Goal: Task Accomplishment & Management: Manage account settings

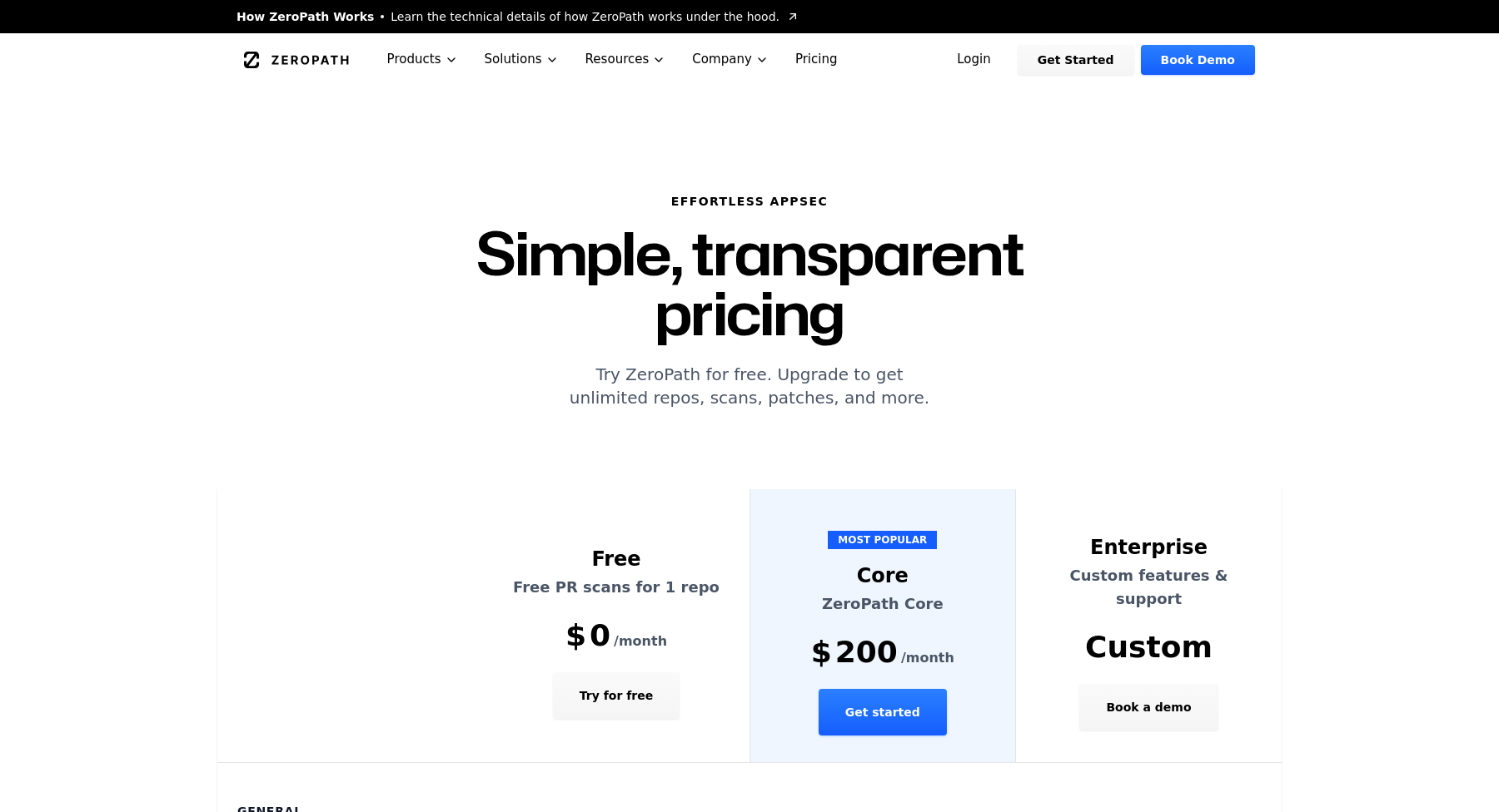
click at [253, 57] on icon "Global" at bounding box center [252, 60] width 15 height 17
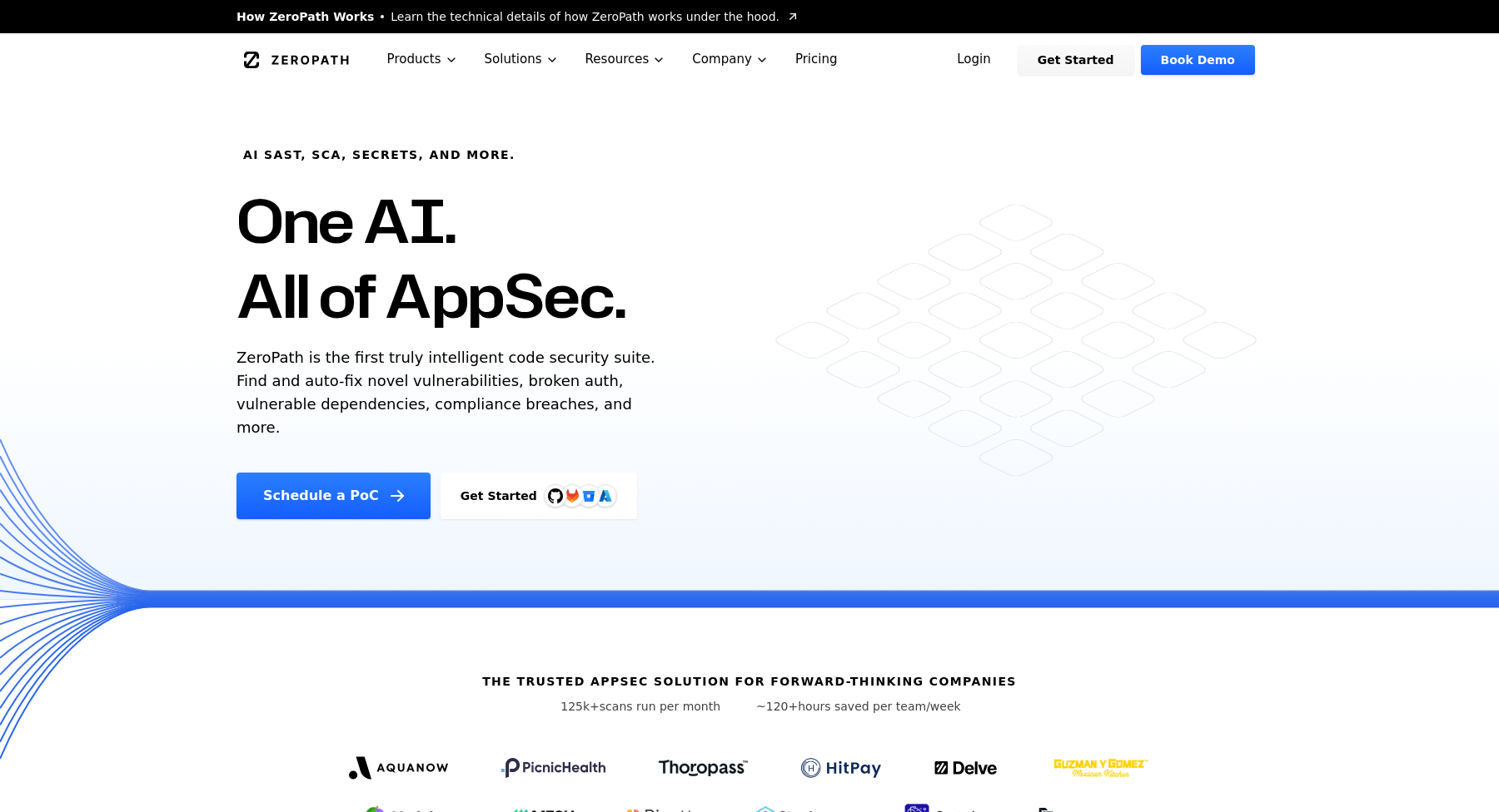
click at [988, 57] on link "Login" at bounding box center [973, 60] width 74 height 30
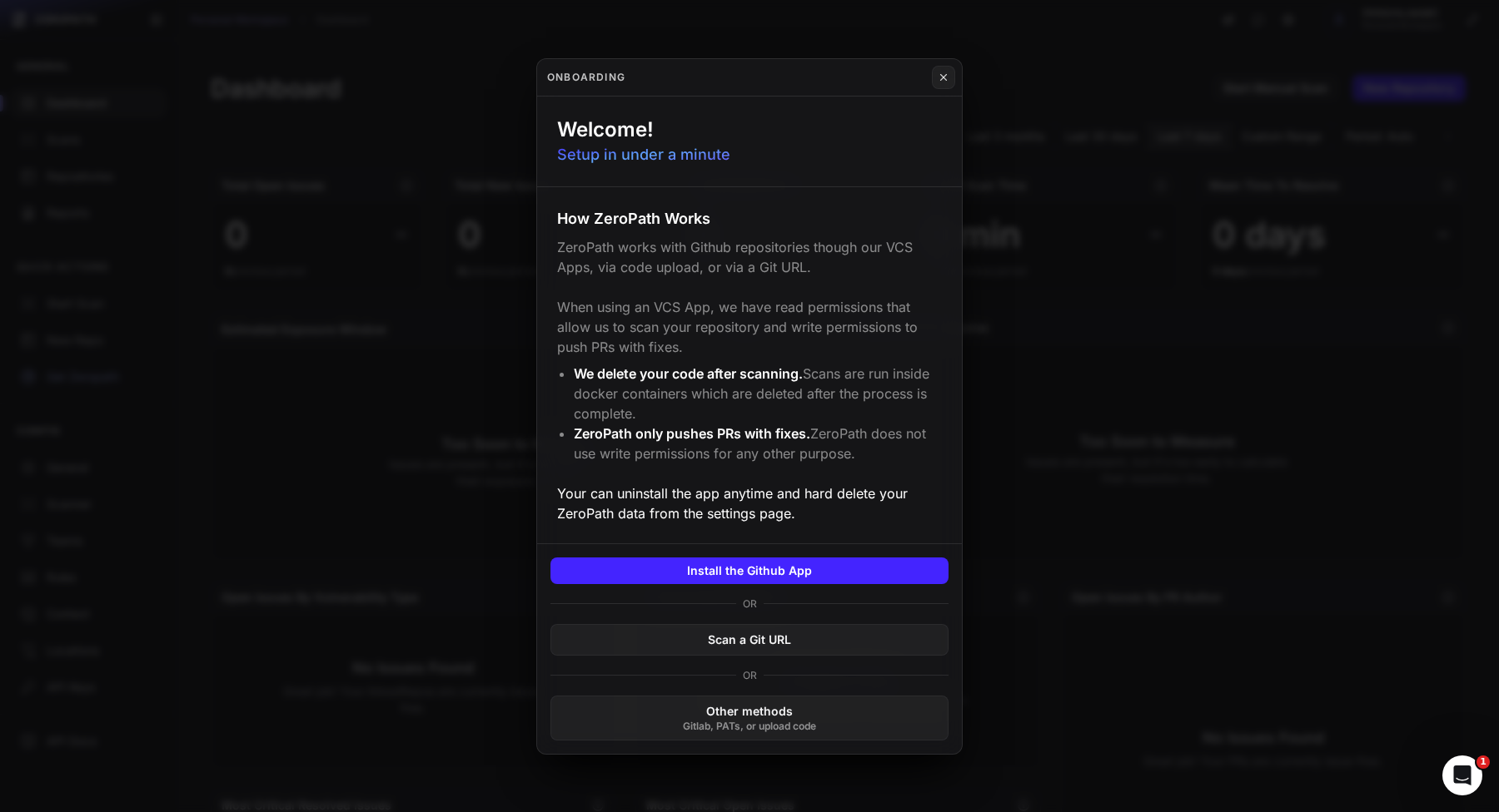
click at [243, 234] on button at bounding box center [749, 406] width 1499 height 812
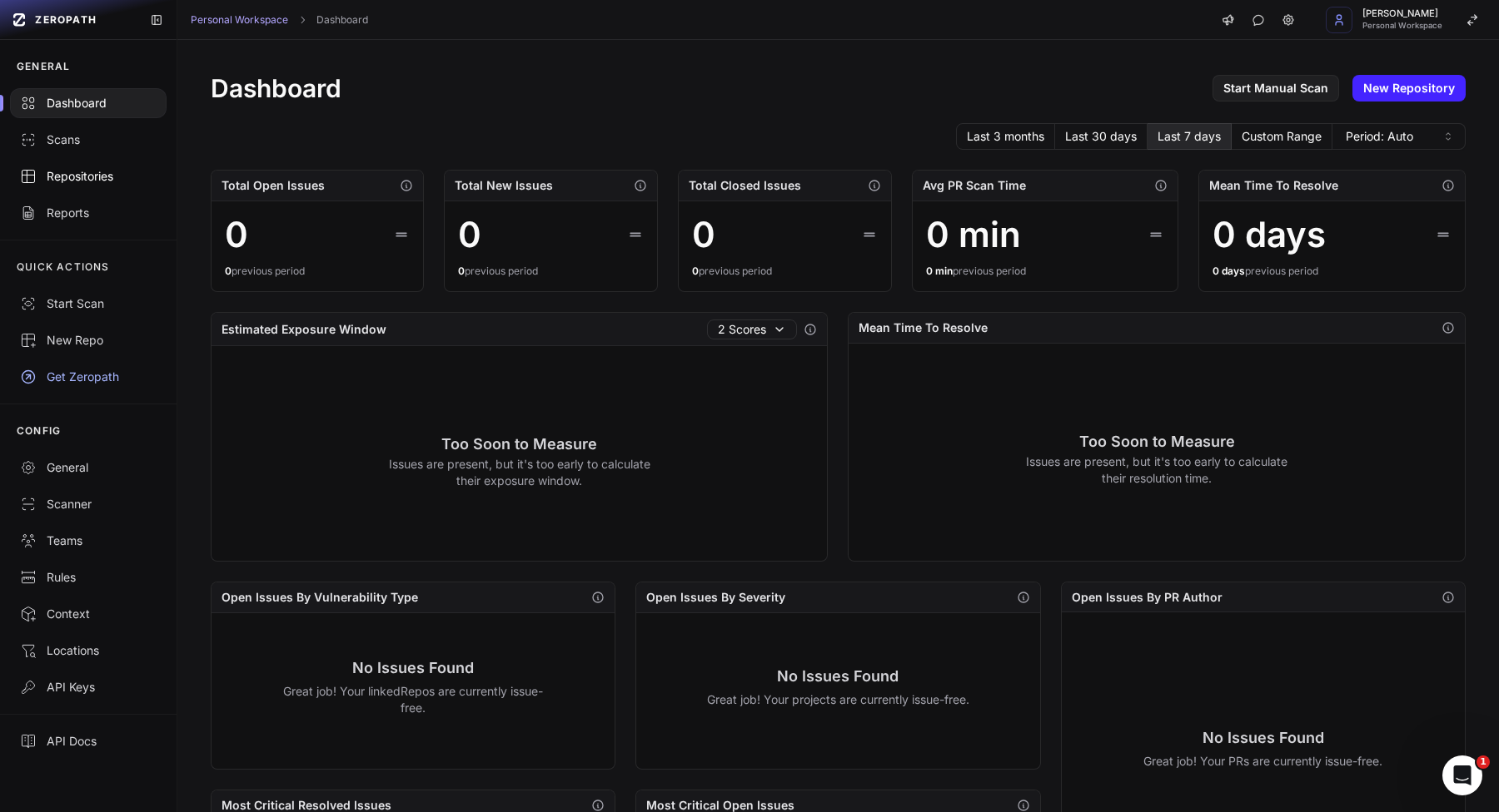
click at [137, 181] on div "Repositories" at bounding box center [88, 177] width 136 height 17
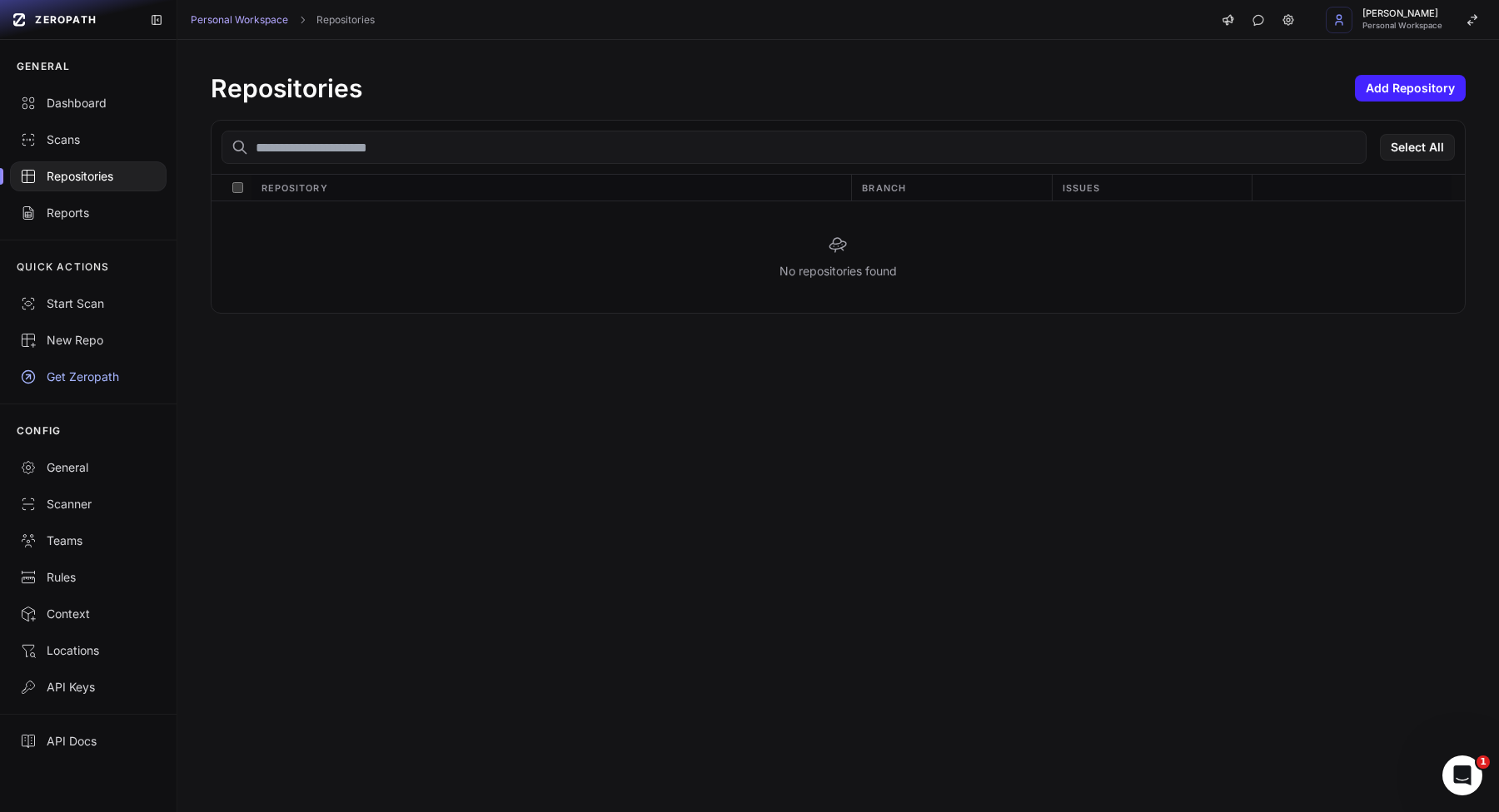
click at [1406, 70] on div "Repositories Add Repository Select All Repository Branch Issues No repositories…" at bounding box center [838, 193] width 1321 height 307
click at [1403, 80] on button "Add Repository" at bounding box center [1409, 88] width 111 height 26
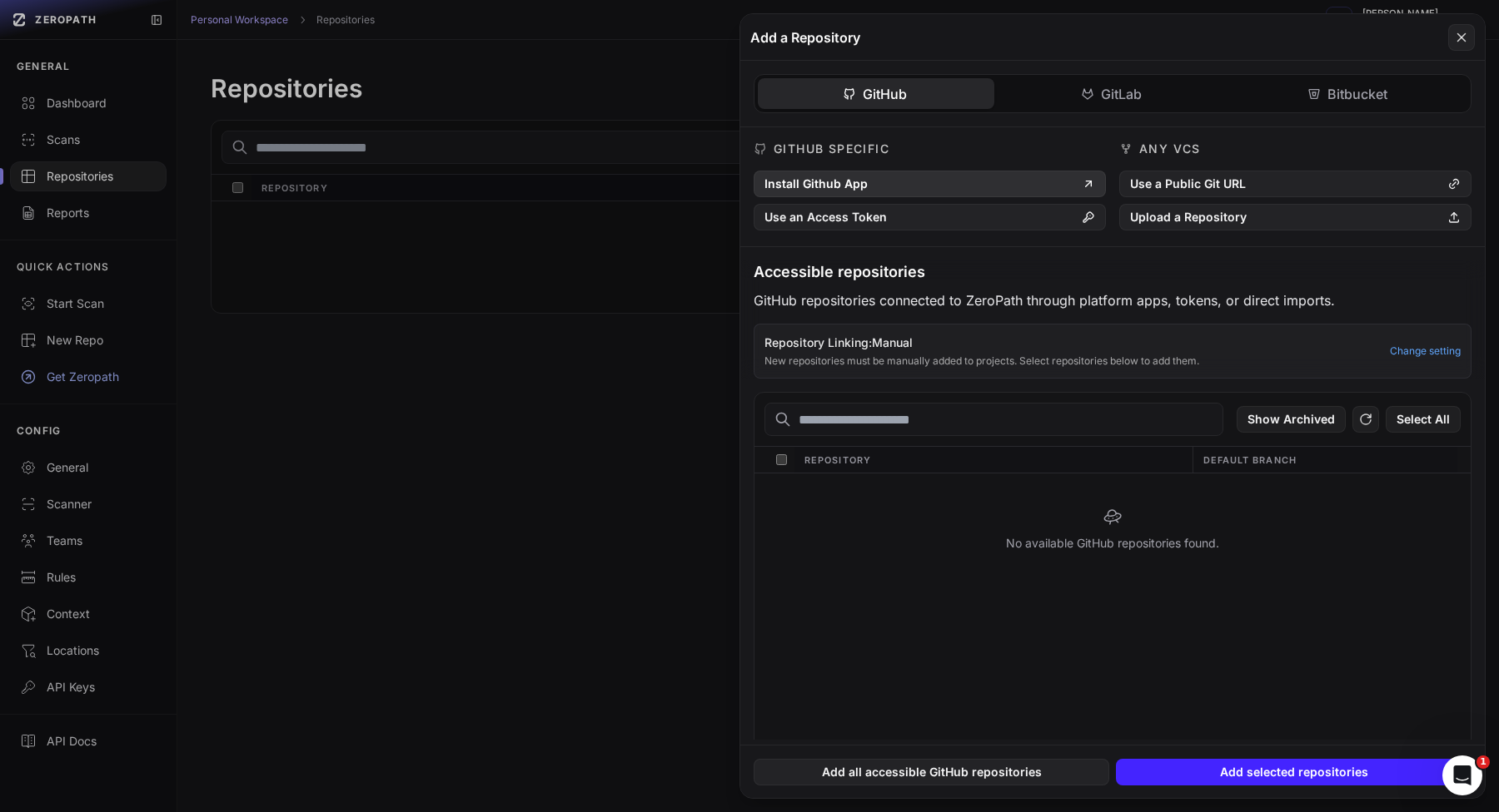
click at [970, 174] on button "Install Github App" at bounding box center [930, 183] width 352 height 26
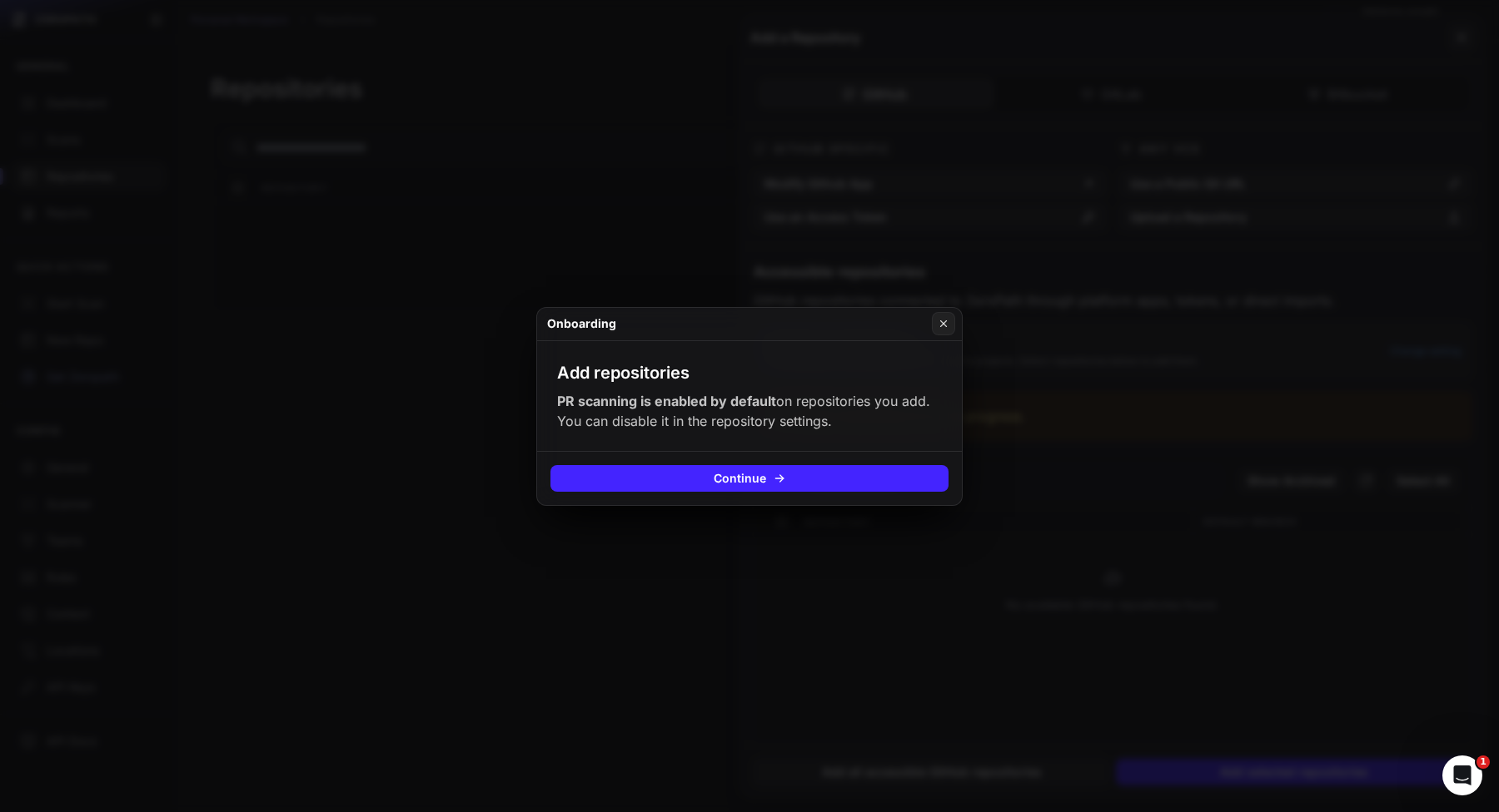
click at [1054, 323] on button at bounding box center [749, 406] width 1499 height 812
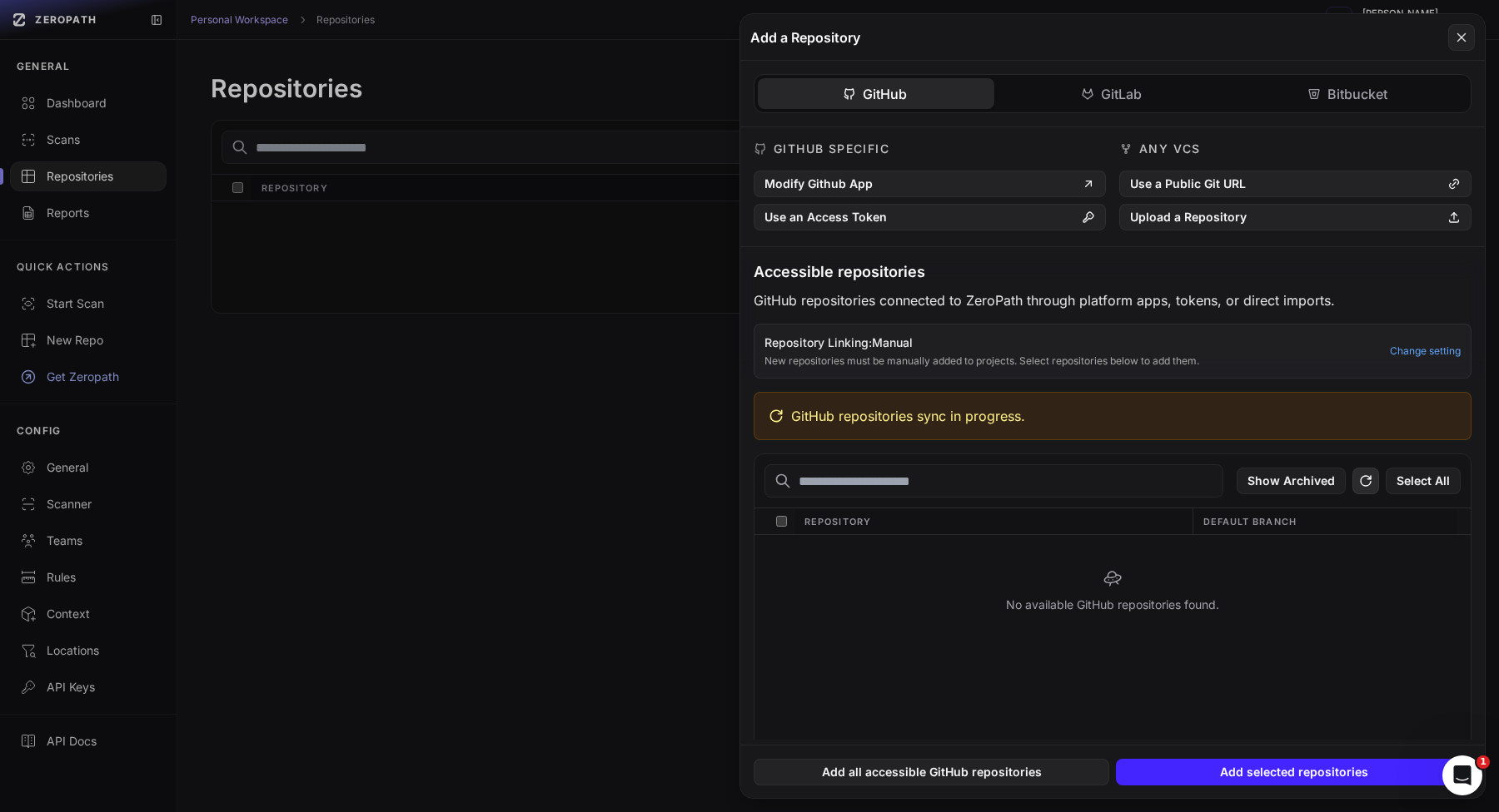
click at [1366, 489] on icon at bounding box center [1366, 480] width 15 height 20
click at [880, 556] on span "vlad-stohnii/uwu" at bounding box center [873, 555] width 140 height 13
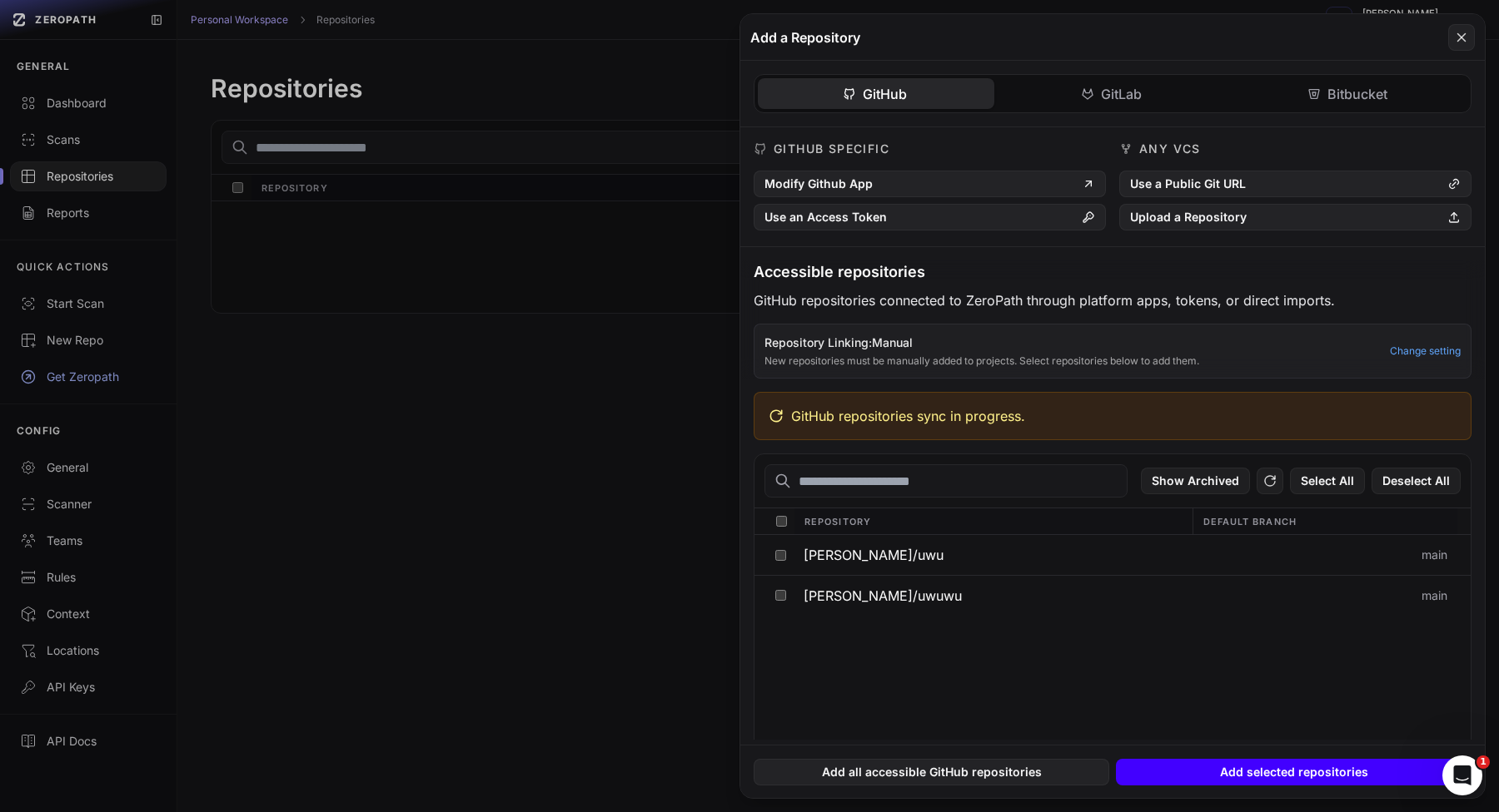
click at [1172, 763] on button "Add selected repositories" at bounding box center [1294, 772] width 356 height 26
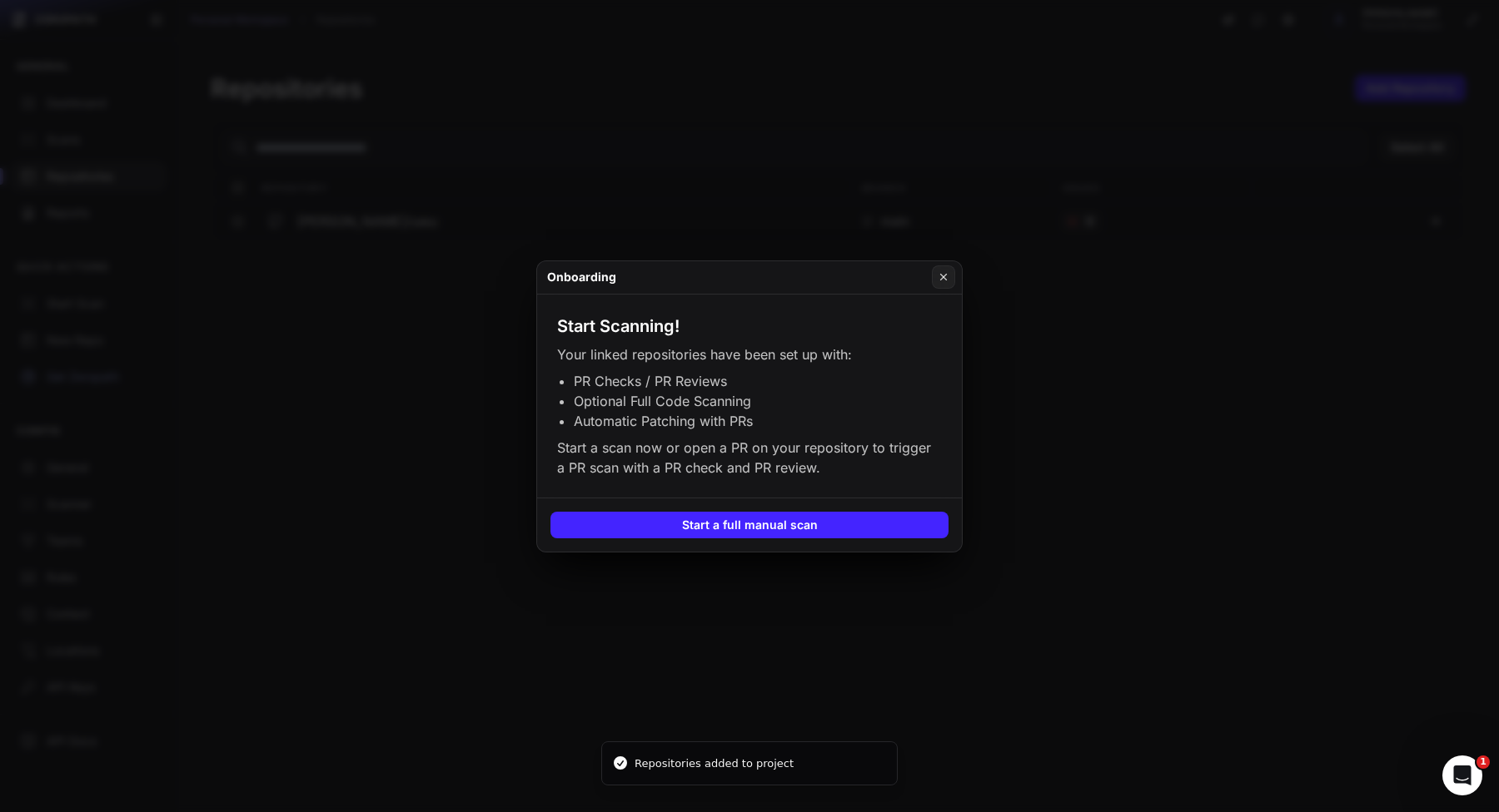
click at [548, 205] on button at bounding box center [749, 406] width 1499 height 812
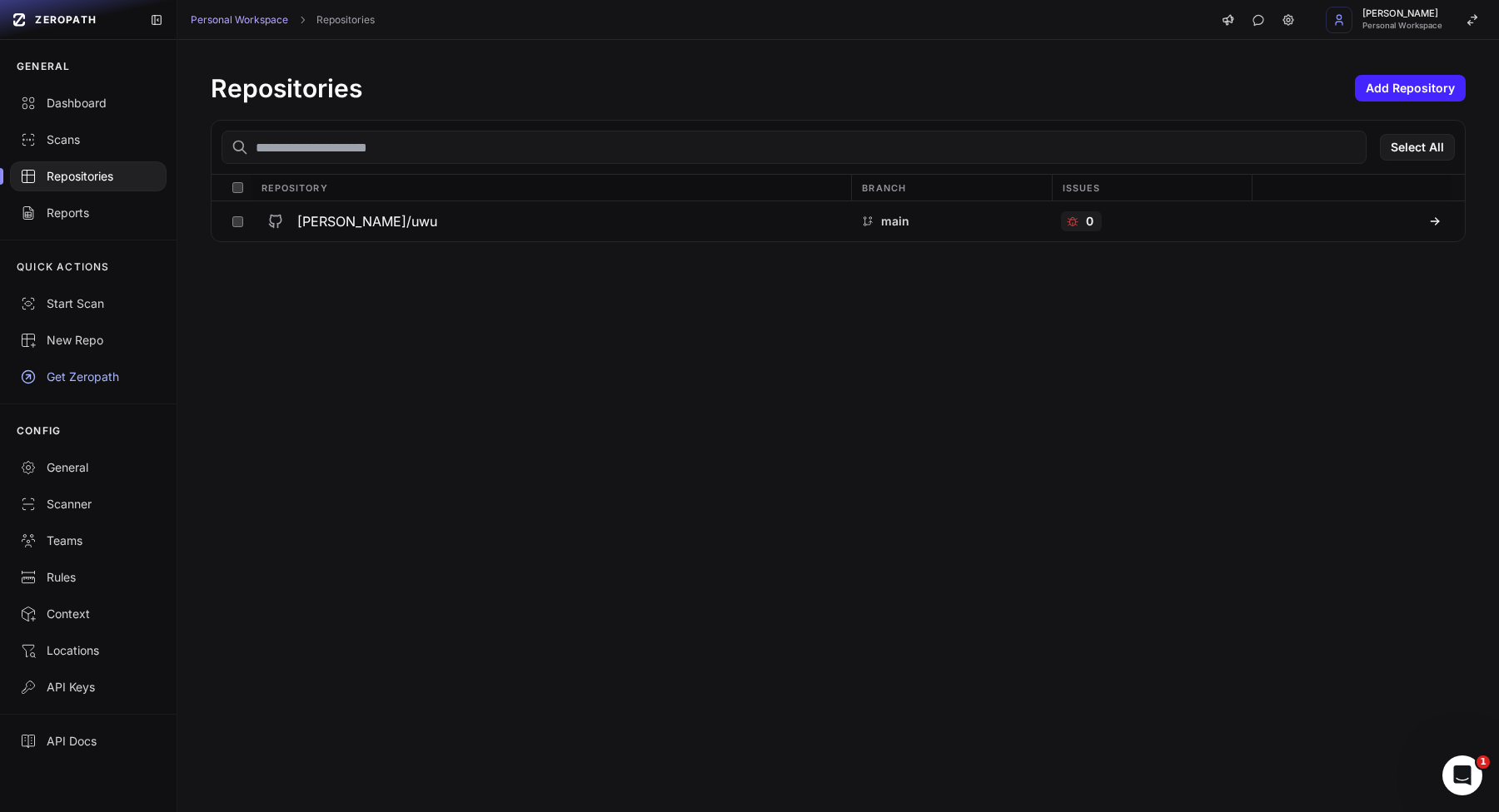
click at [1421, 111] on div "Repositories Add Repository Select All Repository Branch Issues vlad-stohnii/uw…" at bounding box center [838, 157] width 1321 height 235
click at [1438, 95] on button "Add Repository" at bounding box center [1409, 88] width 111 height 26
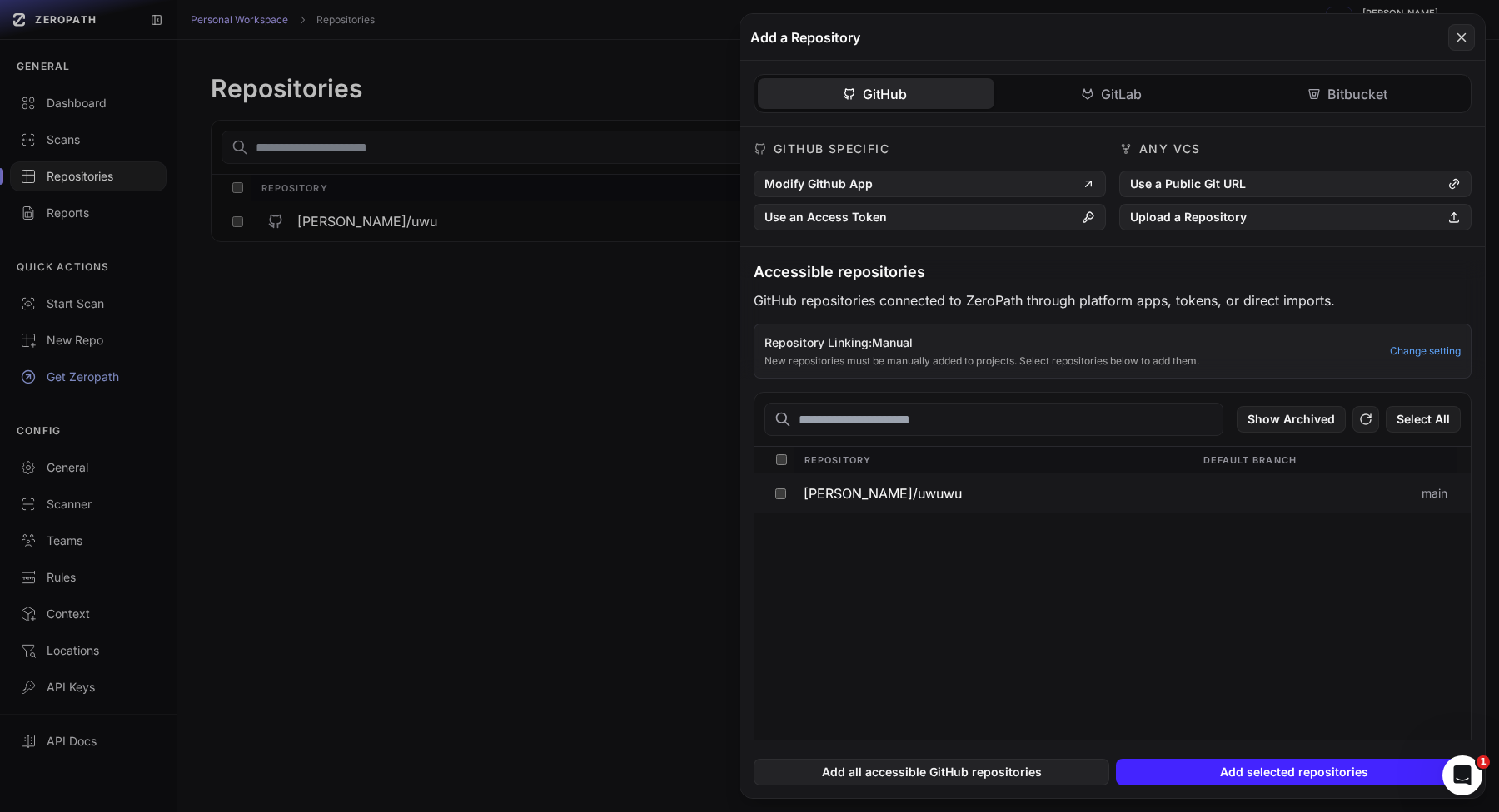
click at [934, 486] on button "vlad-stohnii/uwuwu" at bounding box center [992, 493] width 398 height 40
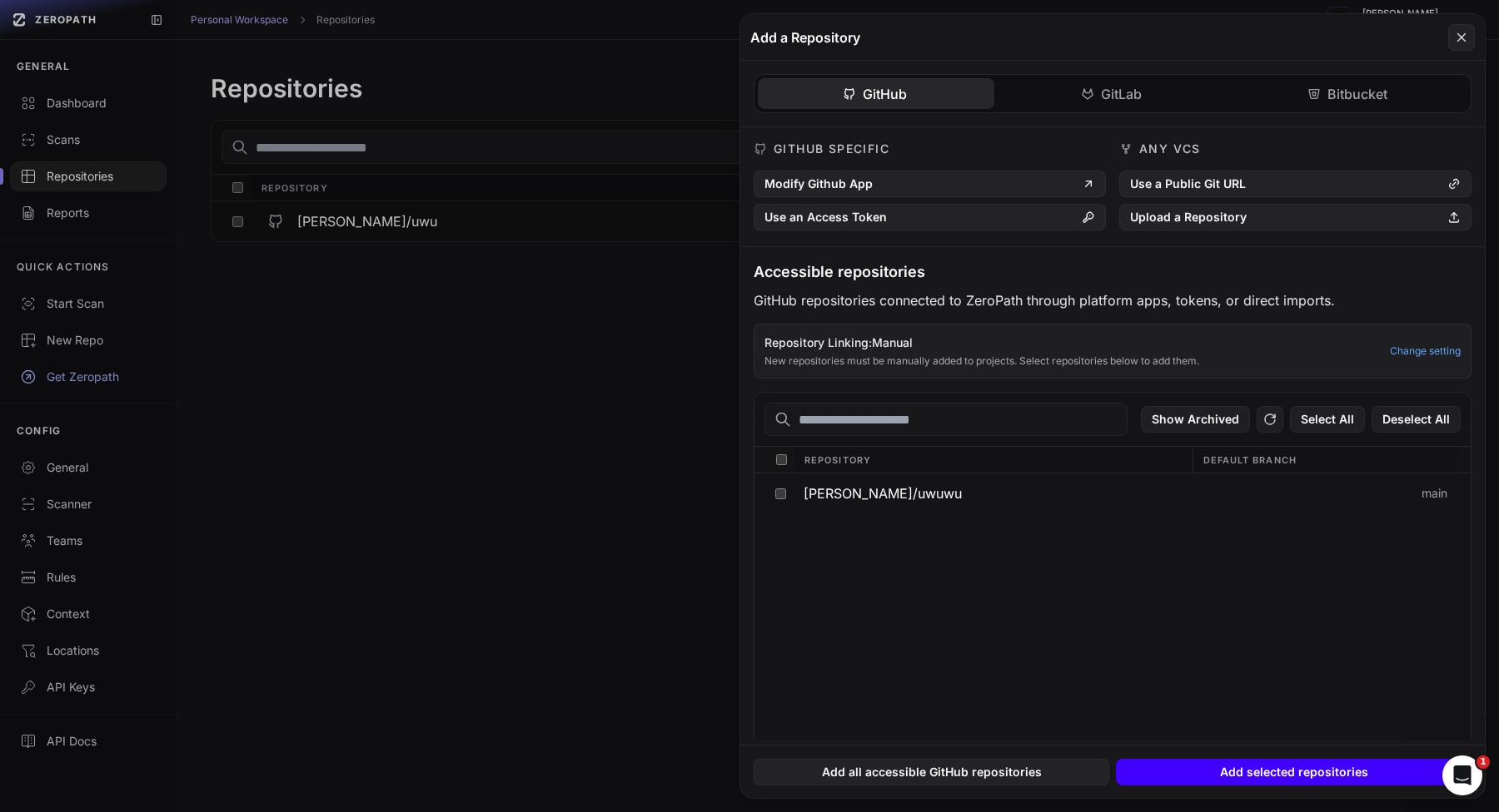
click at [1217, 775] on button "Add selected repositories" at bounding box center [1294, 772] width 356 height 26
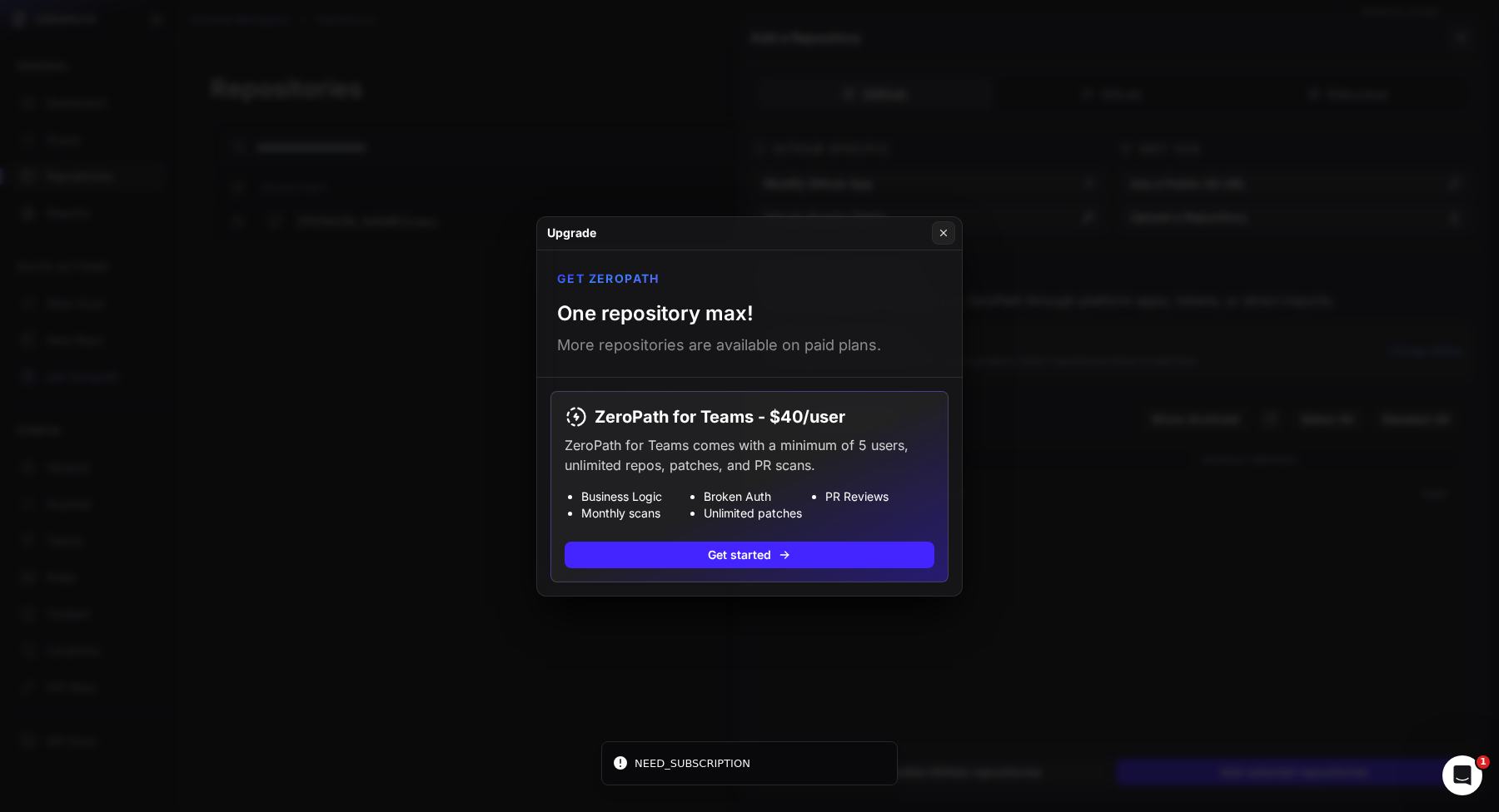
click at [520, 371] on button at bounding box center [749, 406] width 1499 height 812
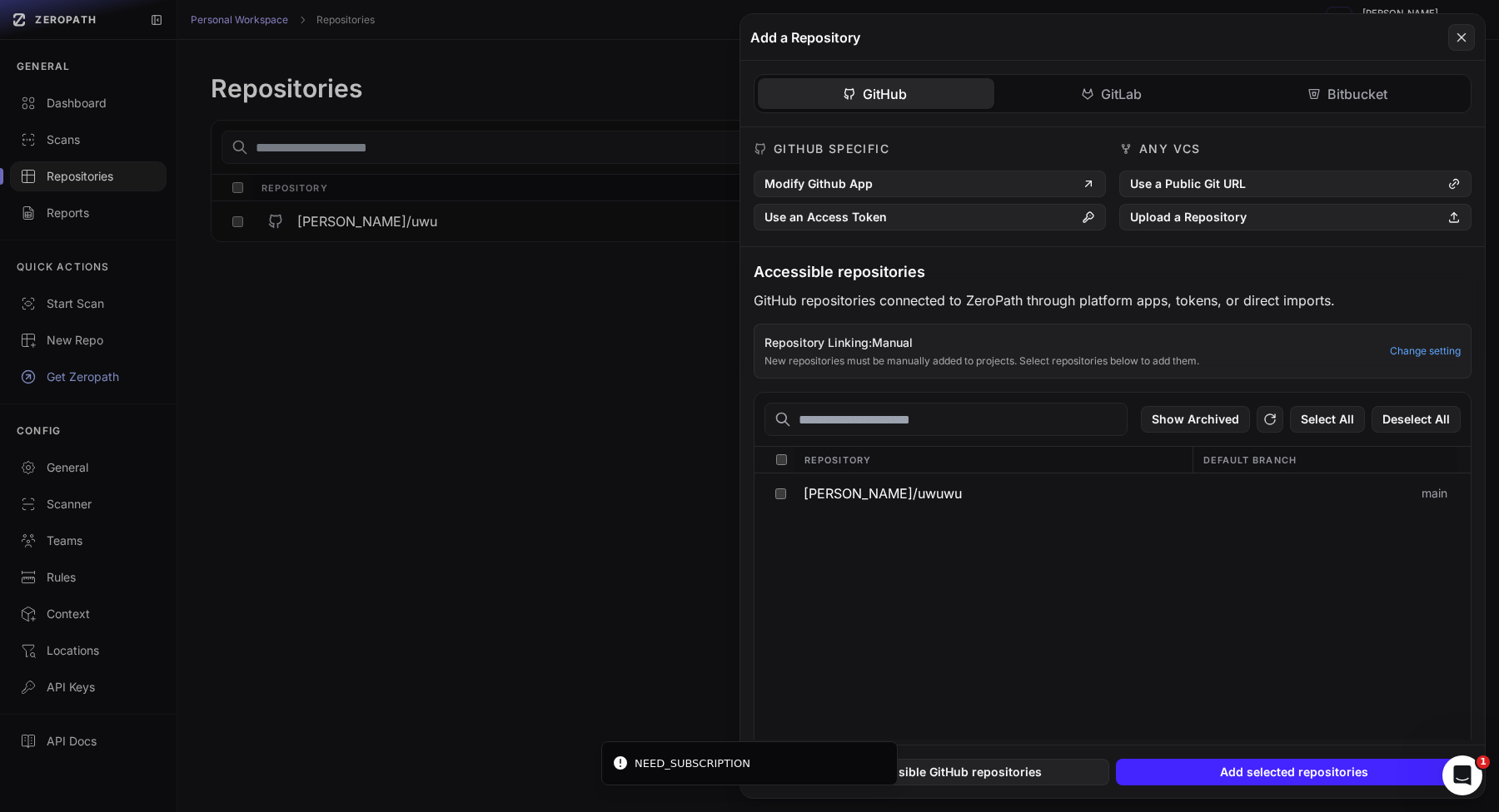
click at [496, 204] on button at bounding box center [749, 406] width 1499 height 812
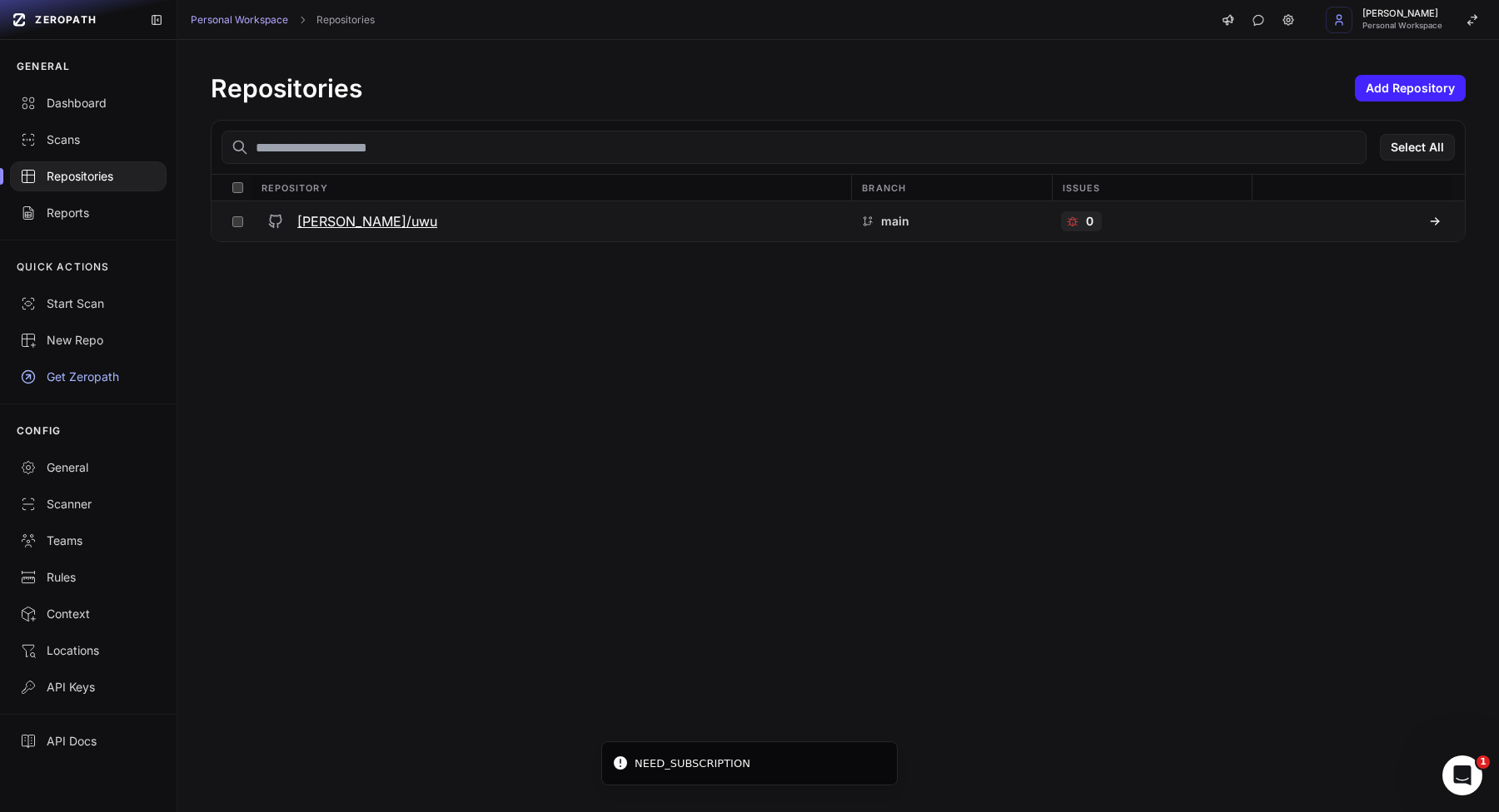
click at [424, 206] on div "vlad-stohnii/uwu" at bounding box center [551, 221] width 581 height 30
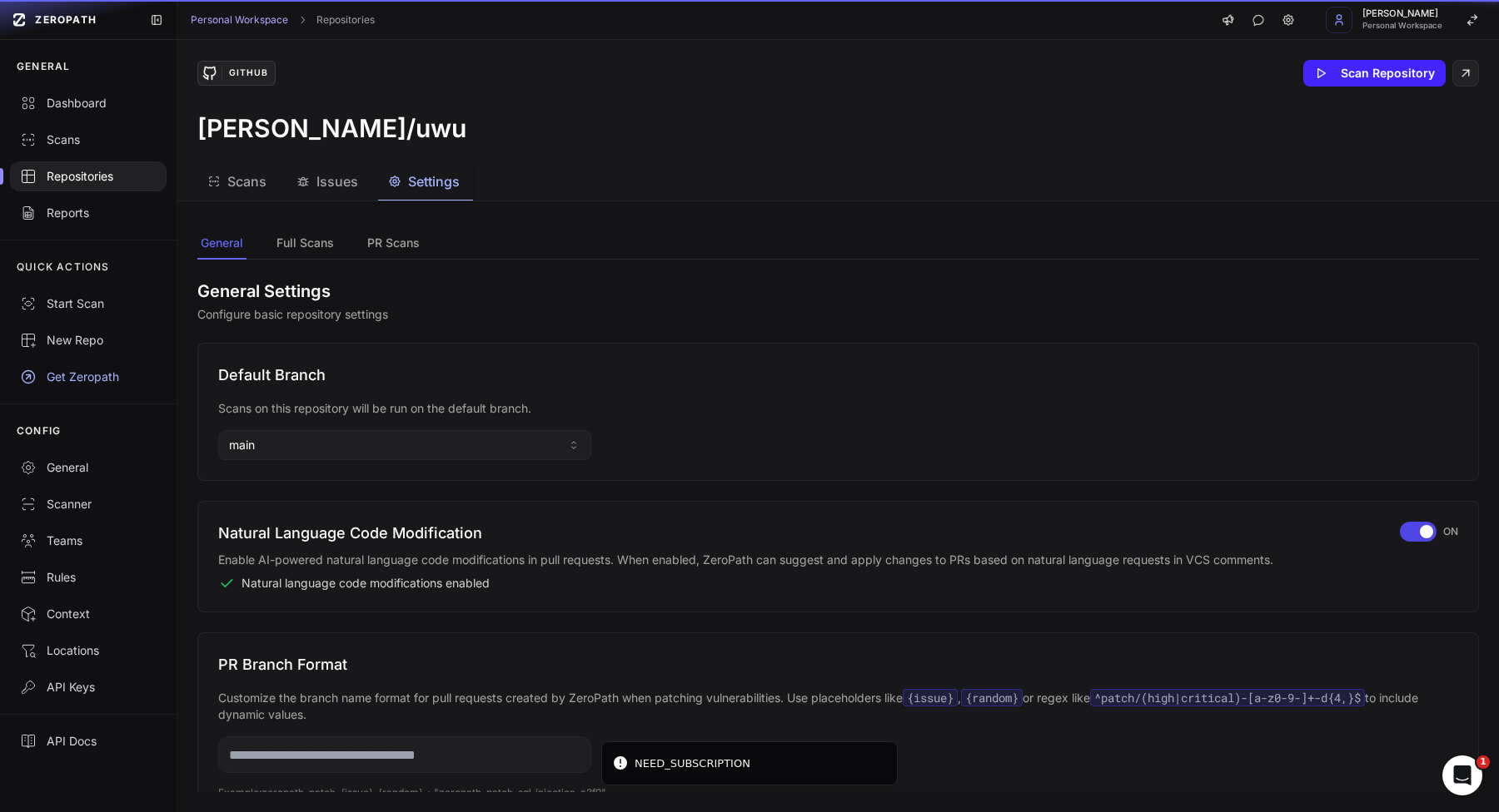
click at [468, 184] on button "Settings" at bounding box center [426, 182] width 95 height 38
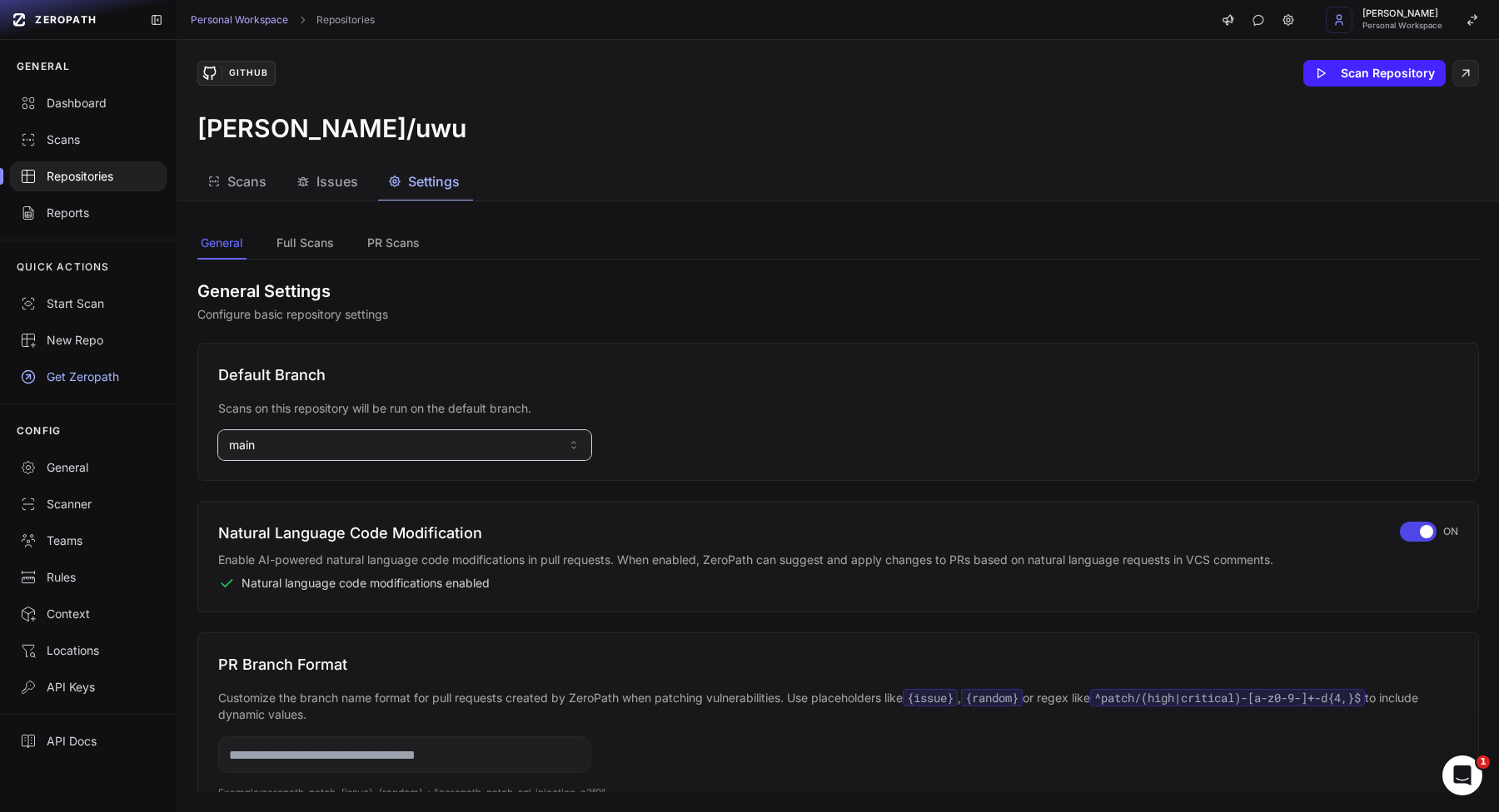
click at [490, 441] on button "main" at bounding box center [405, 445] width 373 height 30
click at [421, 483] on input at bounding box center [405, 482] width 365 height 28
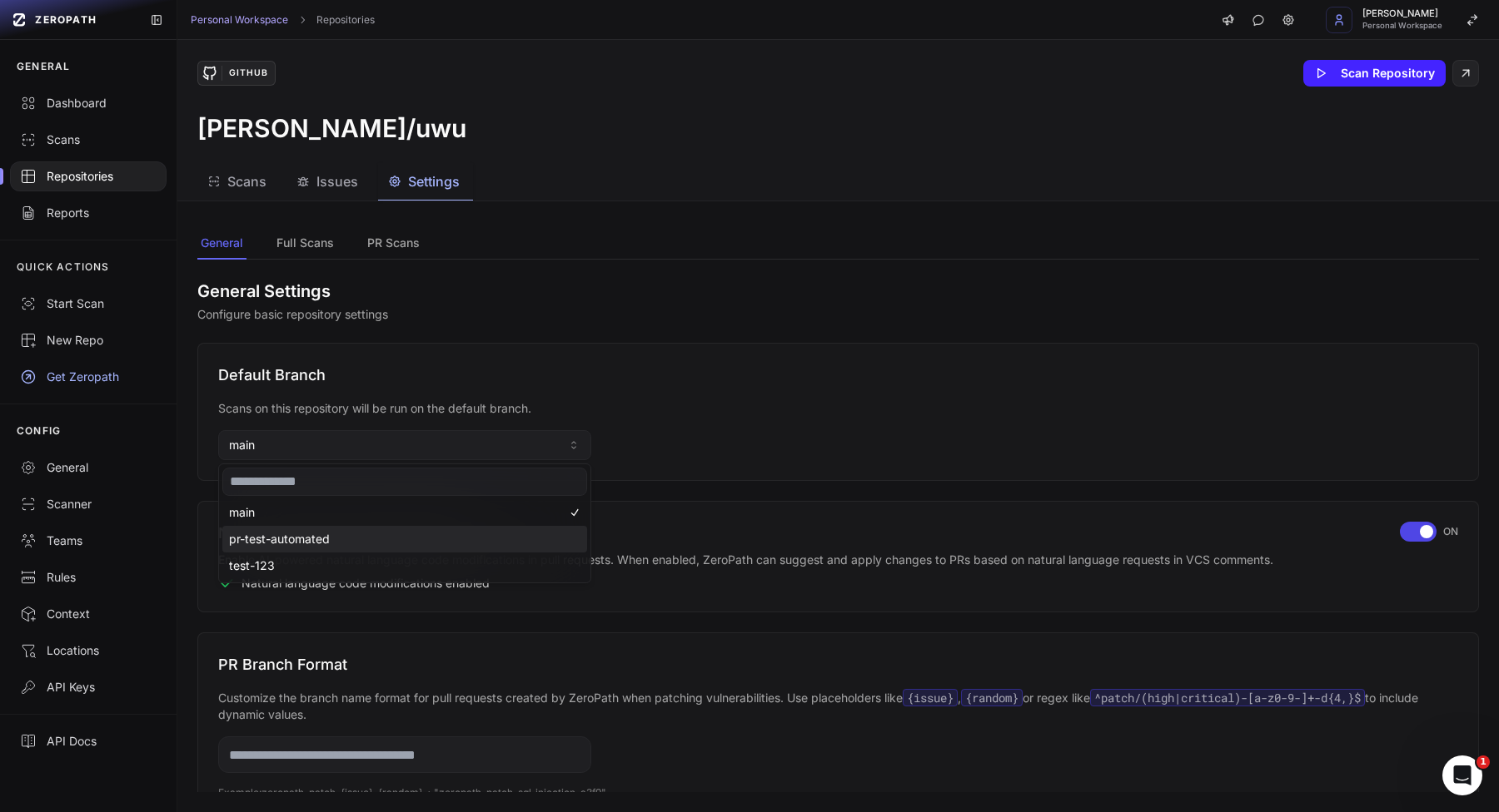
click at [353, 545] on div "pr-test-automated" at bounding box center [405, 539] width 365 height 26
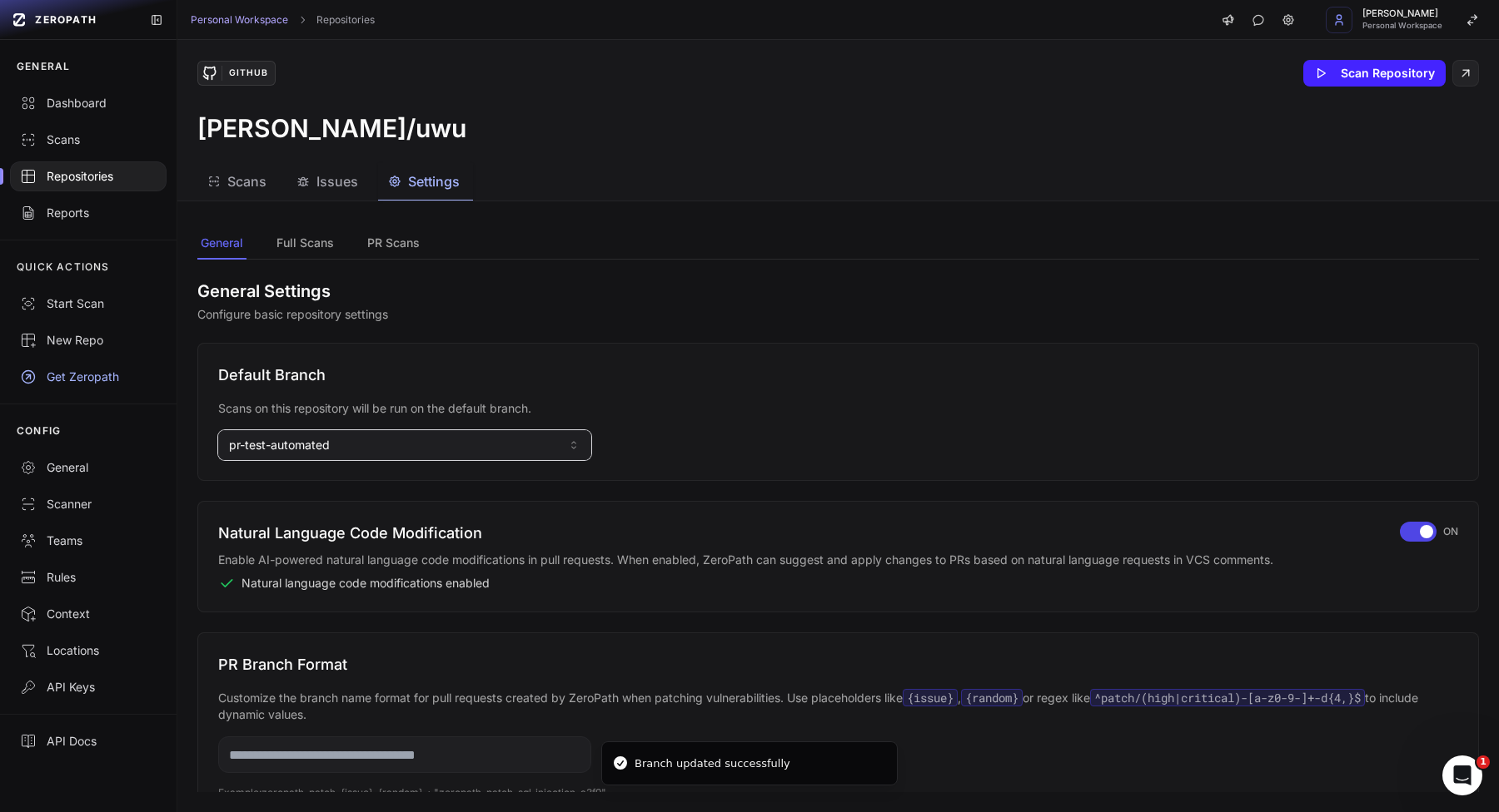
click at [328, 441] on span "pr-test-automated" at bounding box center [279, 445] width 101 height 17
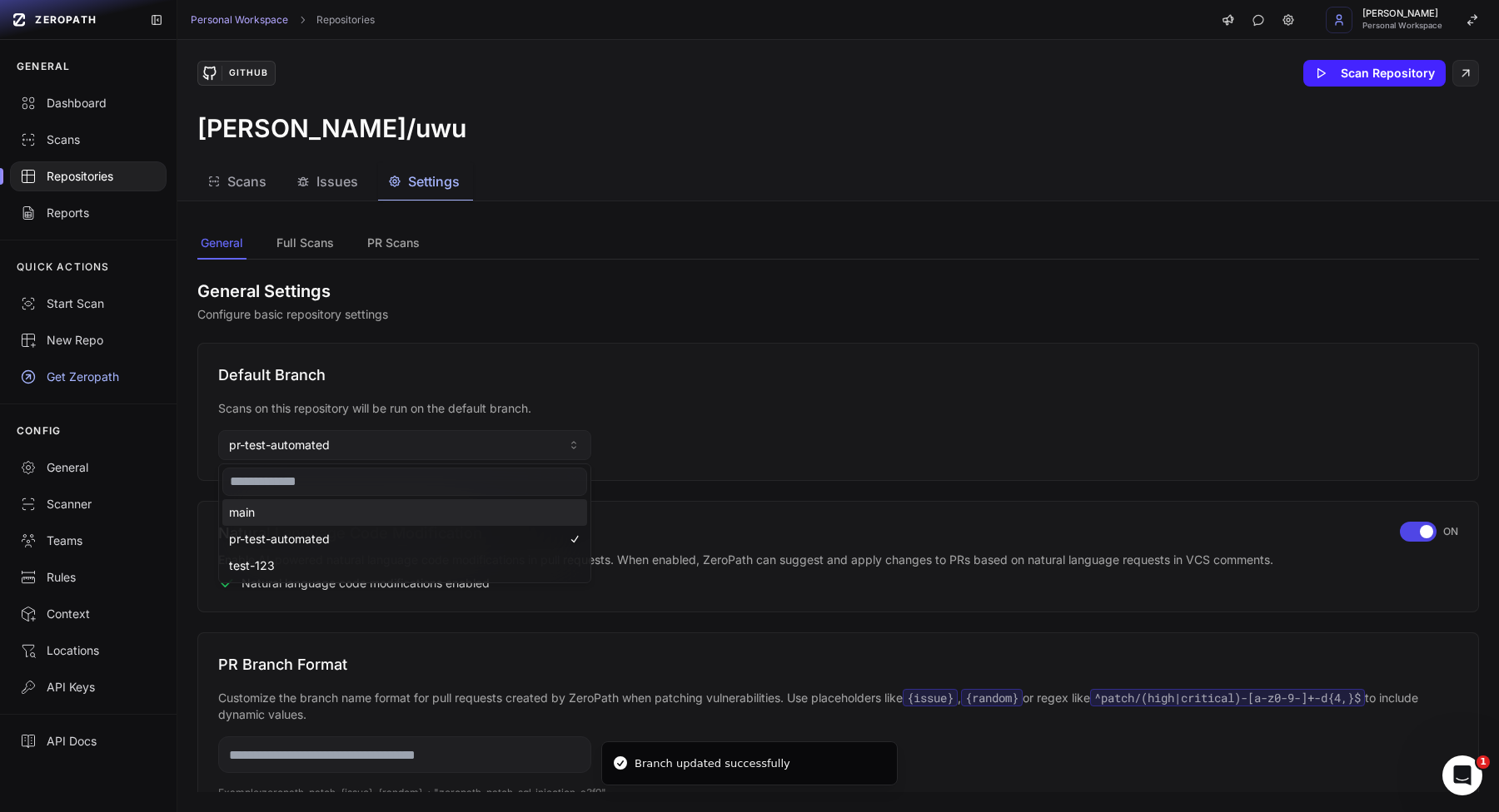
click at [294, 515] on div "main" at bounding box center [405, 512] width 365 height 26
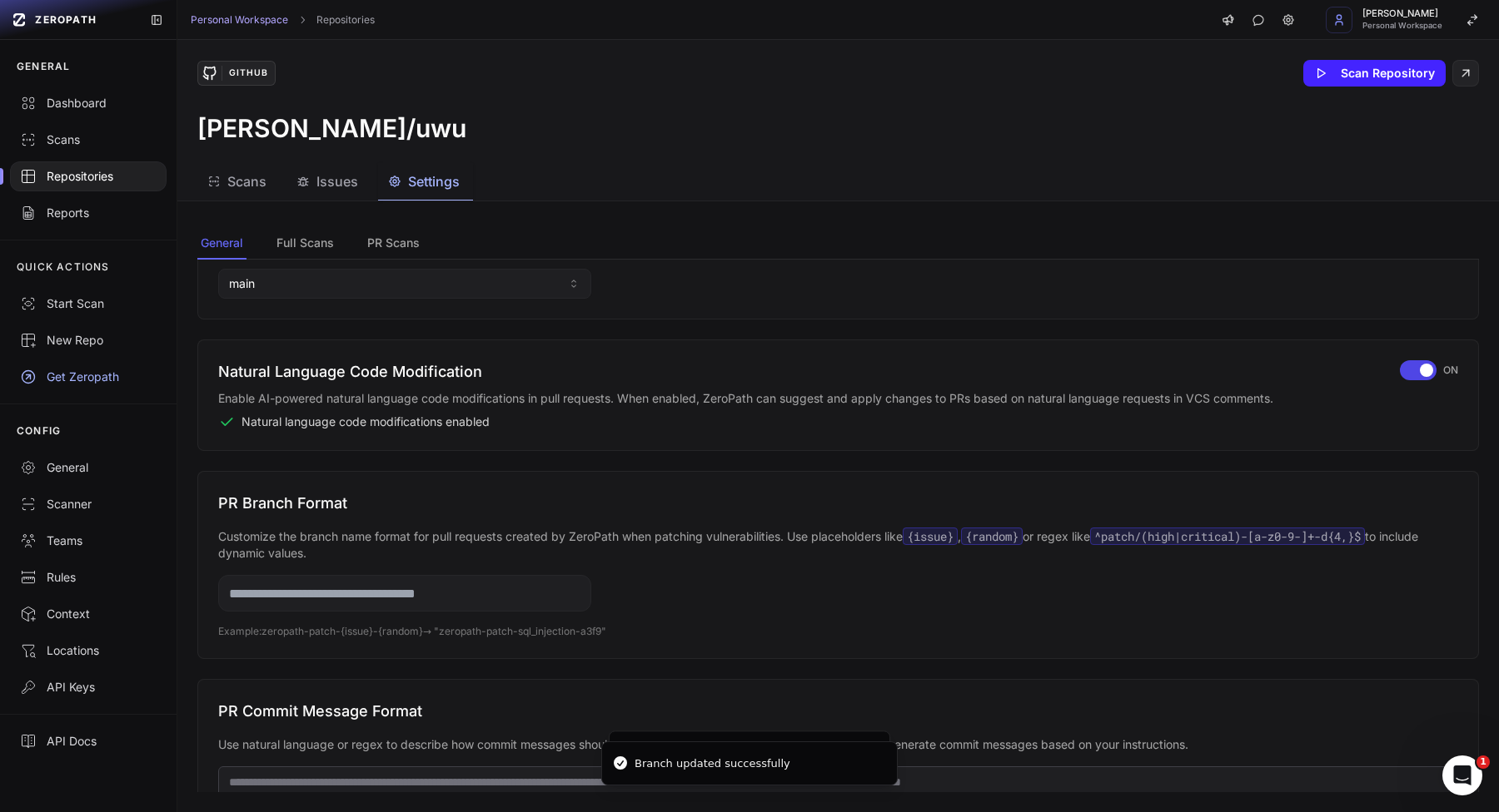
scroll to position [164, 0]
click at [1422, 371] on span "button" at bounding box center [1426, 368] width 13 height 13
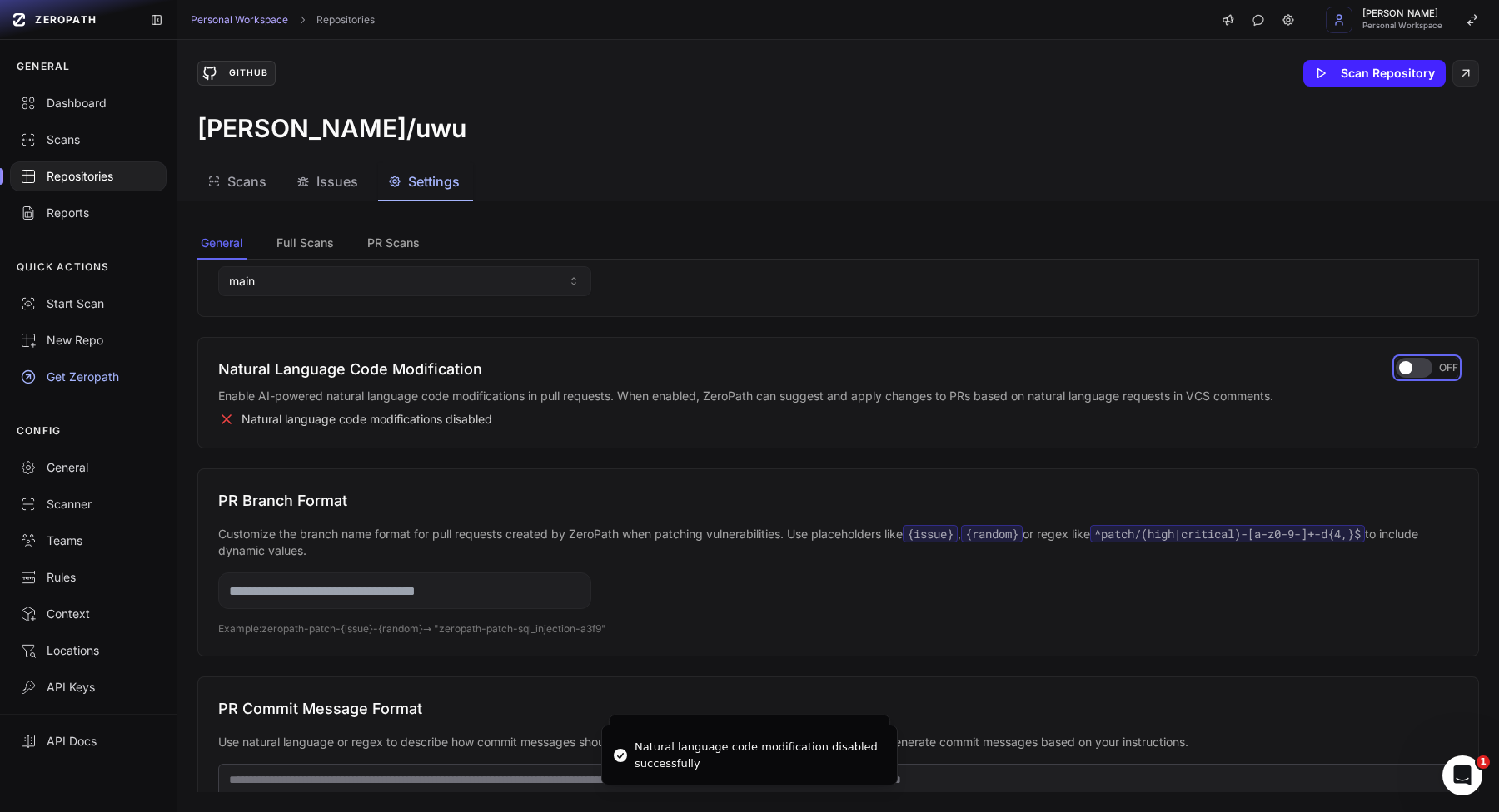
click at [1422, 371] on div "button" at bounding box center [1413, 368] width 37 height 20
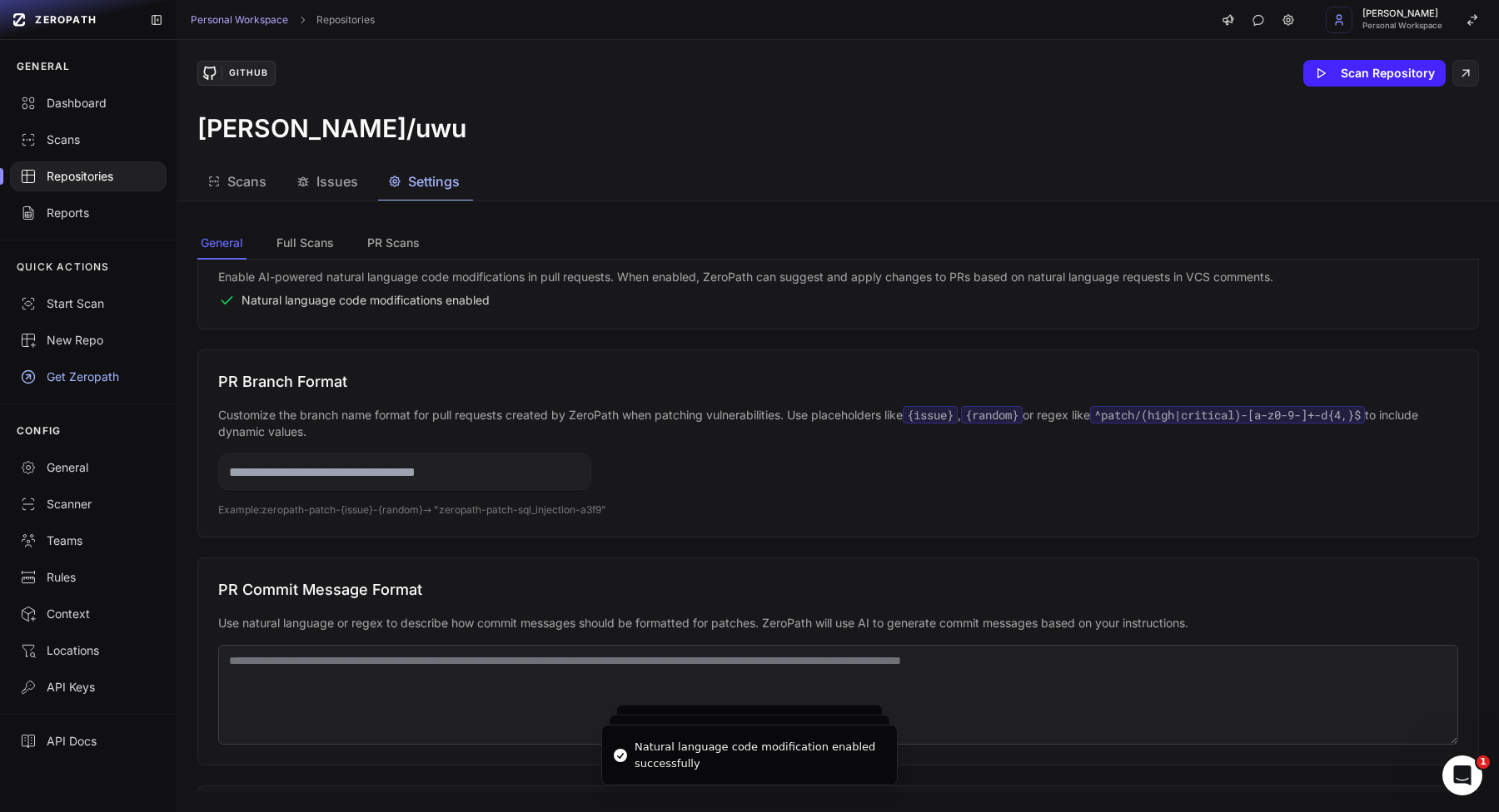
scroll to position [301, 0]
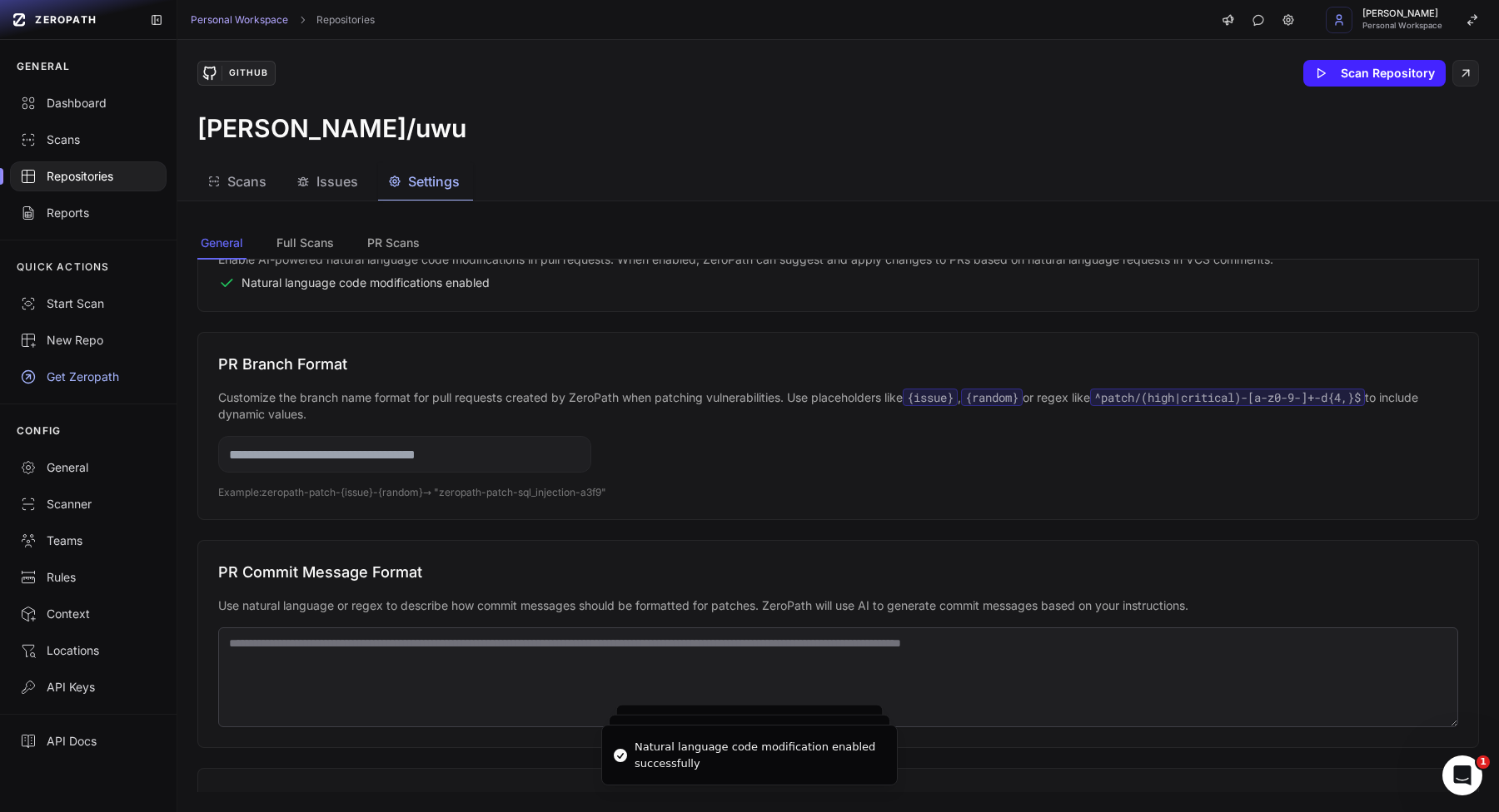
click at [465, 456] on input "text" at bounding box center [405, 454] width 373 height 37
type input "******"
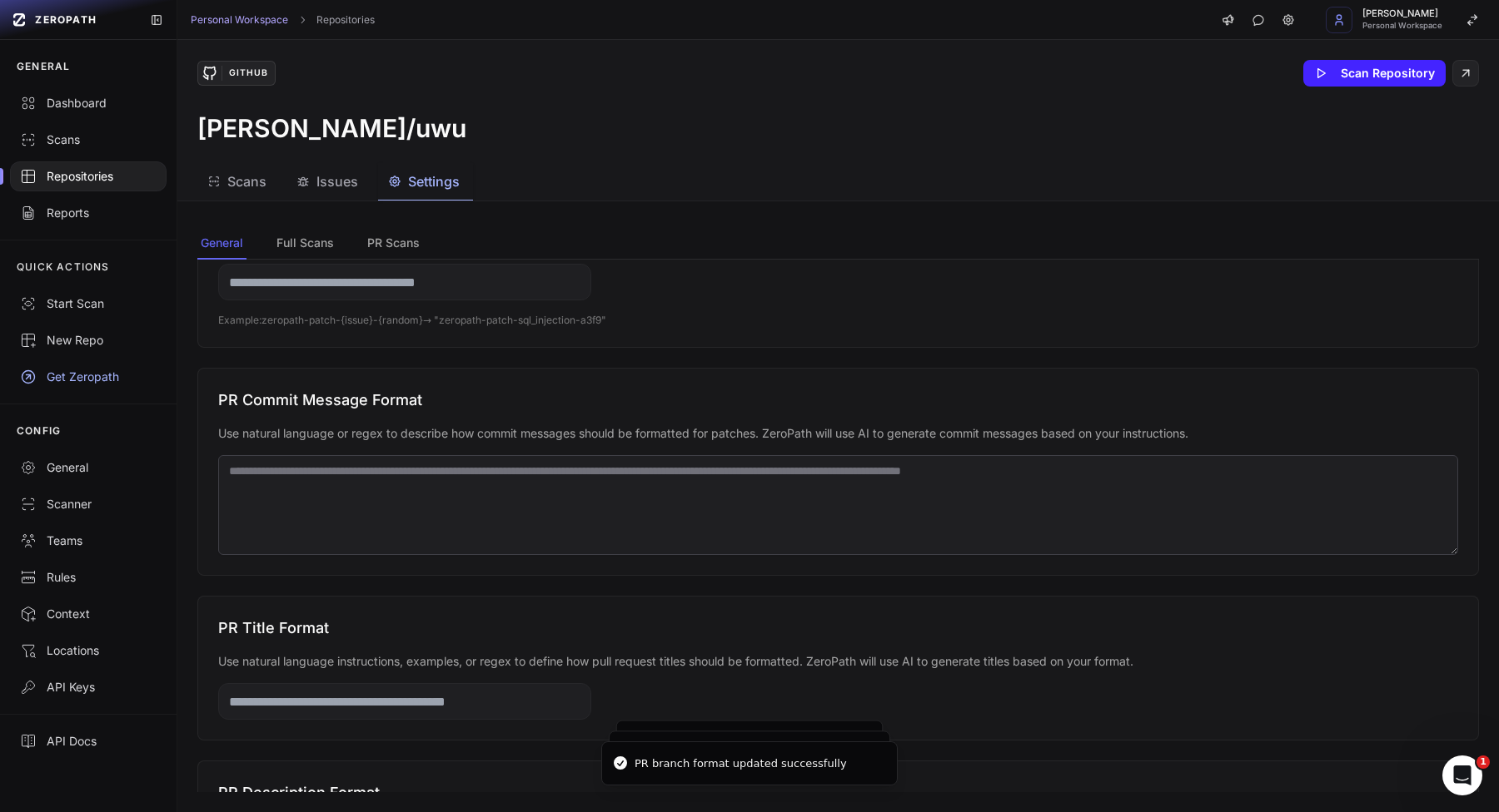
scroll to position [526, 0]
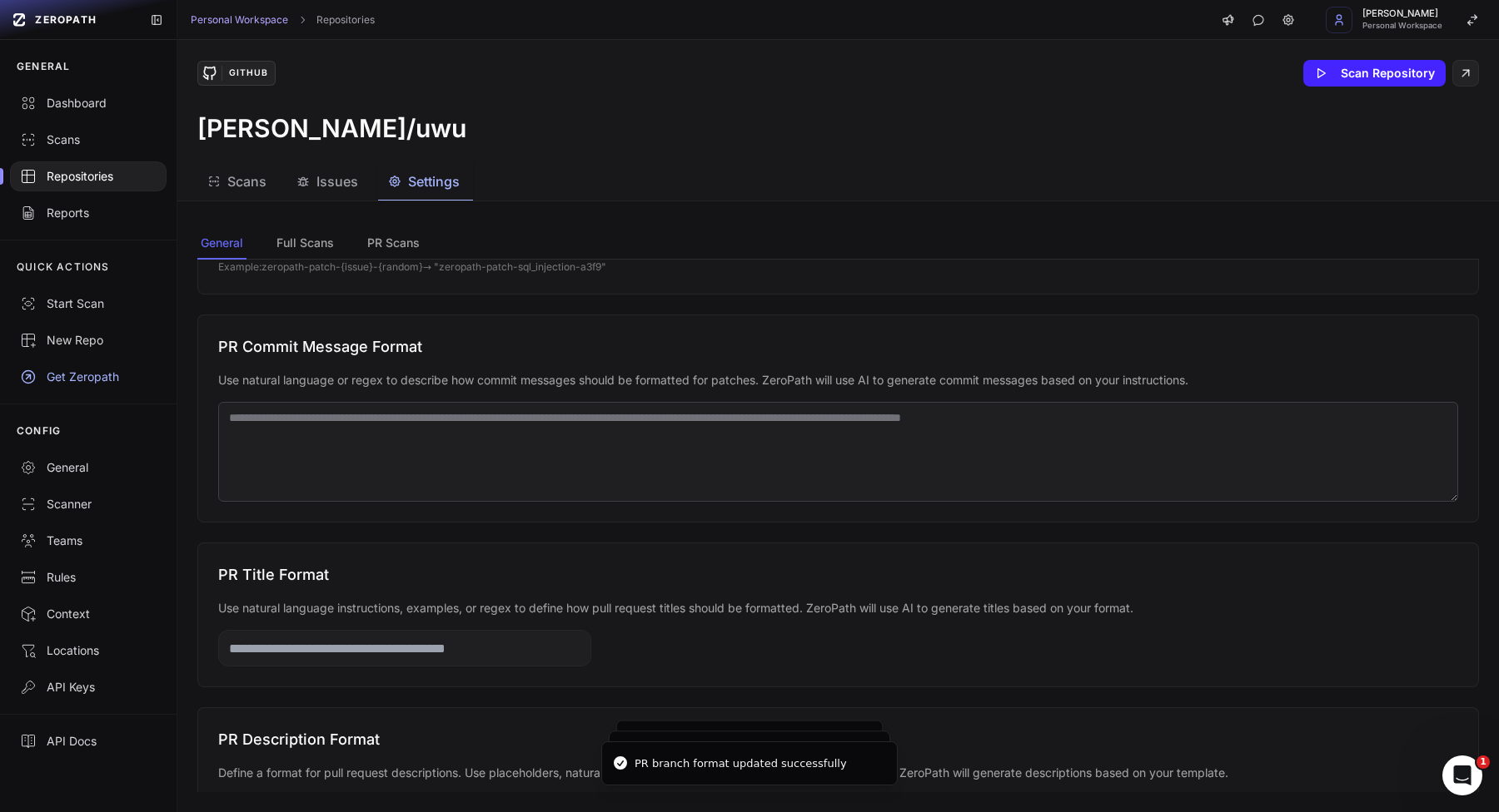
click at [546, 478] on textarea at bounding box center [838, 452] width 1240 height 100
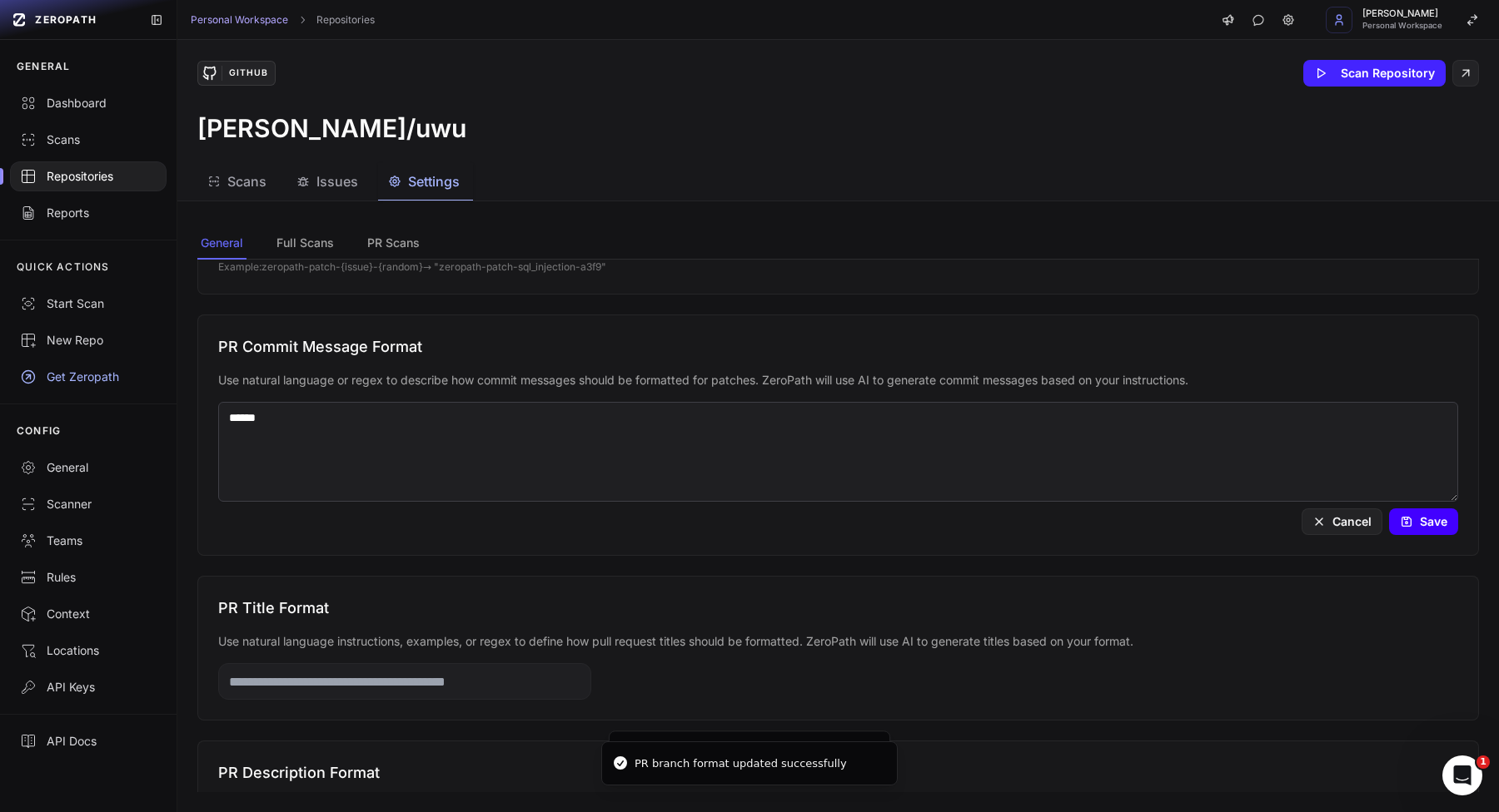
type textarea "******"
click at [1441, 509] on button "Save" at bounding box center [1422, 522] width 69 height 26
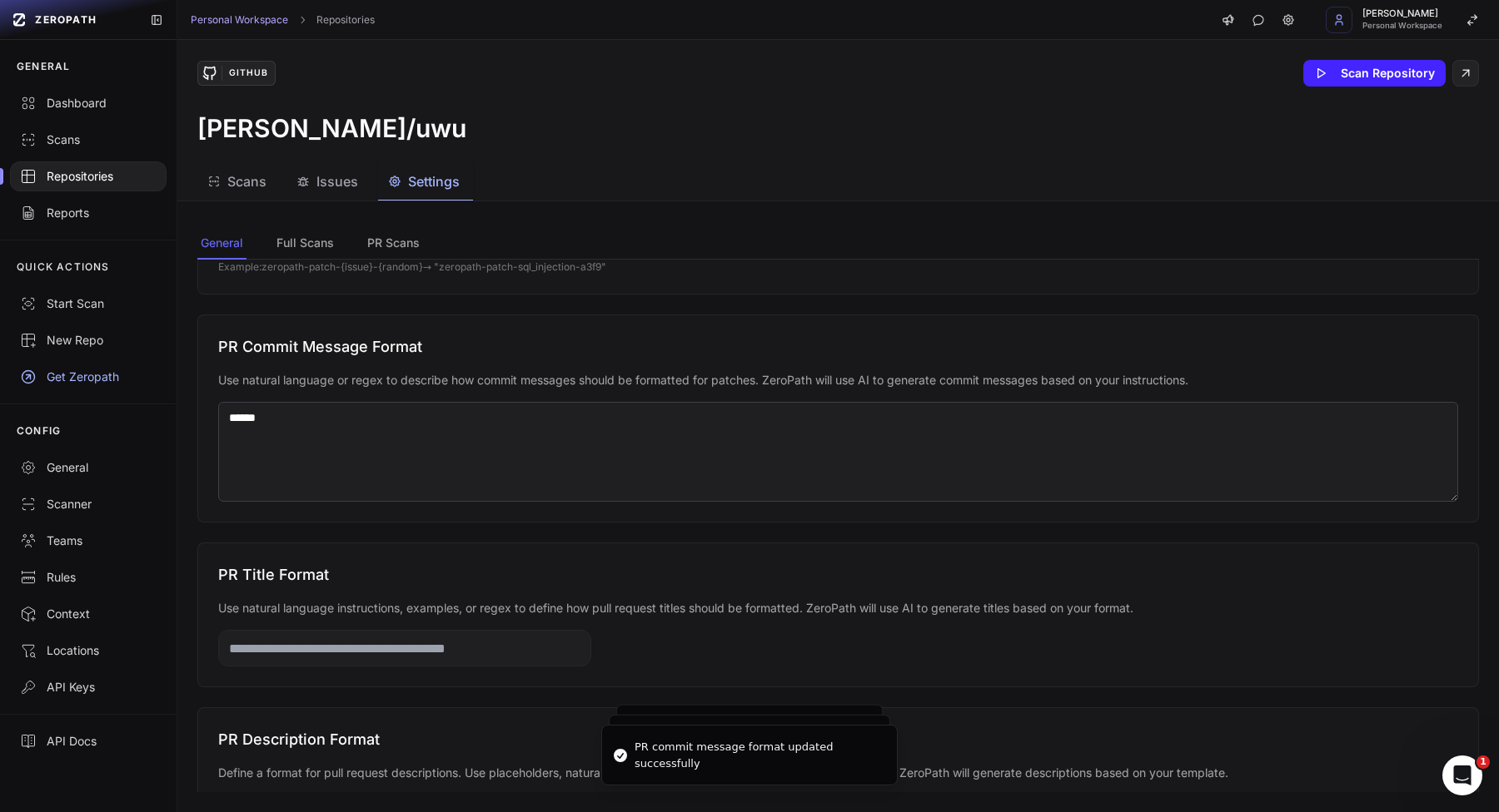
click at [1131, 473] on textarea "******" at bounding box center [838, 452] width 1240 height 100
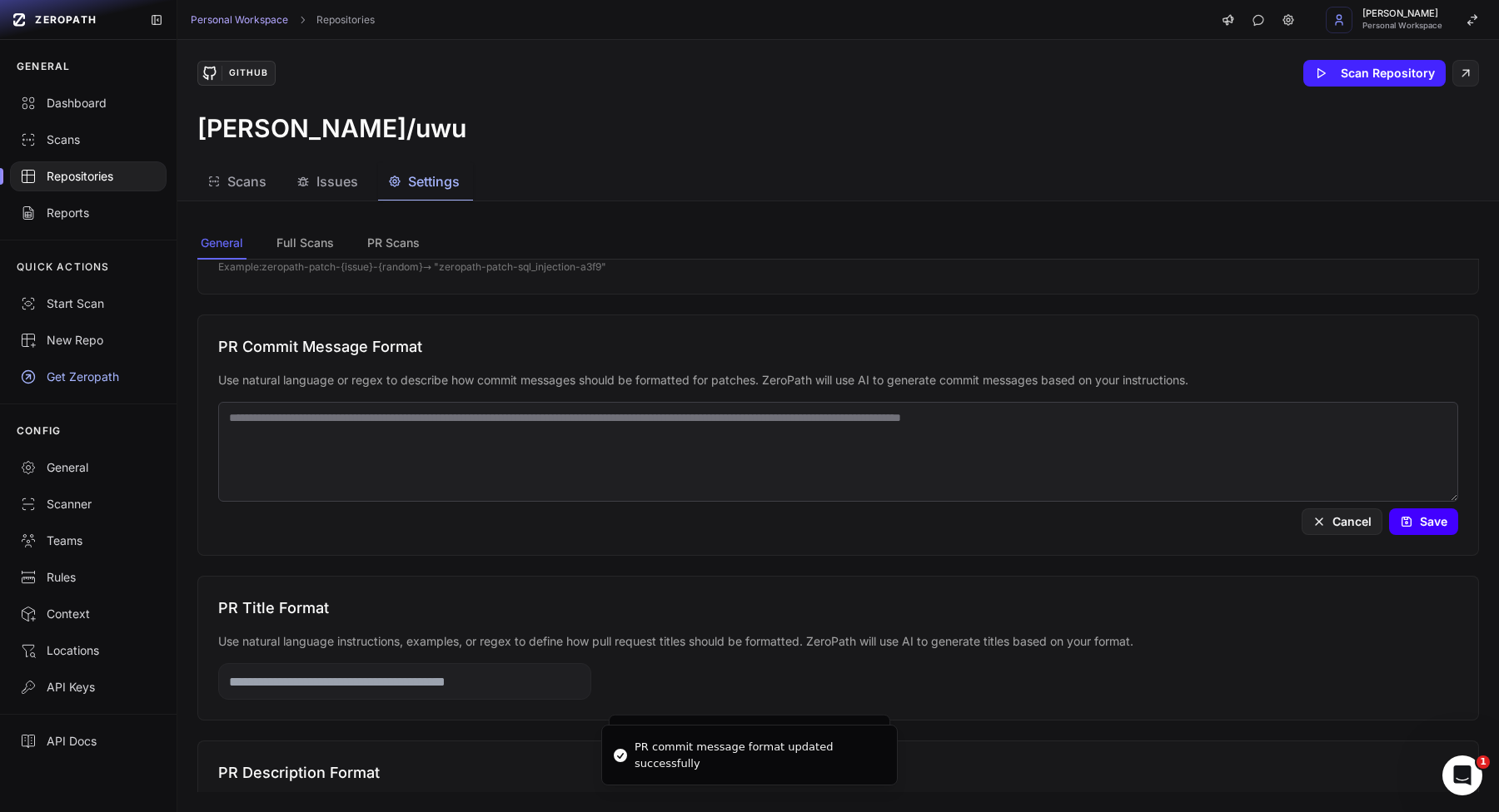
click at [1428, 531] on button "Save" at bounding box center [1422, 522] width 69 height 26
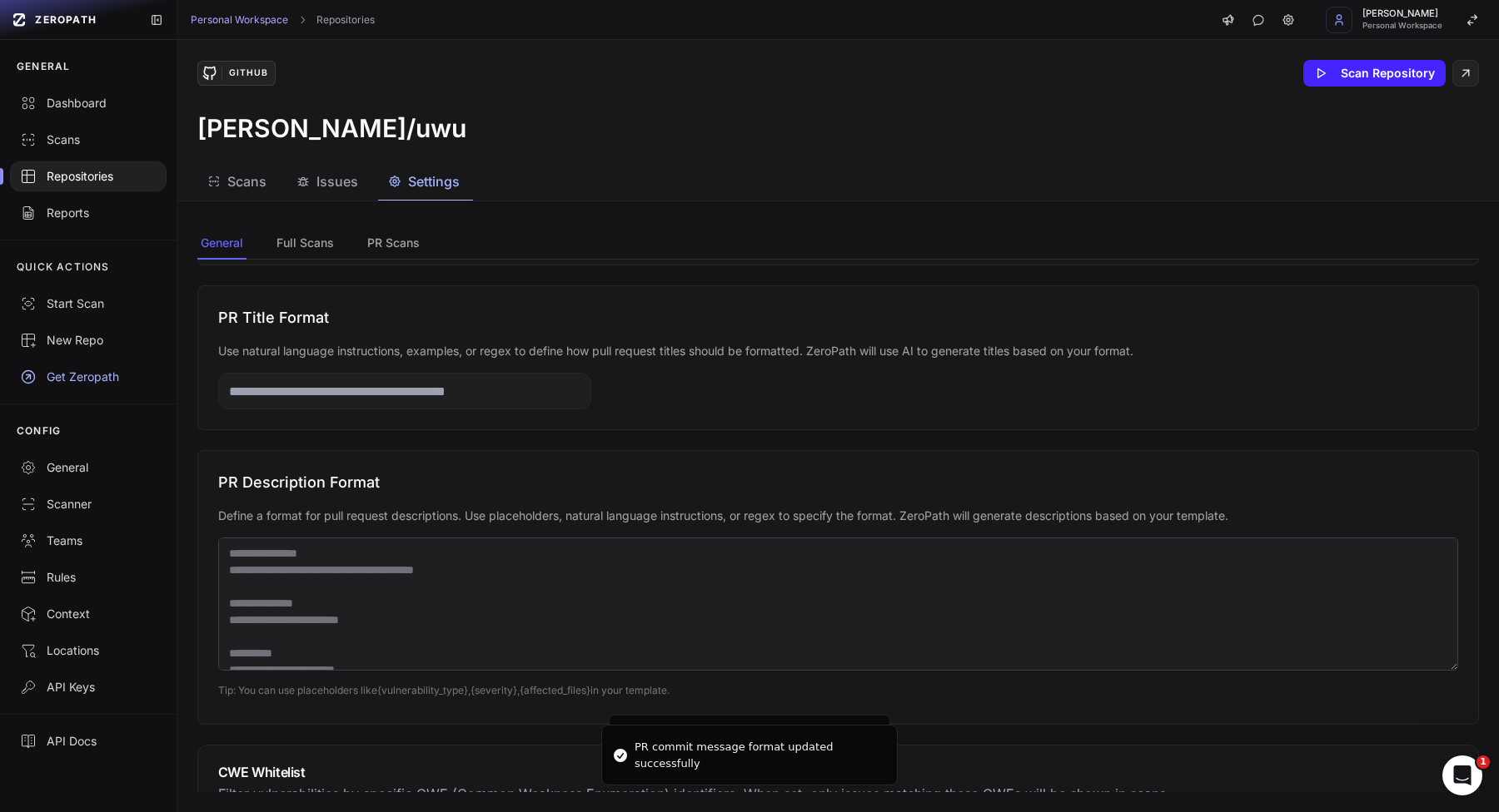
scroll to position [791, 0]
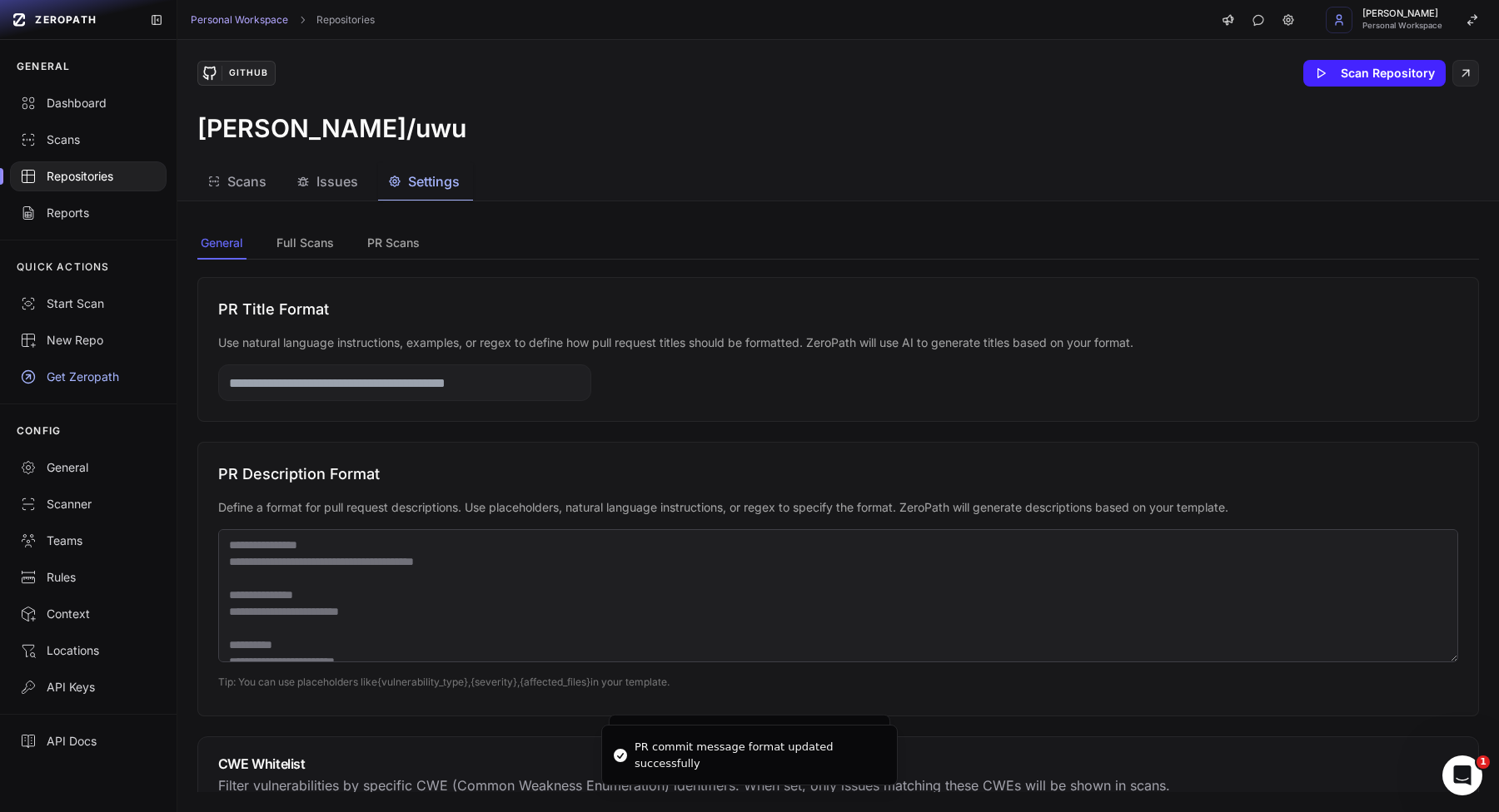
click at [500, 395] on input "text" at bounding box center [405, 383] width 373 height 37
type input "*****"
click at [449, 582] on textarea at bounding box center [838, 596] width 1240 height 133
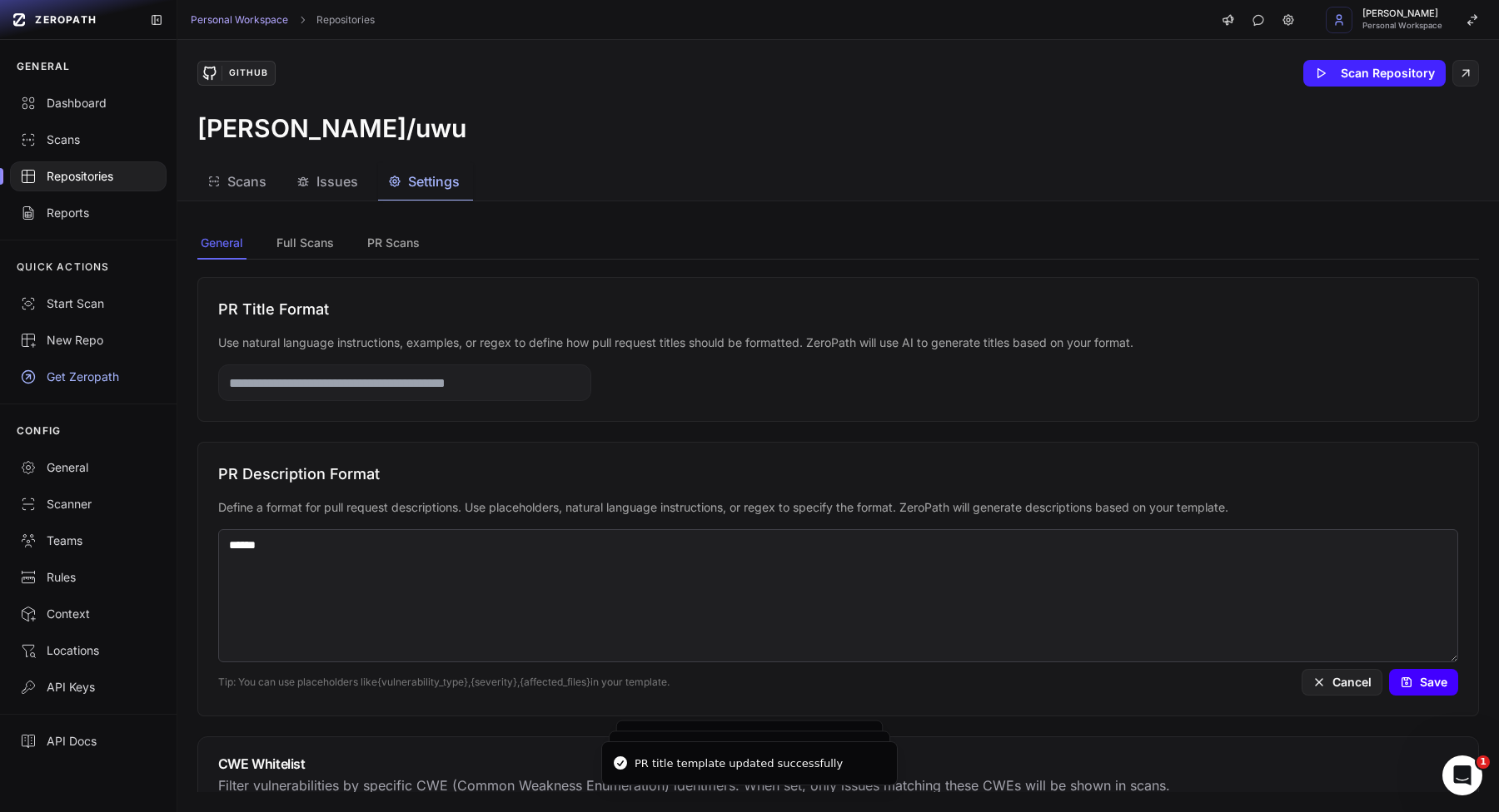
type textarea "******"
click at [1444, 682] on button "Save" at bounding box center [1422, 682] width 69 height 26
click at [1172, 553] on textarea "******" at bounding box center [838, 596] width 1240 height 133
click at [1443, 689] on button "Save" at bounding box center [1422, 682] width 69 height 26
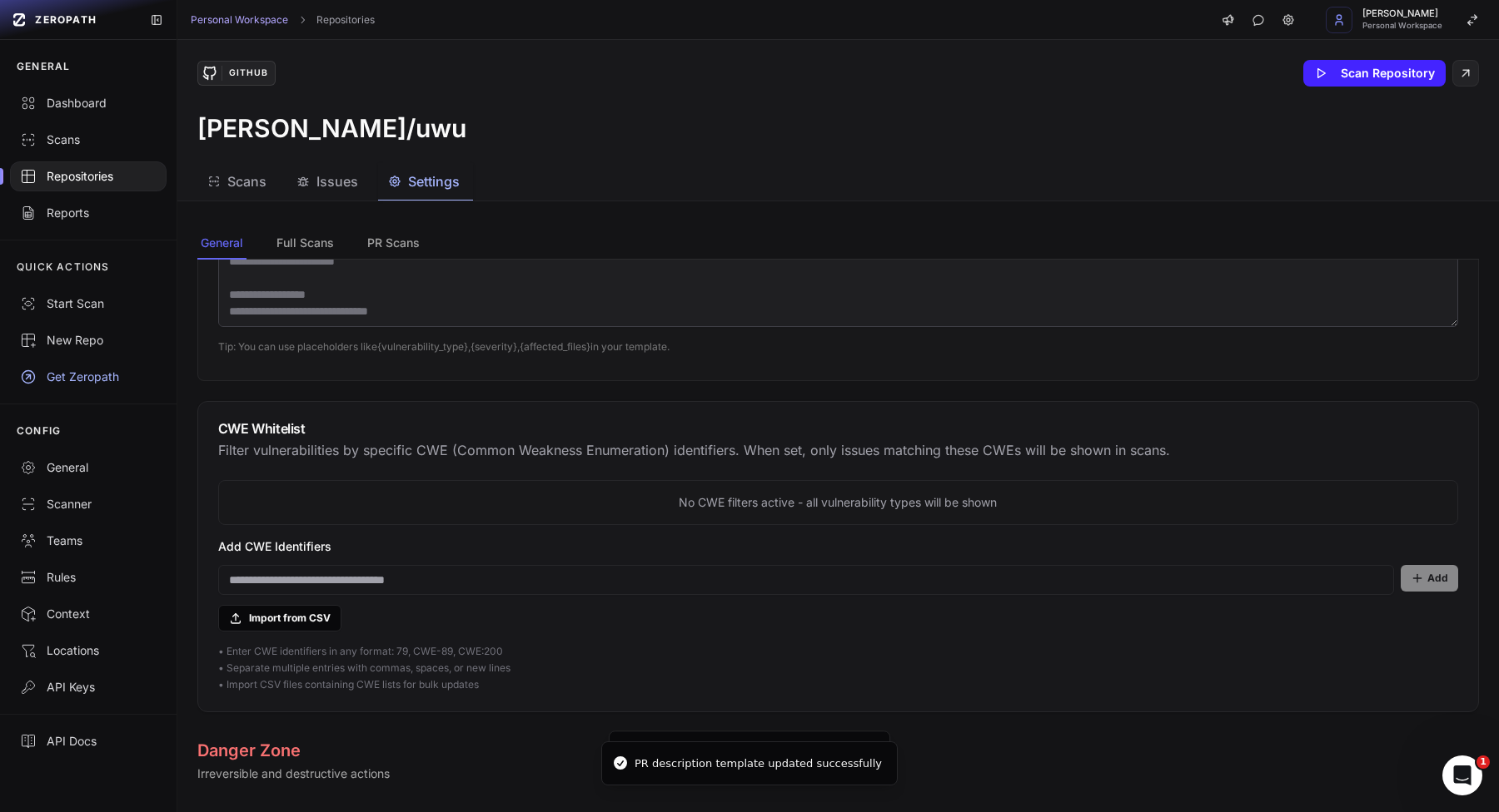
scroll to position [1128, 0]
click at [400, 582] on input at bounding box center [806, 579] width 1176 height 30
type input "********"
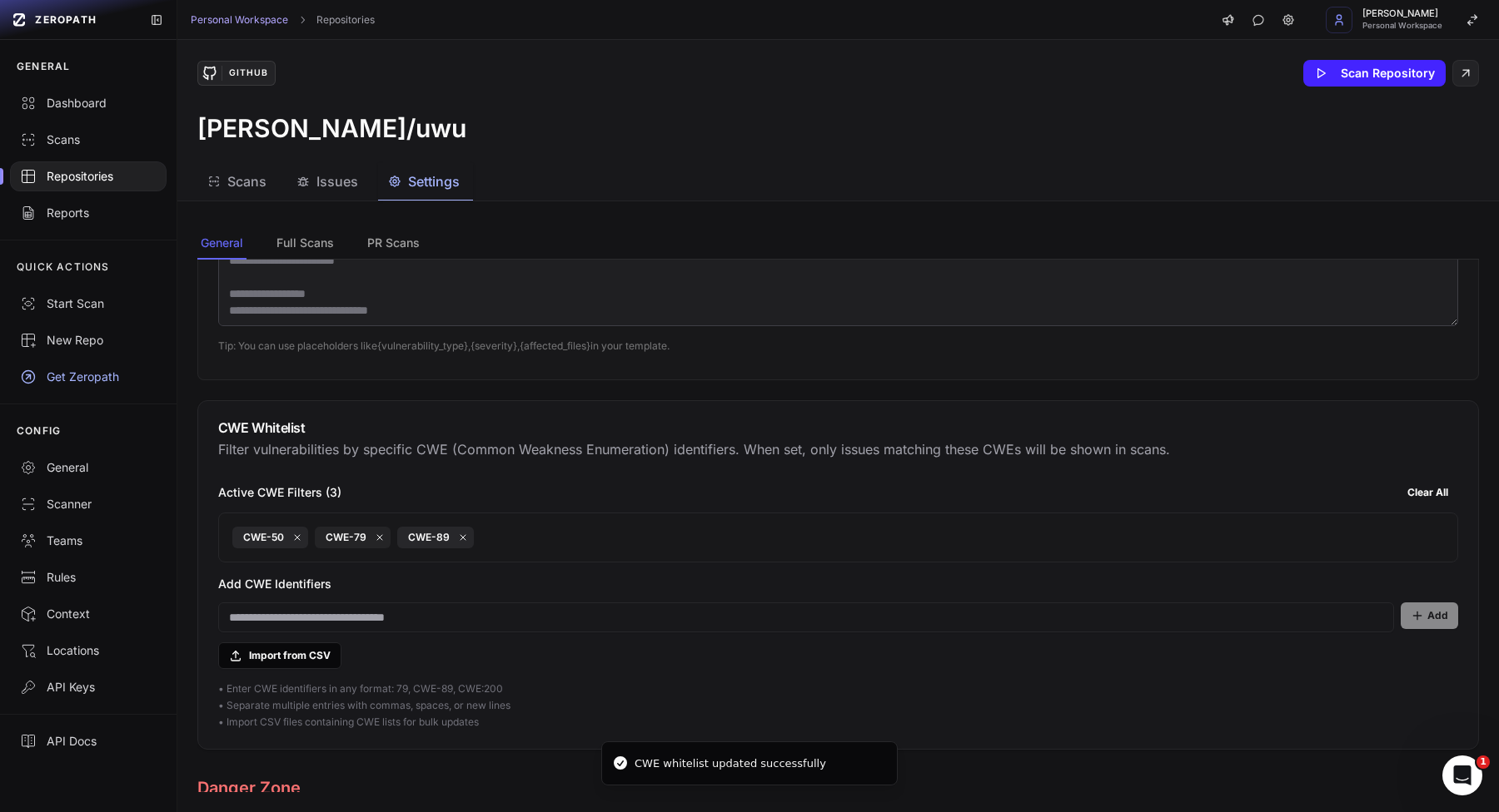
click at [369, 530] on span "CWE-79" at bounding box center [353, 537] width 76 height 22
click at [375, 535] on icon at bounding box center [379, 537] width 10 height 10
click at [1427, 485] on button "Clear All" at bounding box center [1427, 492] width 61 height 26
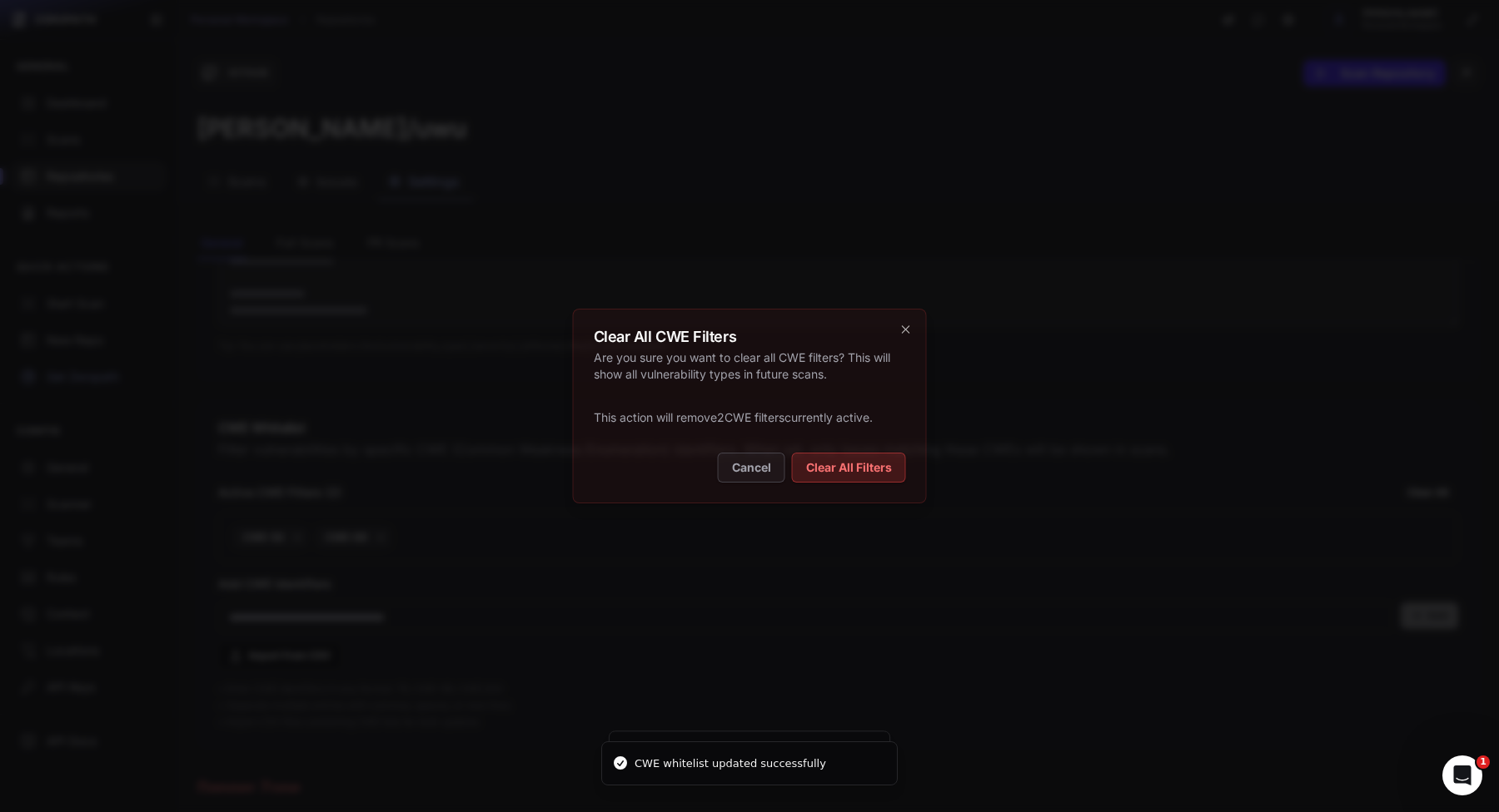
click at [808, 469] on button "Clear All Filters" at bounding box center [848, 468] width 114 height 30
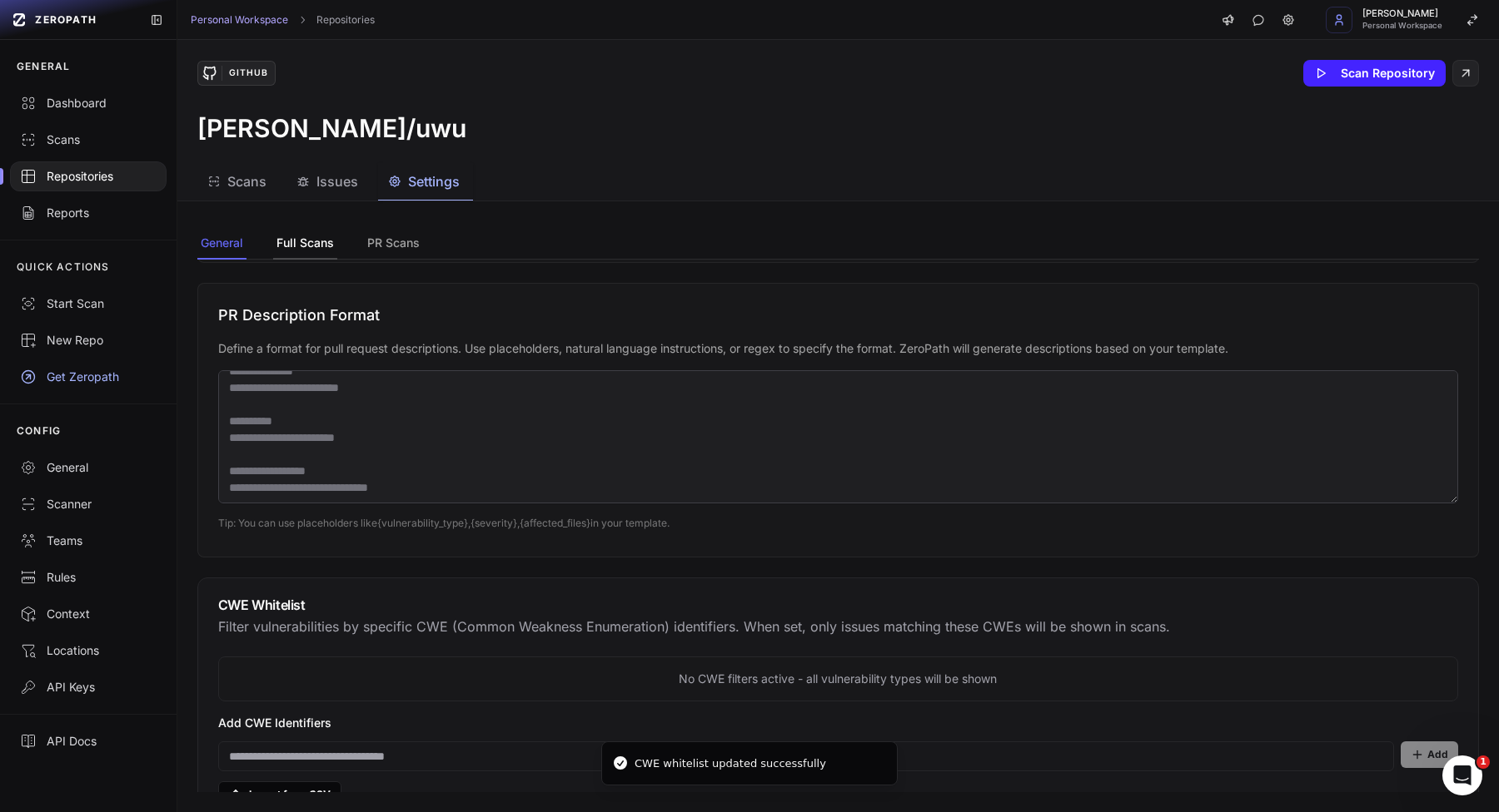
click at [301, 249] on button "Full Scans" at bounding box center [305, 243] width 64 height 31
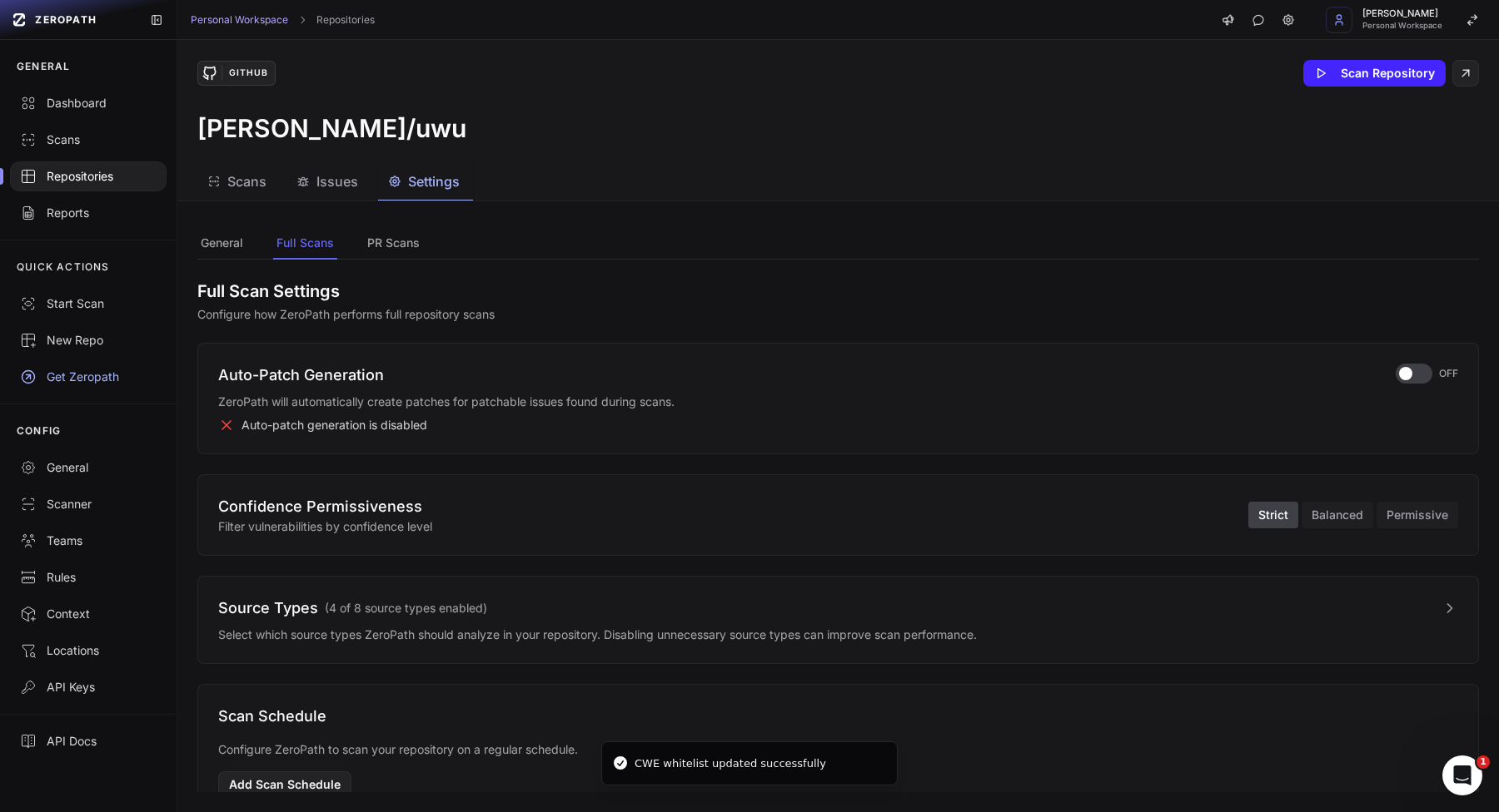
scroll to position [0, 0]
click at [1417, 369] on div "button" at bounding box center [1413, 373] width 37 height 20
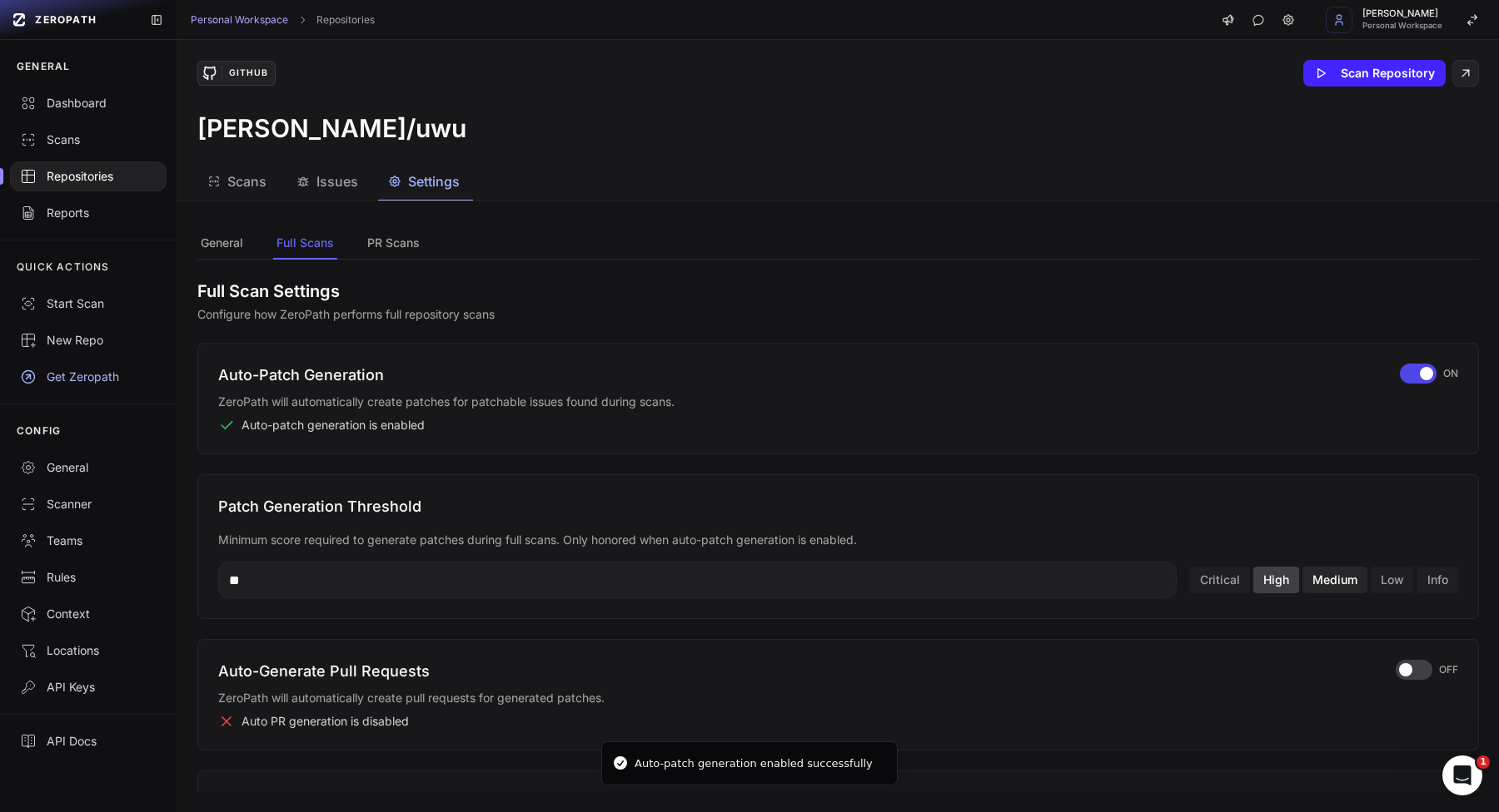
click at [1314, 588] on button "Medium" at bounding box center [1334, 579] width 65 height 26
click at [1276, 587] on button "High" at bounding box center [1276, 579] width 45 height 26
click at [855, 582] on input "**" at bounding box center [697, 579] width 958 height 37
type input "********"
click at [1264, 579] on button "High" at bounding box center [1276, 579] width 45 height 26
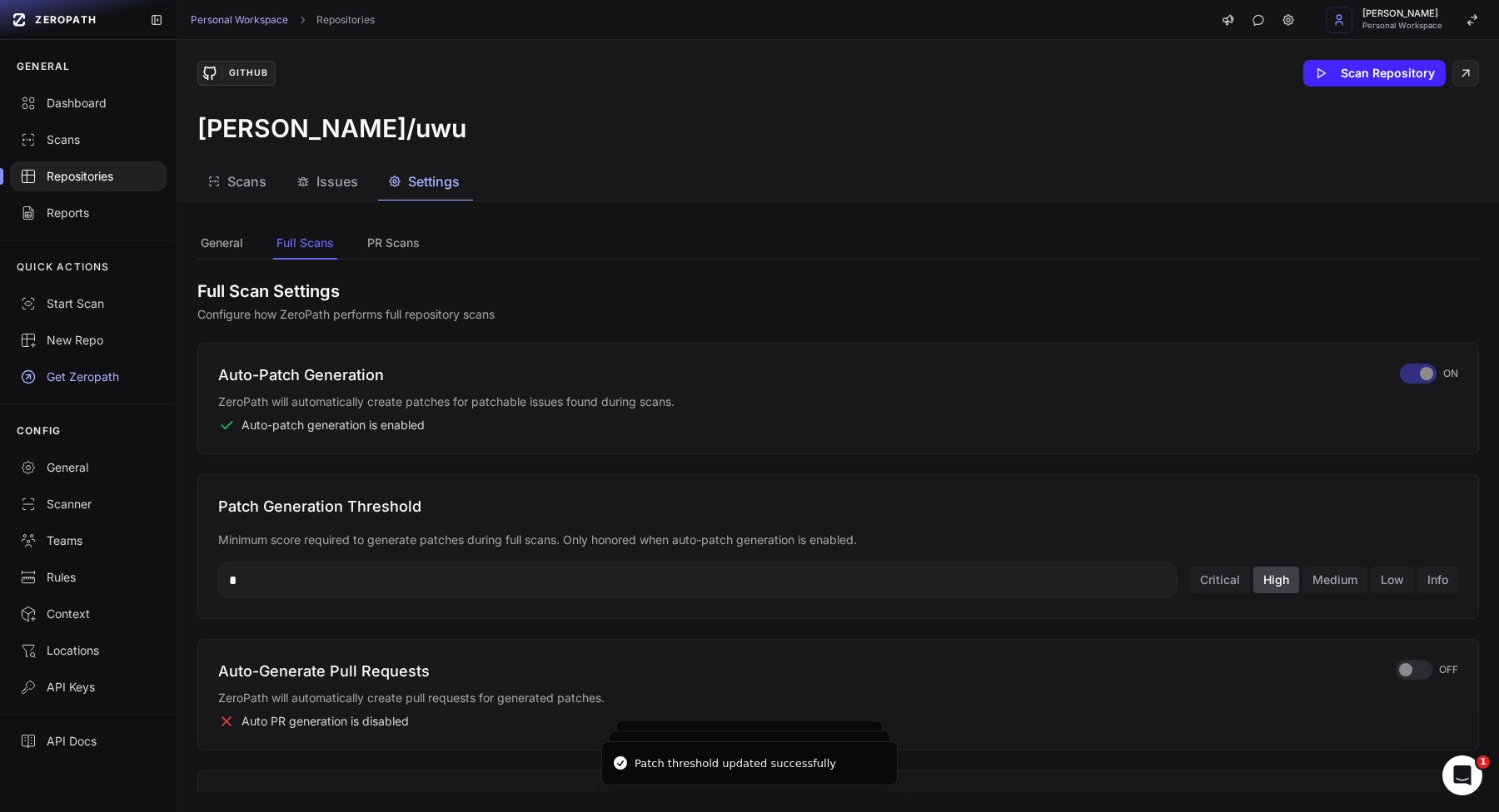
type input "**"
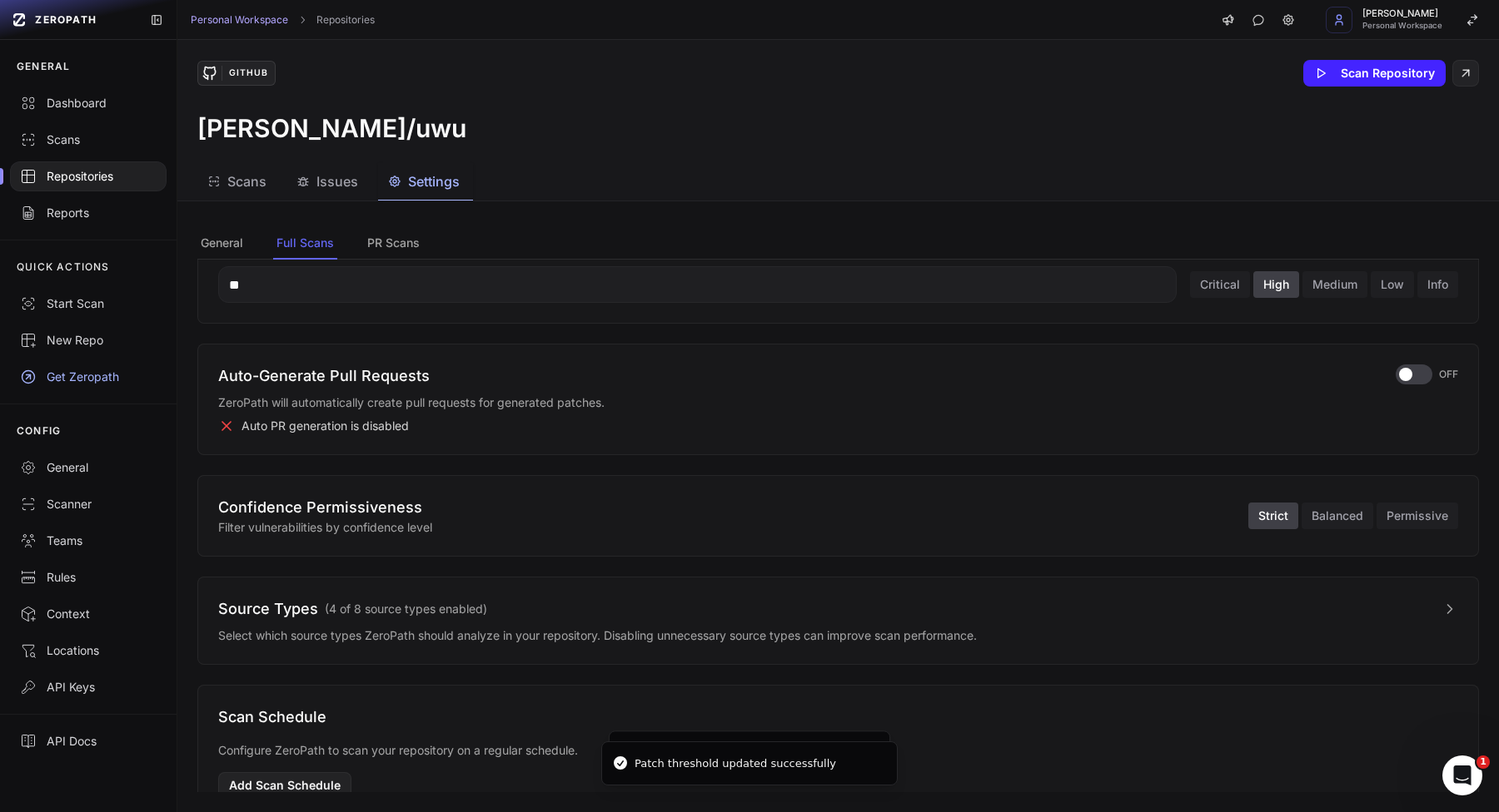
scroll to position [297, 0]
click at [1413, 381] on div "button" at bounding box center [1413, 372] width 37 height 20
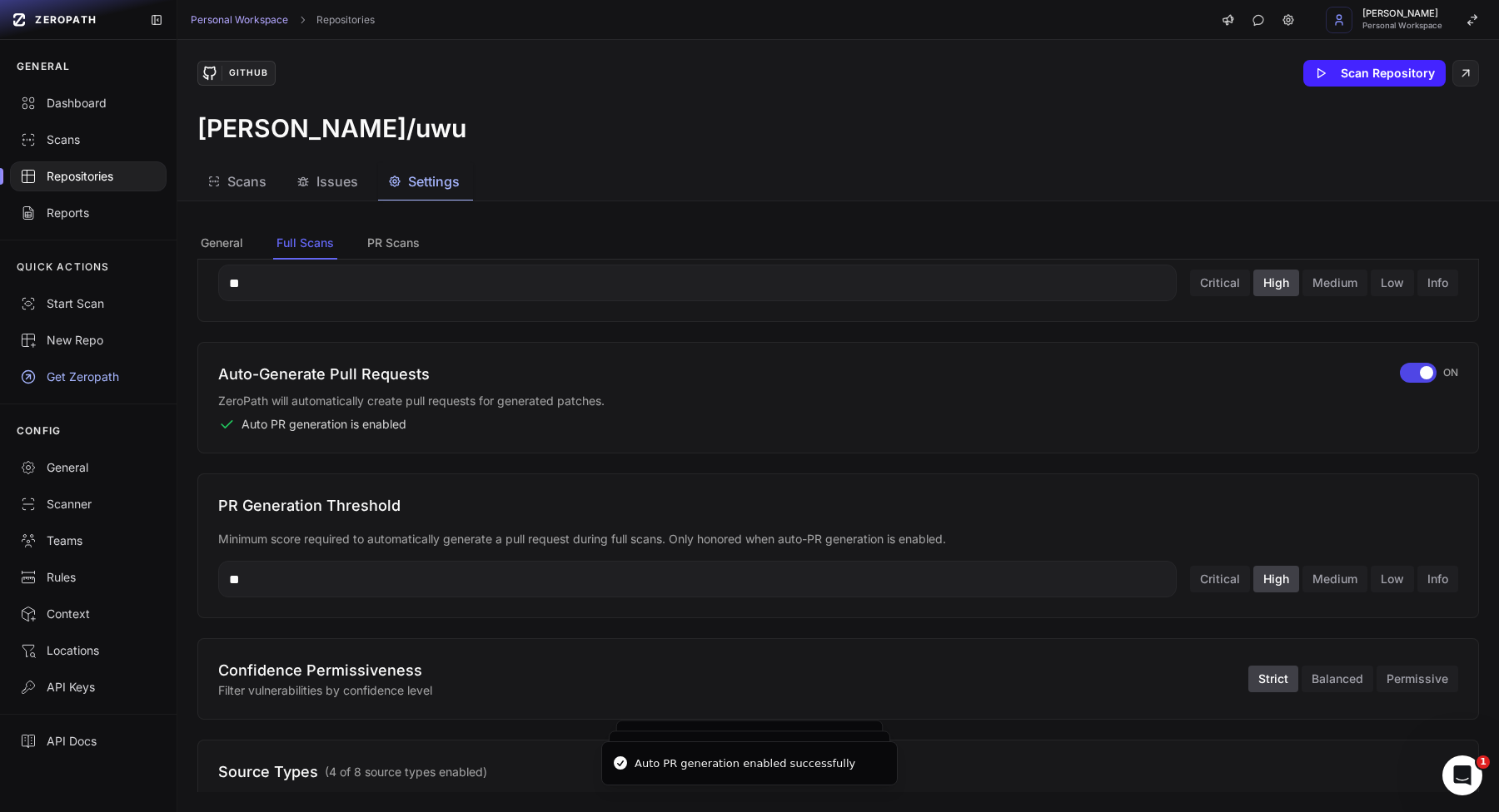
scroll to position [341, 0]
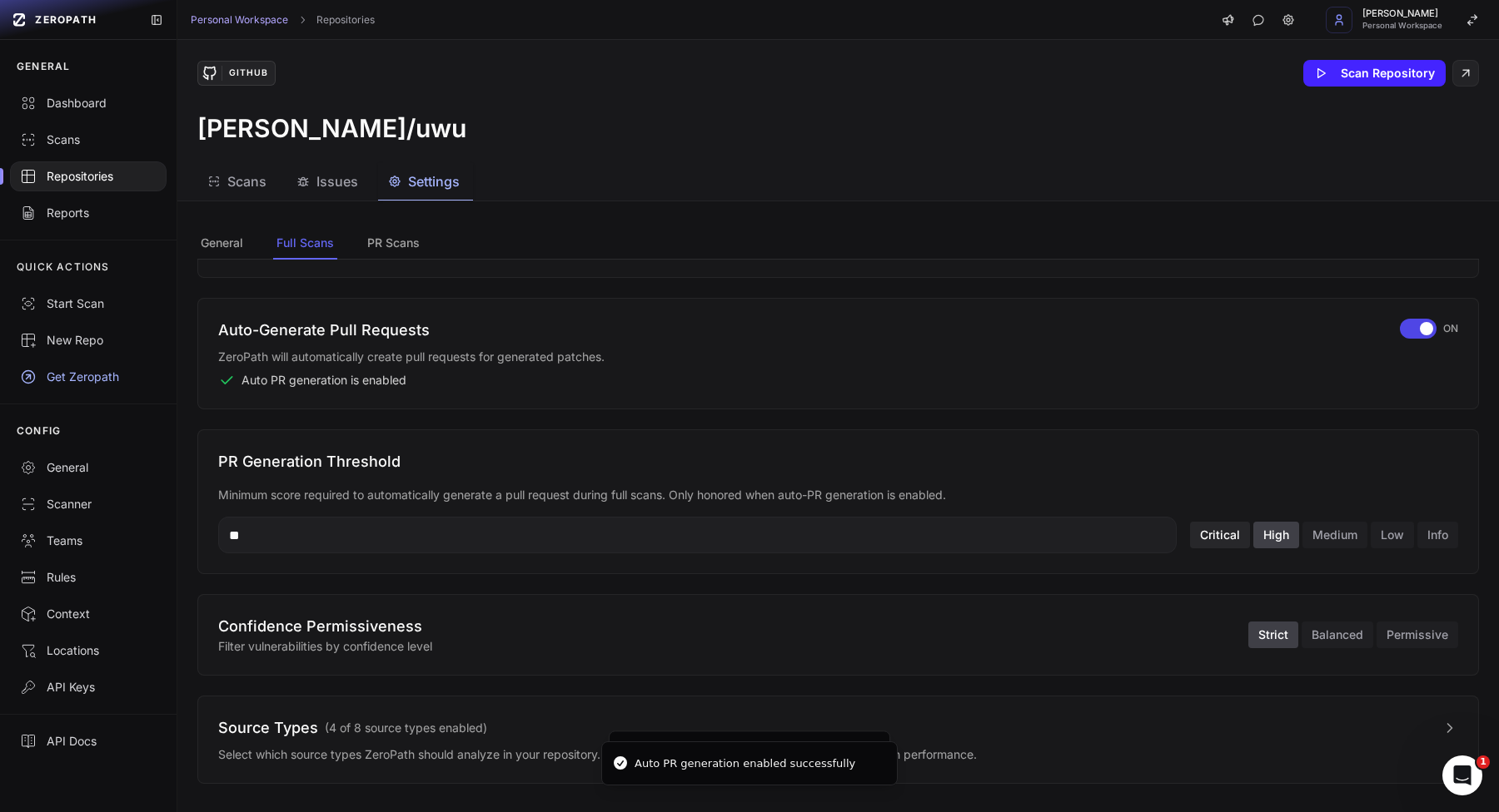
click at [1220, 523] on button "Critical" at bounding box center [1219, 535] width 60 height 26
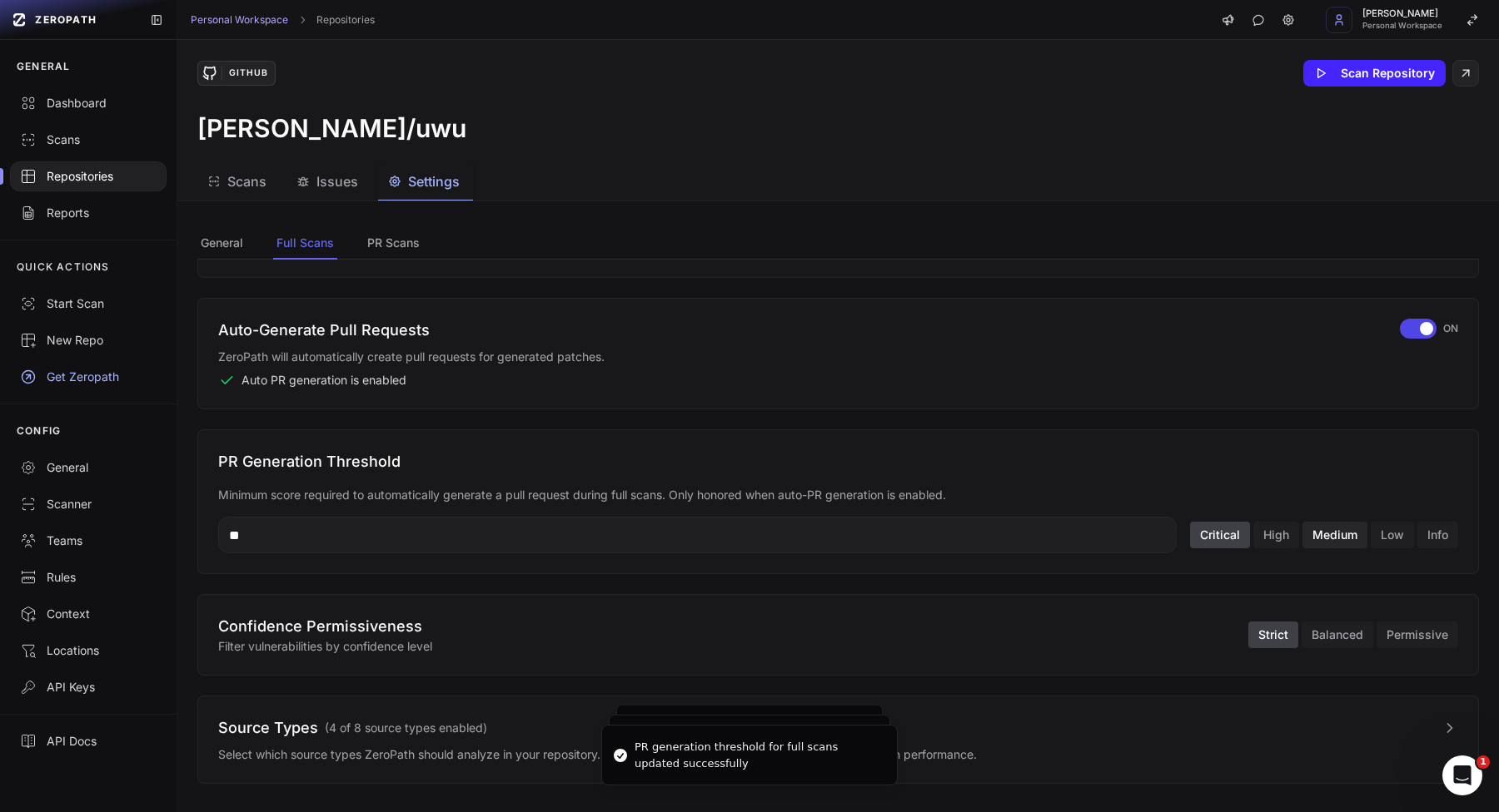
click at [1330, 538] on button "Medium" at bounding box center [1334, 535] width 65 height 26
type input "**"
click at [980, 539] on input "**" at bounding box center [697, 535] width 958 height 37
type input "*******"
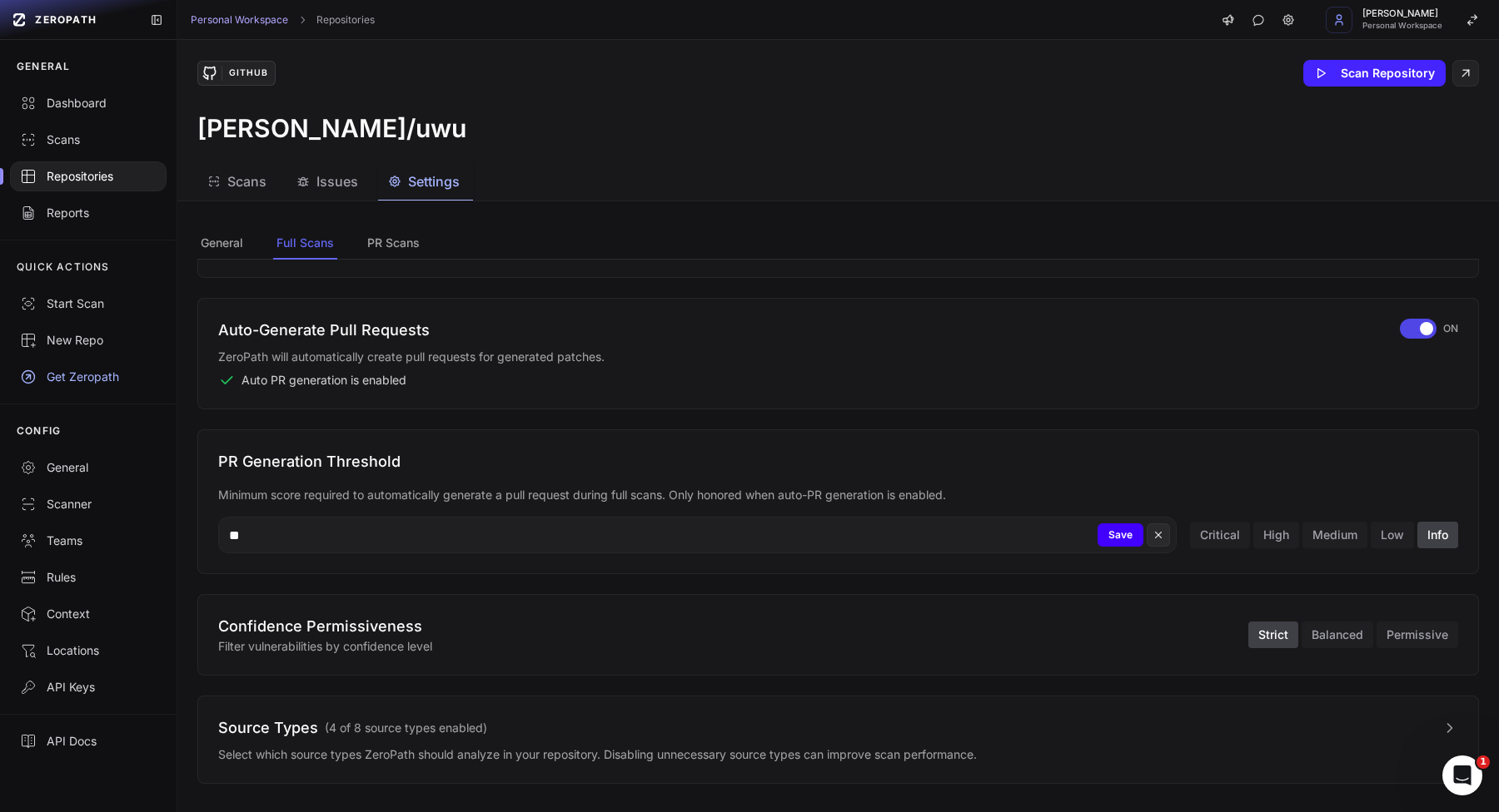
type input "**"
click at [1124, 539] on button "Save" at bounding box center [1120, 535] width 45 height 24
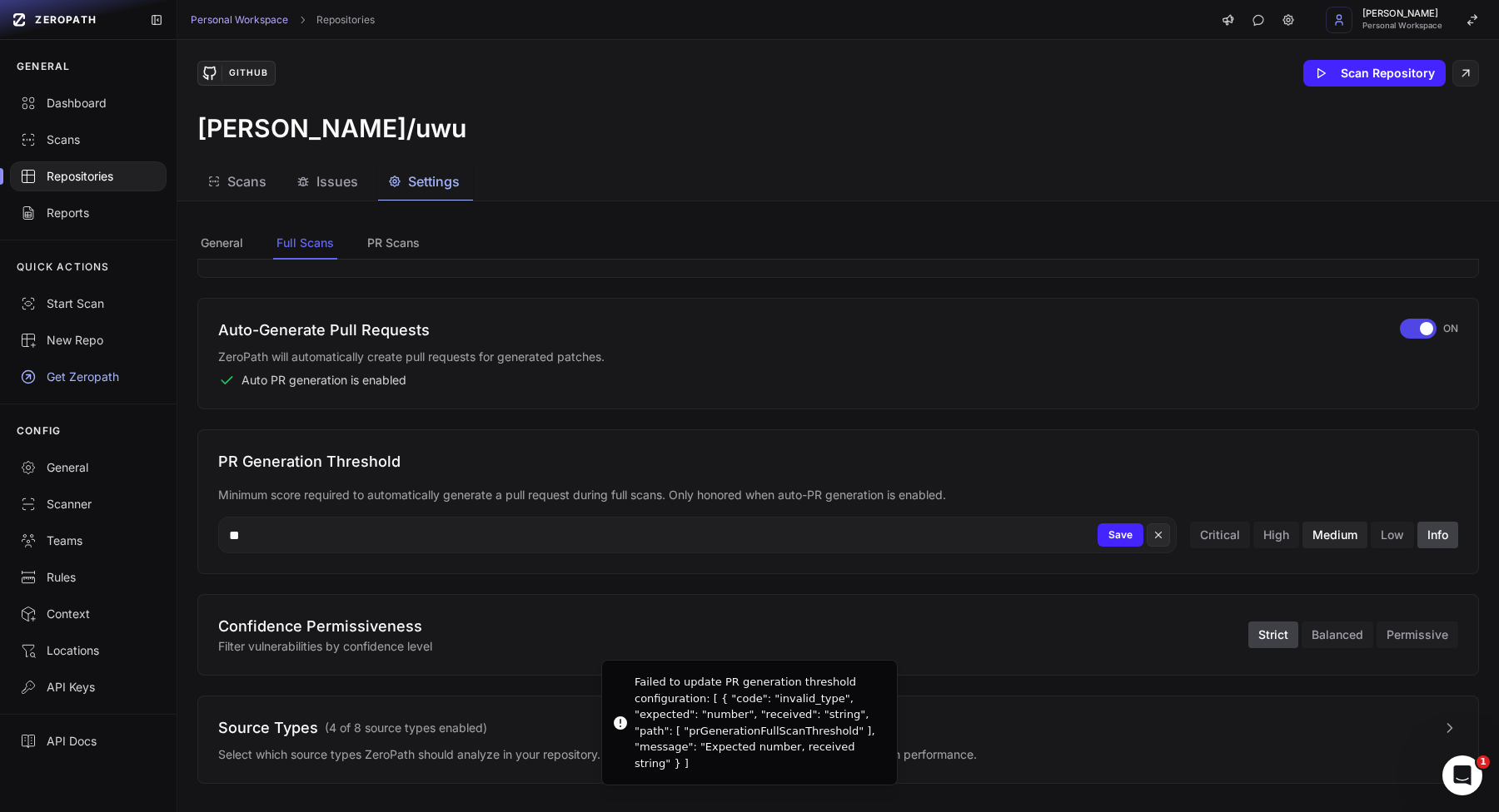
click at [1351, 543] on button "Medium" at bounding box center [1334, 535] width 65 height 26
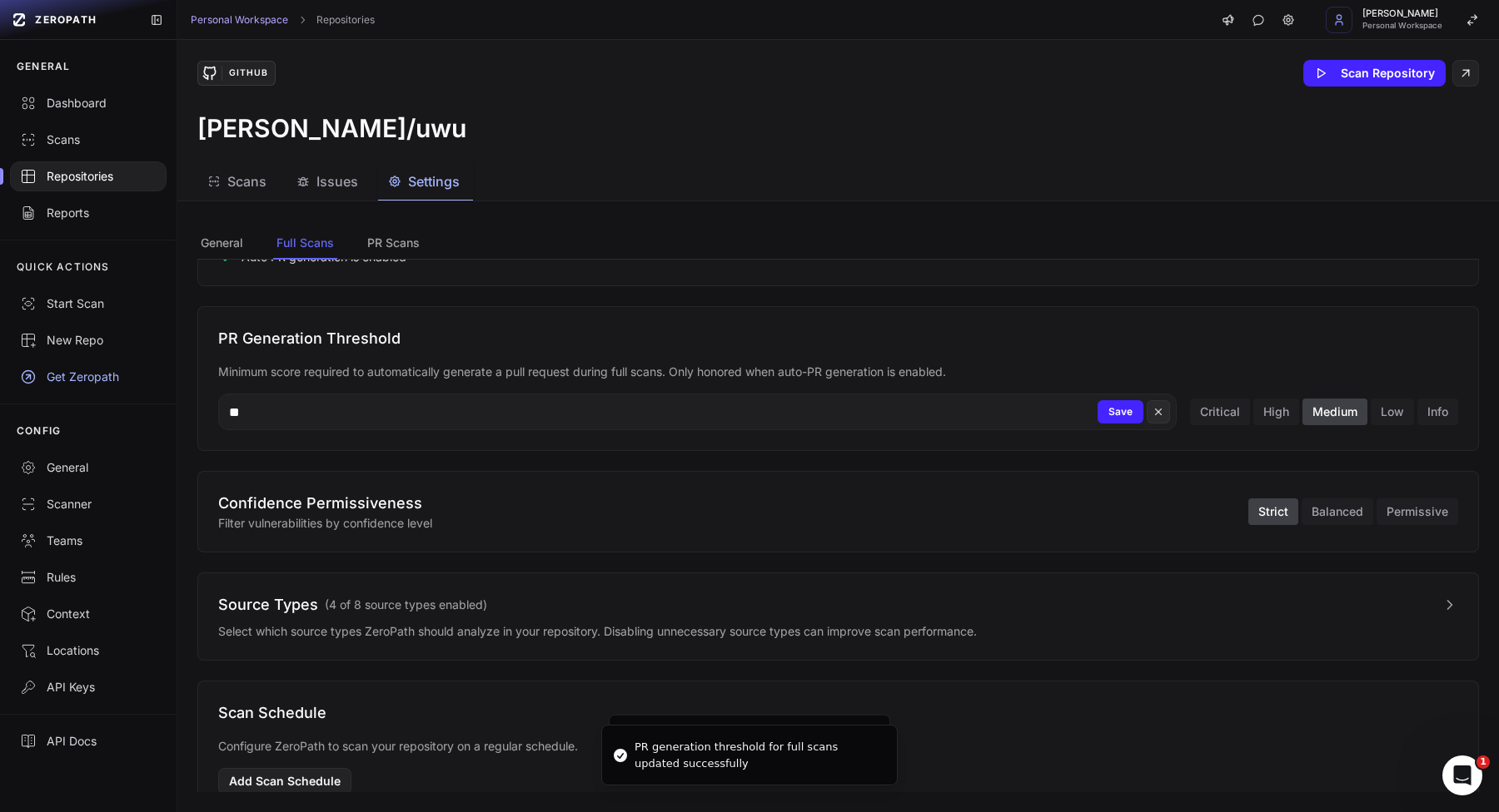
scroll to position [463, 0]
click at [1336, 513] on button "Balanced" at bounding box center [1337, 512] width 72 height 26
click at [1415, 509] on button "Permissive" at bounding box center [1417, 512] width 81 height 26
click at [1282, 512] on button "Strict" at bounding box center [1273, 512] width 50 height 26
click at [1282, 596] on button "Source Types ( 4 of 8 source types enabled )" at bounding box center [838, 606] width 1240 height 24
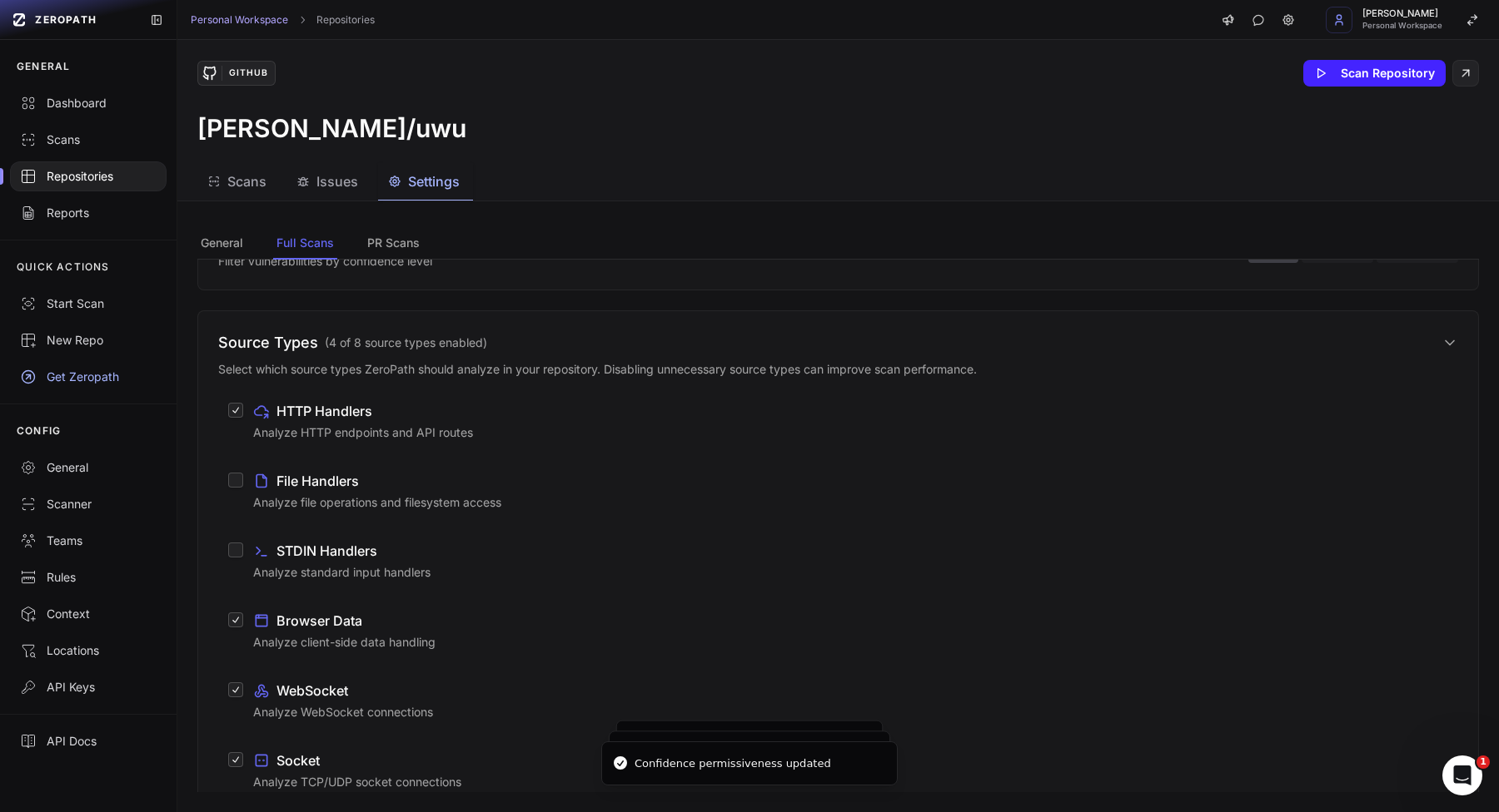
scroll to position [734, 0]
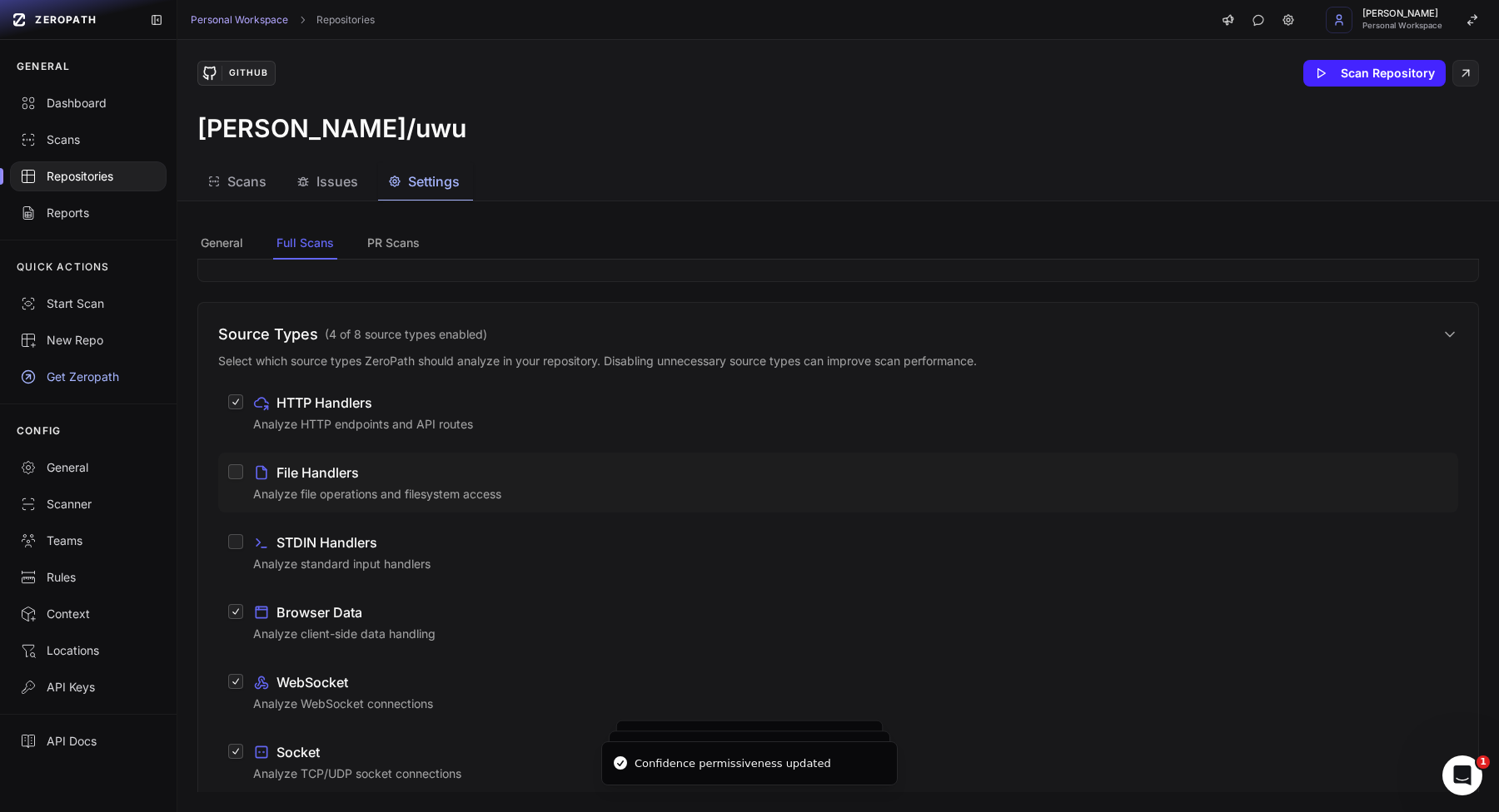
click at [445, 476] on div "File Handlers" at bounding box center [850, 472] width 1194 height 20
click at [243, 476] on button "File Handlers Analyze file operations and filesystem access" at bounding box center [235, 472] width 15 height 15
drag, startPoint x: 445, startPoint y: 539, endPoint x: 445, endPoint y: 558, distance: 19.0
click at [445, 539] on div "STDIN Handlers" at bounding box center [850, 542] width 1194 height 20
click at [243, 539] on button "STDIN Handlers Analyze standard input handlers" at bounding box center [235, 542] width 15 height 15
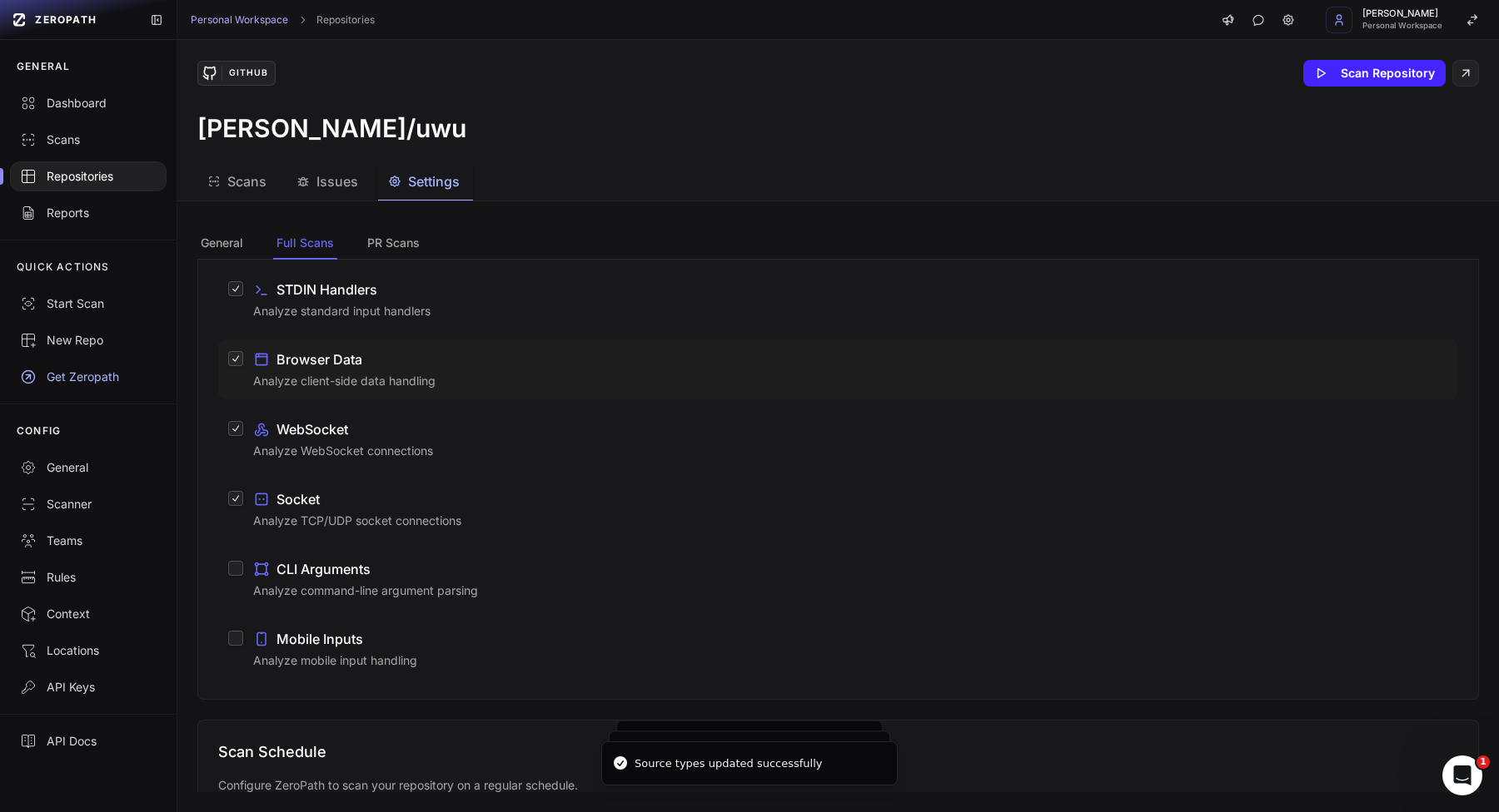
scroll to position [1070, 0]
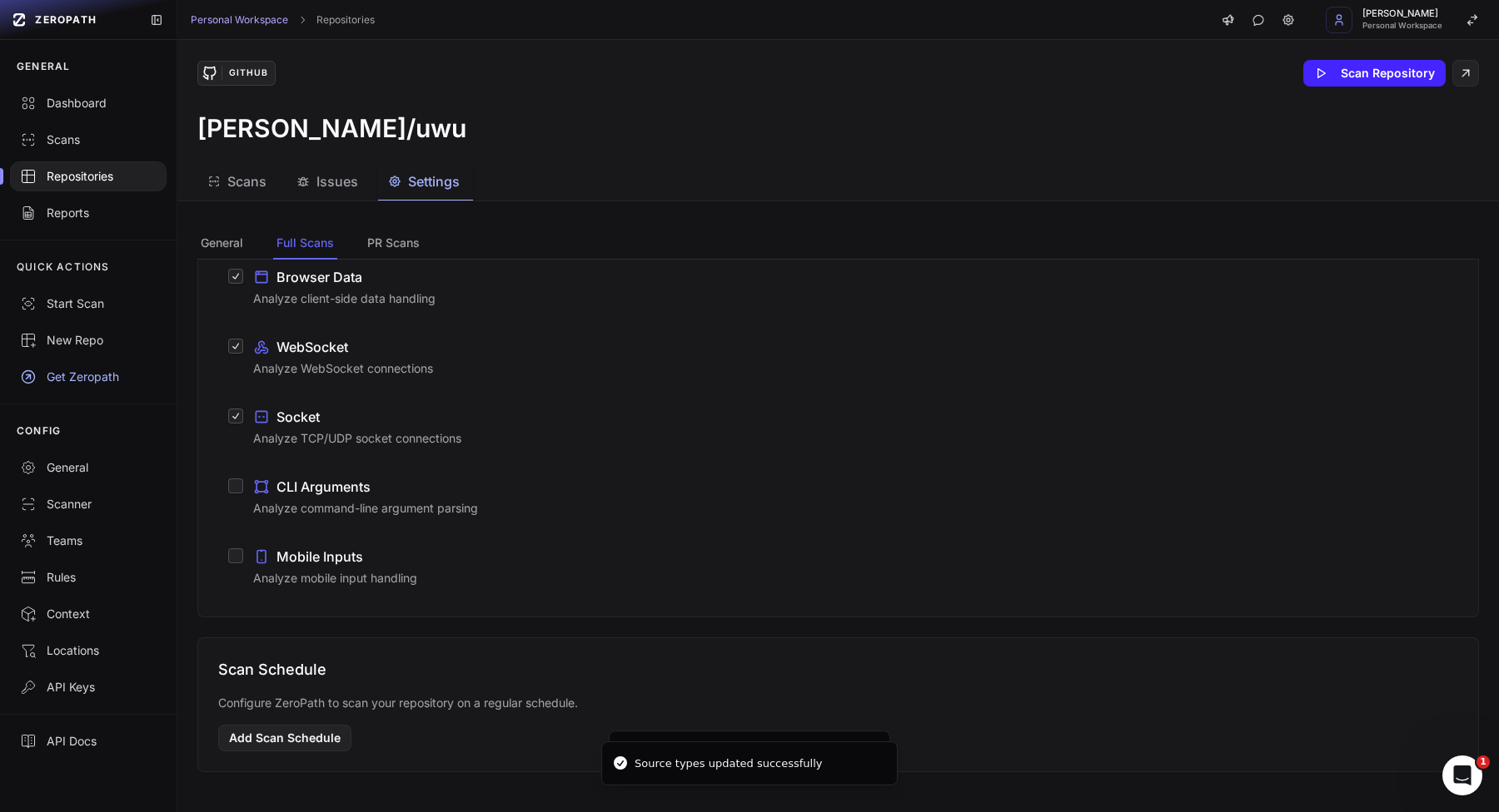
click at [322, 723] on div "Scan Schedule Configure ZeroPath to scan your repository on a regular schedule.…" at bounding box center [838, 704] width 1281 height 135
click at [321, 734] on button "Add Scan Schedule" at bounding box center [285, 738] width 133 height 26
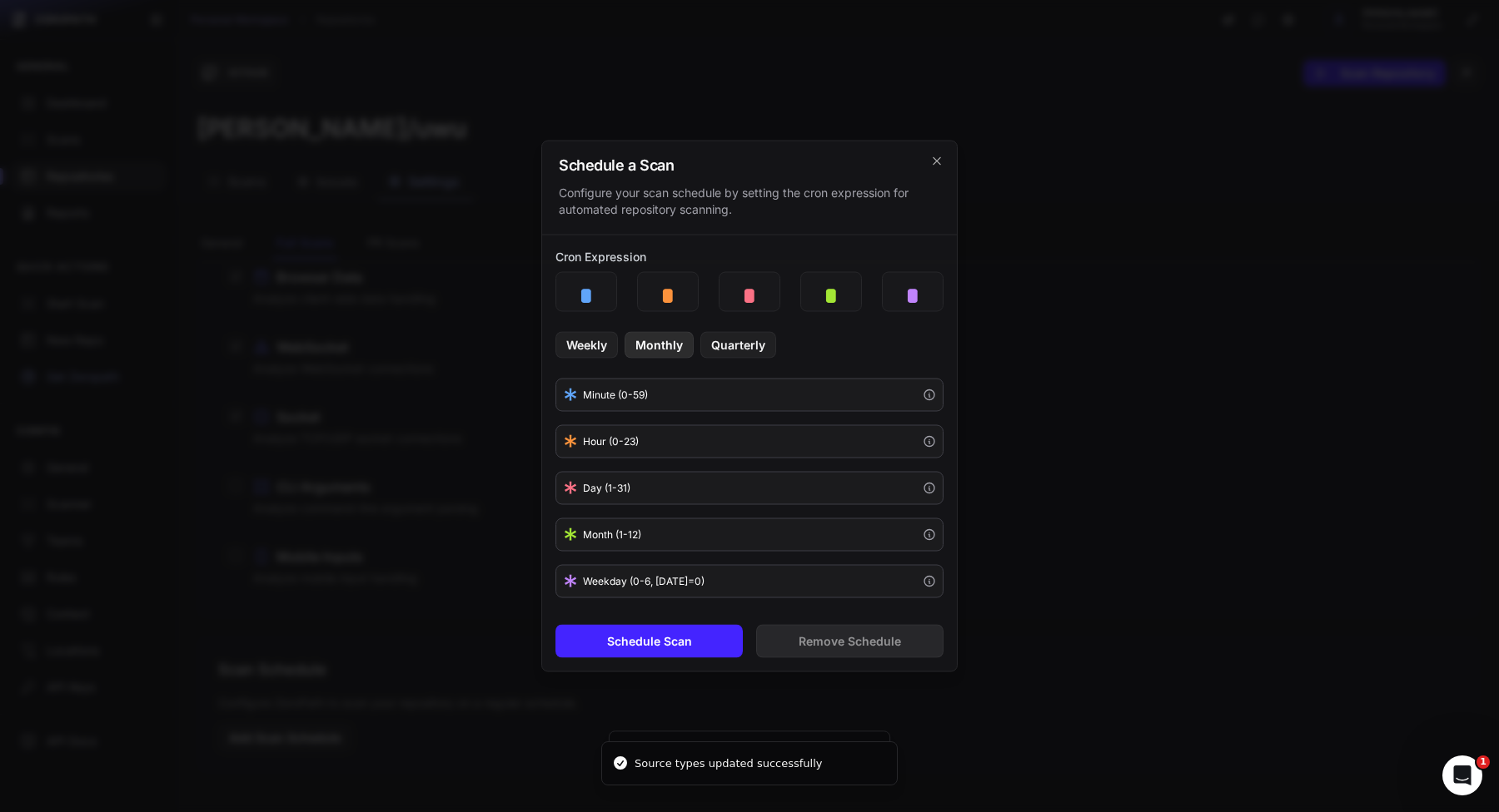
click at [657, 344] on button "Monthly" at bounding box center [658, 345] width 69 height 26
type input "*"
click at [667, 644] on button "Schedule Scan" at bounding box center [649, 641] width 187 height 33
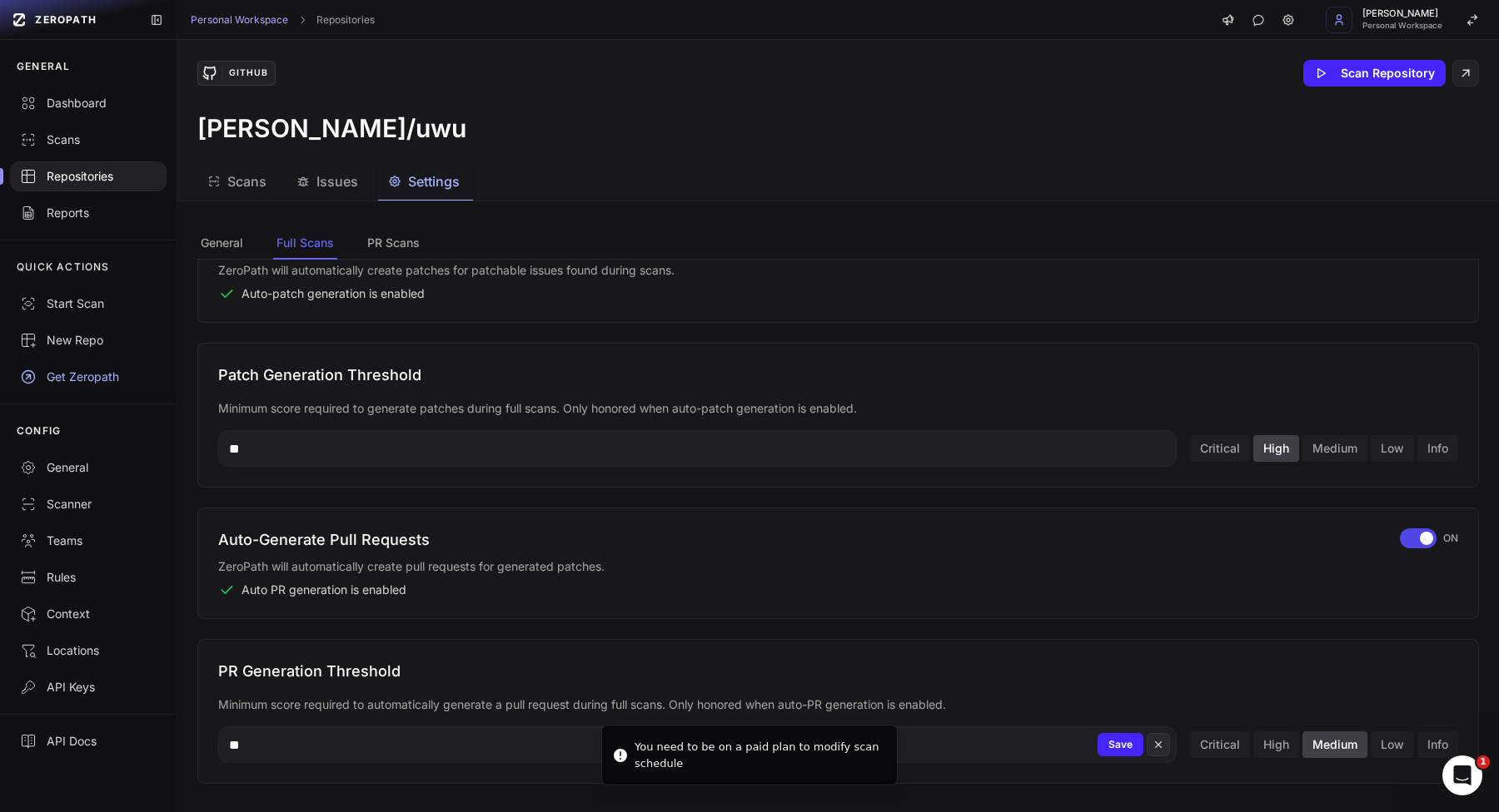
scroll to position [0, 0]
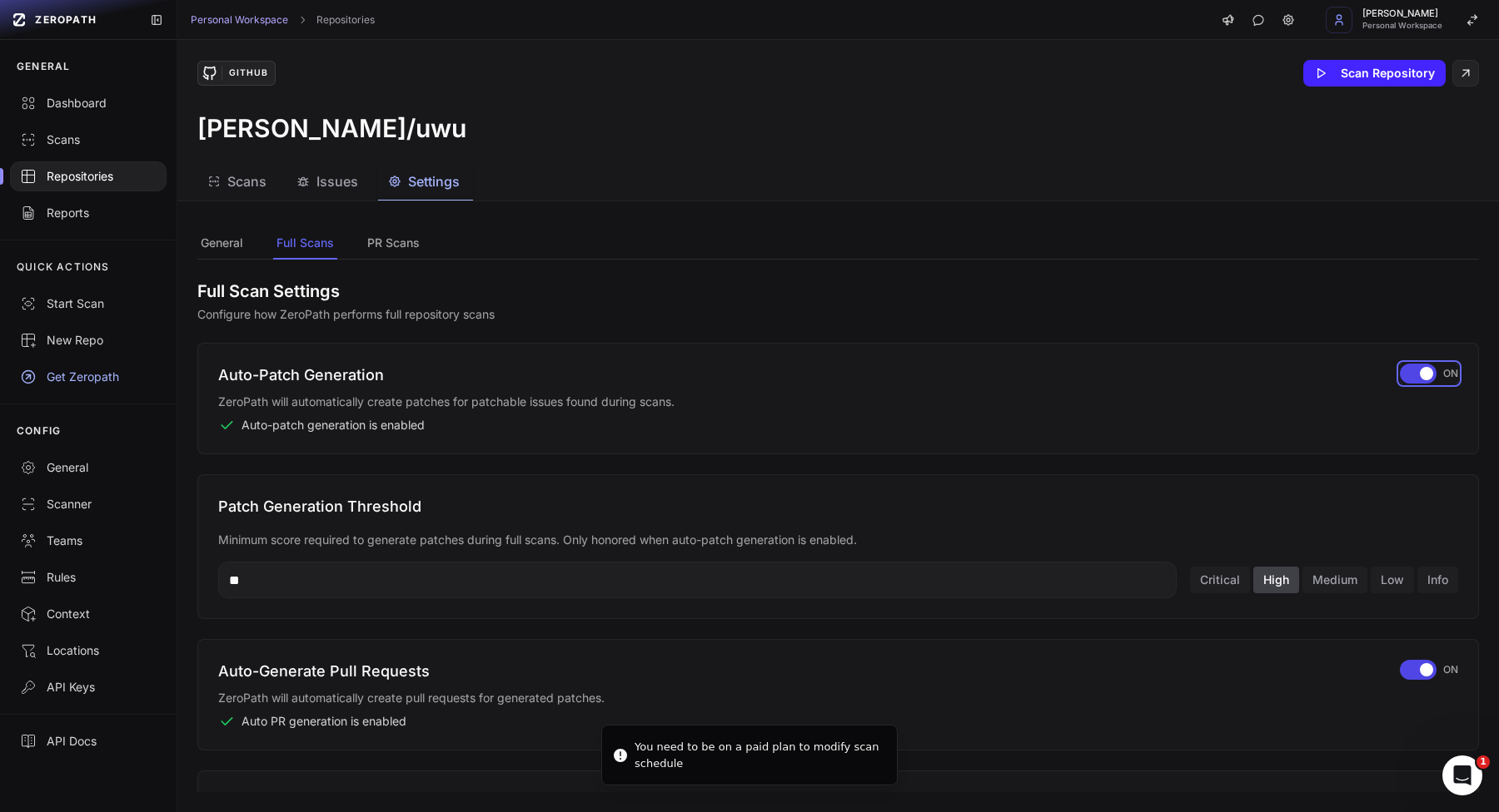
click at [1421, 371] on span "button" at bounding box center [1426, 373] width 13 height 13
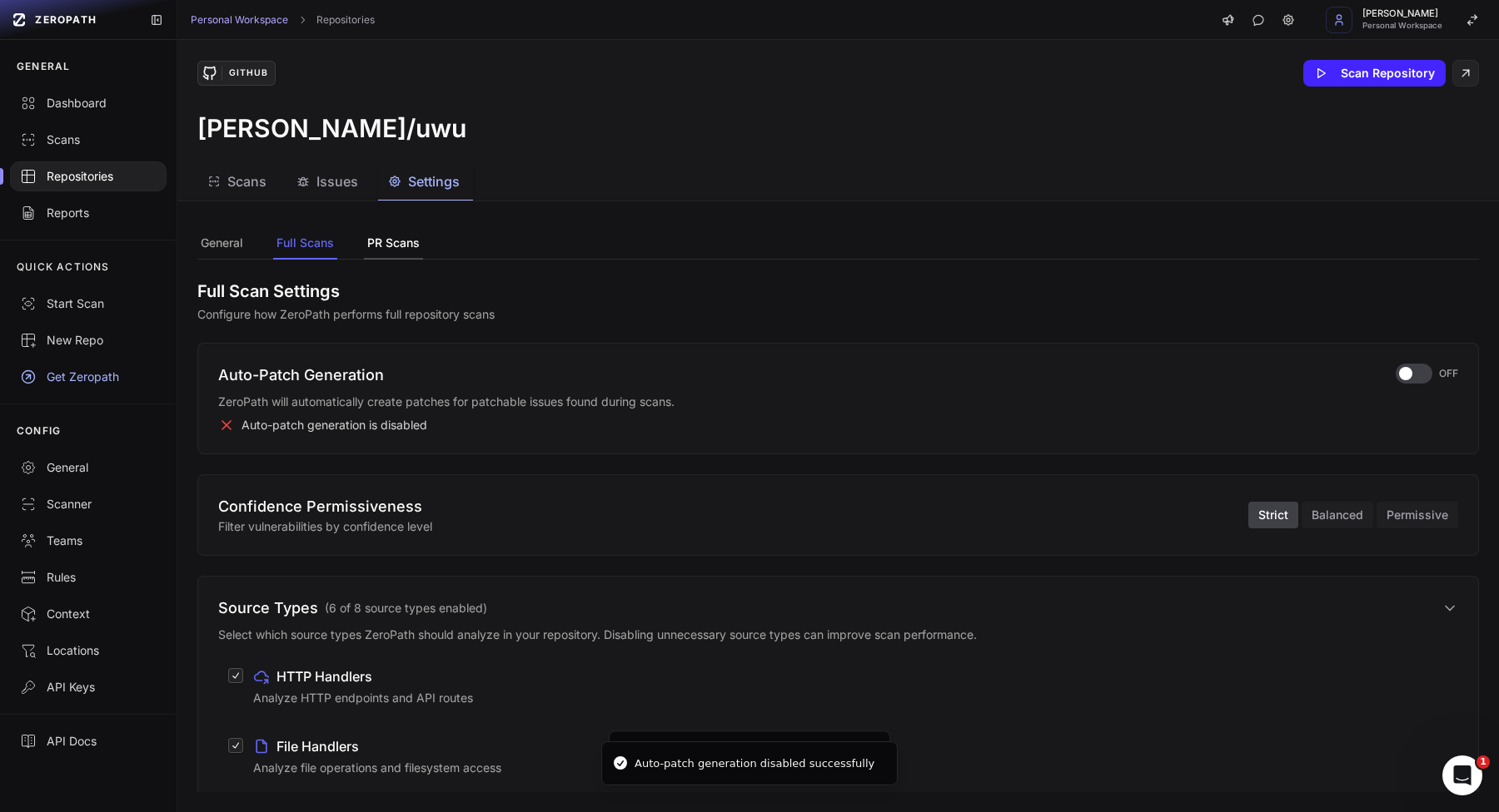
click at [402, 229] on button "PR Scans" at bounding box center [393, 243] width 60 height 31
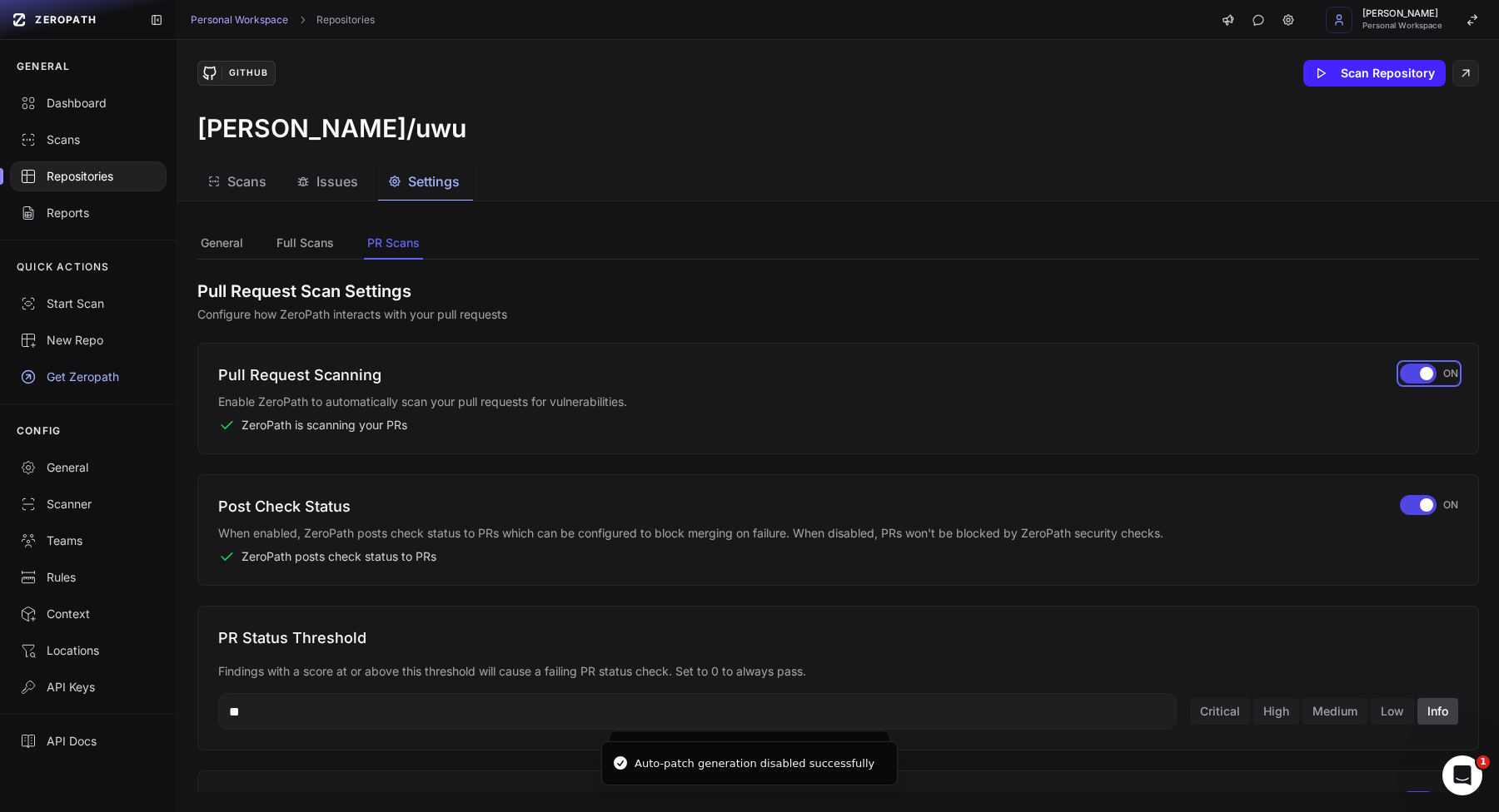
click at [1422, 378] on span "button" at bounding box center [1426, 373] width 13 height 13
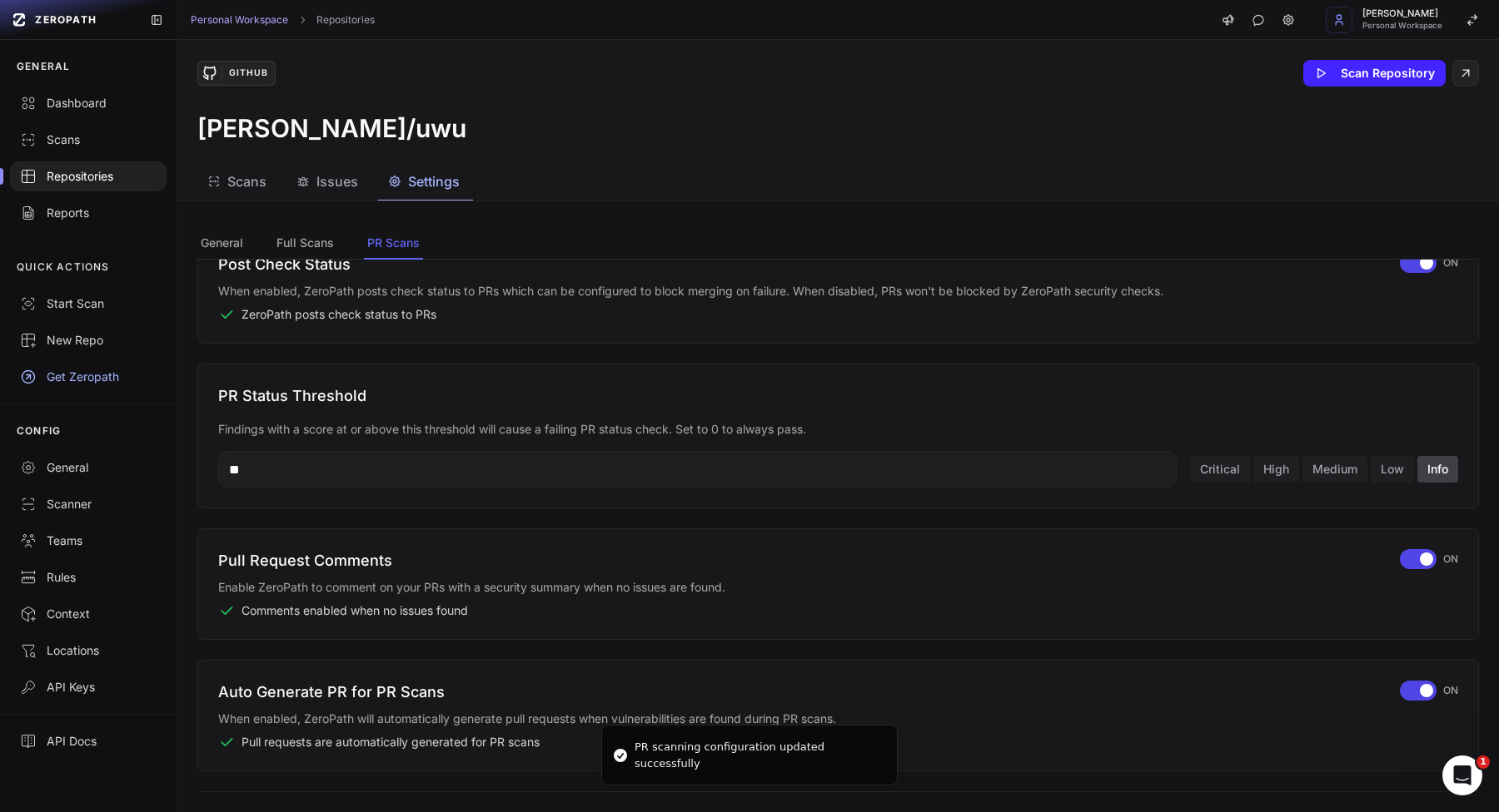
scroll to position [267, 0]
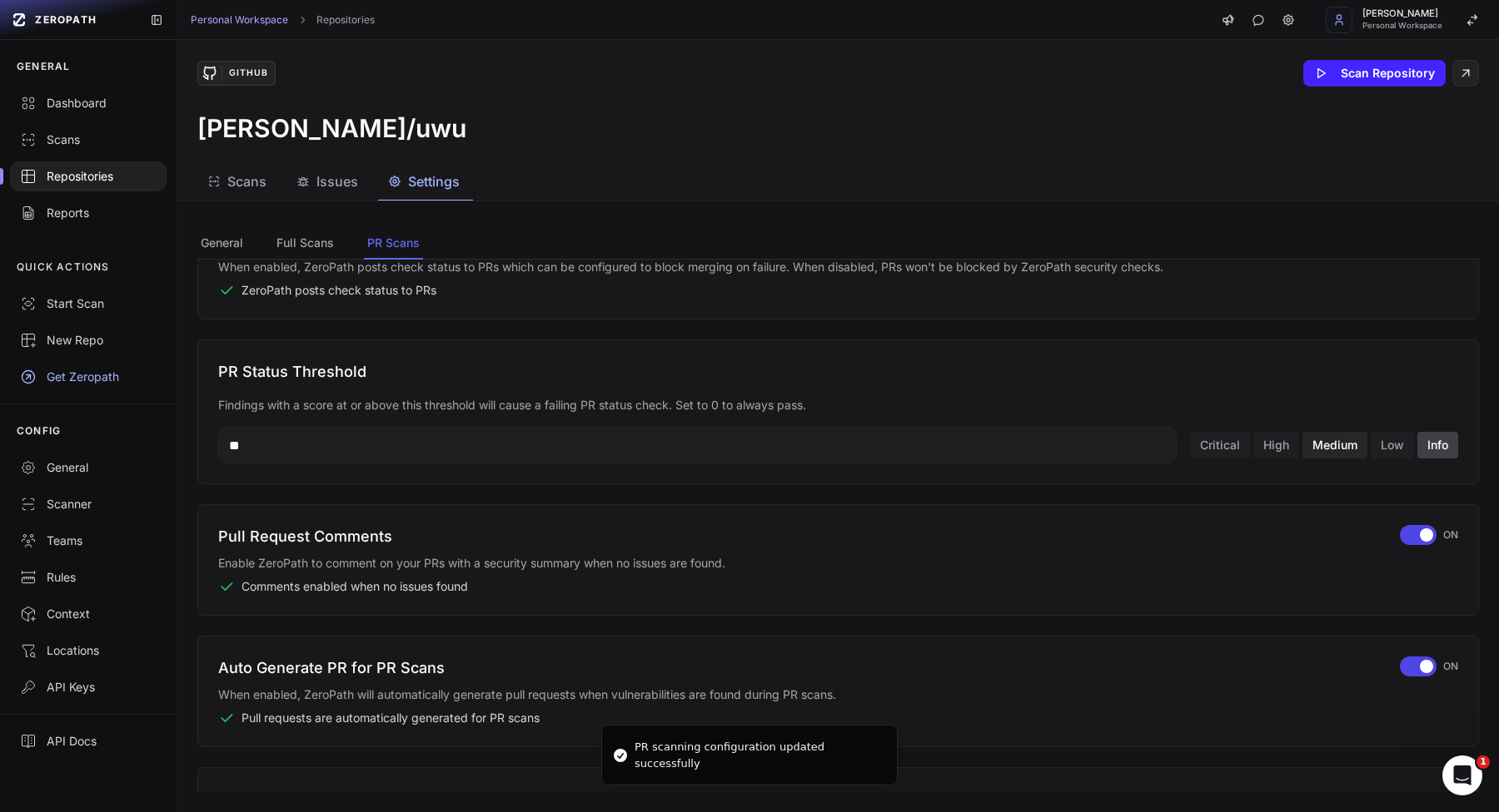
click at [1335, 435] on button "Medium" at bounding box center [1334, 445] width 65 height 26
click at [1247, 450] on button "Critical" at bounding box center [1219, 445] width 60 height 26
click at [722, 440] on input "**" at bounding box center [697, 445] width 958 height 37
type input "*****"
type input "***"
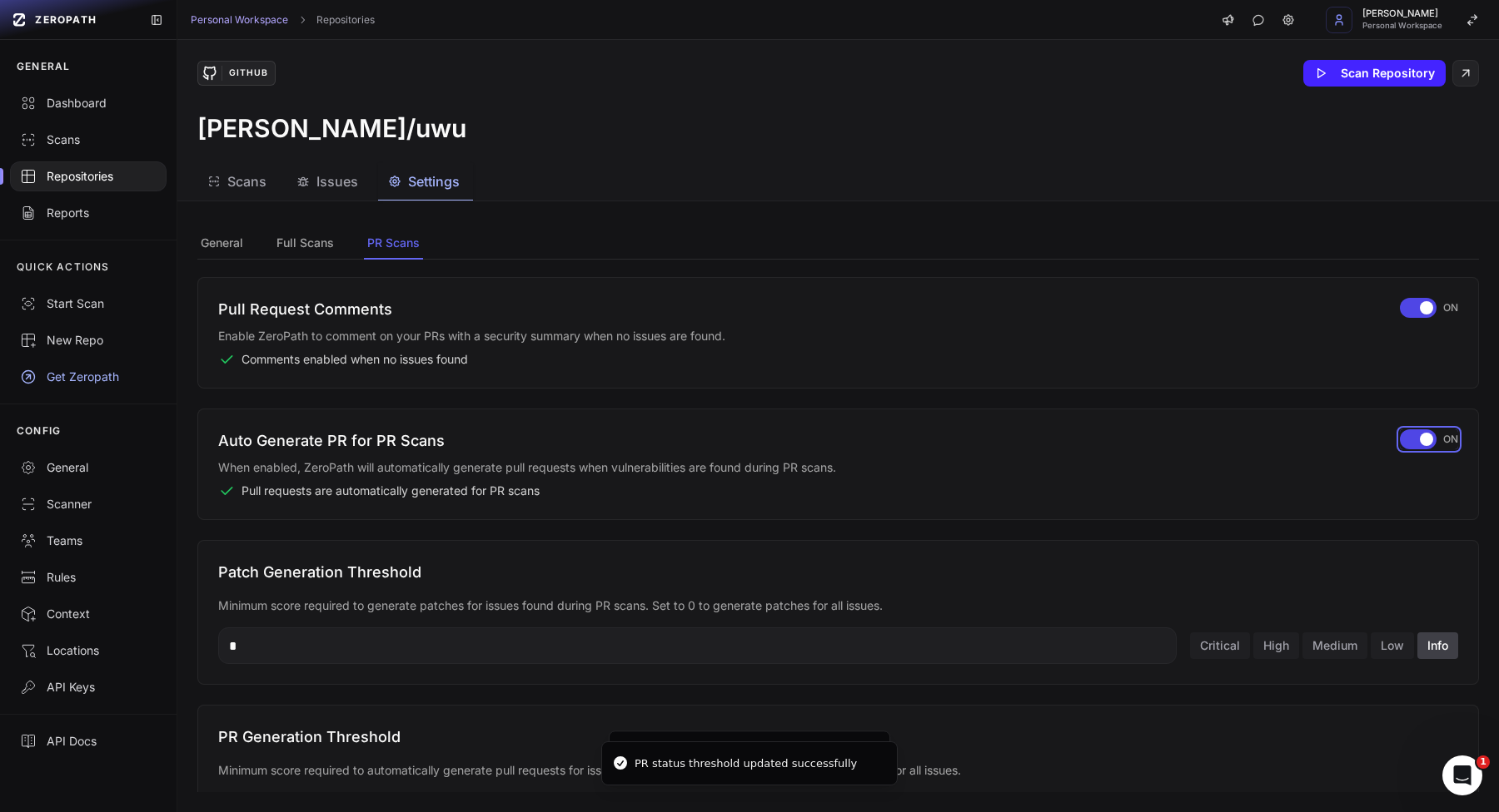
click at [1428, 439] on span "button" at bounding box center [1426, 440] width 13 height 13
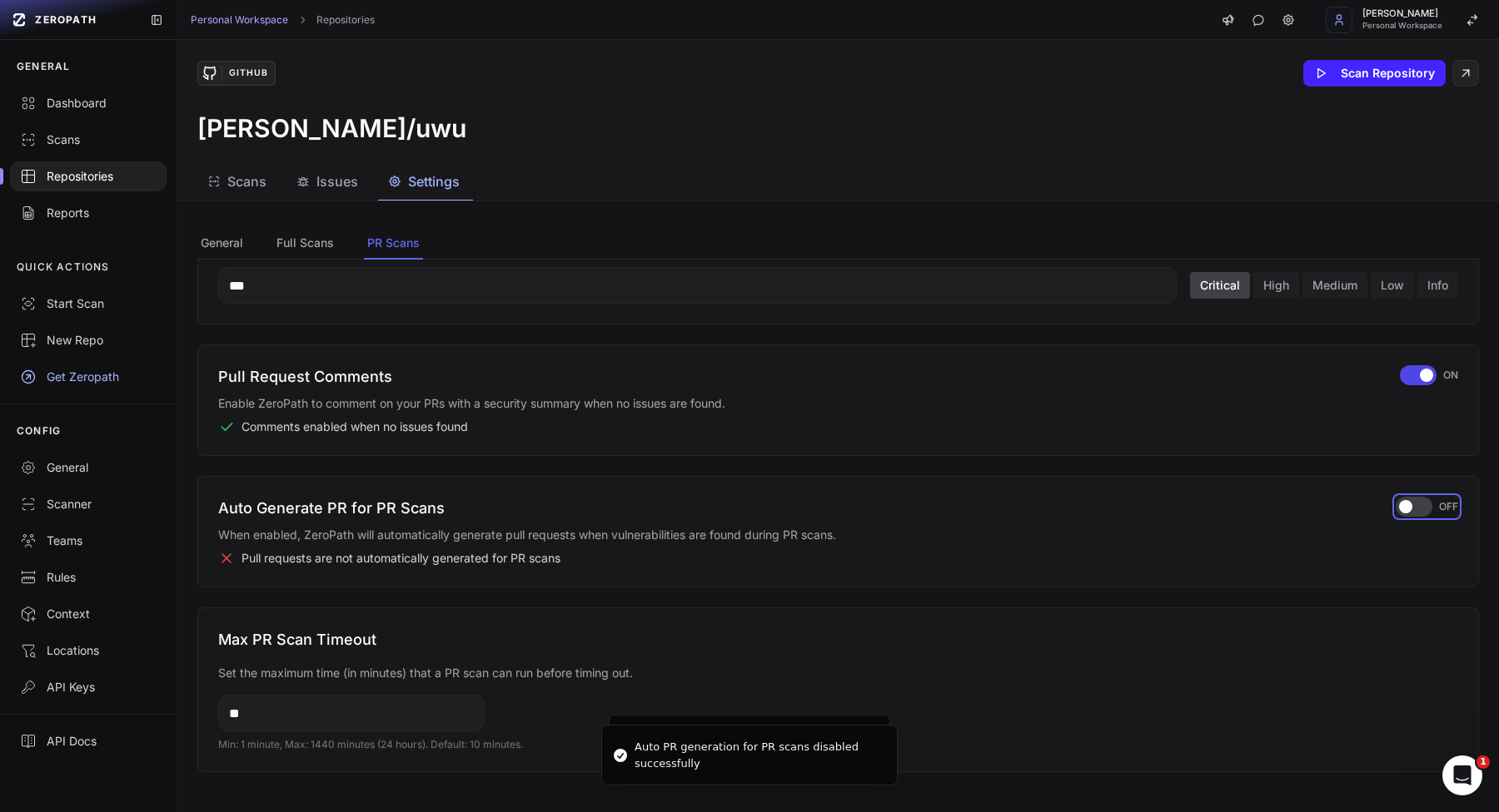
click at [1403, 509] on span "button" at bounding box center [1405, 507] width 13 height 13
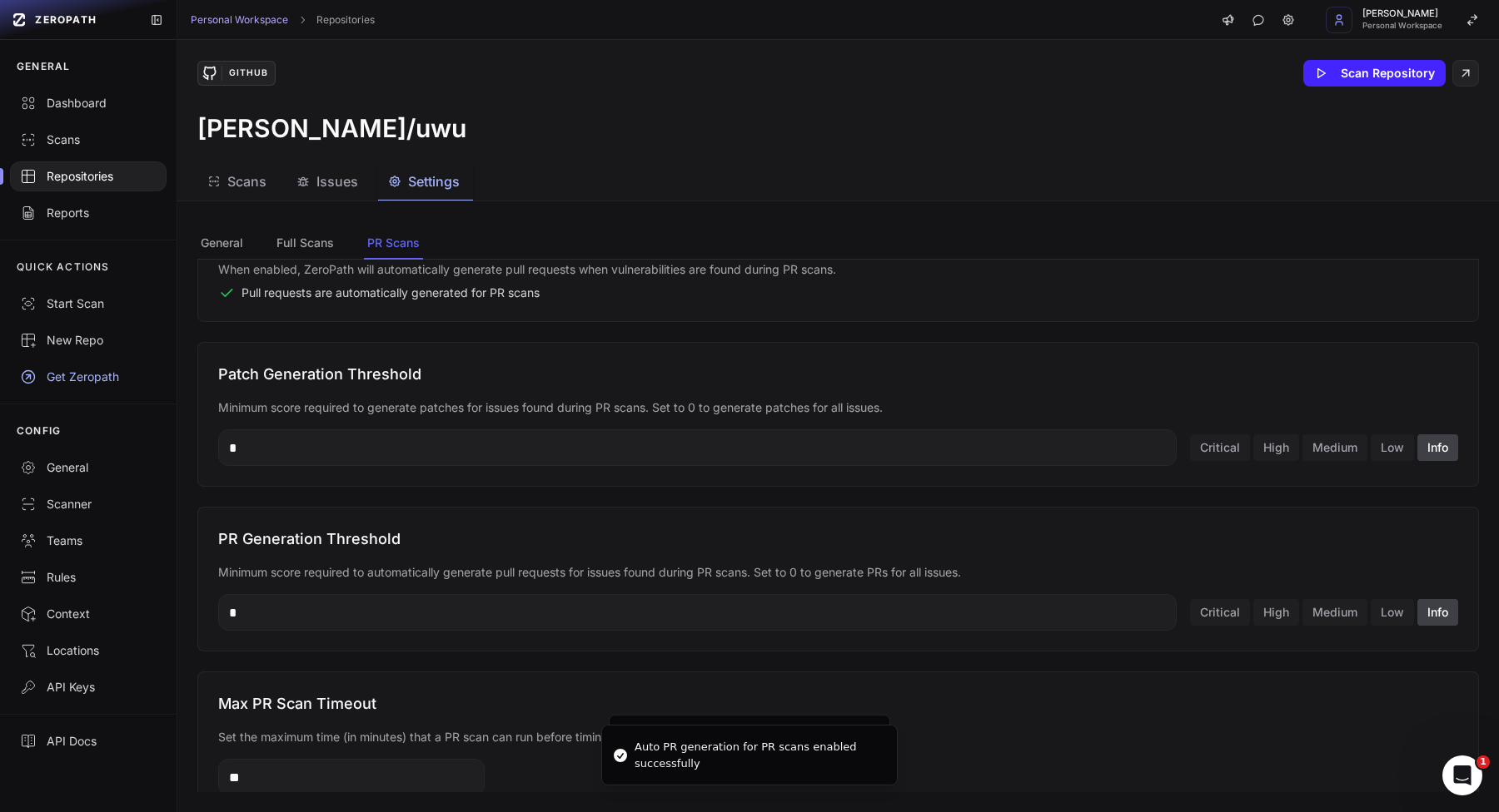
scroll to position [755, 0]
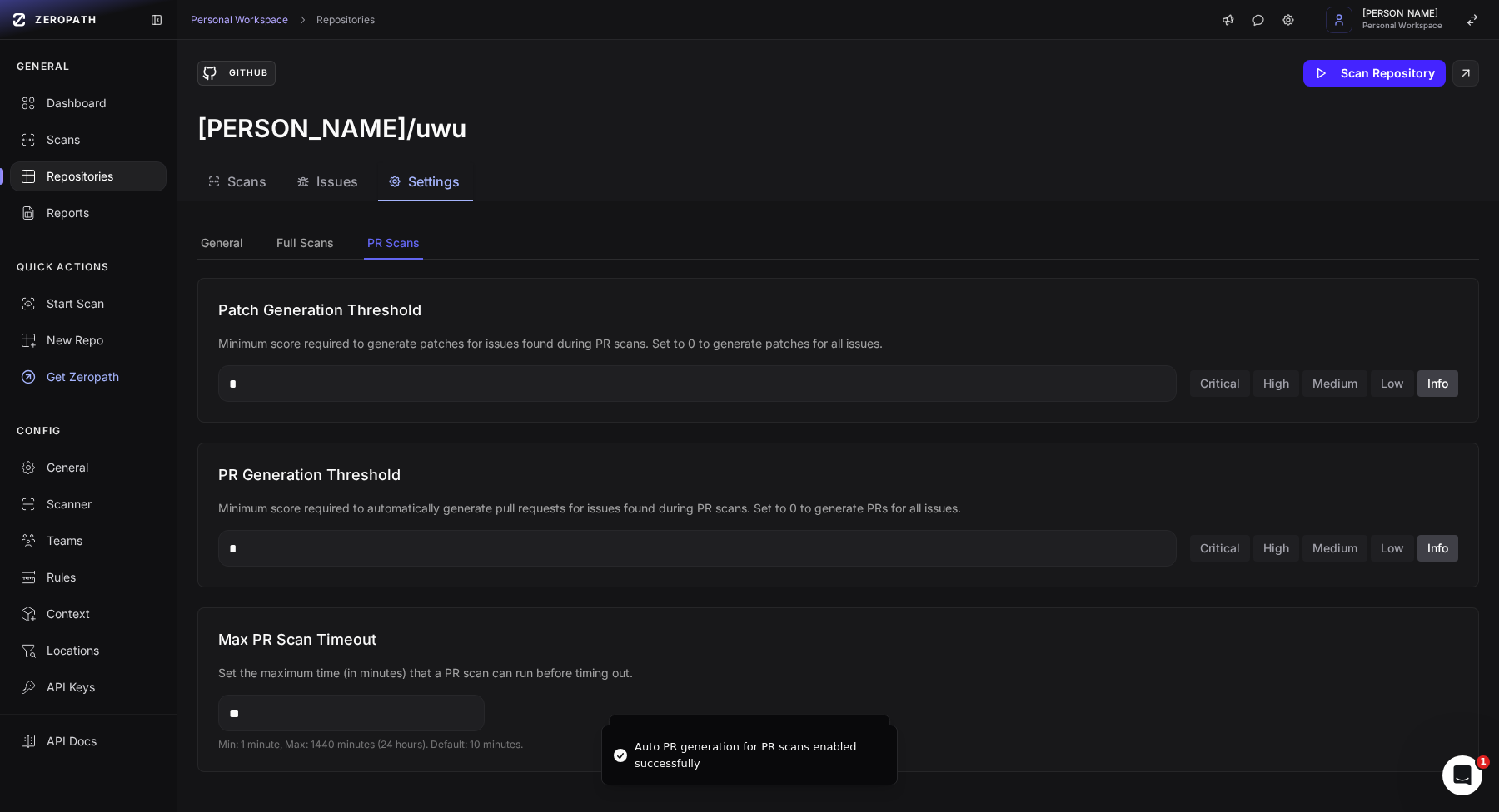
click at [1334, 567] on div "PR Generation Threshold Minimum score required to automatically generate pull r…" at bounding box center [838, 514] width 1281 height 145
click at [1334, 552] on button "Medium" at bounding box center [1334, 548] width 65 height 26
type input "**"
click at [1347, 371] on button "Medium" at bounding box center [1334, 384] width 65 height 26
click at [960, 400] on input "**" at bounding box center [697, 383] width 958 height 37
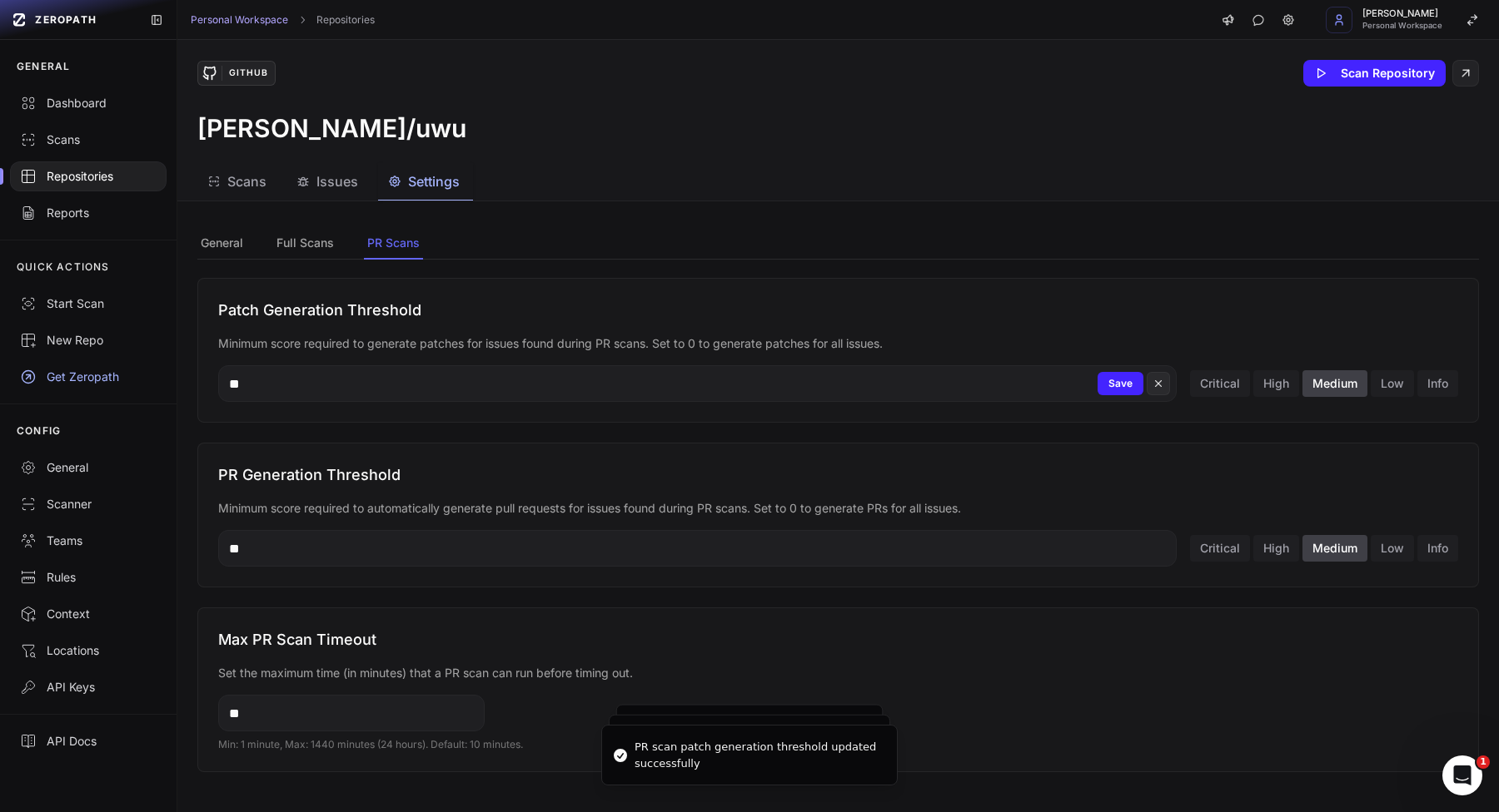
type input "**"
click at [1102, 379] on button "Save" at bounding box center [1120, 383] width 45 height 24
click at [906, 551] on input "**" at bounding box center [697, 548] width 958 height 37
click at [1130, 550] on button "Save" at bounding box center [1120, 548] width 45 height 24
click at [983, 550] on input "****" at bounding box center [697, 548] width 958 height 37
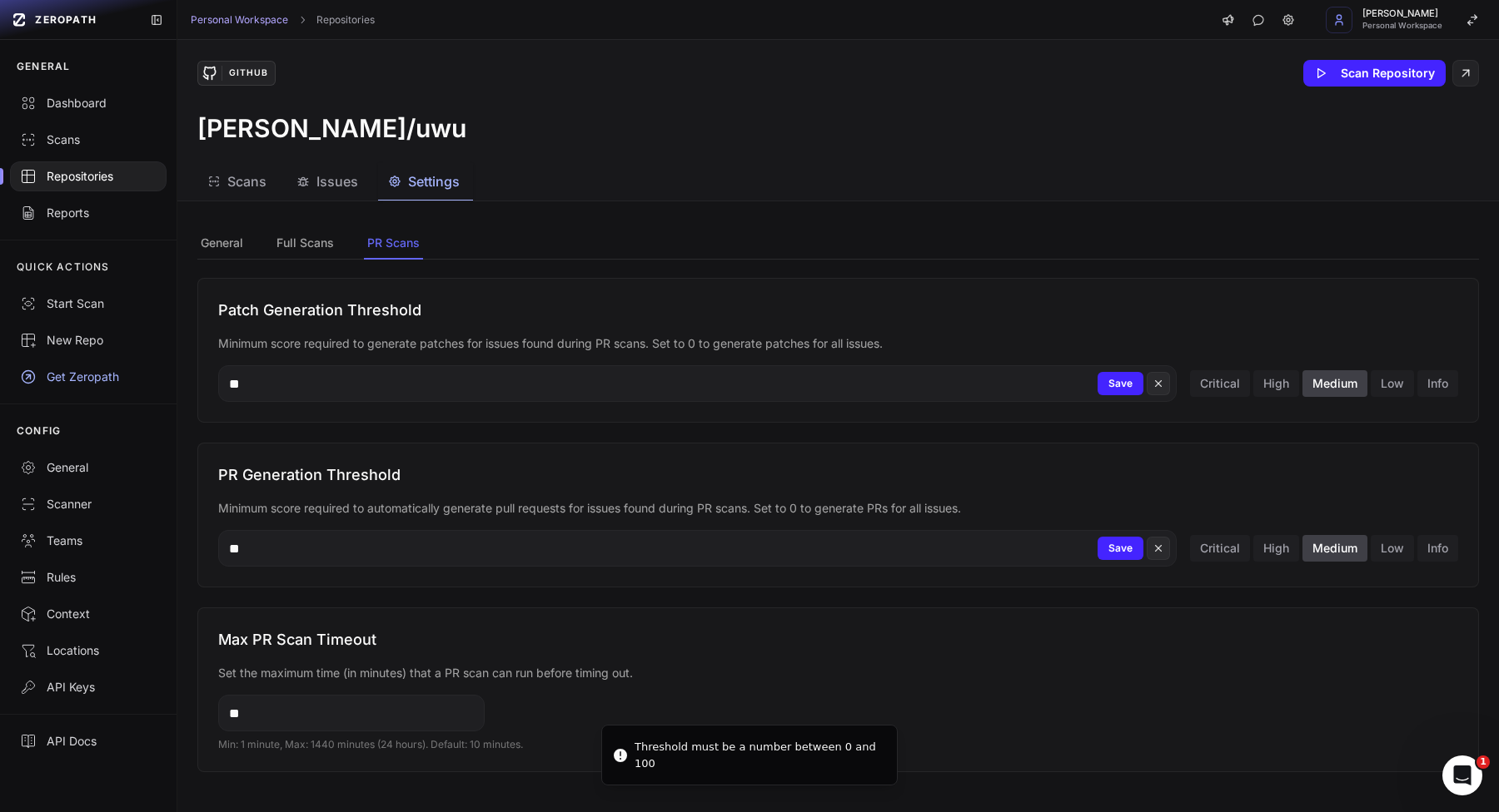
type input "**"
click at [369, 714] on input "**" at bounding box center [352, 713] width 267 height 37
type input "**"
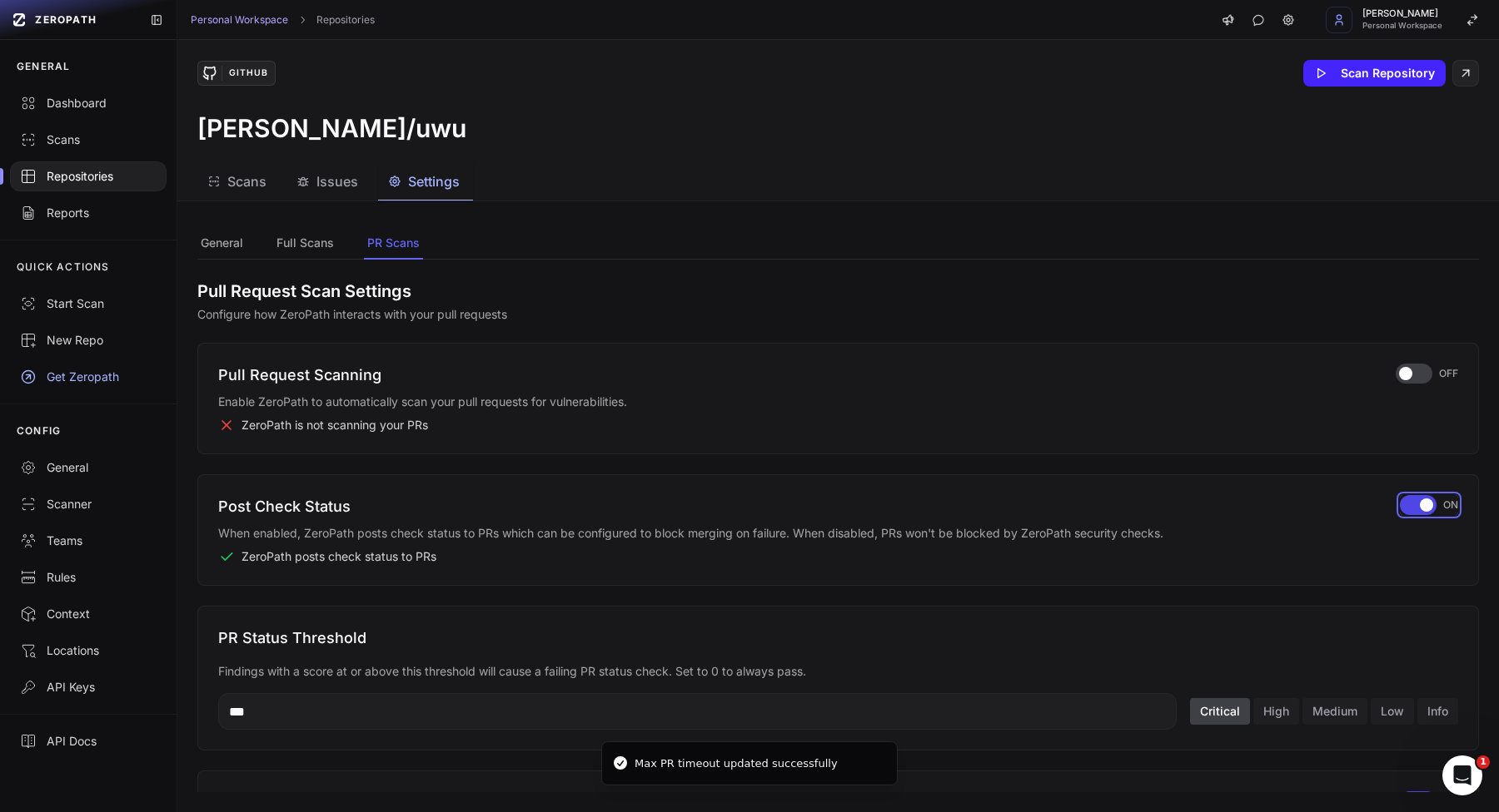
click at [1405, 498] on div "button" at bounding box center [1418, 505] width 37 height 20
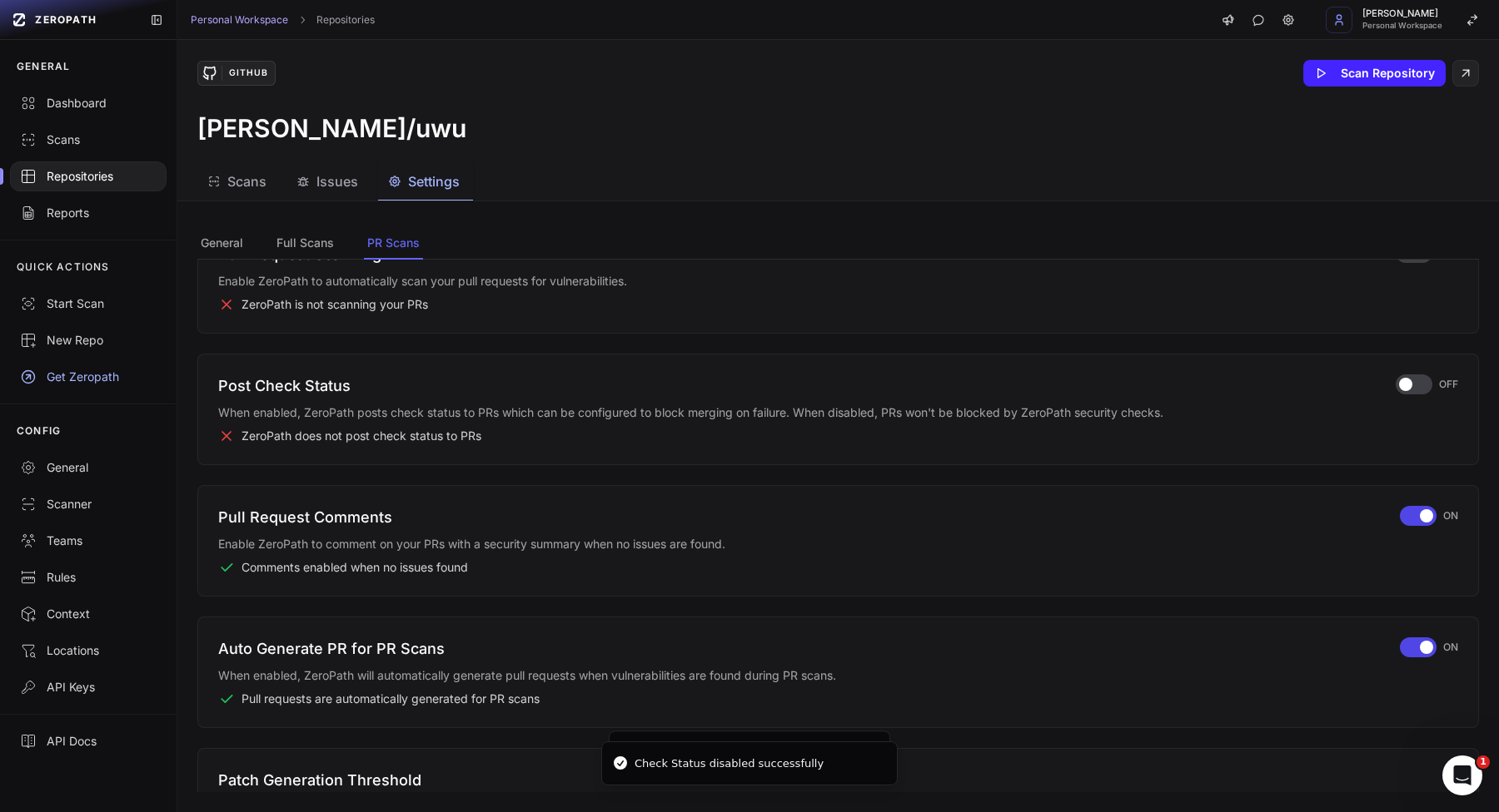
scroll to position [128, 0]
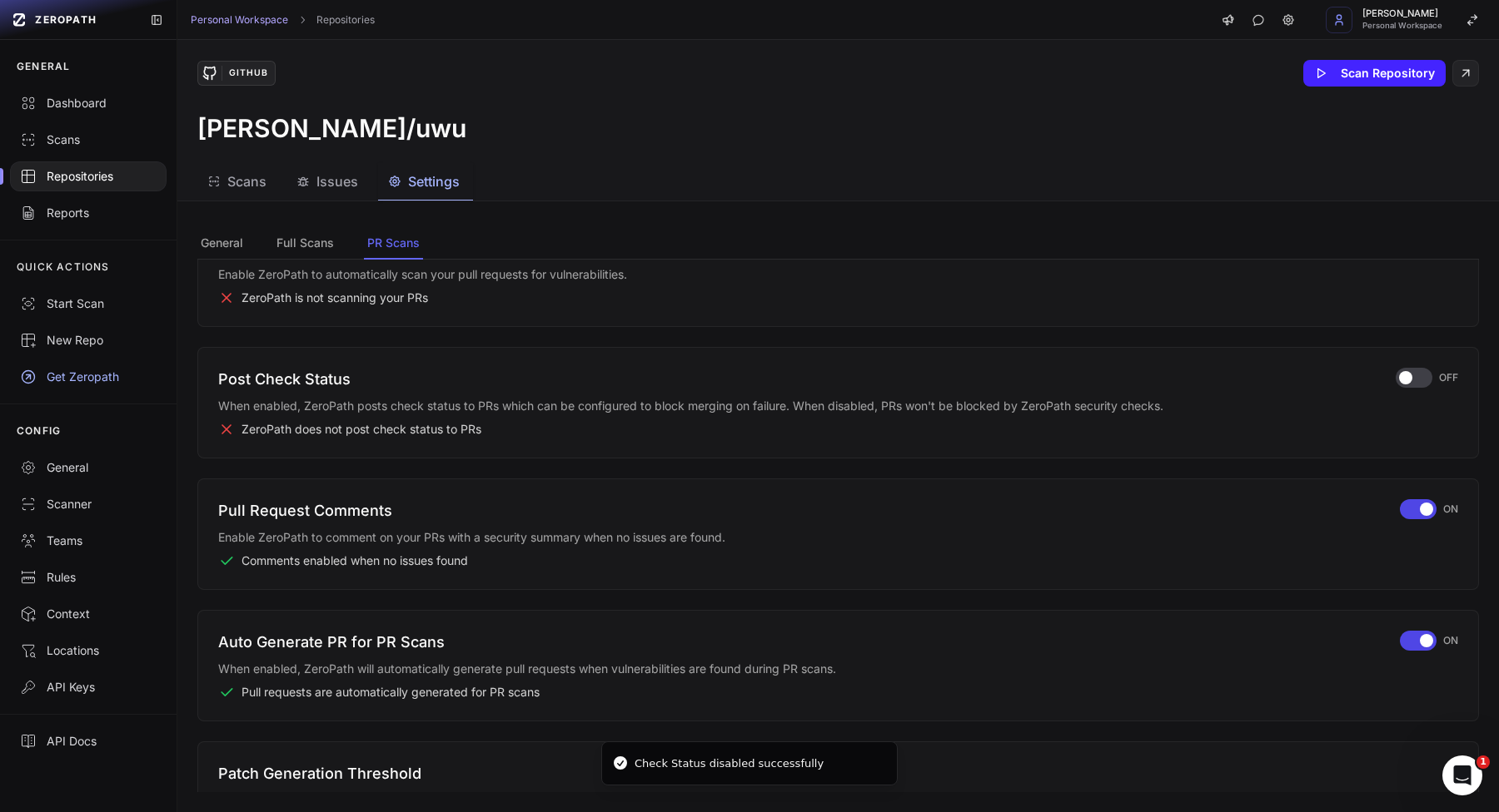
click at [1421, 522] on div "Pull Request Comments Enable ZeroPath to comment on your PRs with a security su…" at bounding box center [838, 534] width 1240 height 70
click at [1406, 516] on div "button" at bounding box center [1418, 509] width 37 height 20
click at [1419, 644] on div "button" at bounding box center [1418, 640] width 37 height 20
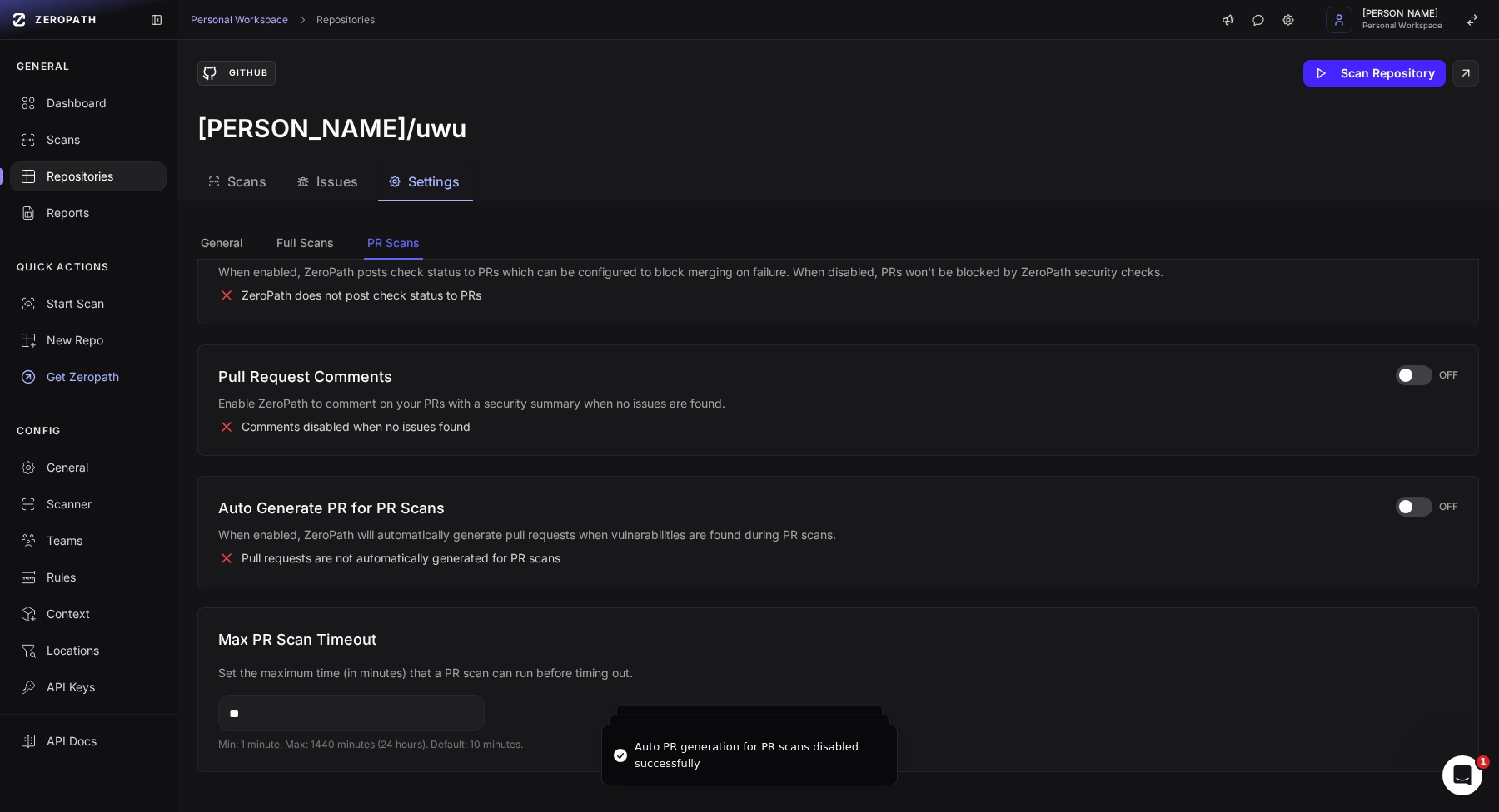
scroll to position [0, 0]
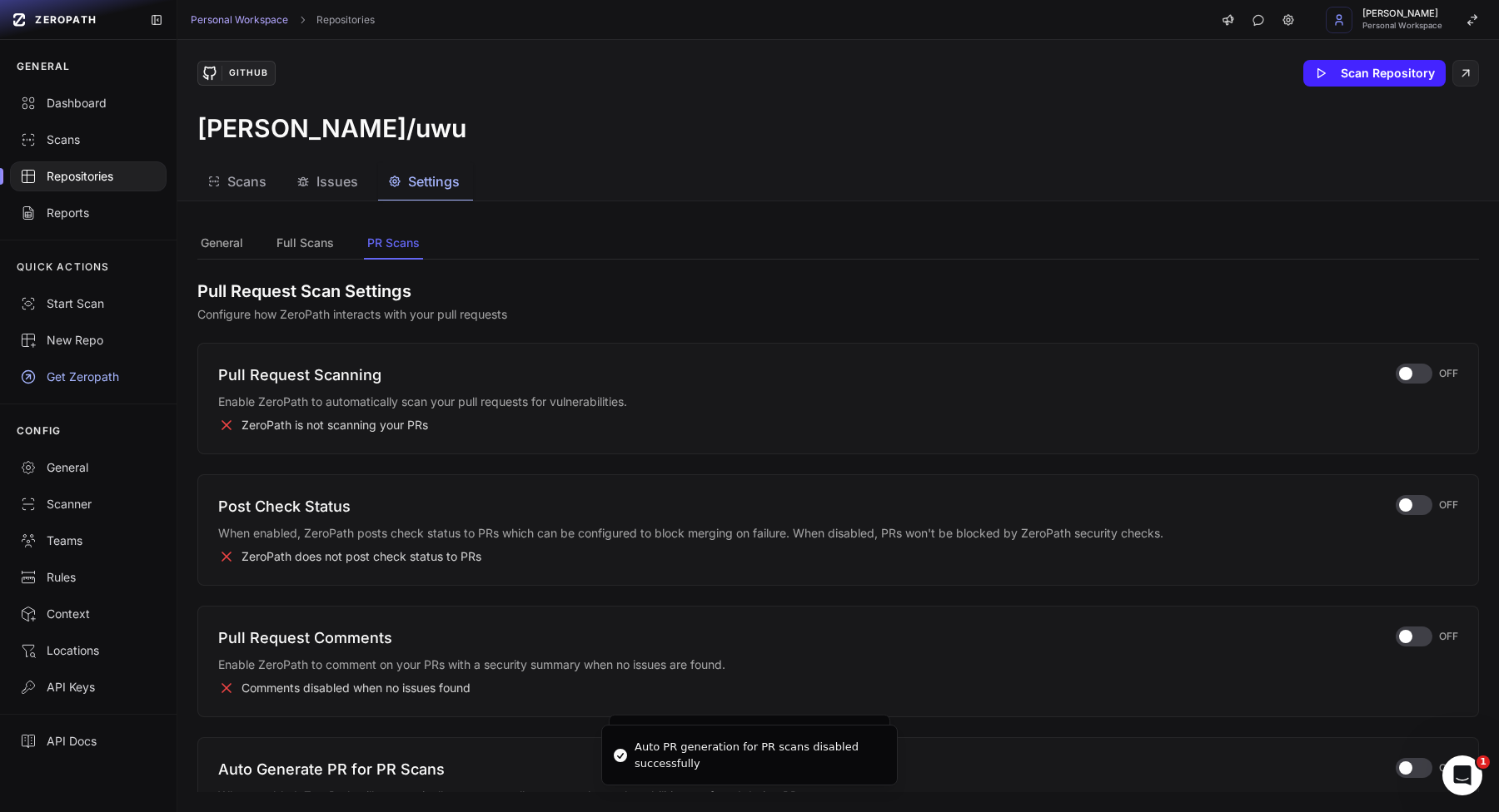
click at [85, 172] on div "Repositories" at bounding box center [88, 177] width 136 height 17
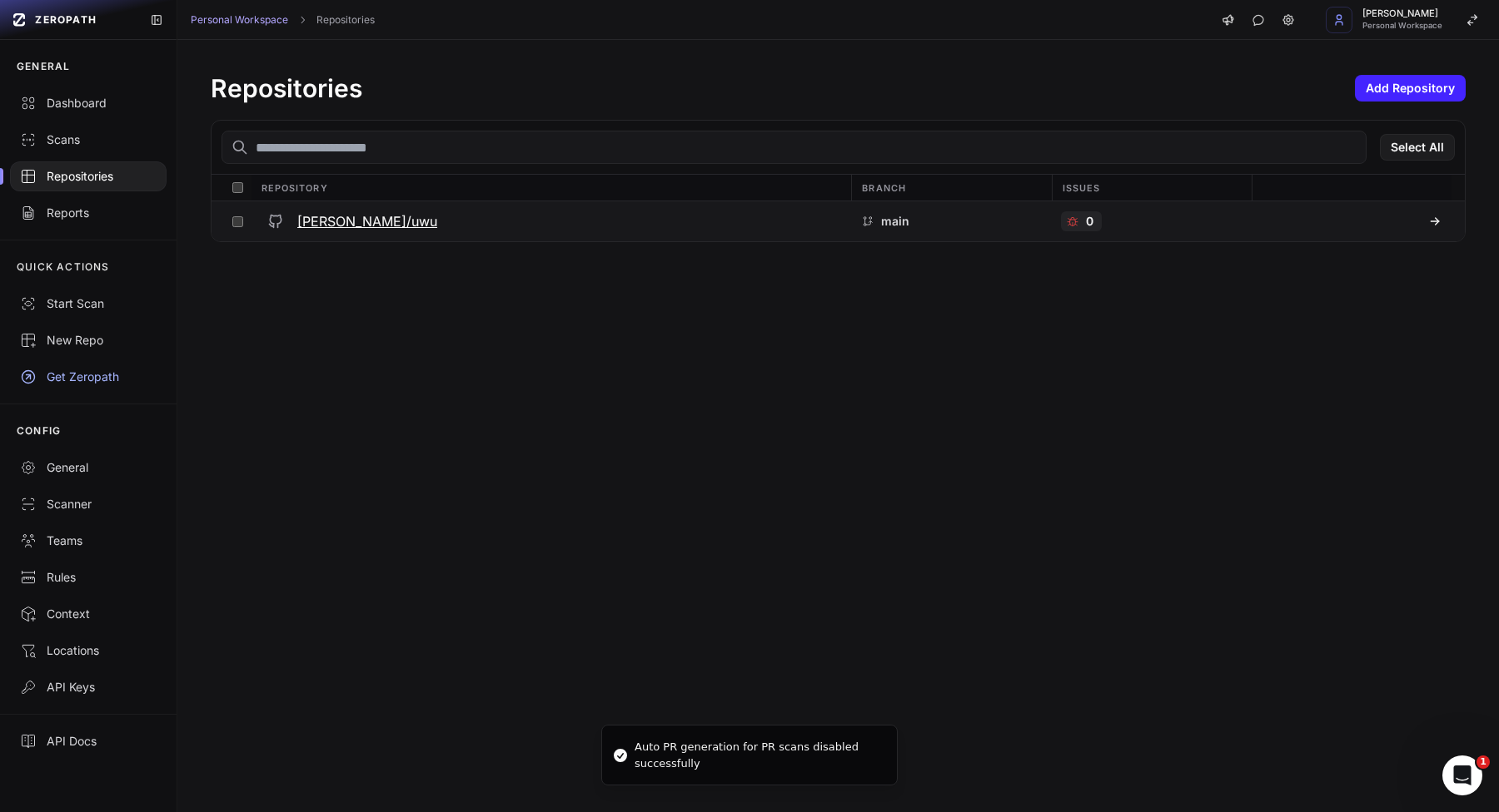
click at [358, 217] on h3 "[PERSON_NAME]/uwu" at bounding box center [367, 221] width 140 height 20
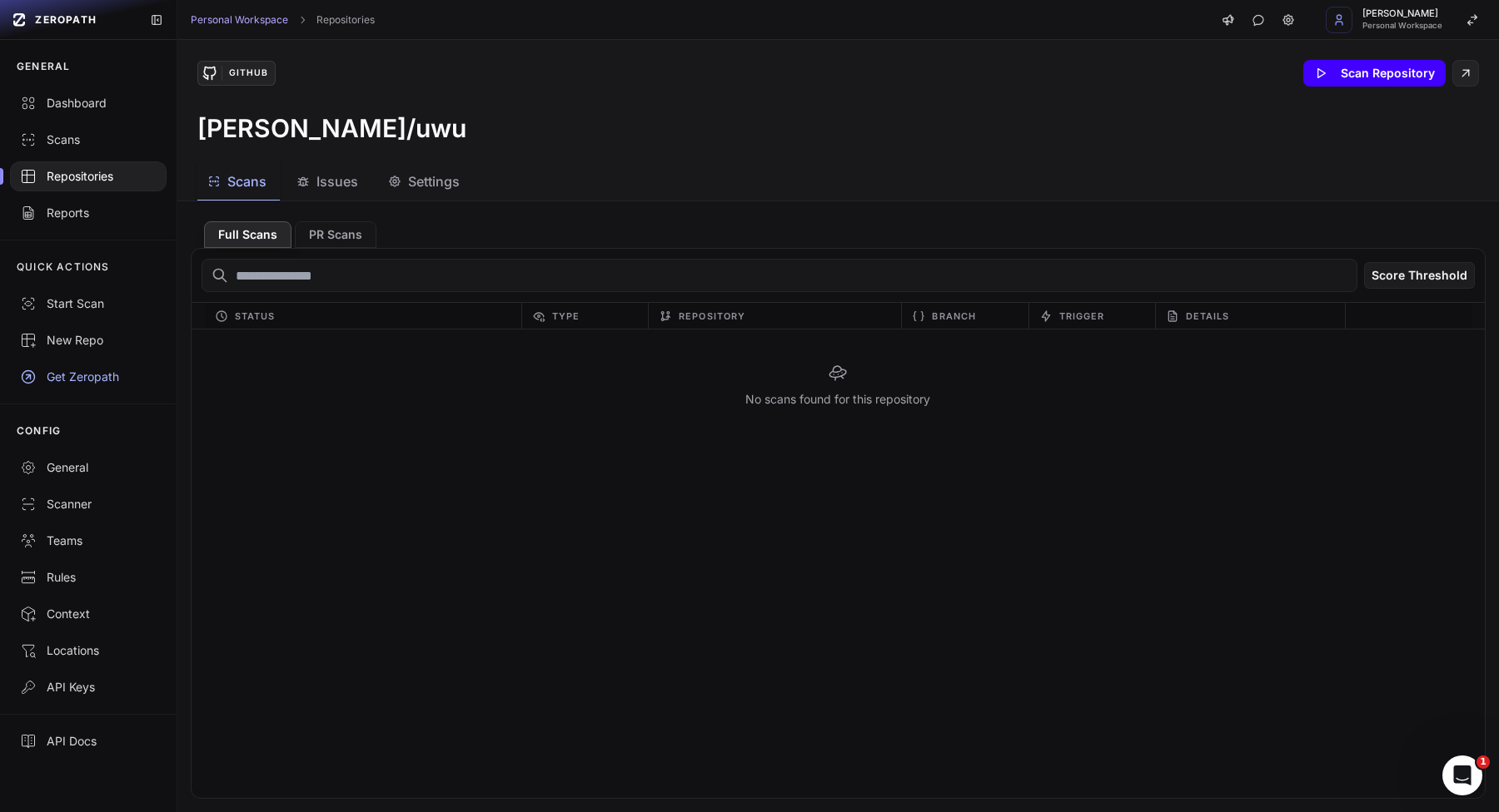
click at [1377, 73] on button "Scan Repository" at bounding box center [1374, 73] width 143 height 26
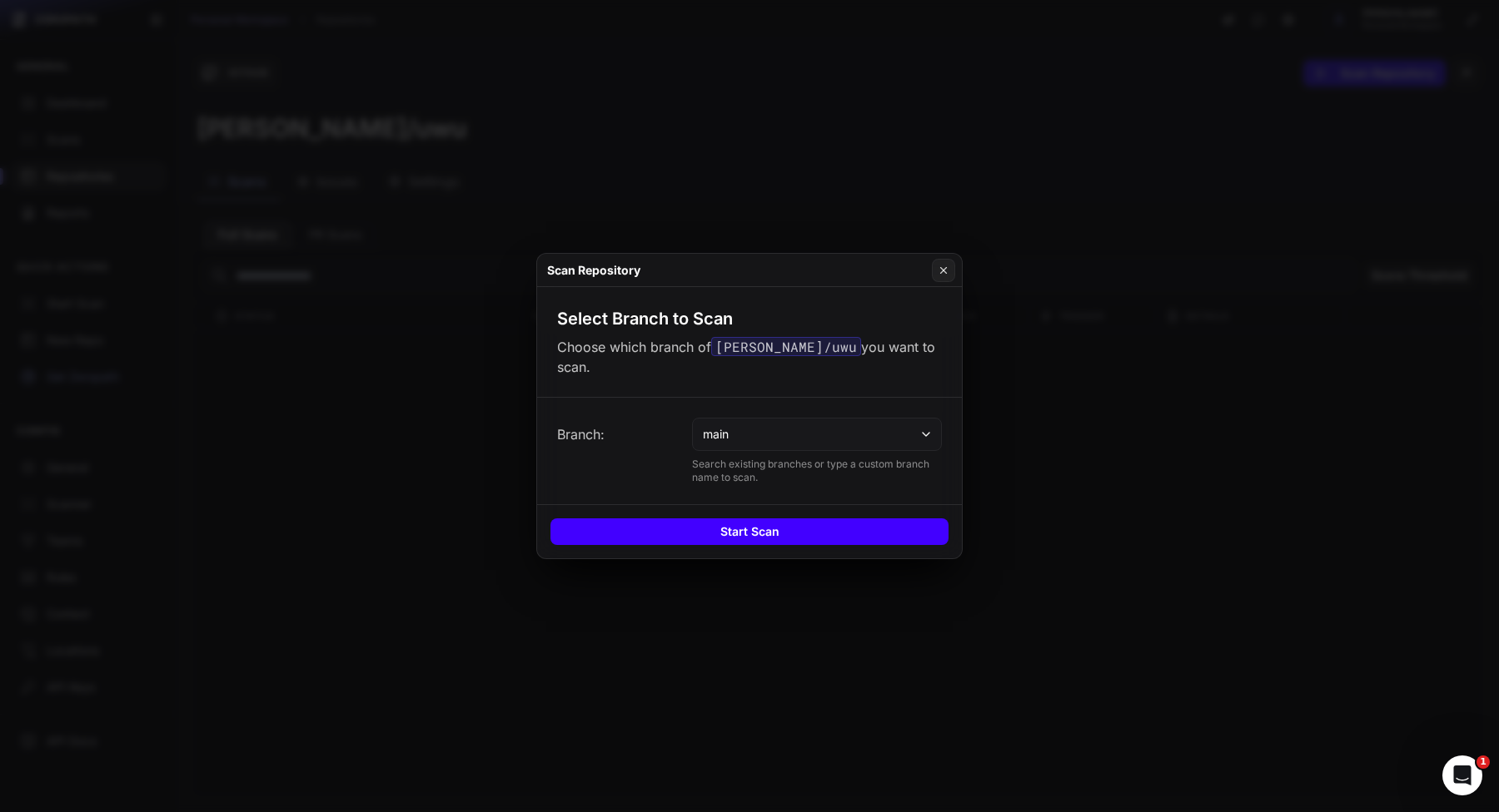
click at [699, 530] on button "Start Scan" at bounding box center [749, 531] width 398 height 26
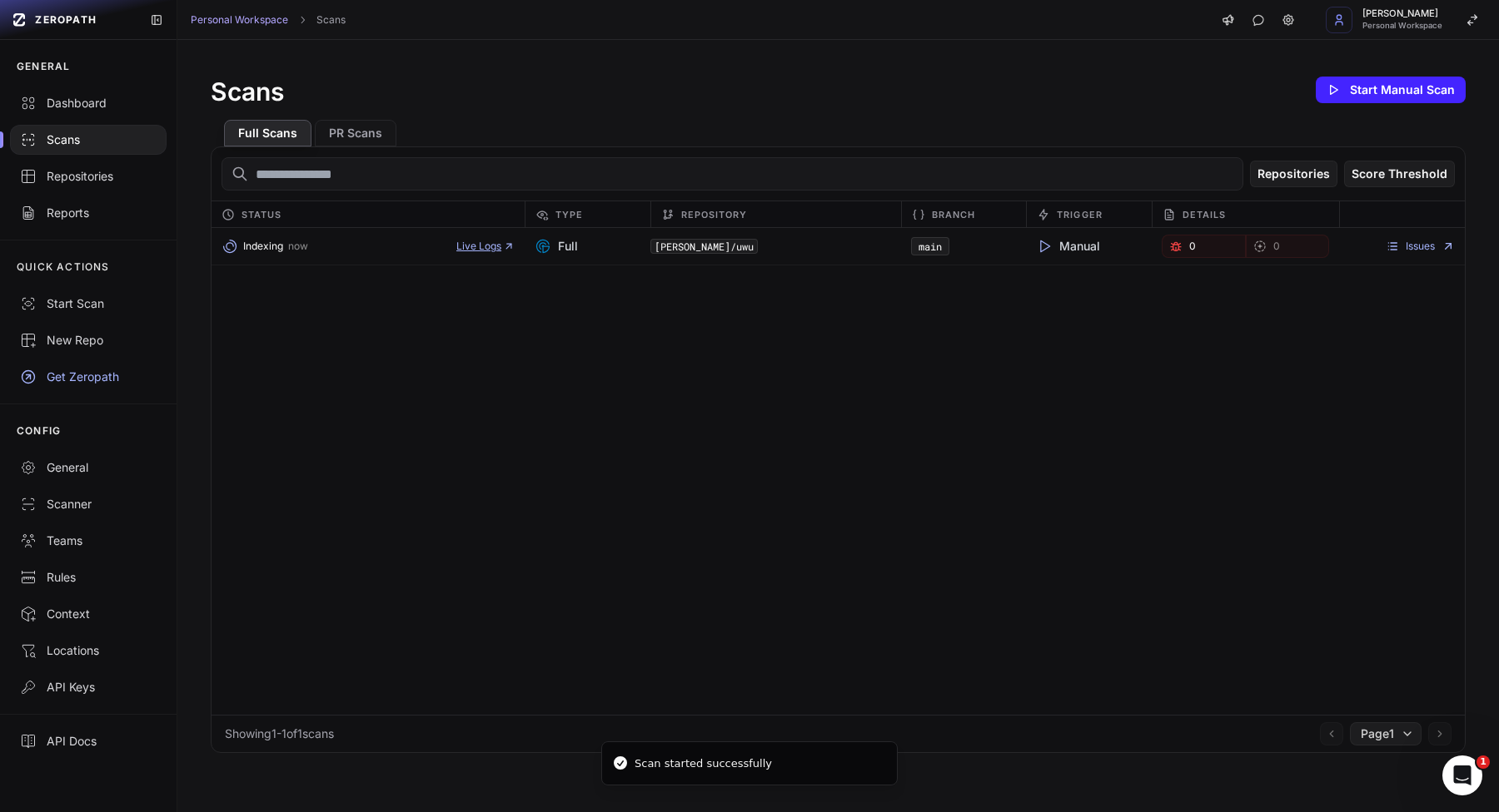
click at [484, 245] on span "Live Logs" at bounding box center [485, 247] width 59 height 13
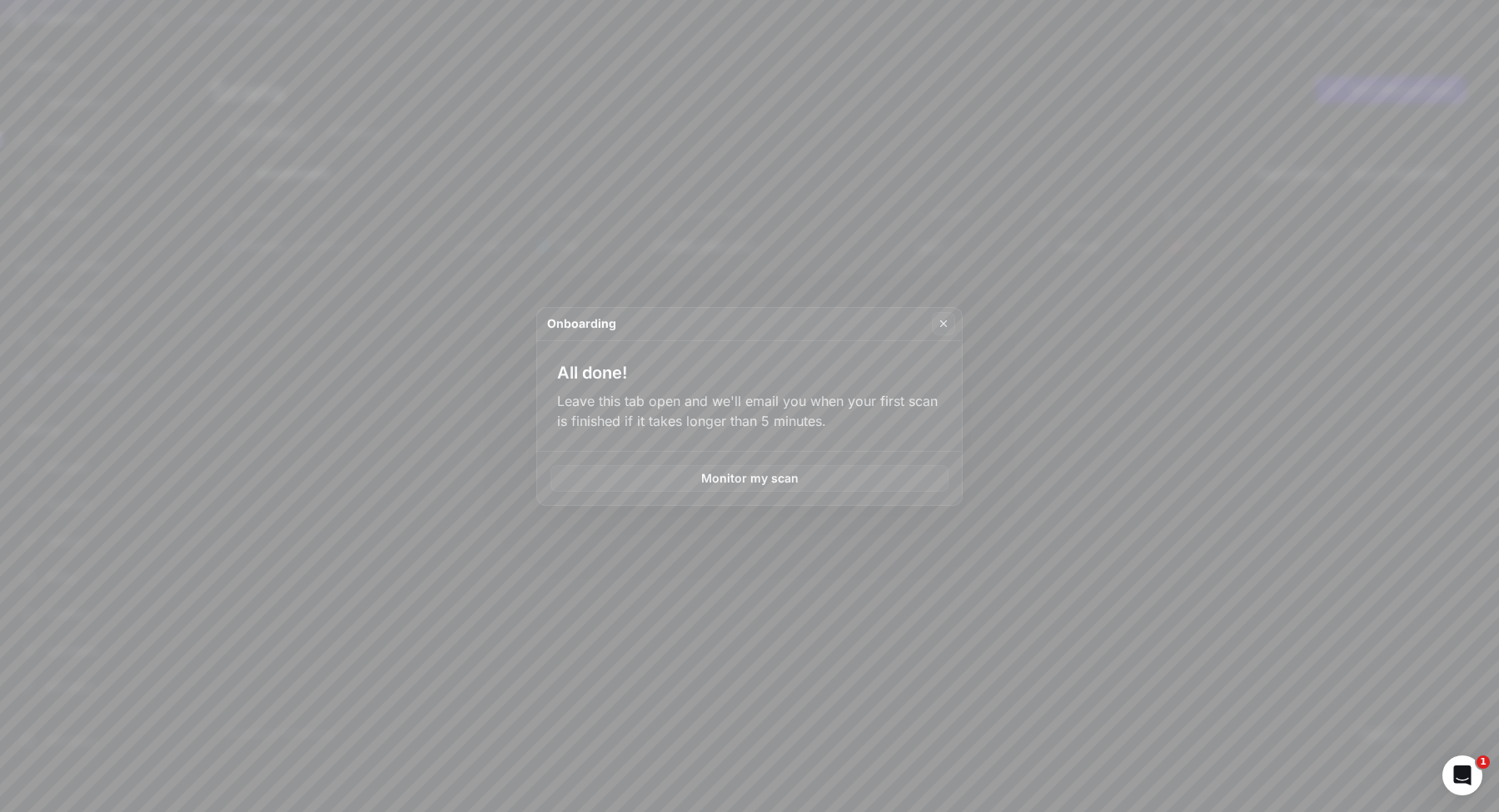
click at [394, 337] on button at bounding box center [749, 406] width 1499 height 812
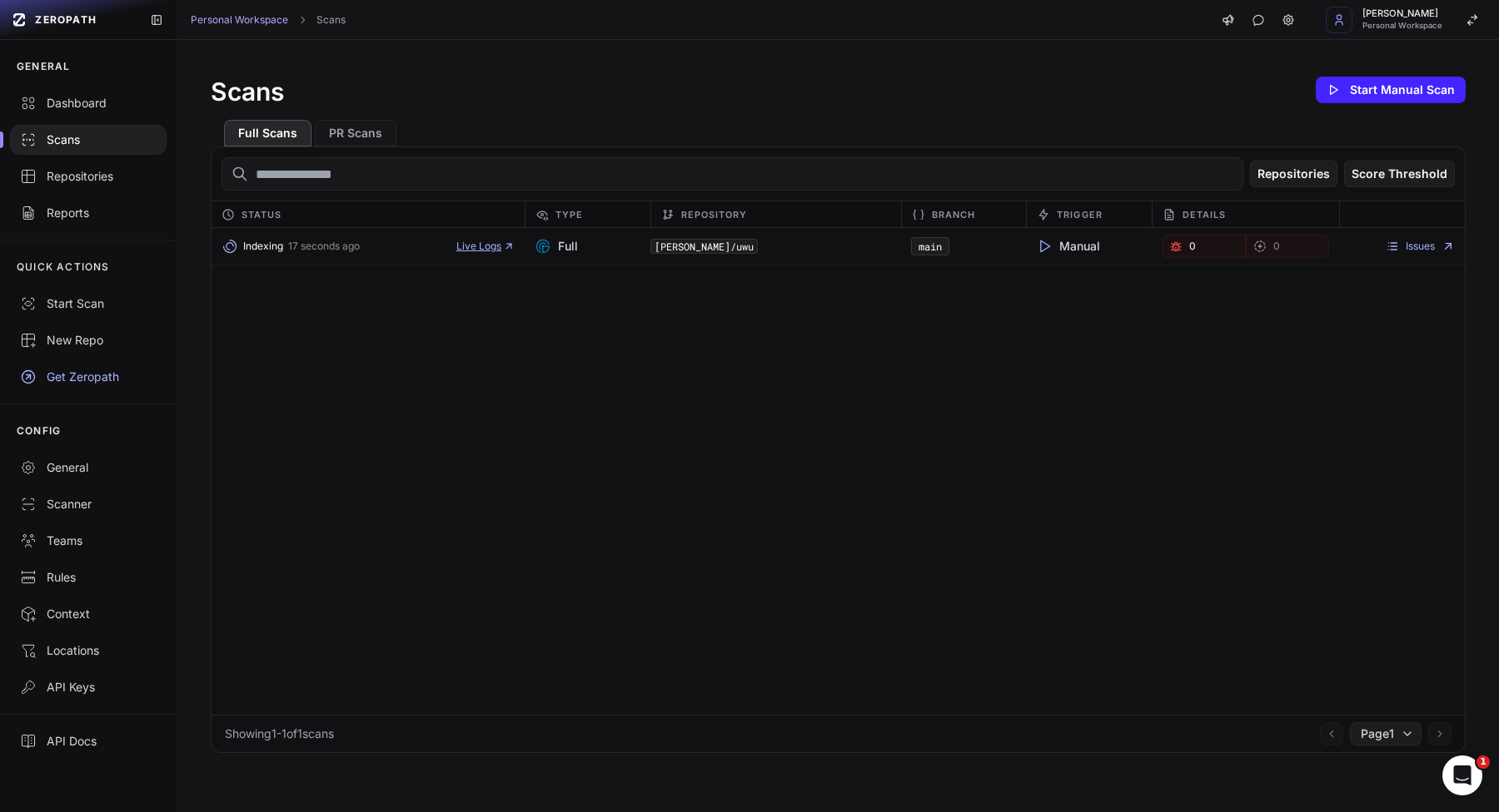
click at [487, 249] on span "Live Logs" at bounding box center [485, 247] width 59 height 13
click at [471, 240] on span "Live Logs" at bounding box center [485, 247] width 59 height 13
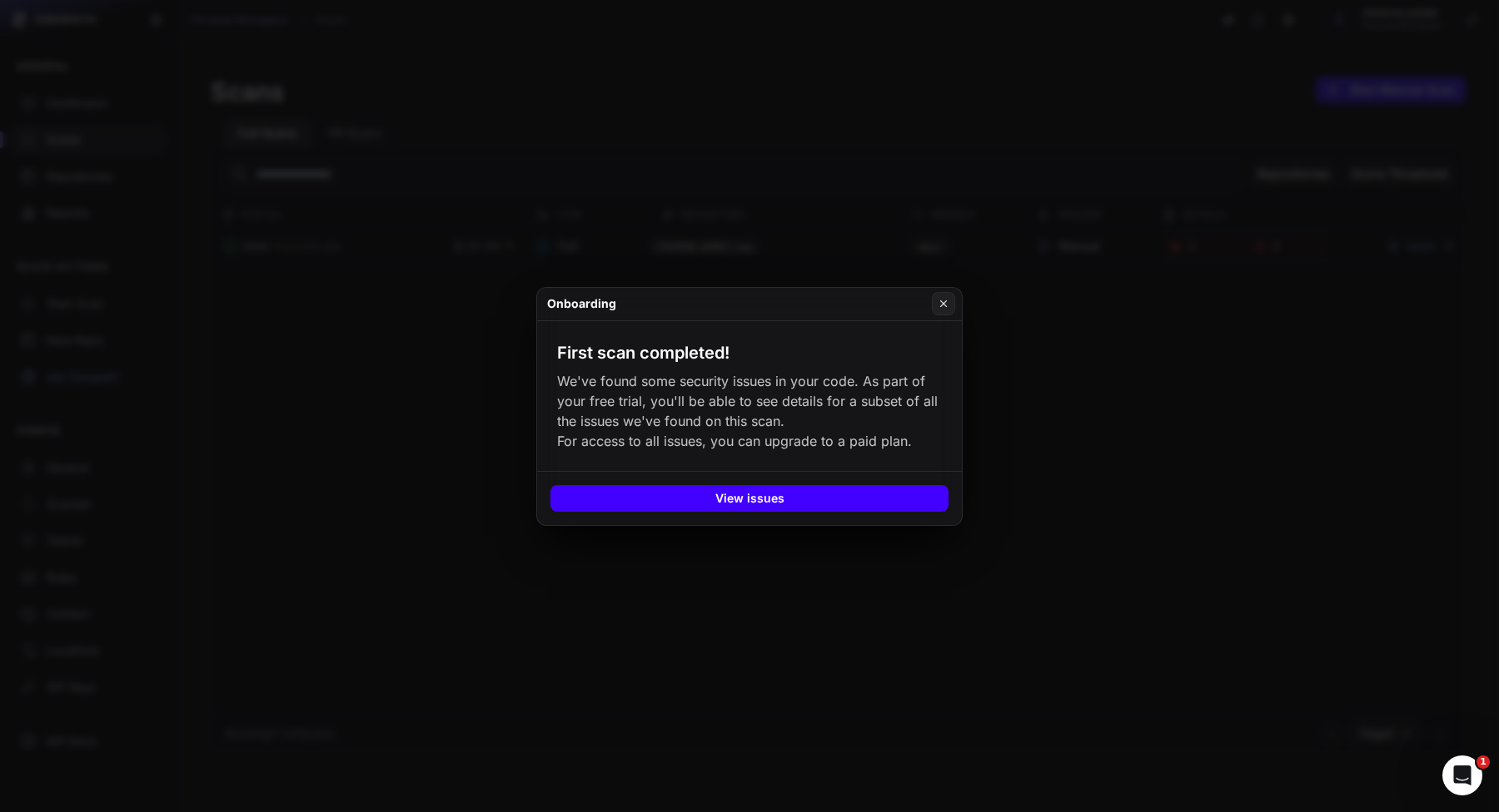
click at [720, 511] on button "View issues" at bounding box center [749, 498] width 398 height 26
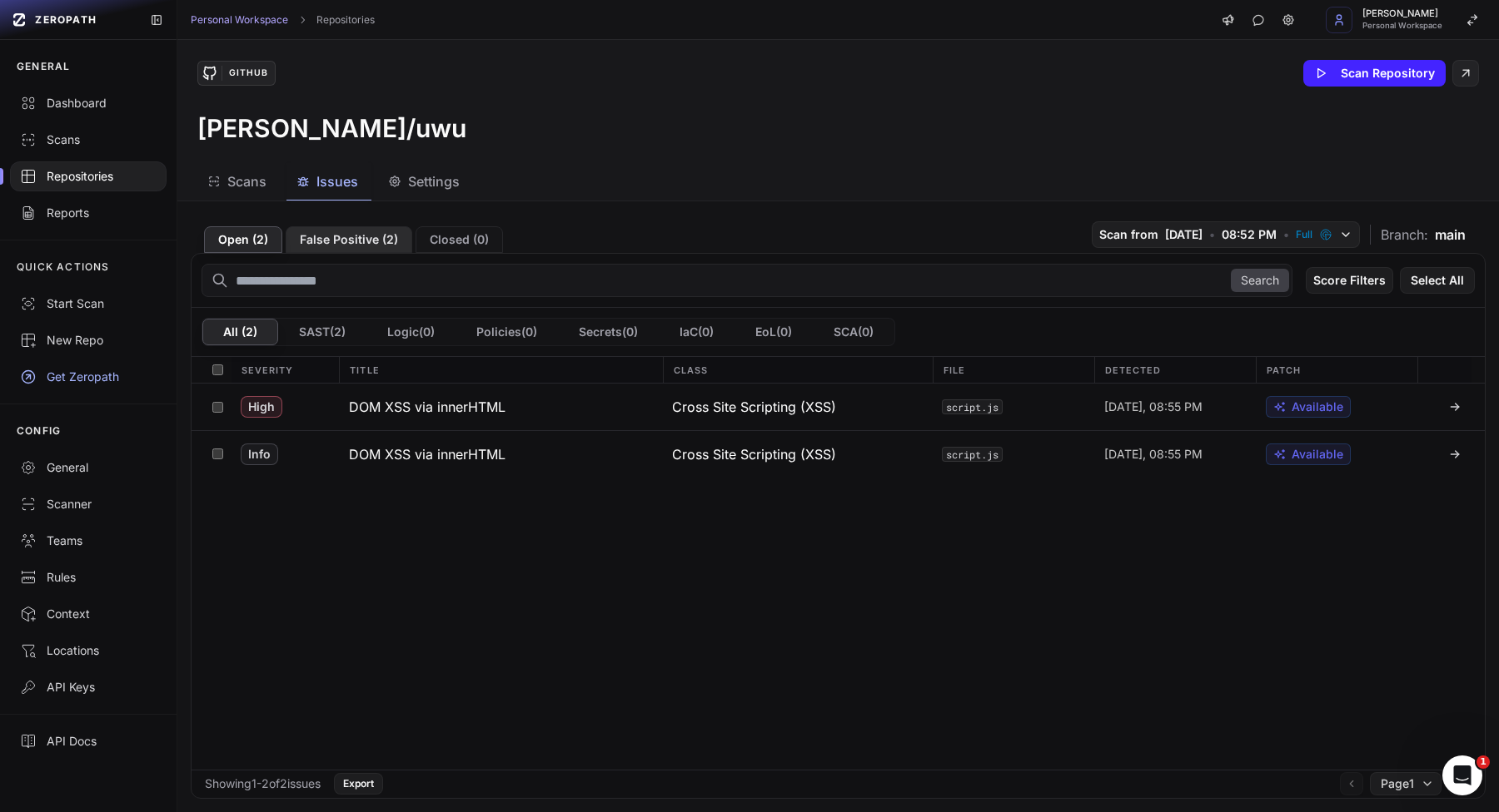
click at [342, 233] on button "False Positive ( 2 )" at bounding box center [349, 239] width 127 height 26
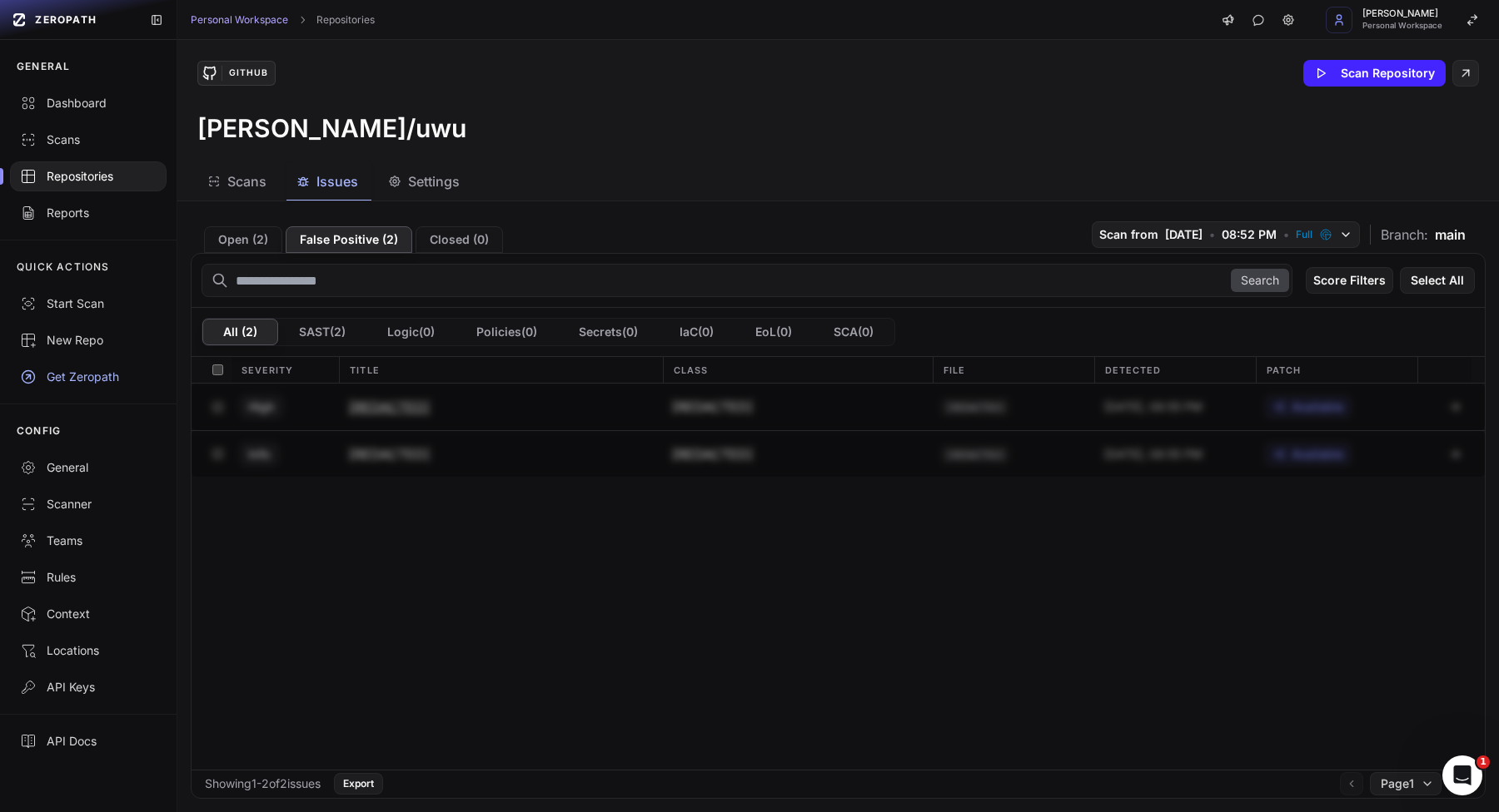
click at [389, 389] on button "[REDACTED]" at bounding box center [500, 406] width 323 height 46
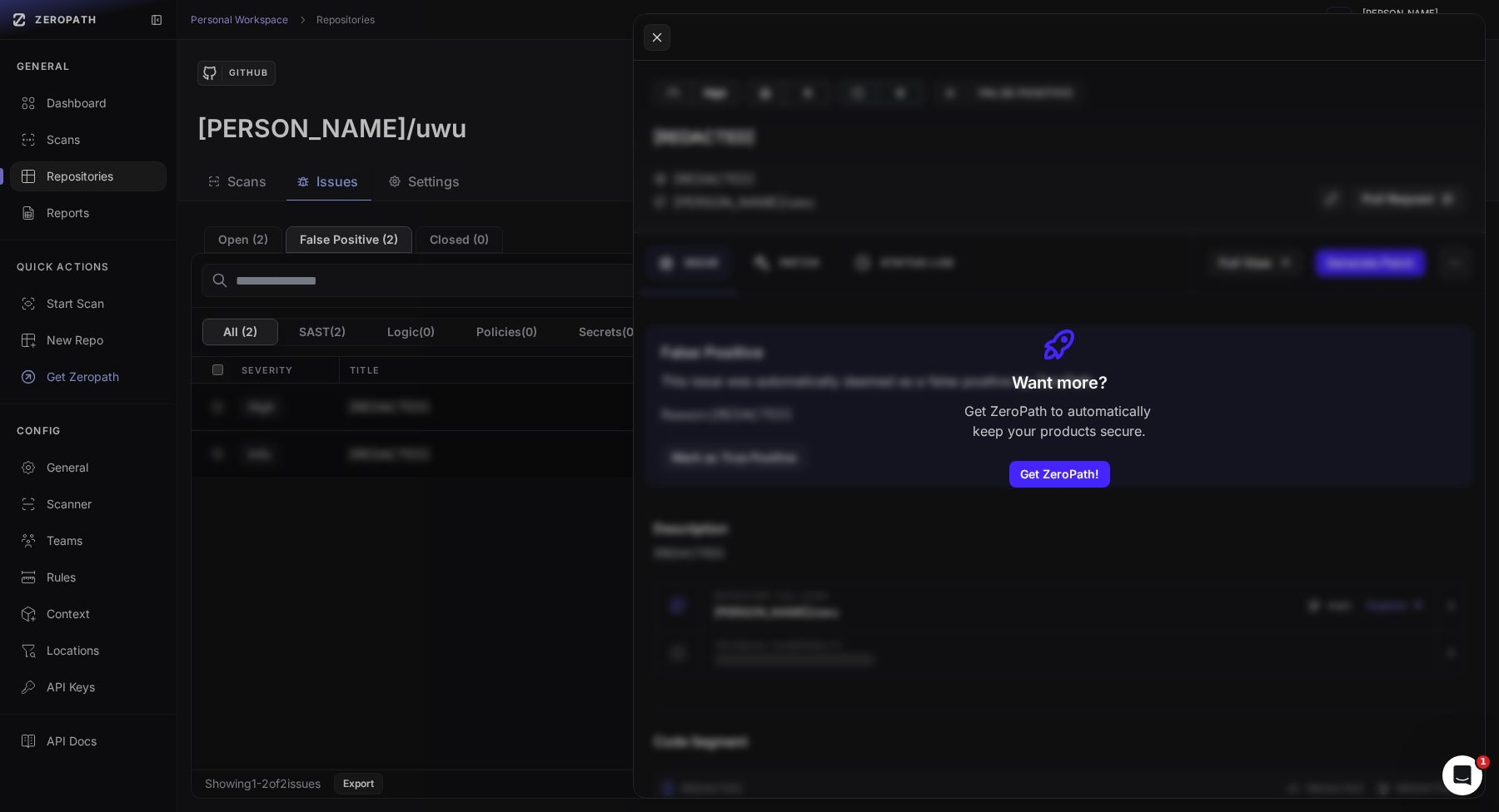
click at [457, 423] on button at bounding box center [749, 406] width 1499 height 812
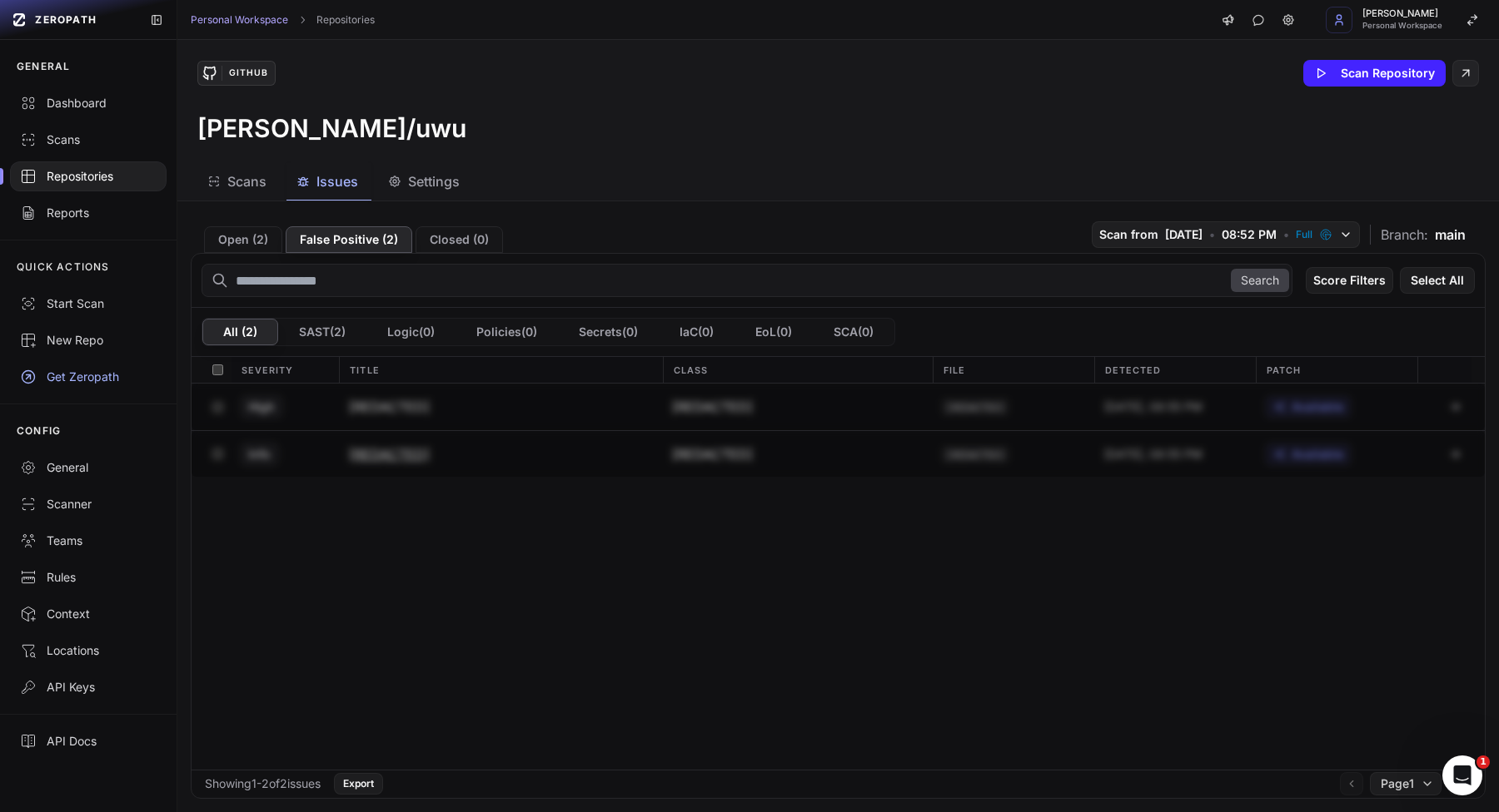
click at [457, 467] on button "[REDACTED]" at bounding box center [500, 454] width 323 height 45
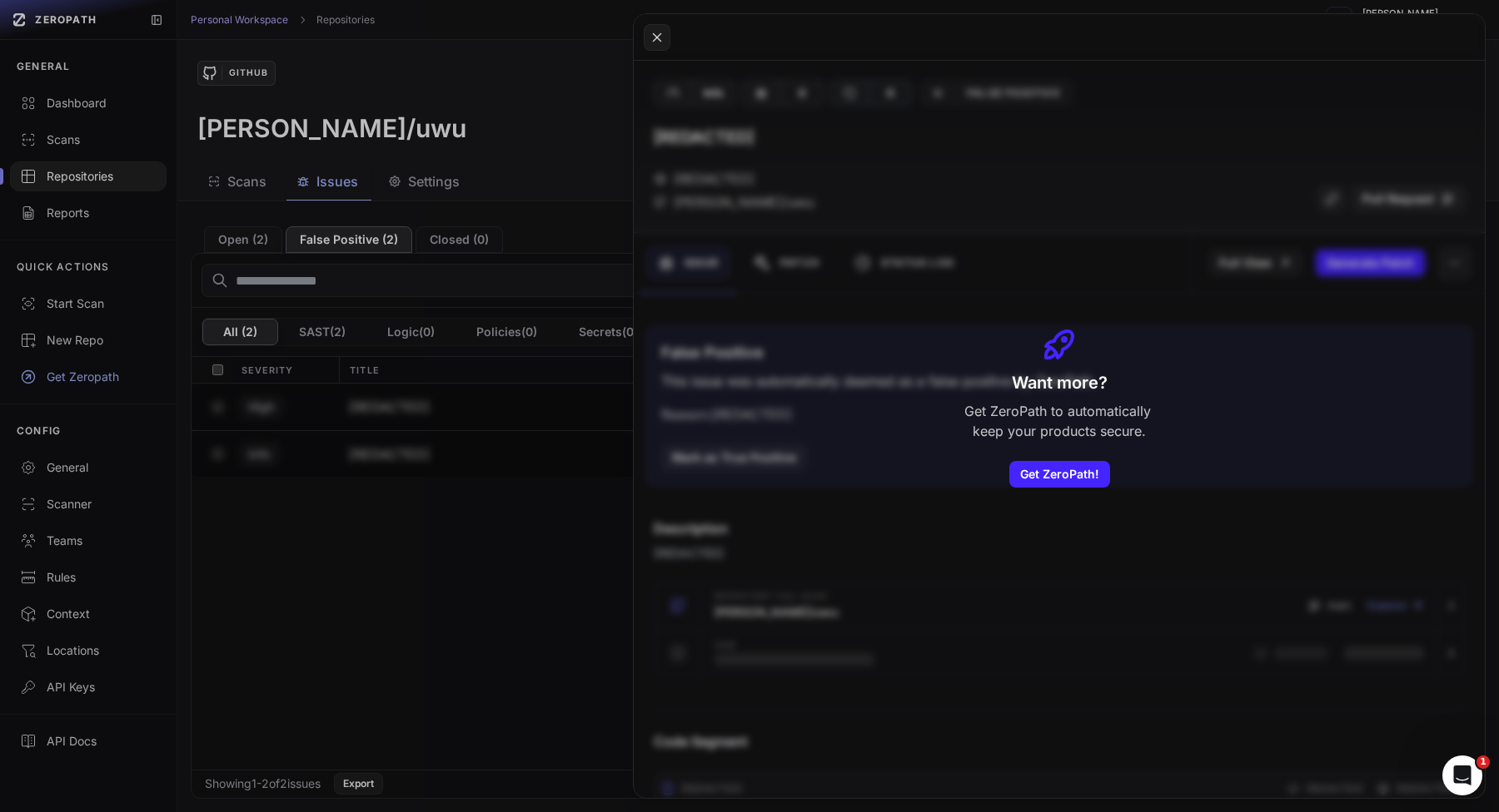
click at [565, 569] on button at bounding box center [749, 406] width 1499 height 812
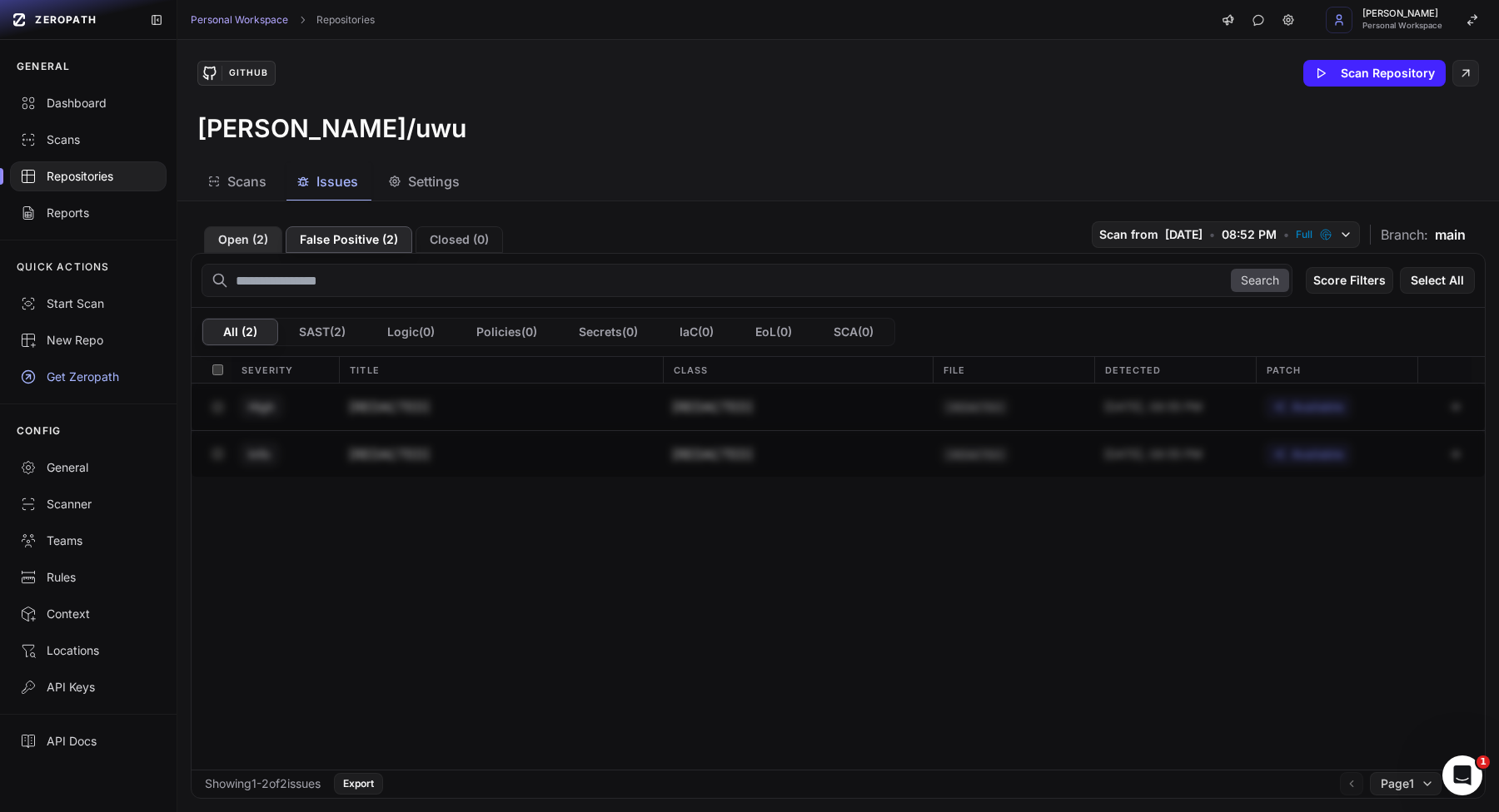
click at [261, 242] on button "Open ( 2 )" at bounding box center [243, 239] width 78 height 26
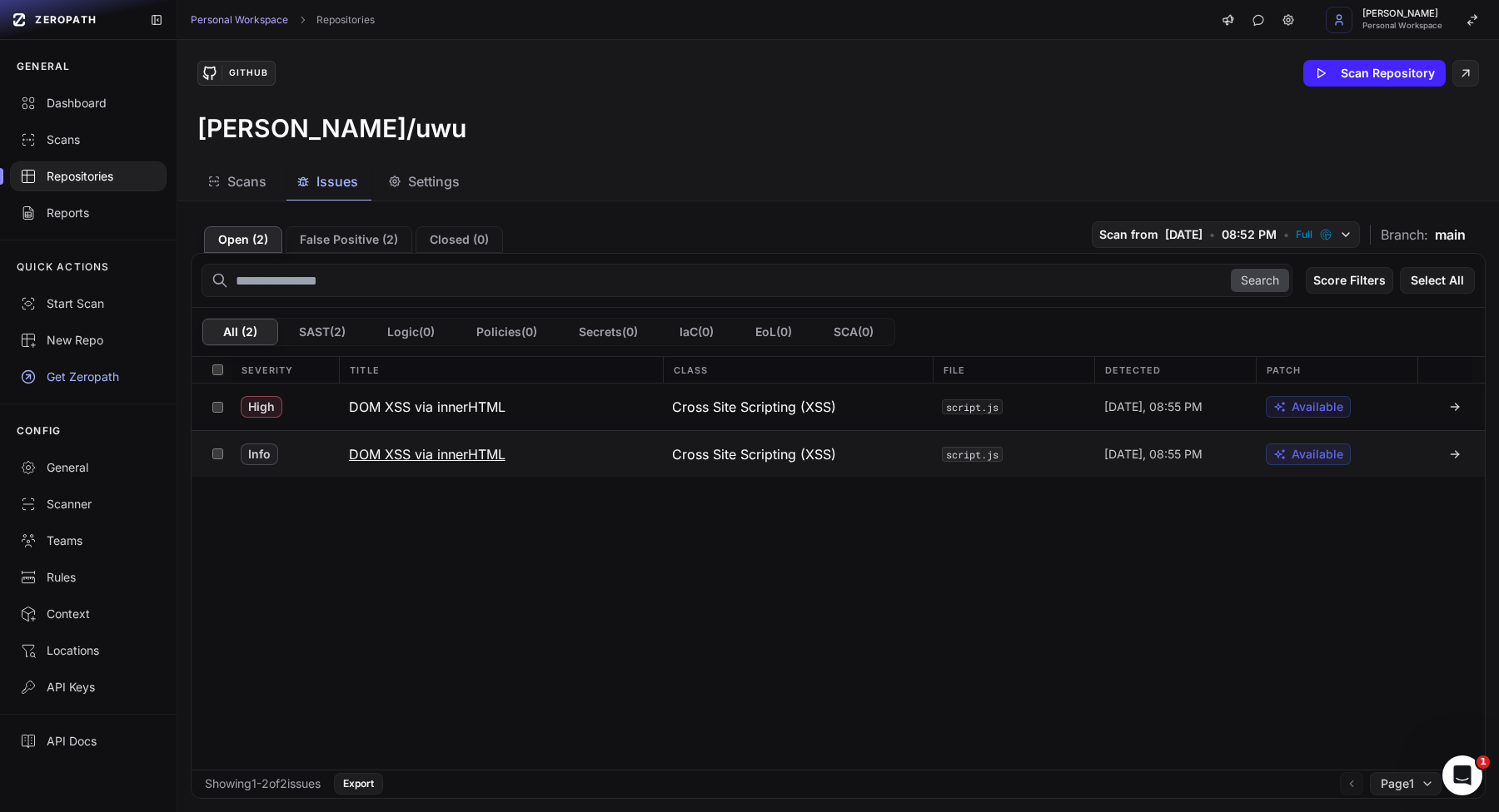
click at [645, 459] on button "DOM XSS via innerHTML" at bounding box center [500, 454] width 323 height 45
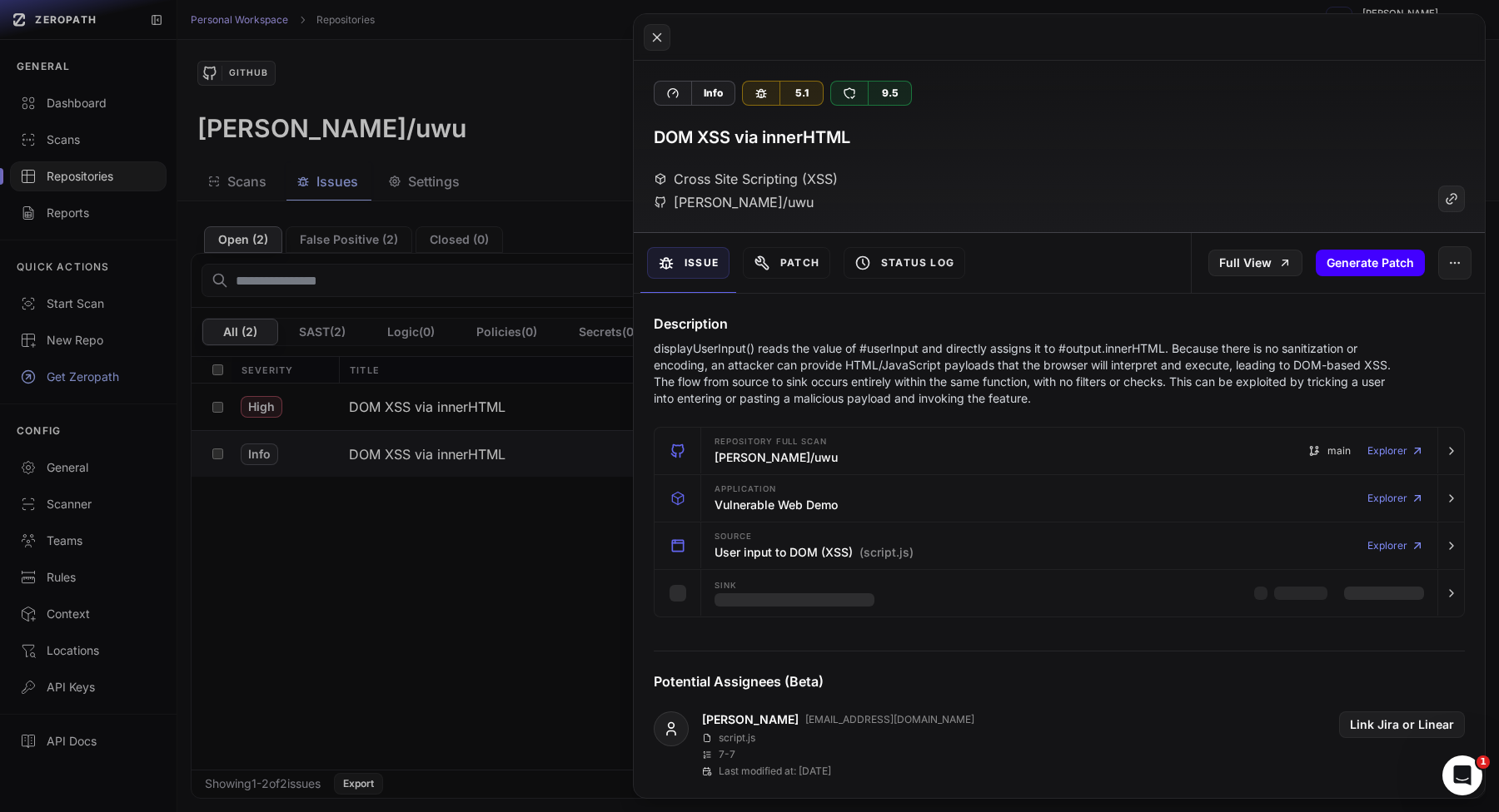
click at [1375, 261] on button "Generate Patch" at bounding box center [1369, 263] width 109 height 26
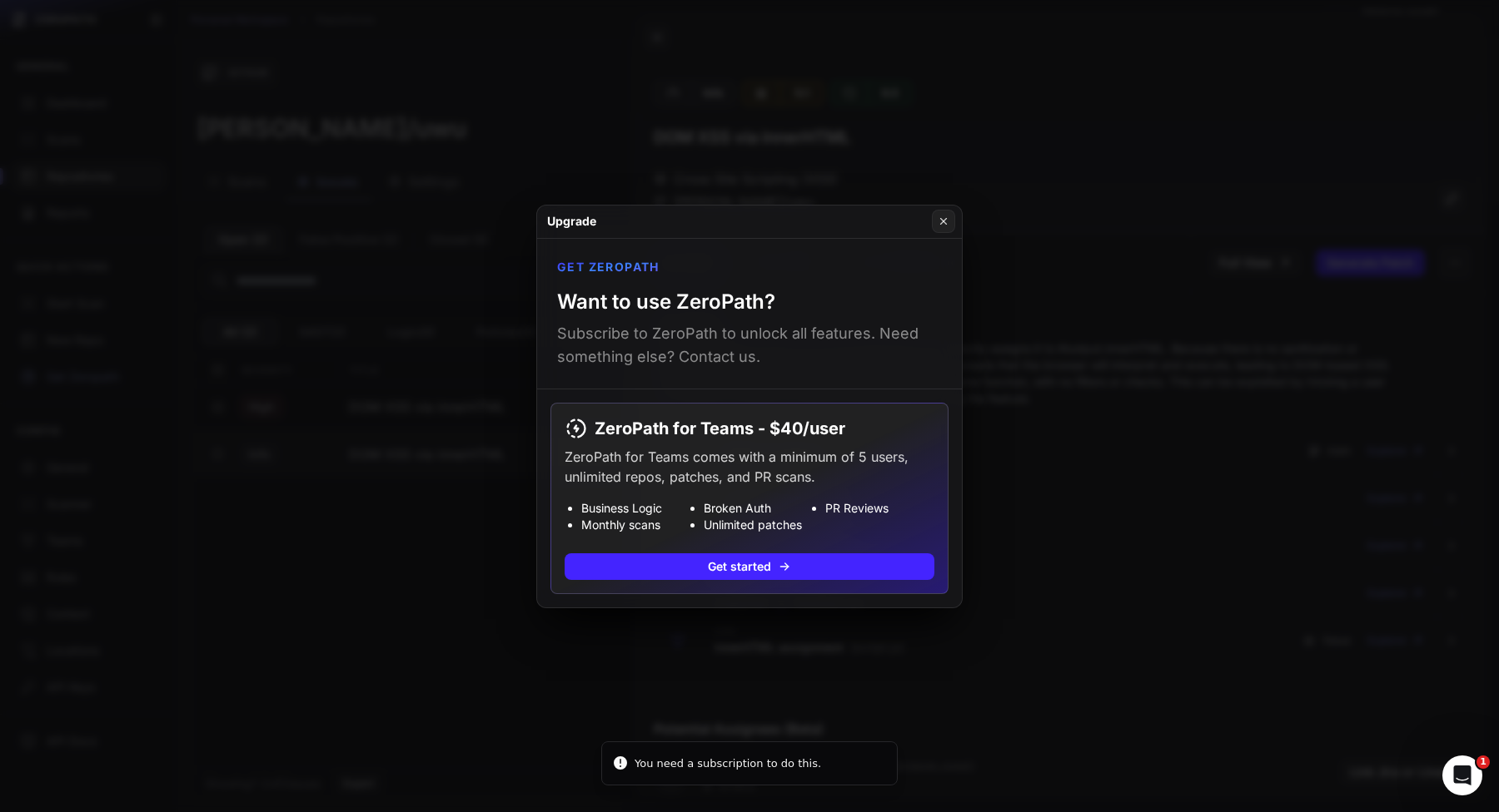
click at [1187, 359] on button at bounding box center [749, 406] width 1499 height 812
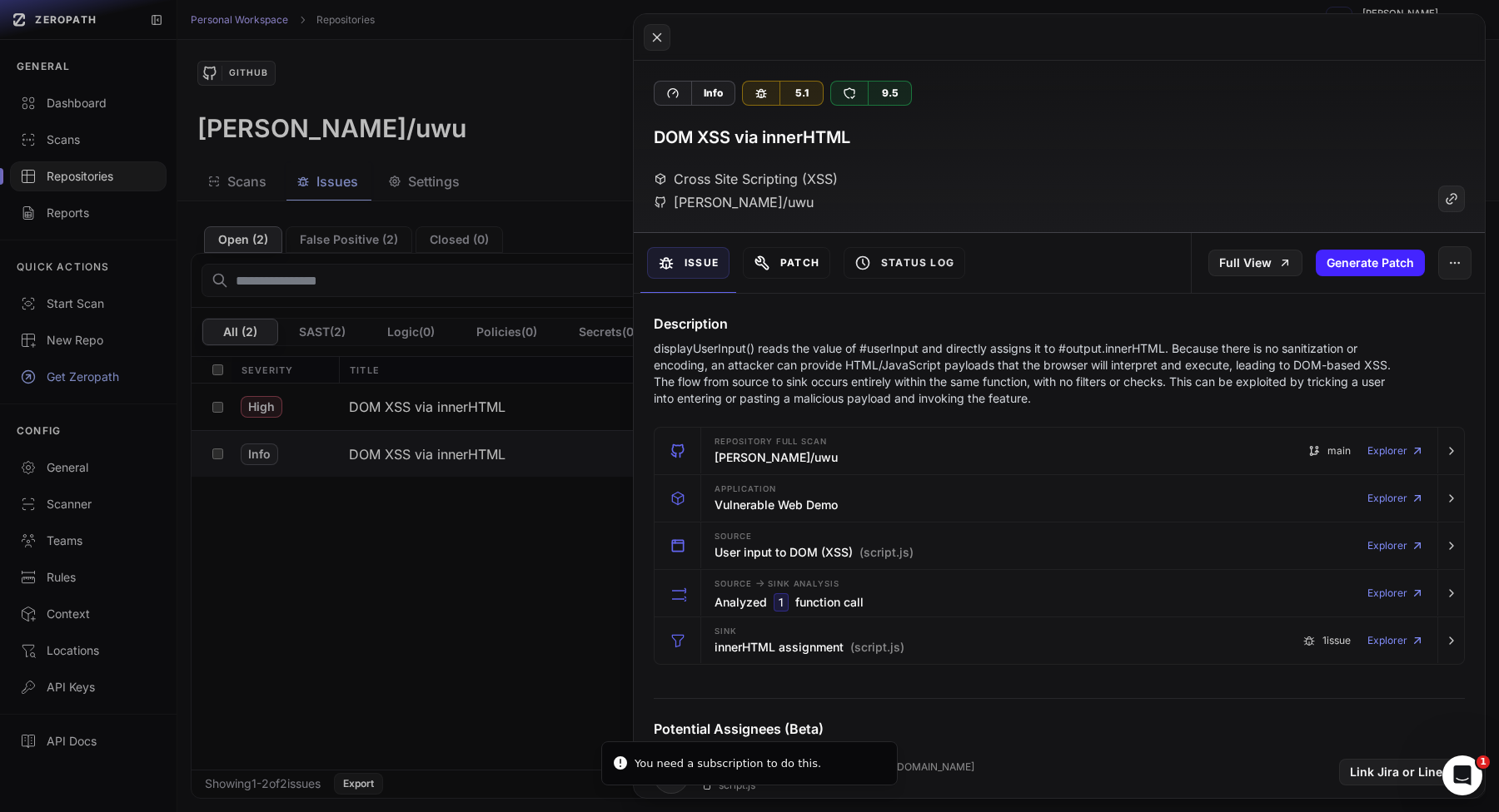
click at [781, 257] on button "Patch" at bounding box center [786, 262] width 87 height 31
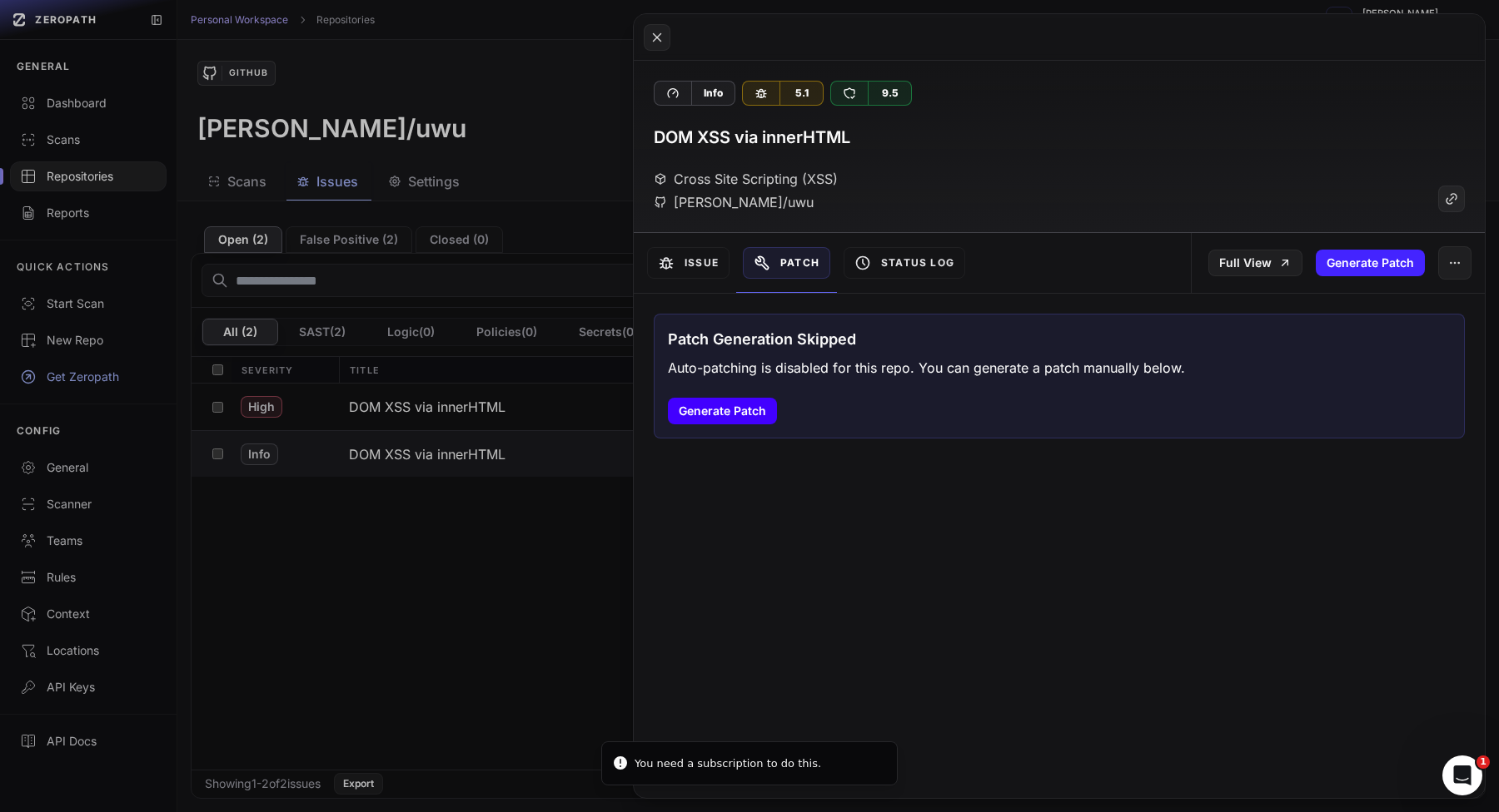
click at [716, 413] on button "Generate Patch" at bounding box center [722, 411] width 109 height 26
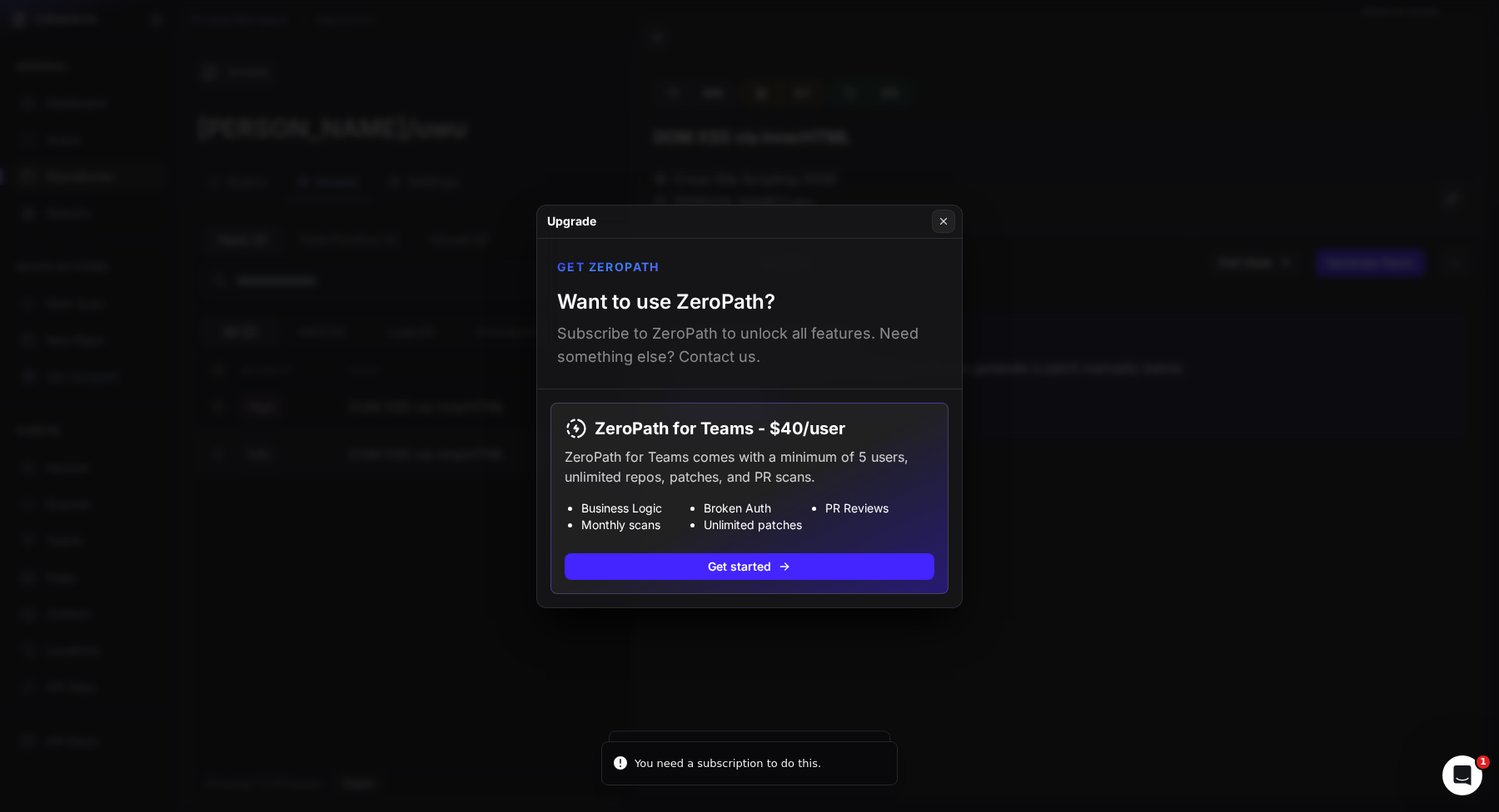
click at [1105, 376] on button at bounding box center [749, 406] width 1499 height 812
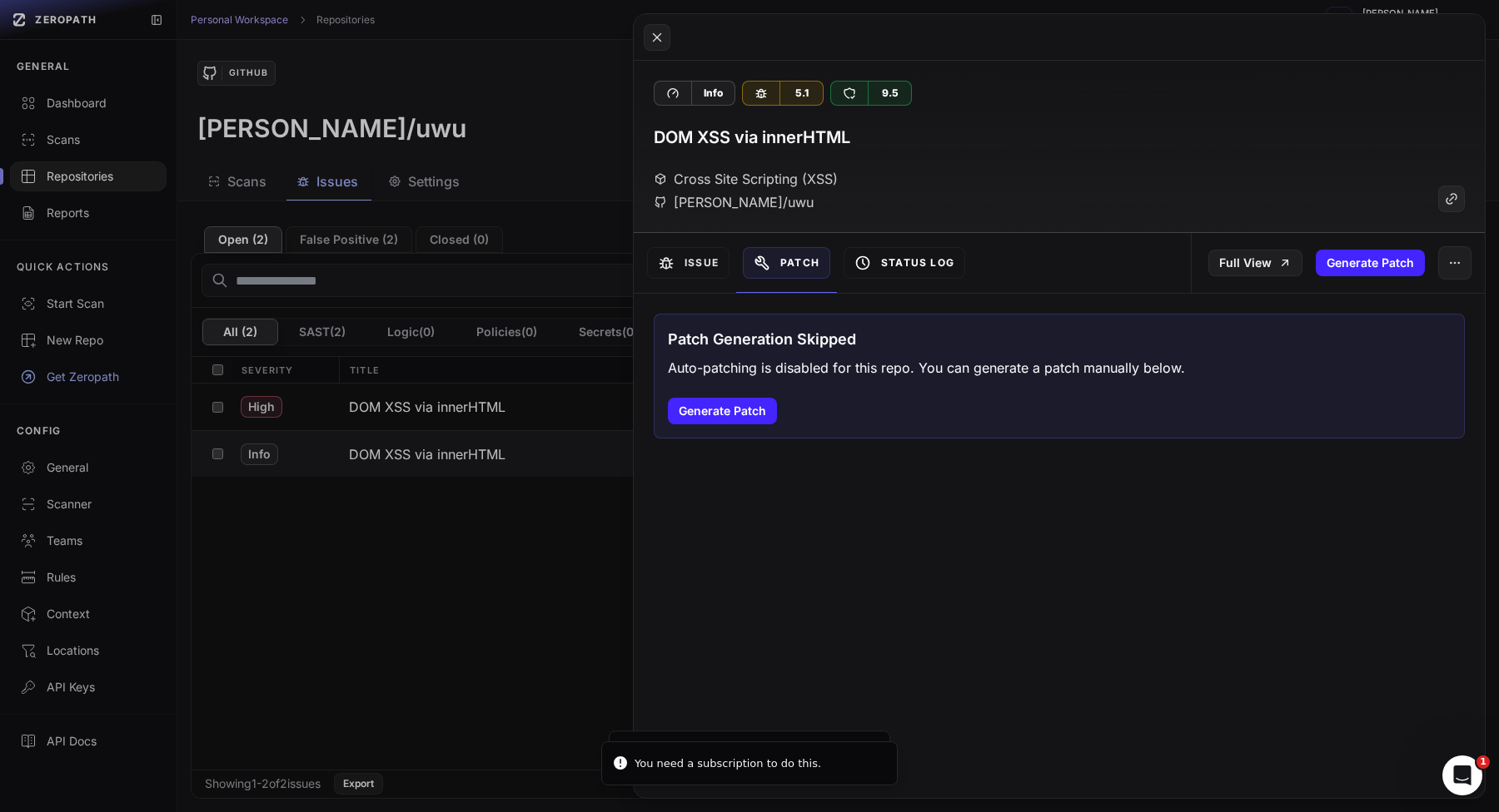
click at [950, 270] on button "Status Log" at bounding box center [904, 262] width 122 height 31
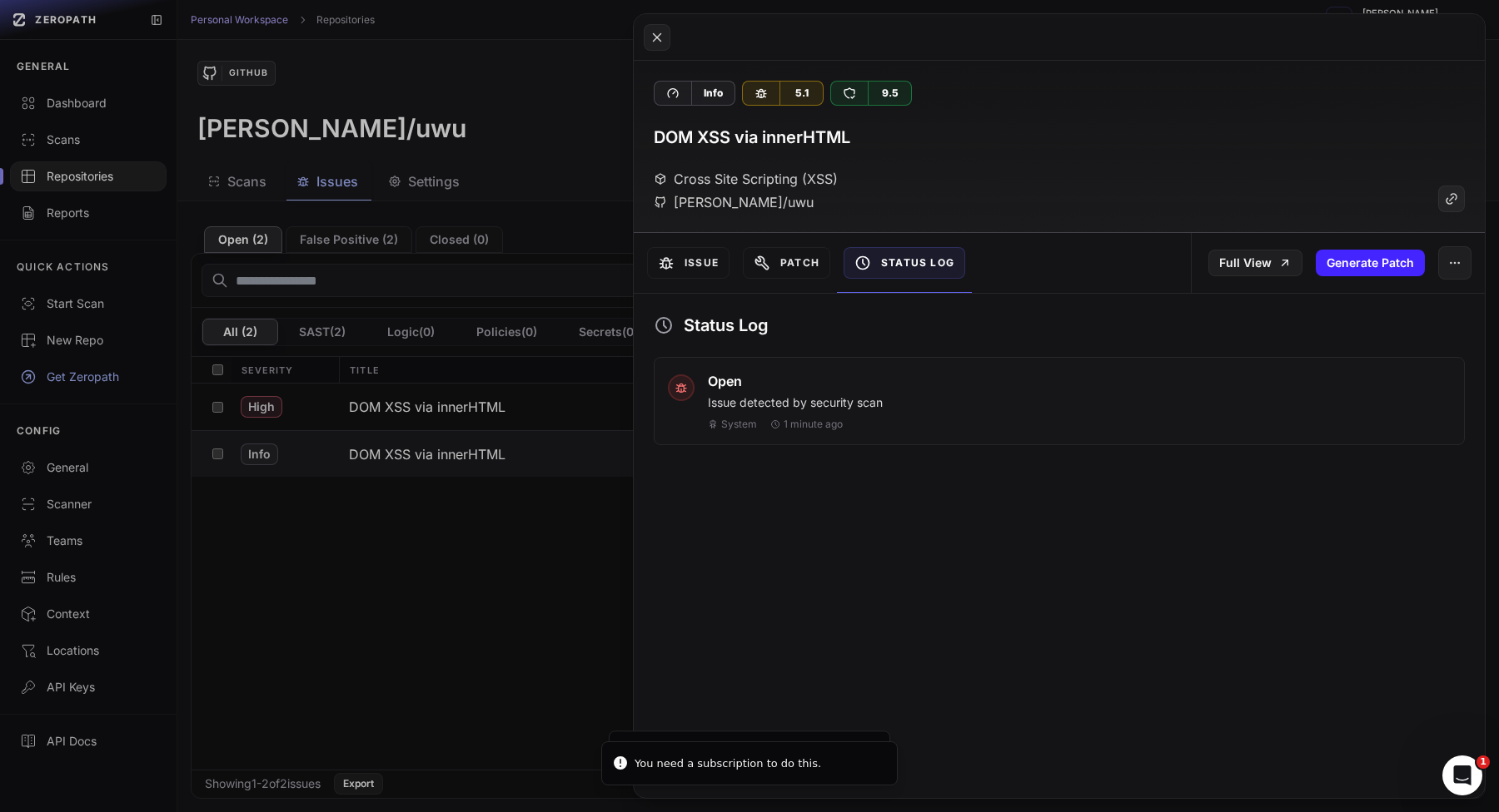
click at [1124, 364] on div "Open Issue detected by security scan System 1 minute ago" at bounding box center [1058, 401] width 811 height 88
click at [685, 268] on button "Issue" at bounding box center [688, 262] width 82 height 31
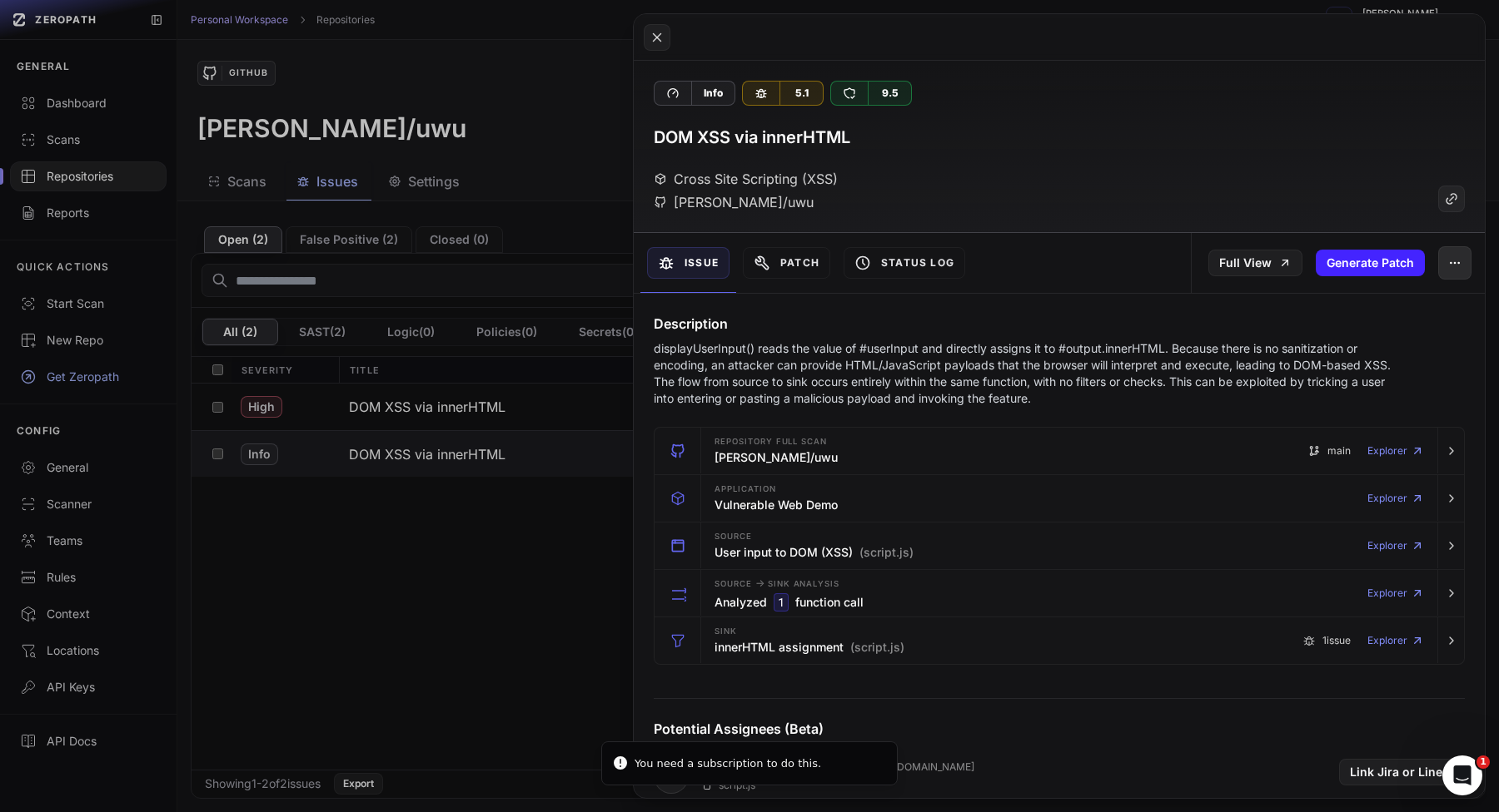
click at [1458, 268] on icon "button" at bounding box center [1455, 263] width 13 height 13
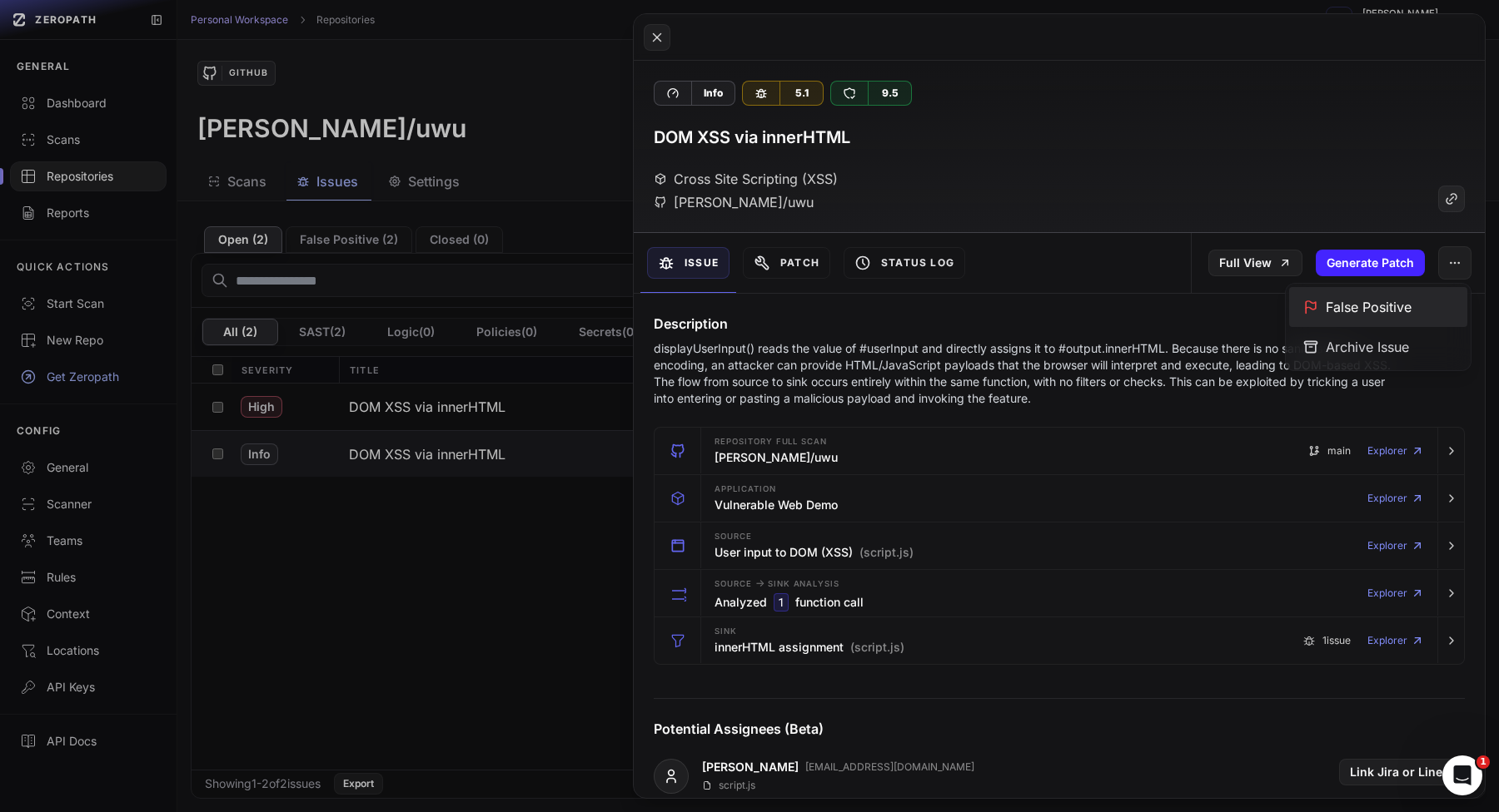
click at [1385, 309] on div "False Positive" at bounding box center [1378, 307] width 178 height 40
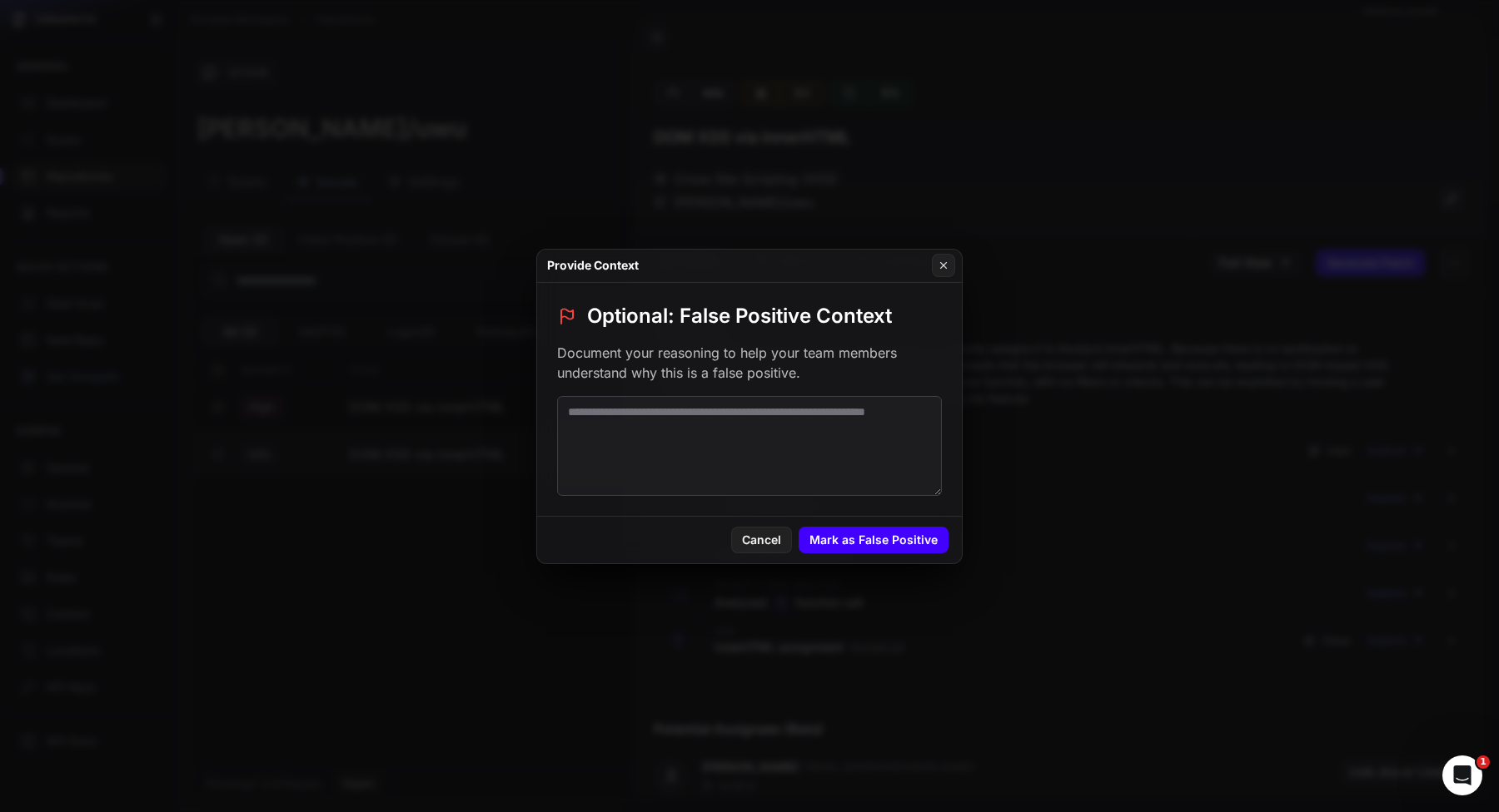
click at [859, 527] on button "Mark as False Positive" at bounding box center [873, 540] width 149 height 26
click at [1077, 639] on button at bounding box center [749, 406] width 1499 height 812
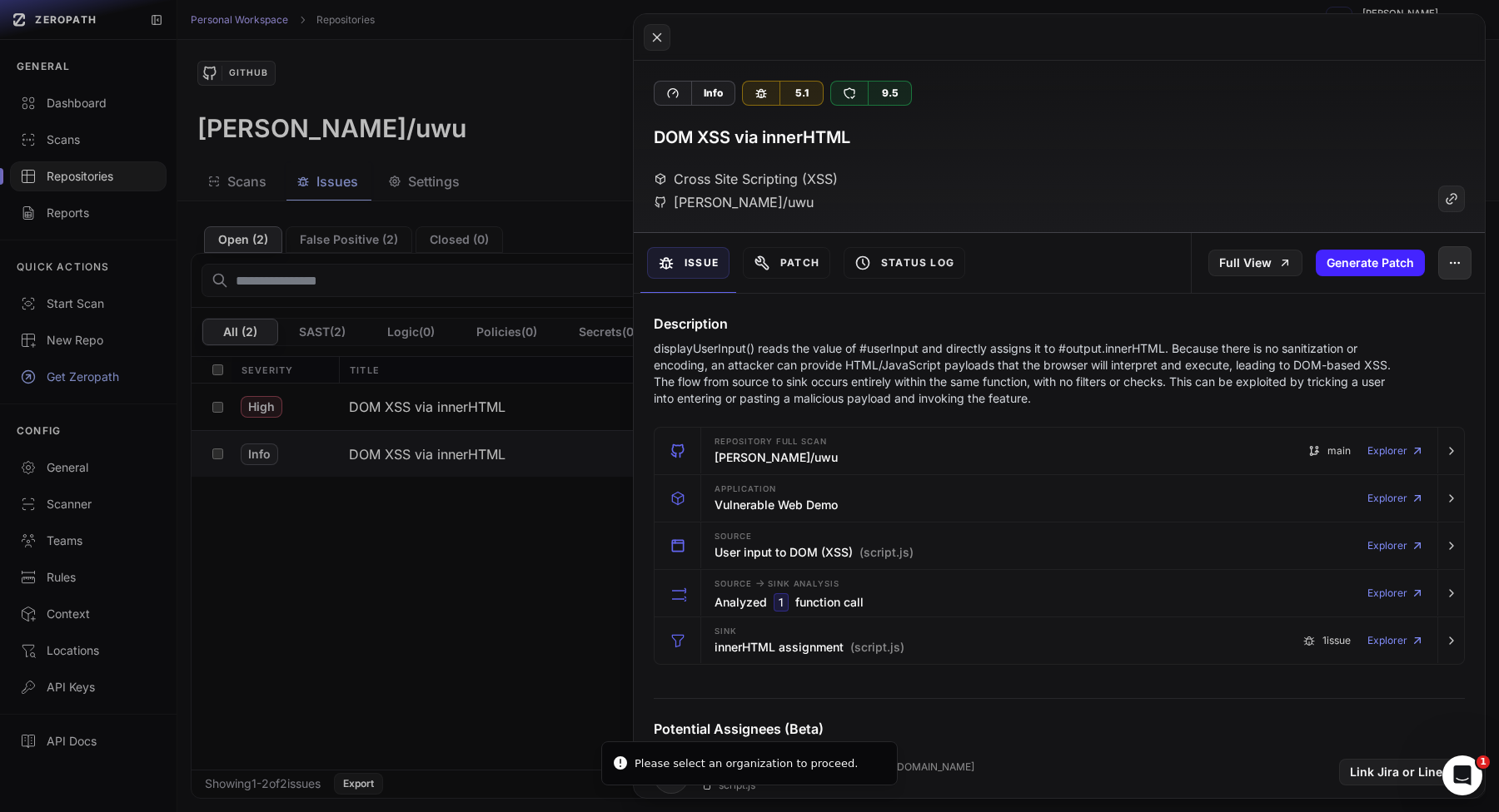
click at [1461, 257] on button "button" at bounding box center [1454, 263] width 33 height 33
click at [1387, 354] on div "Archive Issue" at bounding box center [1378, 347] width 178 height 40
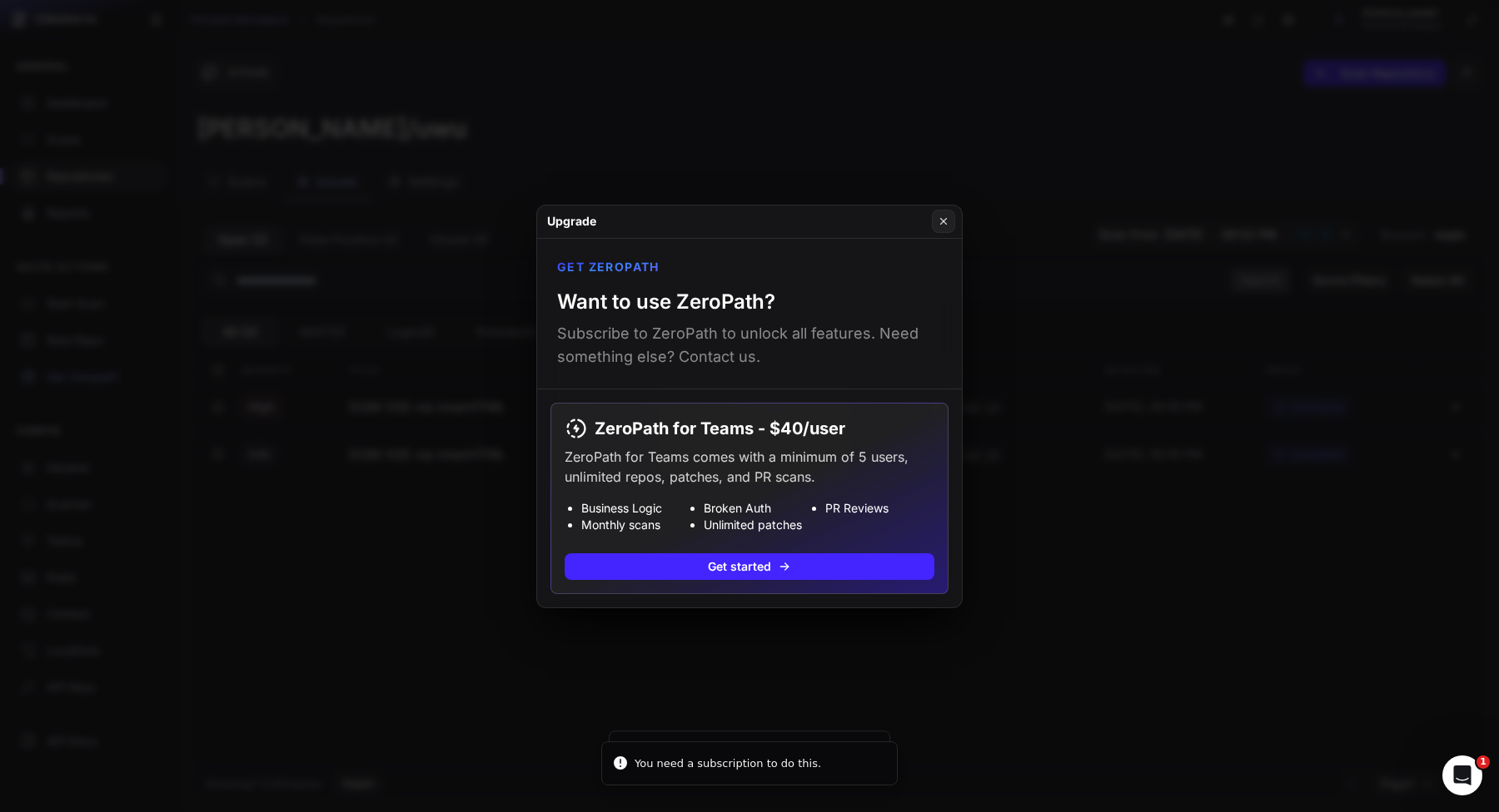
click at [1159, 337] on button at bounding box center [749, 406] width 1499 height 812
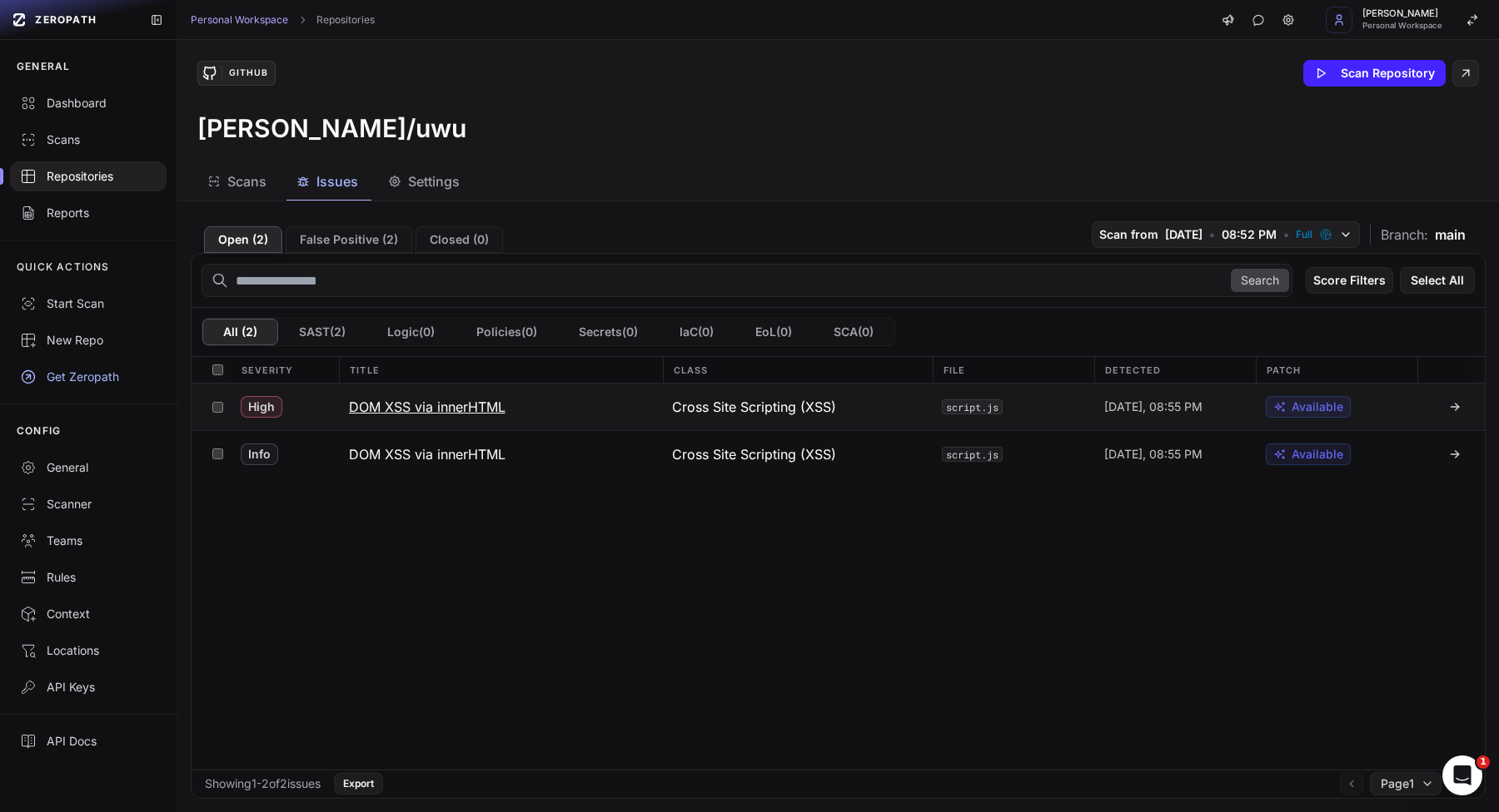
click at [490, 406] on h3 "DOM XSS via innerHTML" at bounding box center [427, 406] width 156 height 20
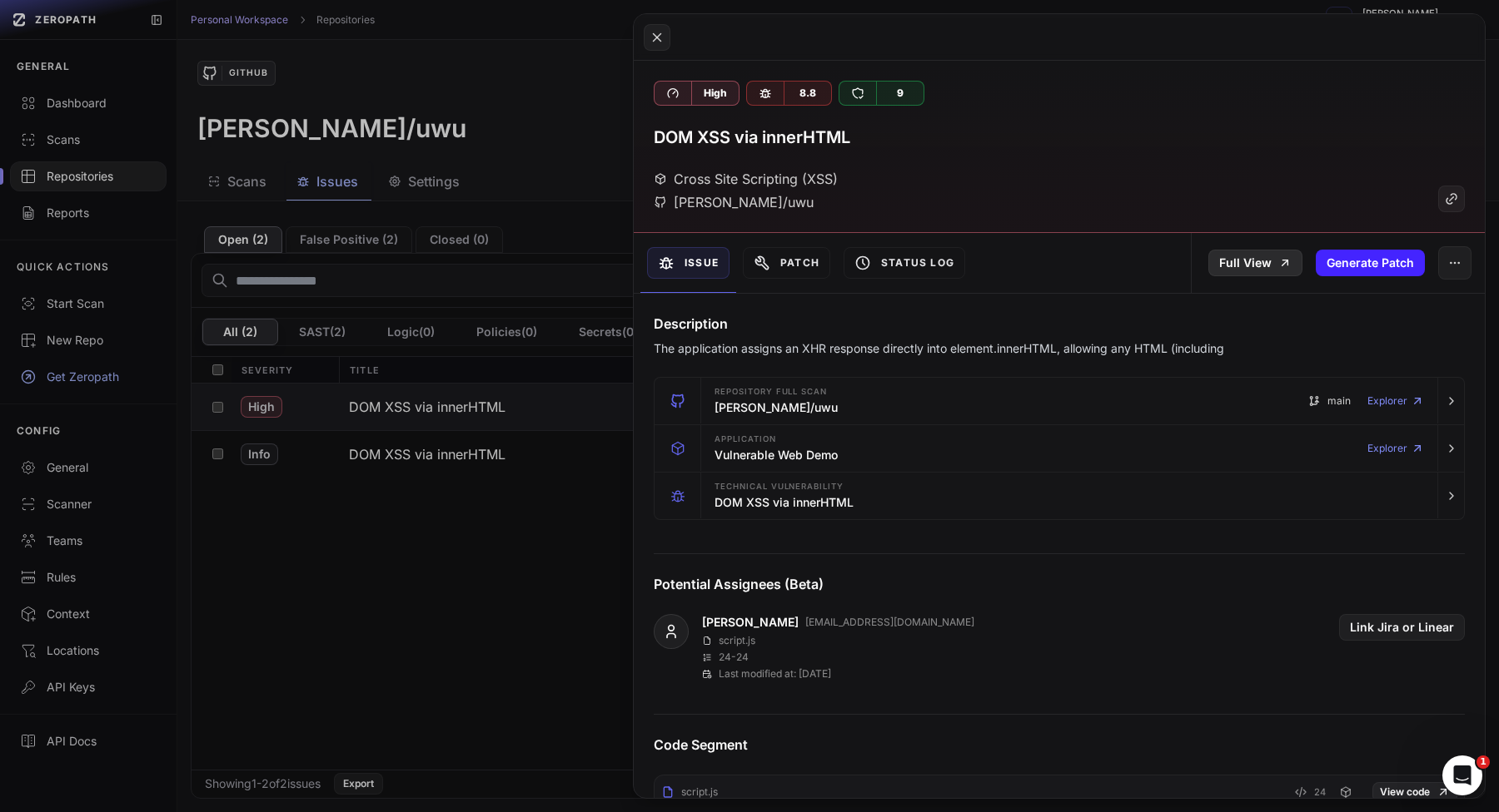
click at [1267, 253] on link "Full View" at bounding box center [1254, 263] width 94 height 26
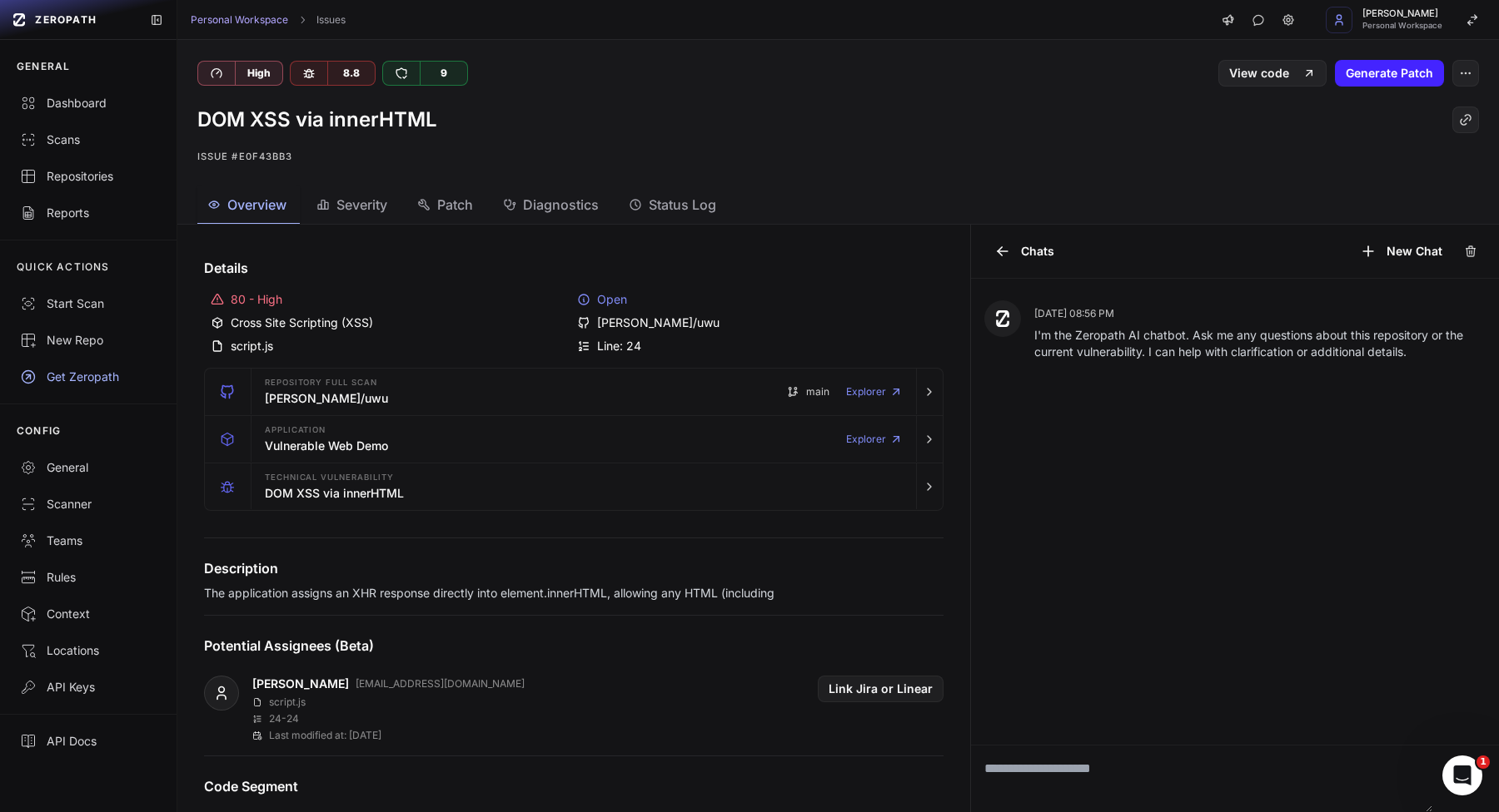
click at [1098, 785] on textarea at bounding box center [1201, 779] width 462 height 66
type textarea "****"
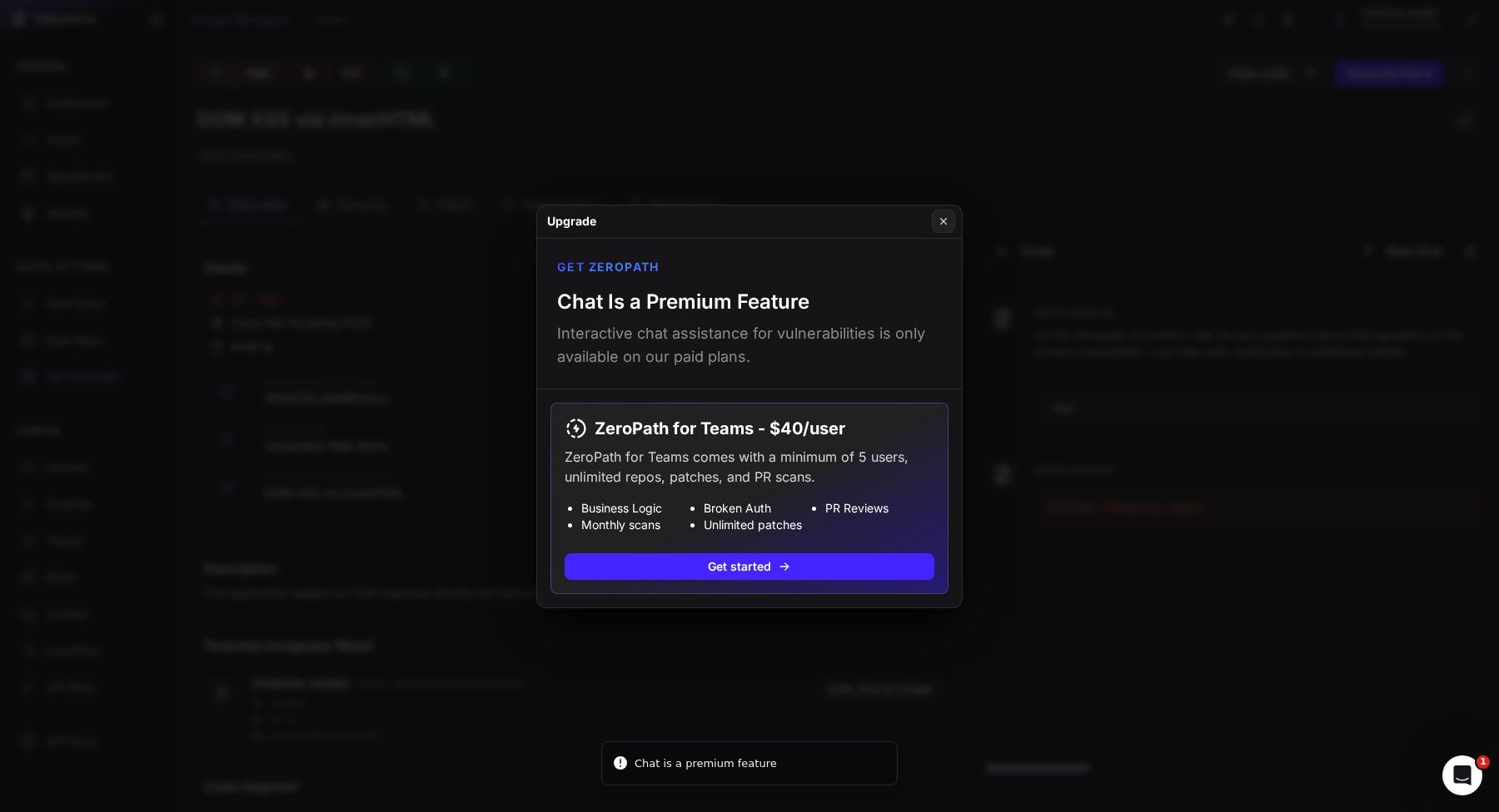
click at [1141, 596] on button at bounding box center [749, 406] width 1499 height 812
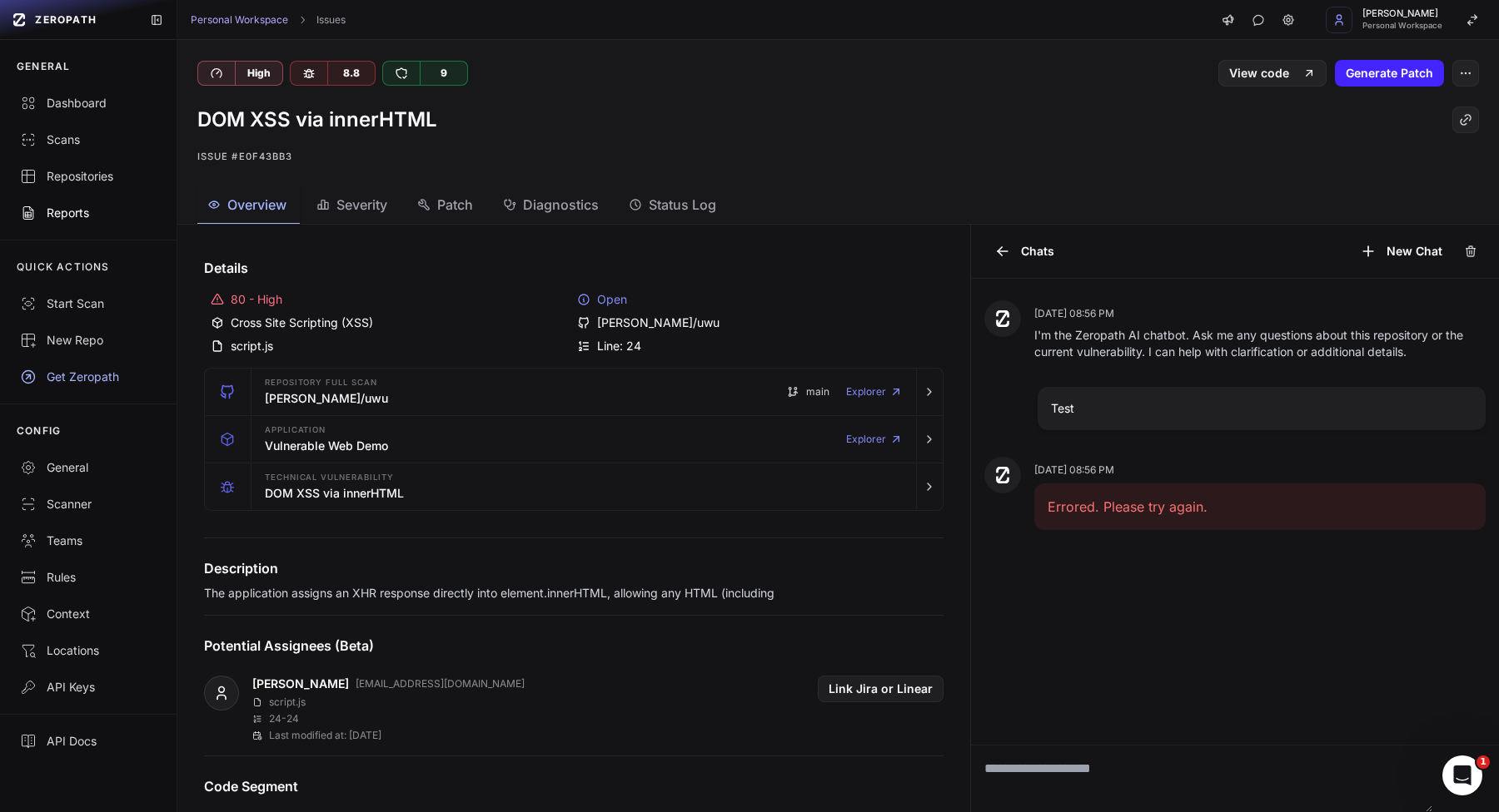
click at [49, 227] on link "Reports" at bounding box center [88, 213] width 177 height 37
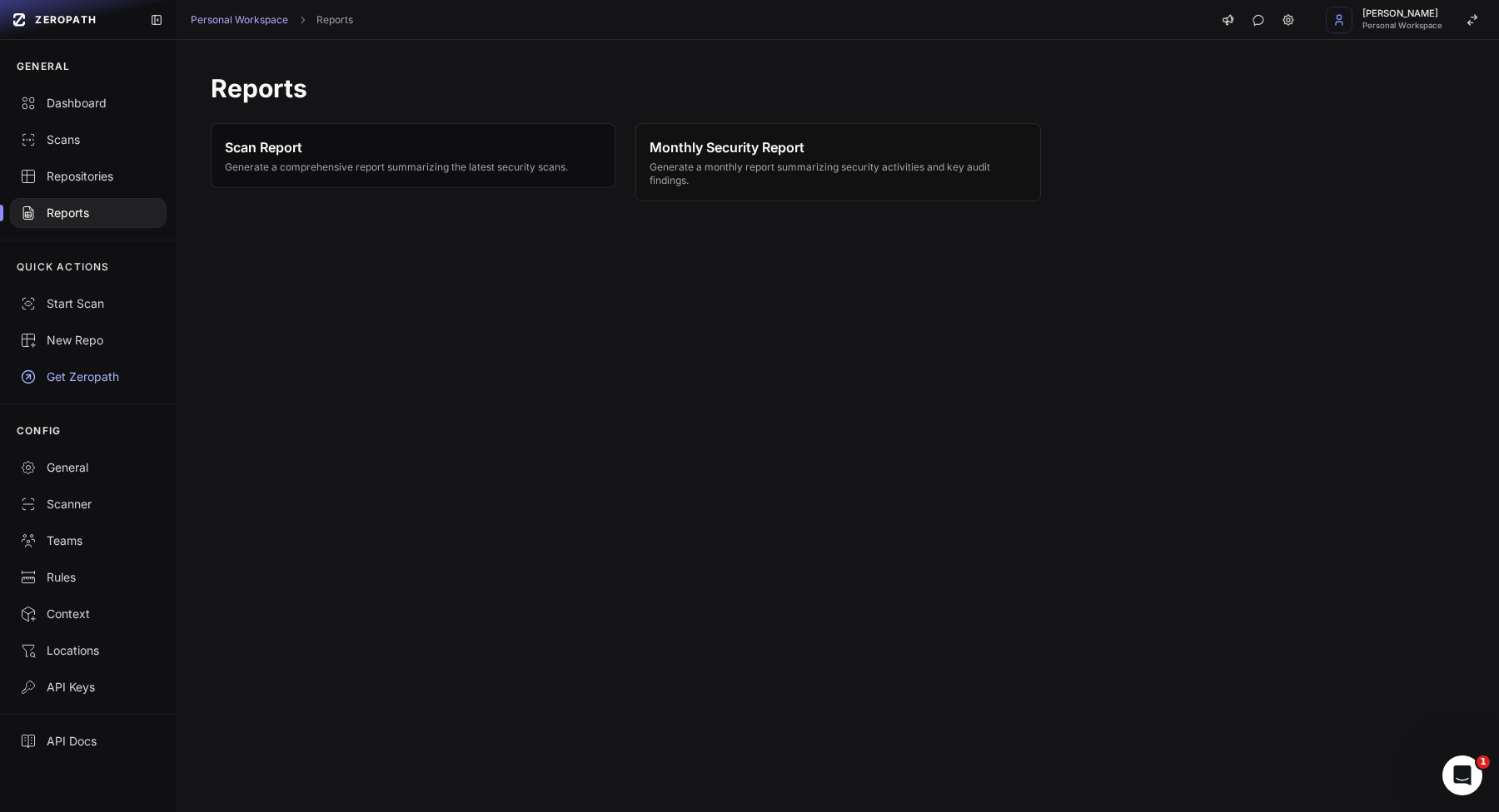
click at [361, 159] on span "Scan Report Generate a comprehensive report summarizing the latest security sca…" at bounding box center [396, 155] width 343 height 37
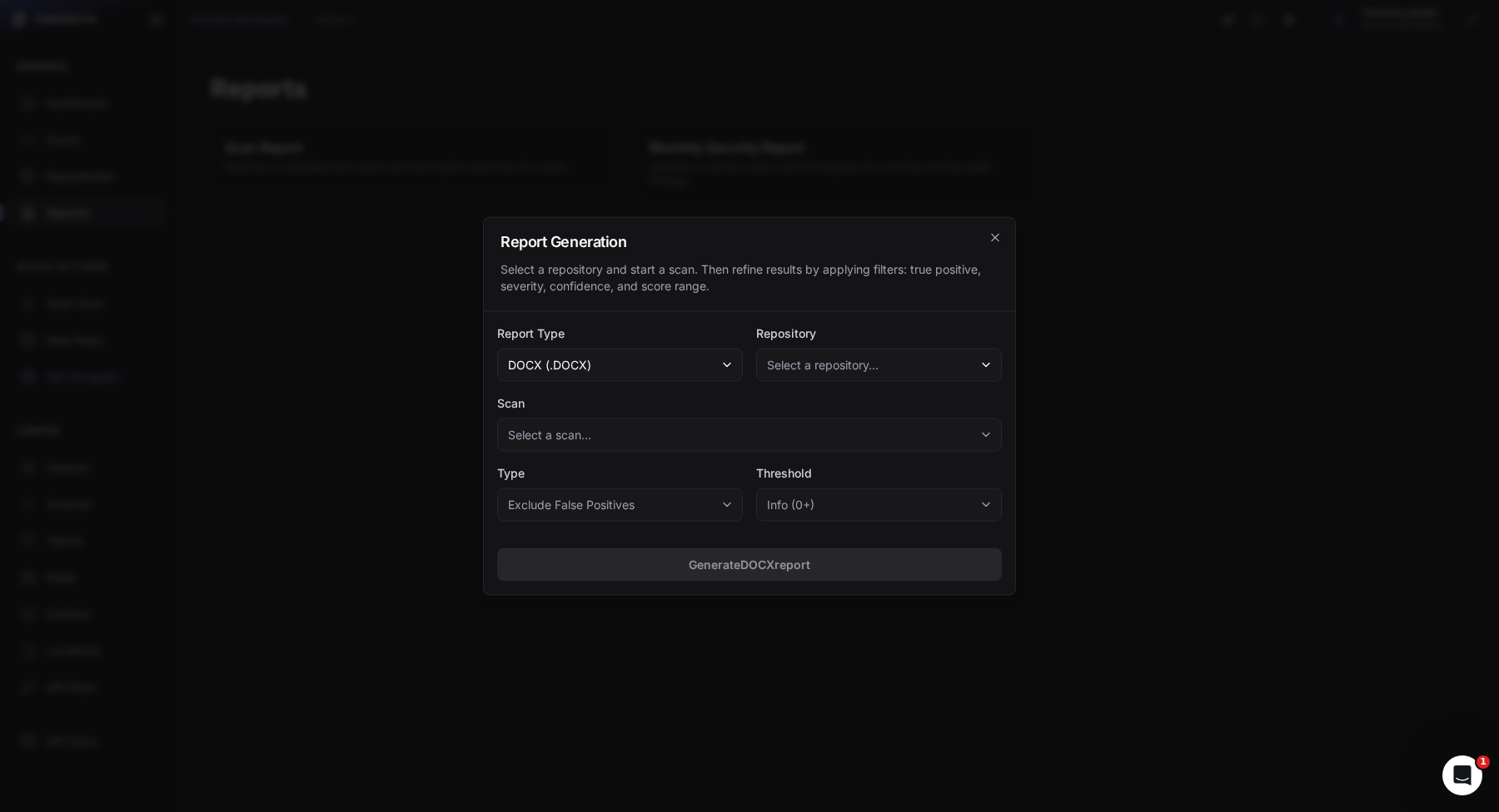
click at [854, 371] on span "Select a repository..." at bounding box center [823, 366] width 112 height 17
click at [838, 406] on span "[PERSON_NAME]/uwu" at bounding box center [817, 411] width 90 height 17
click at [810, 429] on button "Select a scan..." at bounding box center [749, 435] width 504 height 33
click at [793, 476] on span "[ Full Scan ] Completed on 08/31/2025, 08:55 PM (Open: 2 , False Positive: 0 )" at bounding box center [748, 481] width 478 height 17
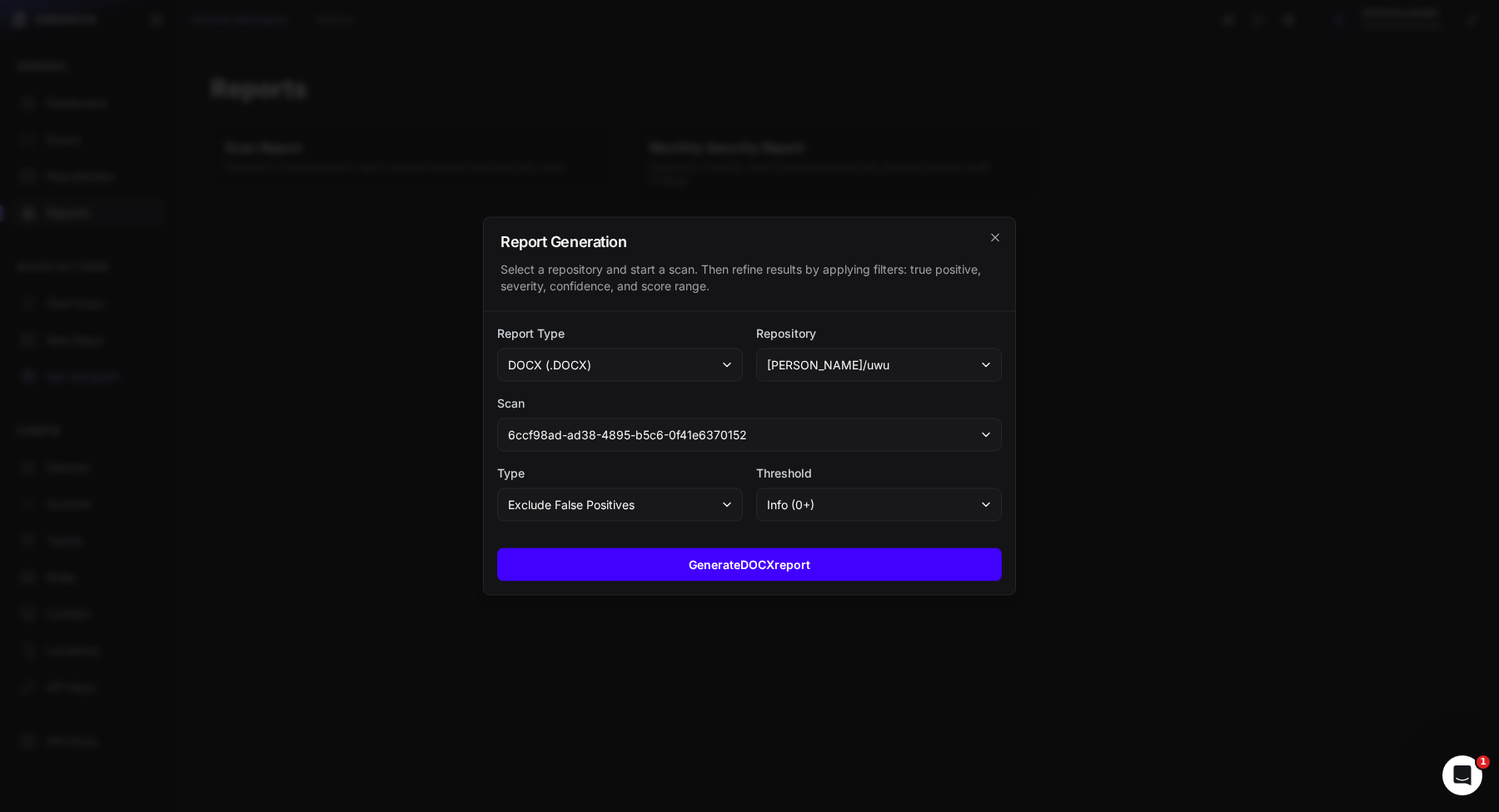
click at [736, 558] on button "Generate DOCX report" at bounding box center [749, 564] width 504 height 33
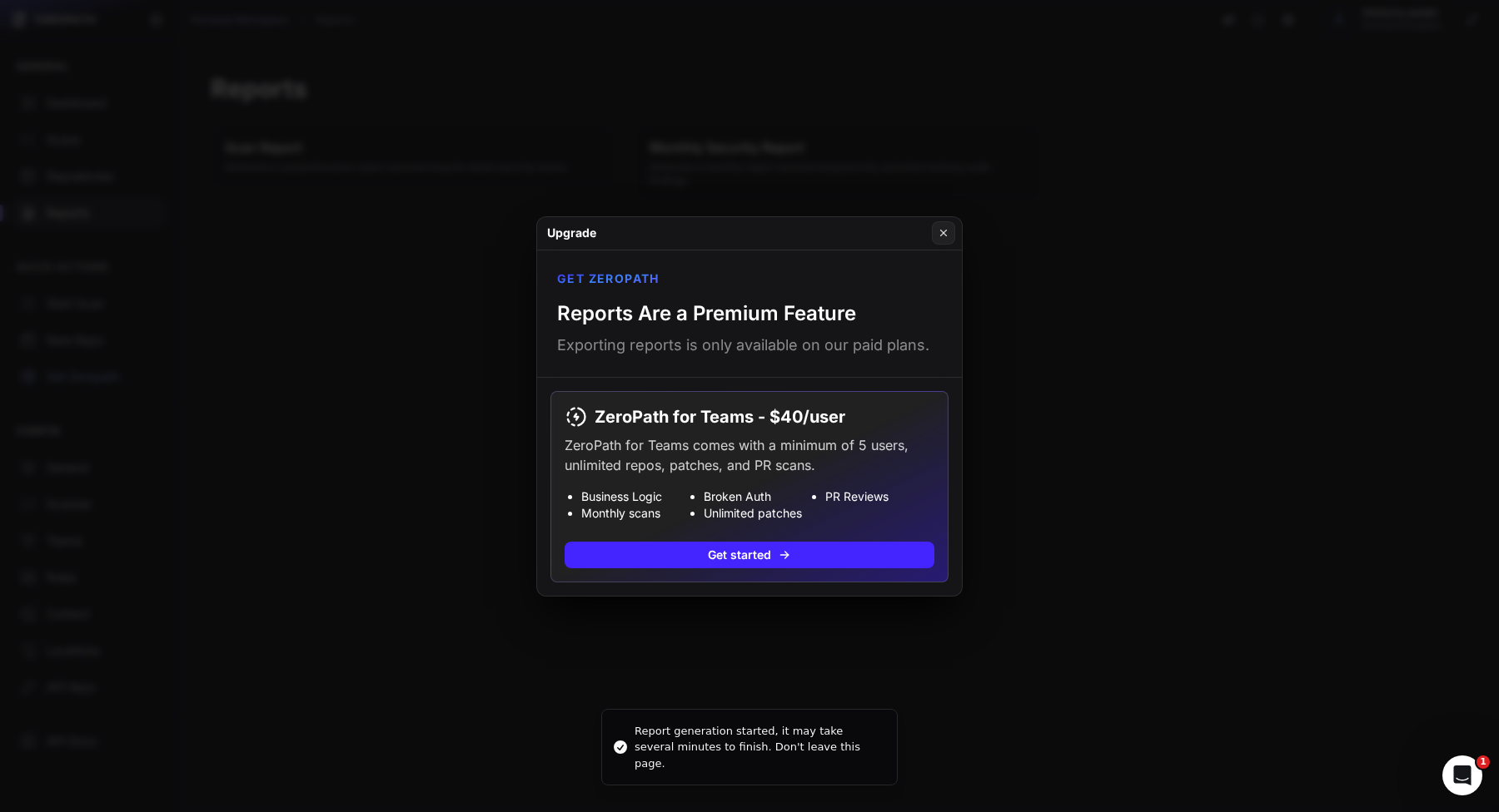
click at [762, 626] on button at bounding box center [749, 406] width 1499 height 812
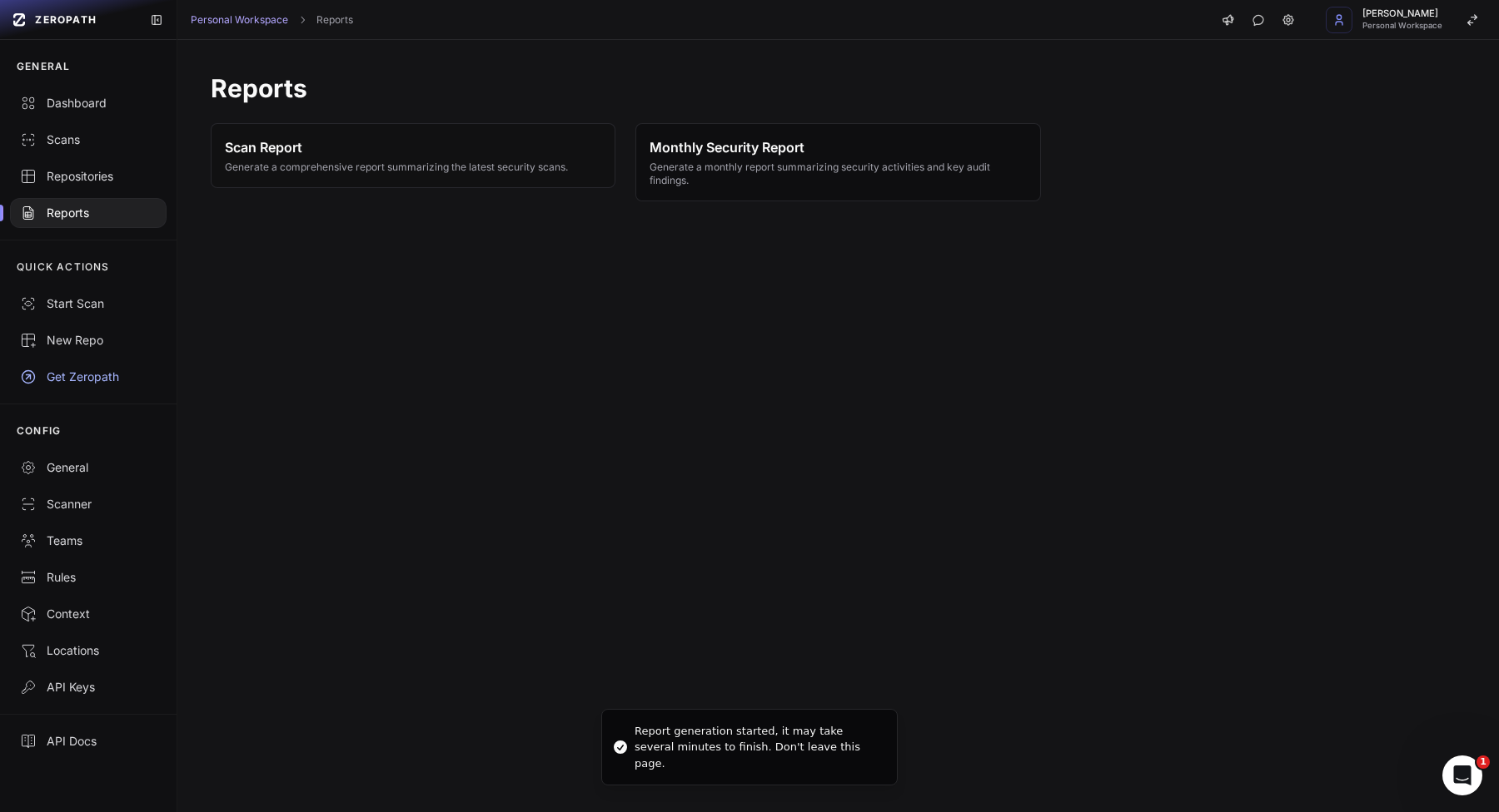
click at [741, 164] on span "Generate a monthly report summarizing security activities and key audit finding…" at bounding box center [838, 174] width 376 height 26
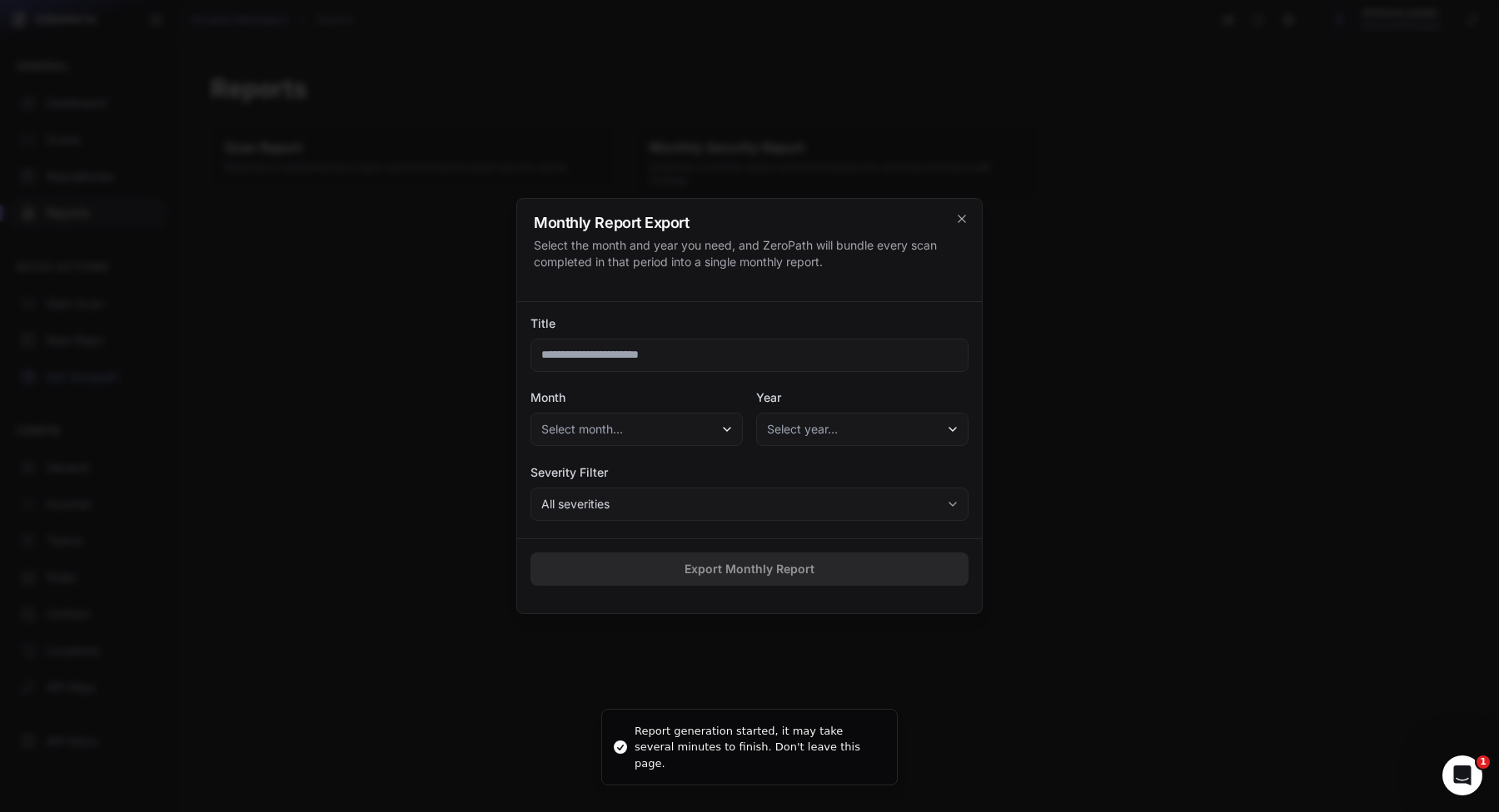
click at [792, 352] on input "Title" at bounding box center [749, 354] width 438 height 33
type input "****"
click at [698, 427] on button "Select month..." at bounding box center [636, 429] width 212 height 33
drag, startPoint x: 653, startPoint y: 493, endPoint x: 681, endPoint y: 493, distance: 28.0
click at [653, 493] on div "February" at bounding box center [636, 505] width 204 height 30
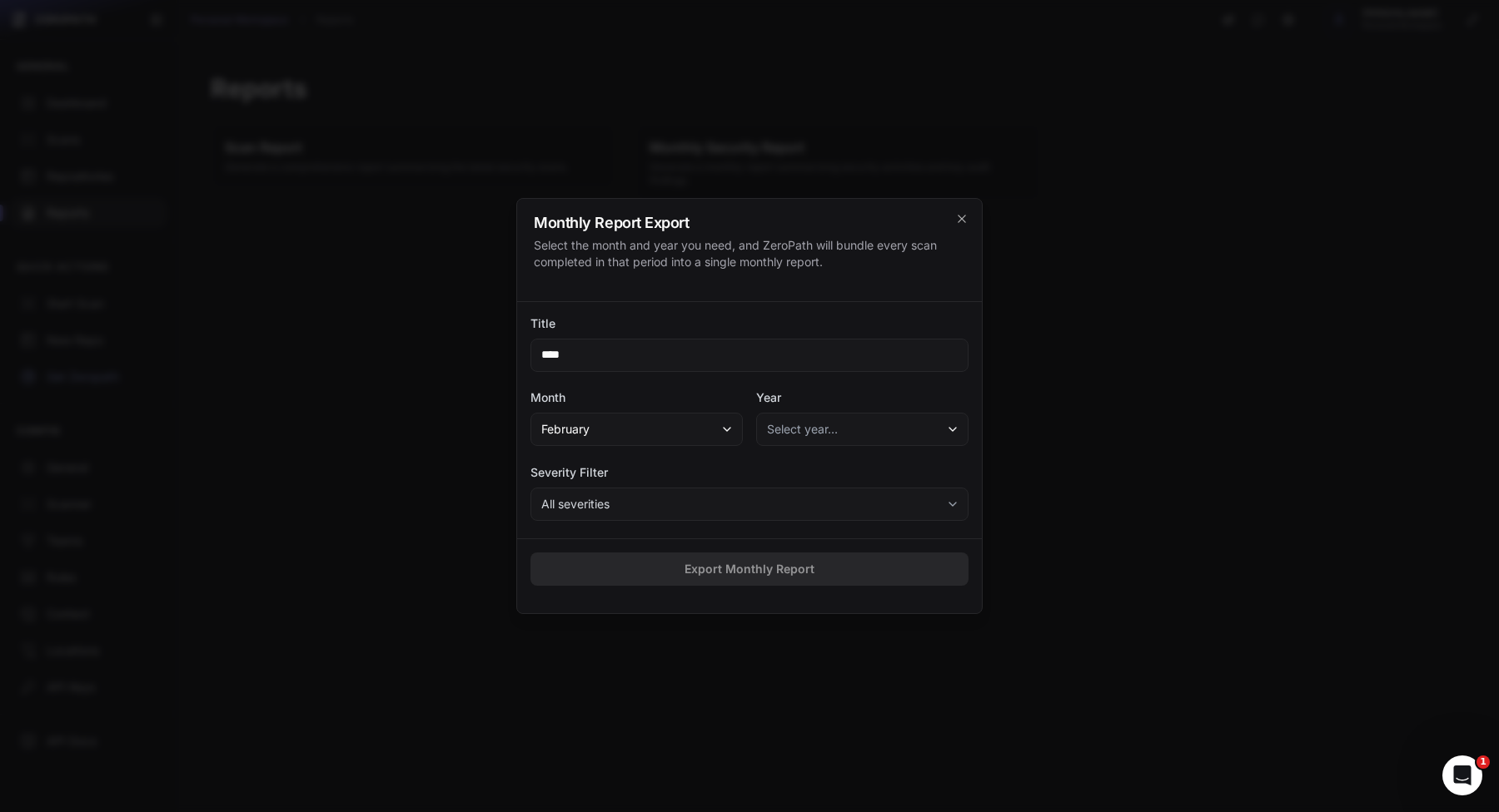
click at [870, 453] on div "Title **** Month February Year Select year… Severity Filter All severities" at bounding box center [749, 421] width 464 height 211
click at [873, 436] on button "Select year…" at bounding box center [862, 429] width 212 height 33
drag, startPoint x: 860, startPoint y: 470, endPoint x: 859, endPoint y: 478, distance: 8.1
click at [860, 469] on div "2025" at bounding box center [863, 475] width 204 height 30
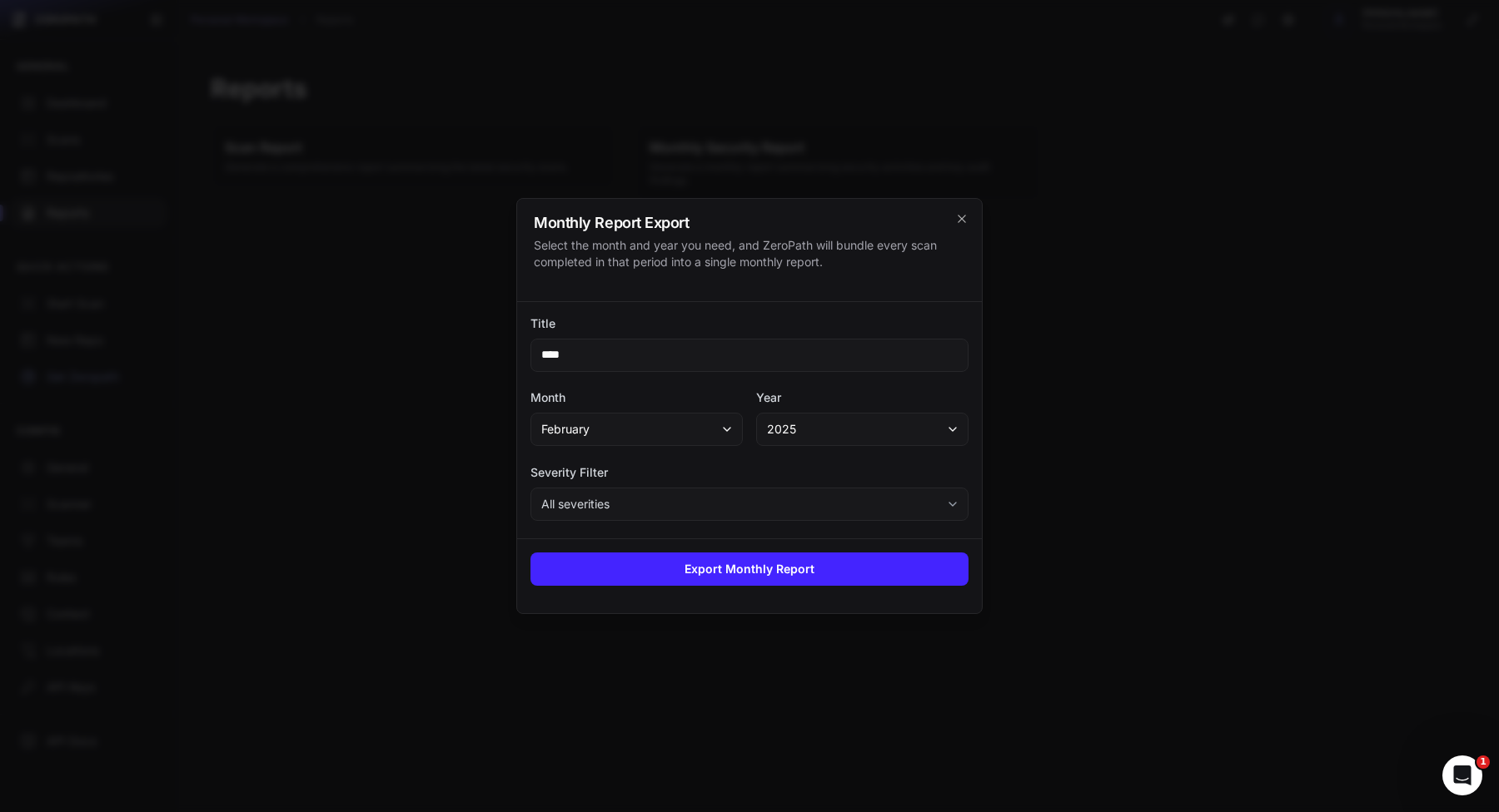
click at [848, 489] on button "All severities" at bounding box center [749, 504] width 438 height 33
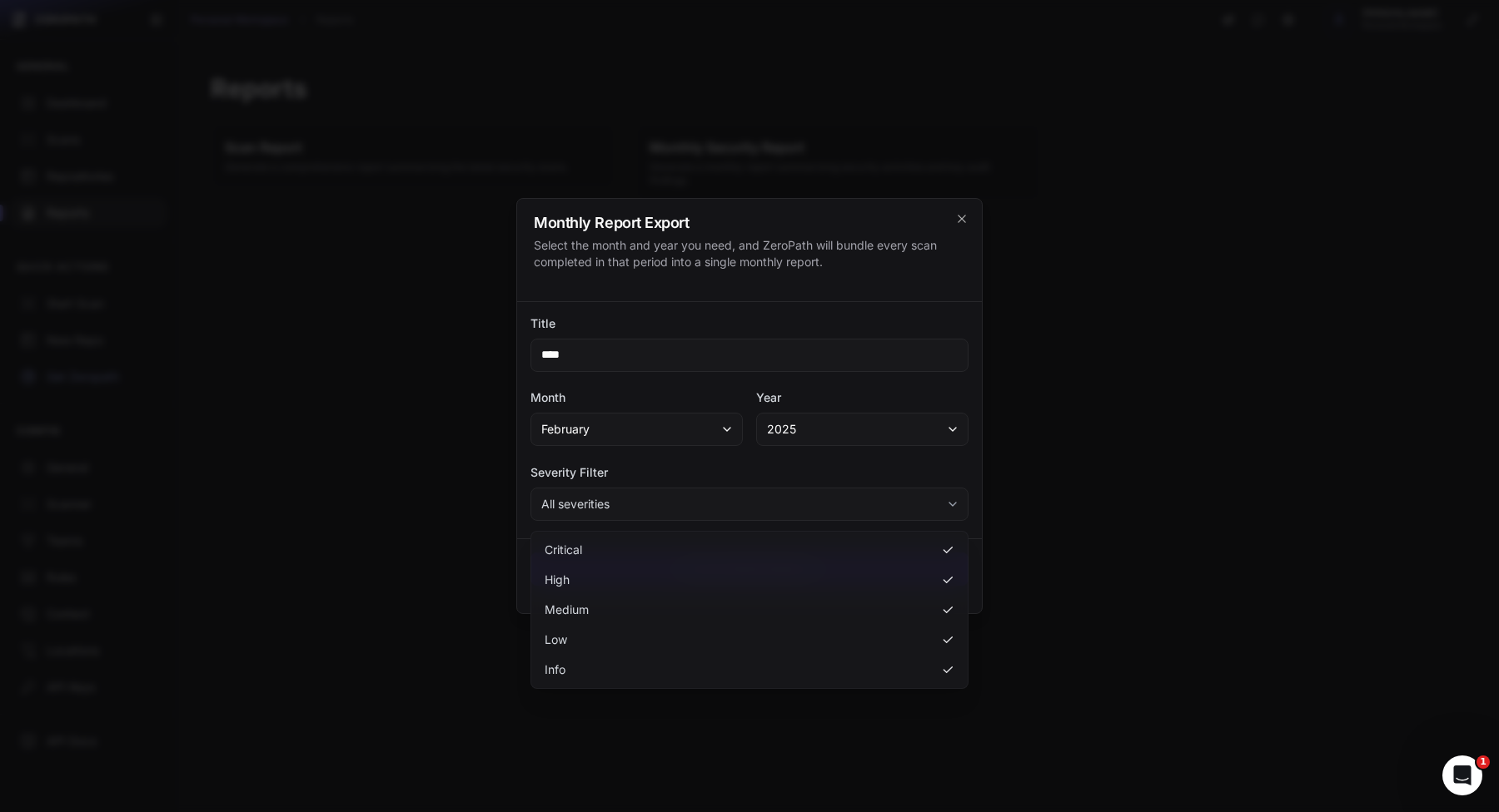
click at [844, 511] on button "All severities" at bounding box center [749, 504] width 438 height 33
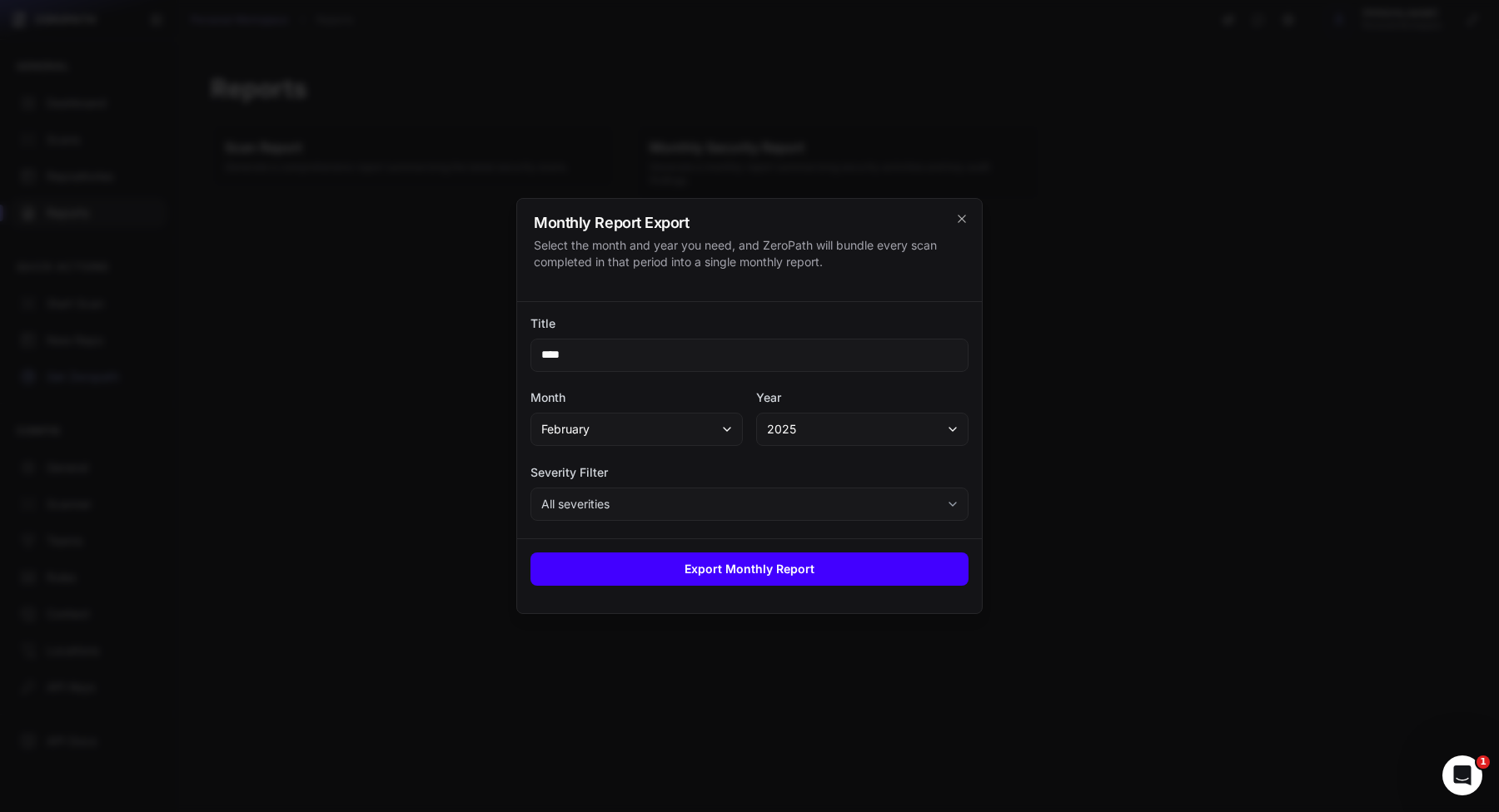
click at [844, 581] on button "Export Monthly Report" at bounding box center [749, 569] width 438 height 33
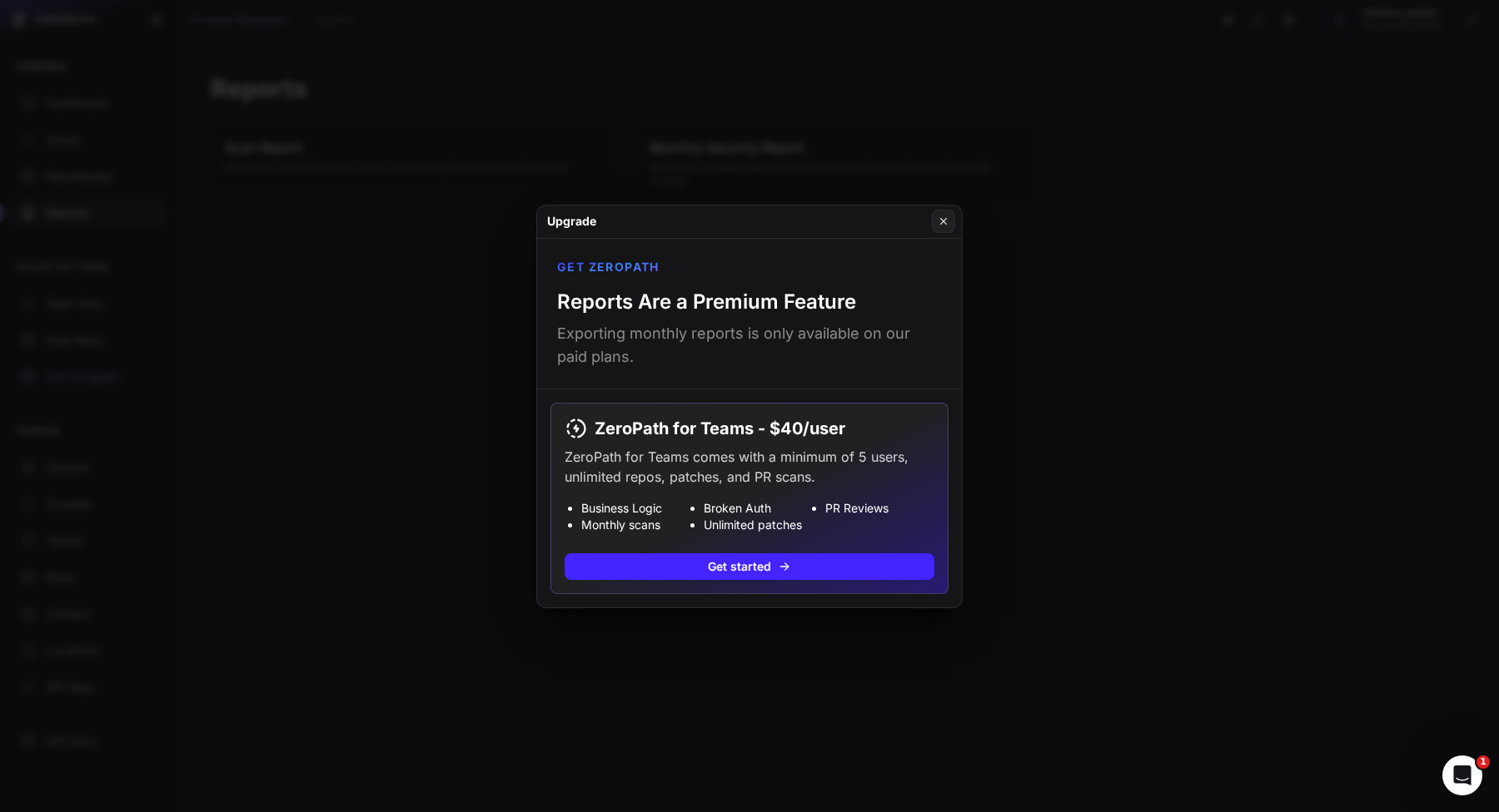
click at [805, 726] on button at bounding box center [749, 406] width 1499 height 812
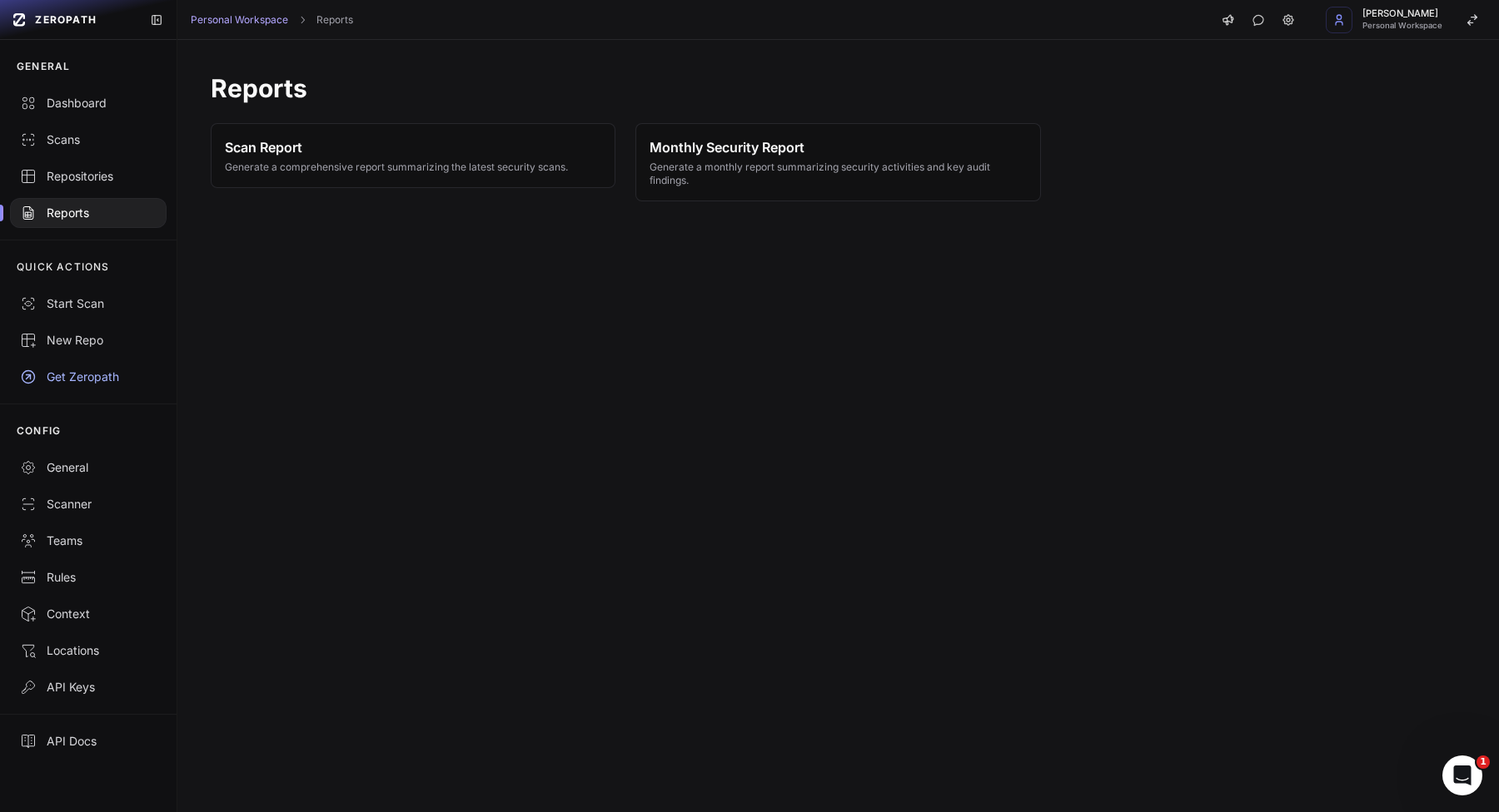
click at [370, 334] on div "Reports Scan Report Generate a comprehensive report summarizing the latest secu…" at bounding box center [838, 425] width 1321 height 772
click at [90, 462] on div "General" at bounding box center [88, 468] width 136 height 17
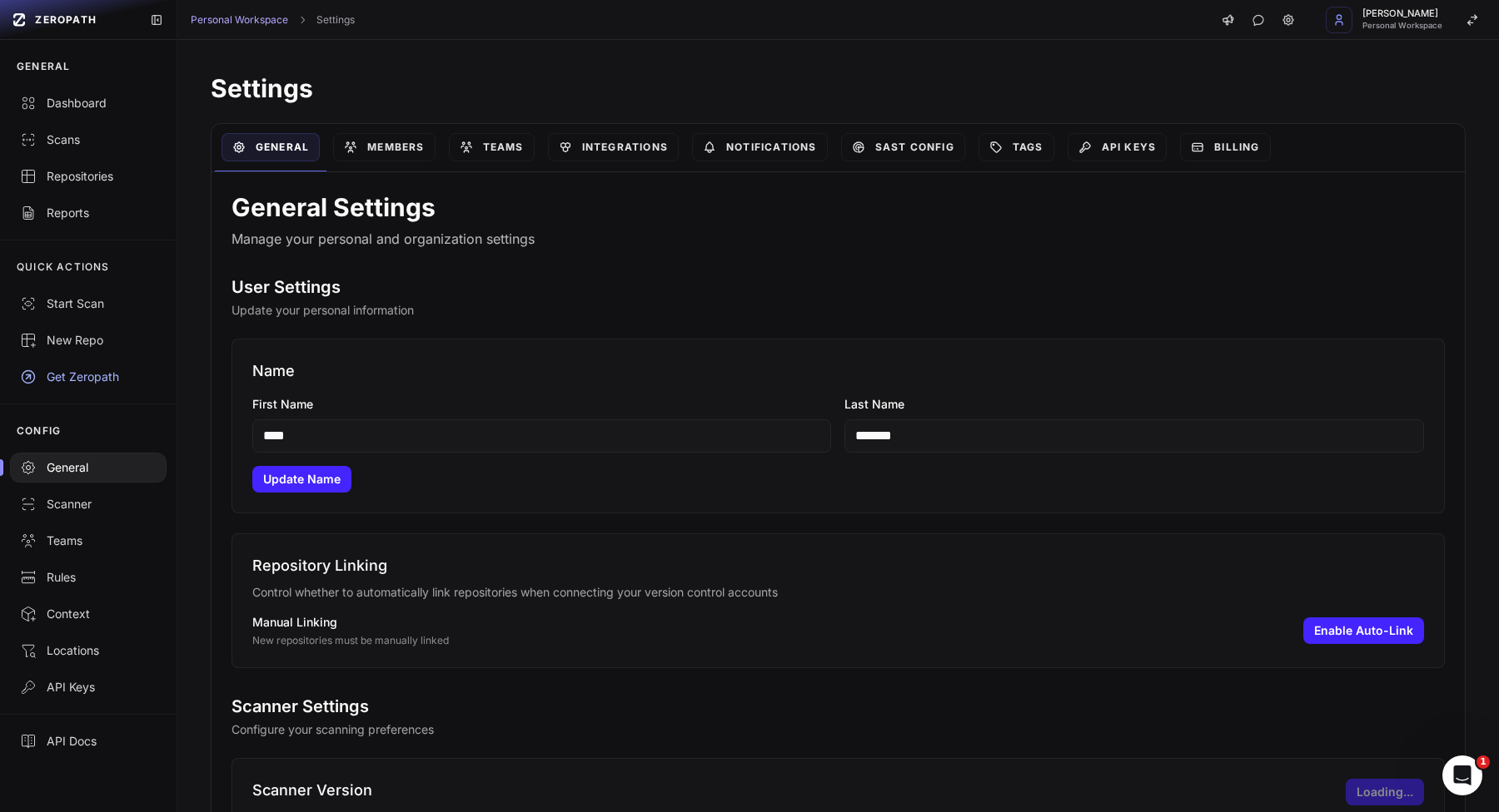
click at [490, 440] on input "****" at bounding box center [542, 436] width 580 height 33
type input "*******"
click at [311, 476] on button "Update Name" at bounding box center [302, 479] width 99 height 26
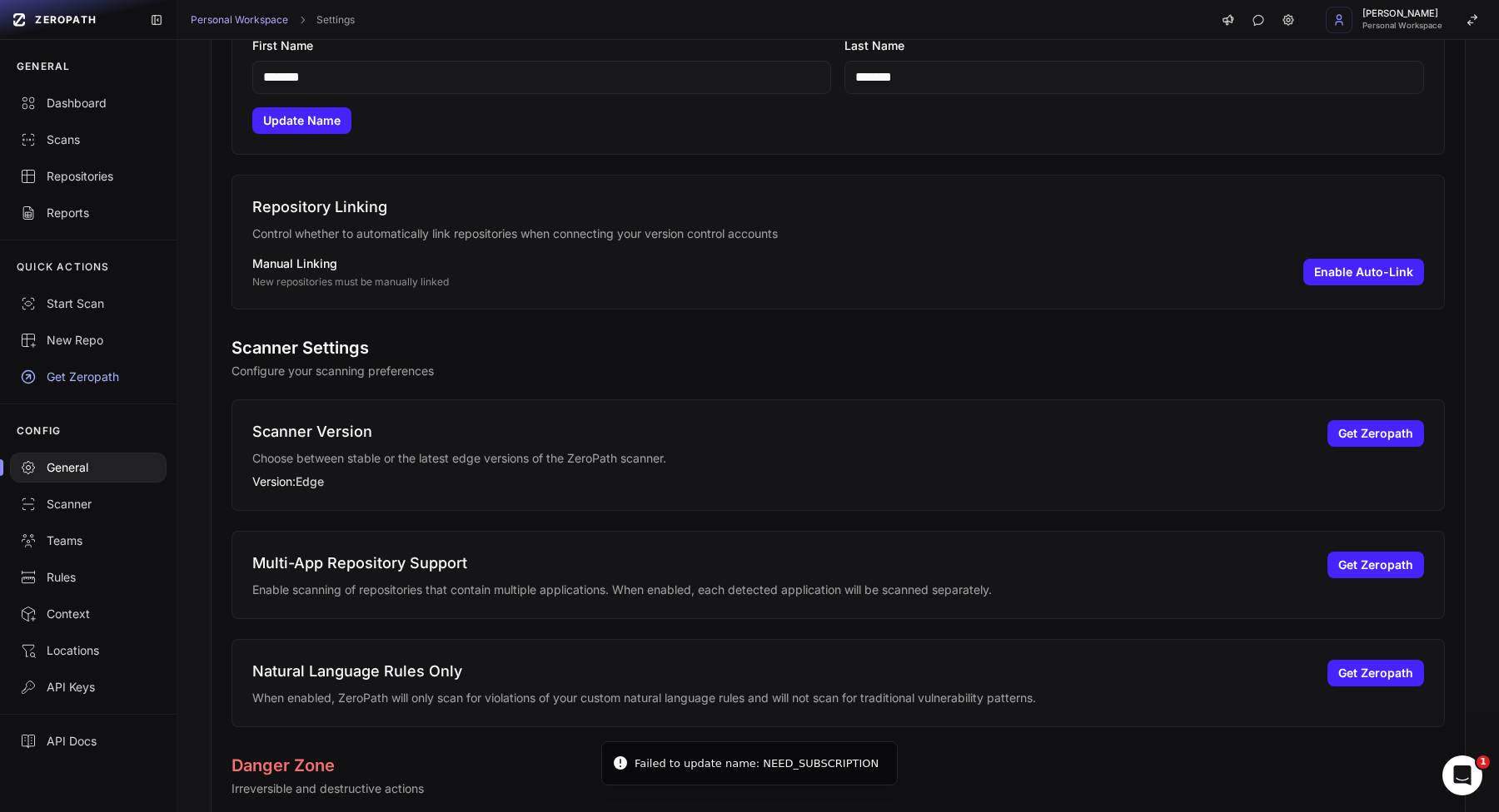
scroll to position [361, 0]
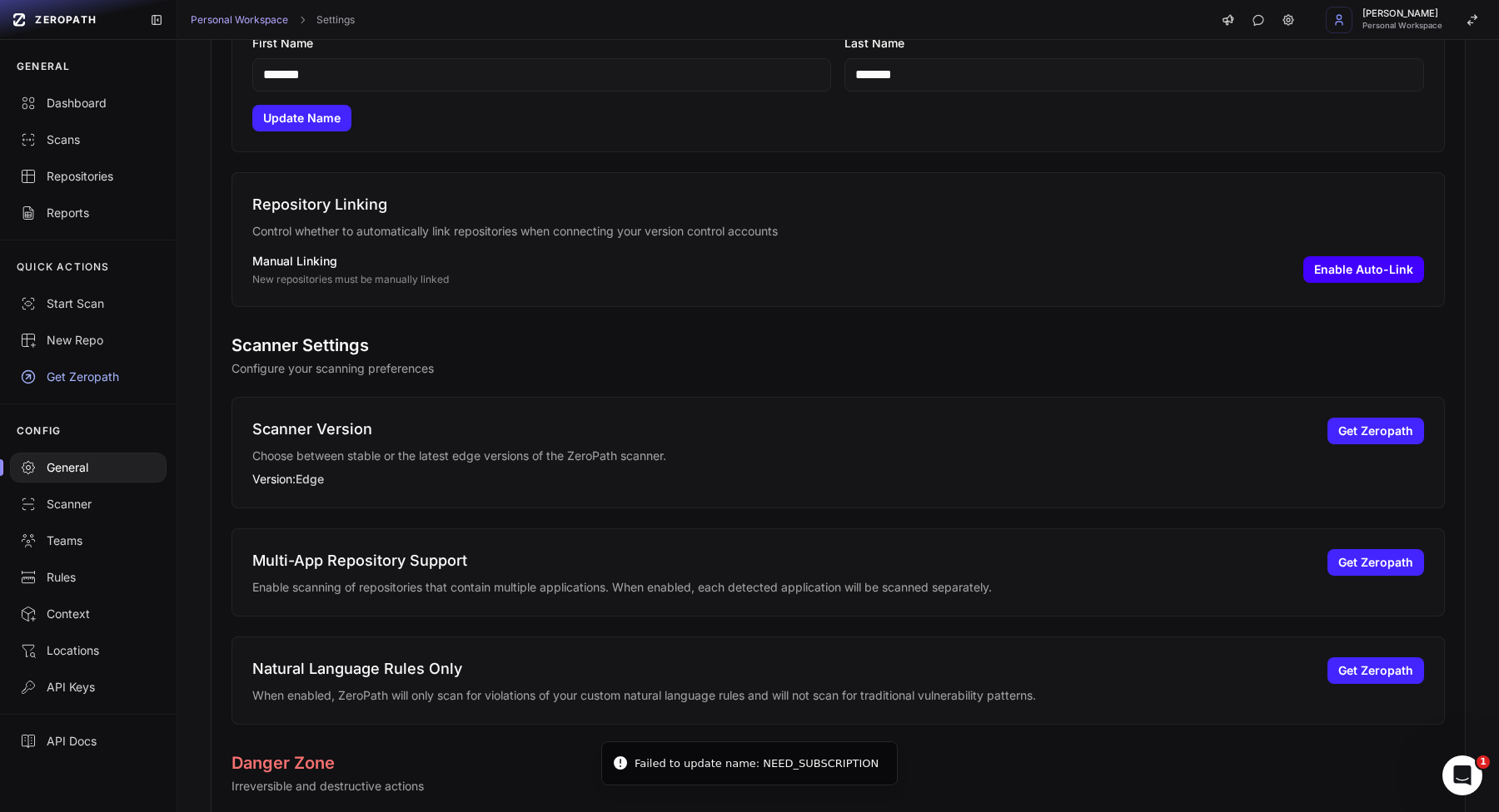
click at [1371, 261] on button "Enable Auto-Link" at bounding box center [1364, 269] width 121 height 26
click at [1371, 261] on button "Disable Auto-Link" at bounding box center [1361, 269] width 125 height 26
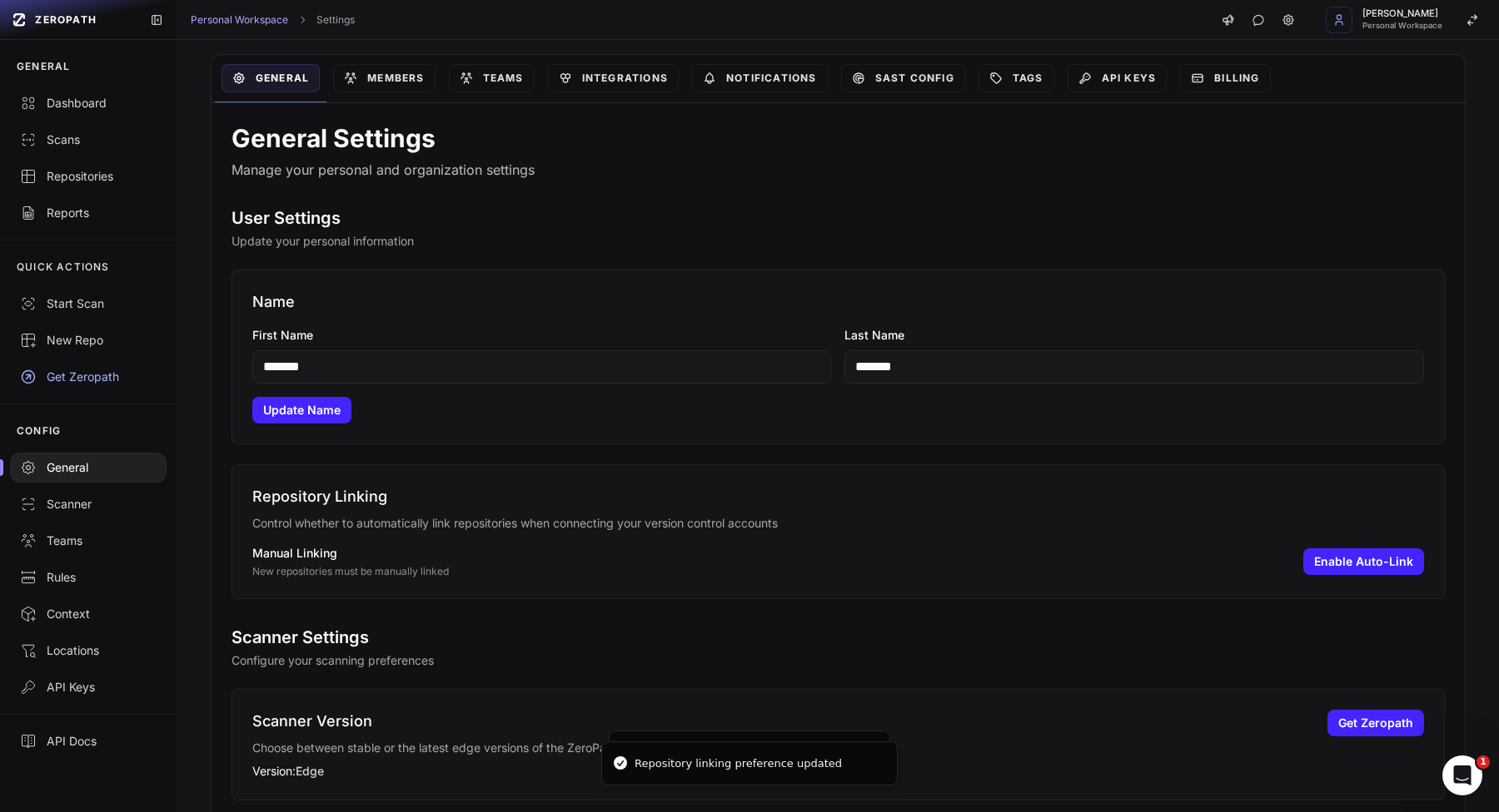
scroll to position [0, 0]
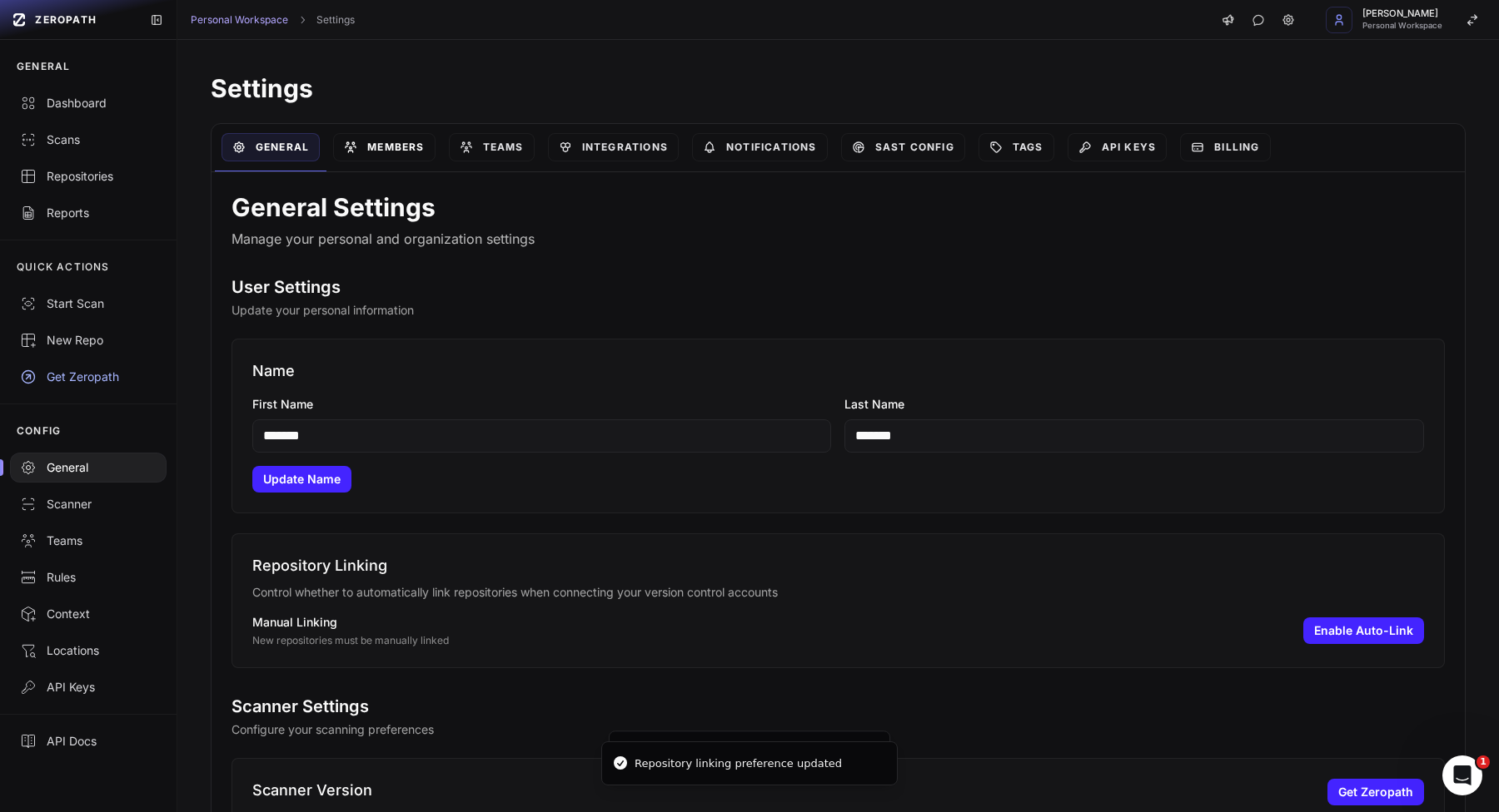
click at [375, 143] on link "Members" at bounding box center [383, 147] width 101 height 28
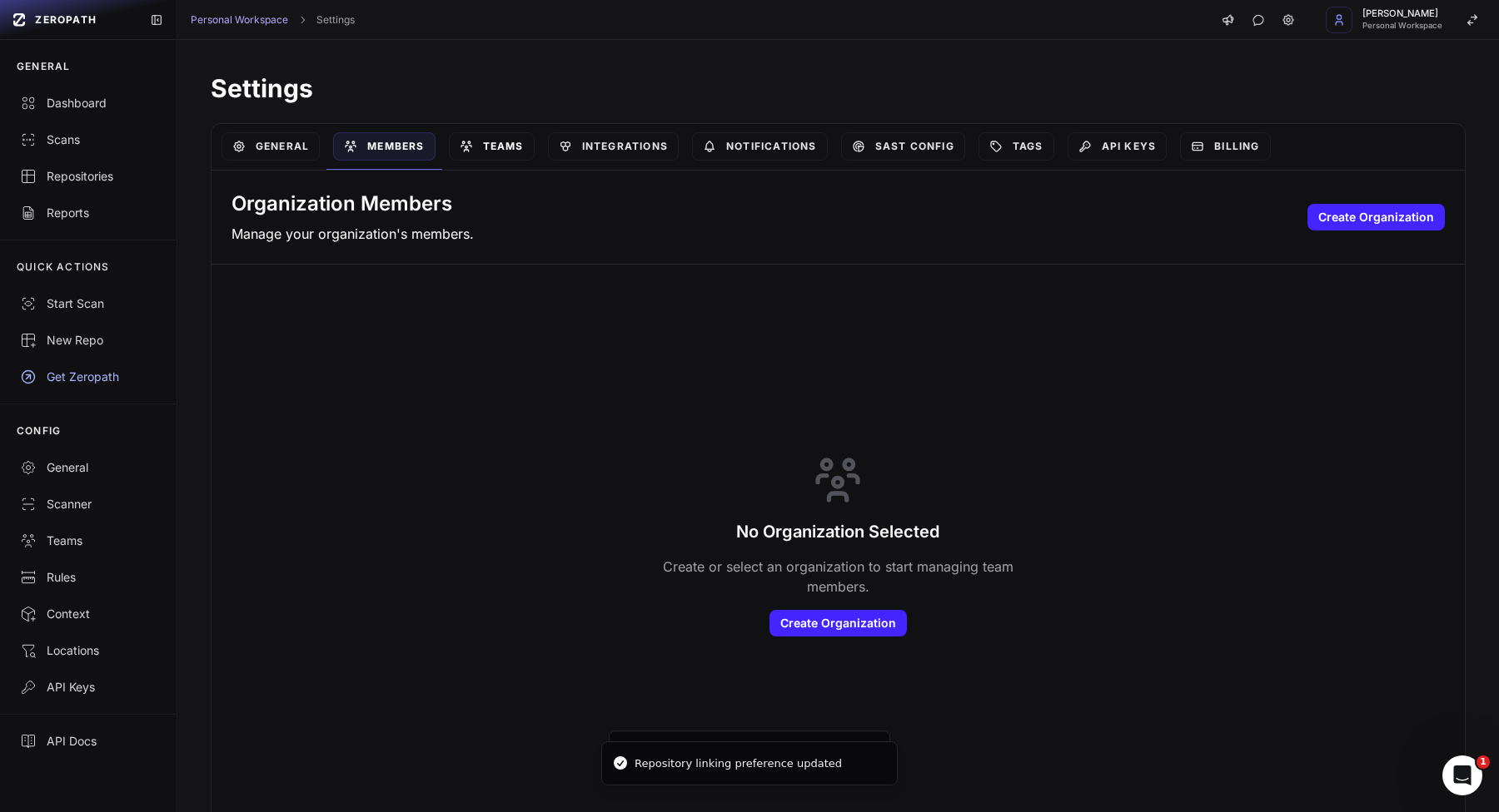
click at [479, 147] on link "Teams" at bounding box center [491, 147] width 86 height 28
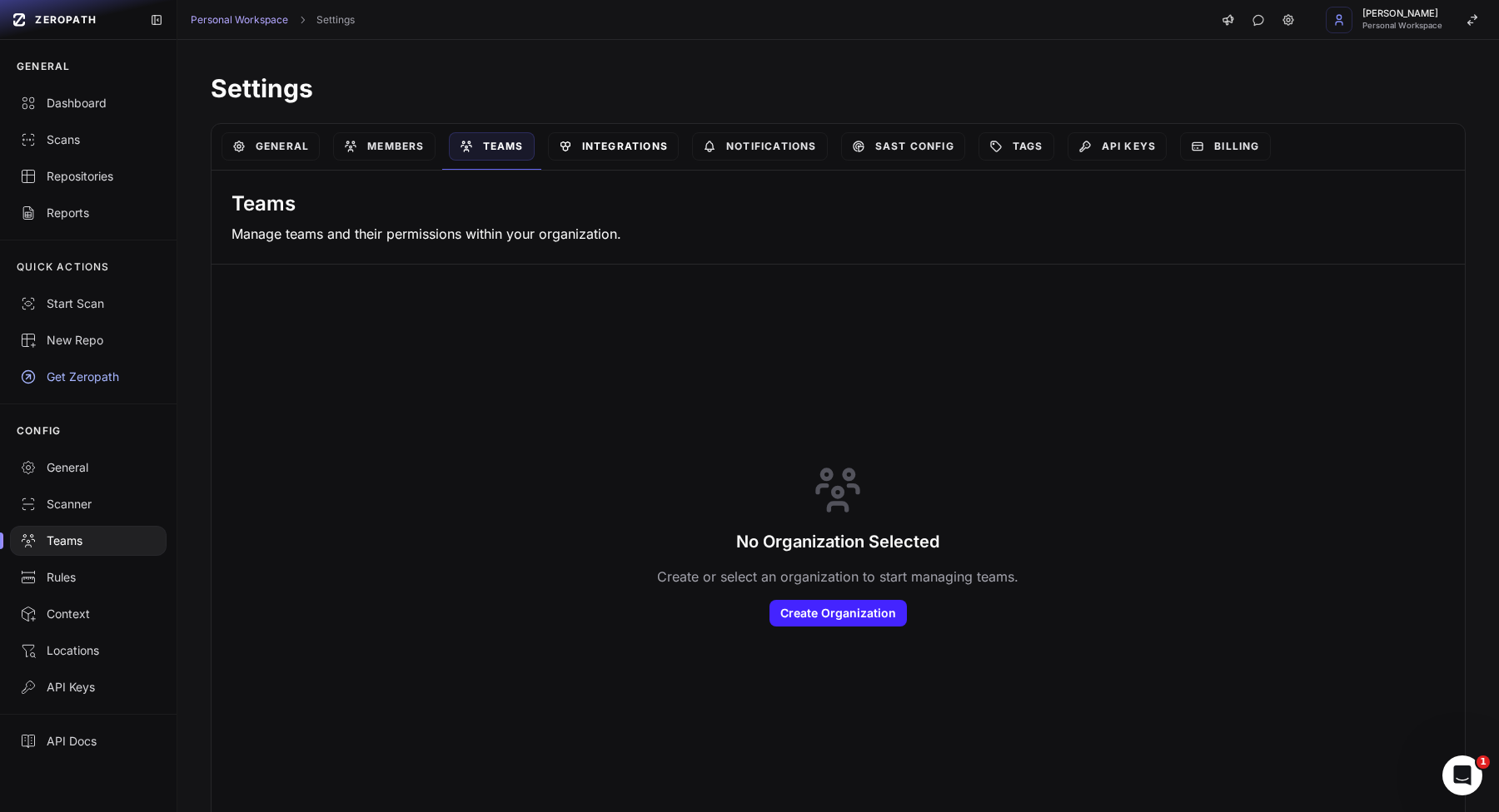
click at [591, 146] on link "Integrations" at bounding box center [613, 147] width 131 height 28
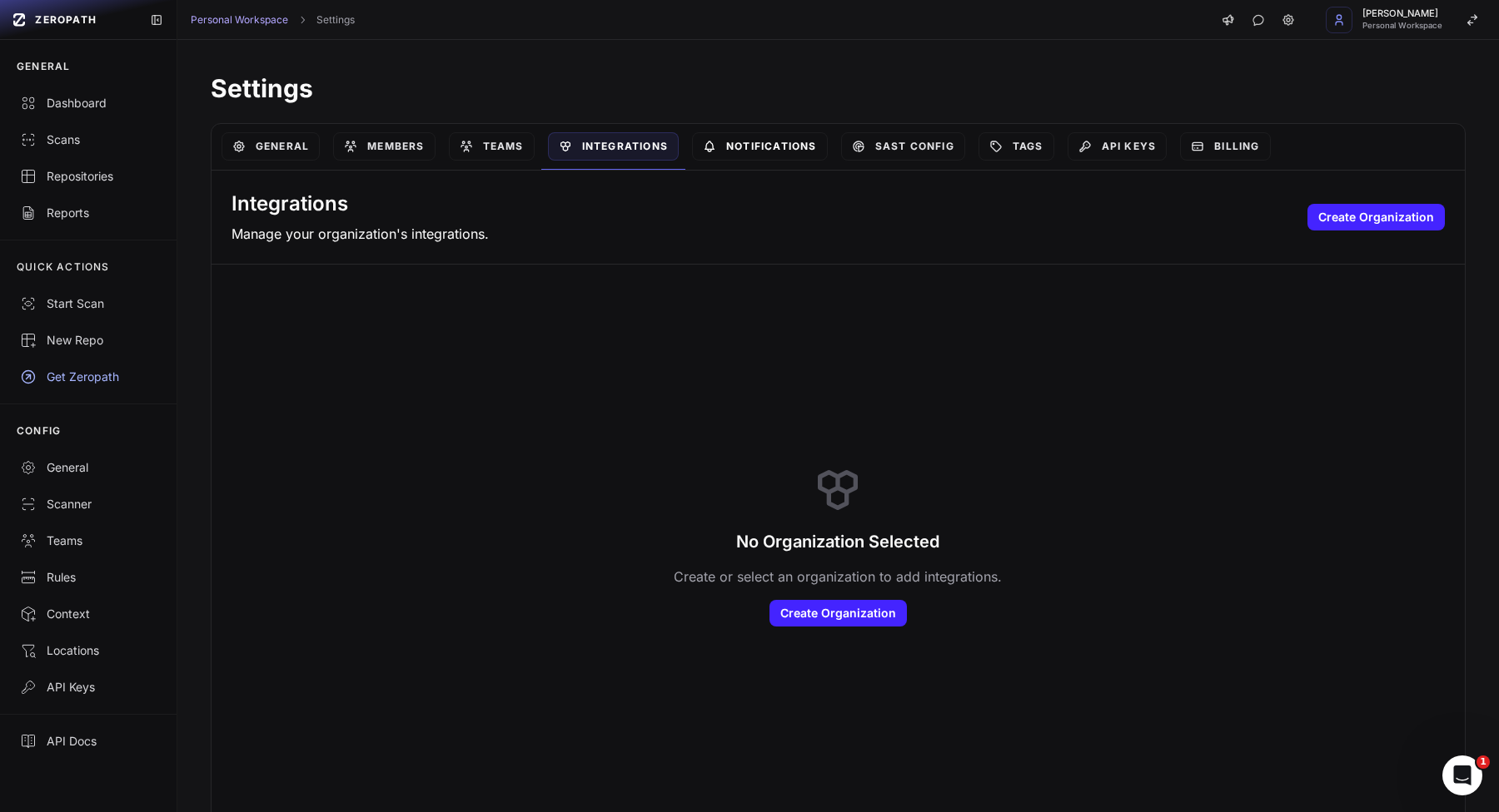
click at [775, 146] on link "Notifications" at bounding box center [759, 147] width 135 height 28
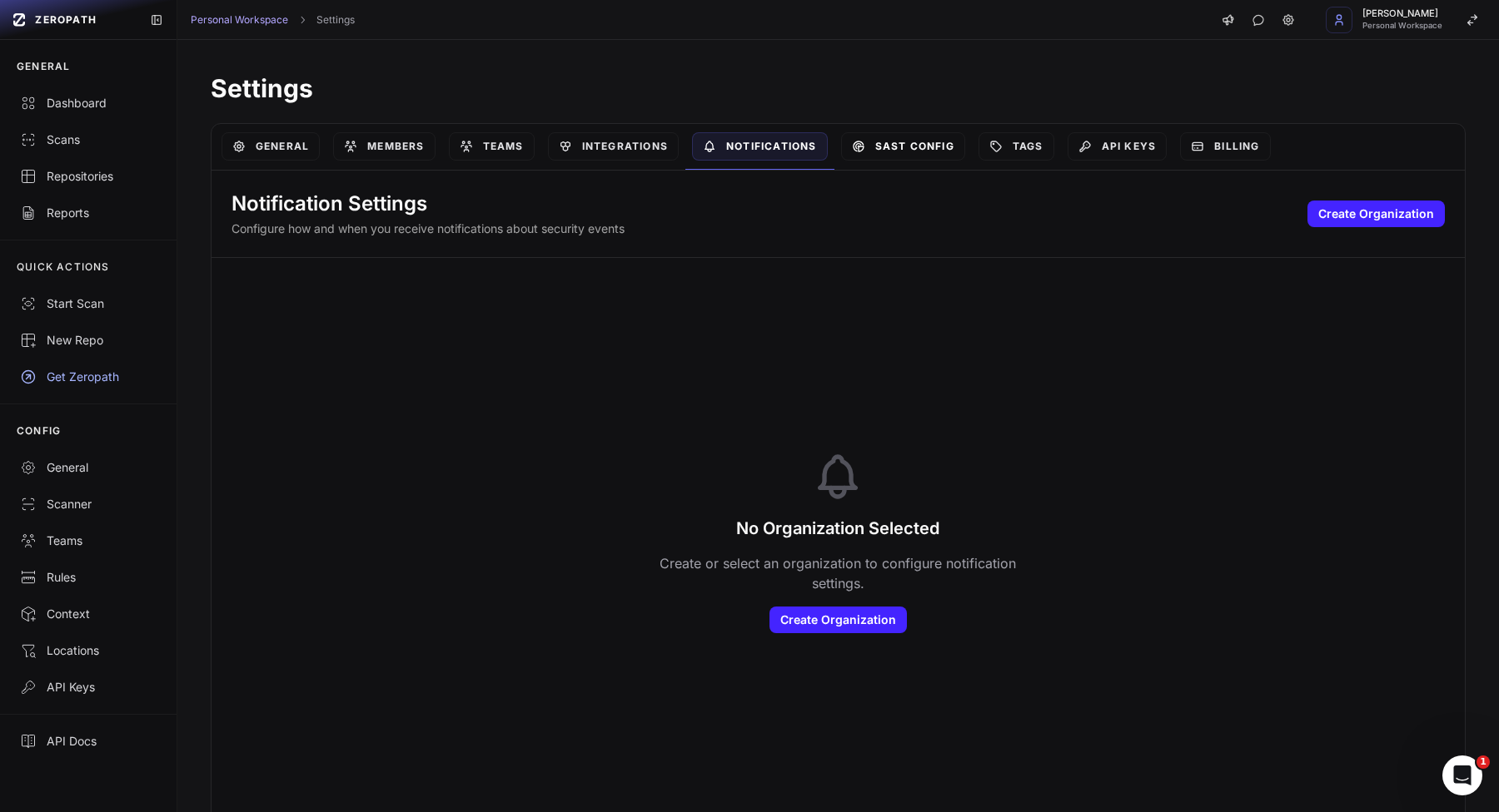
click at [900, 148] on link "SAST Config" at bounding box center [902, 147] width 124 height 28
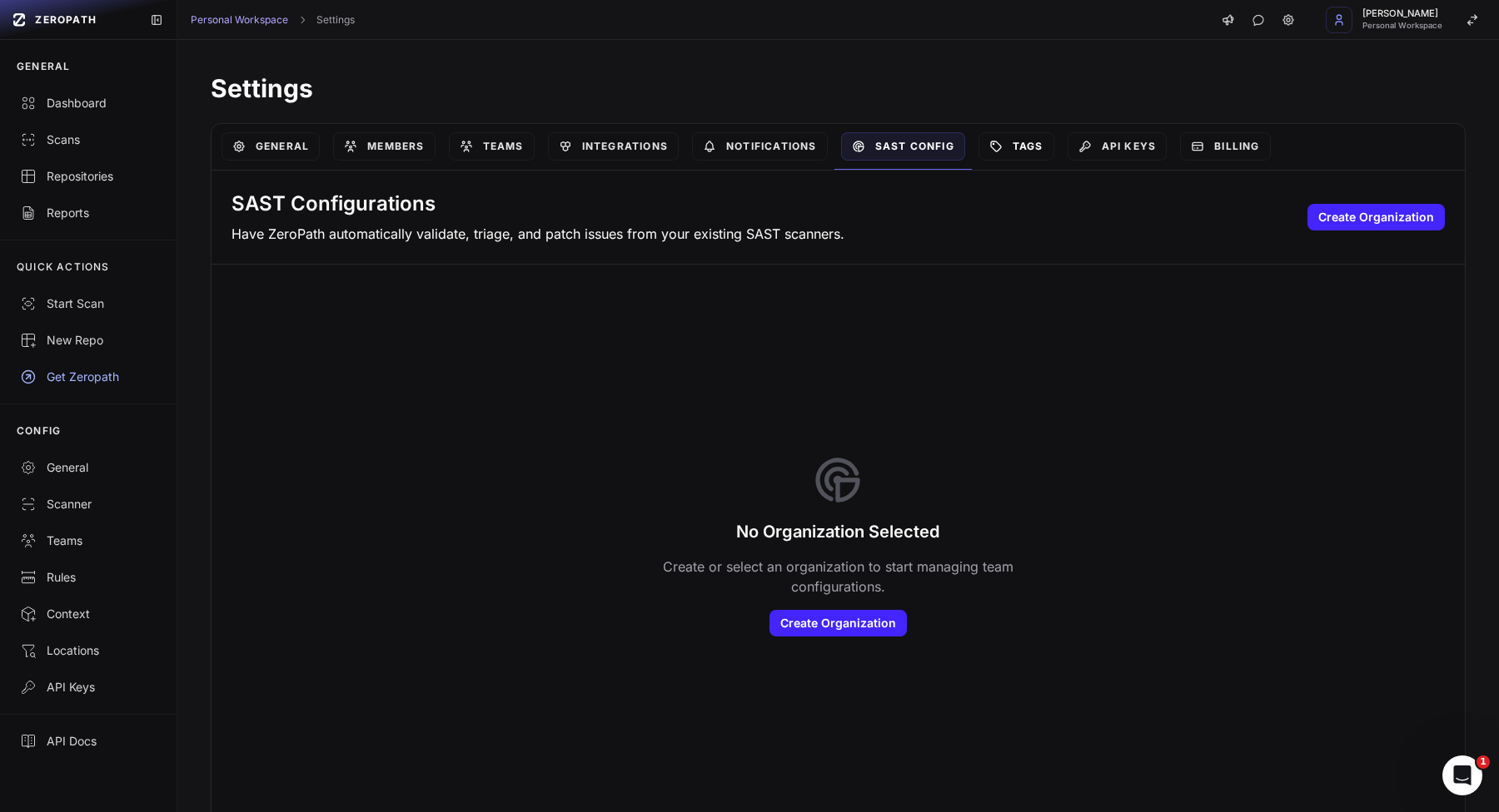
click at [1013, 144] on link "Tags" at bounding box center [1016, 147] width 76 height 28
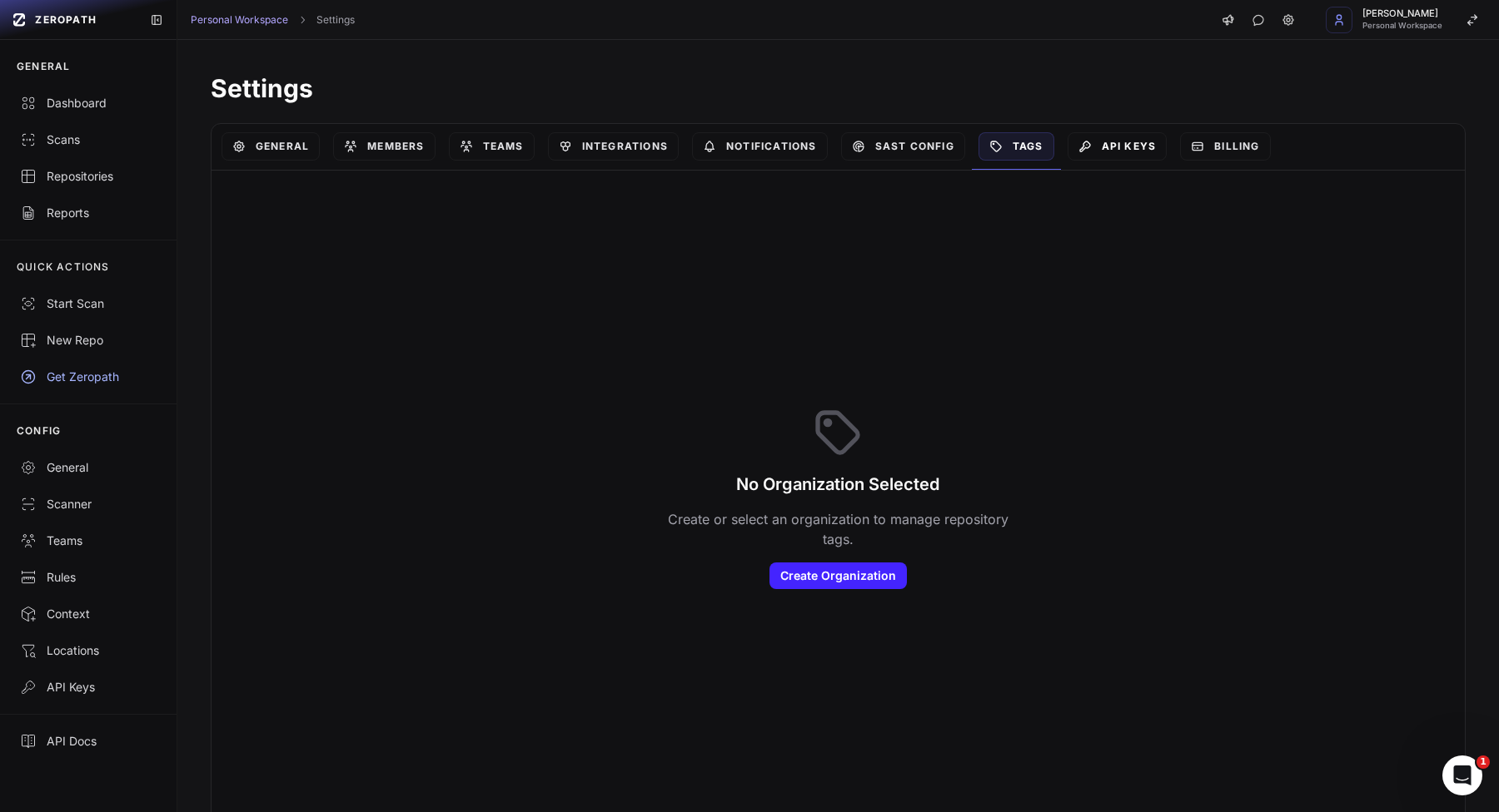
click at [1101, 151] on link "API Keys" at bounding box center [1118, 147] width 100 height 28
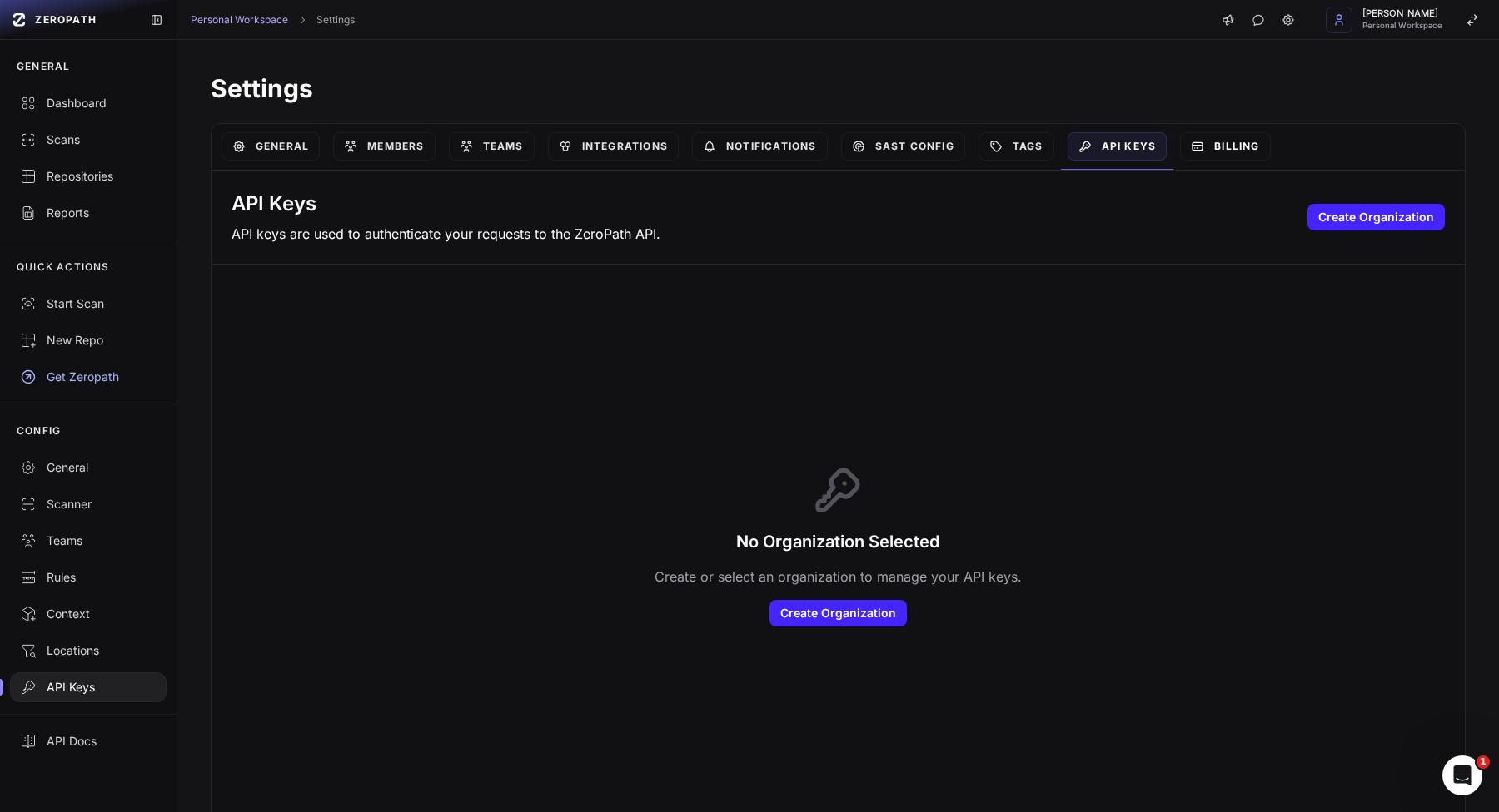
click at [1217, 151] on link "Billing" at bounding box center [1224, 147] width 90 height 28
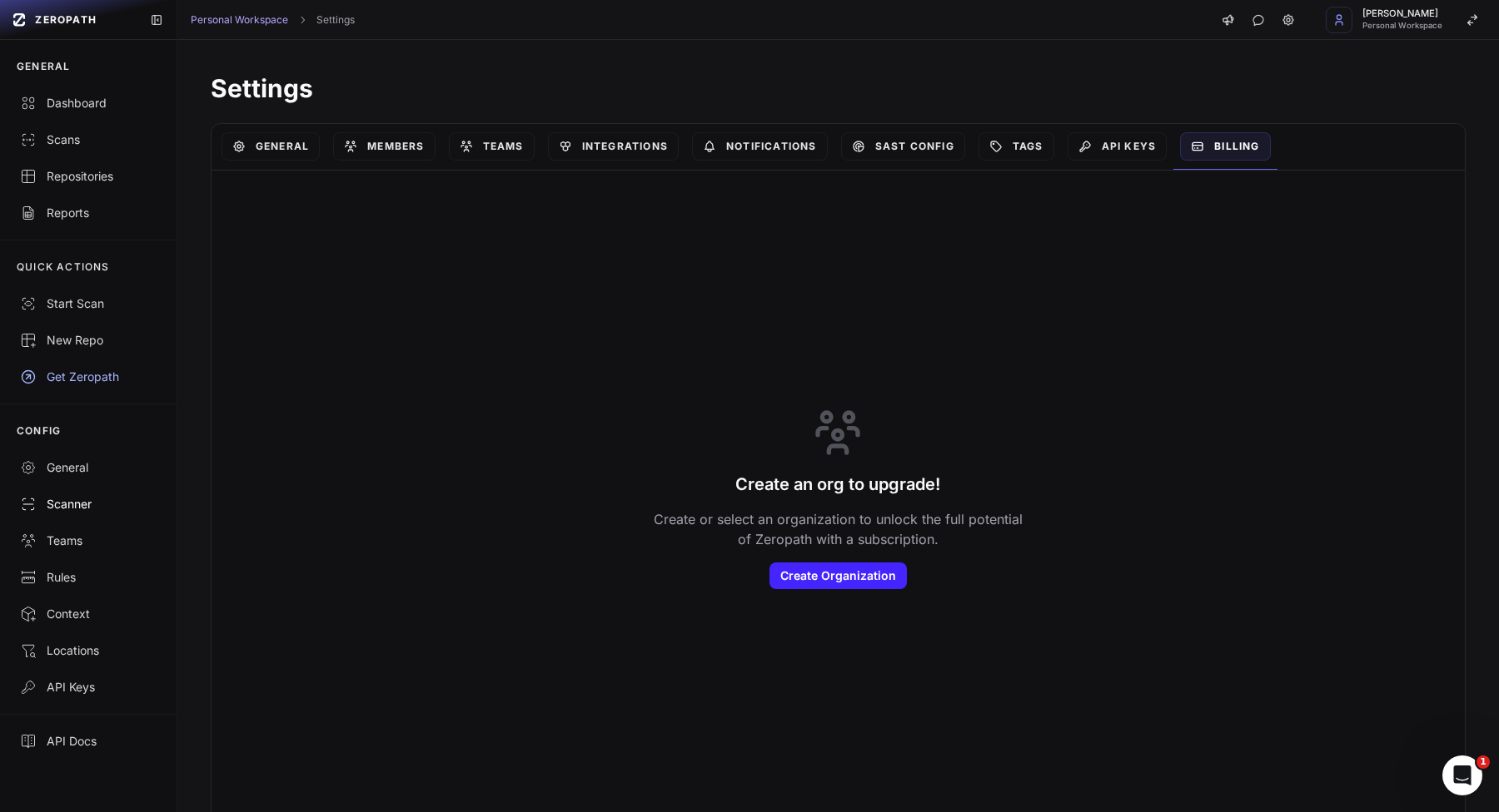
click at [60, 500] on div "Scanner" at bounding box center [88, 505] width 136 height 17
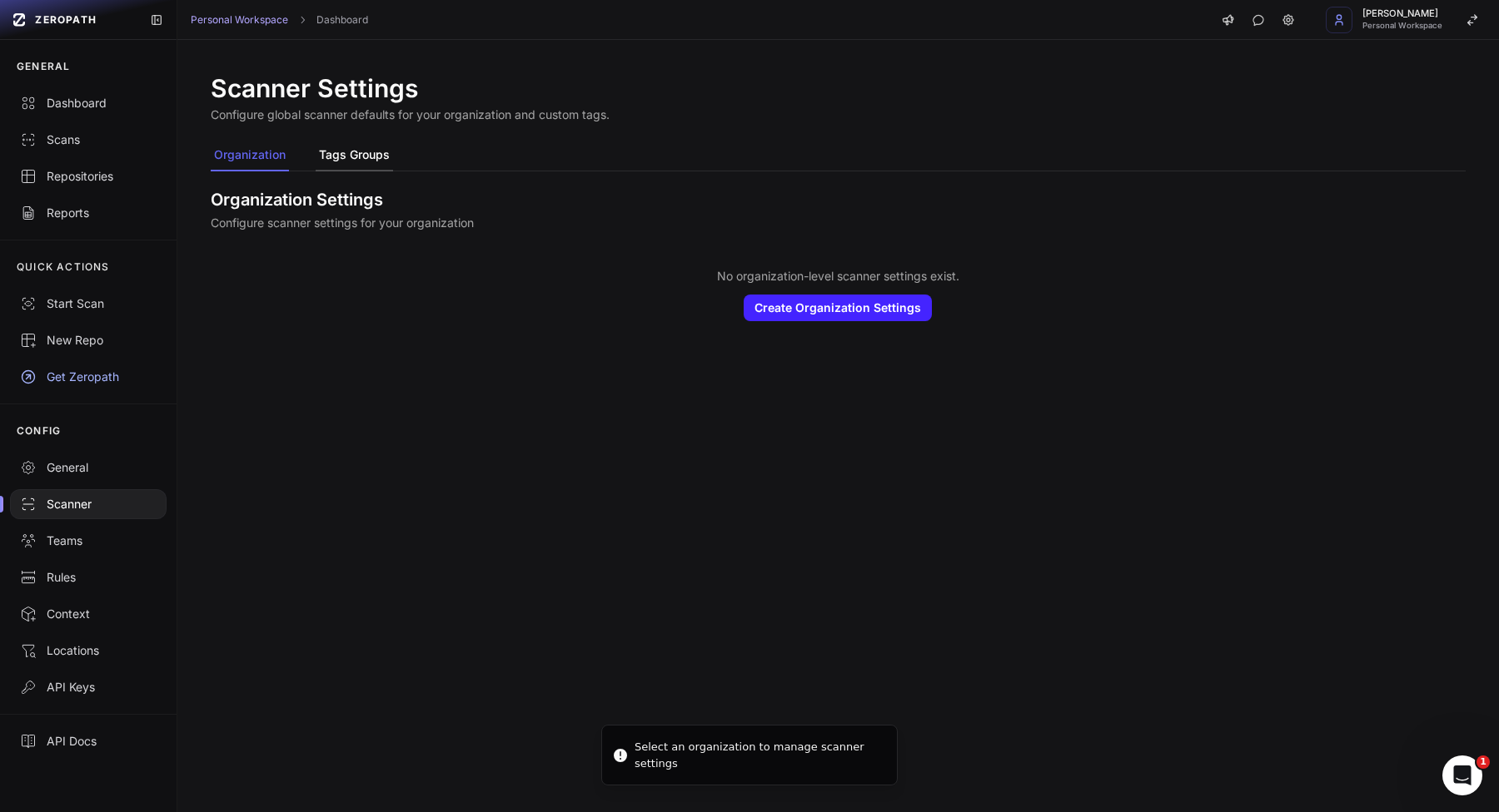
click at [359, 158] on button "Tags Groups" at bounding box center [355, 155] width 78 height 31
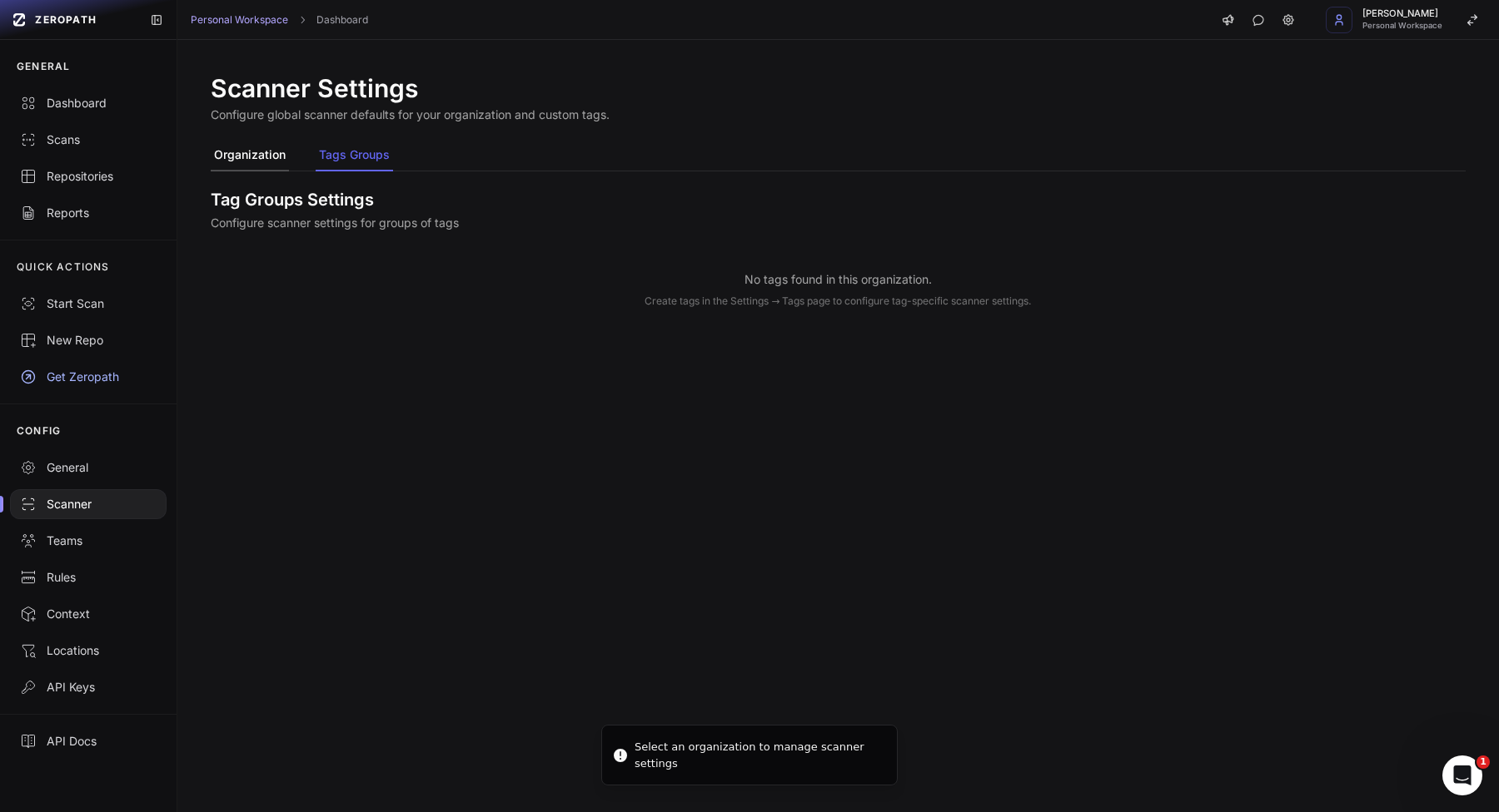
click at [251, 148] on button "Organization" at bounding box center [250, 155] width 78 height 31
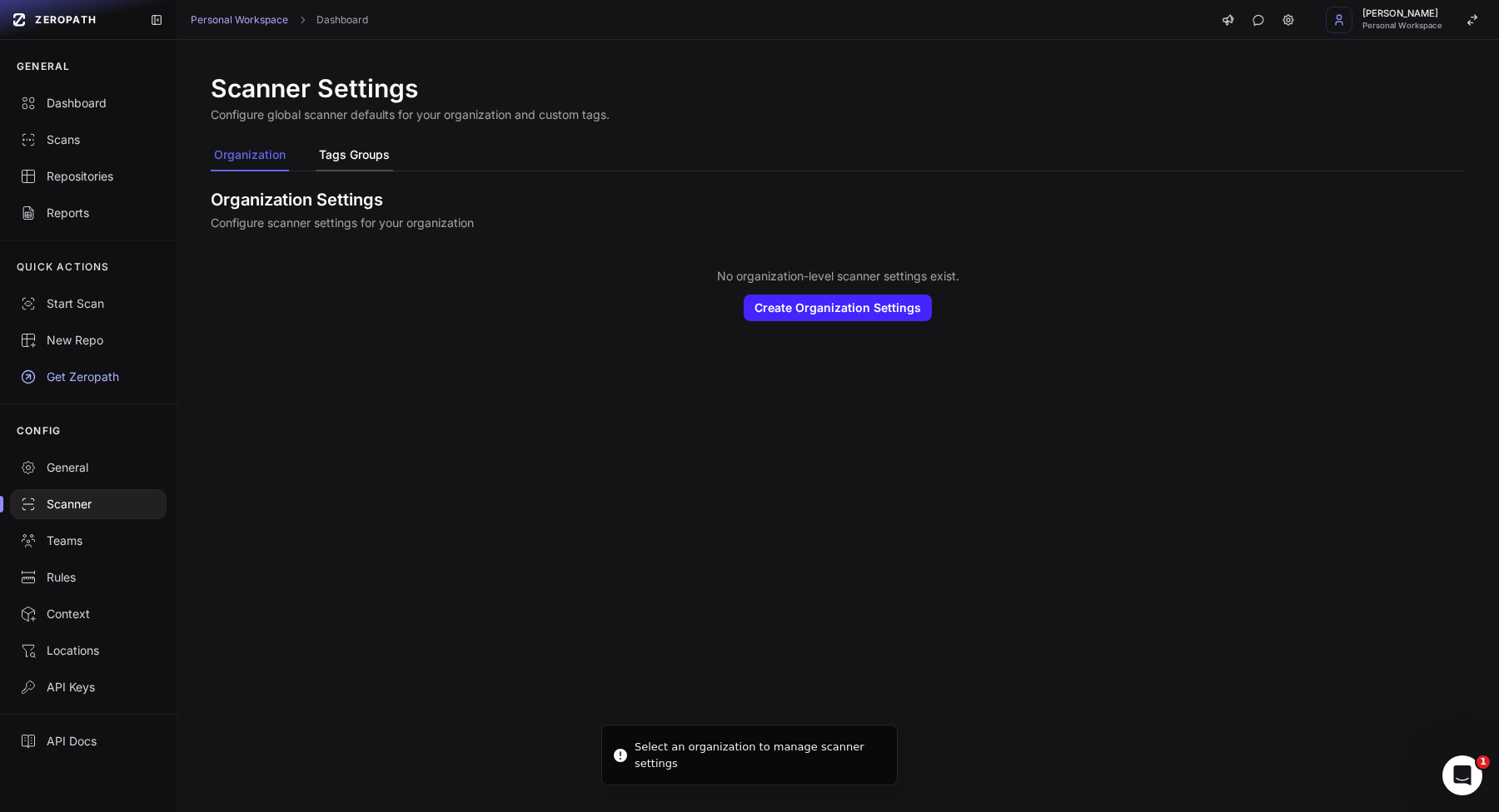
click at [334, 152] on button "Tags Groups" at bounding box center [355, 155] width 78 height 31
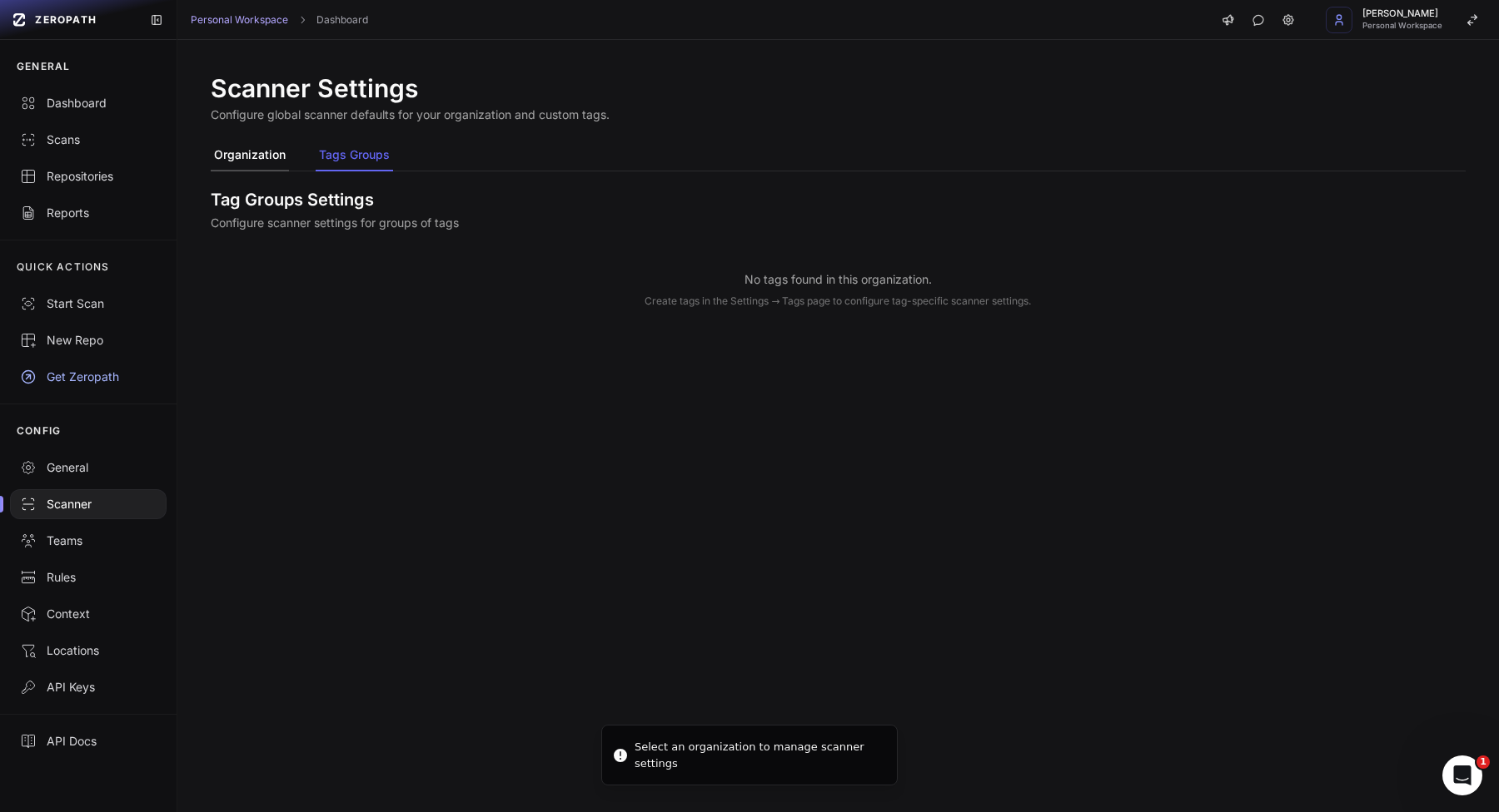
click at [236, 156] on button "Organization" at bounding box center [250, 155] width 78 height 31
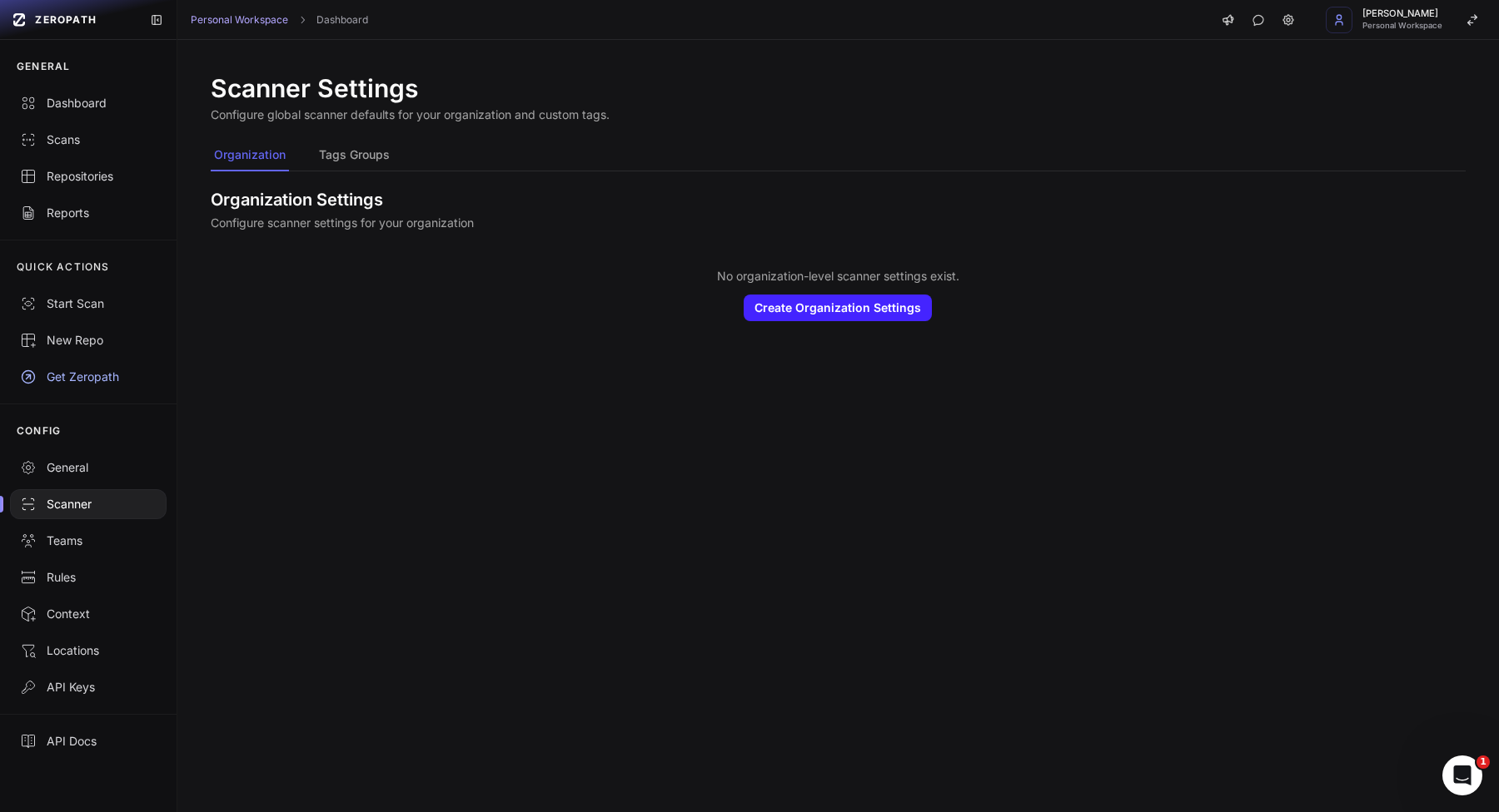
click at [46, 490] on div at bounding box center [88, 505] width 156 height 30
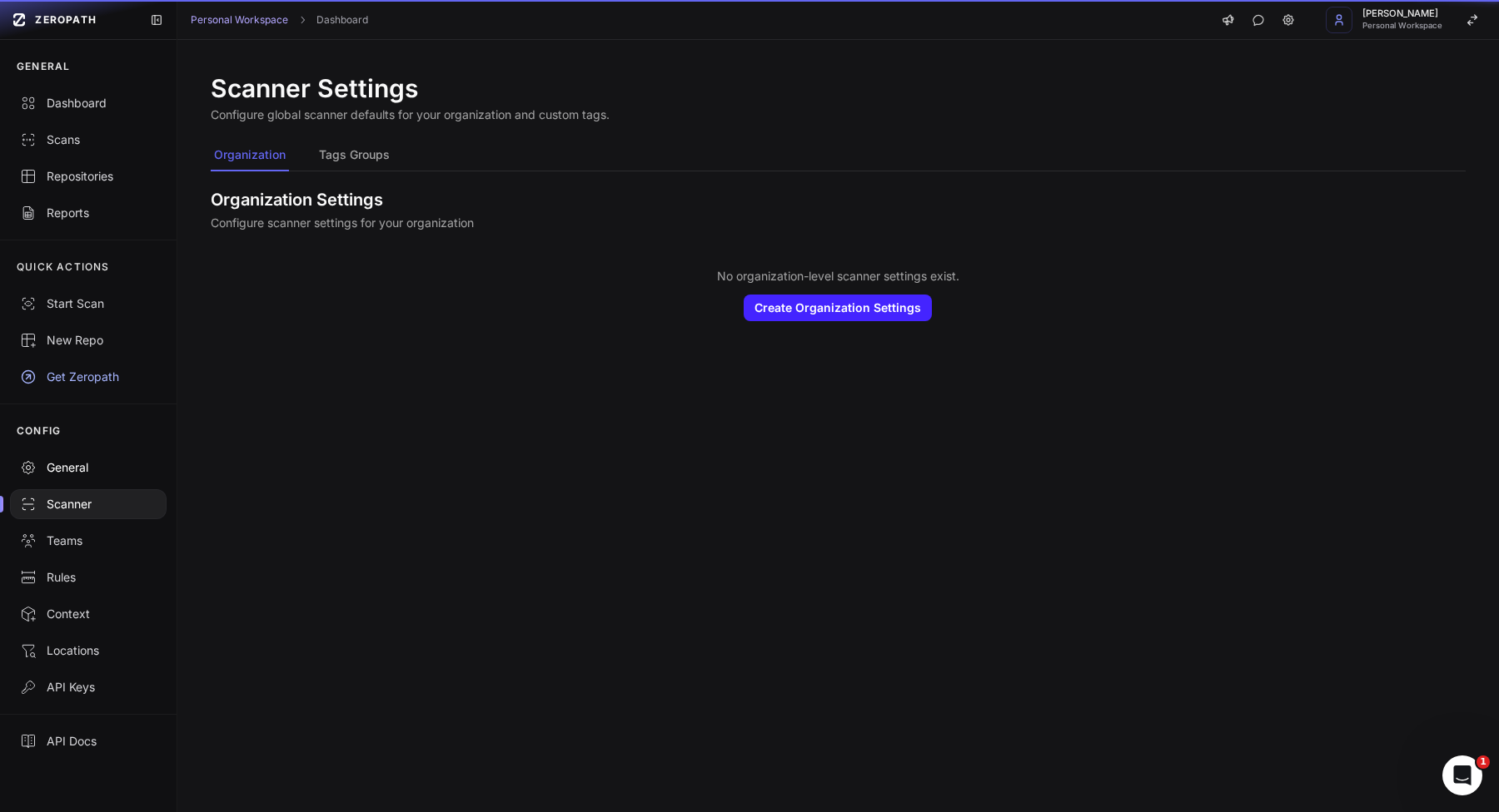
click at [53, 474] on div "General" at bounding box center [88, 468] width 136 height 17
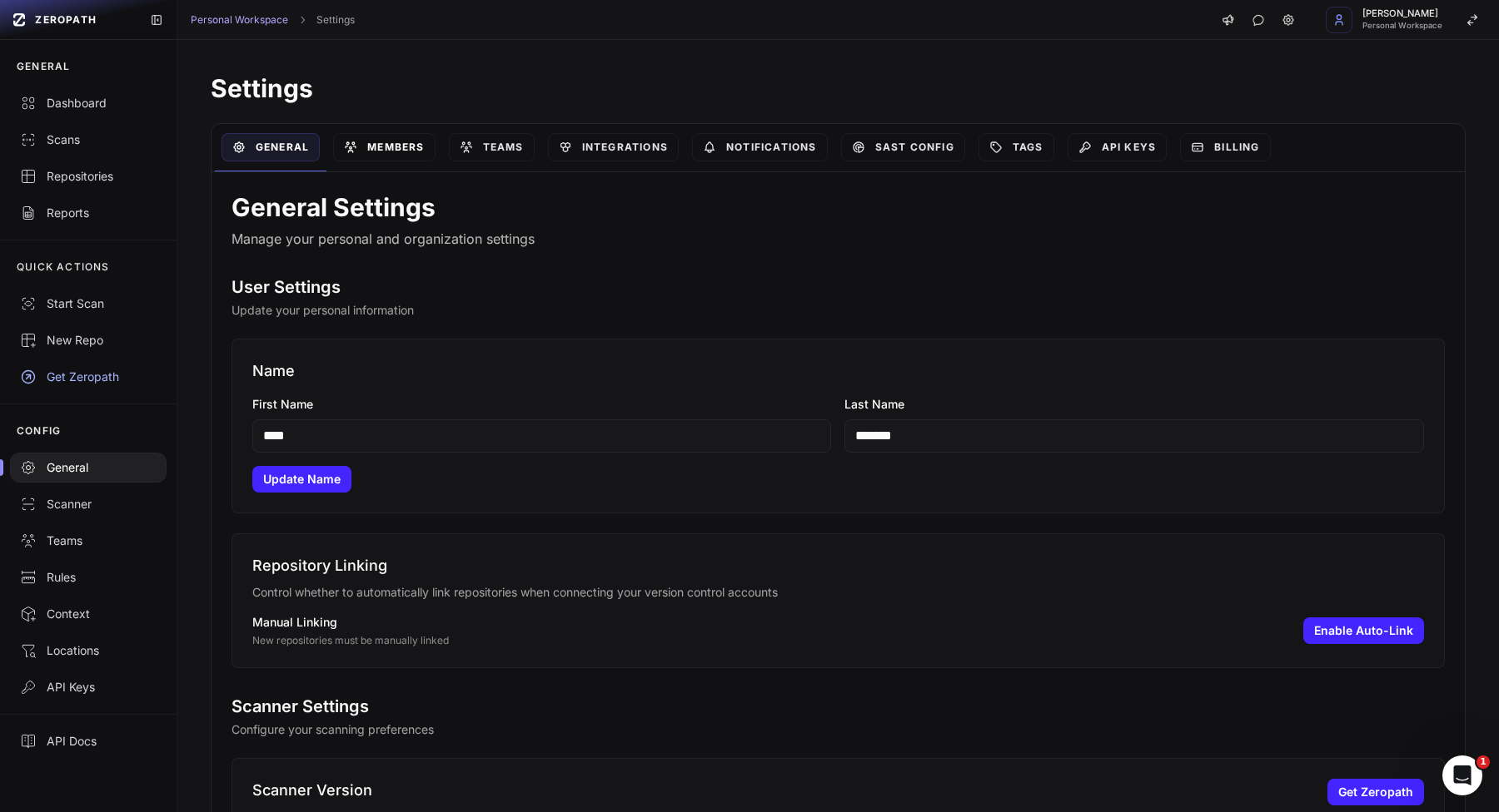
click at [397, 147] on link "Members" at bounding box center [383, 147] width 101 height 28
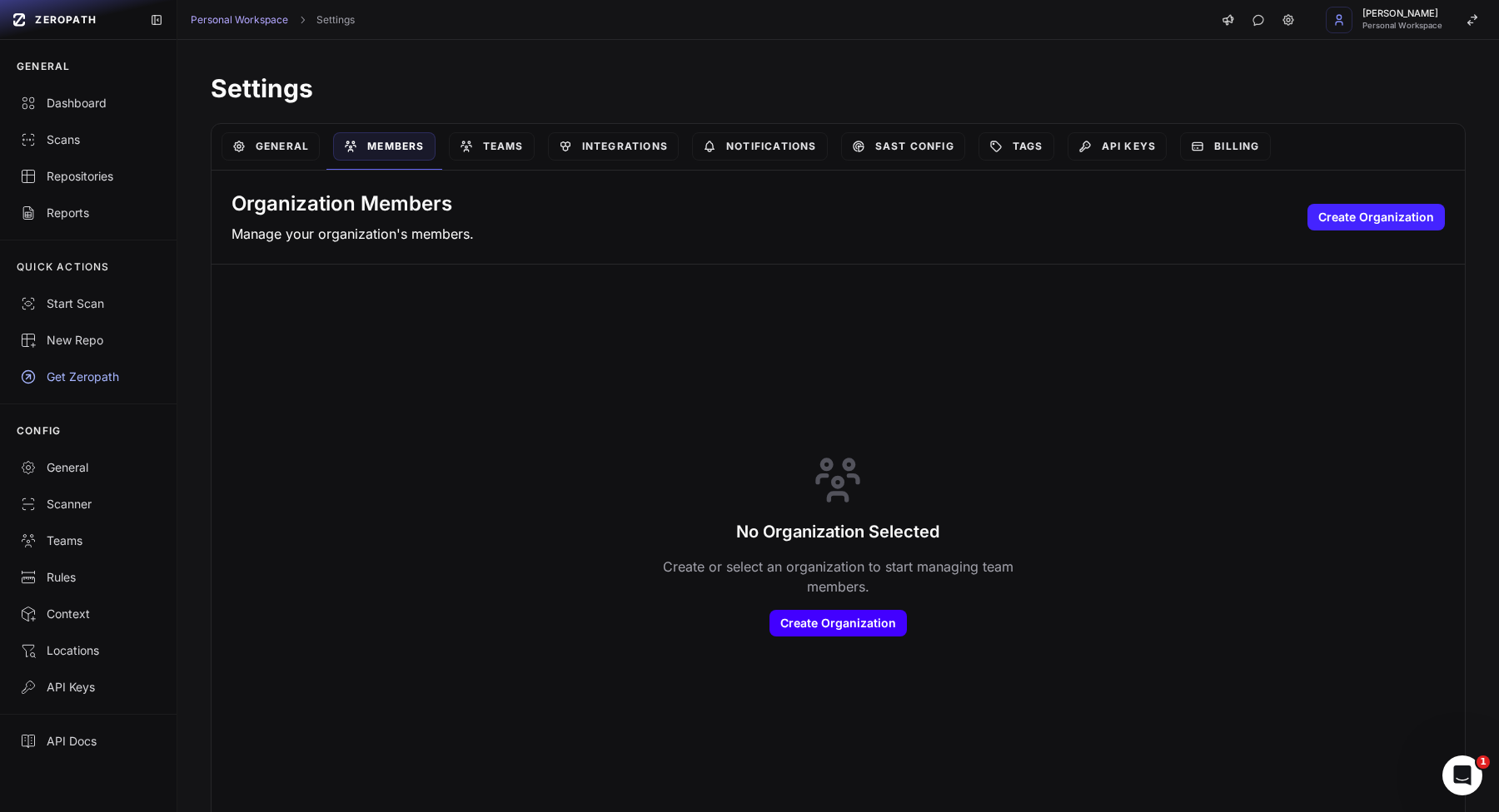
click at [811, 622] on button "Create Organization" at bounding box center [837, 623] width 137 height 26
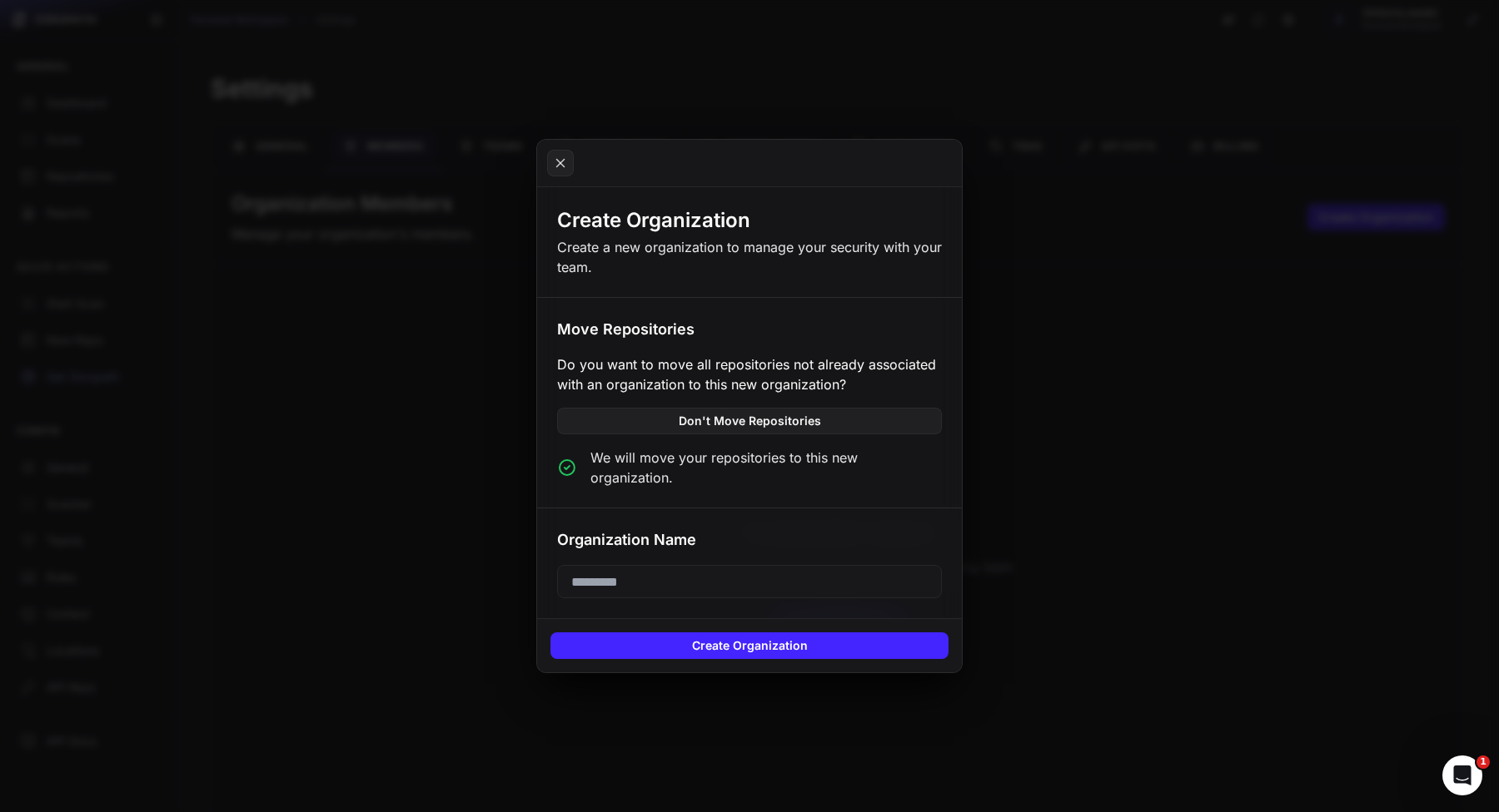
click at [656, 571] on input "text" at bounding box center [749, 581] width 385 height 33
type input "****"
click at [636, 645] on button "Create Organization" at bounding box center [749, 646] width 398 height 26
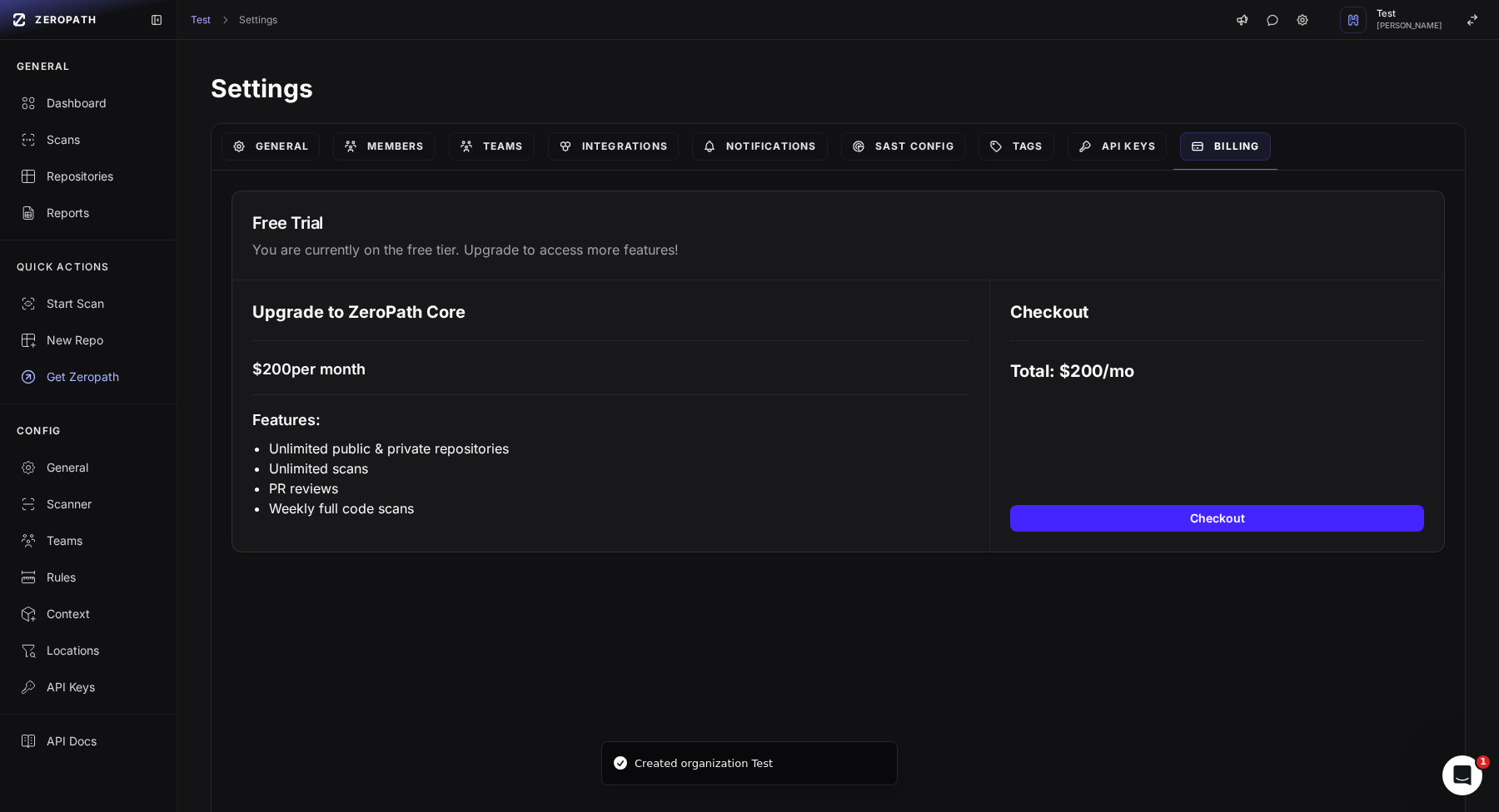
scroll to position [13, 0]
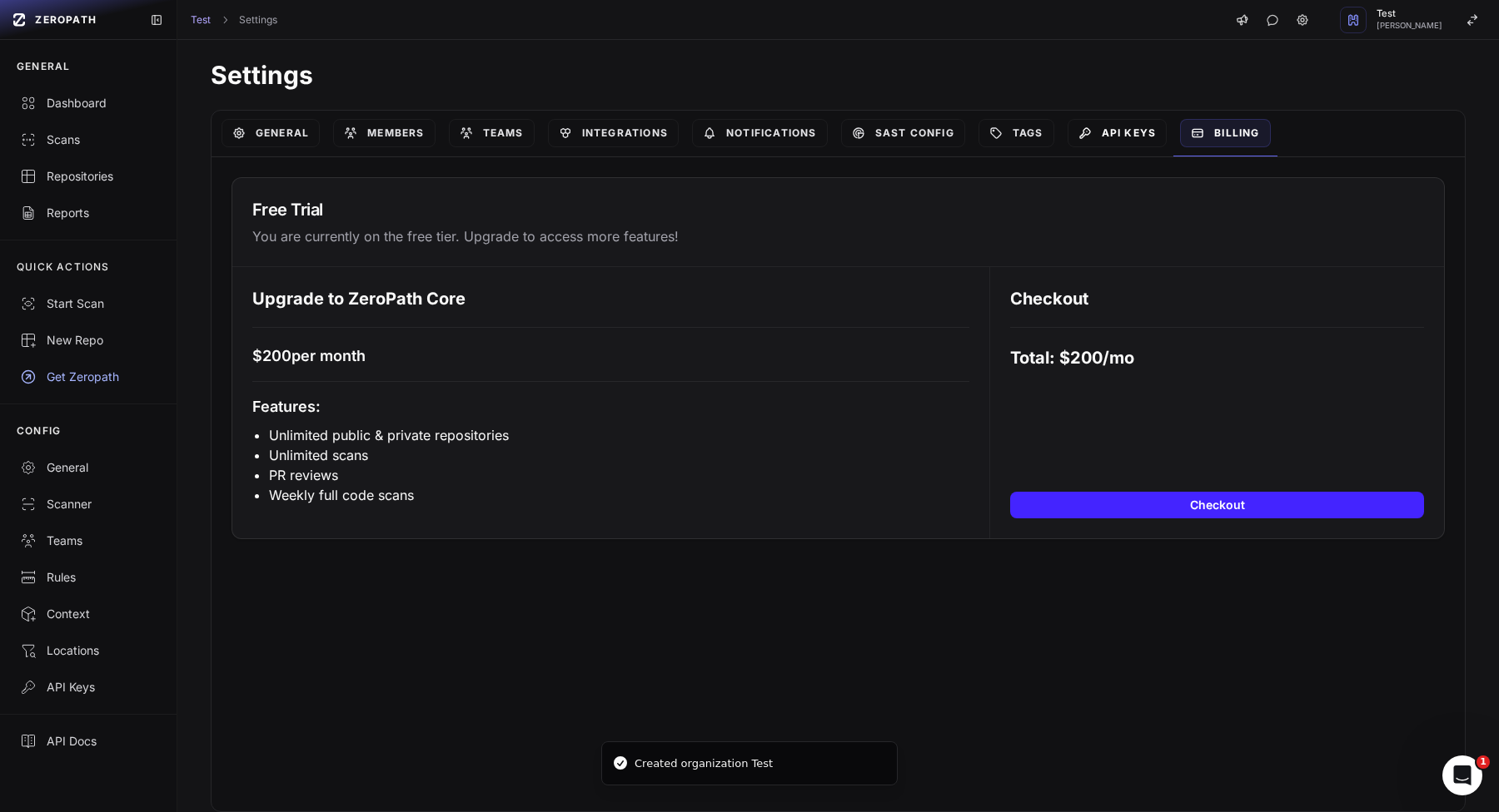
click at [1091, 130] on icon at bounding box center [1085, 133] width 13 height 13
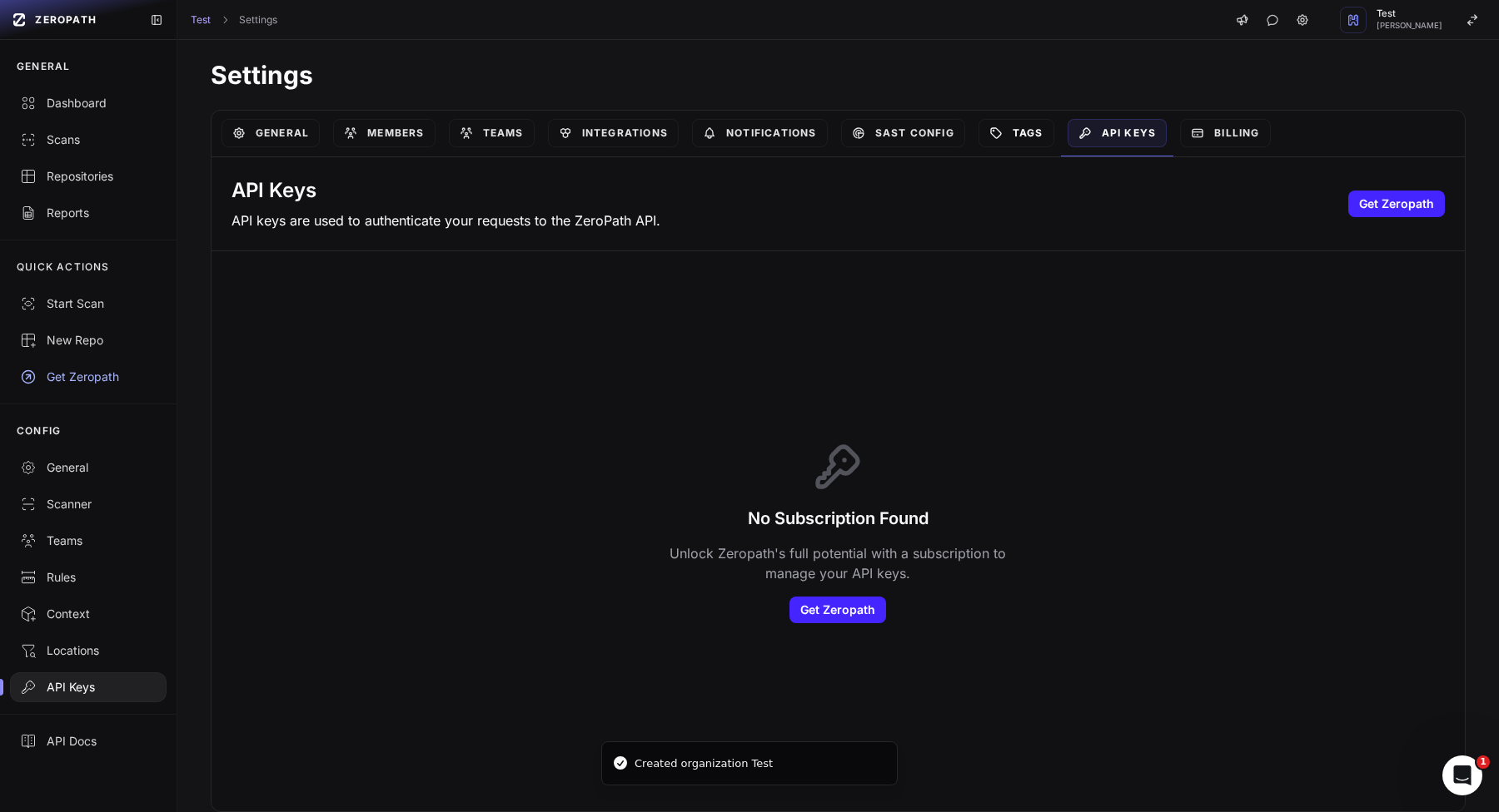
click at [990, 129] on link "Tags" at bounding box center [1016, 133] width 76 height 28
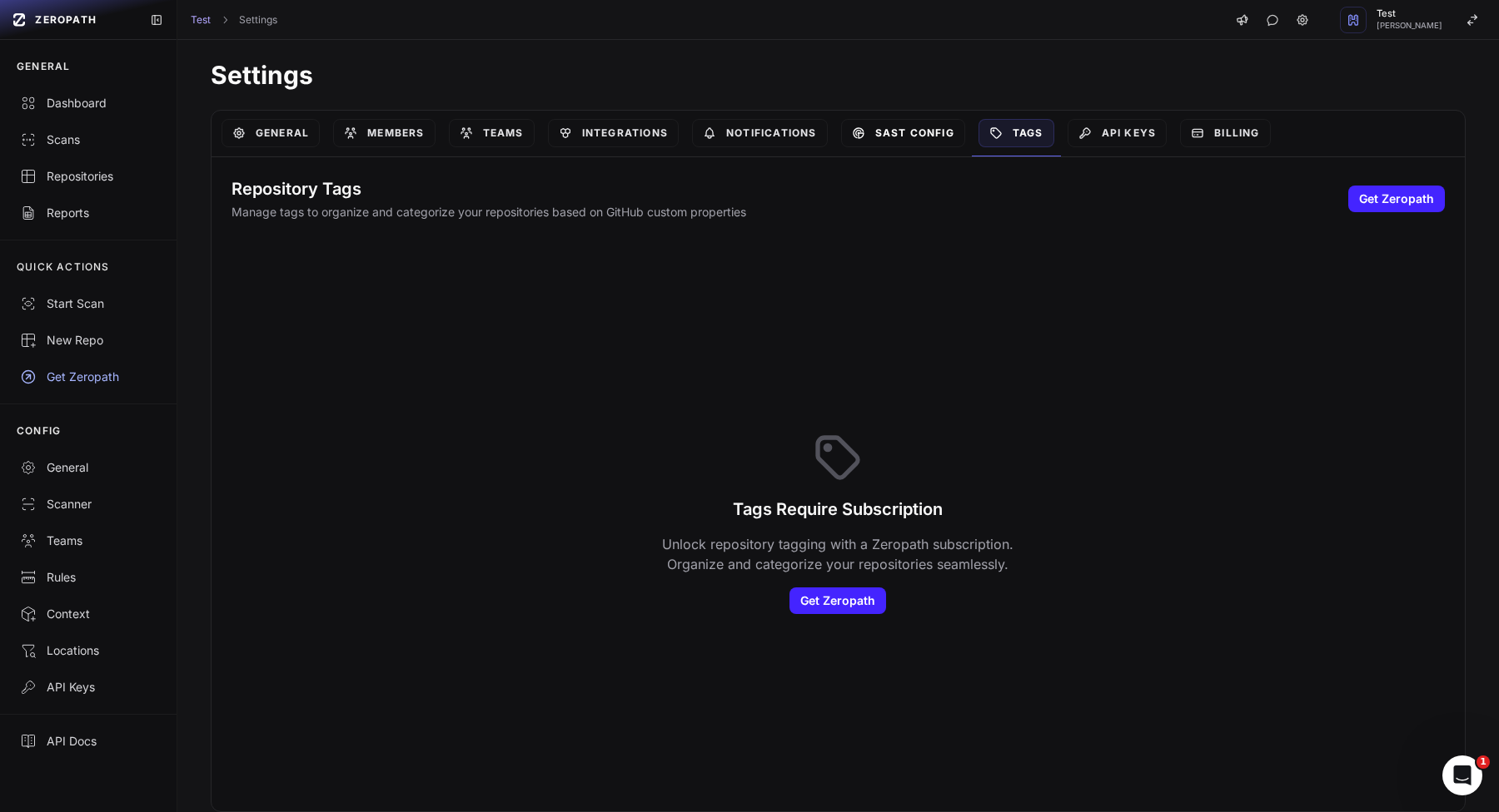
click at [908, 129] on link "SAST Config" at bounding box center [902, 133] width 124 height 28
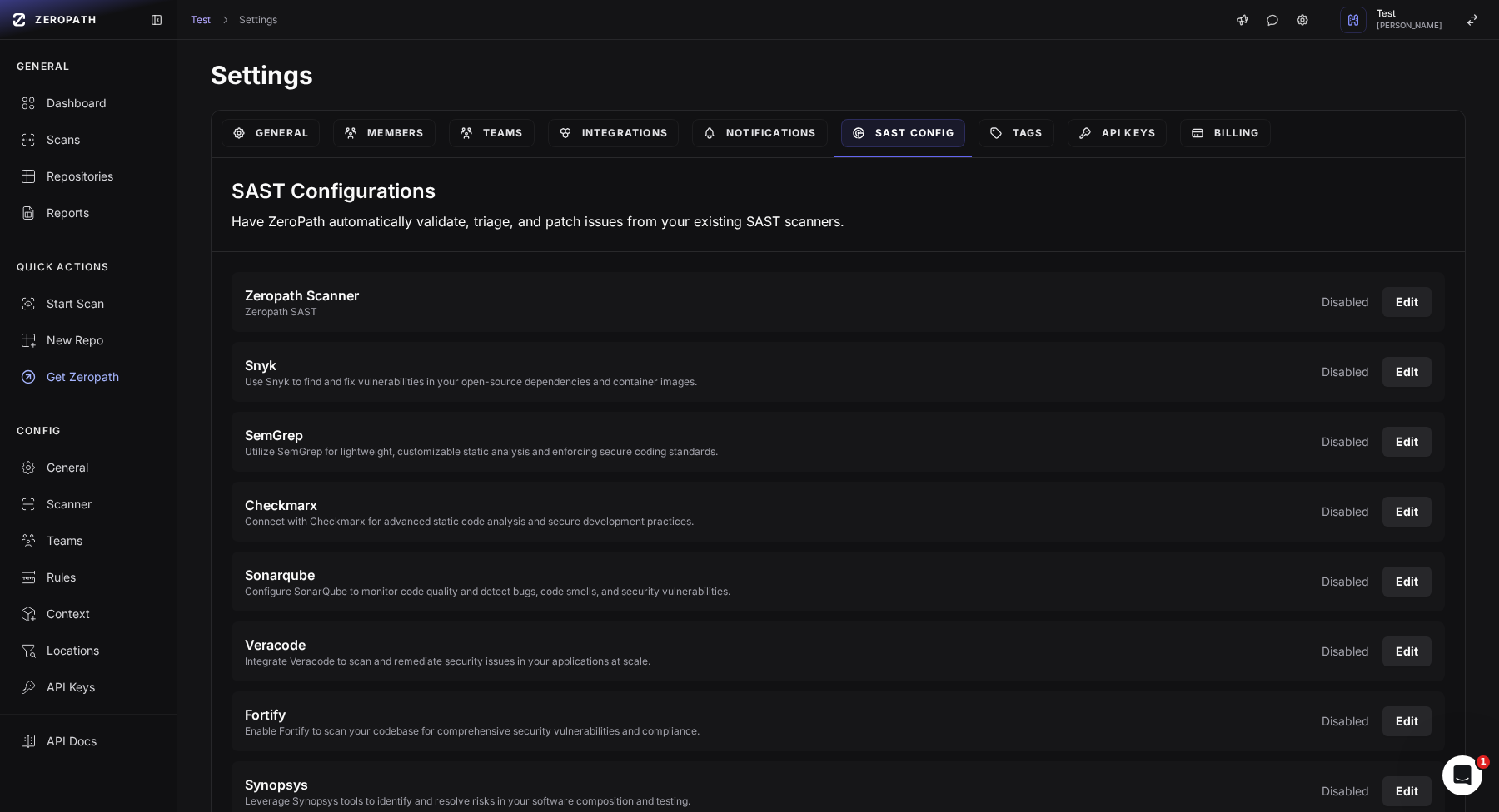
click at [1420, 301] on button "Edit" at bounding box center [1406, 302] width 49 height 30
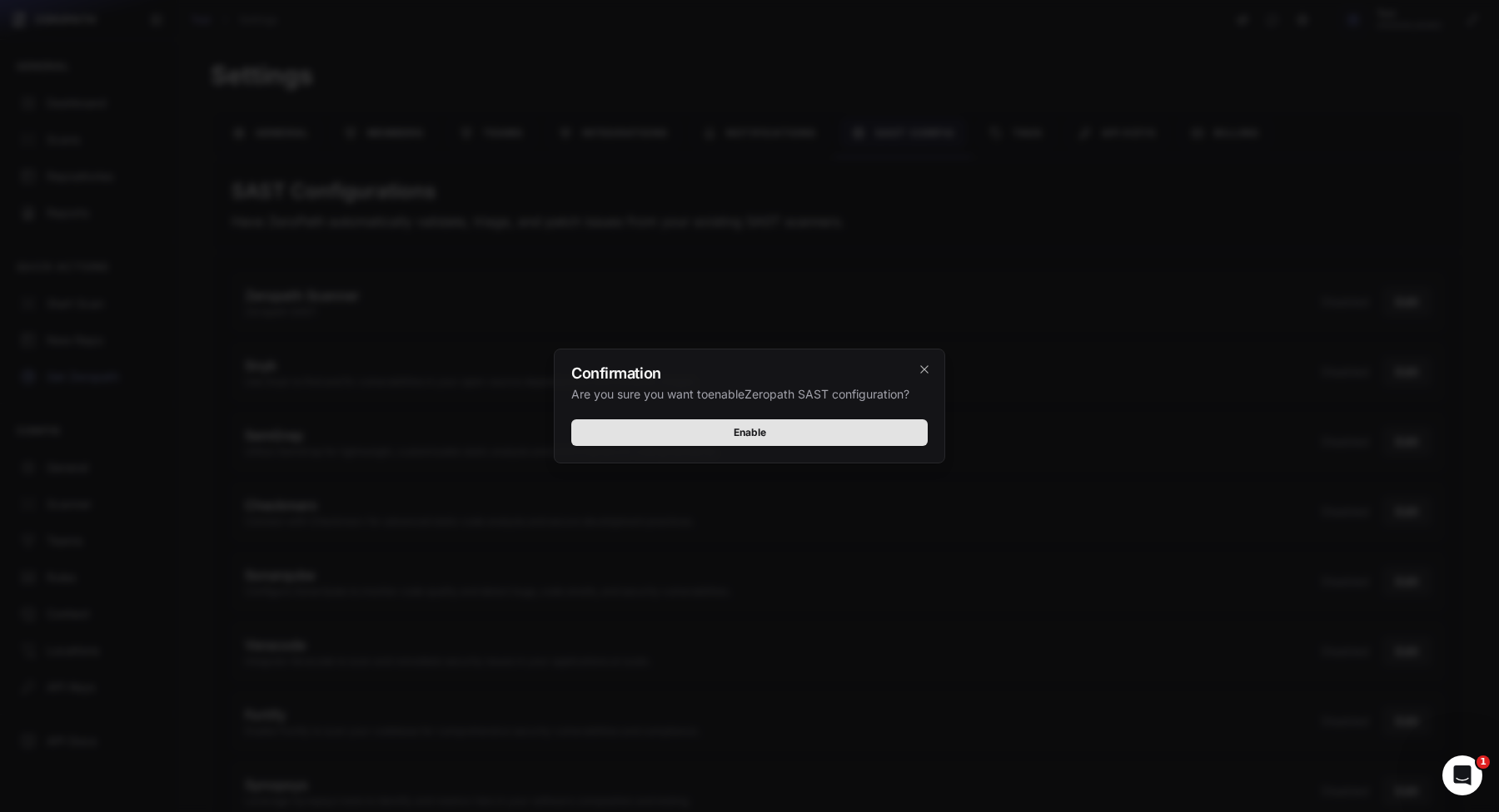
click at [864, 425] on button "Enable" at bounding box center [749, 433] width 357 height 26
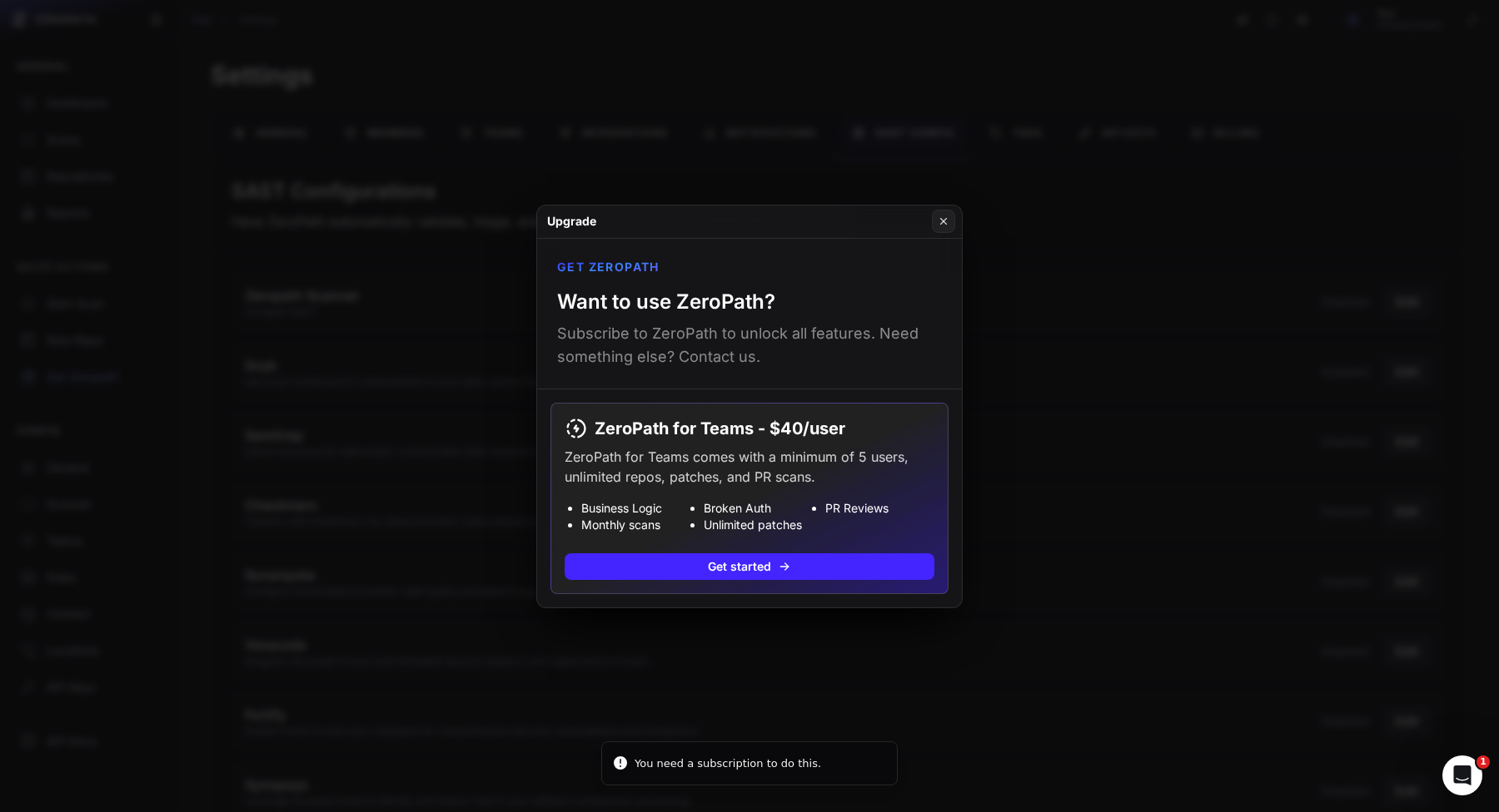
click at [1086, 429] on button at bounding box center [749, 406] width 1499 height 812
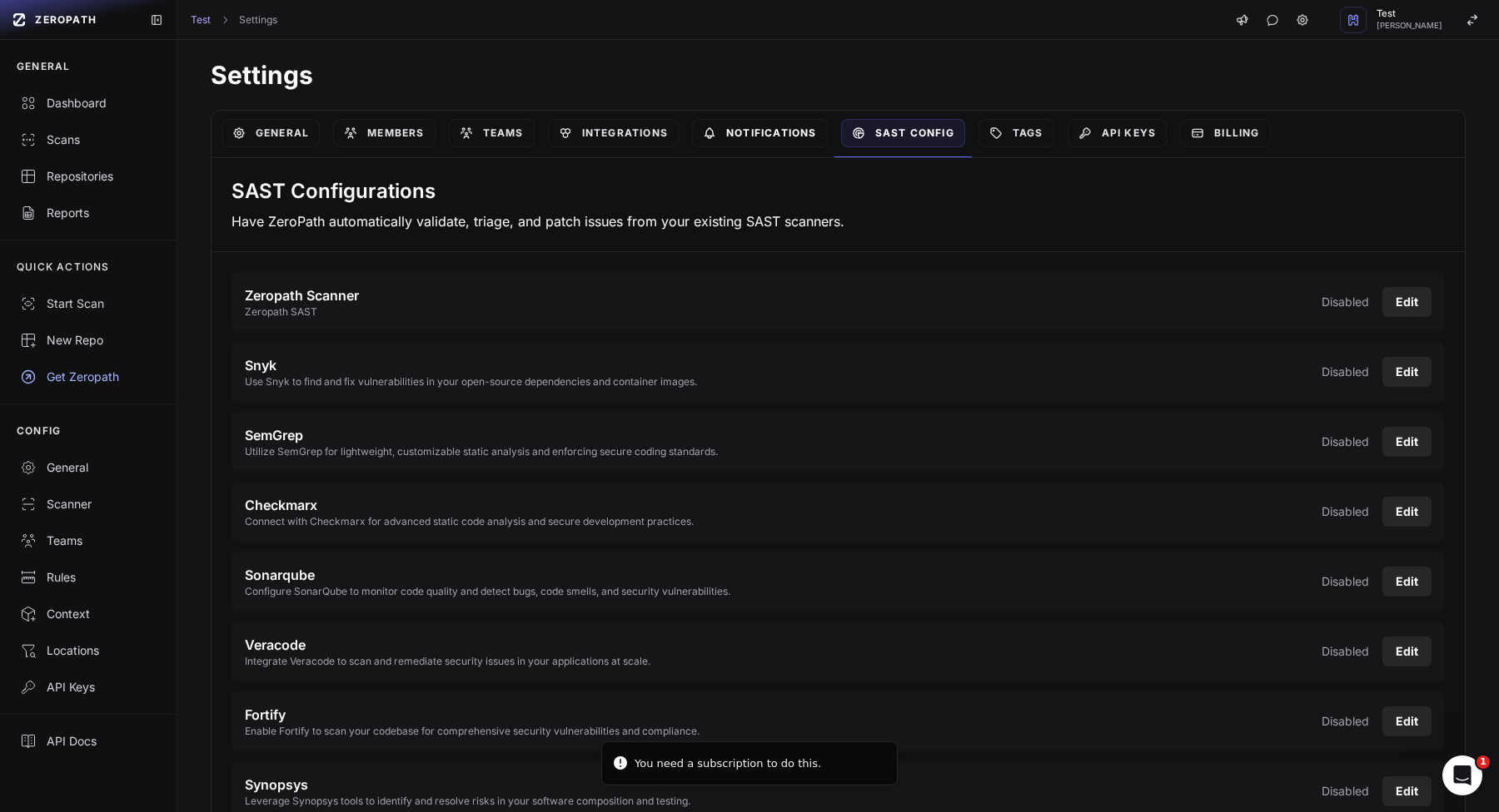
click at [773, 133] on link "Notifications" at bounding box center [759, 133] width 135 height 28
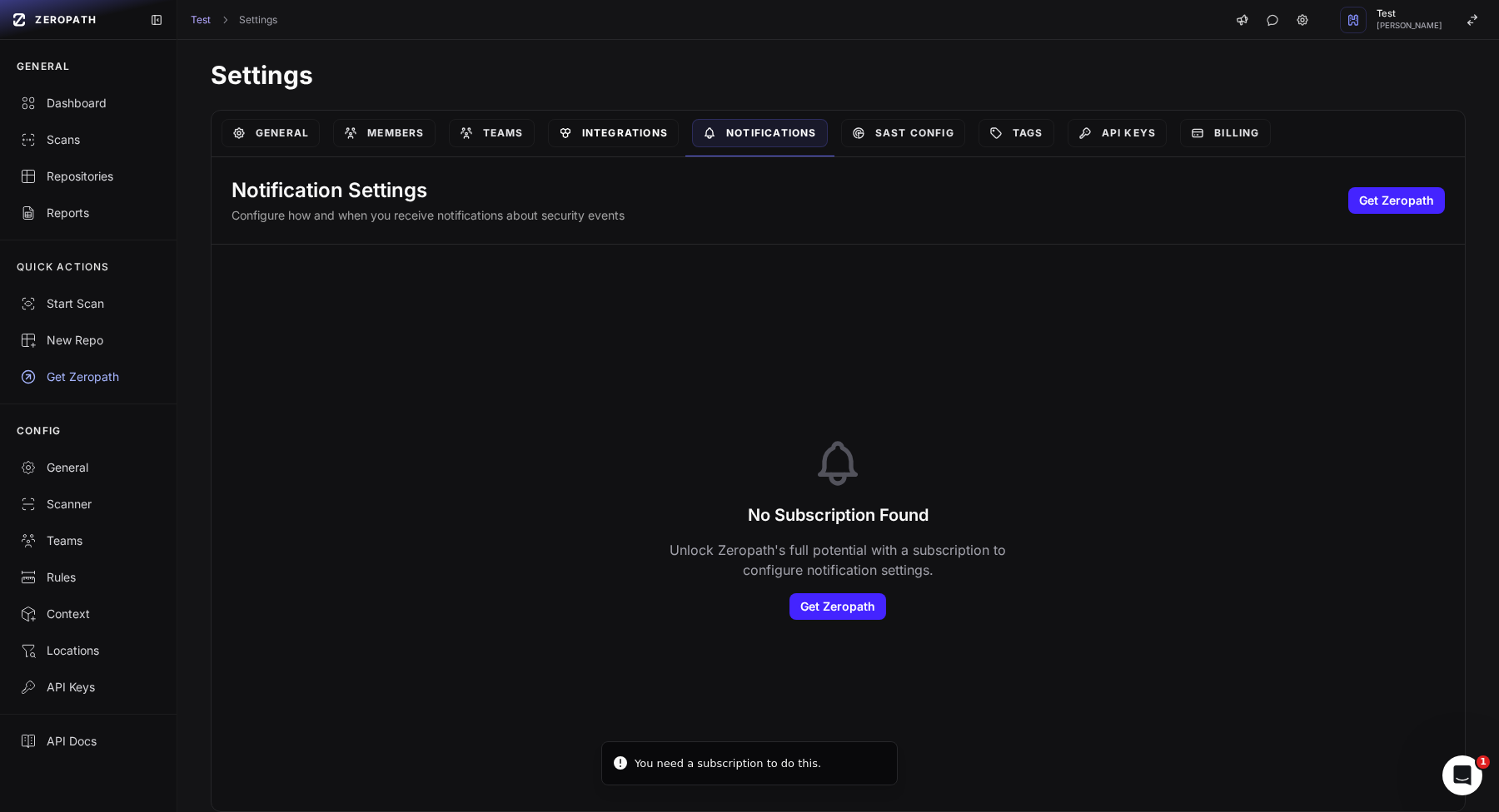
click at [598, 137] on link "Integrations" at bounding box center [613, 133] width 131 height 28
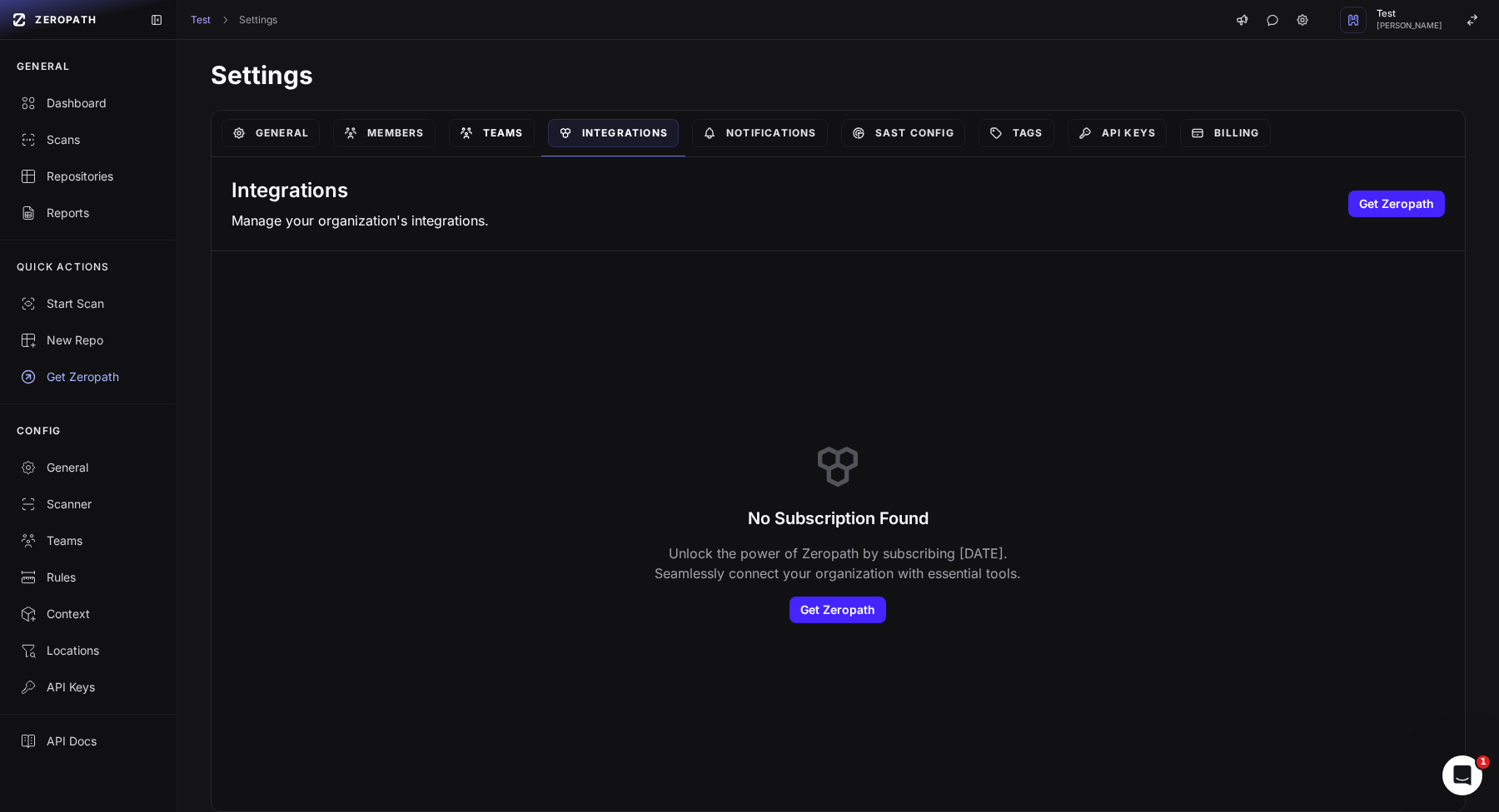
click at [488, 125] on link "Teams" at bounding box center [491, 133] width 86 height 28
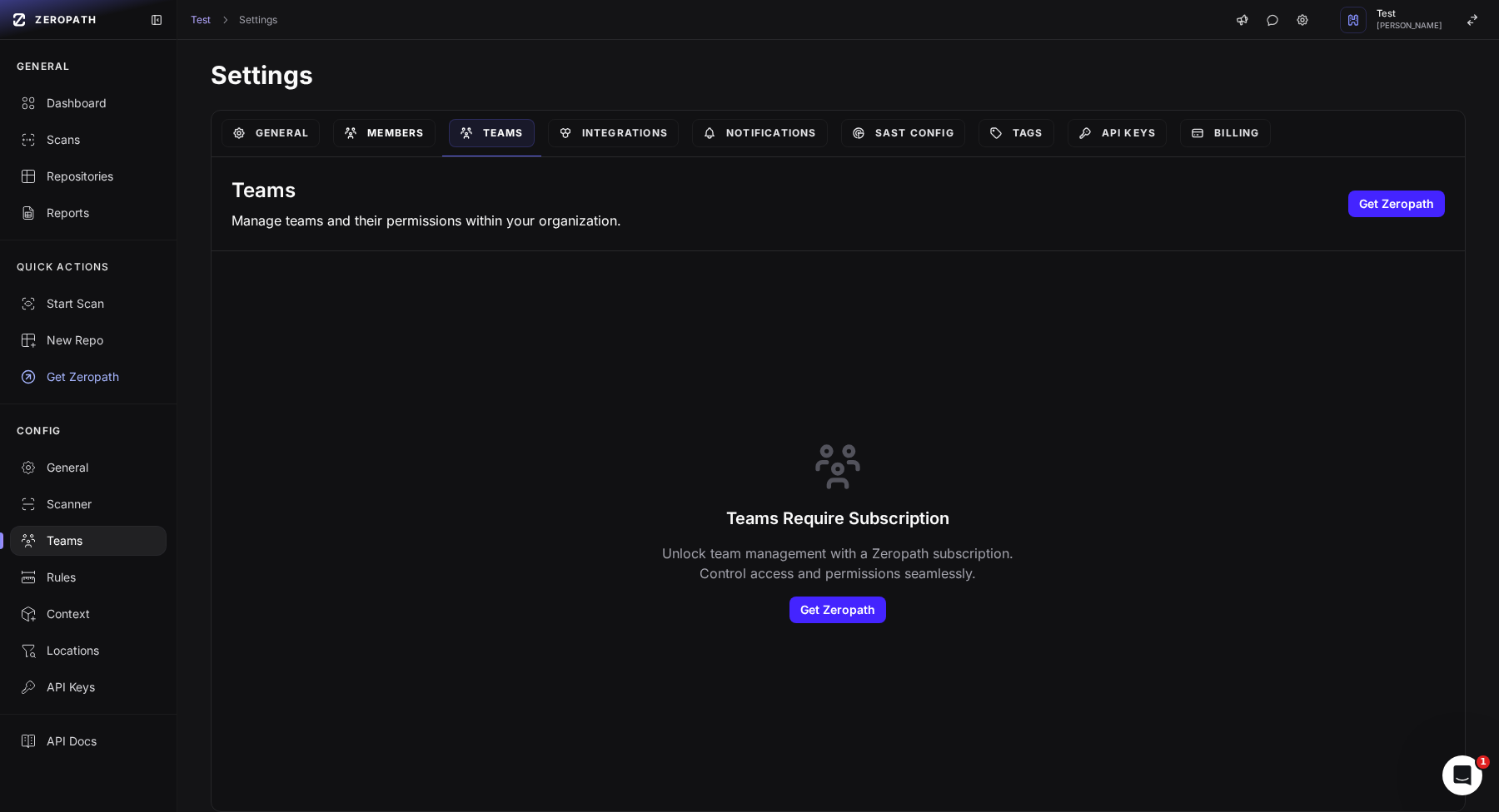
click at [423, 128] on link "Members" at bounding box center [383, 133] width 101 height 28
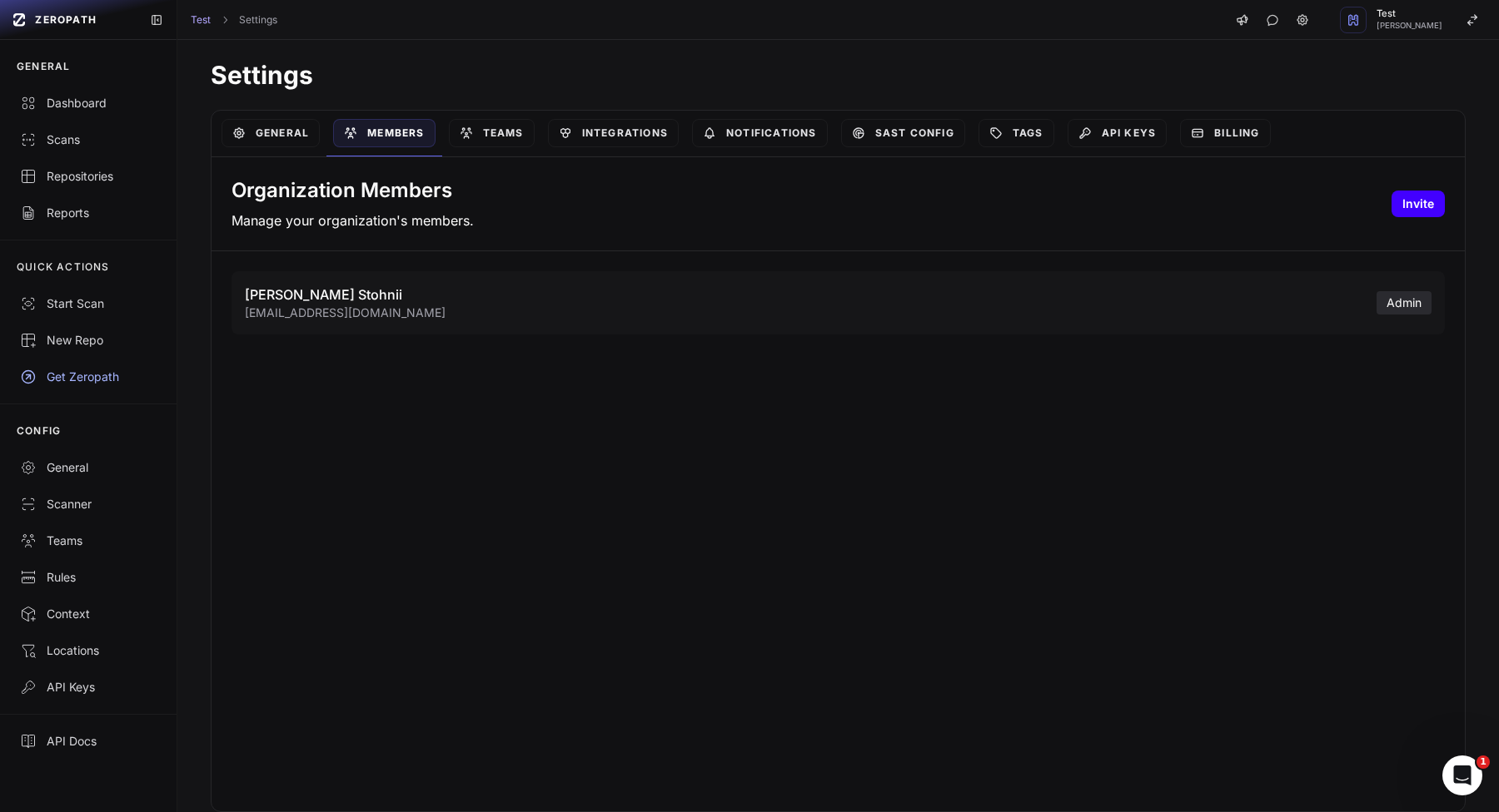
click at [1432, 212] on button "Invite" at bounding box center [1418, 204] width 53 height 26
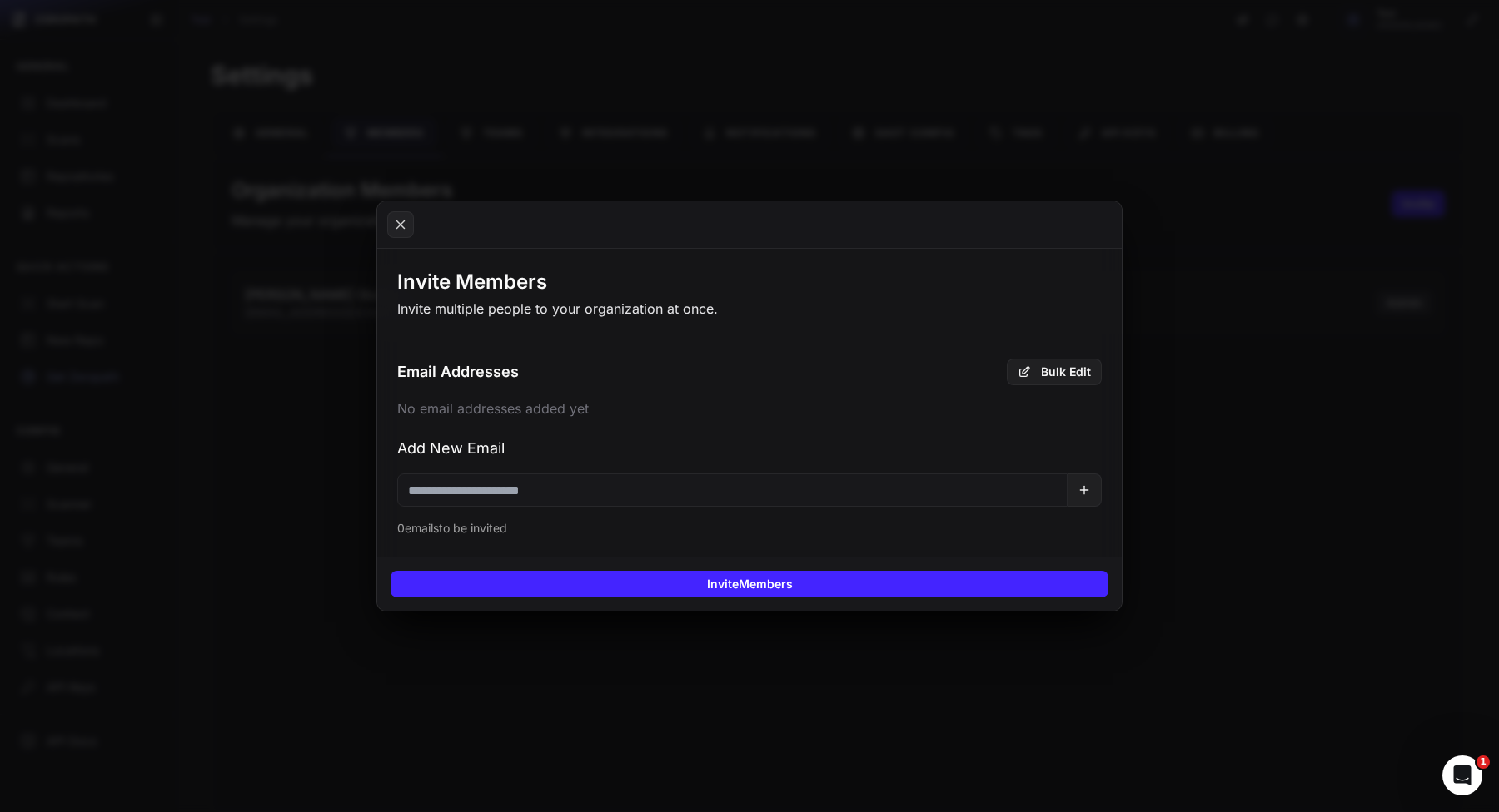
click at [636, 489] on input "email" at bounding box center [732, 490] width 671 height 33
paste input "**********"
type input "**********"
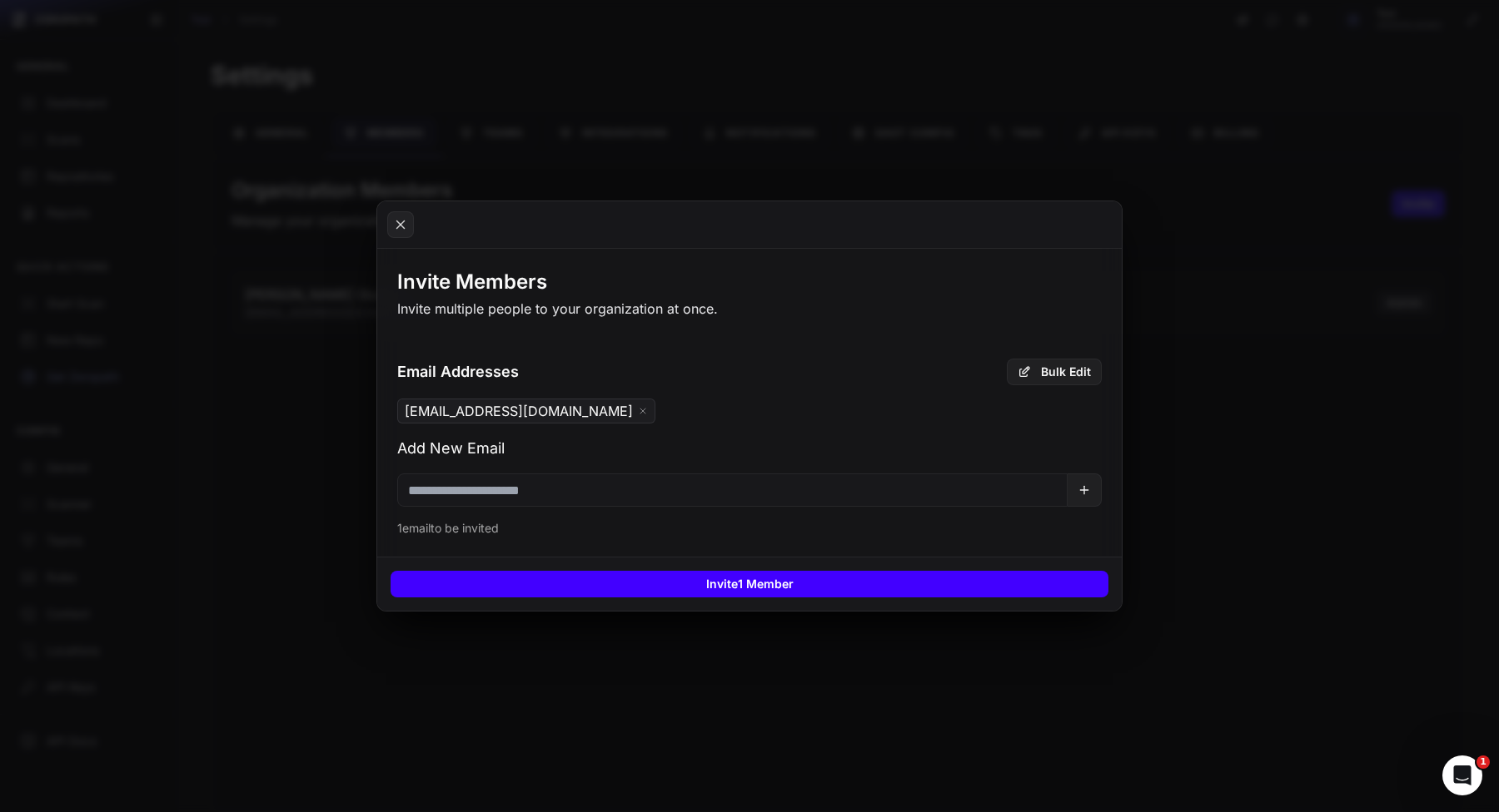
click at [667, 587] on button "Invite 1 Member" at bounding box center [749, 584] width 718 height 26
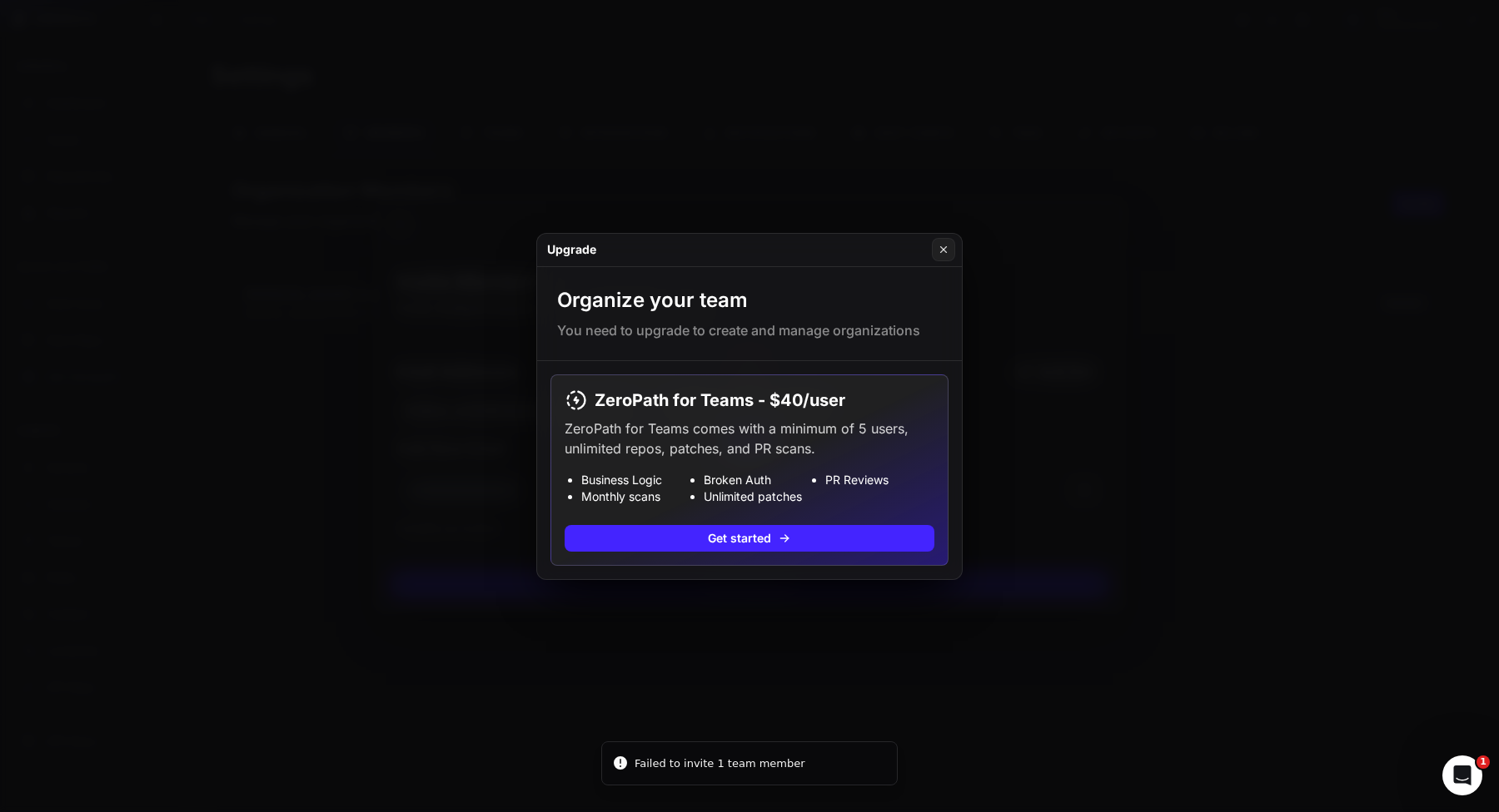
click at [421, 599] on button at bounding box center [749, 406] width 1499 height 812
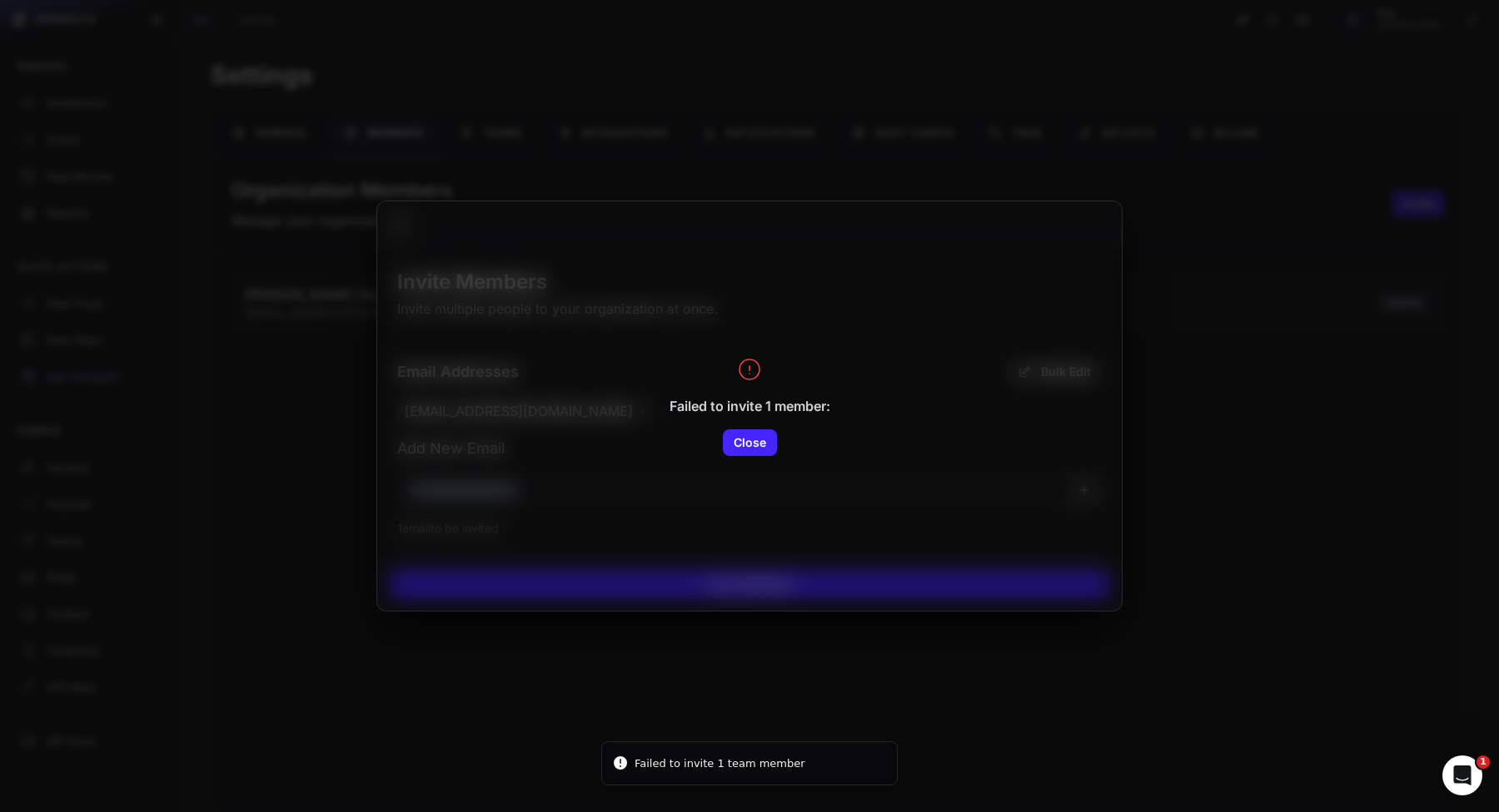
click at [348, 167] on button at bounding box center [749, 406] width 1499 height 812
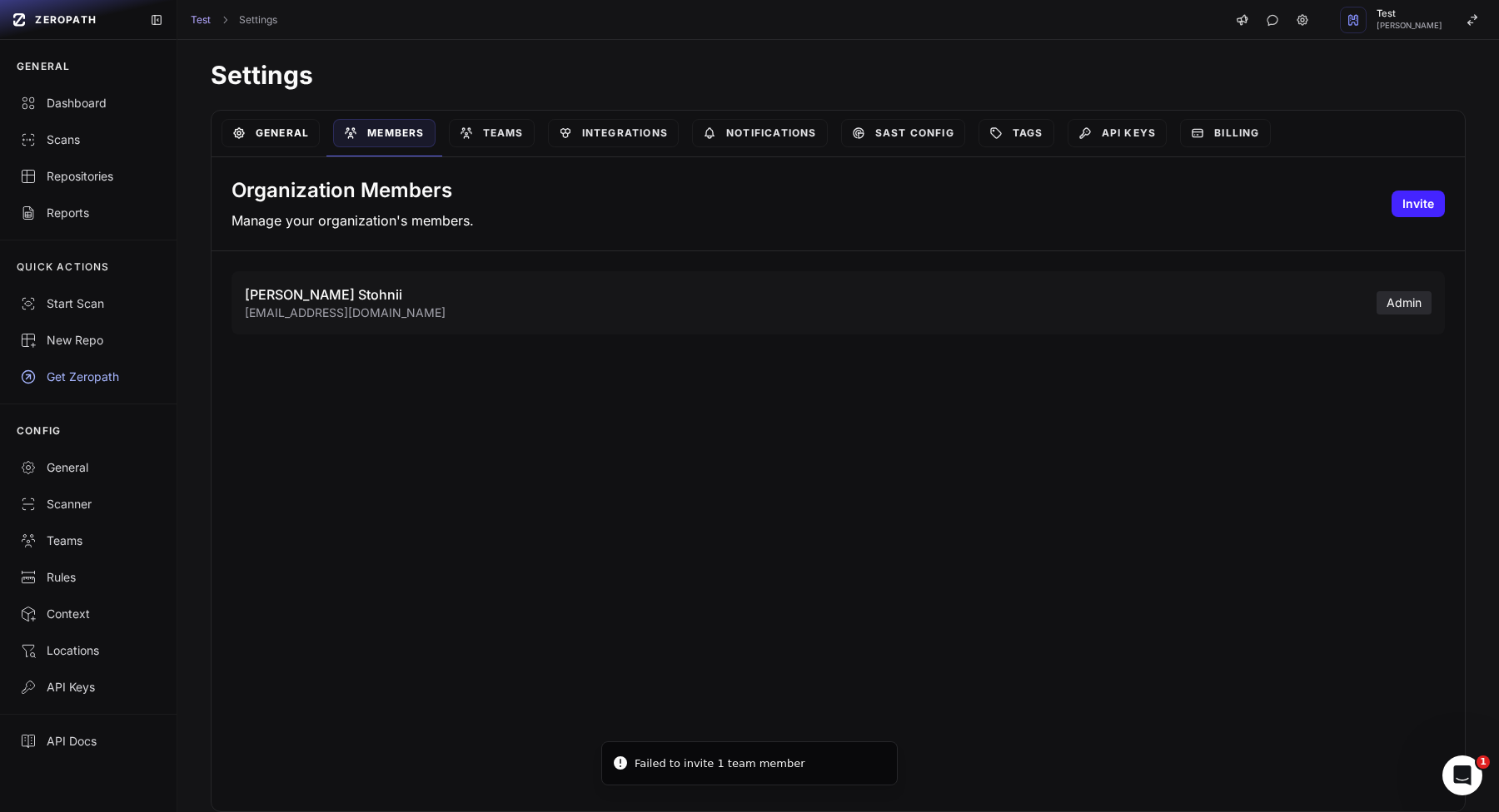
click at [304, 128] on link "General" at bounding box center [270, 133] width 98 height 28
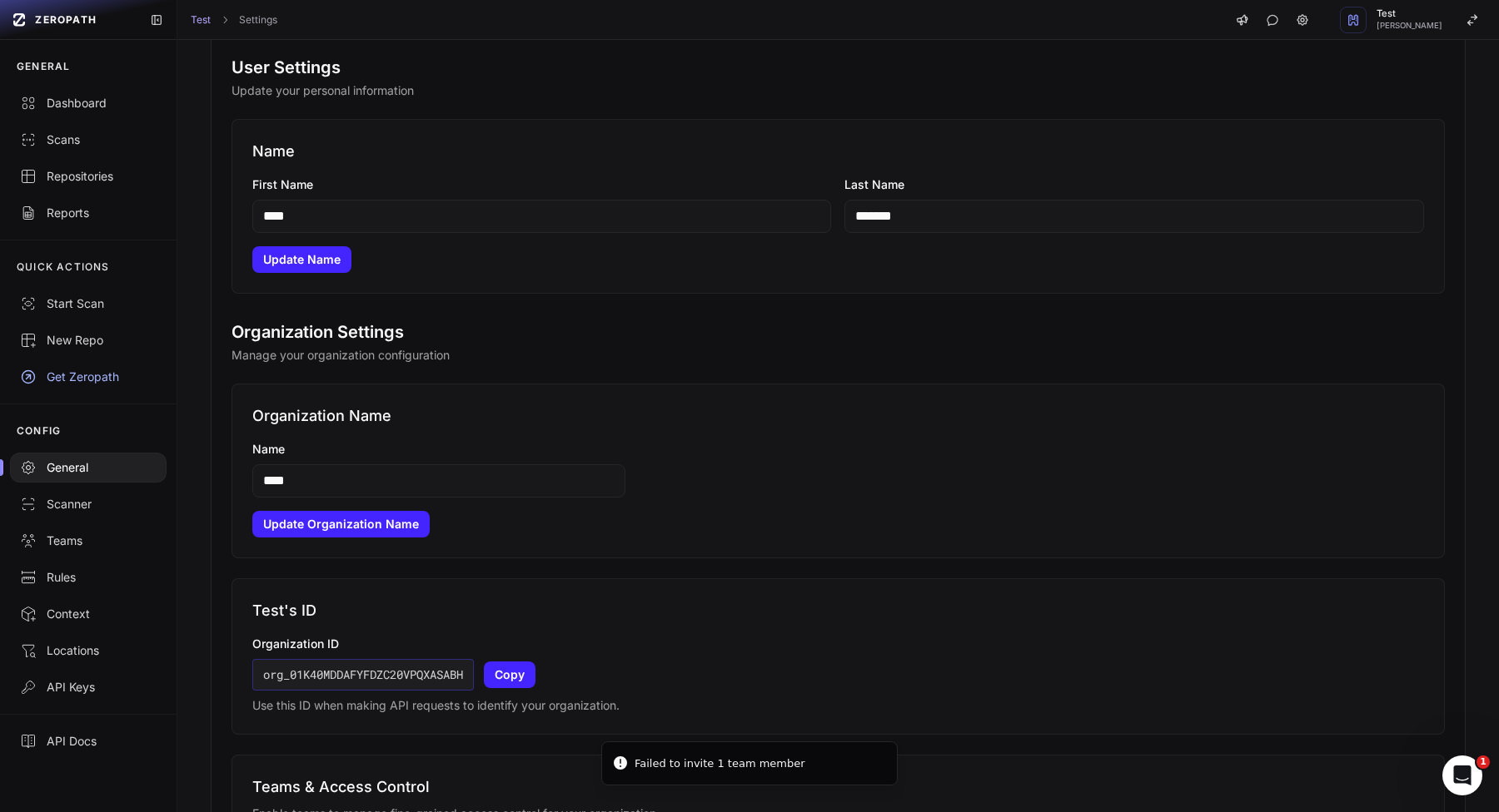
scroll to position [226, 0]
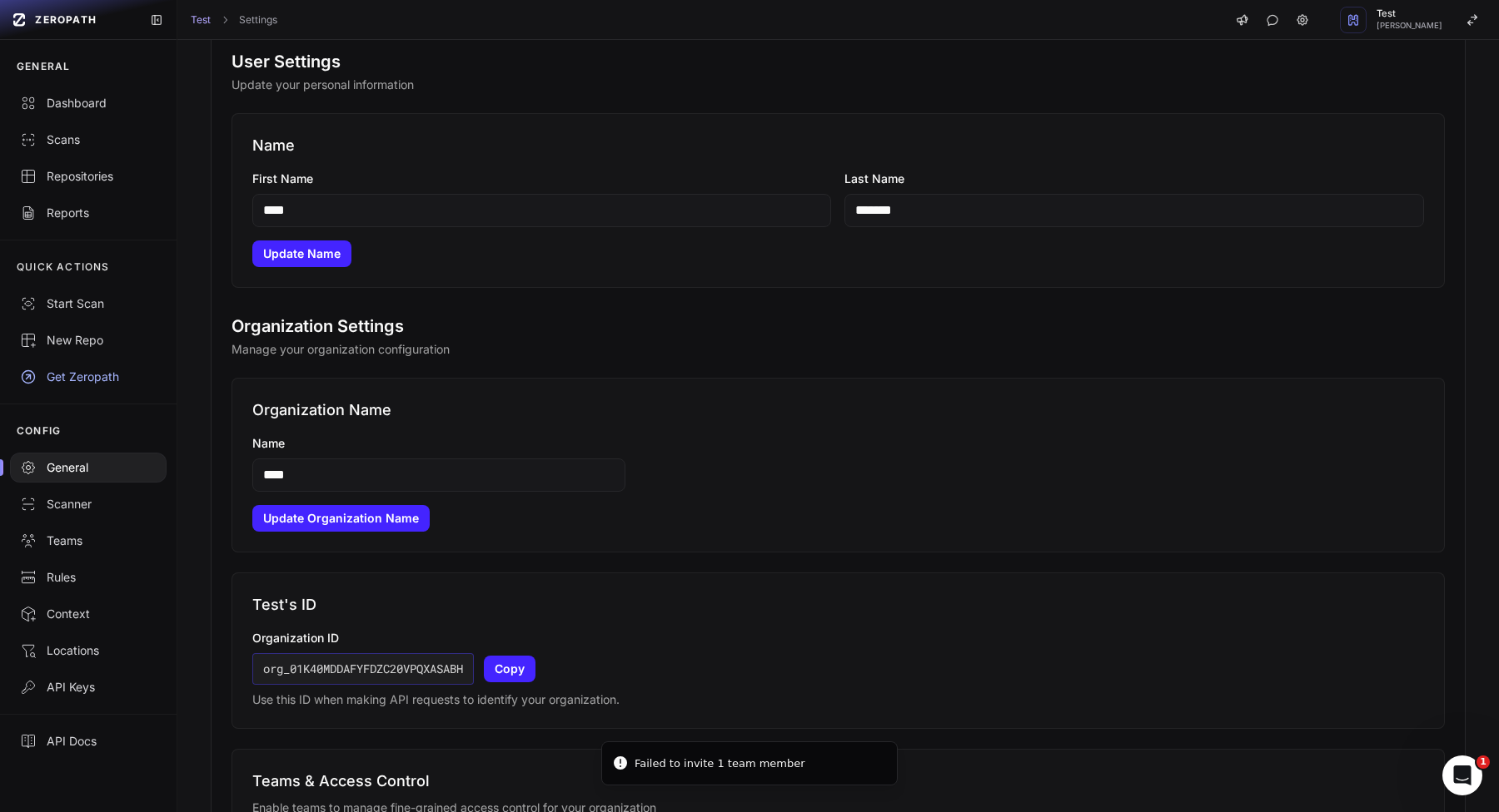
click at [619, 222] on input "****" at bounding box center [542, 210] width 580 height 33
type input "*******"
click at [287, 262] on button "Update Name" at bounding box center [302, 253] width 99 height 26
click at [396, 478] on input "****" at bounding box center [439, 475] width 373 height 33
type input "*******"
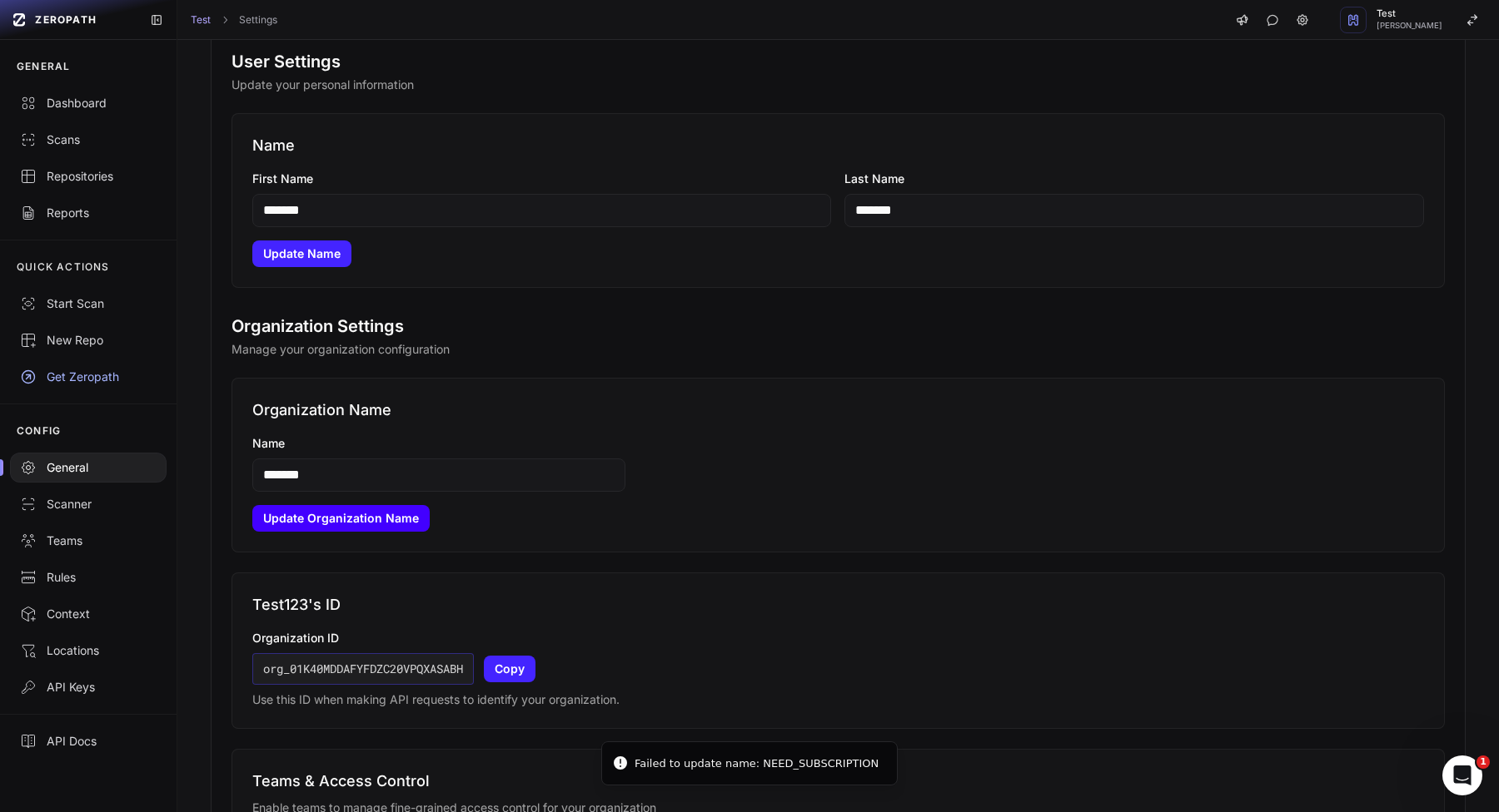
click at [325, 518] on button "Update Organization Name" at bounding box center [341, 518] width 178 height 26
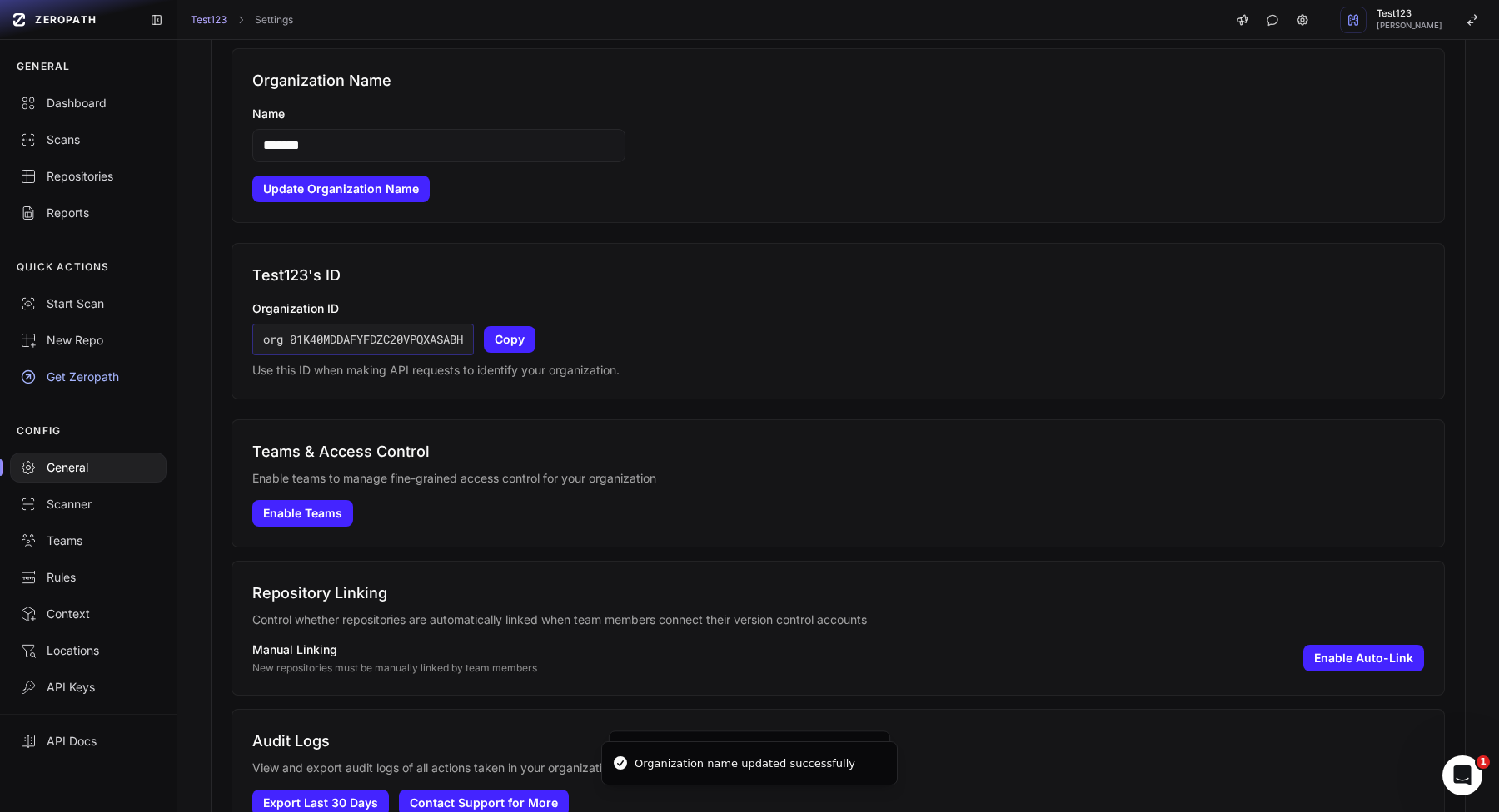
scroll to position [610, 0]
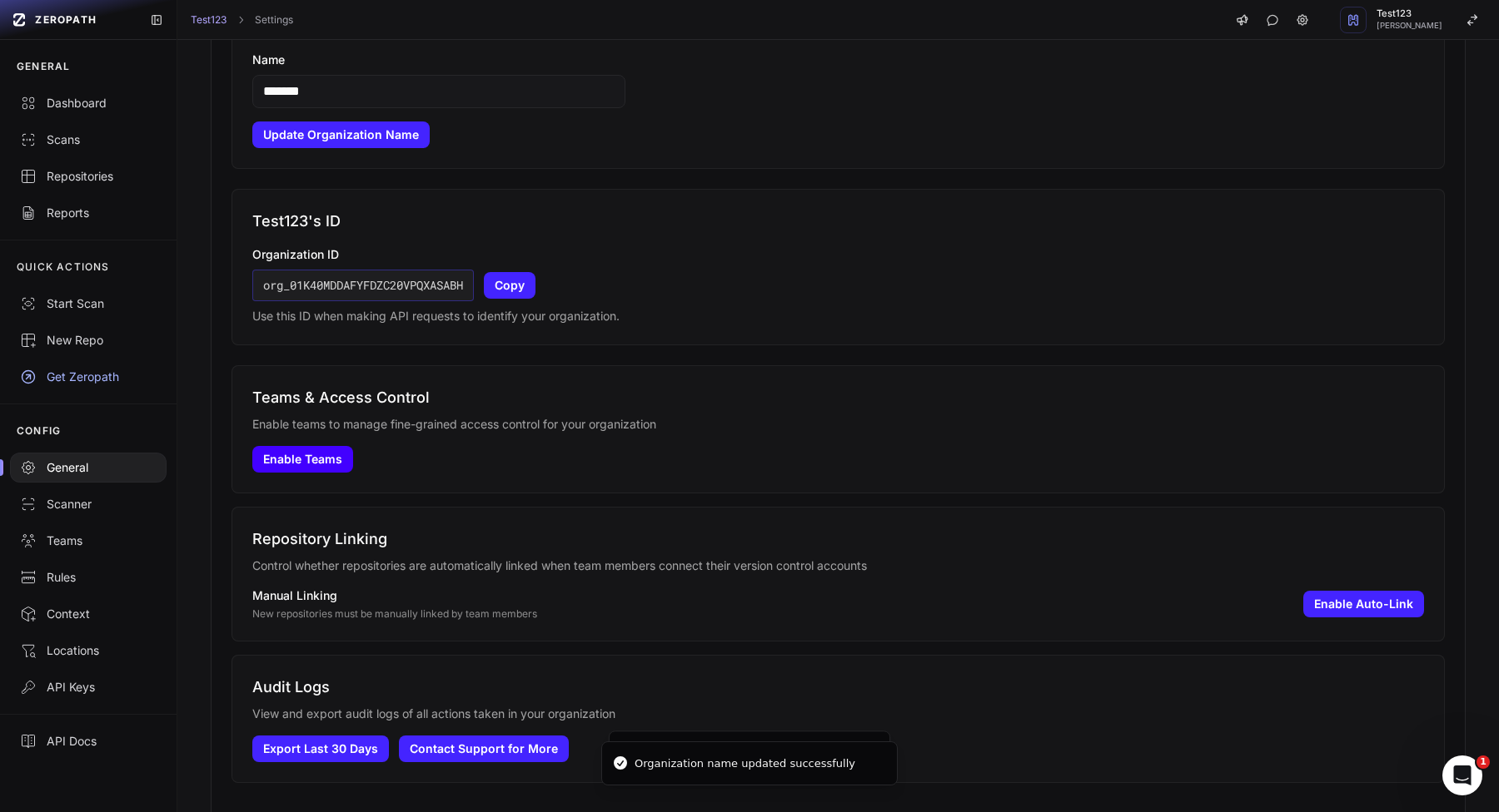
click at [324, 469] on button "Enable Teams" at bounding box center [303, 459] width 101 height 26
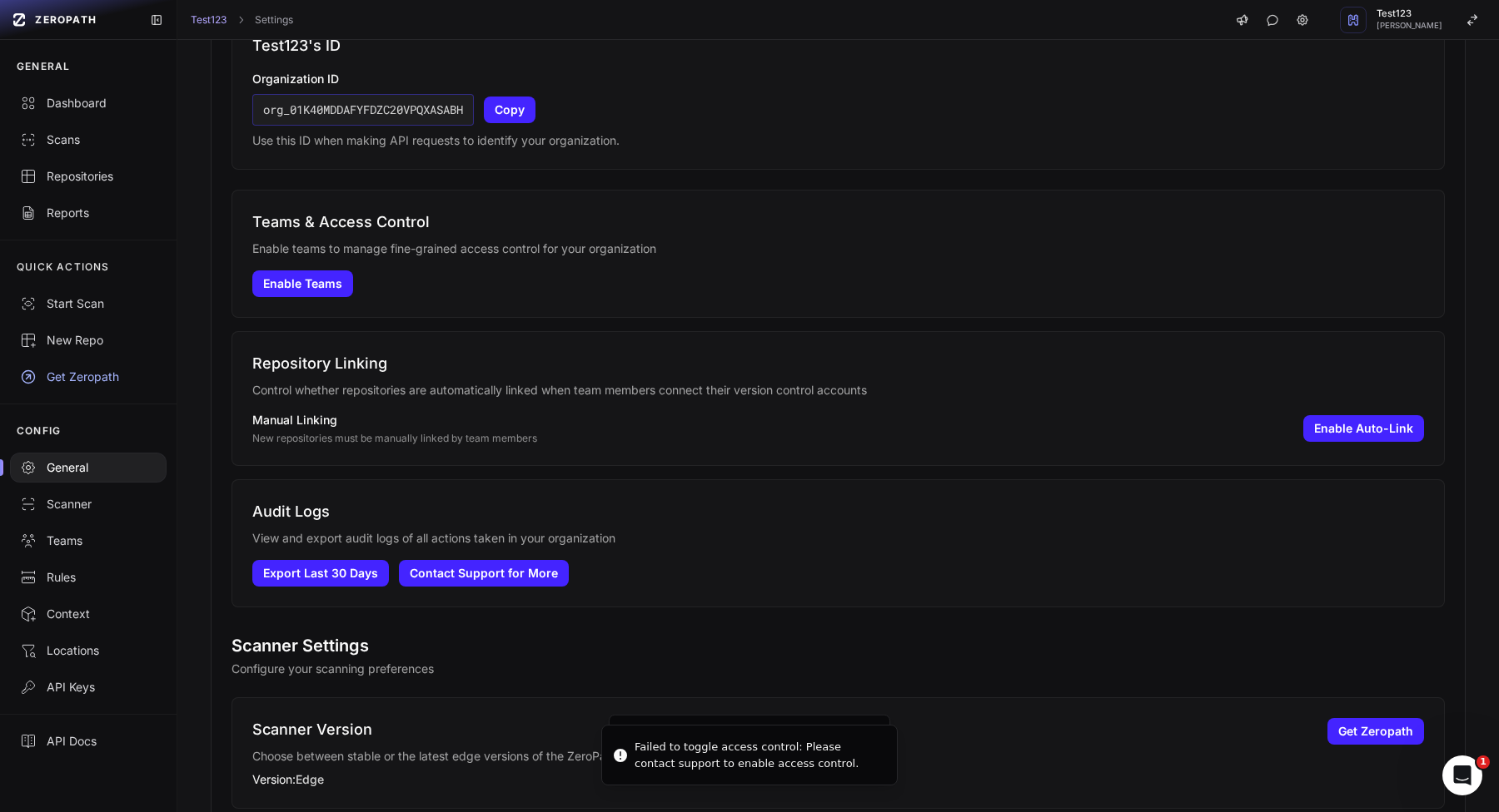
scroll to position [870, 0]
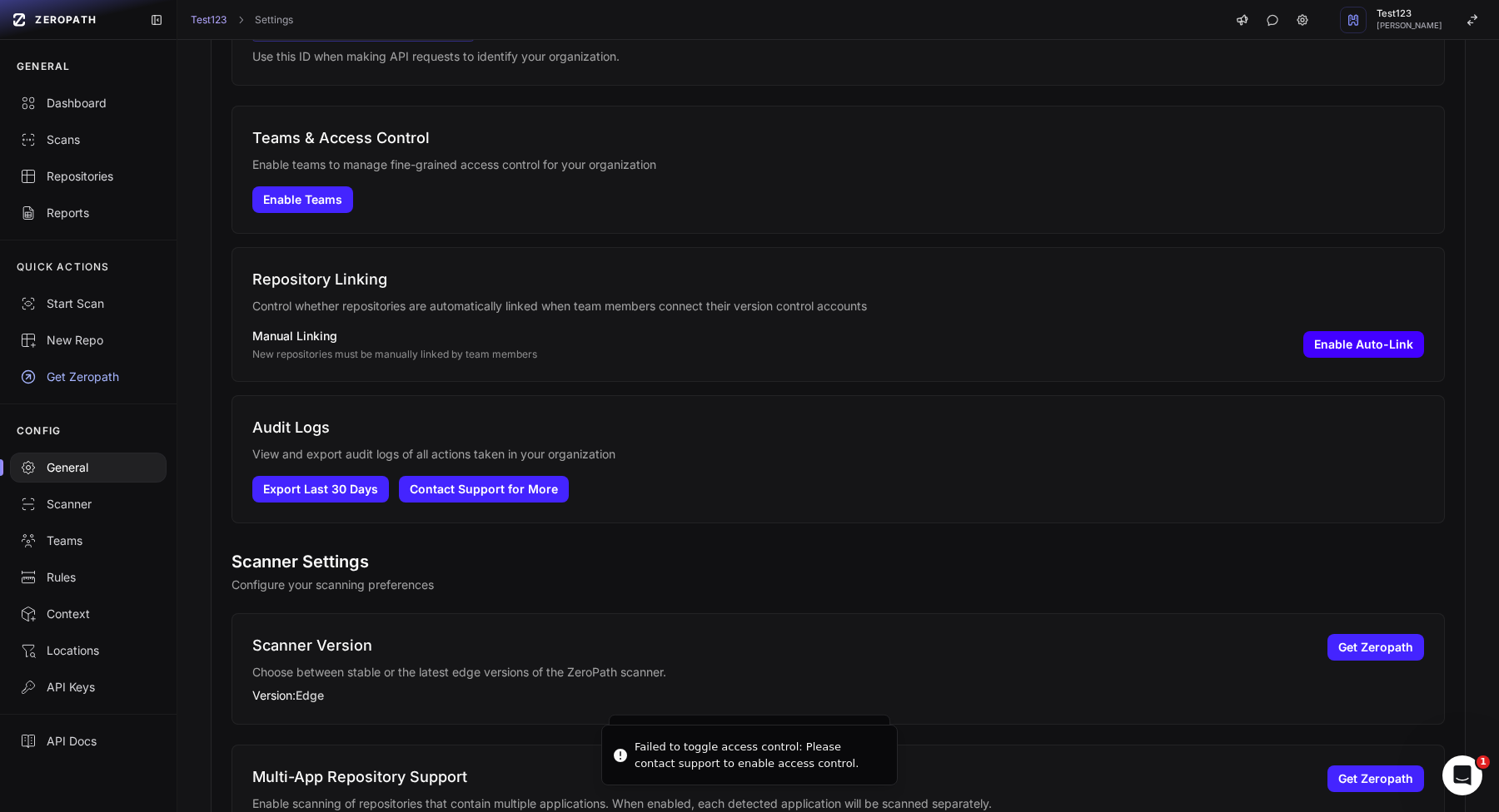
click at [1343, 342] on button "Enable Auto-Link" at bounding box center [1364, 344] width 121 height 26
click at [1358, 346] on button "Disable Auto-Link" at bounding box center [1361, 344] width 125 height 26
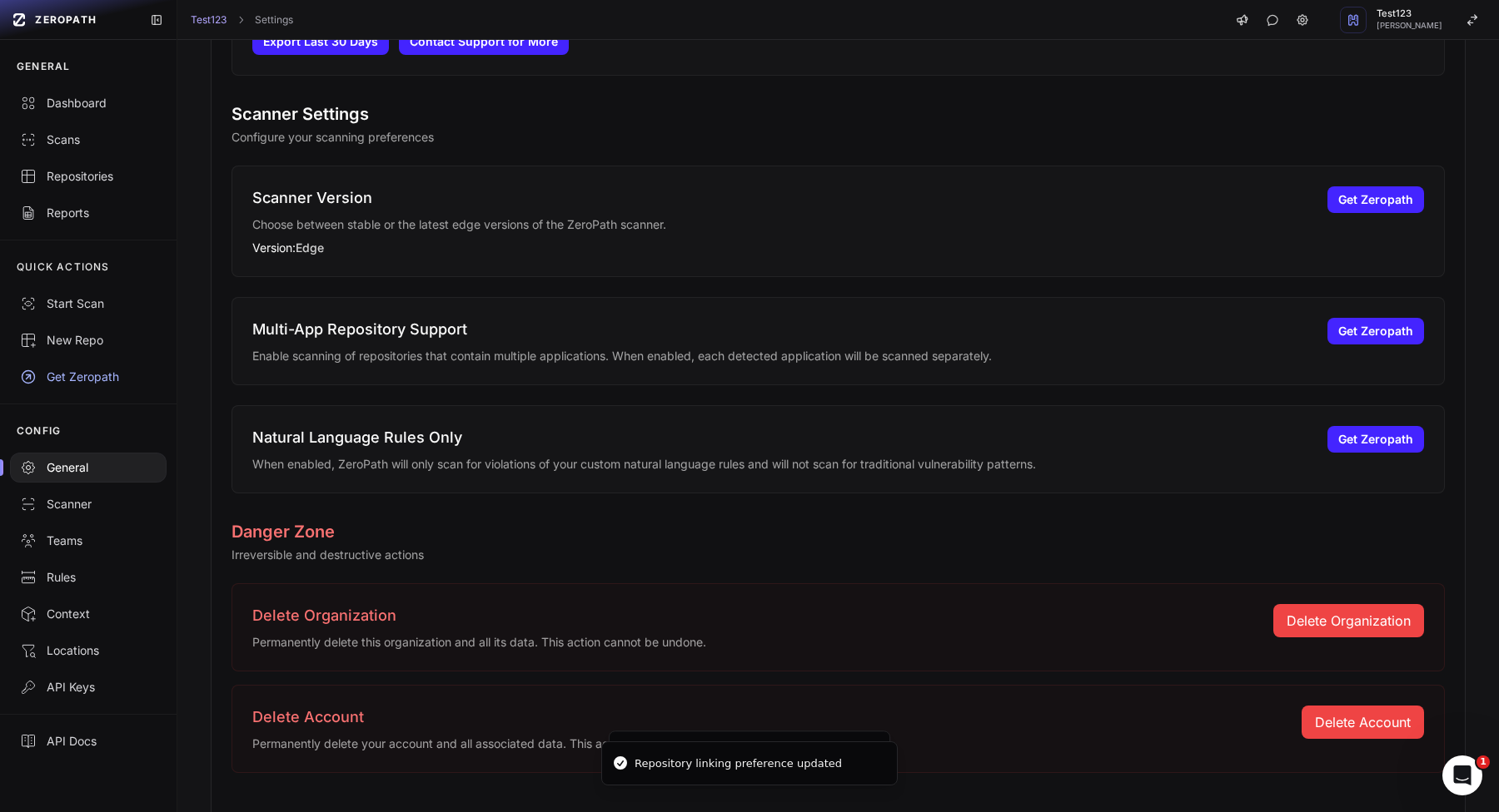
scroll to position [1350, 0]
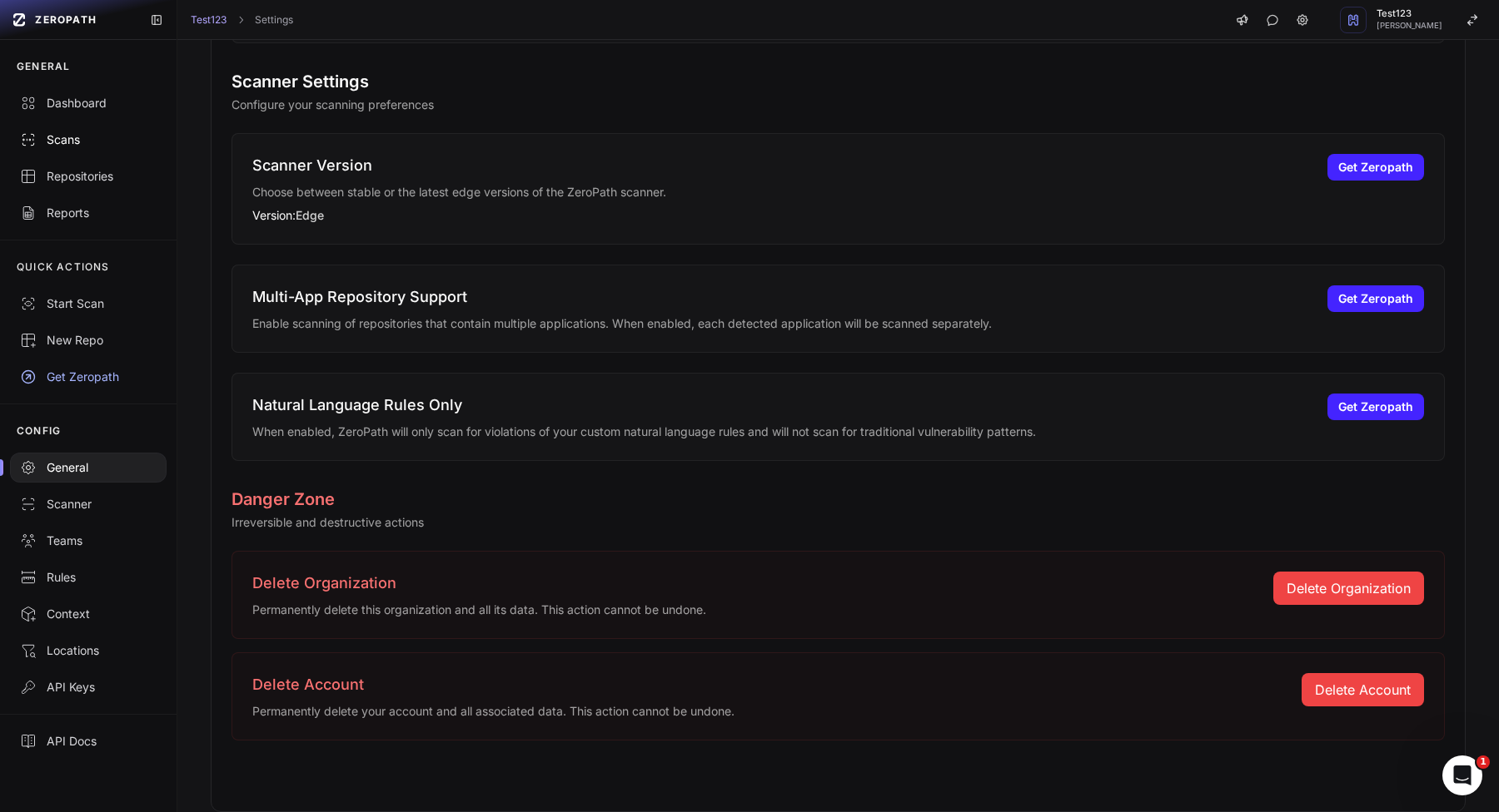
click at [118, 135] on div "Scans" at bounding box center [88, 140] width 136 height 17
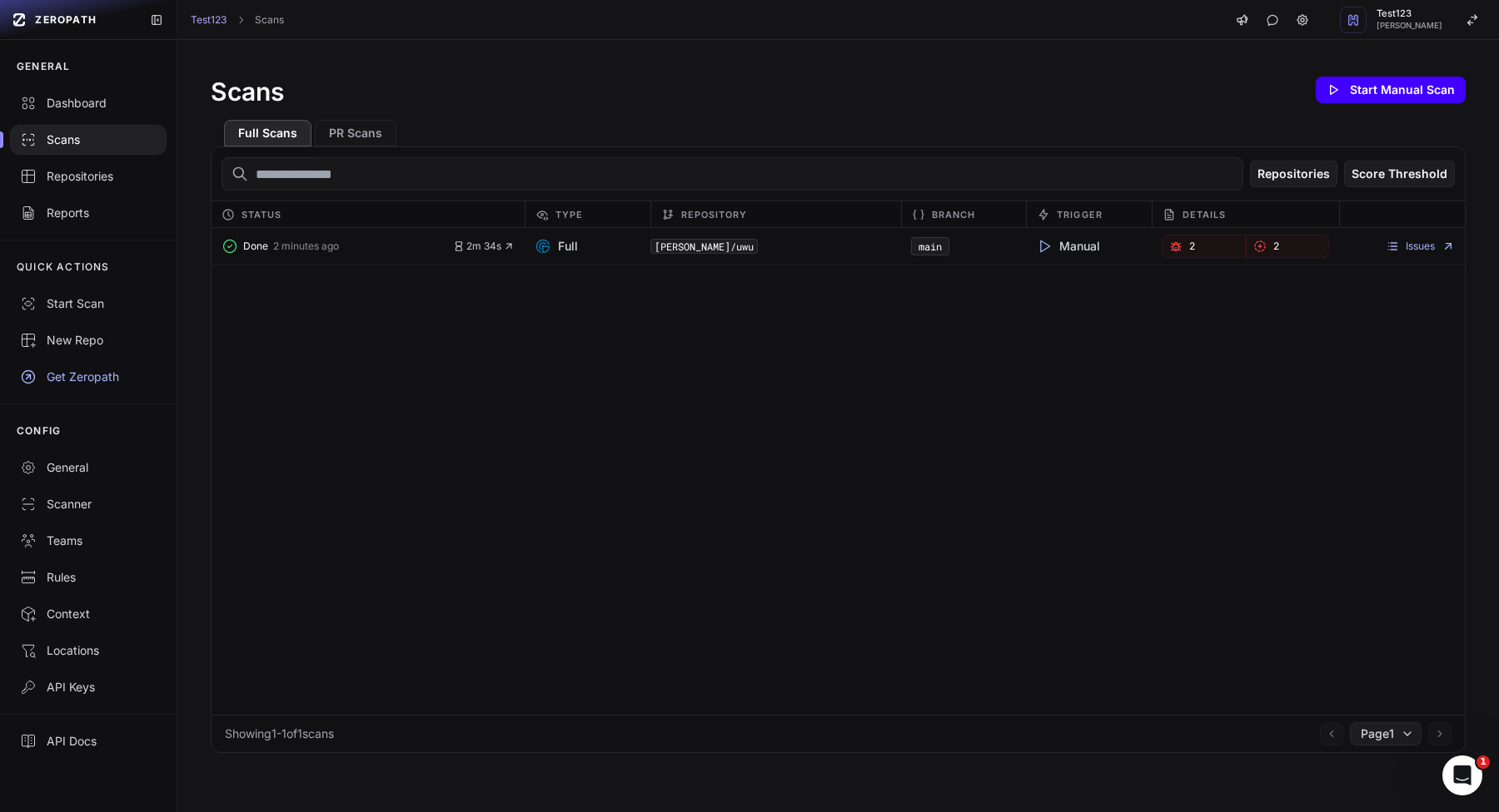
click at [1415, 97] on button "Start Manual Scan" at bounding box center [1390, 90] width 149 height 26
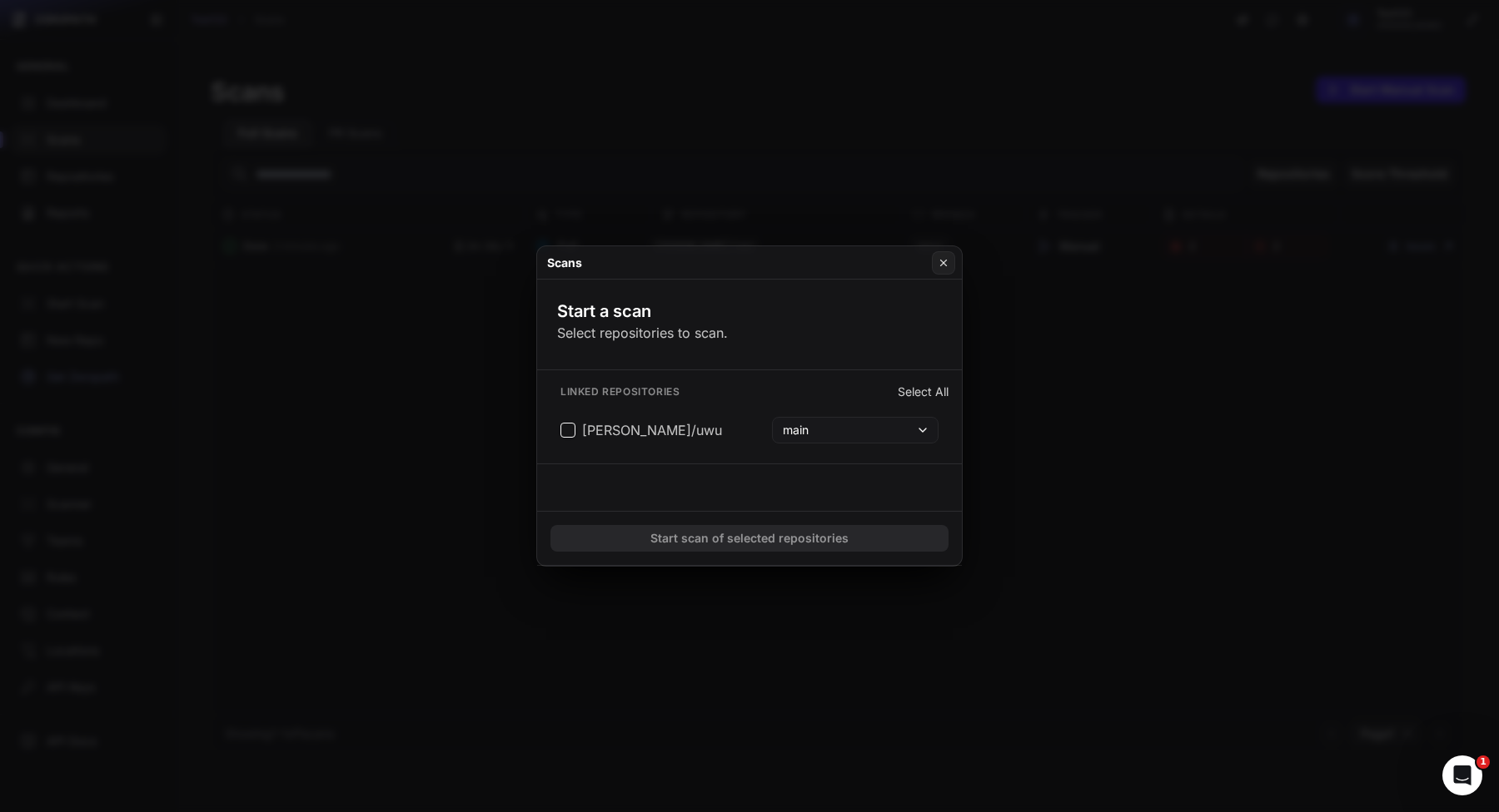
click at [1418, 91] on button at bounding box center [749, 406] width 1499 height 812
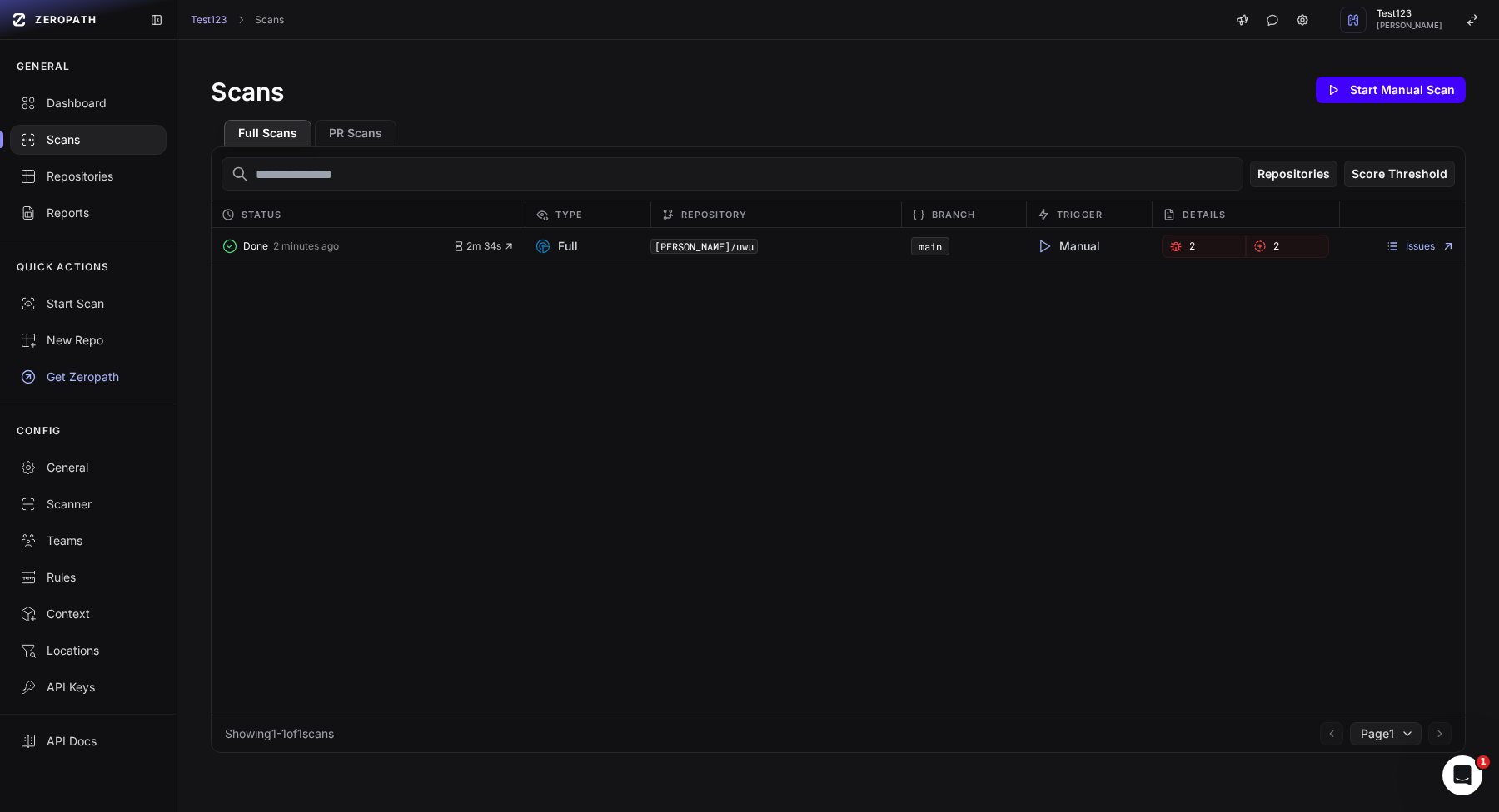
click at [1404, 95] on button "Start Manual Scan" at bounding box center [1390, 90] width 149 height 26
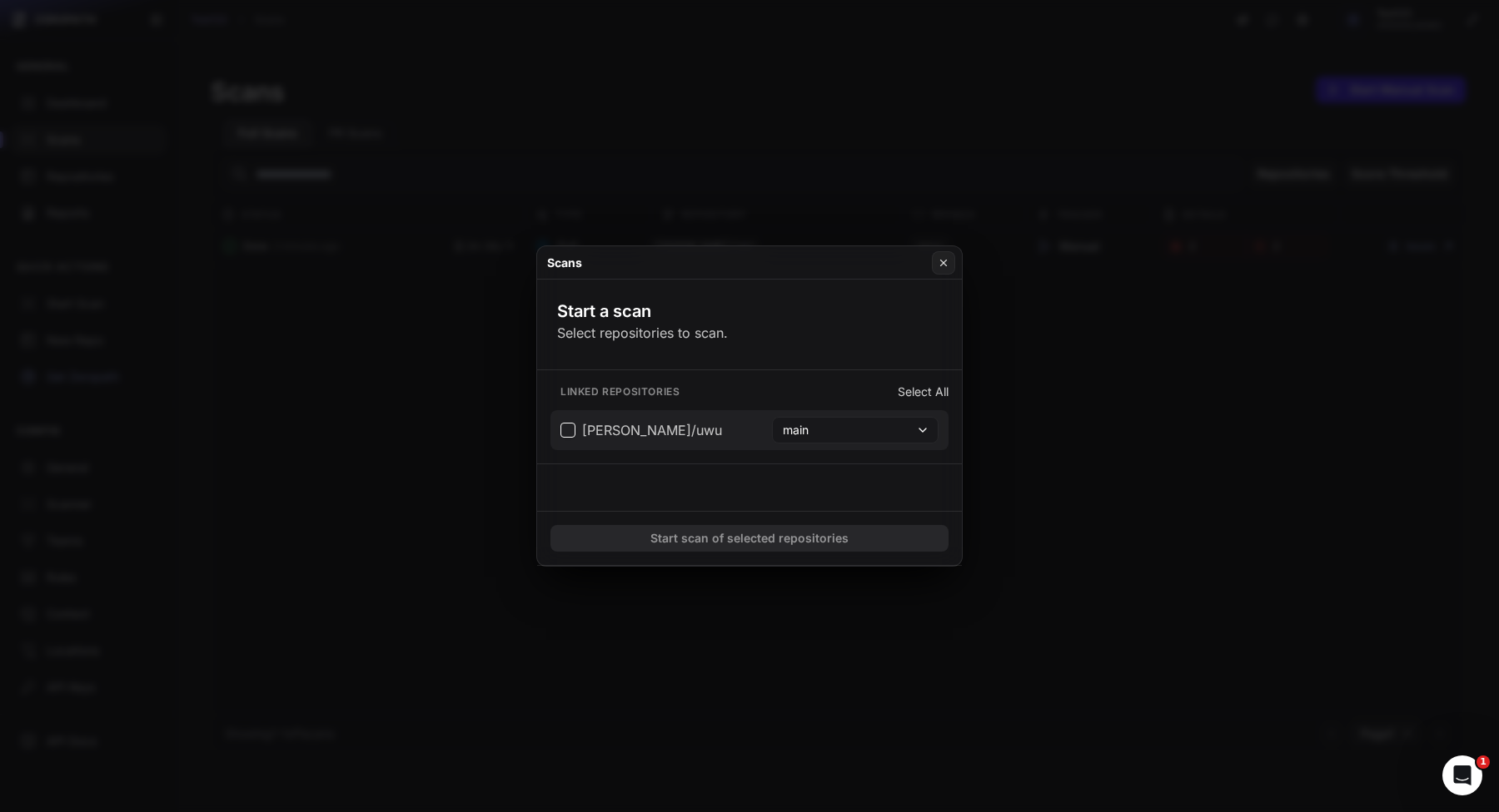
click at [675, 429] on span "[PERSON_NAME]/uwu" at bounding box center [652, 430] width 140 height 20
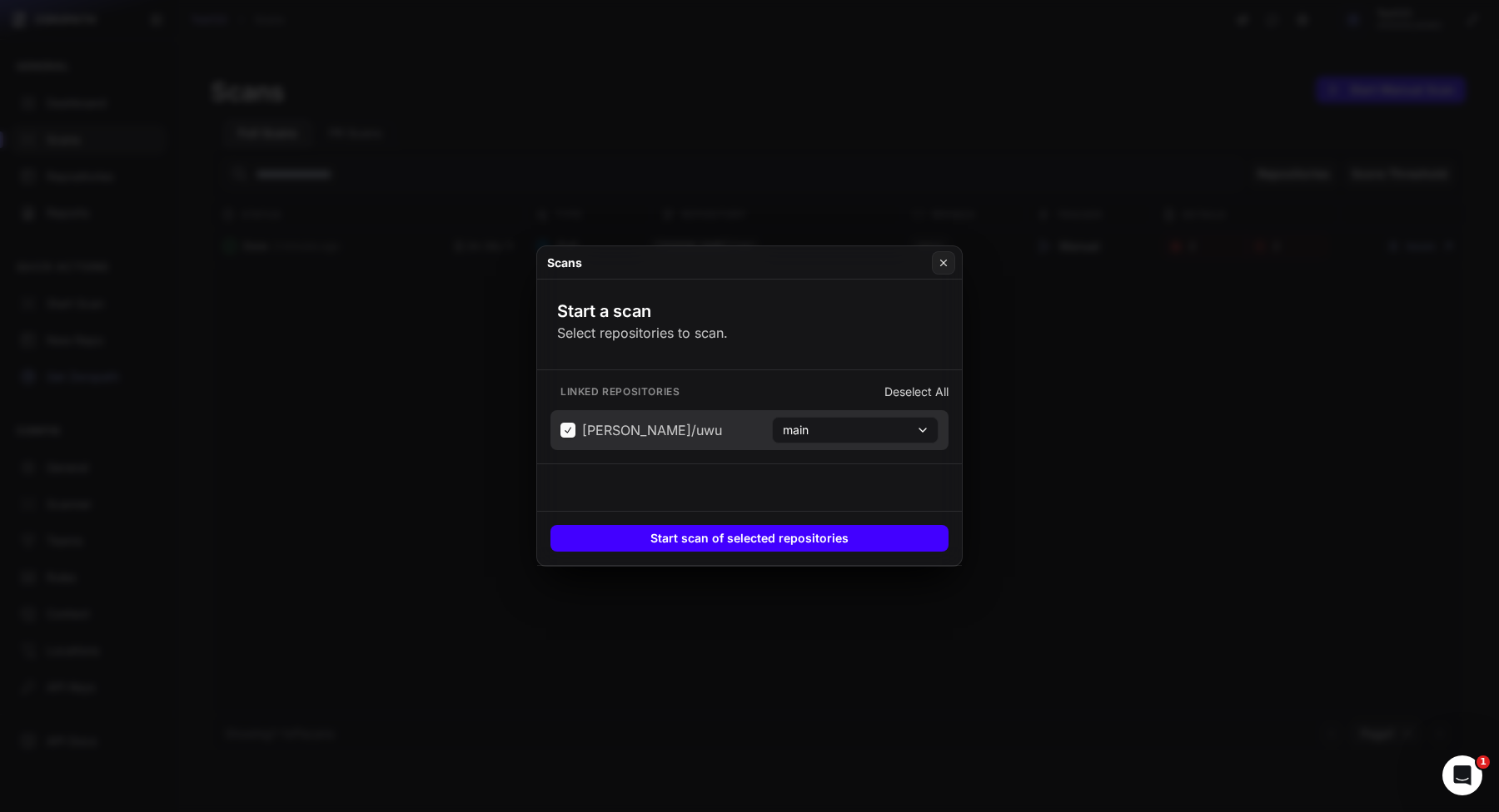
click at [745, 543] on button "Start scan of selected repositories" at bounding box center [749, 538] width 398 height 26
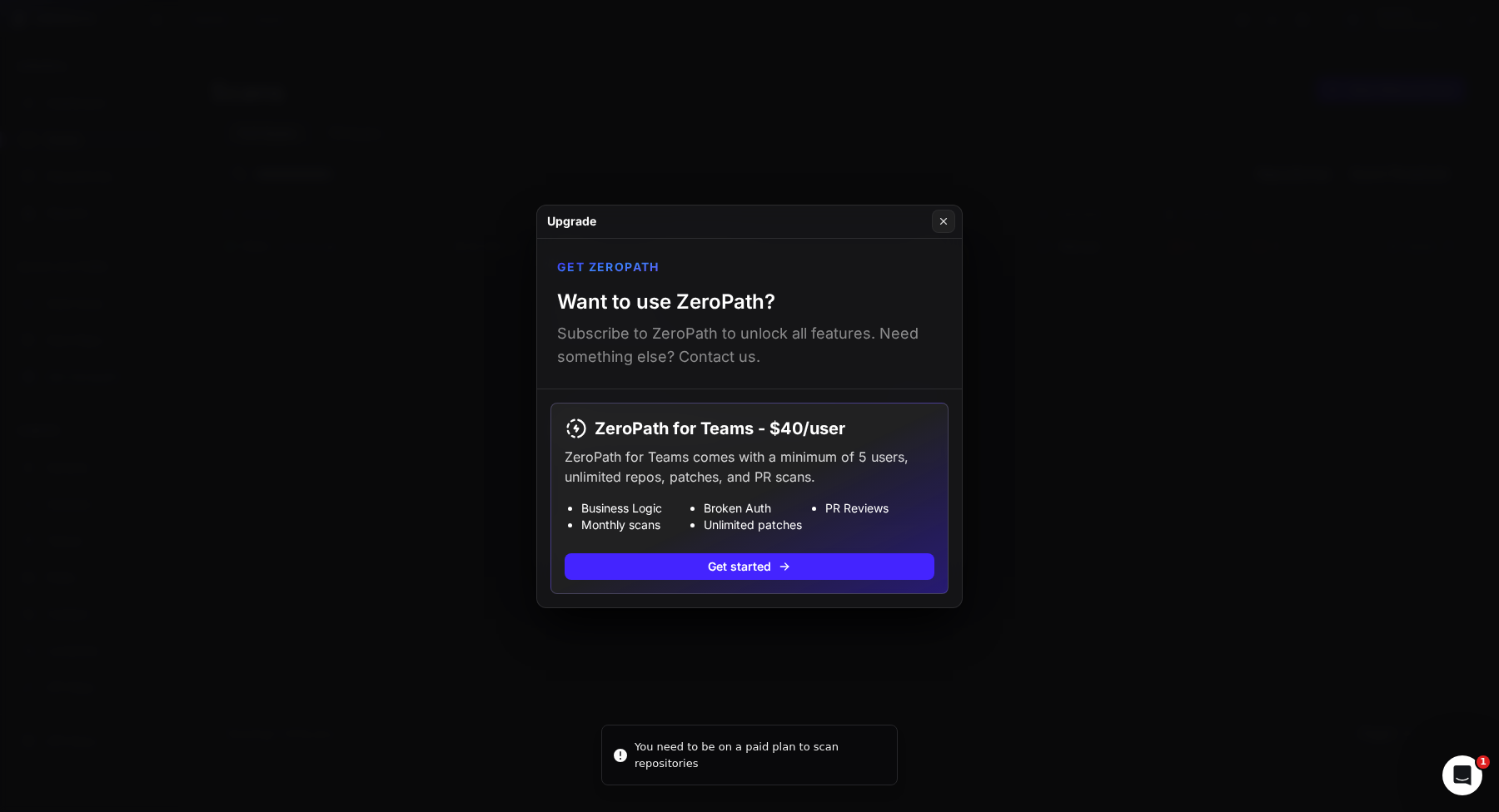
click at [749, 663] on button at bounding box center [749, 406] width 1499 height 812
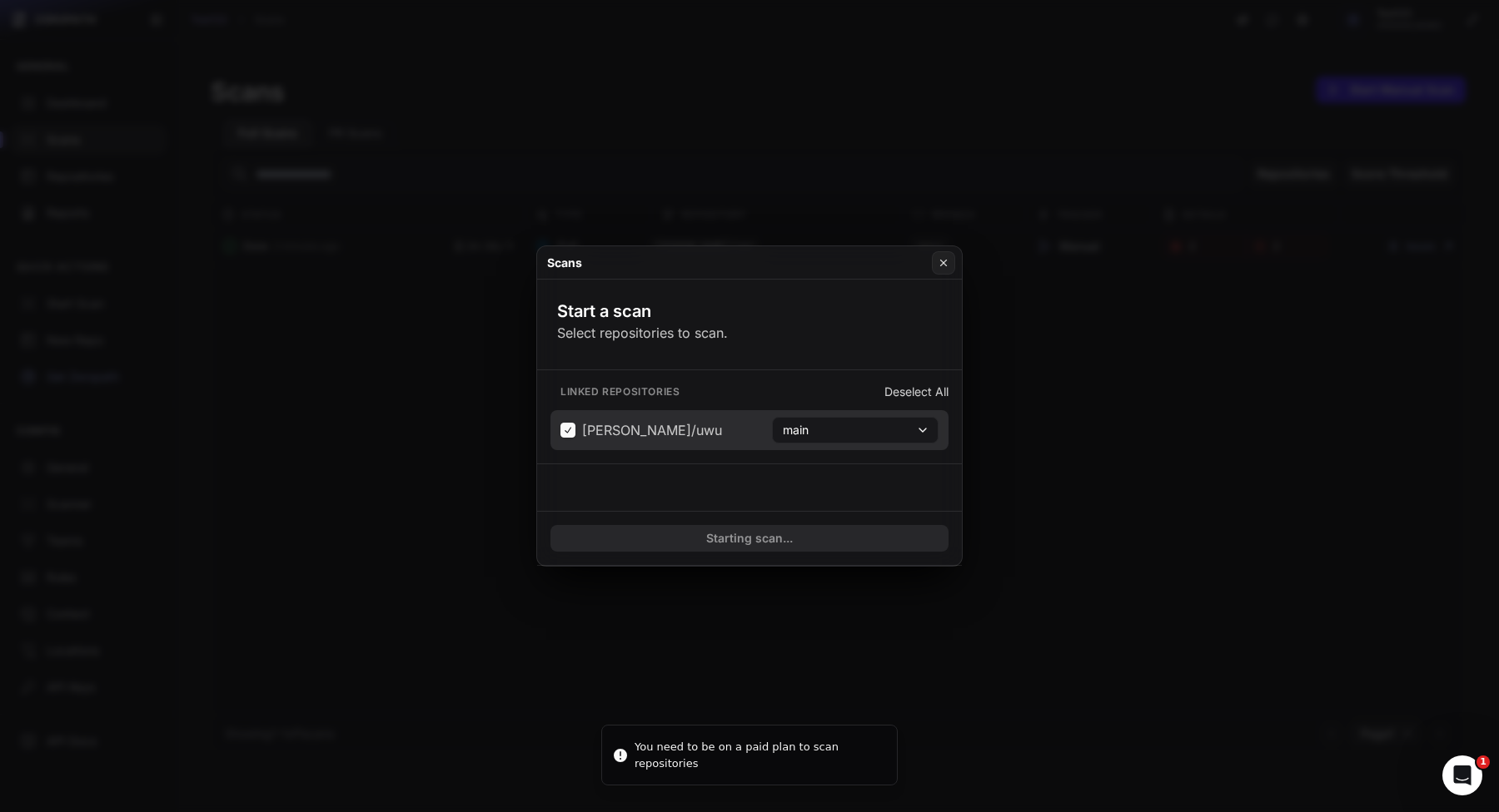
click at [323, 482] on button at bounding box center [749, 406] width 1499 height 812
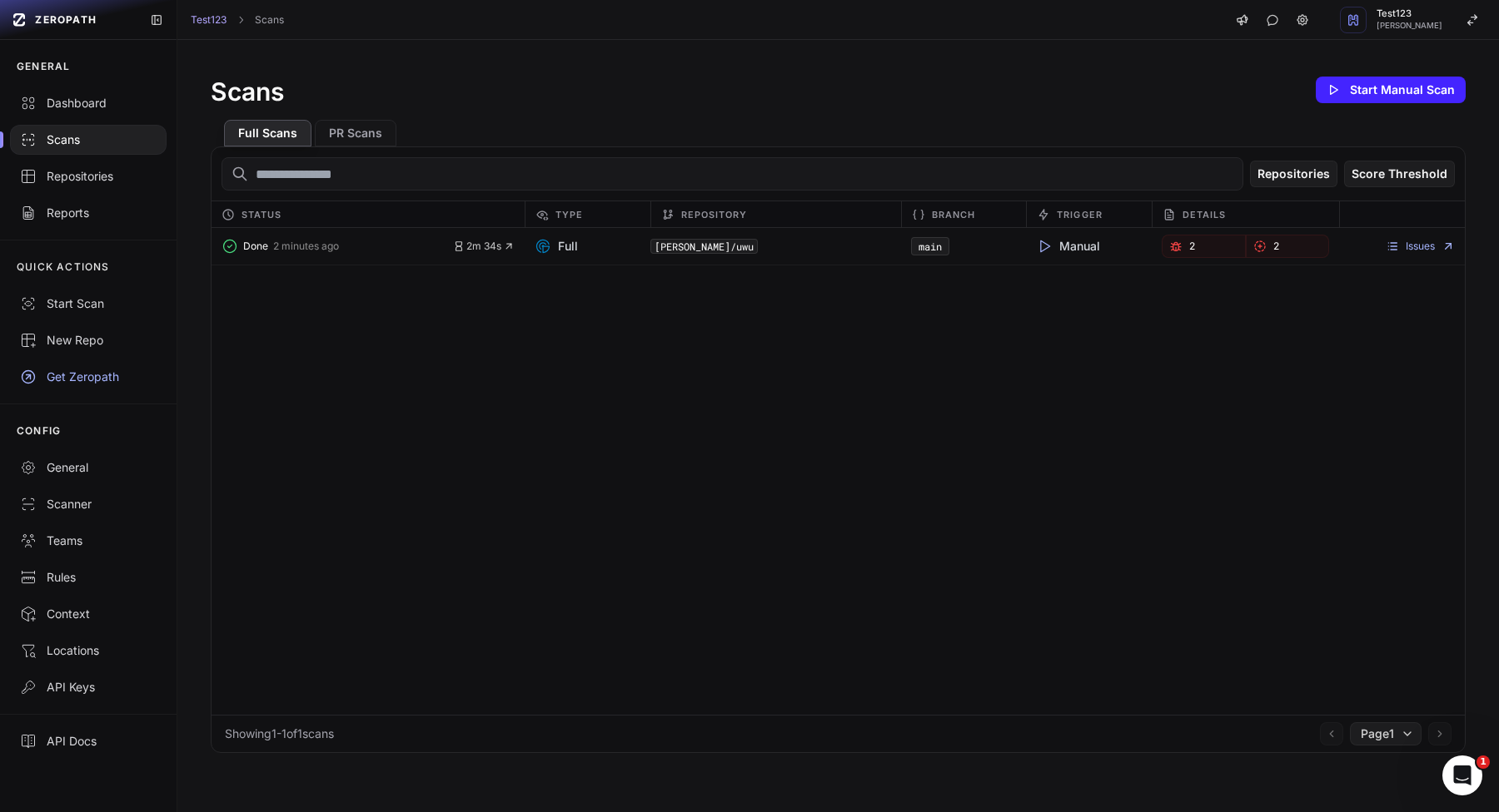
click at [1175, 240] on icon "button" at bounding box center [1176, 247] width 13 height 13
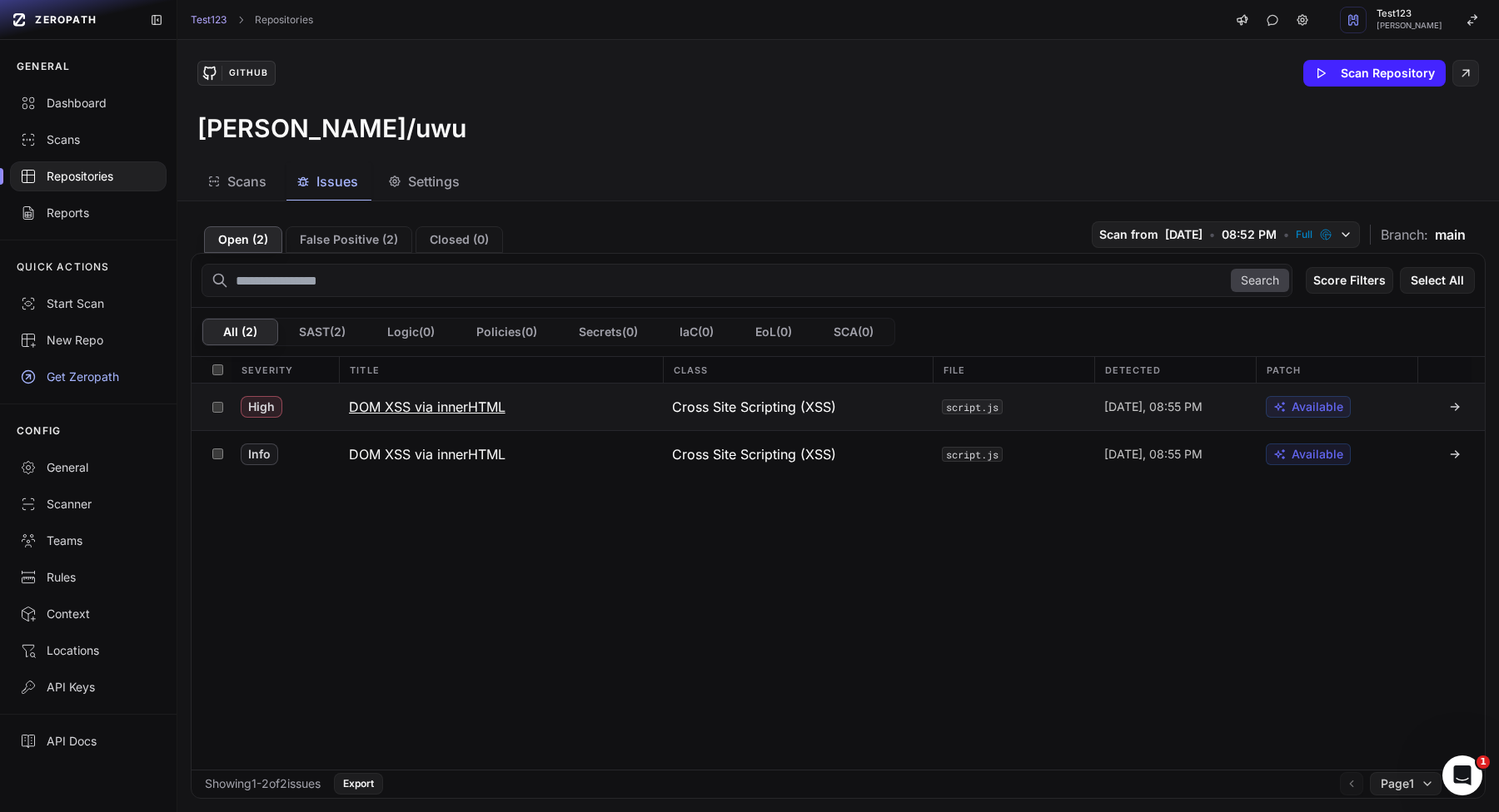
click at [427, 418] on button "DOM XSS via innerHTML" at bounding box center [500, 406] width 323 height 46
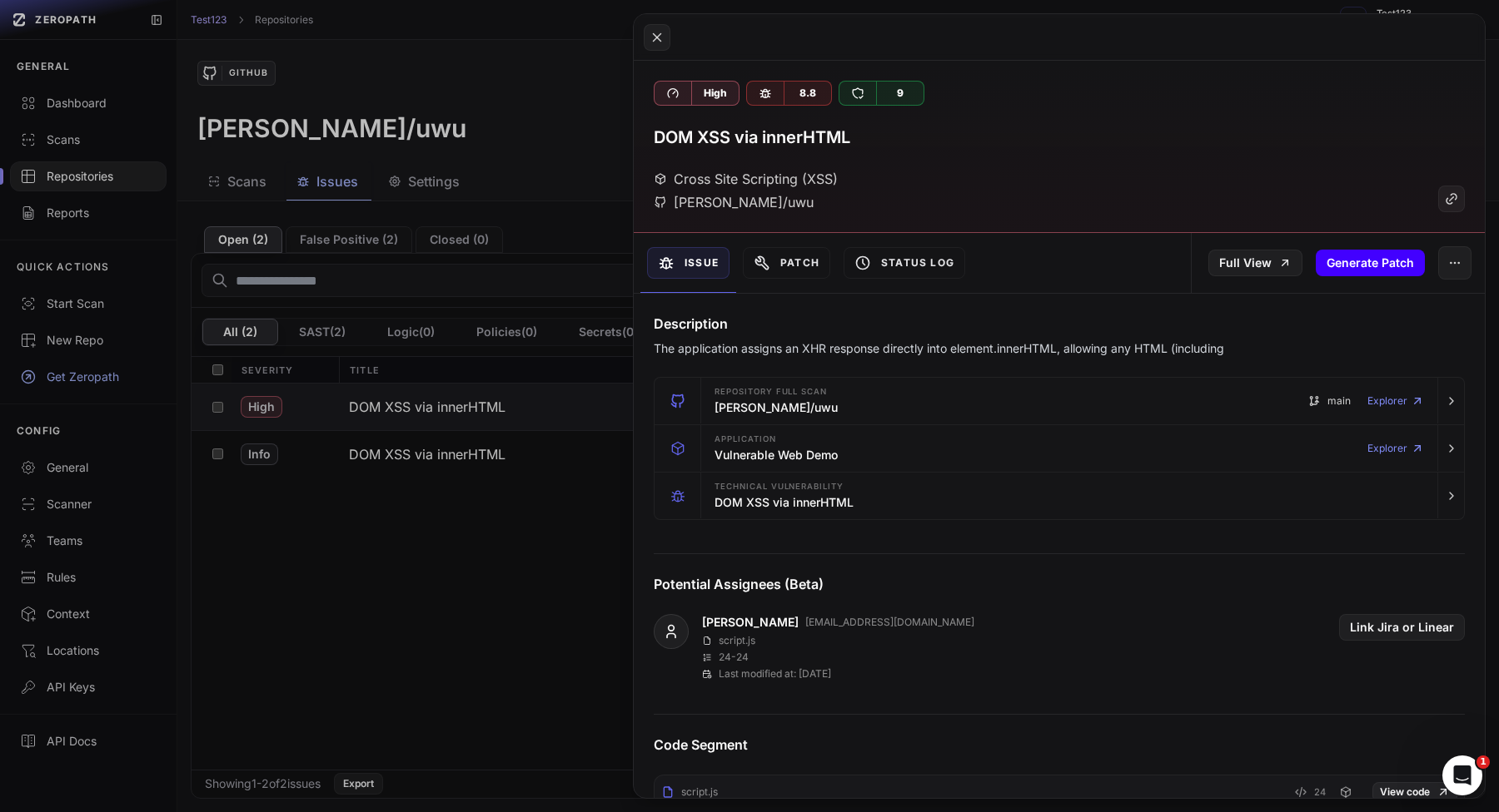
click at [1348, 264] on button "Generate Patch" at bounding box center [1369, 263] width 109 height 26
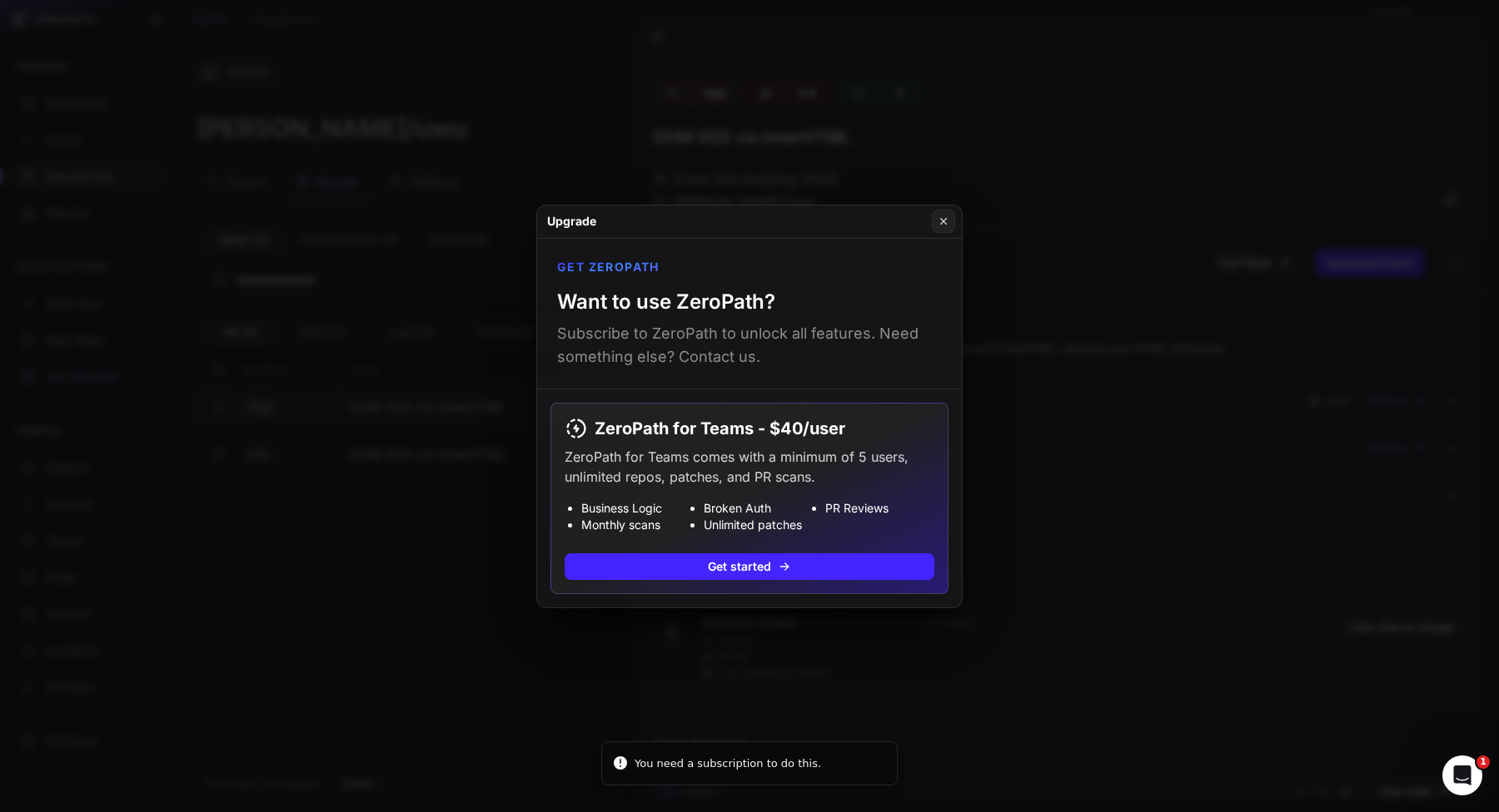
click at [1080, 325] on button at bounding box center [749, 406] width 1499 height 812
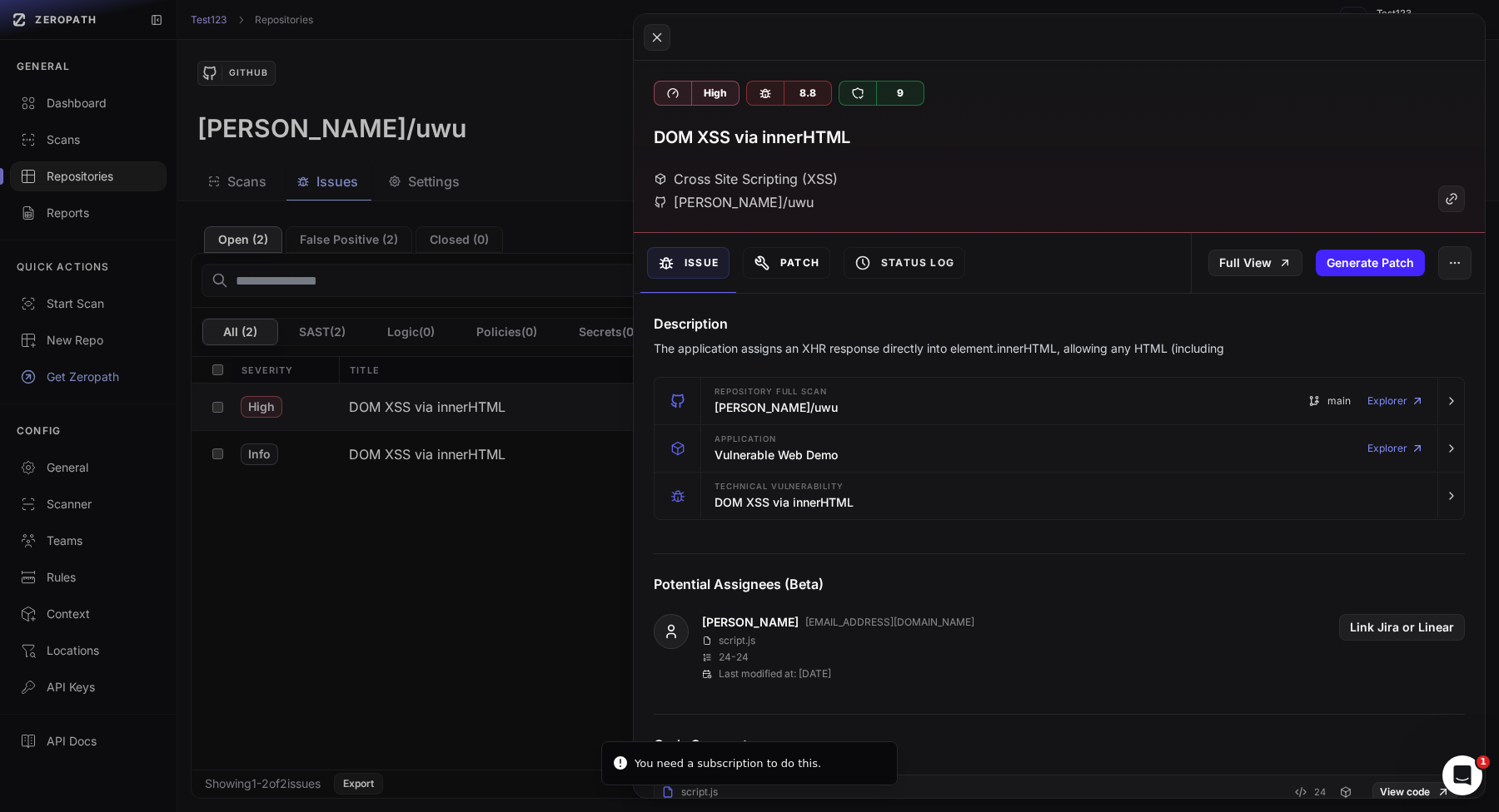
click at [811, 254] on button "Patch" at bounding box center [786, 262] width 87 height 31
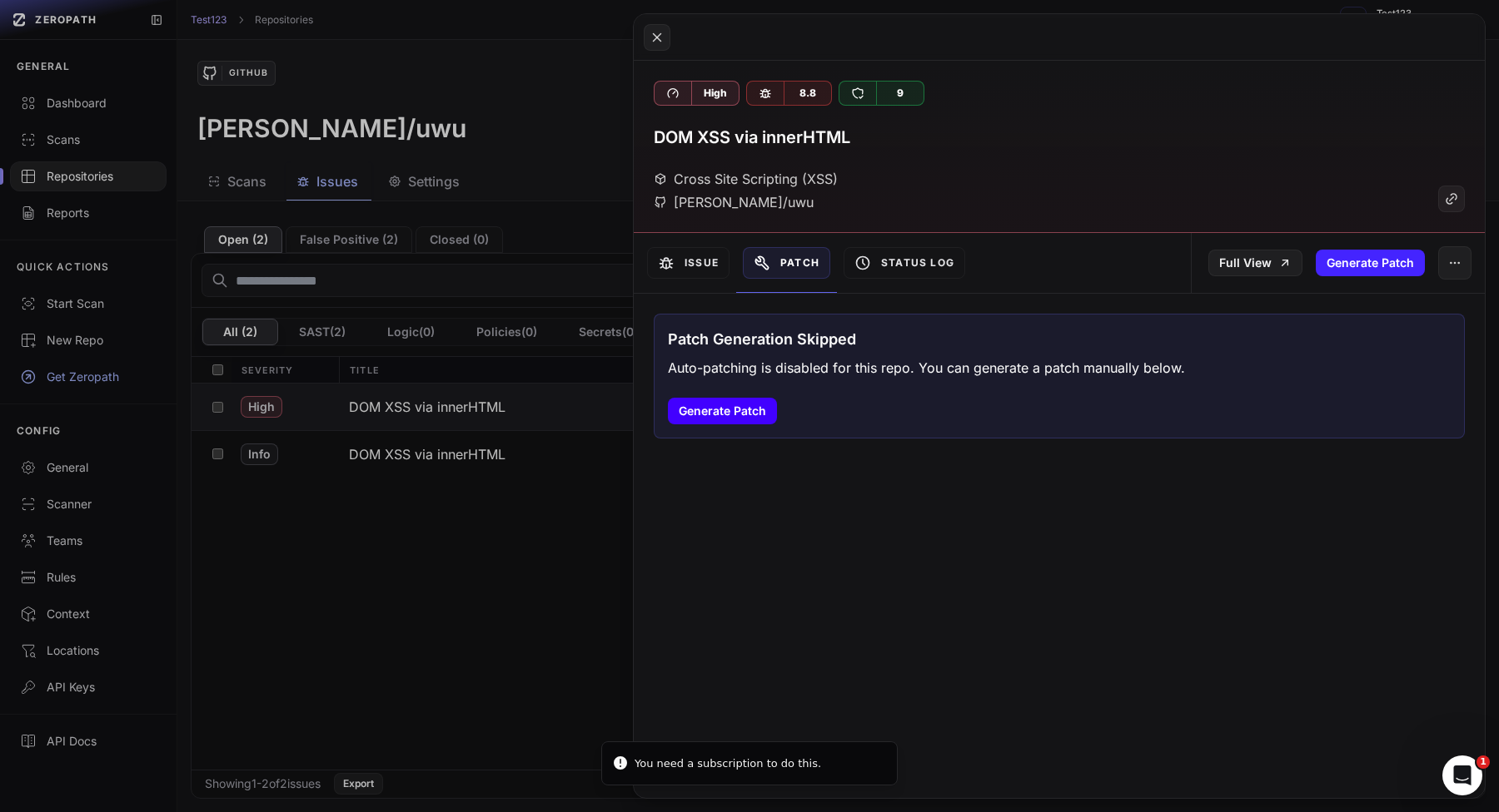
click at [706, 411] on button "Generate Patch" at bounding box center [722, 411] width 109 height 26
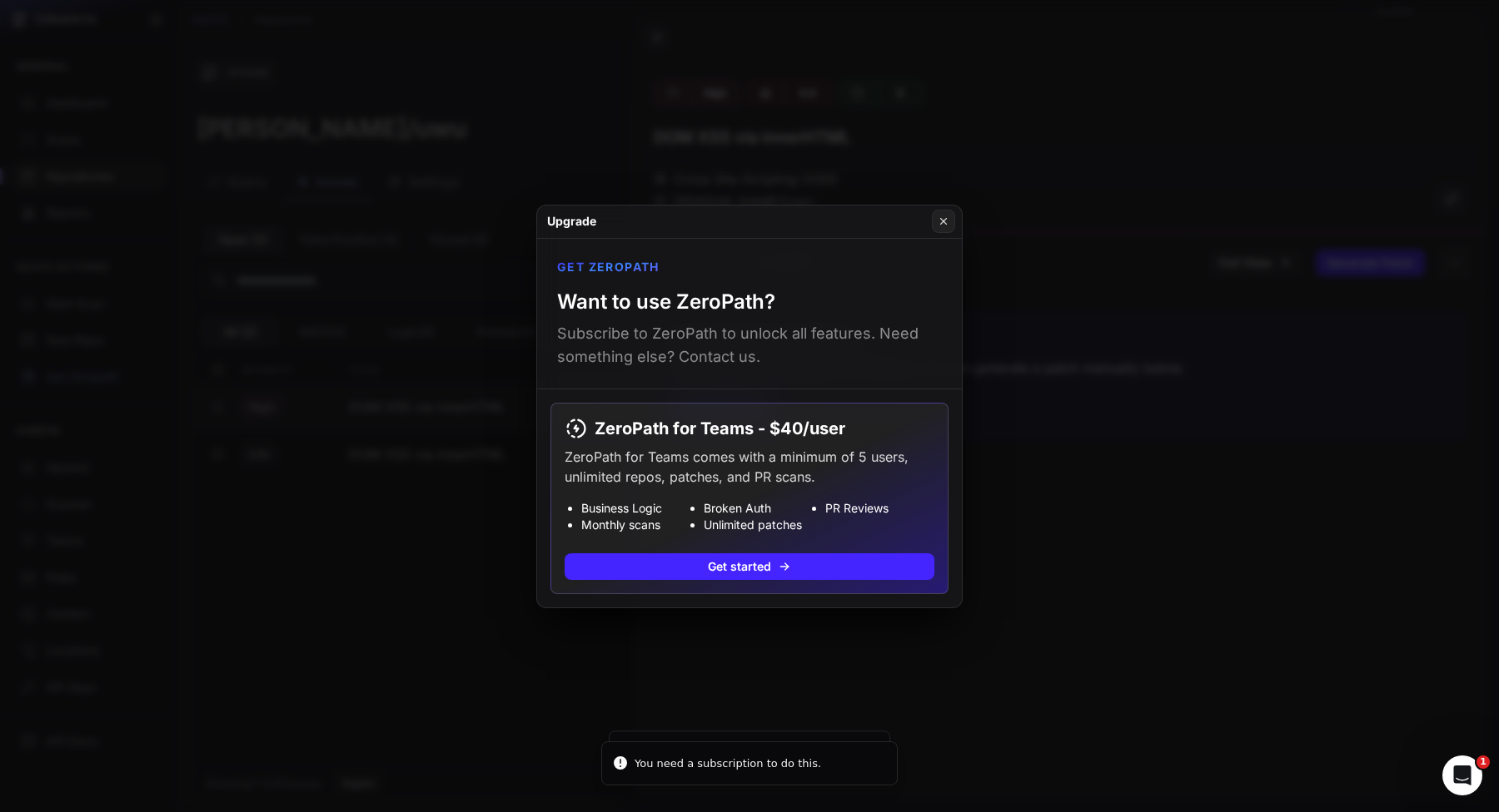
click at [1095, 492] on button at bounding box center [749, 406] width 1499 height 812
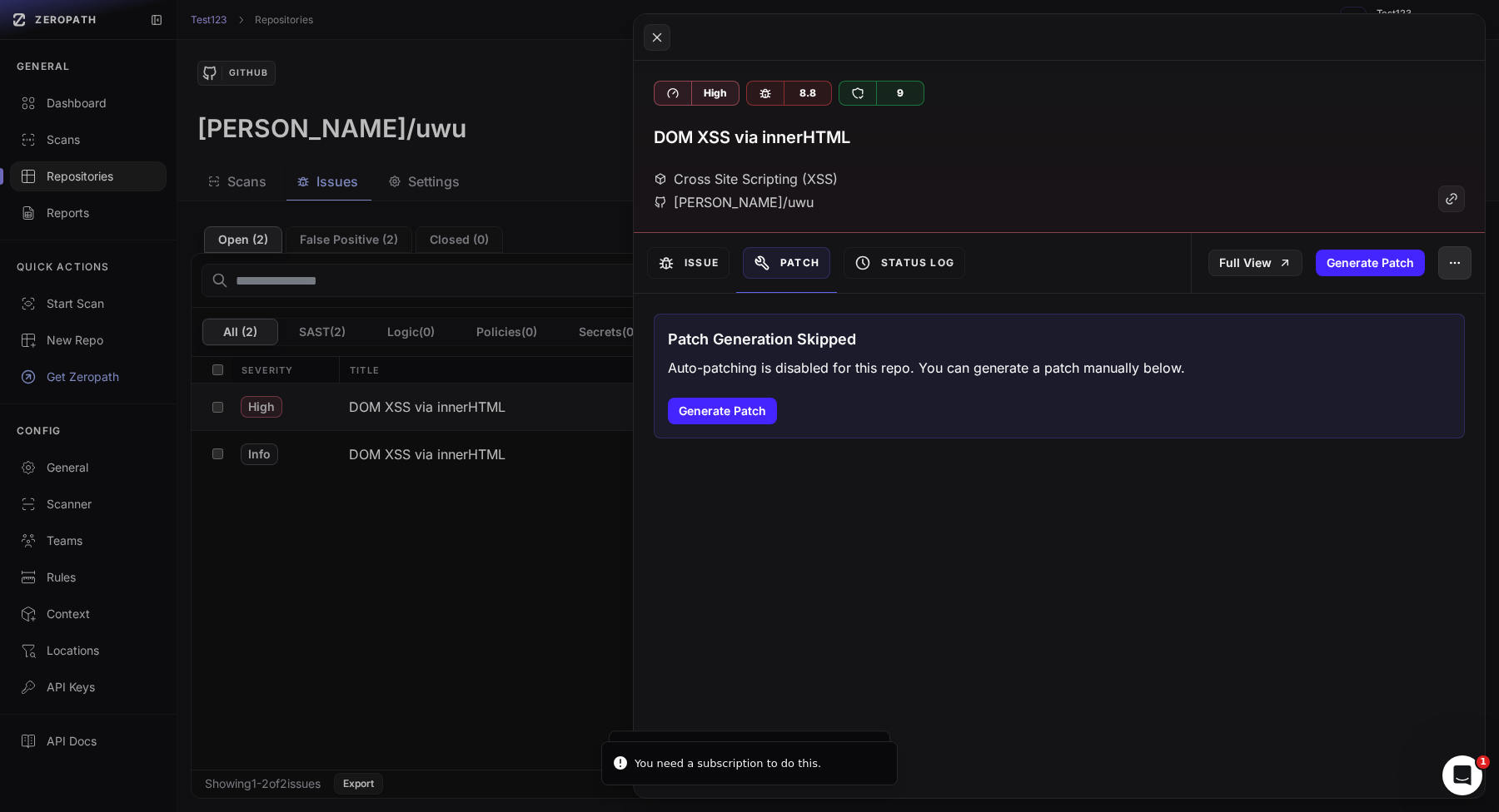
click at [1468, 260] on button "button" at bounding box center [1454, 263] width 33 height 33
click at [1378, 299] on div "False Positive" at bounding box center [1378, 307] width 178 height 40
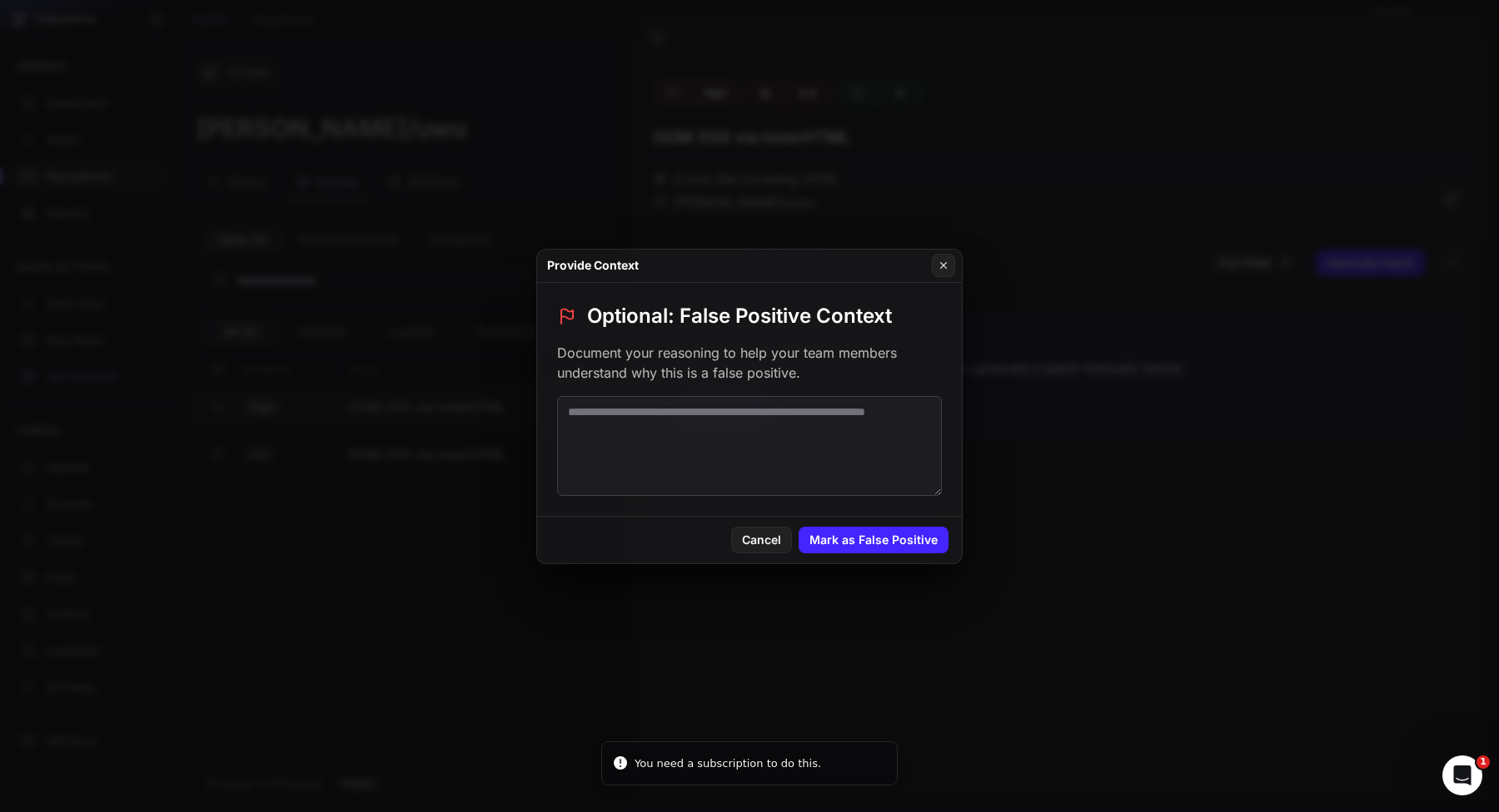
click at [733, 457] on textarea at bounding box center [749, 446] width 385 height 100
type textarea "****"
click at [887, 539] on button "Mark as False Positive" at bounding box center [873, 540] width 149 height 26
click at [1144, 554] on button at bounding box center [749, 406] width 1499 height 812
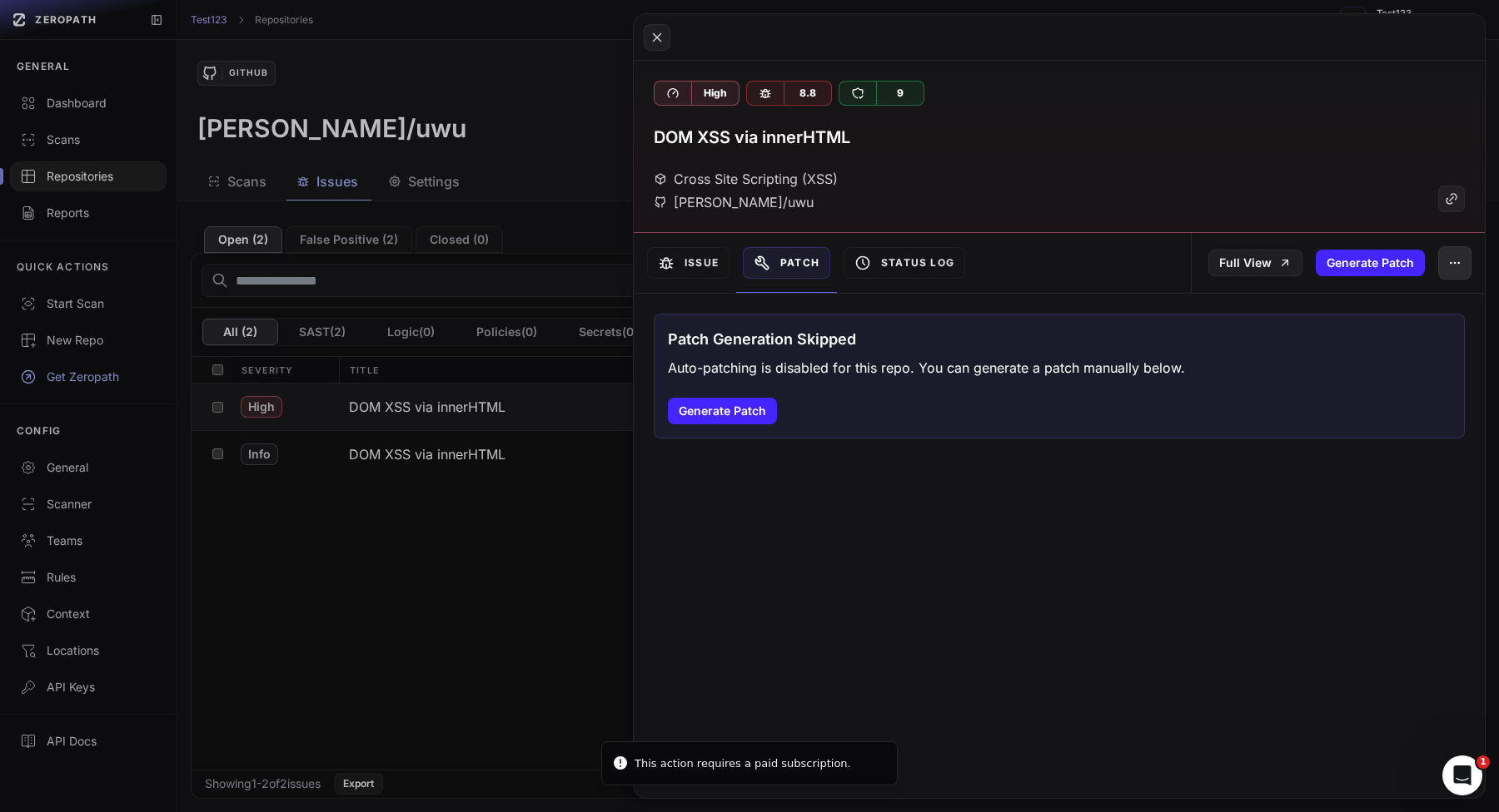
click at [1451, 269] on button "button" at bounding box center [1454, 263] width 33 height 33
click at [1387, 343] on div "Archive Issue" at bounding box center [1378, 347] width 178 height 40
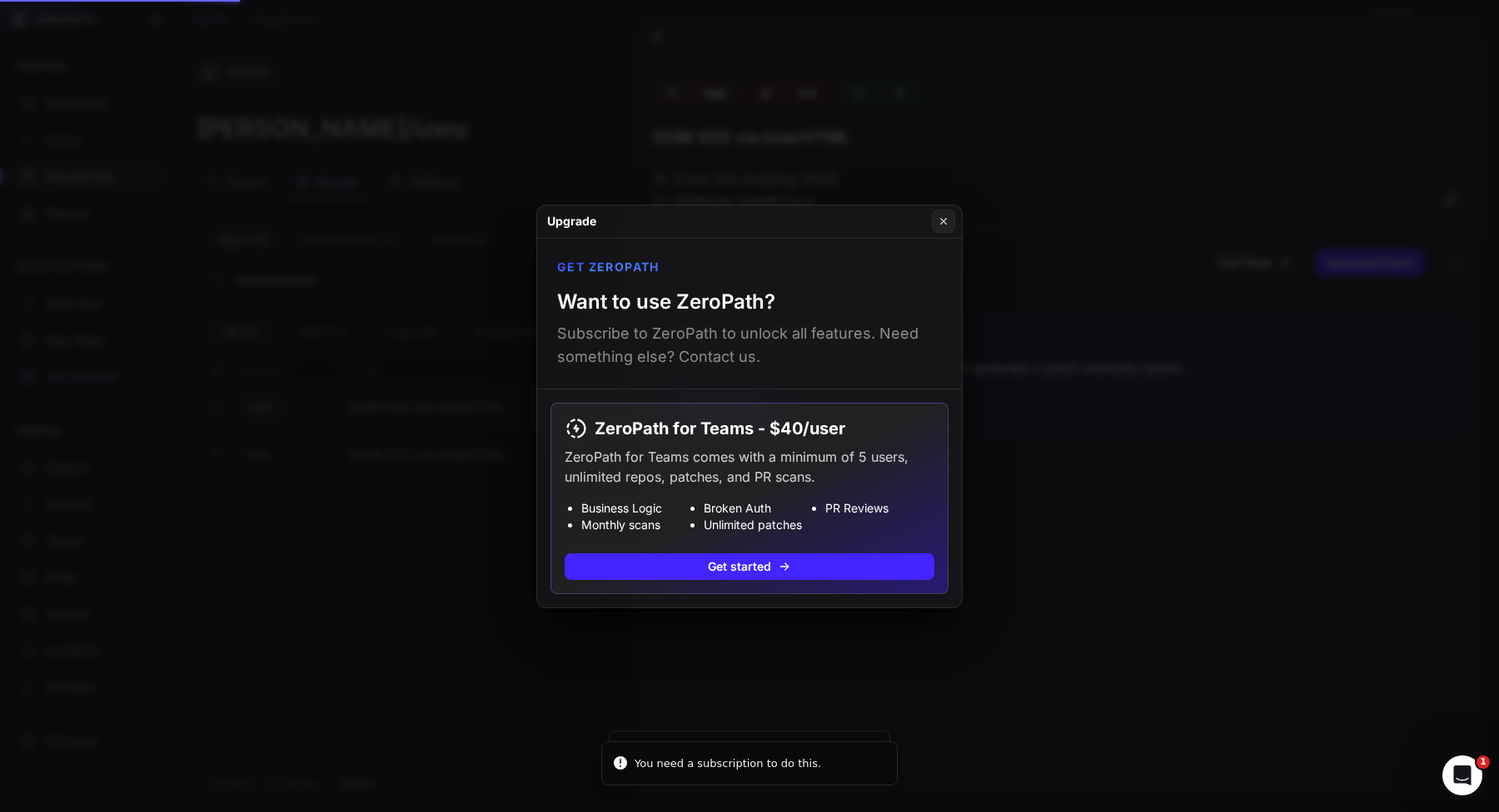
click at [1030, 542] on button at bounding box center [749, 406] width 1499 height 812
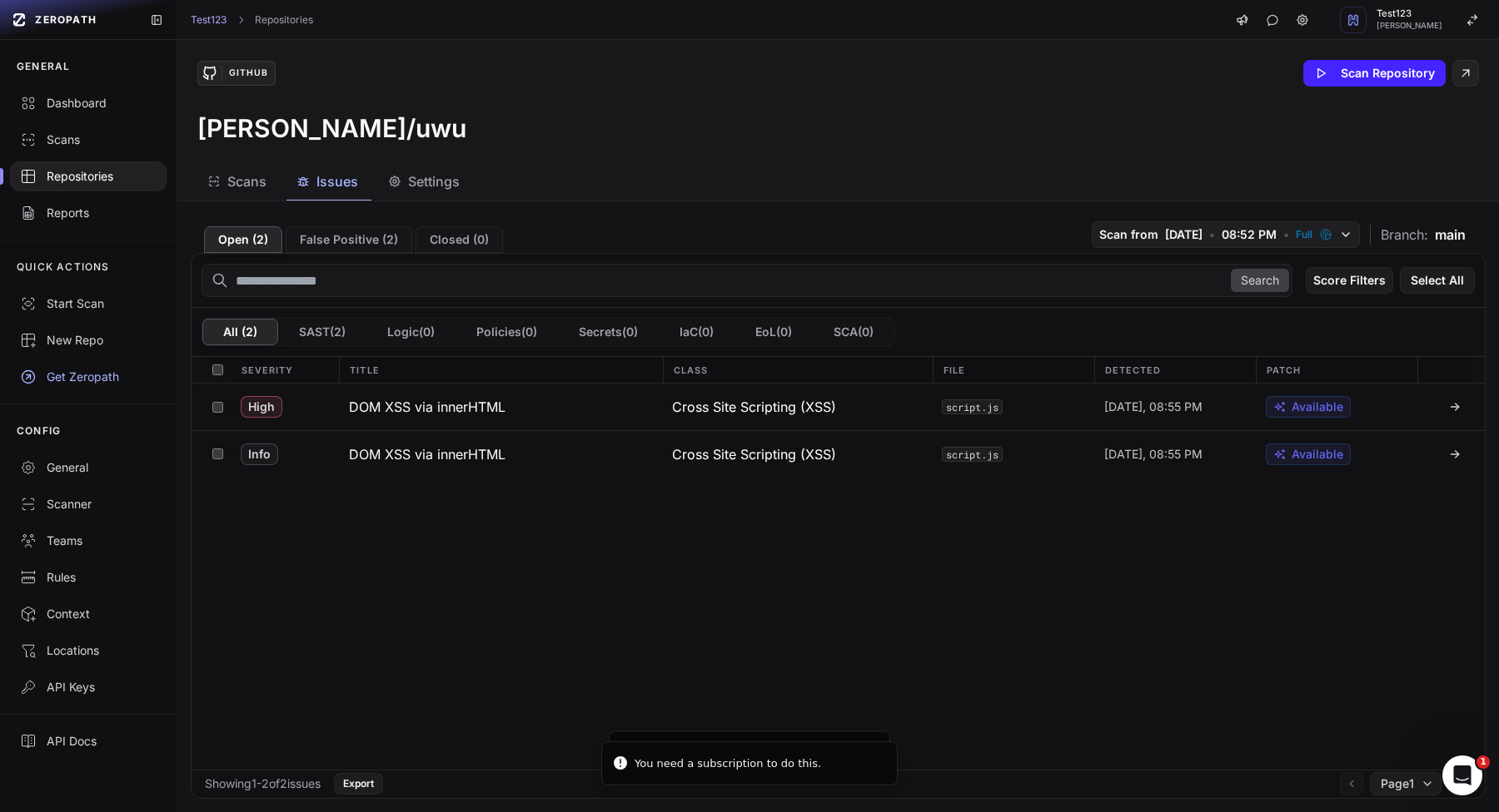
click at [442, 525] on div "High DOM XSS via innerHTML Cross Site Scripting (XSS) script.js Today, 08:55 PM…" at bounding box center [837, 577] width 1293 height 386
click at [965, 411] on code "script.js" at bounding box center [972, 407] width 61 height 15
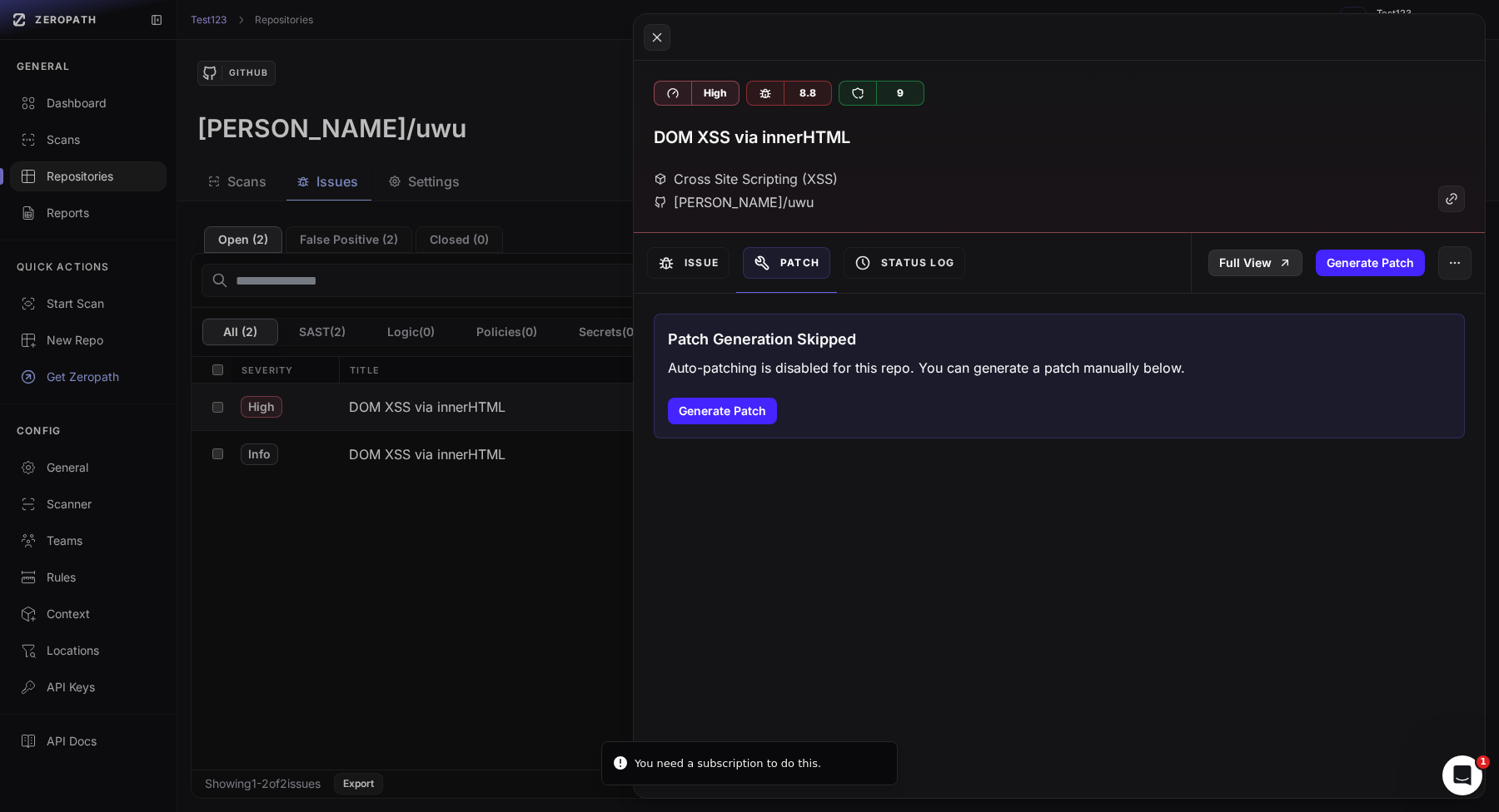
click at [1222, 257] on link "Full View" at bounding box center [1254, 263] width 94 height 26
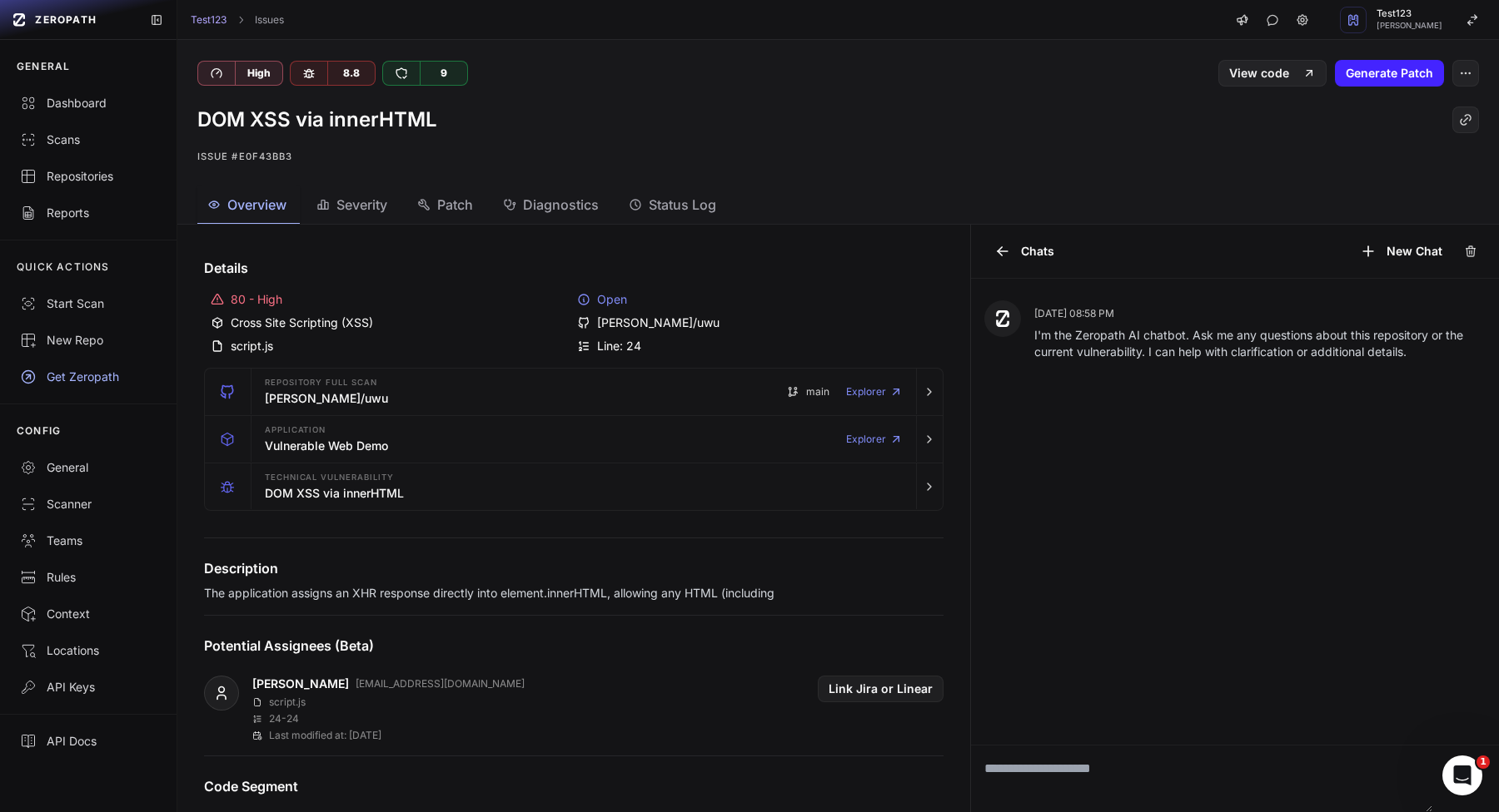
click at [1195, 775] on textarea at bounding box center [1201, 779] width 462 height 66
type textarea "****"
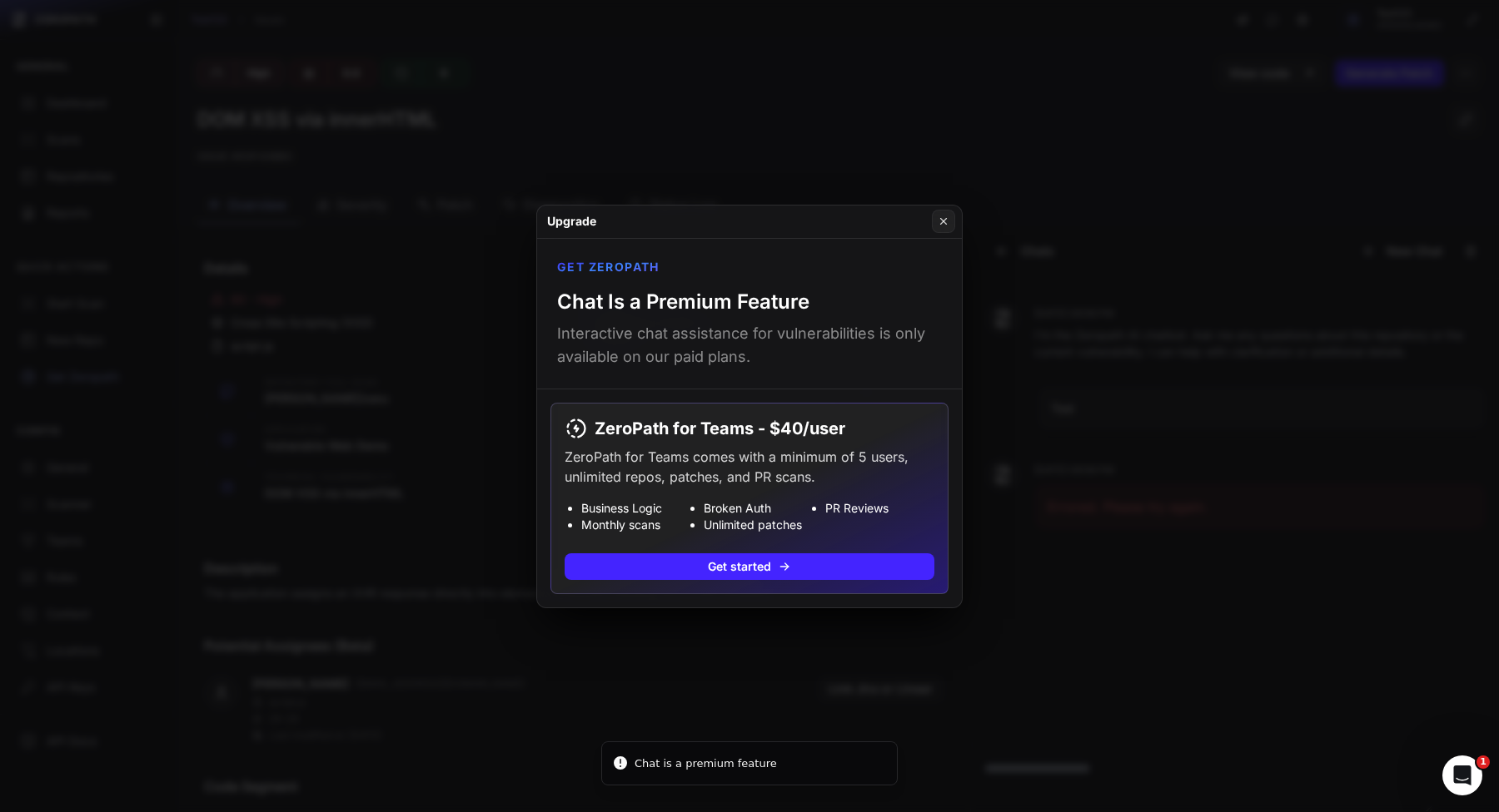
click at [1214, 575] on button at bounding box center [749, 406] width 1499 height 812
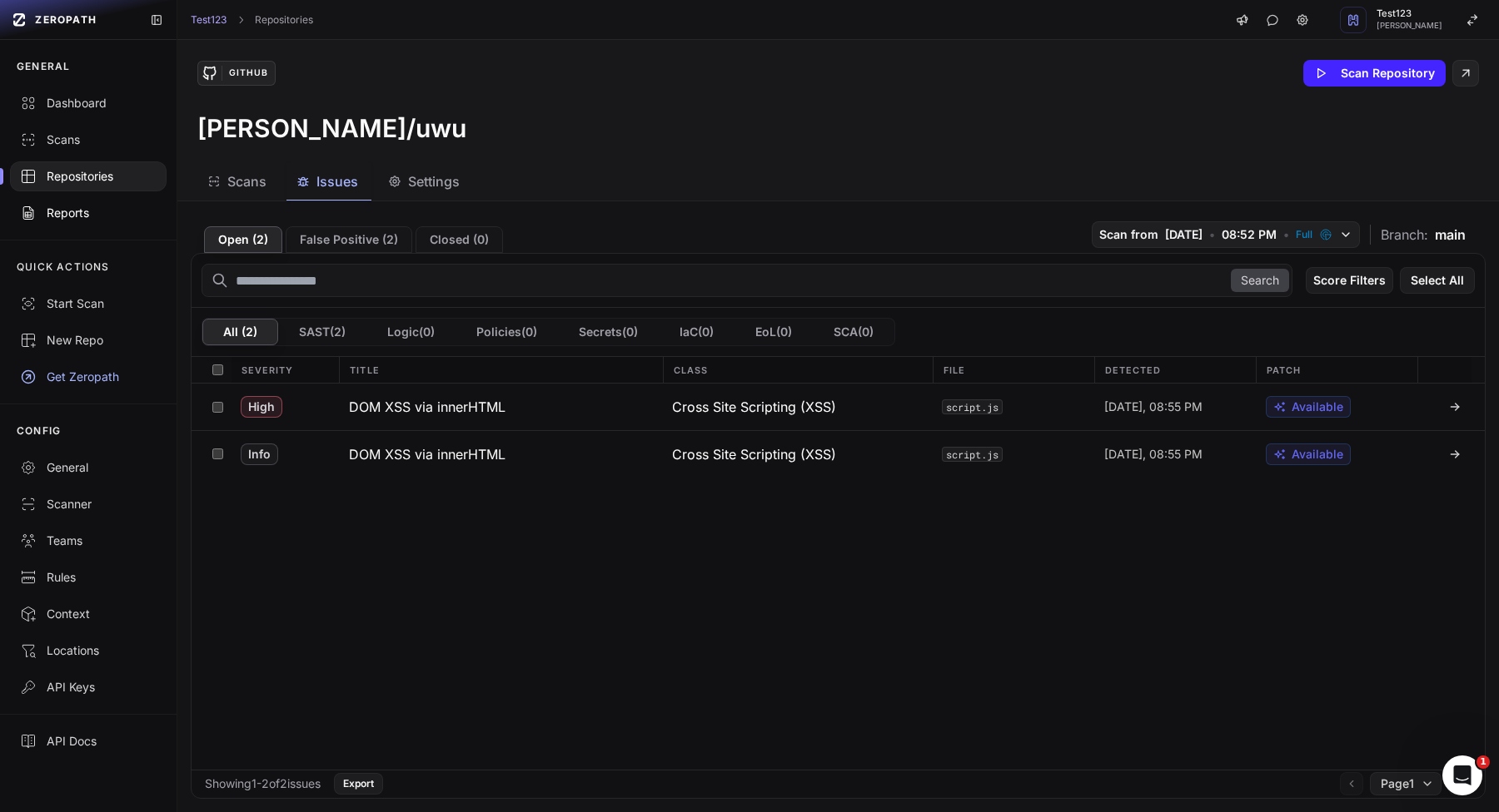
click at [60, 209] on div "Reports" at bounding box center [88, 214] width 136 height 17
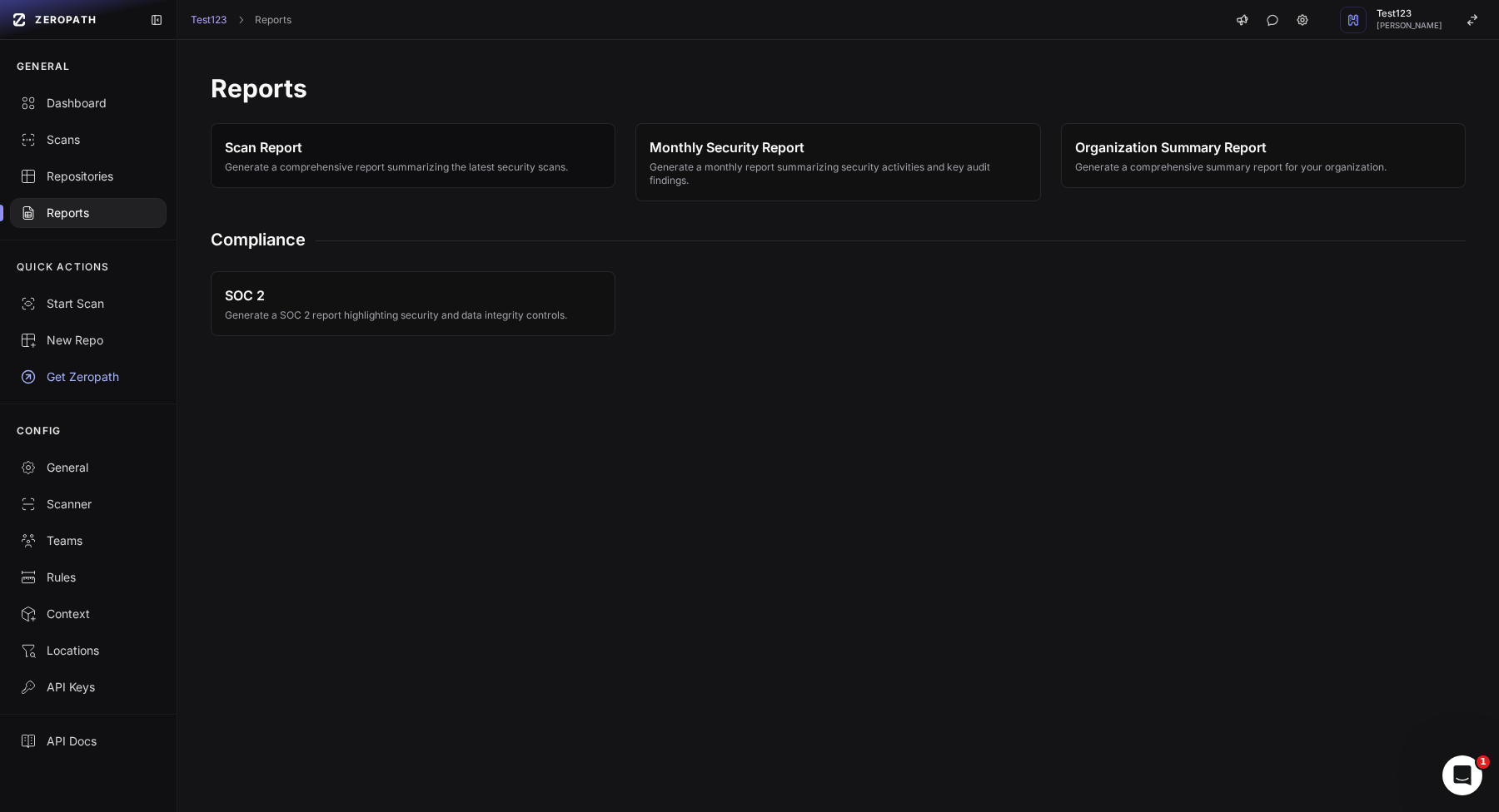
click at [443, 154] on span "Scan Report" at bounding box center [396, 147] width 343 height 20
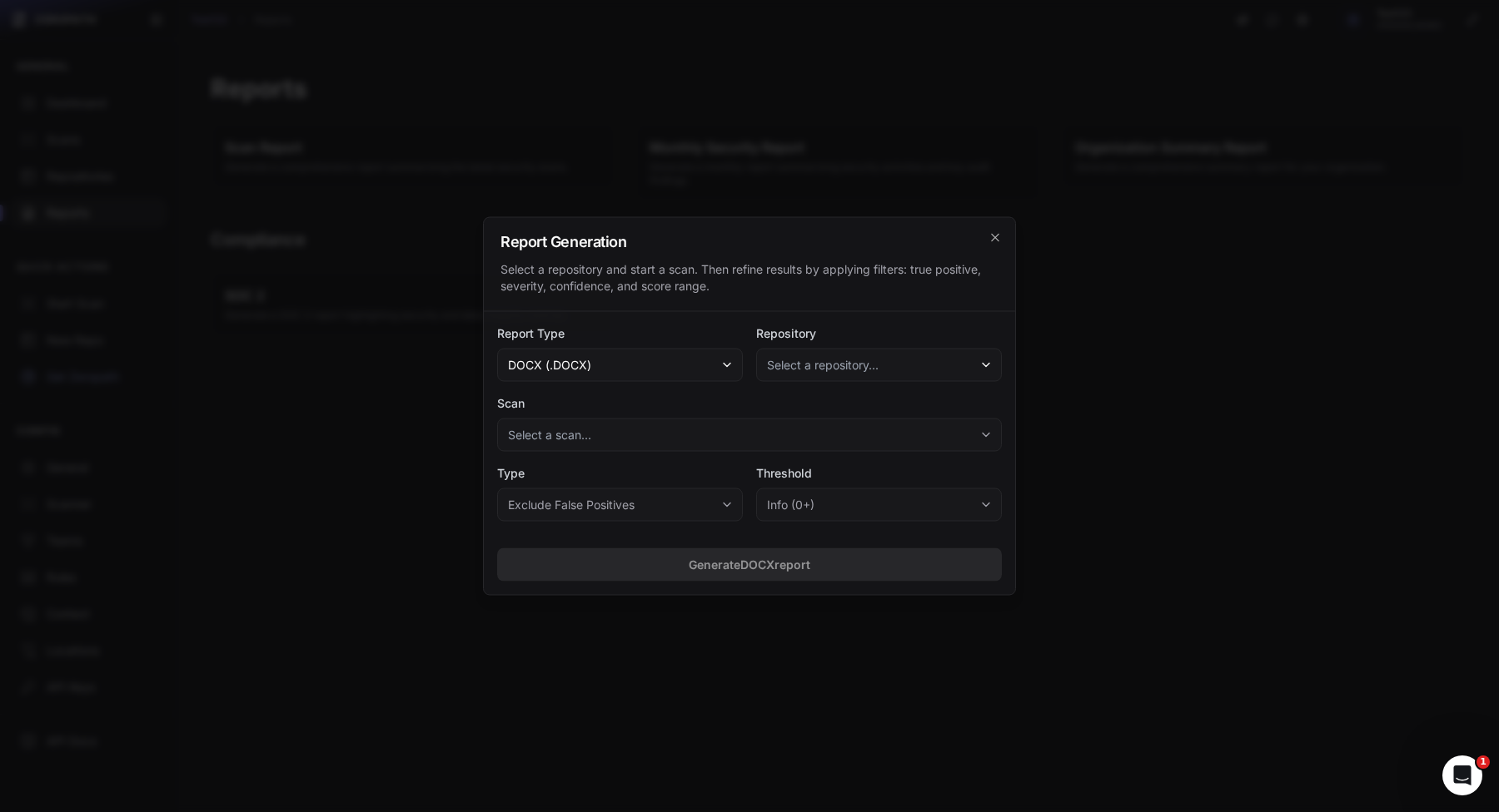
click at [884, 362] on button "Select a repository..." at bounding box center [879, 365] width 246 height 33
click at [808, 406] on span "[PERSON_NAME]/uwu" at bounding box center [817, 411] width 90 height 17
click at [783, 425] on button "Select a scan..." at bounding box center [749, 435] width 504 height 33
click at [752, 471] on div "[ Full Scan ] Completed on 08/31/2025, 08:55 PM (Open: 2 , False Positive: 0 )" at bounding box center [748, 481] width 497 height 30
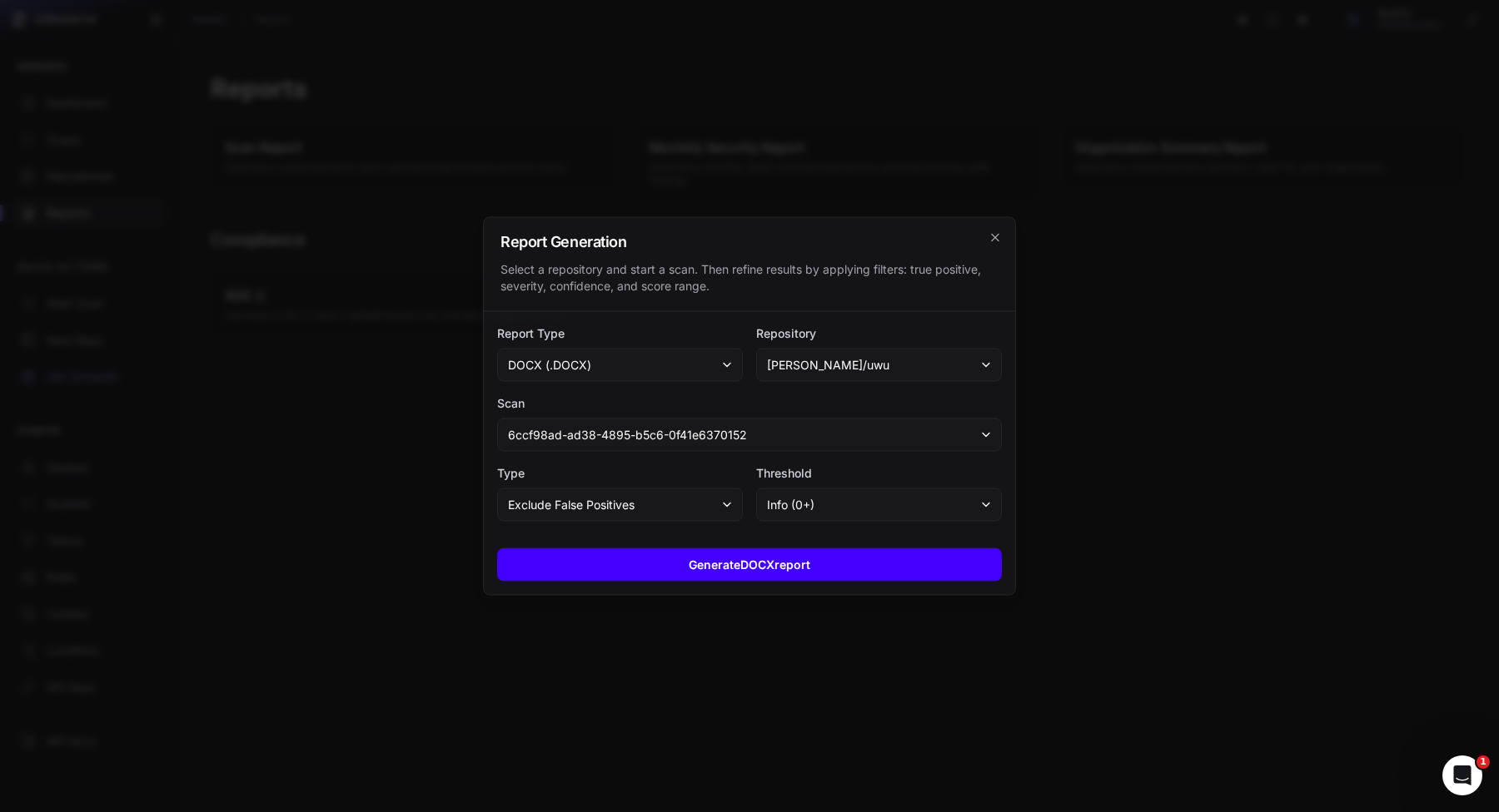
click at [728, 564] on button "Generate DOCX report" at bounding box center [749, 564] width 504 height 33
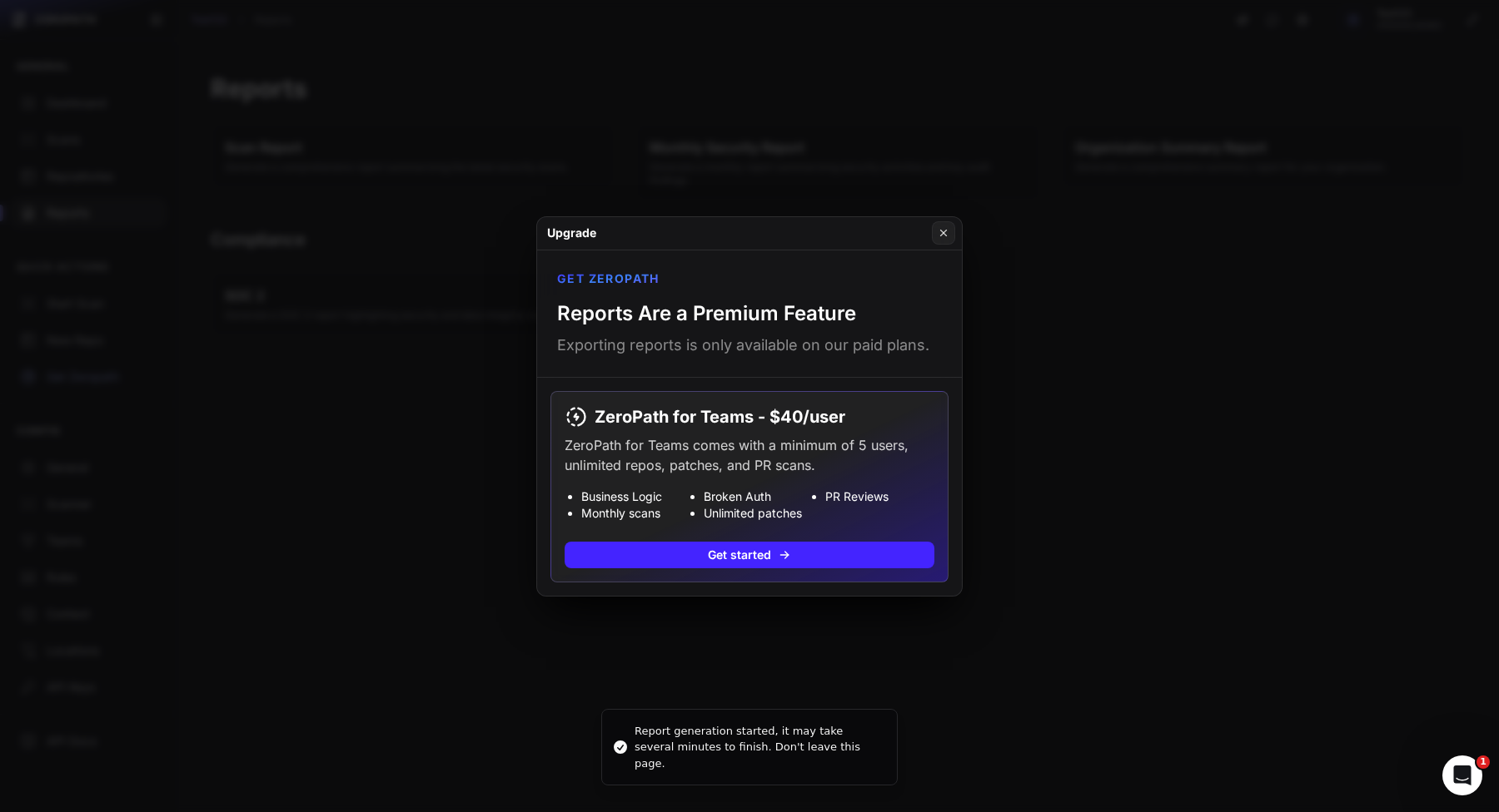
click at [871, 644] on button at bounding box center [749, 406] width 1499 height 812
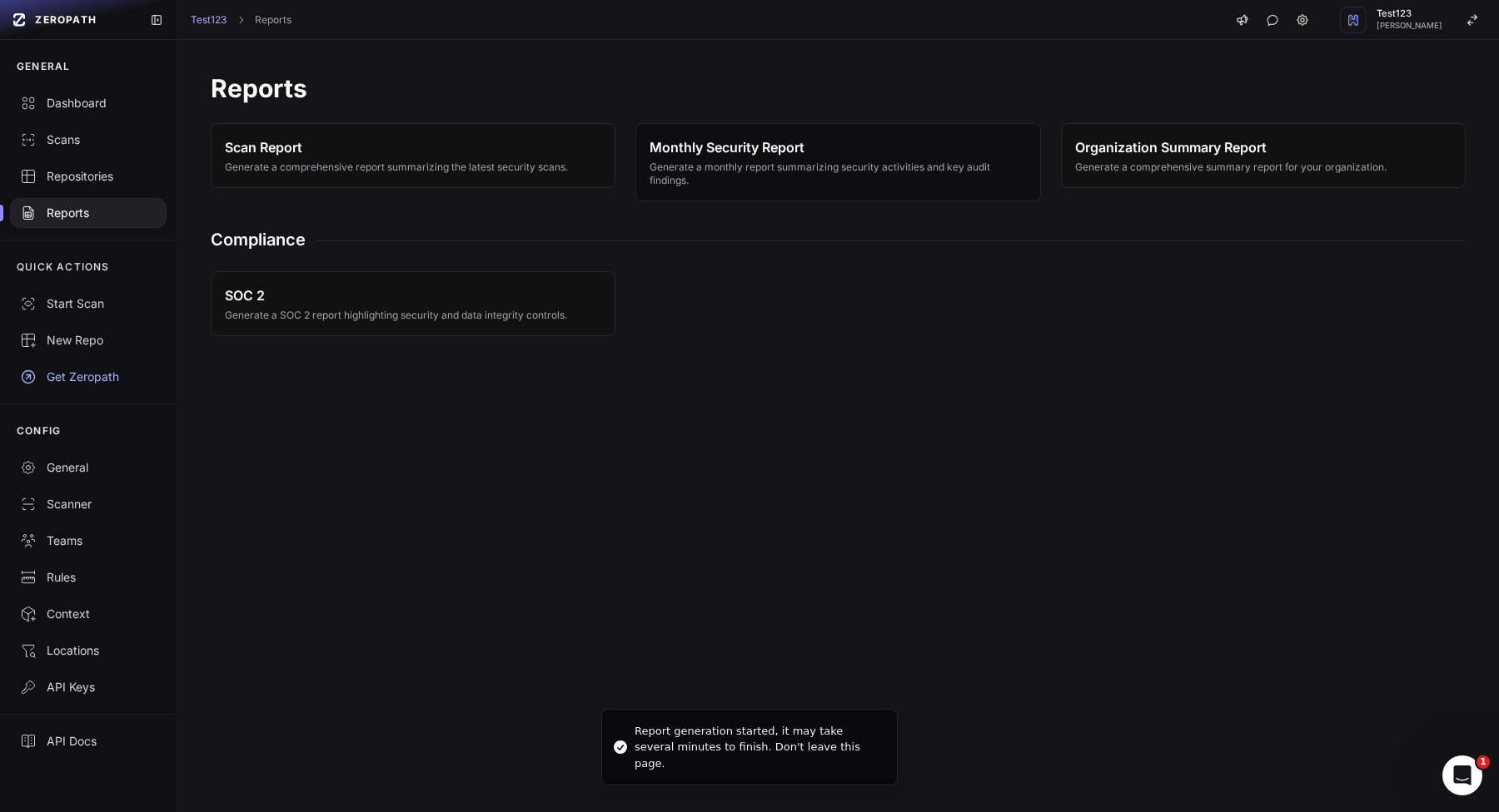
click at [873, 184] on span "Generate a monthly report summarizing security activities and key audit finding…" at bounding box center [838, 174] width 376 height 26
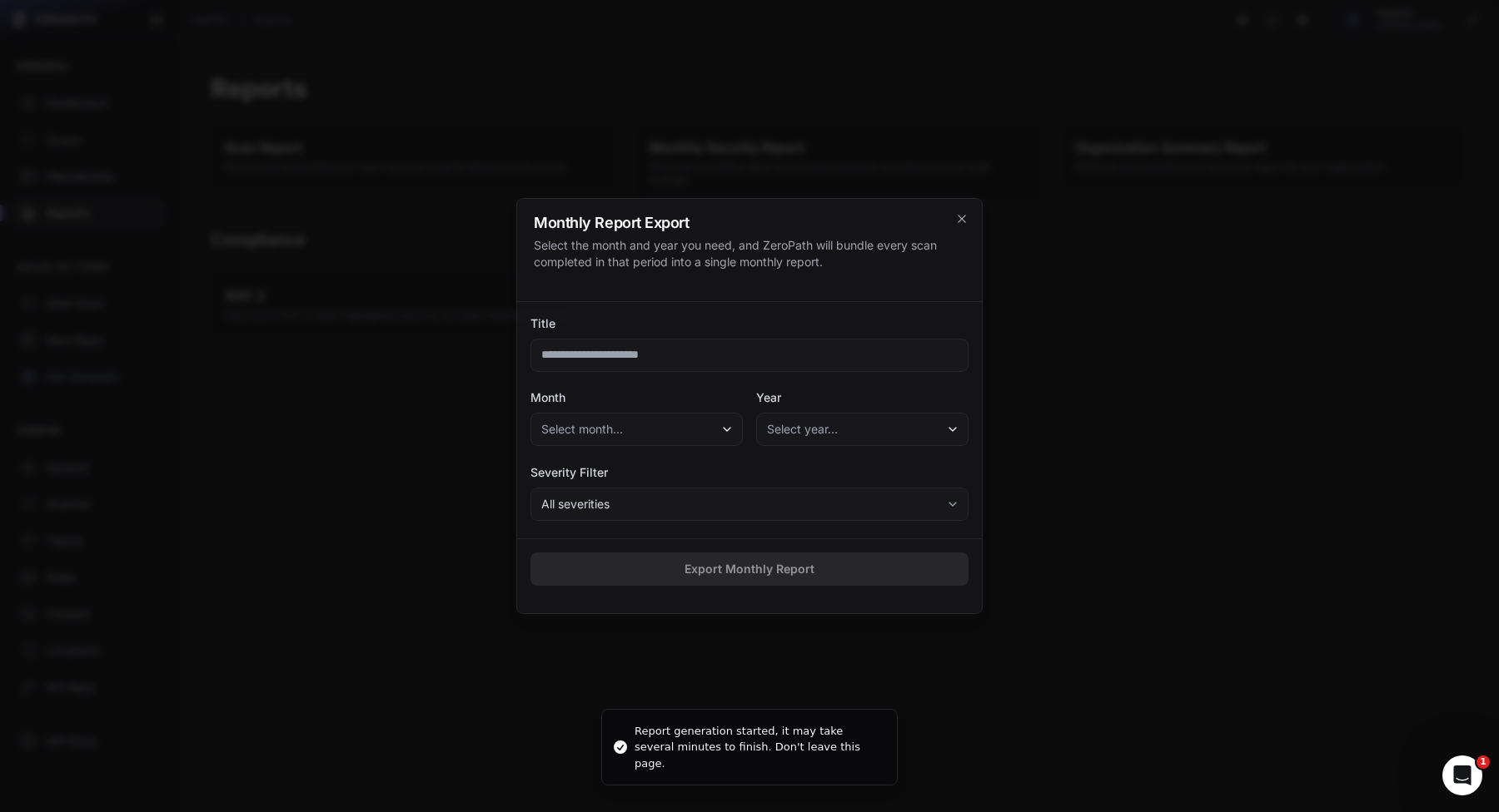
click at [860, 355] on input "Title" at bounding box center [749, 354] width 438 height 33
type input "****"
click at [626, 429] on button "Select month..." at bounding box center [636, 429] width 212 height 33
click at [629, 476] on div "January" at bounding box center [636, 475] width 204 height 30
click at [863, 429] on button "Select year…" at bounding box center [862, 429] width 212 height 33
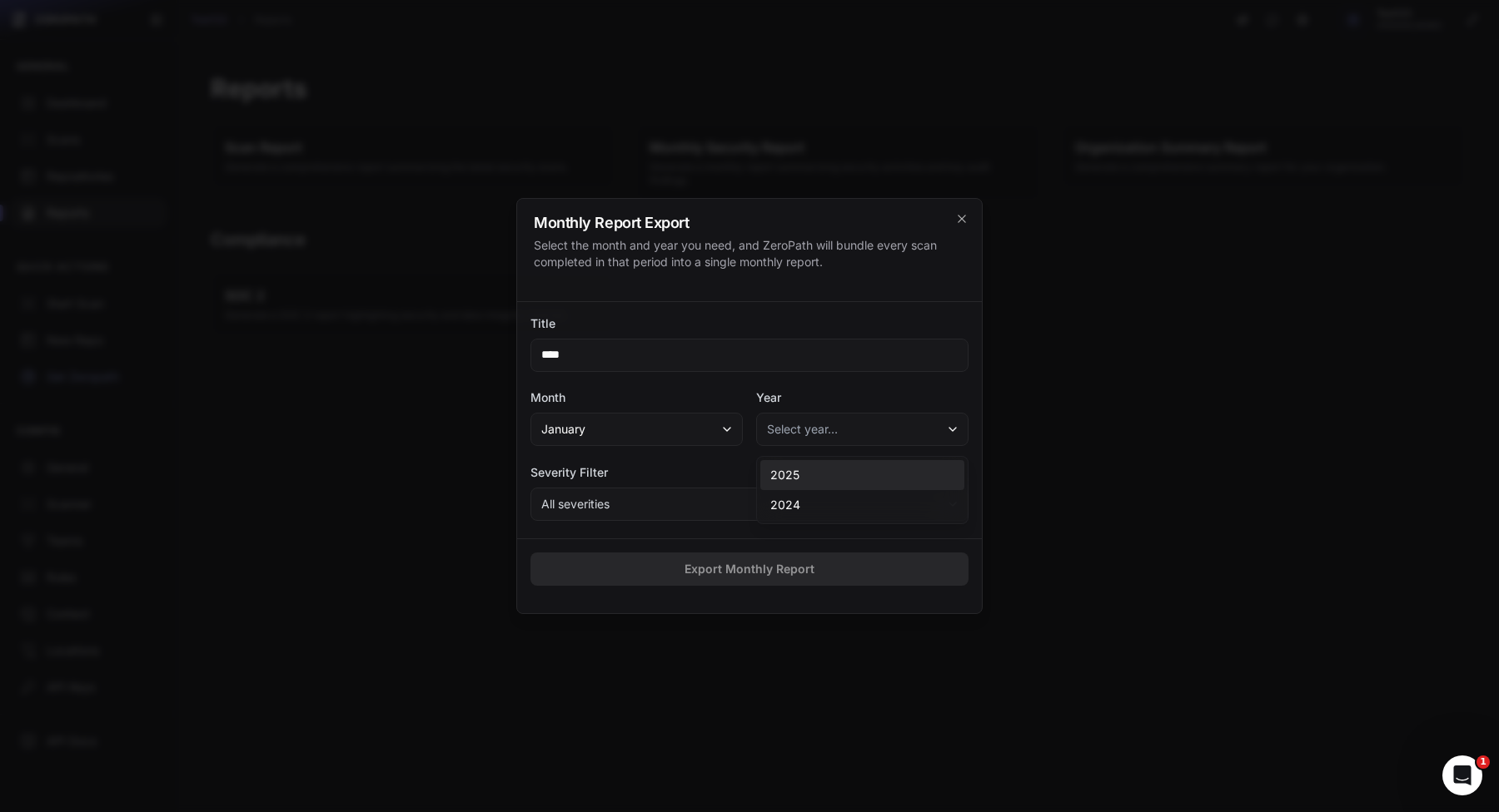
click at [849, 475] on div "2025" at bounding box center [863, 475] width 204 height 30
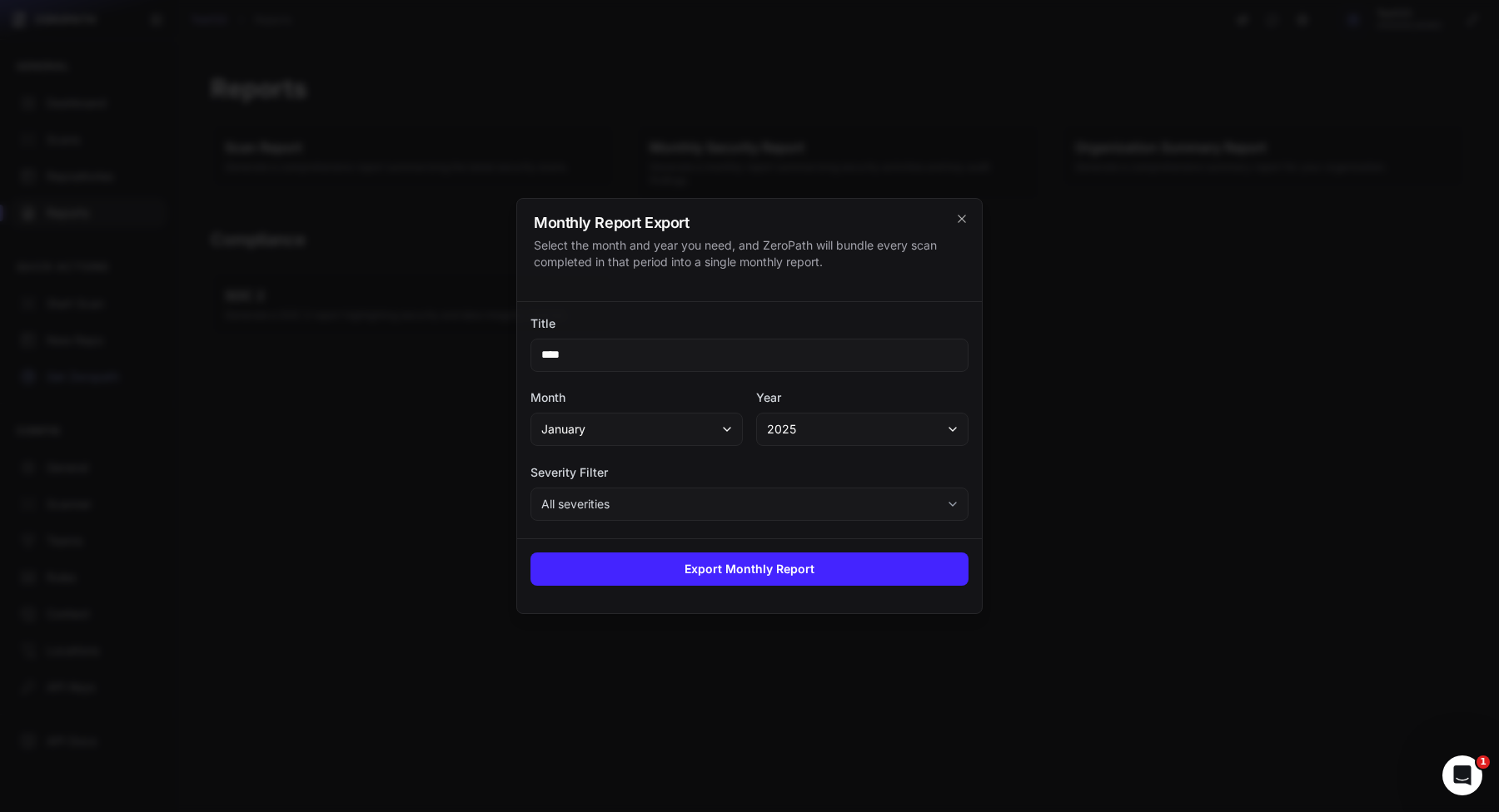
click at [793, 510] on button "All severities" at bounding box center [749, 504] width 438 height 33
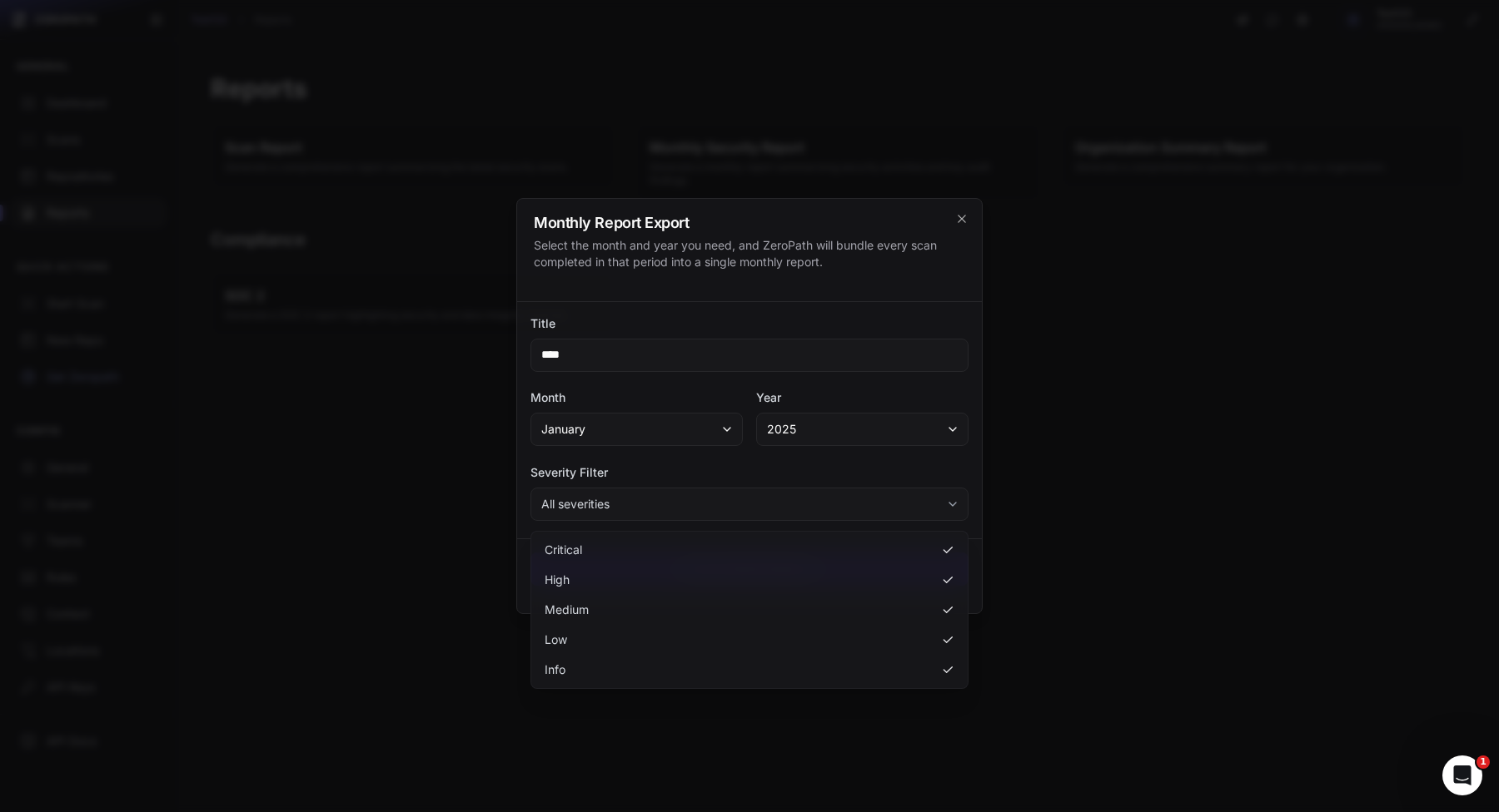
click at [817, 502] on button "All severities" at bounding box center [749, 504] width 438 height 33
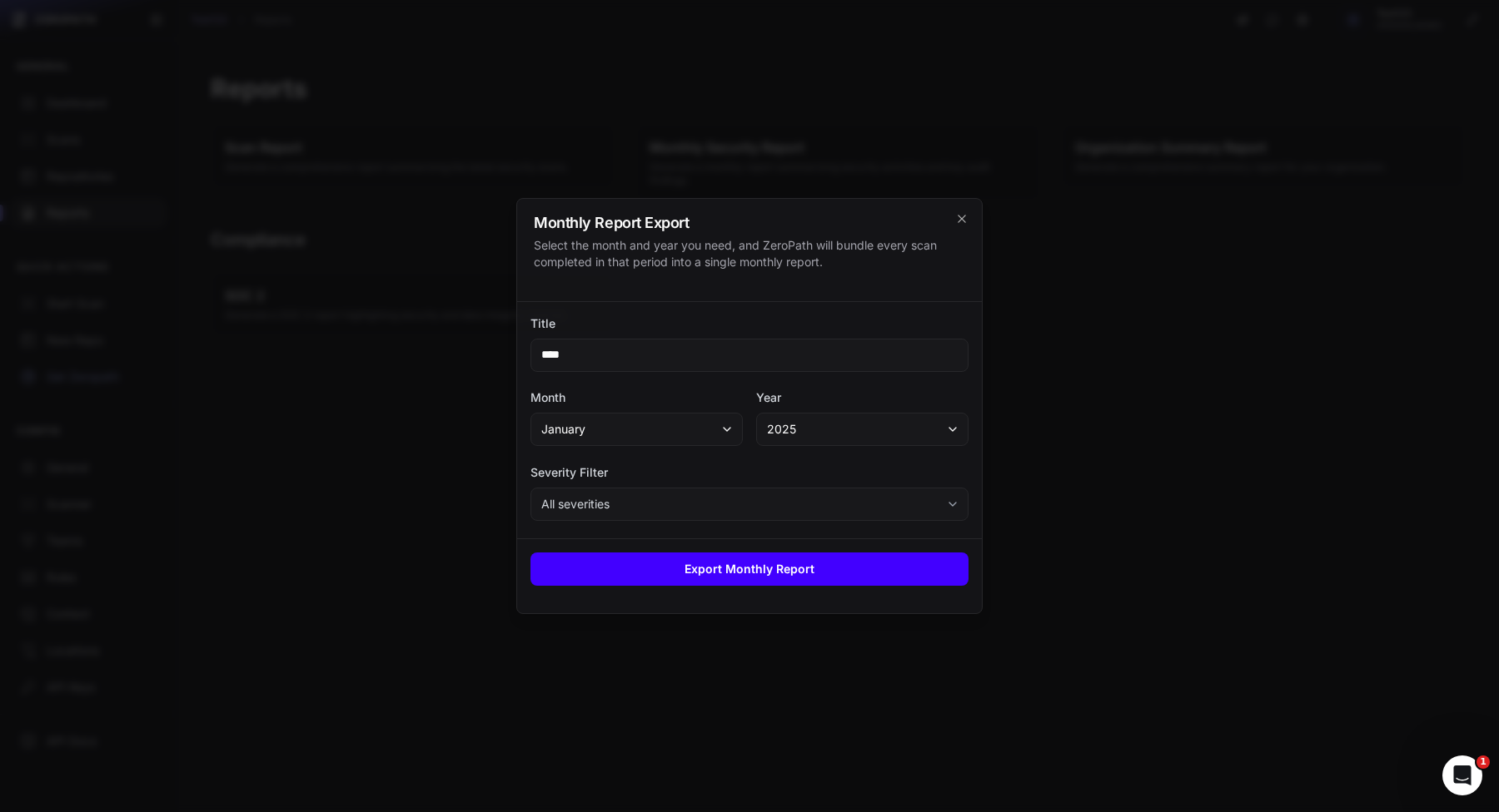
click at [815, 566] on button "Export Monthly Report" at bounding box center [749, 569] width 438 height 33
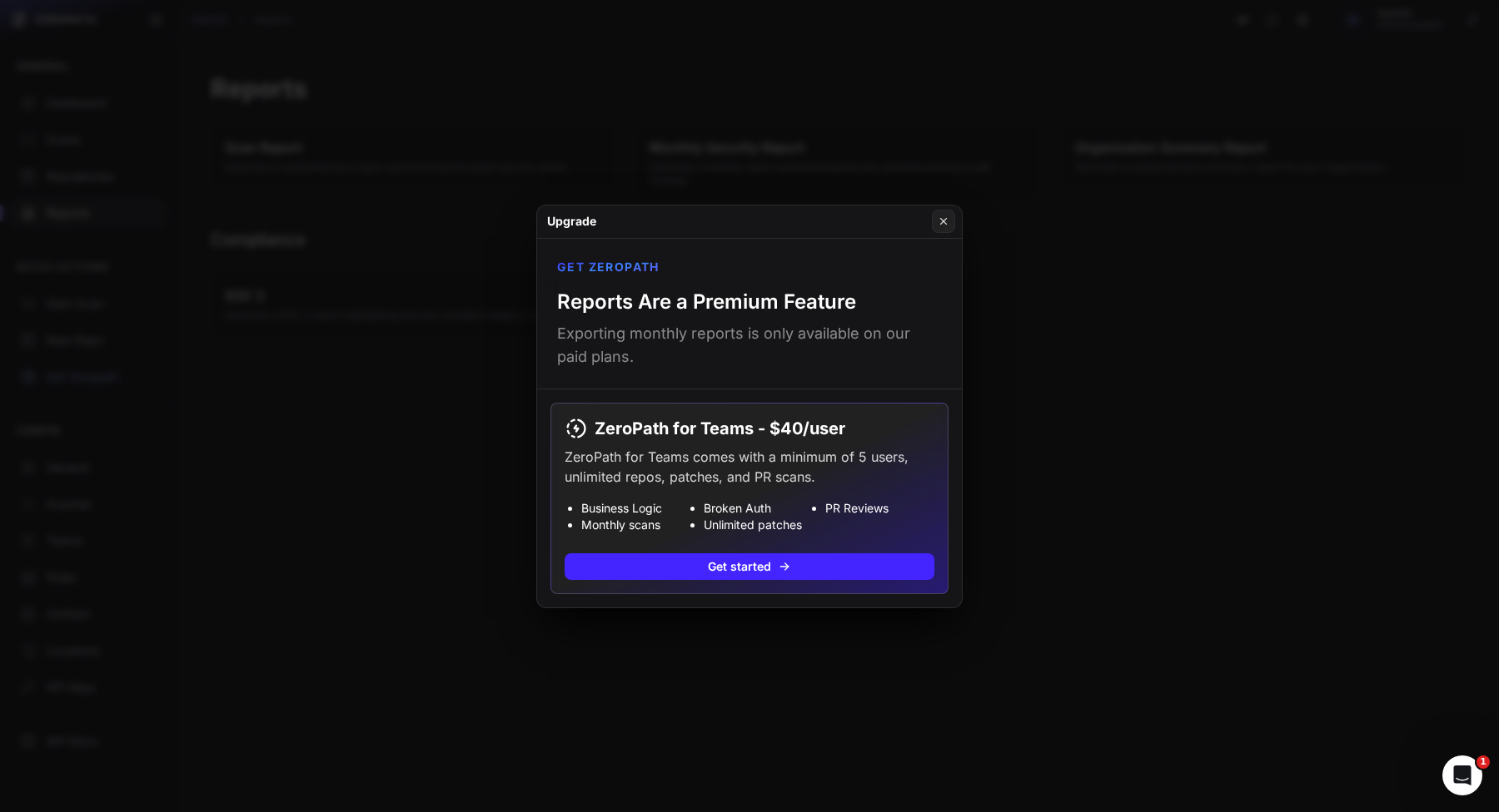
click at [1082, 345] on button at bounding box center [749, 406] width 1499 height 812
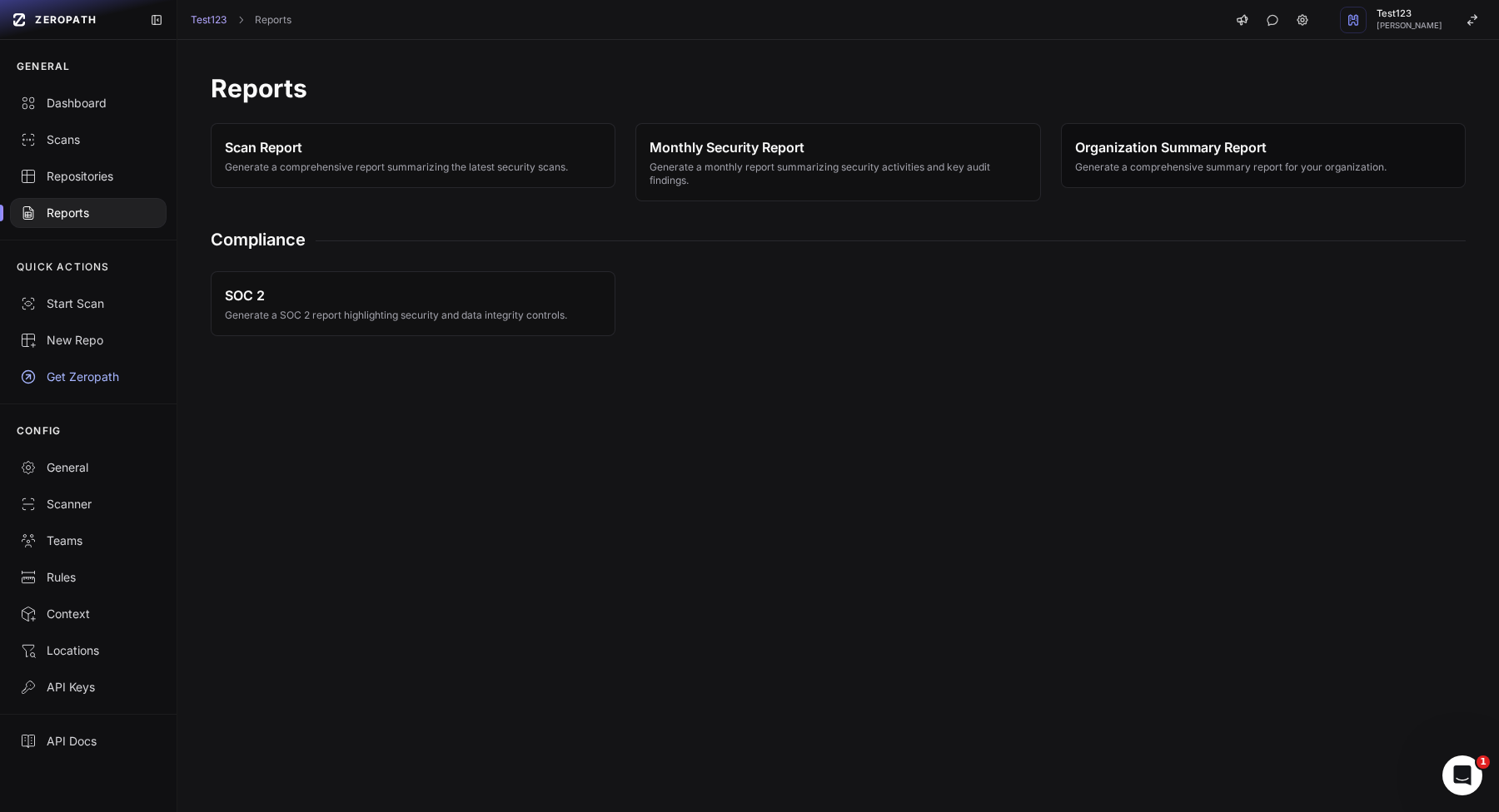
click at [1175, 156] on span "Organization Summary Report" at bounding box center [1229, 147] width 311 height 20
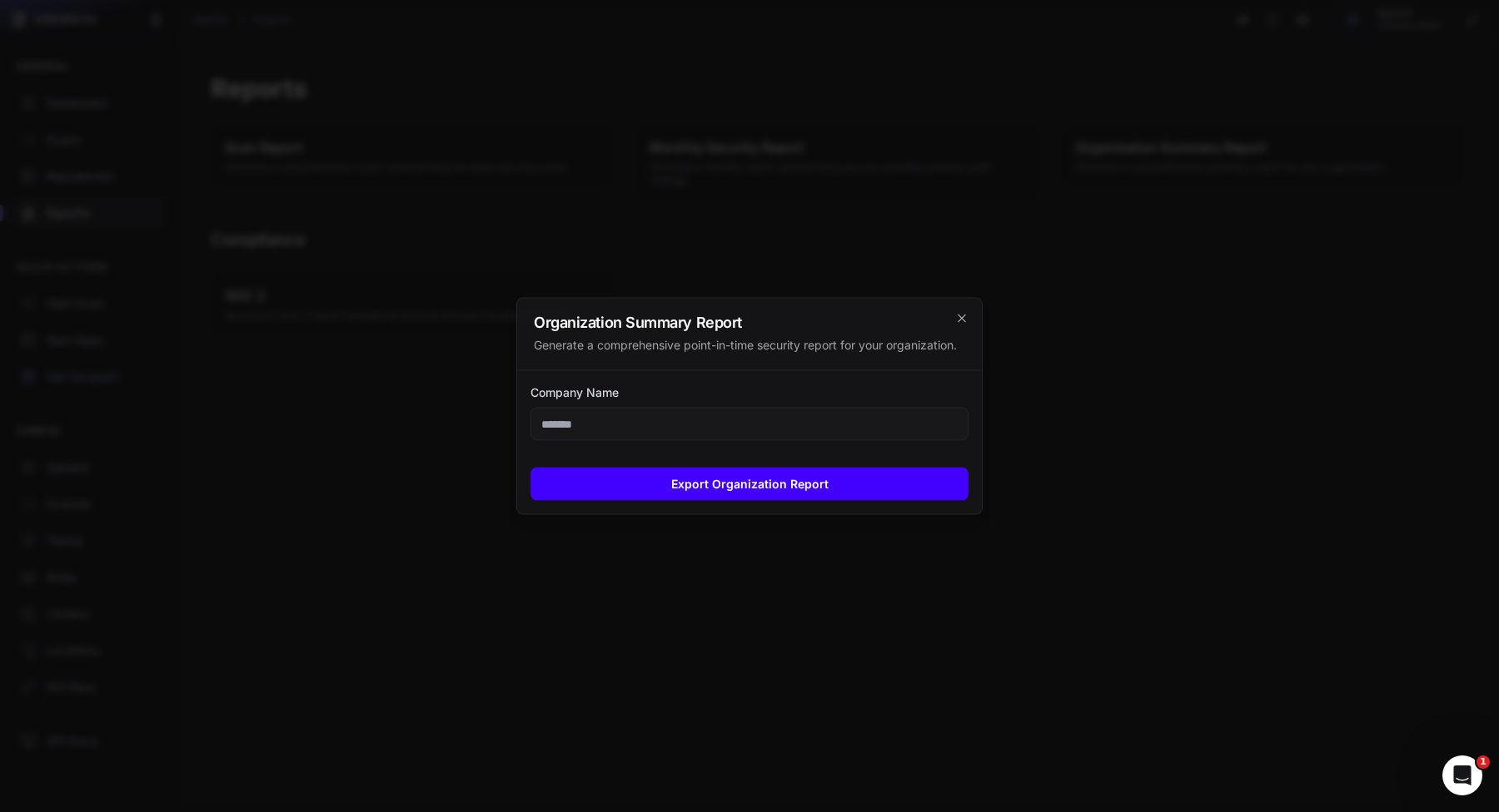
click at [651, 474] on button "Export Organization Report" at bounding box center [749, 484] width 438 height 33
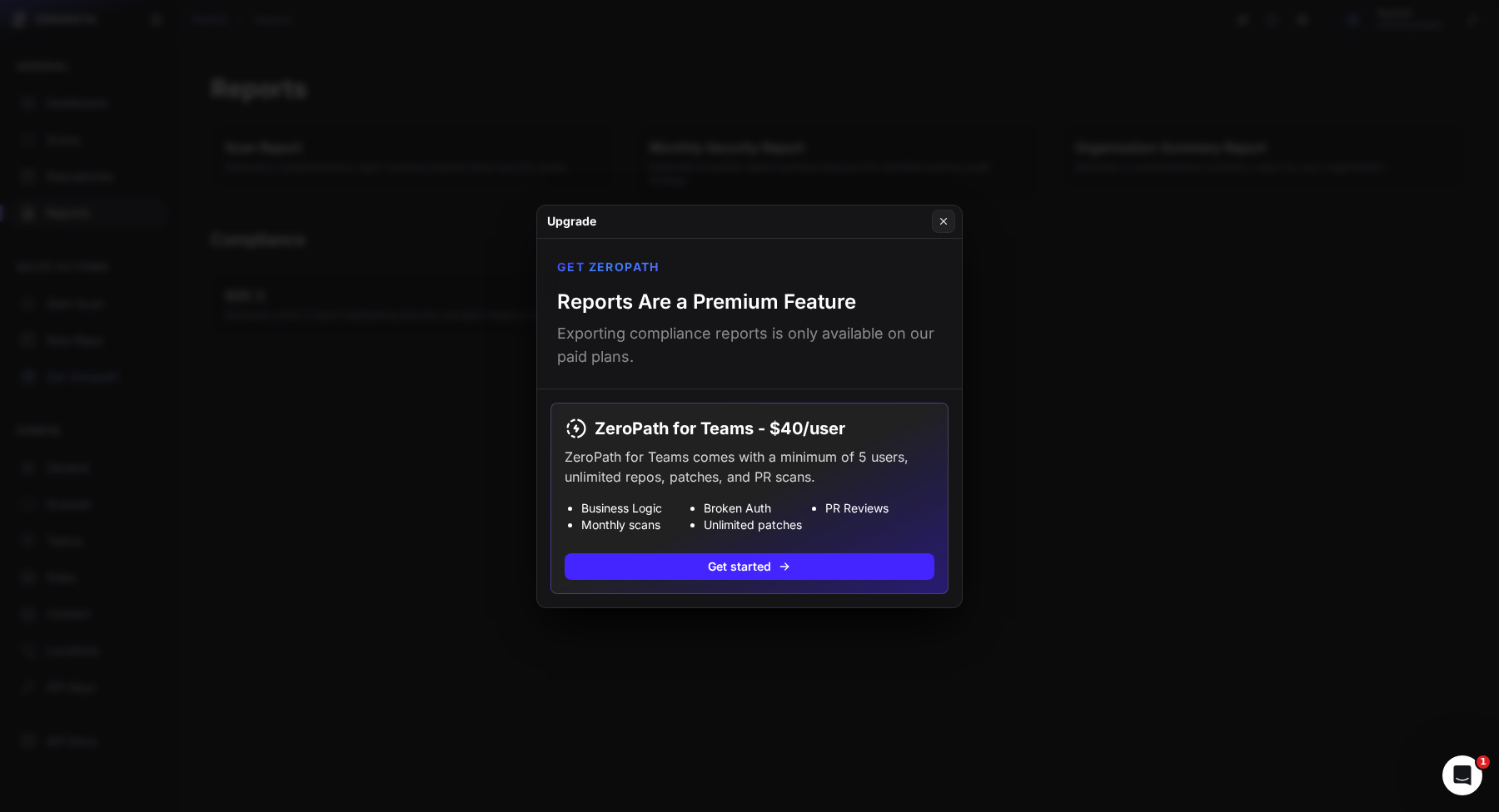
click at [406, 536] on button at bounding box center [749, 406] width 1499 height 812
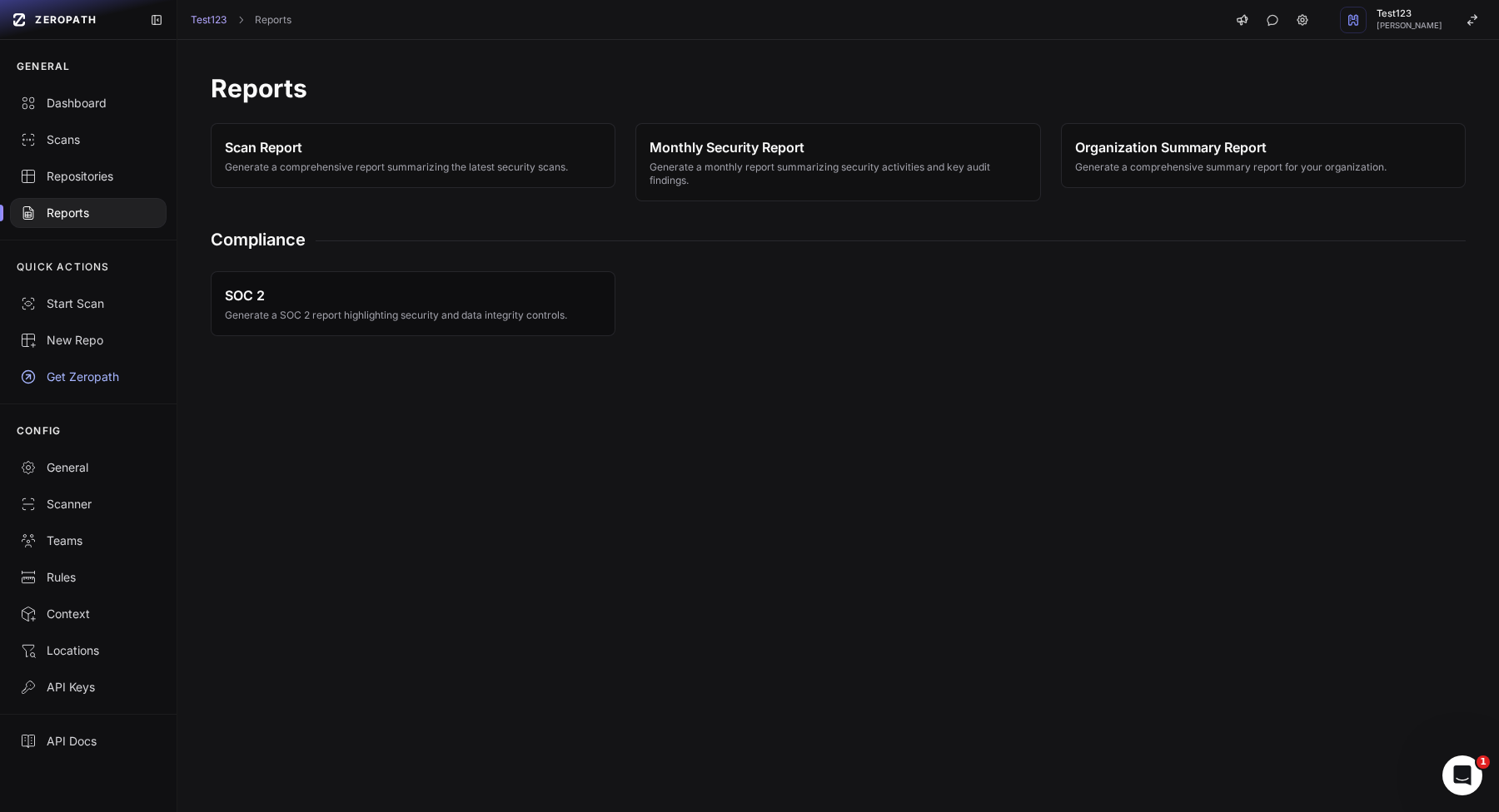
click at [437, 292] on span "SOC 2" at bounding box center [396, 295] width 342 height 20
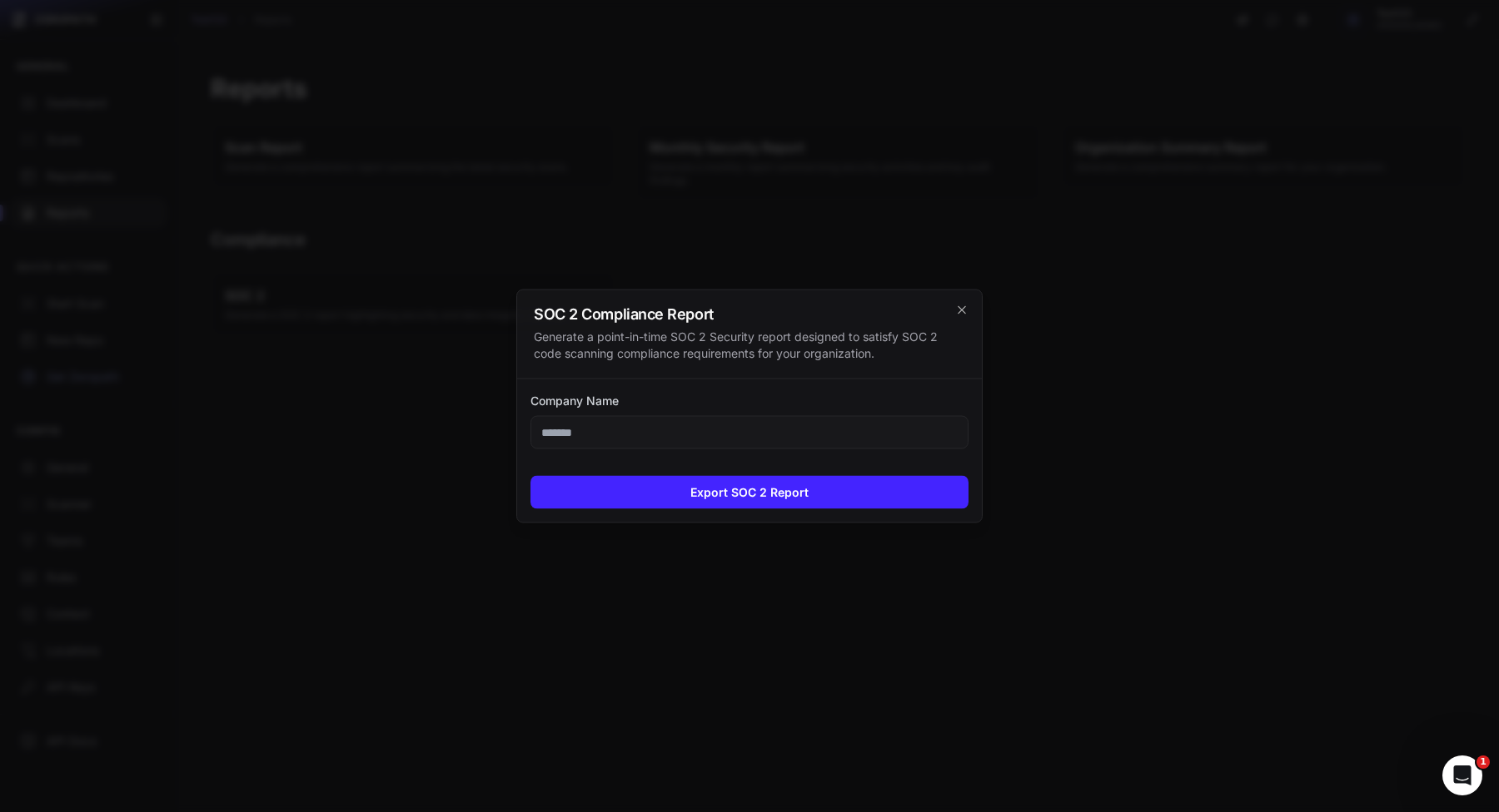
click at [793, 434] on input "Company Name" at bounding box center [749, 432] width 438 height 33
drag, startPoint x: 783, startPoint y: 484, endPoint x: 783, endPoint y: 558, distance: 74.0
click at [783, 484] on button "Export SOC 2 Report" at bounding box center [749, 492] width 438 height 33
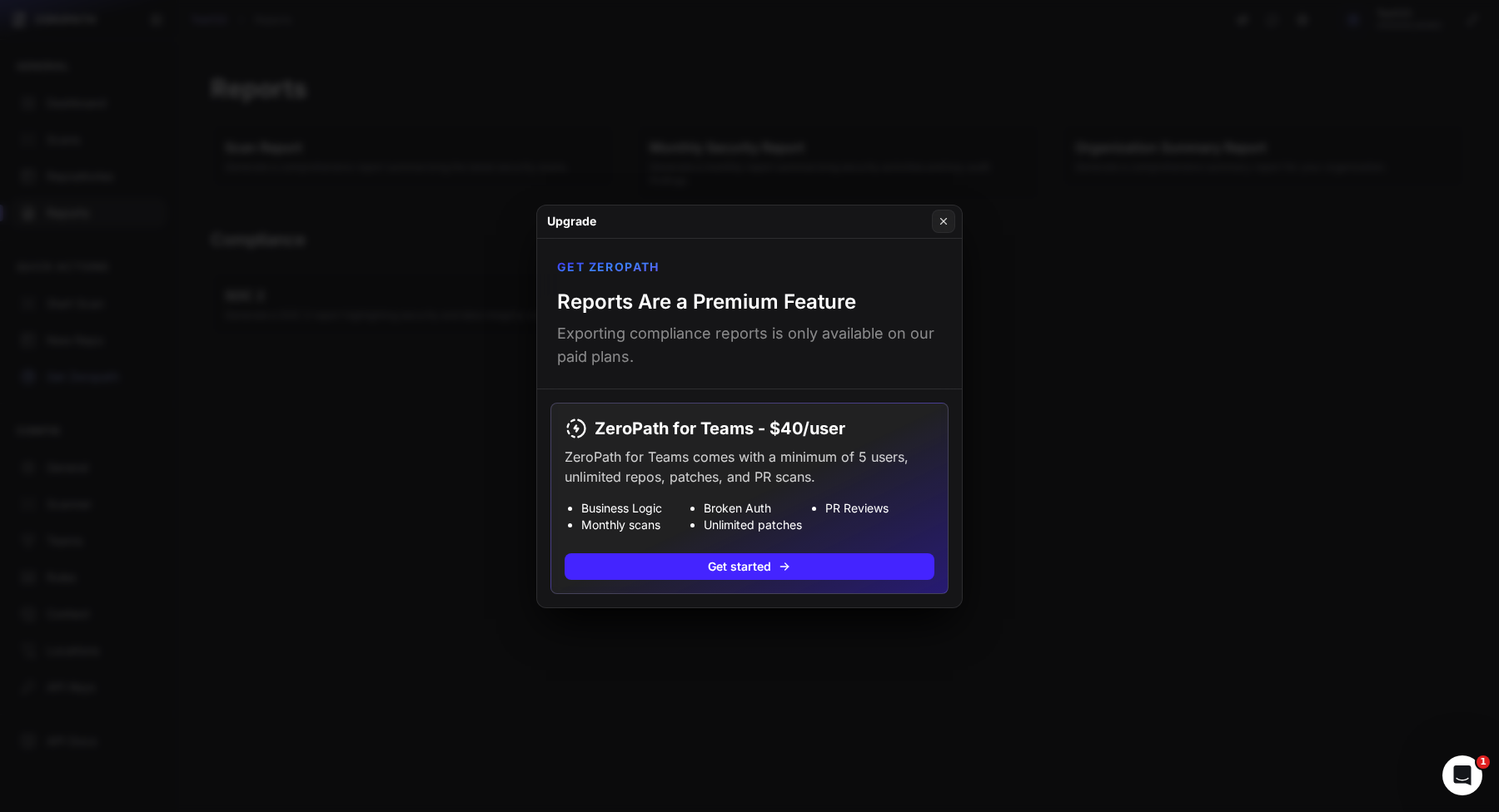
click at [440, 364] on button at bounding box center [749, 406] width 1499 height 812
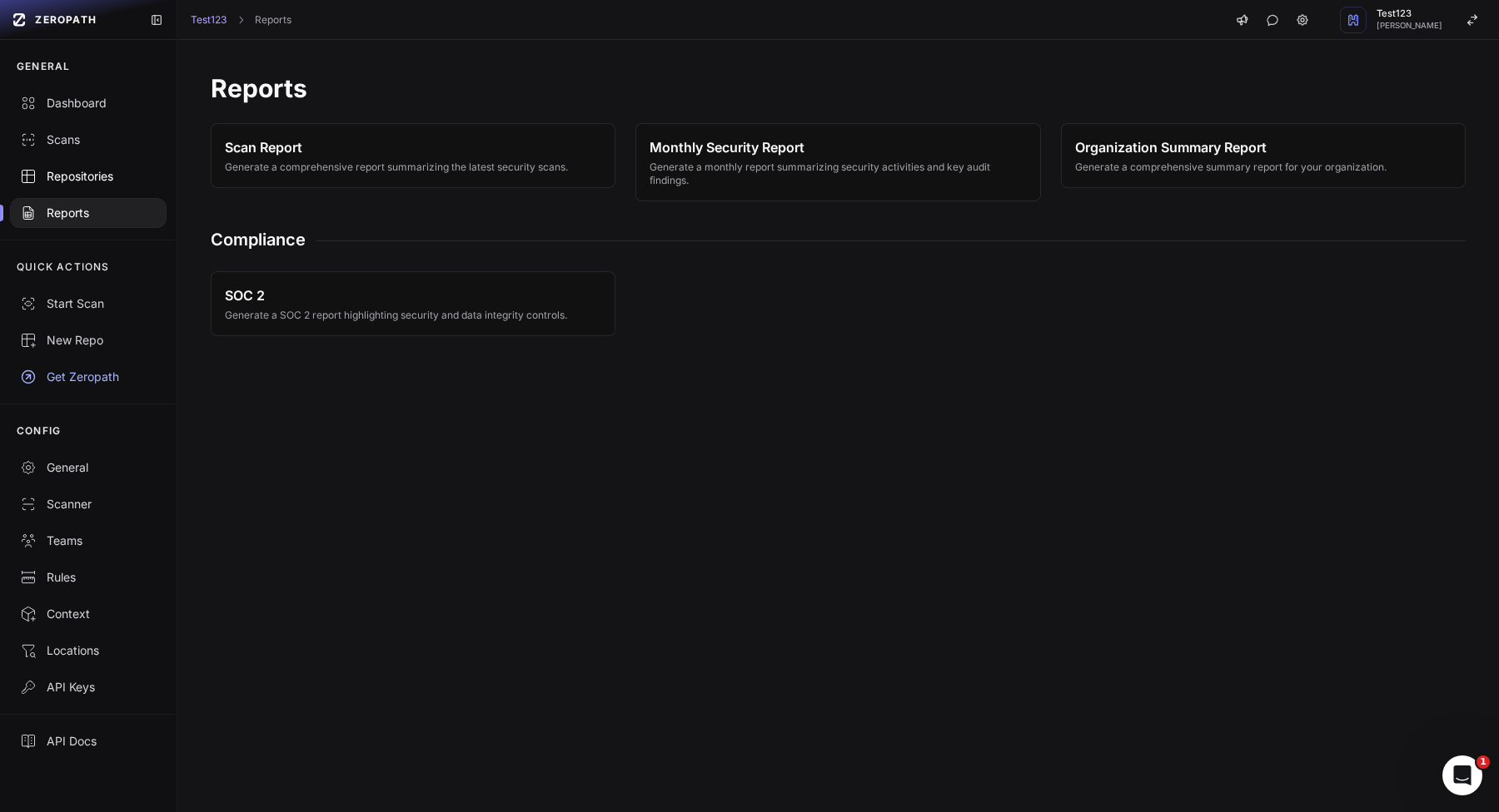
click at [90, 174] on div "Repositories" at bounding box center [88, 177] width 136 height 17
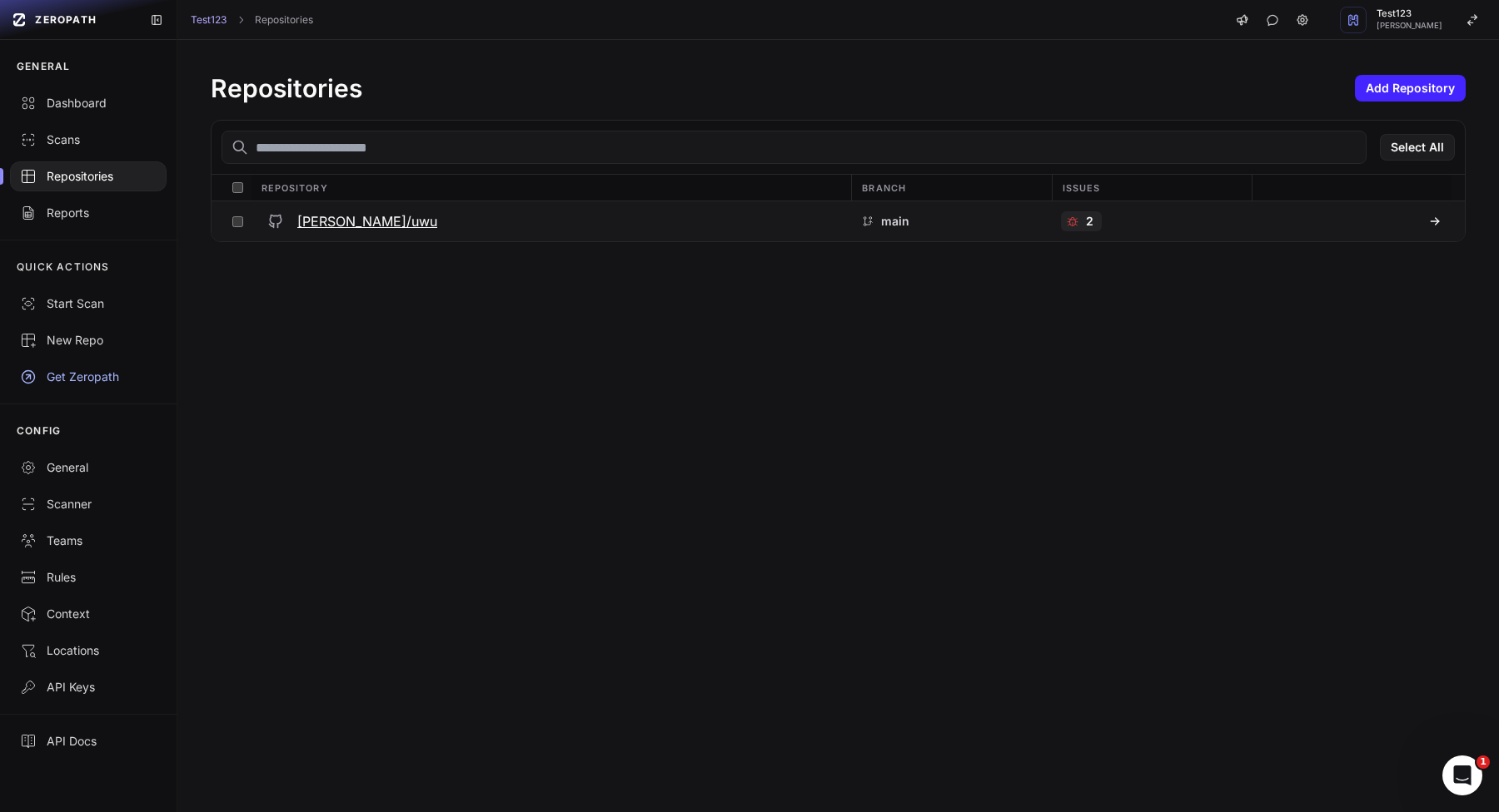
click at [372, 221] on h3 "[PERSON_NAME]/uwu" at bounding box center [367, 221] width 140 height 20
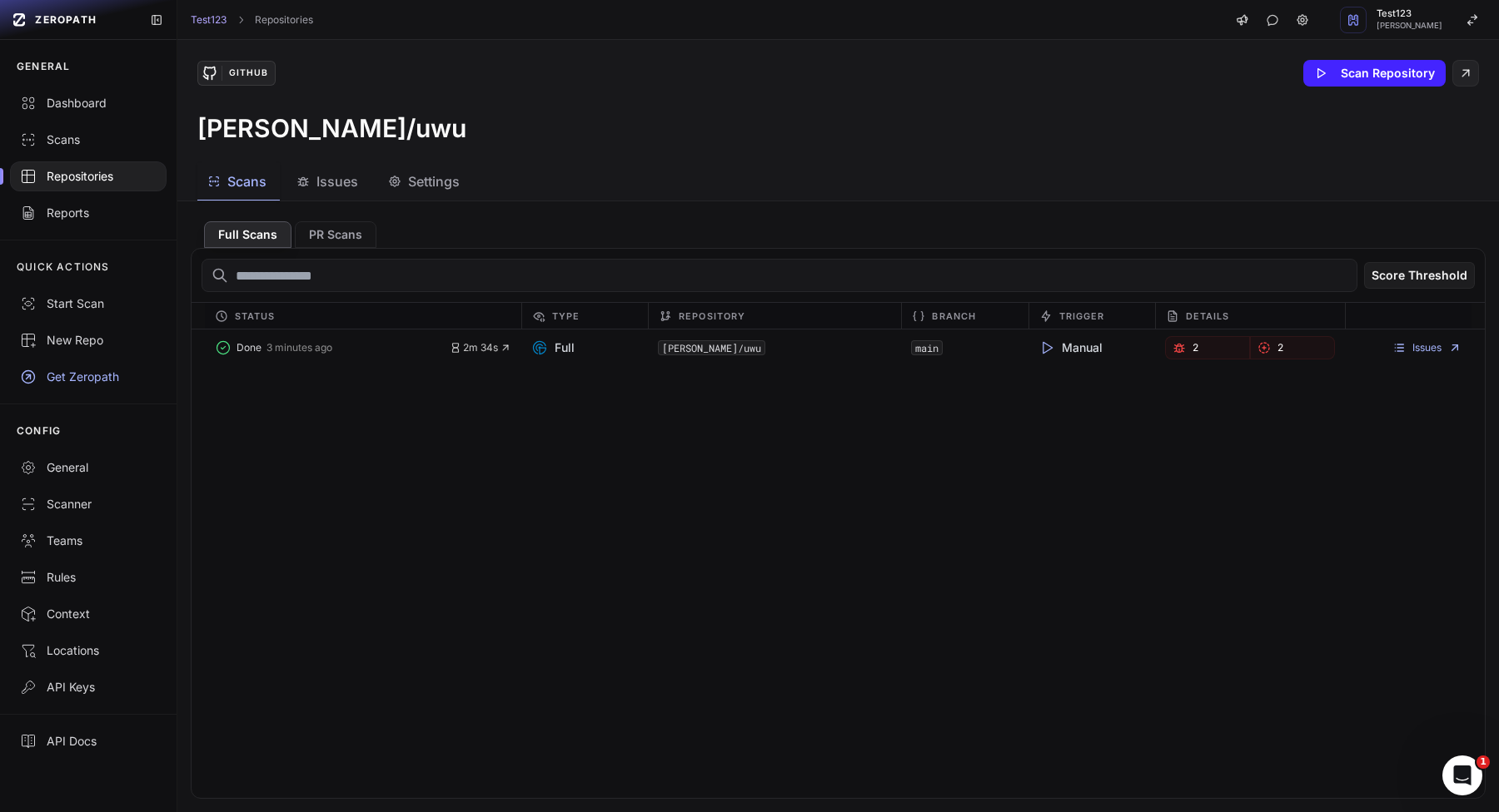
click at [444, 191] on span "Settings" at bounding box center [433, 181] width 52 height 20
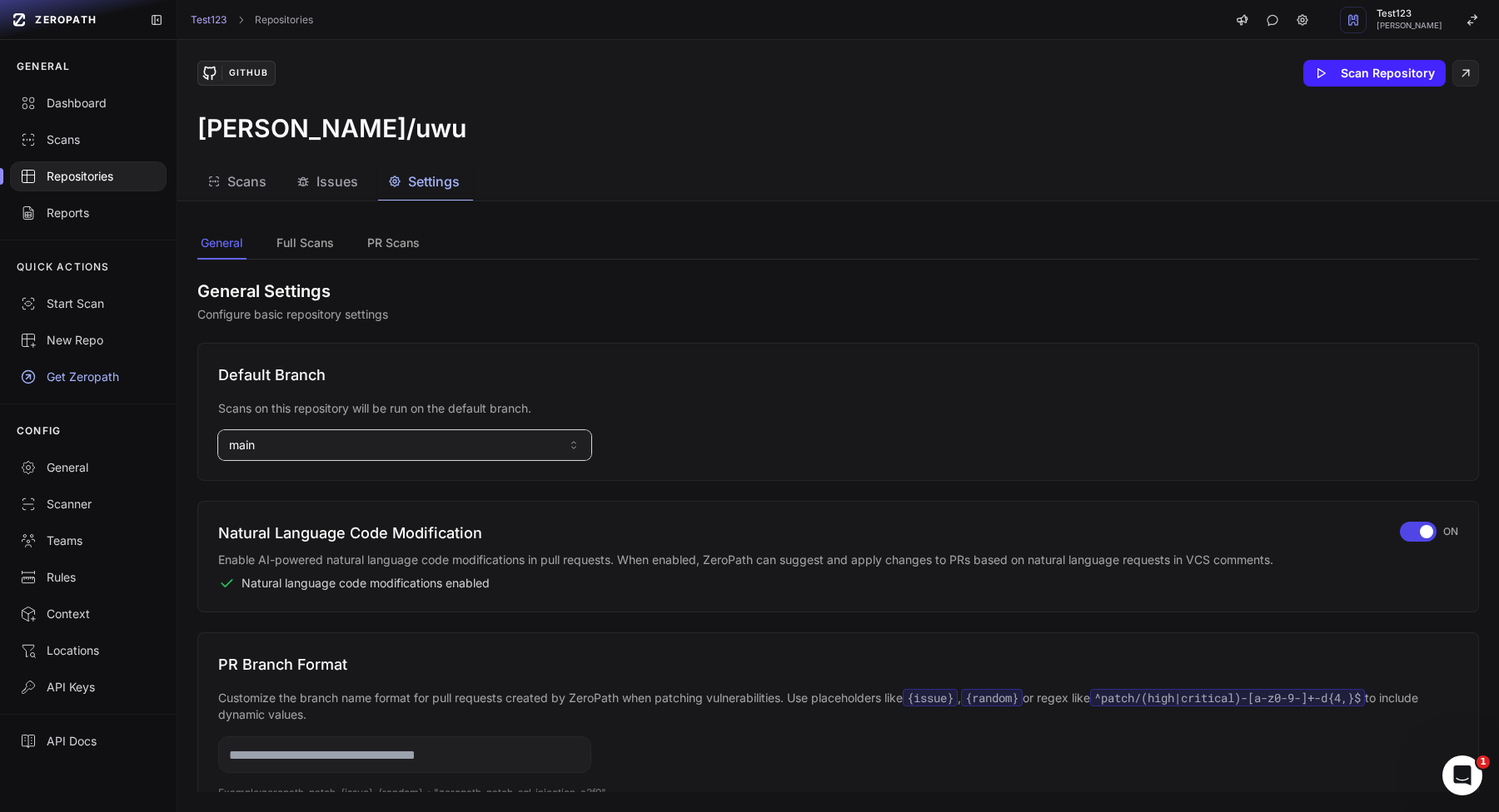
click at [452, 439] on button "main" at bounding box center [405, 445] width 373 height 30
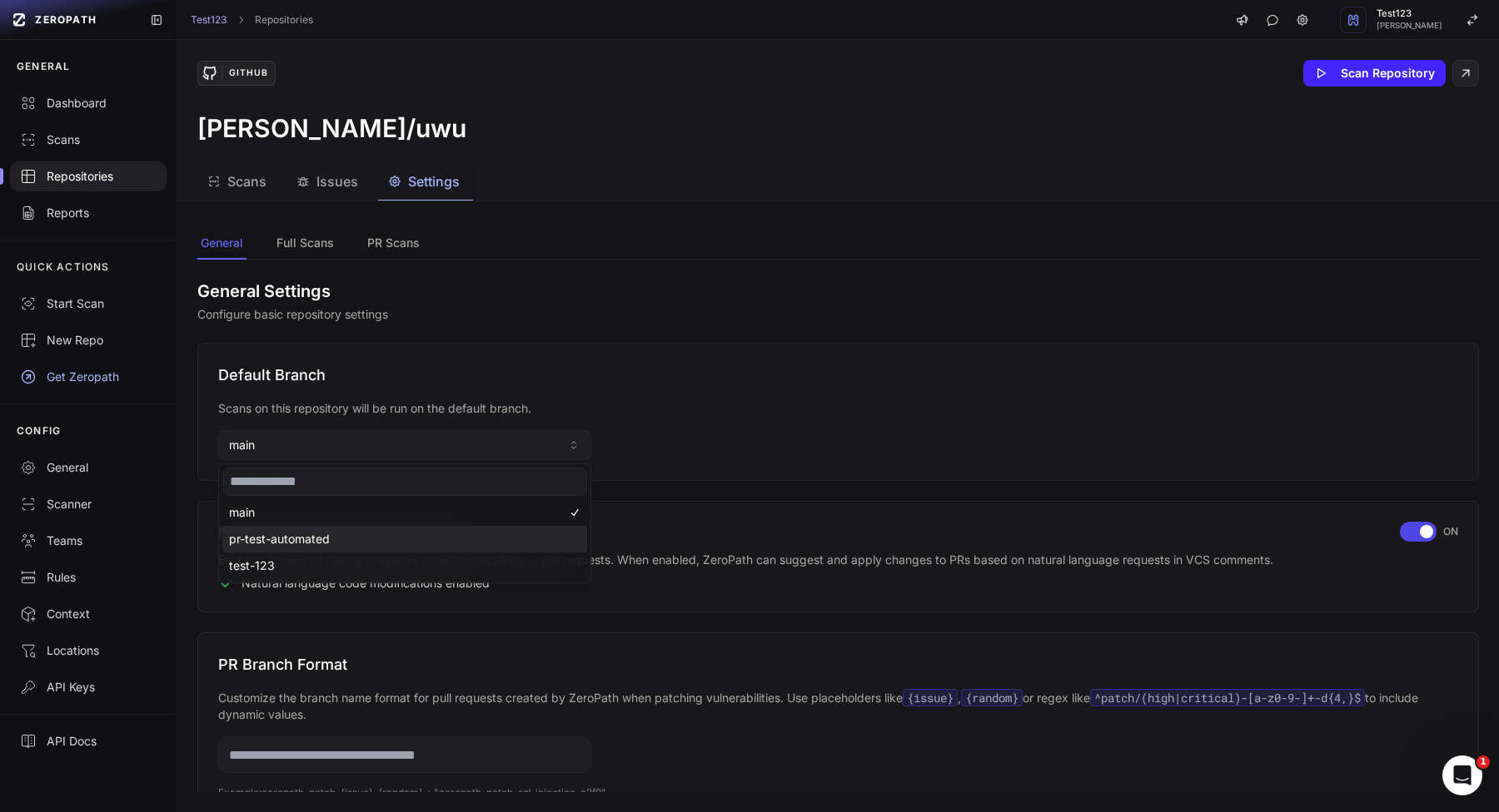
click at [347, 532] on div "pr-test-automated" at bounding box center [405, 539] width 365 height 26
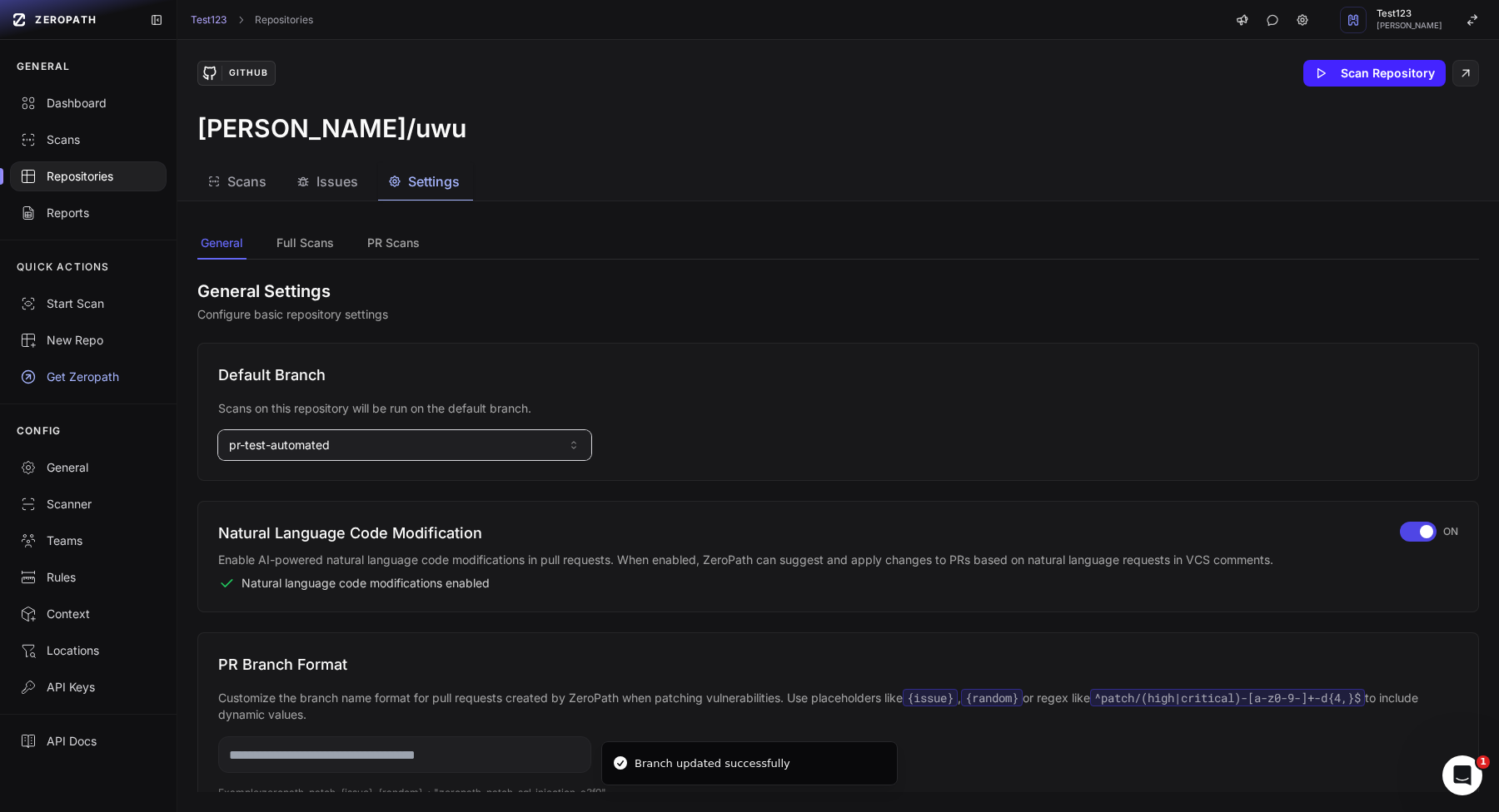
click at [419, 448] on button "pr-test-automated" at bounding box center [405, 445] width 373 height 30
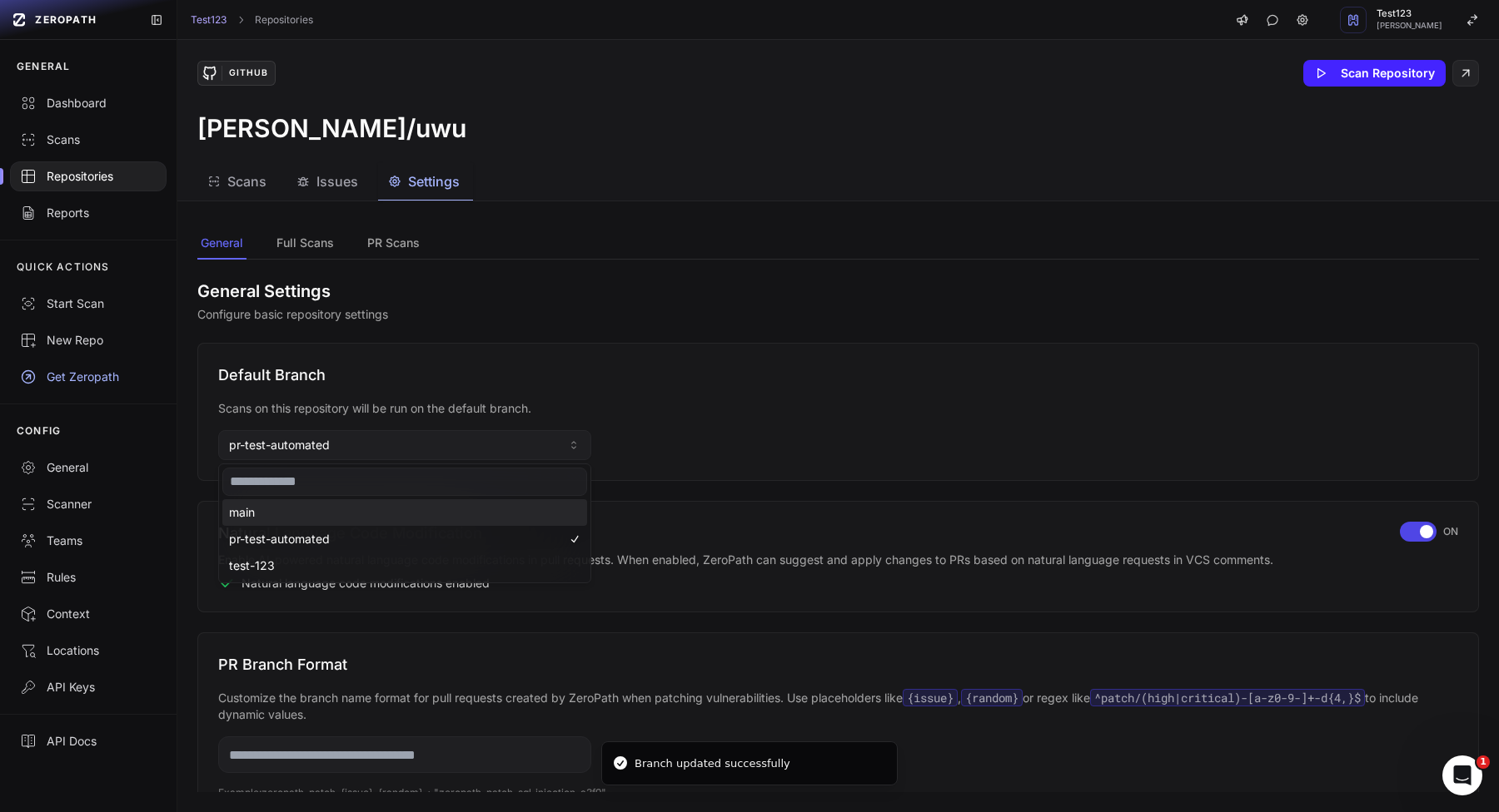
click at [391, 517] on div "main" at bounding box center [405, 512] width 365 height 26
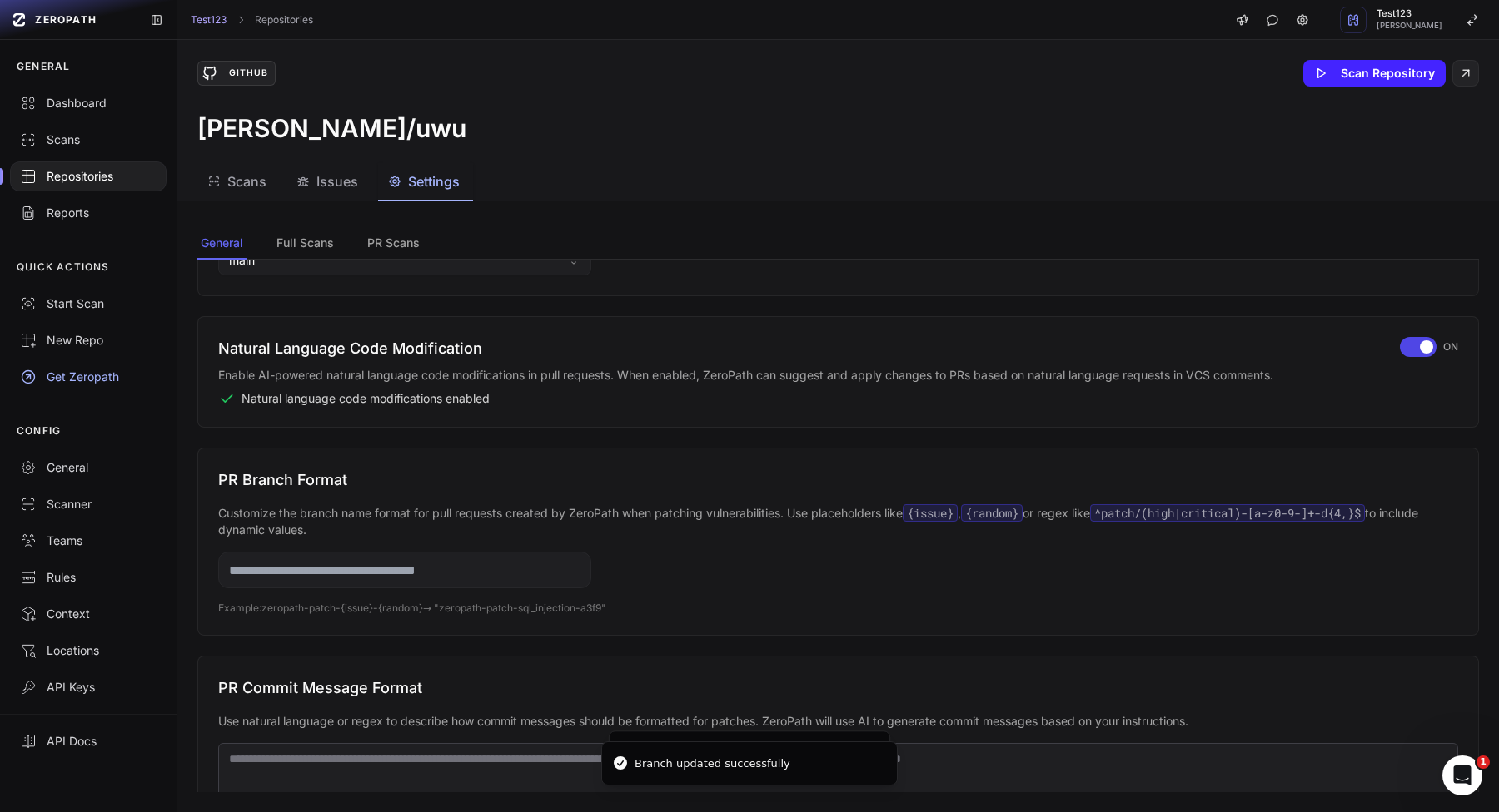
scroll to position [233, 0]
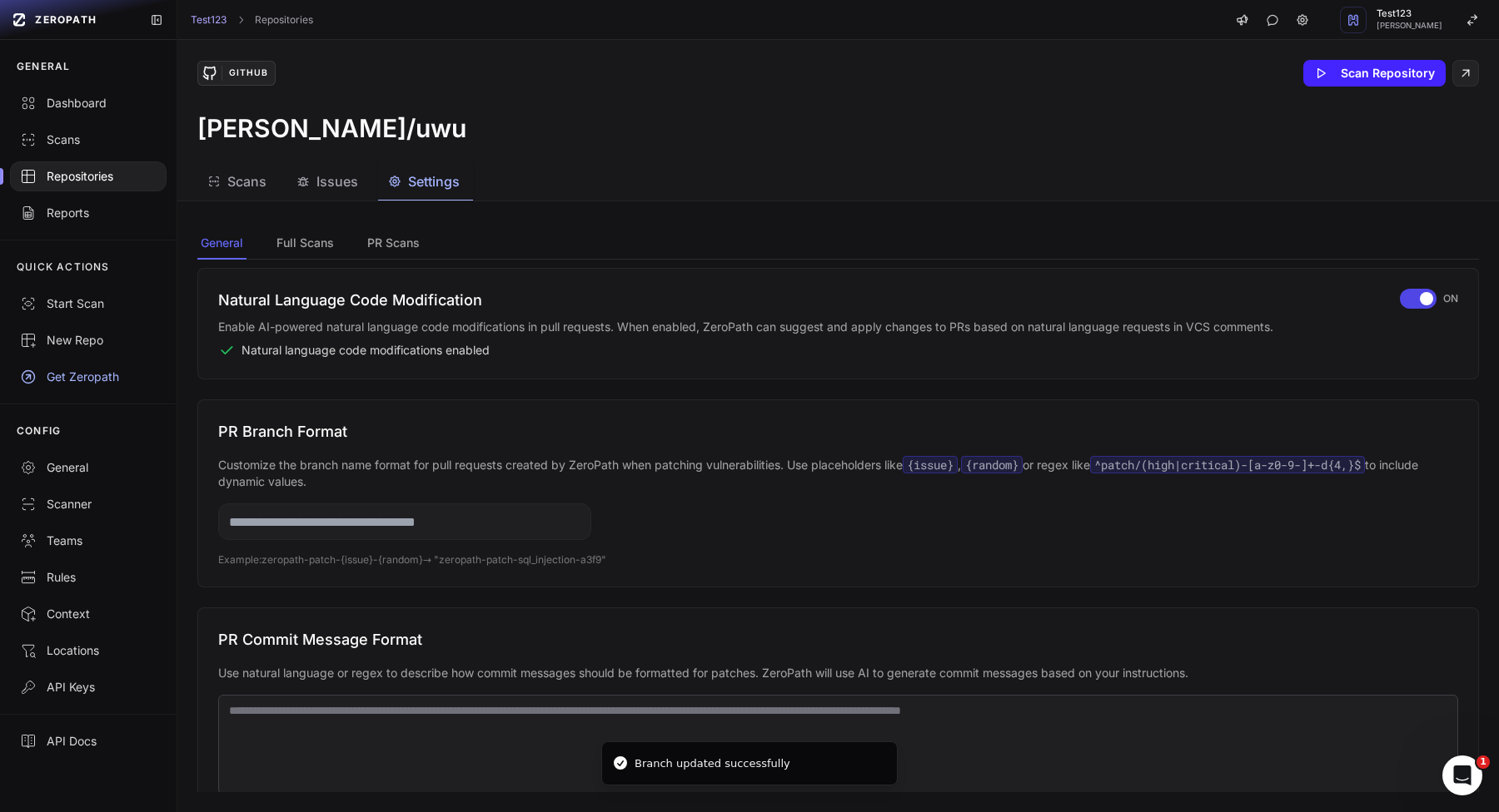
click at [1420, 309] on div "Natural Language Code Modification Enable AI-powered natural language code modi…" at bounding box center [838, 323] width 1240 height 70
click at [1423, 301] on span "button" at bounding box center [1426, 299] width 13 height 13
click at [1423, 301] on div "button" at bounding box center [1413, 298] width 37 height 20
click at [448, 523] on input "text" at bounding box center [405, 522] width 373 height 37
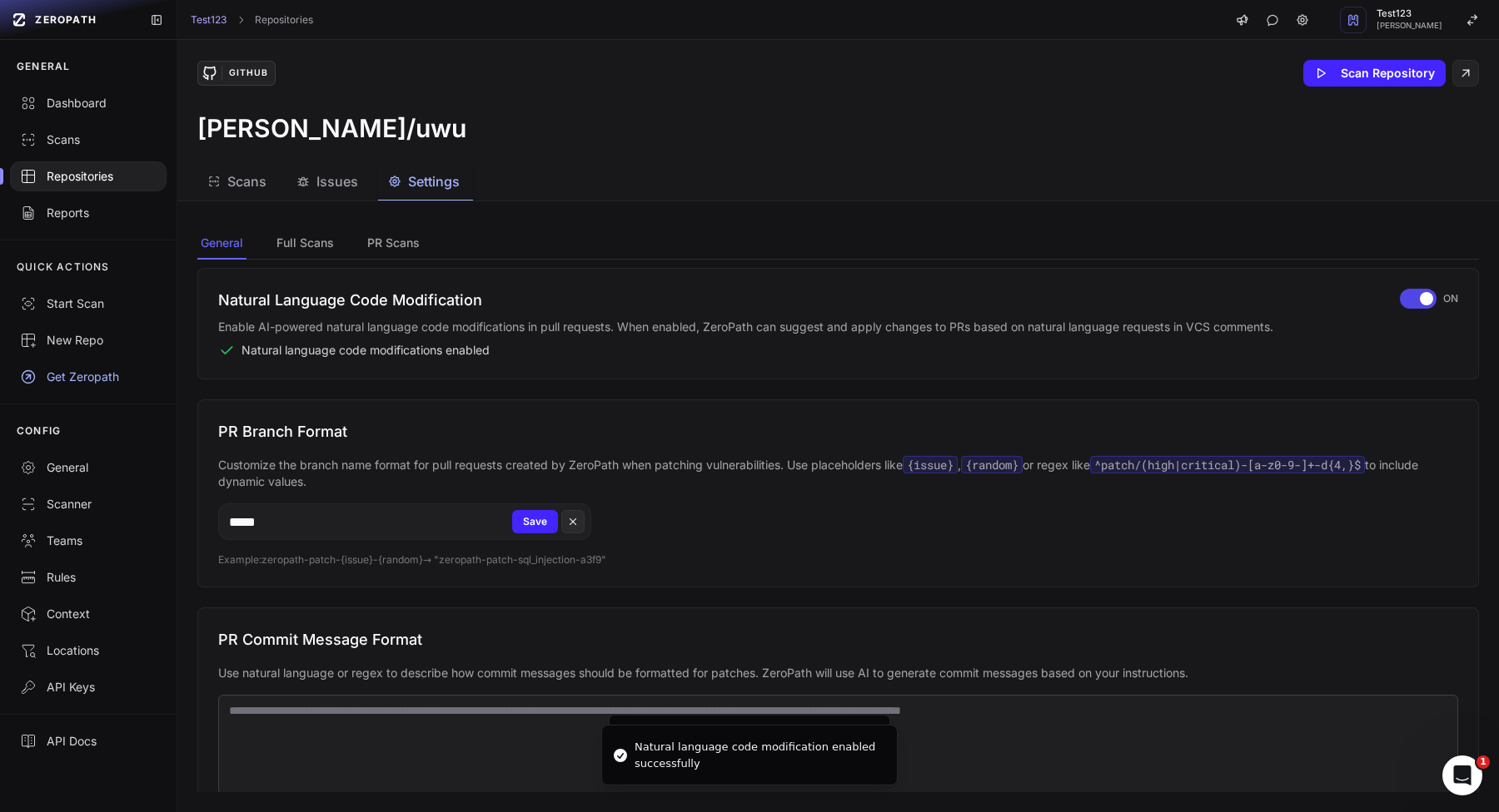
type input "*****"
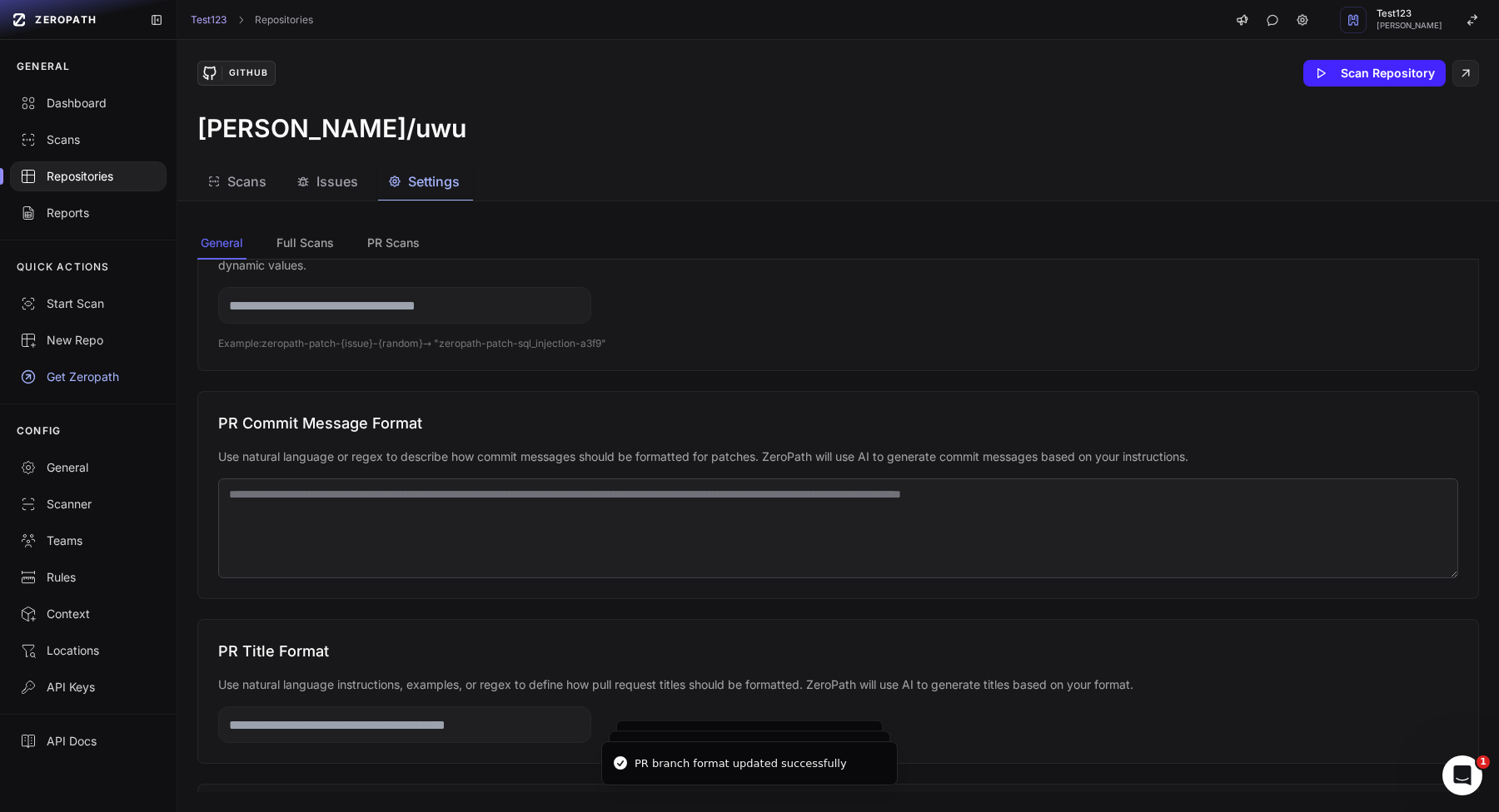
scroll to position [470, 0]
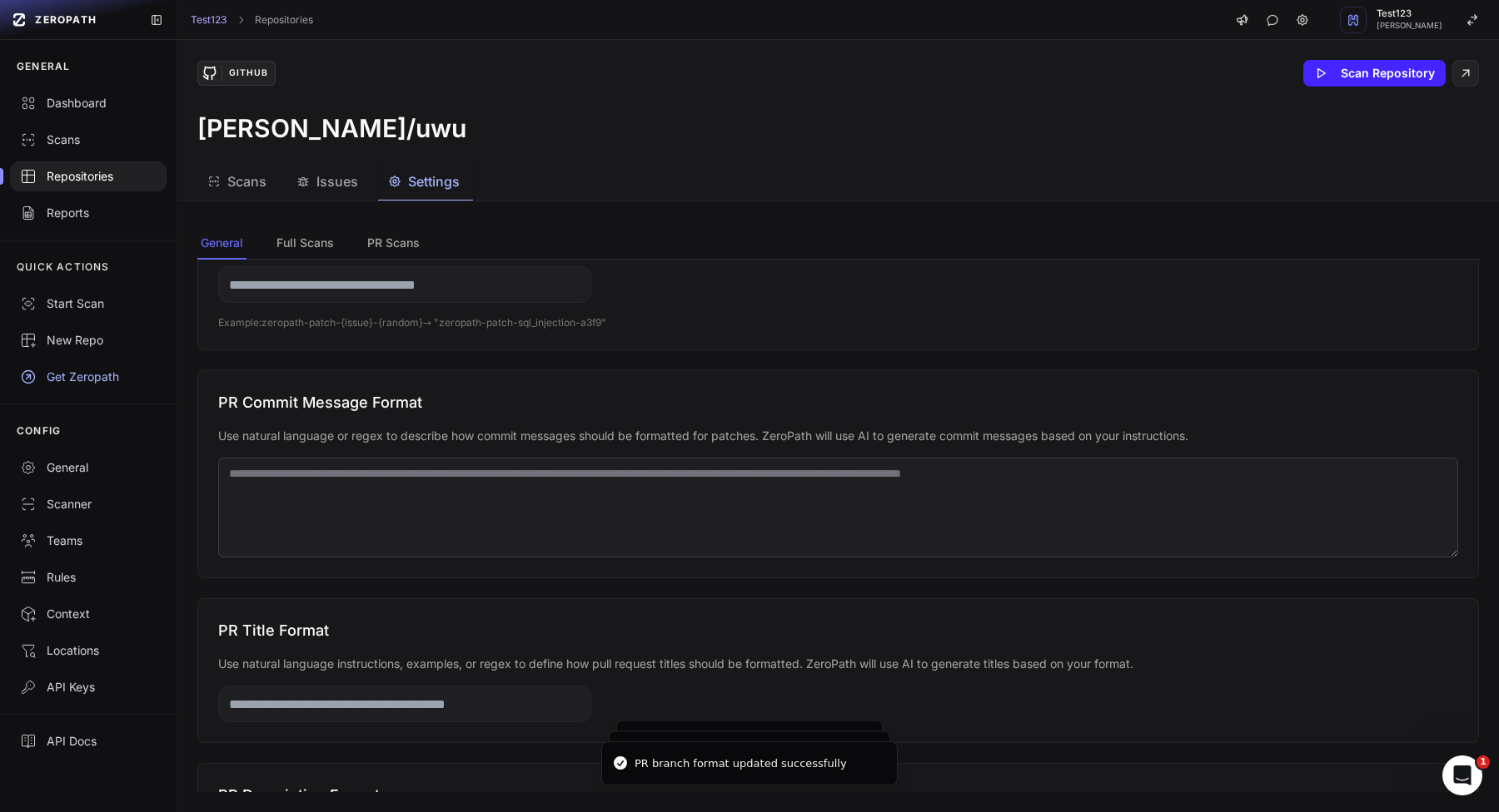
click at [681, 481] on textarea at bounding box center [838, 508] width 1240 height 100
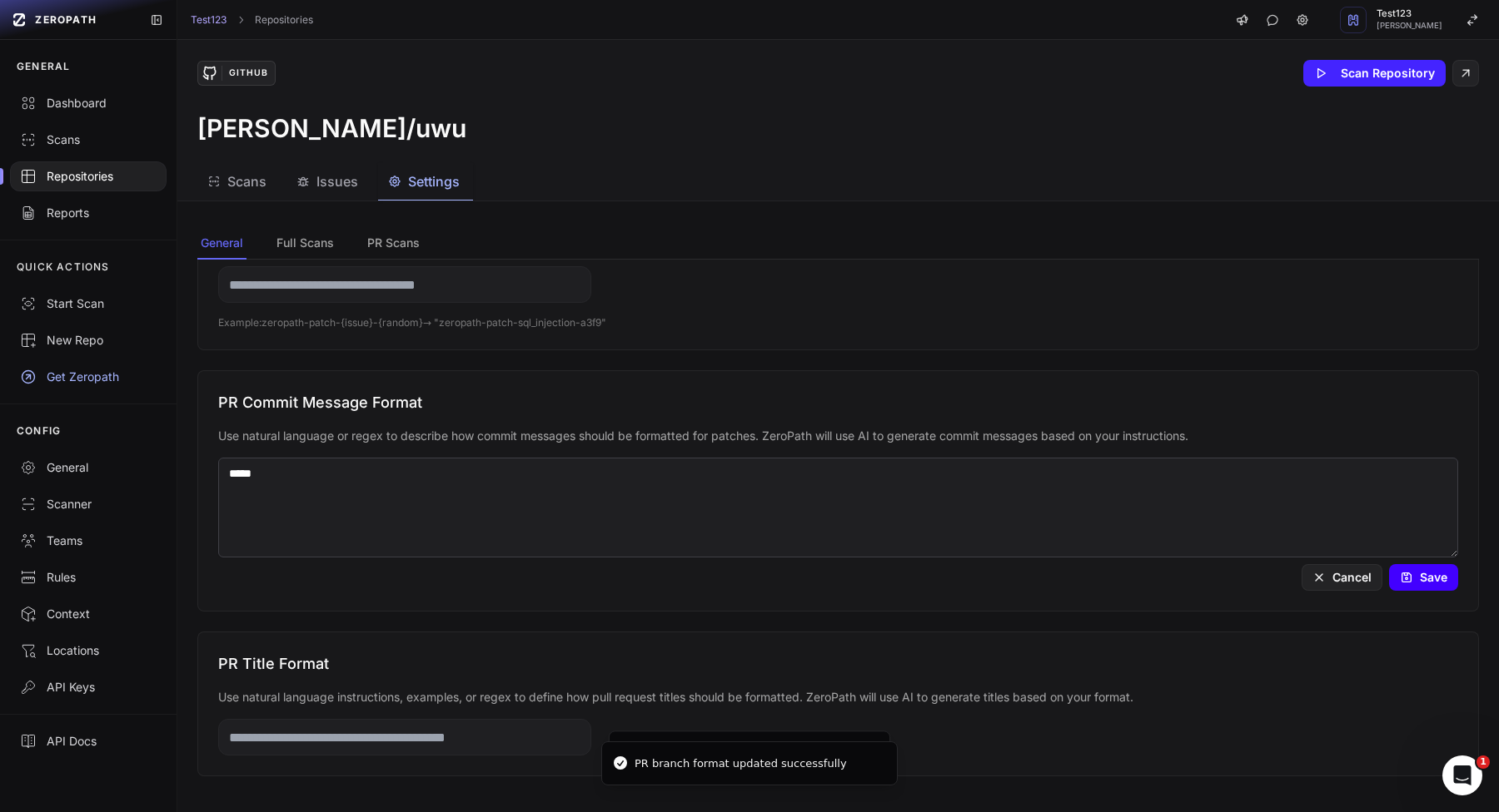
type textarea "*****"
click at [1422, 586] on button "Save" at bounding box center [1422, 578] width 69 height 26
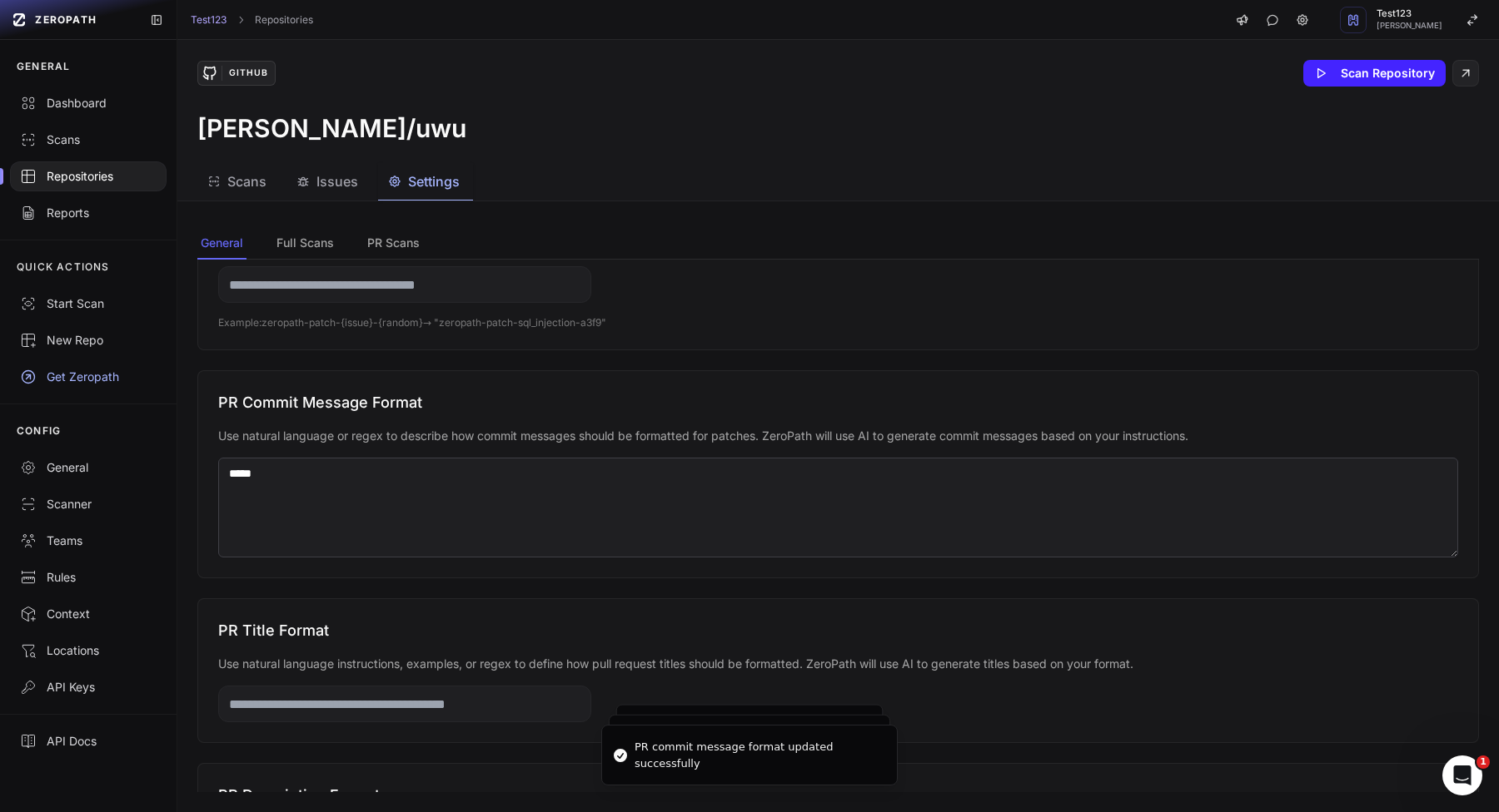
click at [1369, 491] on textarea "*****" at bounding box center [838, 508] width 1240 height 100
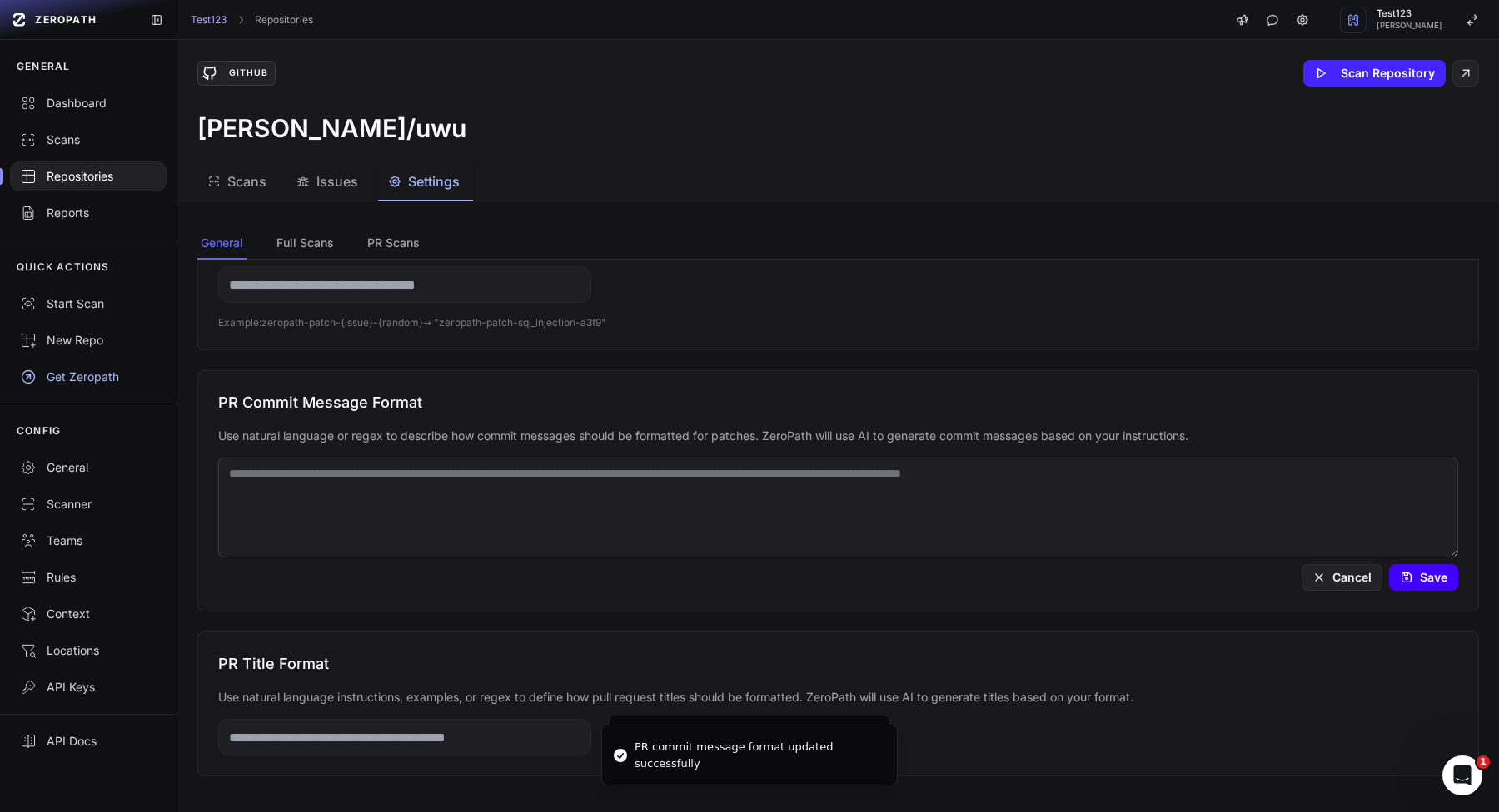
click at [1443, 589] on button "Save" at bounding box center [1422, 578] width 69 height 26
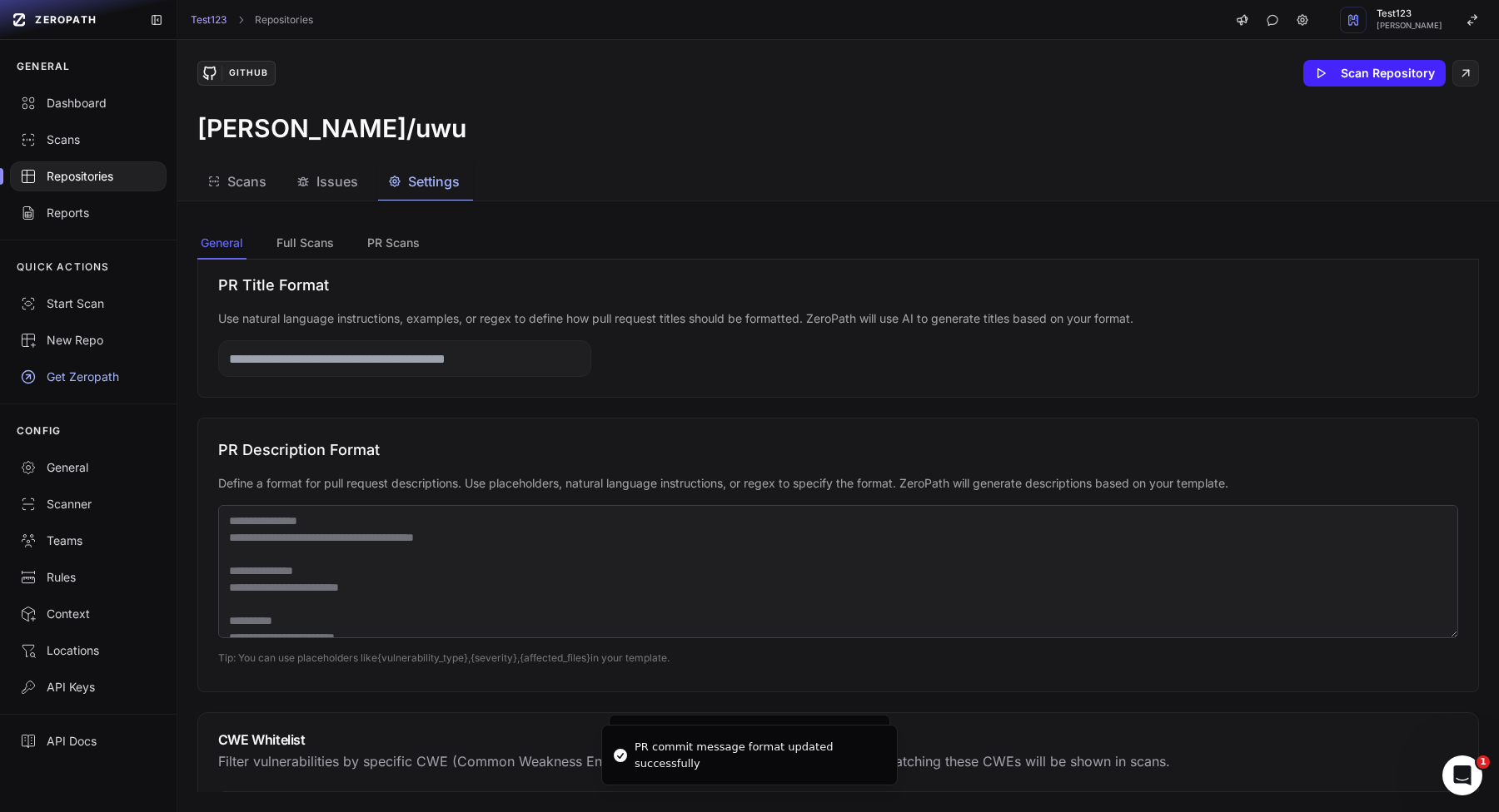
scroll to position [822, 0]
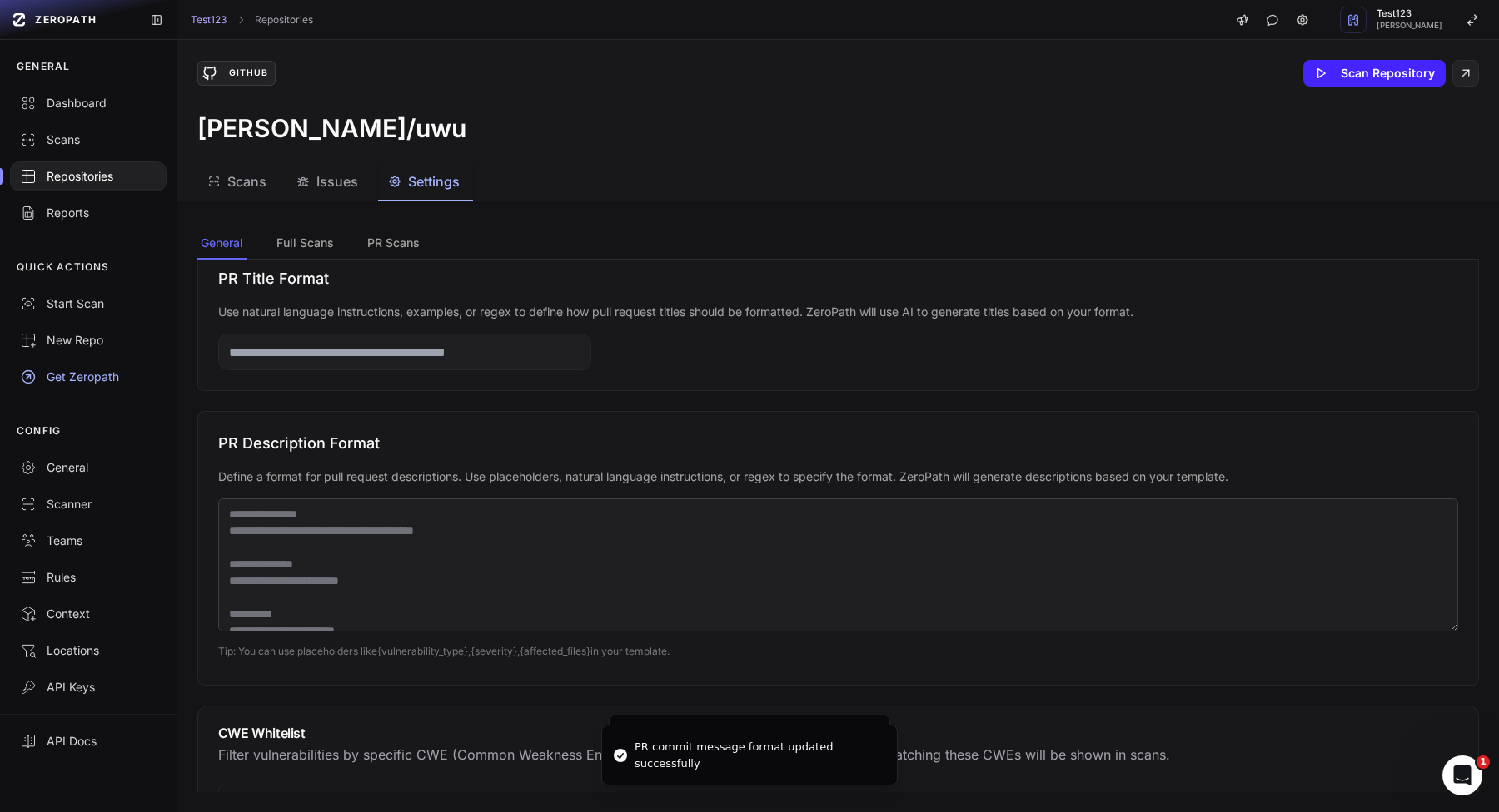
click at [462, 351] on input "text" at bounding box center [405, 352] width 373 height 37
type input "*****"
click at [600, 601] on textarea at bounding box center [838, 564] width 1240 height 133
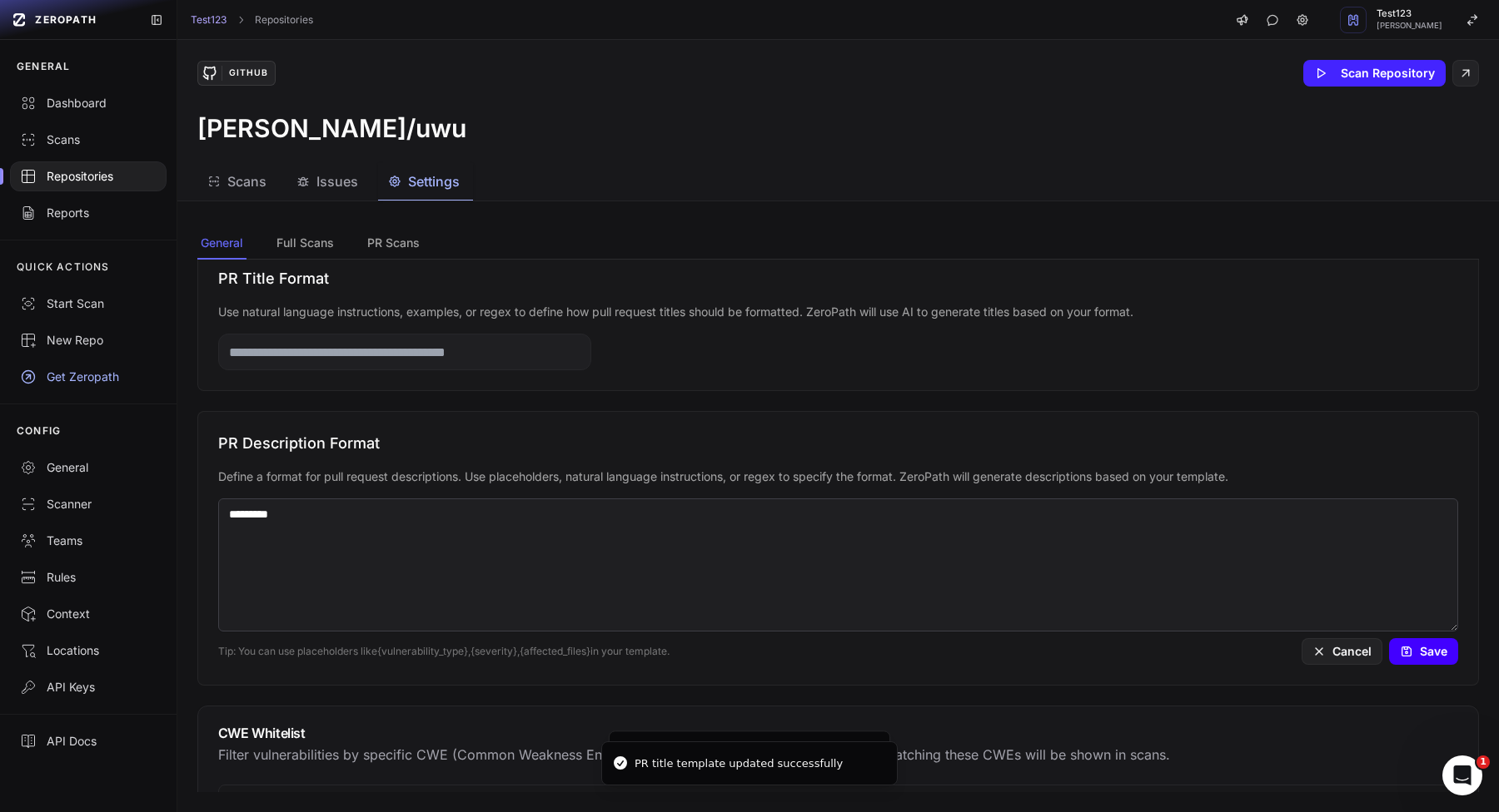
type textarea "*********"
click at [1444, 645] on button "Save" at bounding box center [1422, 651] width 69 height 26
click at [1101, 553] on textarea "*********" at bounding box center [838, 564] width 1240 height 133
click at [1416, 655] on button "Save" at bounding box center [1422, 651] width 69 height 26
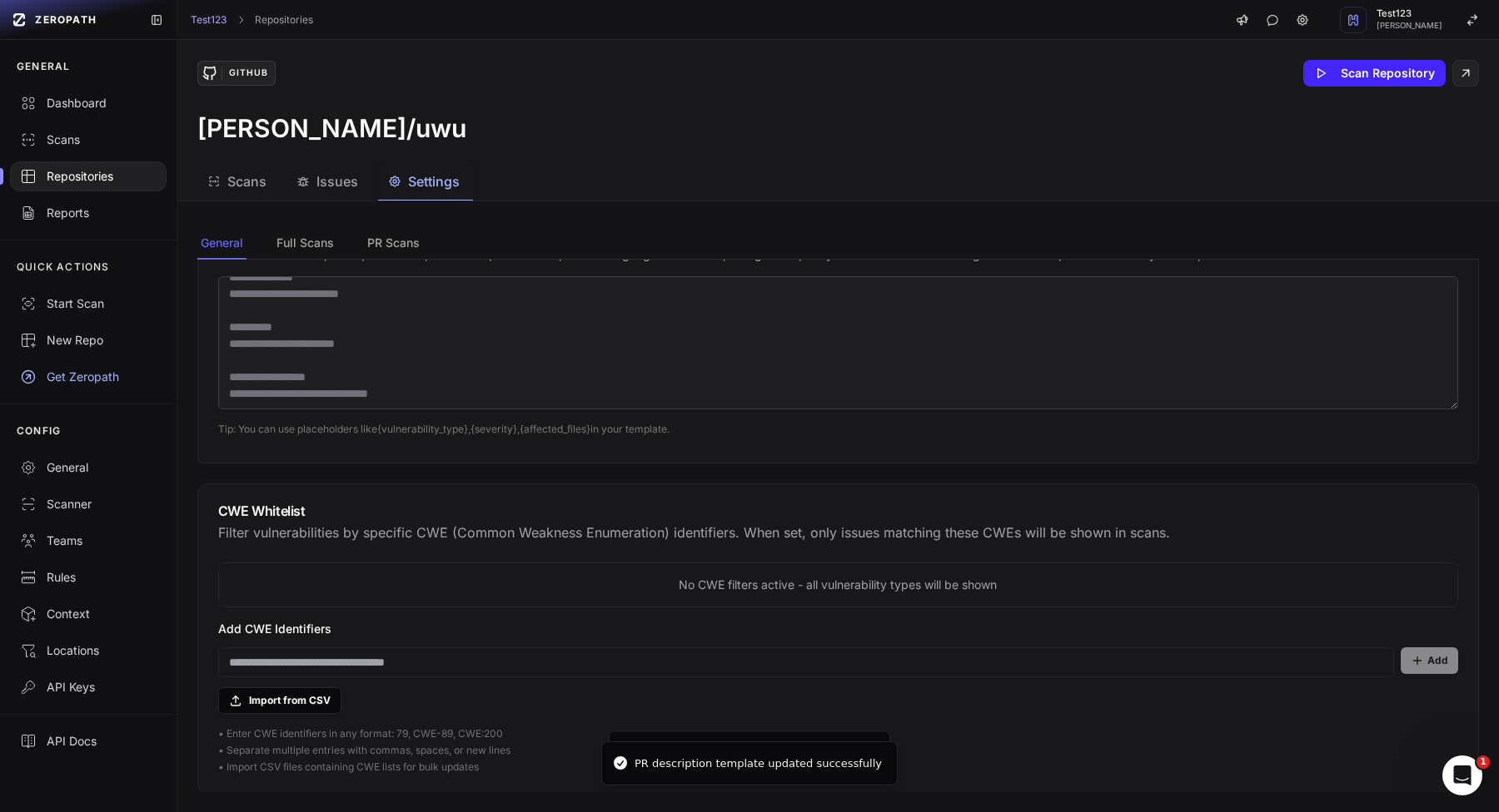
scroll to position [1054, 0]
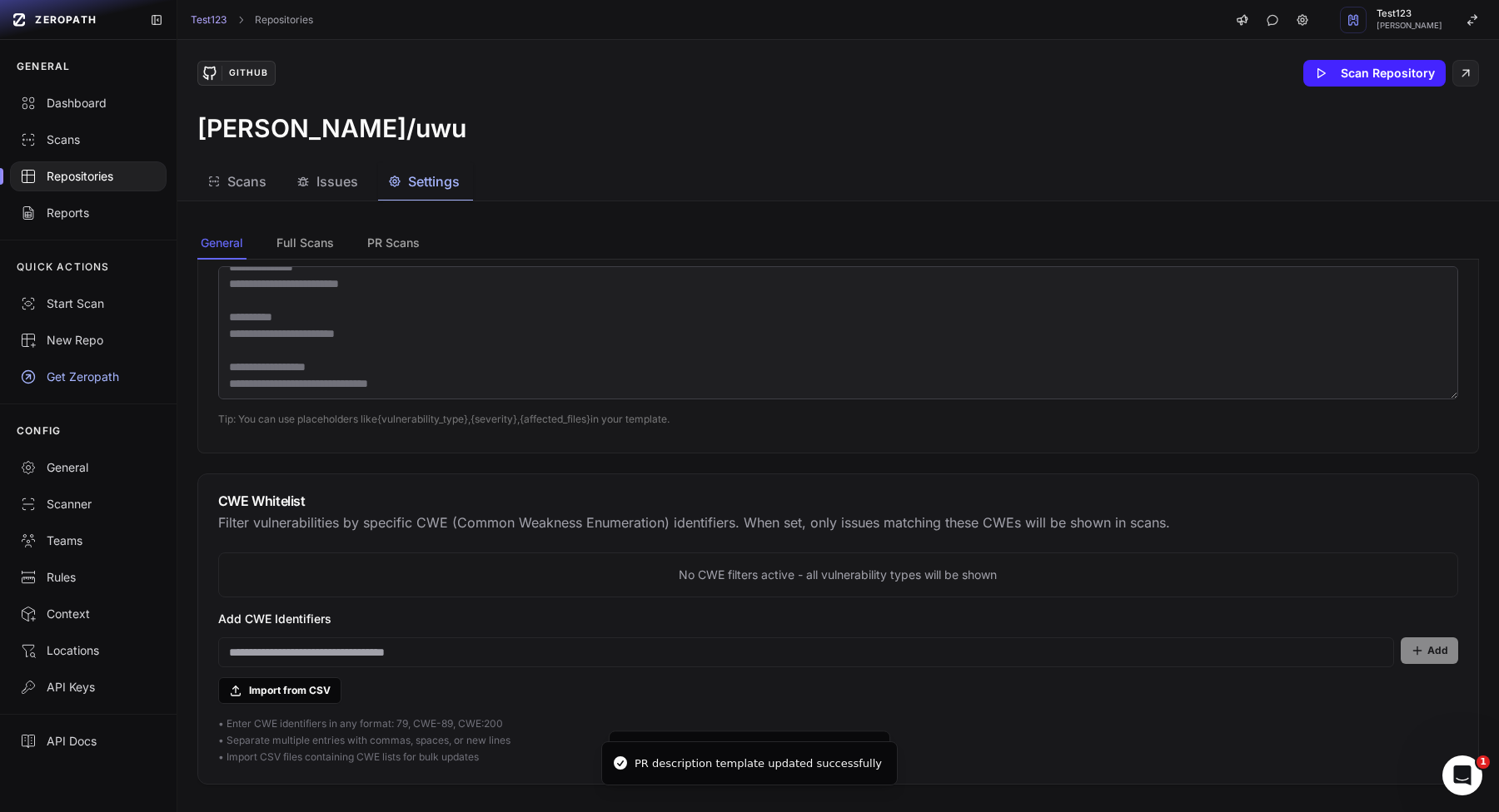
click at [710, 576] on p "No CWE filters active - all vulnerability types will be shown" at bounding box center [838, 575] width 1211 height 17
click at [688, 642] on input at bounding box center [806, 652] width 1176 height 30
type input "********"
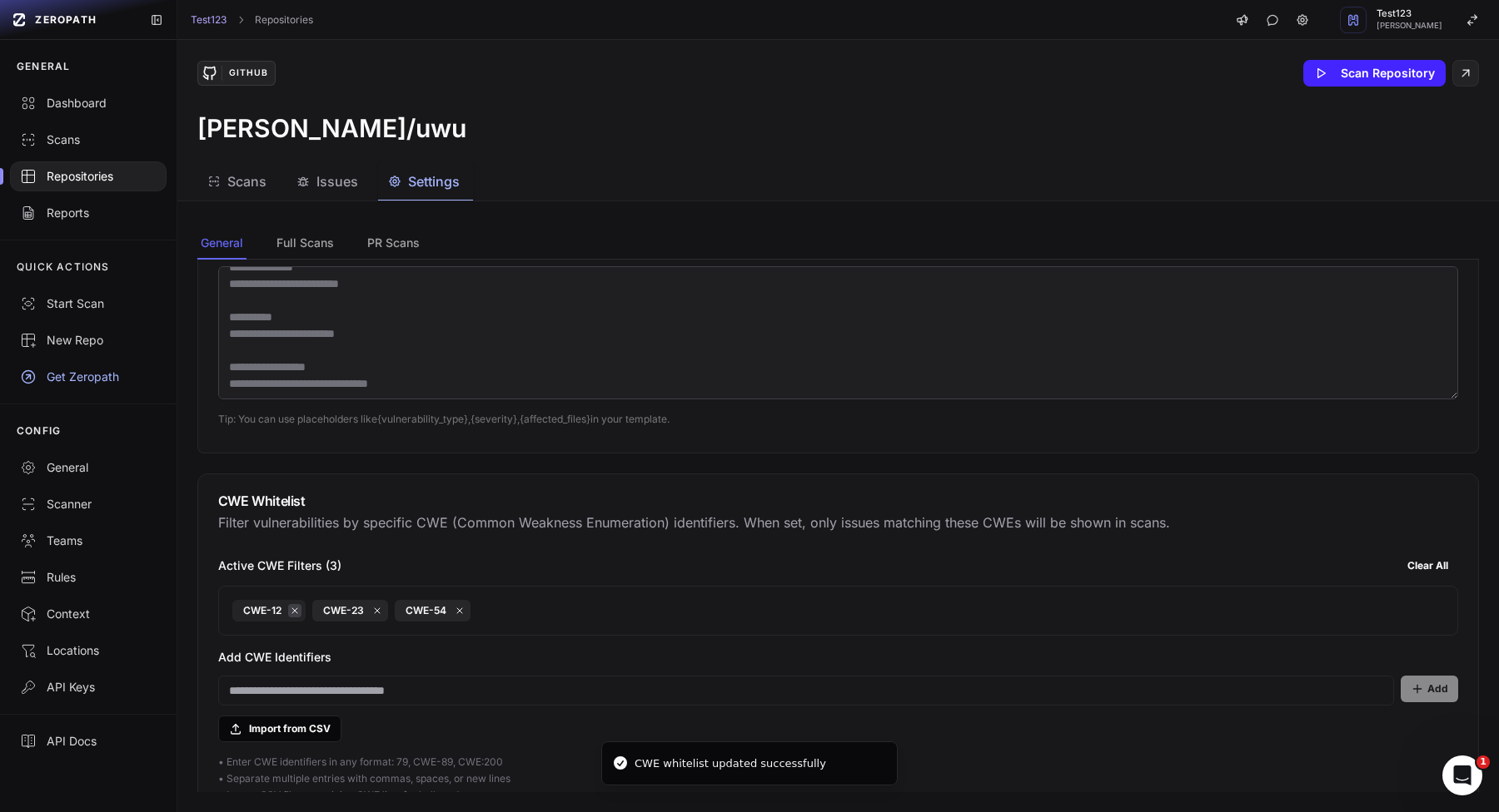
click at [292, 613] on icon at bounding box center [294, 611] width 10 height 10
click at [1403, 560] on button "Clear All" at bounding box center [1427, 566] width 61 height 26
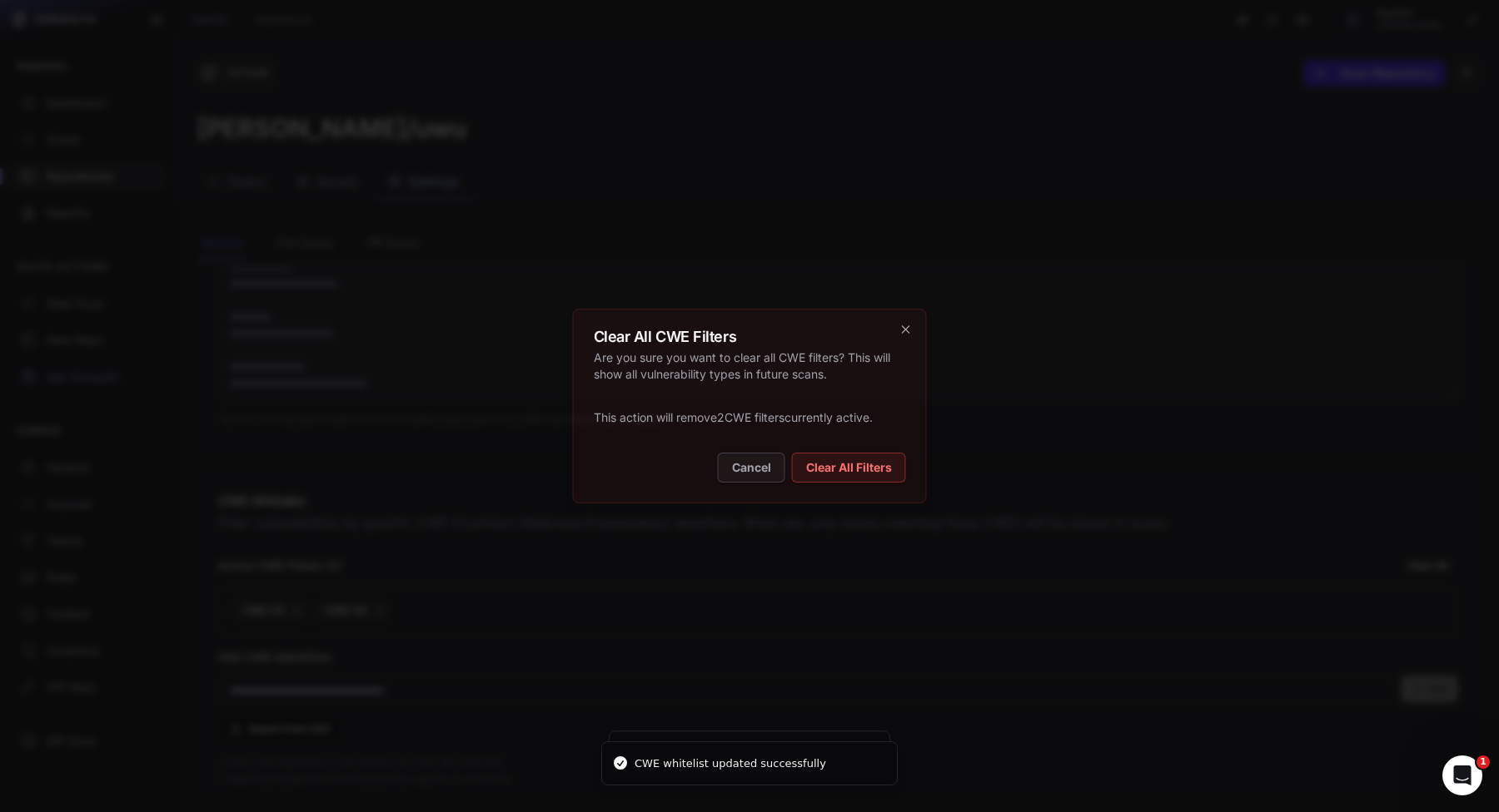
click at [812, 469] on button "Clear All Filters" at bounding box center [848, 468] width 114 height 30
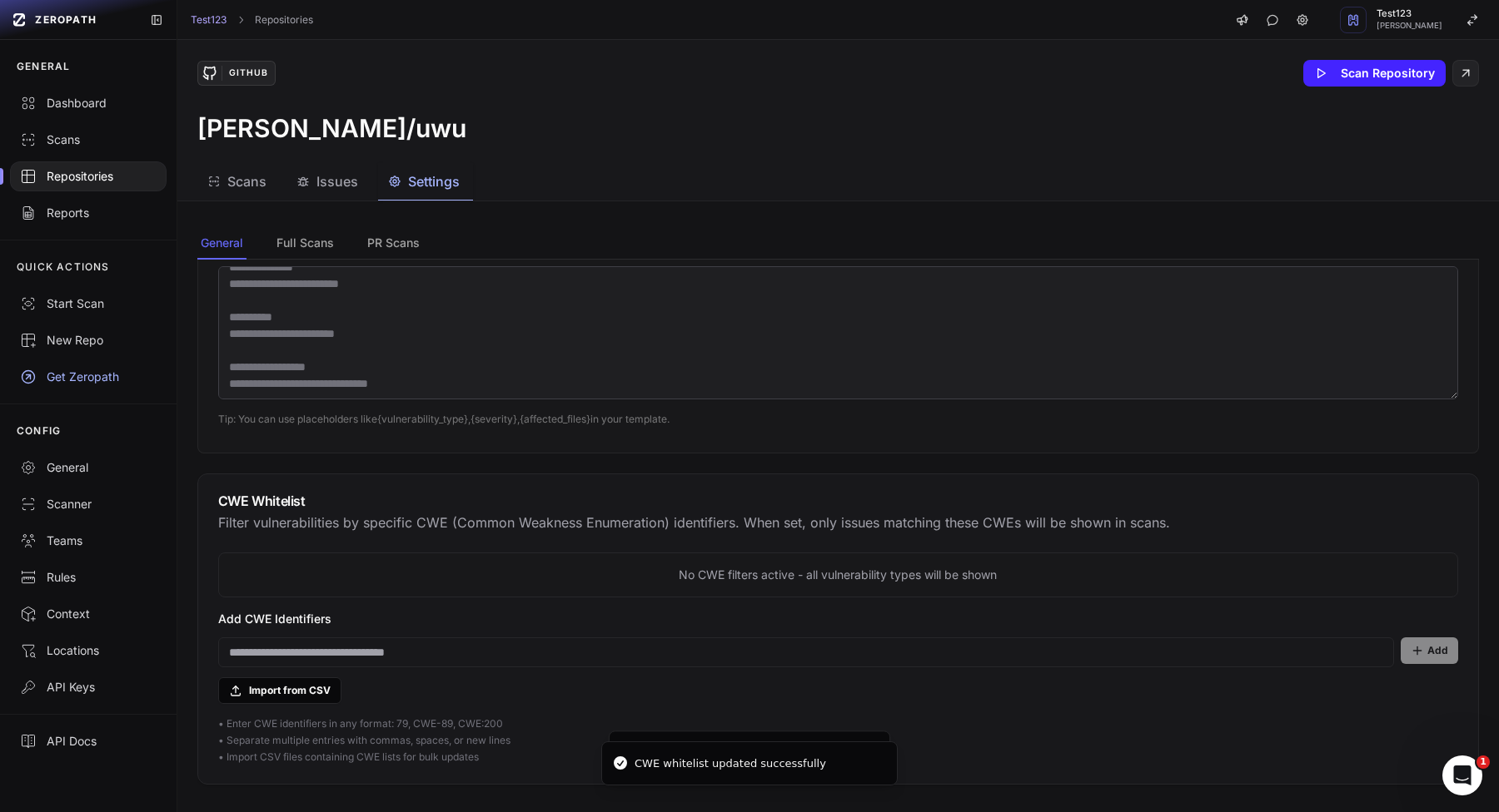
scroll to position [1291, 0]
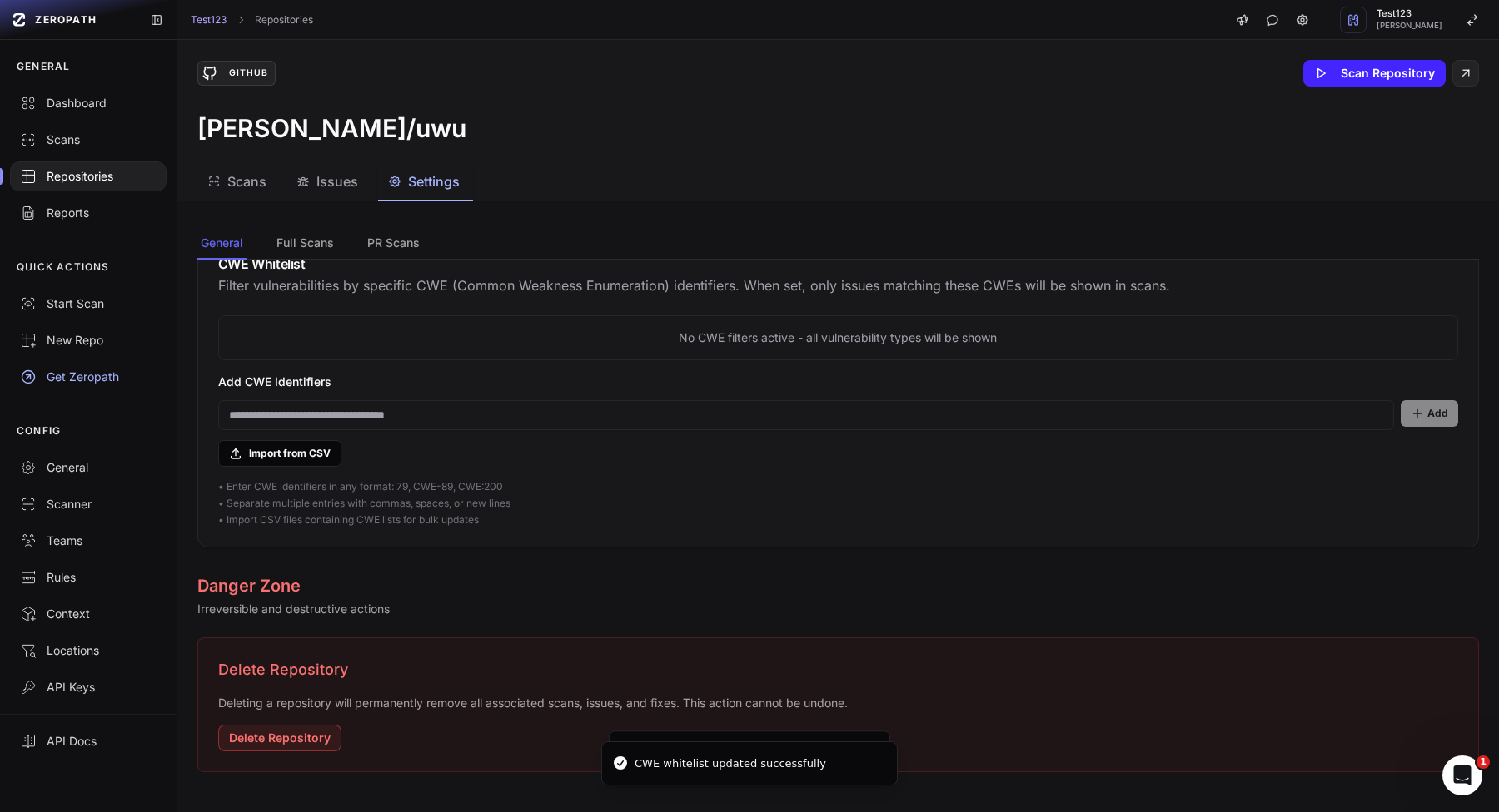
drag, startPoint x: 322, startPoint y: 239, endPoint x: 357, endPoint y: 247, distance: 35.9
click at [322, 238] on button "Full Scans" at bounding box center [305, 243] width 64 height 31
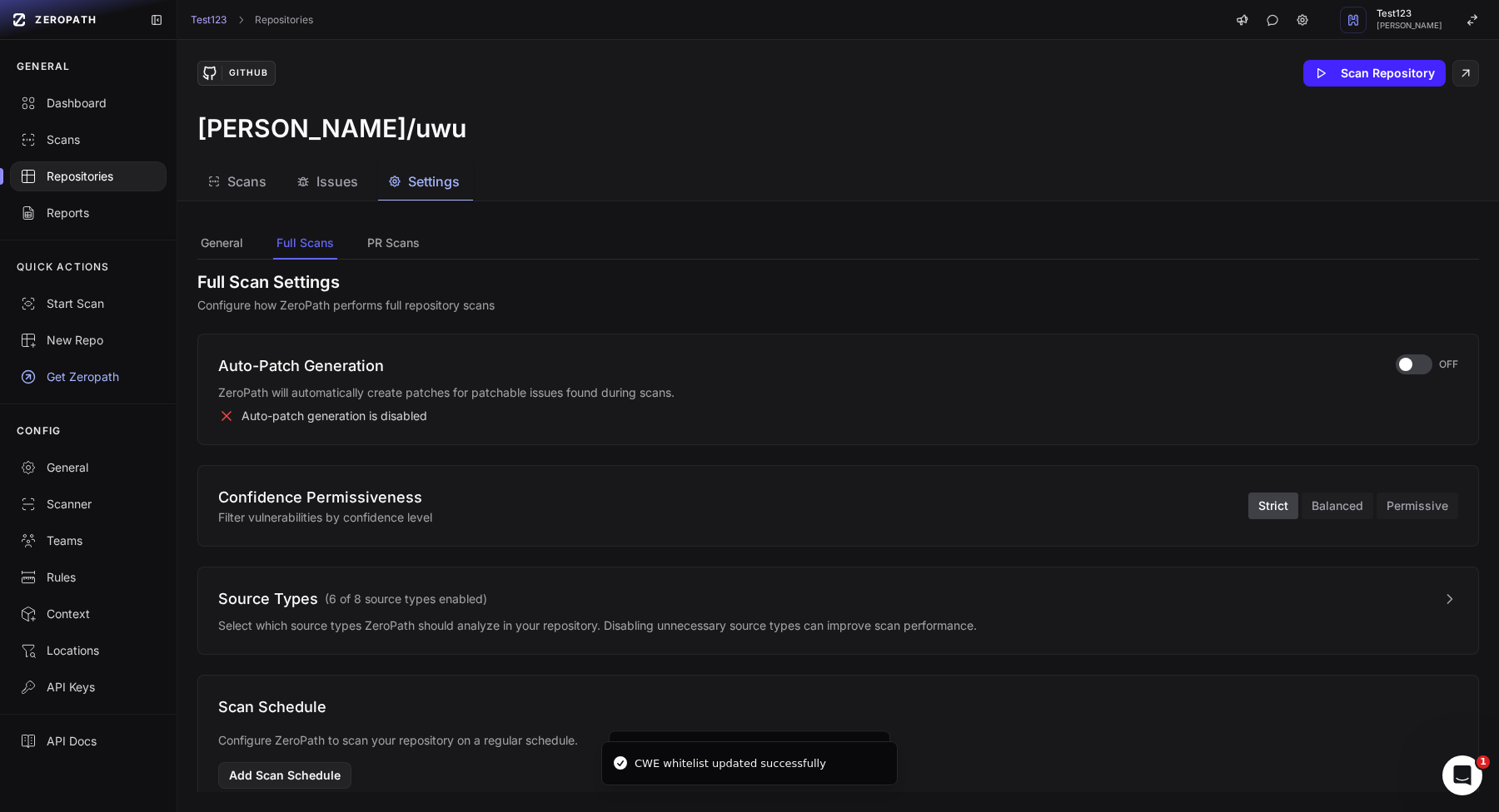
scroll to position [0, 0]
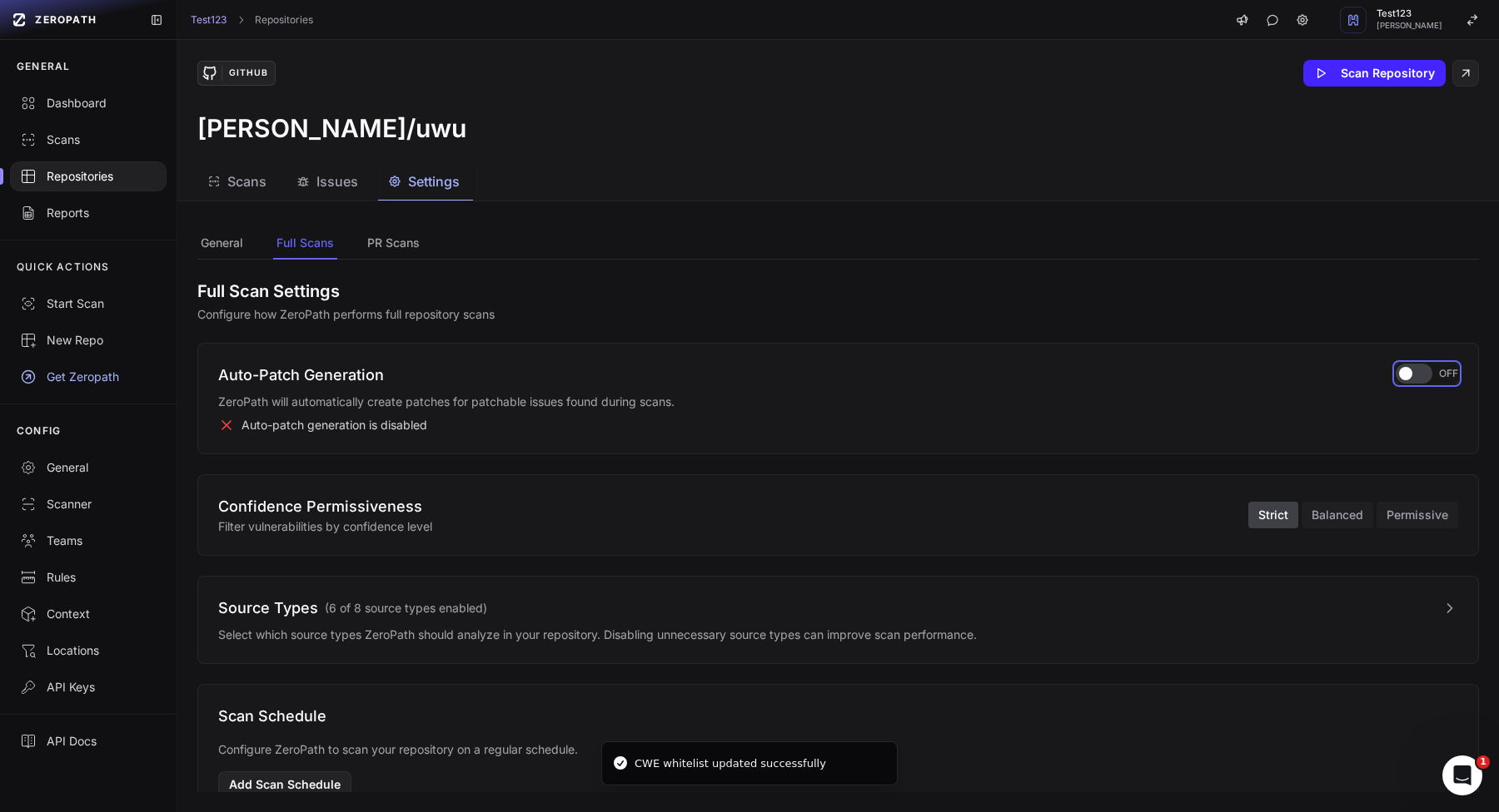
click at [1427, 371] on div "button" at bounding box center [1413, 373] width 37 height 20
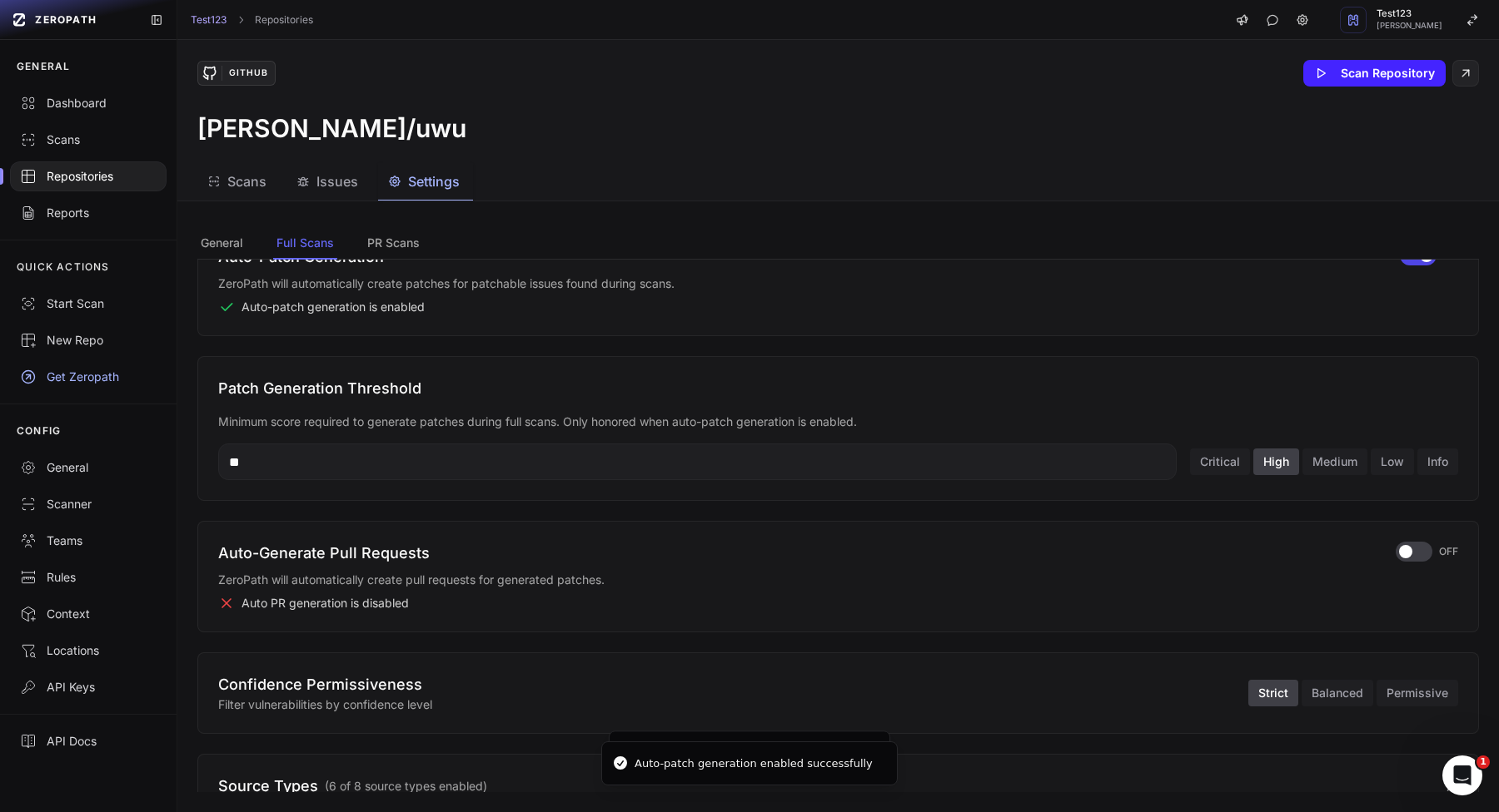
scroll to position [136, 0]
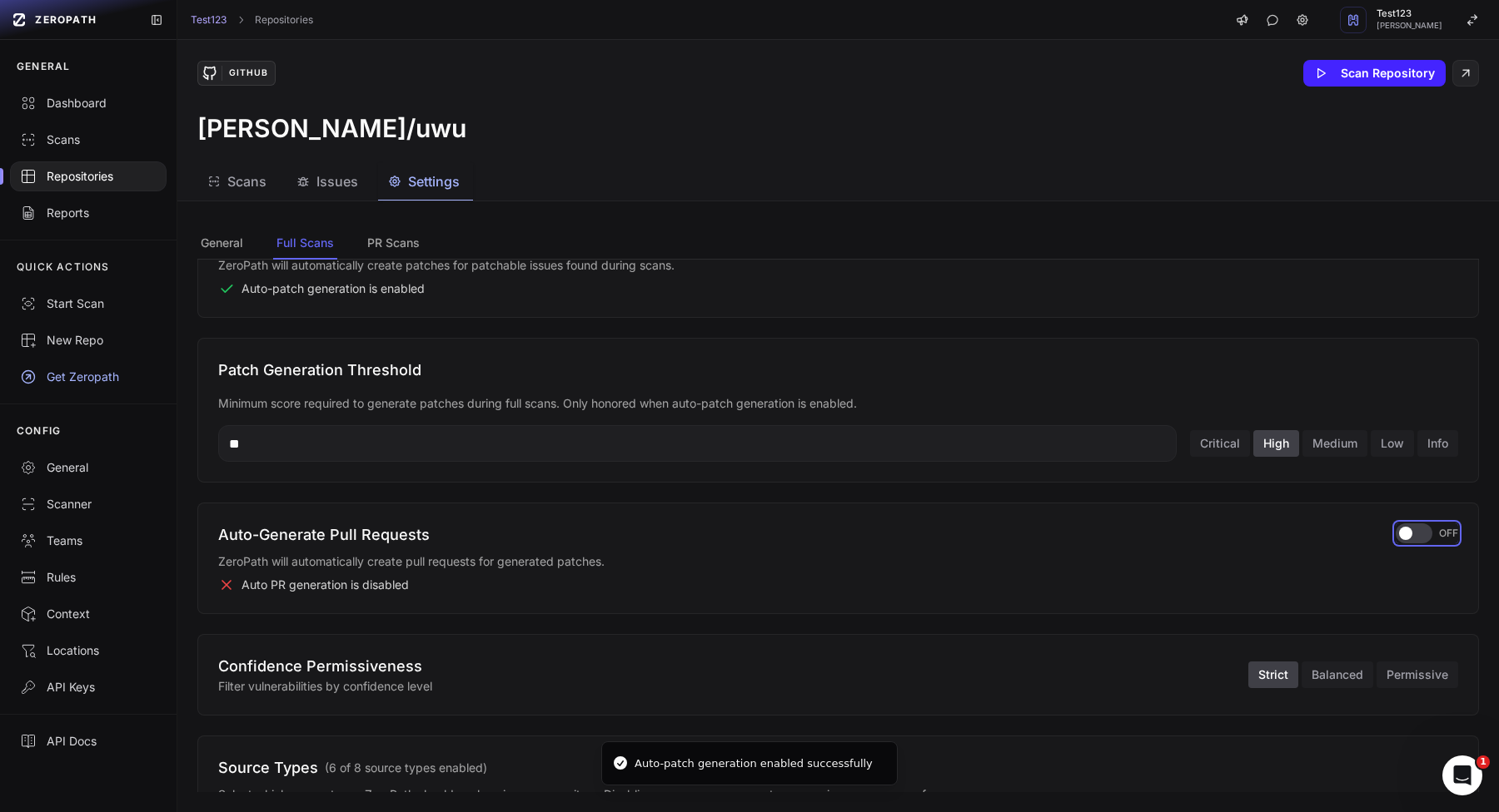
click at [1397, 525] on button "OFF" at bounding box center [1426, 533] width 62 height 20
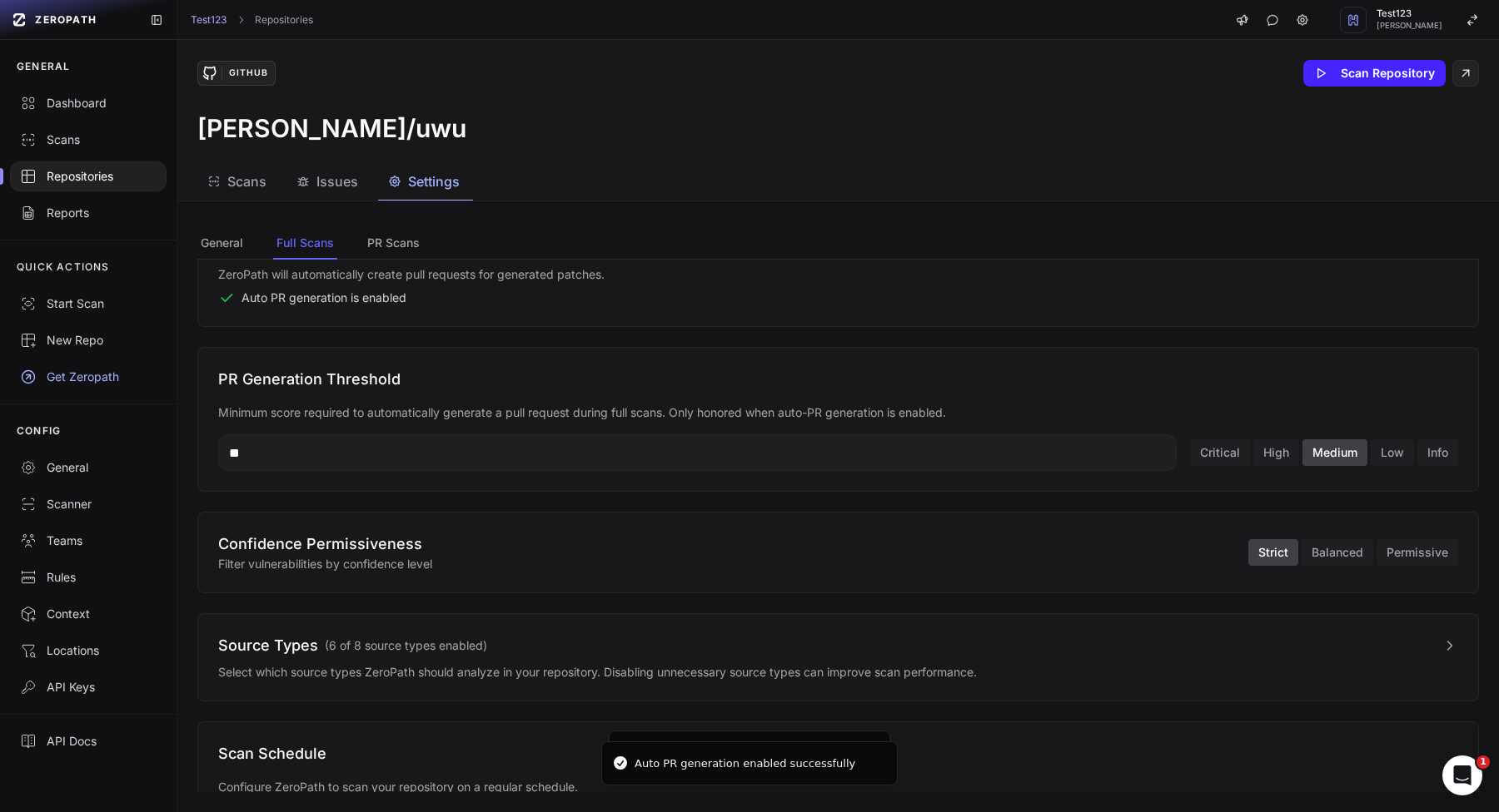
scroll to position [508, 0]
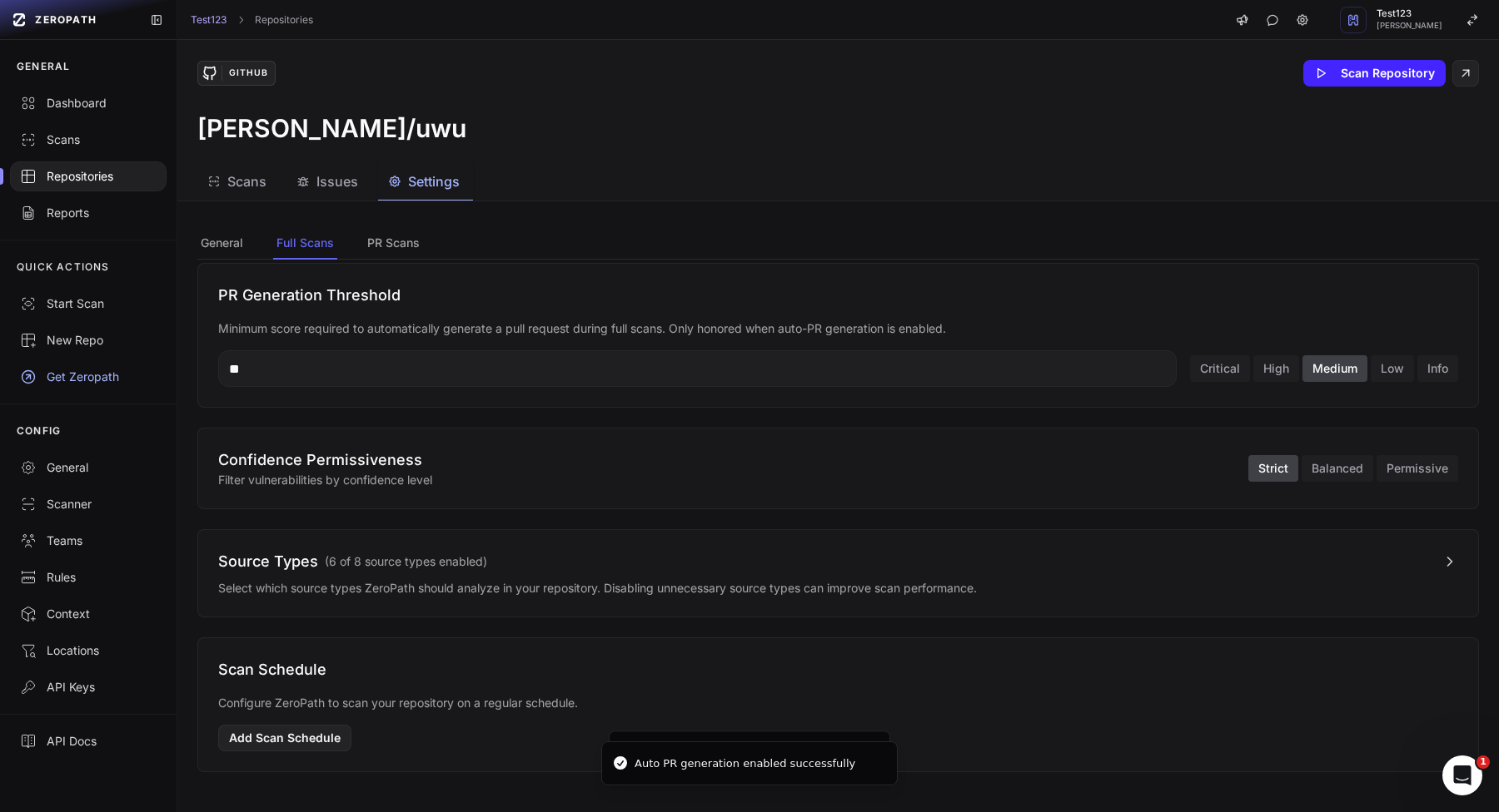
click at [1106, 555] on button "Source Types ( 6 of 8 source types enabled )" at bounding box center [838, 561] width 1240 height 24
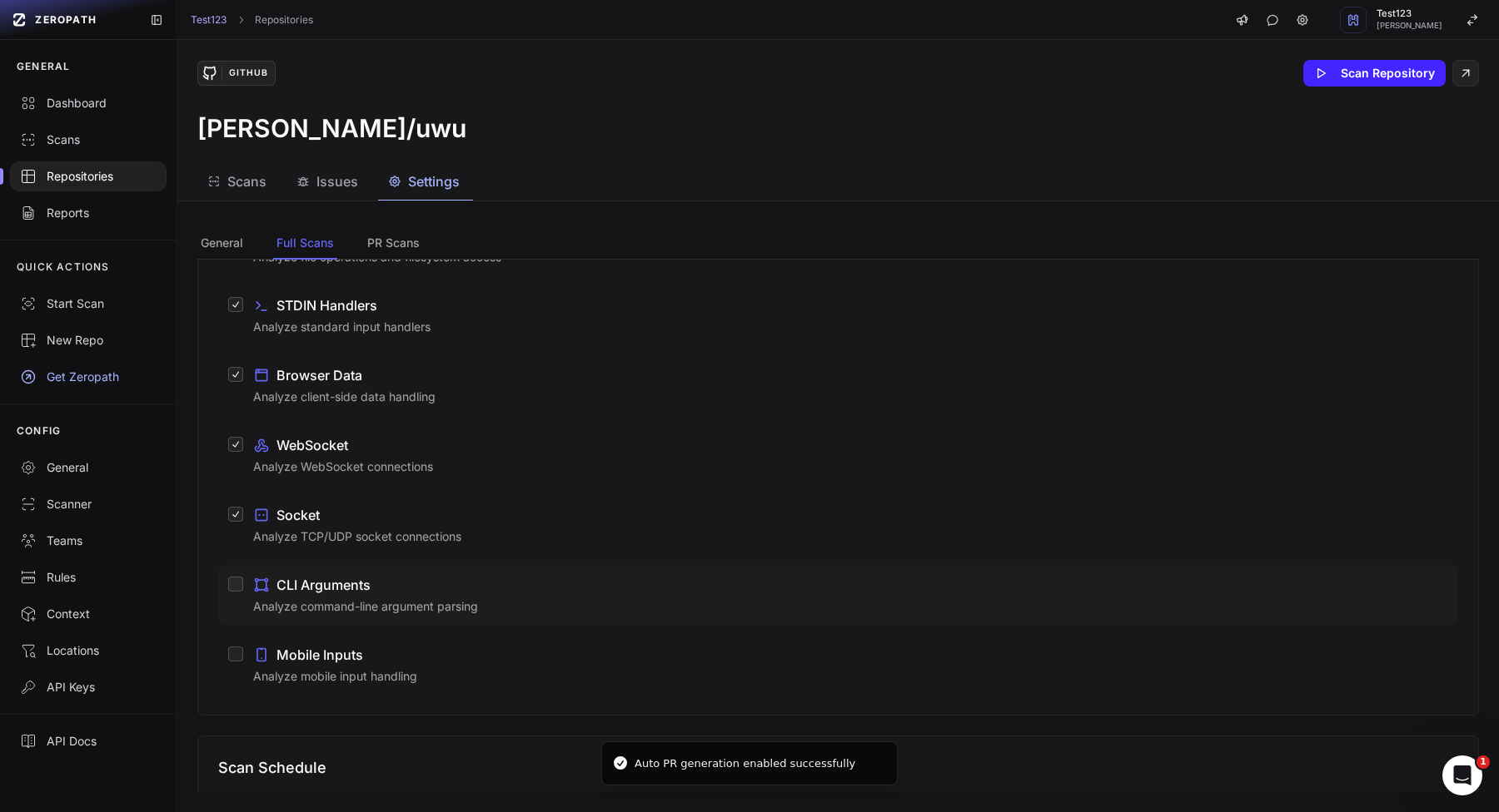
scroll to position [980, 0]
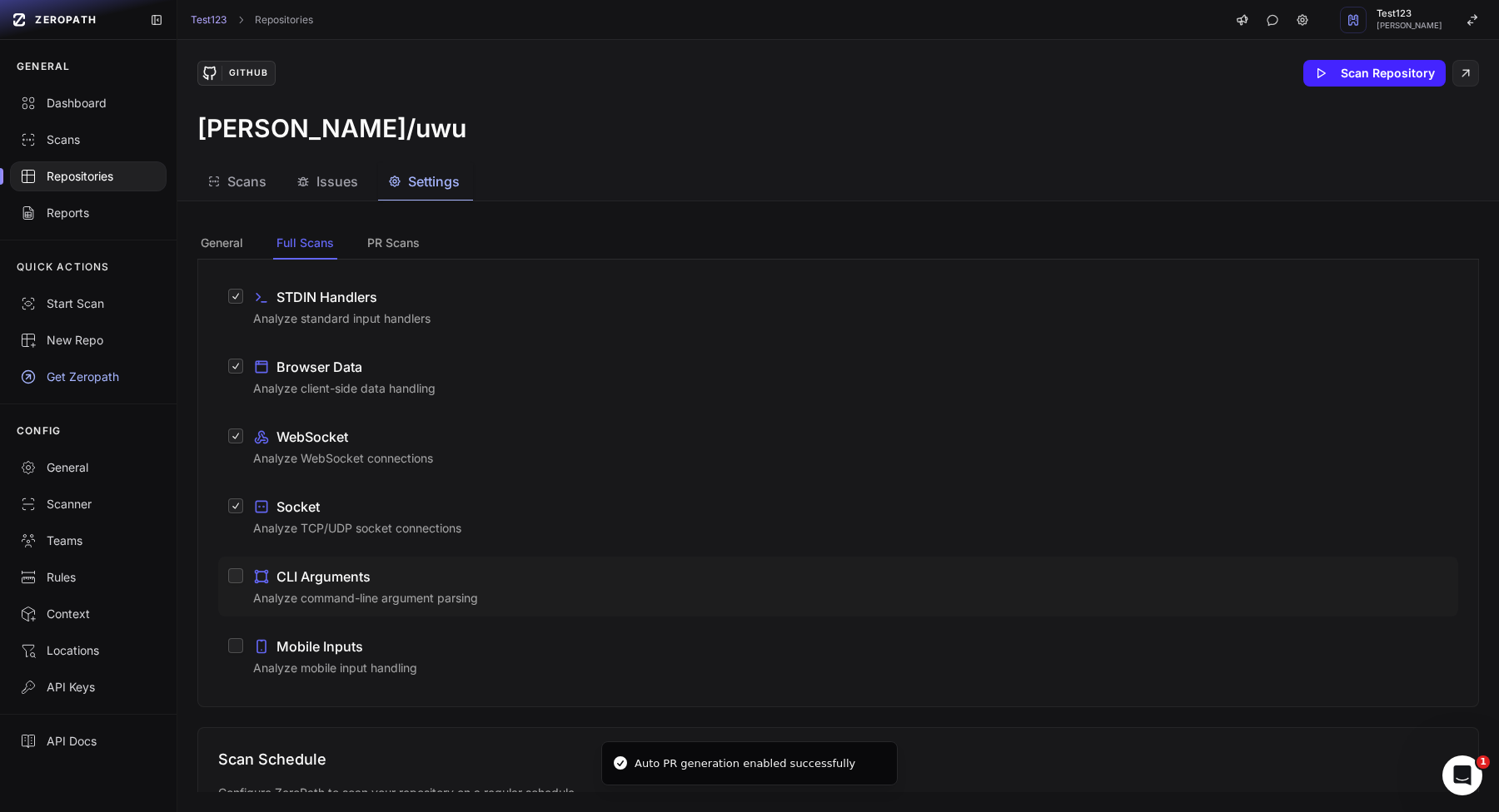
click at [408, 596] on p "Analyze command-line argument parsing" at bounding box center [850, 598] width 1194 height 17
click at [243, 583] on button "CLI Arguments Analyze command-line argument parsing" at bounding box center [235, 576] width 15 height 15
click at [408, 654] on div "Mobile Inputs" at bounding box center [850, 646] width 1194 height 20
click at [243, 653] on button "Mobile Inputs Analyze mobile input handling" at bounding box center [235, 646] width 15 height 15
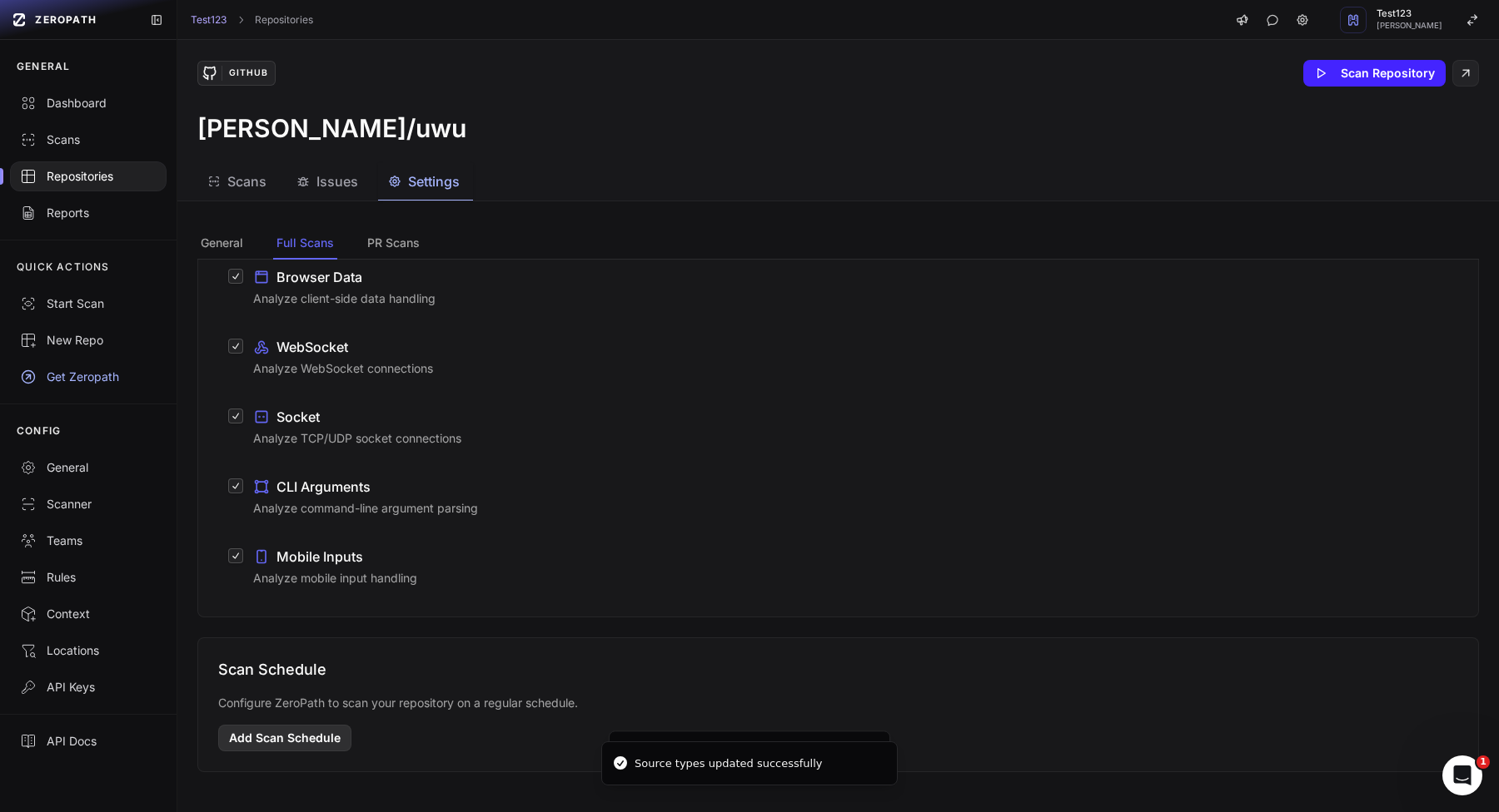
click at [301, 726] on button "Add Scan Schedule" at bounding box center [285, 738] width 133 height 26
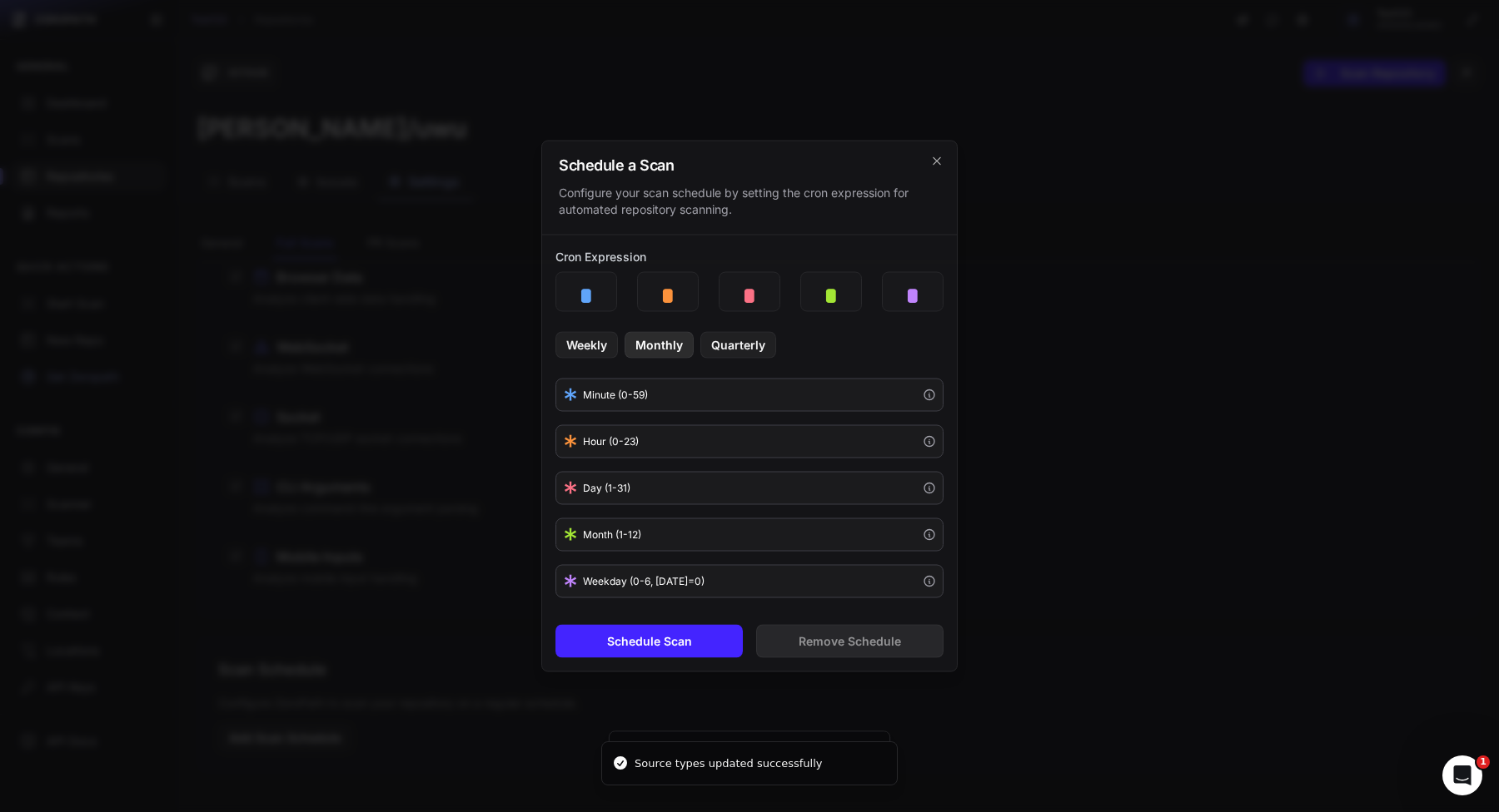
click at [672, 349] on button "Monthly" at bounding box center [658, 345] width 69 height 26
type input "*"
click at [689, 628] on button "Schedule Scan" at bounding box center [649, 641] width 187 height 33
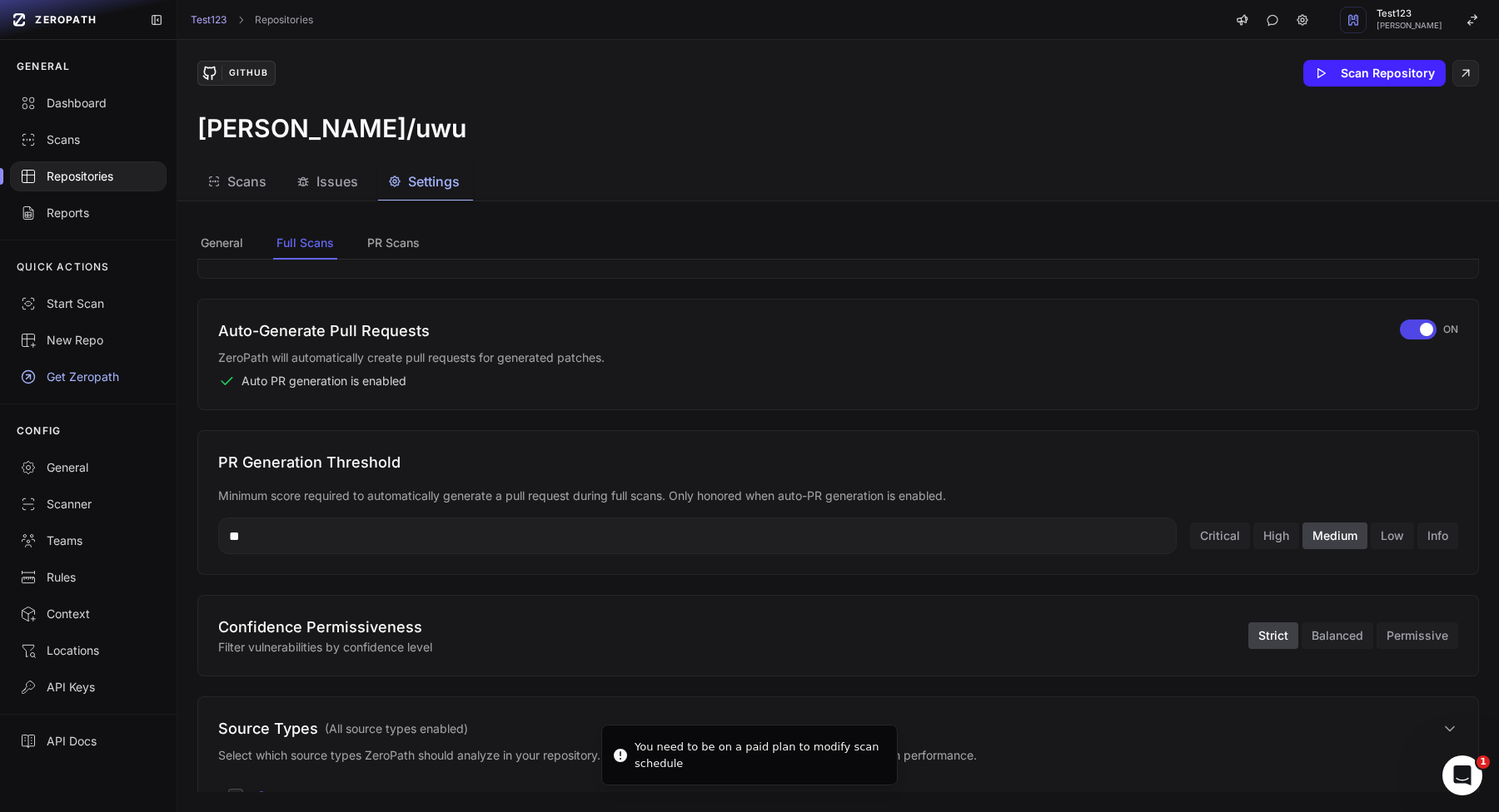
scroll to position [304, 0]
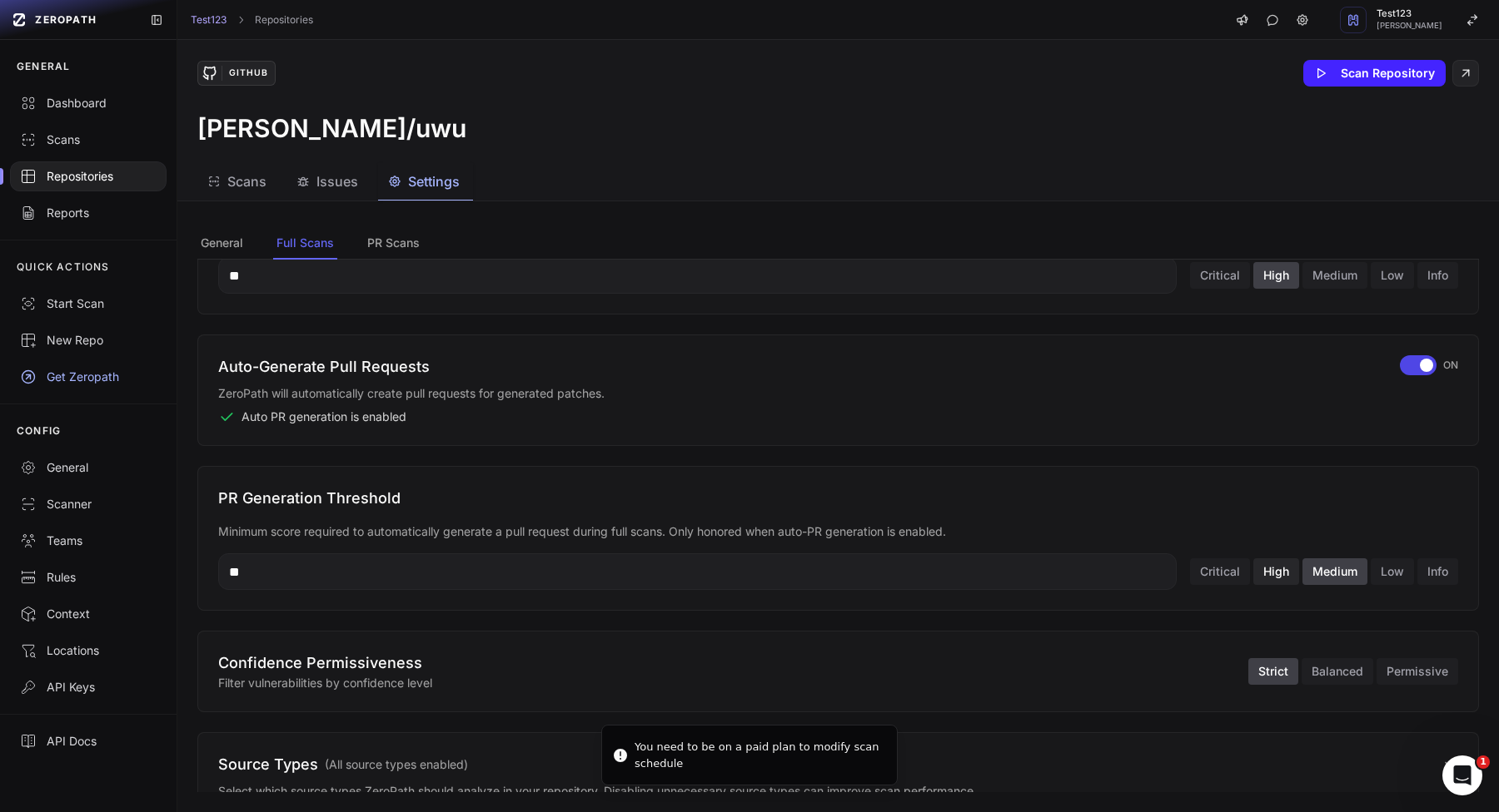
click at [1290, 577] on button "High" at bounding box center [1276, 572] width 45 height 26
click at [1208, 577] on button "Critical" at bounding box center [1219, 572] width 60 height 26
click at [1038, 572] on input "**" at bounding box center [697, 571] width 958 height 37
type input "*******"
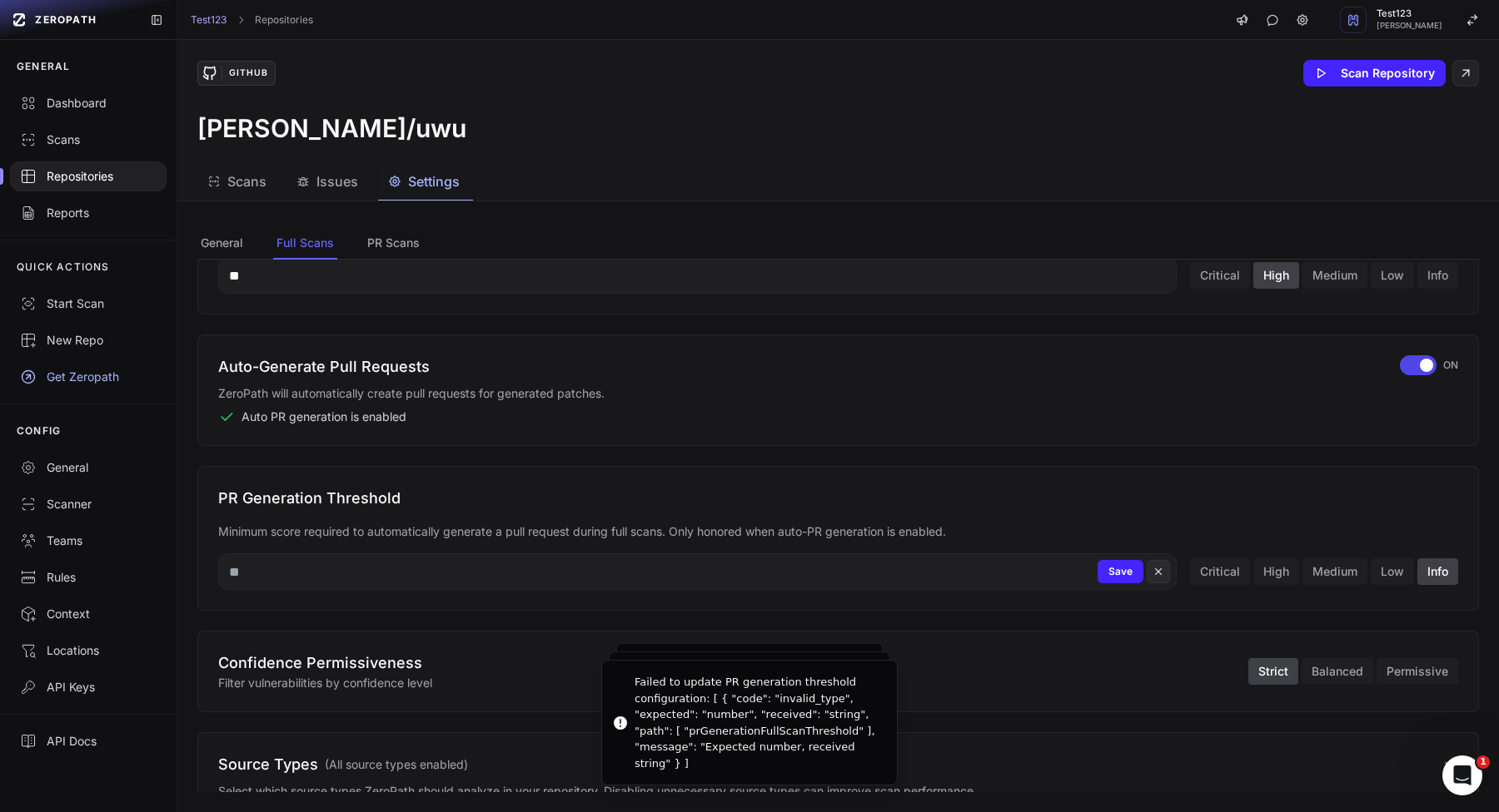
type input "*"
click at [1373, 561] on button "Low" at bounding box center [1392, 572] width 44 height 26
type input "**"
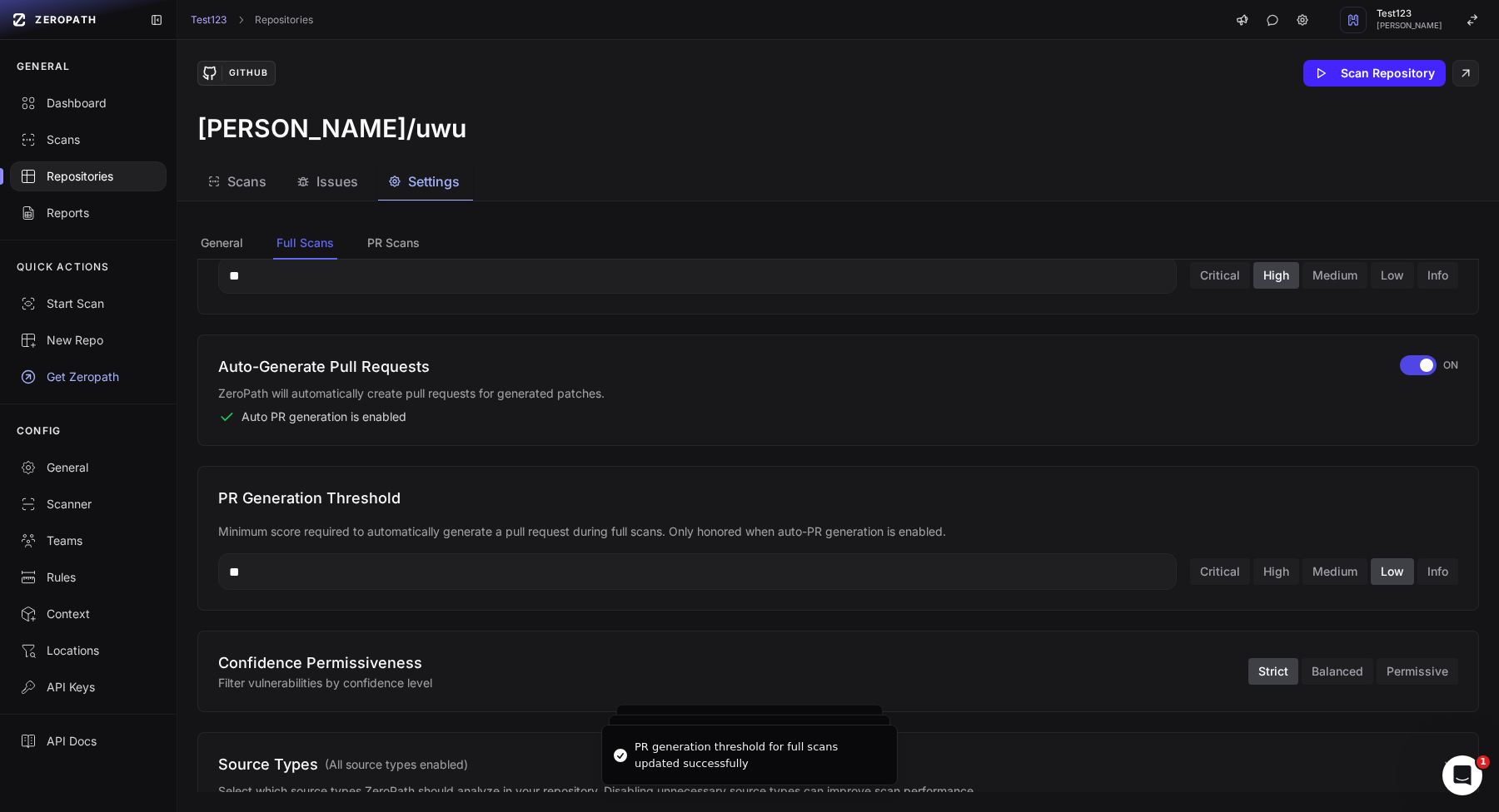
click at [962, 579] on input "**" at bounding box center [697, 571] width 958 height 37
type input "**"
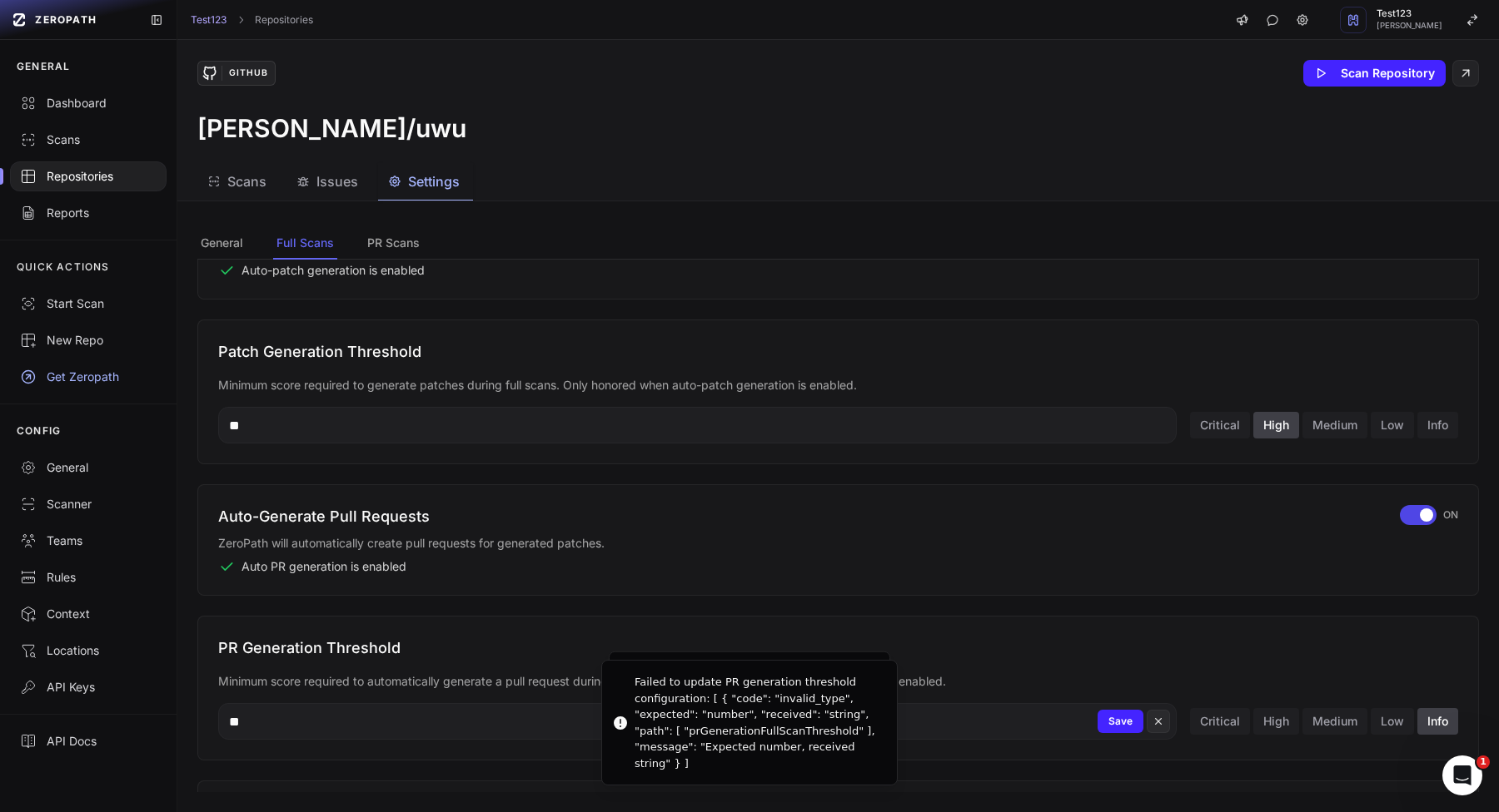
scroll to position [114, 0]
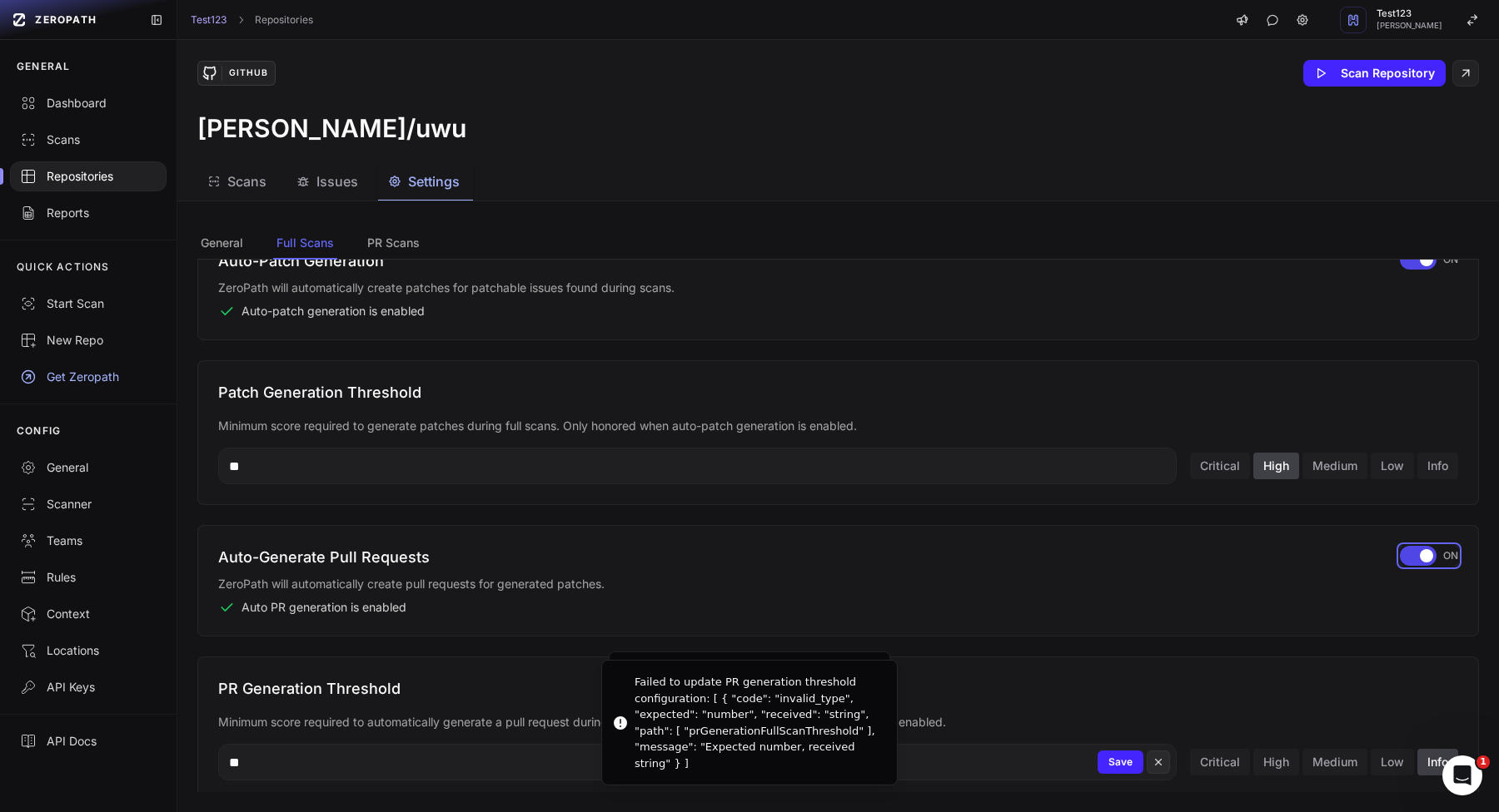
click at [1433, 560] on div "button" at bounding box center [1418, 555] width 37 height 20
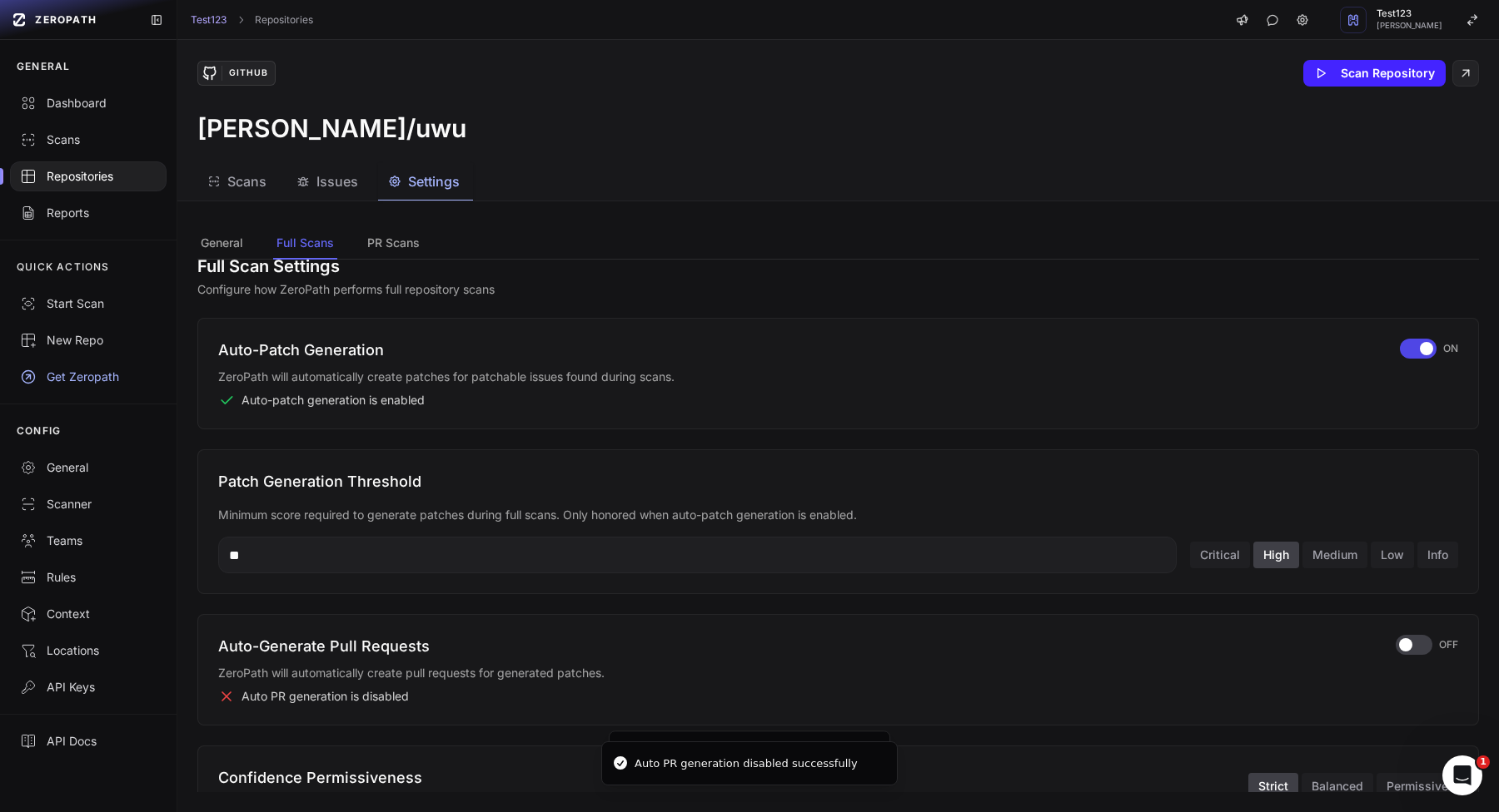
scroll to position [23, 0]
click at [1211, 558] on button "Critical" at bounding box center [1219, 558] width 60 height 26
click at [1026, 561] on input "**" at bounding box center [697, 557] width 958 height 37
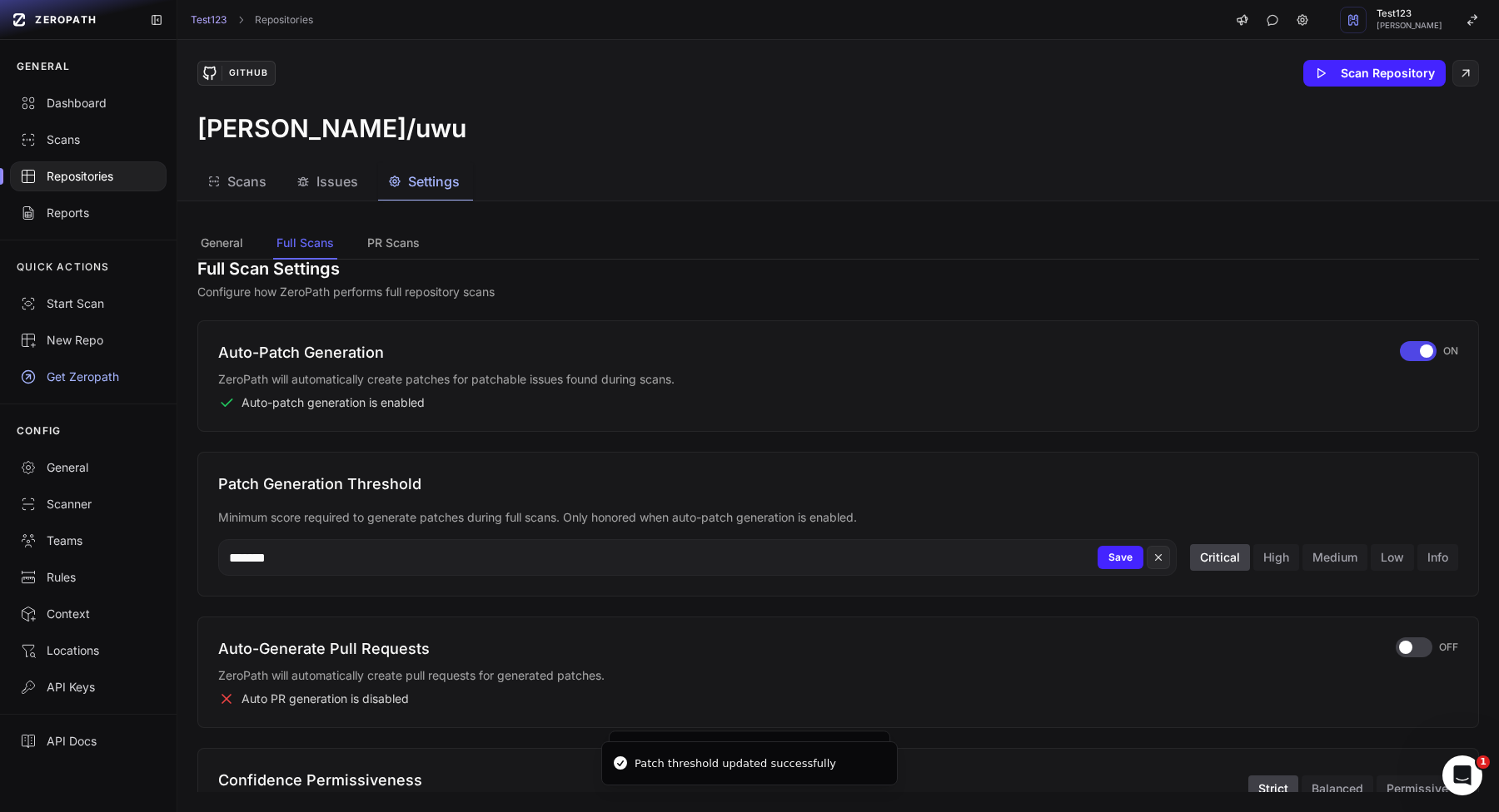
type input "*******"
type input "**"
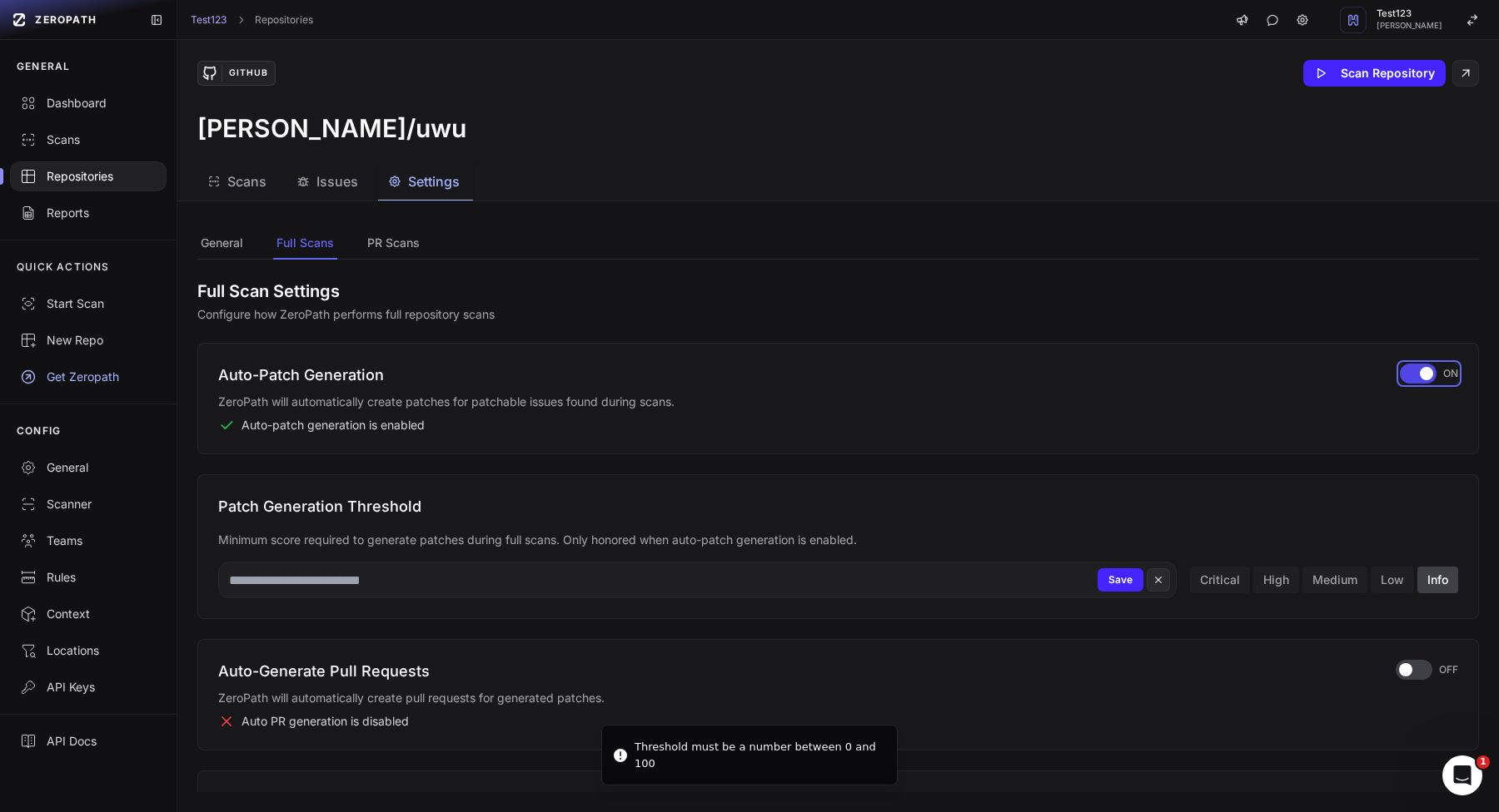
click at [1402, 365] on button "ON" at bounding box center [1429, 373] width 59 height 20
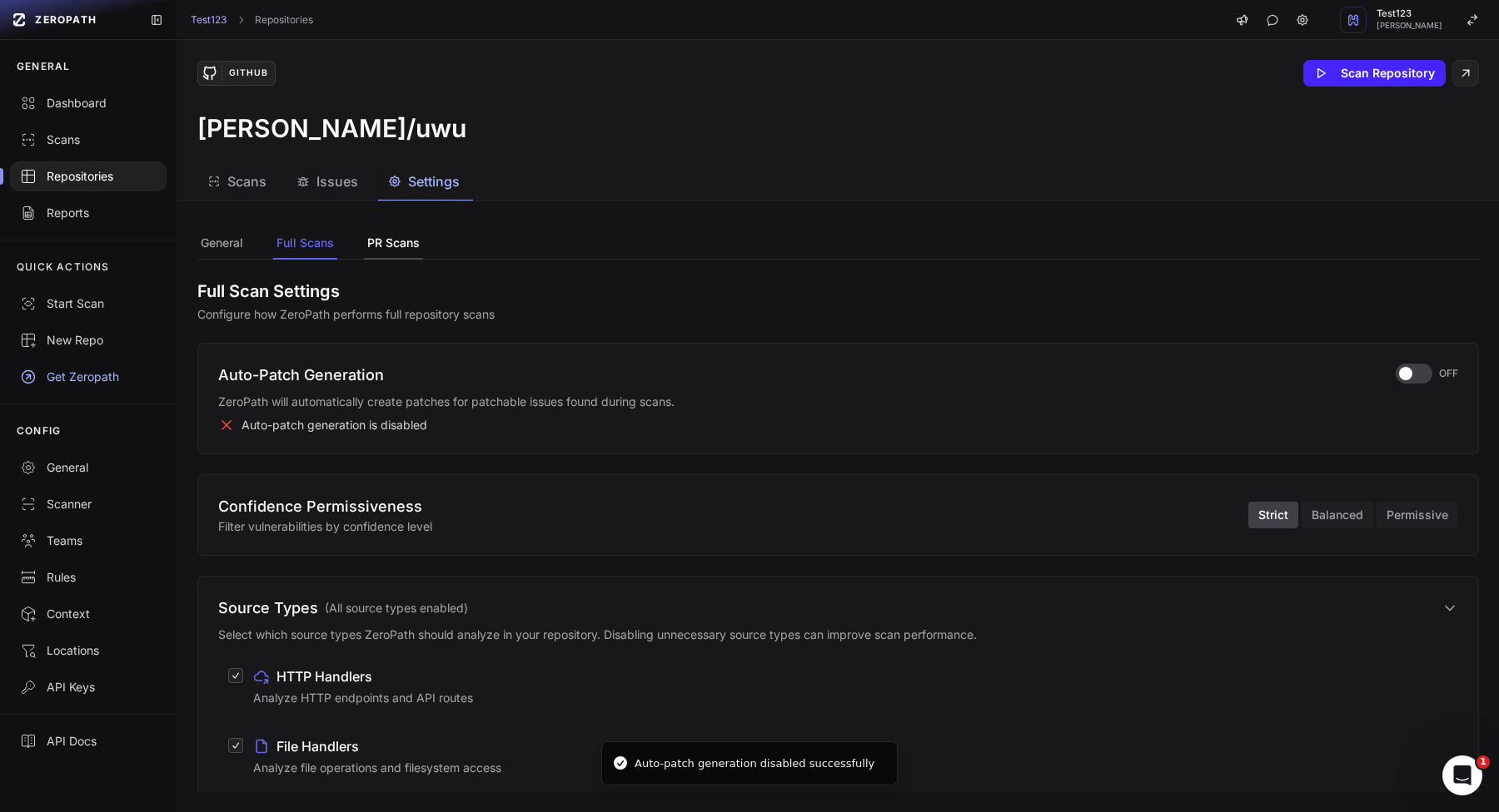
click at [387, 244] on button "PR Scans" at bounding box center [393, 243] width 60 height 31
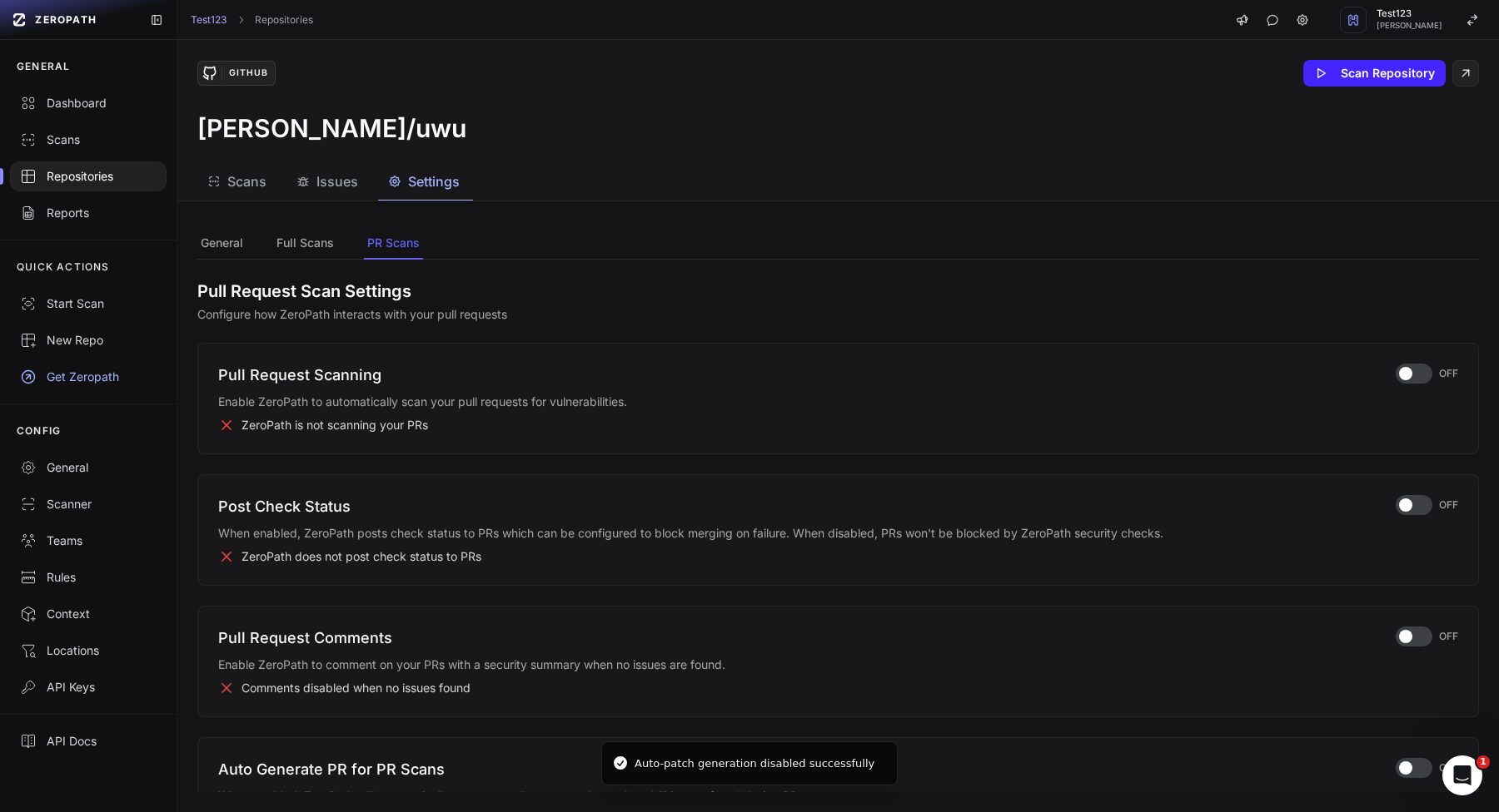
scroll to position [78, 0]
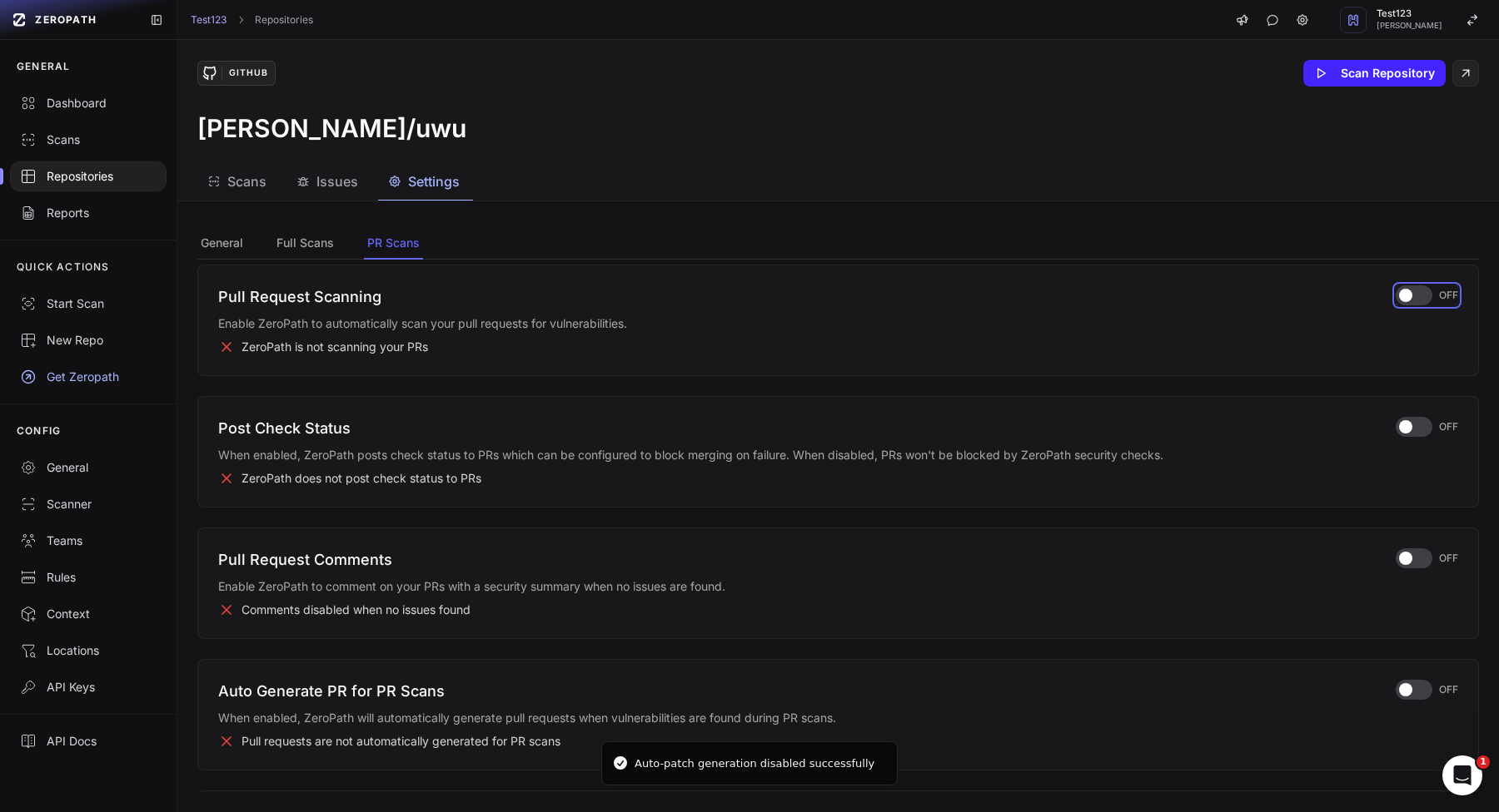
click at [1421, 292] on div "button" at bounding box center [1413, 295] width 37 height 20
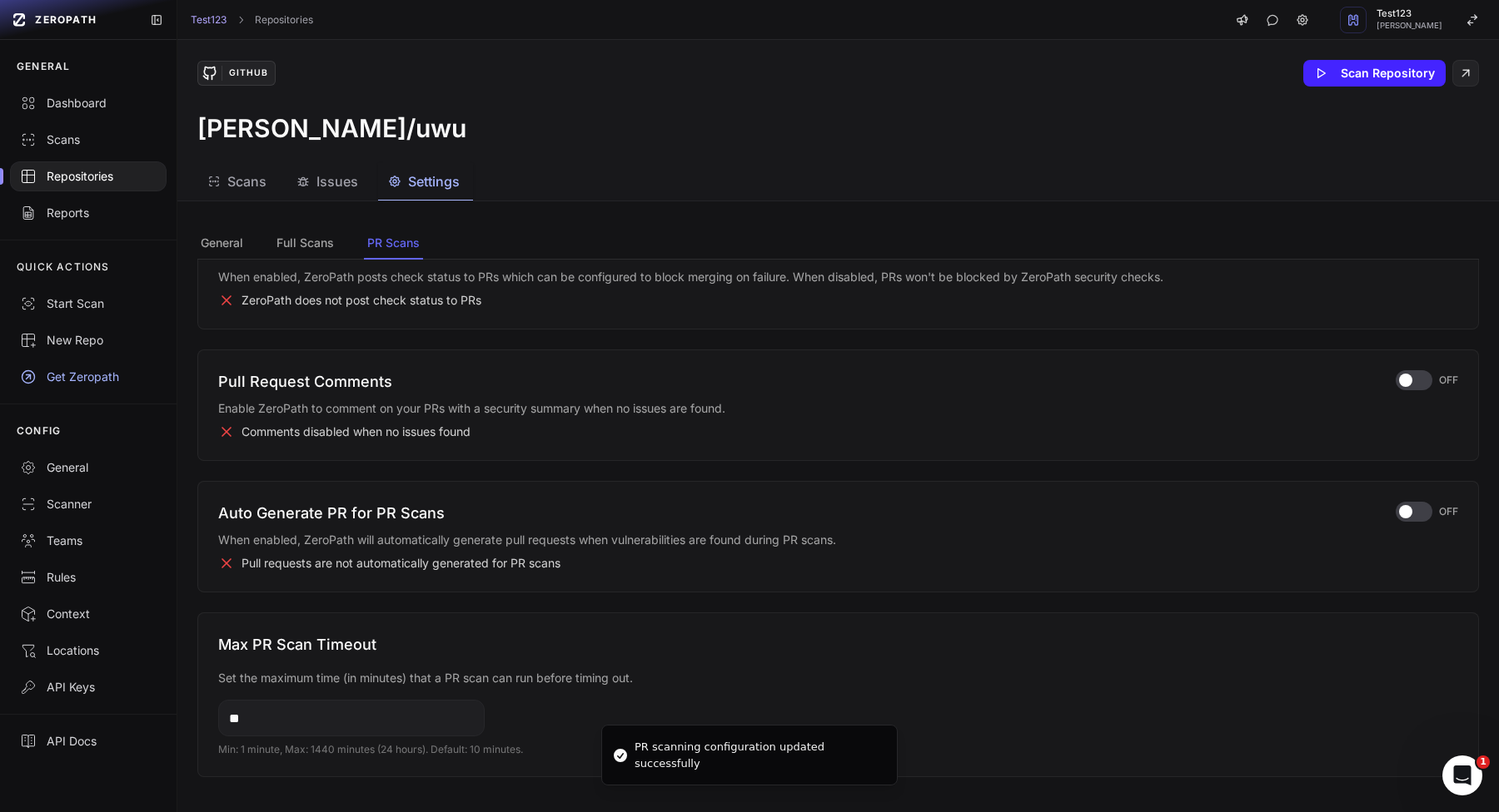
scroll to position [170, 0]
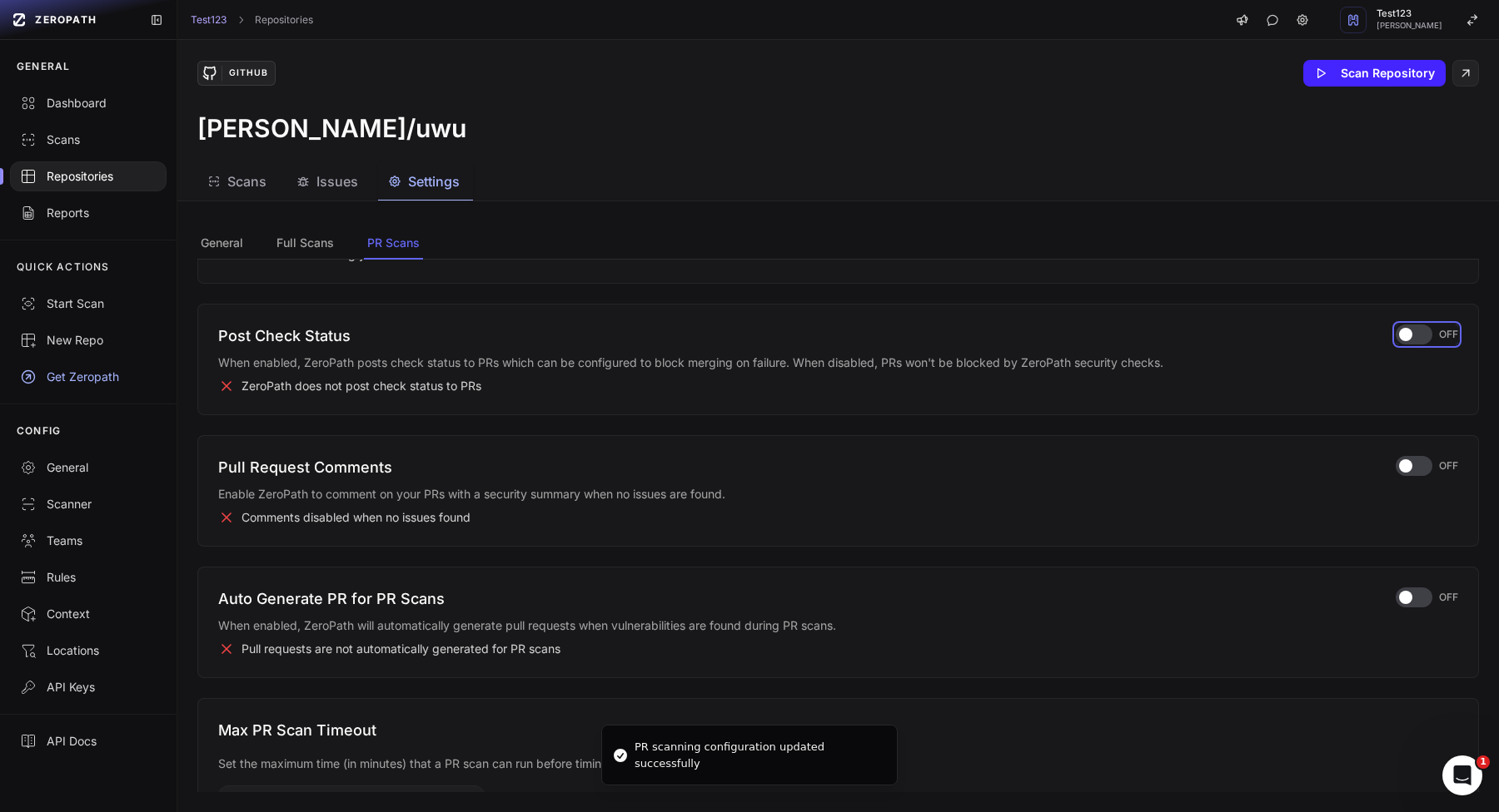
click at [1412, 332] on div "button" at bounding box center [1413, 334] width 37 height 20
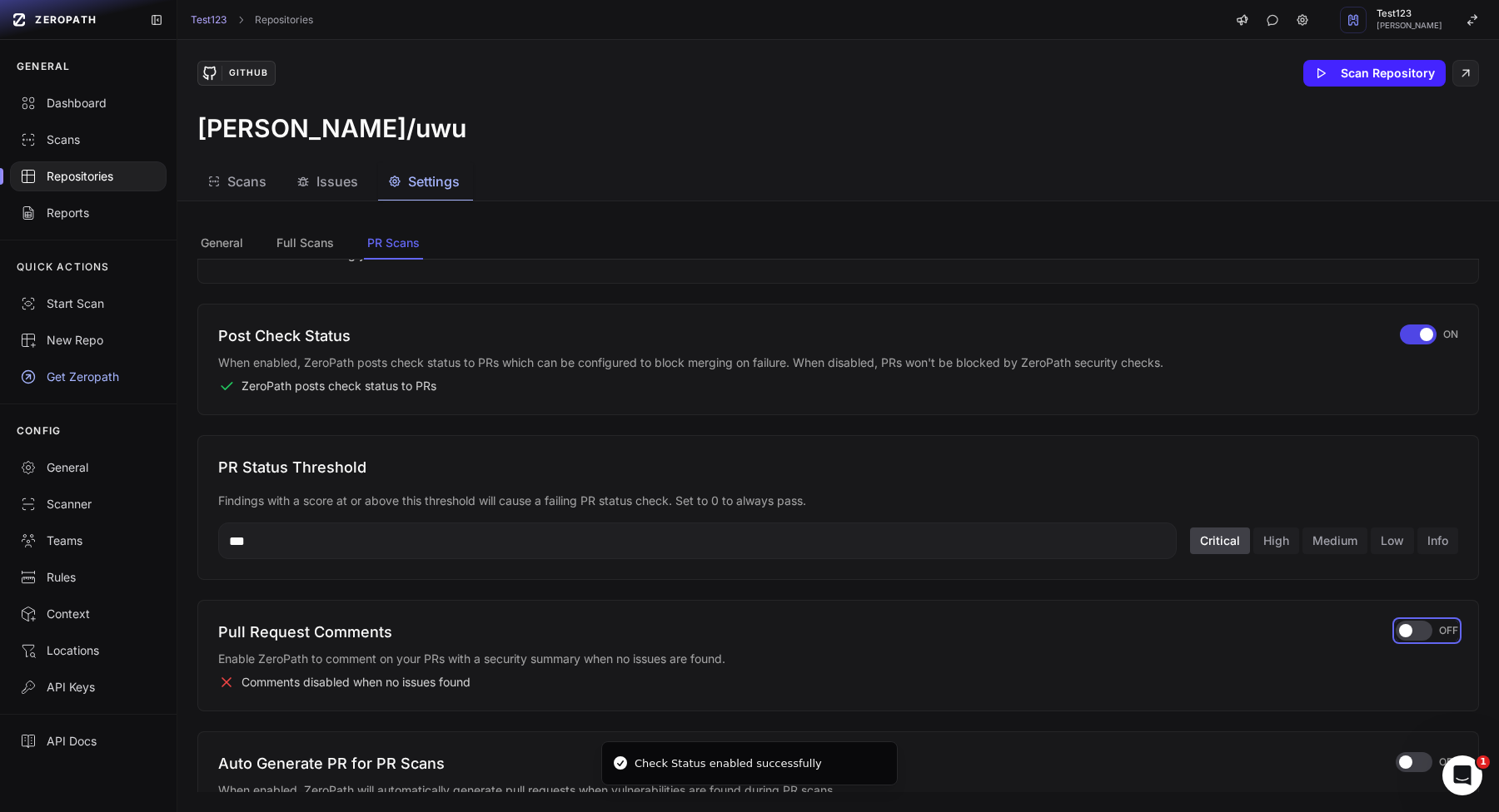
click at [1421, 631] on div "button" at bounding box center [1413, 631] width 37 height 20
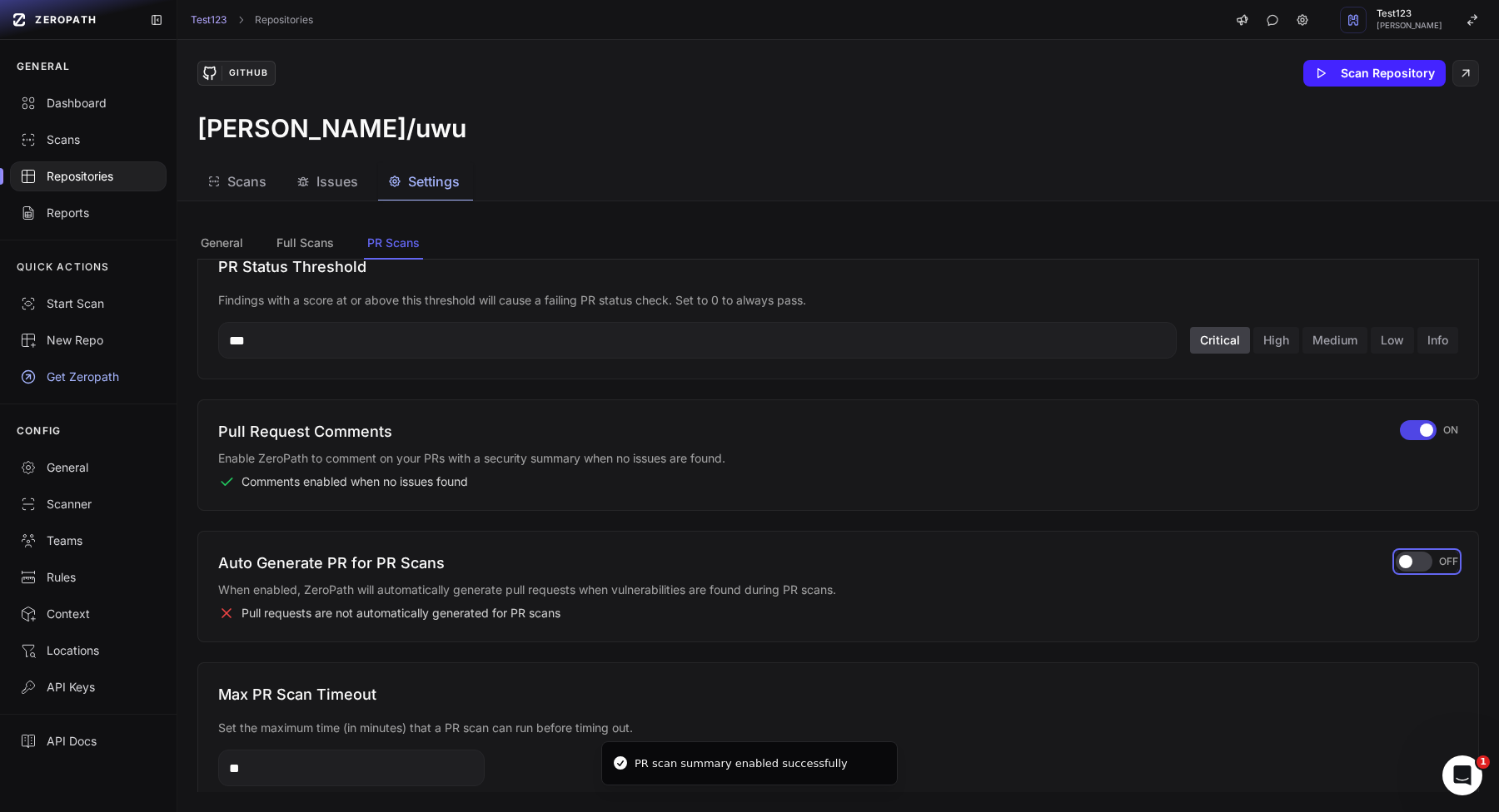
click at [1421, 565] on div "button" at bounding box center [1413, 561] width 37 height 20
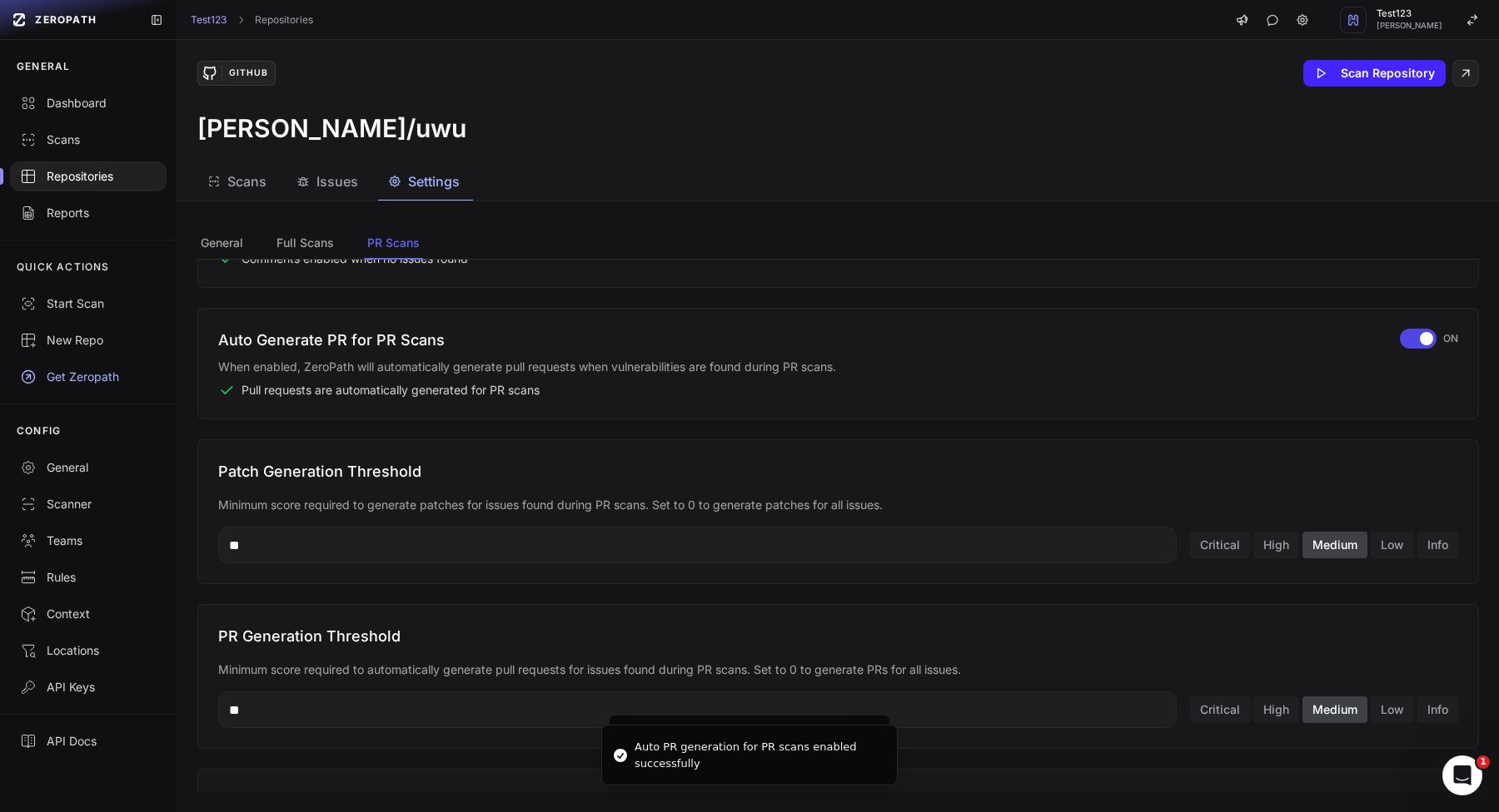
scroll to position [755, 0]
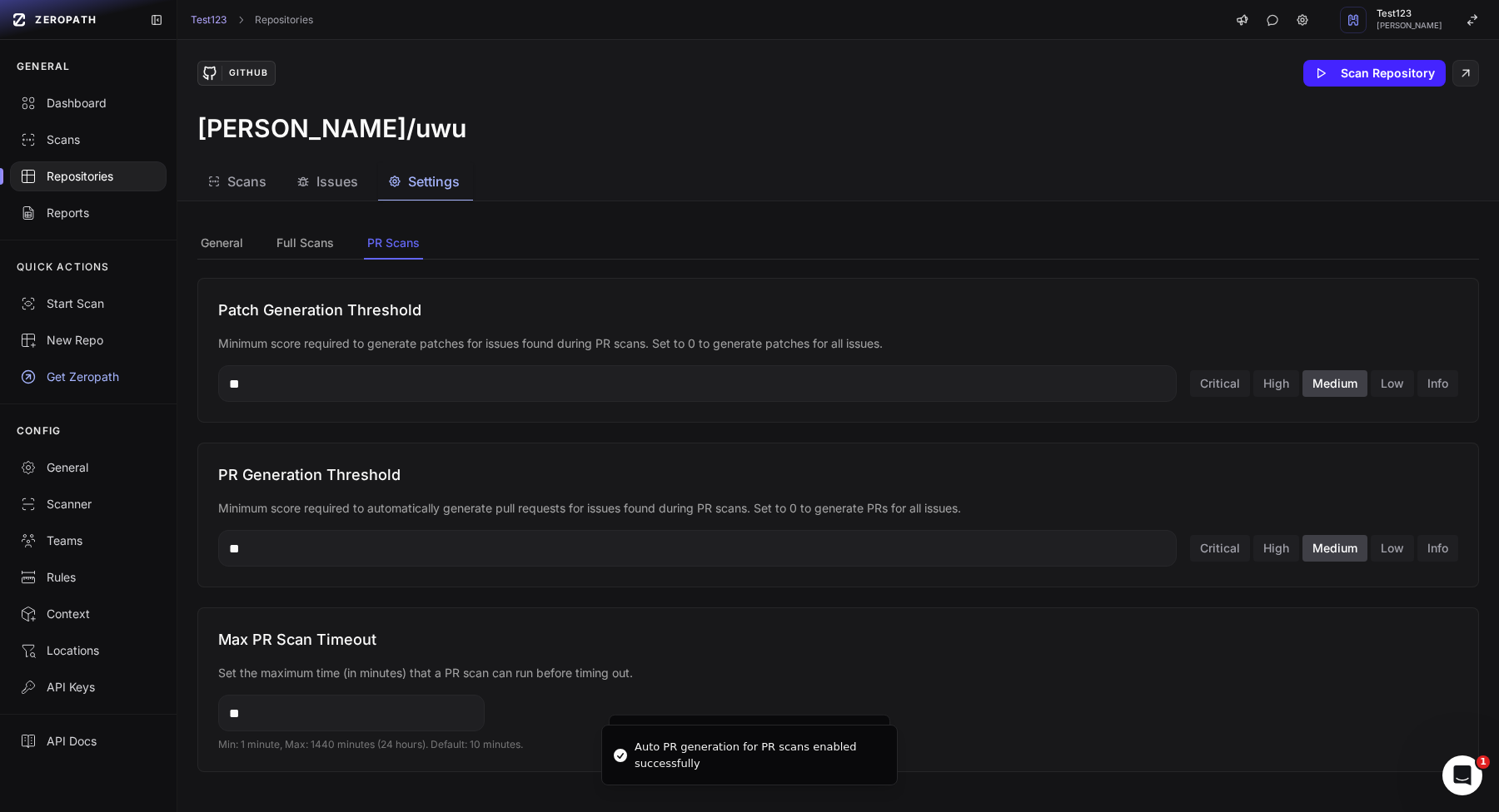
click at [428, 719] on input "**" at bounding box center [352, 713] width 267 height 37
type input "*******"
type input "**"
click at [1284, 547] on button "High" at bounding box center [1276, 548] width 45 height 26
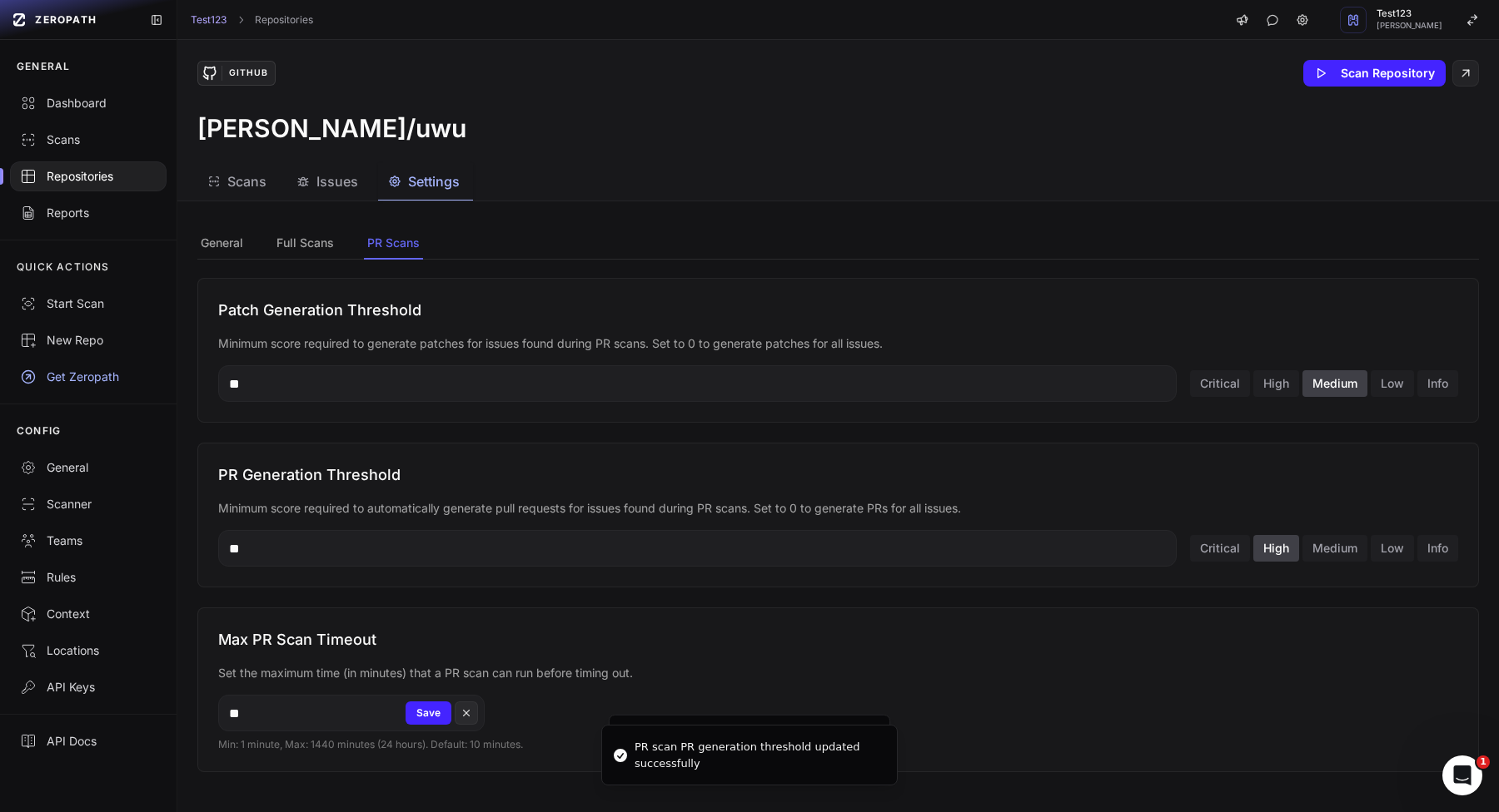
click at [965, 566] on input "**" at bounding box center [697, 548] width 958 height 37
type input "******"
click at [1109, 556] on button "Save" at bounding box center [1120, 548] width 45 height 24
click at [985, 541] on input "******" at bounding box center [697, 548] width 958 height 37
type input "***"
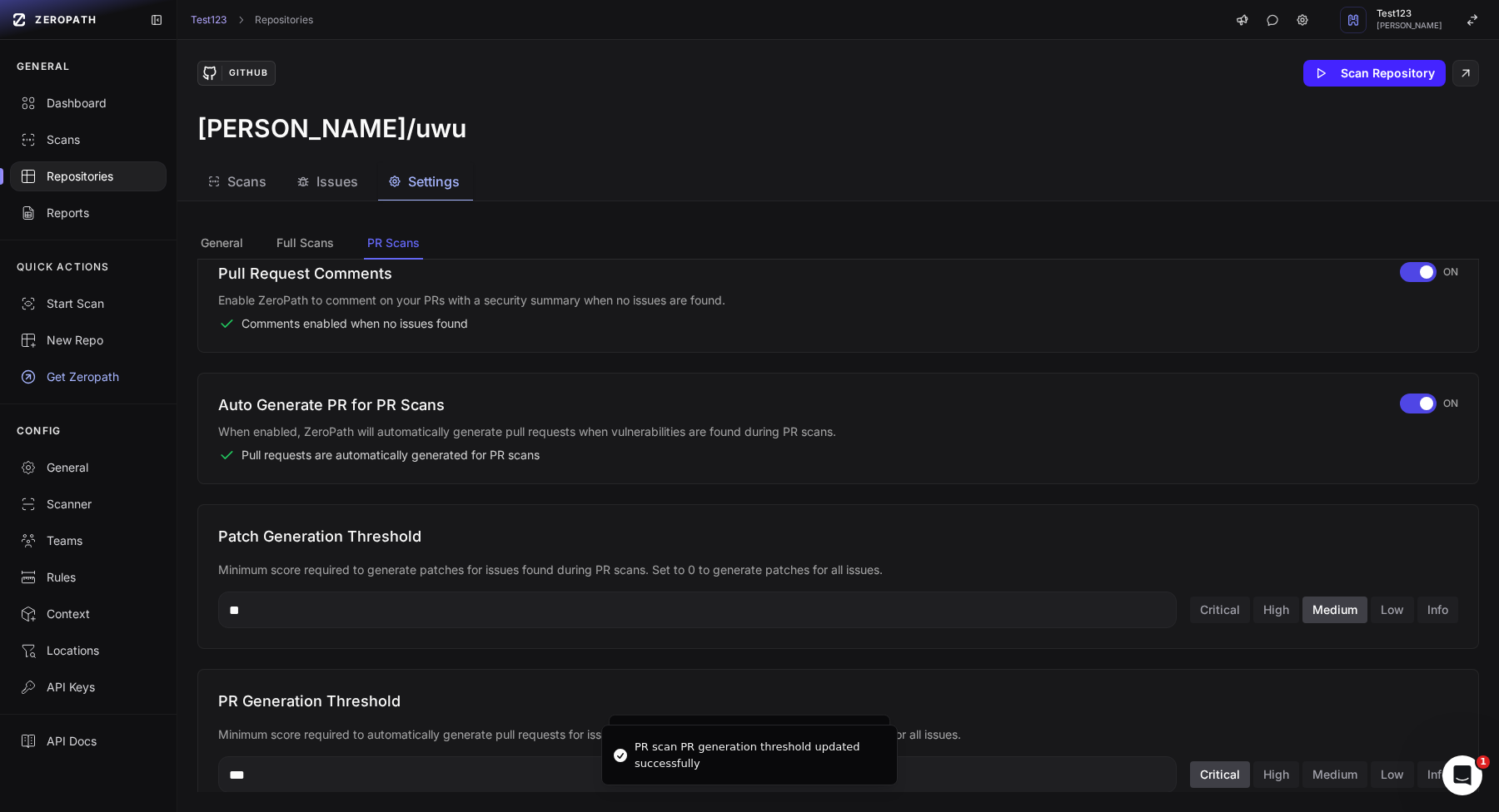
scroll to position [521, 0]
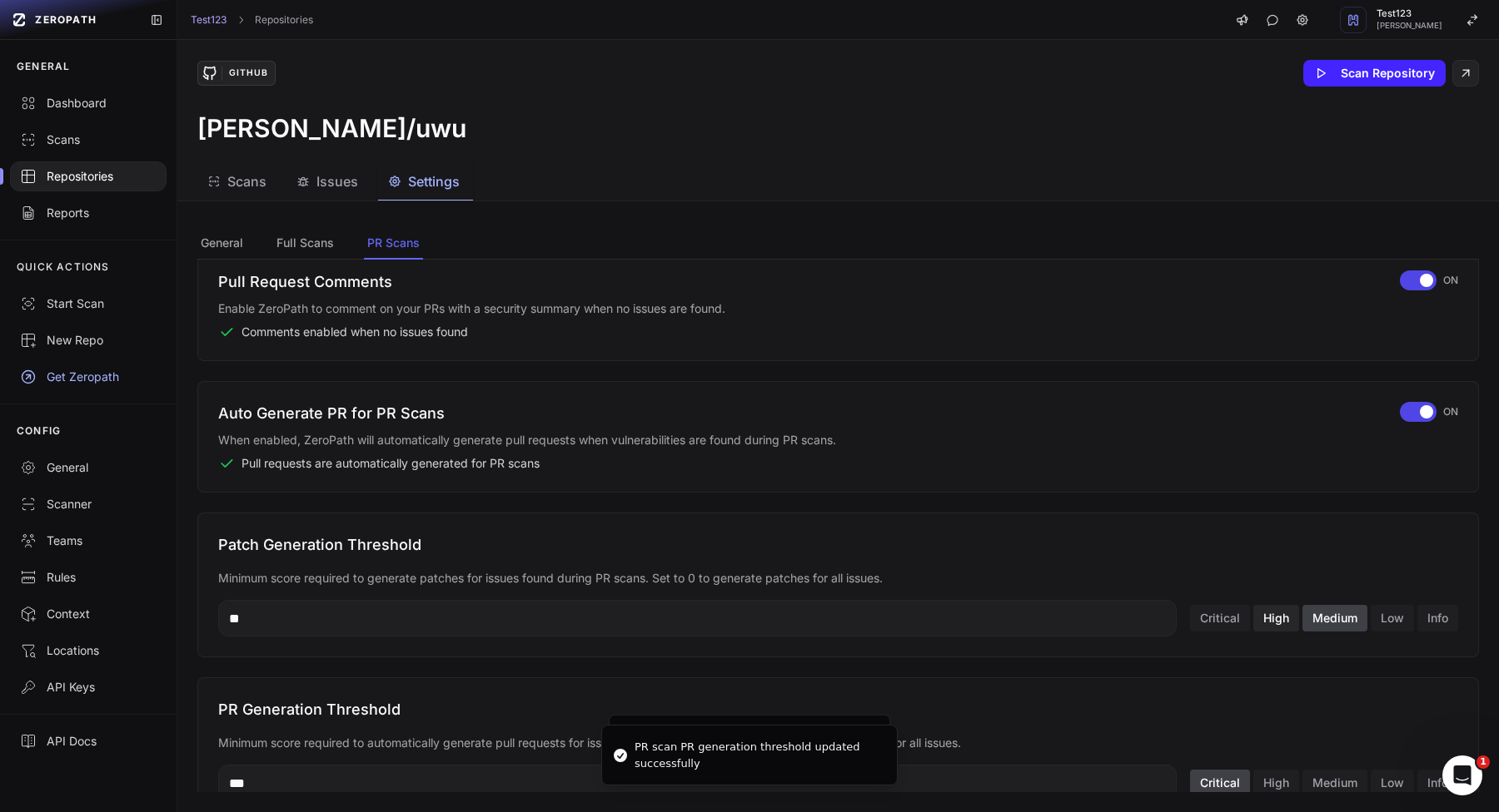
click at [1272, 615] on button "High" at bounding box center [1276, 618] width 45 height 26
click at [994, 627] on input "**" at bounding box center [697, 618] width 958 height 37
type input "*"
type input "**"
click at [1407, 418] on div "button" at bounding box center [1418, 411] width 37 height 20
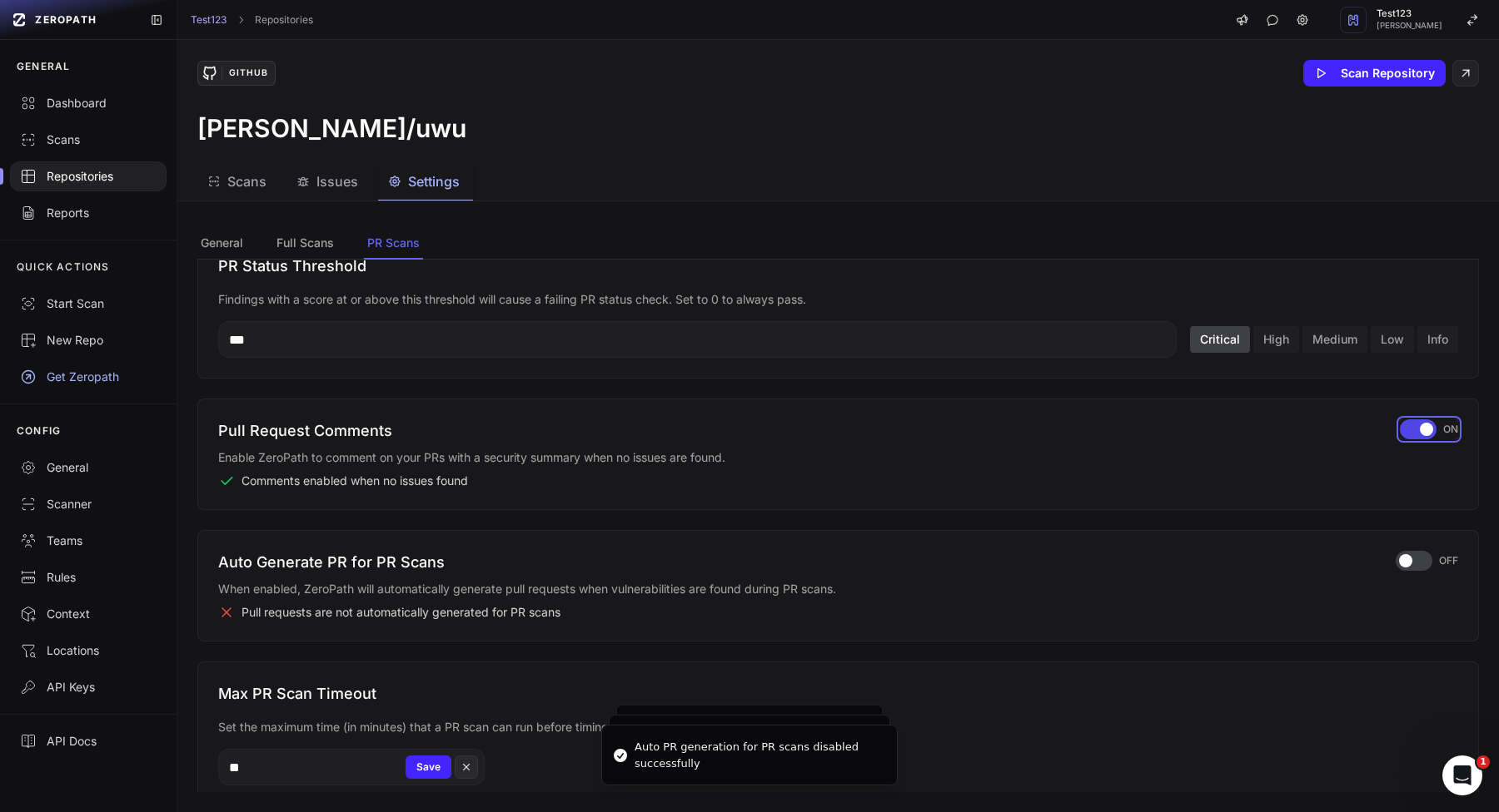
click at [1409, 432] on div "button" at bounding box center [1418, 429] width 37 height 20
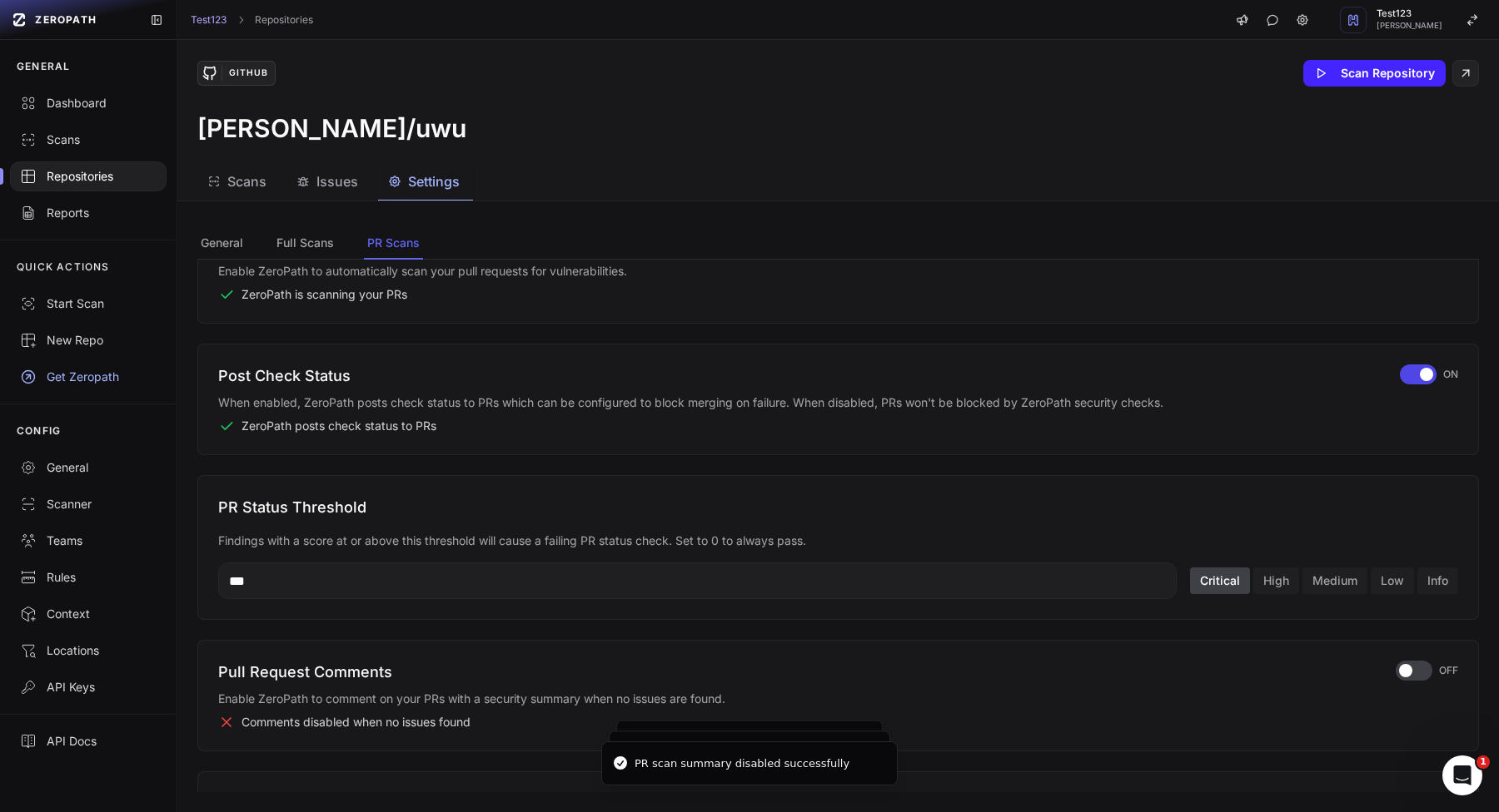
scroll to position [122, 0]
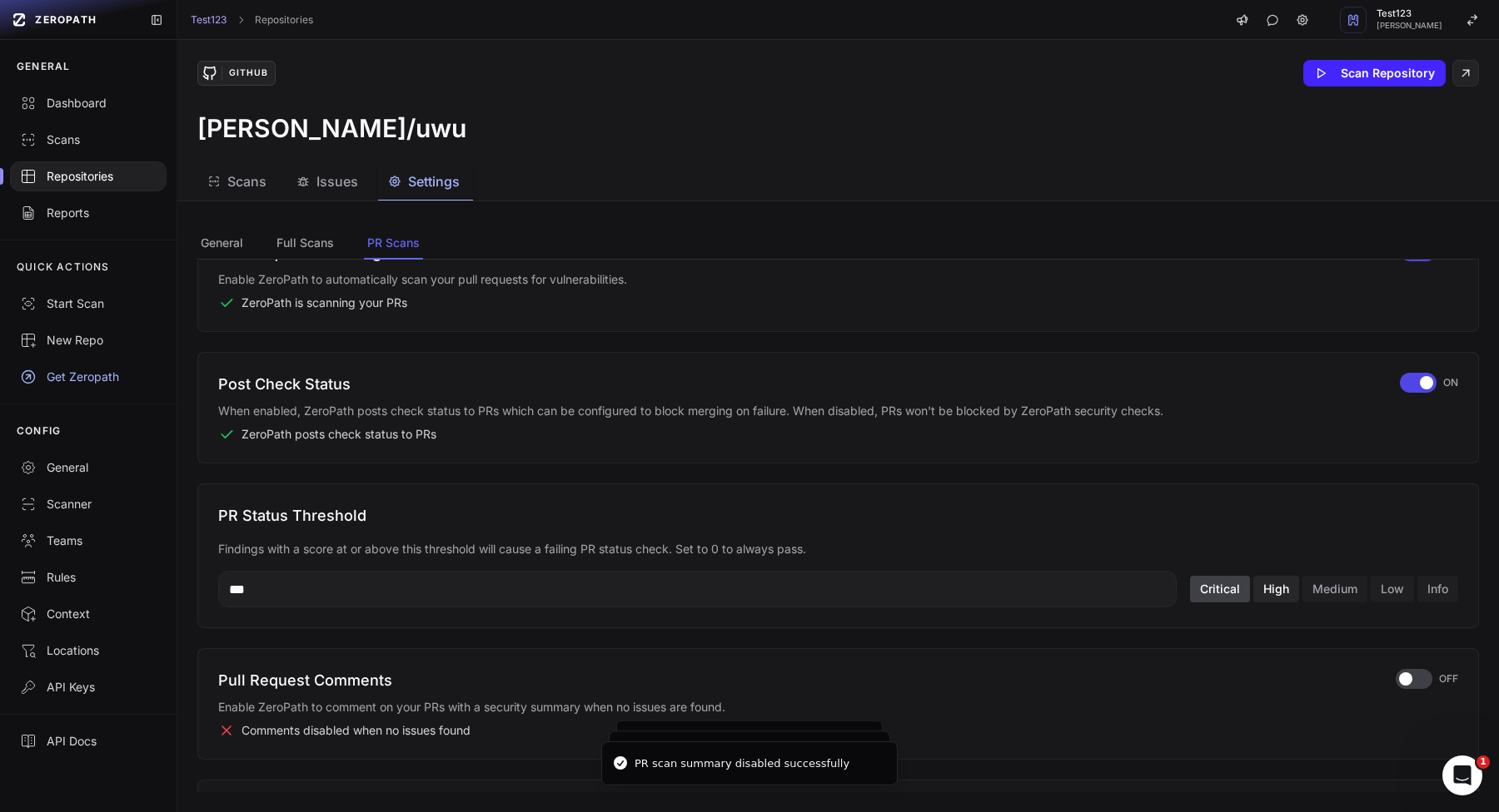
click at [1271, 595] on button "High" at bounding box center [1276, 589] width 45 height 26
click at [956, 577] on input "**" at bounding box center [697, 589] width 958 height 37
click at [956, 595] on input "**" at bounding box center [697, 589] width 958 height 37
type input "*"
type input "***"
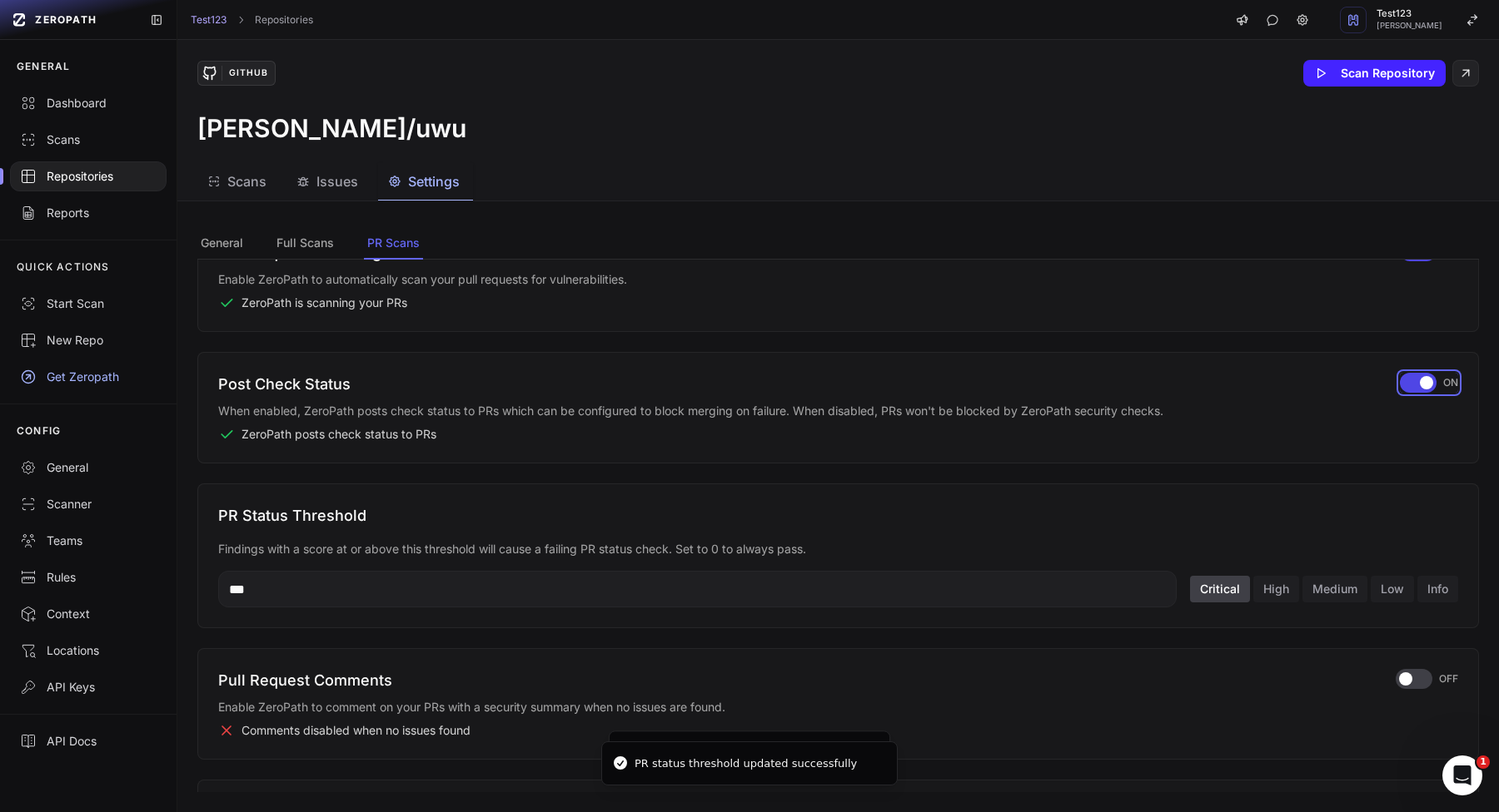
click at [1403, 374] on div "button" at bounding box center [1418, 382] width 37 height 20
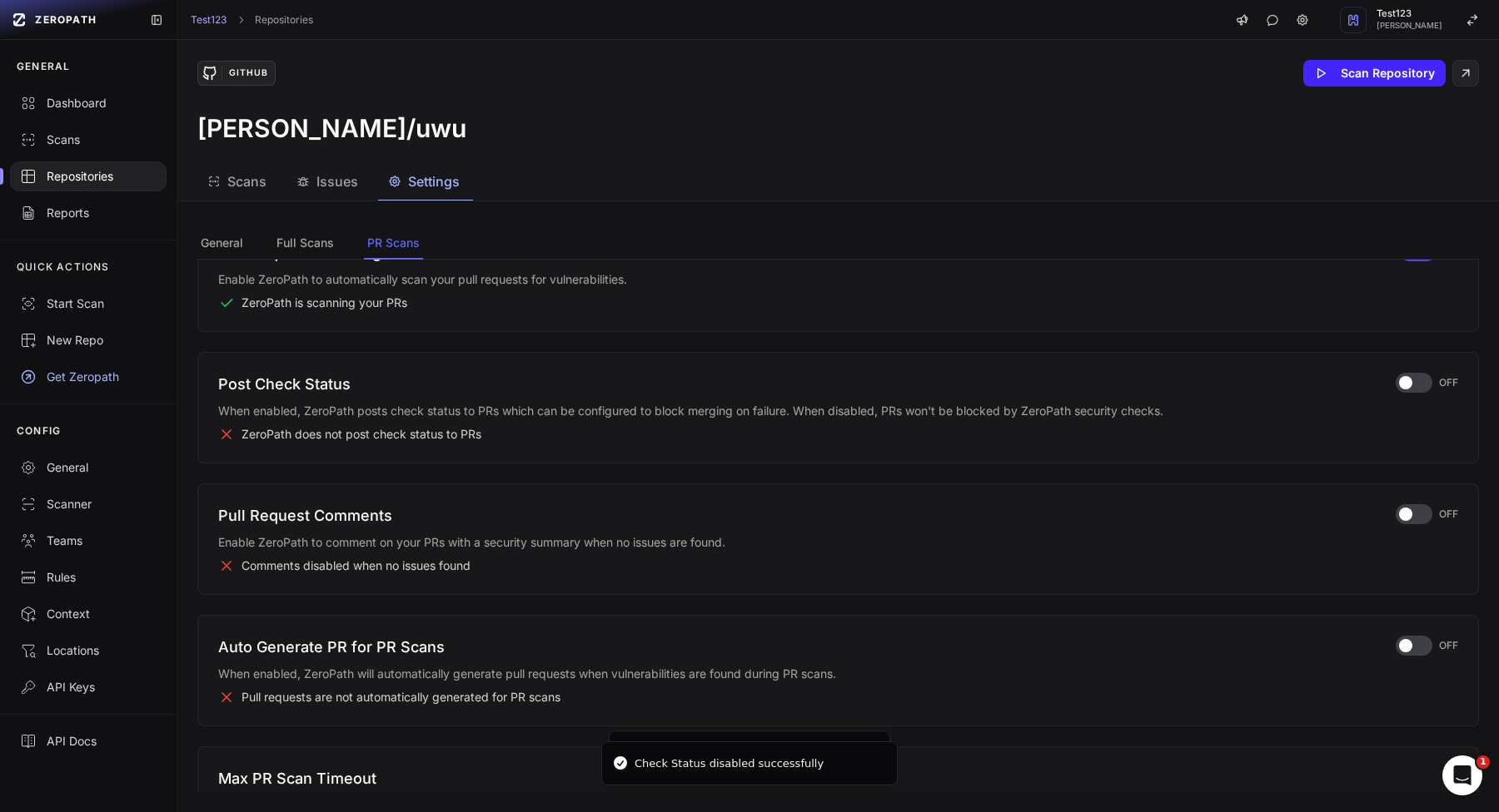
scroll to position [0, 0]
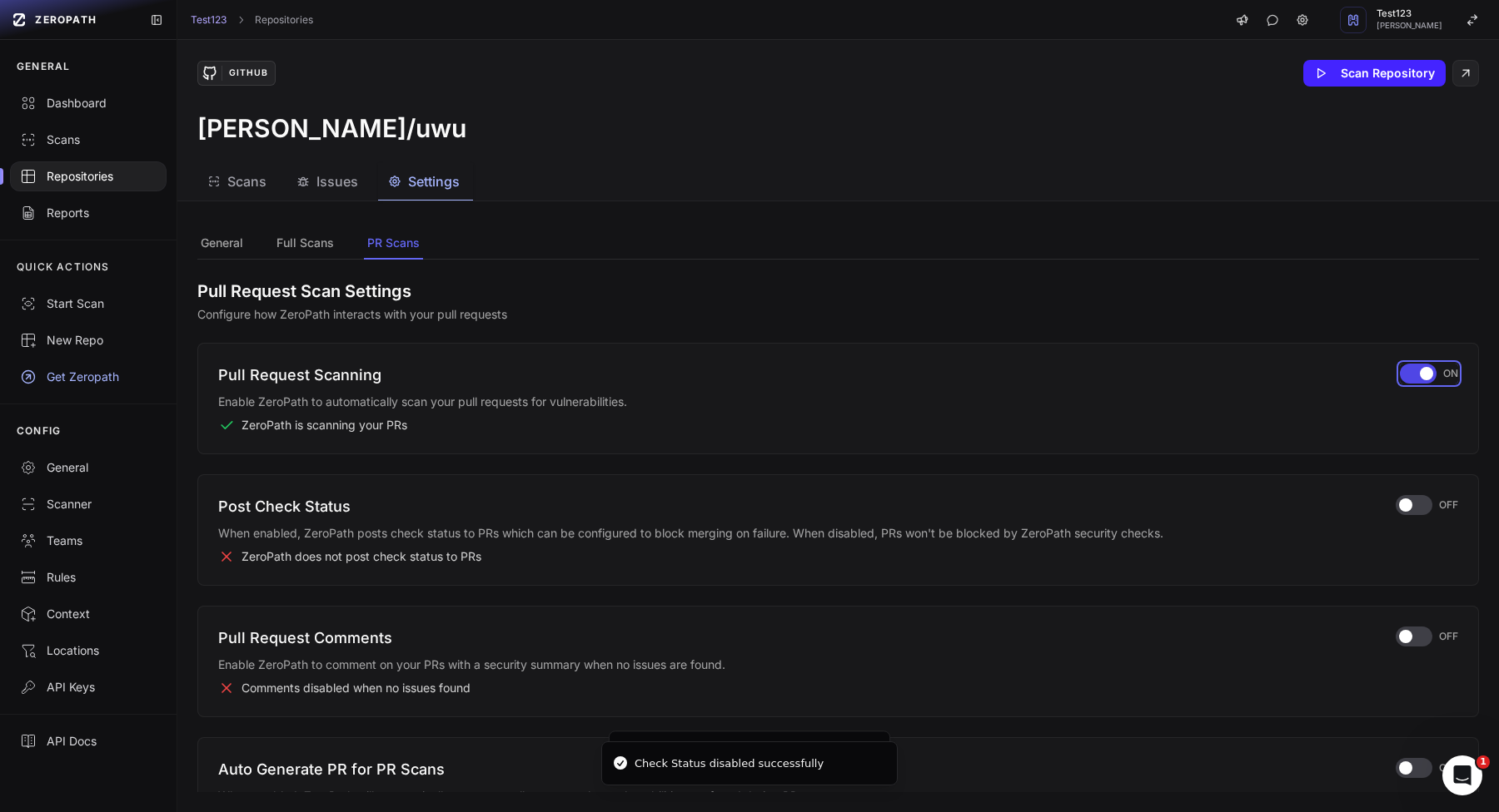
click at [1418, 373] on div "button" at bounding box center [1418, 373] width 37 height 20
click at [43, 149] on link "Scans" at bounding box center [88, 140] width 177 height 37
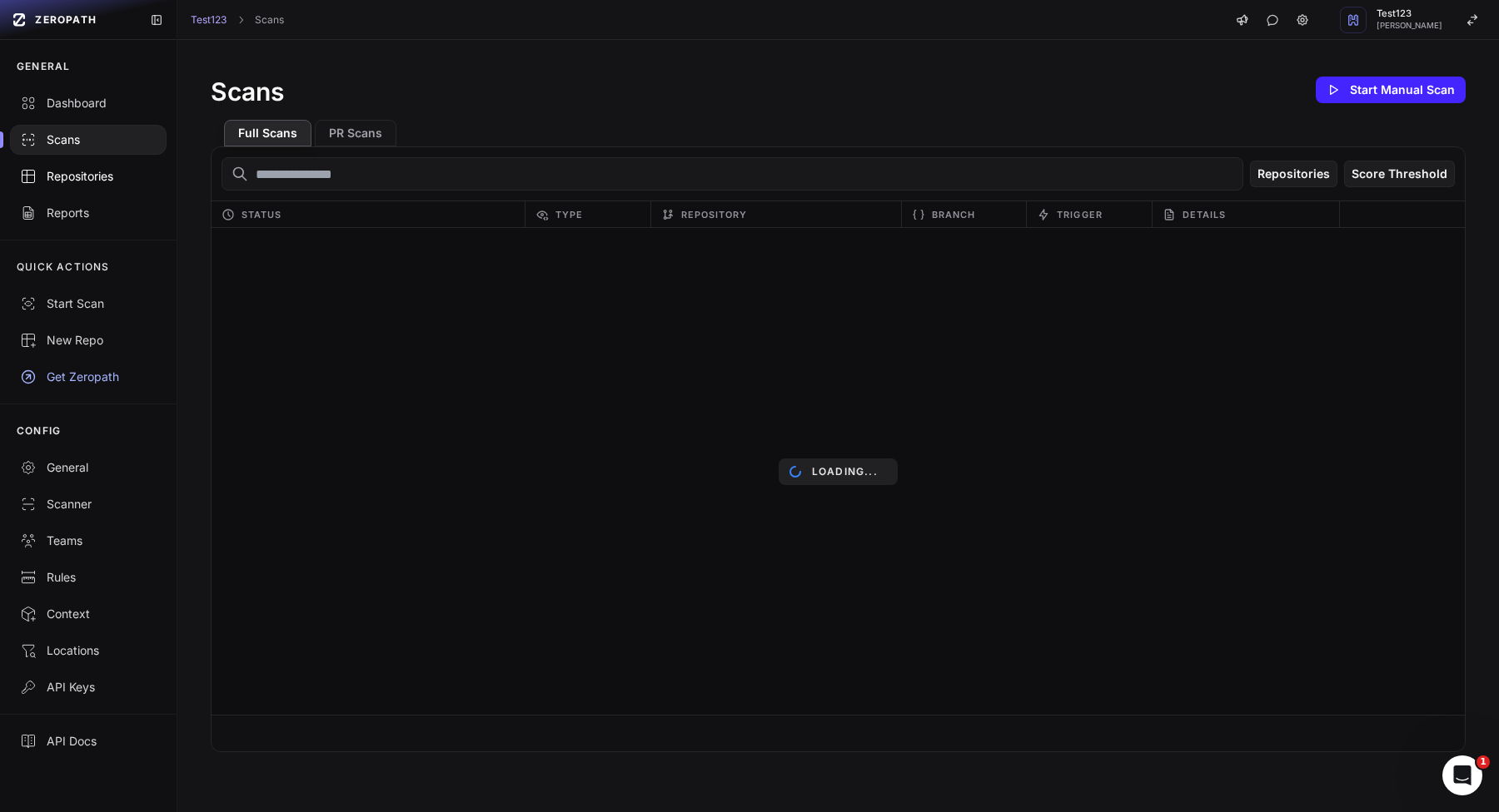
click at [43, 170] on div "Repositories" at bounding box center [88, 177] width 136 height 17
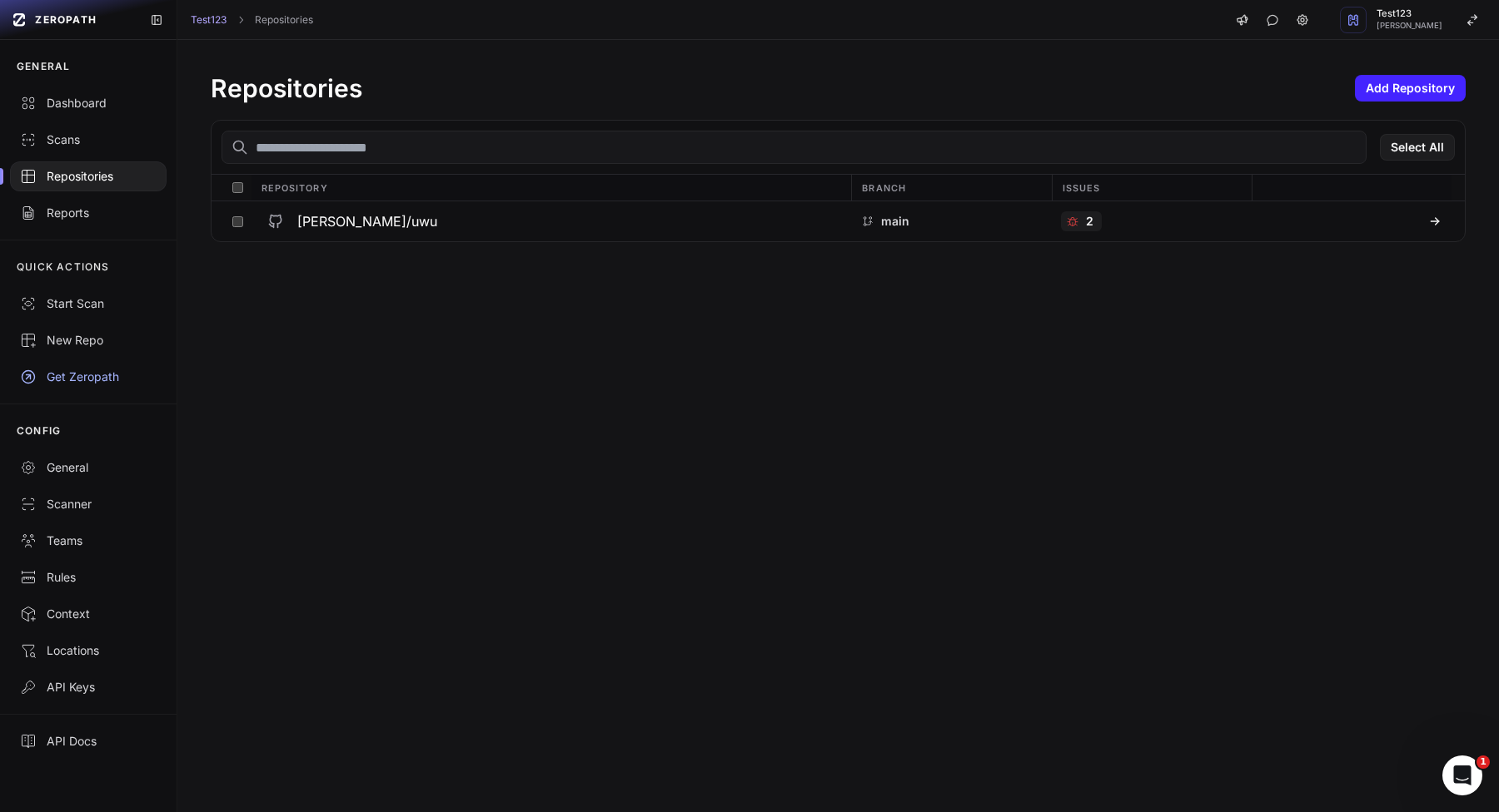
click at [1466, 88] on div "Repositories Add Repository Select All Repository Branch Issues vlad-stohnii/uw…" at bounding box center [838, 157] width 1321 height 235
click at [1464, 88] on button "Add Repository" at bounding box center [1409, 88] width 111 height 26
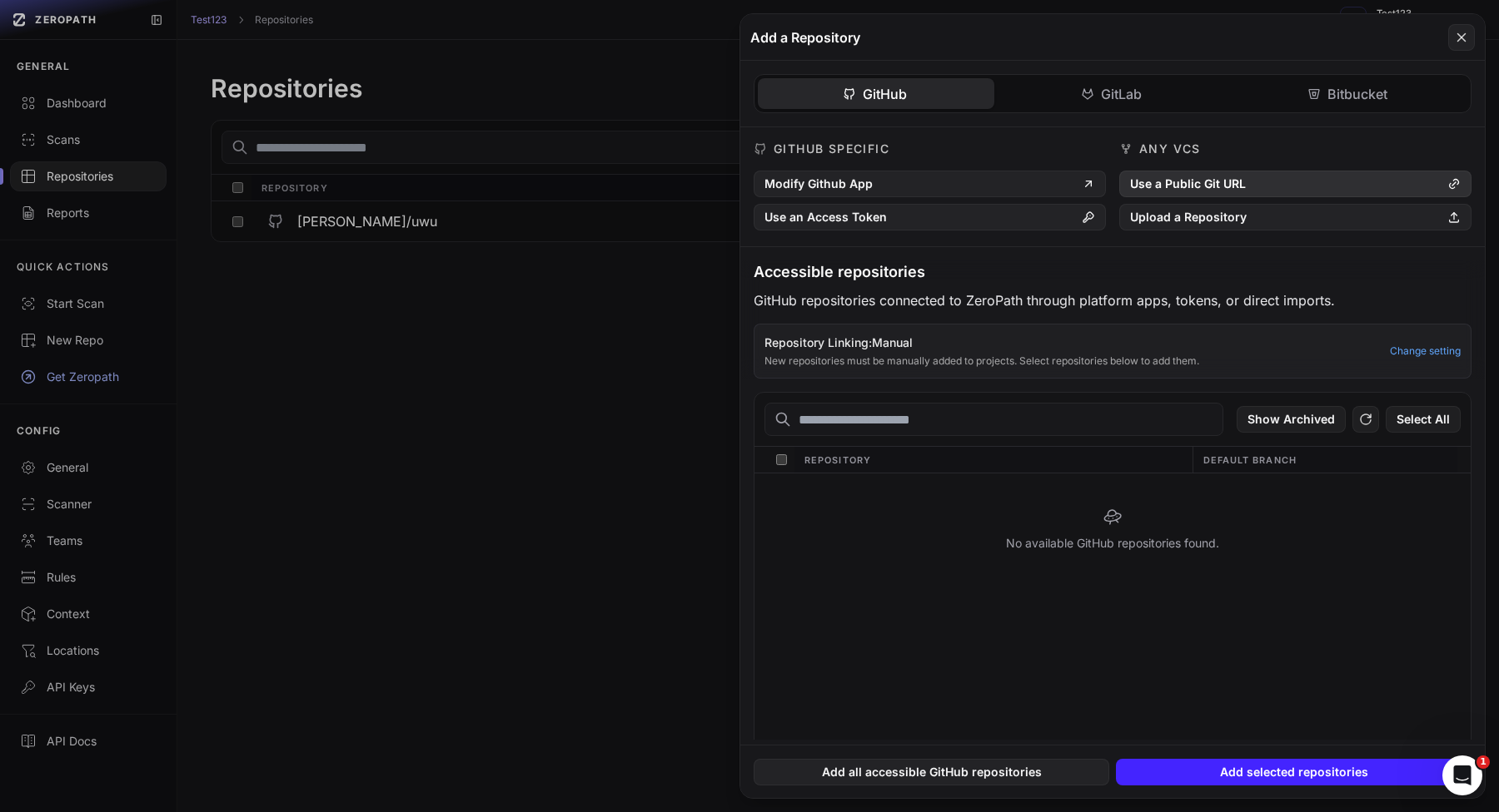
click at [1362, 184] on button "Use a Public Git URL" at bounding box center [1295, 183] width 352 height 26
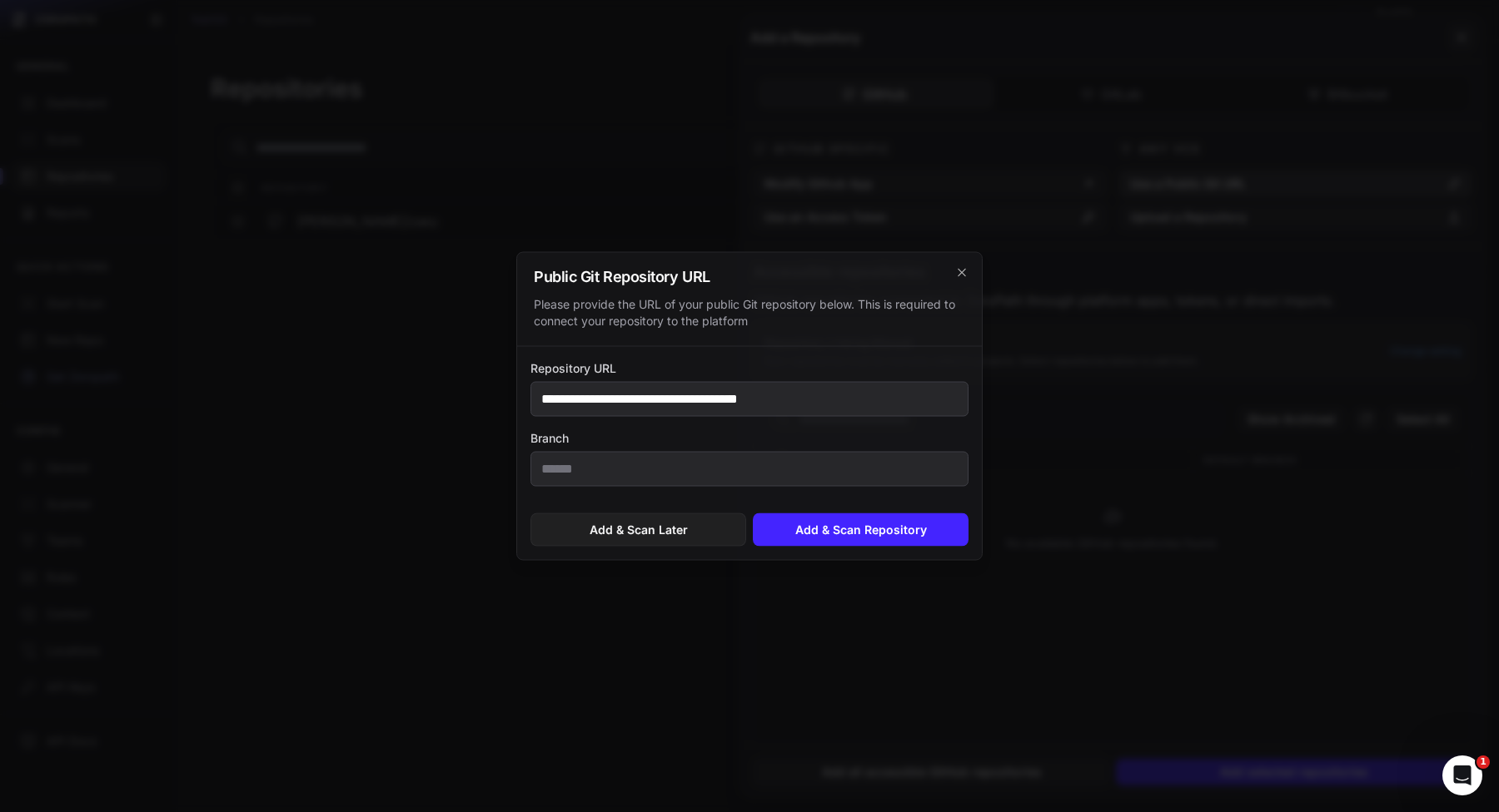
type input "**********"
click at [680, 527] on button "Add & Scan Later" at bounding box center [638, 529] width 216 height 33
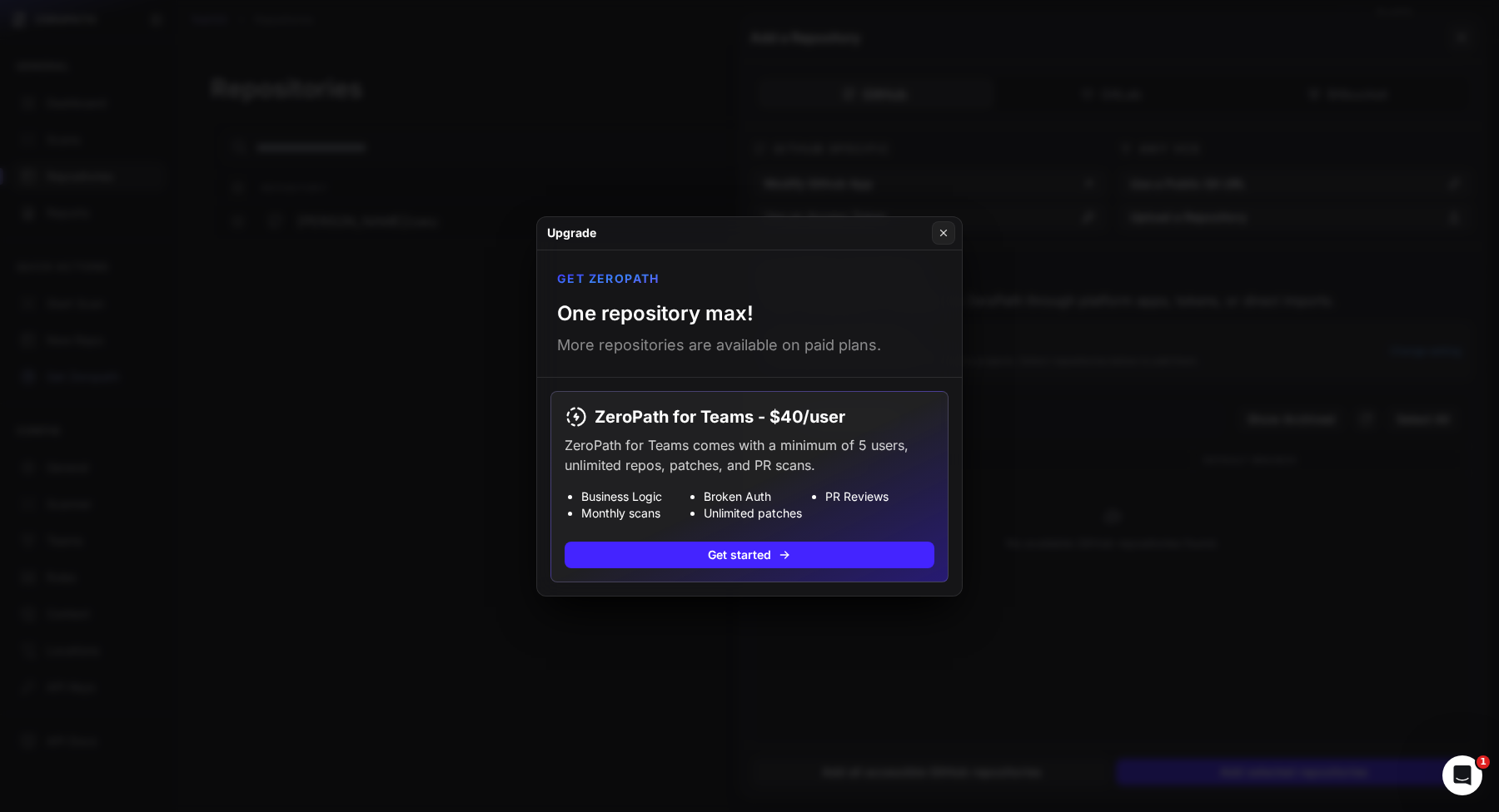
click at [824, 724] on button at bounding box center [749, 406] width 1499 height 812
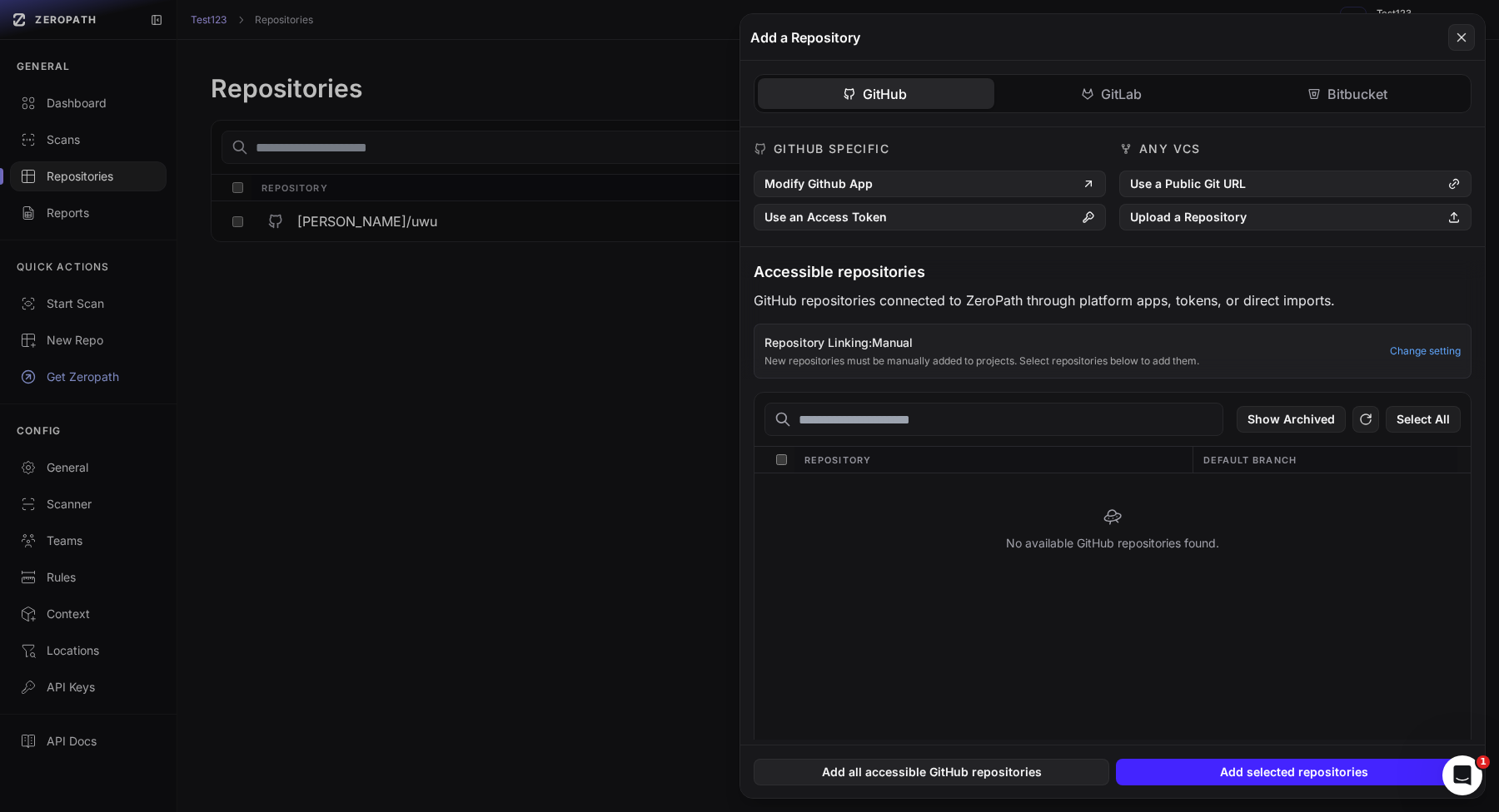
click at [623, 594] on button at bounding box center [749, 406] width 1499 height 812
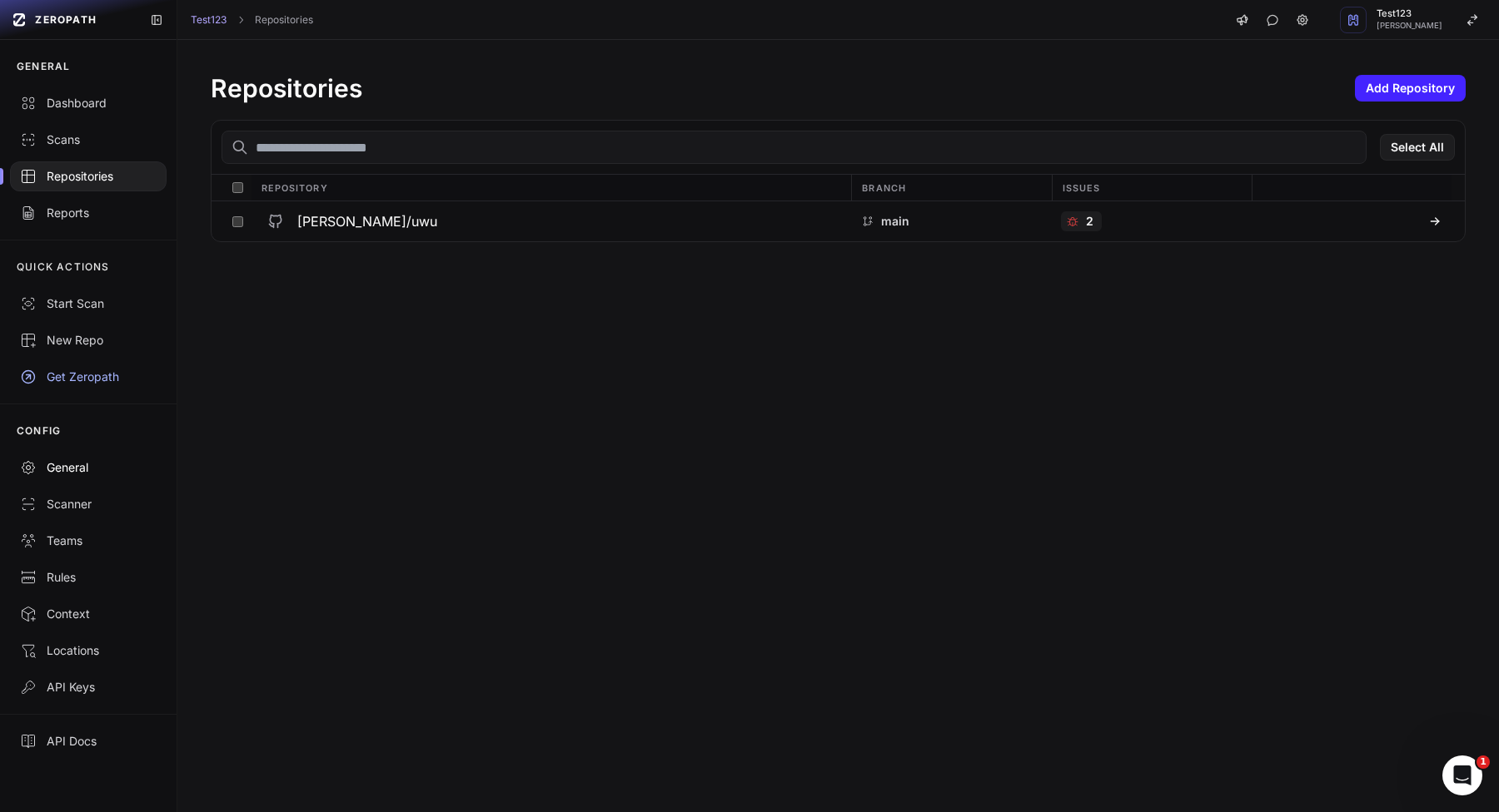
click at [75, 460] on div "General" at bounding box center [88, 468] width 136 height 17
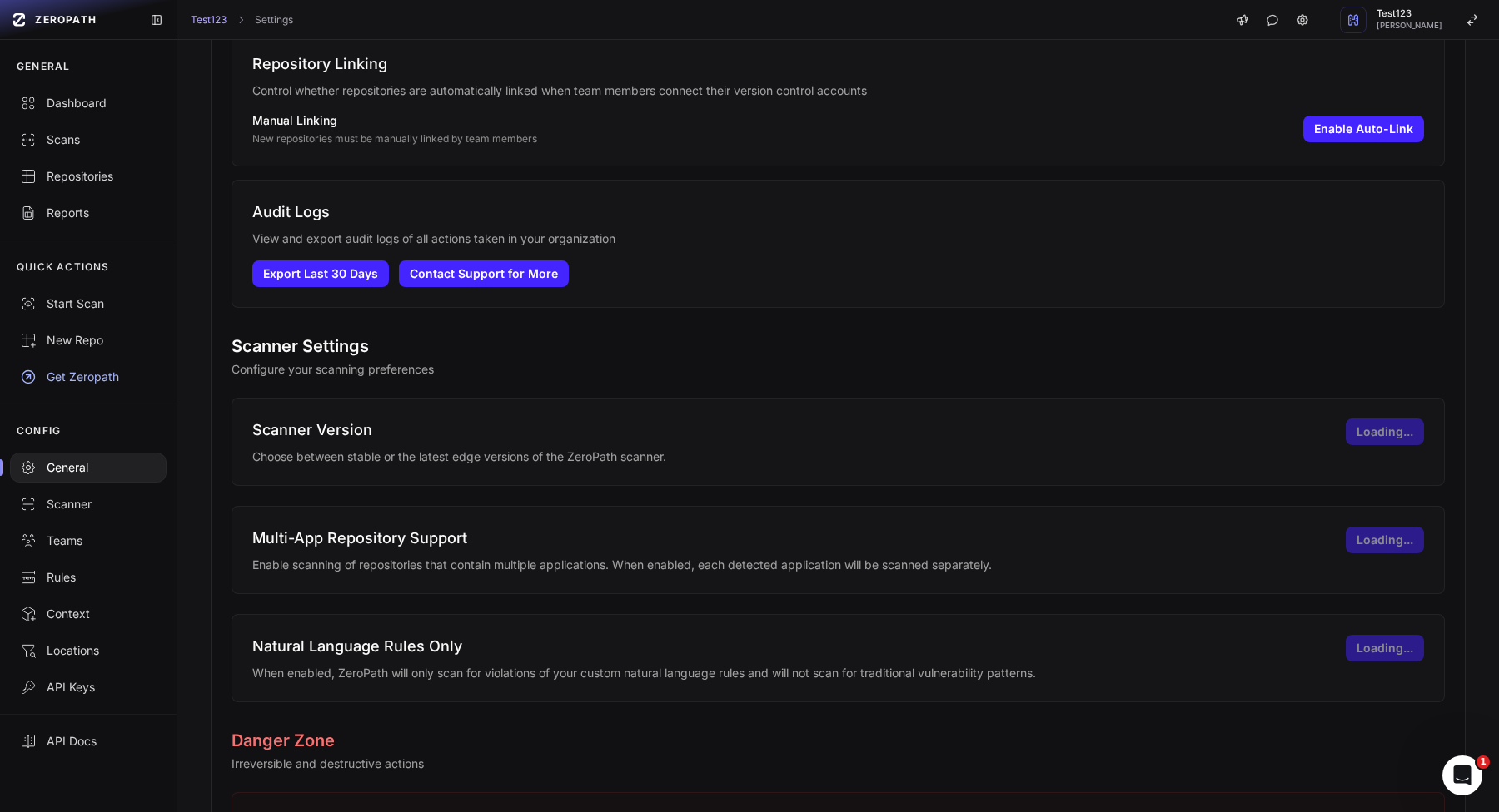
scroll to position [1326, 0]
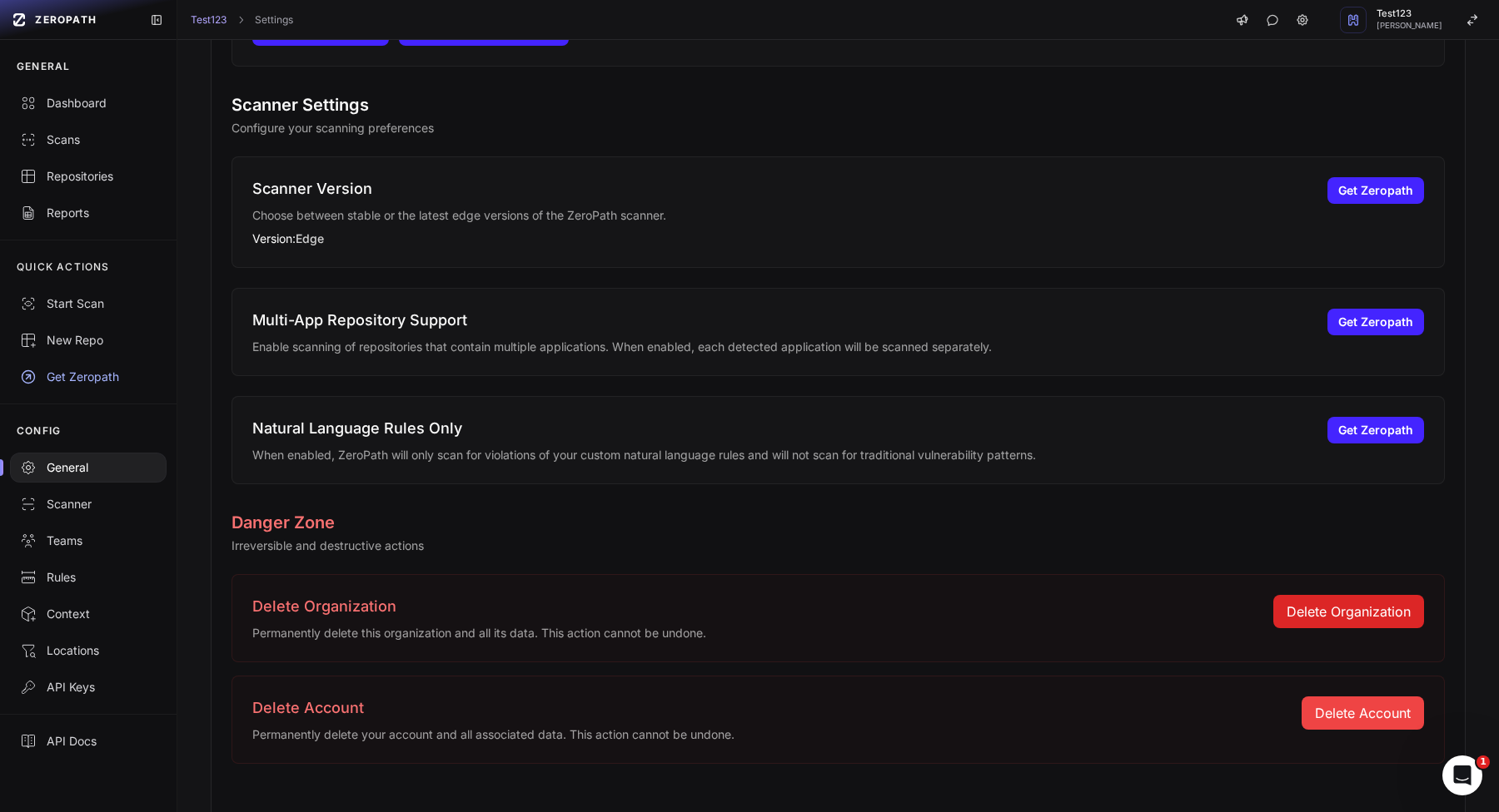
click at [1326, 612] on button "Delete Organization" at bounding box center [1348, 611] width 150 height 33
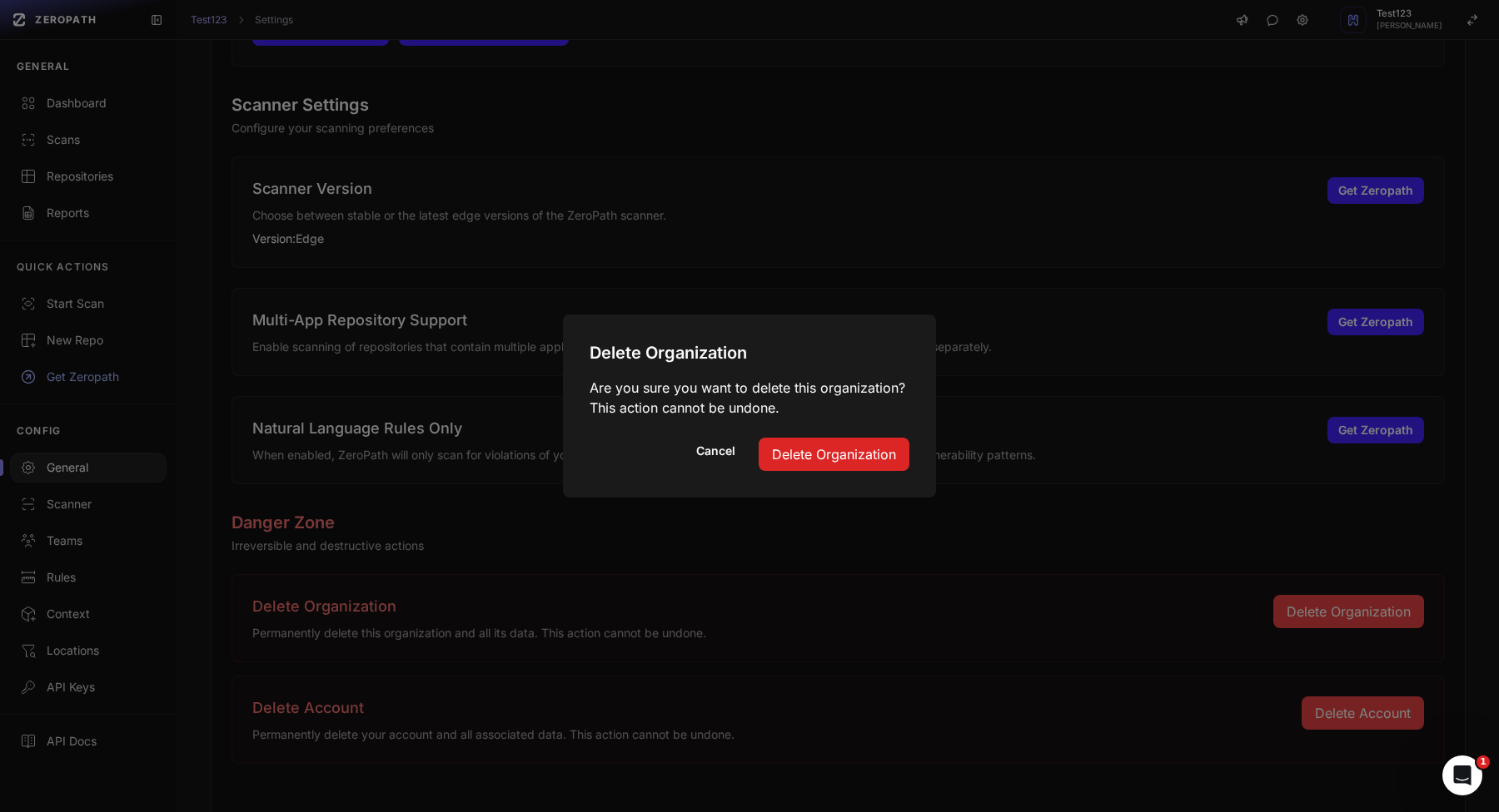
click at [790, 448] on button "Delete Organization" at bounding box center [833, 454] width 150 height 33
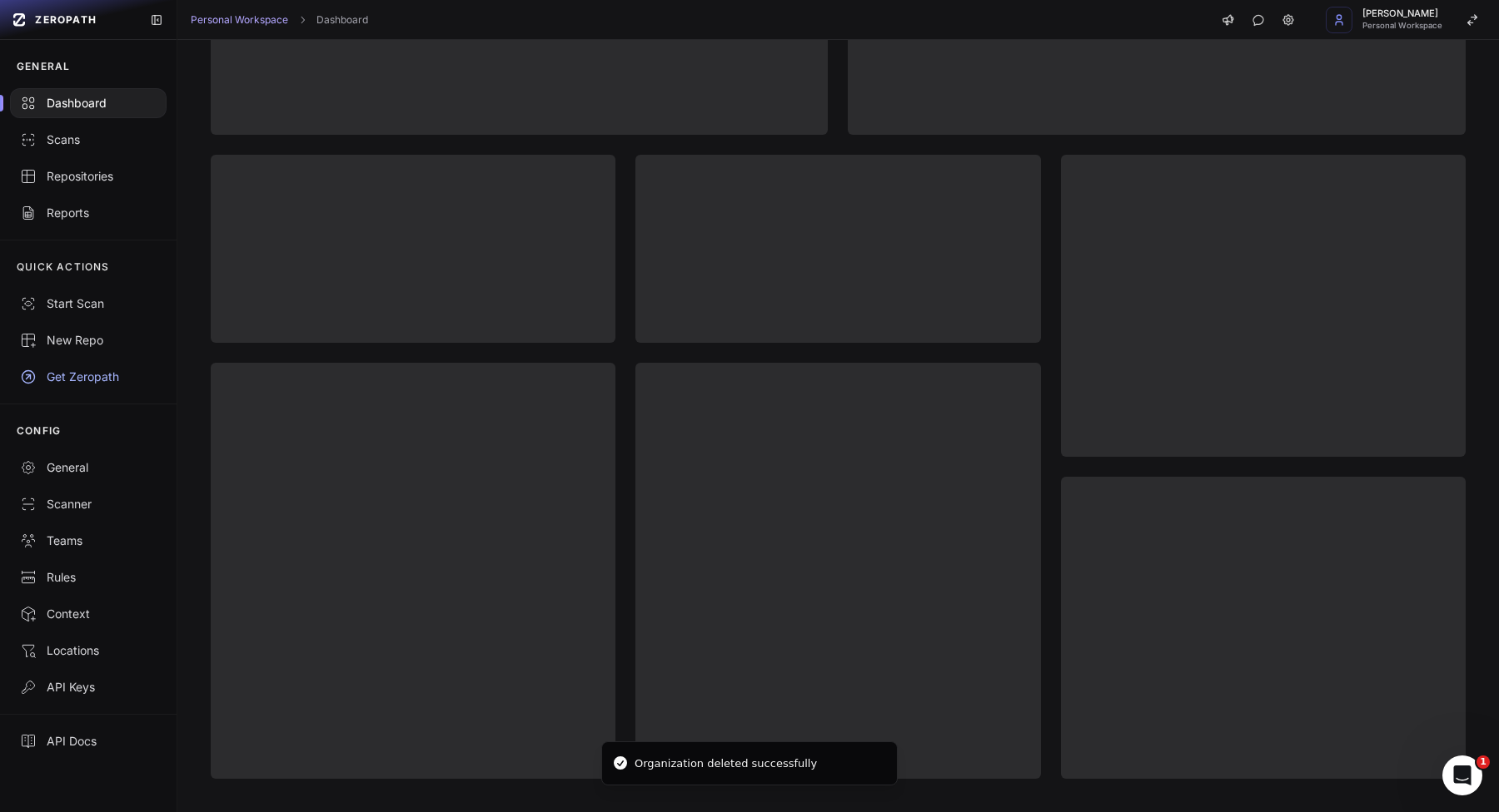
scroll to position [427, 0]
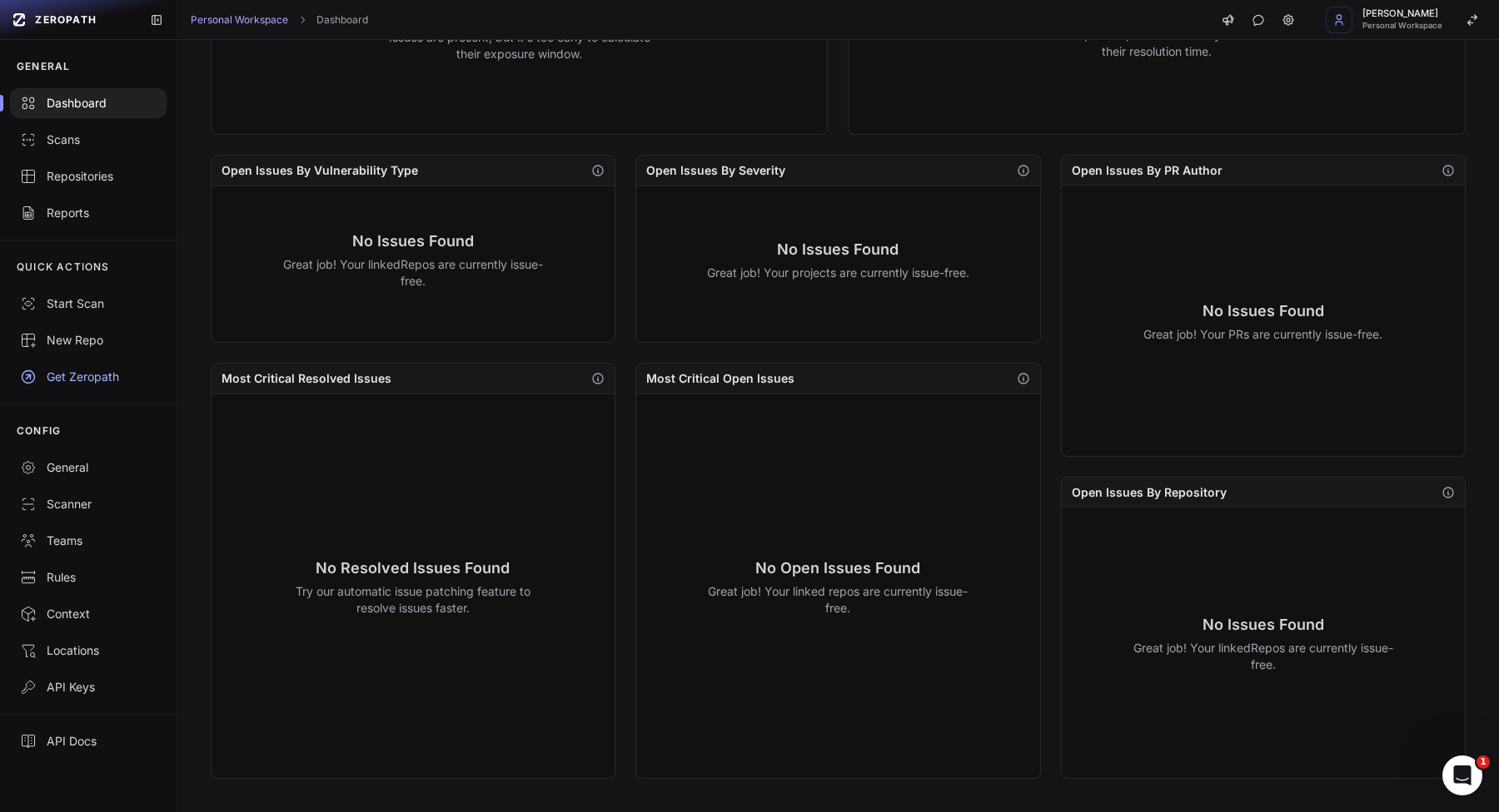
click at [663, 387] on div "Most Critical Open Issues" at bounding box center [838, 379] width 403 height 31
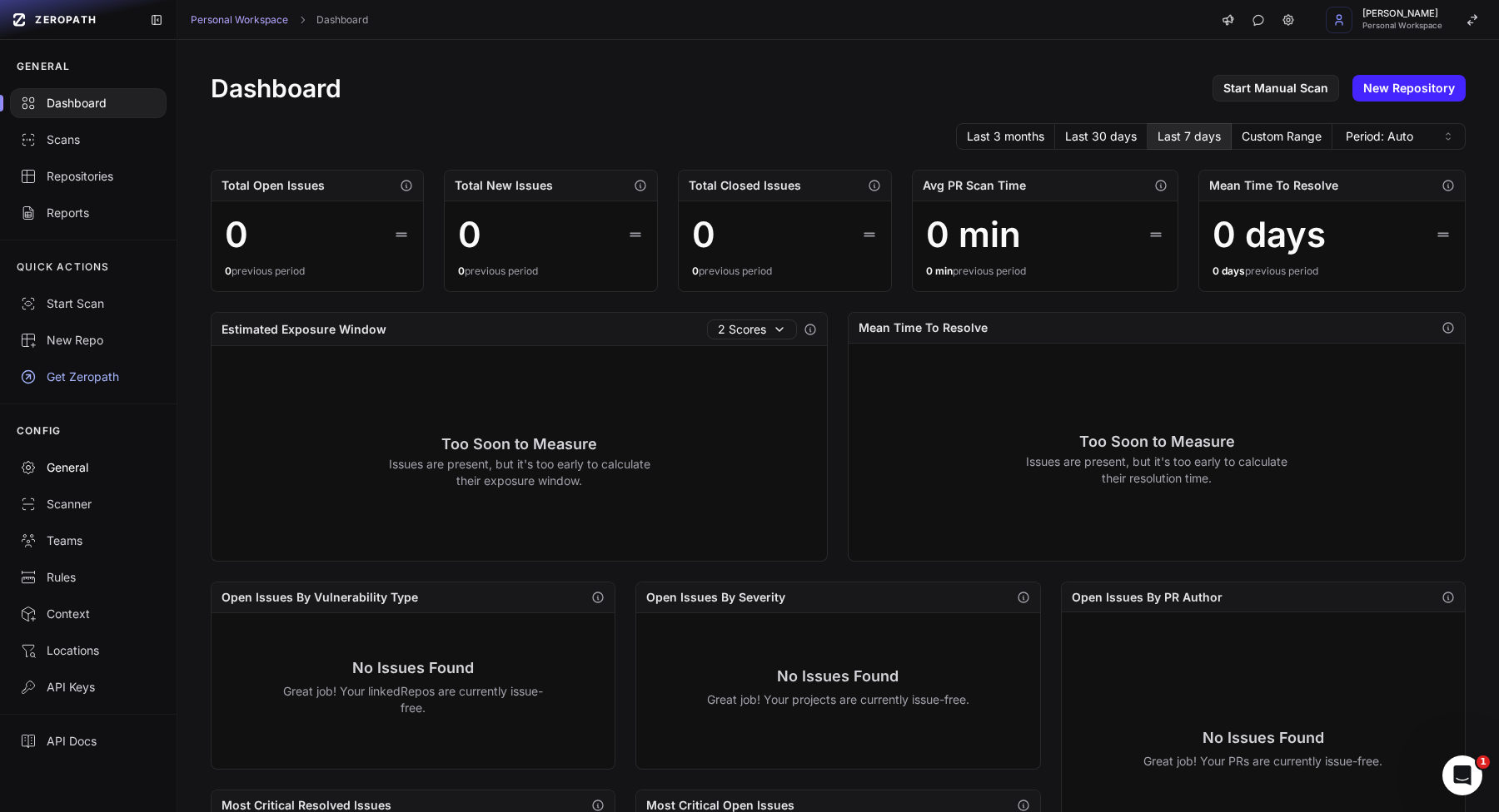
click at [92, 465] on div "General" at bounding box center [88, 468] width 136 height 17
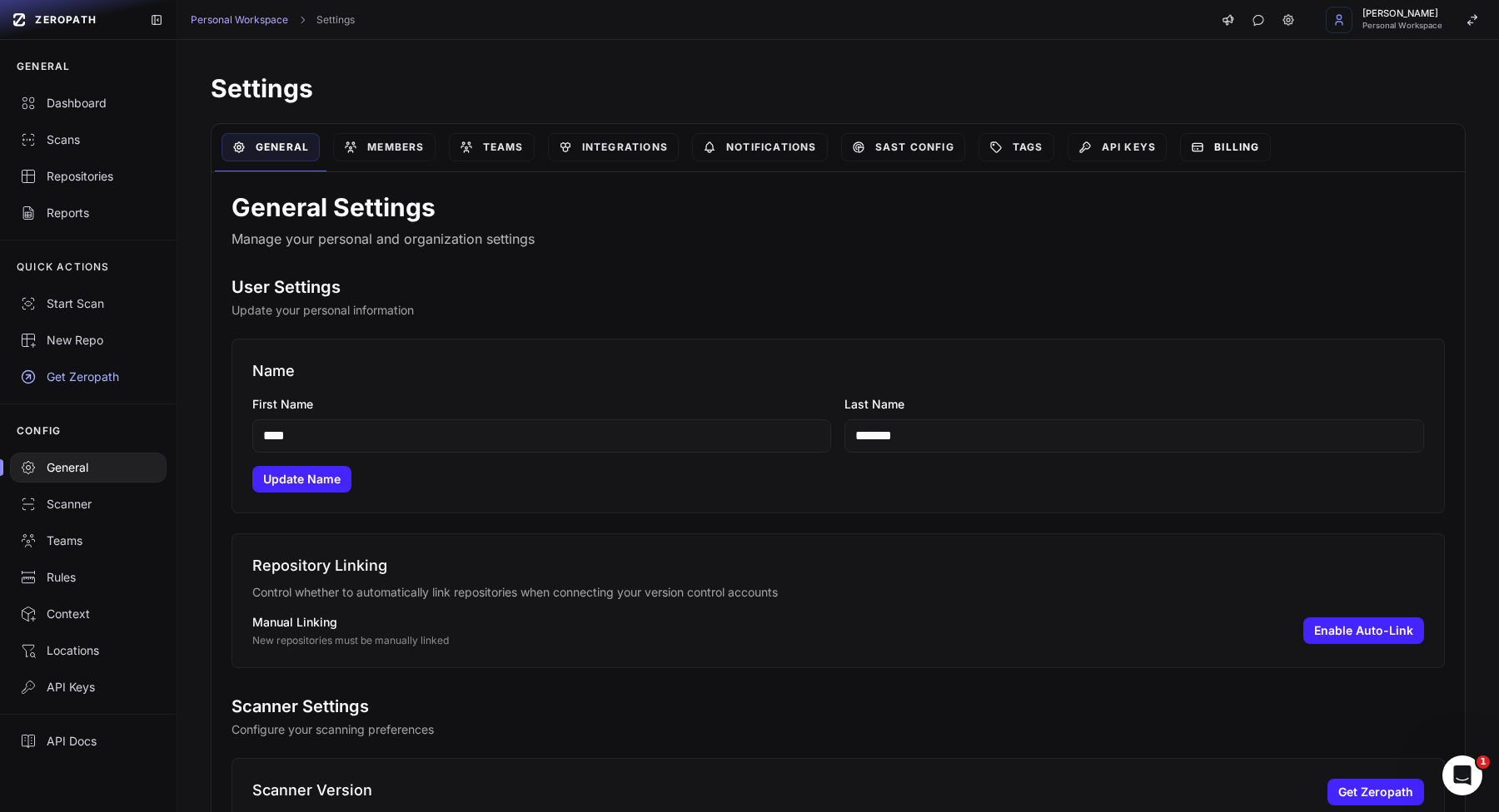
click at [1269, 144] on link "Billing" at bounding box center [1224, 147] width 90 height 28
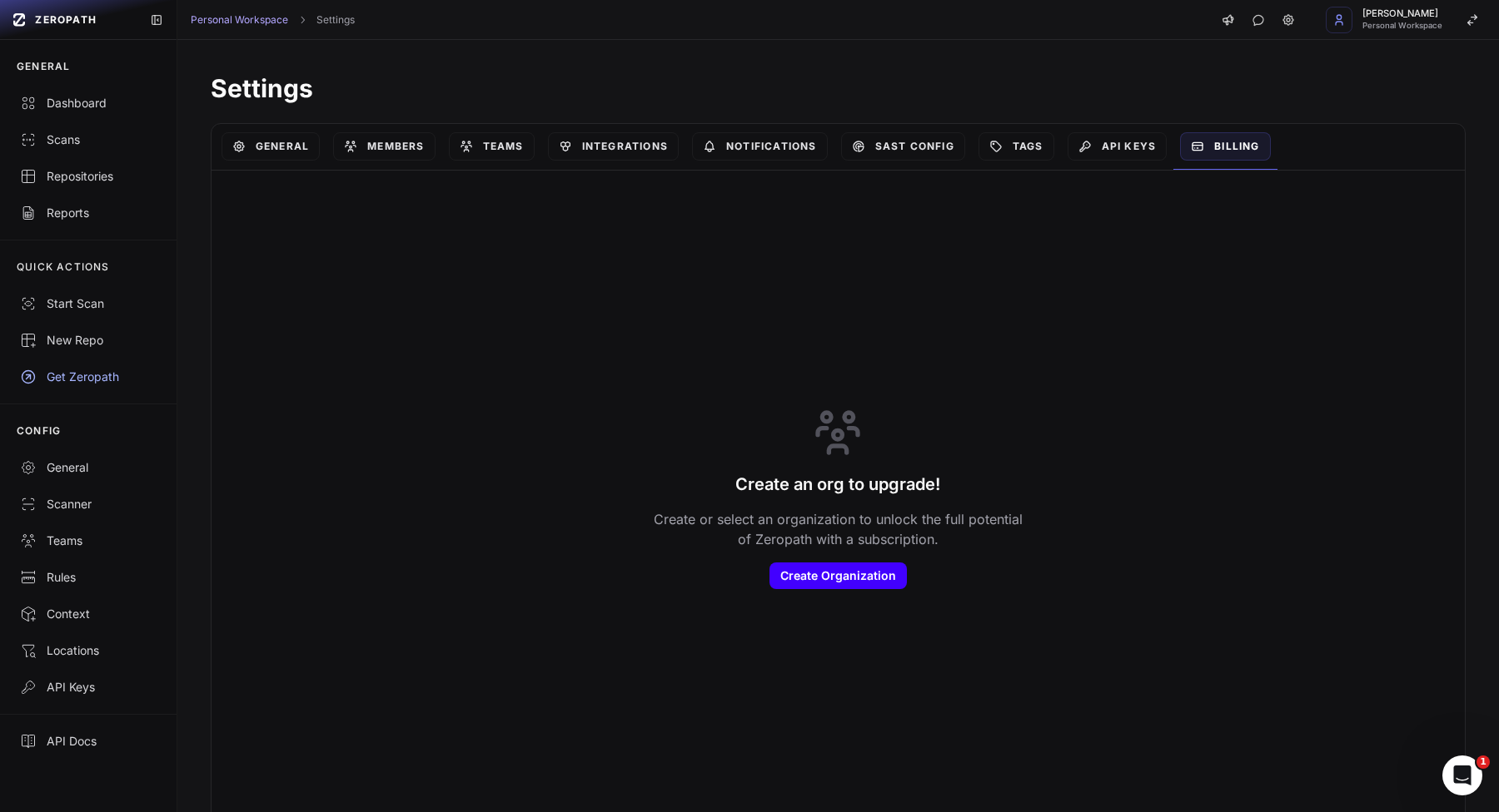
click at [829, 571] on button "Create Organization" at bounding box center [837, 576] width 137 height 26
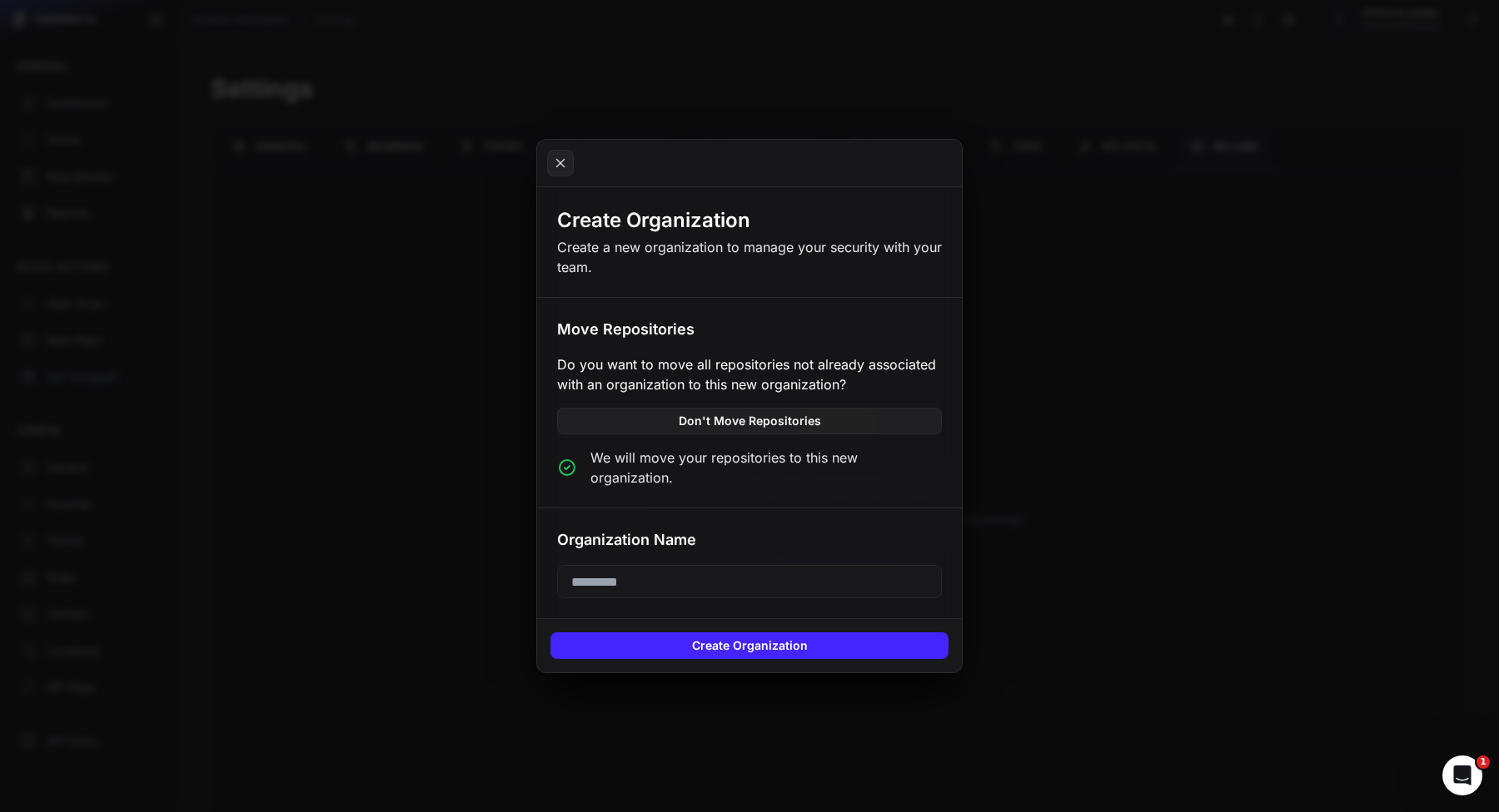
click at [829, 571] on input "text" at bounding box center [749, 581] width 385 height 33
type input "*******"
click at [636, 632] on button "Create Organization" at bounding box center [749, 646] width 398 height 26
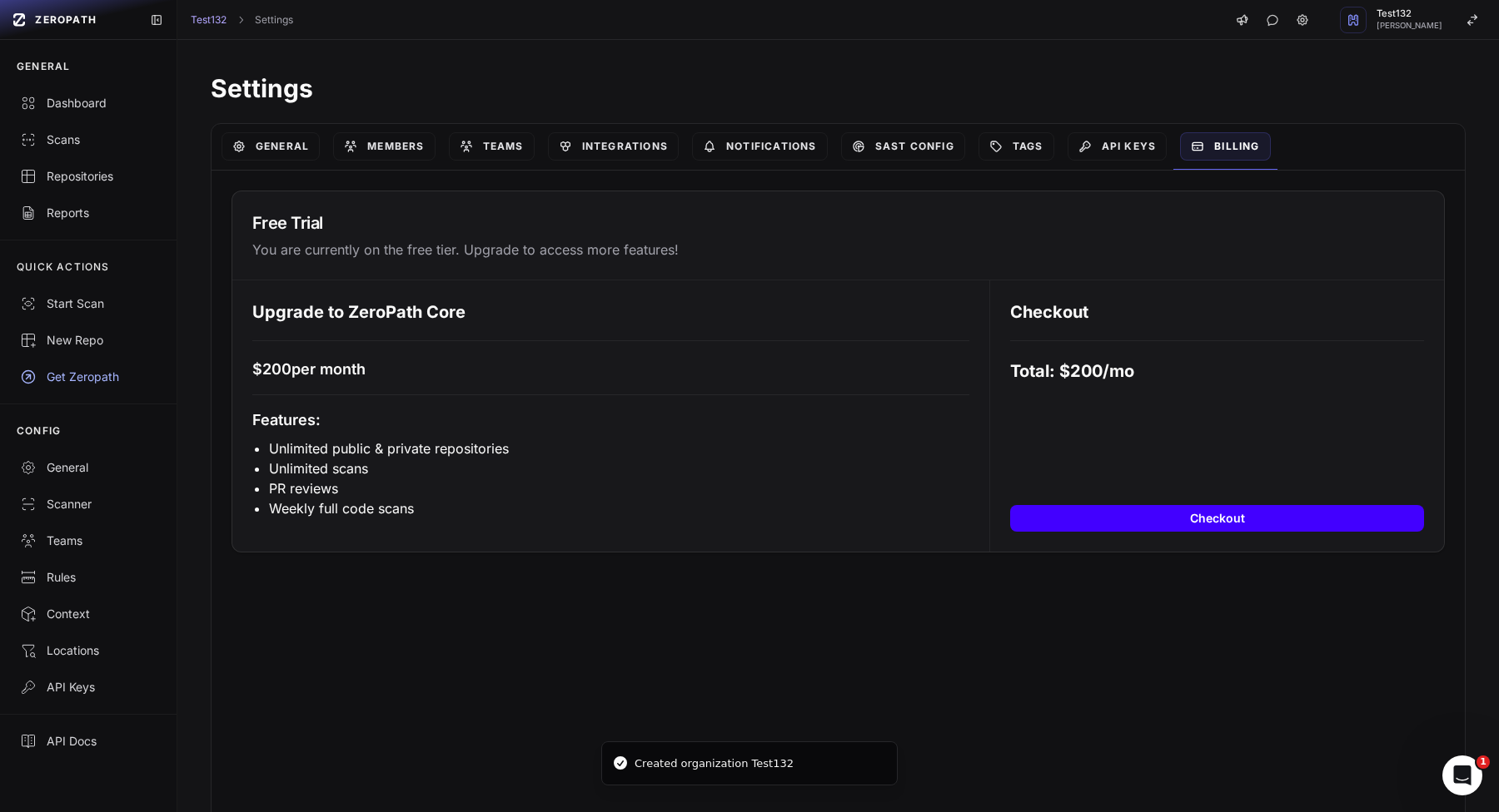
click at [1223, 524] on button "Checkout" at bounding box center [1217, 518] width 414 height 26
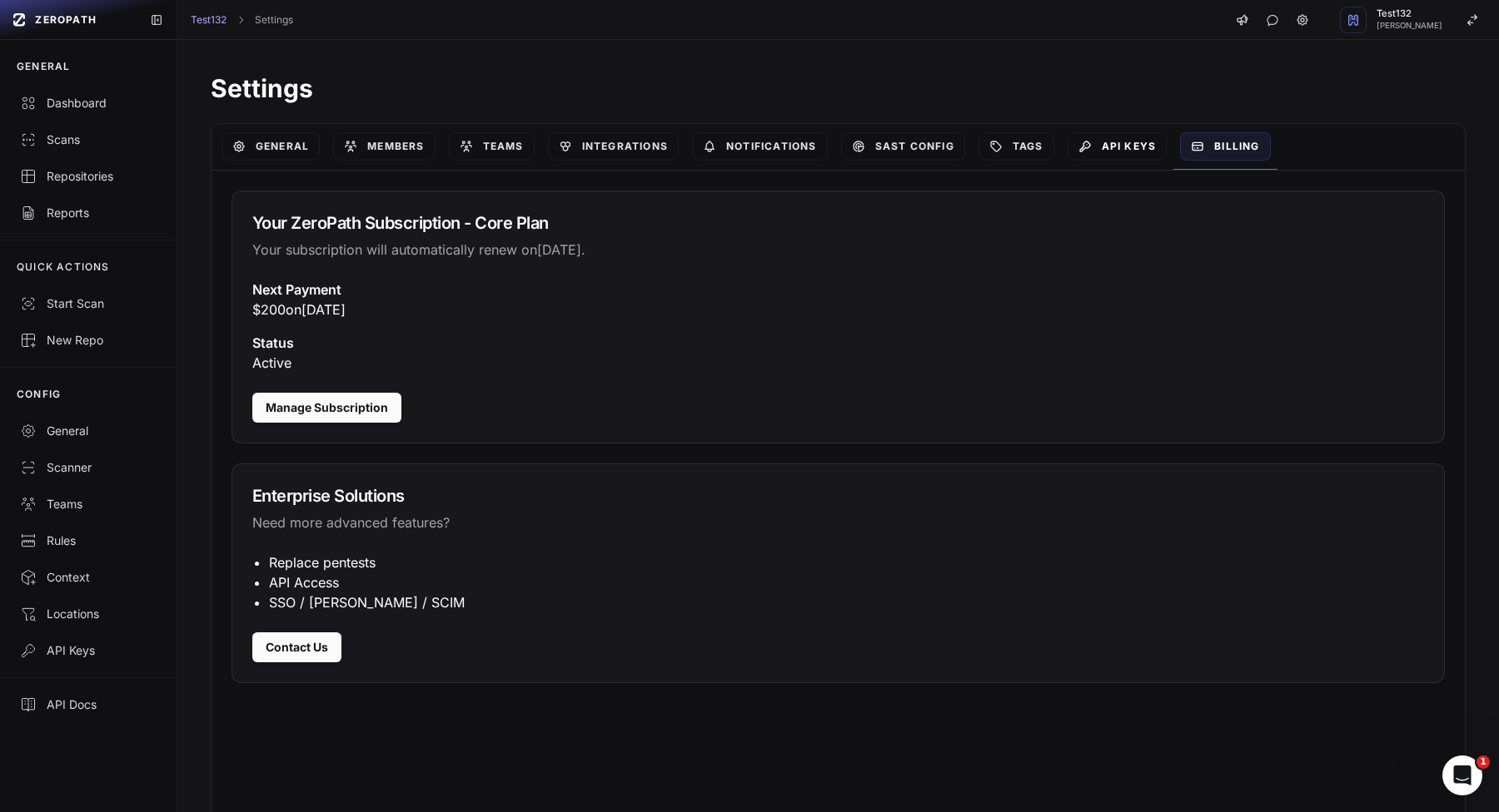
click at [1139, 143] on link "API Keys" at bounding box center [1118, 147] width 100 height 28
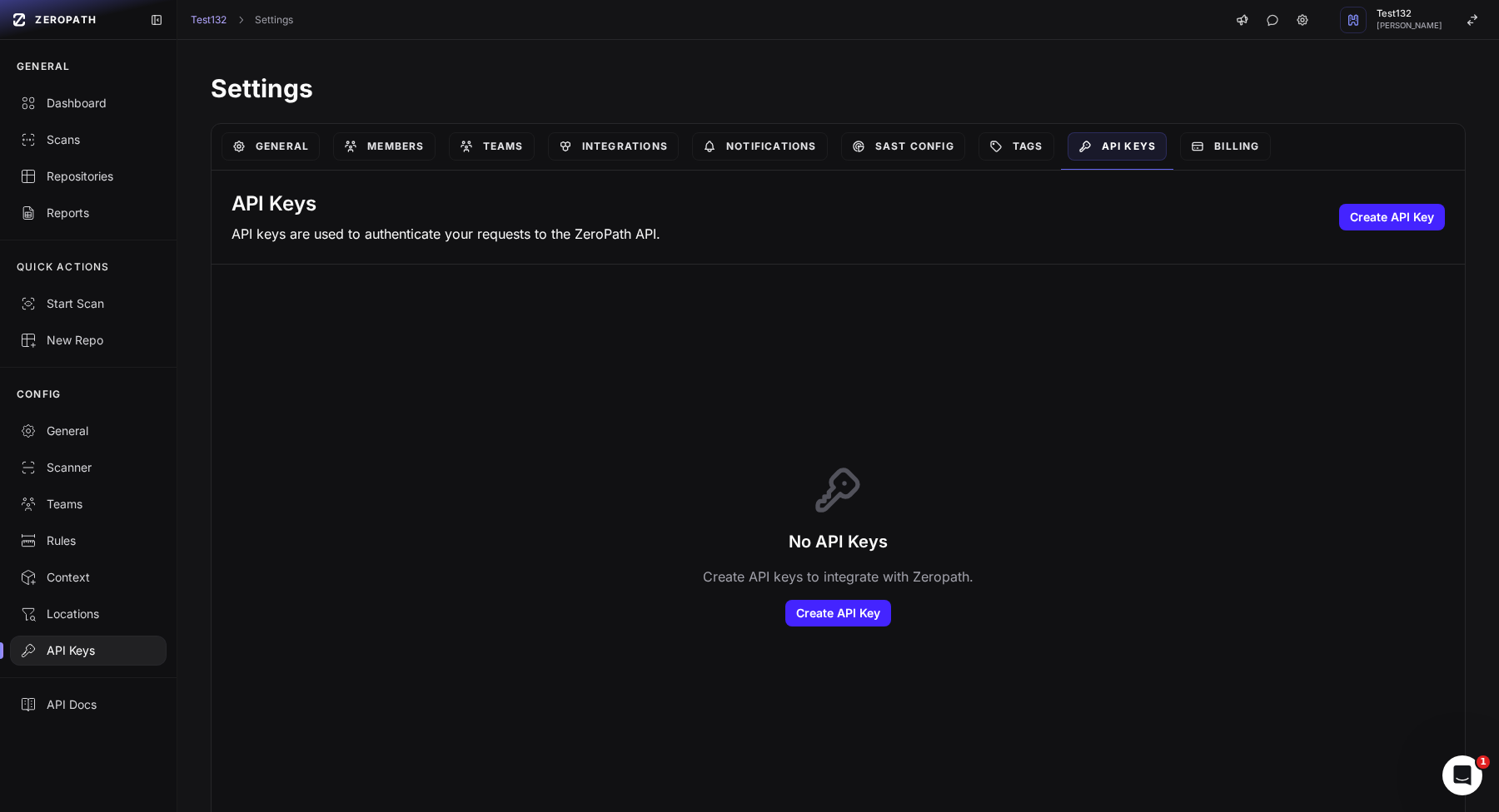
click at [1368, 233] on div "API Keys API keys are used to authenticate your requests to the ZeroPath API. C…" at bounding box center [838, 216] width 1253 height 94
click at [1374, 221] on button "Create API Key" at bounding box center [1392, 217] width 106 height 26
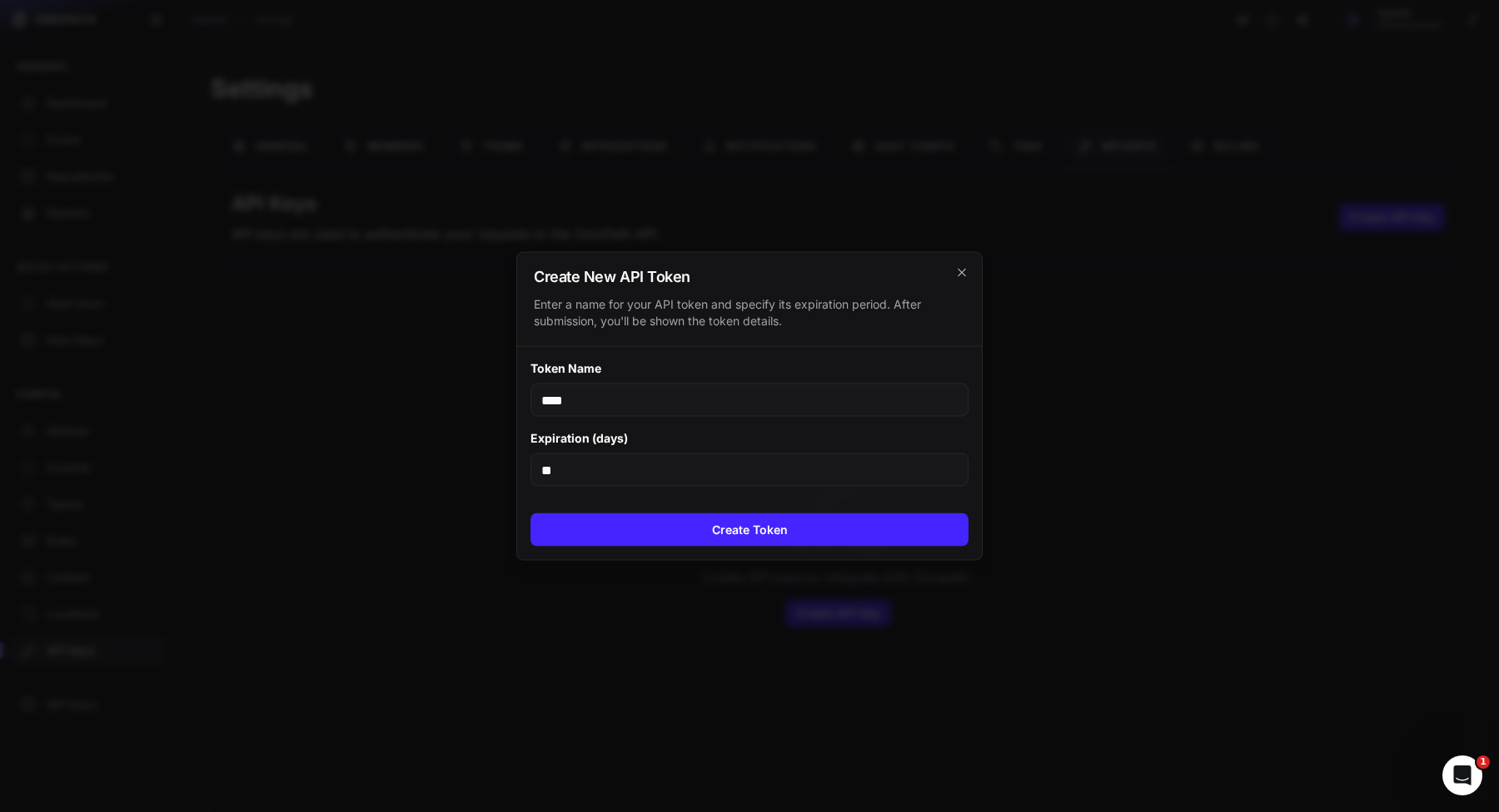
type input "****"
click at [558, 484] on input "**" at bounding box center [749, 470] width 438 height 33
type input "****"
click at [559, 544] on button "Create Token" at bounding box center [749, 529] width 438 height 33
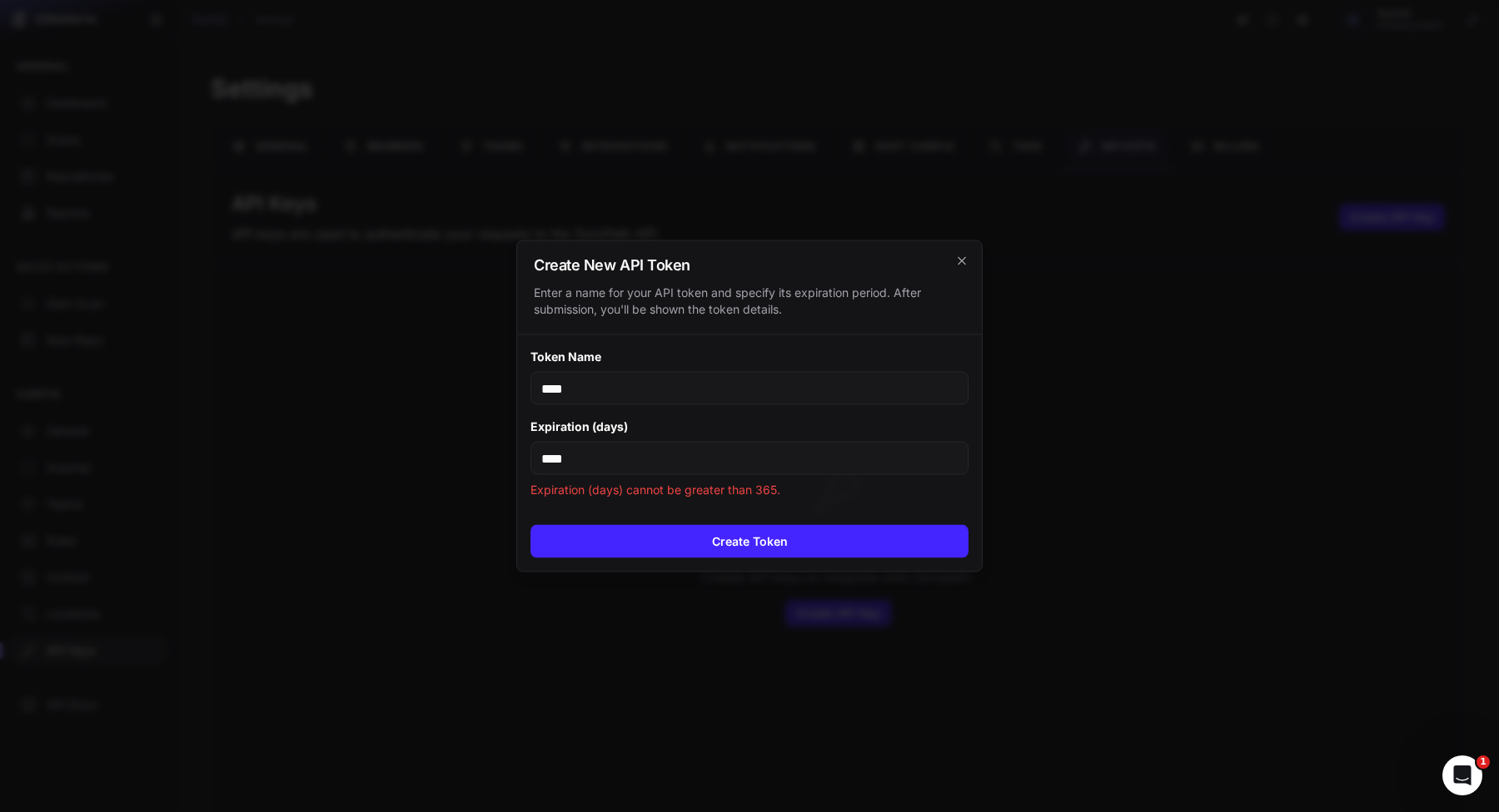
click at [657, 441] on input "****" at bounding box center [749, 458] width 438 height 33
type input "***"
click at [657, 539] on button "Create Token" at bounding box center [749, 541] width 438 height 33
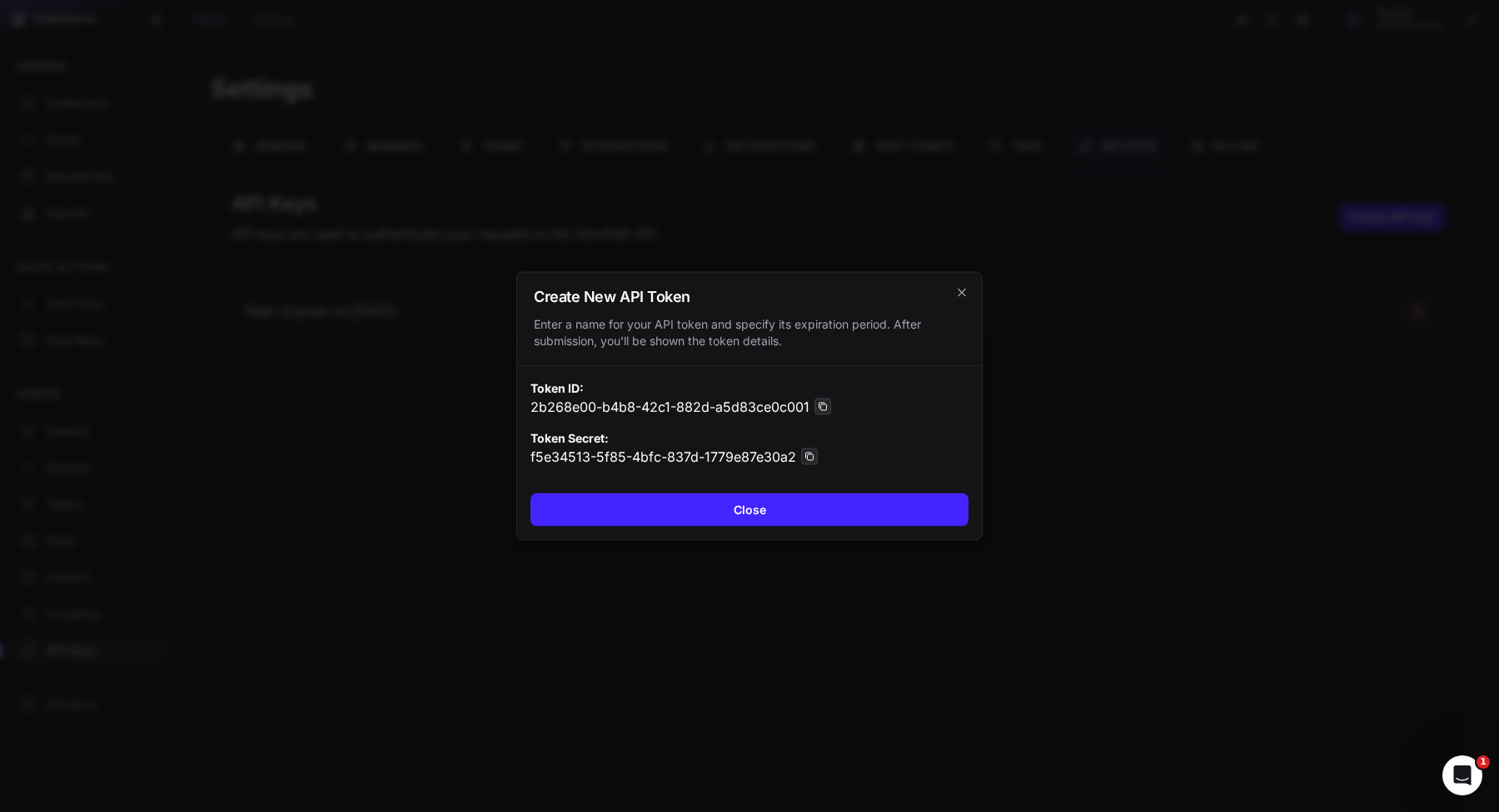
click at [1098, 257] on div at bounding box center [749, 406] width 1499 height 812
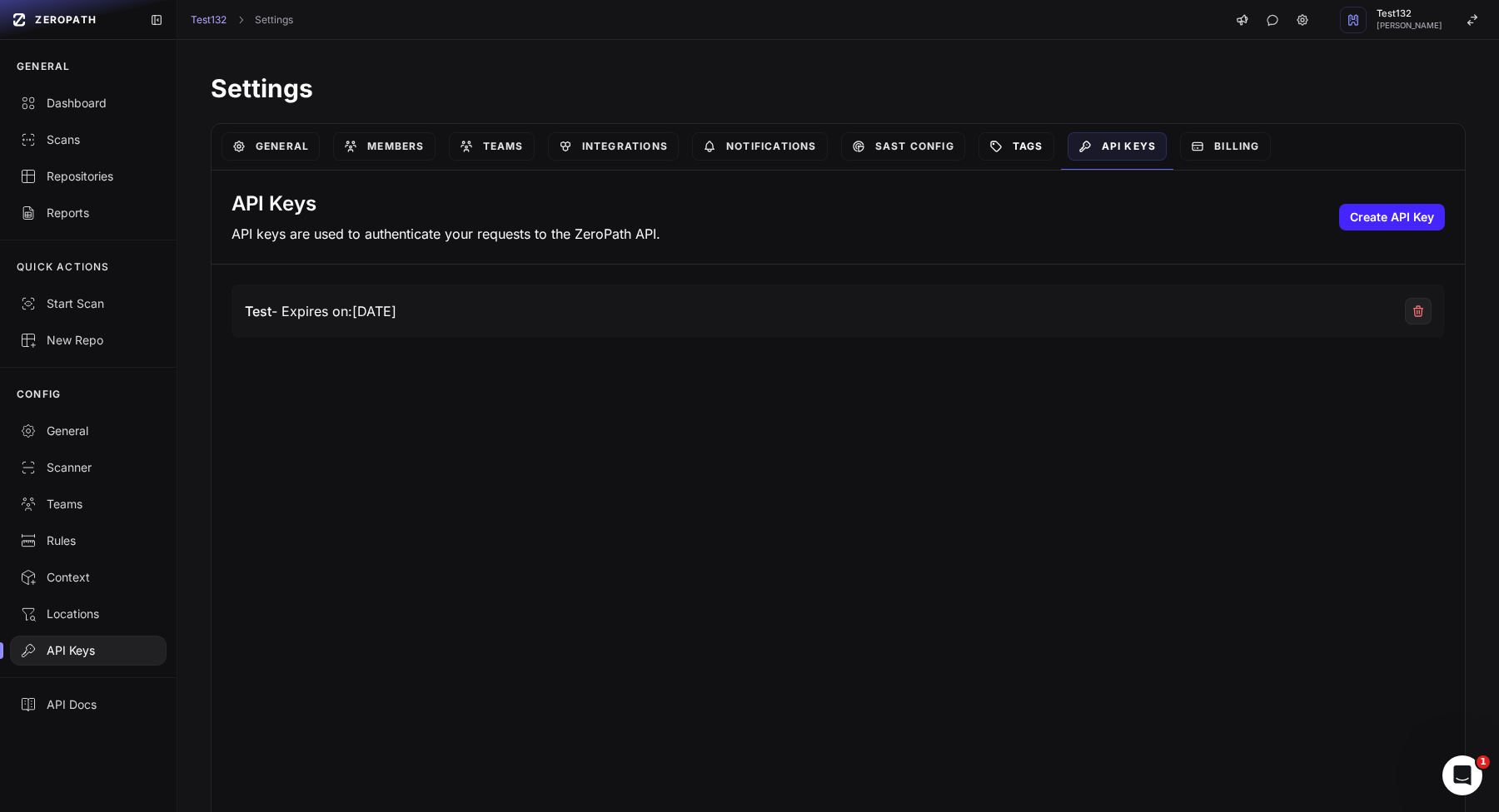
click at [1018, 143] on link "Tags" at bounding box center [1016, 147] width 76 height 28
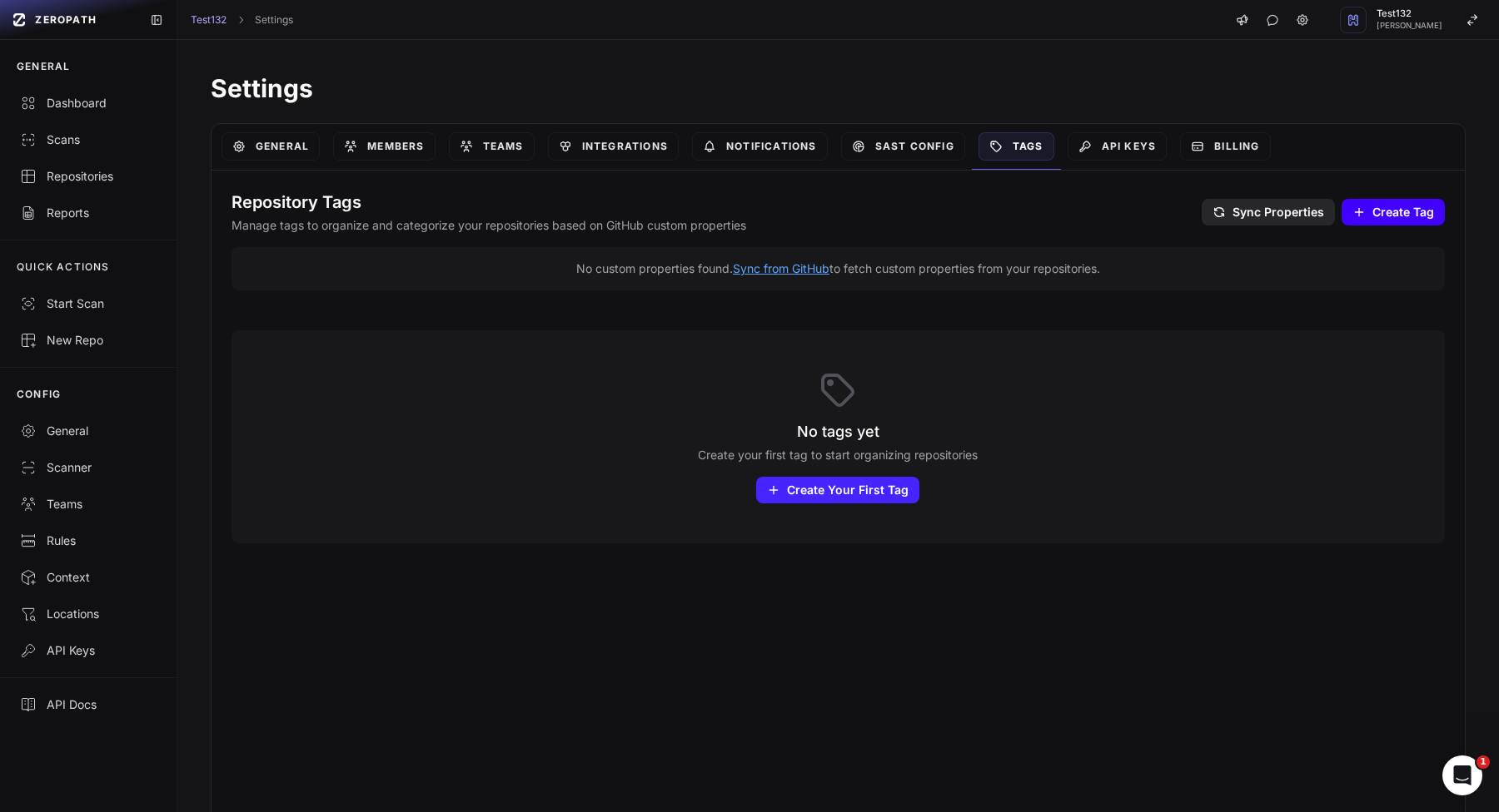
click at [1378, 212] on span "Create Tag" at bounding box center [1403, 213] width 61 height 17
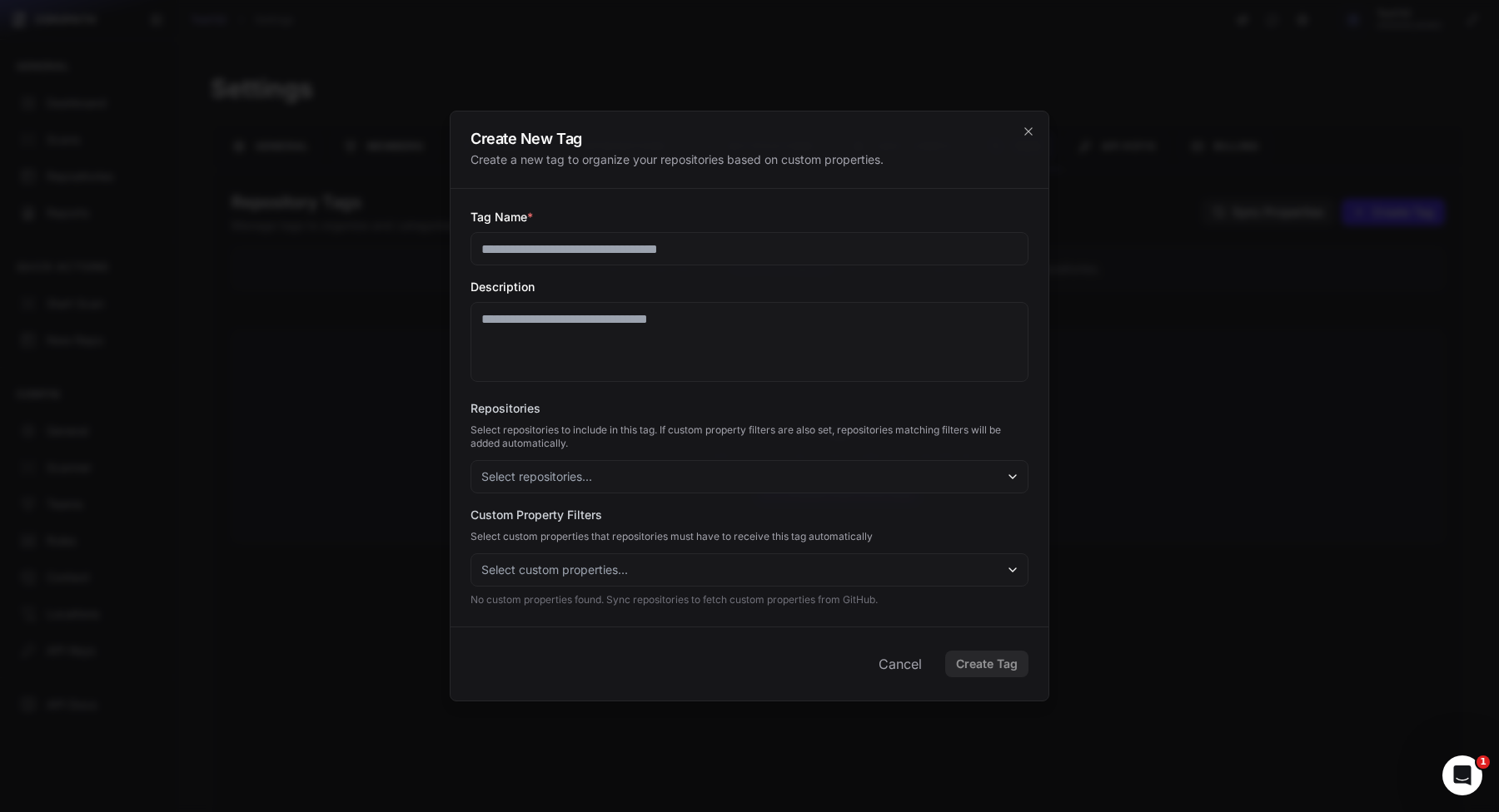
click at [698, 243] on input "Tag Name *" at bounding box center [749, 249] width 558 height 33
type input "****"
click at [705, 331] on textarea "Description" at bounding box center [749, 342] width 558 height 80
type textarea "*****"
click at [638, 476] on button "Select repositories..." at bounding box center [749, 476] width 558 height 33
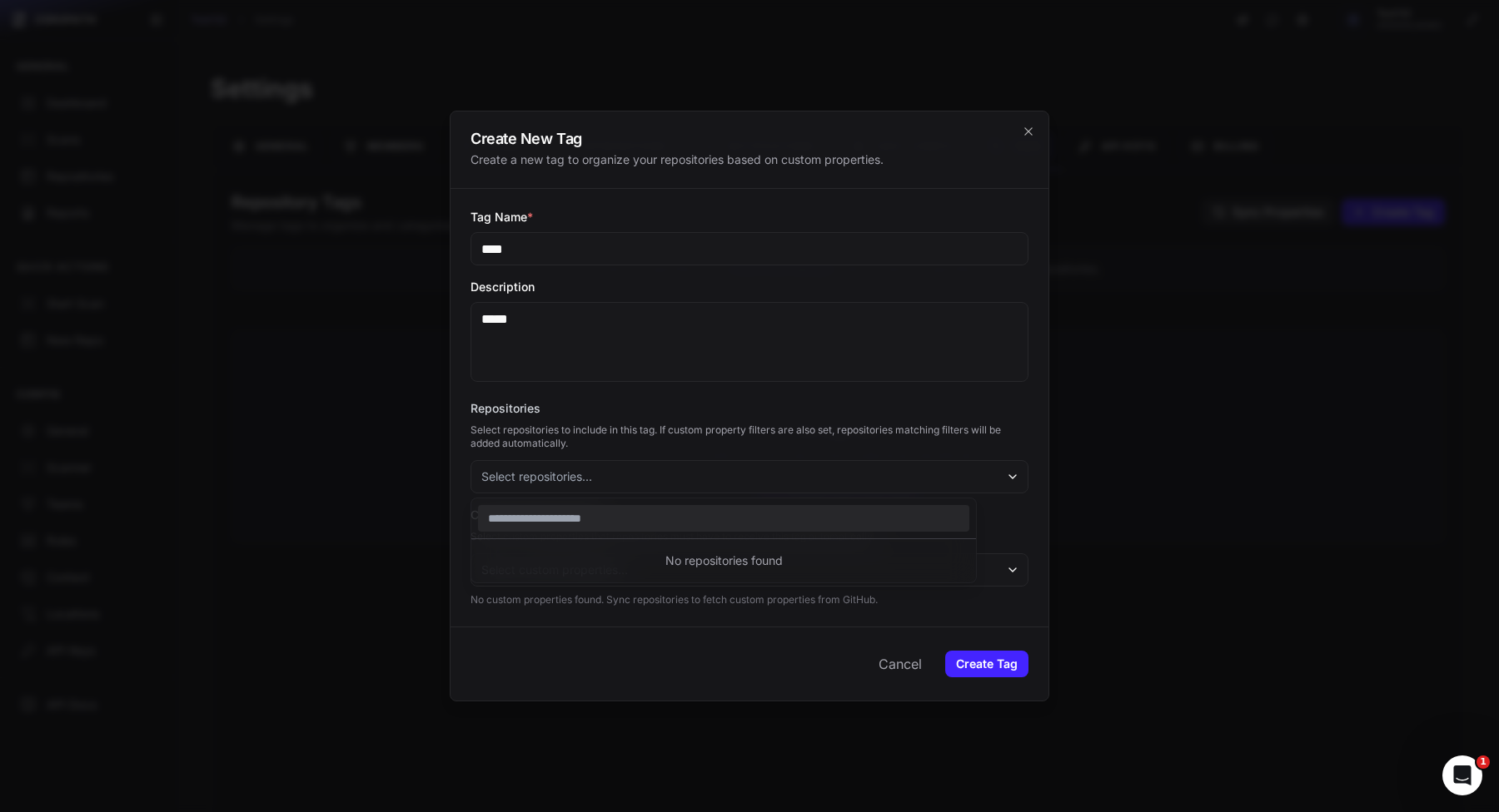
click at [619, 466] on button "Select repositories..." at bounding box center [749, 476] width 558 height 33
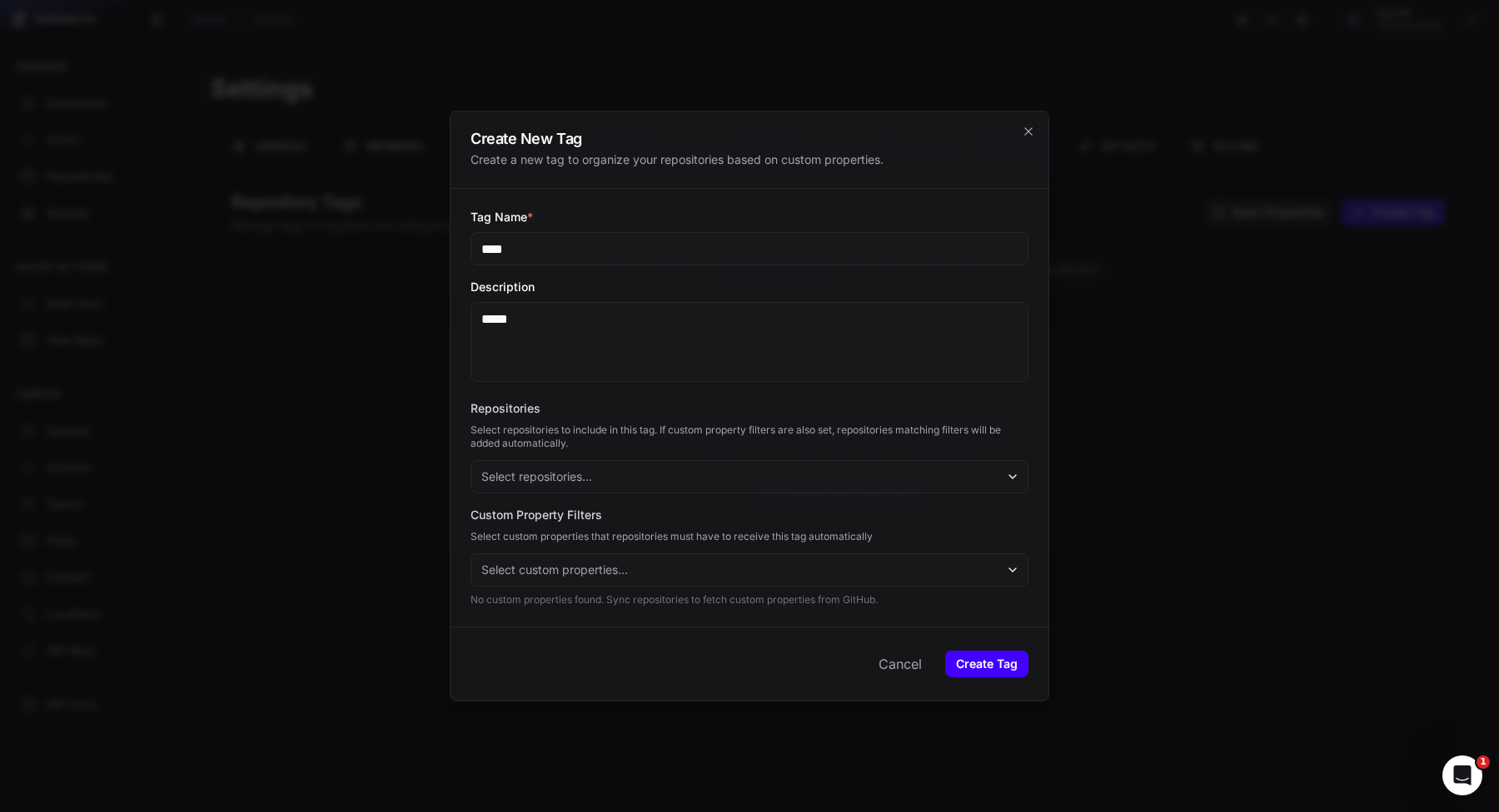
click at [1010, 659] on button "Create Tag" at bounding box center [986, 664] width 83 height 26
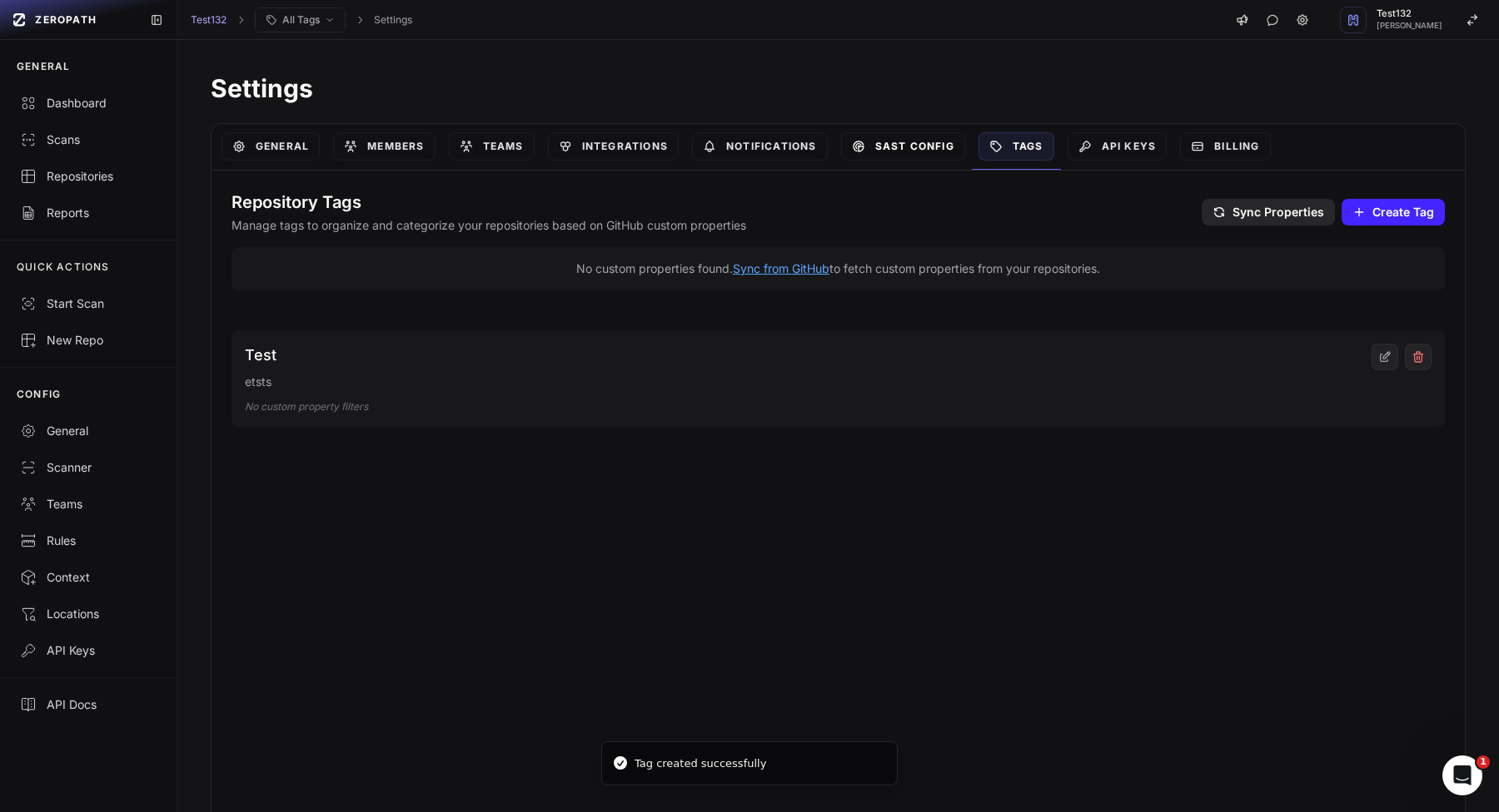
click at [894, 143] on link "SAST Config" at bounding box center [902, 147] width 124 height 28
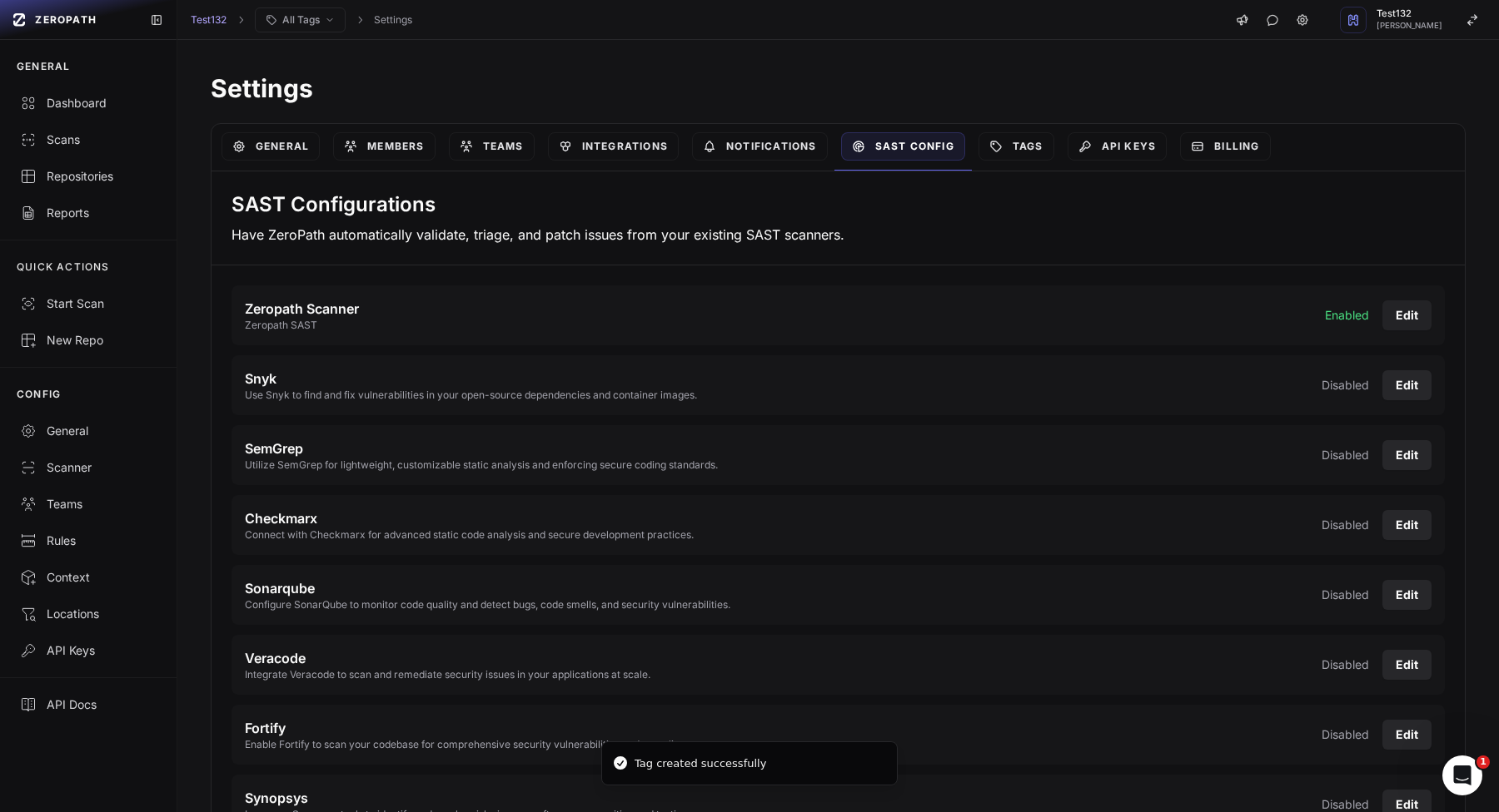
click at [1411, 317] on button "Edit" at bounding box center [1406, 316] width 49 height 30
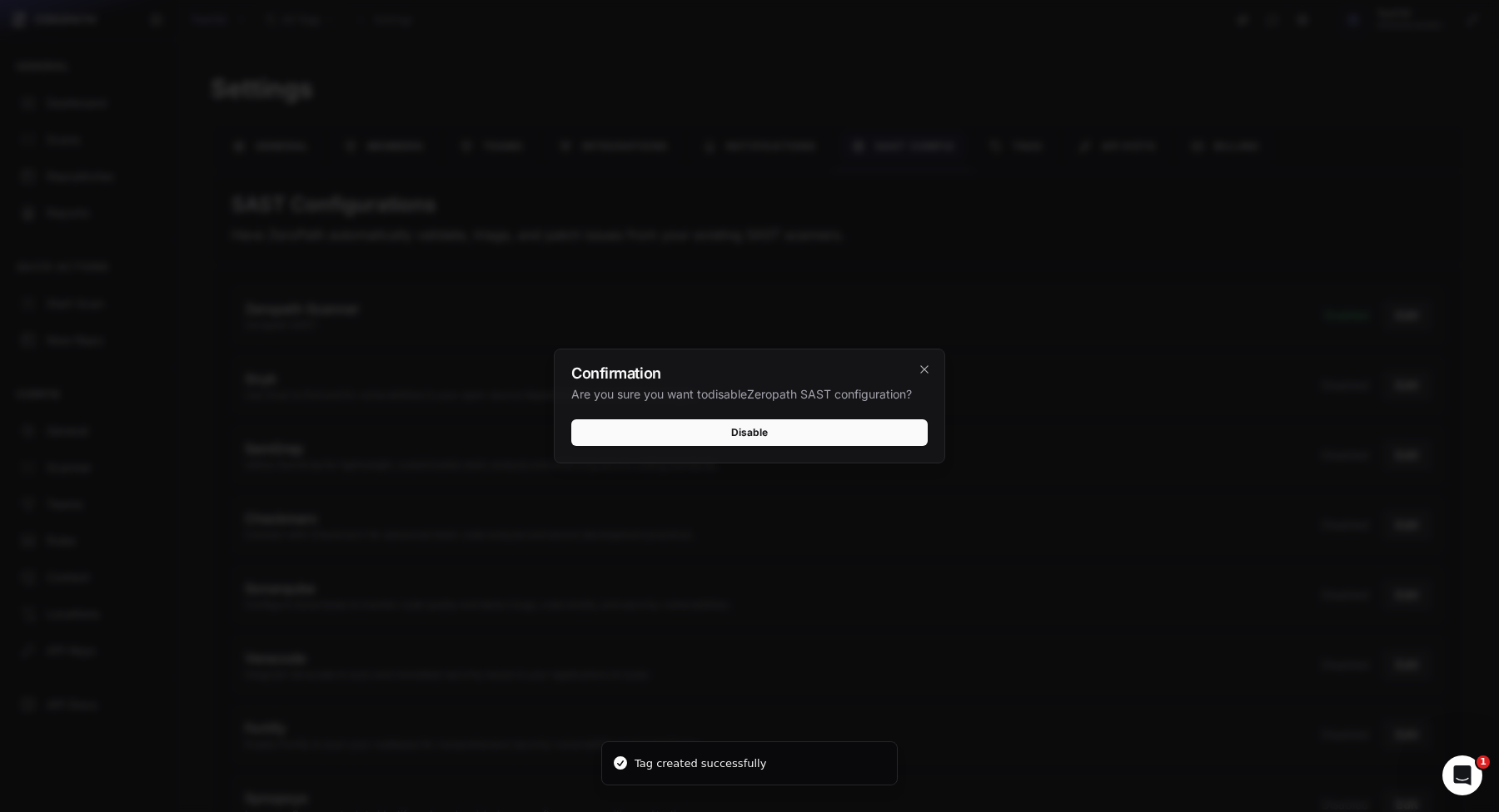
click at [829, 414] on div "Confirmation Are you sure you want to disable Zeropath SAST configuration?" at bounding box center [749, 385] width 390 height 70
click at [829, 426] on button "Disable" at bounding box center [749, 433] width 357 height 26
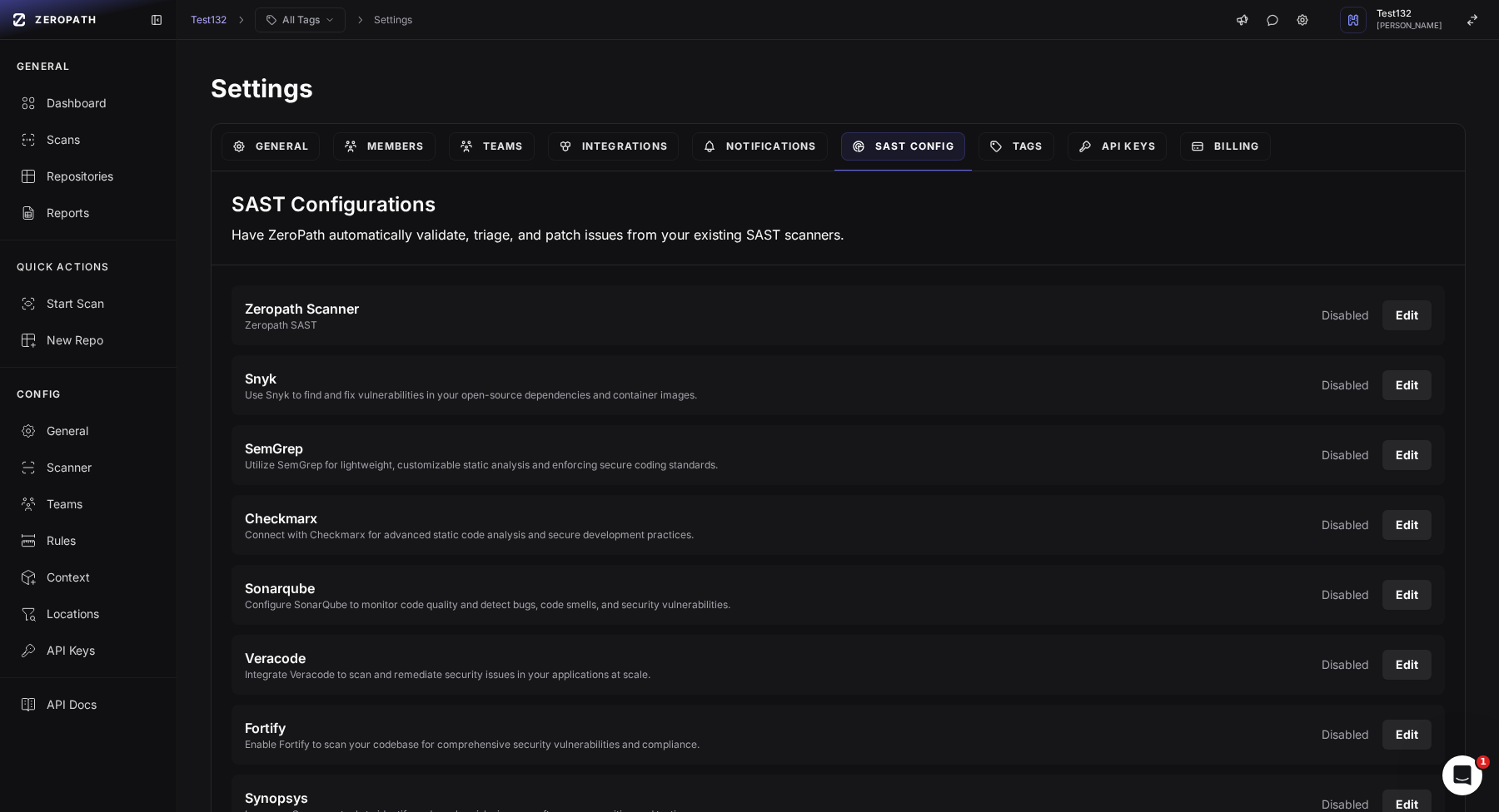
click at [1402, 311] on button "Edit" at bounding box center [1406, 316] width 49 height 30
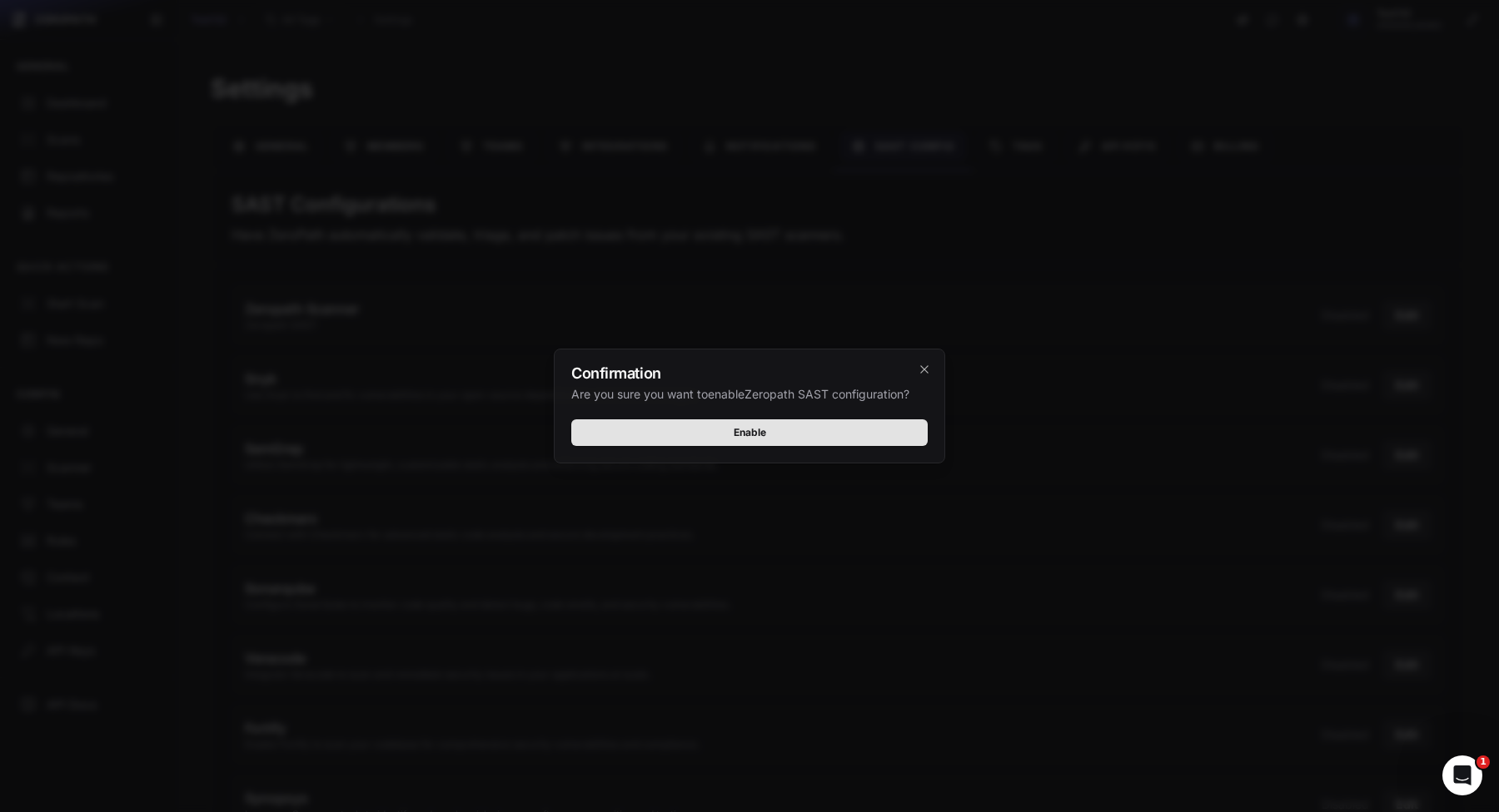
click at [903, 431] on button "Enable" at bounding box center [749, 433] width 357 height 26
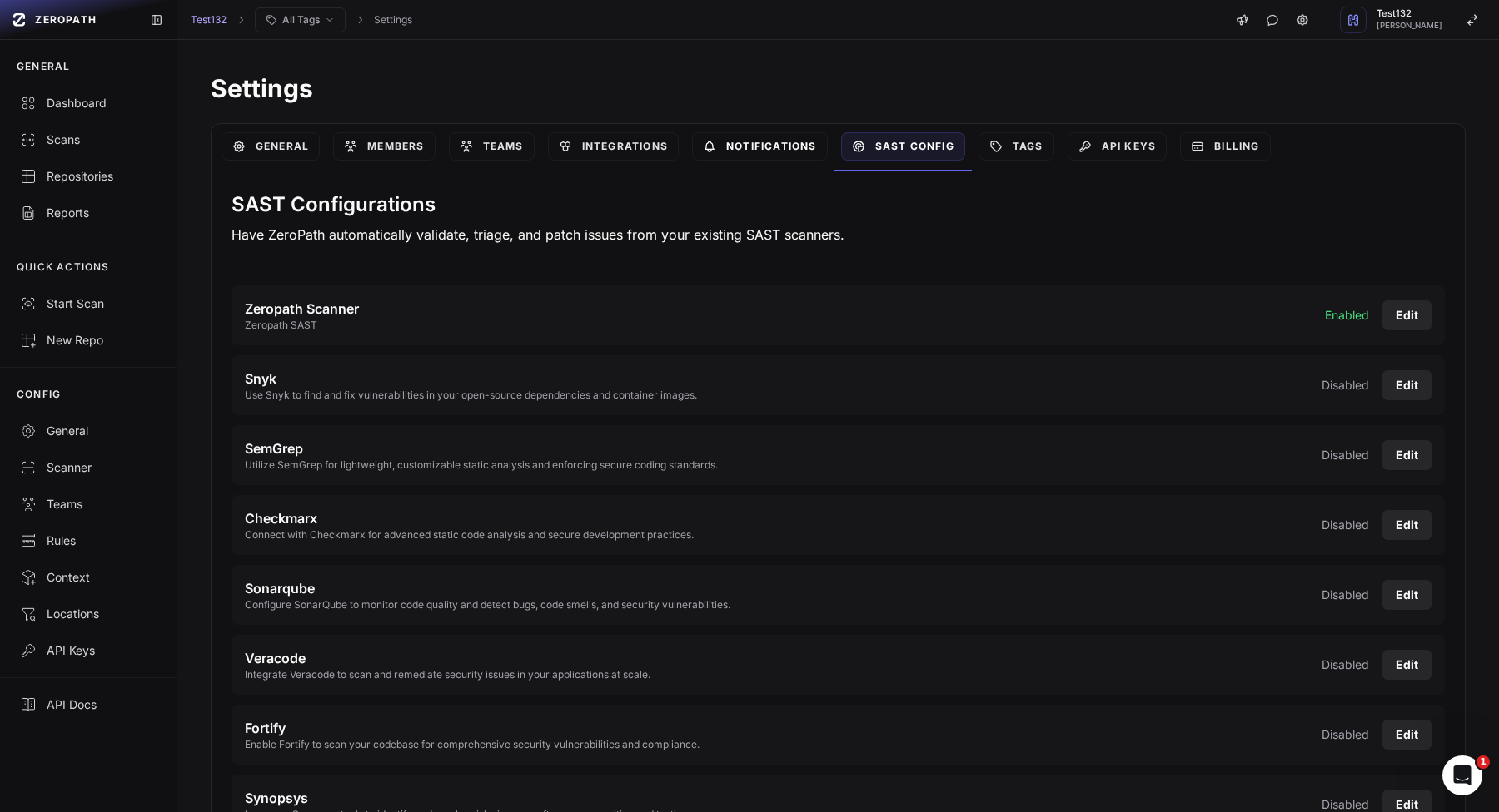
click at [793, 147] on link "Notifications" at bounding box center [759, 147] width 135 height 28
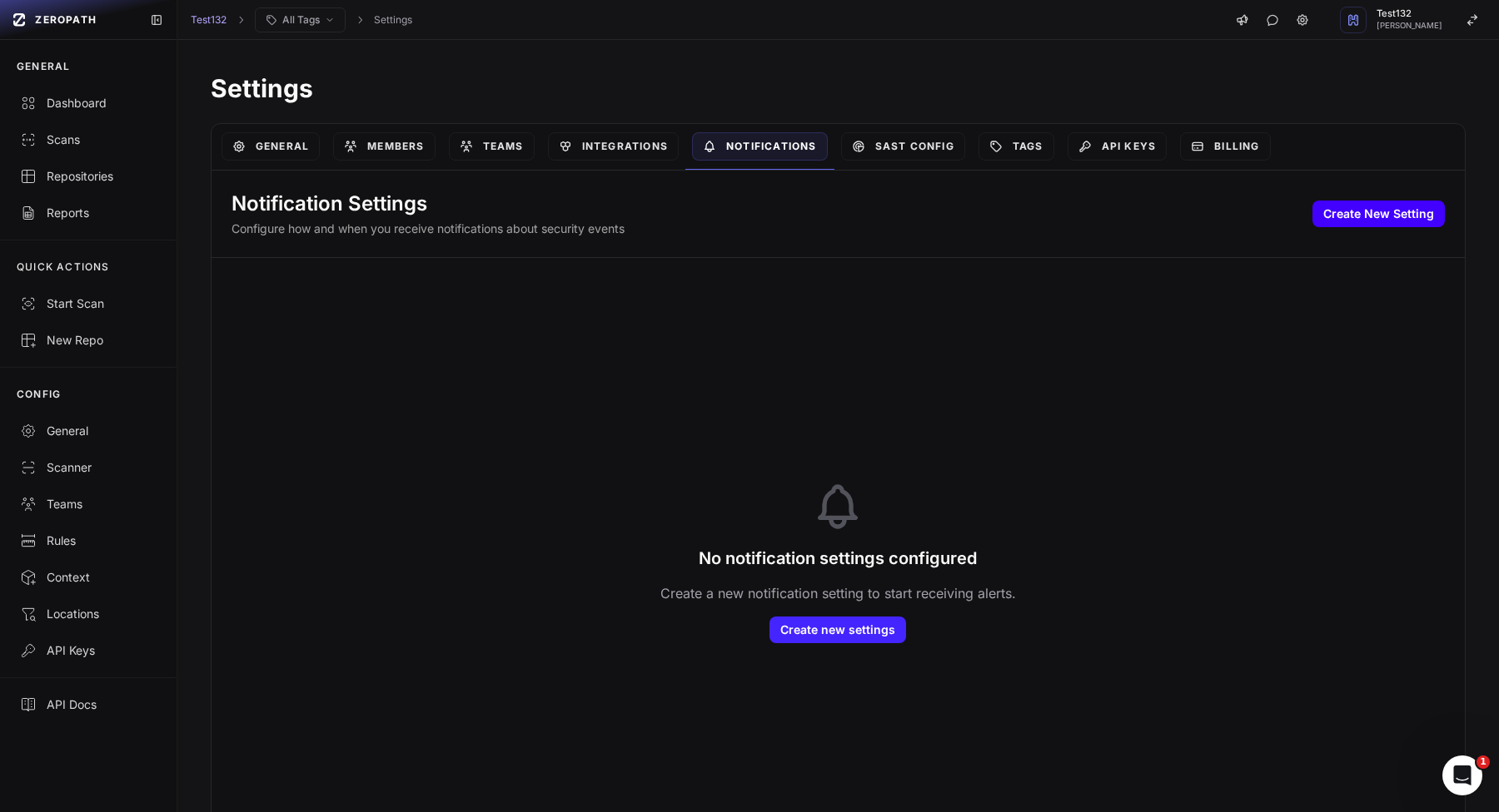
click at [1416, 213] on button "Create New Setting" at bounding box center [1378, 214] width 132 height 26
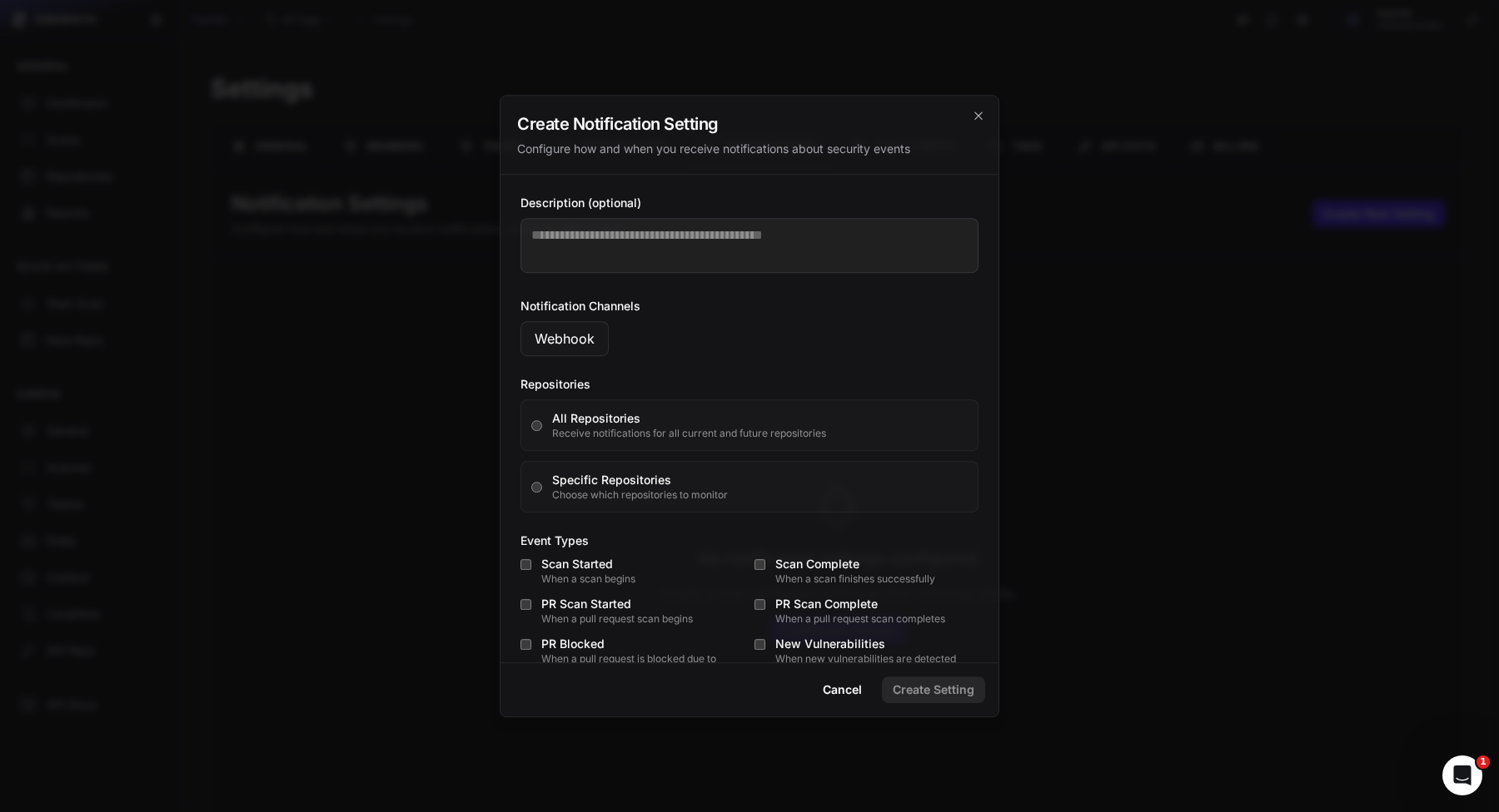
scroll to position [78, 0]
click at [539, 354] on button "Webhook" at bounding box center [564, 339] width 88 height 35
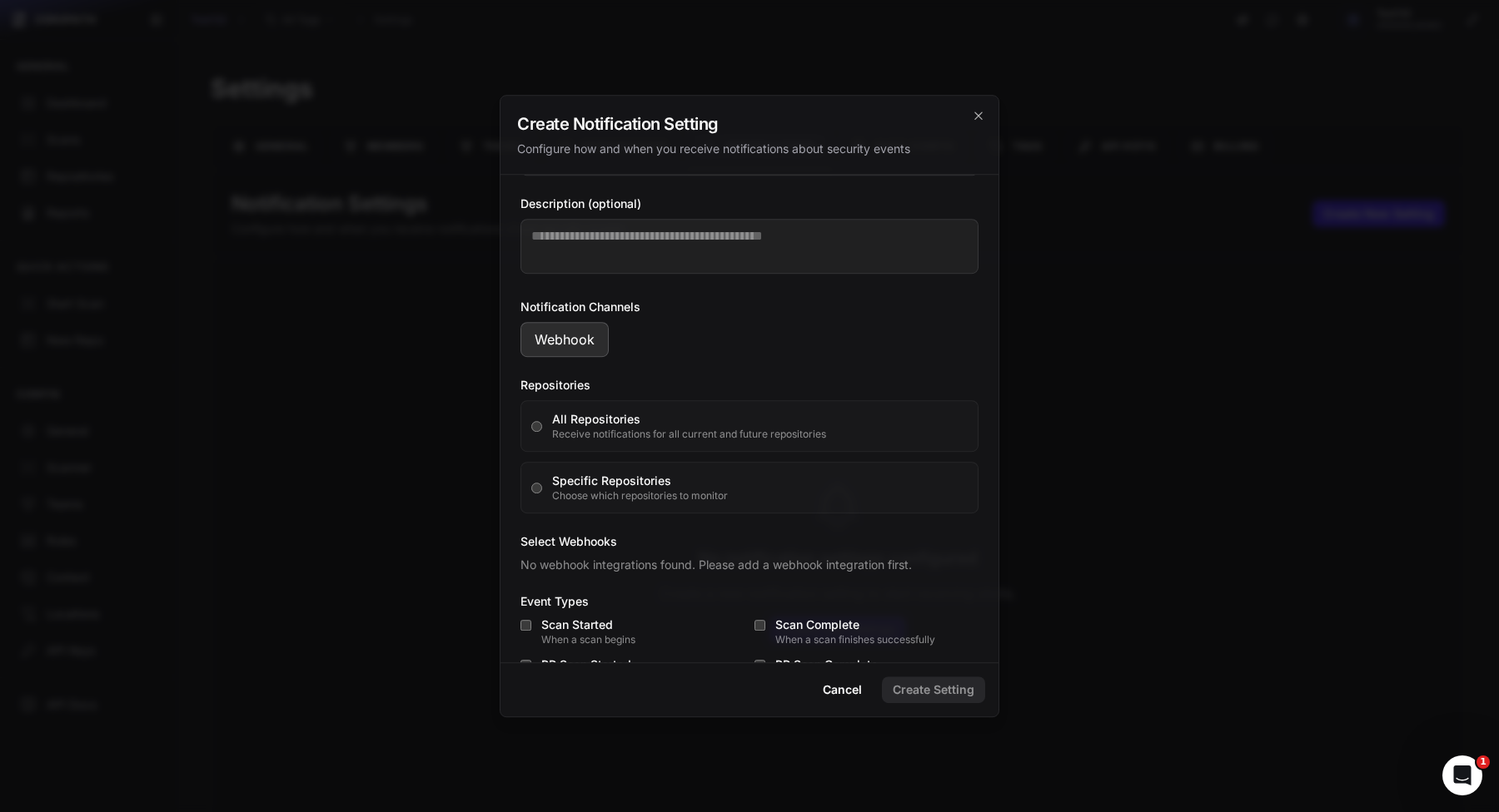
click at [1011, 415] on div at bounding box center [749, 406] width 1499 height 812
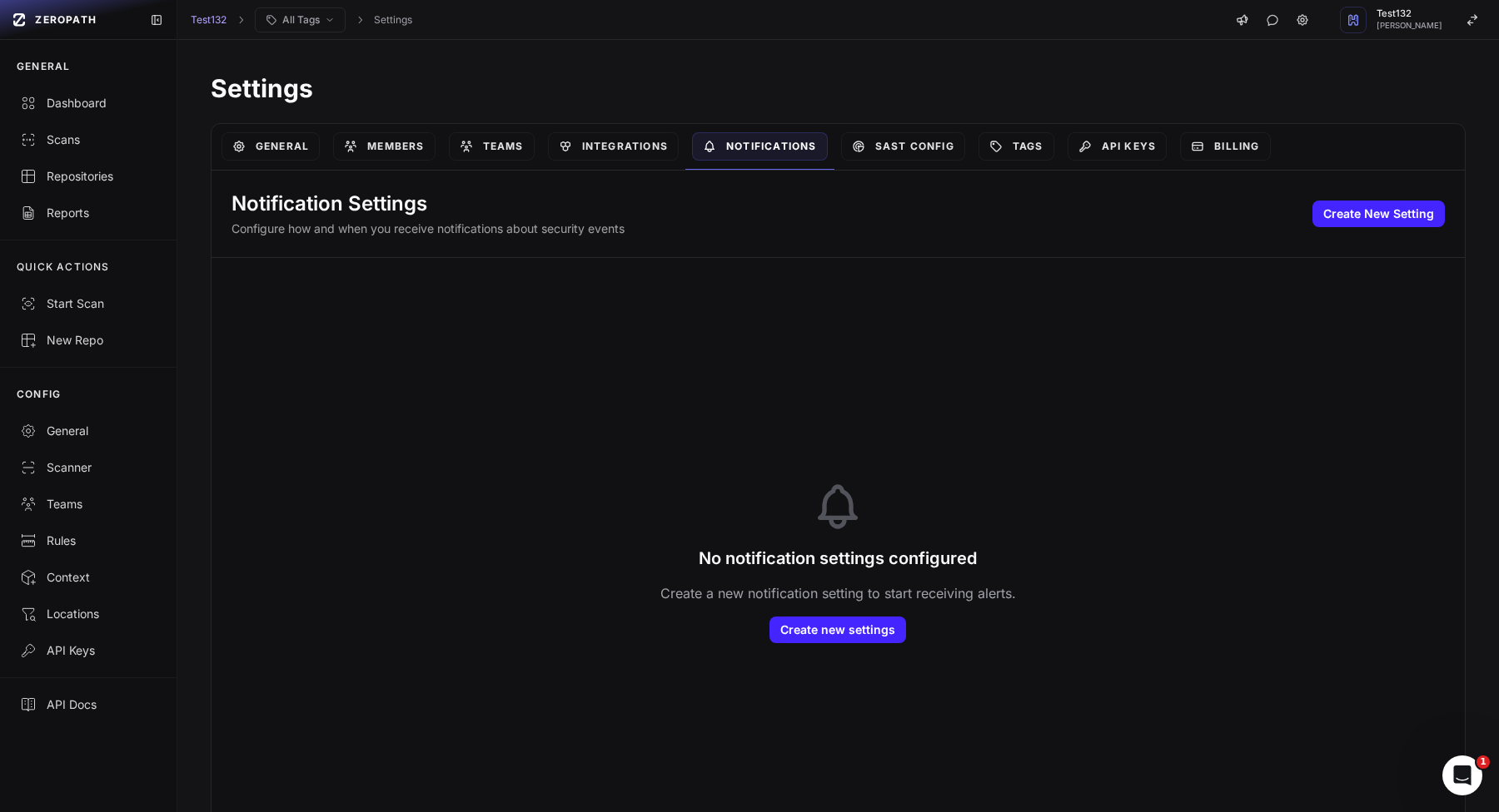
click at [664, 131] on div "Integrations" at bounding box center [613, 147] width 144 height 45
click at [654, 149] on link "Integrations" at bounding box center [613, 147] width 131 height 28
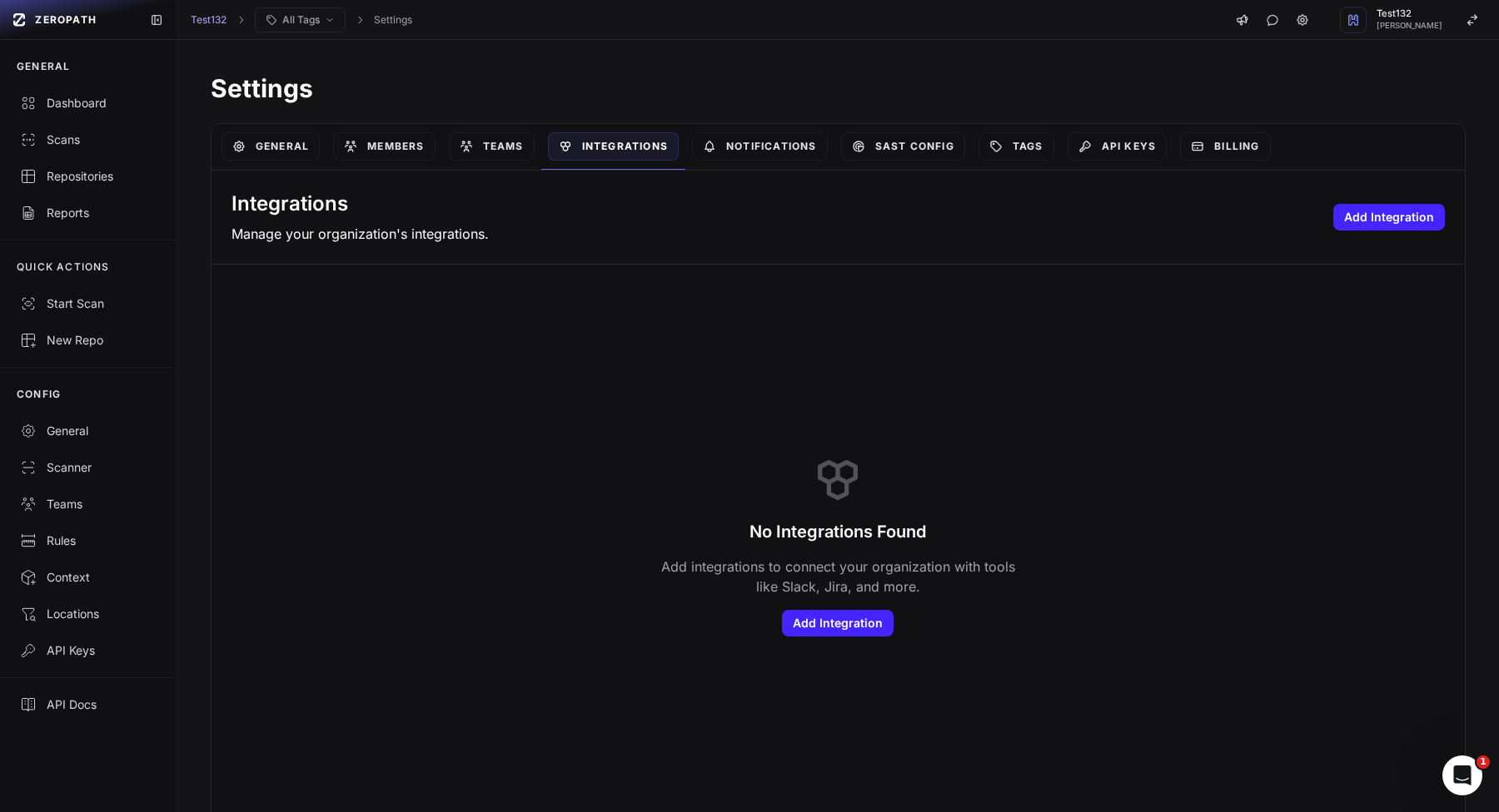
click at [1375, 196] on div "Integrations Manage your organization's integrations. Add Integration" at bounding box center [838, 216] width 1253 height 94
click at [1375, 205] on button "Add Integration" at bounding box center [1388, 217] width 112 height 26
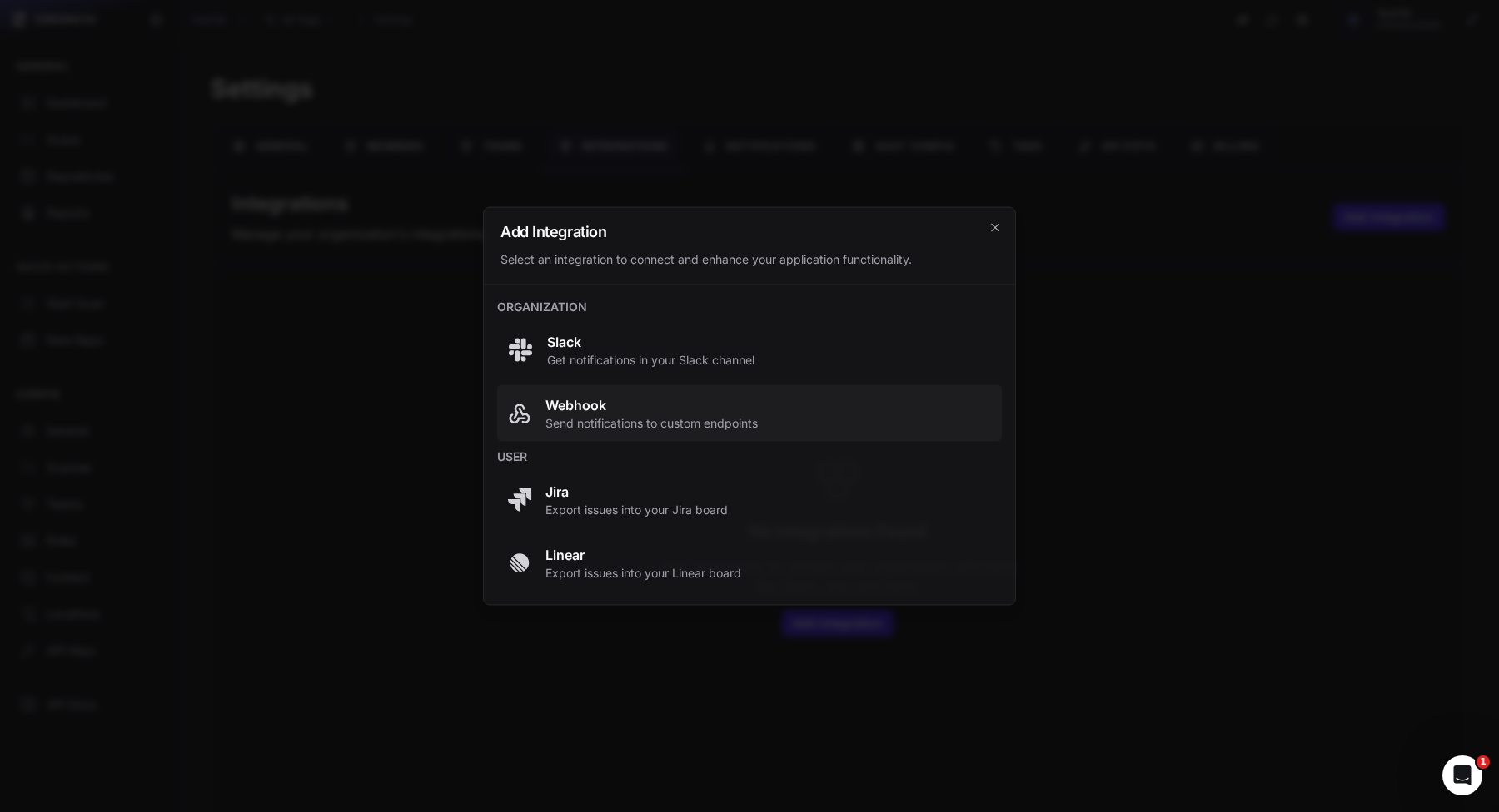
click at [828, 399] on span "Webhook Send notifications to custom endpoints" at bounding box center [749, 413] width 484 height 37
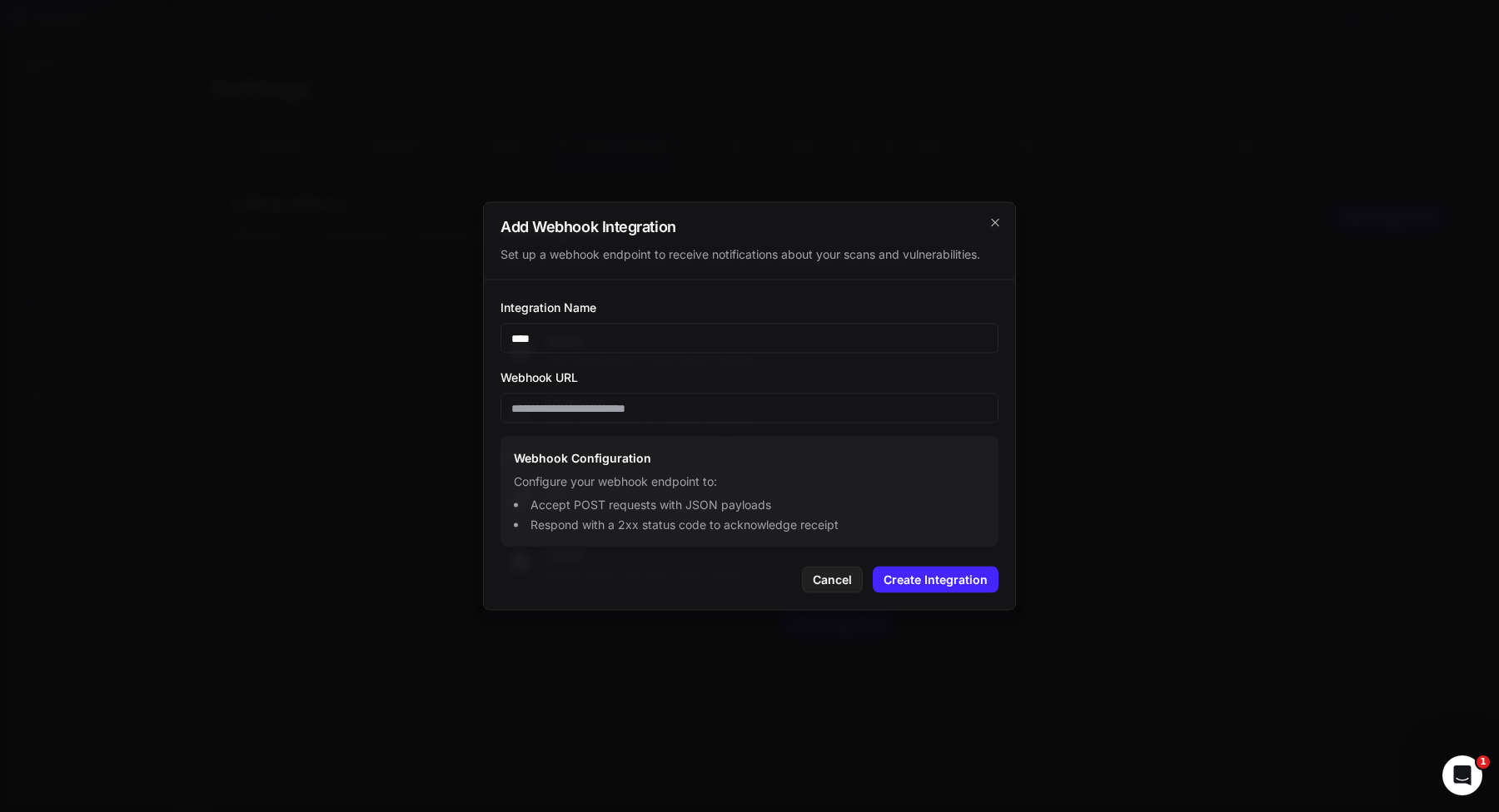
type input "****"
click at [845, 421] on input "Webhook URL" at bounding box center [749, 408] width 497 height 30
paste input "**********"
type input "**********"
click at [921, 579] on button "Create Integration" at bounding box center [935, 579] width 126 height 26
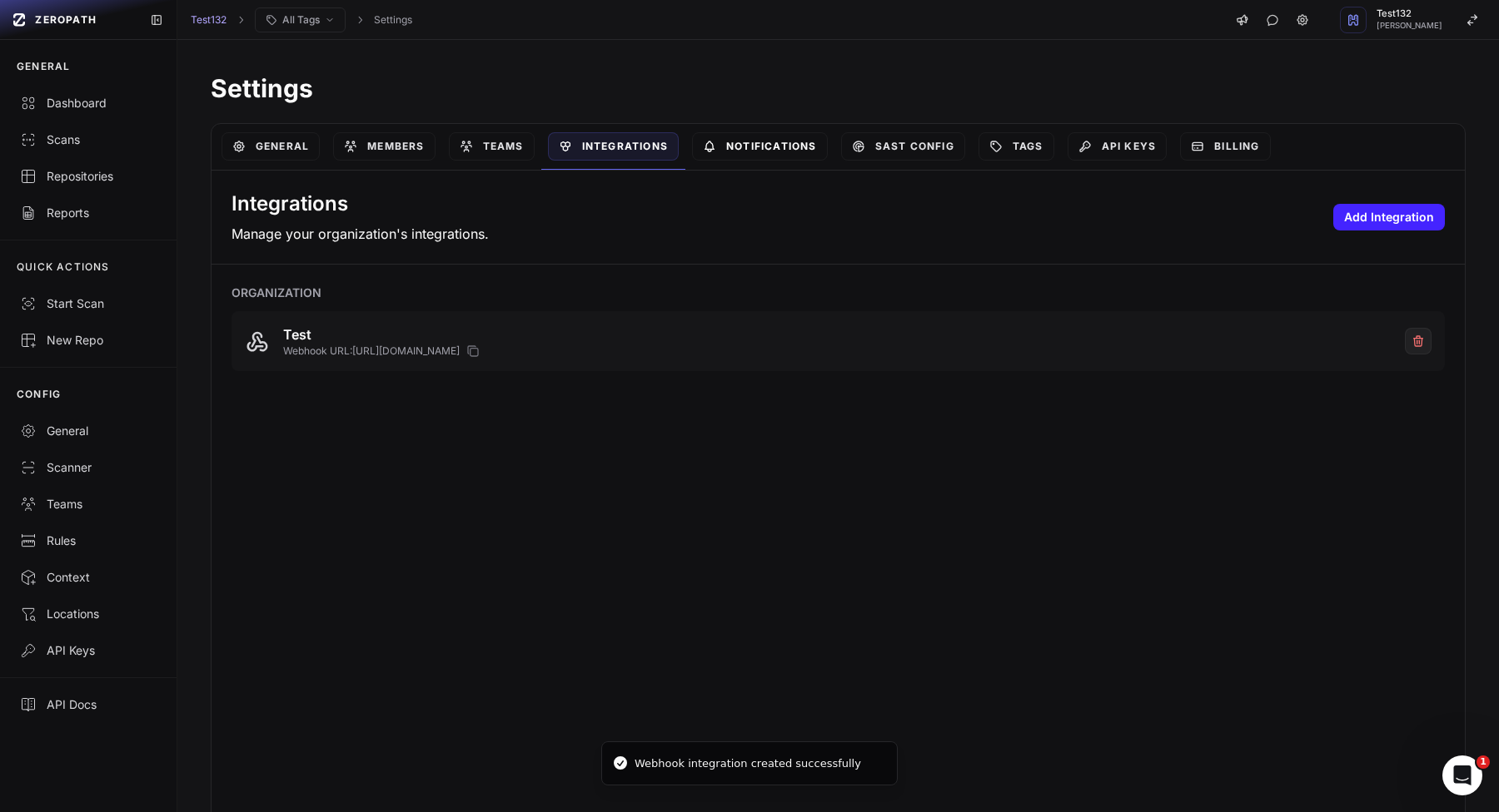
click at [724, 135] on link "Notifications" at bounding box center [759, 147] width 135 height 28
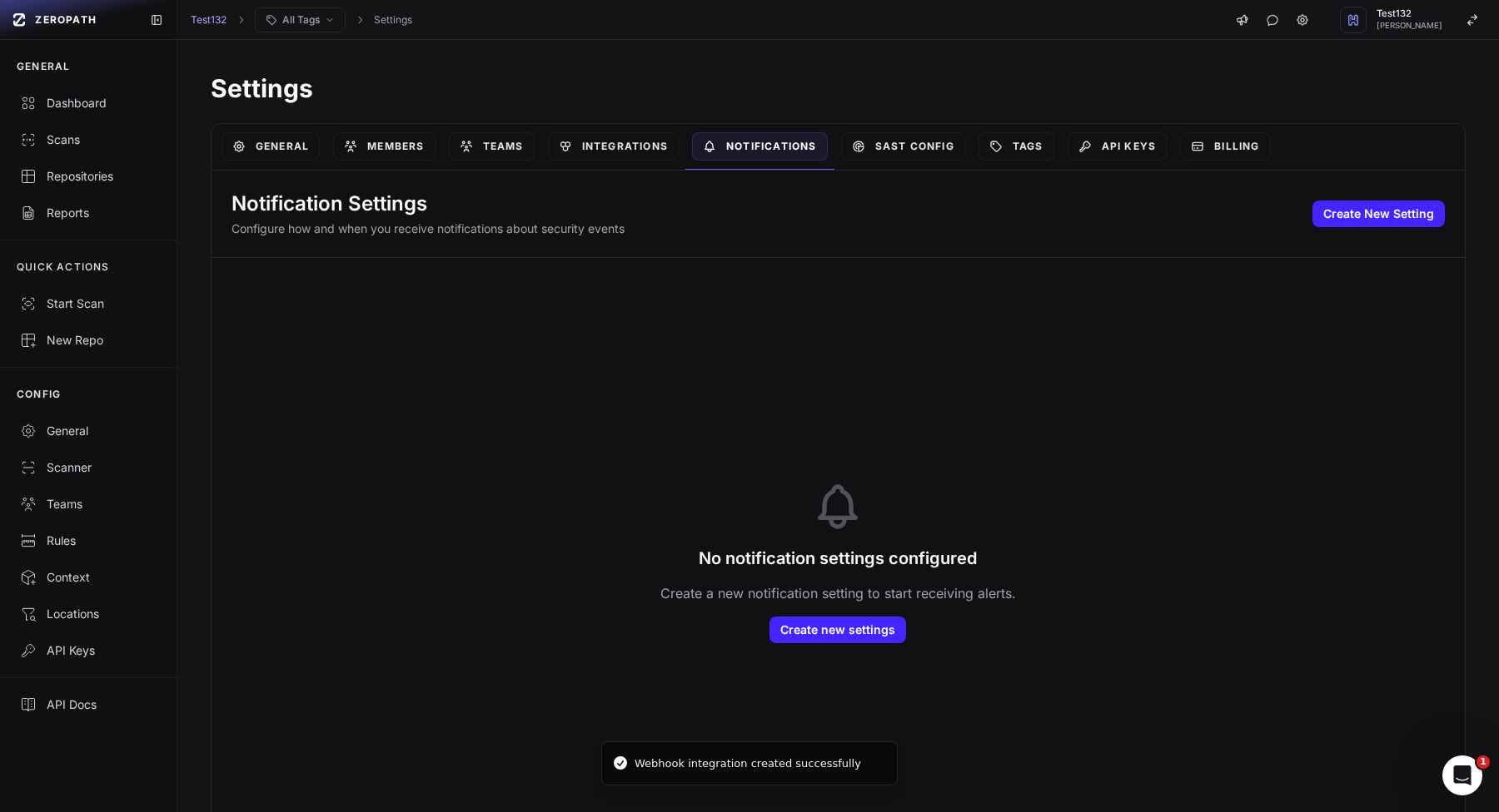
click at [1433, 229] on div "Notification Settings Configure how and when you receive notifications about se…" at bounding box center [838, 214] width 1253 height 87
click at [1414, 214] on button "Create New Setting" at bounding box center [1378, 214] width 132 height 26
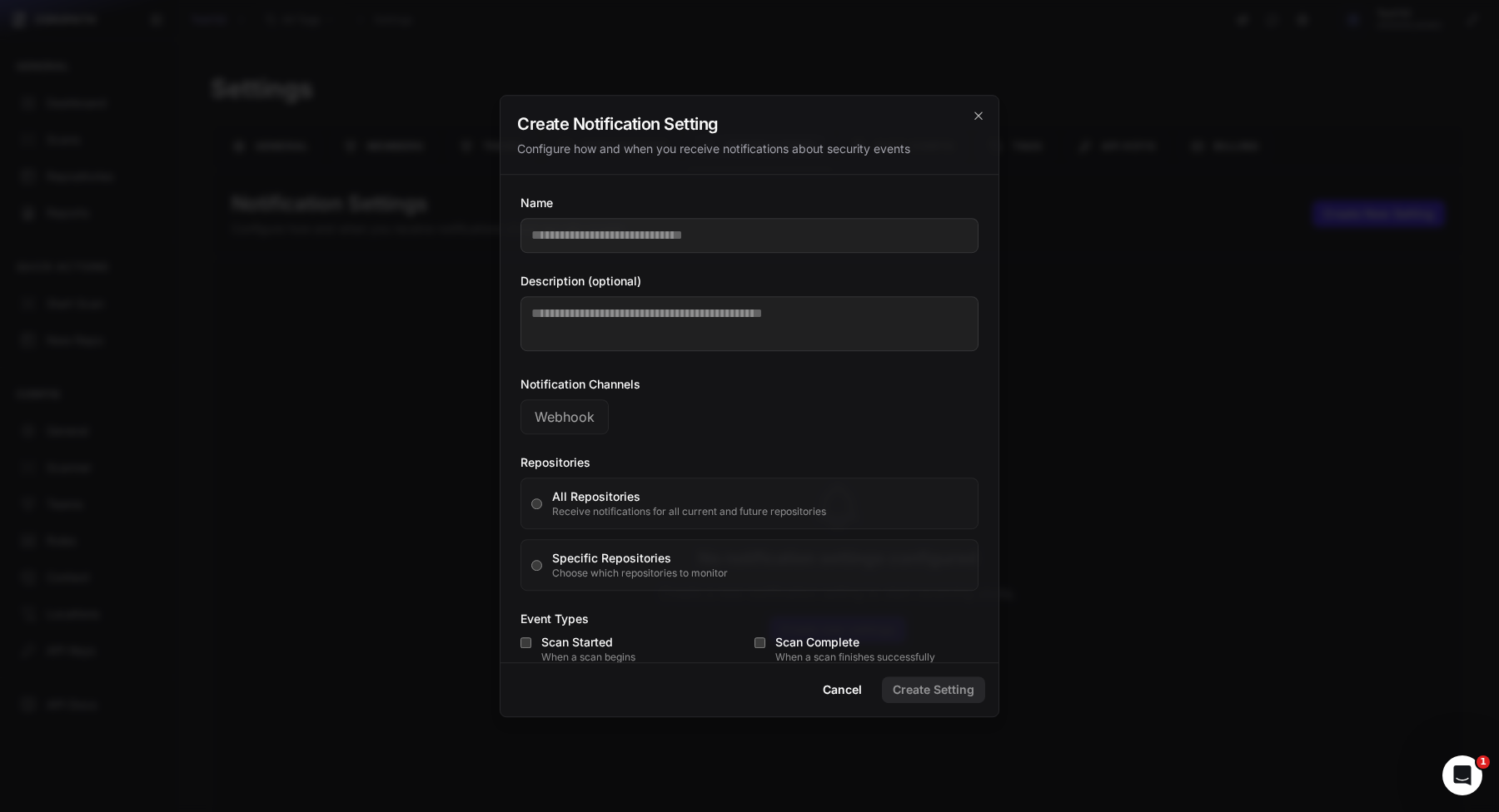
click at [611, 241] on input "Name" at bounding box center [749, 235] width 458 height 35
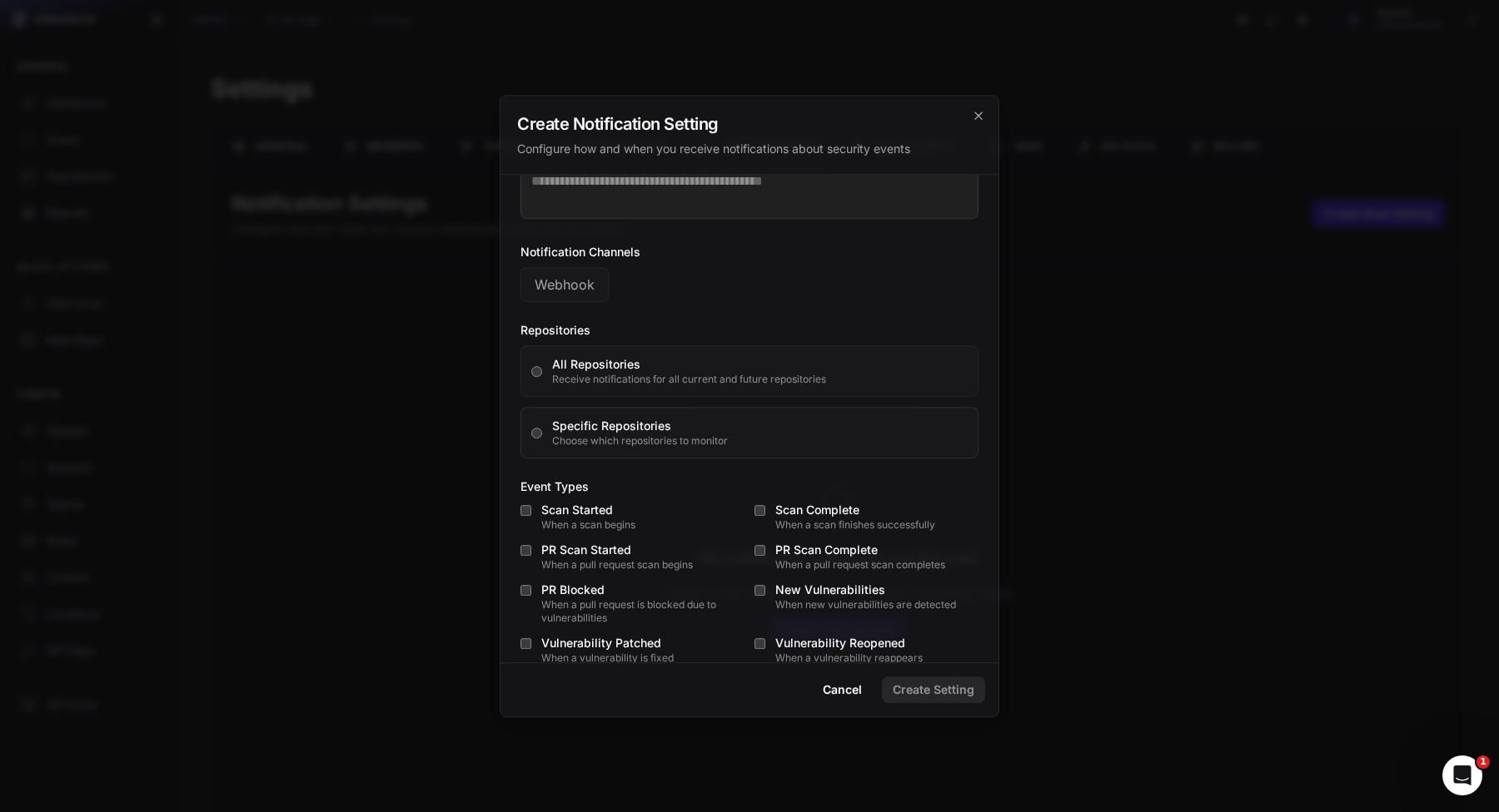
scroll to position [136, 0]
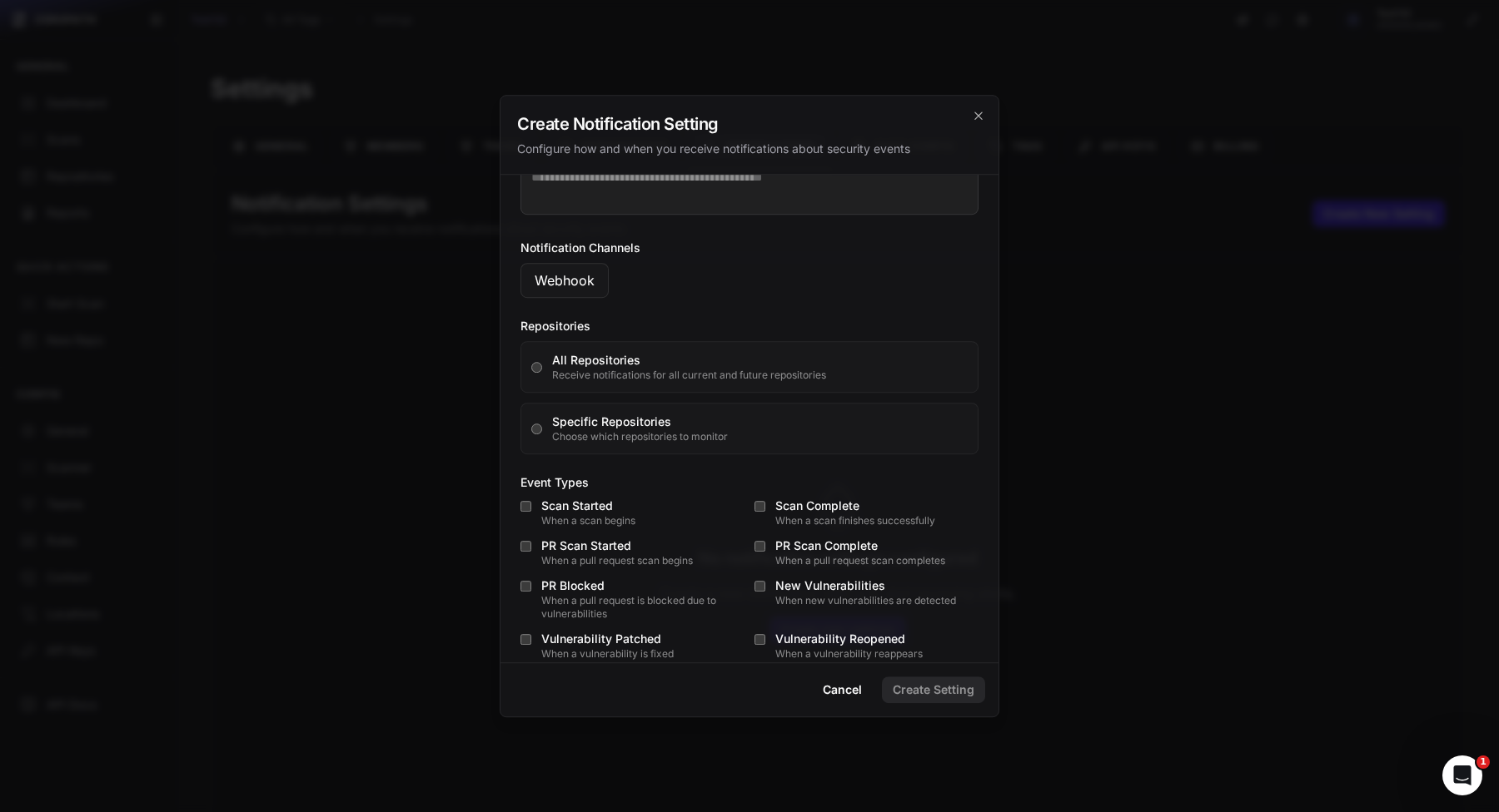
type input "****"
click at [535, 269] on button "Webhook" at bounding box center [564, 280] width 88 height 35
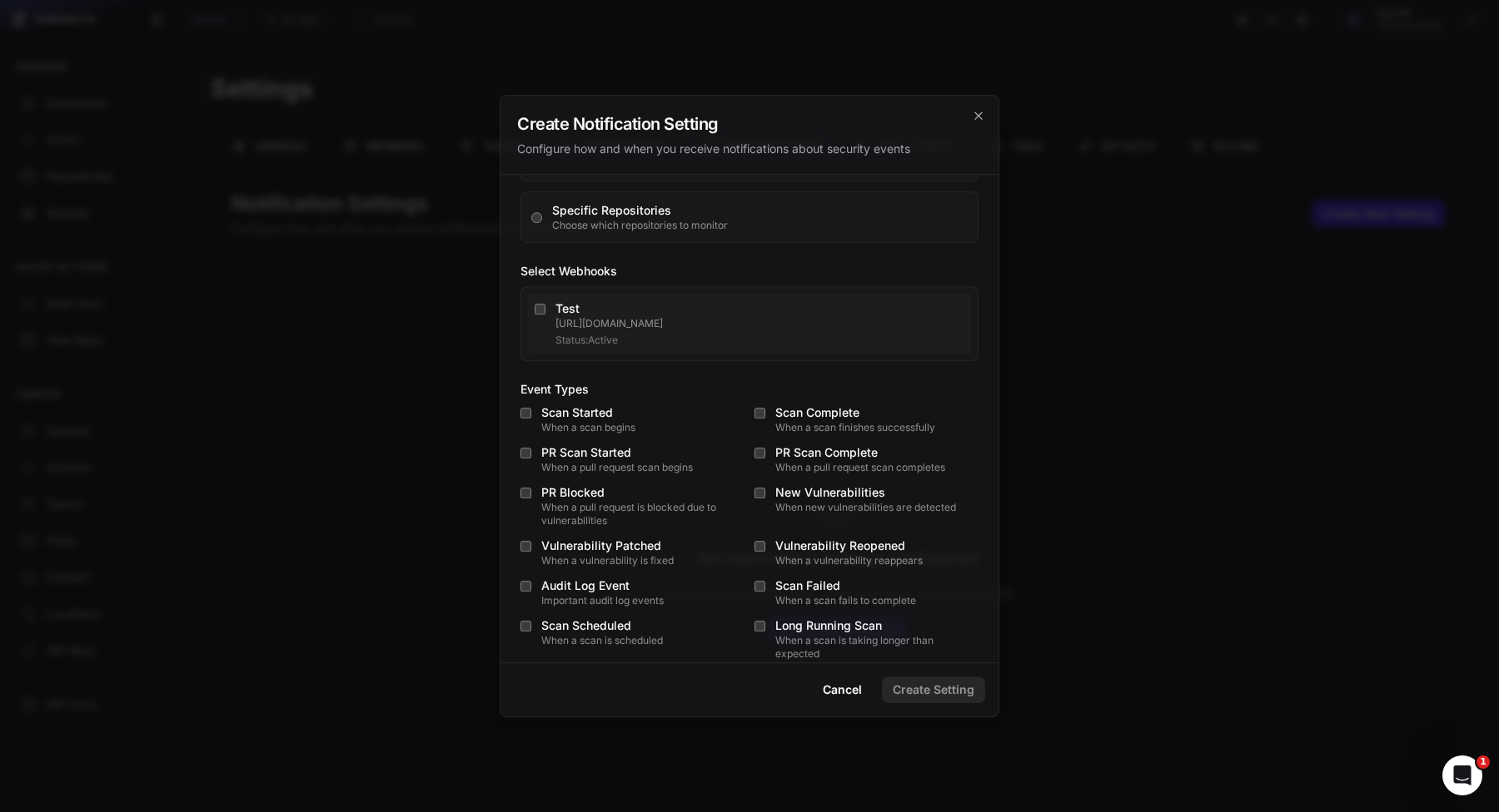
click at [654, 306] on div "Test" at bounding box center [759, 309] width 409 height 17
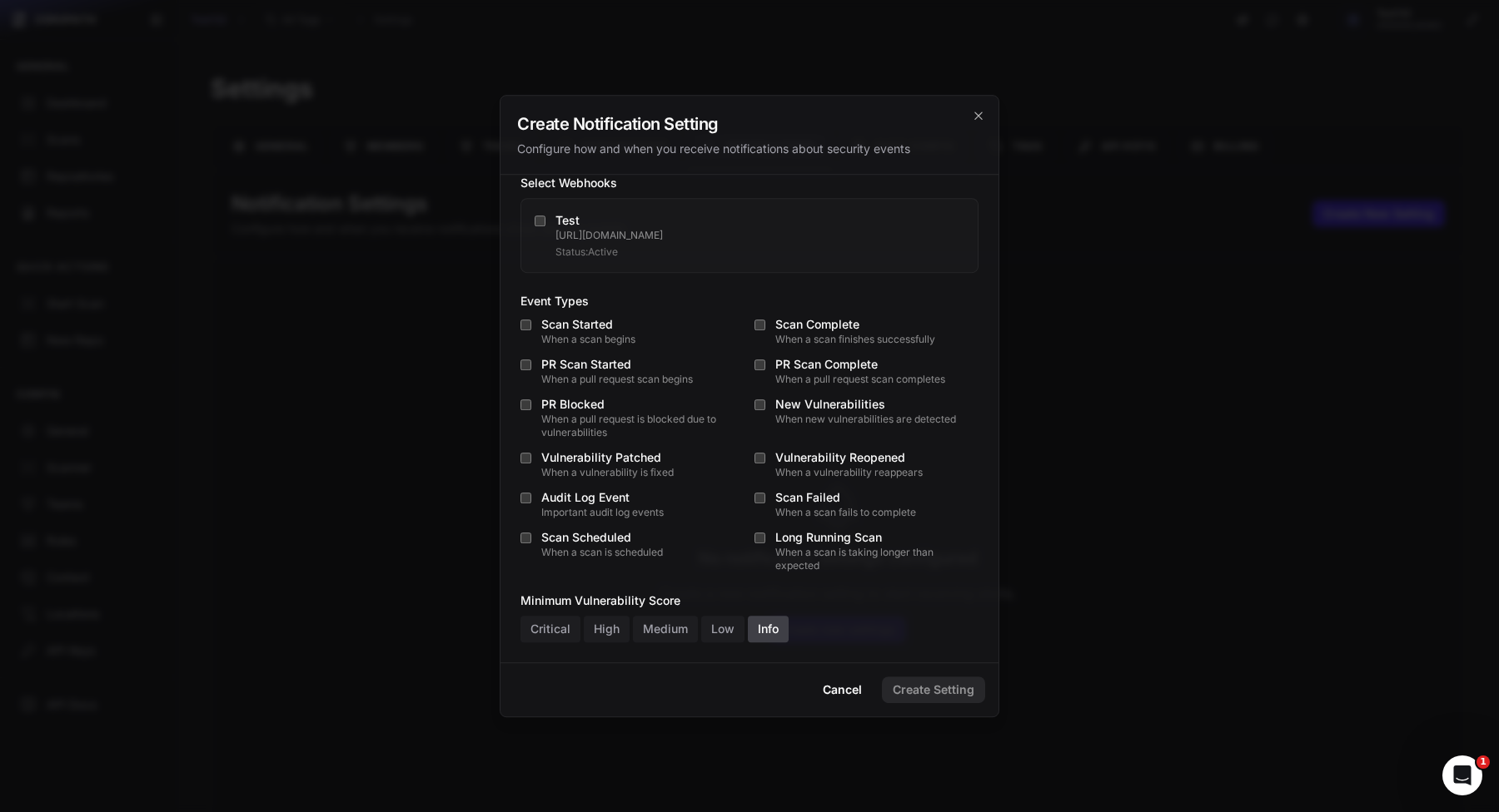
drag, startPoint x: 624, startPoint y: 351, endPoint x: 619, endPoint y: 469, distance: 118.1
click at [624, 351] on div "Scan Started When a scan begins Scan Complete When a scan finishes successfully…" at bounding box center [749, 444] width 458 height 256
click at [619, 486] on div "Scan Started When a scan begins Scan Complete When a scan finishes successfully…" at bounding box center [749, 444] width 458 height 256
click at [618, 558] on div "When a scan is scheduled" at bounding box center [642, 552] width 203 height 13
click at [615, 481] on div "Scan Started When a scan begins Scan Complete When a scan finishes successfully…" at bounding box center [749, 444] width 458 height 256
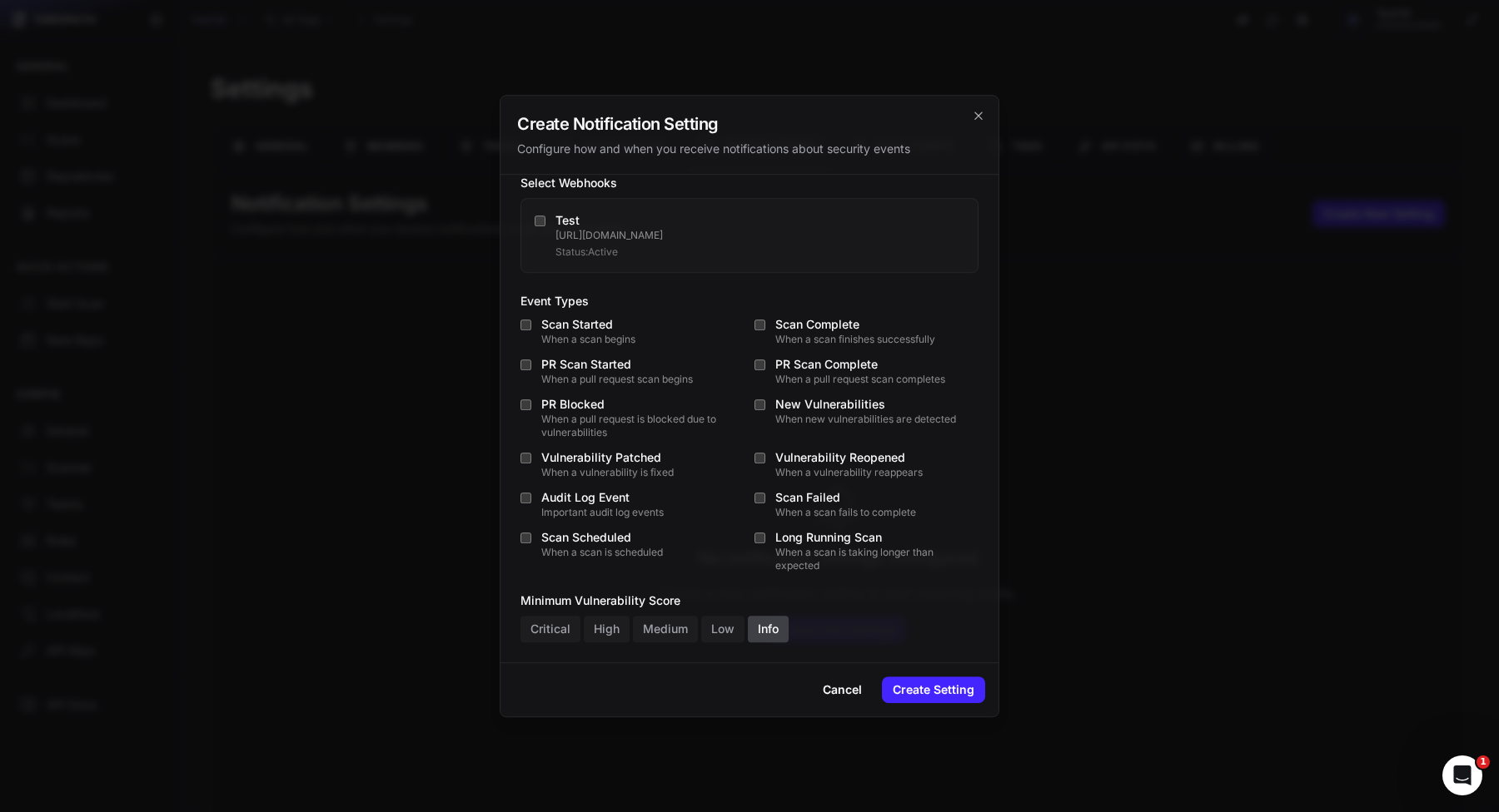
click at [615, 452] on div "Vulnerability Patched" at bounding box center [642, 458] width 203 height 17
click at [588, 490] on div "Audit Log Event" at bounding box center [642, 498] width 203 height 17
click at [581, 439] on div "When a pull request is blocked due to vulnerabilities" at bounding box center [642, 426] width 203 height 26
click at [587, 367] on div "PR Scan Started" at bounding box center [642, 365] width 203 height 17
click at [600, 341] on div "When a scan begins" at bounding box center [642, 339] width 203 height 13
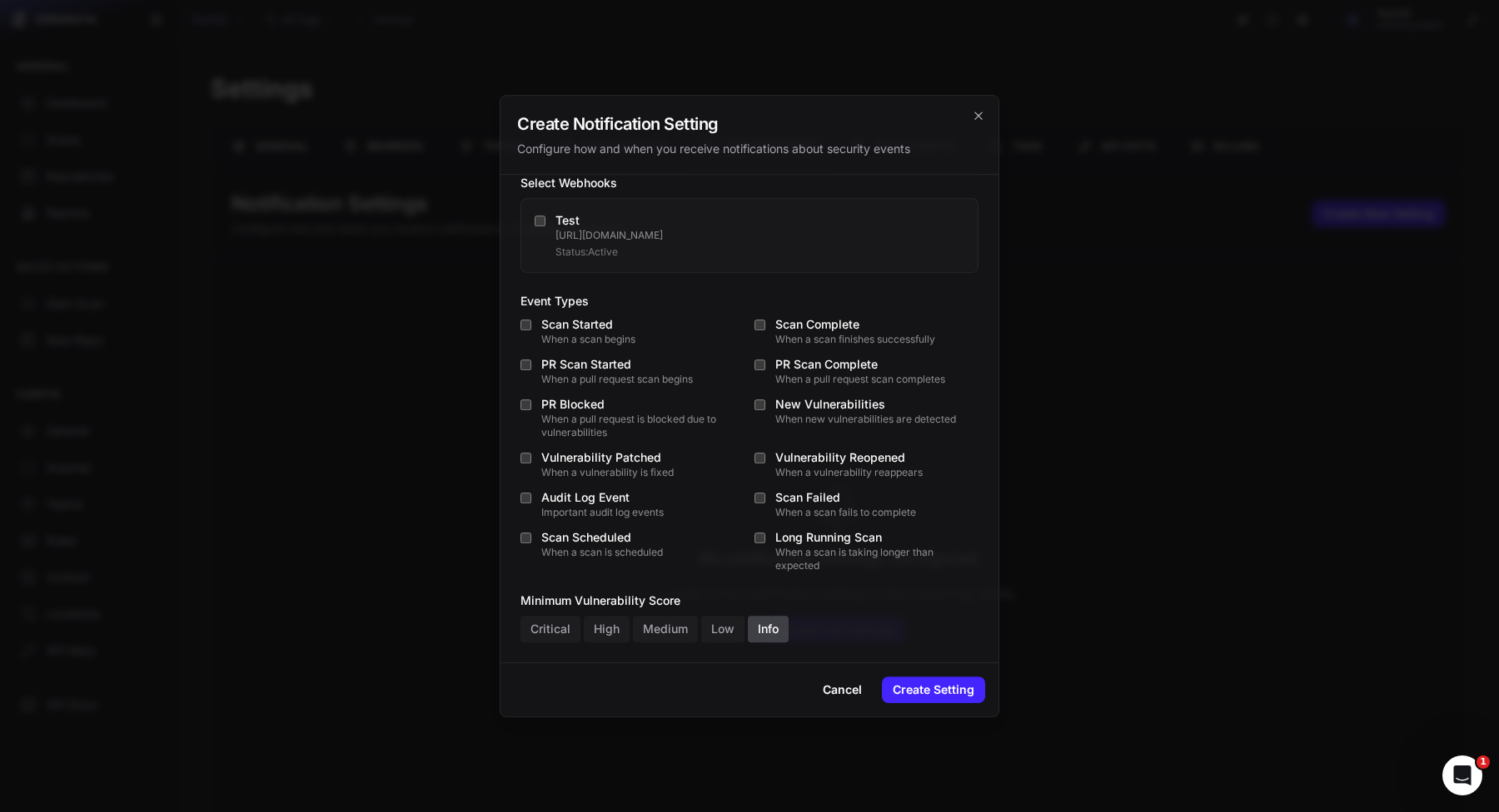
click at [811, 550] on div "When a scan is taking longer than expected" at bounding box center [877, 559] width 203 height 26
click at [813, 490] on div "Scan Failed" at bounding box center [877, 498] width 203 height 17
click at [822, 463] on div "Vulnerability Reopened" at bounding box center [877, 458] width 203 height 17
click at [835, 406] on div "New Vulnerabilities" at bounding box center [877, 405] width 203 height 17
click at [933, 682] on button "Create Setting" at bounding box center [933, 690] width 103 height 26
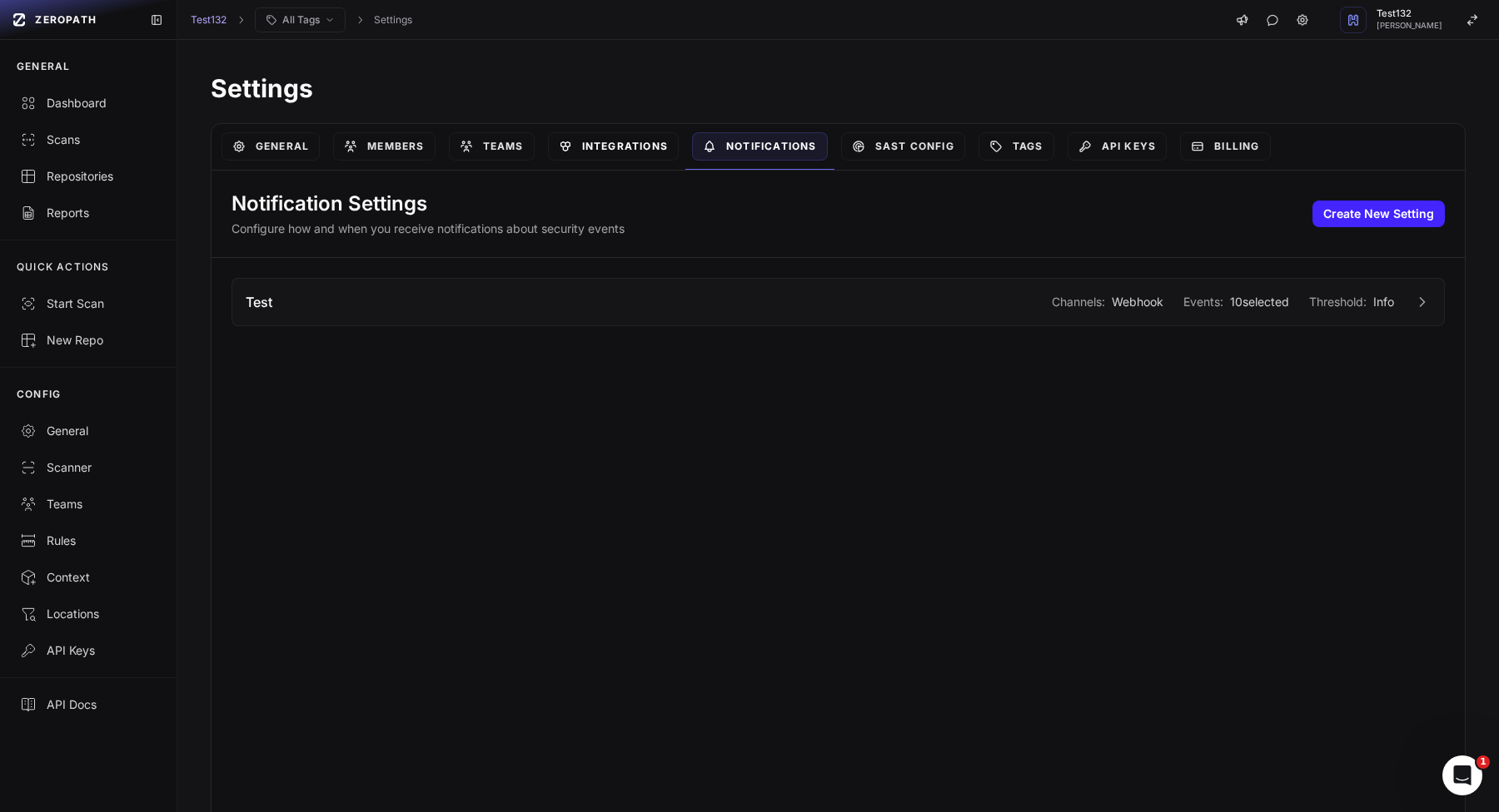
click at [638, 146] on link "Integrations" at bounding box center [613, 147] width 131 height 28
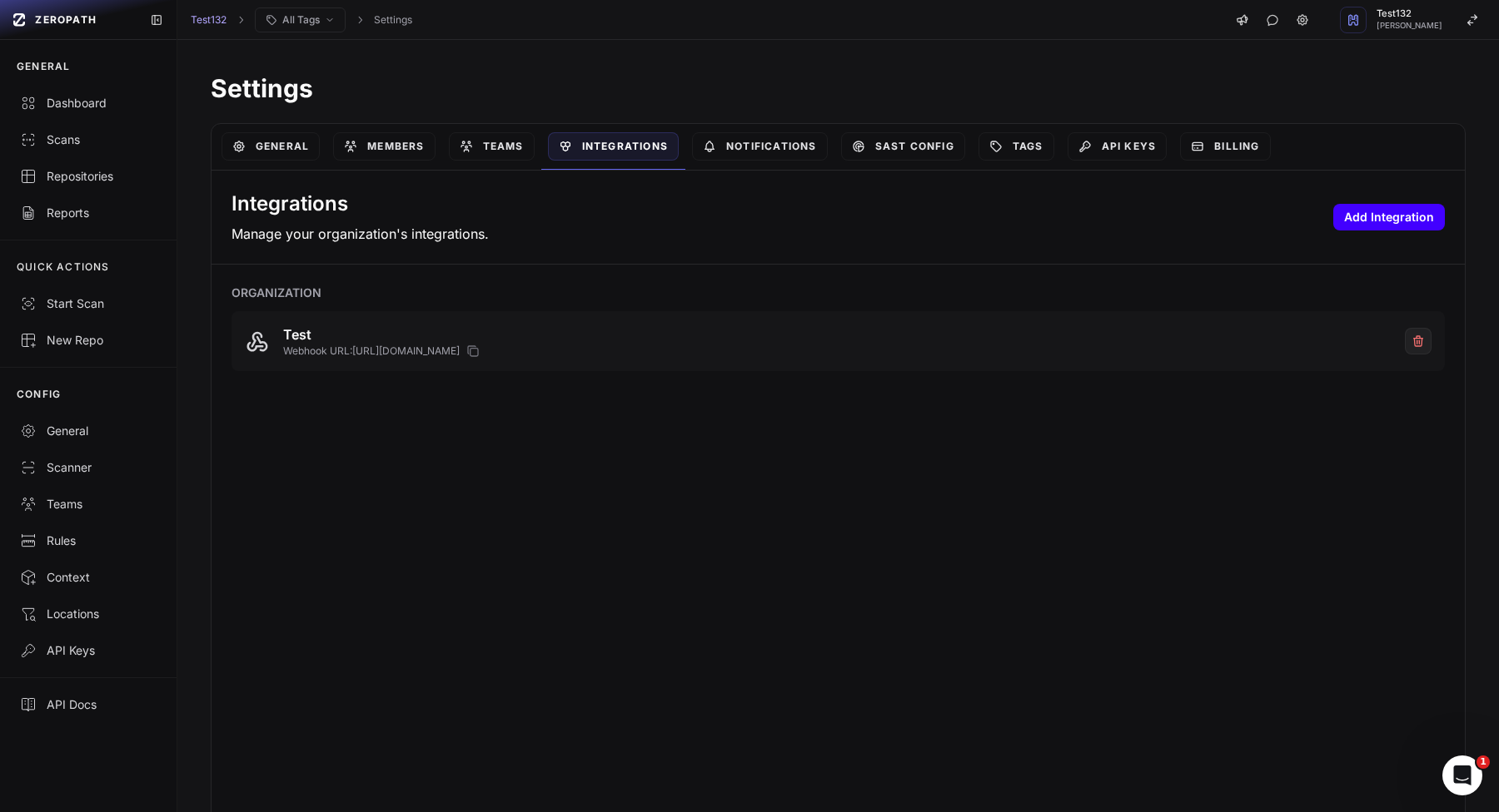
click at [1408, 213] on button "Add Integration" at bounding box center [1388, 217] width 112 height 26
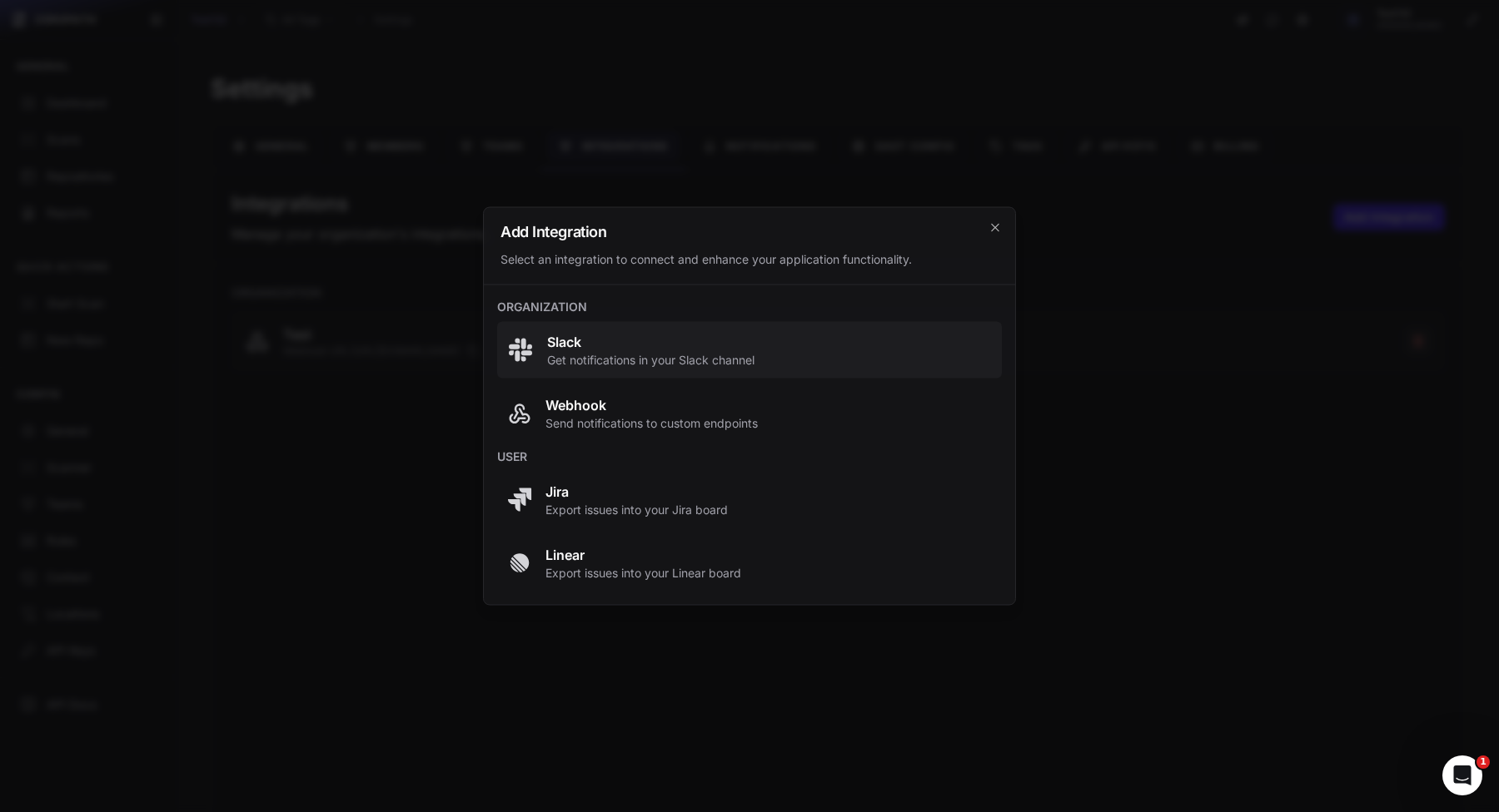
click at [675, 342] on span "Slack" at bounding box center [650, 341] width 207 height 20
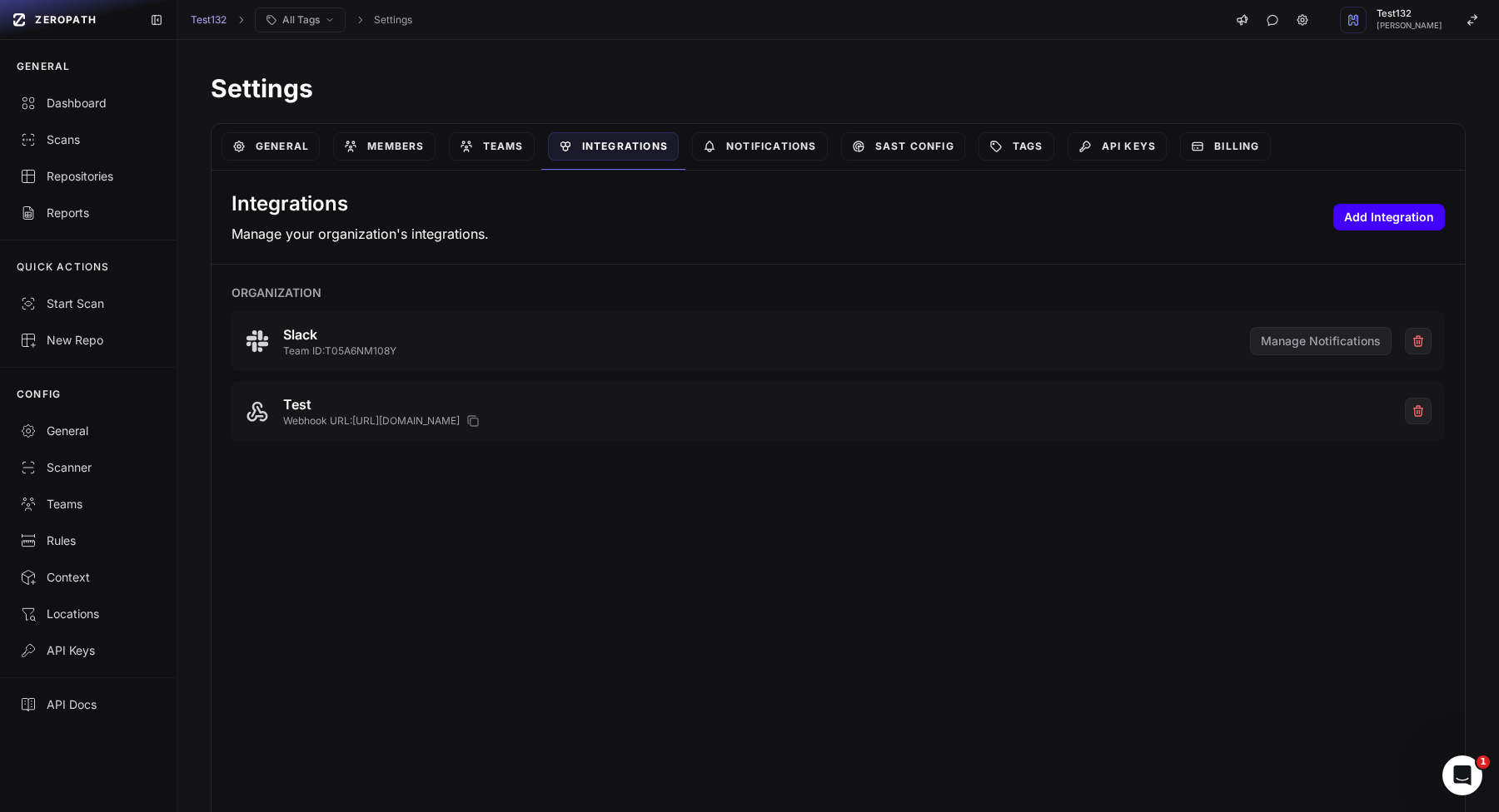
click at [1368, 205] on button "Add Integration" at bounding box center [1388, 217] width 112 height 26
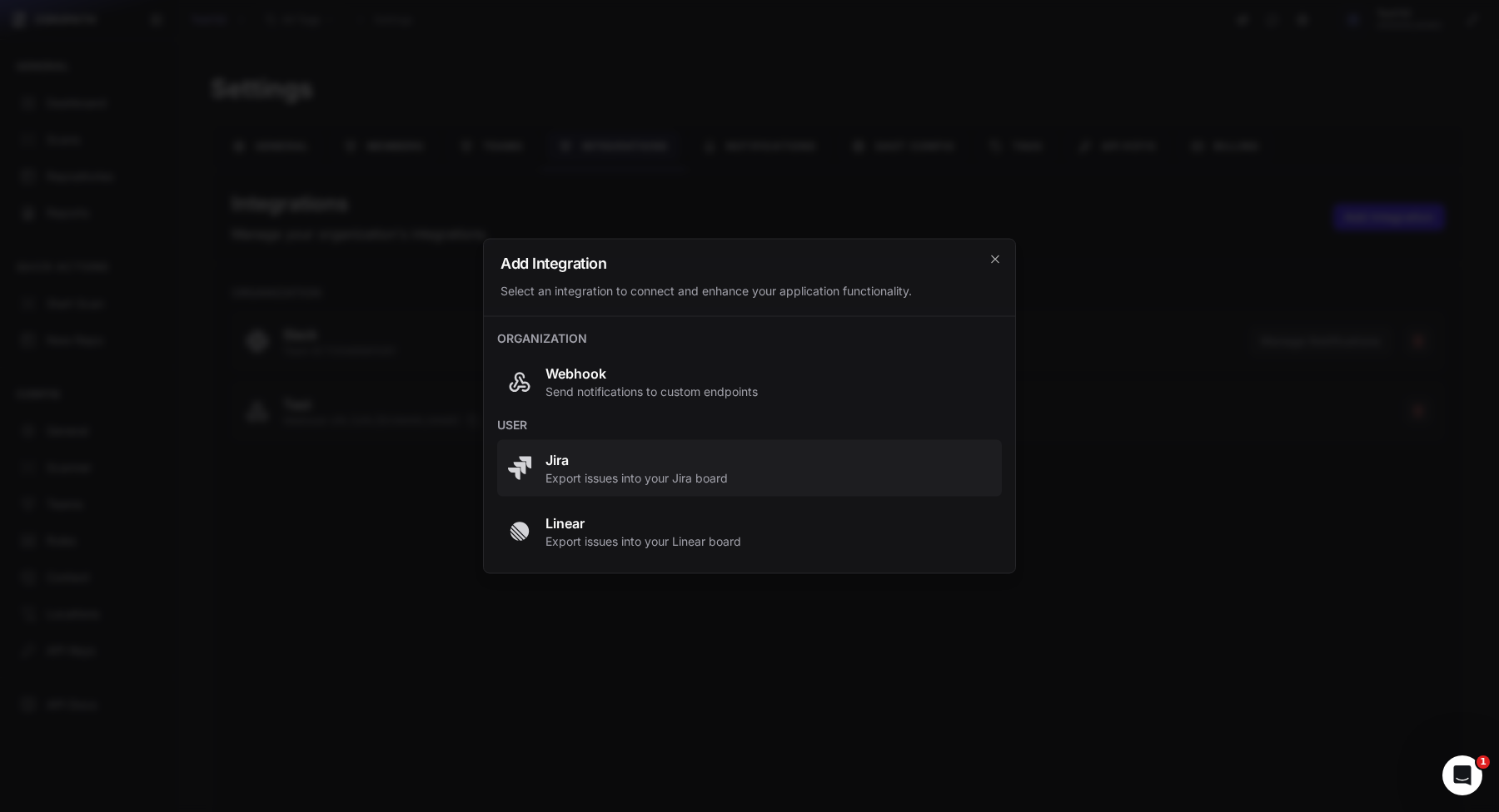
click at [662, 470] on span "Export issues into your Jira board" at bounding box center [636, 478] width 183 height 17
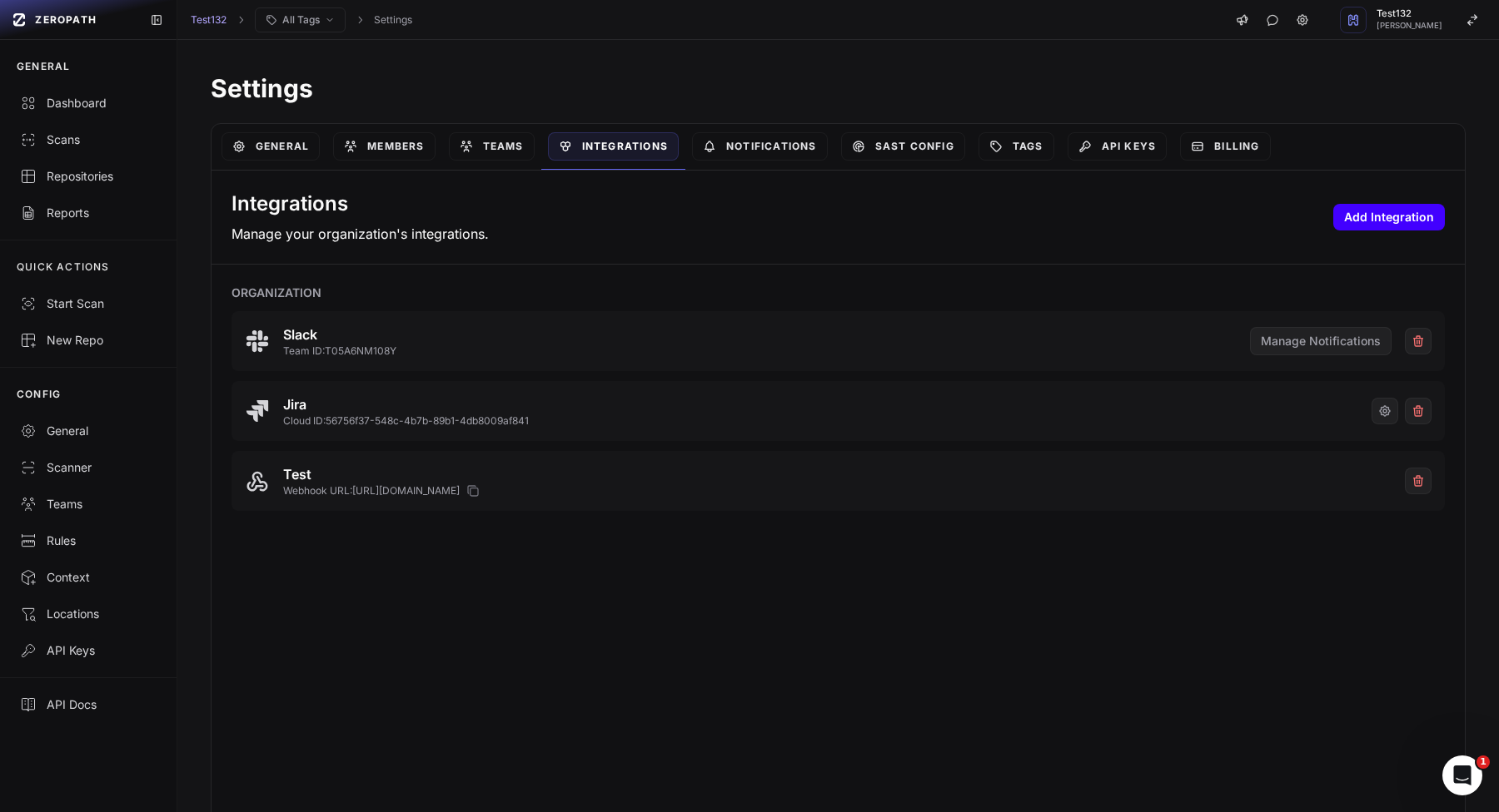
click at [1357, 210] on button "Add Integration" at bounding box center [1388, 217] width 112 height 26
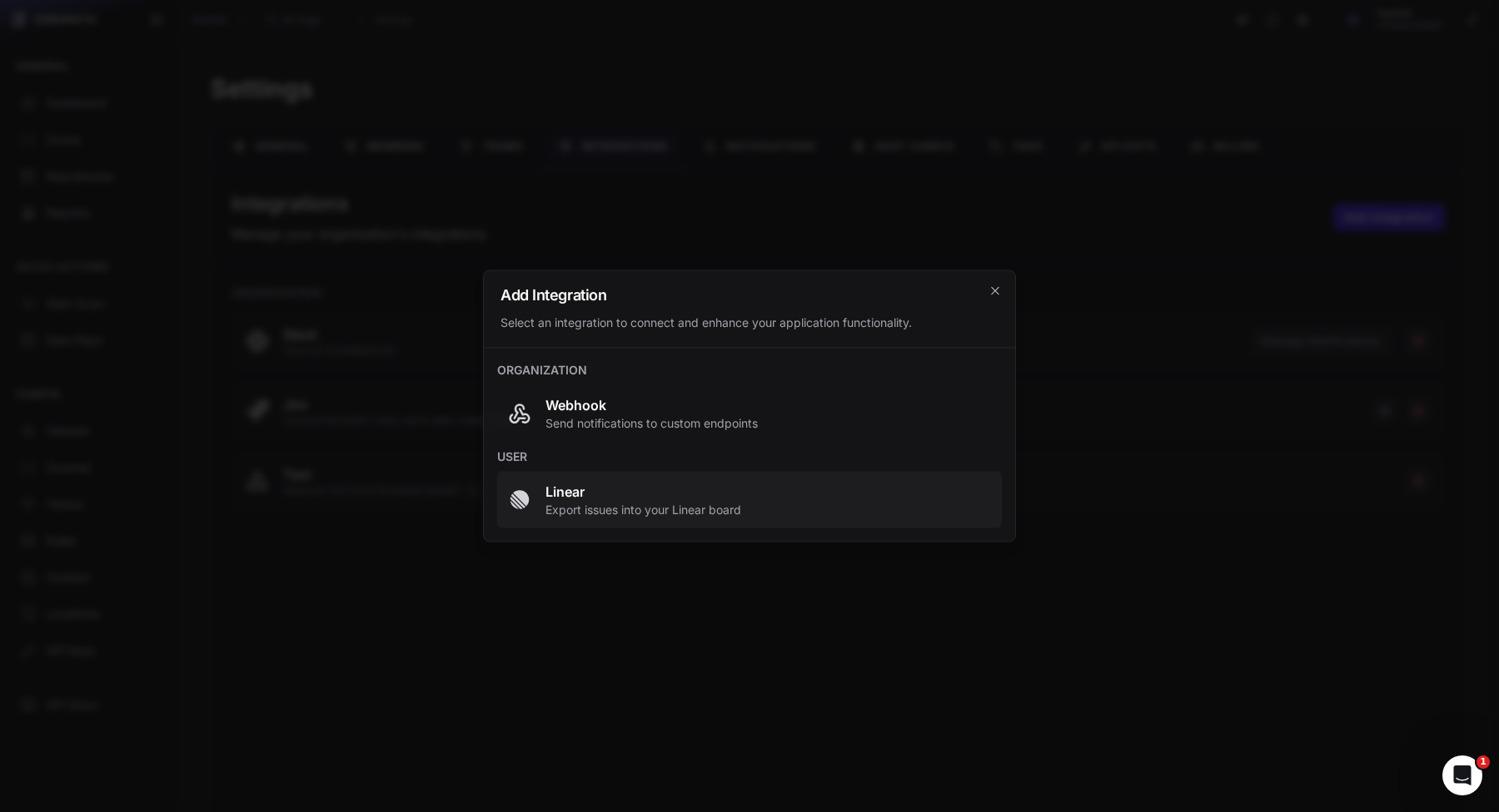
click at [901, 524] on button "Linear Export issues into your Linear board" at bounding box center [749, 500] width 504 height 57
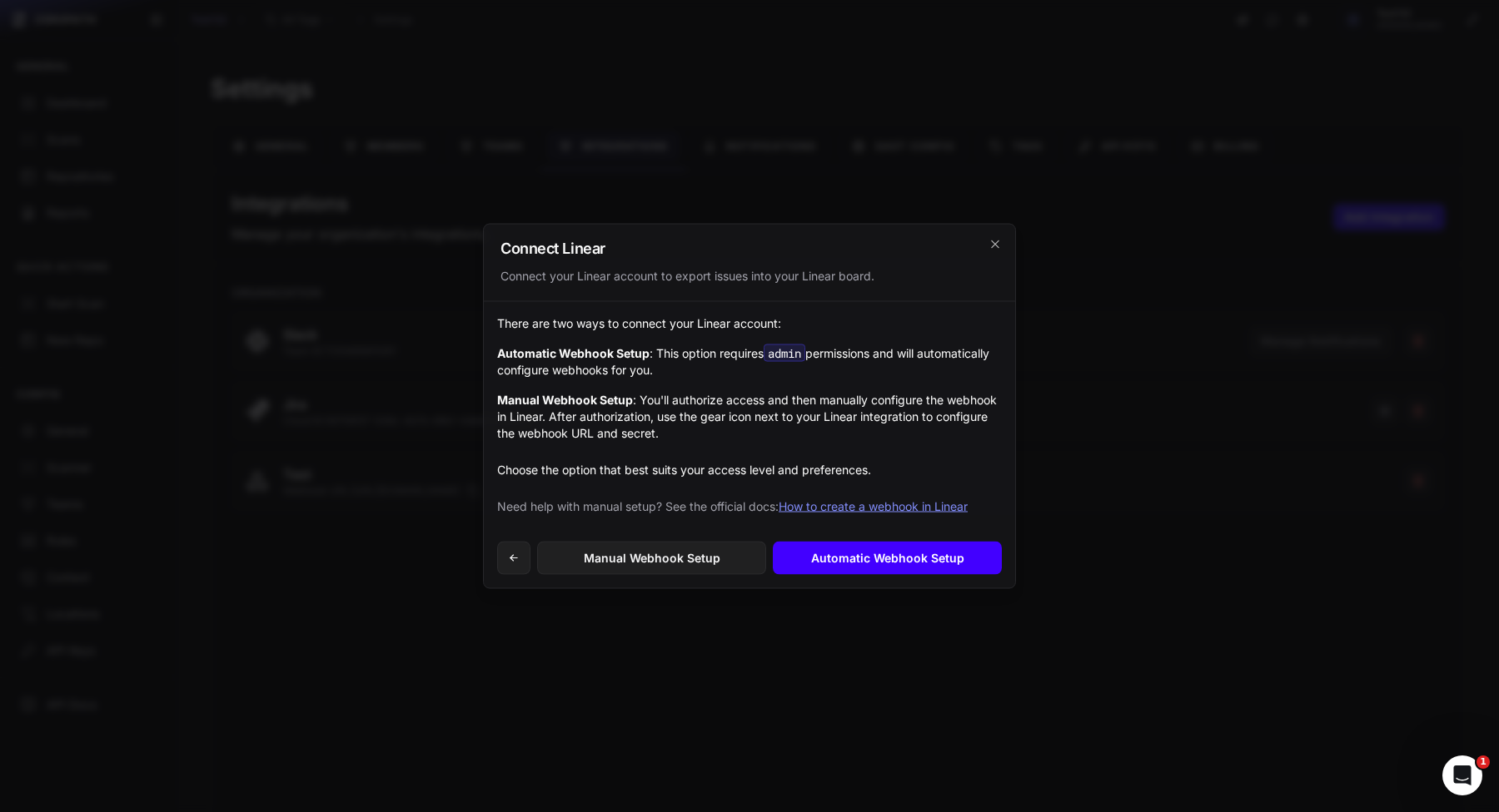
click at [822, 561] on link "Automatic Webhook Setup" at bounding box center [887, 558] width 229 height 33
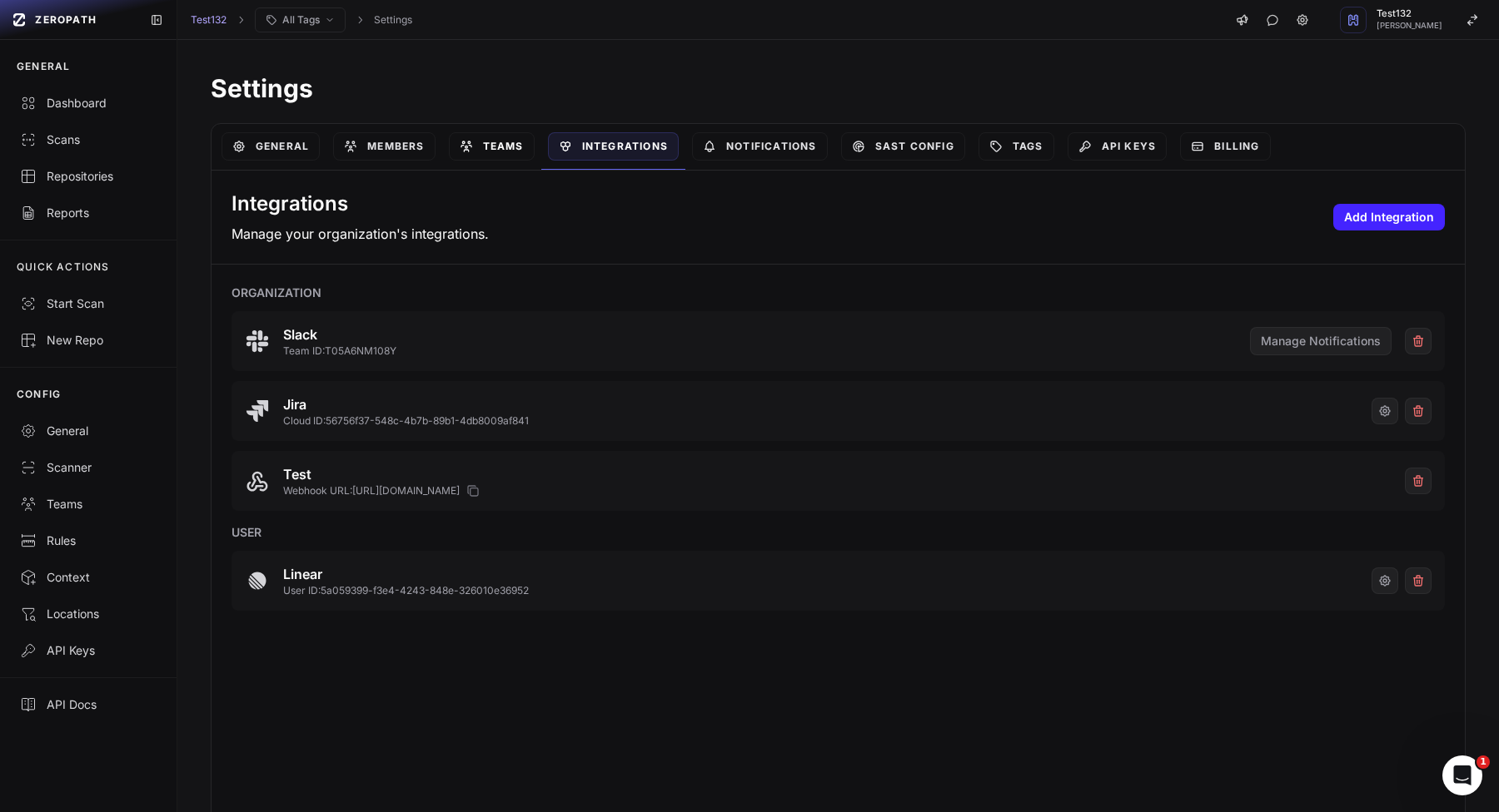
click at [504, 144] on link "Teams" at bounding box center [491, 147] width 86 height 28
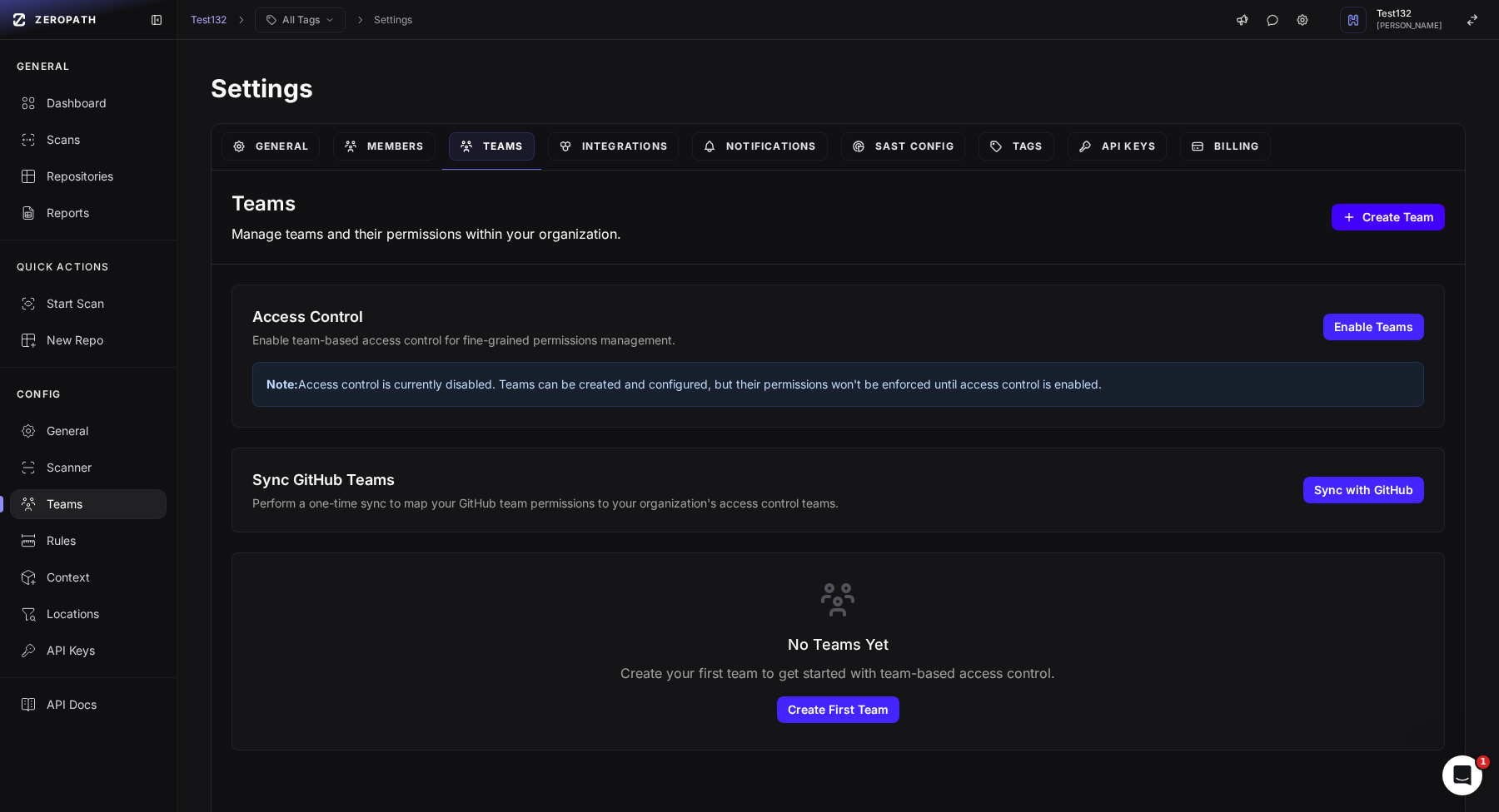
click at [1394, 211] on button "Create Team" at bounding box center [1388, 217] width 113 height 26
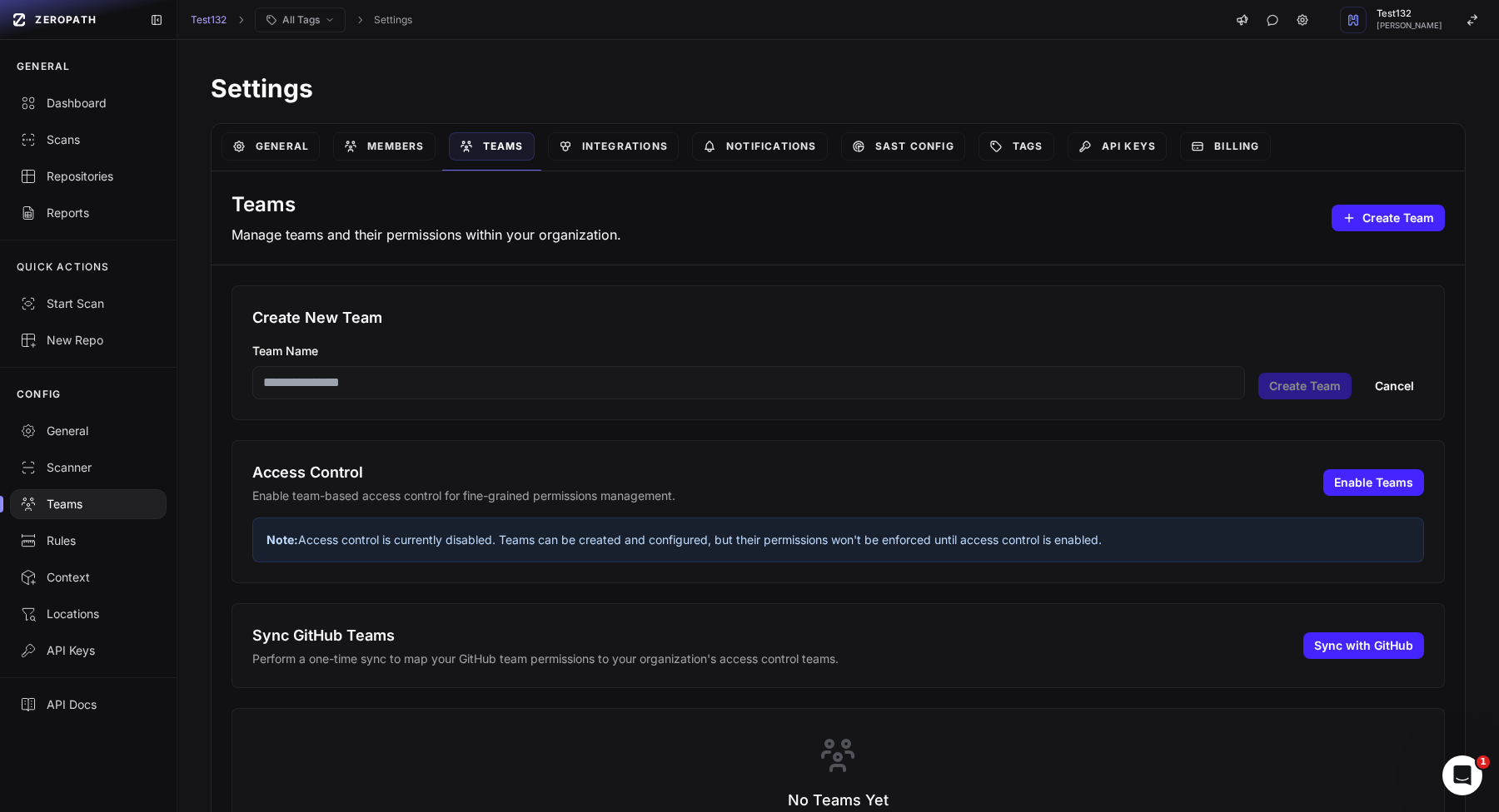
click at [769, 390] on input "Team Name" at bounding box center [748, 382] width 992 height 33
type input "****"
click at [1317, 380] on button "Create Team" at bounding box center [1304, 386] width 94 height 26
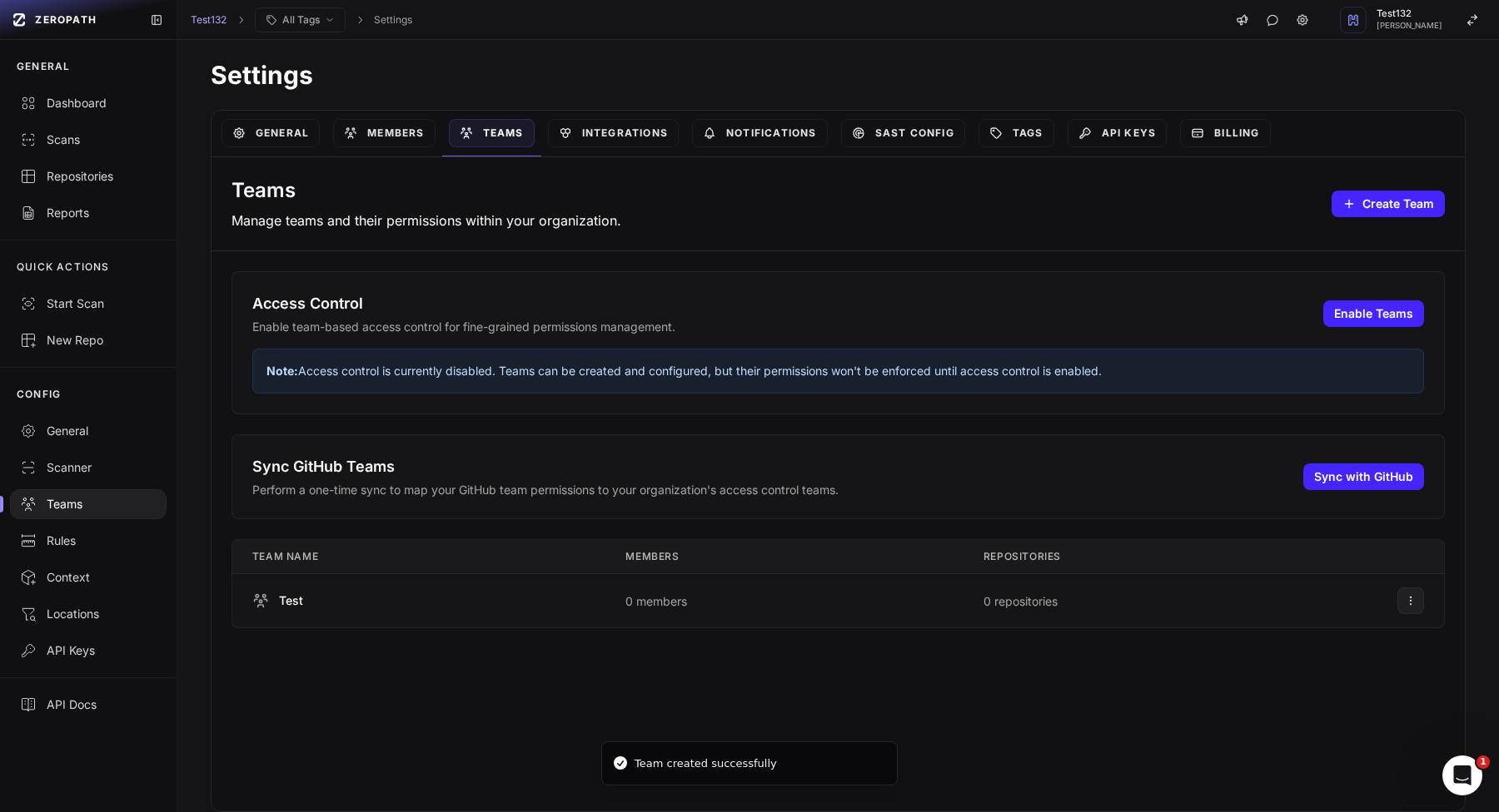
scroll to position [13, 0]
click at [1418, 602] on button at bounding box center [1410, 600] width 26 height 26
click at [1278, 623] on div "Manage Team" at bounding box center [1343, 633] width 158 height 30
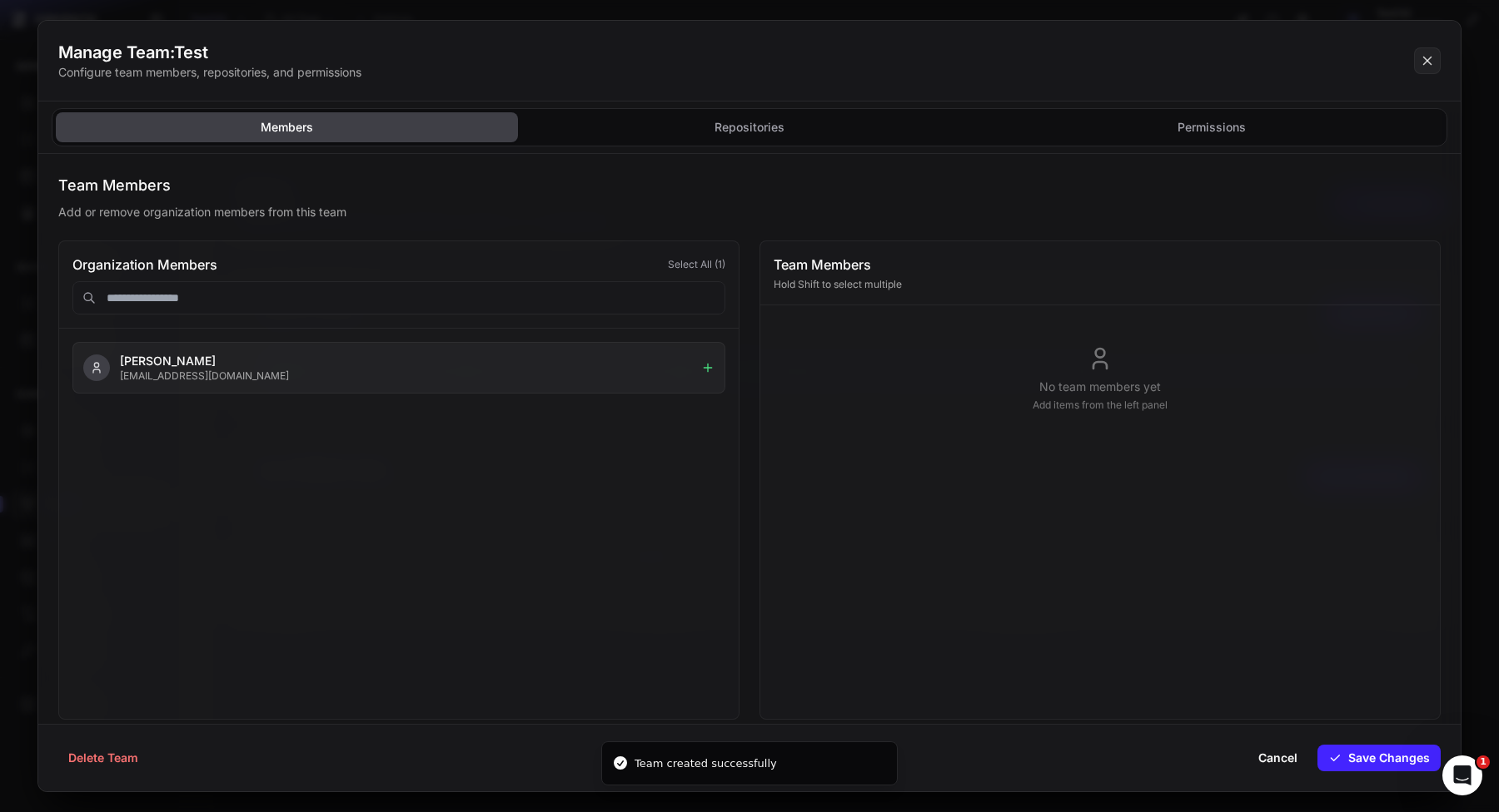
click at [497, 386] on button "[PERSON_NAME] [EMAIL_ADDRESS][DOMAIN_NAME]" at bounding box center [399, 368] width 653 height 52
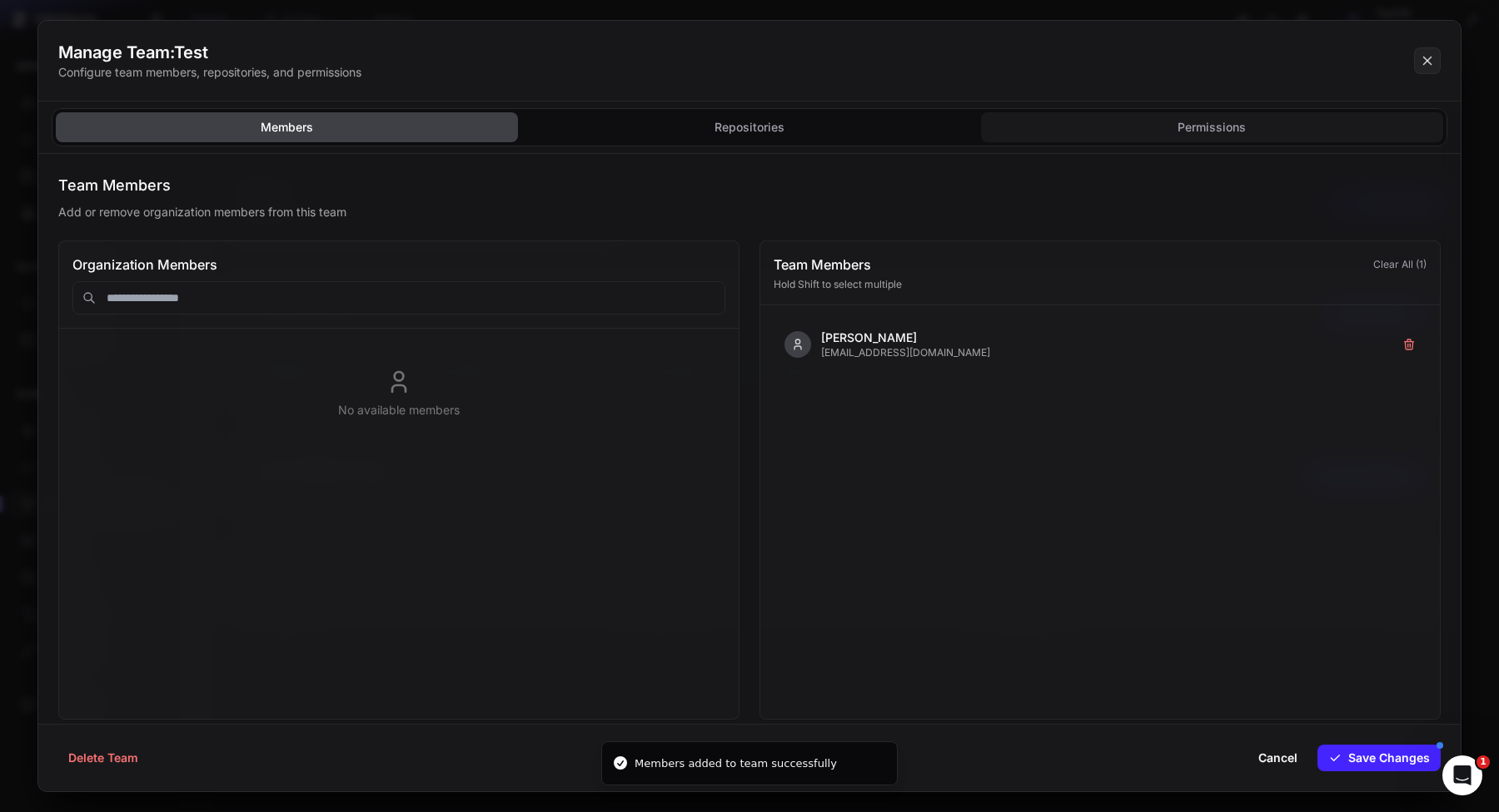
click at [1117, 115] on button "Permissions" at bounding box center [1211, 128] width 462 height 30
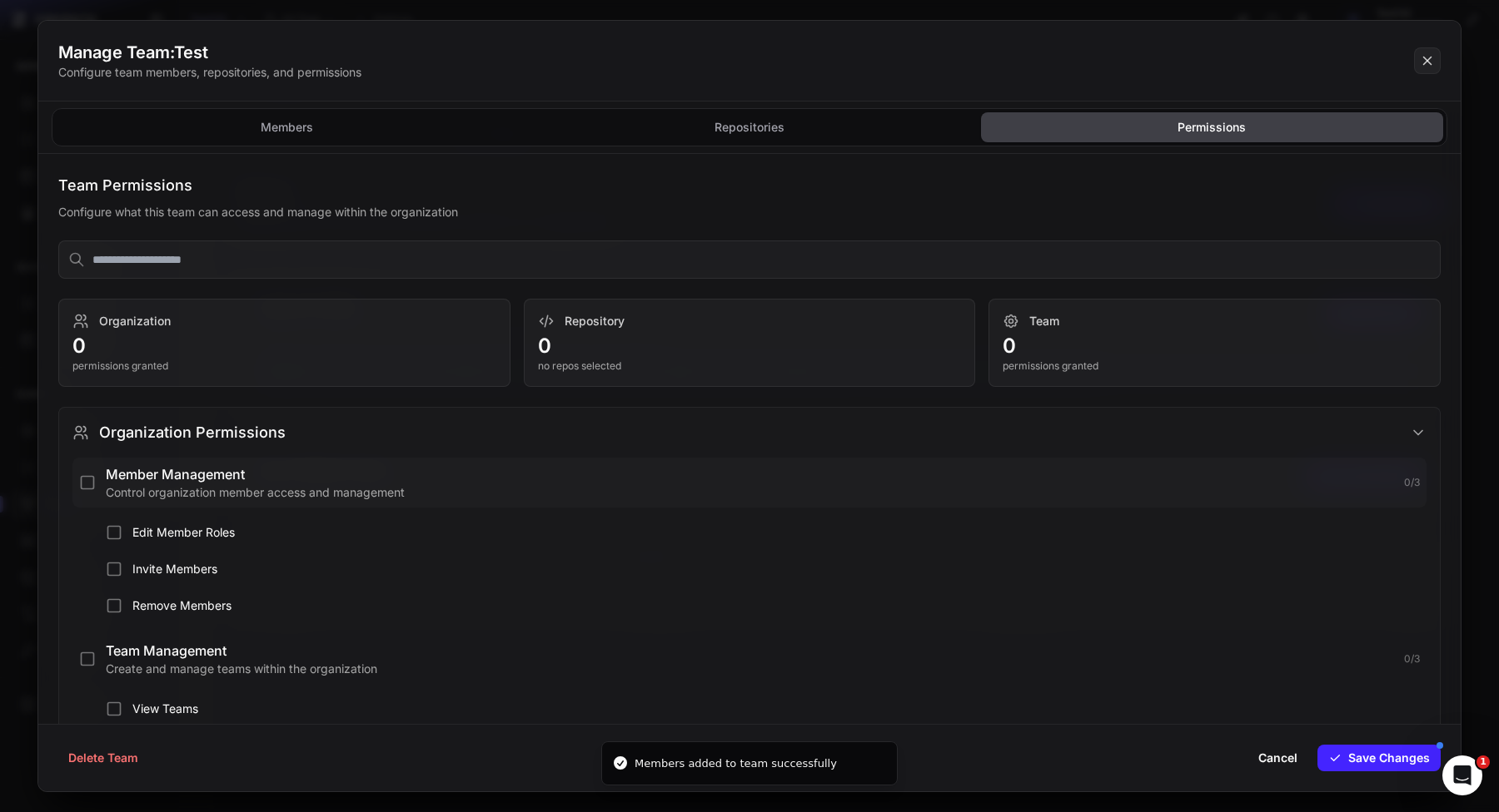
click at [370, 485] on p "Control organization member access and management" at bounding box center [750, 492] width 1288 height 17
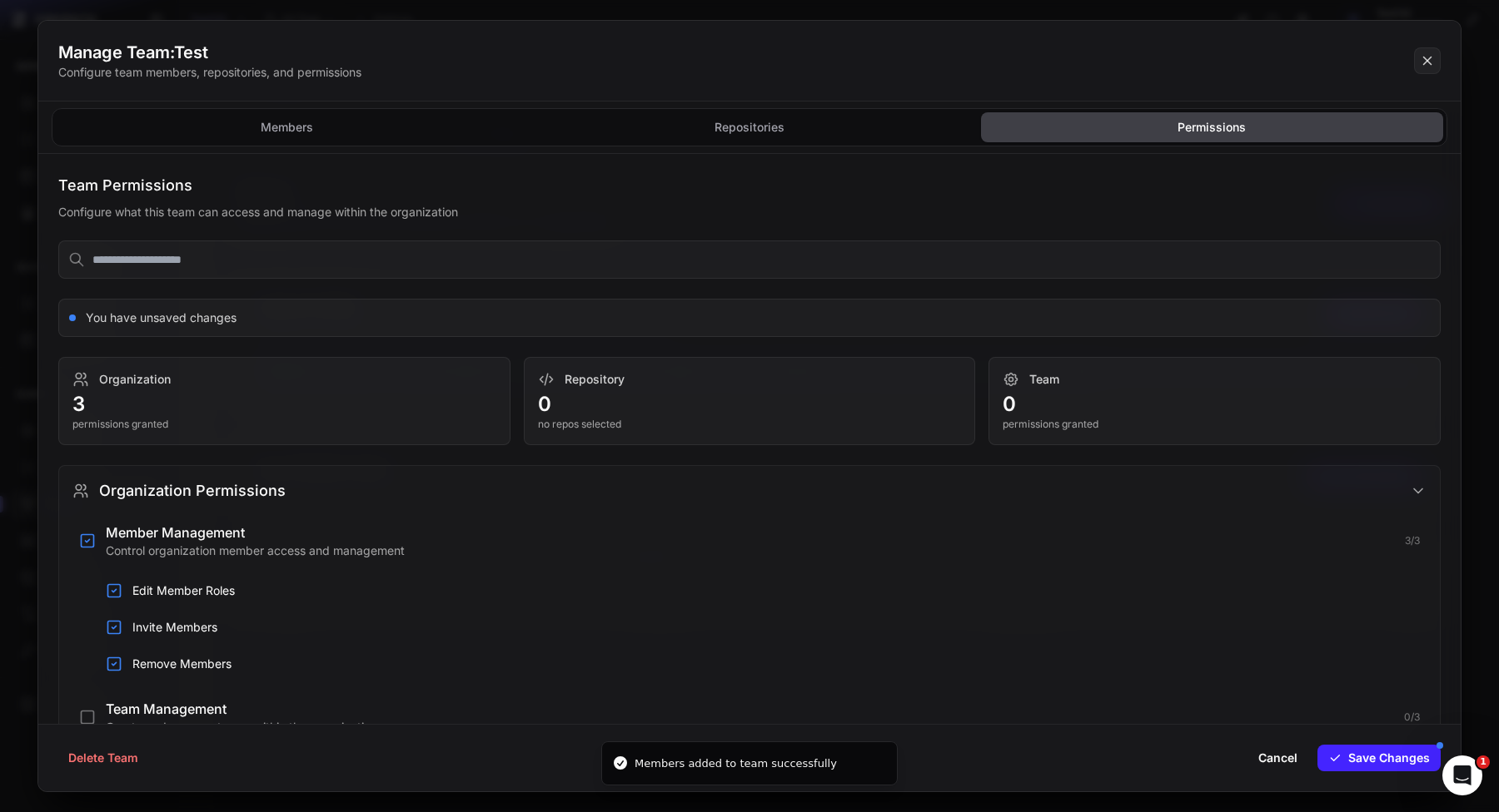
click at [1344, 740] on div "Delete Team Cancel Save Changes" at bounding box center [749, 757] width 1422 height 67
click at [1343, 752] on button "Save Changes" at bounding box center [1379, 758] width 123 height 26
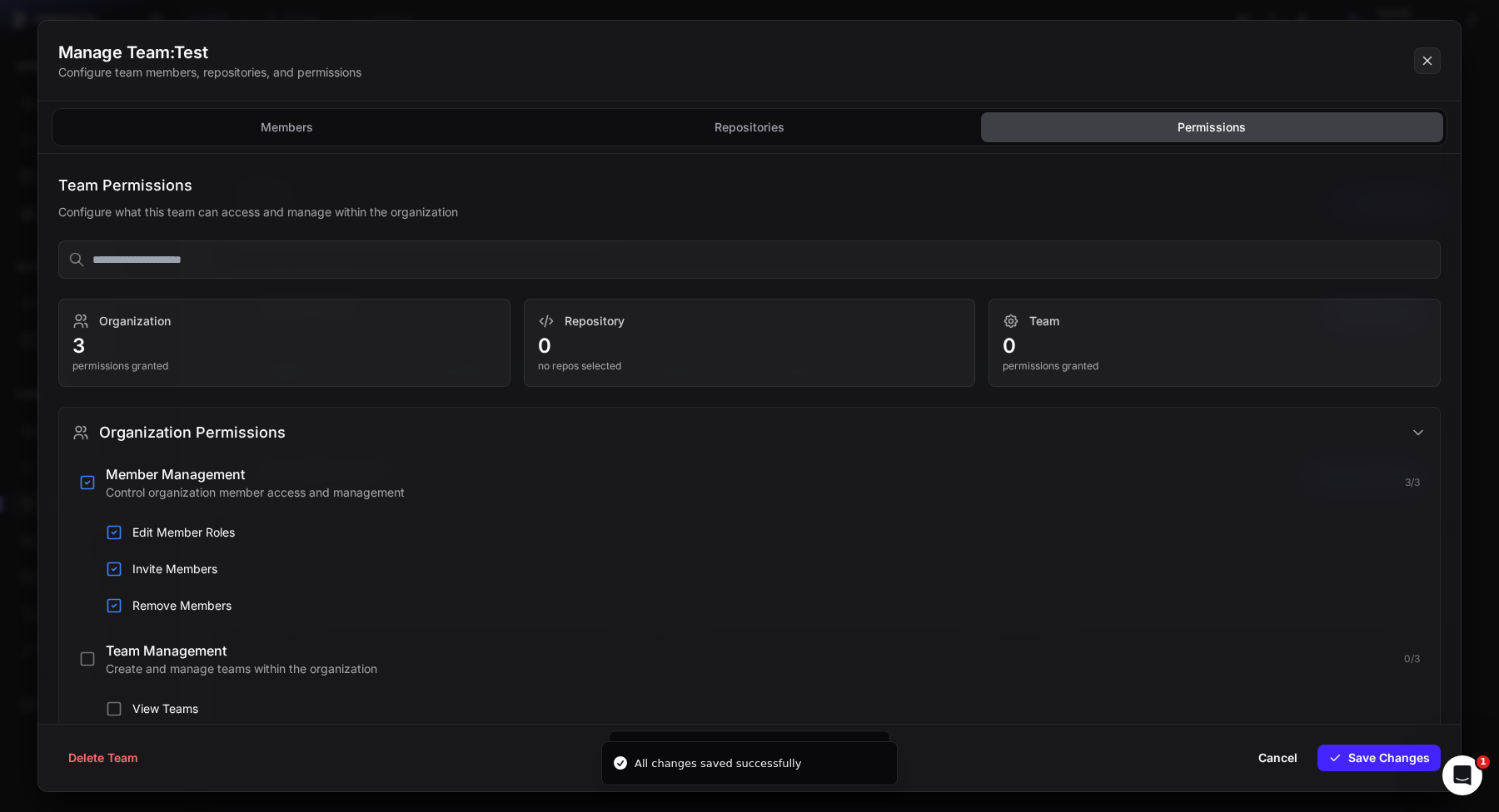
click at [1474, 540] on button at bounding box center [749, 406] width 1499 height 812
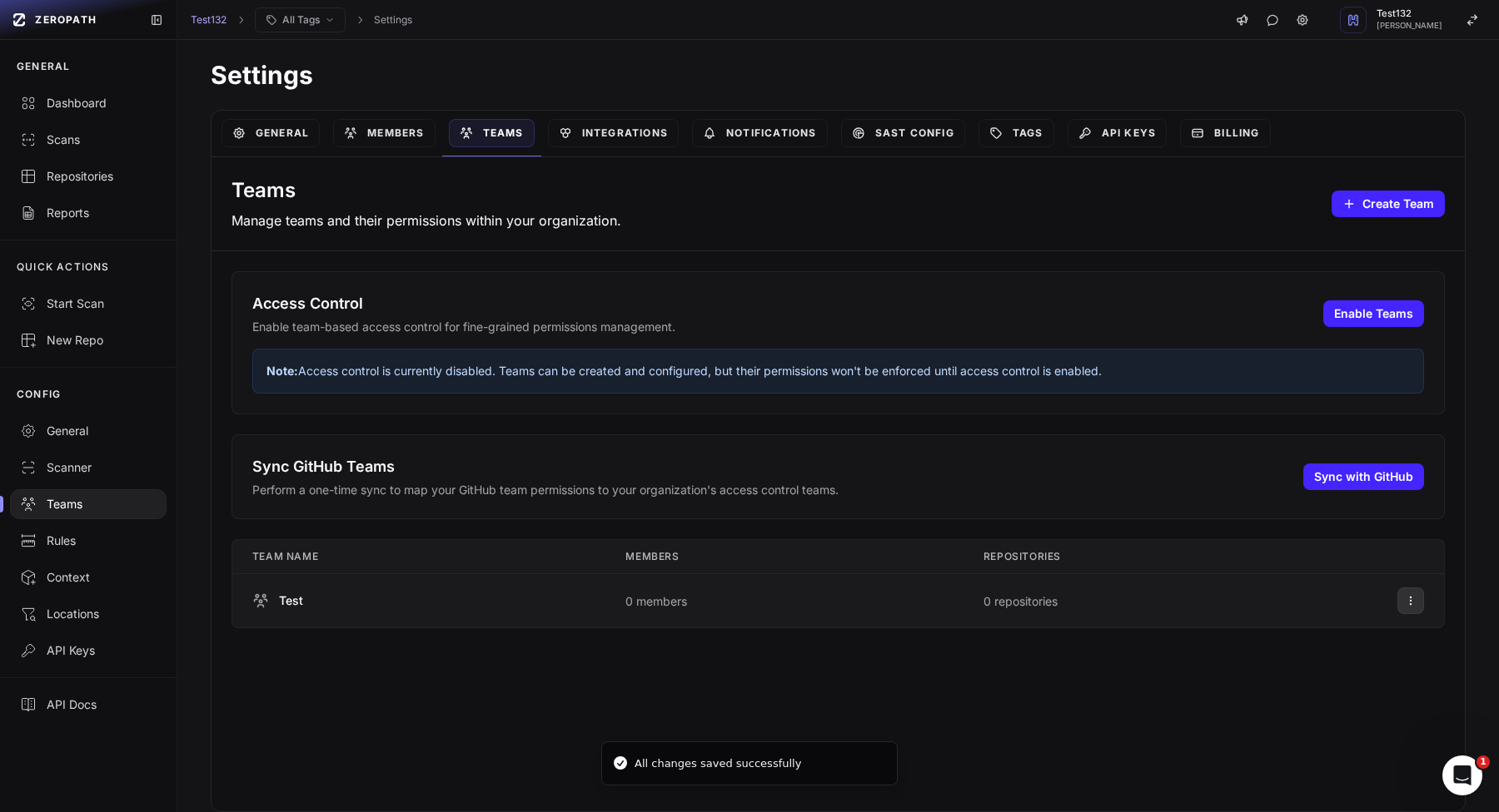
click at [1411, 608] on button at bounding box center [1410, 600] width 26 height 26
click at [1308, 664] on div "Delete Team" at bounding box center [1318, 664] width 88 height 17
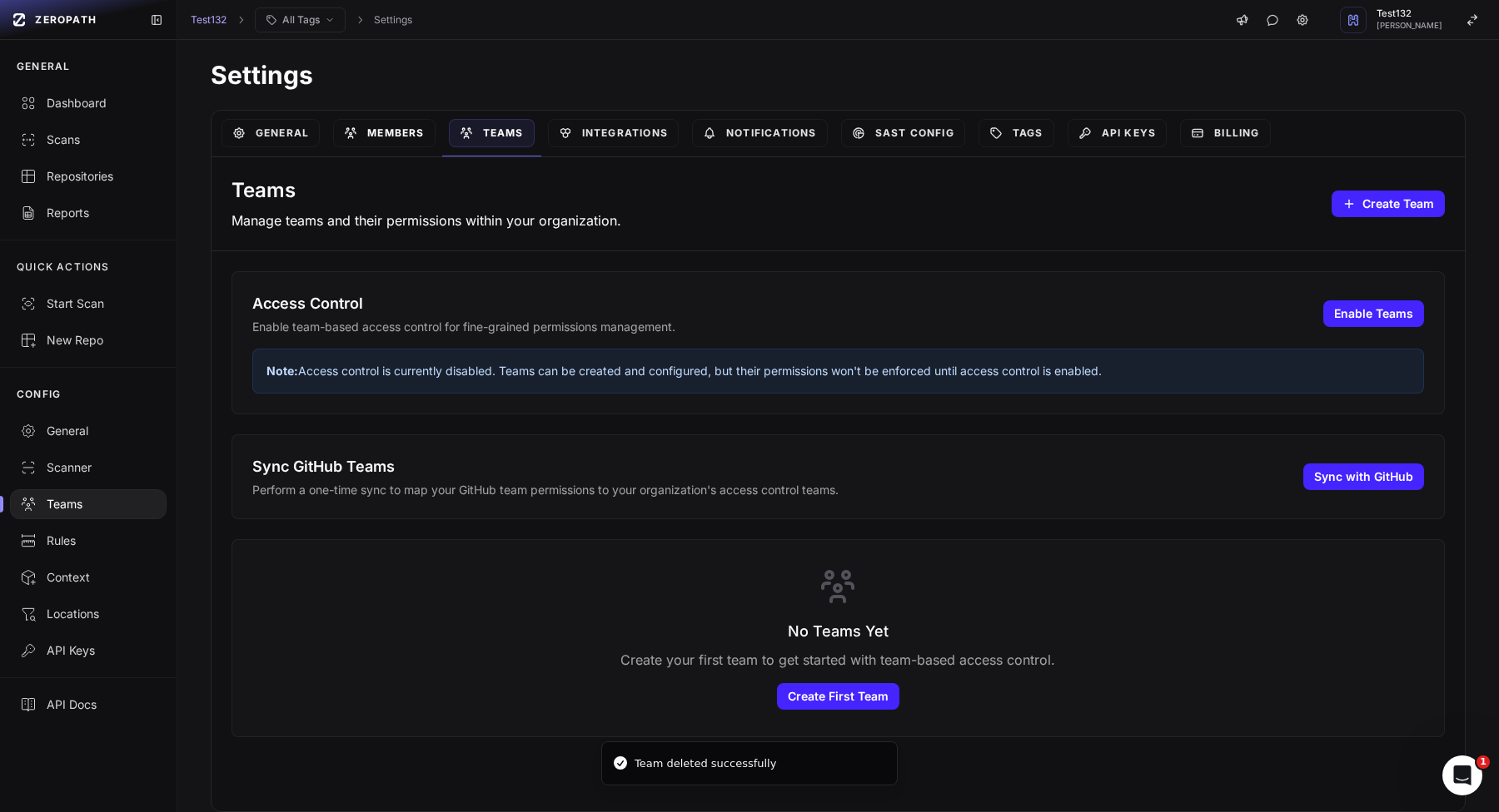
click at [391, 121] on link "Members" at bounding box center [383, 133] width 101 height 28
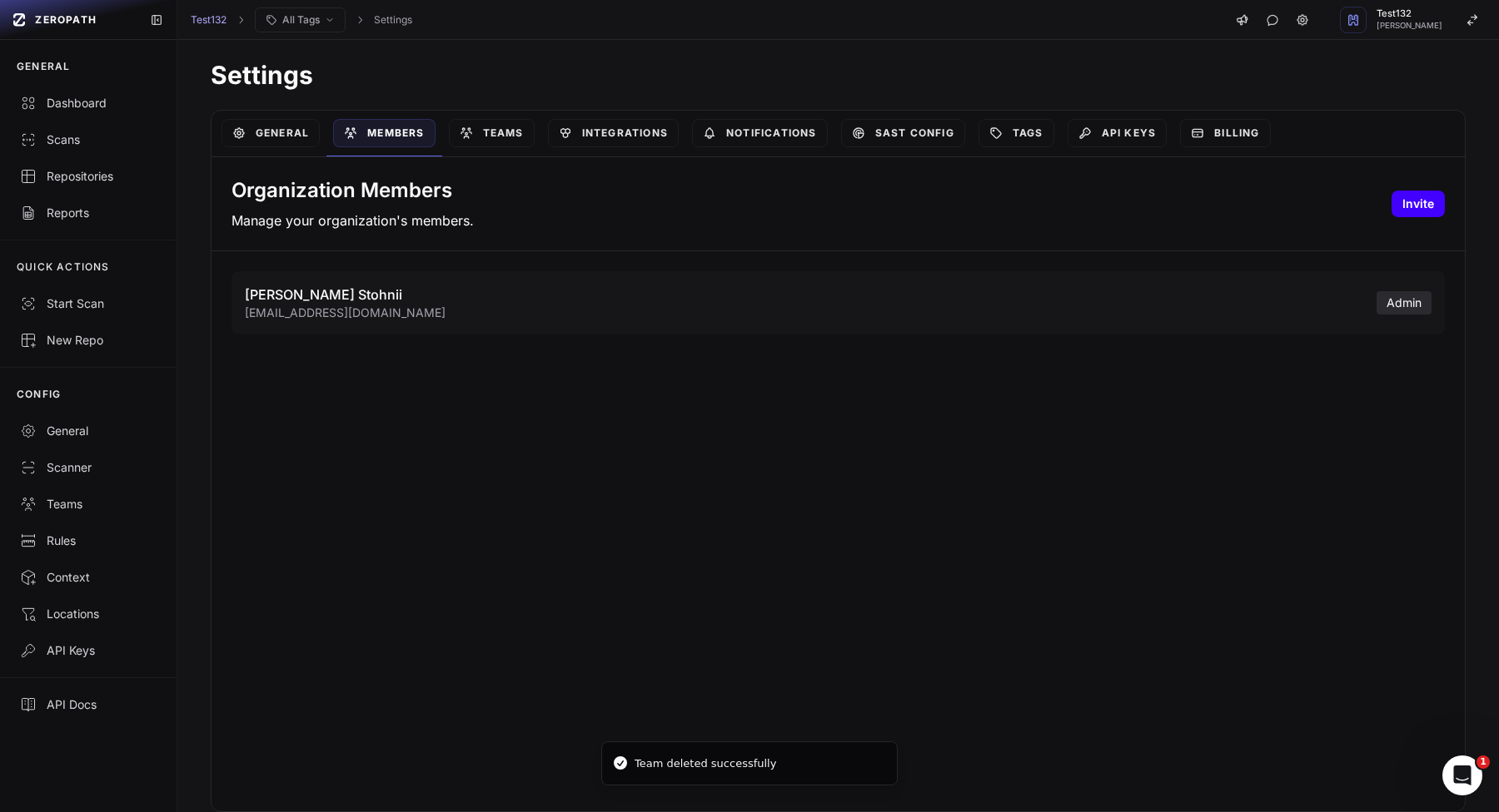
click at [1428, 202] on button "Invite" at bounding box center [1418, 204] width 53 height 26
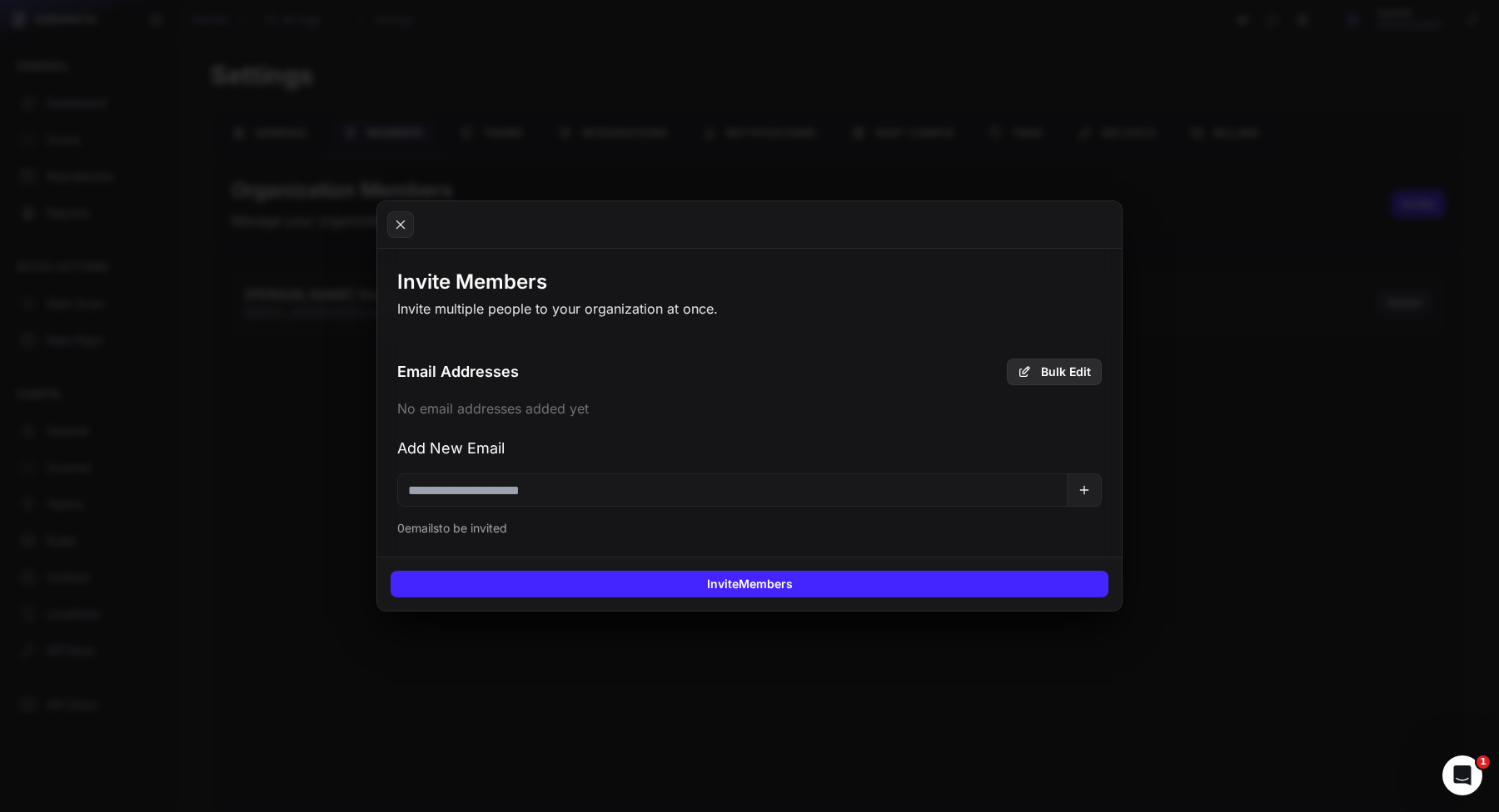
click at [1026, 366] on icon at bounding box center [1024, 371] width 13 height 13
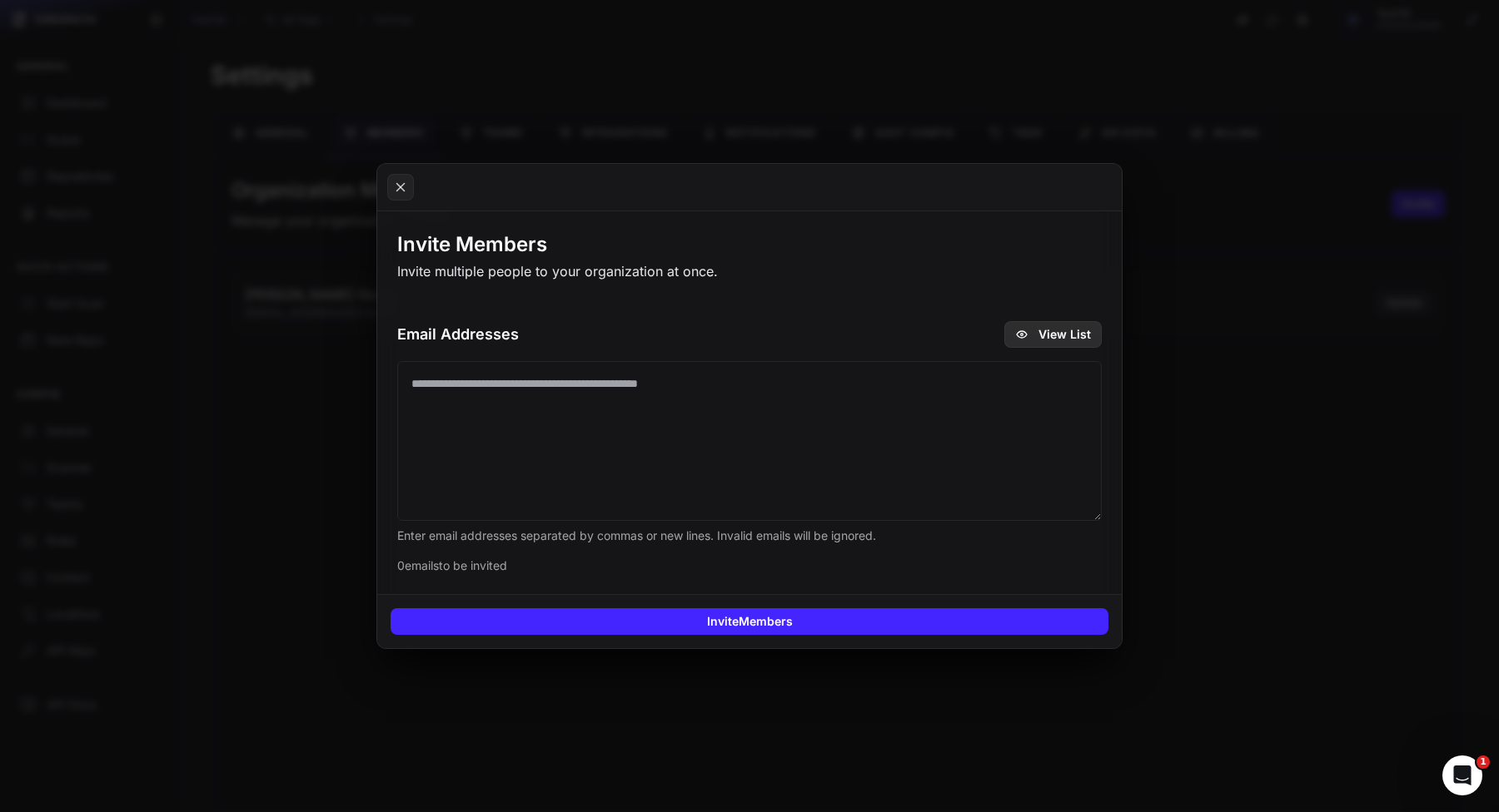
click at [793, 422] on textarea at bounding box center [749, 441] width 705 height 160
paste textarea "**********"
type textarea "**********"
click at [1023, 339] on icon at bounding box center [1021, 335] width 13 height 13
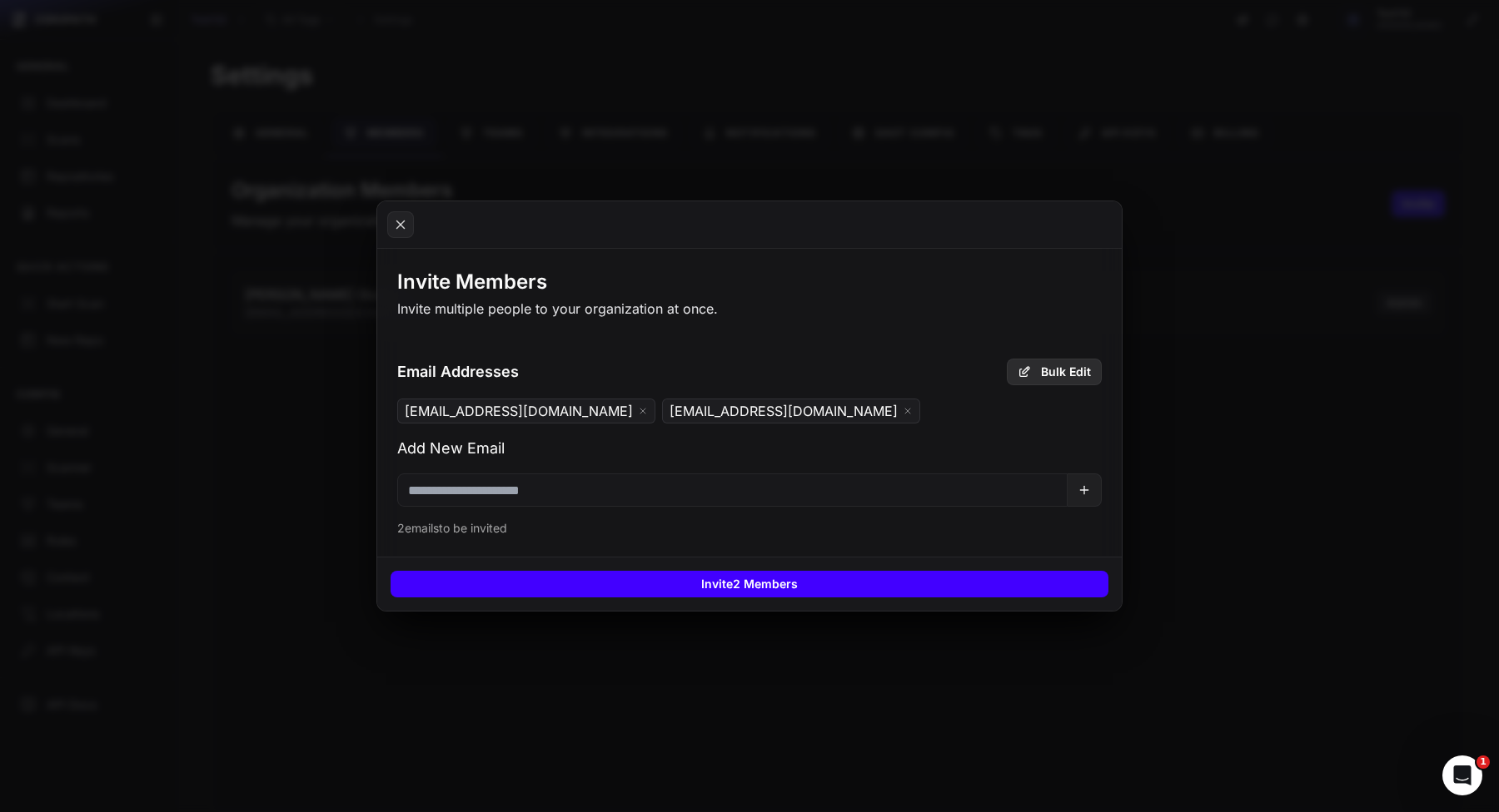
click at [814, 583] on button "Invite 2 Members" at bounding box center [749, 584] width 718 height 26
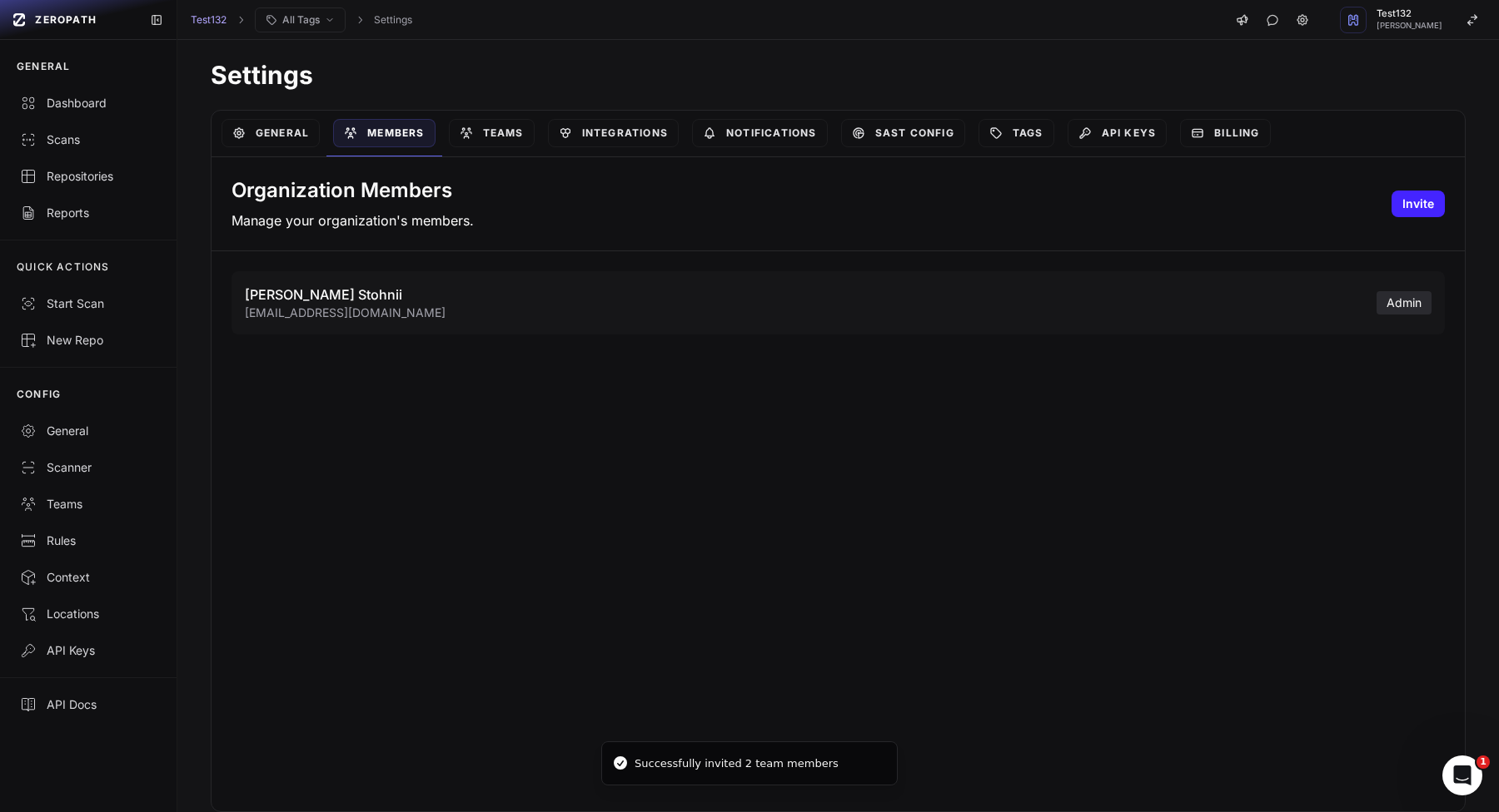
click at [278, 115] on div "General" at bounding box center [270, 133] width 112 height 45
click at [278, 143] on link "General" at bounding box center [270, 133] width 98 height 28
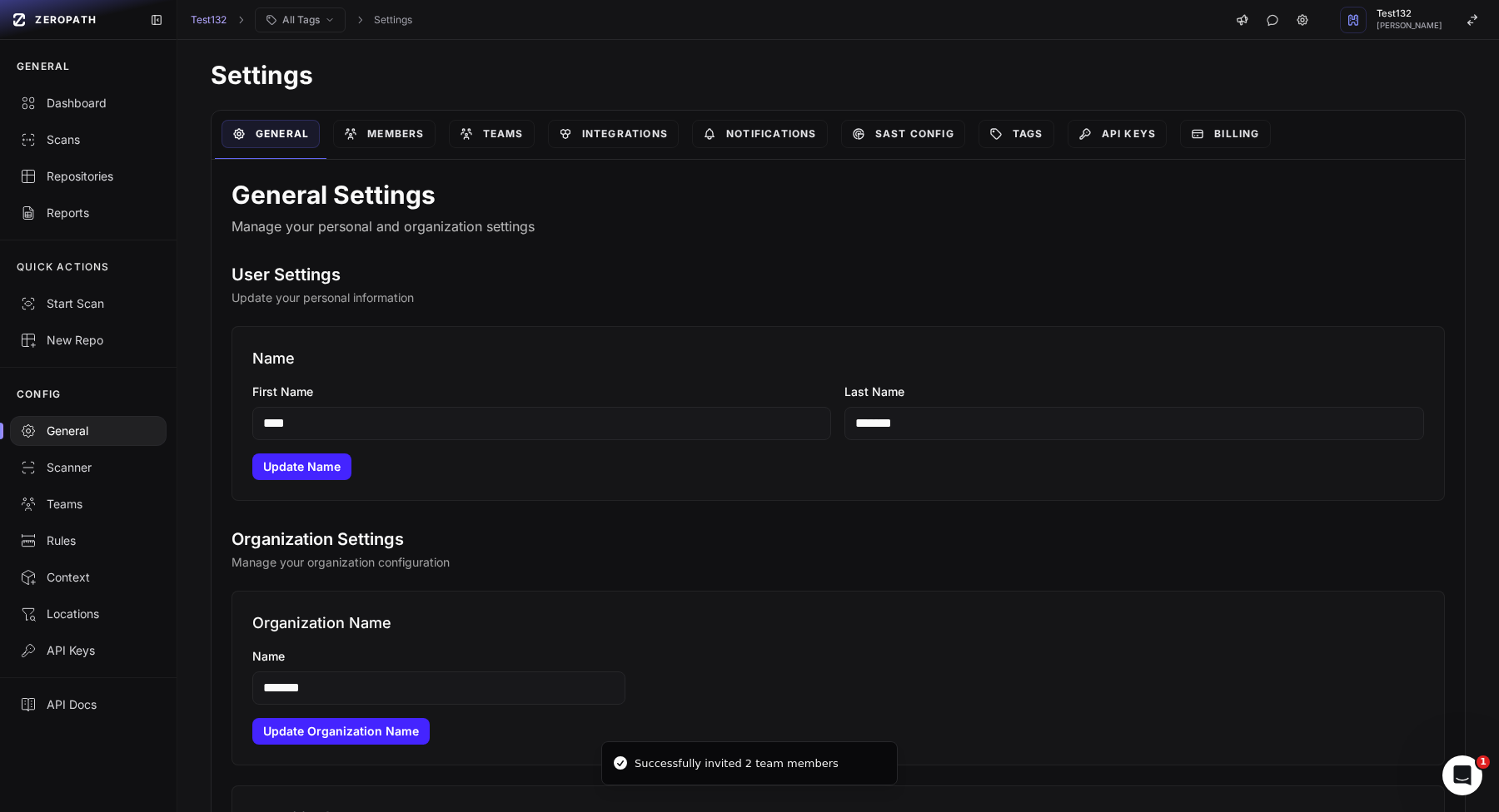
click at [732, 434] on input "****" at bounding box center [542, 423] width 580 height 33
type input "*******"
click at [1023, 425] on input "*******" at bounding box center [1134, 423] width 580 height 33
type input "**********"
click at [305, 458] on button "Update Name" at bounding box center [302, 467] width 99 height 26
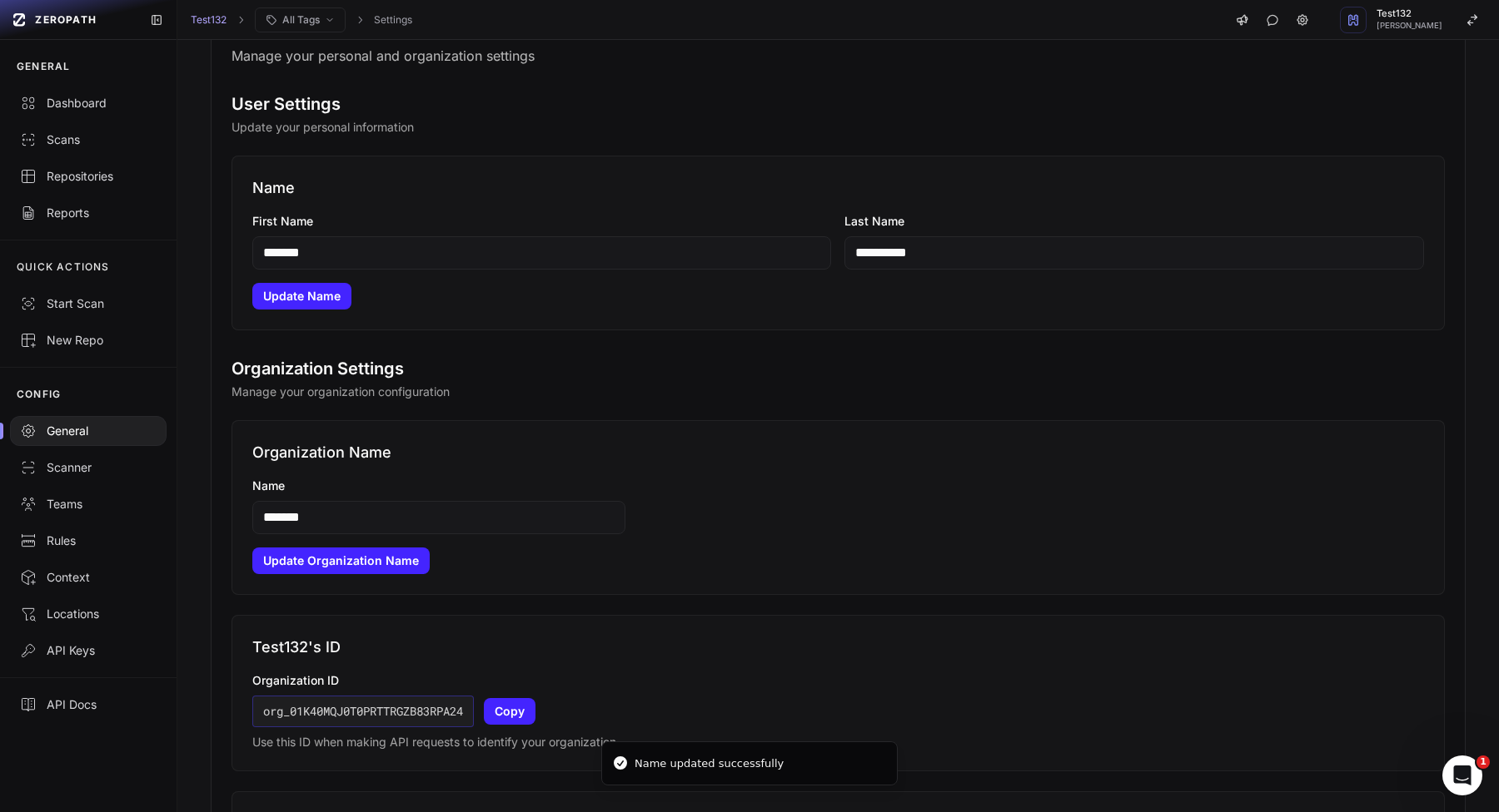
scroll to position [221, 0]
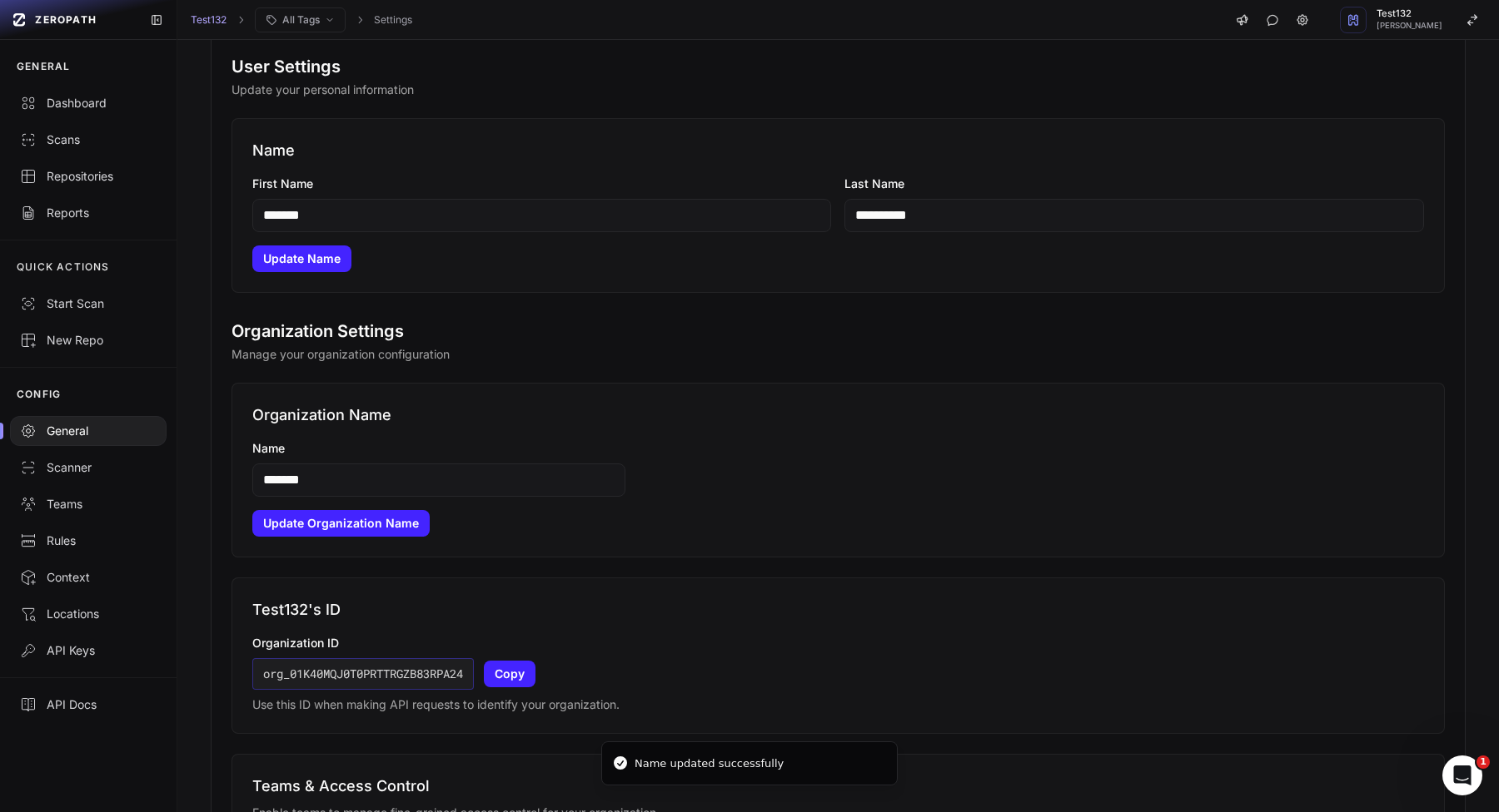
click at [546, 473] on input "*******" at bounding box center [439, 479] width 373 height 33
type input "**********"
click at [372, 519] on button "Update Organization Name" at bounding box center [341, 524] width 178 height 26
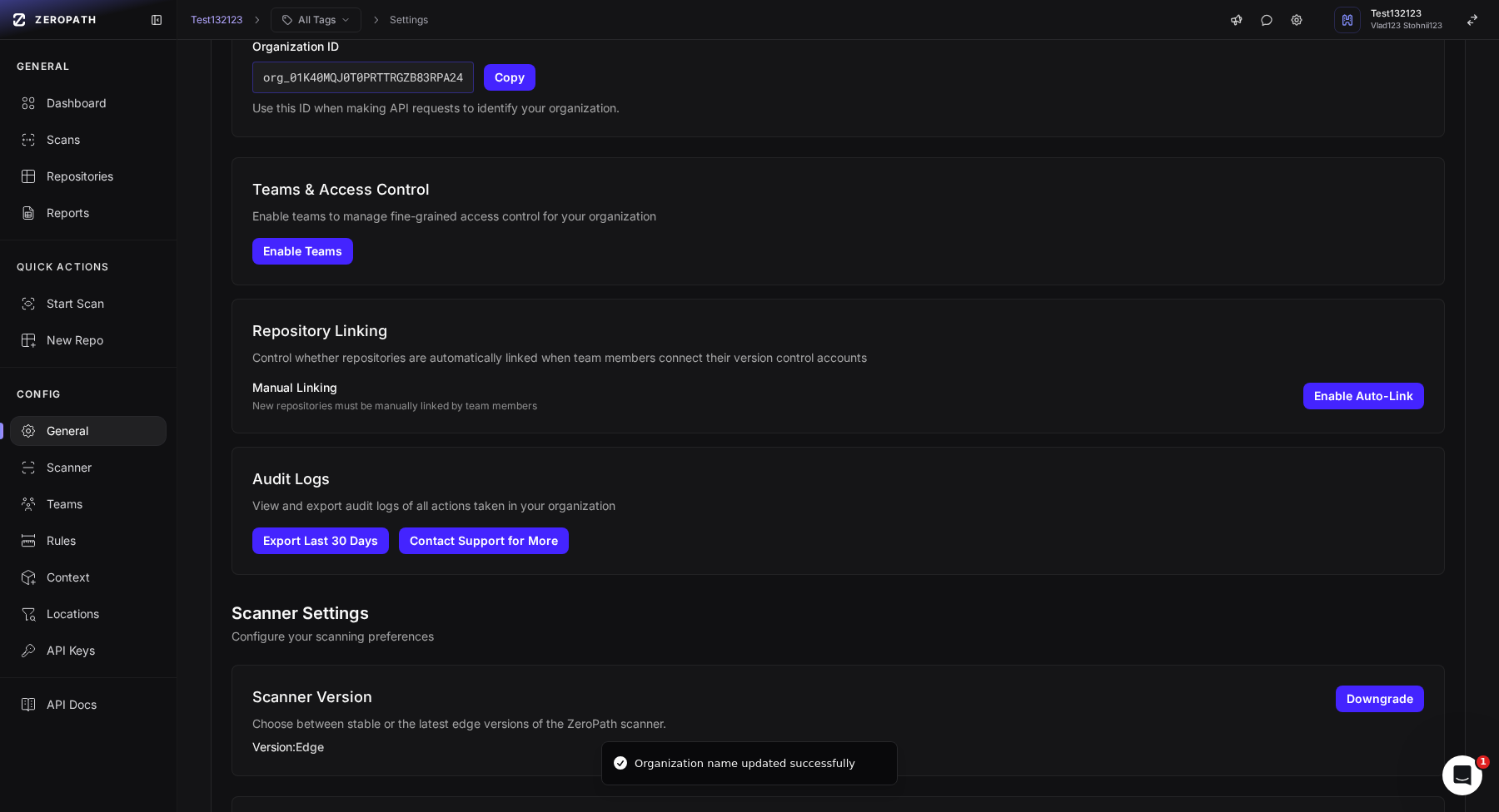
scroll to position [864, 0]
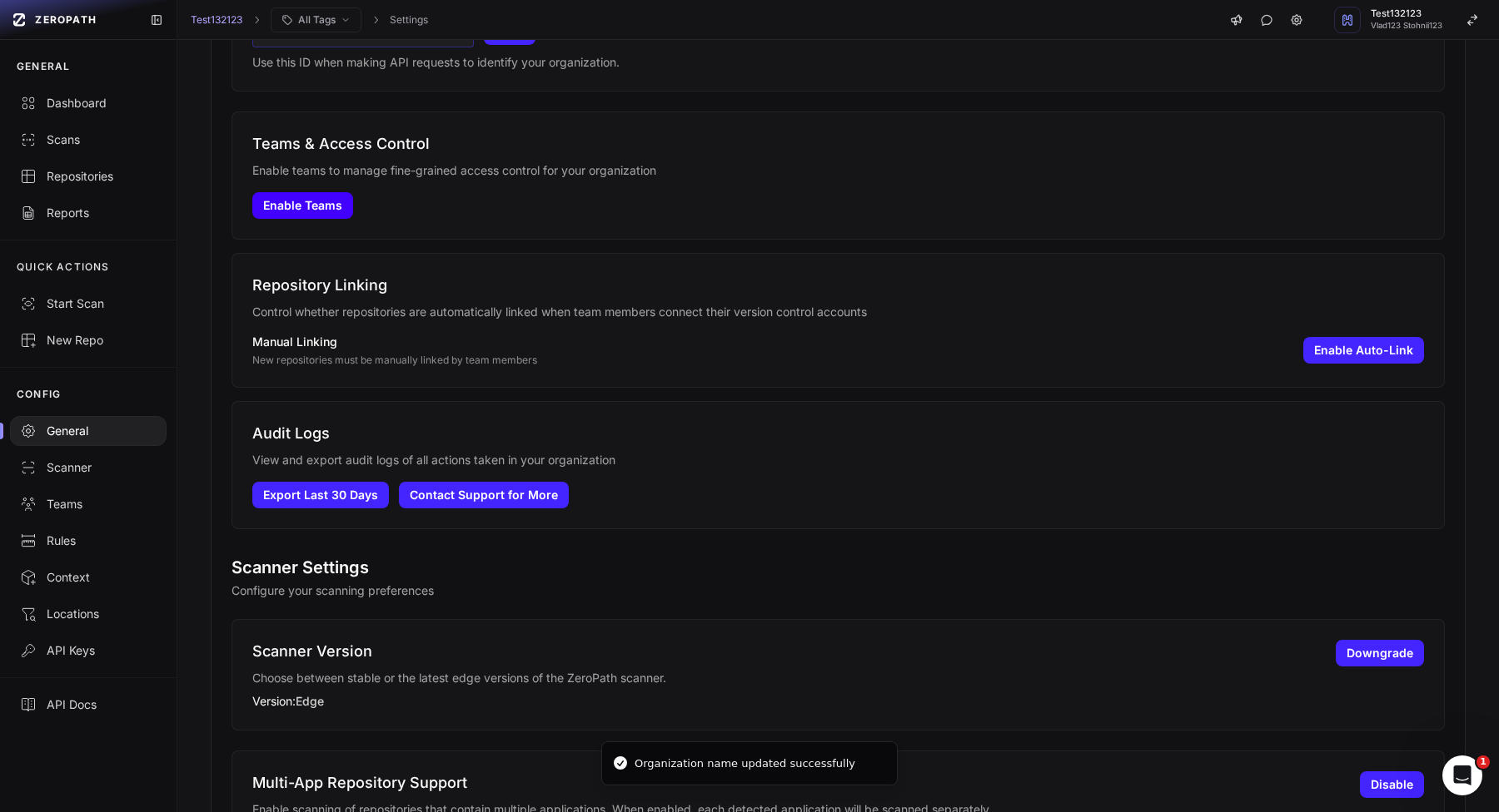
click at [301, 209] on button "Enable Teams" at bounding box center [303, 205] width 101 height 26
click at [1402, 334] on div "Manual Linking New repositories must be manually linked by team members Enable …" at bounding box center [838, 350] width 1172 height 33
click at [1402, 339] on button "Enable Auto-Link" at bounding box center [1364, 351] width 121 height 26
click at [1387, 363] on button "Disable Auto-Link" at bounding box center [1361, 351] width 125 height 26
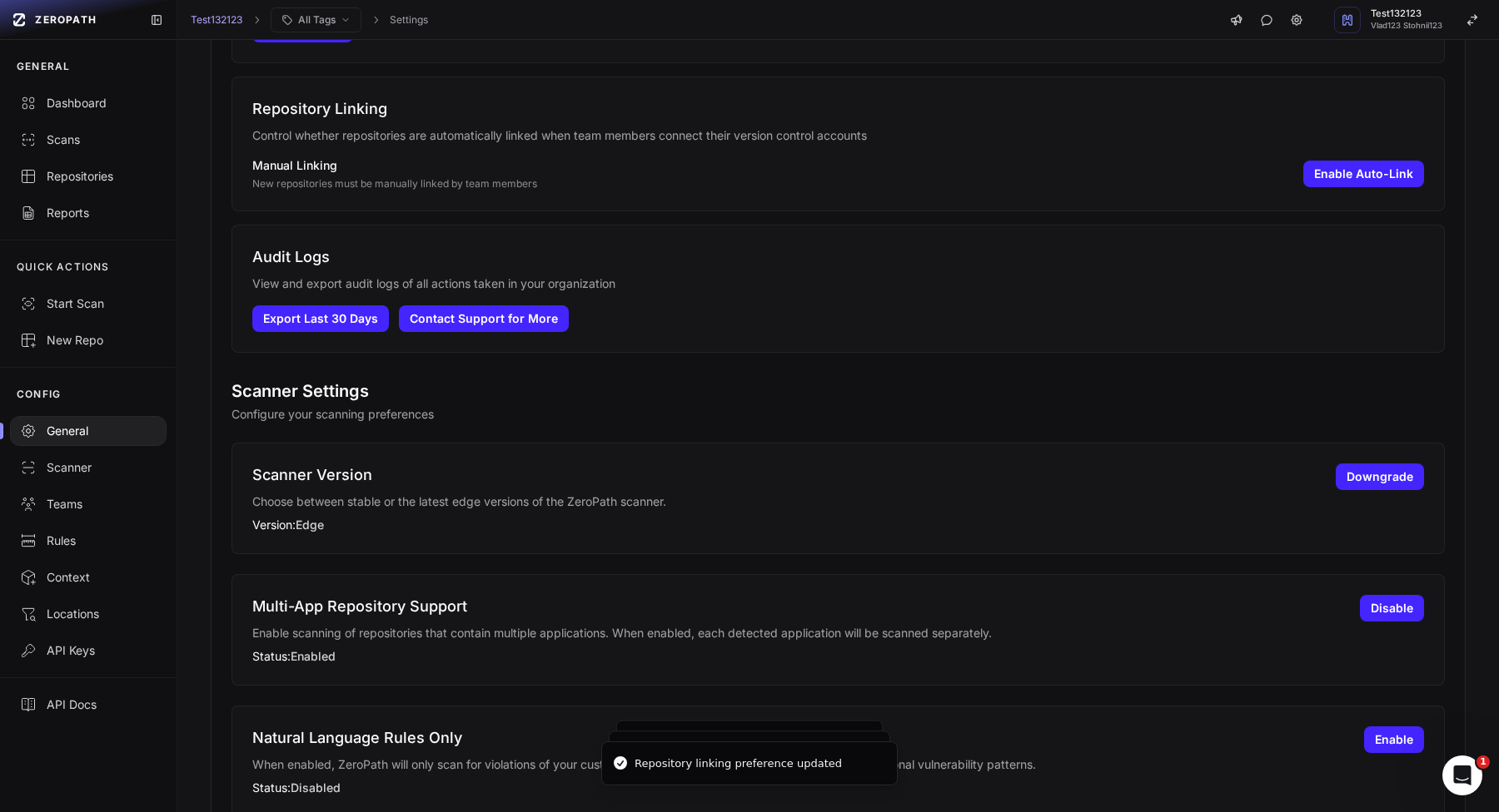
scroll to position [1081, 0]
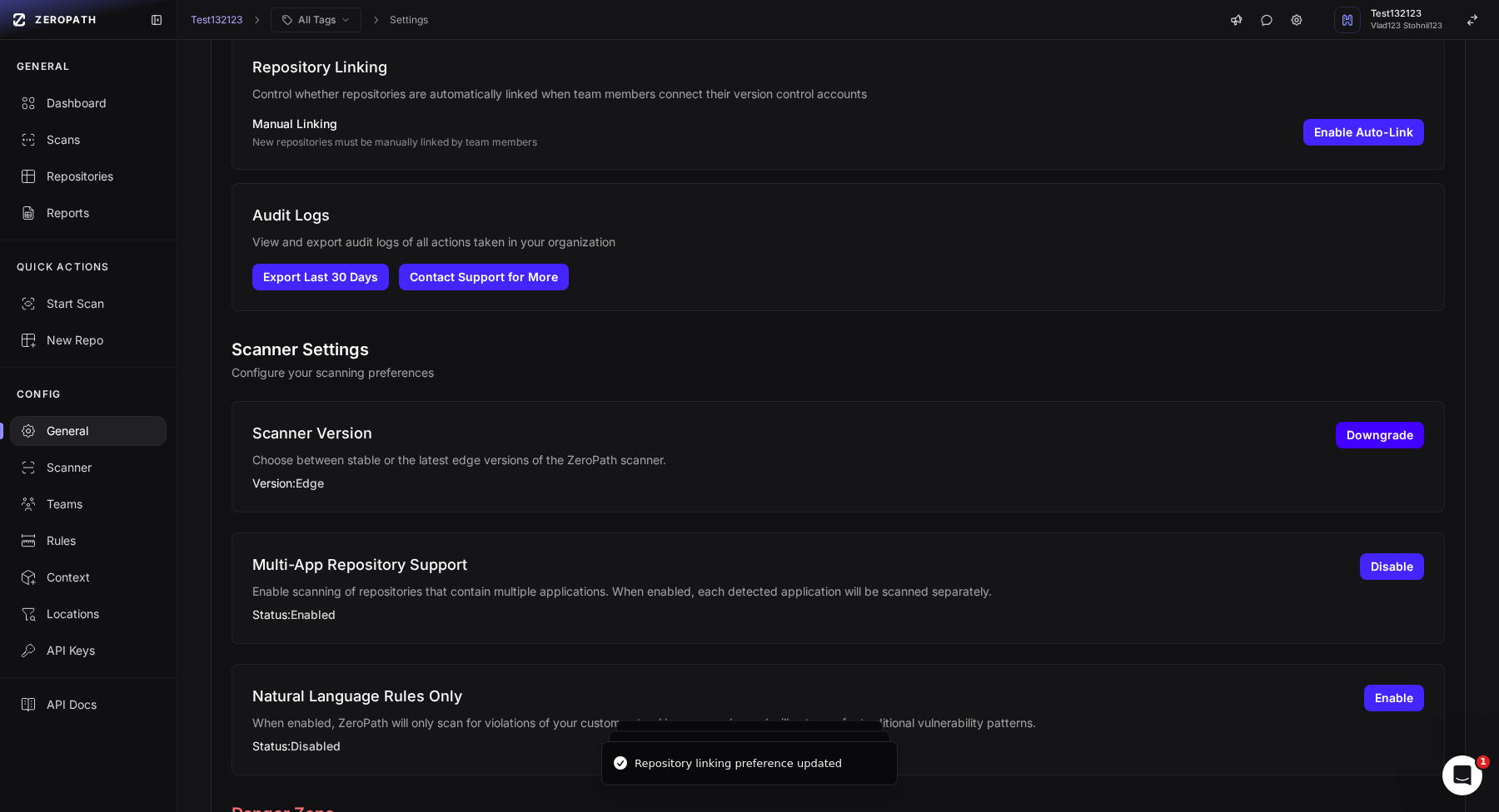
click at [1402, 441] on button "Downgrade" at bounding box center [1379, 435] width 88 height 26
click at [1401, 441] on button "Upgrade" at bounding box center [1387, 435] width 71 height 26
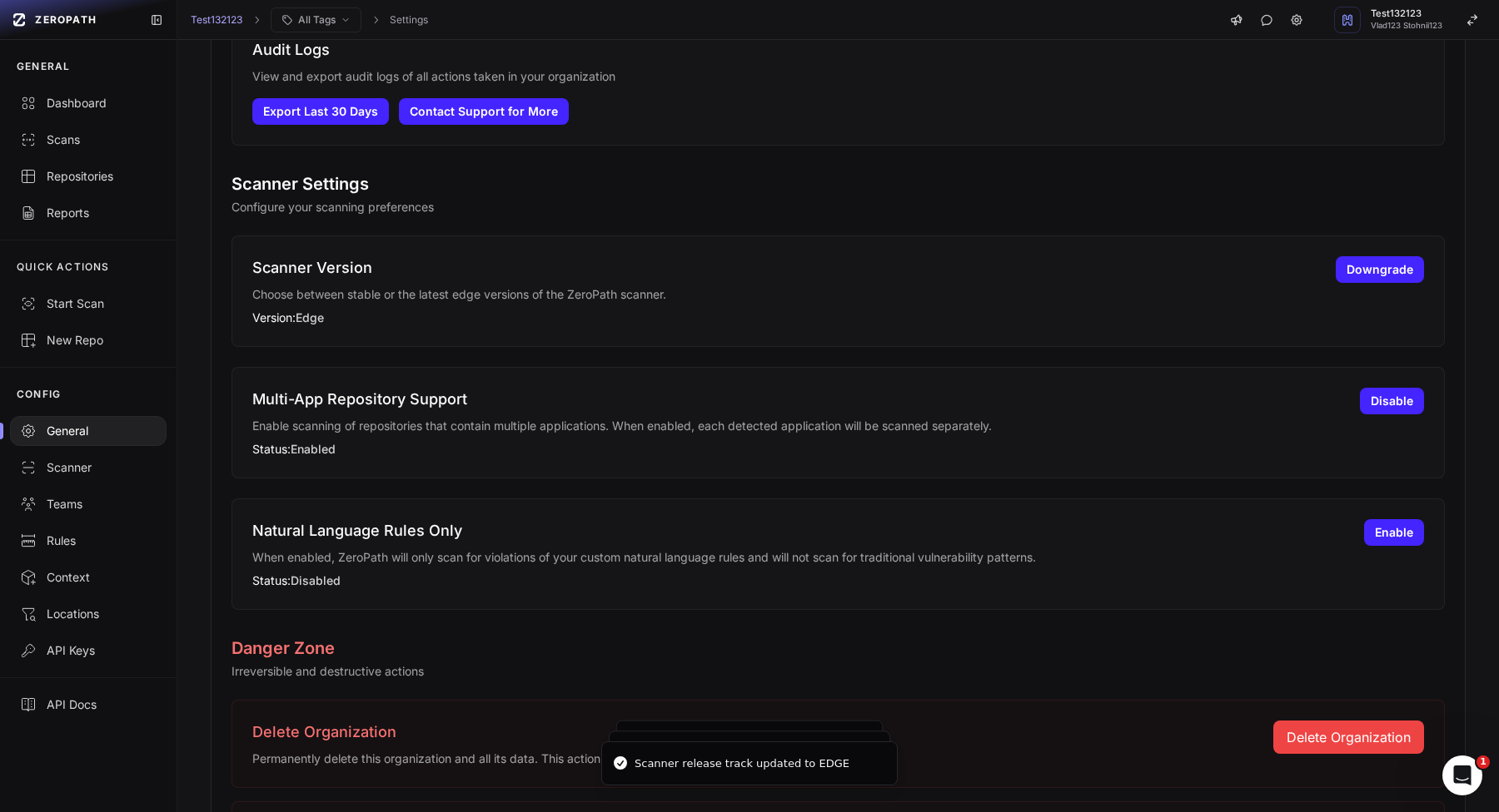
scroll to position [1281, 0]
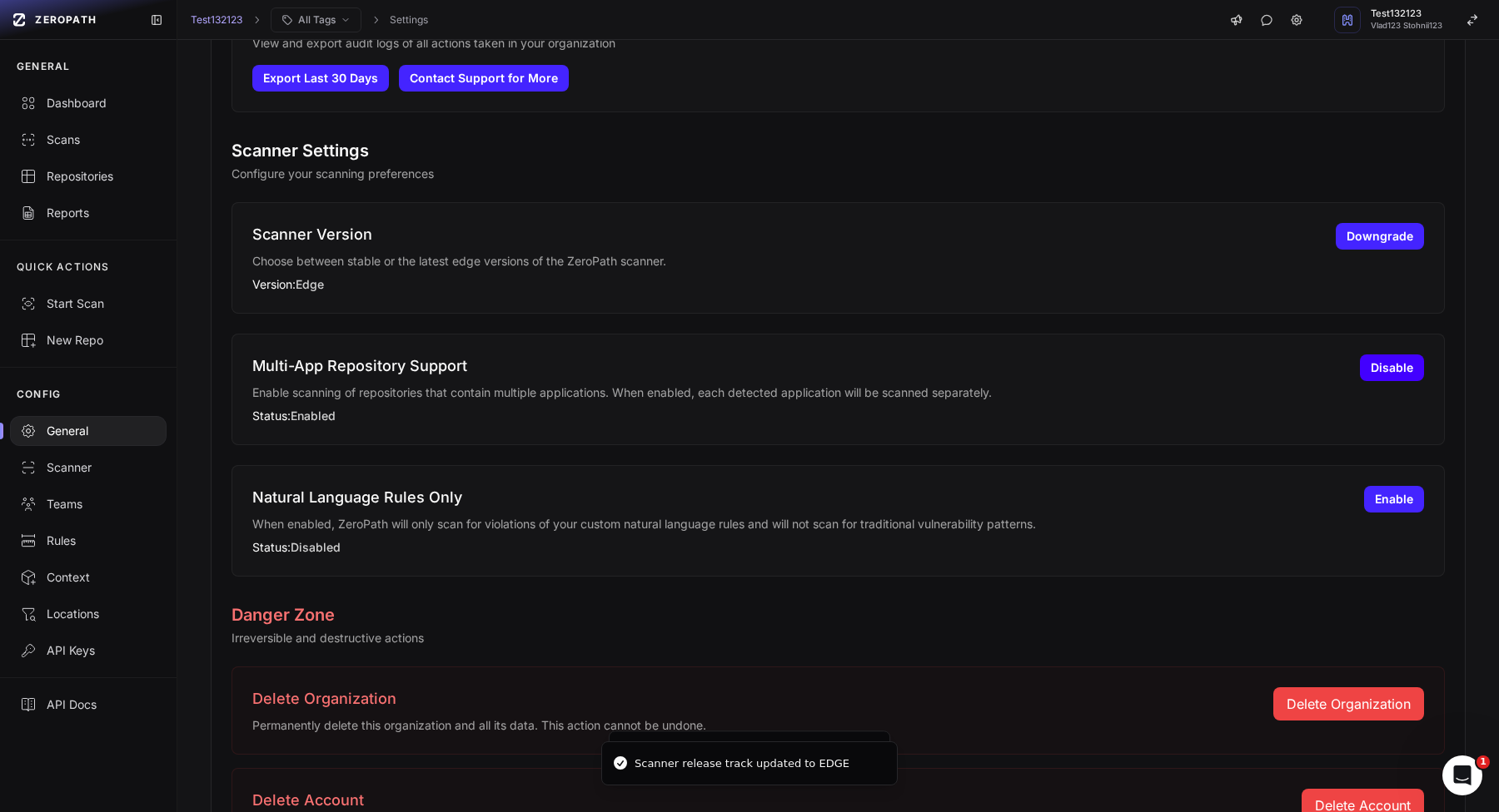
click at [1410, 372] on button "Disable" at bounding box center [1392, 368] width 64 height 26
click at [1410, 372] on button "Enable" at bounding box center [1393, 368] width 60 height 26
click at [1387, 504] on button "Enable" at bounding box center [1393, 499] width 60 height 26
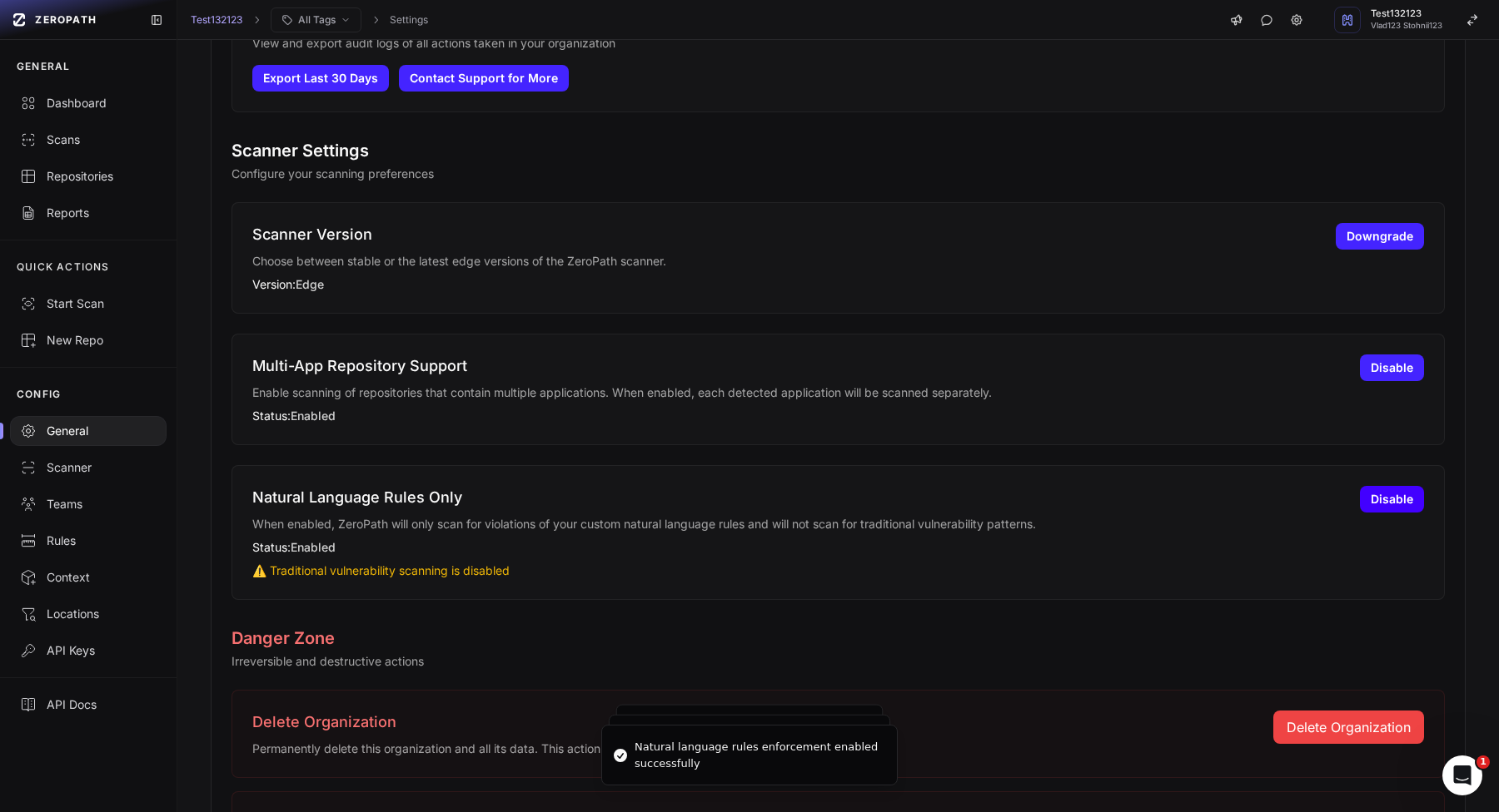
click at [1387, 504] on button "Disable" at bounding box center [1392, 499] width 64 height 26
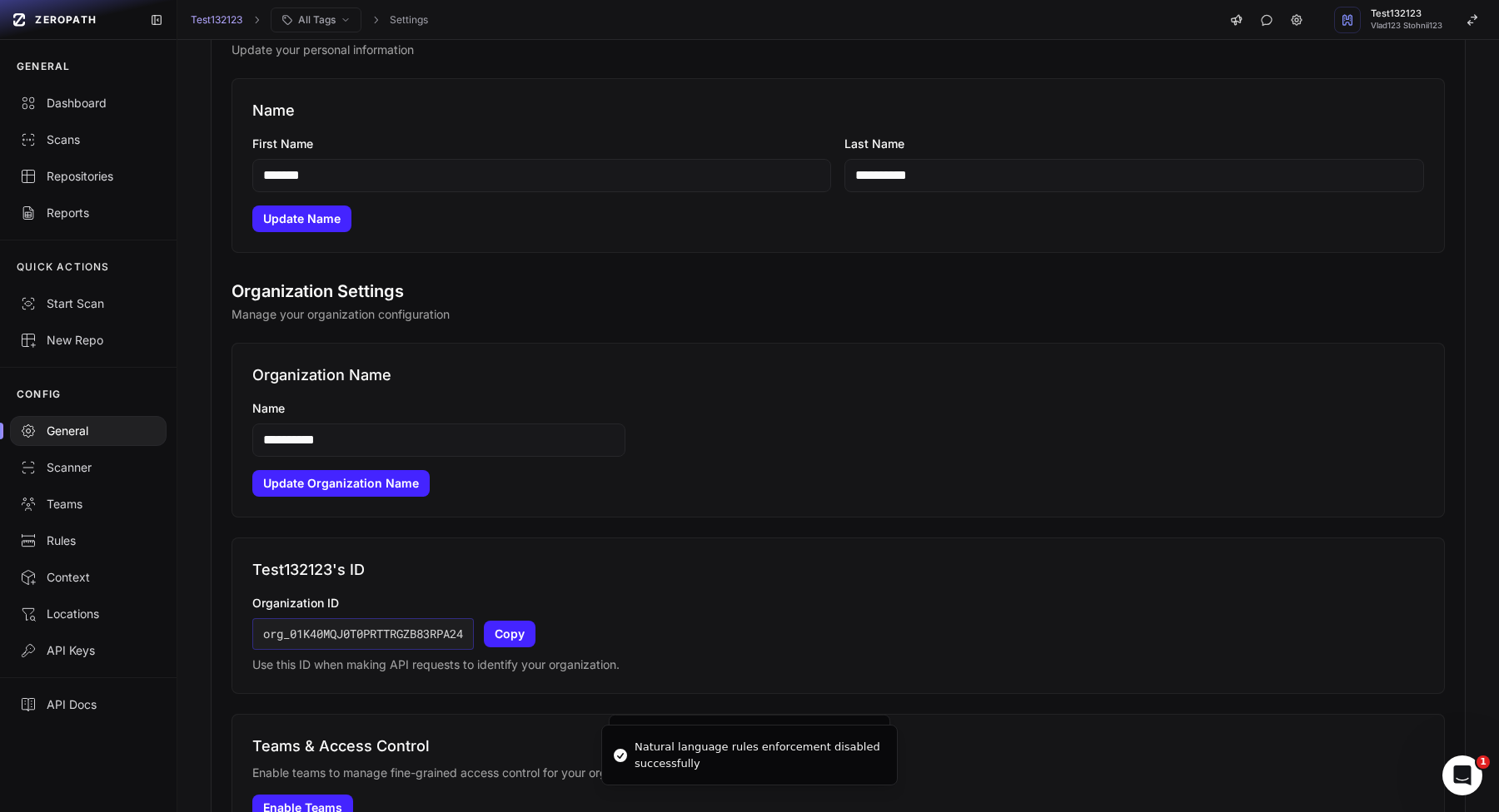
scroll to position [0, 0]
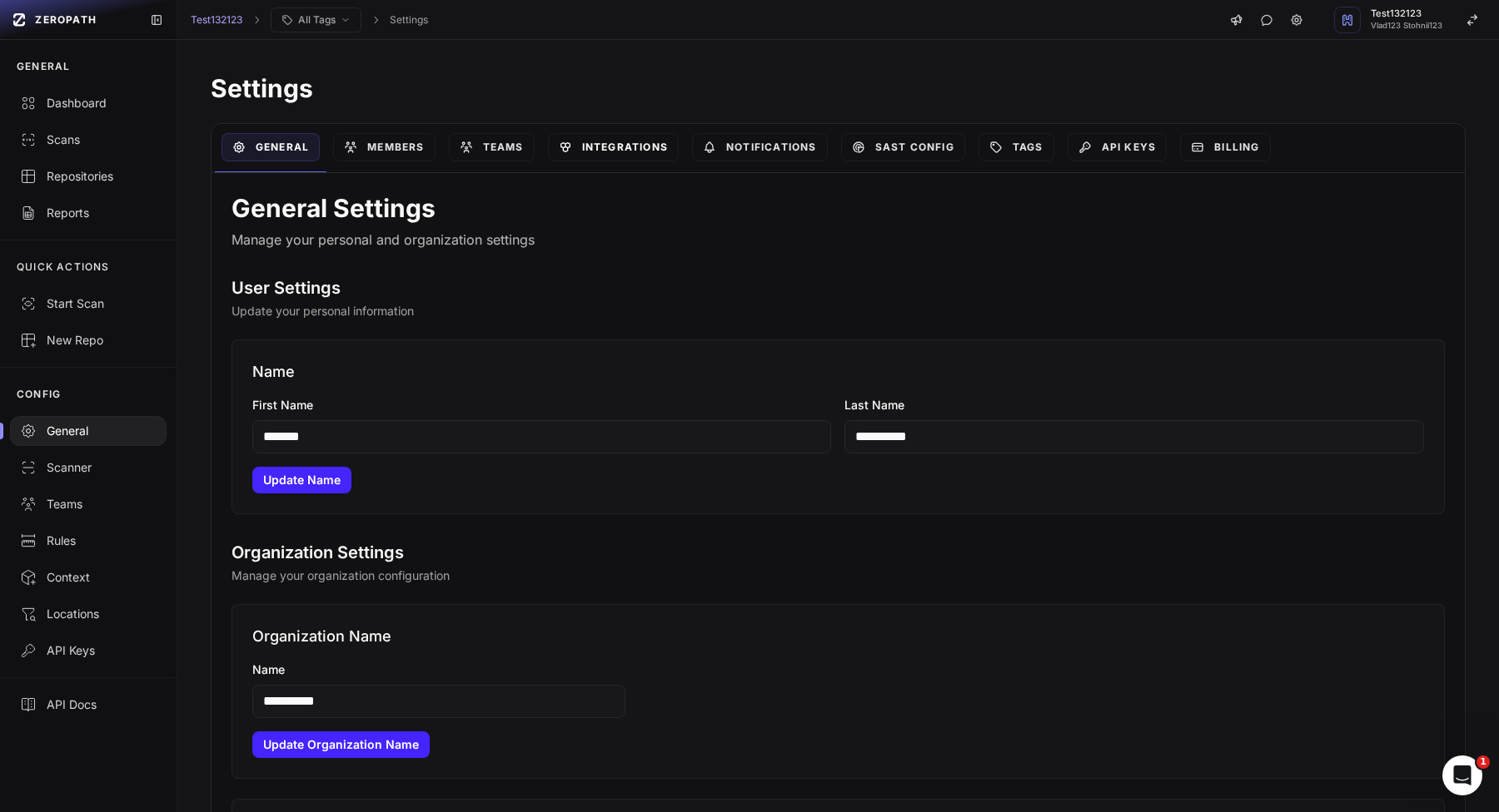
click at [621, 149] on link "Integrations" at bounding box center [613, 147] width 131 height 28
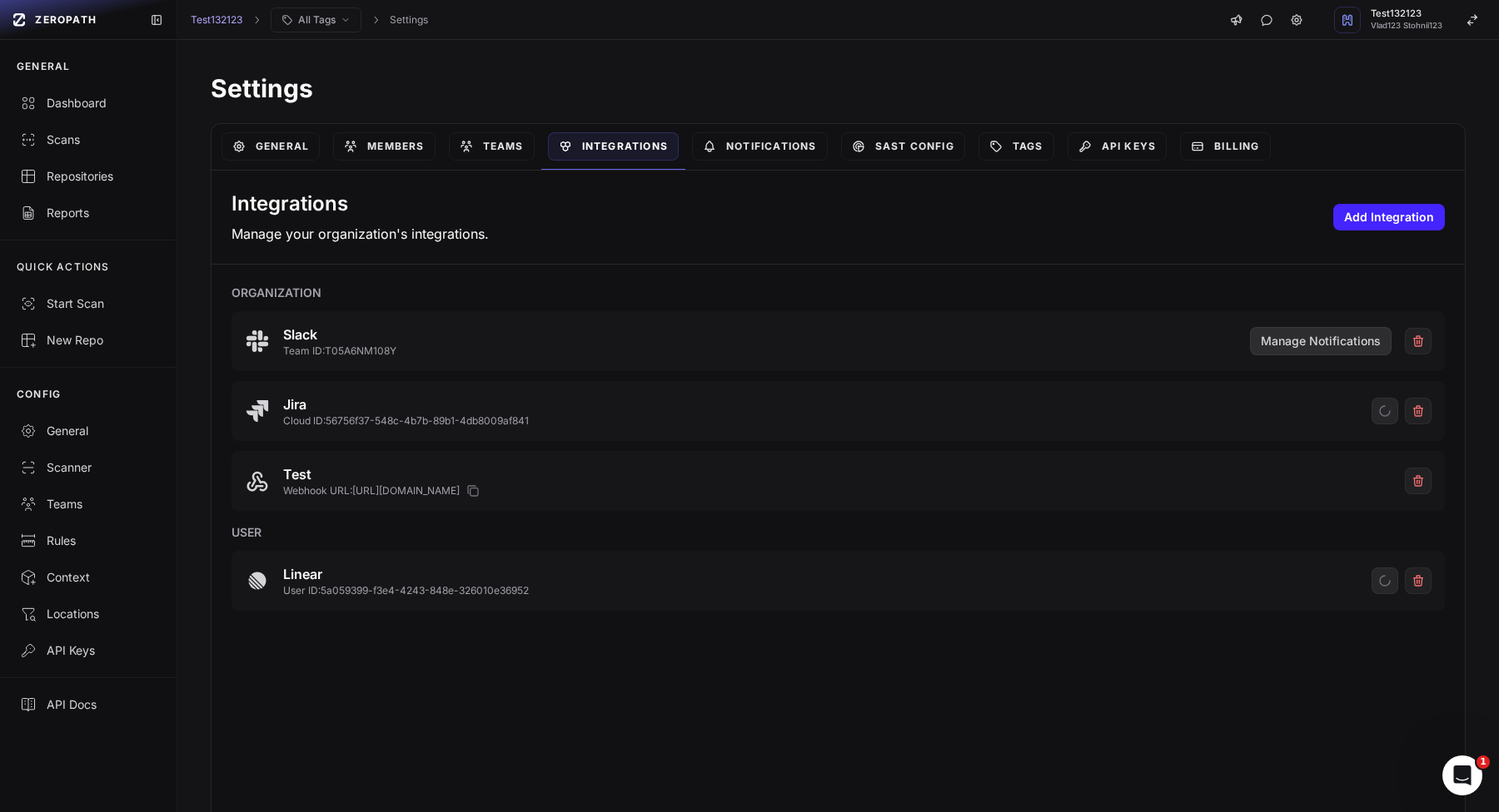
click at [1302, 351] on button "Manage Notifications" at bounding box center [1320, 341] width 142 height 28
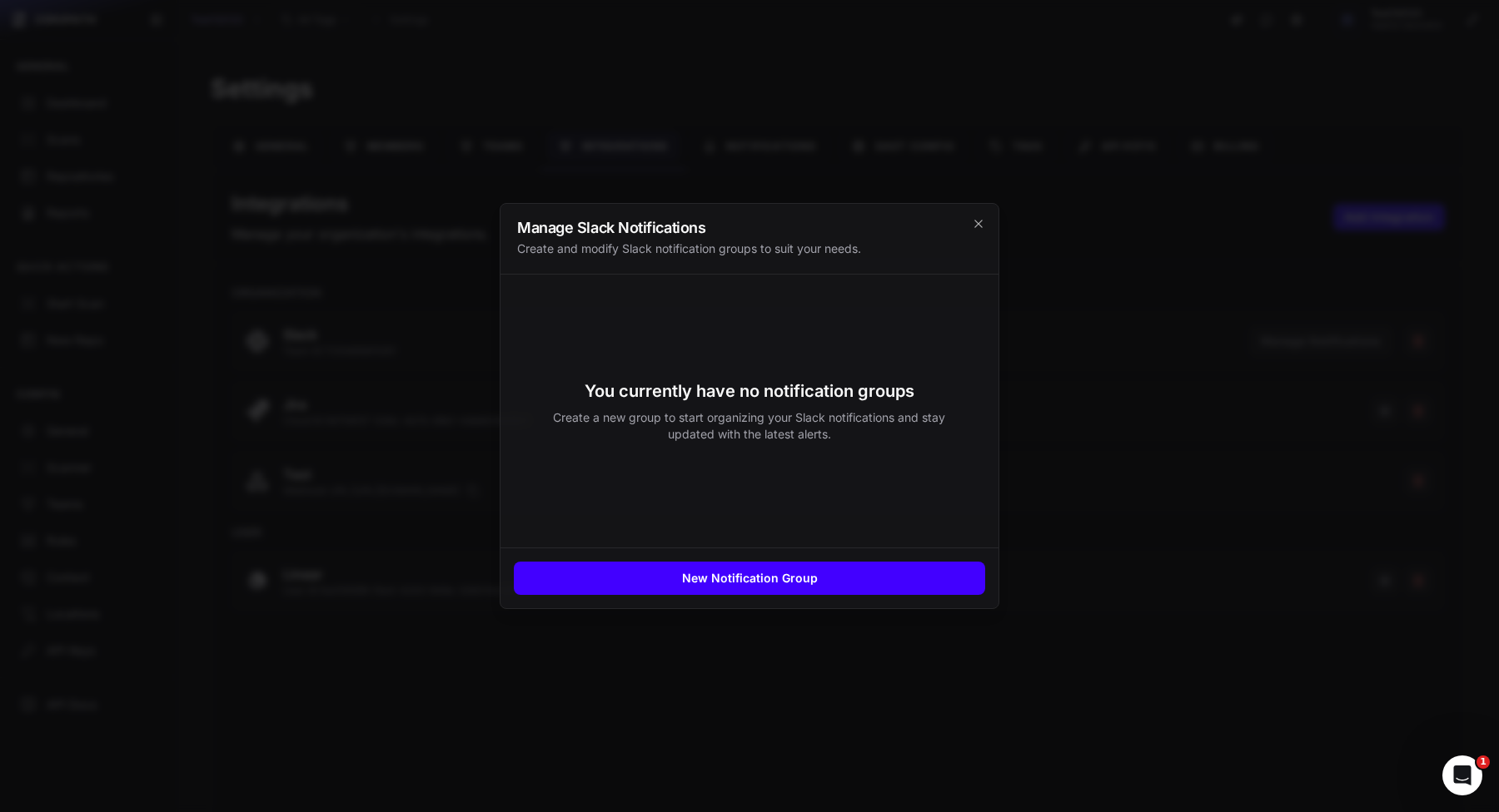
click at [713, 584] on button "New Notification Group" at bounding box center [749, 578] width 471 height 33
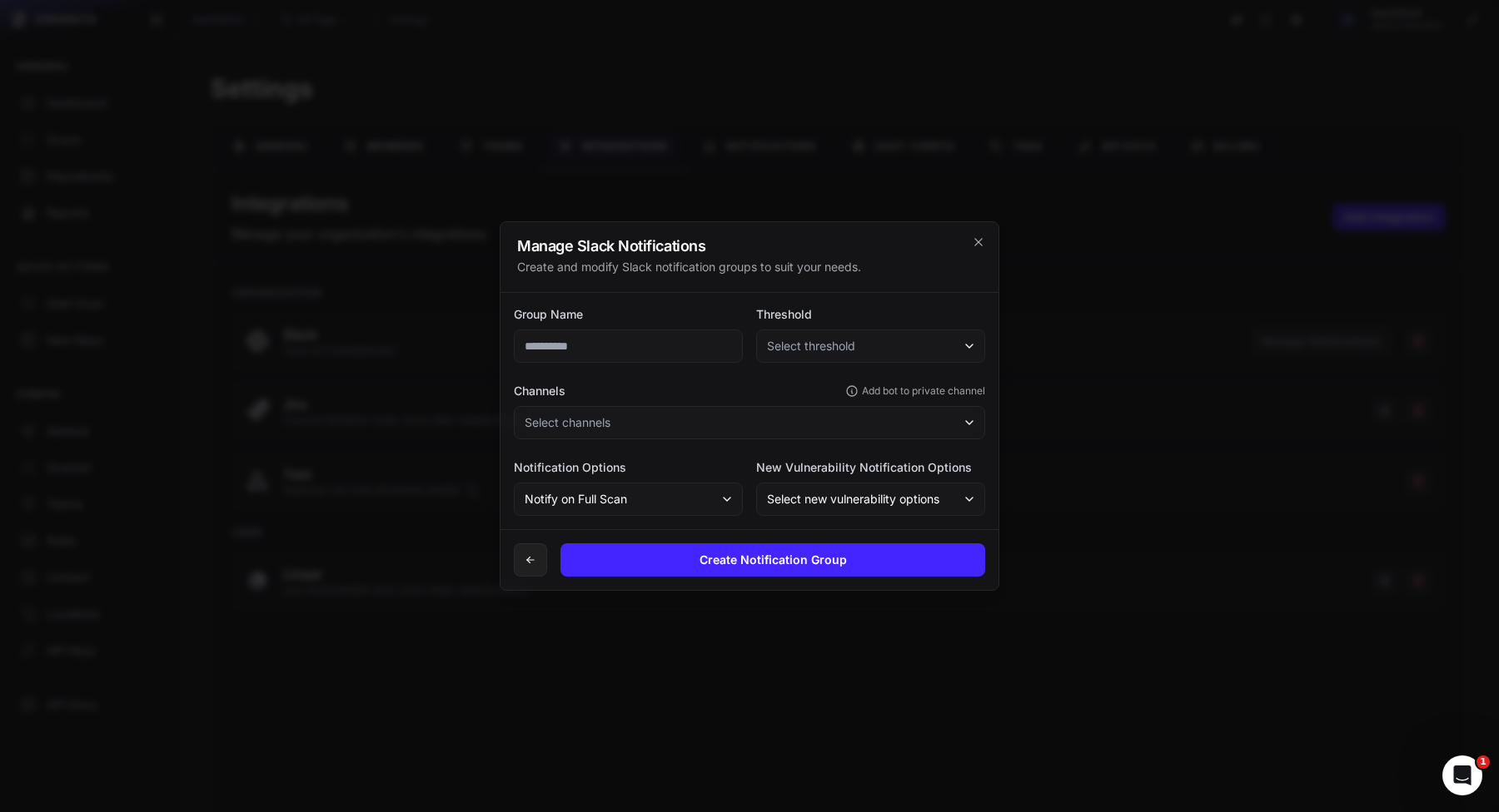
click at [816, 368] on div "Group Name Threshold Select threshold Channels Add bot to private channel Selec…" at bounding box center [749, 411] width 497 height 236
click at [817, 353] on span "Select threshold" at bounding box center [811, 346] width 88 height 17
click at [804, 399] on span "critical ( 90 +)" at bounding box center [804, 392] width 68 height 17
click at [620, 342] on input "text" at bounding box center [628, 346] width 229 height 33
type input "****"
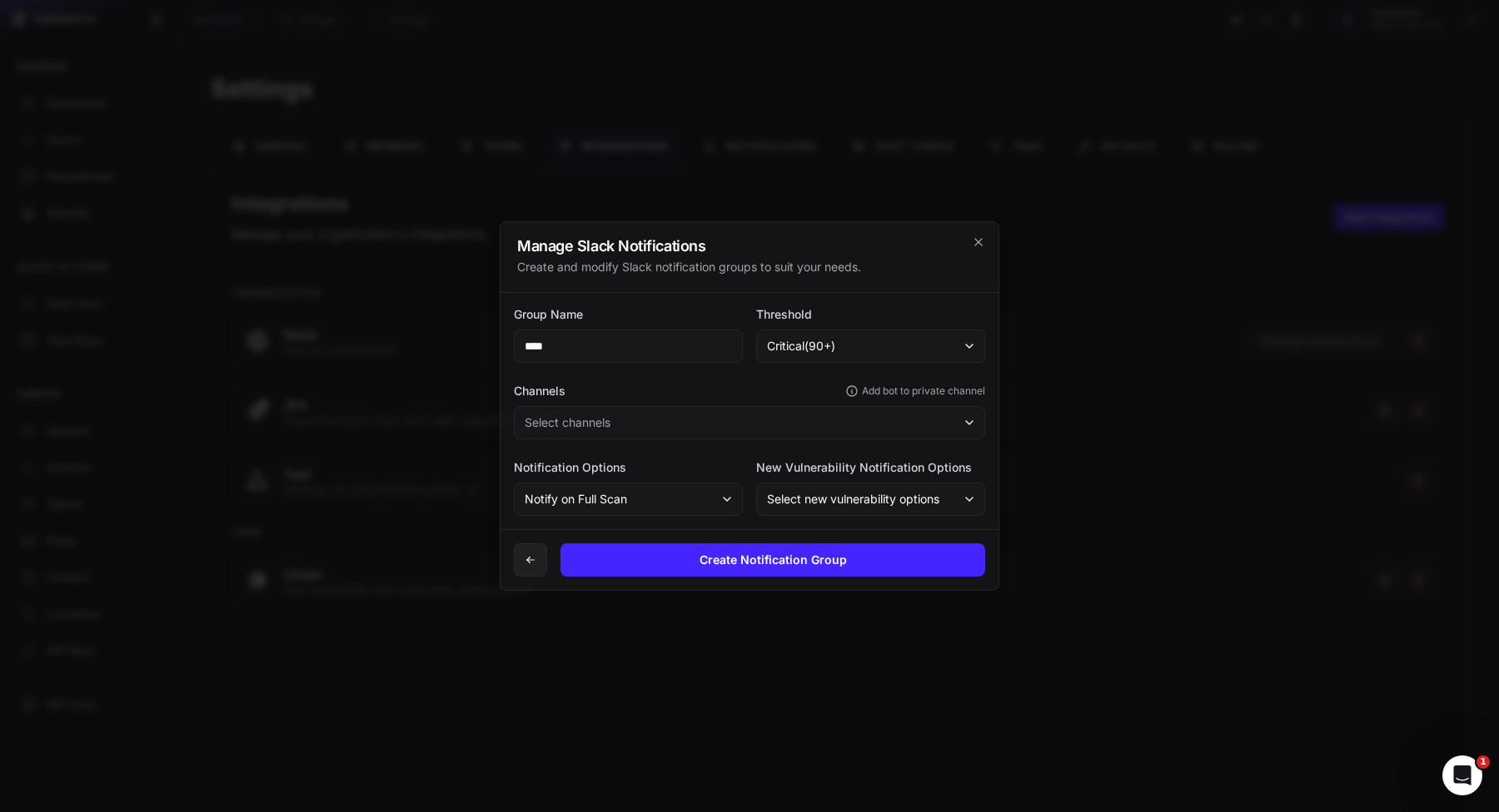
click at [620, 444] on div "Group Name **** Threshold critical ( 90 +) Channels Add bot to private channel …" at bounding box center [749, 411] width 497 height 236
click at [635, 427] on button "Select channels" at bounding box center [749, 423] width 471 height 33
click at [622, 489] on button "general" at bounding box center [750, 498] width 464 height 30
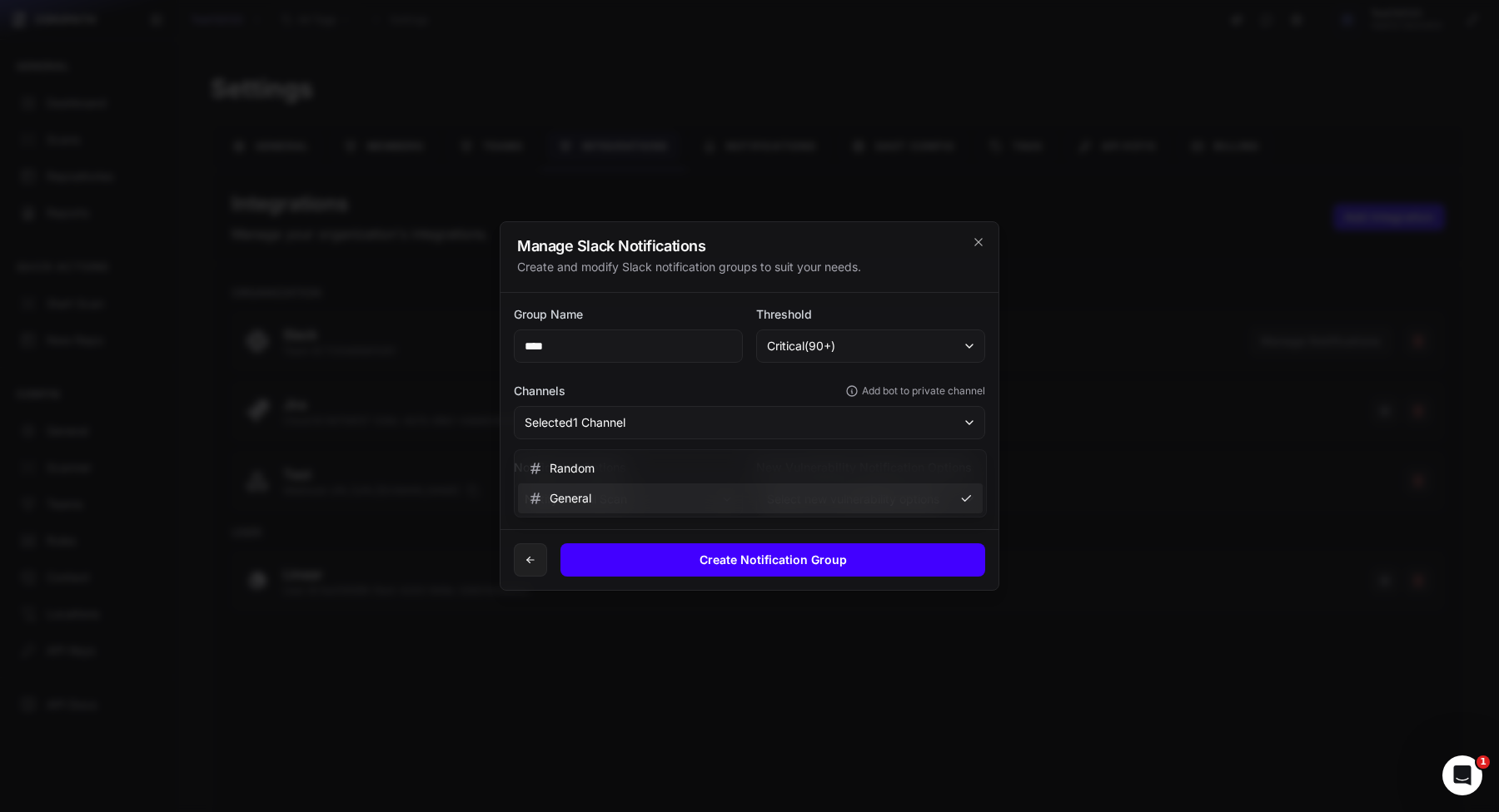
click at [755, 547] on button "Create Notification Group" at bounding box center [772, 560] width 425 height 33
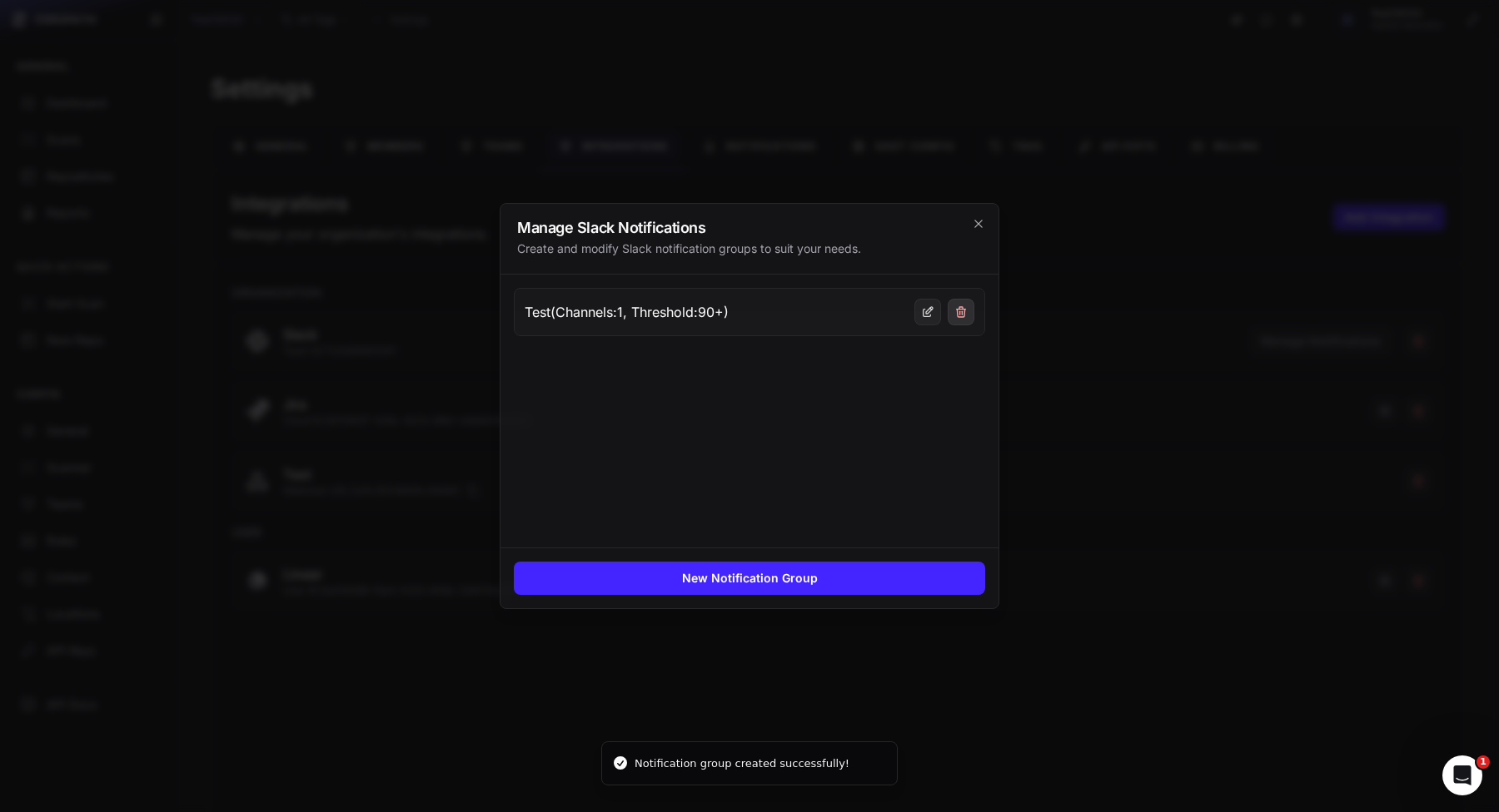
click at [954, 318] on icon at bounding box center [961, 312] width 13 height 13
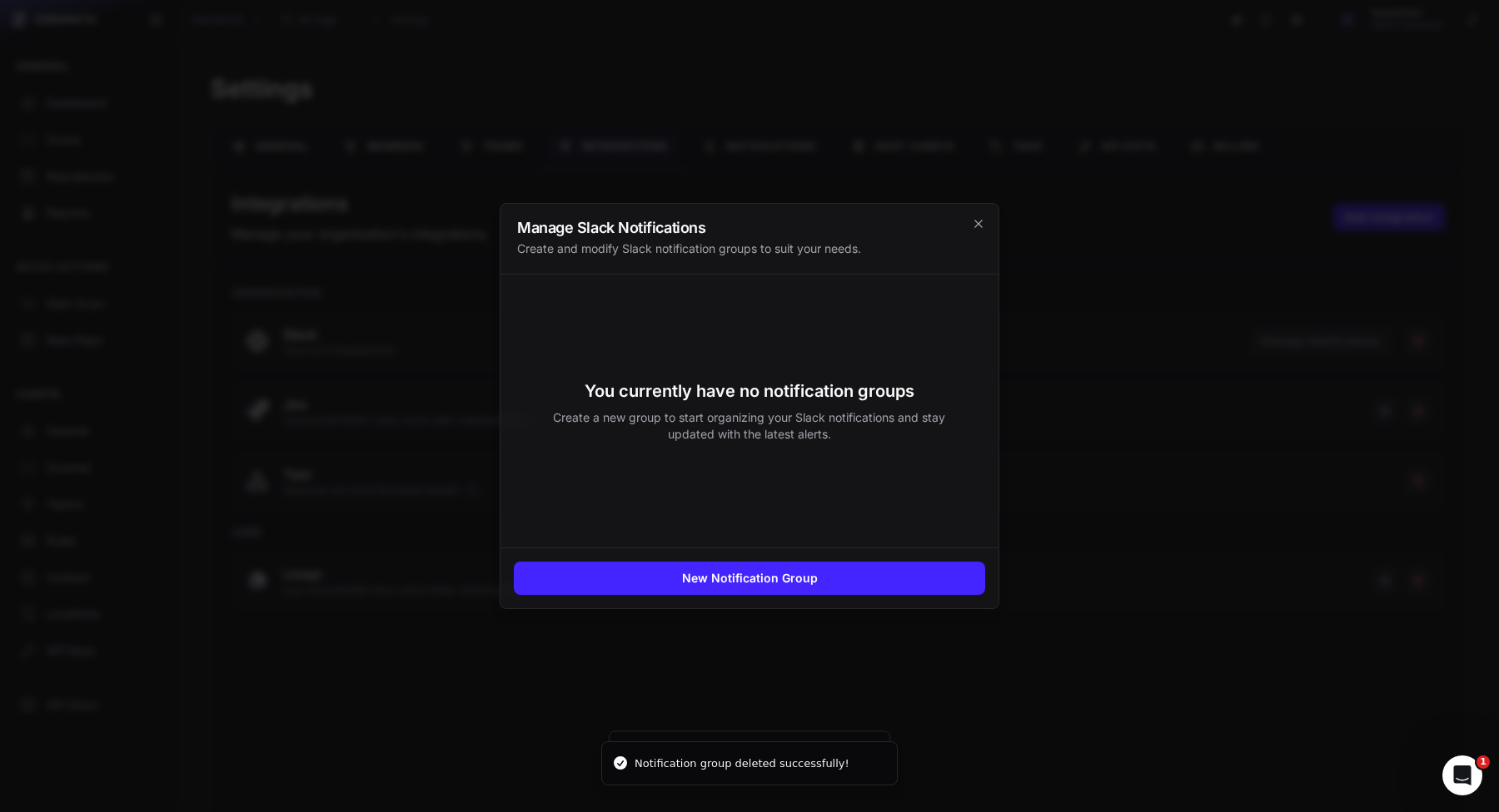
click at [1072, 291] on div at bounding box center [749, 406] width 1499 height 812
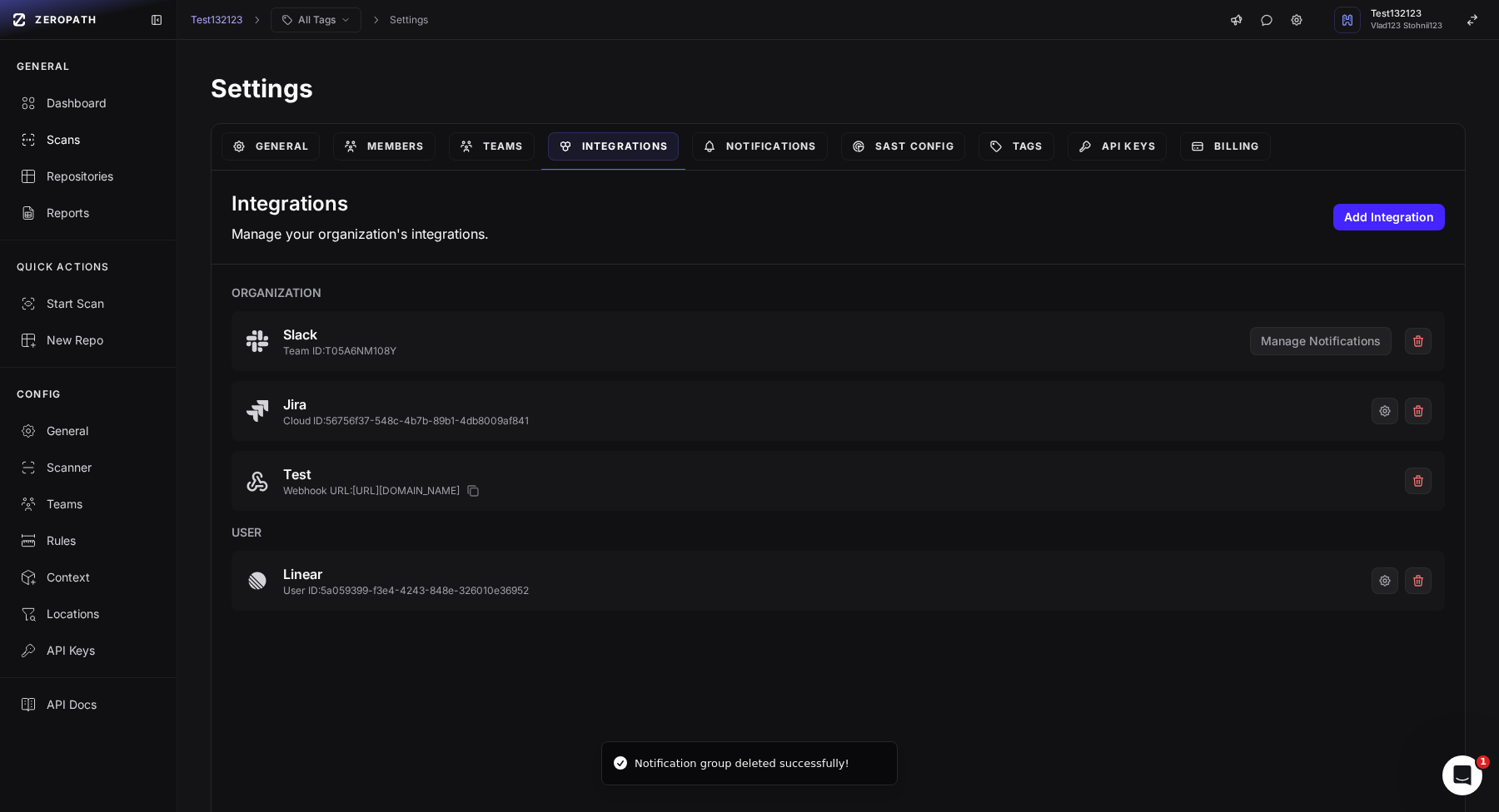
click at [143, 154] on link "Scans" at bounding box center [88, 140] width 177 height 37
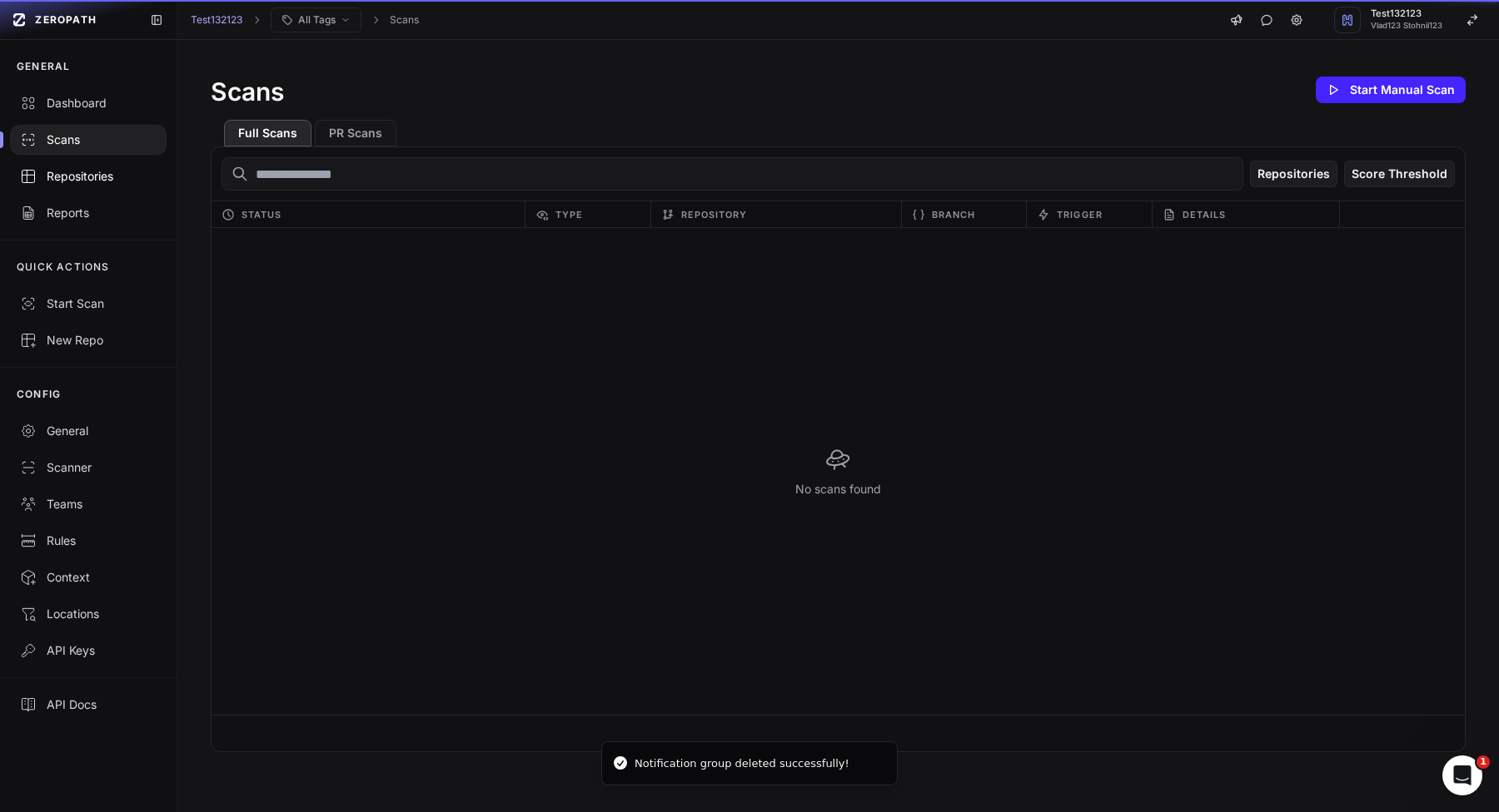
click at [138, 166] on link "Repositories" at bounding box center [88, 176] width 177 height 37
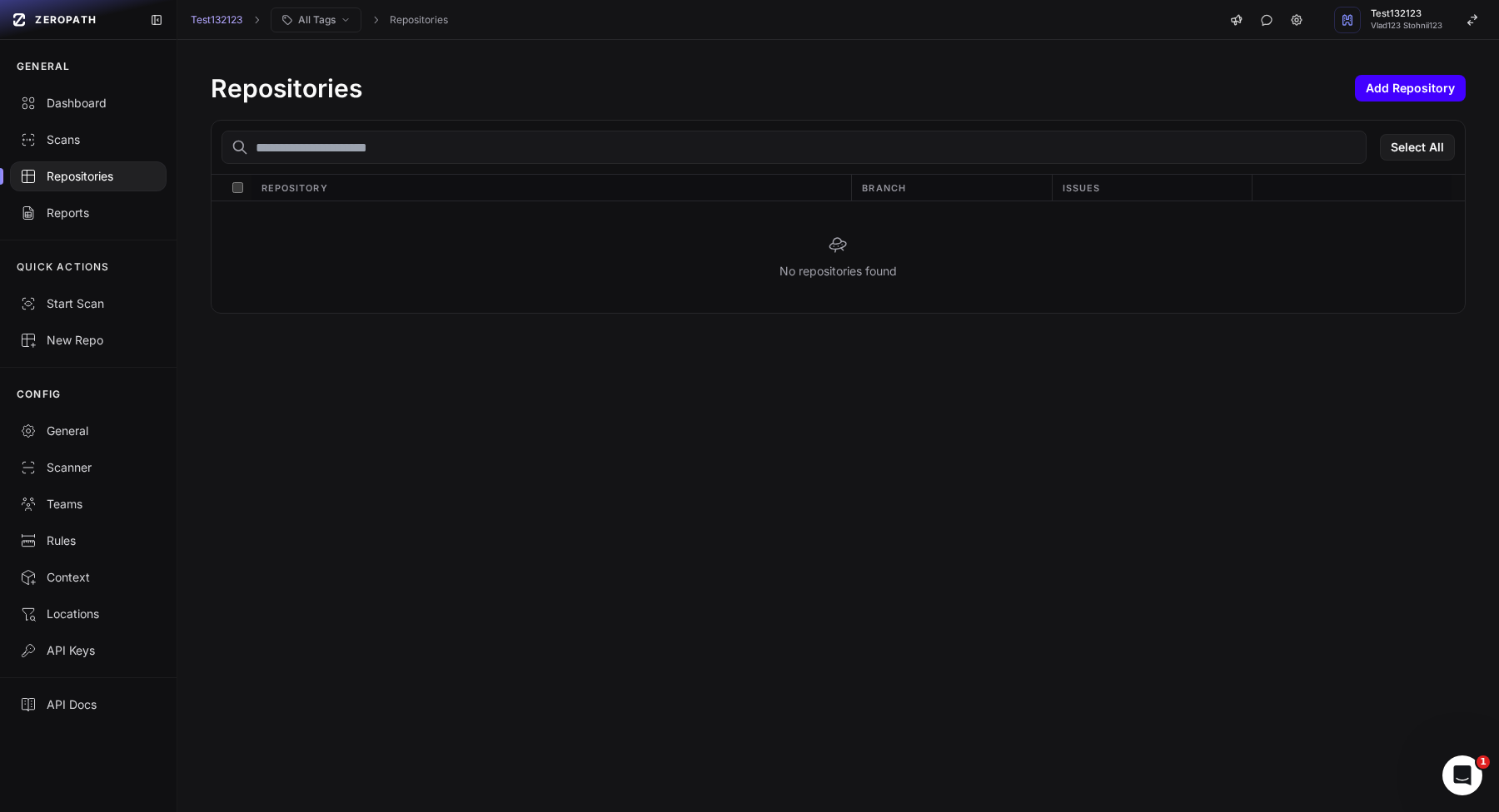
click at [1406, 90] on button "Add Repository" at bounding box center [1409, 88] width 111 height 26
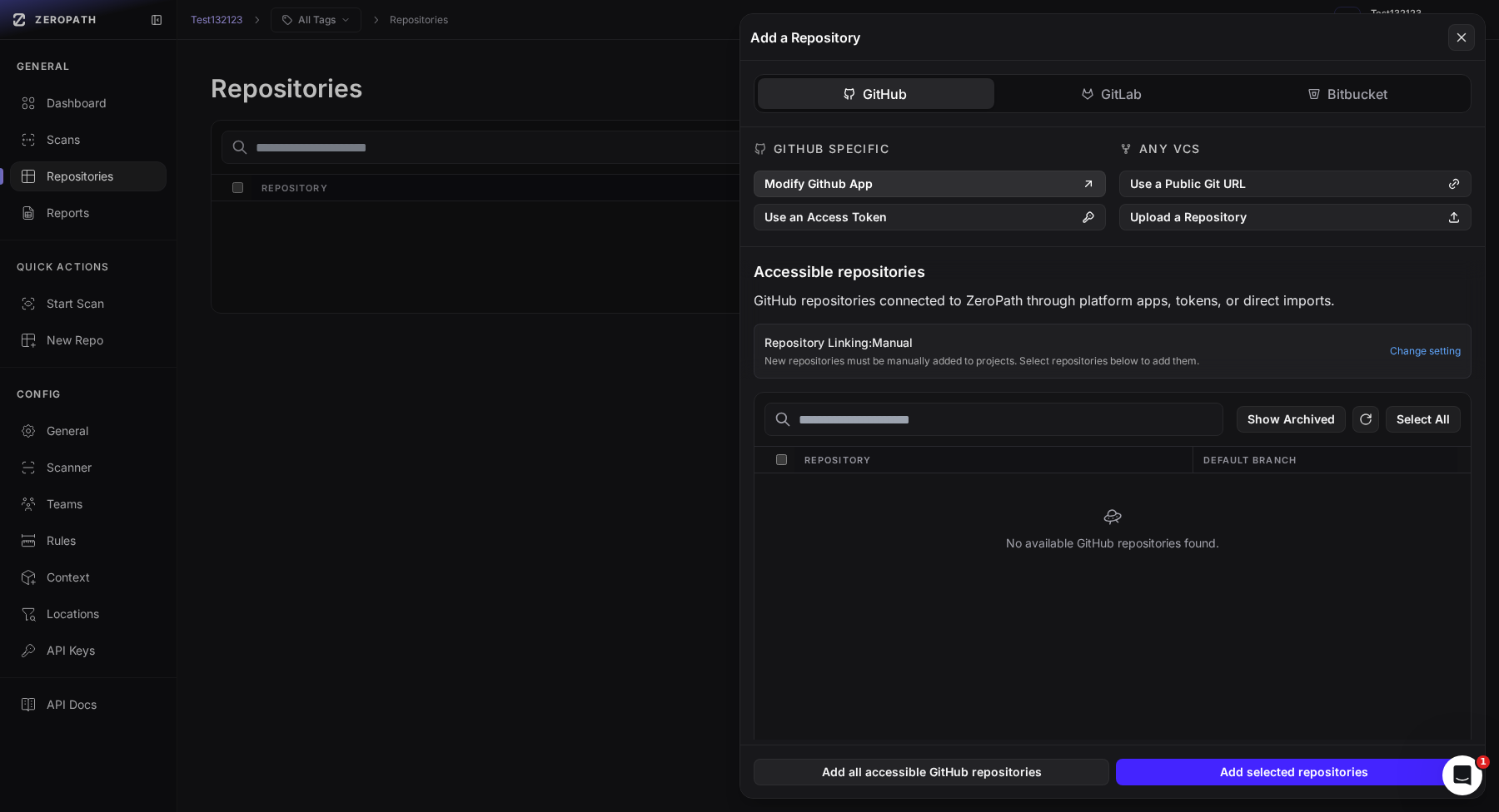
click at [1038, 185] on button "Modify Github App" at bounding box center [930, 183] width 352 height 26
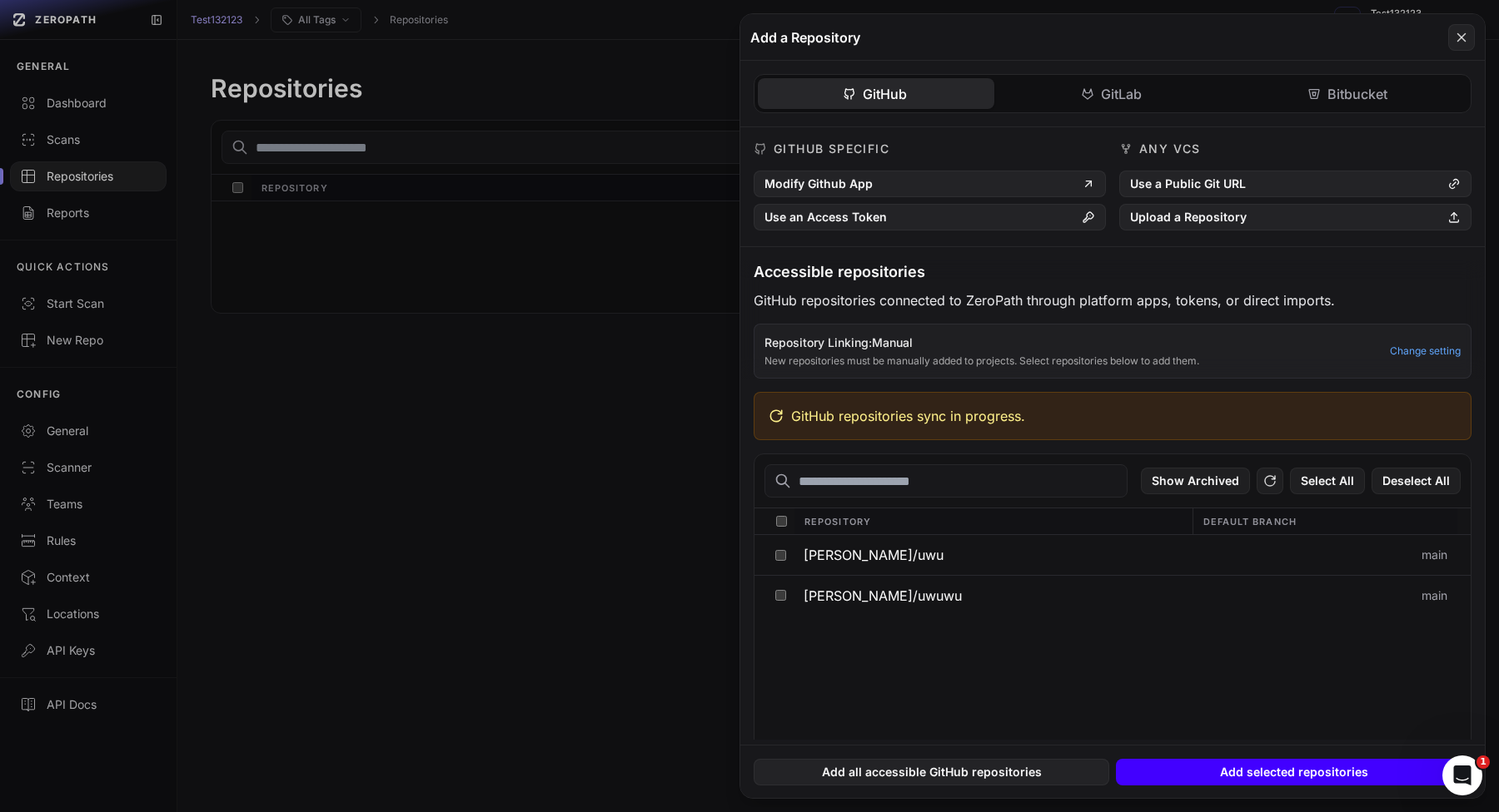
click at [1252, 774] on button "Add selected repositories" at bounding box center [1294, 772] width 356 height 26
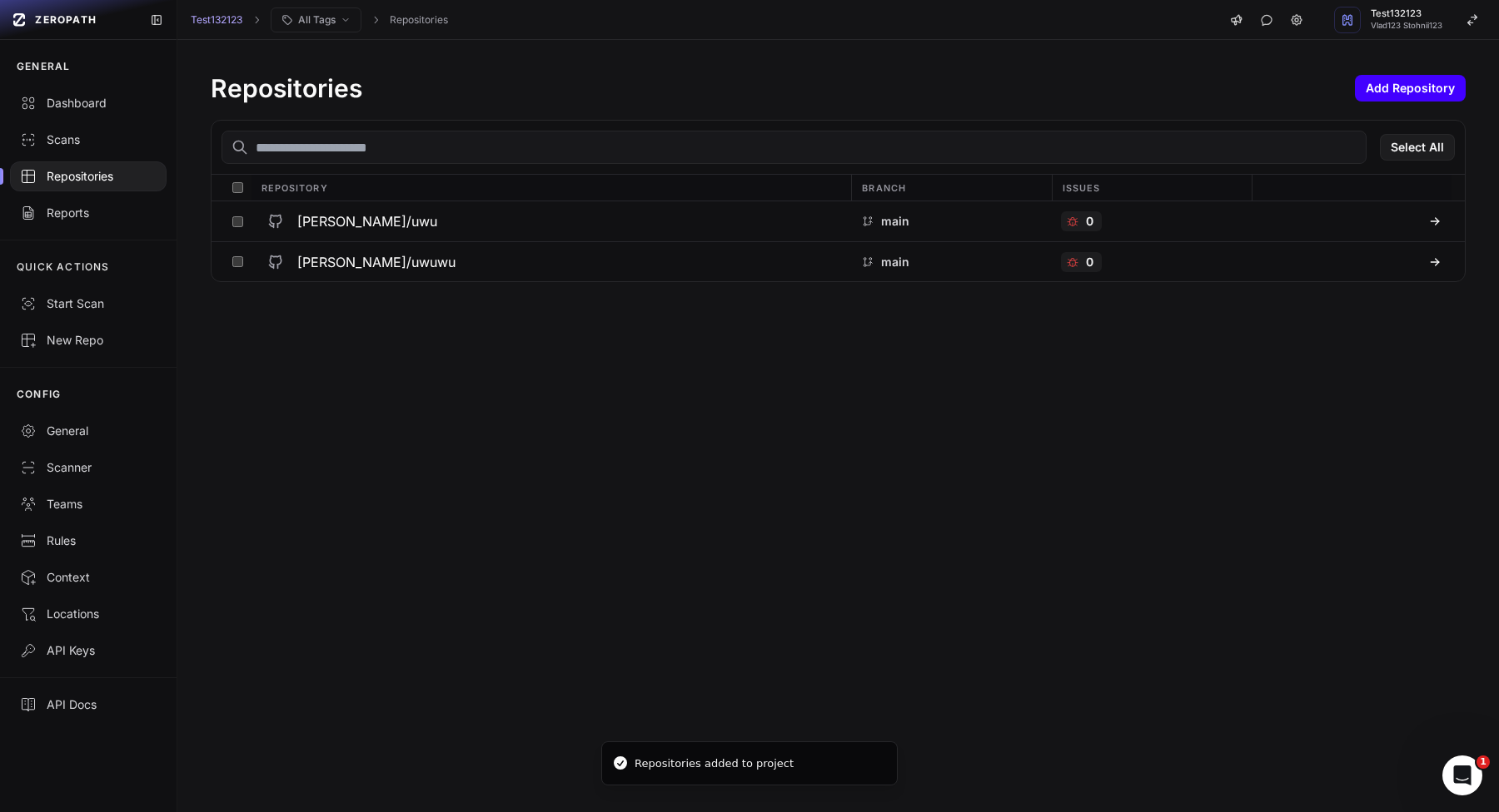
click at [1402, 94] on button "Add Repository" at bounding box center [1409, 88] width 111 height 26
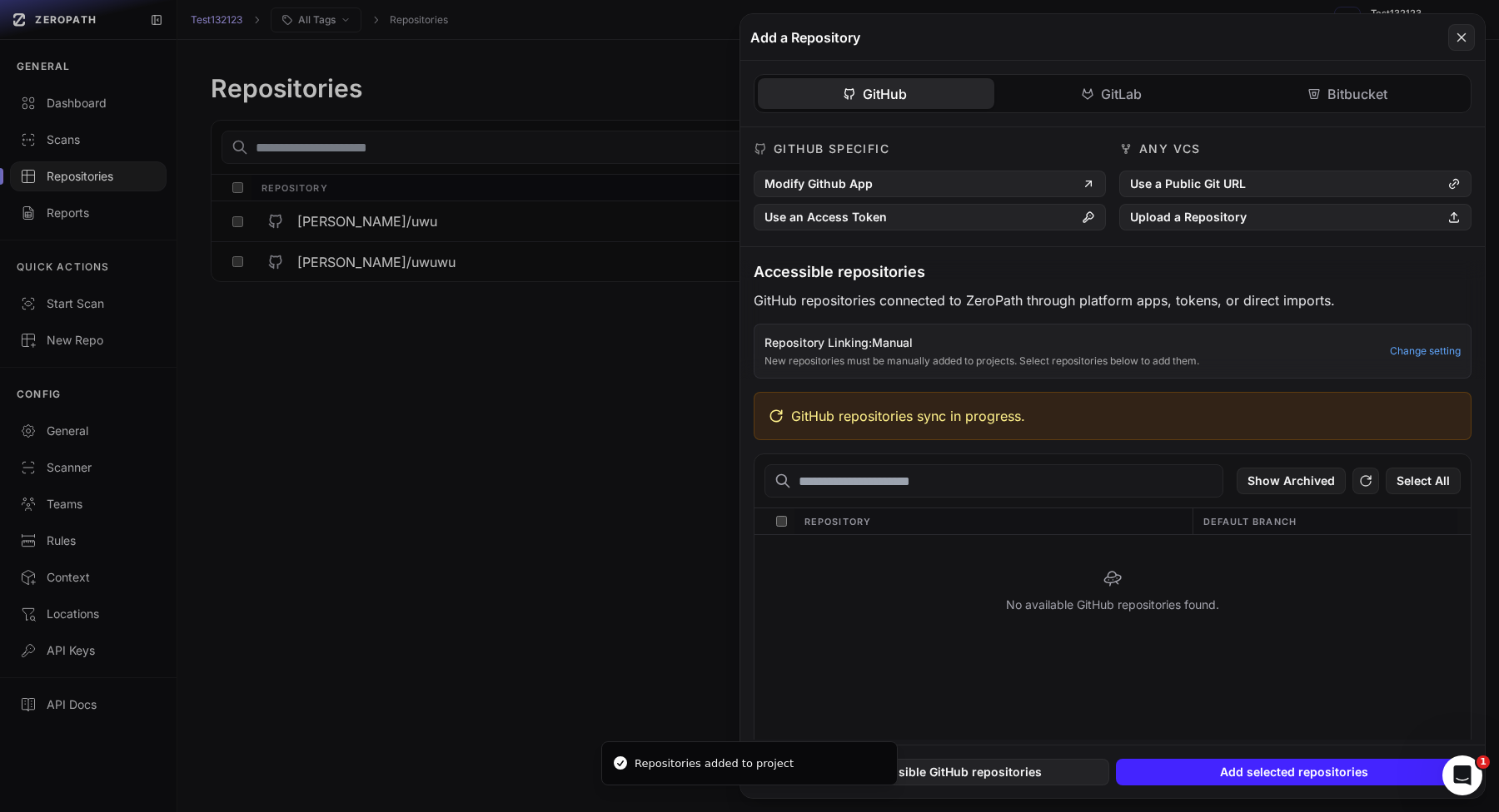
click at [1130, 94] on button "GitLab" at bounding box center [1112, 94] width 236 height 31
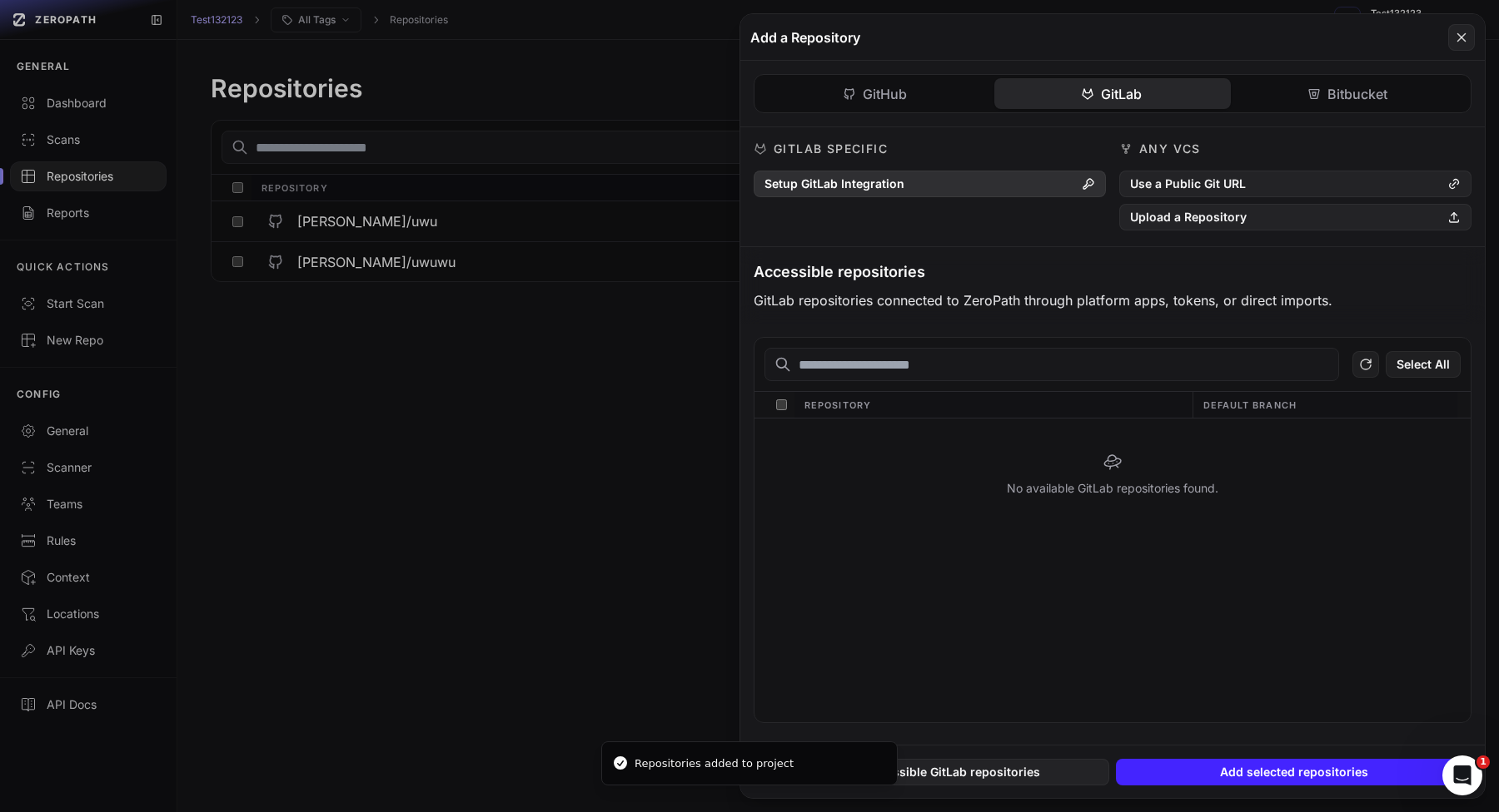
click at [1047, 182] on button "Setup GitLab Integration" at bounding box center [930, 183] width 352 height 26
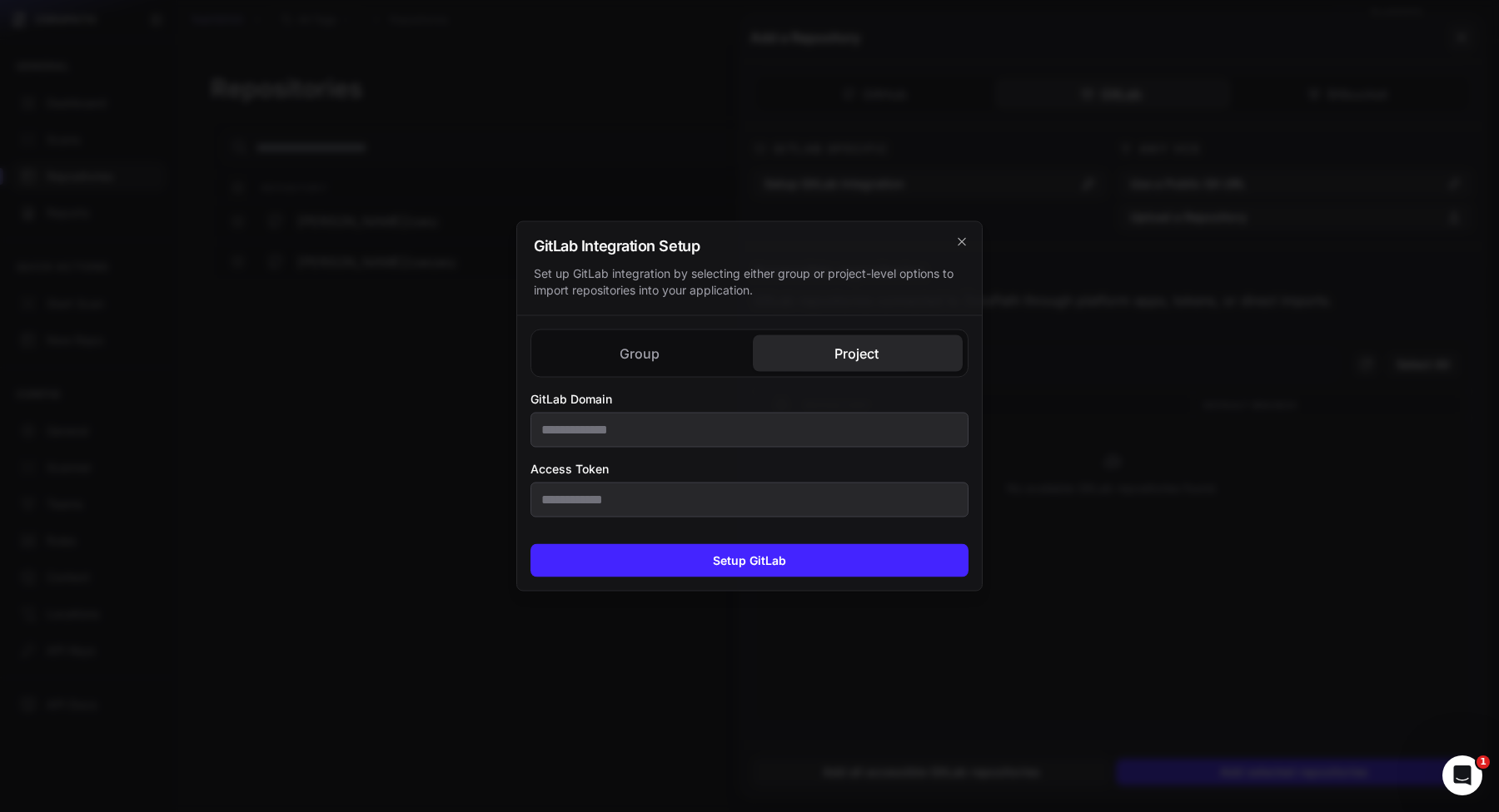
click at [835, 322] on div "Group Project GitLab Domain Group Name Access Token GitLab Domain Access Token" at bounding box center [749, 423] width 464 height 215
click at [616, 432] on input "GitLab Domain" at bounding box center [749, 430] width 438 height 35
type input "**********"
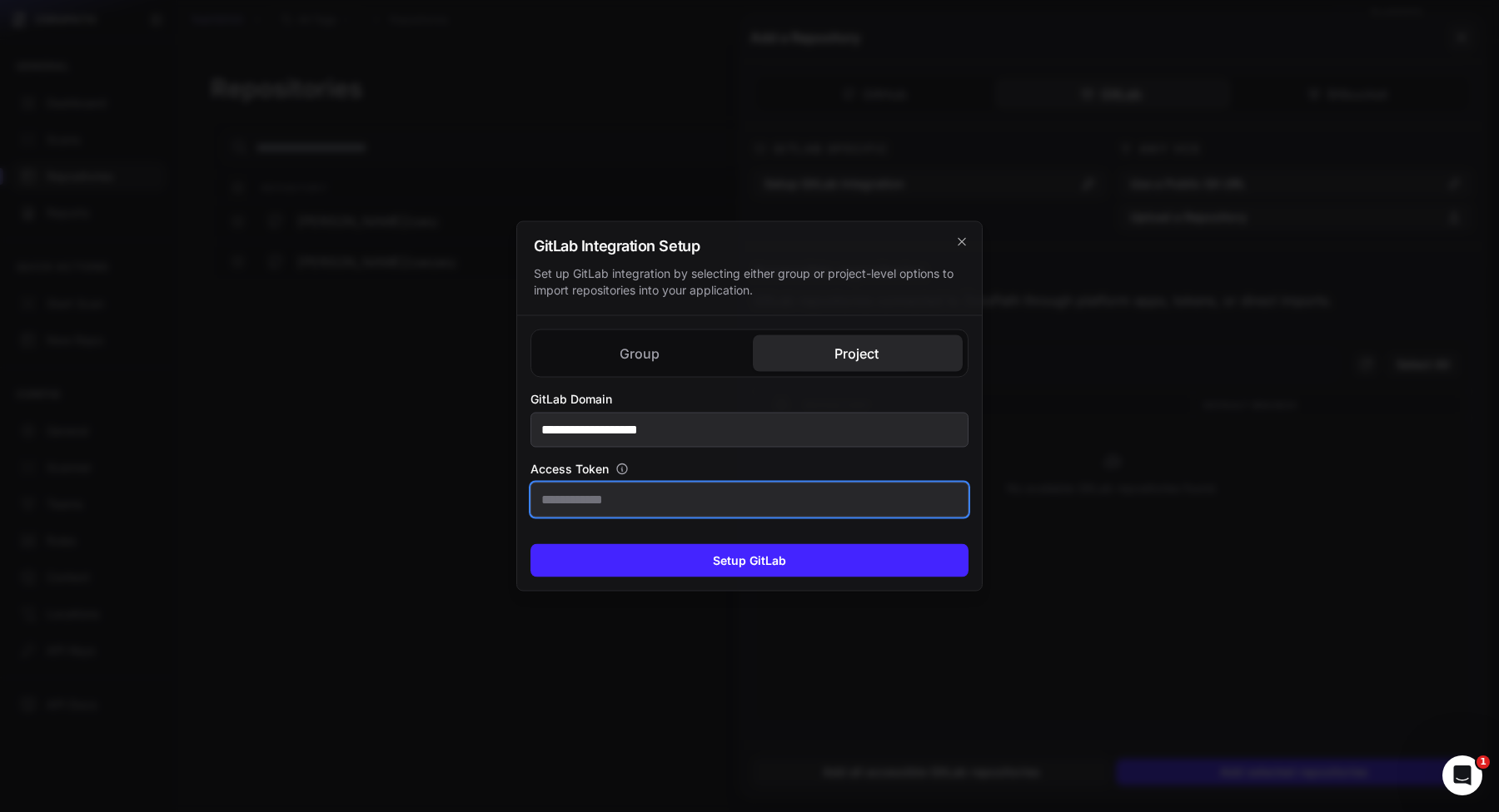
click at [638, 490] on input "Access Token" at bounding box center [749, 500] width 438 height 35
paste input "**********"
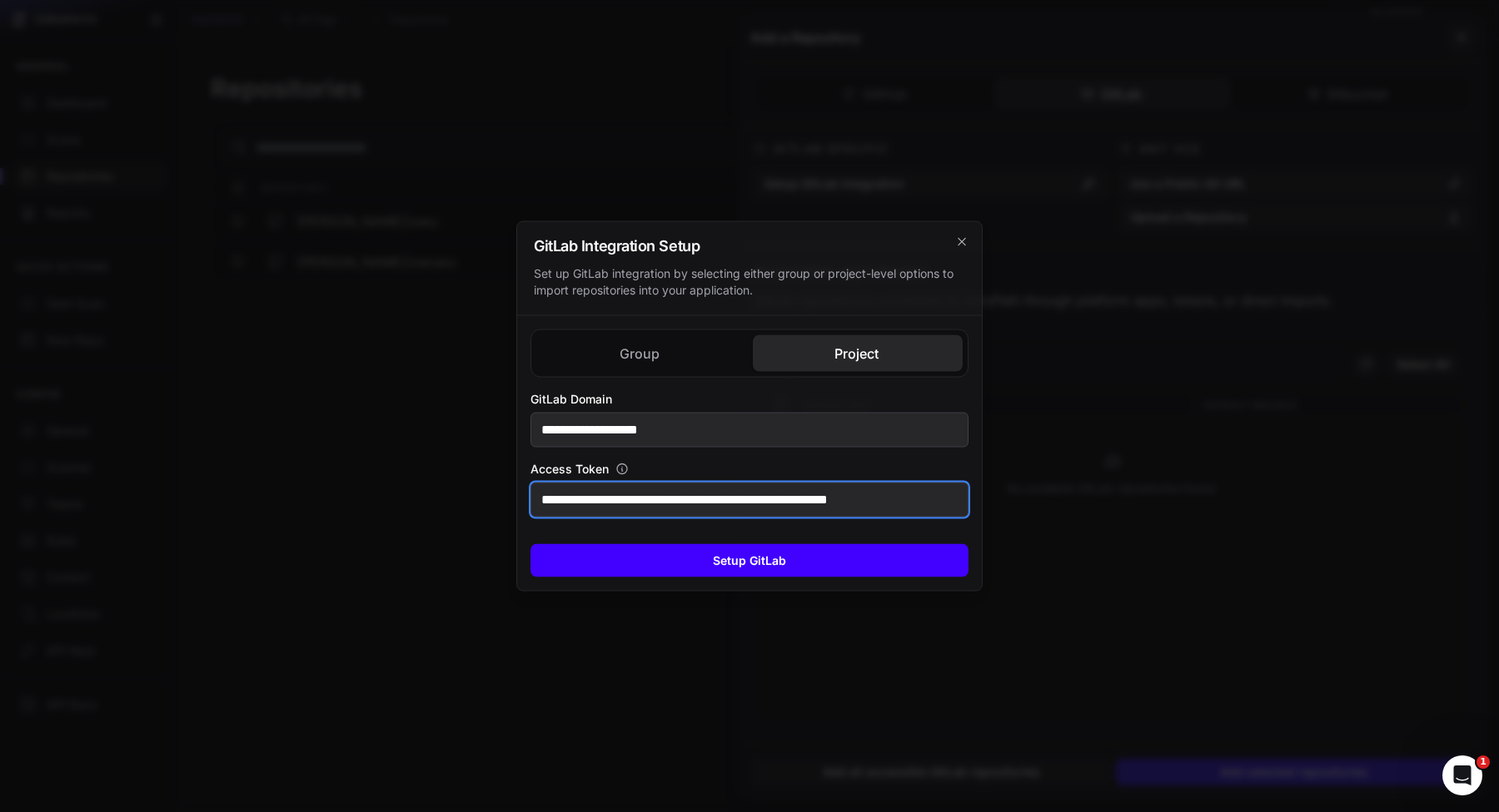
scroll to position [0, 19]
type input "**********"
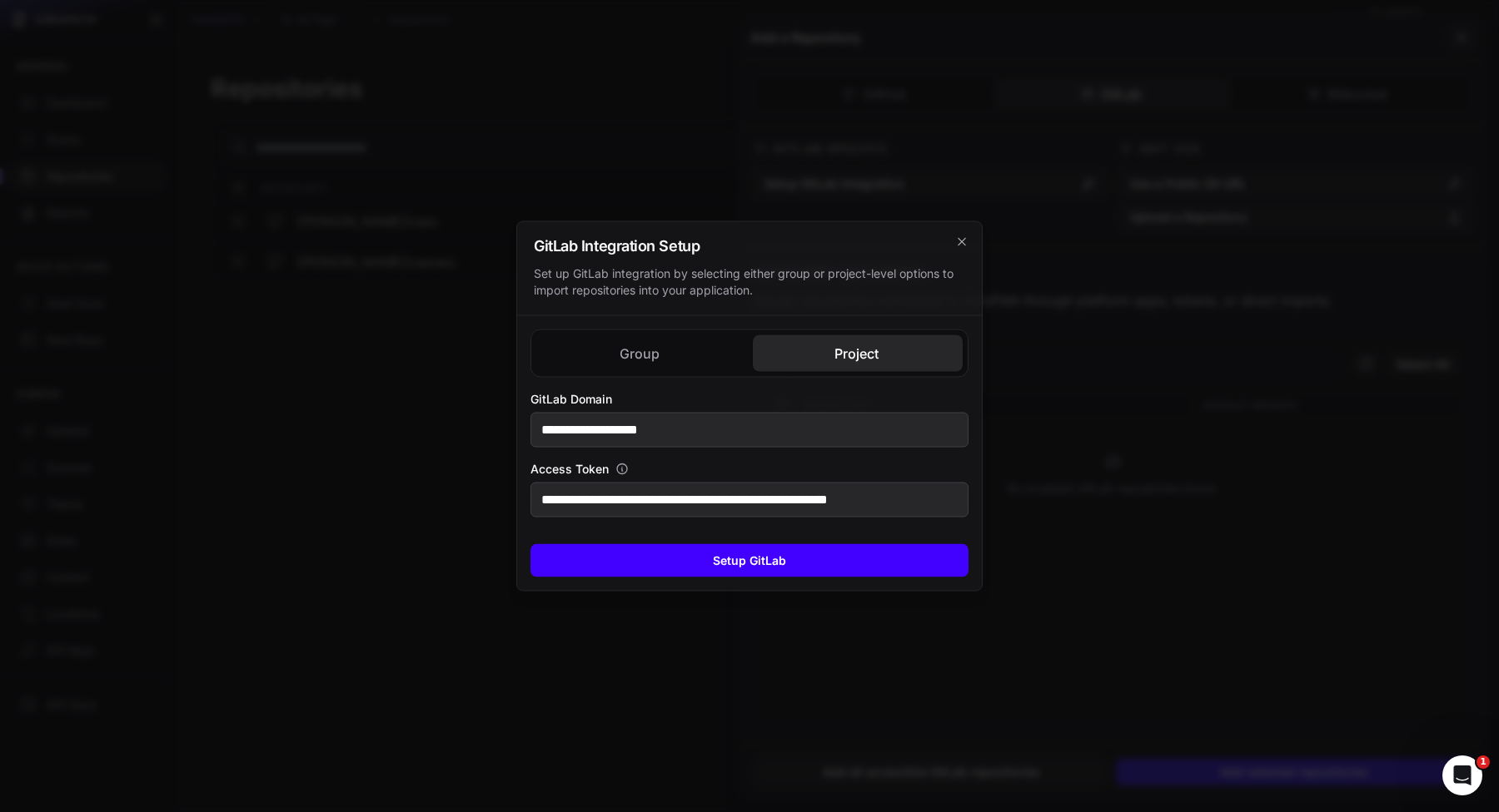
scroll to position [0, 0]
click at [624, 553] on button "Setup GitLab" at bounding box center [749, 561] width 438 height 33
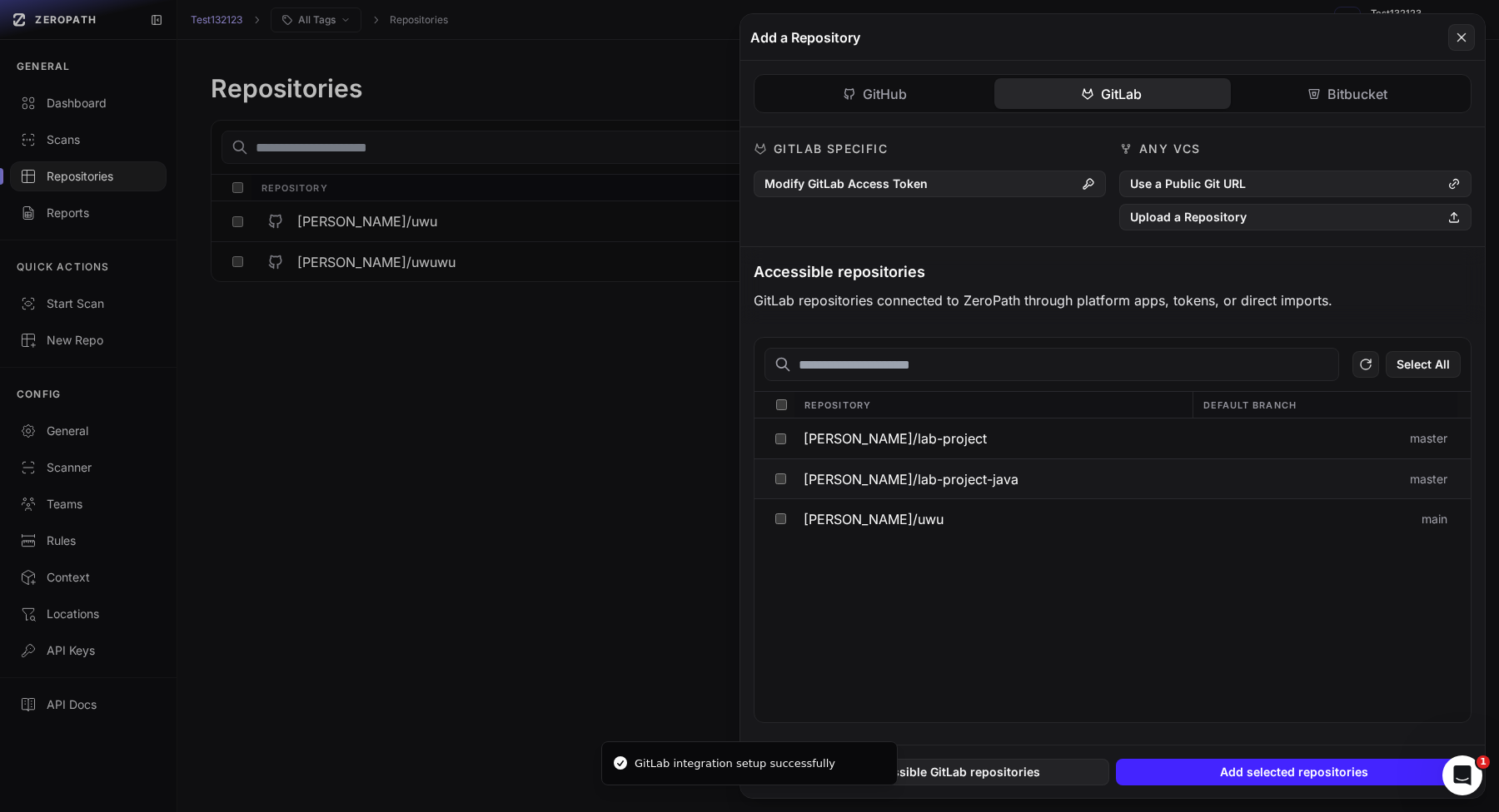
click at [808, 473] on span "[PERSON_NAME]/lab-project-java" at bounding box center [910, 479] width 215 height 13
click at [836, 445] on span "vladislav-stohnii/lab-project" at bounding box center [895, 439] width 183 height 13
click at [1151, 520] on button "[PERSON_NAME]/uwu" at bounding box center [992, 518] width 398 height 39
click at [843, 441] on span "vladislav-stohnii/lab-project" at bounding box center [895, 439] width 183 height 13
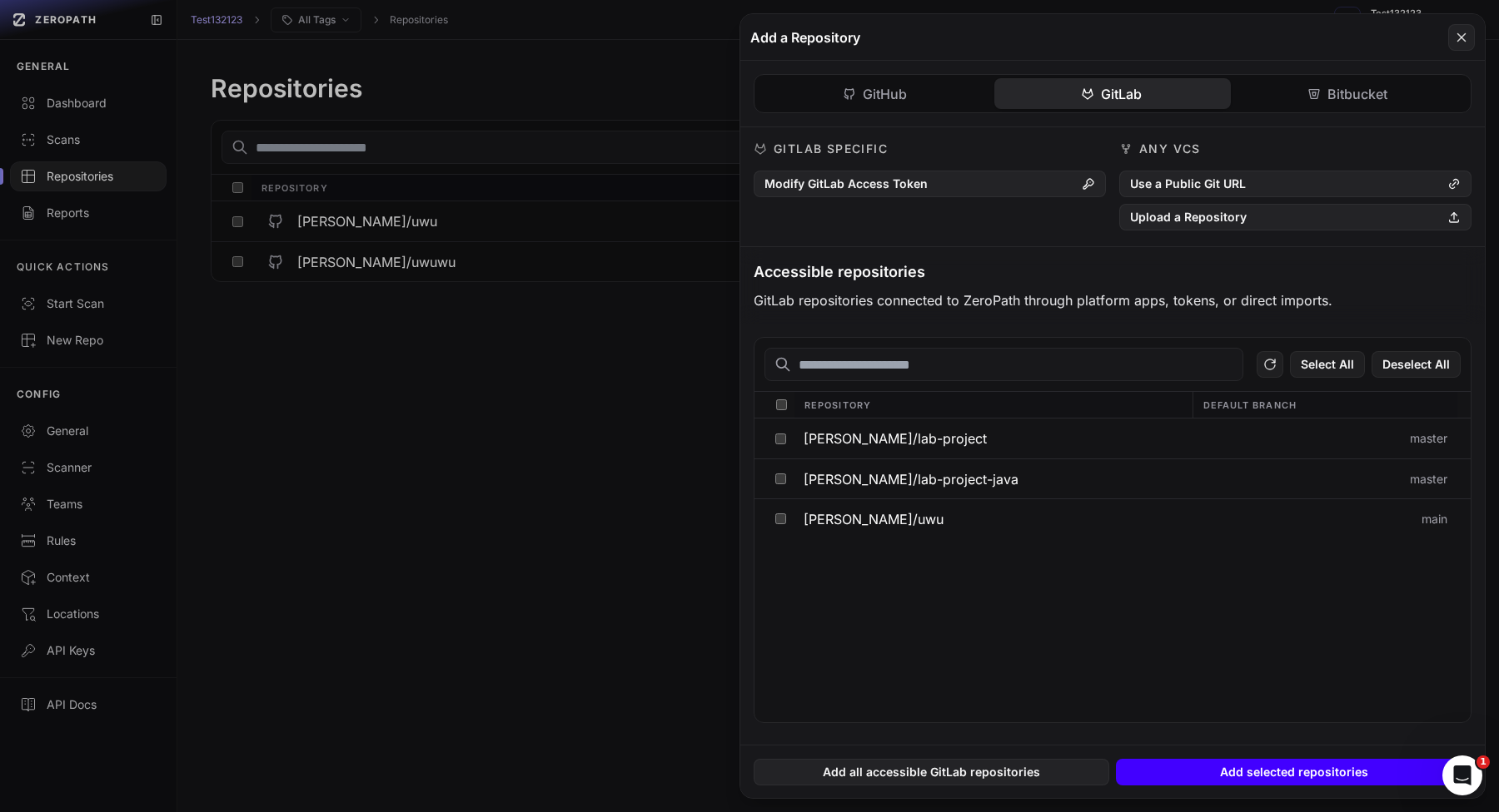
click at [1264, 769] on button "Add selected repositories" at bounding box center [1294, 772] width 356 height 26
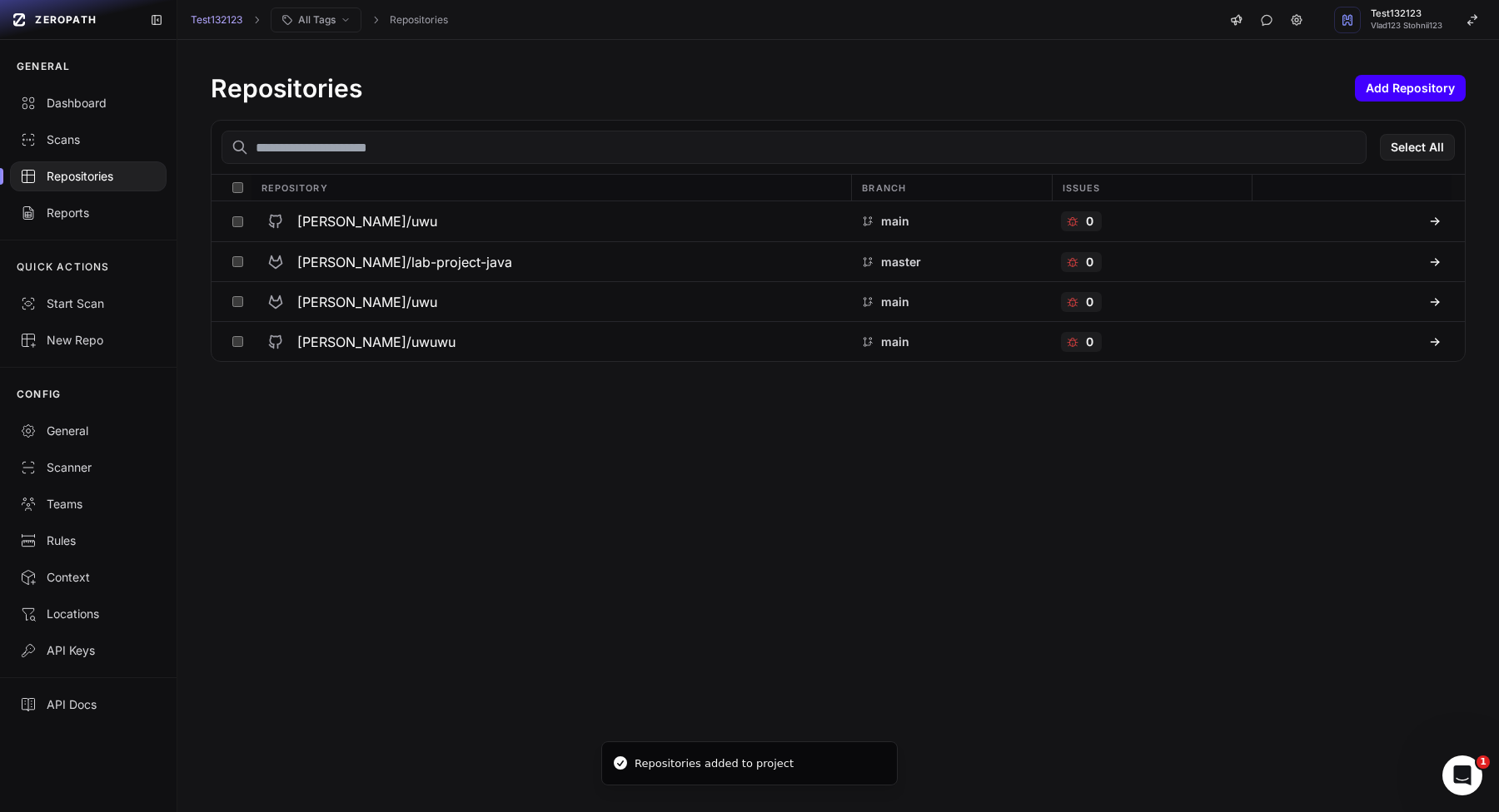
click at [1402, 85] on button "Add Repository" at bounding box center [1409, 88] width 111 height 26
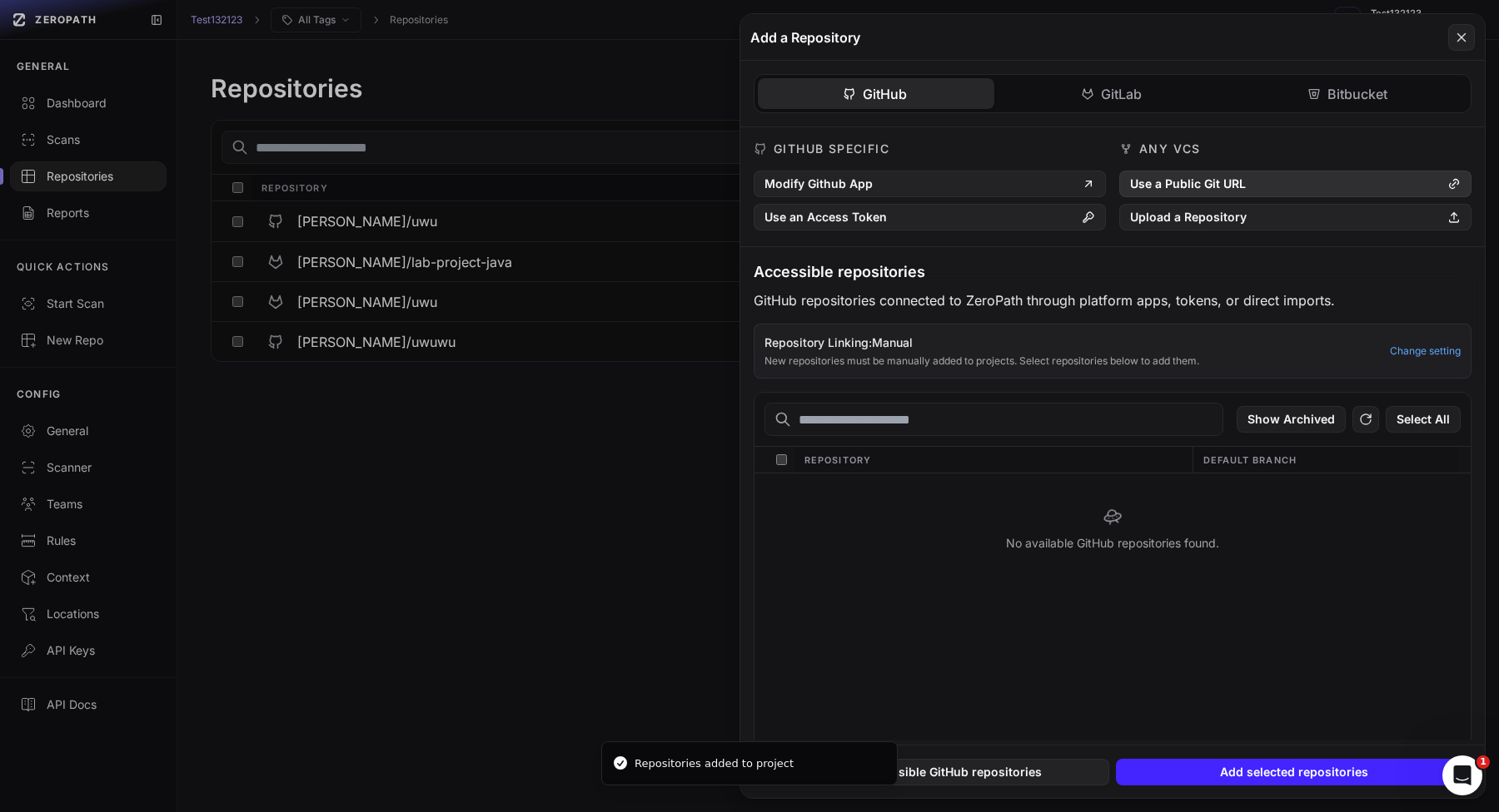
click at [1255, 184] on button "Use a Public Git URL" at bounding box center [1295, 183] width 352 height 26
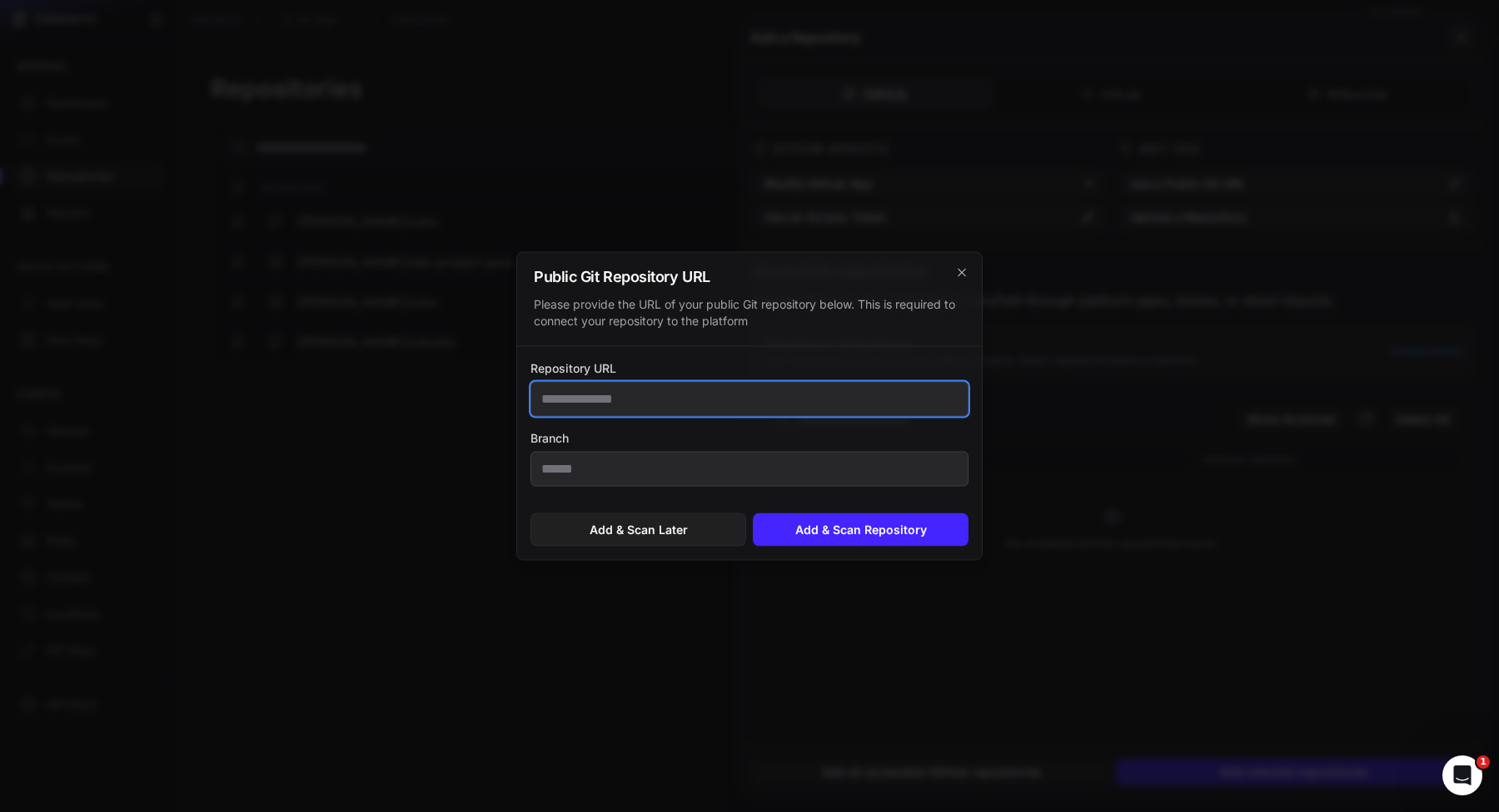
paste input "**********"
type input "**********"
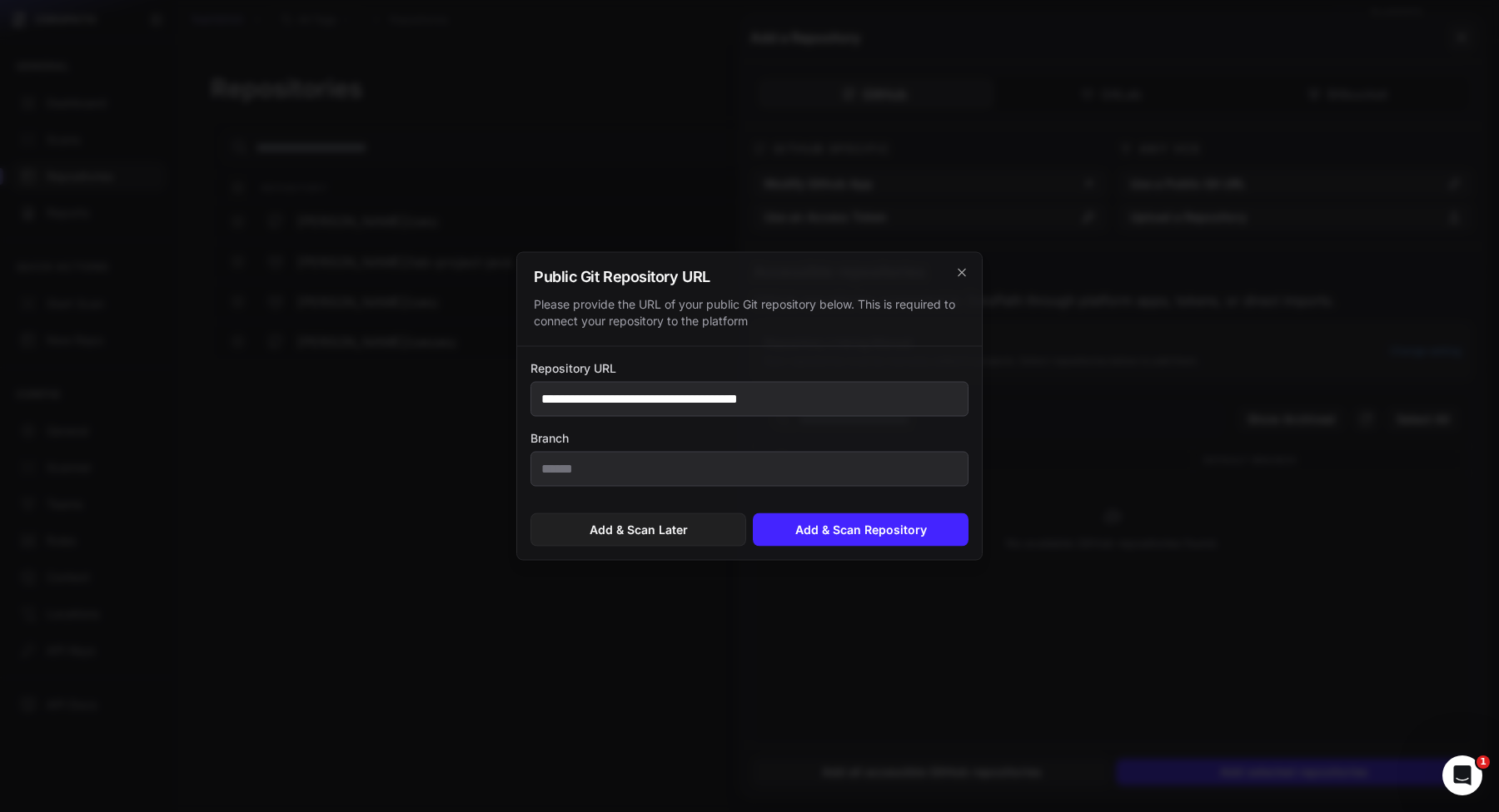
click at [685, 525] on button "Add & Scan Later" at bounding box center [638, 529] width 216 height 33
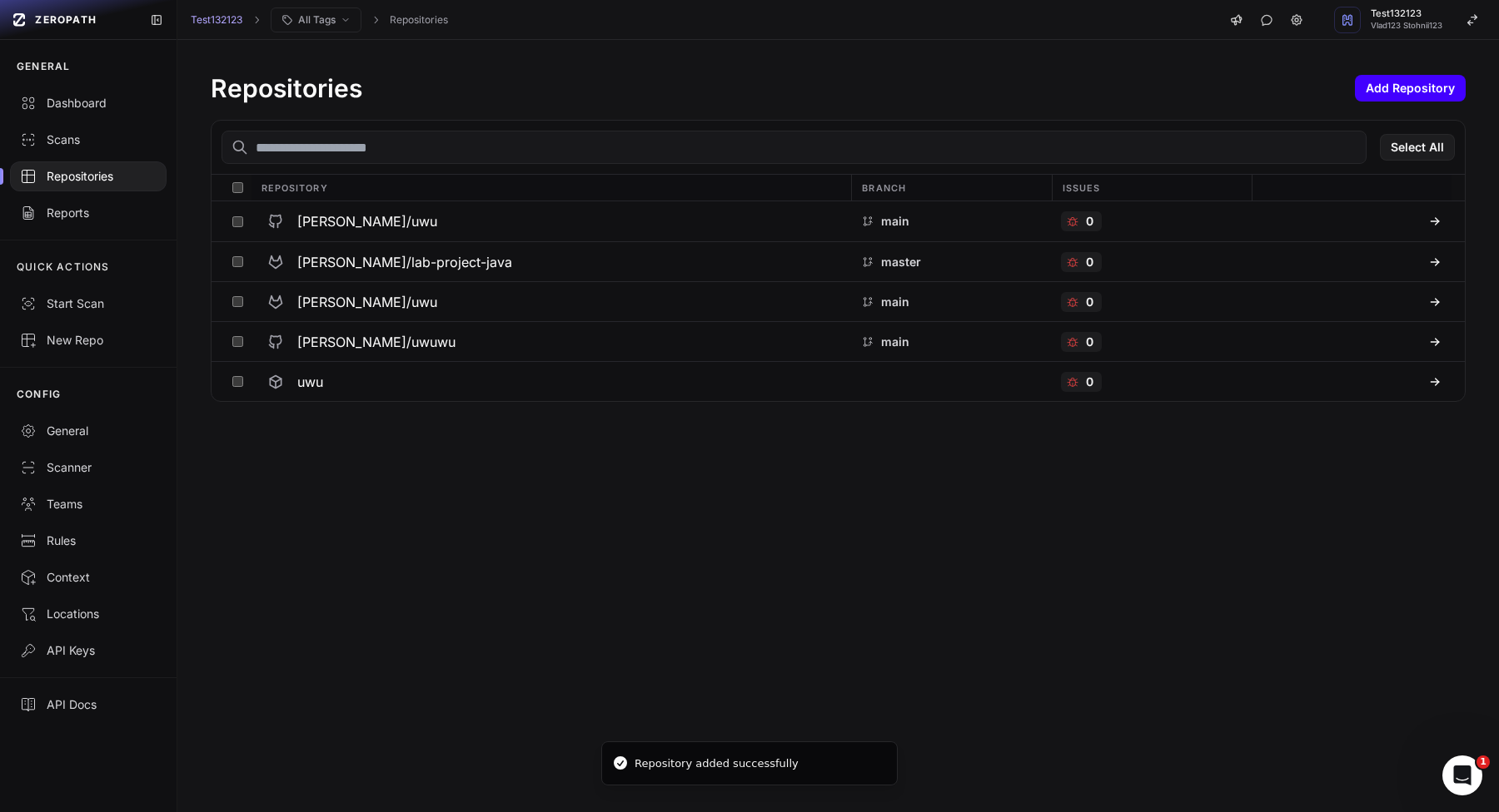
click at [1369, 94] on button "Add Repository" at bounding box center [1409, 88] width 111 height 26
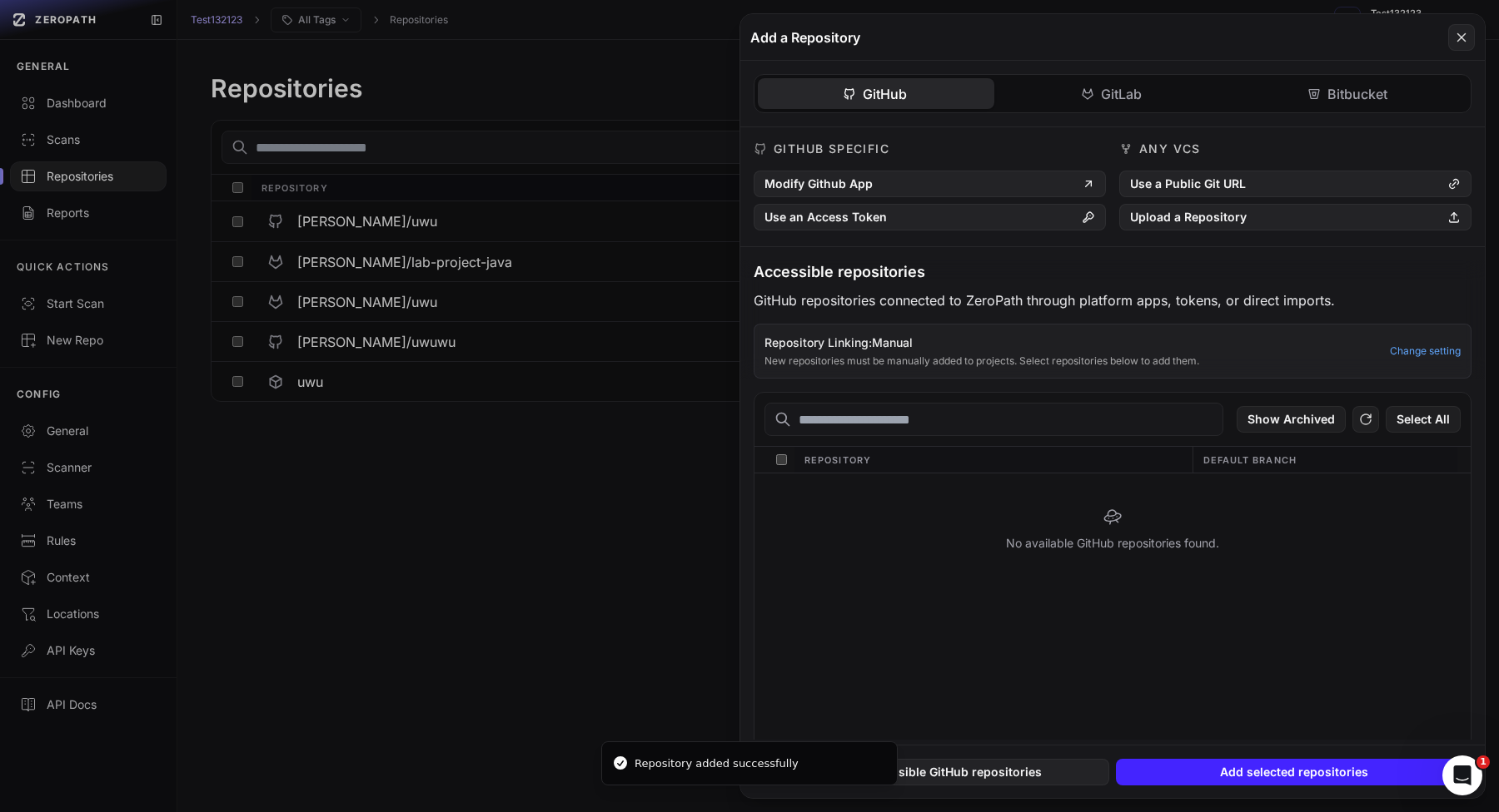
click at [1354, 86] on div "GitHub GitLab Bitbucket GitHub Specific Modify Github App Use an Access Token A…" at bounding box center [1112, 400] width 744 height 679
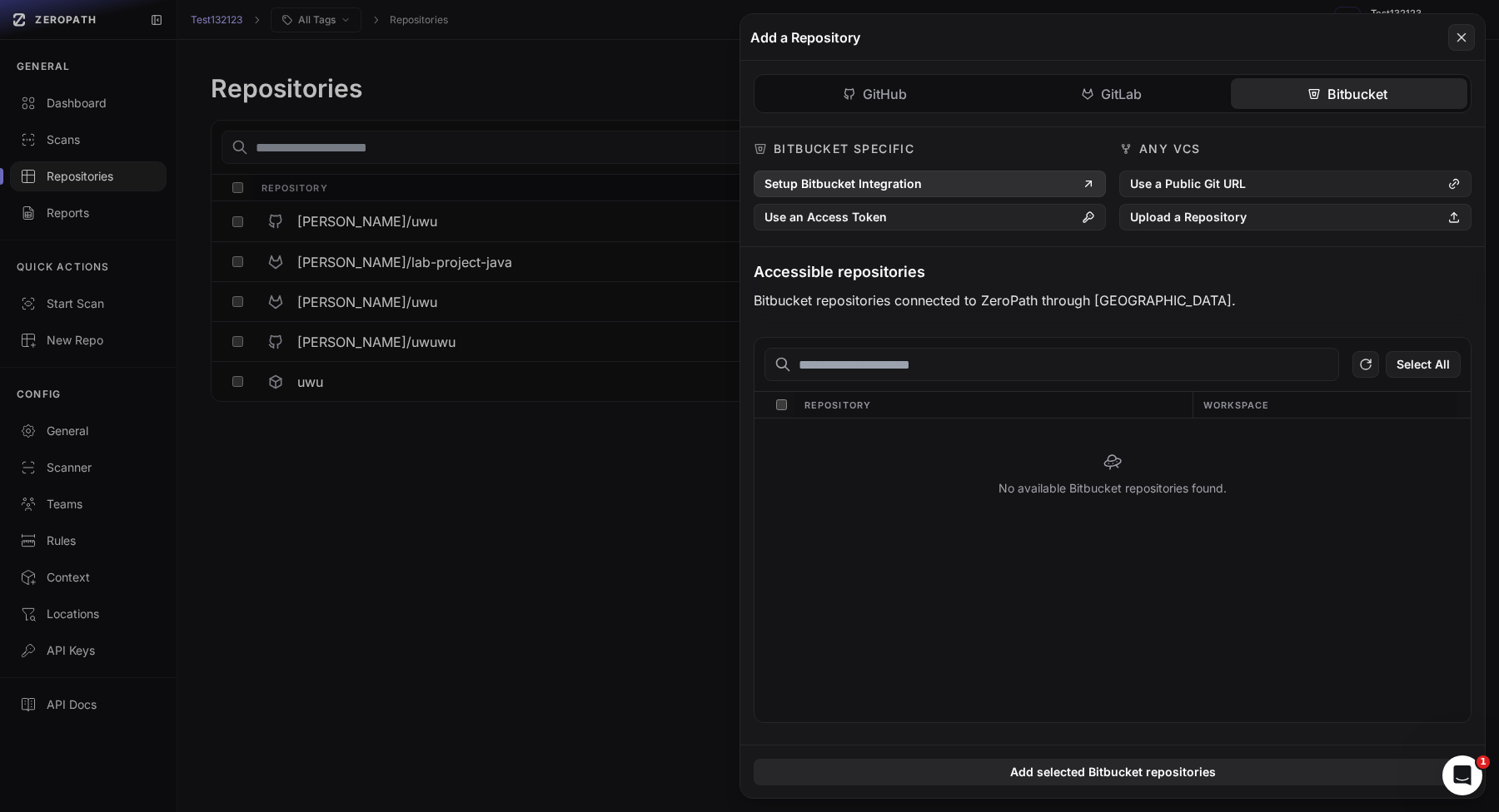
click at [915, 186] on button "Setup Bitbucket Integration" at bounding box center [930, 183] width 352 height 26
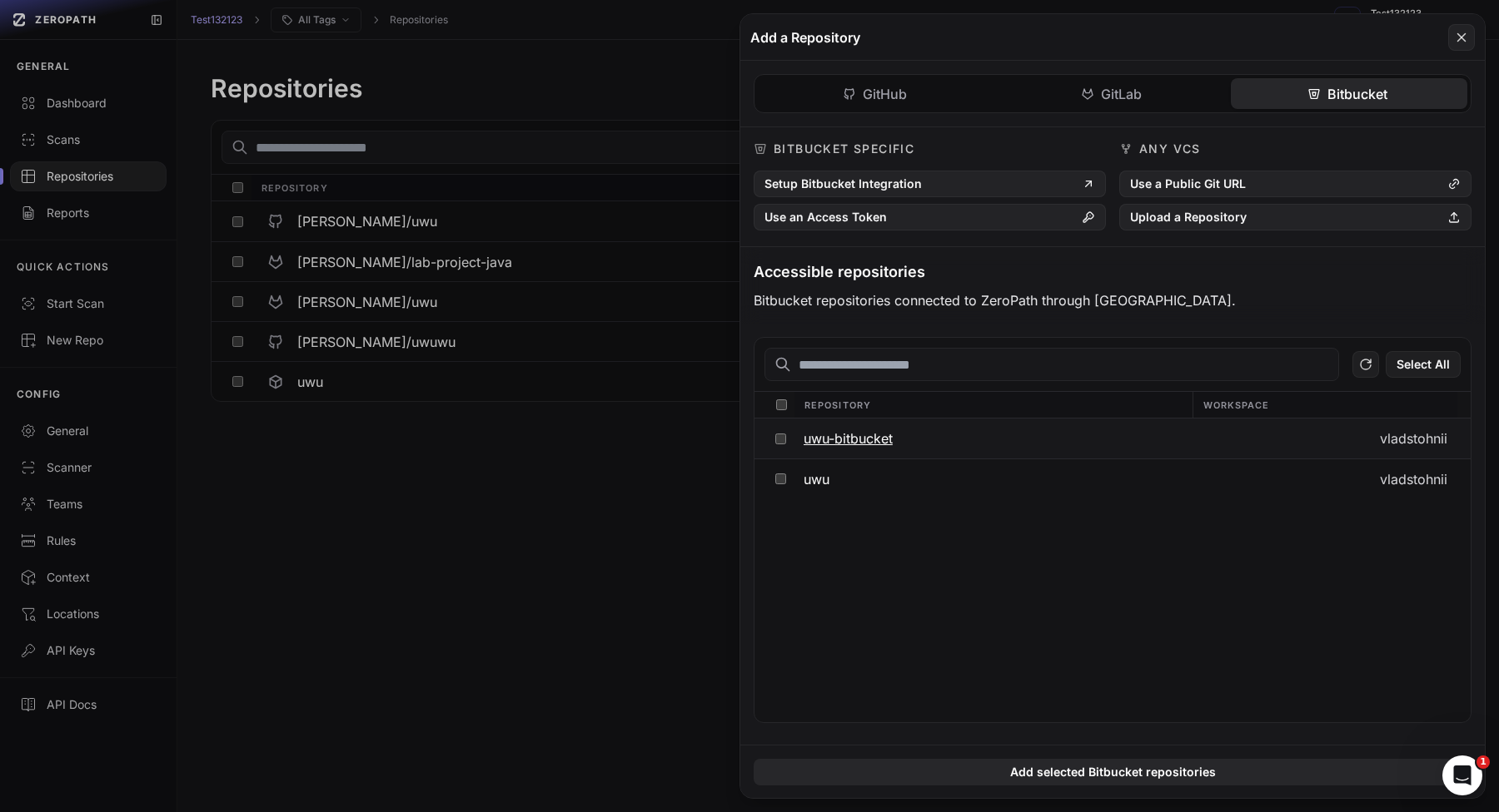
click at [1010, 441] on button "uwu-bitbucket" at bounding box center [992, 439] width 398 height 40
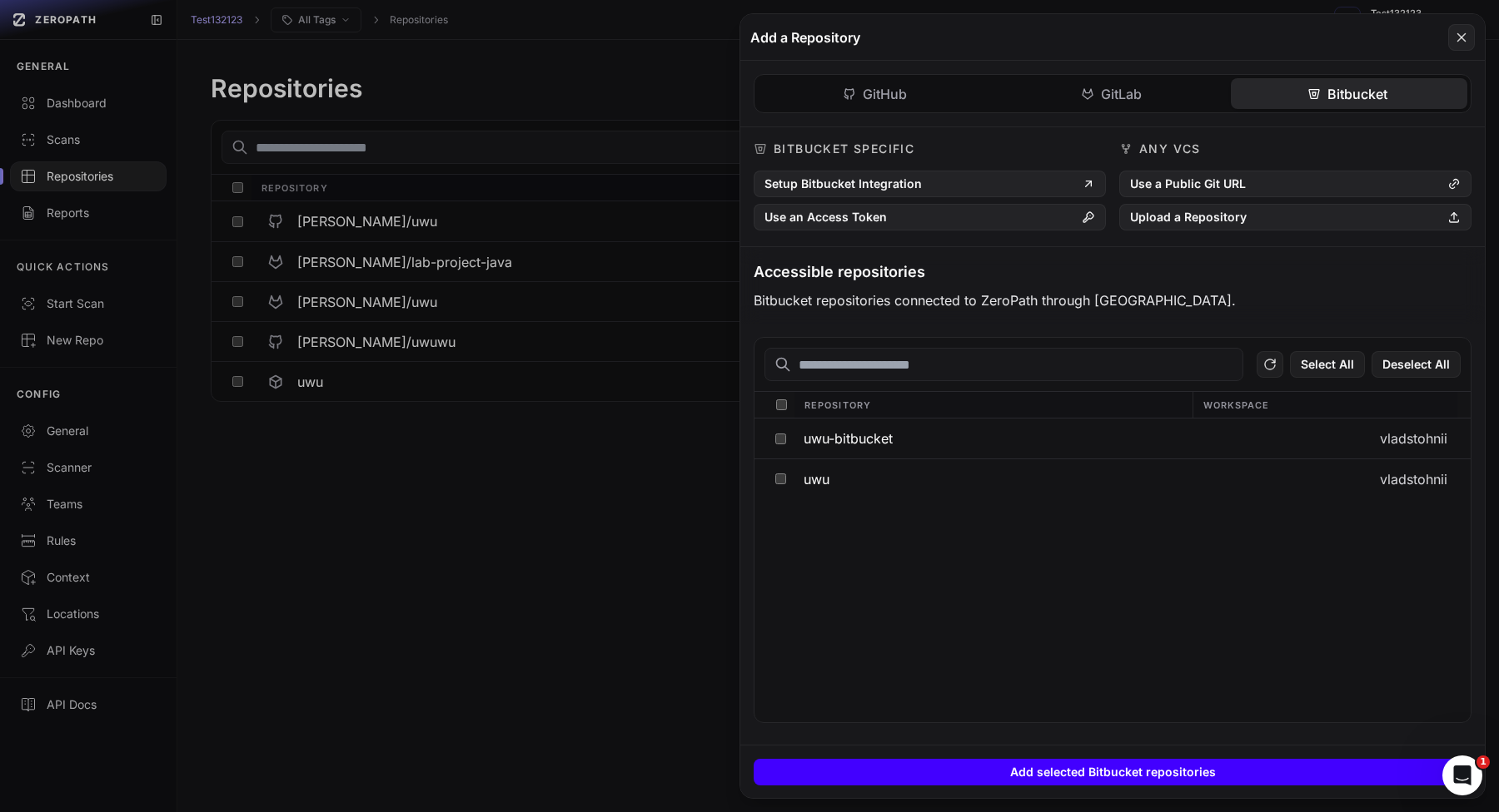
click at [1057, 769] on button "Add selected Bitbucket repositories" at bounding box center [1112, 772] width 718 height 26
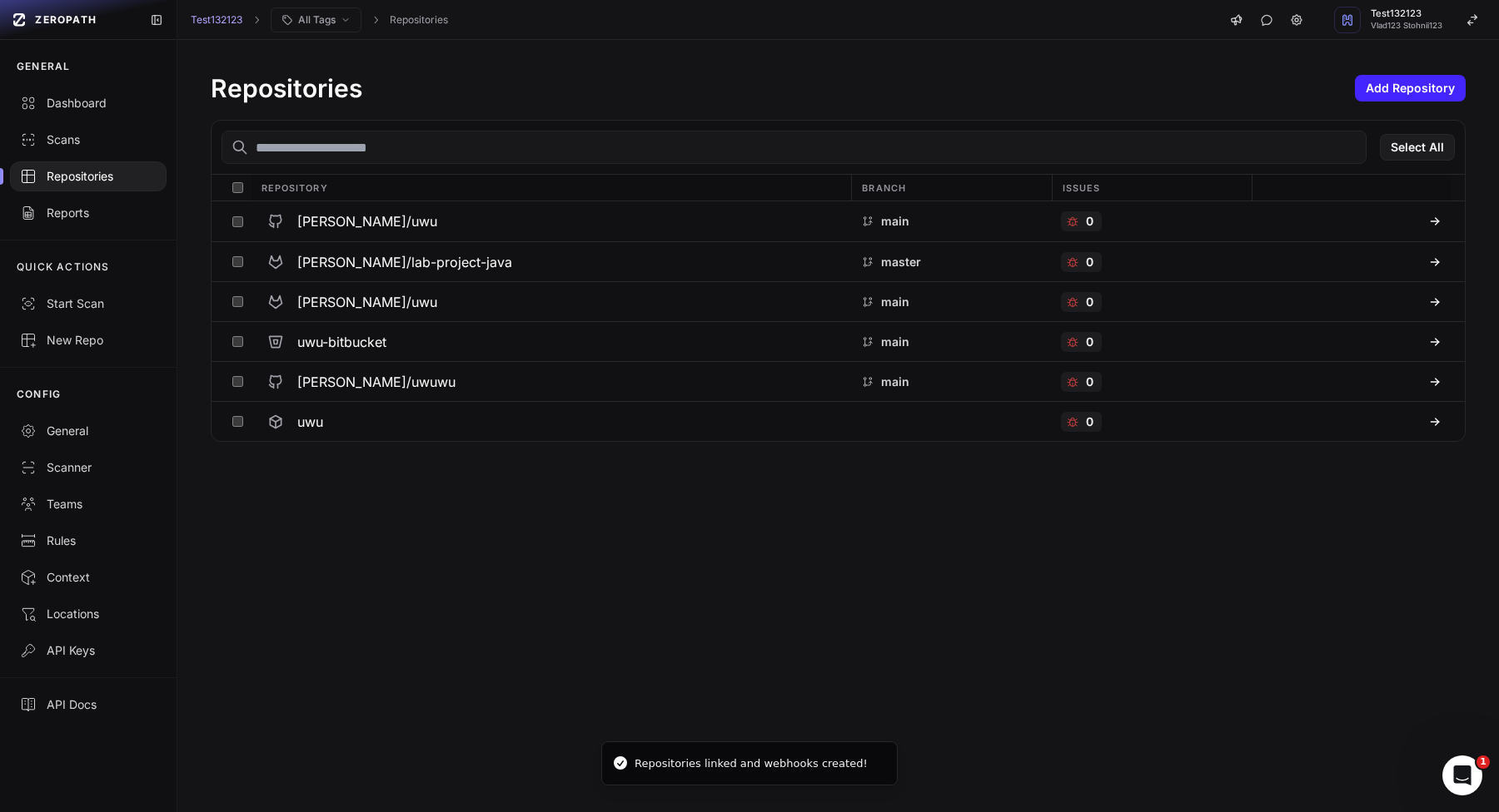
click at [586, 594] on div "Repositories Add Repository Select All Repository Branch Issues [PERSON_NAME]/u…" at bounding box center [838, 425] width 1321 height 772
click at [348, 386] on h3 "[PERSON_NAME]/uwuwu" at bounding box center [375, 381] width 158 height 20
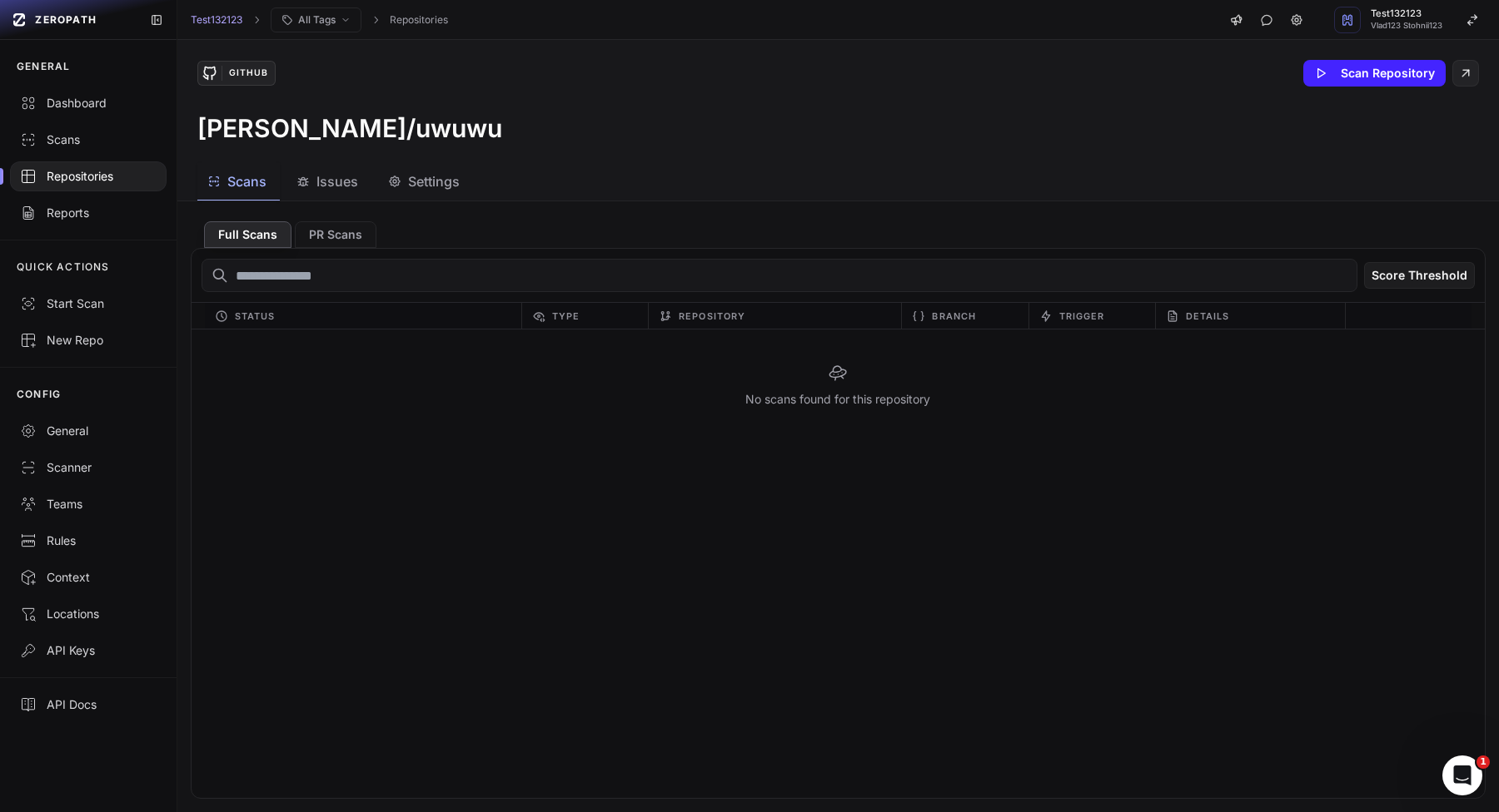
click at [426, 183] on span "Settings" at bounding box center [433, 181] width 52 height 20
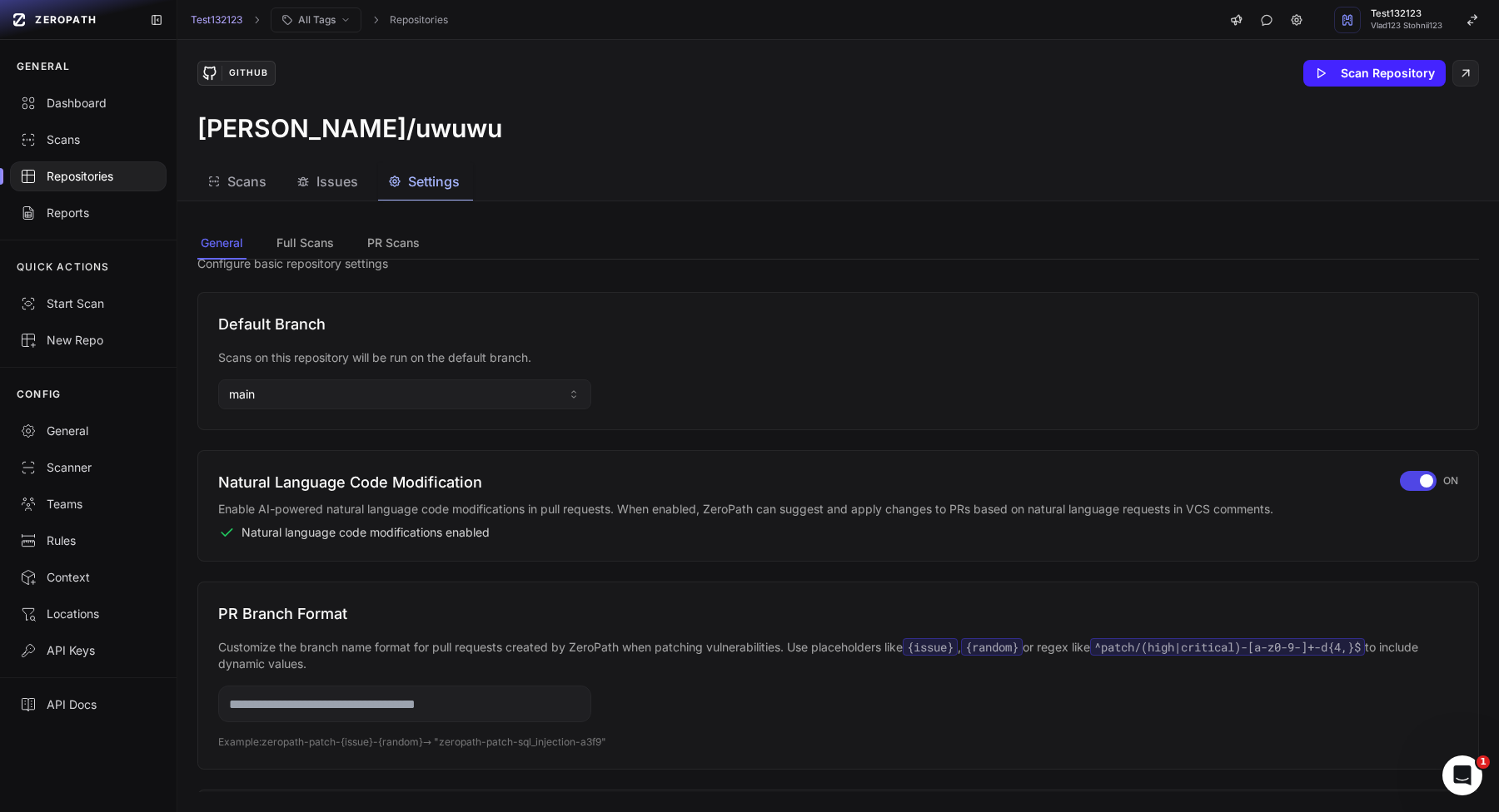
scroll to position [34, 0]
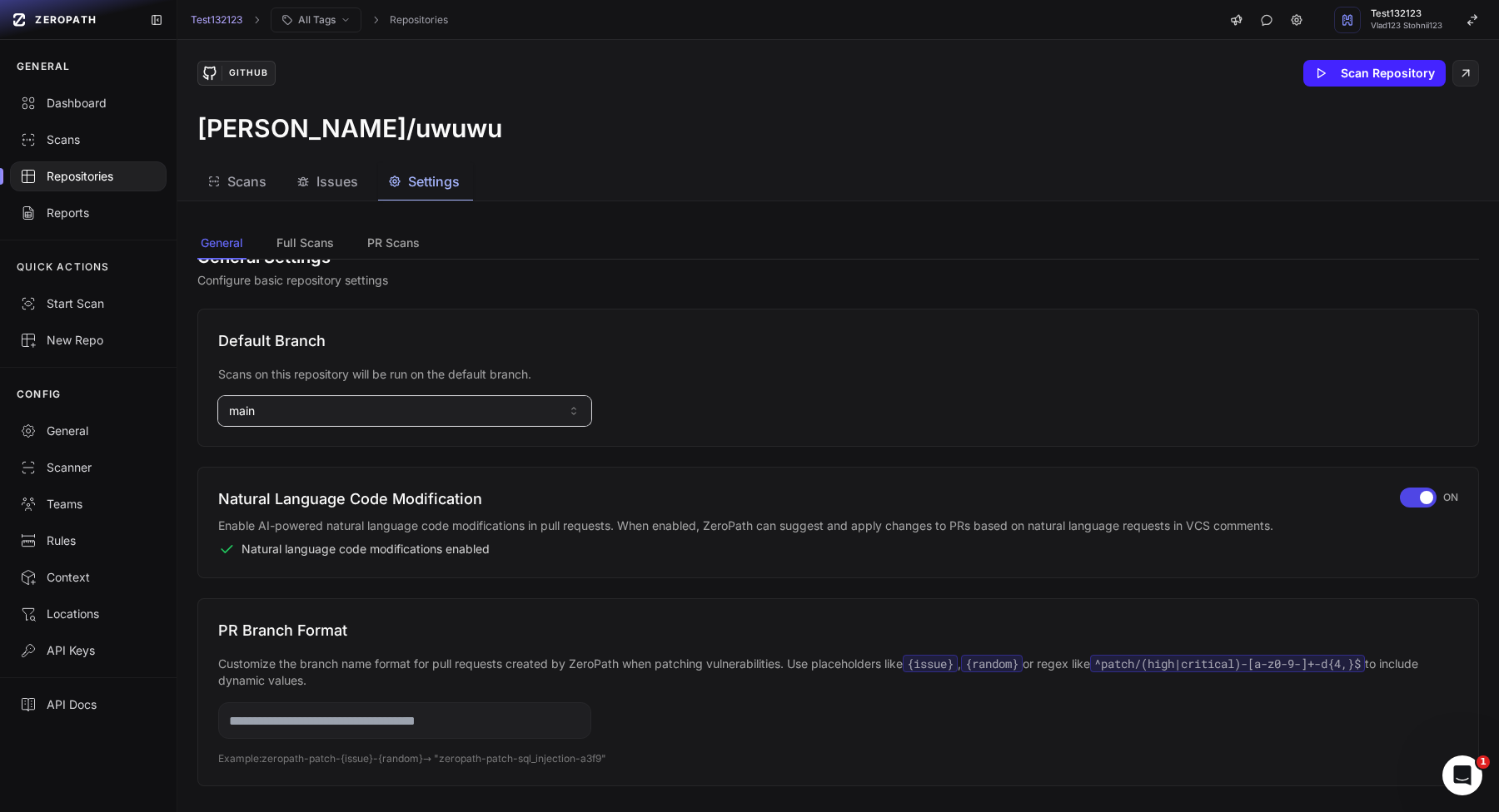
click at [438, 397] on button "main" at bounding box center [405, 411] width 373 height 30
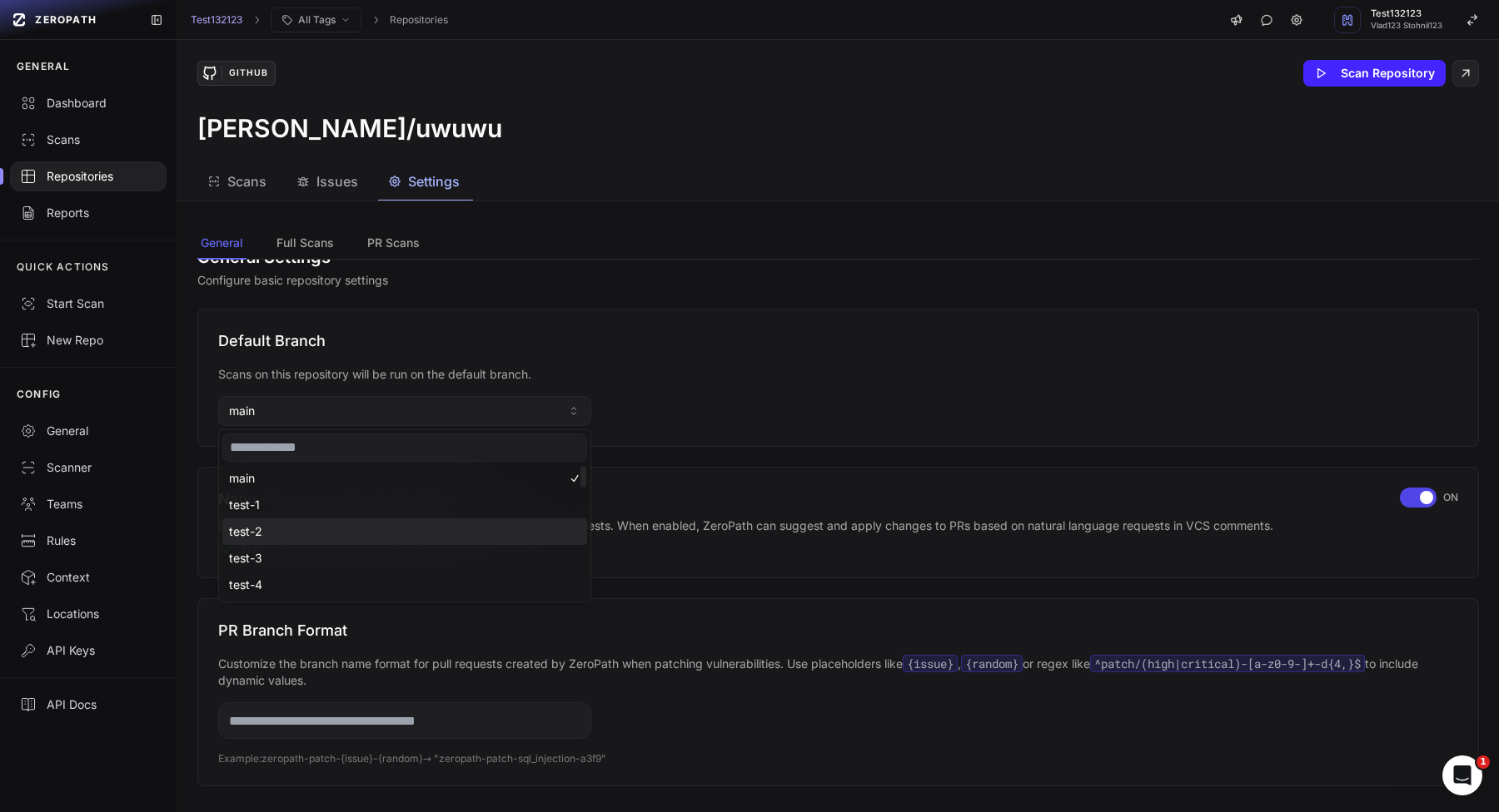
click at [297, 518] on div "test-2" at bounding box center [405, 531] width 365 height 26
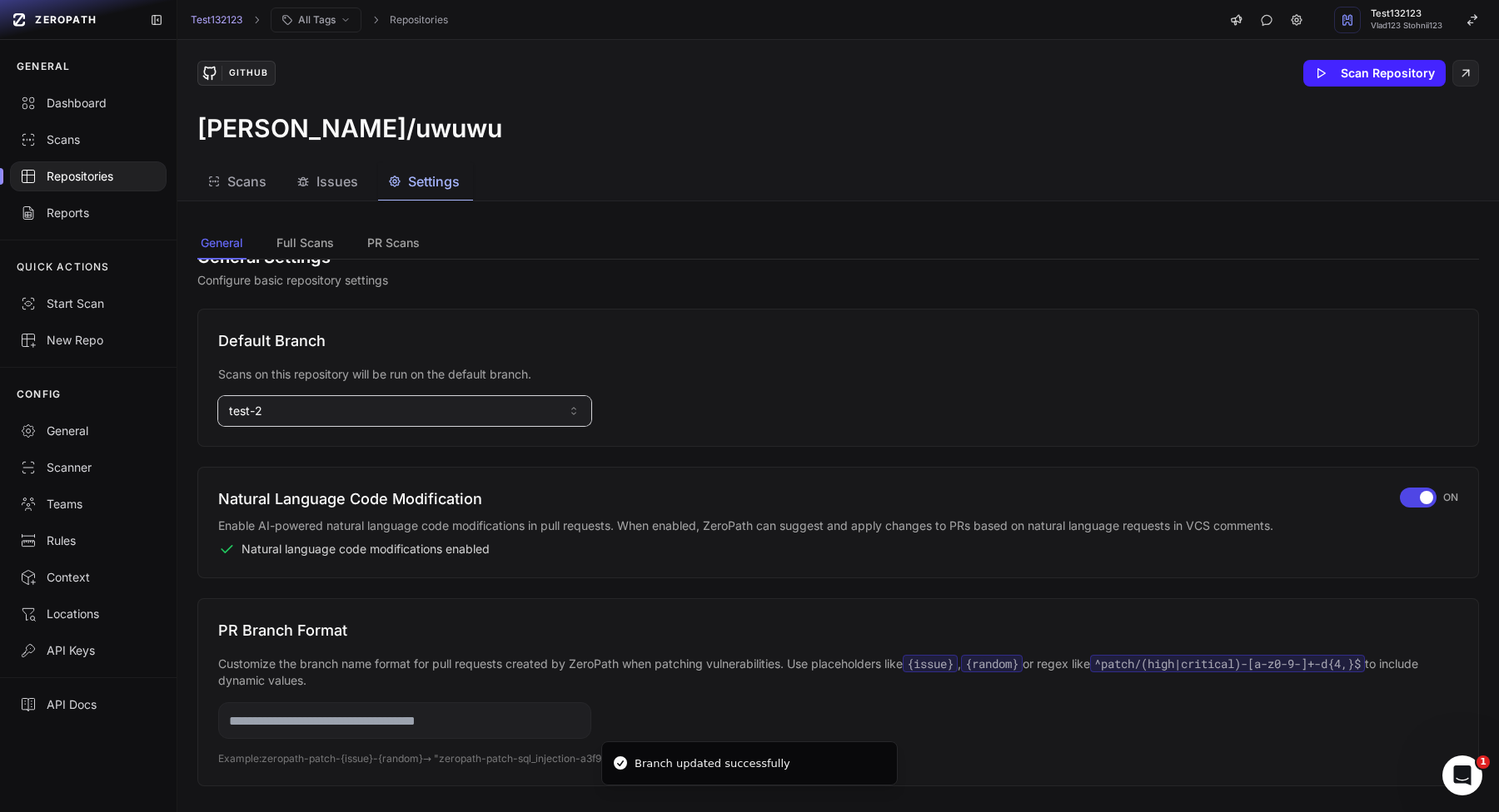
click at [389, 421] on button "test-2" at bounding box center [405, 411] width 373 height 30
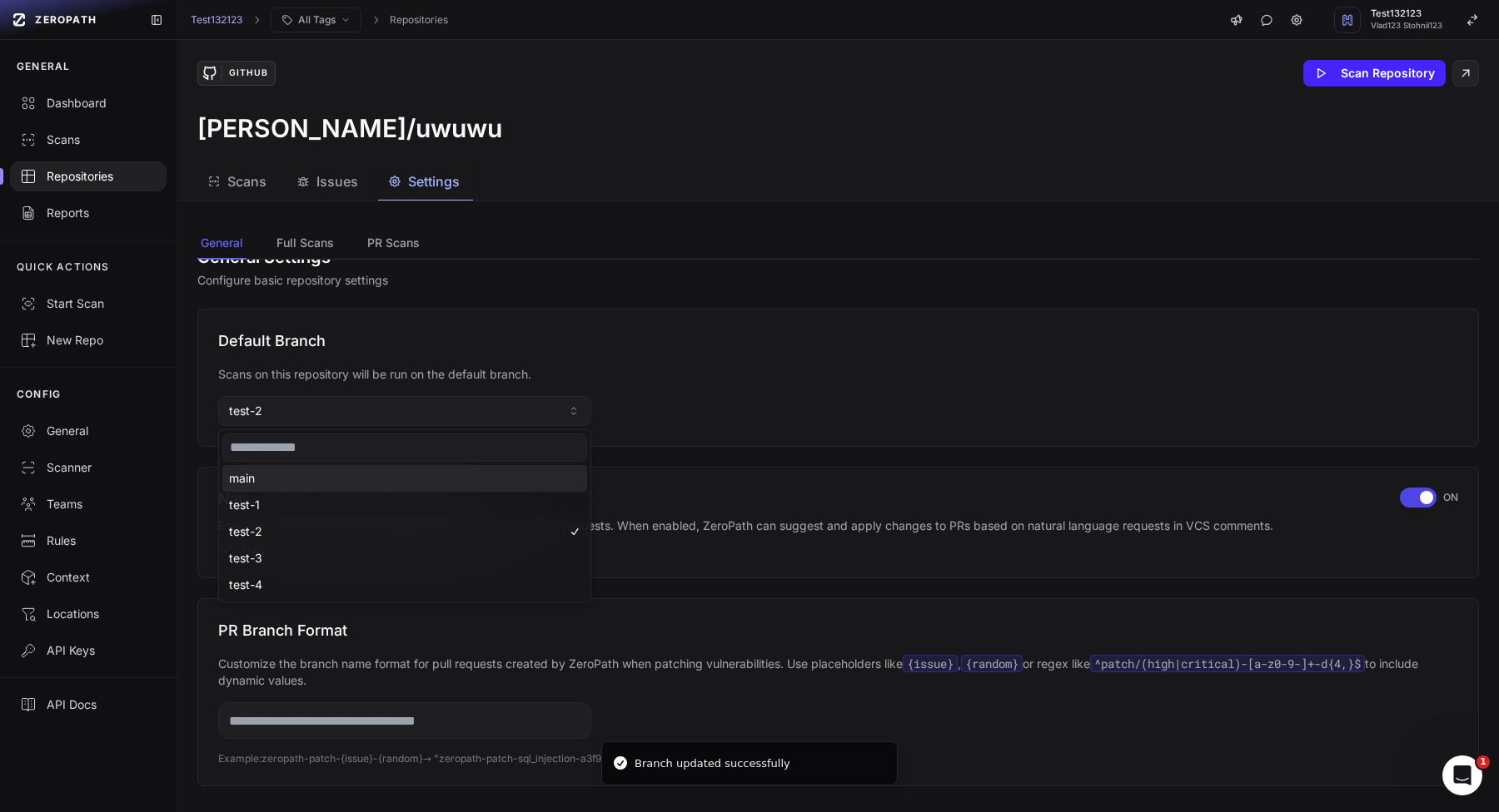
click at [331, 480] on div "main" at bounding box center [405, 478] width 365 height 26
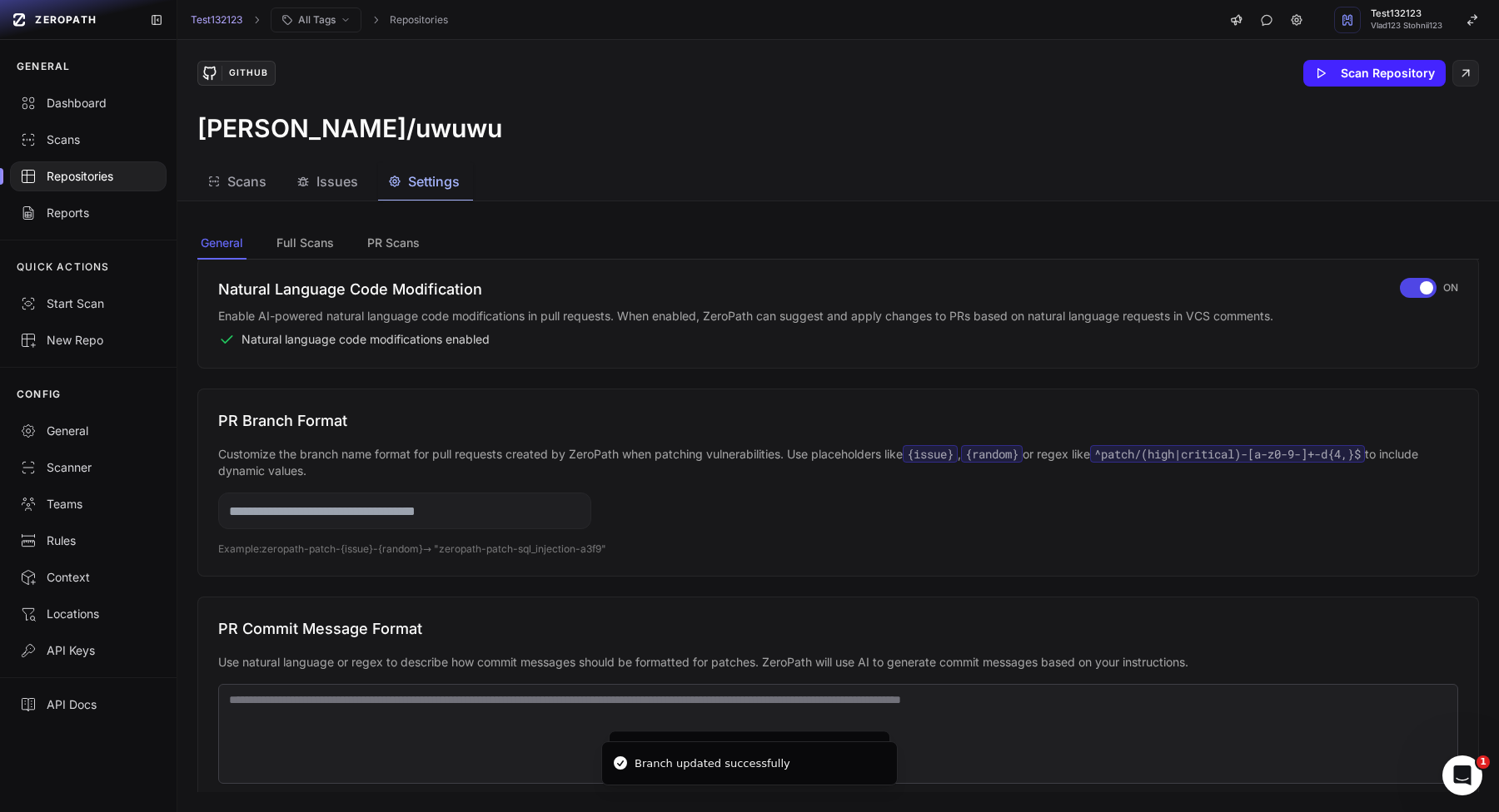
scroll to position [271, 0]
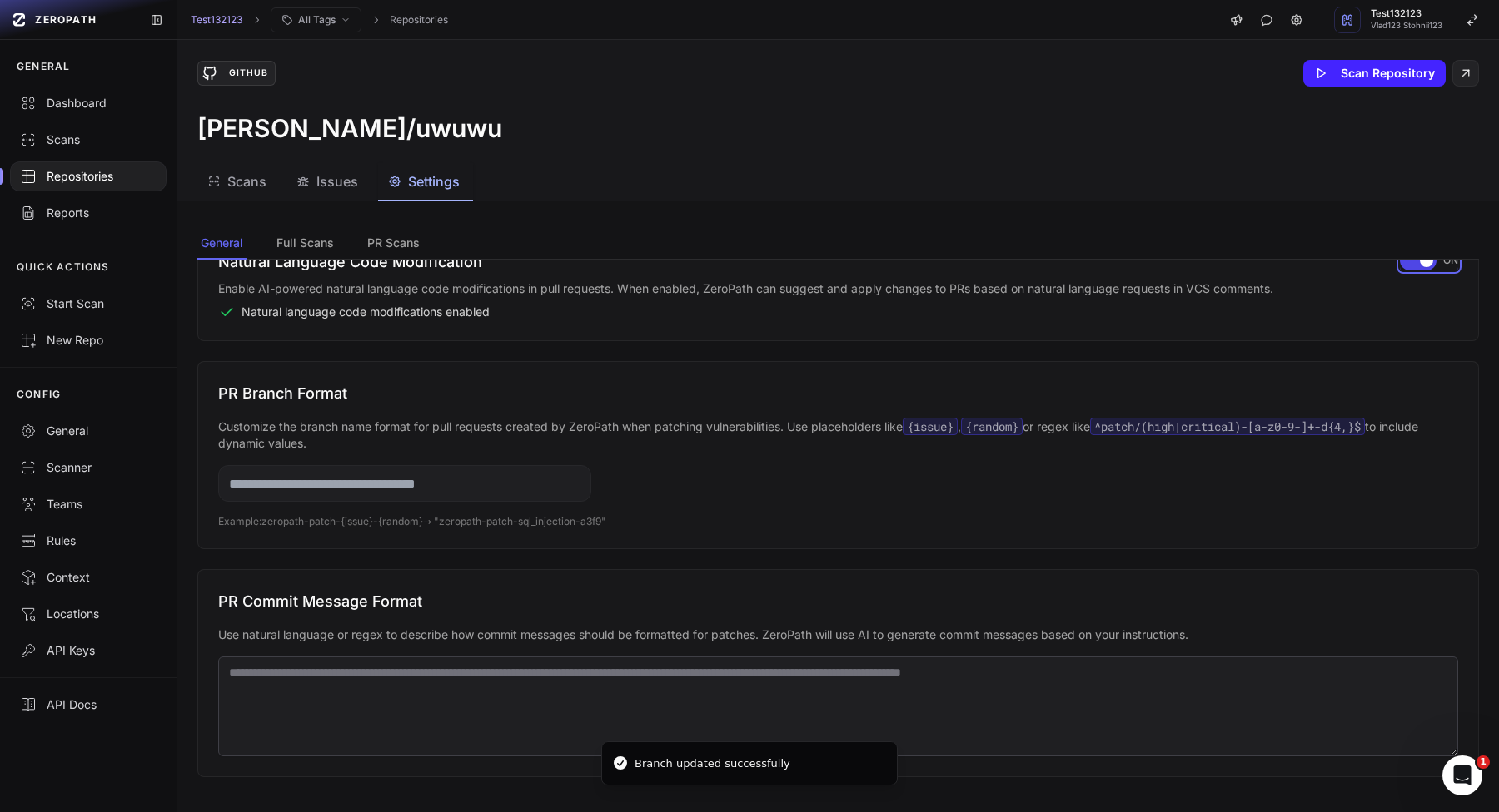
click at [1400, 259] on div "button" at bounding box center [1418, 260] width 37 height 20
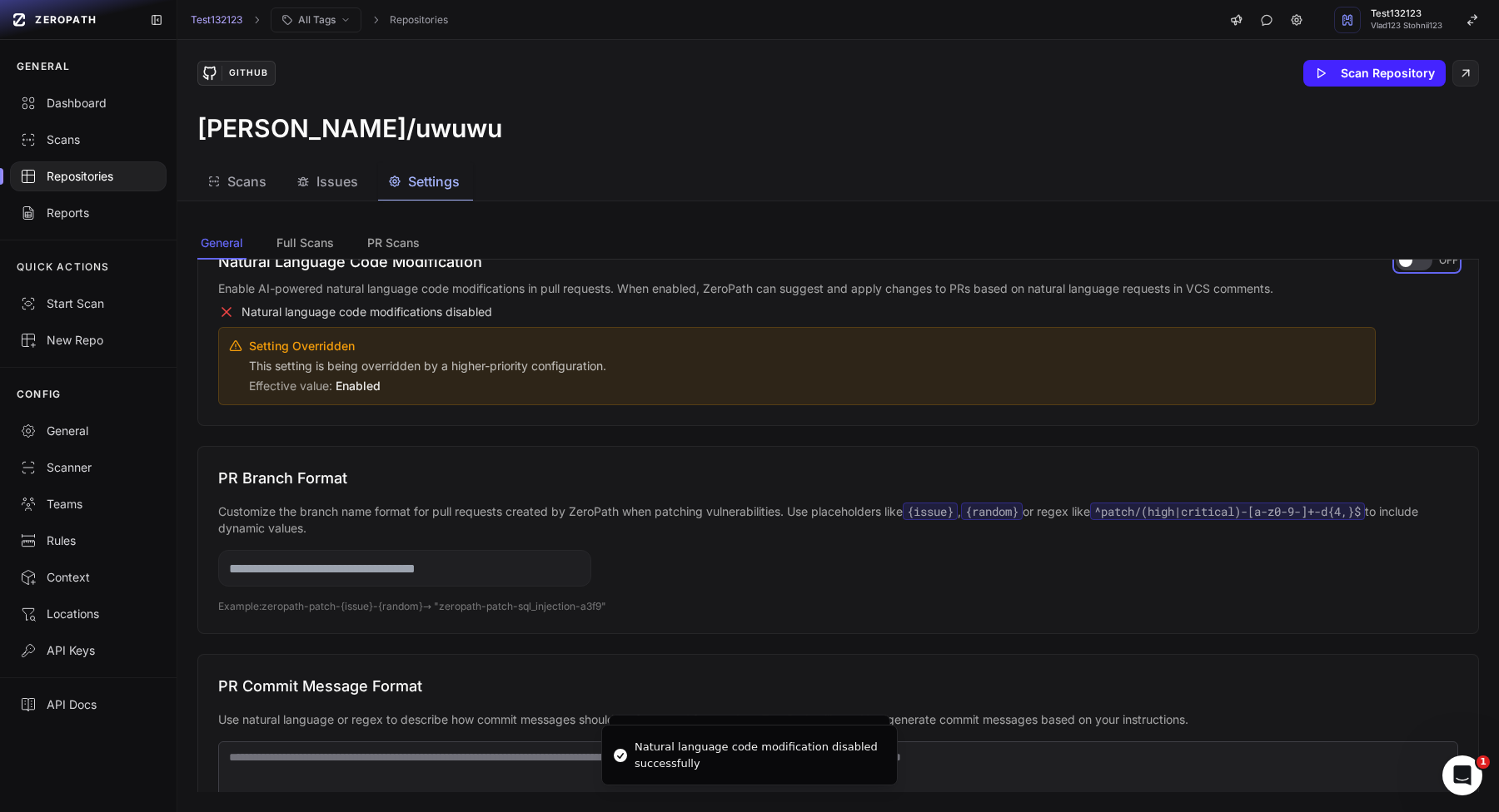
click at [1415, 268] on div "button" at bounding box center [1413, 260] width 37 height 20
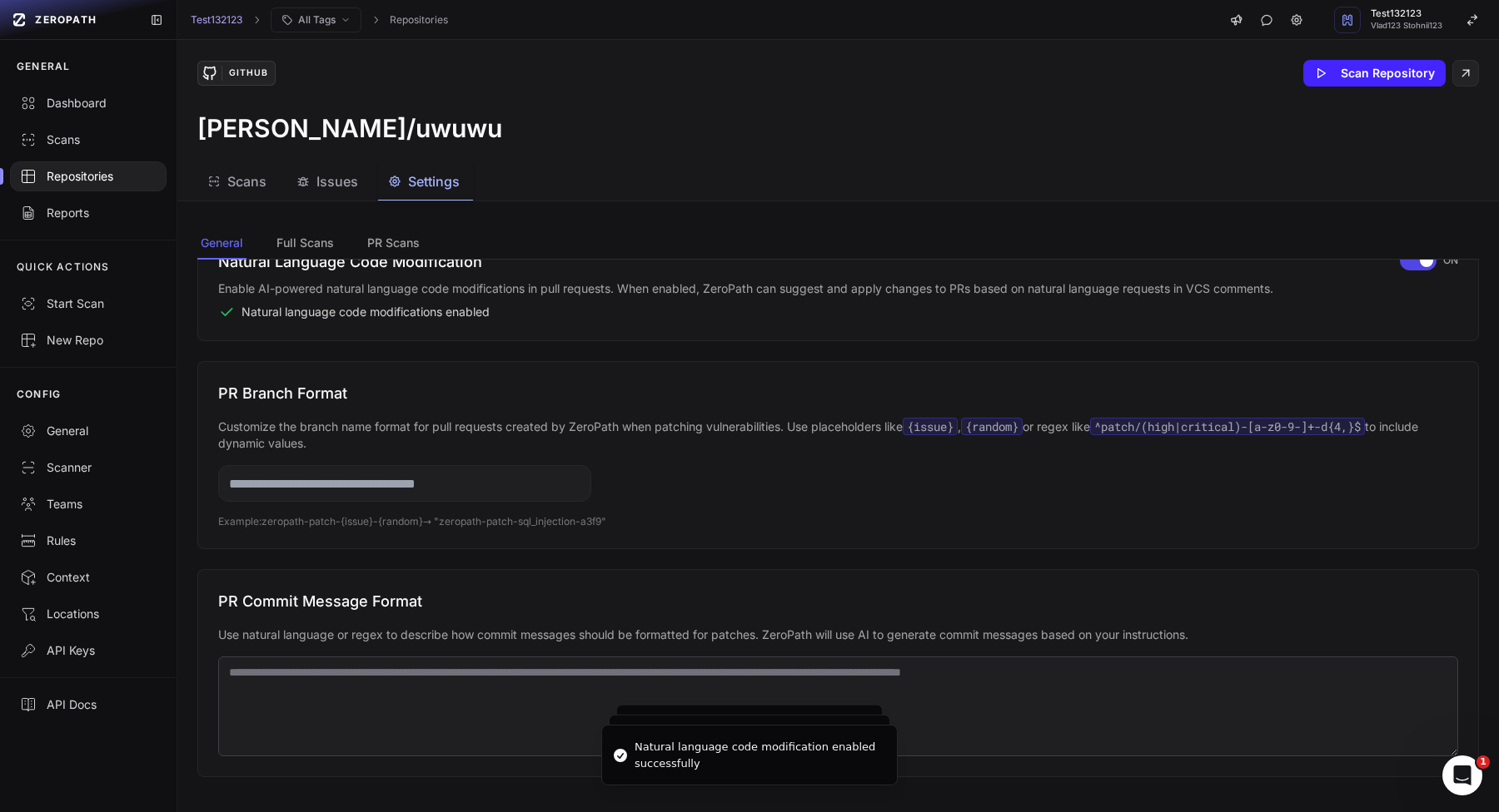
click at [518, 493] on input "text" at bounding box center [405, 483] width 373 height 37
type input "*****"
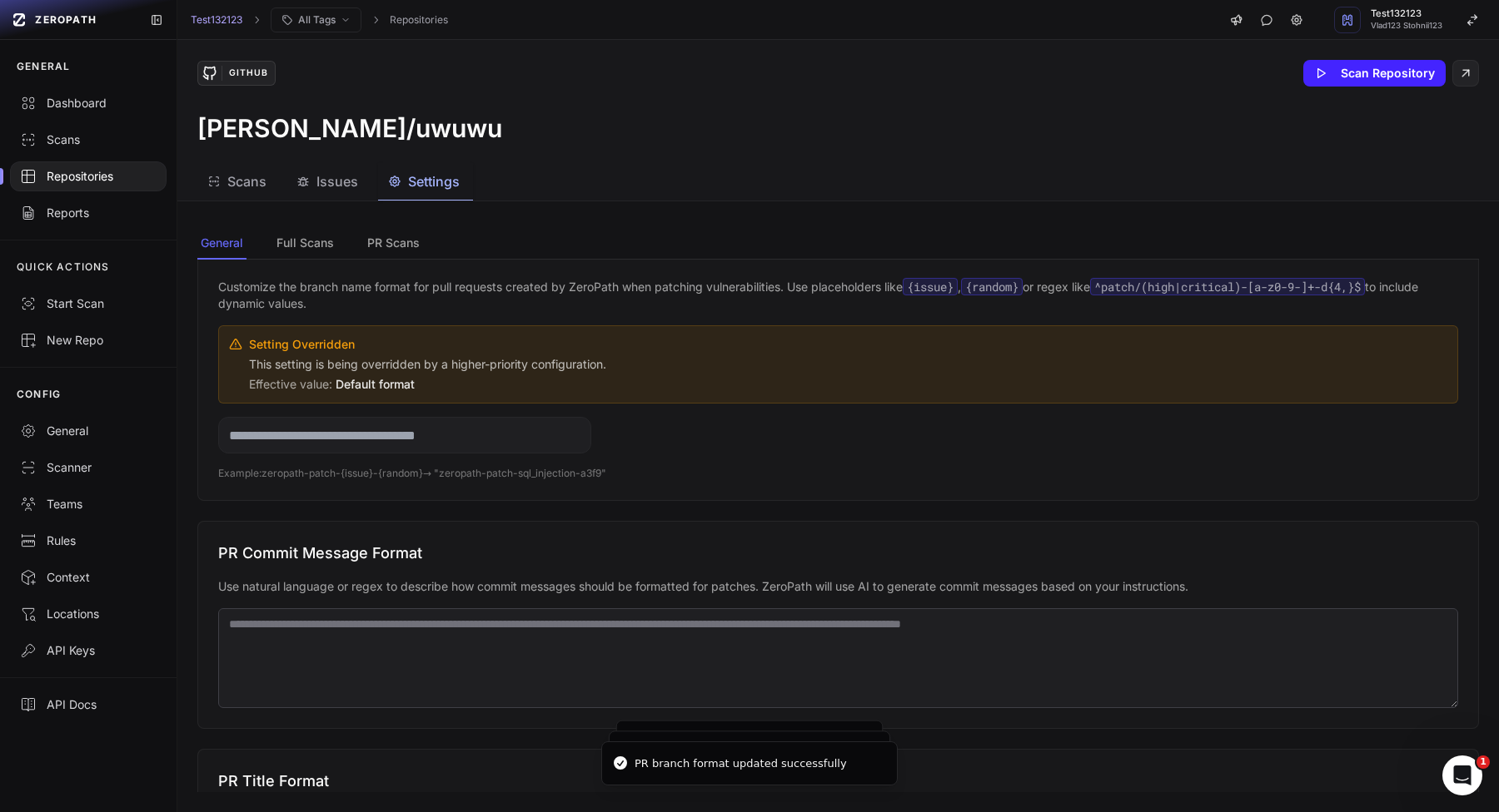
scroll to position [413, 0]
click at [325, 641] on textarea at bounding box center [838, 657] width 1240 height 100
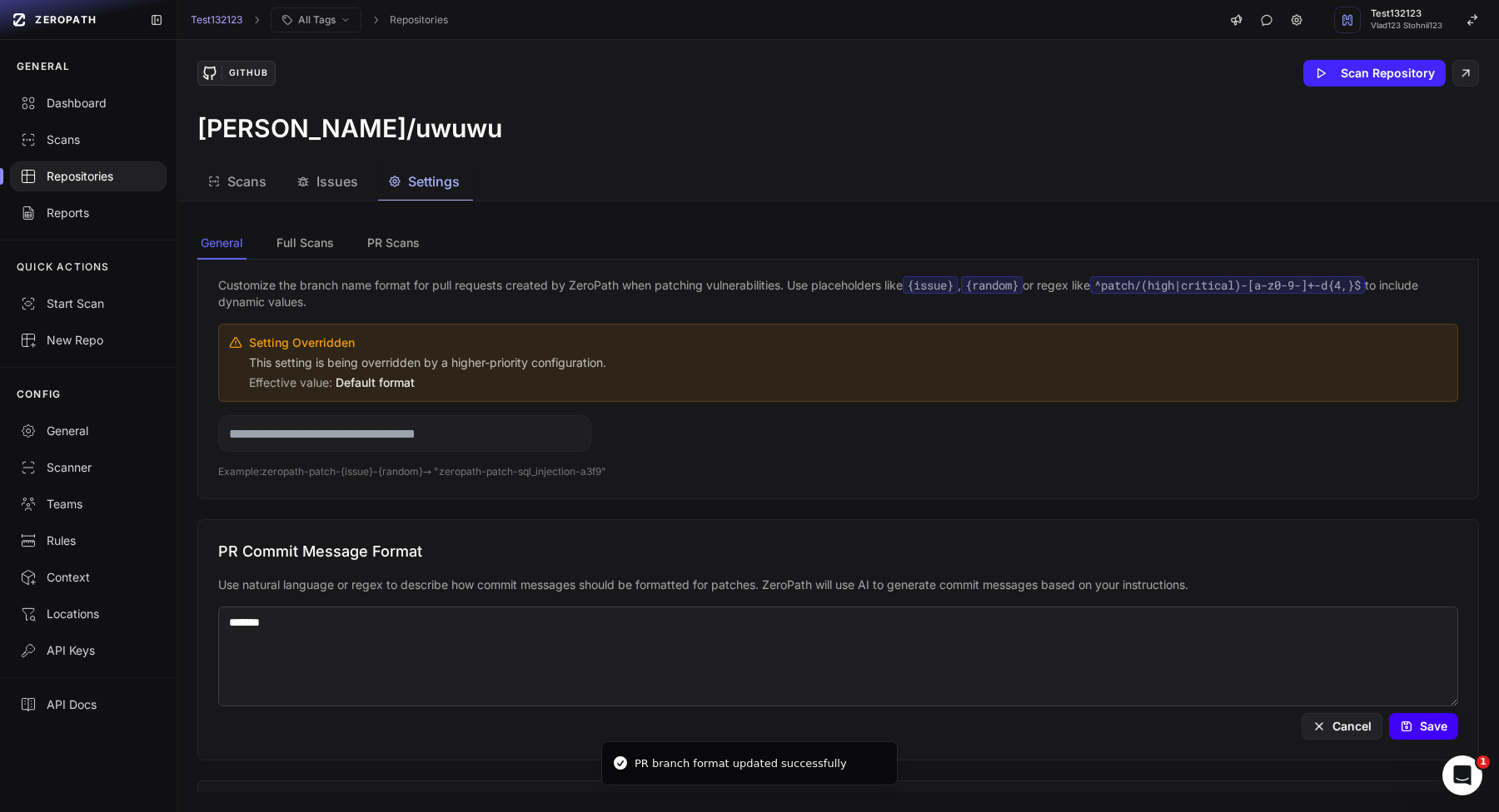
type textarea "*******"
click at [1404, 719] on button "Save" at bounding box center [1422, 726] width 69 height 26
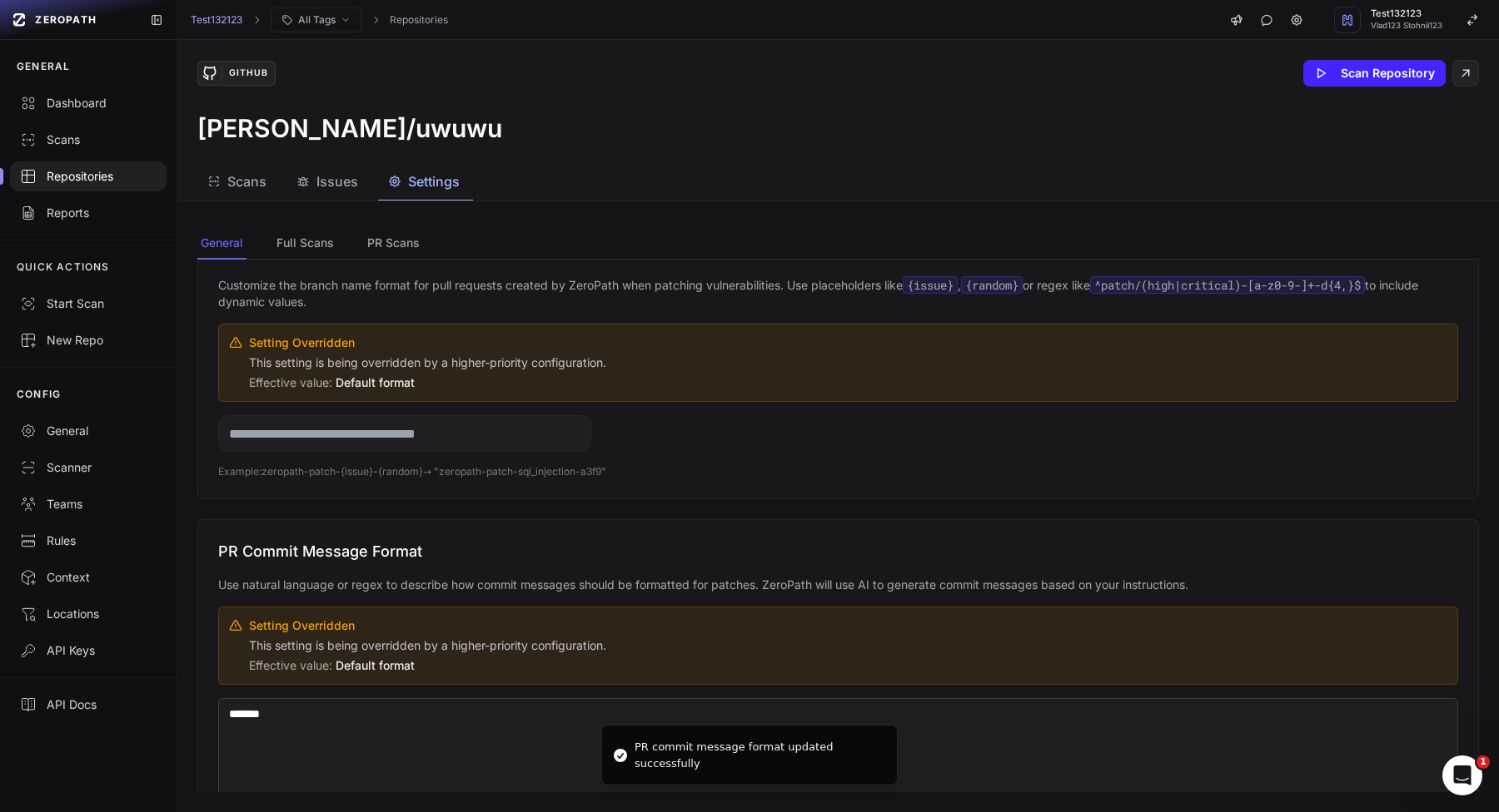
click at [1137, 628] on p "Setting Overridden" at bounding box center [847, 626] width 1198 height 17
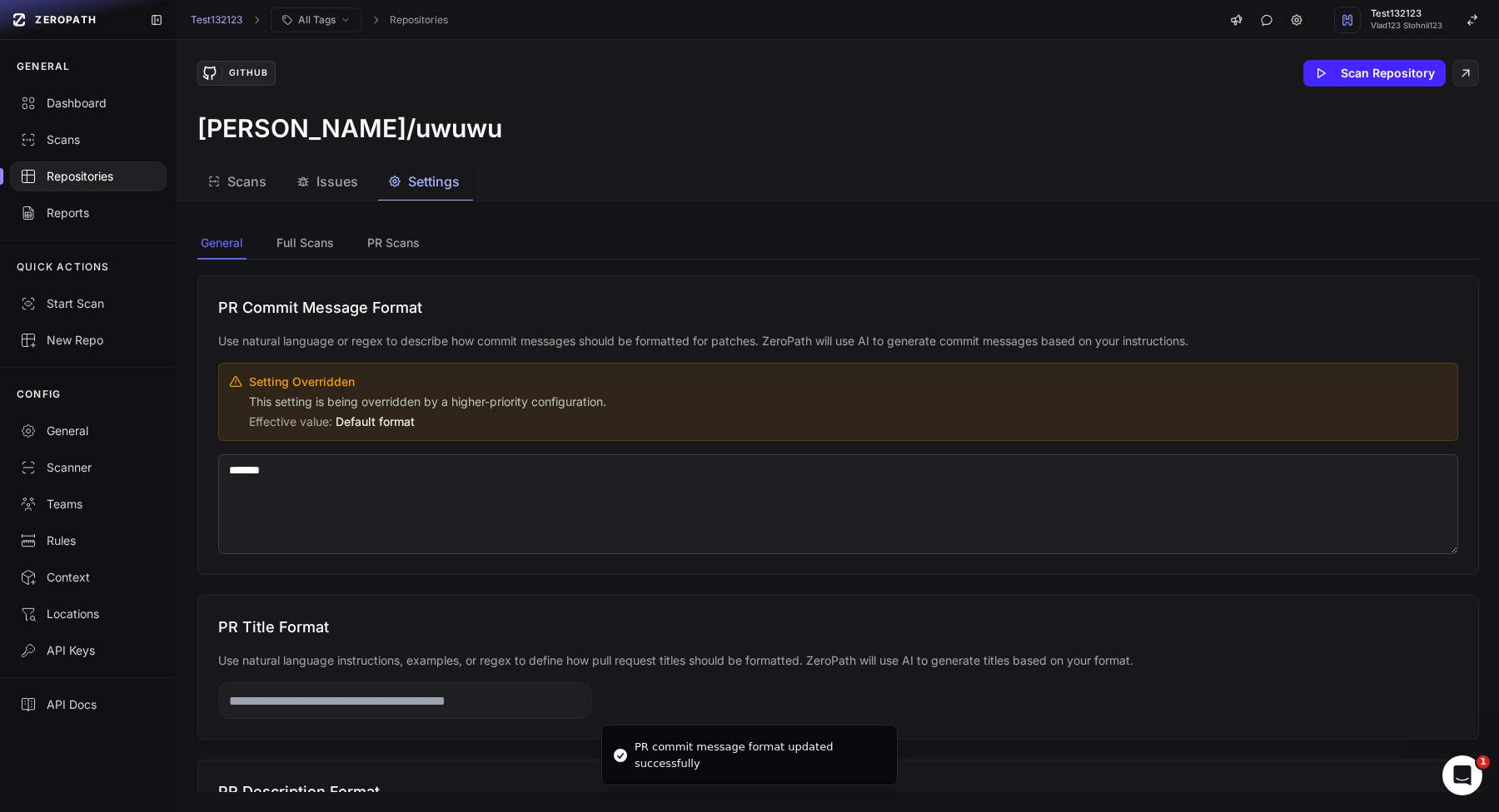
scroll to position [696, 0]
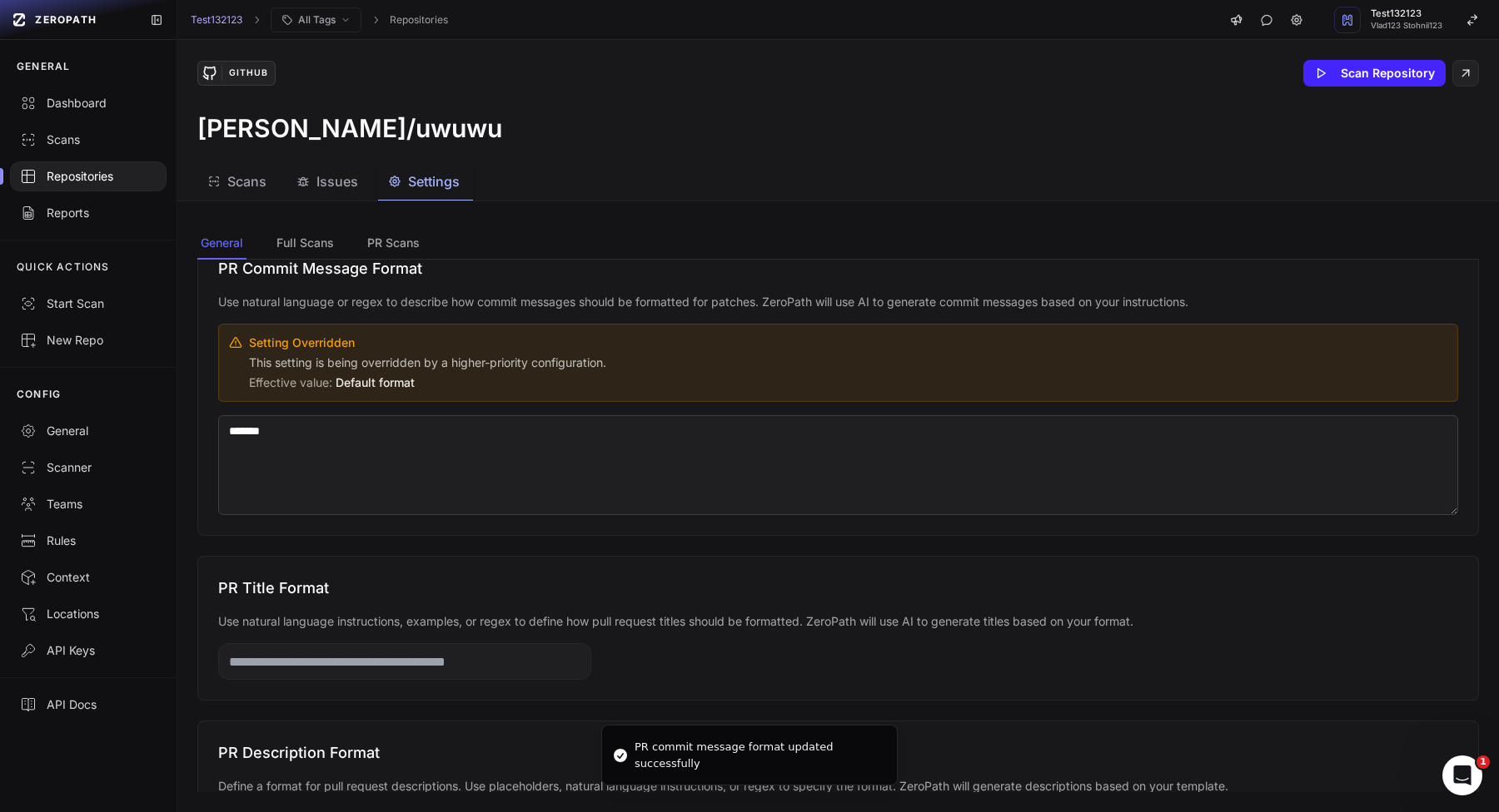
click at [1083, 427] on textarea "*******" at bounding box center [838, 465] width 1240 height 100
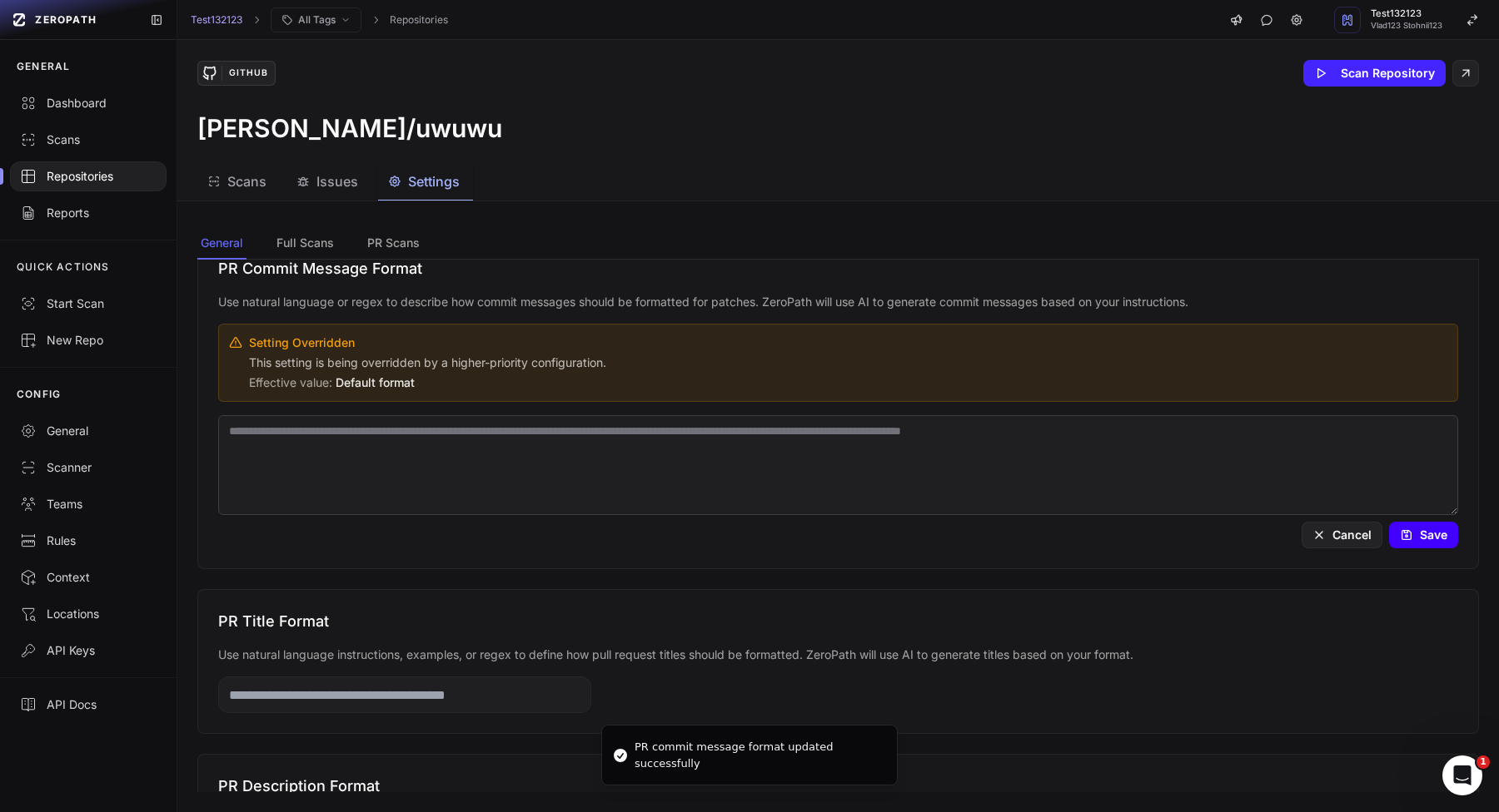
click at [1433, 539] on button "Save" at bounding box center [1422, 535] width 69 height 26
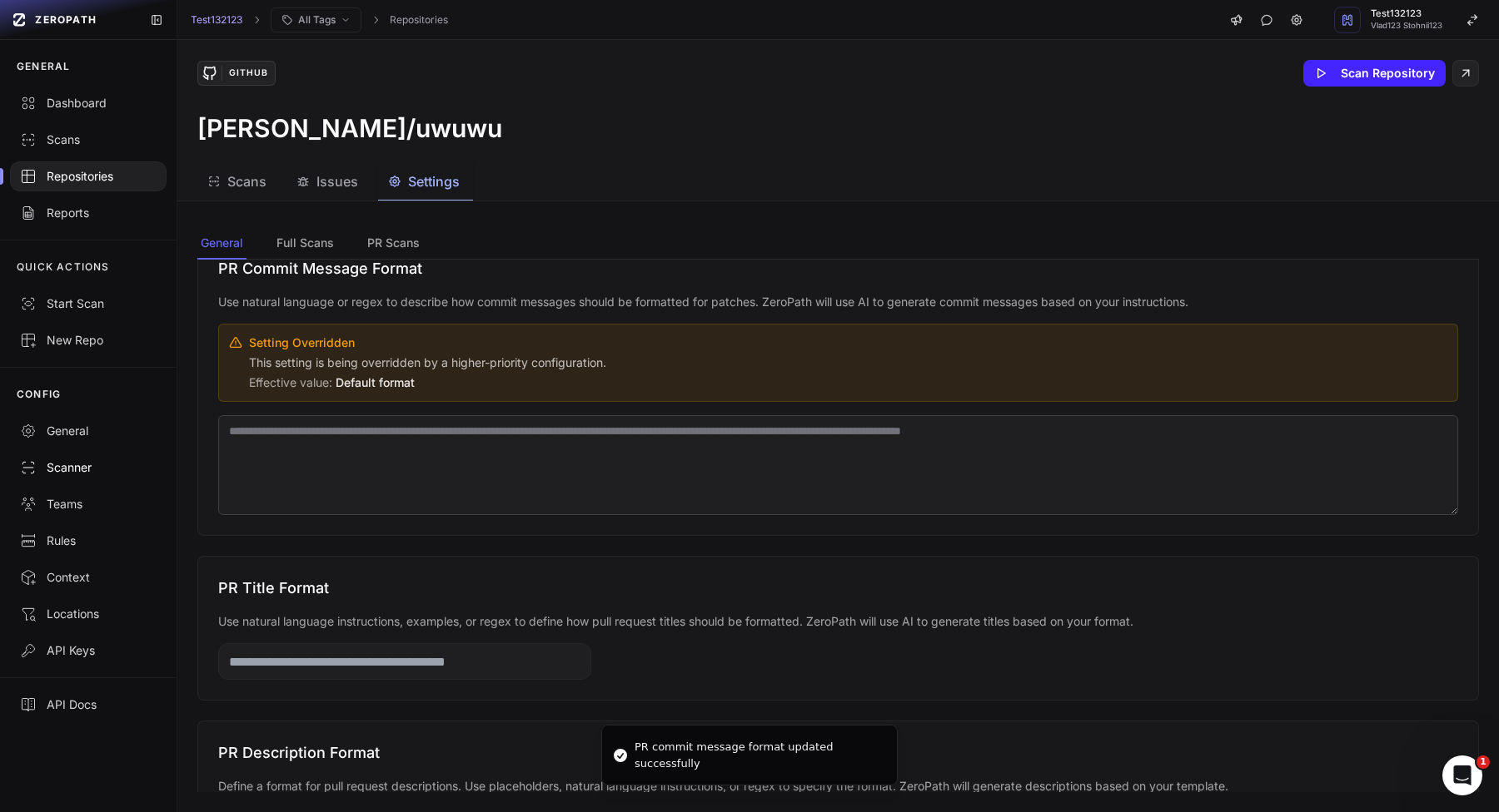
click at [66, 468] on div "Scanner" at bounding box center [88, 468] width 136 height 17
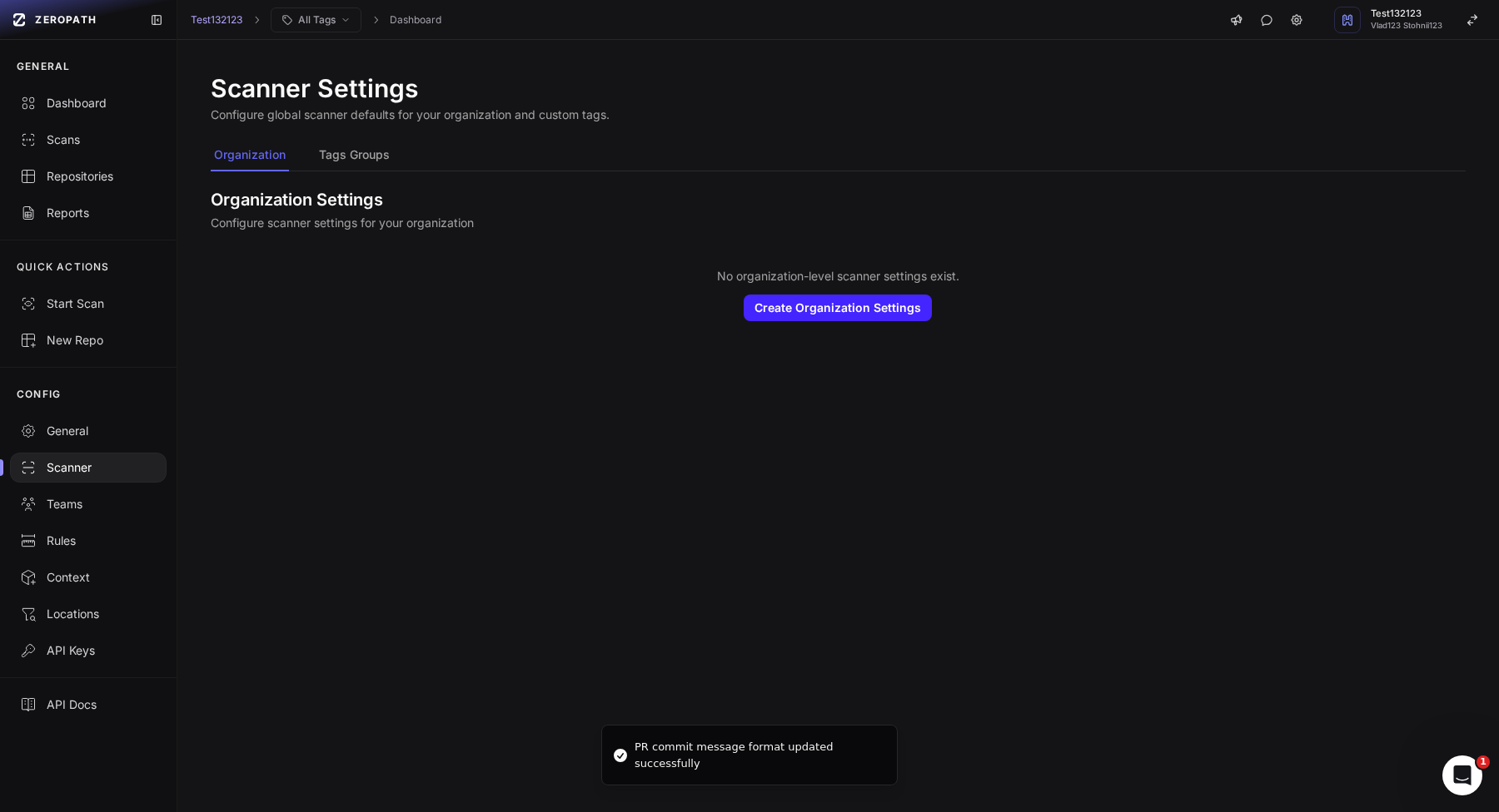
click at [324, 135] on div "Scanner Settings Configure global scanner defaults for your organization and cu…" at bounding box center [838, 207] width 1321 height 335
click at [324, 149] on button "Tags Groups" at bounding box center [355, 155] width 78 height 31
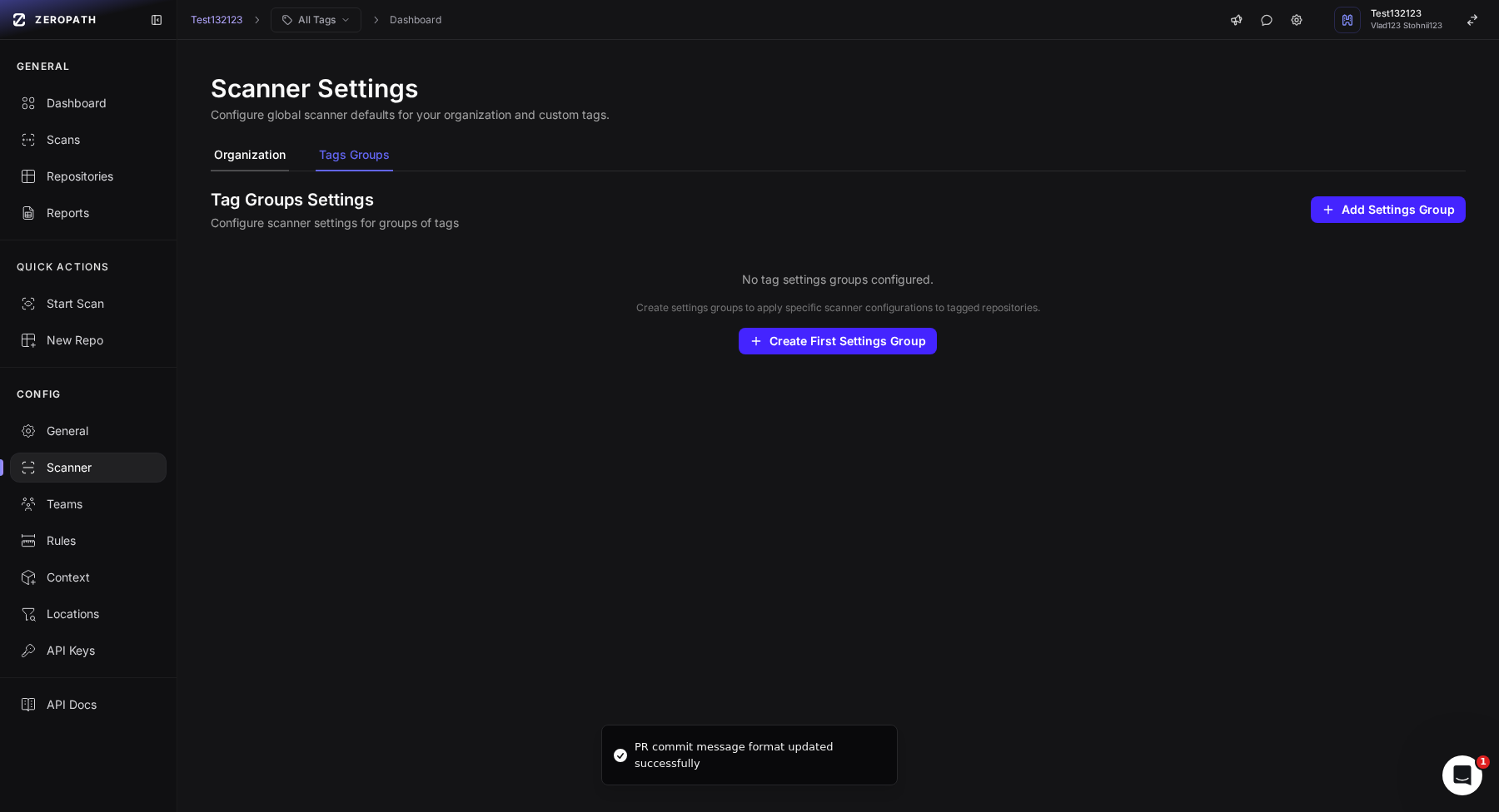
click at [269, 156] on button "Organization" at bounding box center [250, 155] width 78 height 31
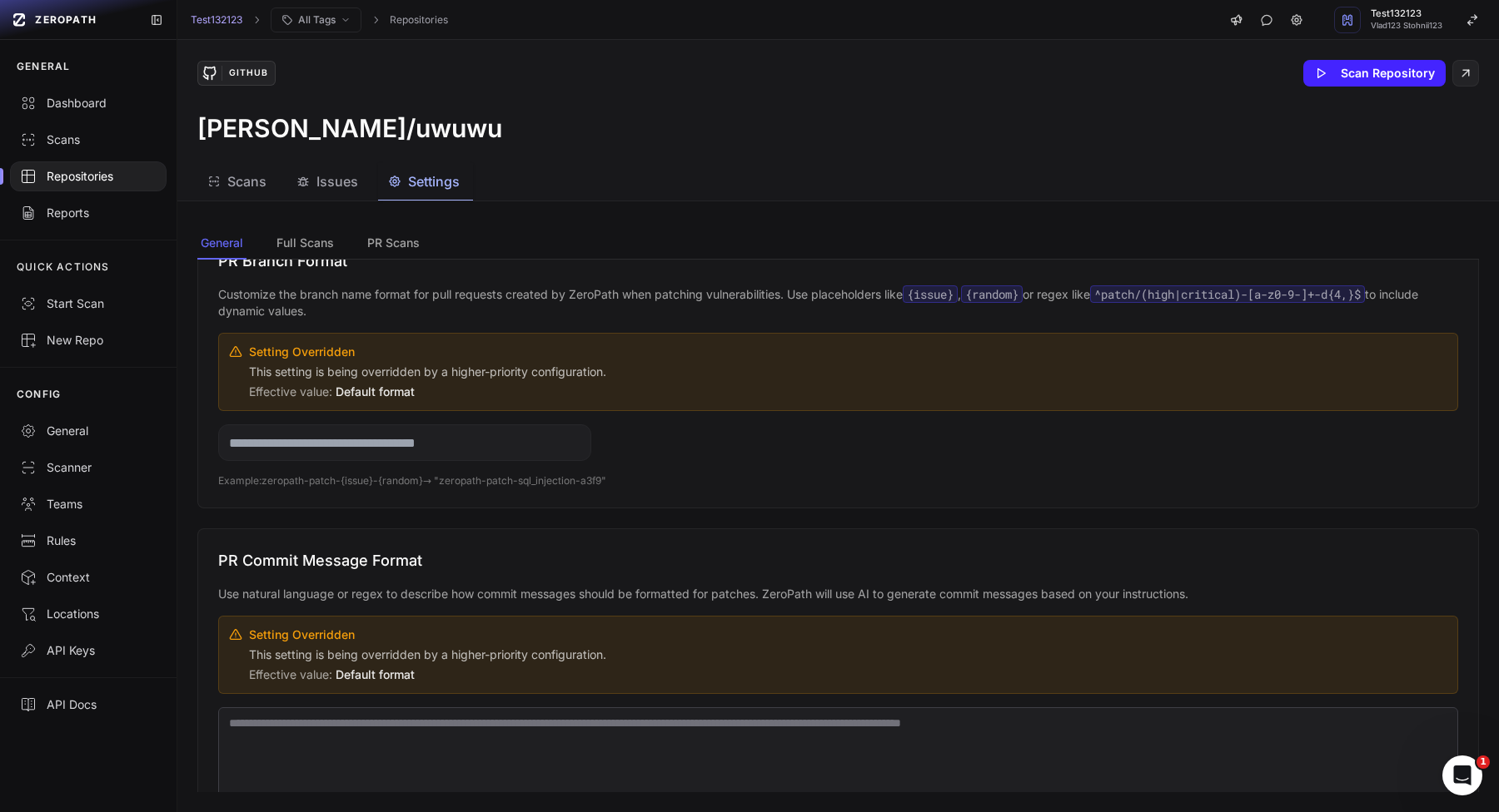
scroll to position [421, 0]
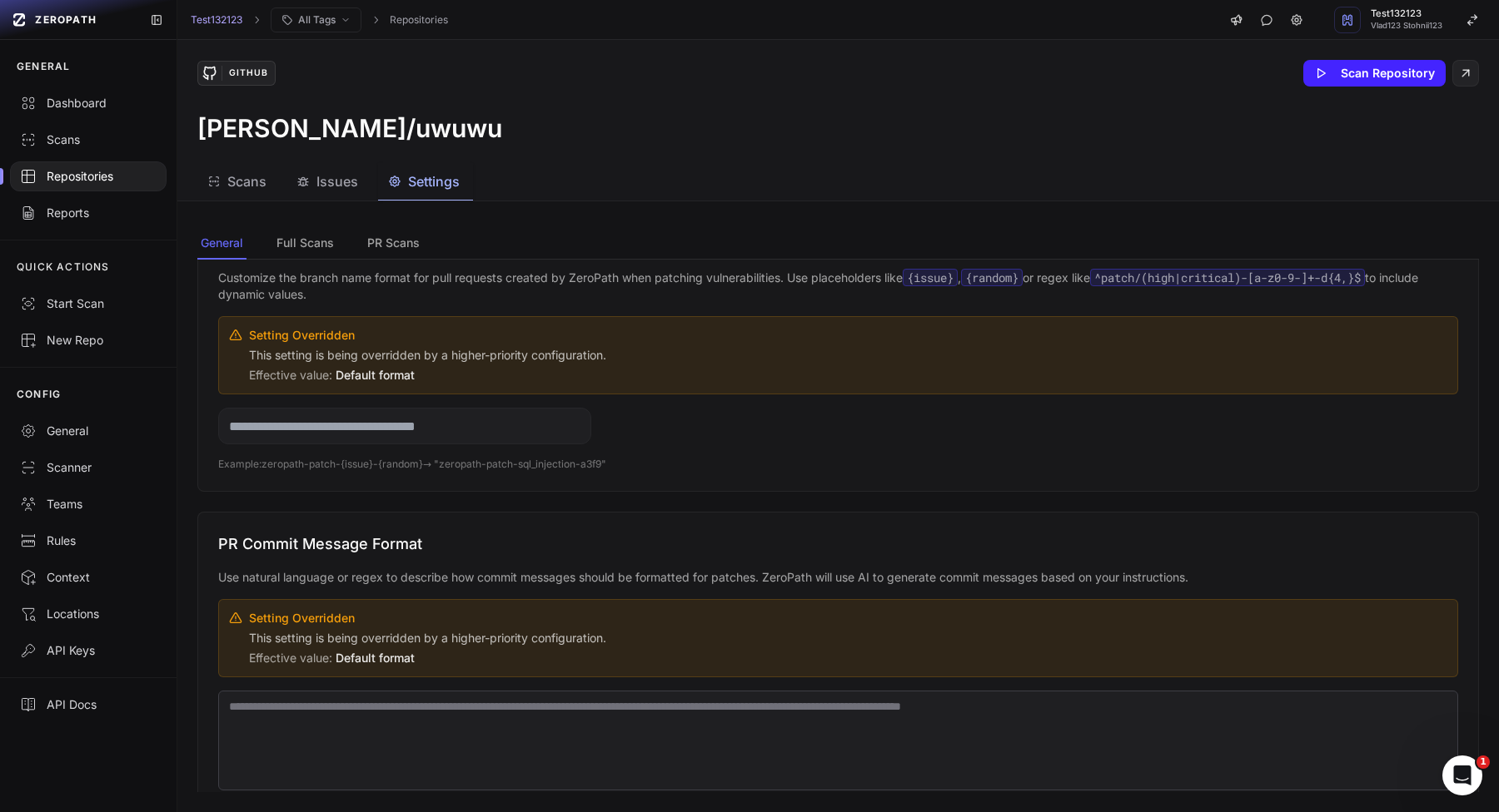
click at [255, 351] on p "This setting is being overridden by a higher-priority configuration." at bounding box center [847, 355] width 1198 height 17
drag, startPoint x: 255, startPoint y: 351, endPoint x: 579, endPoint y: 354, distance: 324.0
click at [581, 354] on p "This setting is being overridden by a higher-priority configuration." at bounding box center [847, 355] width 1198 height 17
click at [270, 365] on div "Setting Overridden This setting is being overridden by a higher-priority config…" at bounding box center [847, 355] width 1198 height 57
drag, startPoint x: 270, startPoint y: 365, endPoint x: 343, endPoint y: 366, distance: 73.0
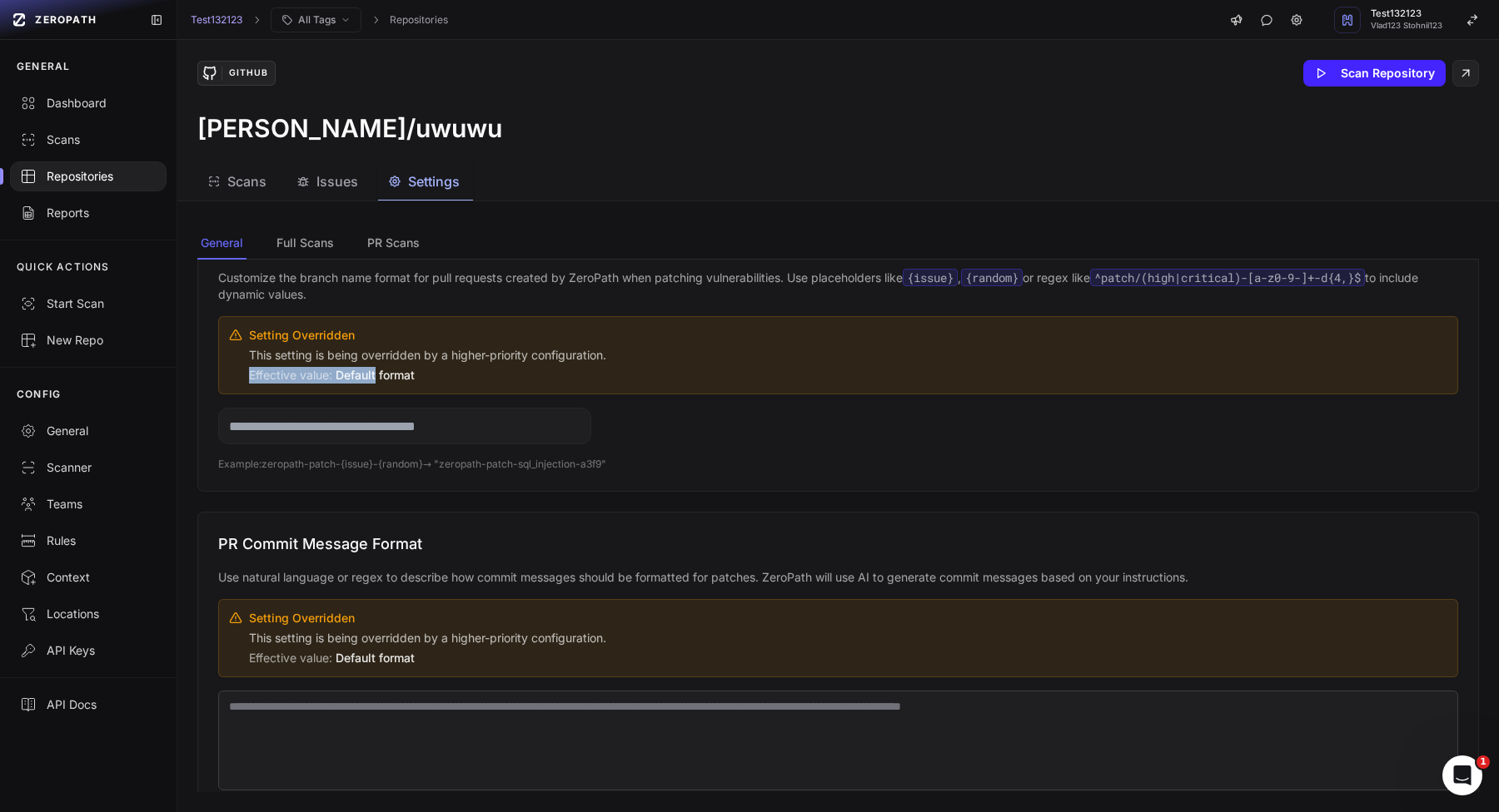
click at [343, 366] on div "Setting Overridden This setting is being overridden by a higher-priority config…" at bounding box center [847, 355] width 1198 height 57
click at [400, 386] on div "Setting Overridden This setting is being overridden by a higher-priority config…" at bounding box center [838, 355] width 1240 height 78
click at [422, 428] on input "*" at bounding box center [405, 425] width 373 height 37
type input "******"
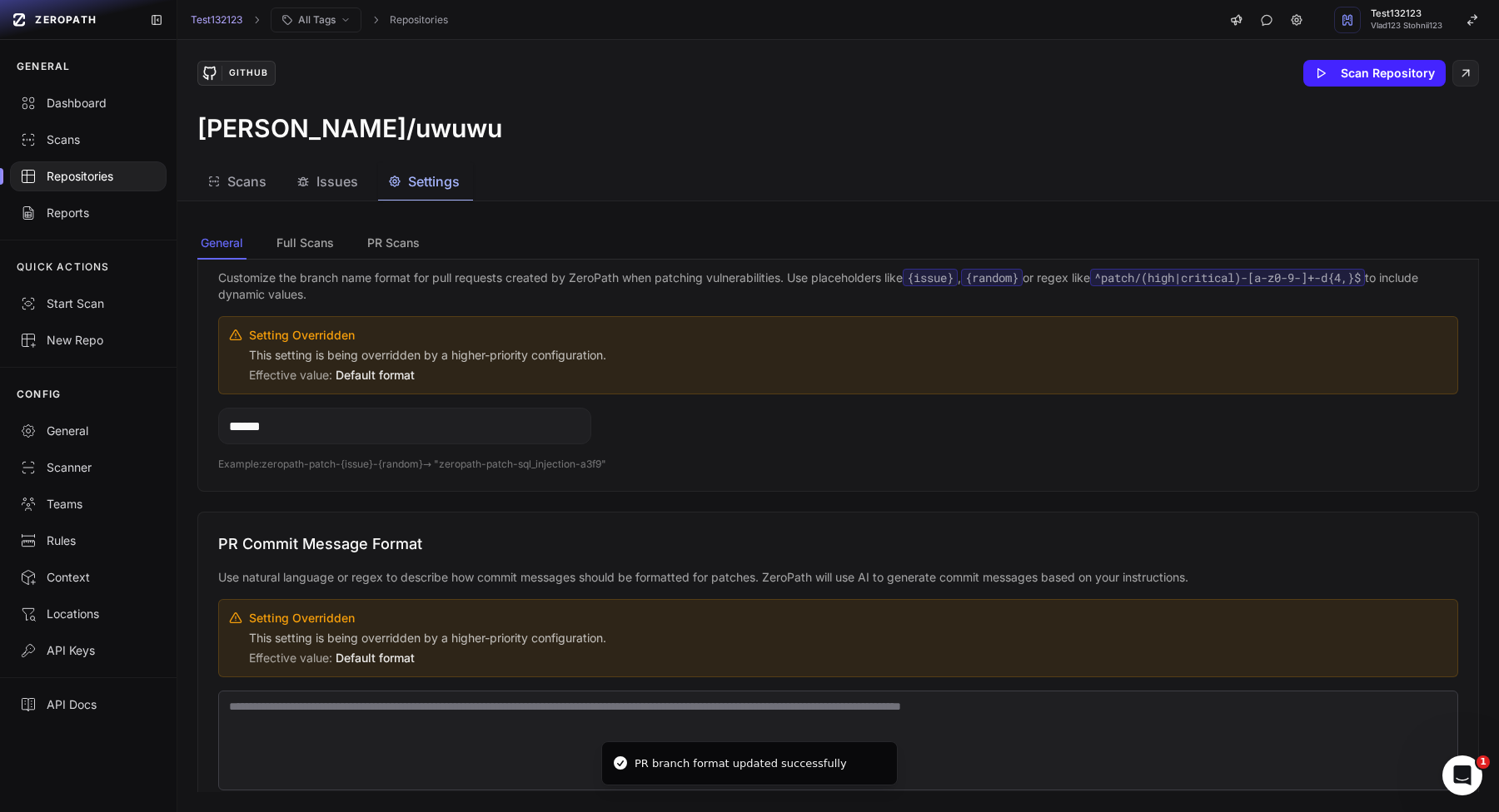
click at [422, 428] on input "******" at bounding box center [405, 425] width 373 height 37
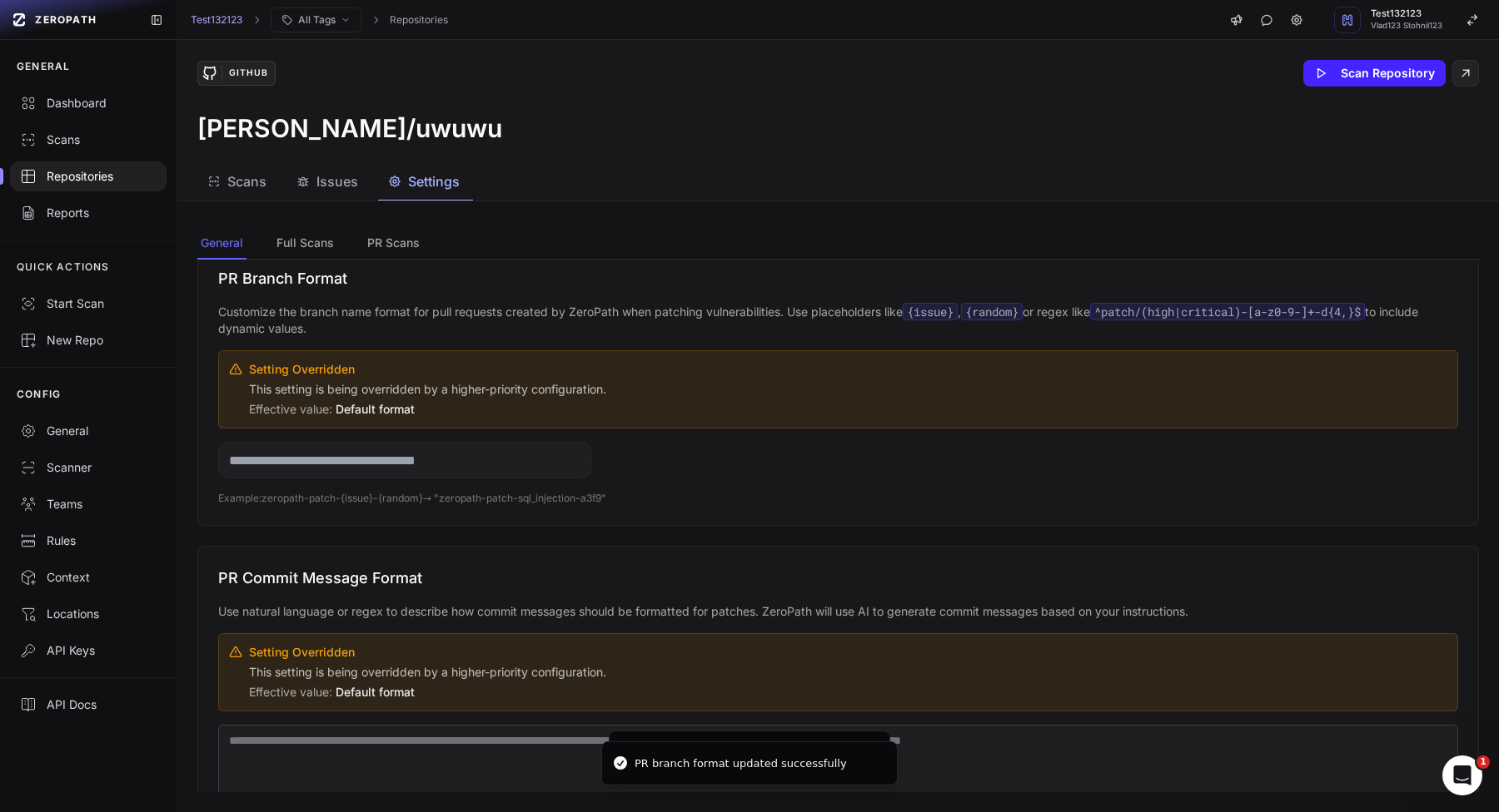
scroll to position [434, 0]
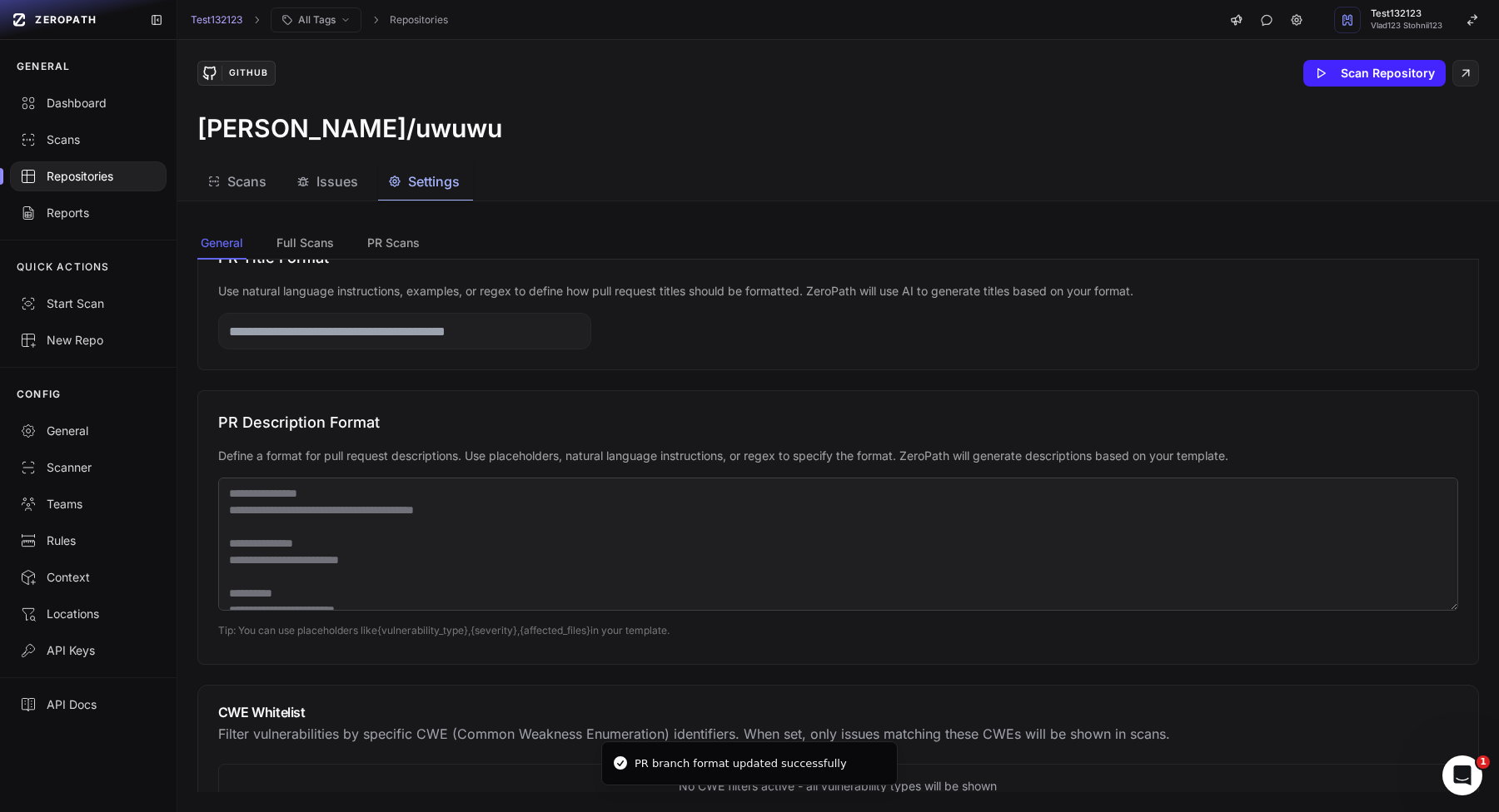
click at [384, 323] on input "text" at bounding box center [405, 331] width 373 height 37
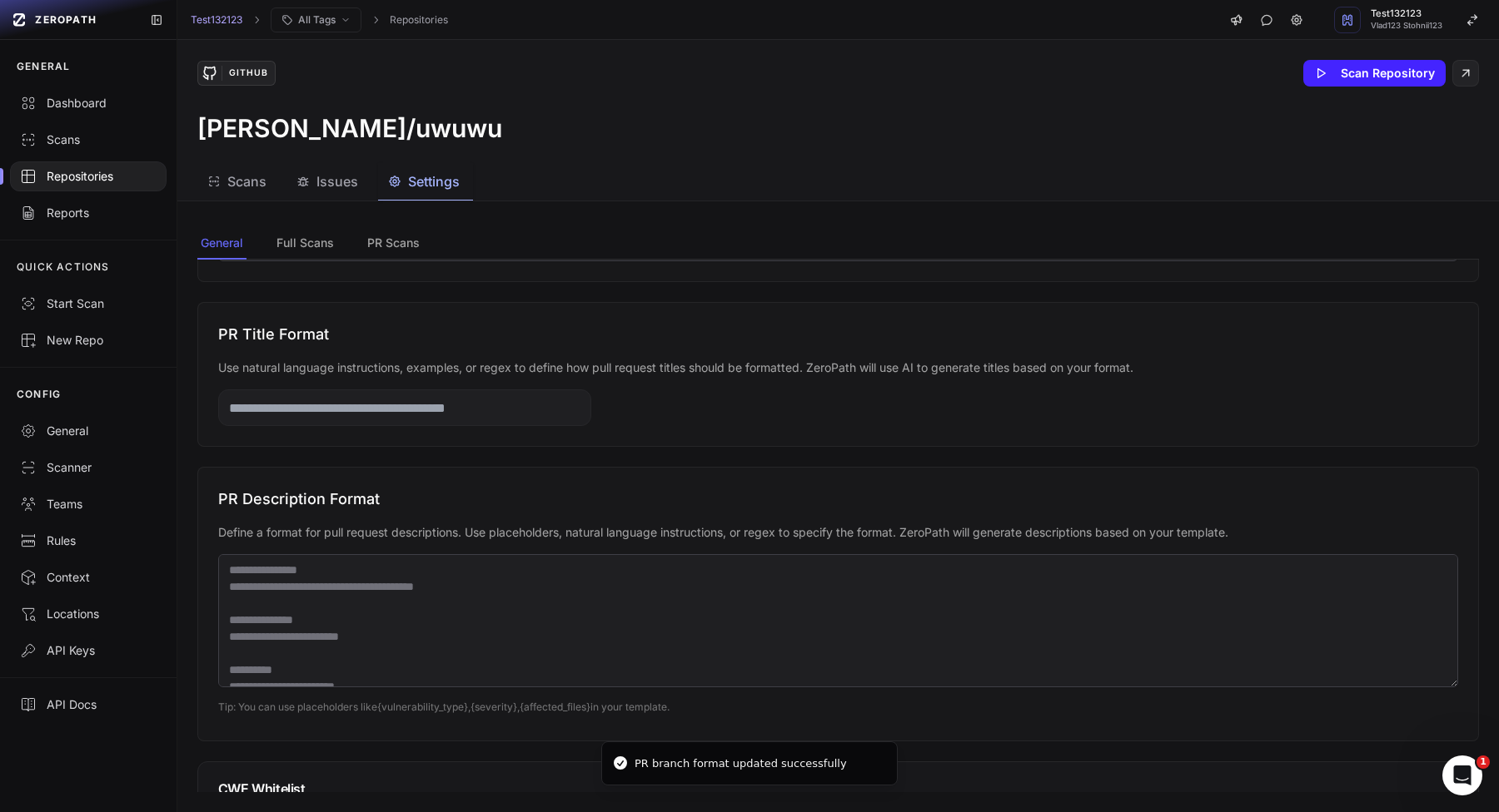
scroll to position [951, 0]
type input "****"
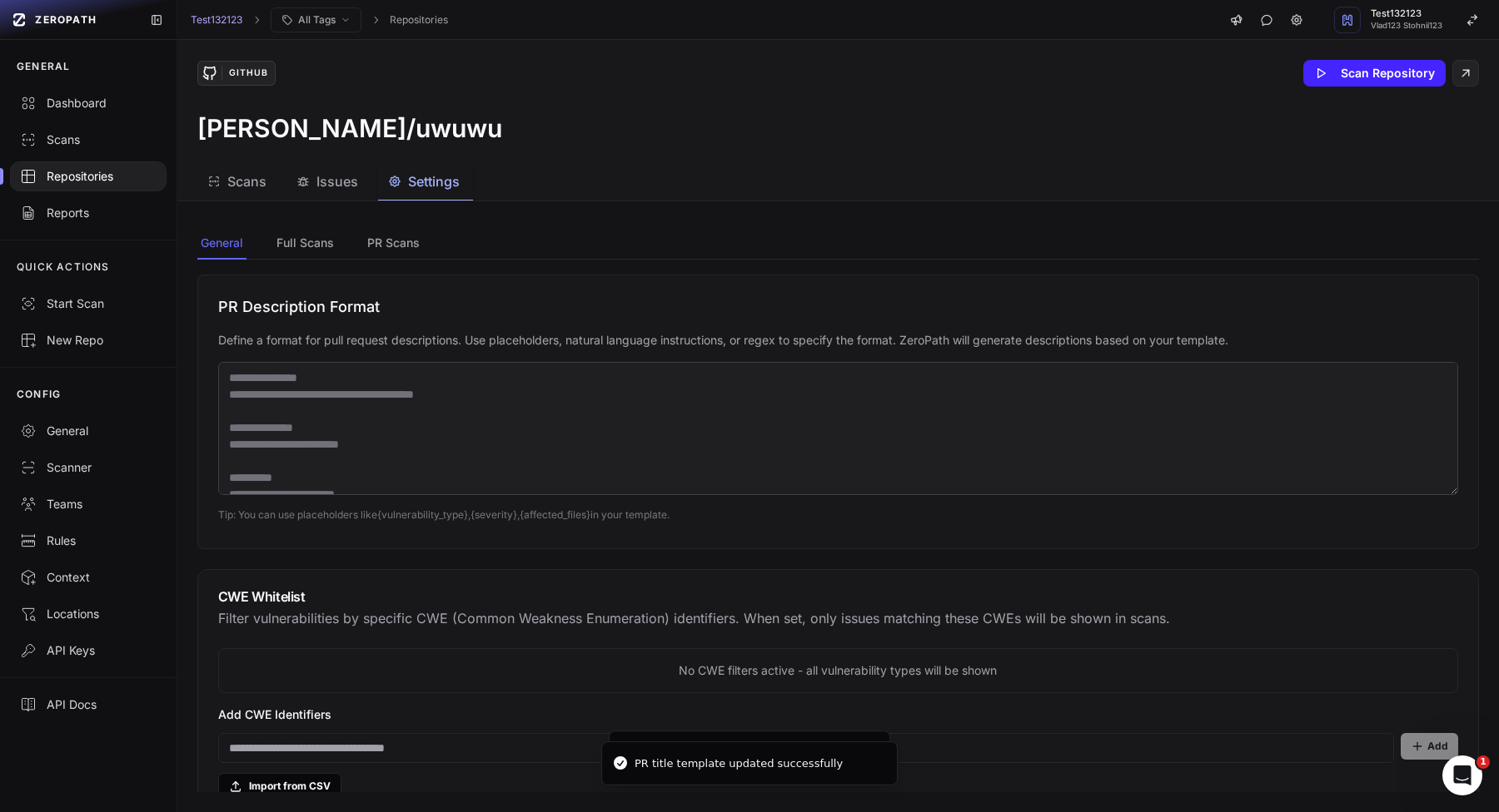
scroll to position [1256, 0]
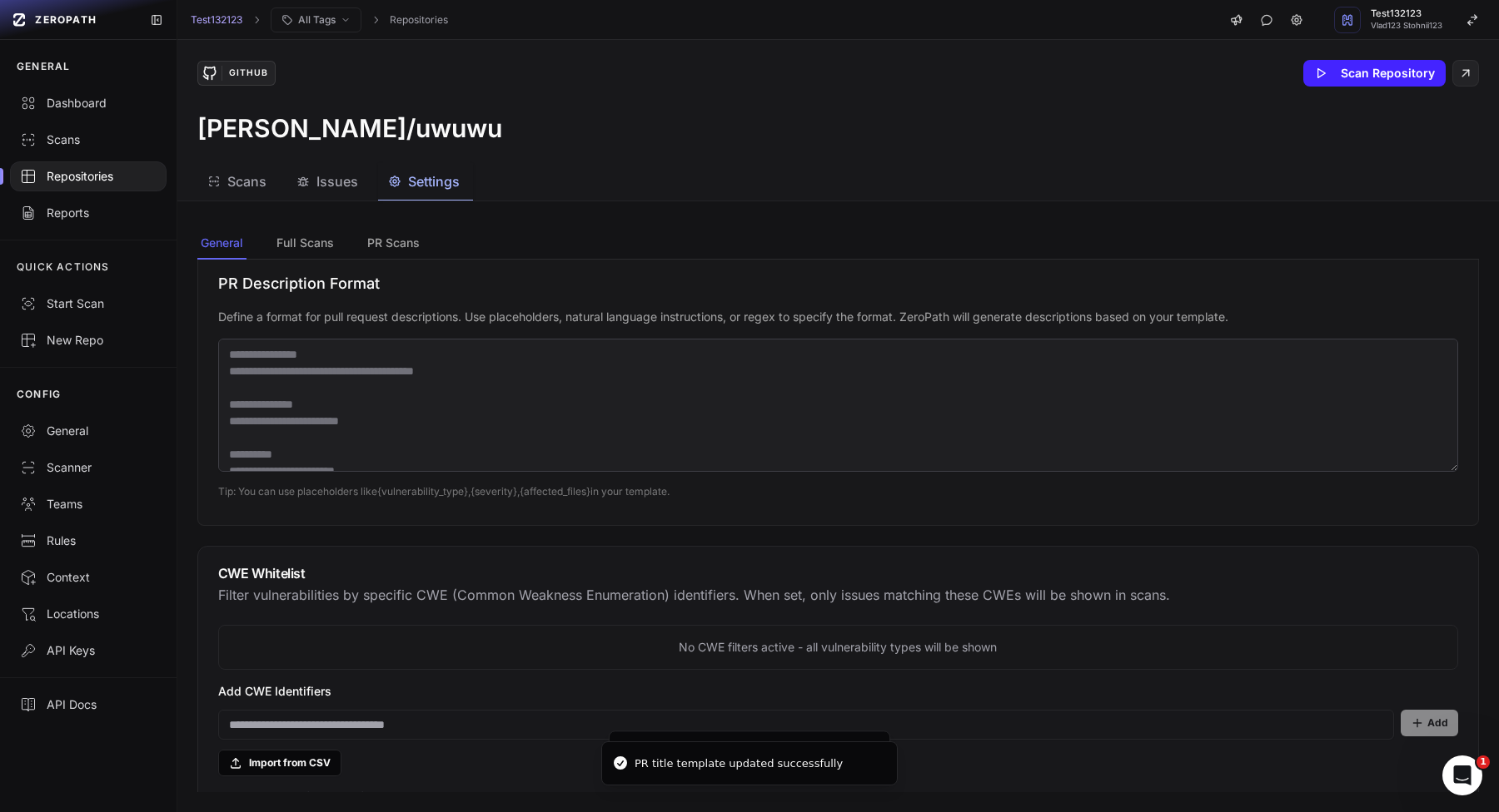
click at [464, 380] on textarea at bounding box center [838, 405] width 1240 height 133
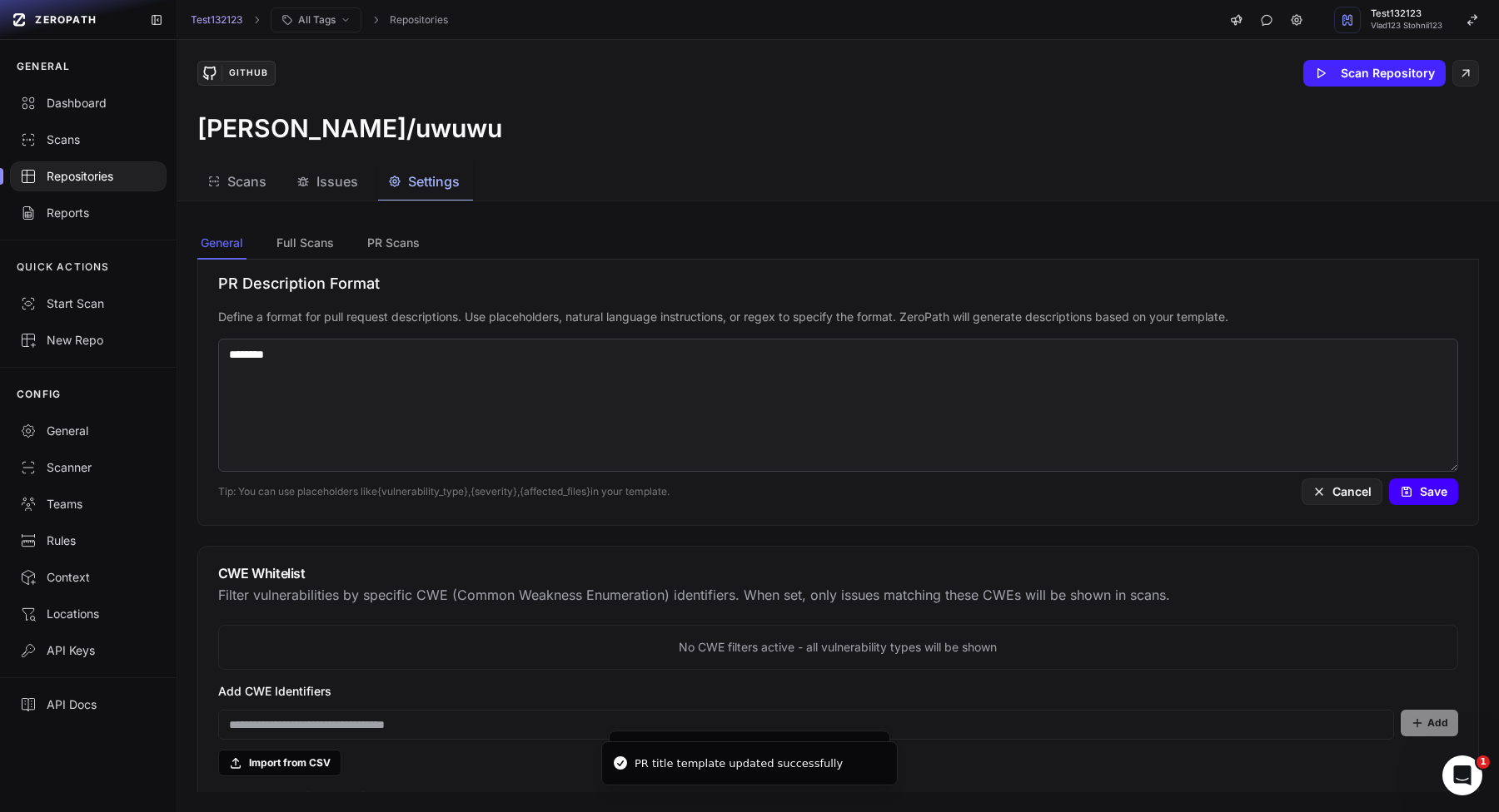
type textarea "********"
click at [1436, 485] on button "Save" at bounding box center [1422, 492] width 69 height 26
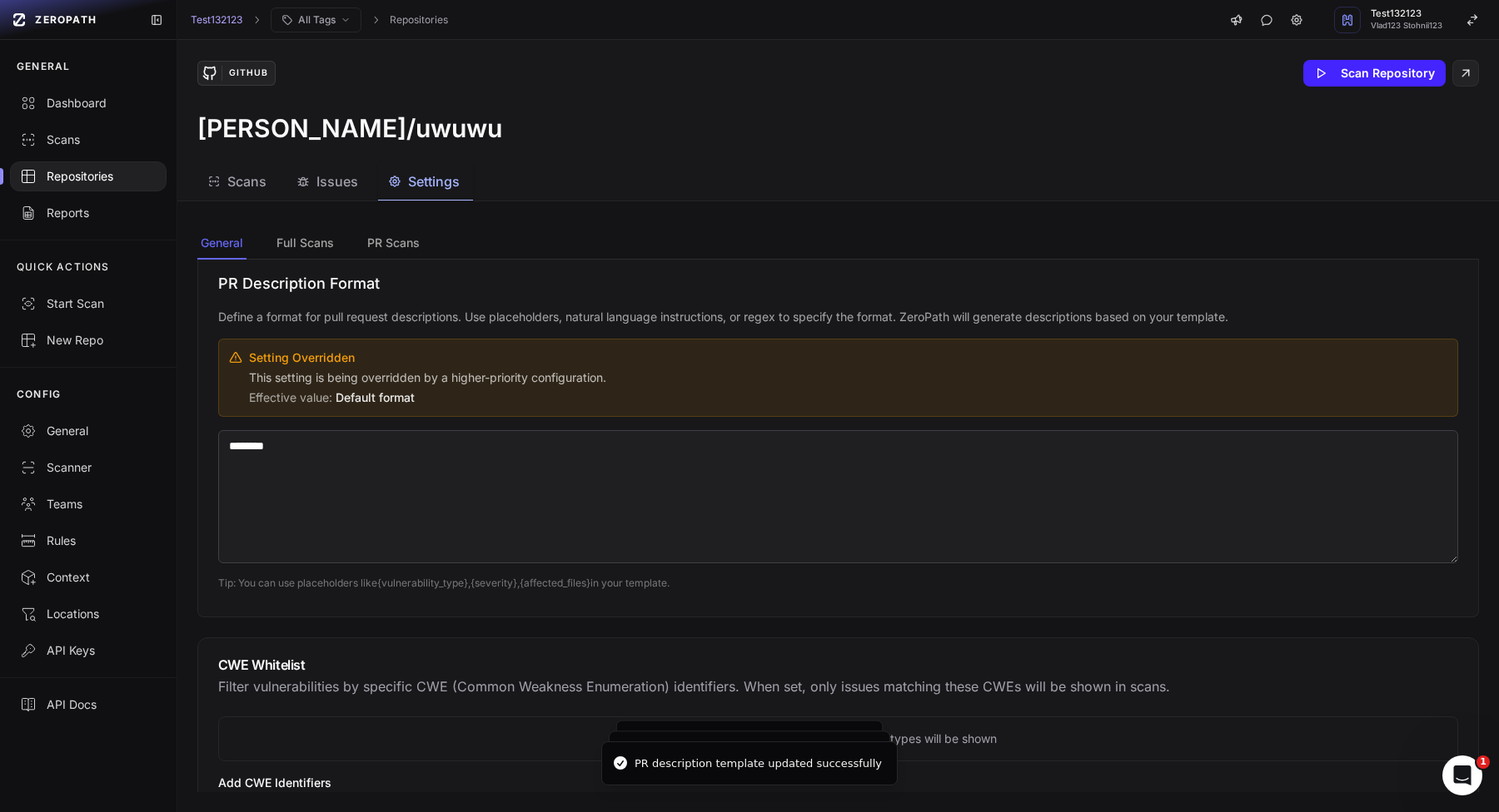
click at [1130, 408] on div "Setting Overridden This setting is being overridden by a higher-priority config…" at bounding box center [838, 377] width 1240 height 78
click at [1121, 421] on div "PR Description Format Define a format for pull request descriptions. Use placeh…" at bounding box center [838, 434] width 1281 height 366
click at [1116, 459] on textarea "********" at bounding box center [838, 496] width 1240 height 133
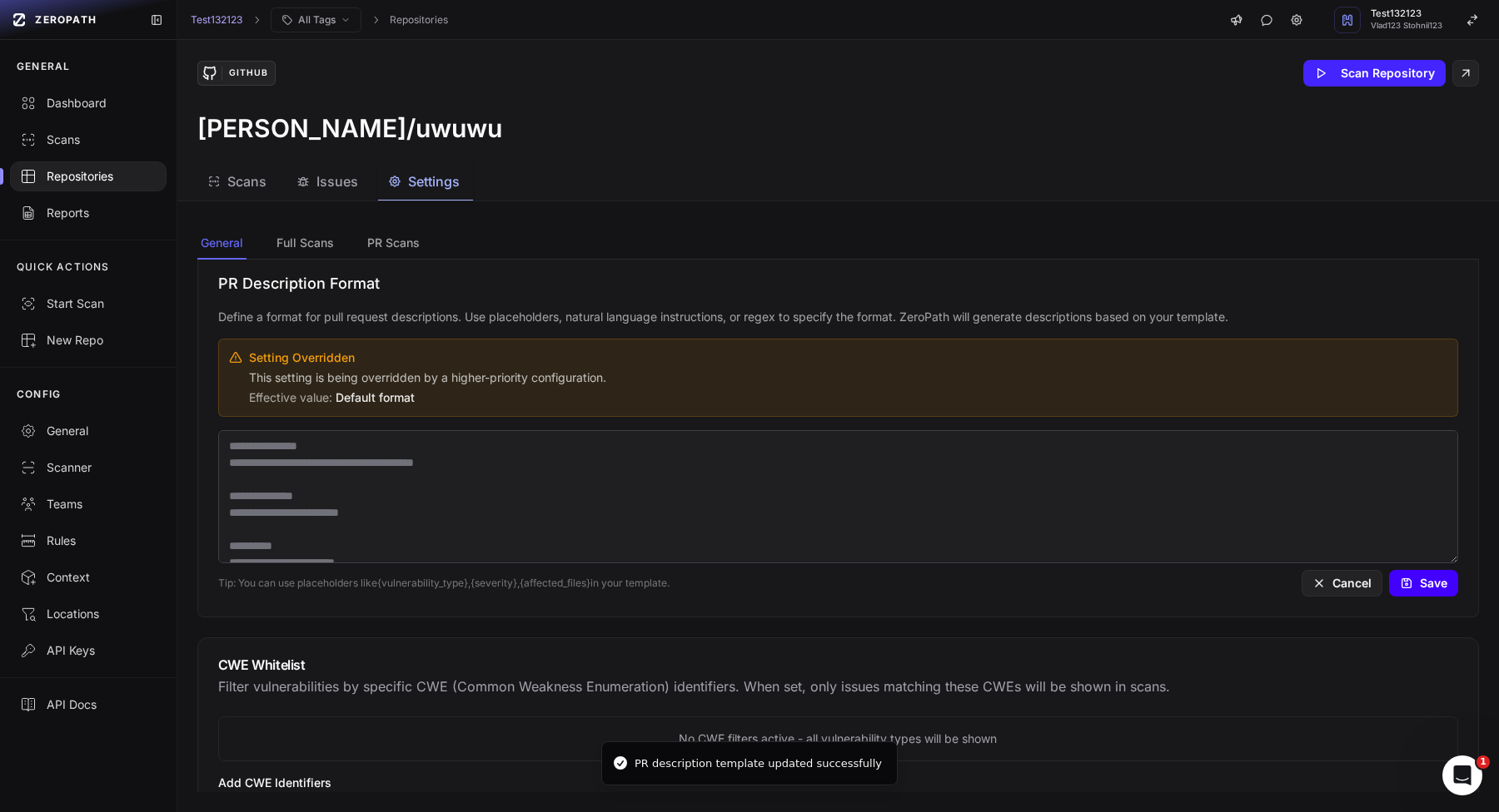
click at [1414, 594] on button "Save" at bounding box center [1422, 583] width 69 height 26
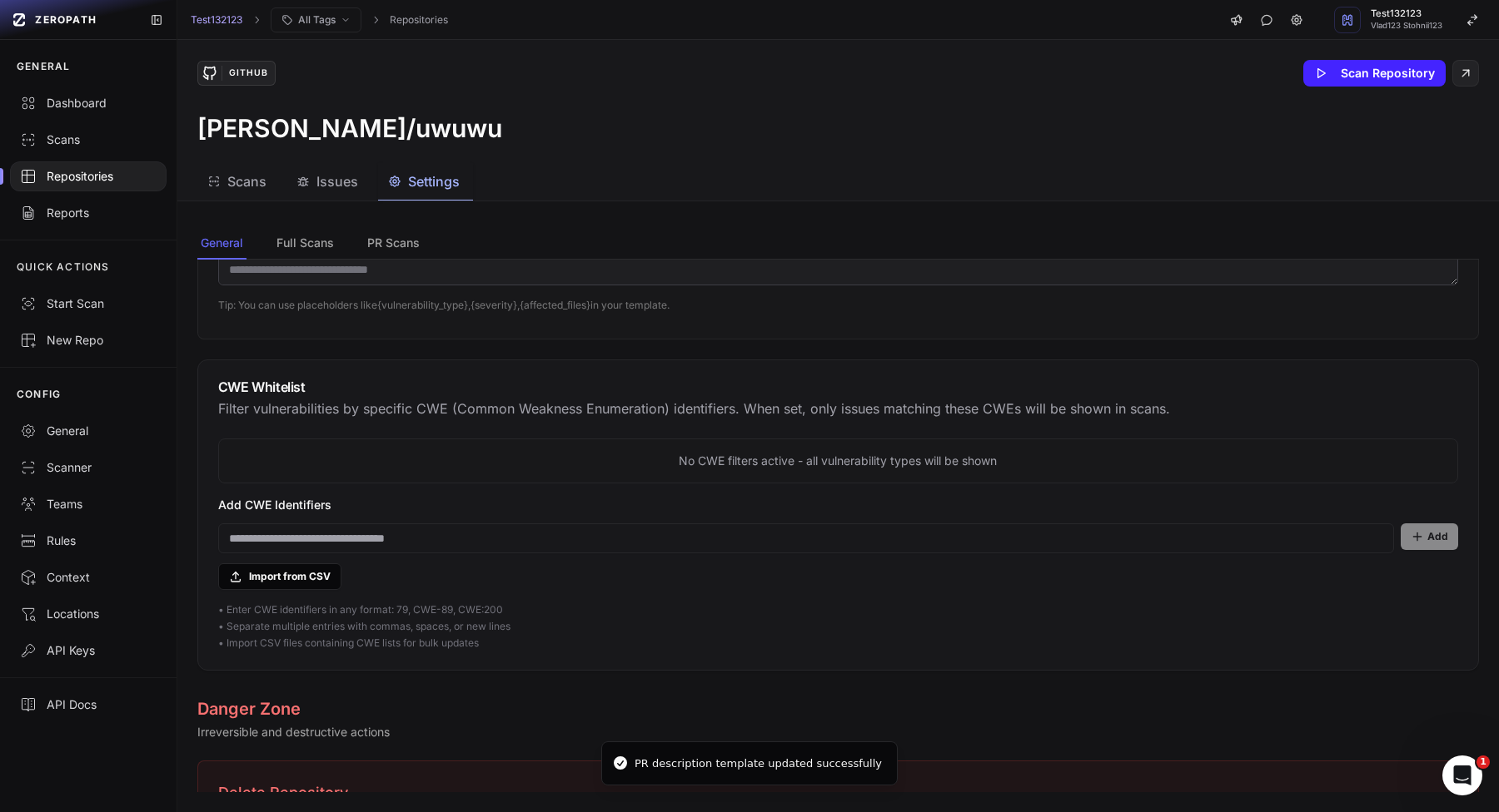
scroll to position [1536, 0]
click at [430, 499] on p "Add CWE Identifiers" at bounding box center [838, 504] width 1240 height 17
click at [427, 532] on input at bounding box center [806, 537] width 1176 height 30
type input "**********"
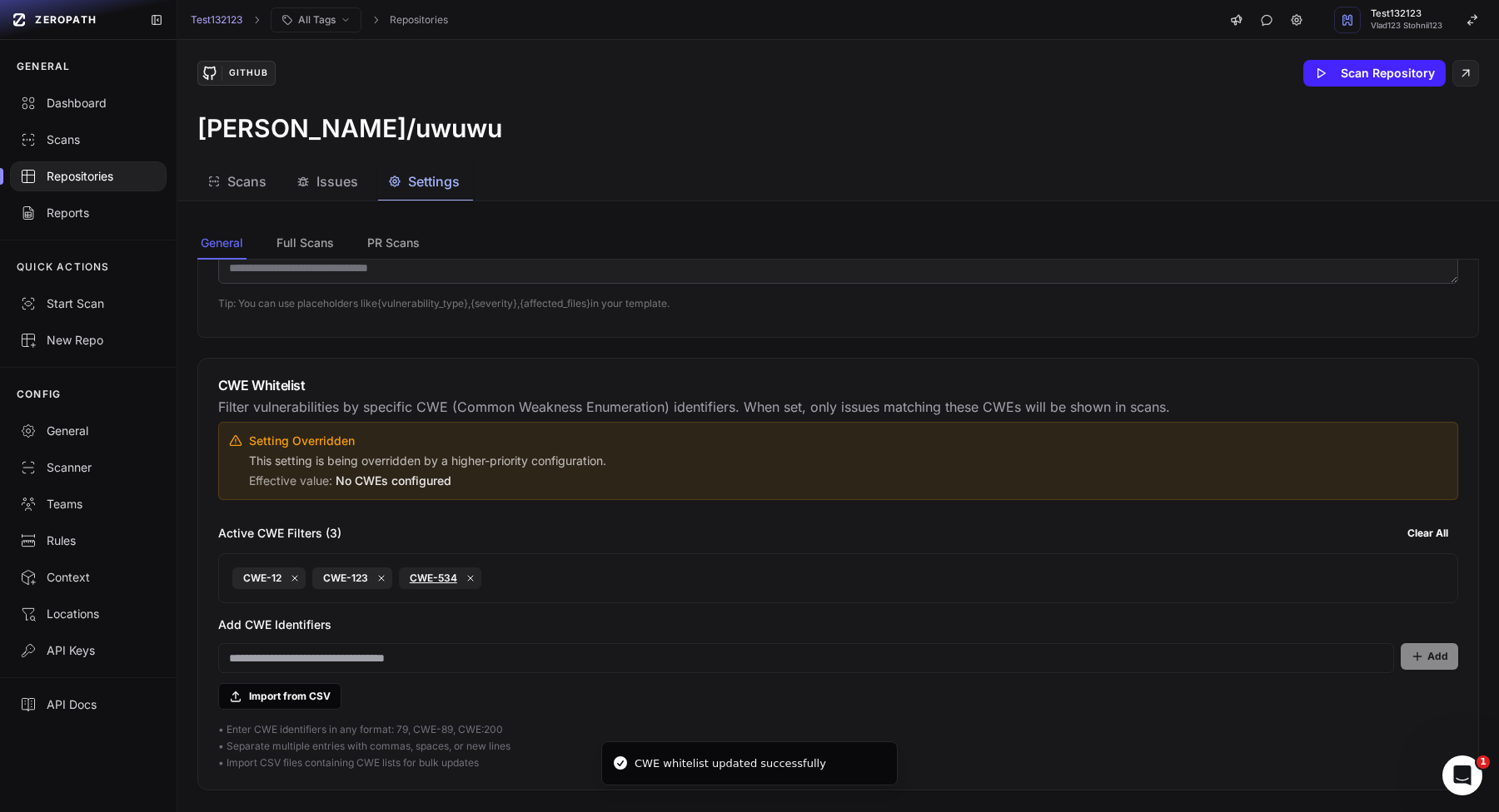
click at [450, 584] on link "CWE-534" at bounding box center [433, 579] width 47 height 13
click at [253, 461] on p "This setting is being overridden by a higher-priority configuration." at bounding box center [847, 461] width 1198 height 17
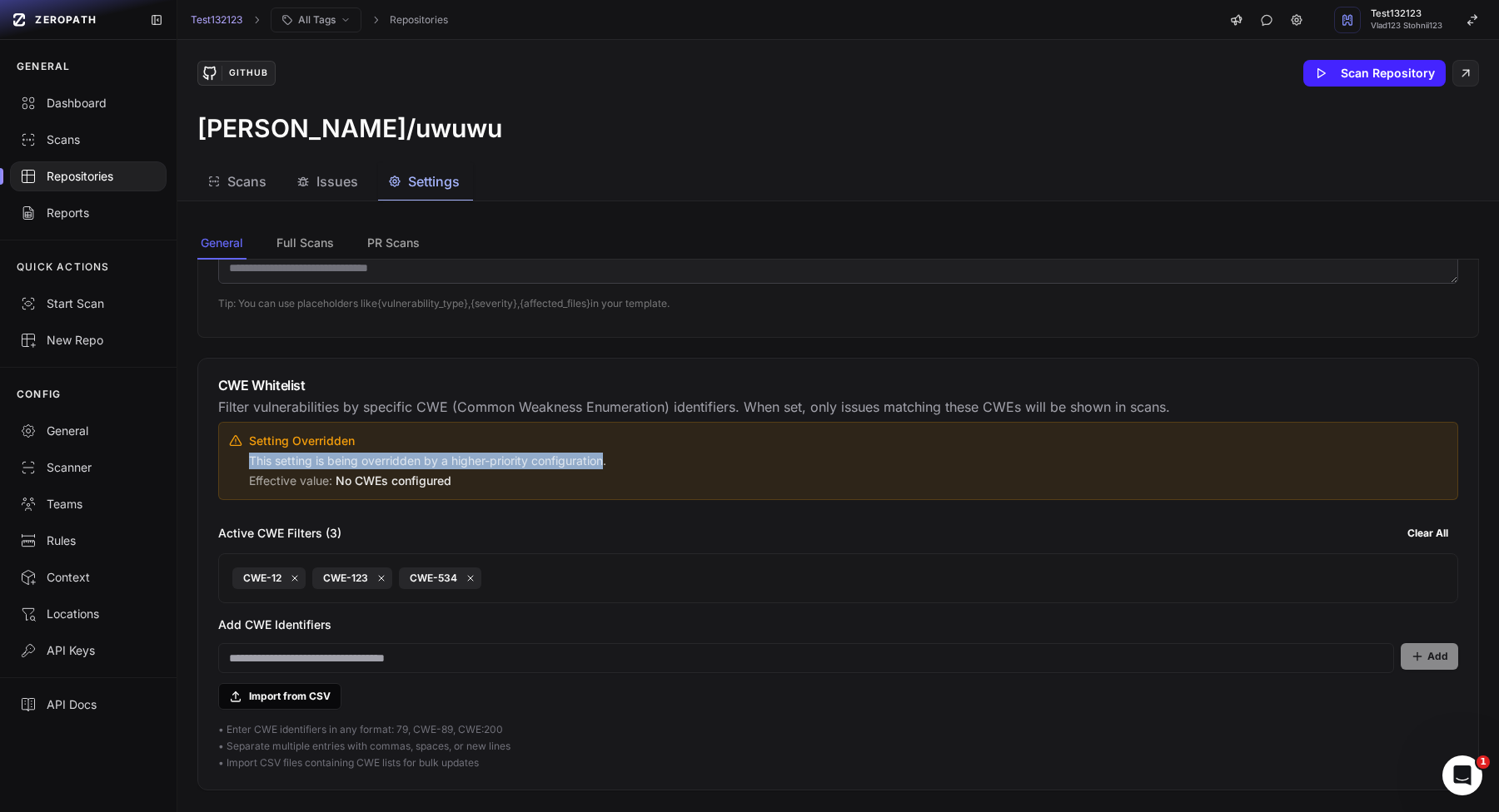
drag, startPoint x: 253, startPoint y: 461, endPoint x: 586, endPoint y: 462, distance: 333.0
click at [586, 462] on p "This setting is being overridden by a higher-priority configuration." at bounding box center [847, 461] width 1198 height 17
click at [469, 576] on icon at bounding box center [470, 578] width 5 height 5
copy p "This setting is being overridden by a higher-priority configuration"
click at [1421, 528] on button "Clear All" at bounding box center [1427, 533] width 61 height 26
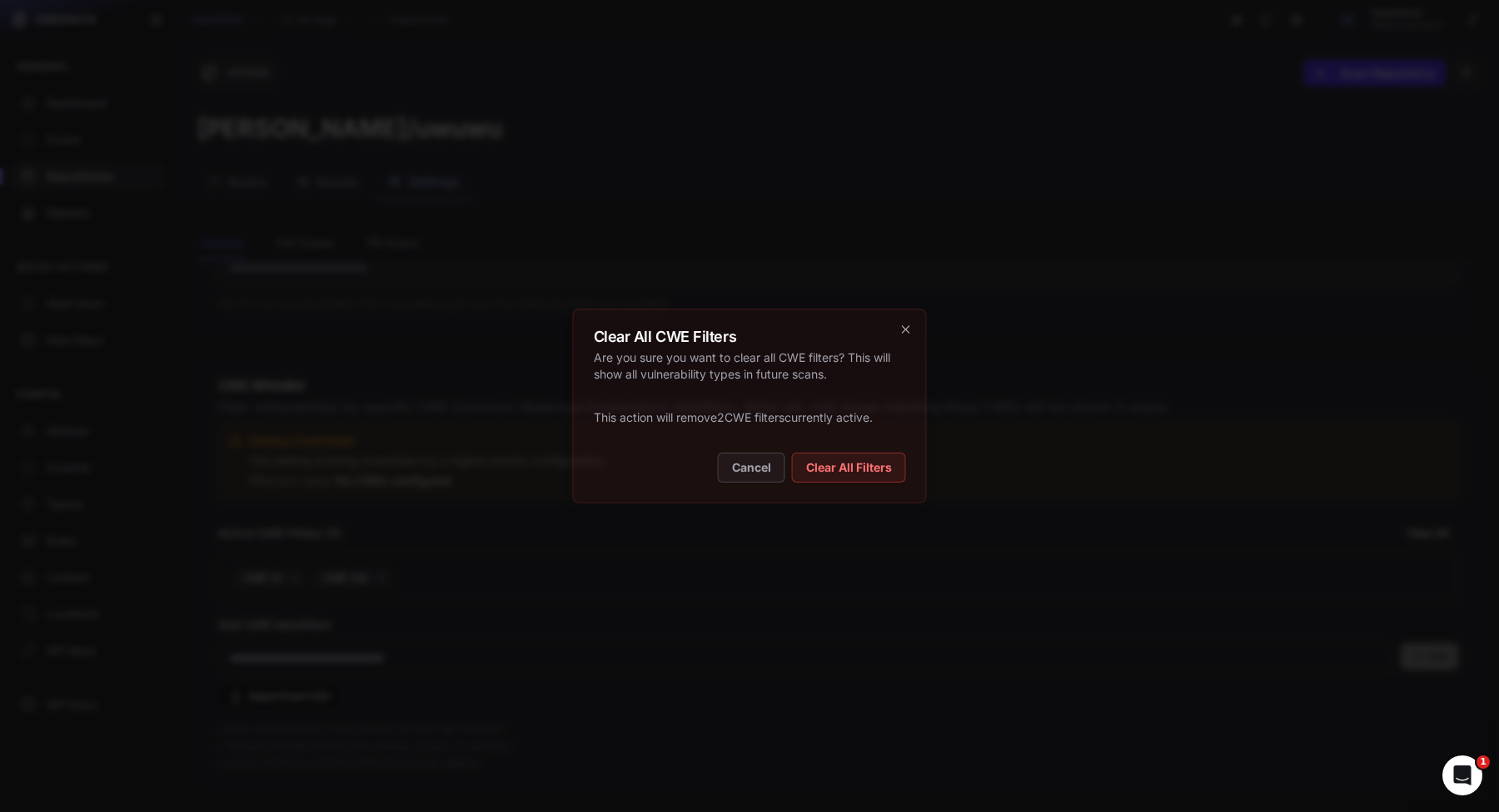
click at [818, 448] on div "Clear All CWE Filters Are you sure you want to clear all CWE filters? This will…" at bounding box center [750, 406] width 354 height 195
click at [818, 459] on button "Clear All Filters" at bounding box center [848, 468] width 114 height 30
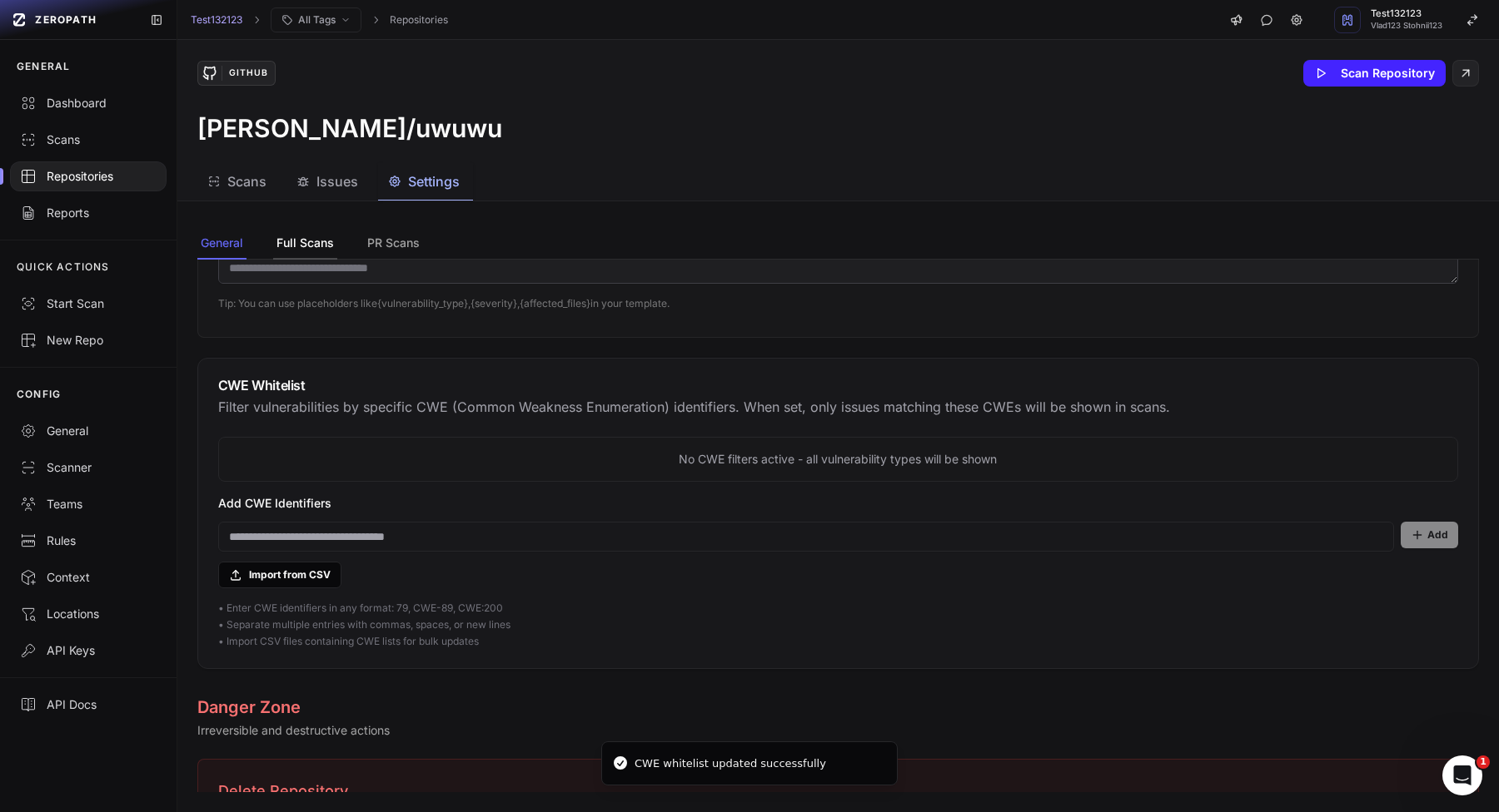
click at [321, 253] on button "Full Scans" at bounding box center [305, 243] width 64 height 31
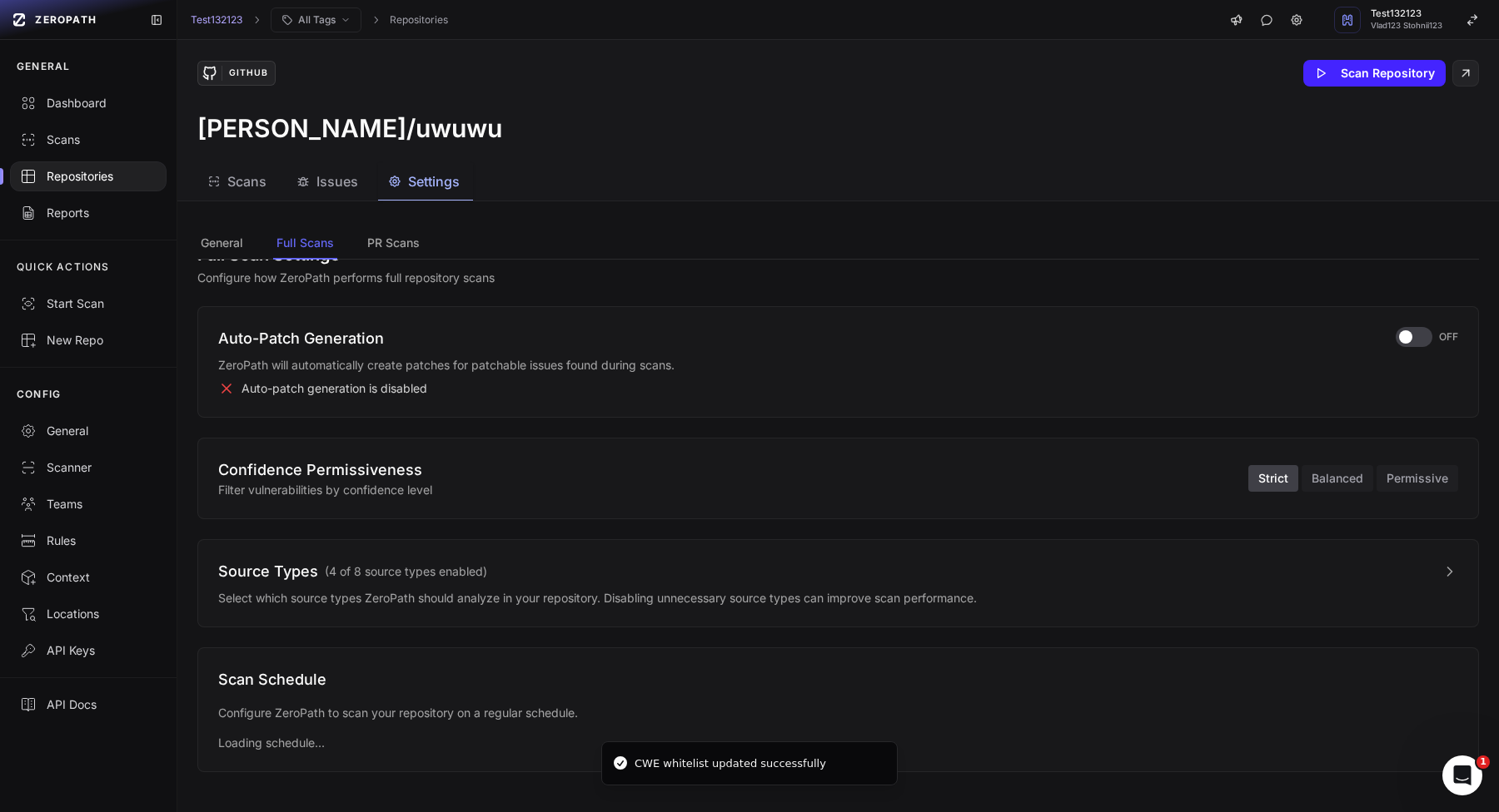
scroll to position [0, 0]
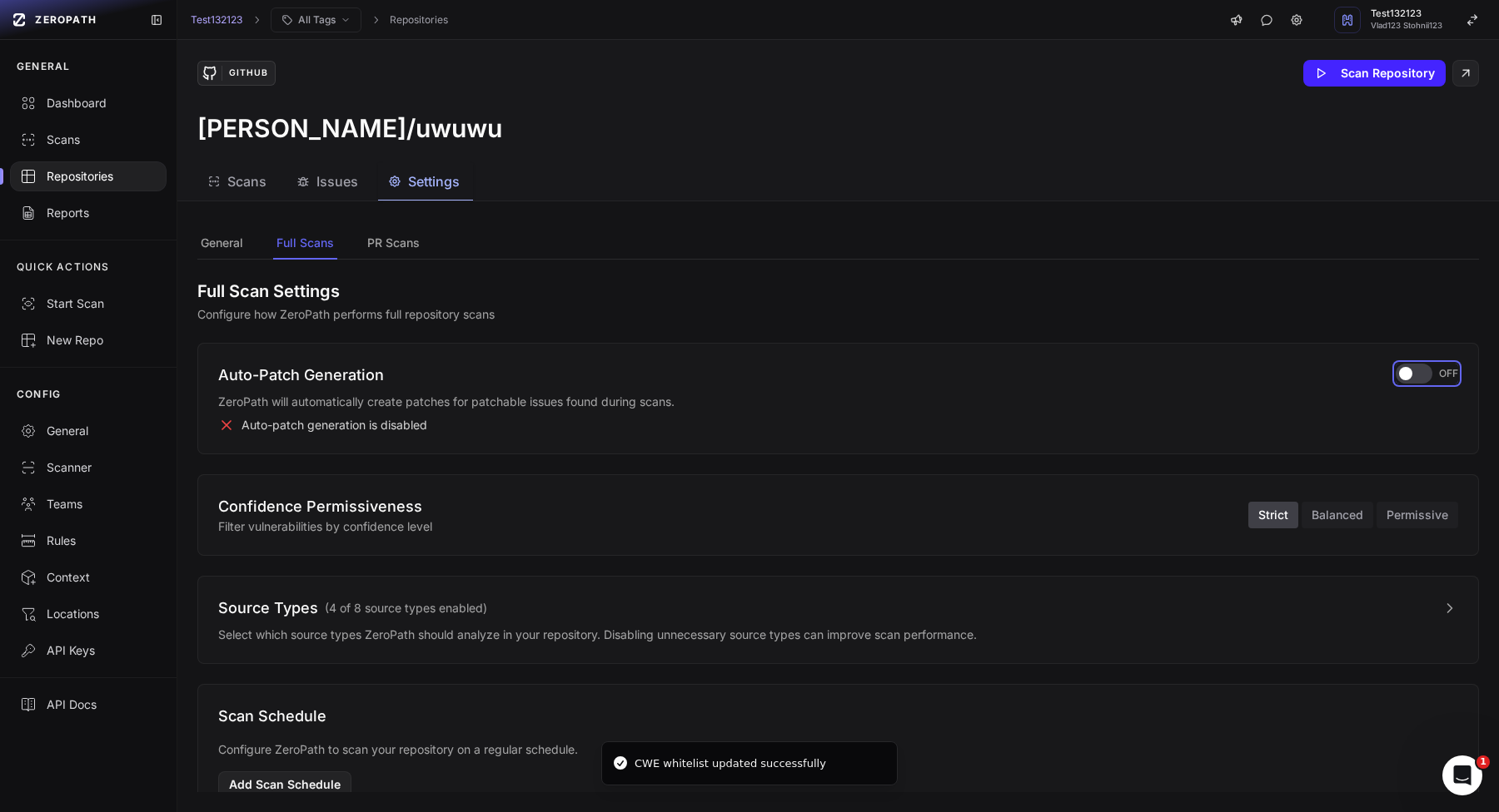
click at [1414, 380] on div "button" at bounding box center [1413, 373] width 37 height 20
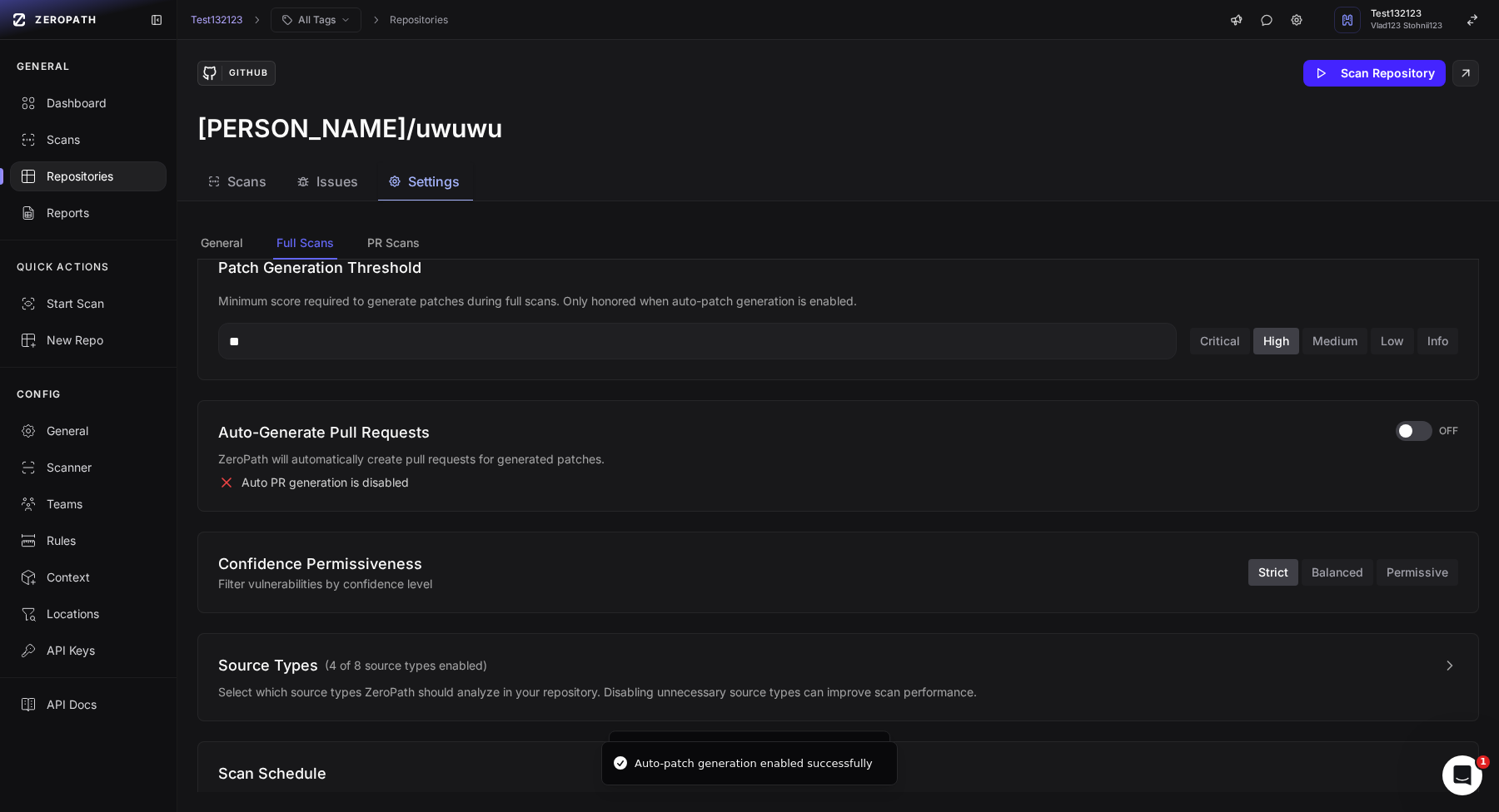
scroll to position [330, 0]
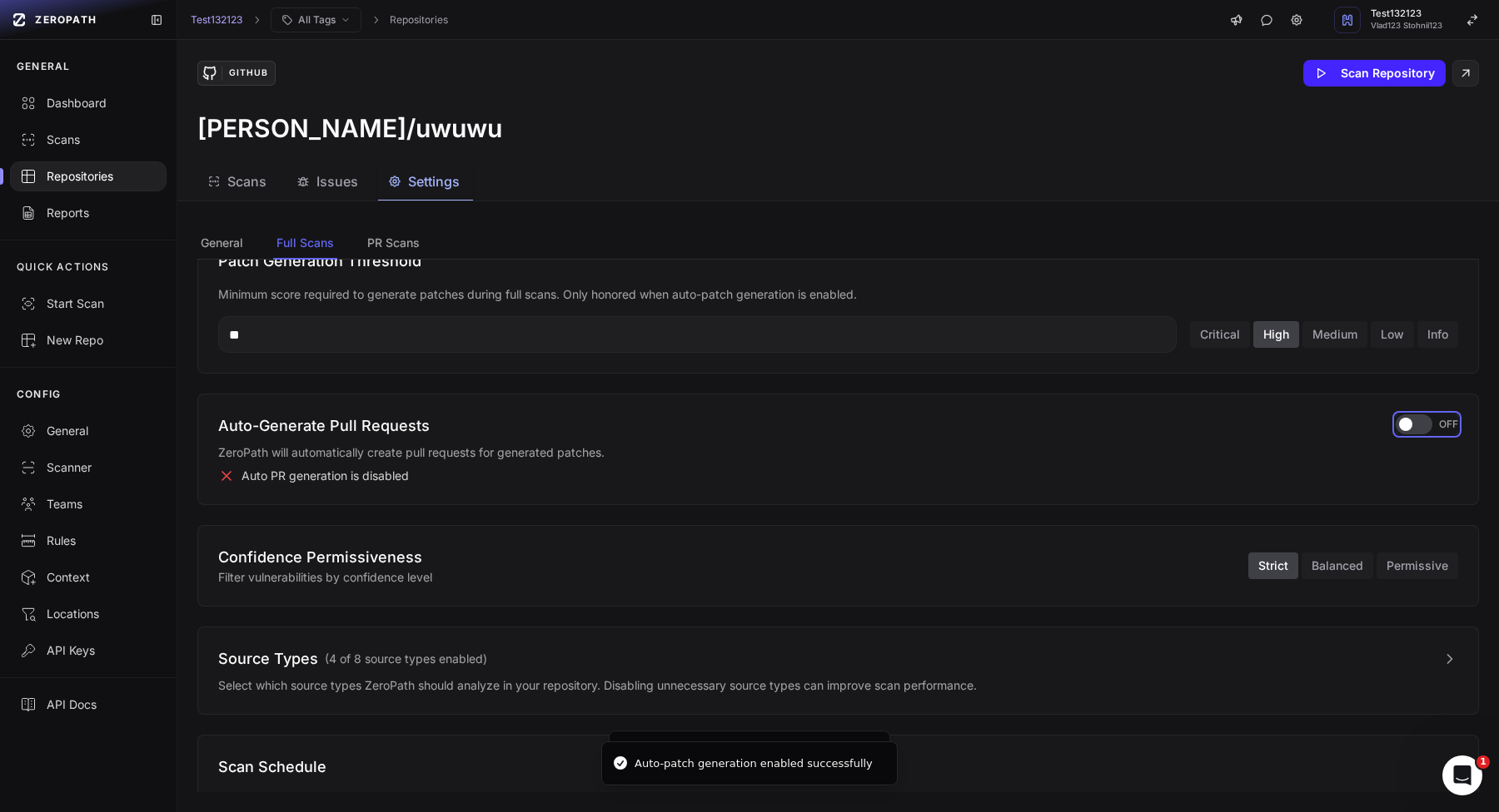
click at [1404, 429] on span "button" at bounding box center [1405, 424] width 13 height 13
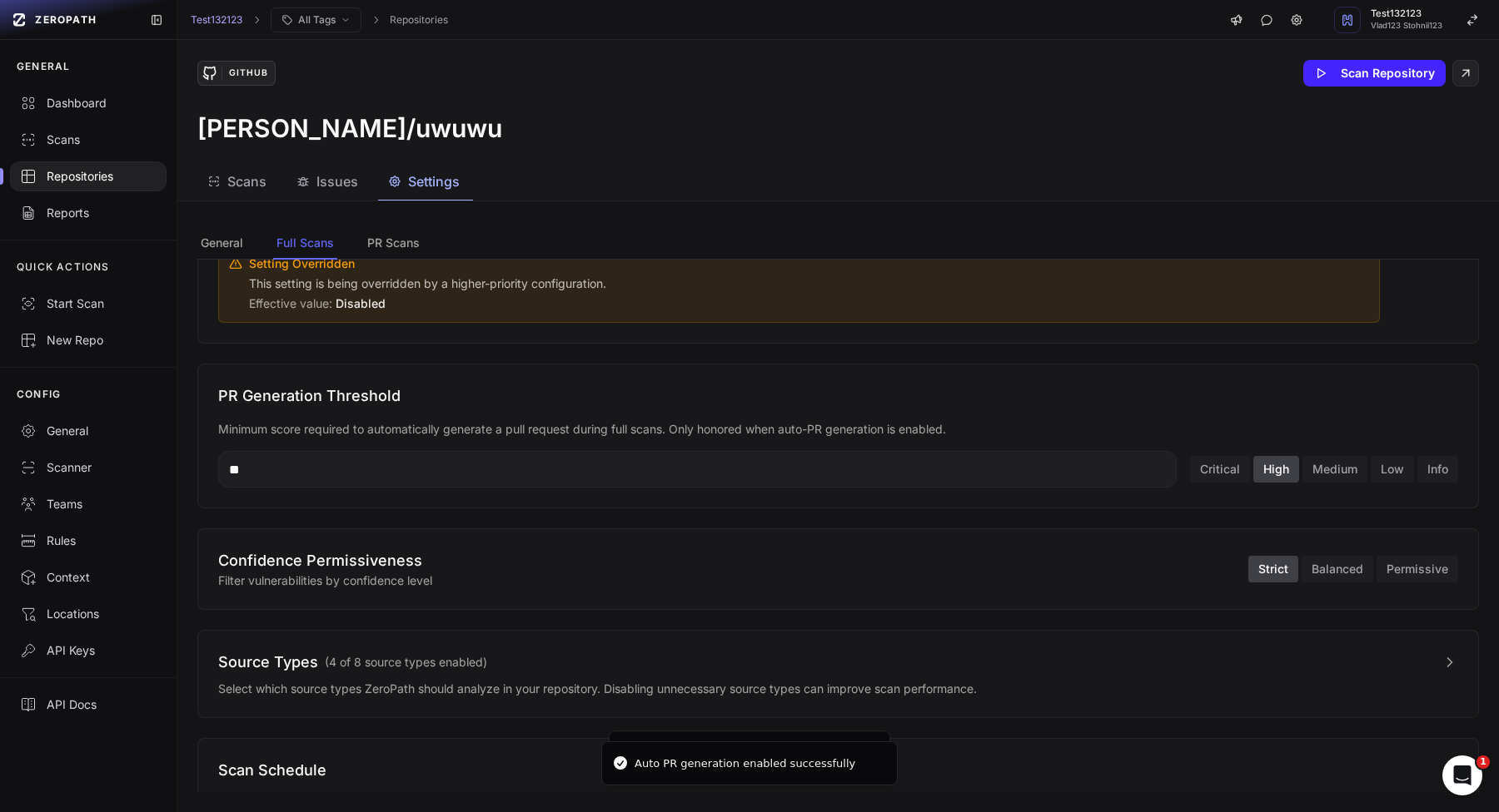
scroll to position [678, 0]
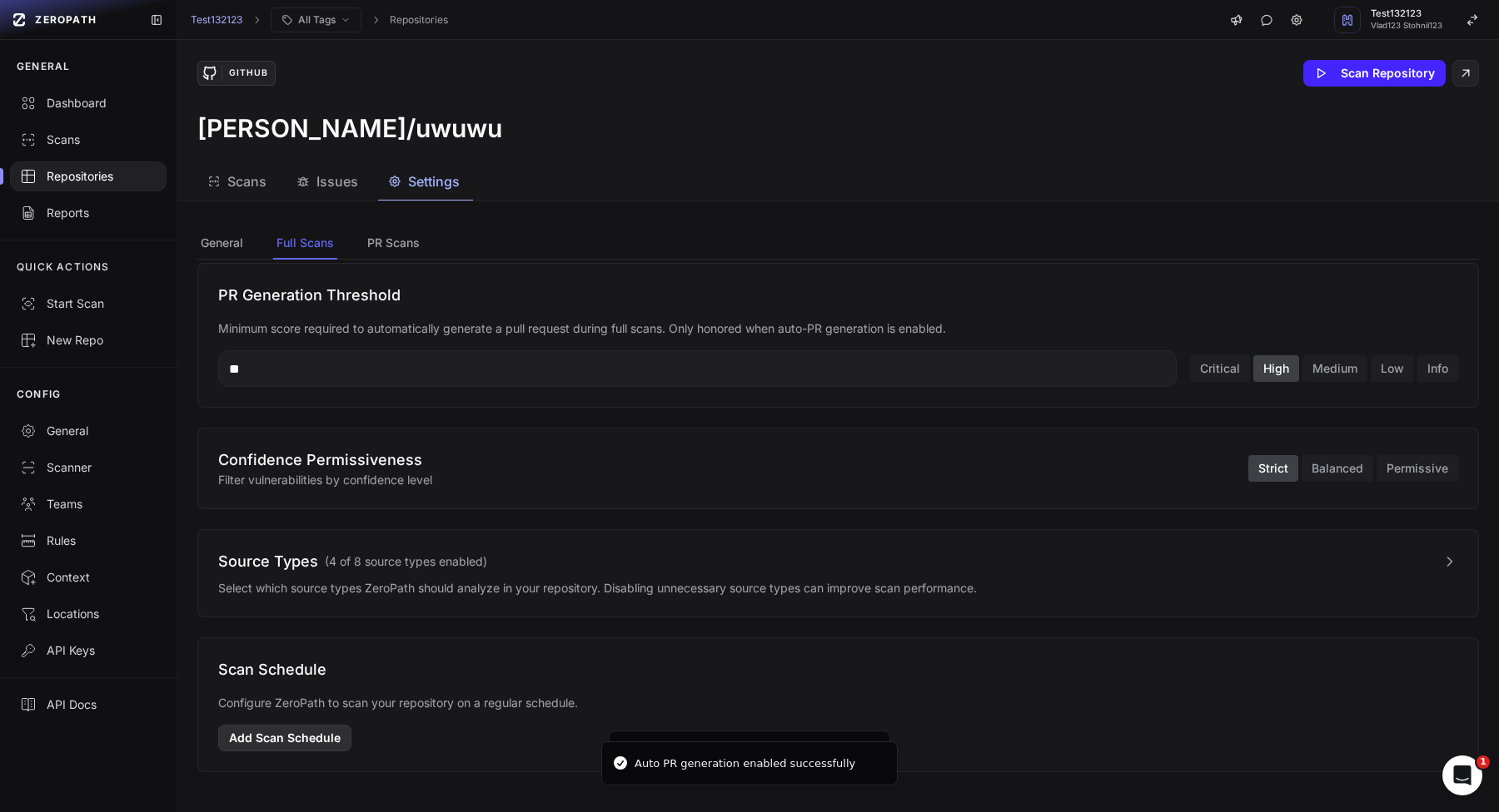
click at [296, 734] on button "Add Scan Schedule" at bounding box center [285, 738] width 133 height 26
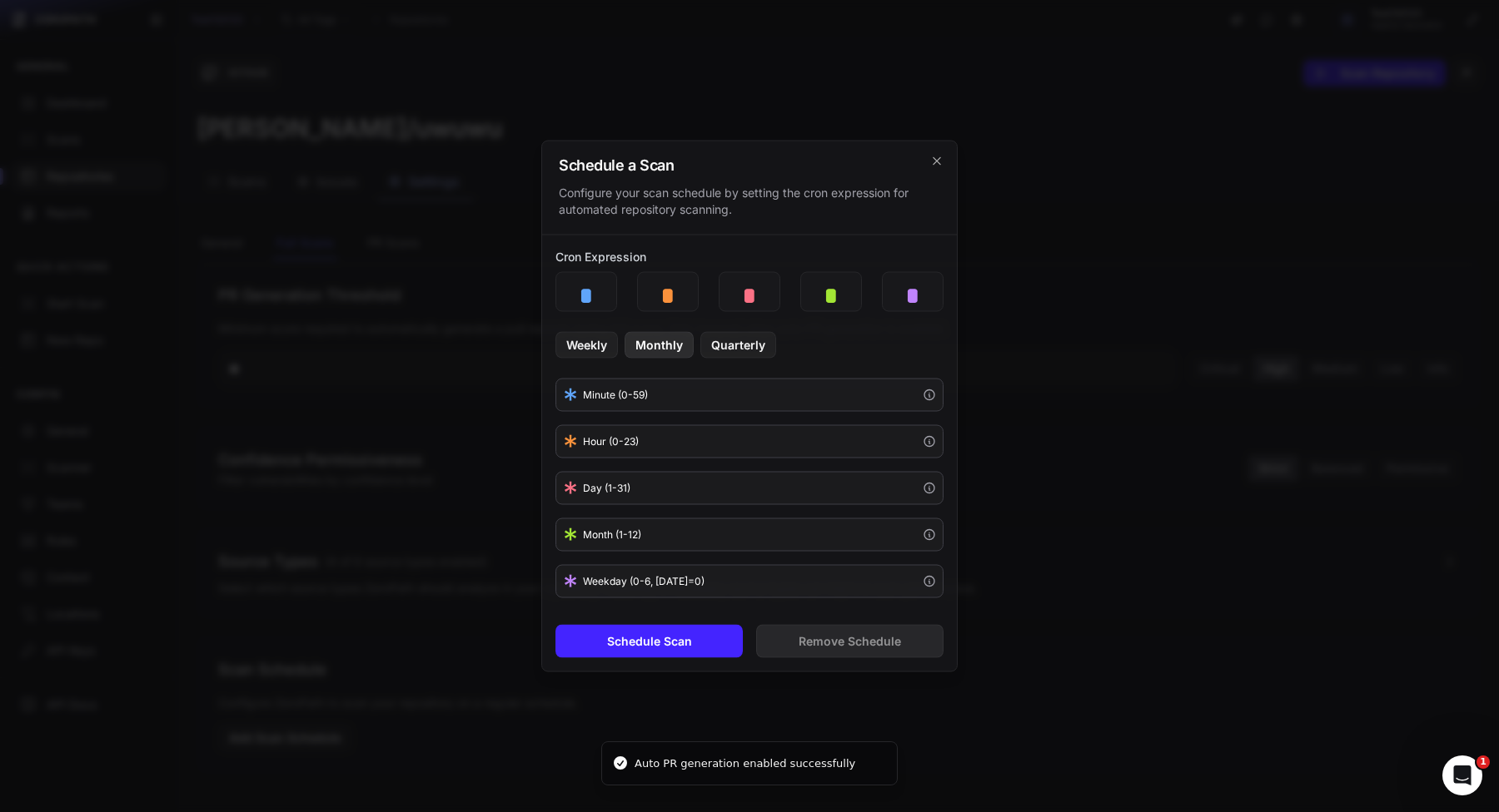
click at [657, 353] on button "Monthly" at bounding box center [658, 345] width 69 height 26
type input "*"
click at [697, 650] on button "Schedule Scan" at bounding box center [649, 641] width 187 height 33
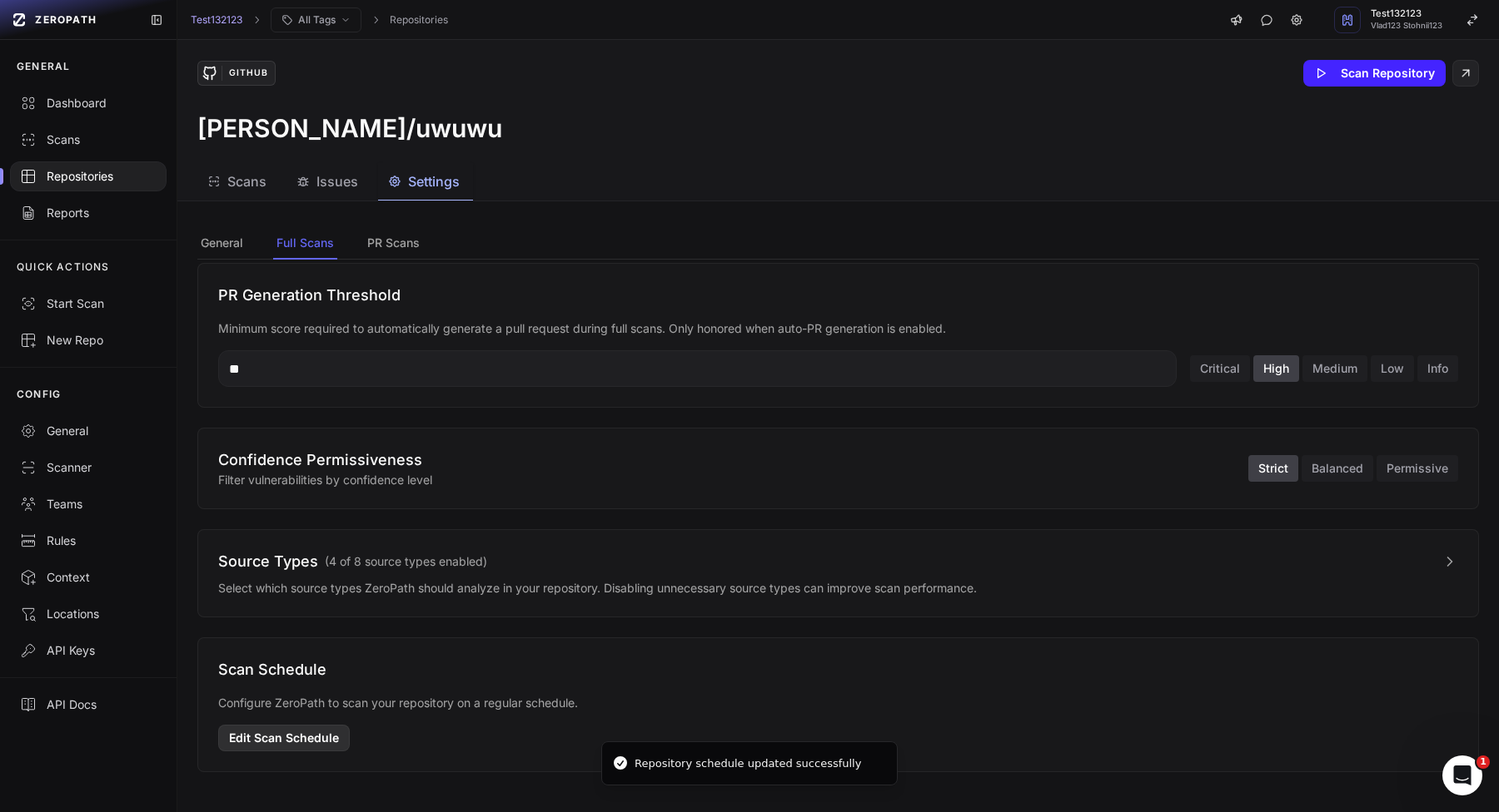
click at [279, 747] on button "Edit Scan Schedule" at bounding box center [284, 738] width 131 height 26
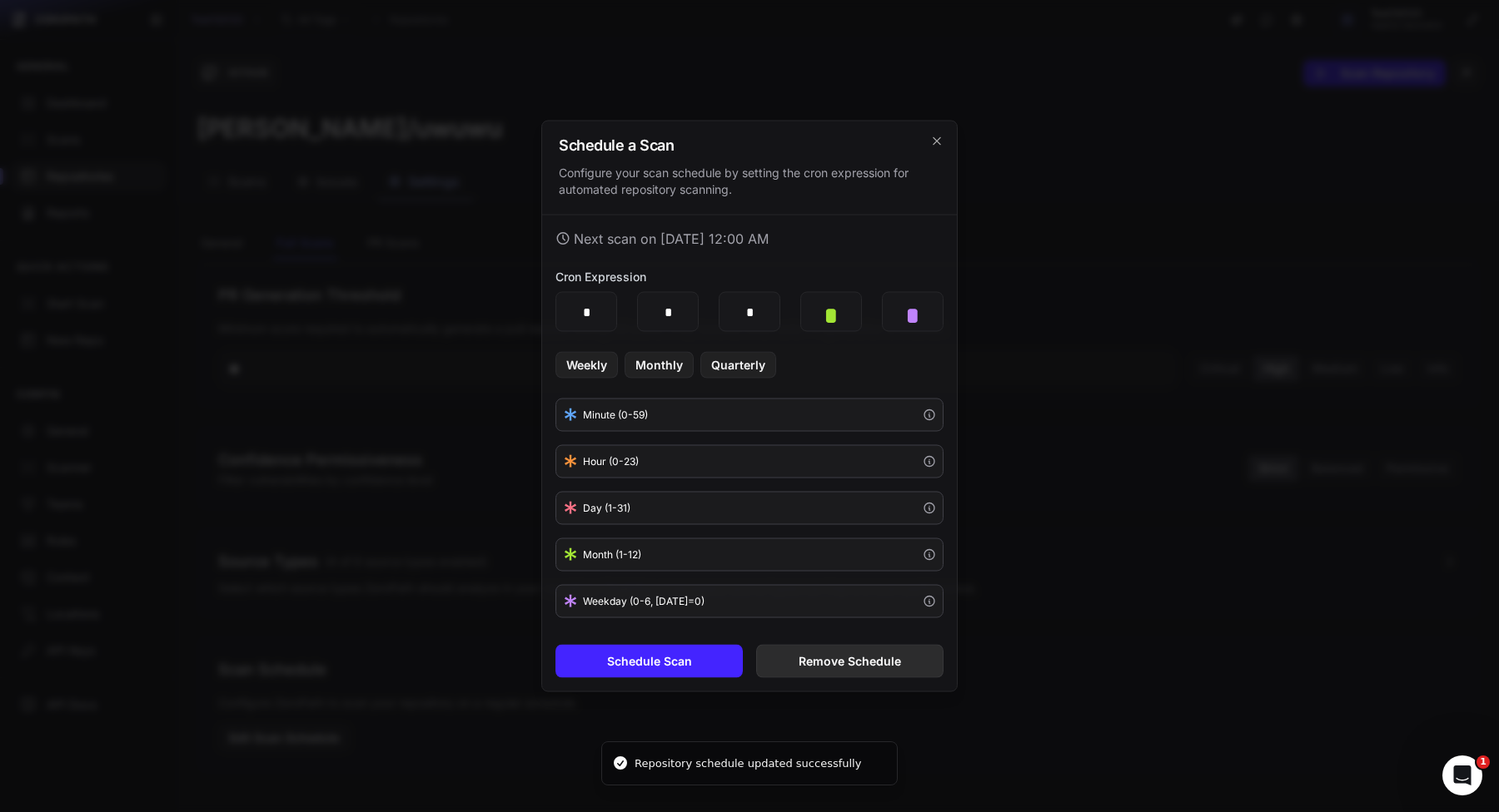
click at [790, 668] on button "Remove Schedule" at bounding box center [849, 661] width 187 height 33
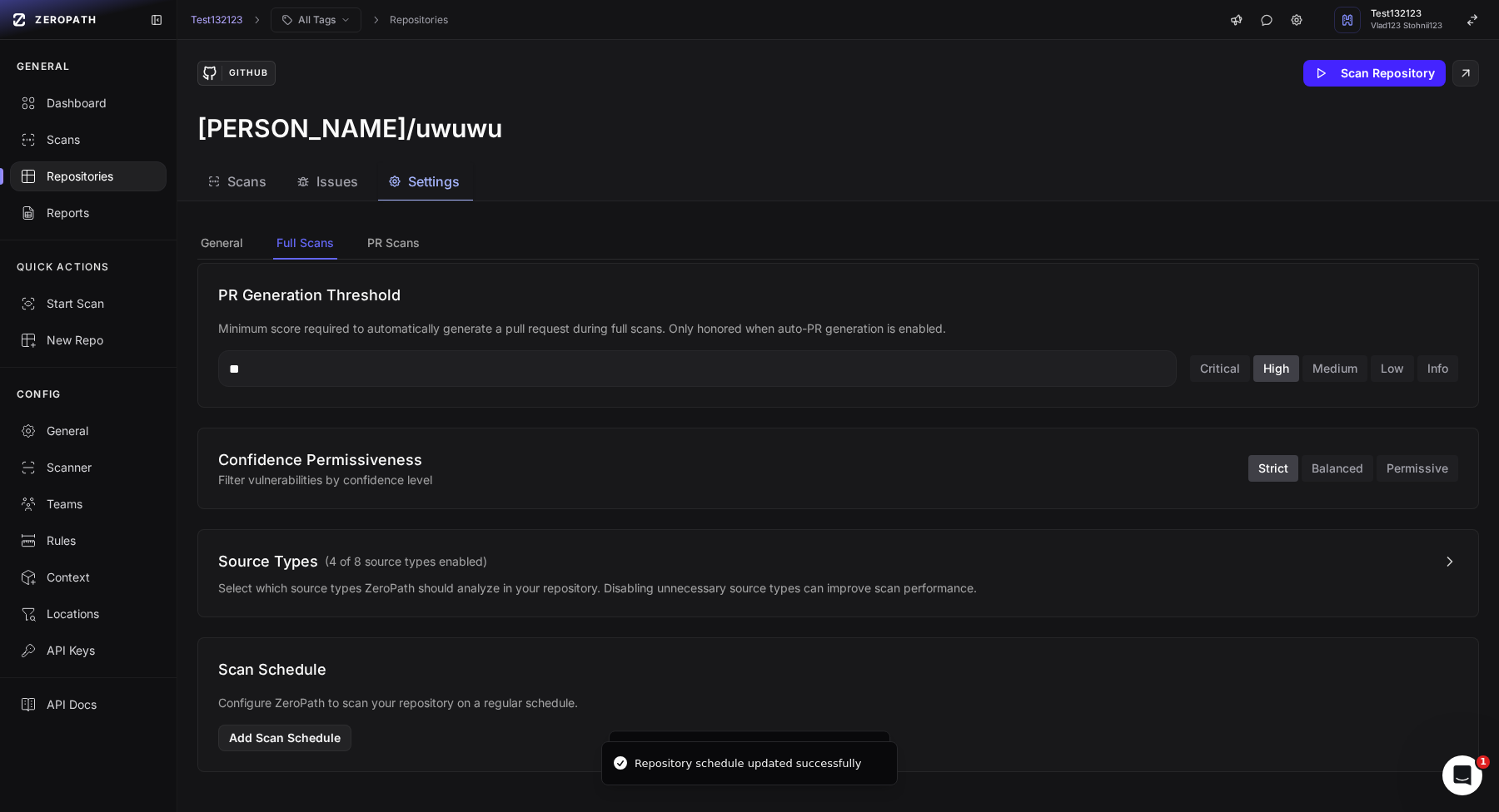
click at [1254, 573] on button "Source Types ( 4 of 8 source types enabled )" at bounding box center [838, 561] width 1240 height 24
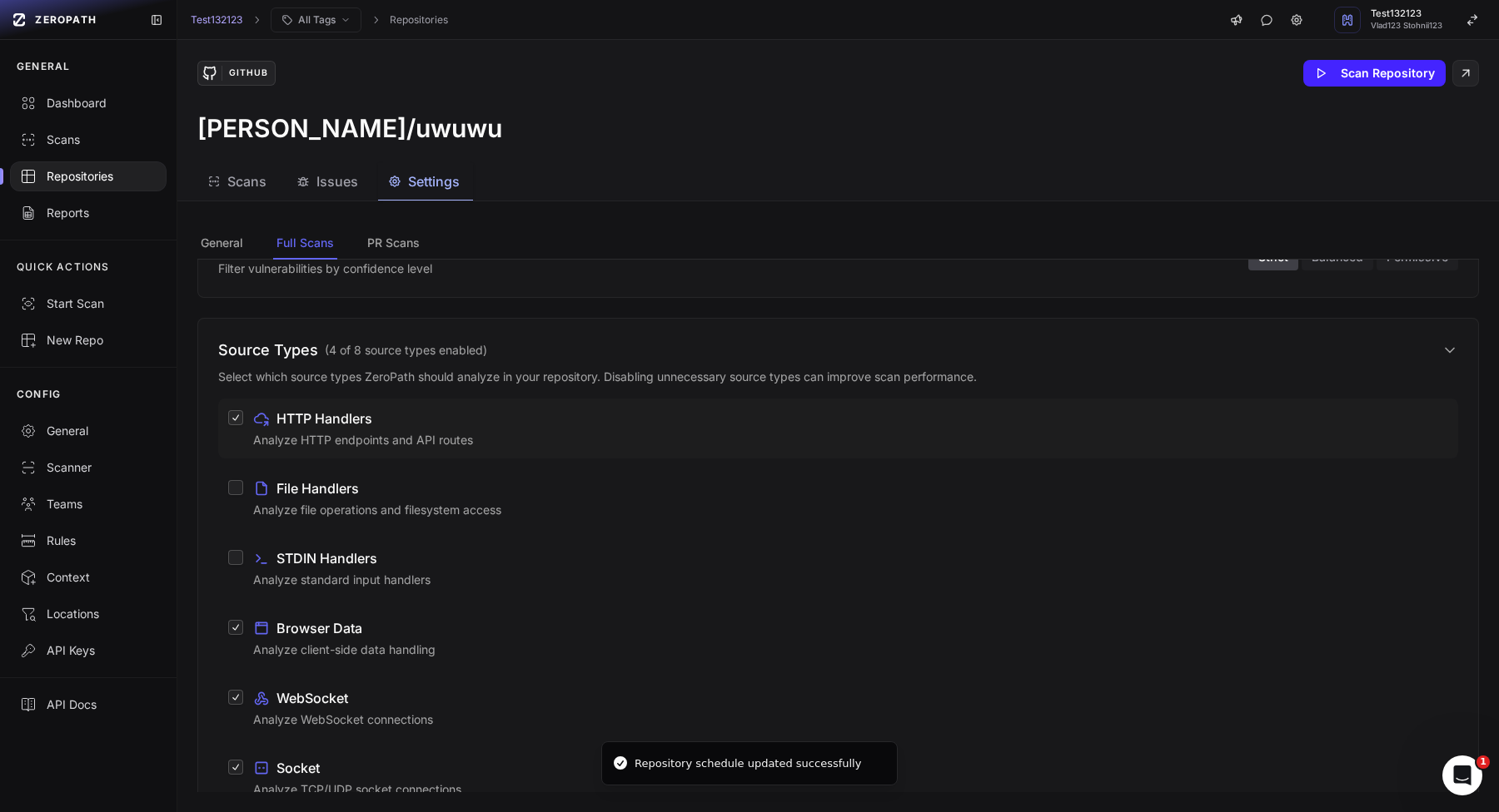
scroll to position [890, 0]
click at [511, 515] on p "Analyze file operations and filesystem access" at bounding box center [850, 509] width 1194 height 17
click at [243, 493] on button "File Handlers Analyze file operations and filesystem access" at bounding box center [235, 486] width 15 height 15
click at [495, 562] on div "STDIN Handlers" at bounding box center [850, 556] width 1194 height 20
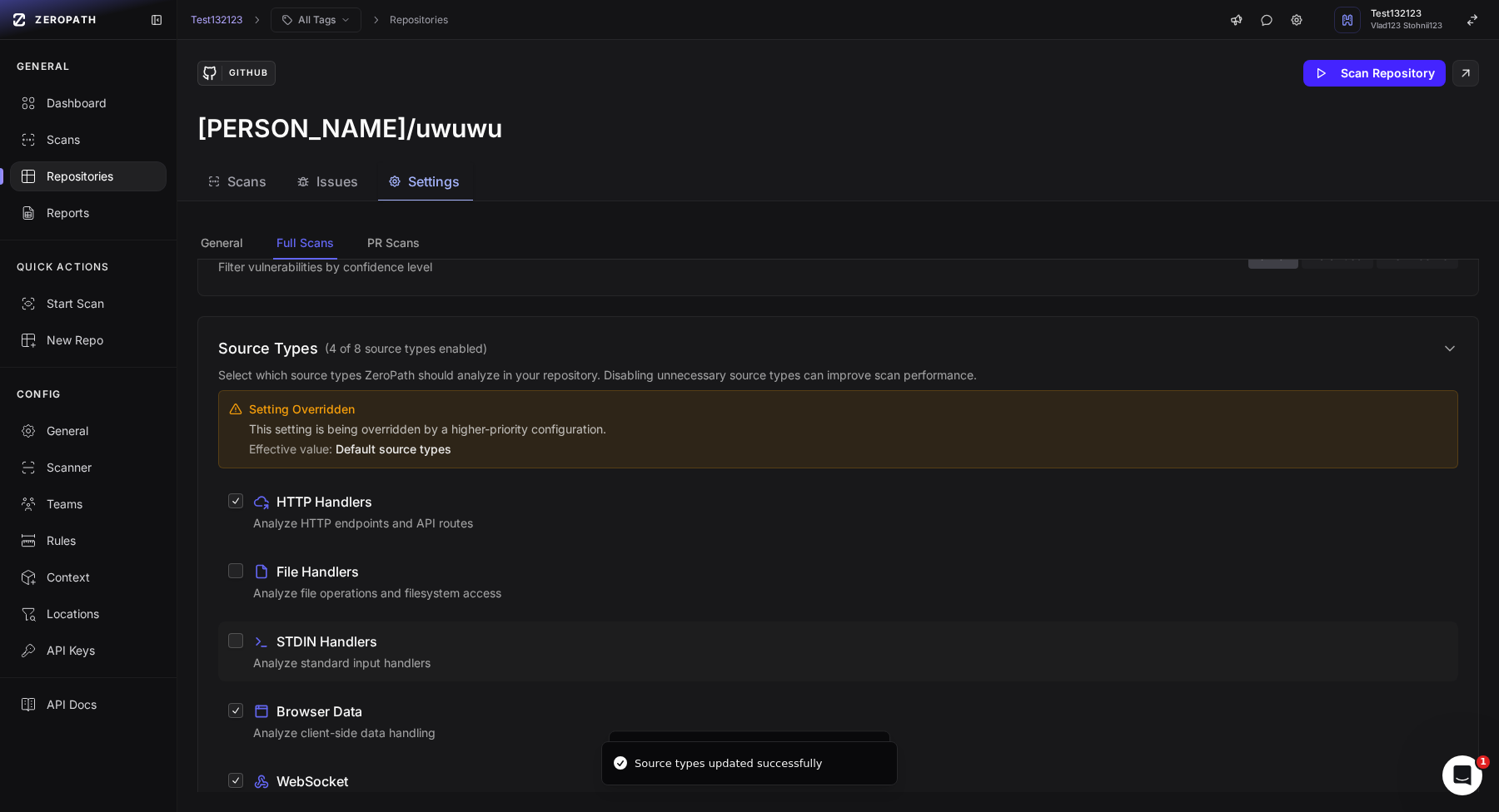
click at [476, 638] on div "STDIN Handlers" at bounding box center [850, 641] width 1194 height 20
click at [243, 638] on button "STDIN Handlers Analyze standard input handlers" at bounding box center [235, 641] width 15 height 15
click at [525, 577] on div "File Handlers" at bounding box center [850, 571] width 1194 height 20
click at [243, 577] on button "File Handlers Analyze file operations and filesystem access" at bounding box center [235, 571] width 15 height 15
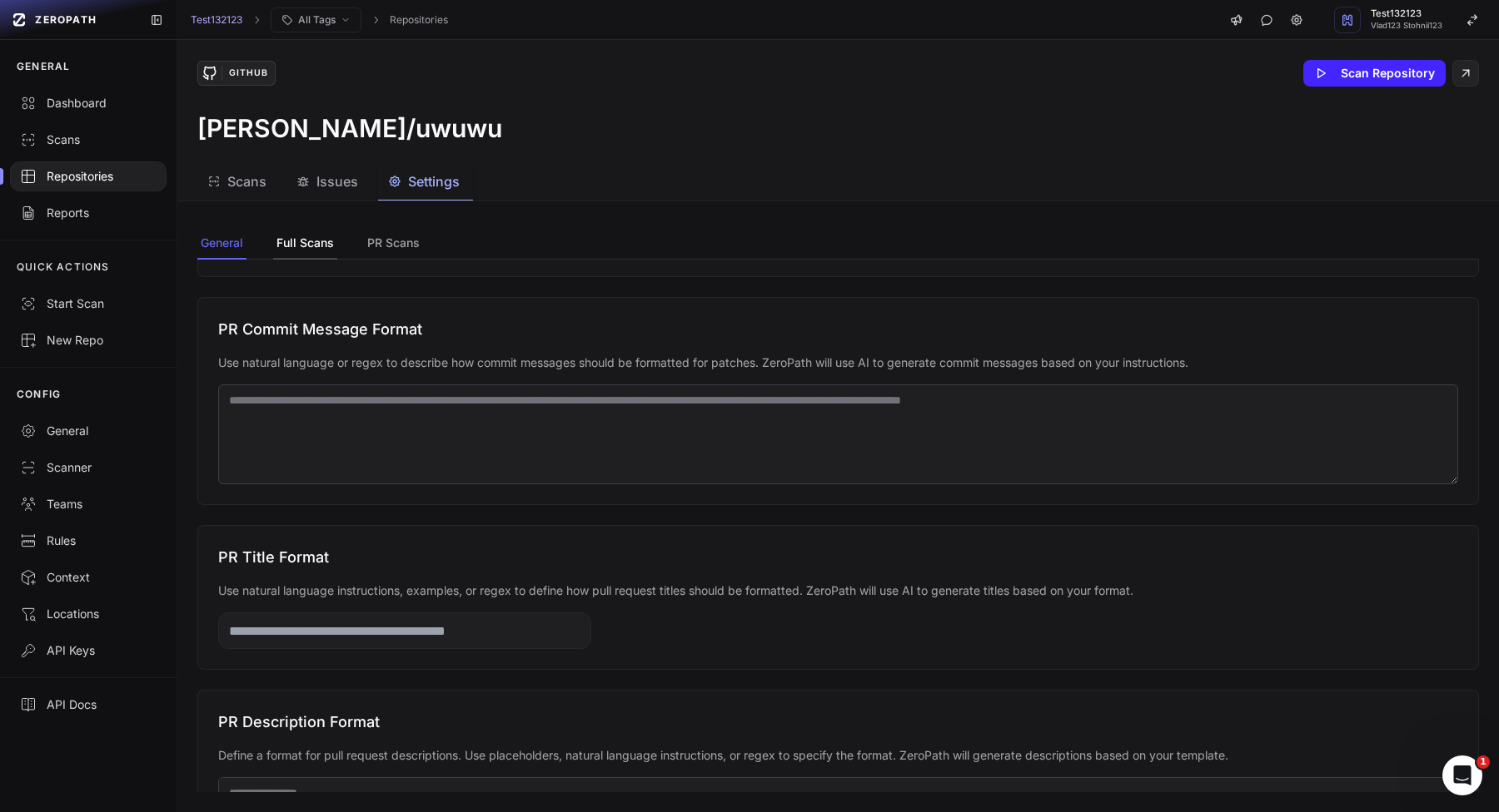
click at [316, 249] on button "Full Scans" at bounding box center [305, 243] width 64 height 31
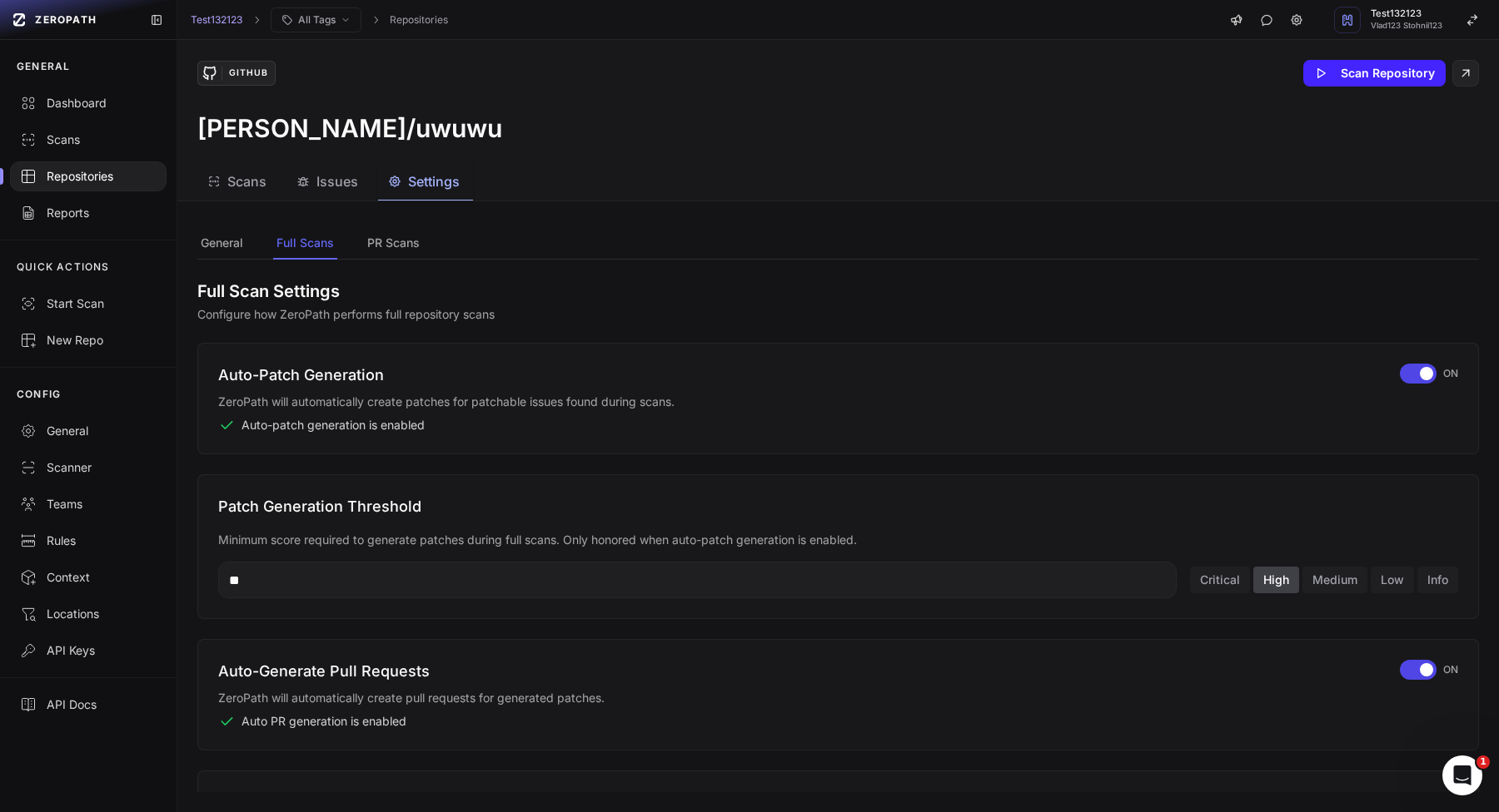
scroll to position [508, 0]
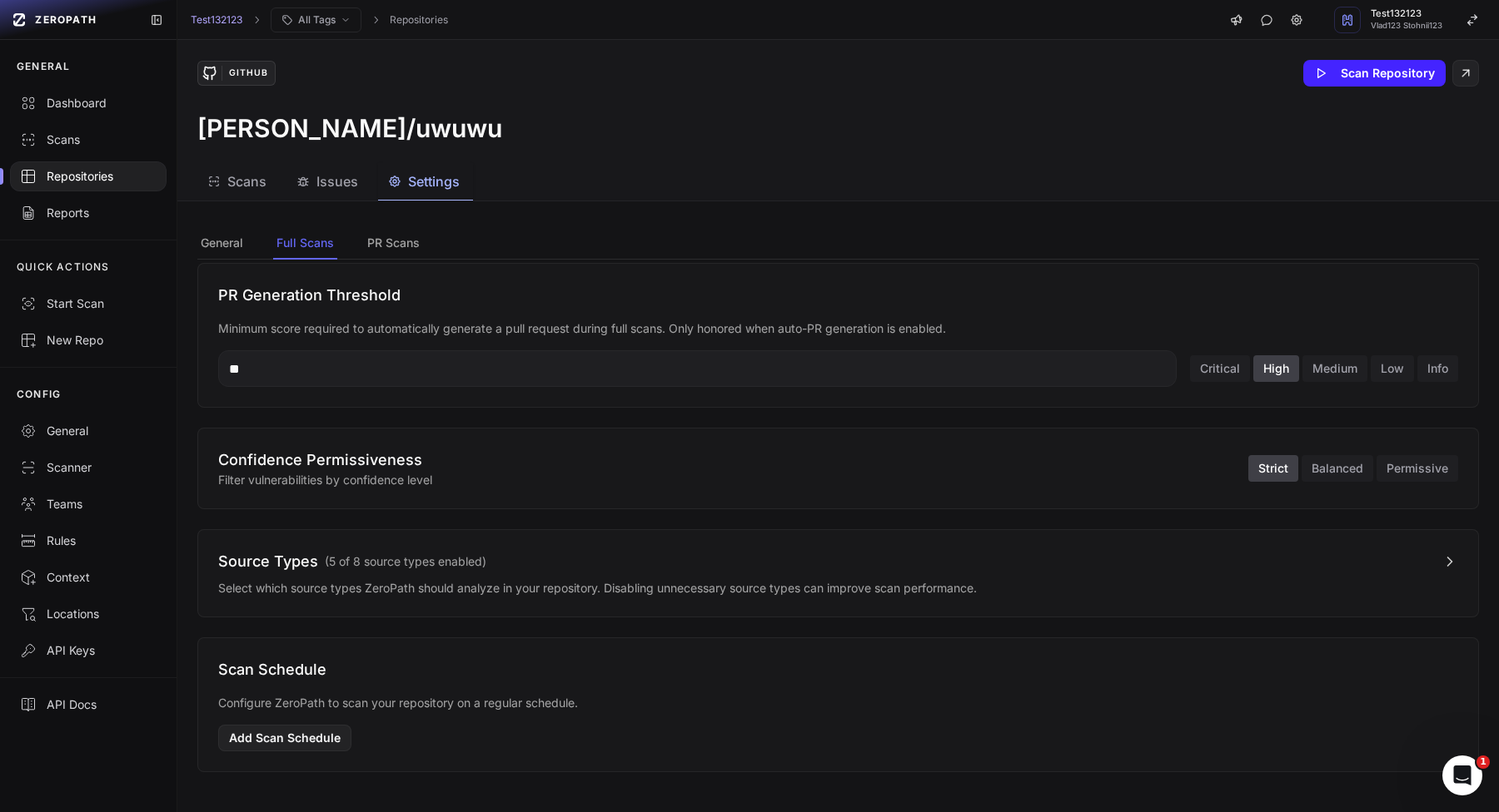
click at [456, 561] on span "( 5 of 8 source types enabled )" at bounding box center [405, 561] width 162 height 17
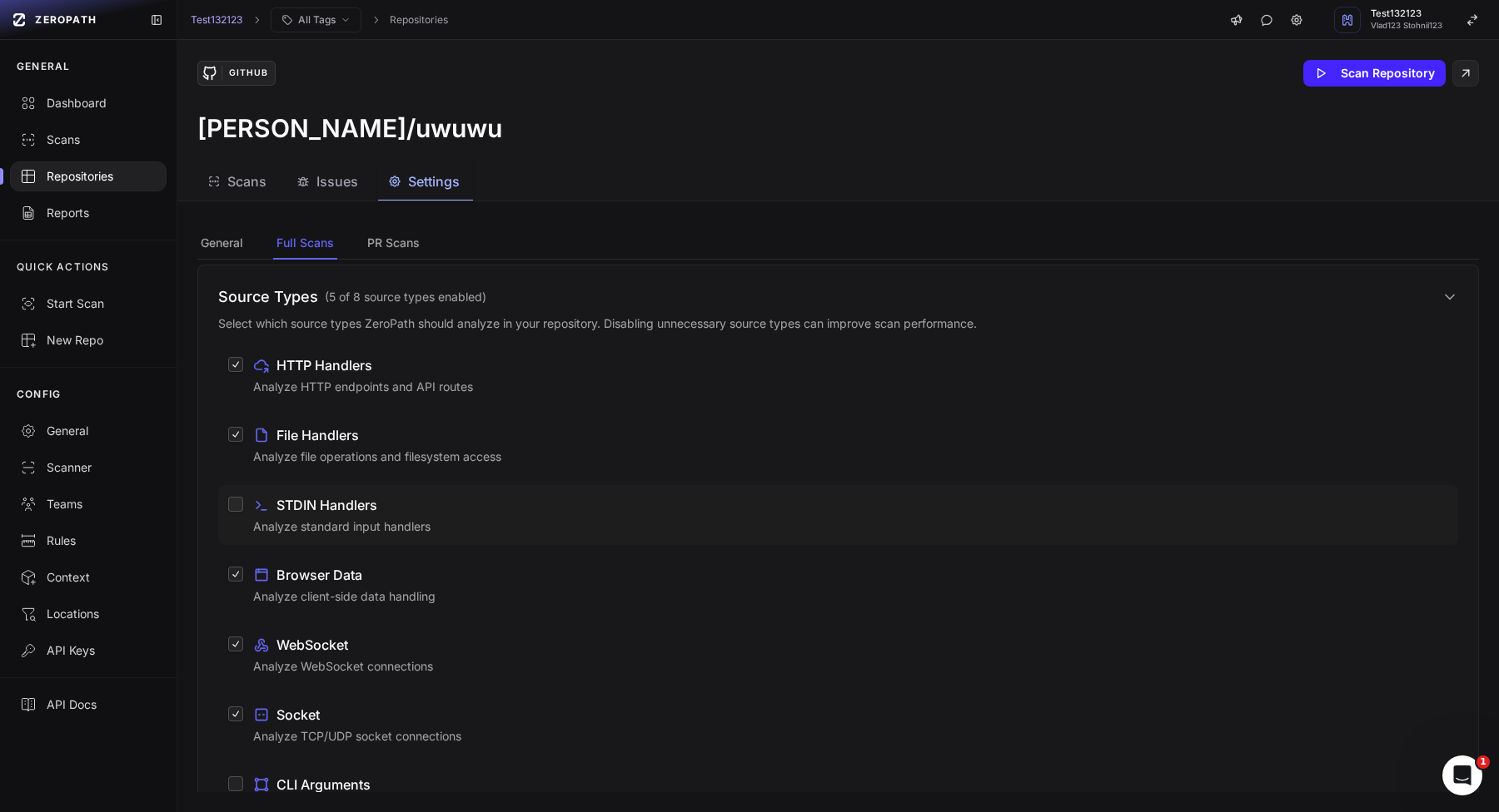
scroll to position [782, 0]
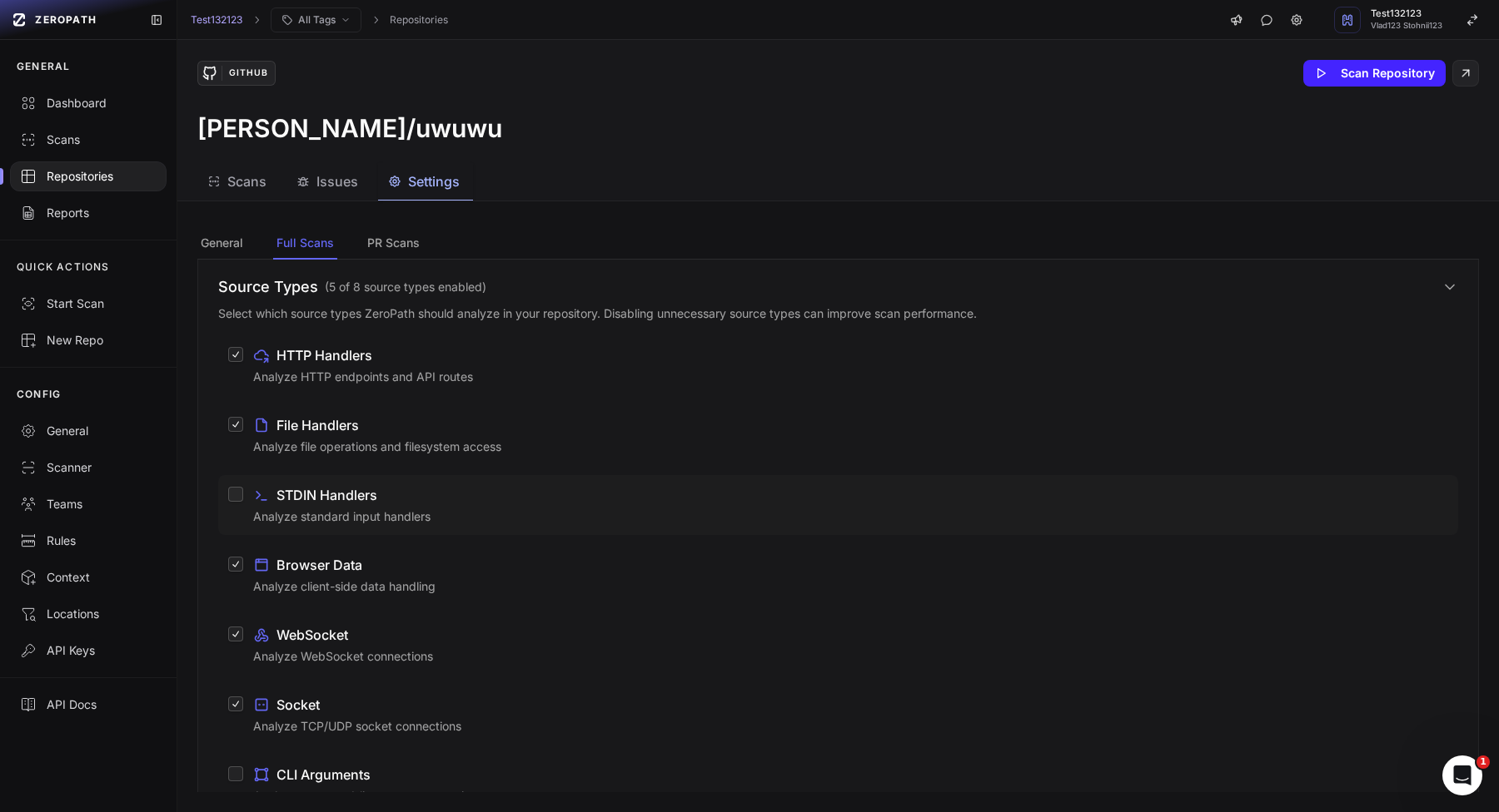
click at [329, 506] on div "STDIN Handlers Analyze standard input handlers" at bounding box center [850, 505] width 1194 height 40
click at [243, 502] on button "STDIN Handlers Analyze standard input handlers" at bounding box center [235, 494] width 15 height 15
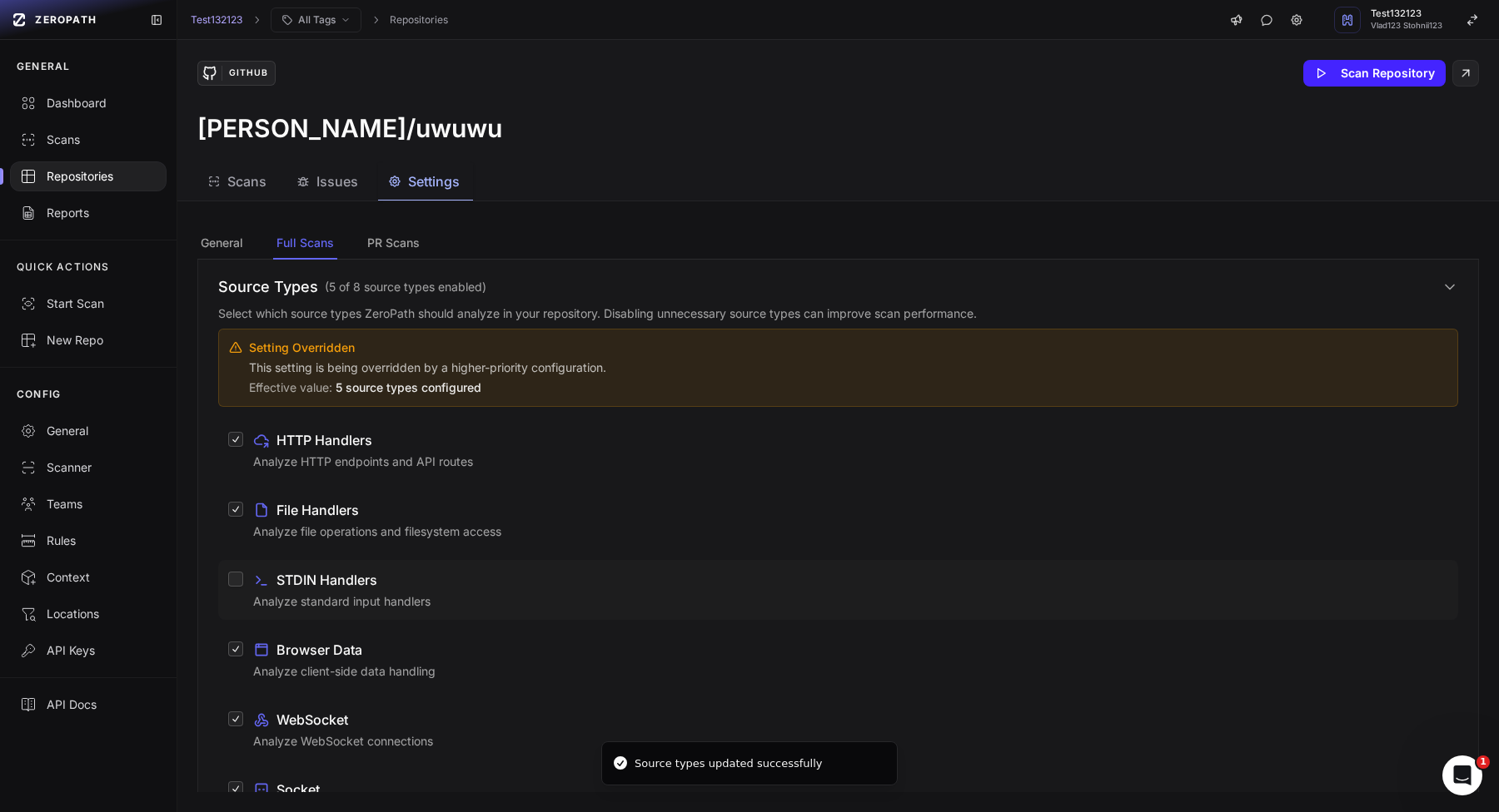
click at [323, 605] on p "Analyze standard input handlers" at bounding box center [850, 602] width 1194 height 17
click at [243, 587] on button "STDIN Handlers Analyze standard input handlers" at bounding box center [235, 579] width 15 height 15
click at [323, 604] on p "Analyze standard input handlers" at bounding box center [850, 602] width 1194 height 17
click at [243, 587] on button "STDIN Handlers Analyze standard input handlers" at bounding box center [235, 579] width 15 height 15
click at [334, 603] on p "Analyze standard input handlers" at bounding box center [850, 602] width 1194 height 17
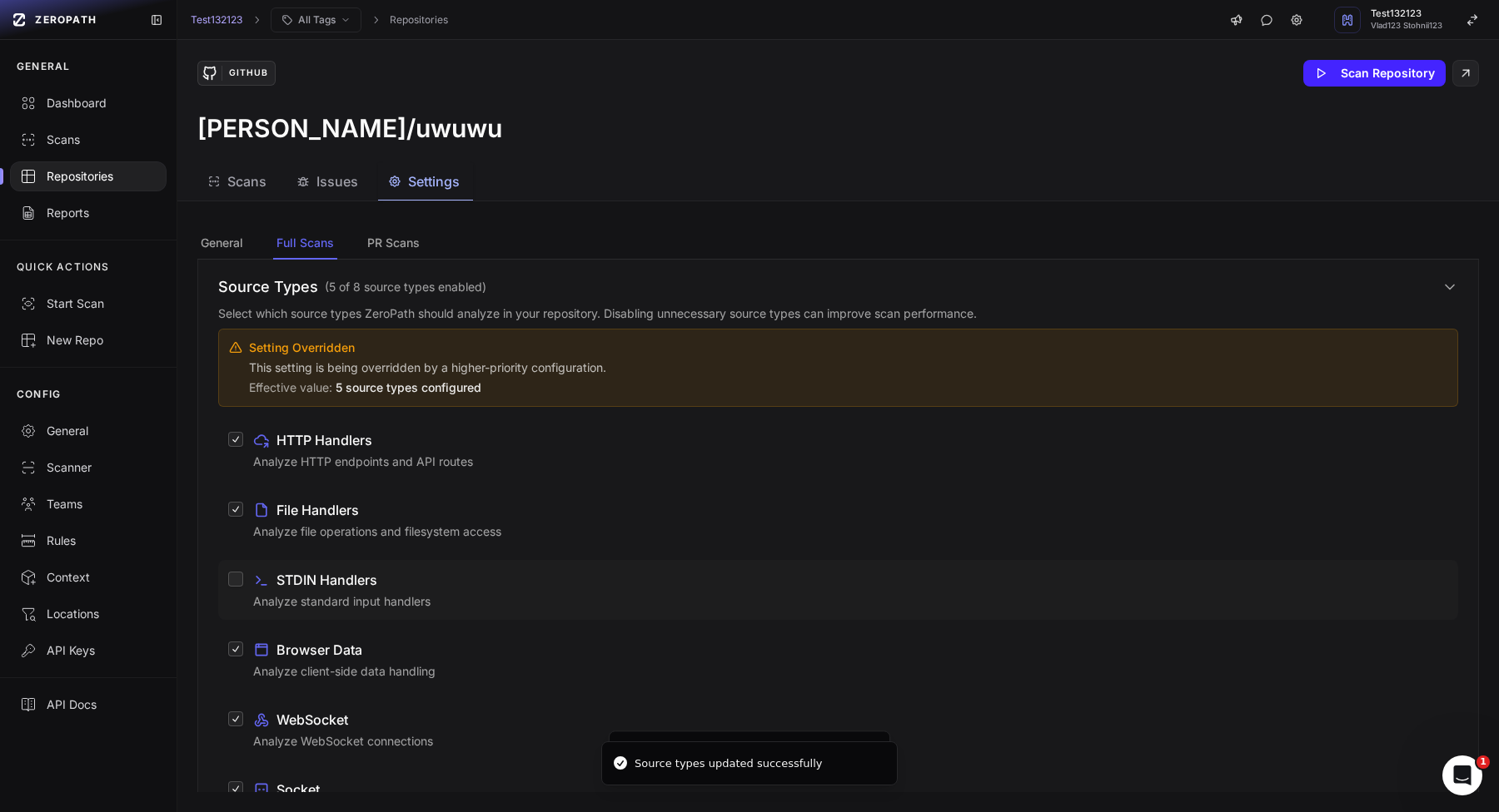
click at [243, 587] on button "STDIN Handlers Analyze standard input handlers" at bounding box center [235, 579] width 15 height 15
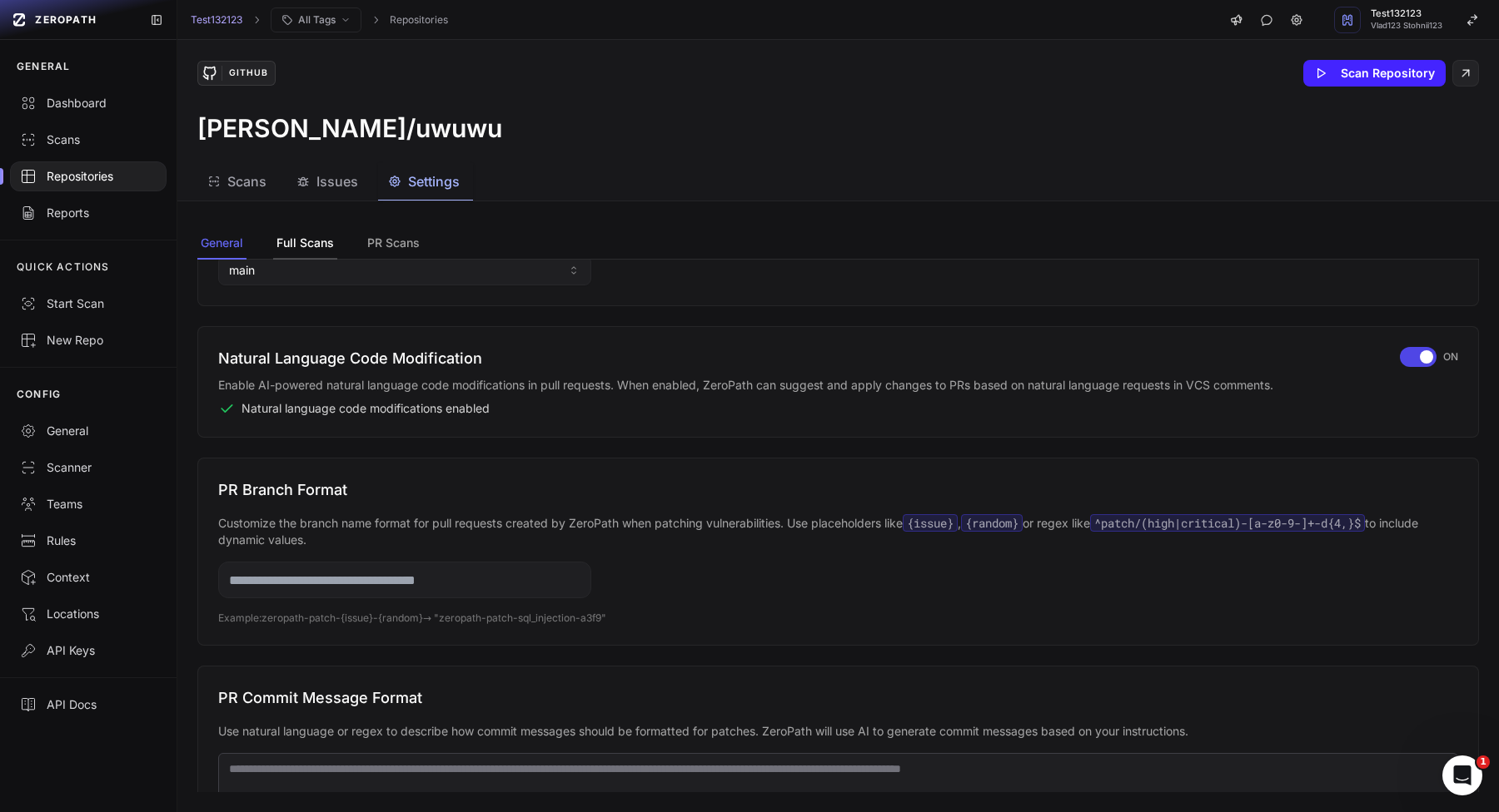
click at [300, 233] on button "Full Scans" at bounding box center [305, 243] width 64 height 31
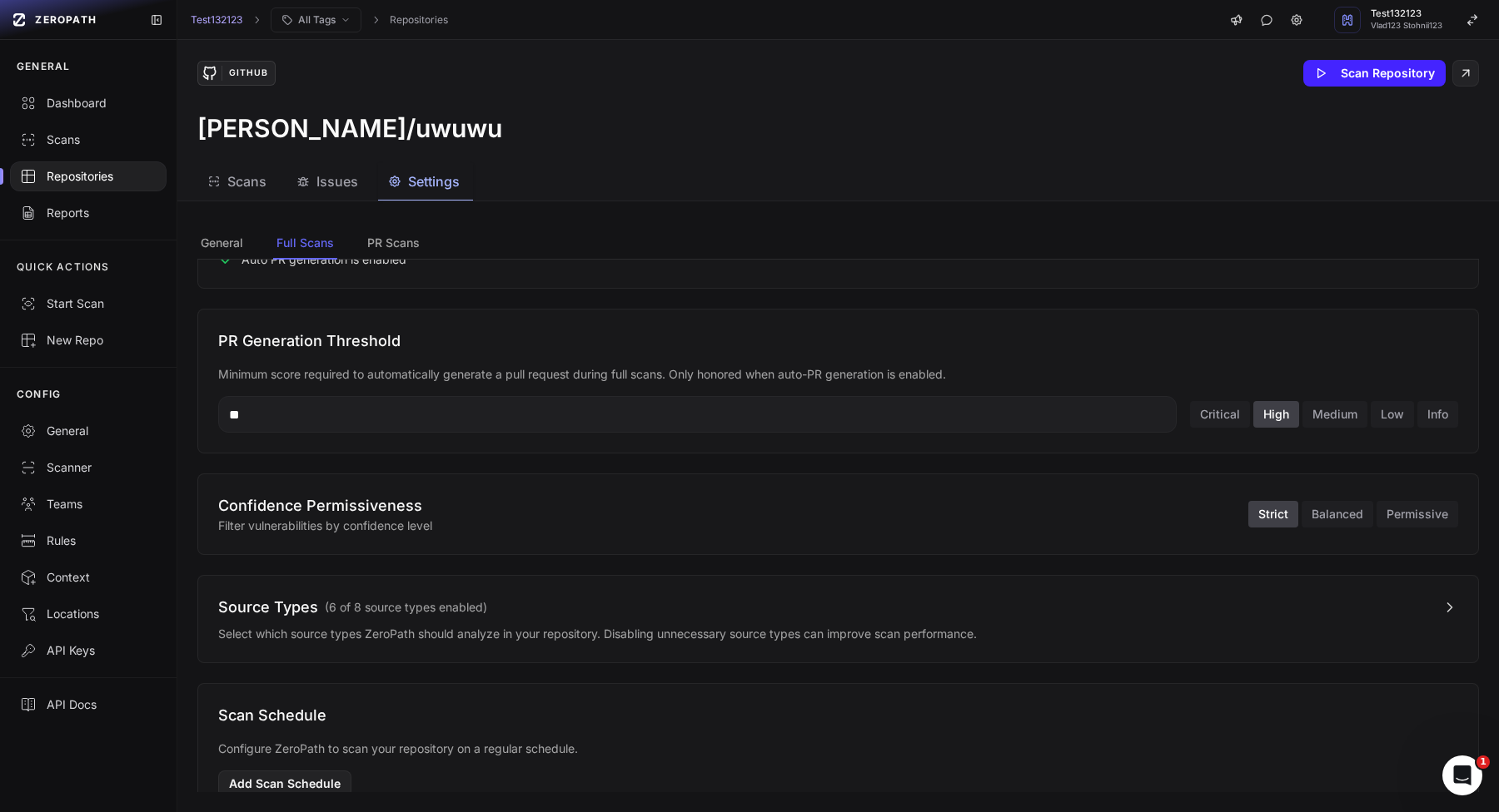
click at [322, 608] on div "Source Types ( 6 of 8 source types enabled )" at bounding box center [353, 607] width 269 height 24
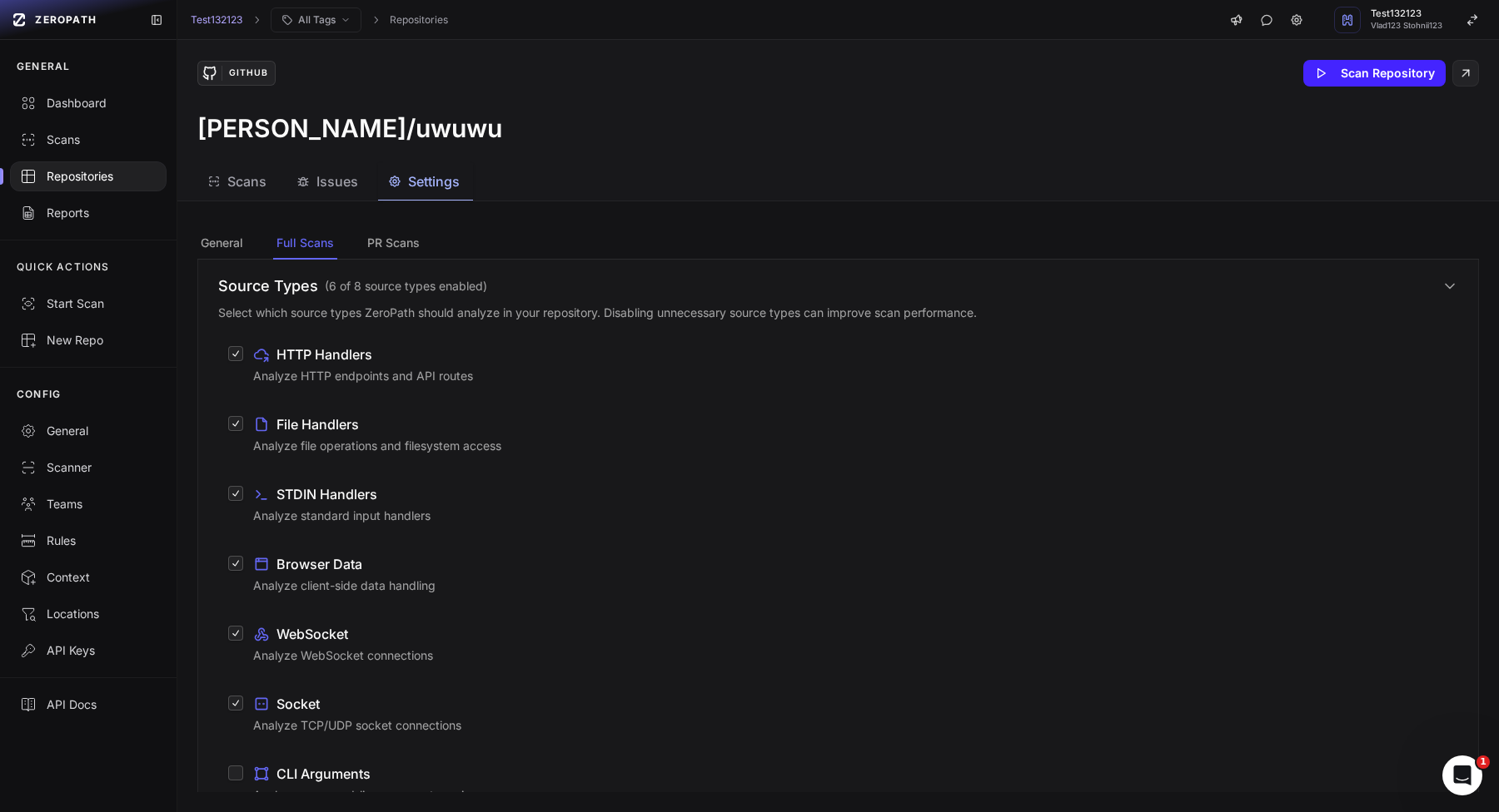
scroll to position [817, 0]
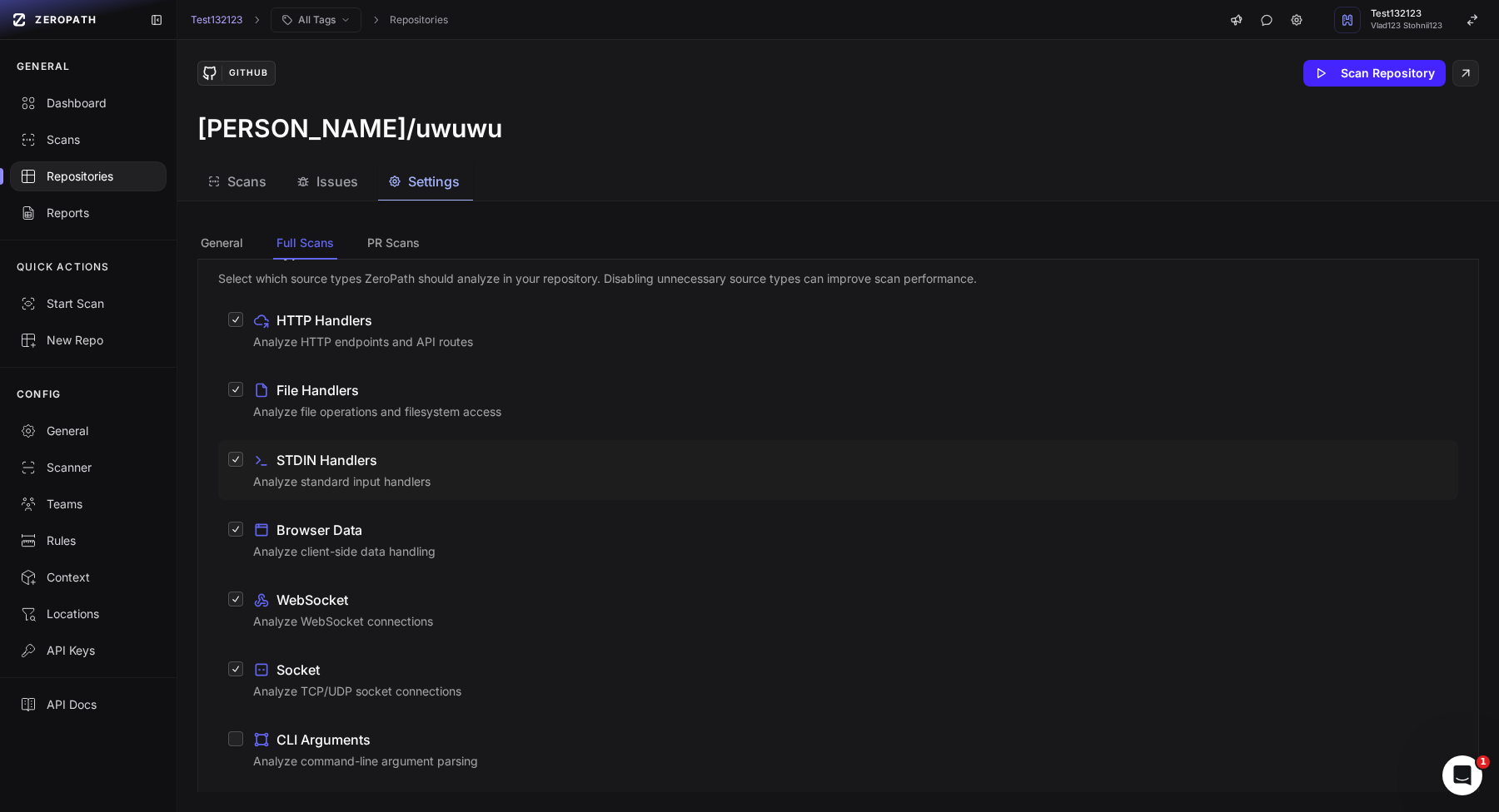
click at [366, 470] on div "STDIN Handlers Analyze standard input handlers" at bounding box center [850, 470] width 1194 height 40
click at [243, 467] on button "STDIN Handlers Analyze standard input handlers" at bounding box center [235, 459] width 15 height 15
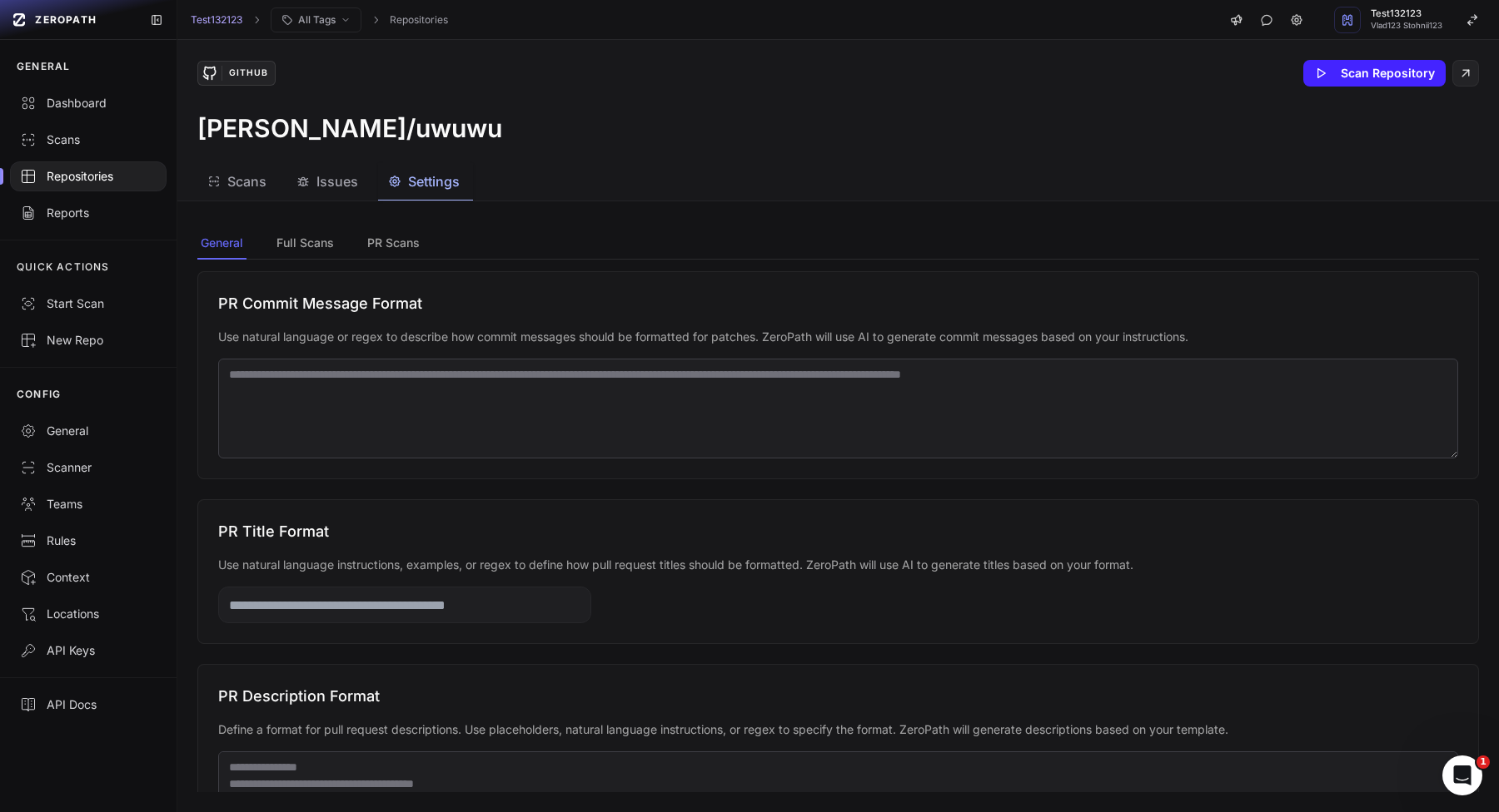
click at [306, 225] on div "General Full Scans PR Scans General Settings Configure basic repository setting…" at bounding box center [838, 510] width 1321 height 604
click at [304, 250] on button "Full Scans" at bounding box center [305, 243] width 64 height 31
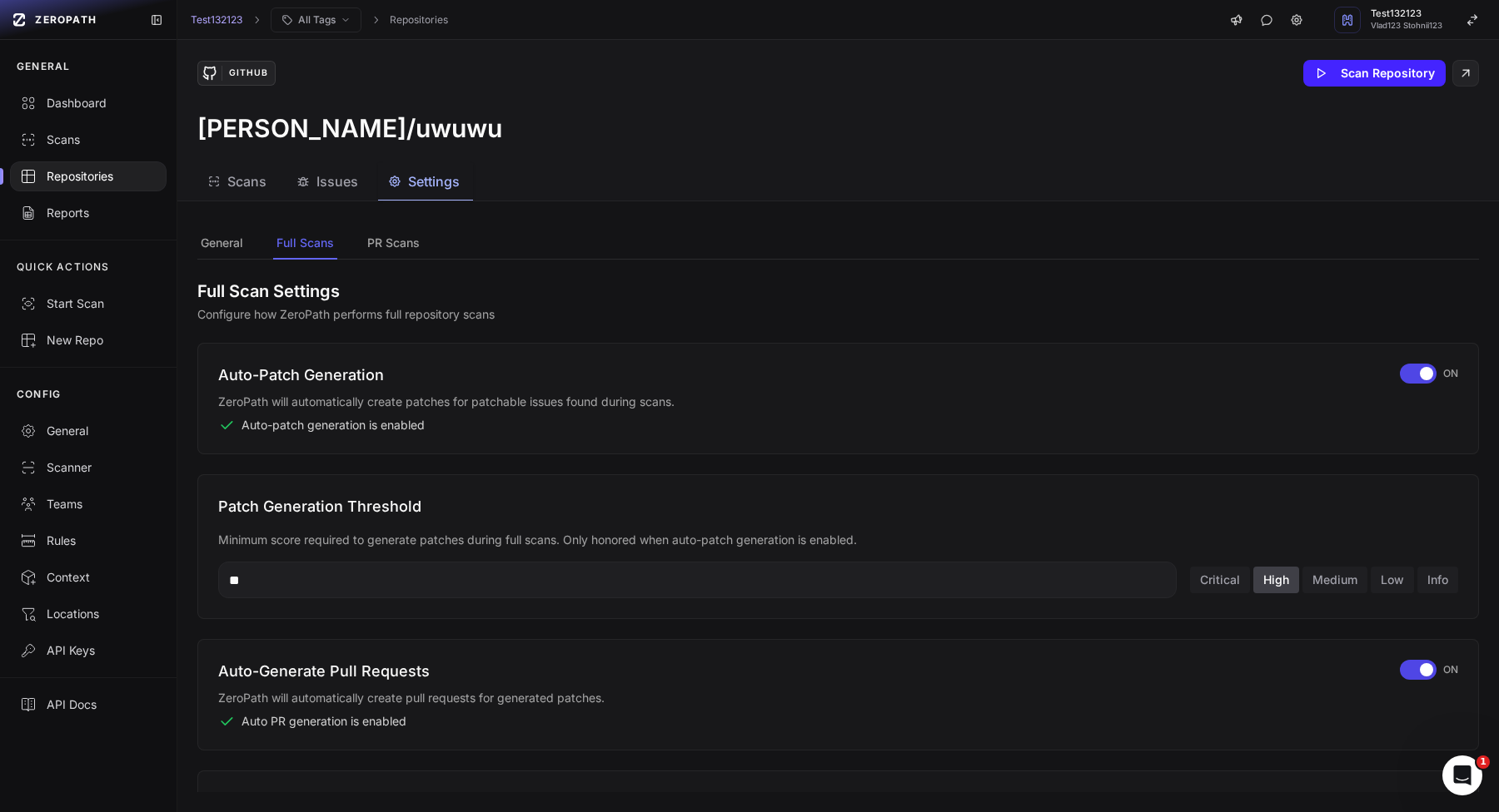
scroll to position [508, 0]
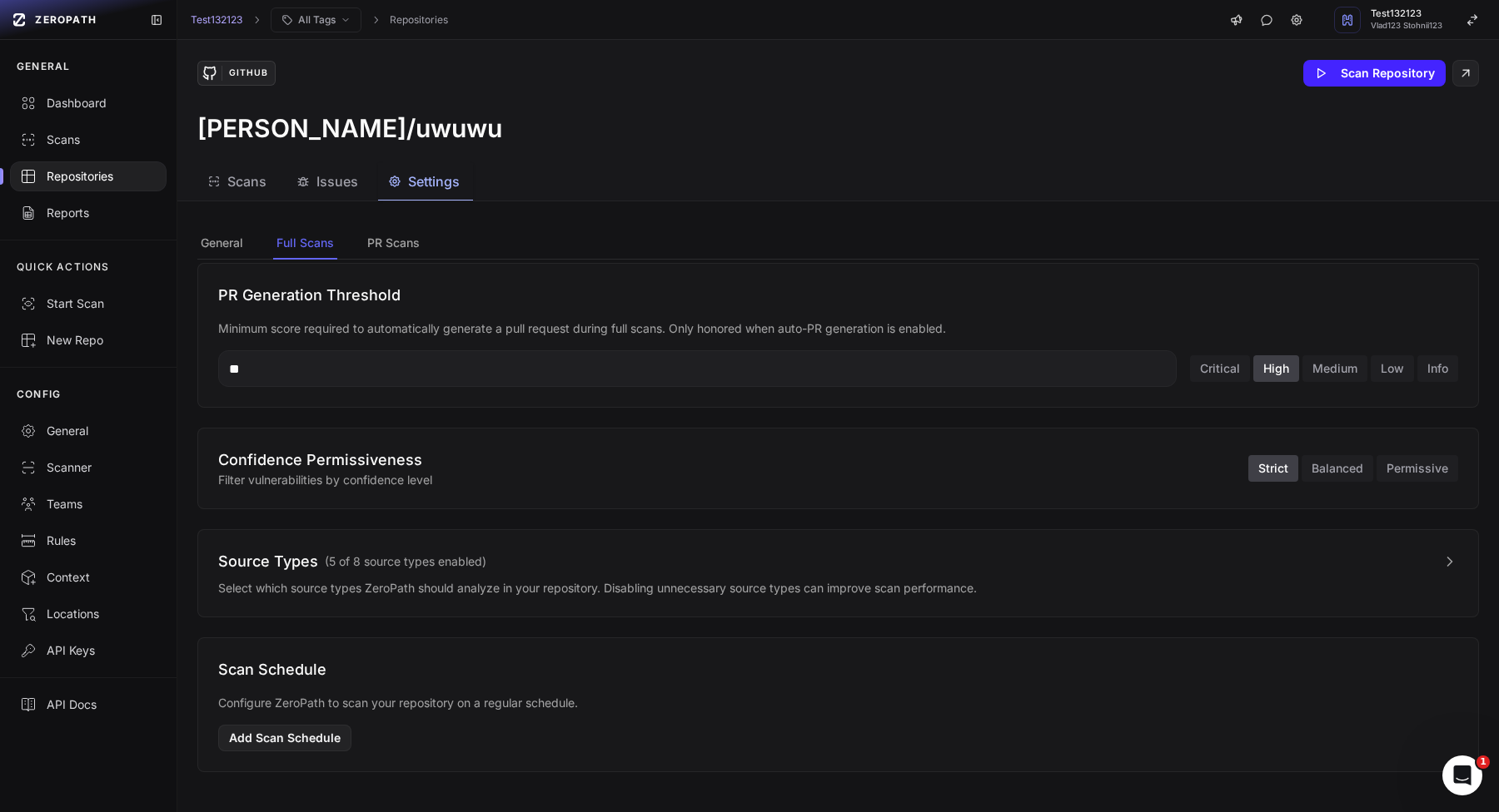
click at [304, 544] on div "Source Types ( 5 of 8 source types enabled ) Select which source types ZeroPath…" at bounding box center [838, 573] width 1281 height 88
click at [304, 584] on p "Select which source types ZeroPath should analyze in your repository. Disabling…" at bounding box center [838, 589] width 1240 height 17
click at [318, 555] on div "Source Types ( 5 of 8 source types enabled )" at bounding box center [352, 561] width 268 height 24
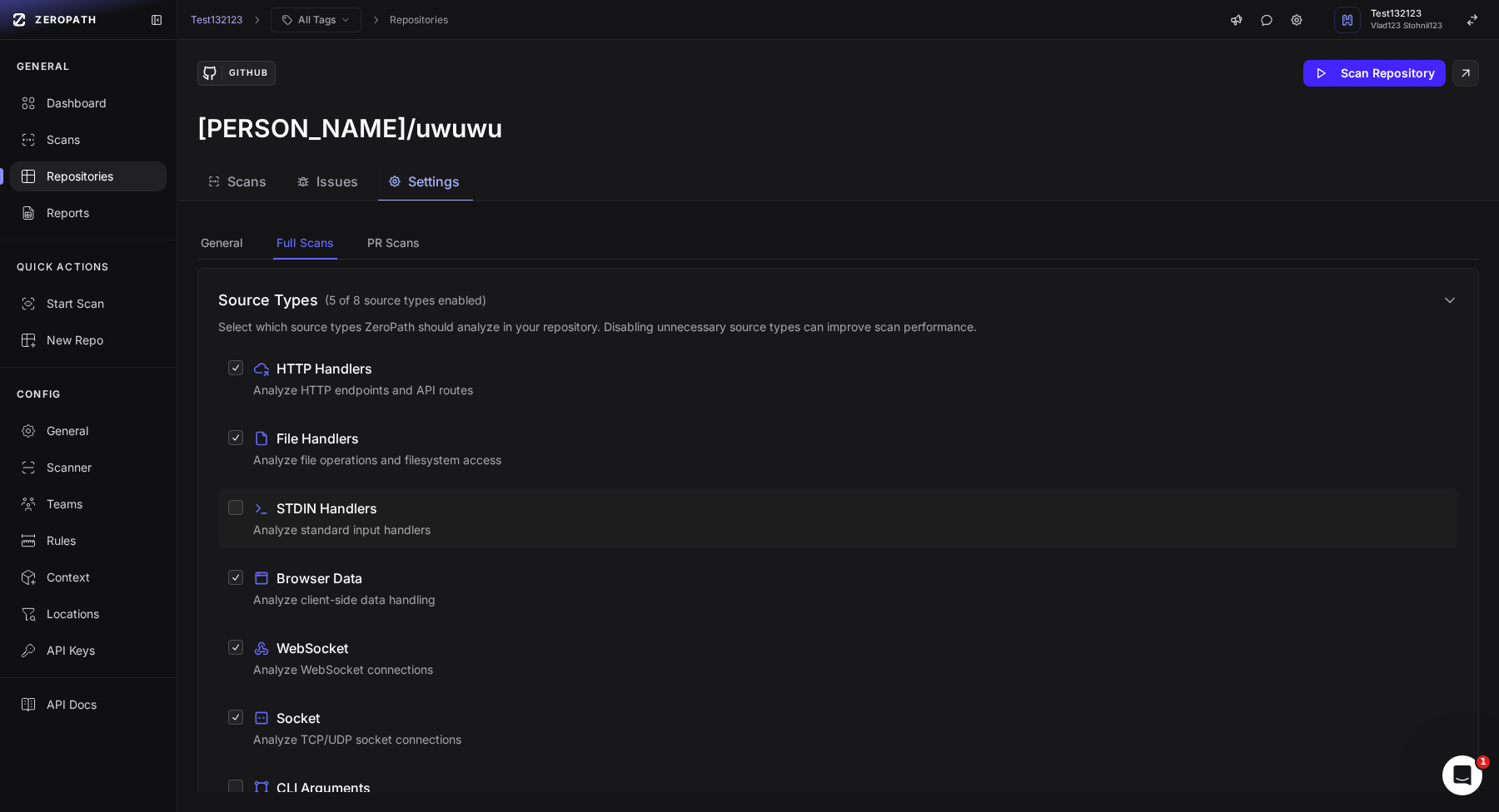
click at [351, 498] on span "STDIN Handlers" at bounding box center [326, 508] width 101 height 20
click at [243, 500] on button "STDIN Handlers Analyze standard input handlers" at bounding box center [235, 508] width 15 height 15
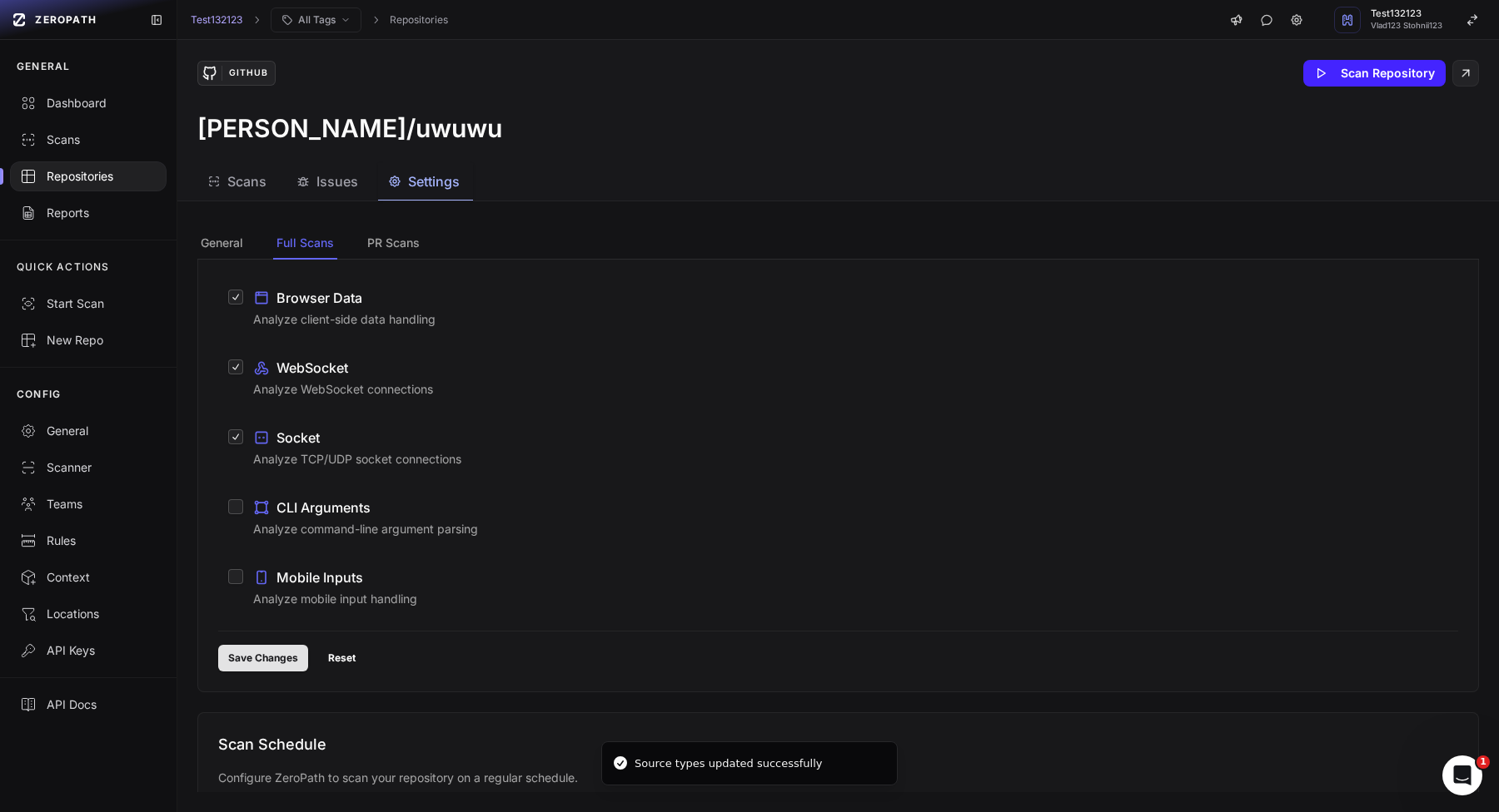
click at [272, 651] on button "Save Changes" at bounding box center [263, 658] width 90 height 26
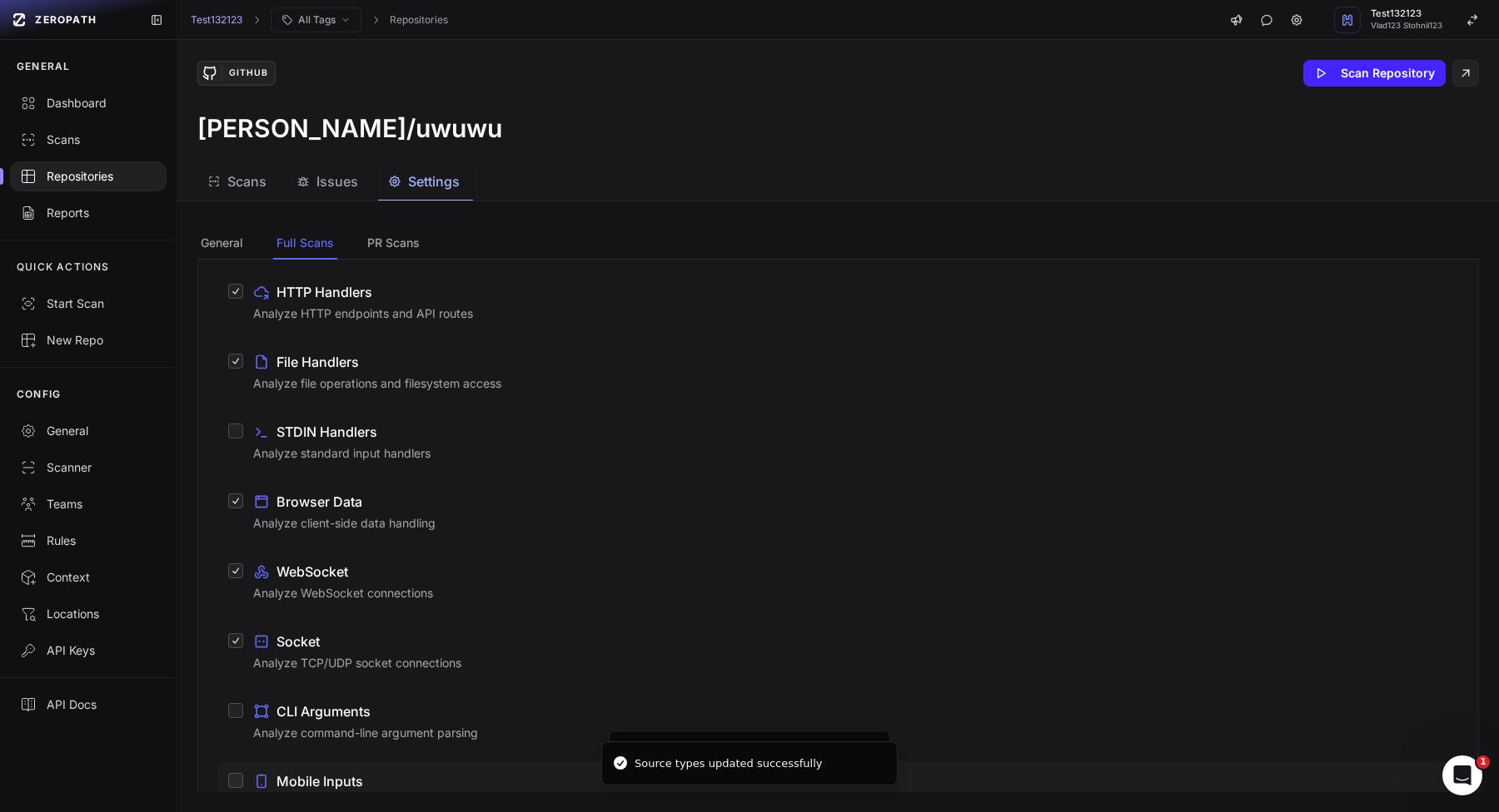
scroll to position [865, 0]
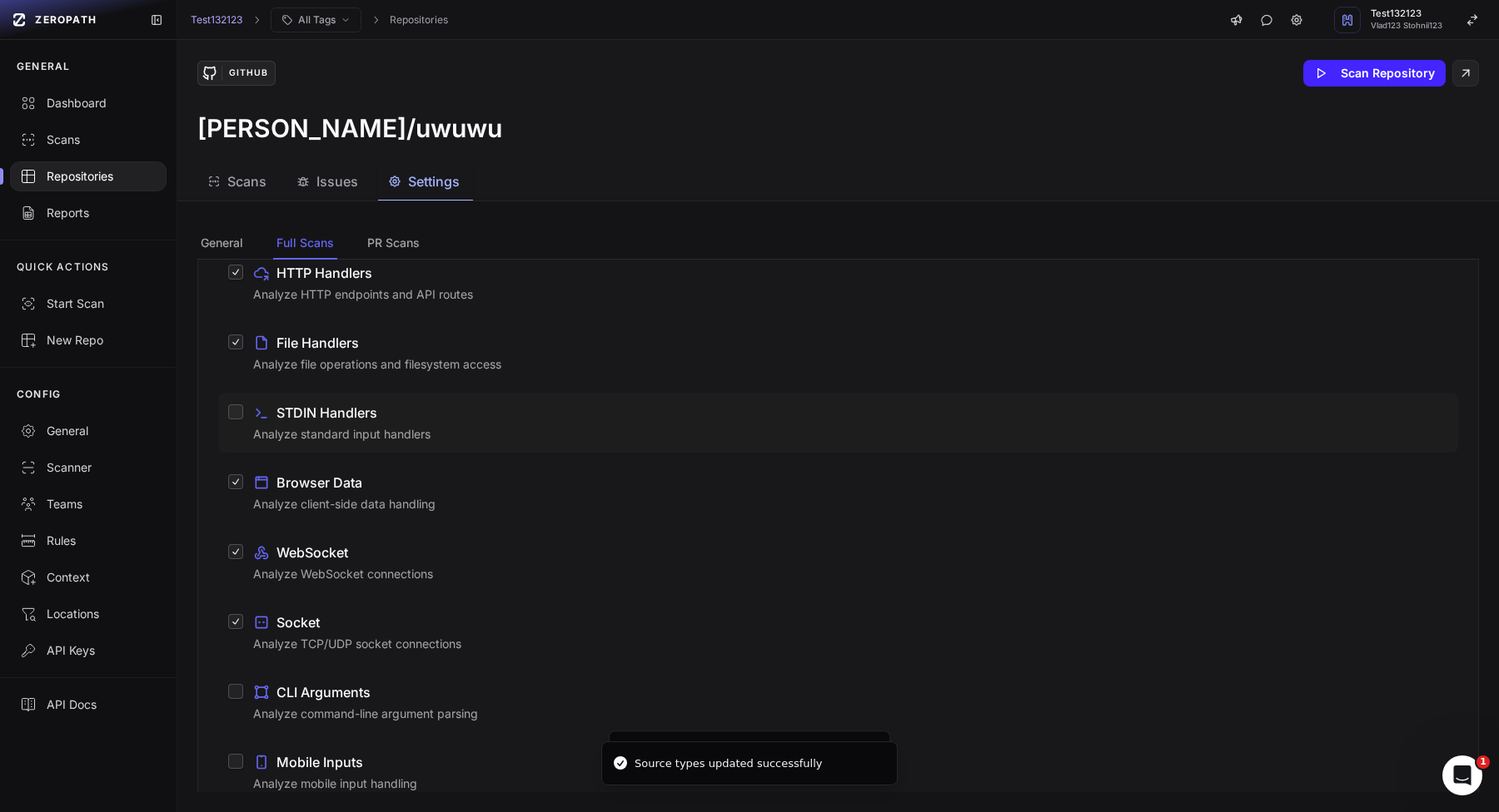
click at [442, 435] on p "Analyze standard input handlers" at bounding box center [850, 435] width 1194 height 17
click at [243, 420] on button "STDIN Handlers Analyze standard input handlers" at bounding box center [235, 412] width 15 height 15
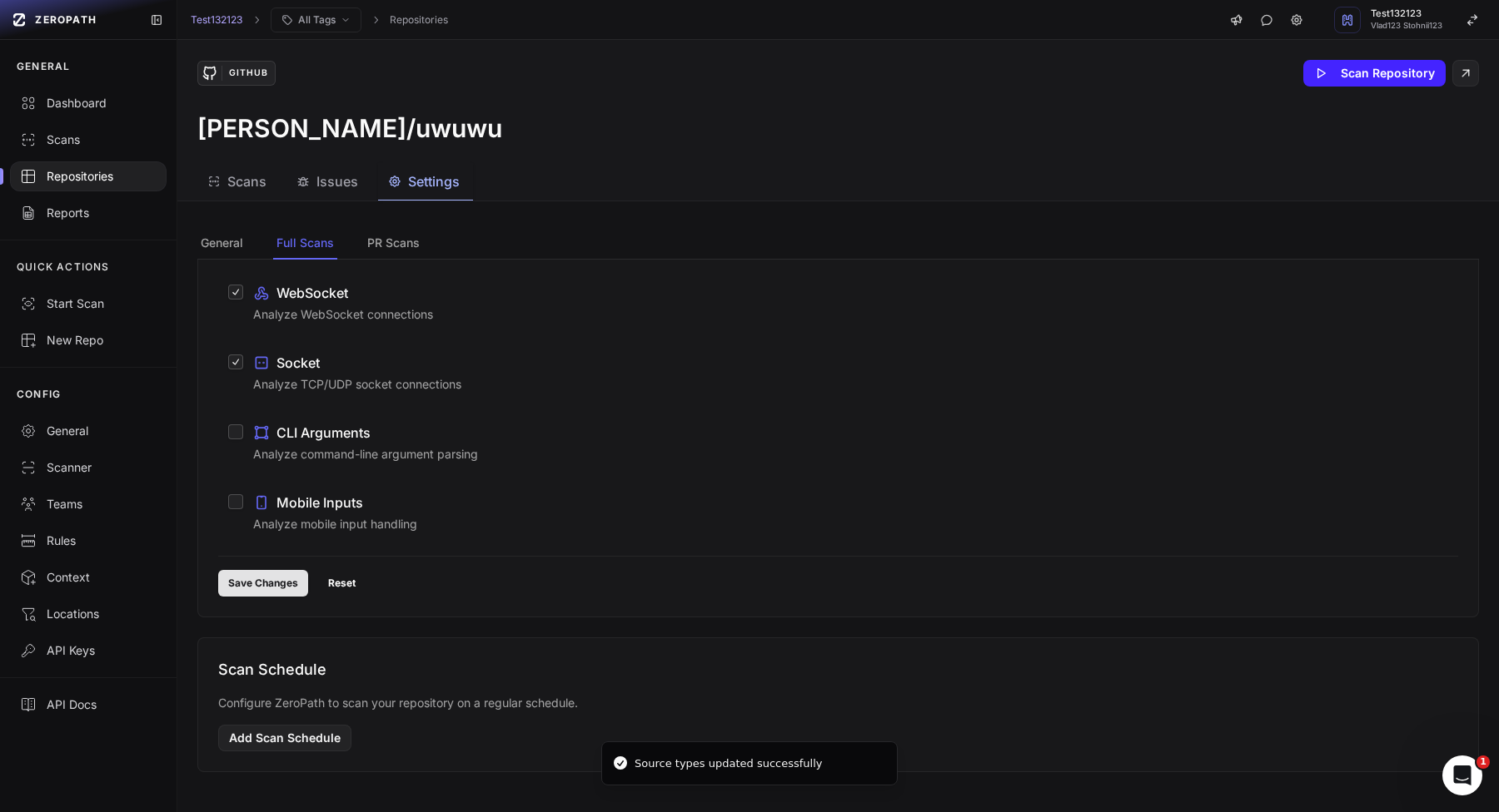
click at [248, 595] on button "Save Changes" at bounding box center [263, 583] width 90 height 26
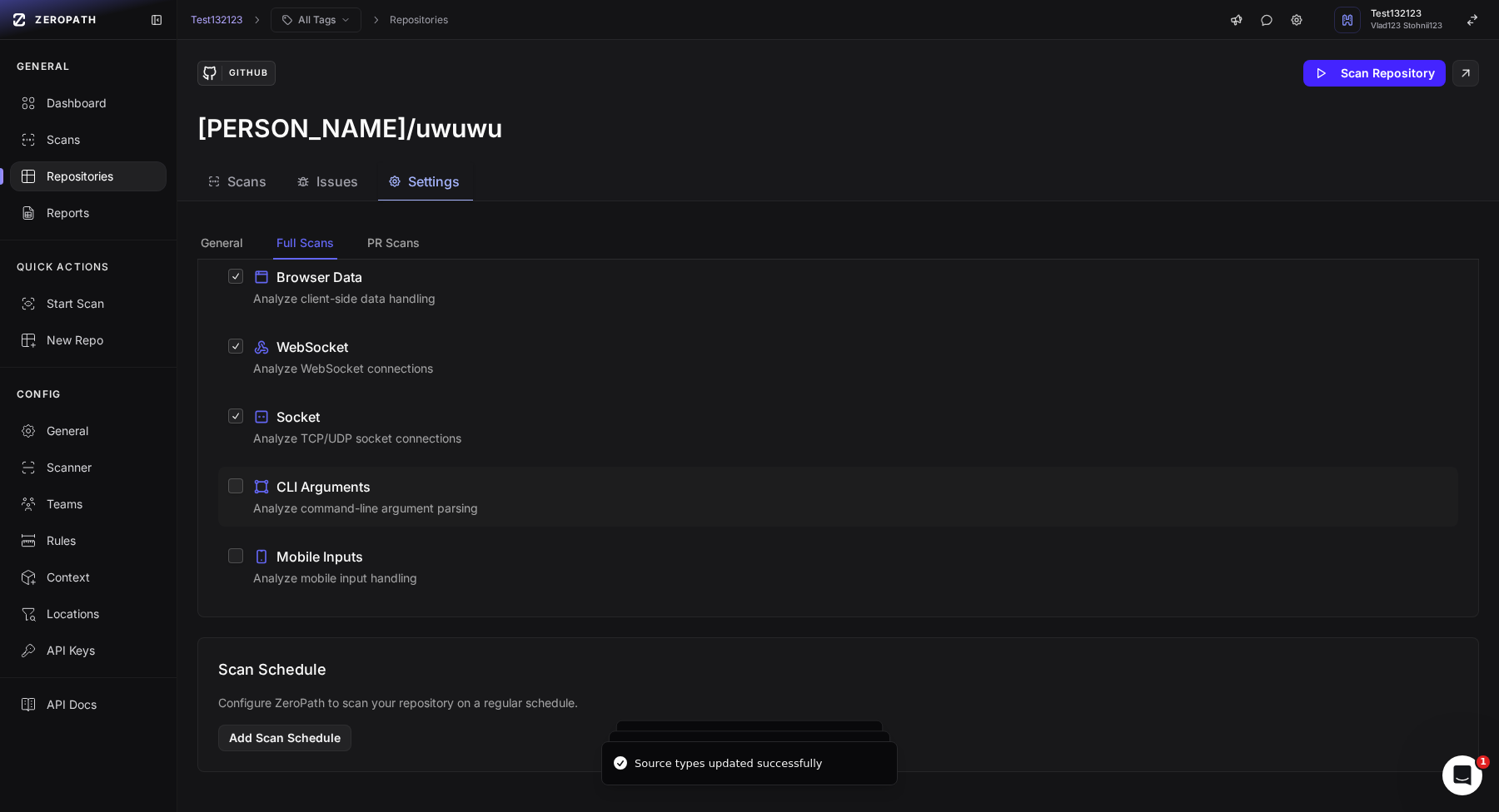
click at [475, 504] on p "Analyze command-line argument parsing" at bounding box center [850, 509] width 1194 height 17
click at [243, 493] on button "CLI Arguments Analyze command-line argument parsing" at bounding box center [235, 486] width 15 height 15
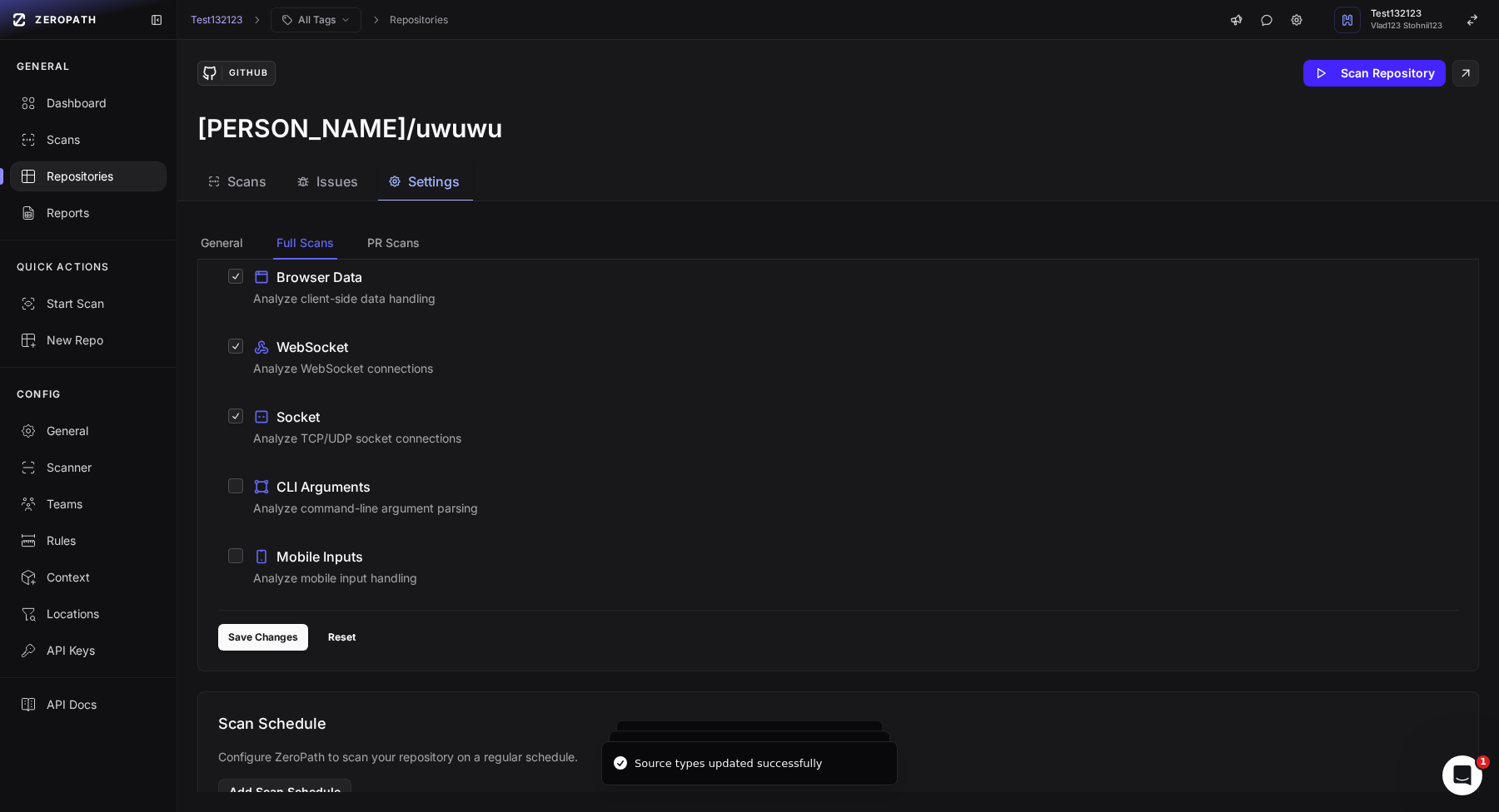
scroll to position [1192, 0]
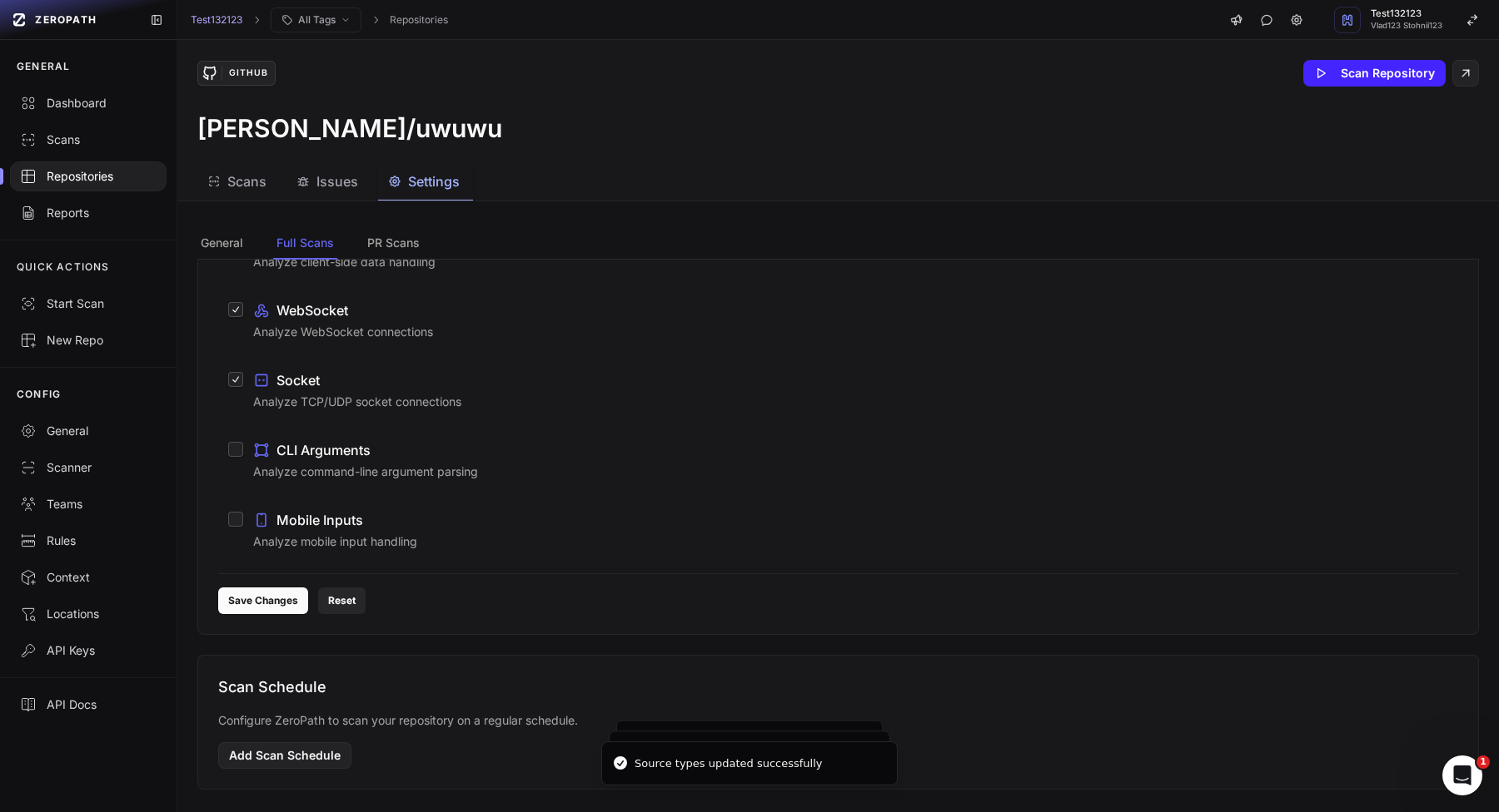
click at [338, 600] on button "Reset" at bounding box center [341, 600] width 47 height 26
click at [352, 602] on button "Reset" at bounding box center [341, 600] width 47 height 26
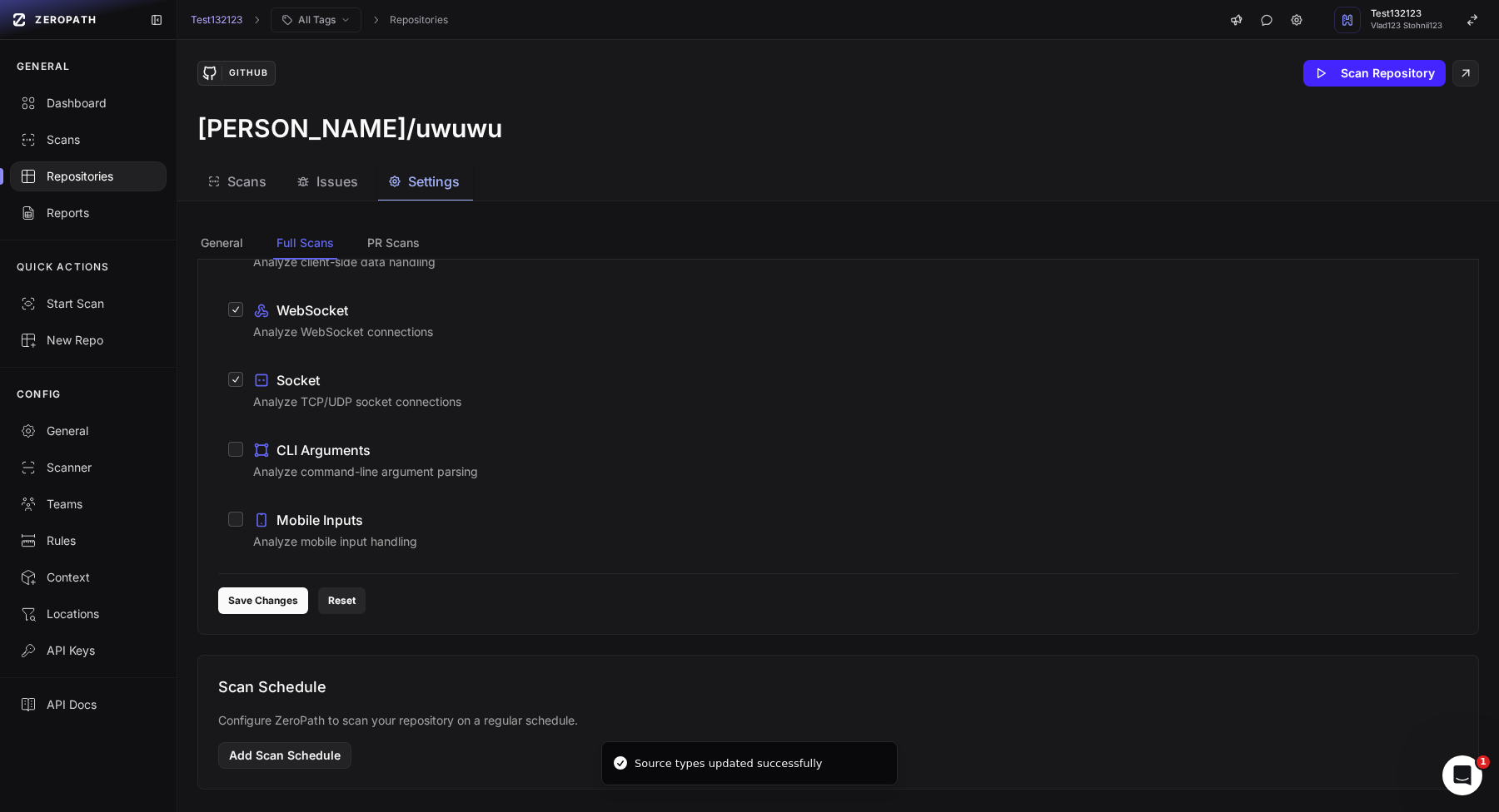
click at [352, 602] on button "Reset" at bounding box center [341, 600] width 47 height 26
click at [326, 605] on button "Reset" at bounding box center [341, 600] width 47 height 26
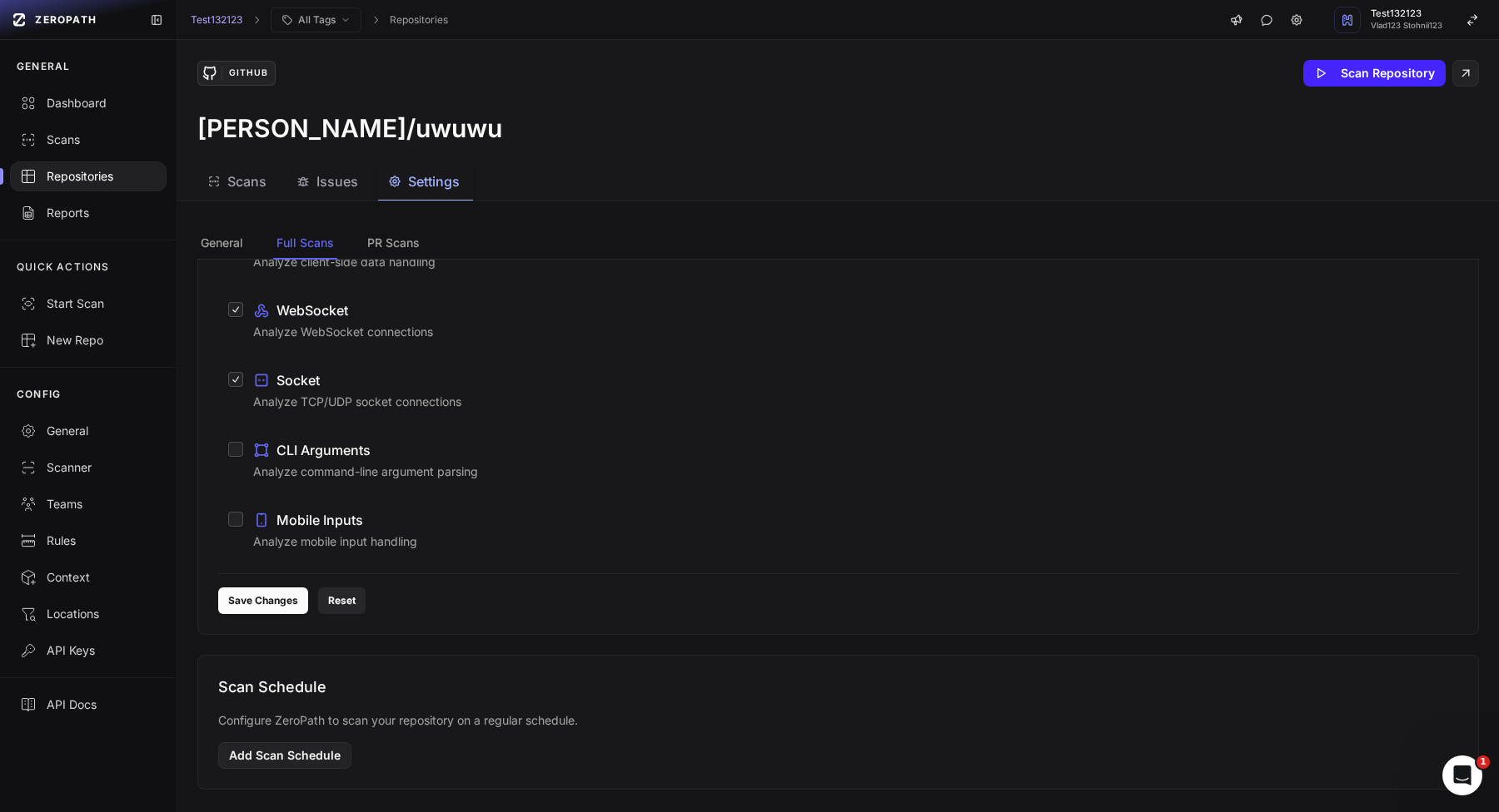
click at [326, 605] on button "Reset" at bounding box center [341, 600] width 47 height 26
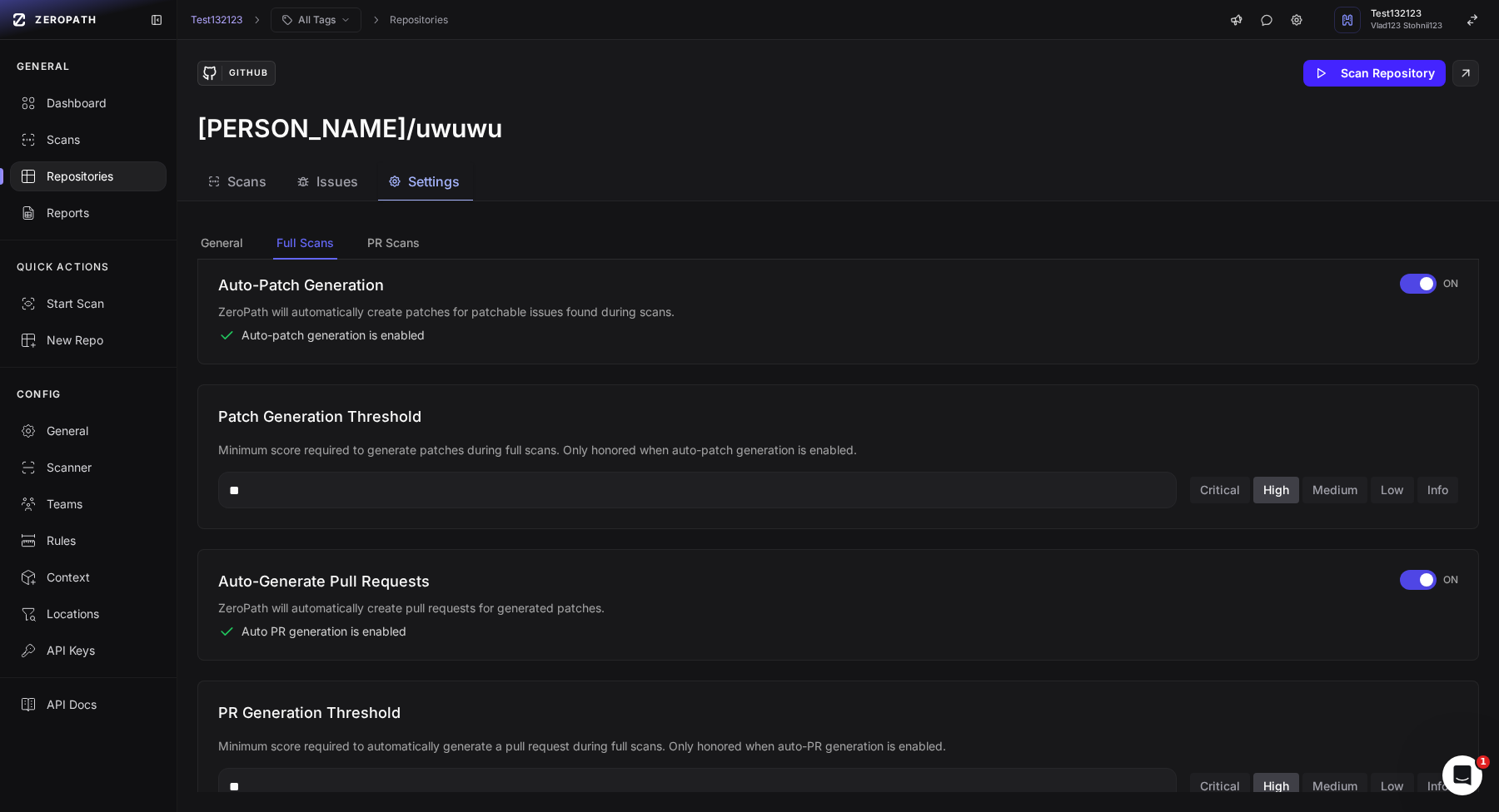
scroll to position [116, 0]
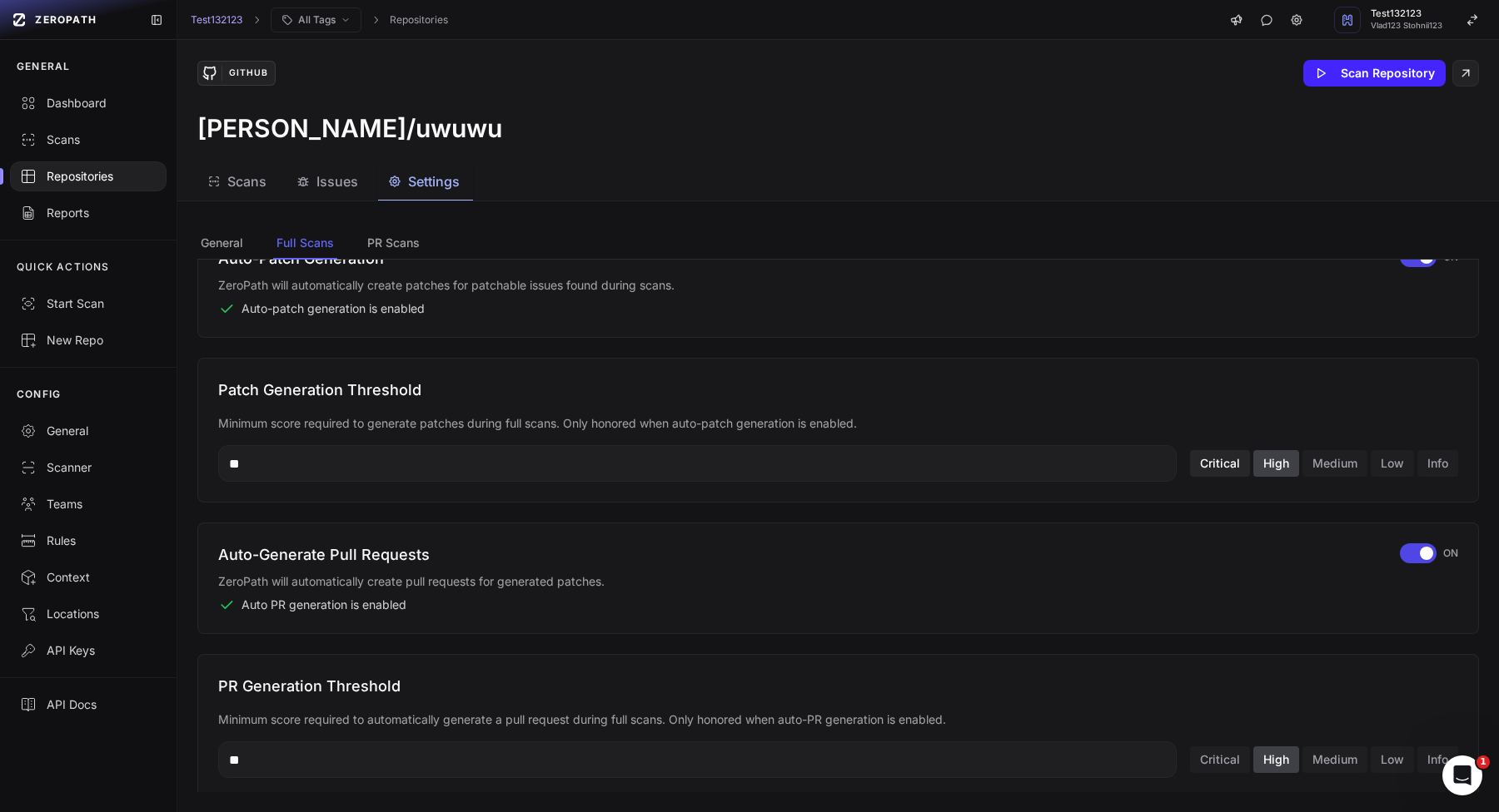
click at [1213, 475] on button "Critical" at bounding box center [1219, 463] width 60 height 26
type input "**"
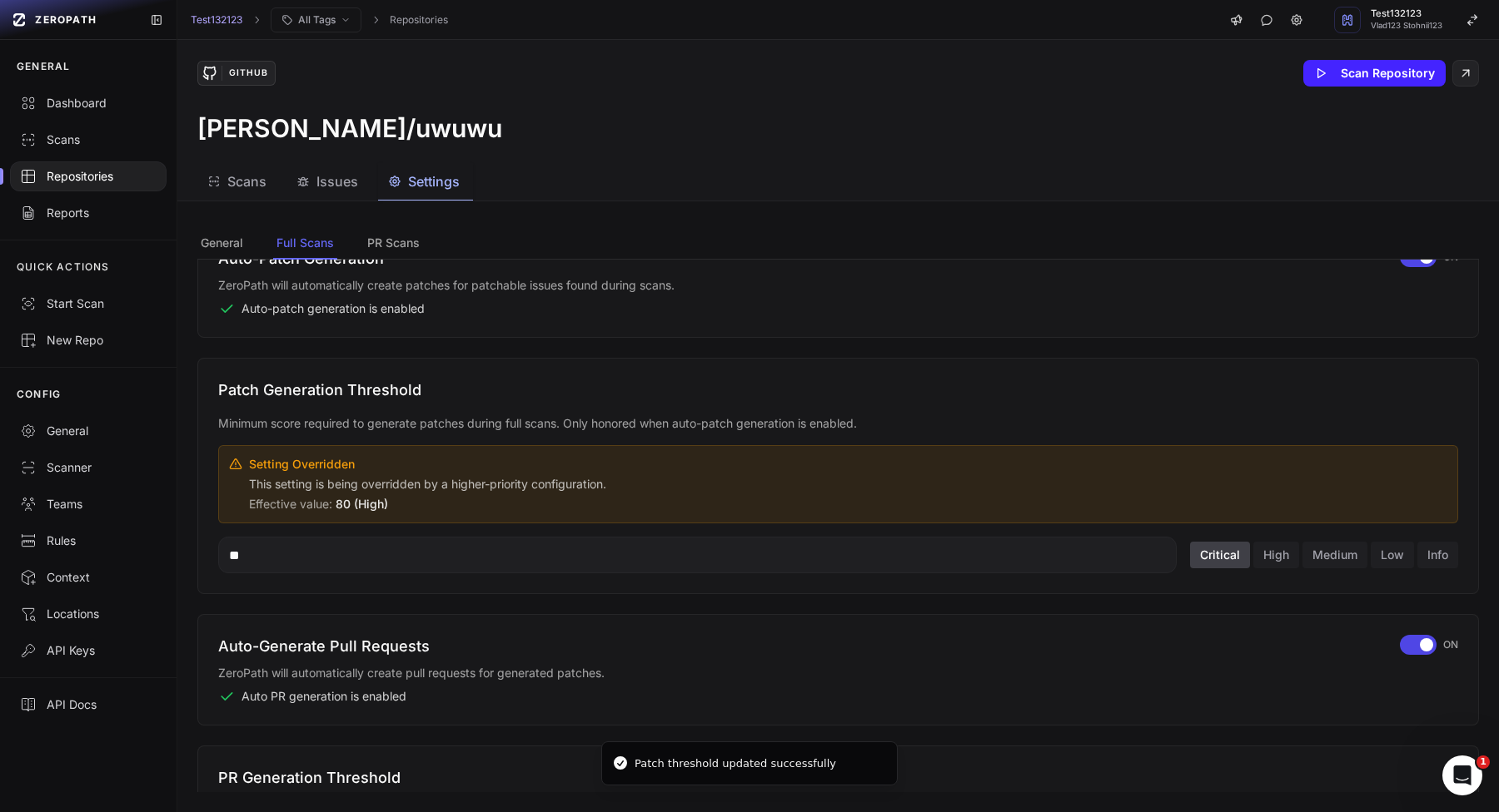
scroll to position [31, 0]
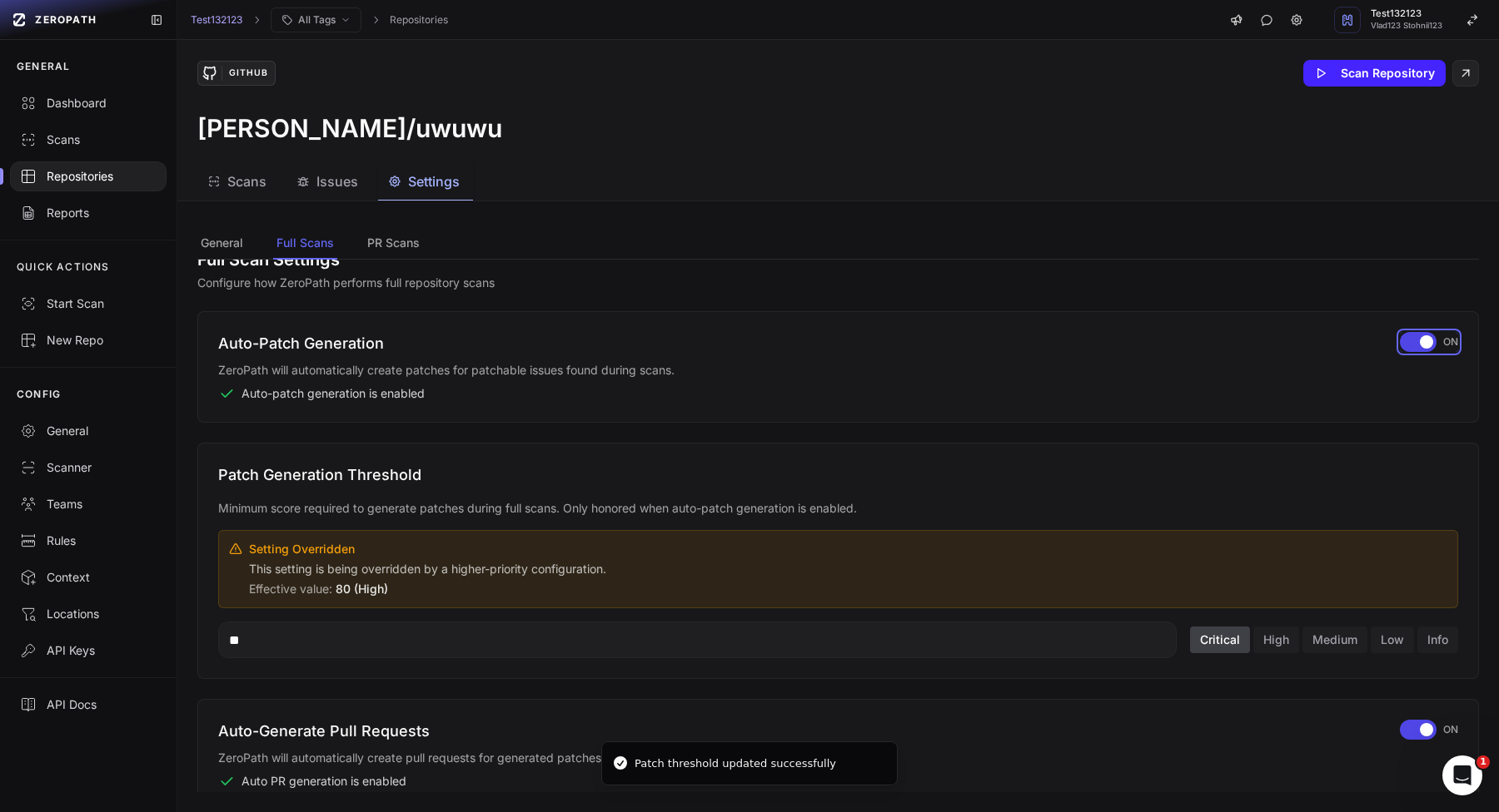
click at [1425, 337] on span "button" at bounding box center [1426, 342] width 13 height 13
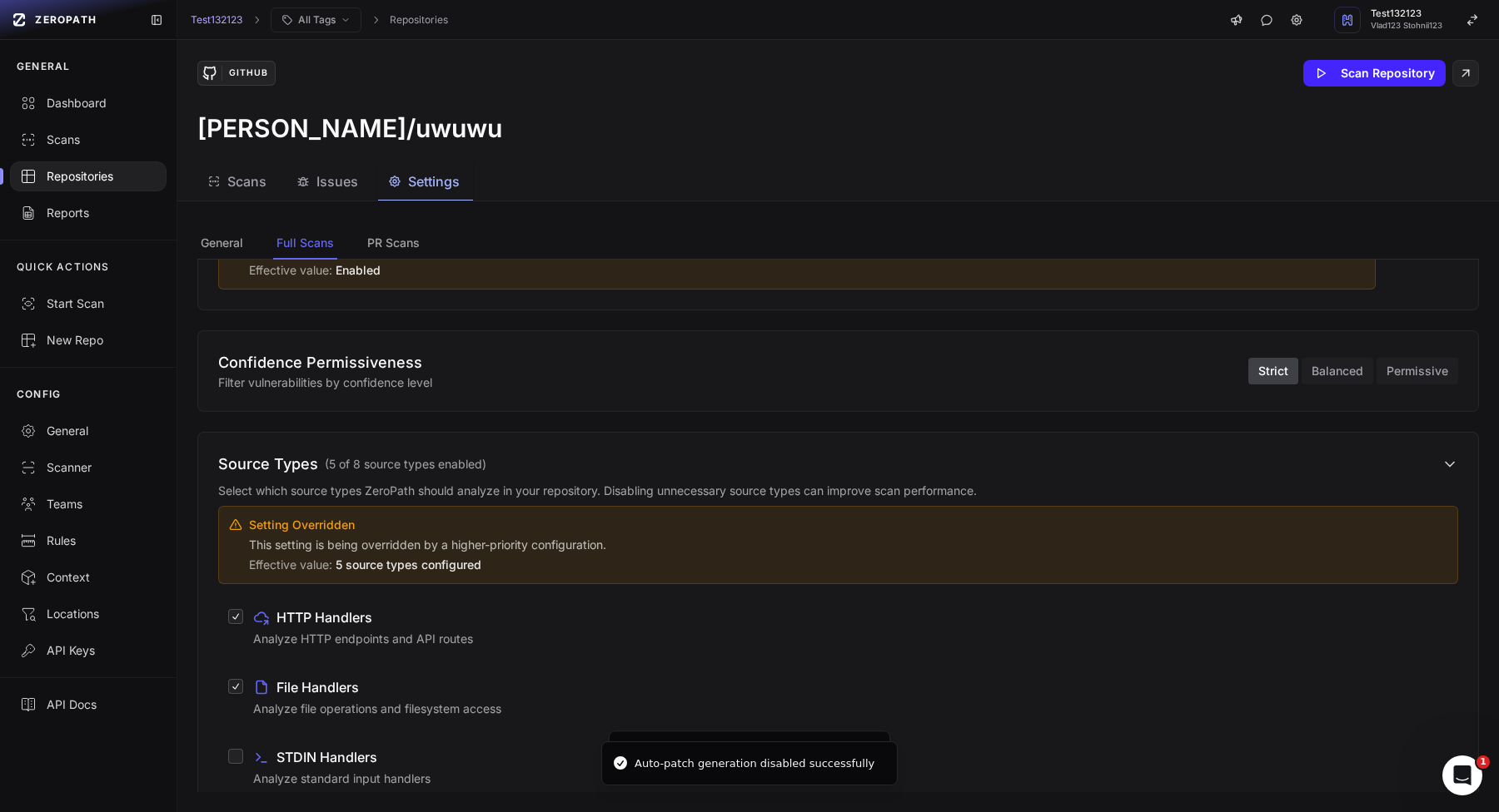
click at [1390, 457] on button "Source Types ( 5 of 8 source types enabled )" at bounding box center [838, 464] width 1240 height 24
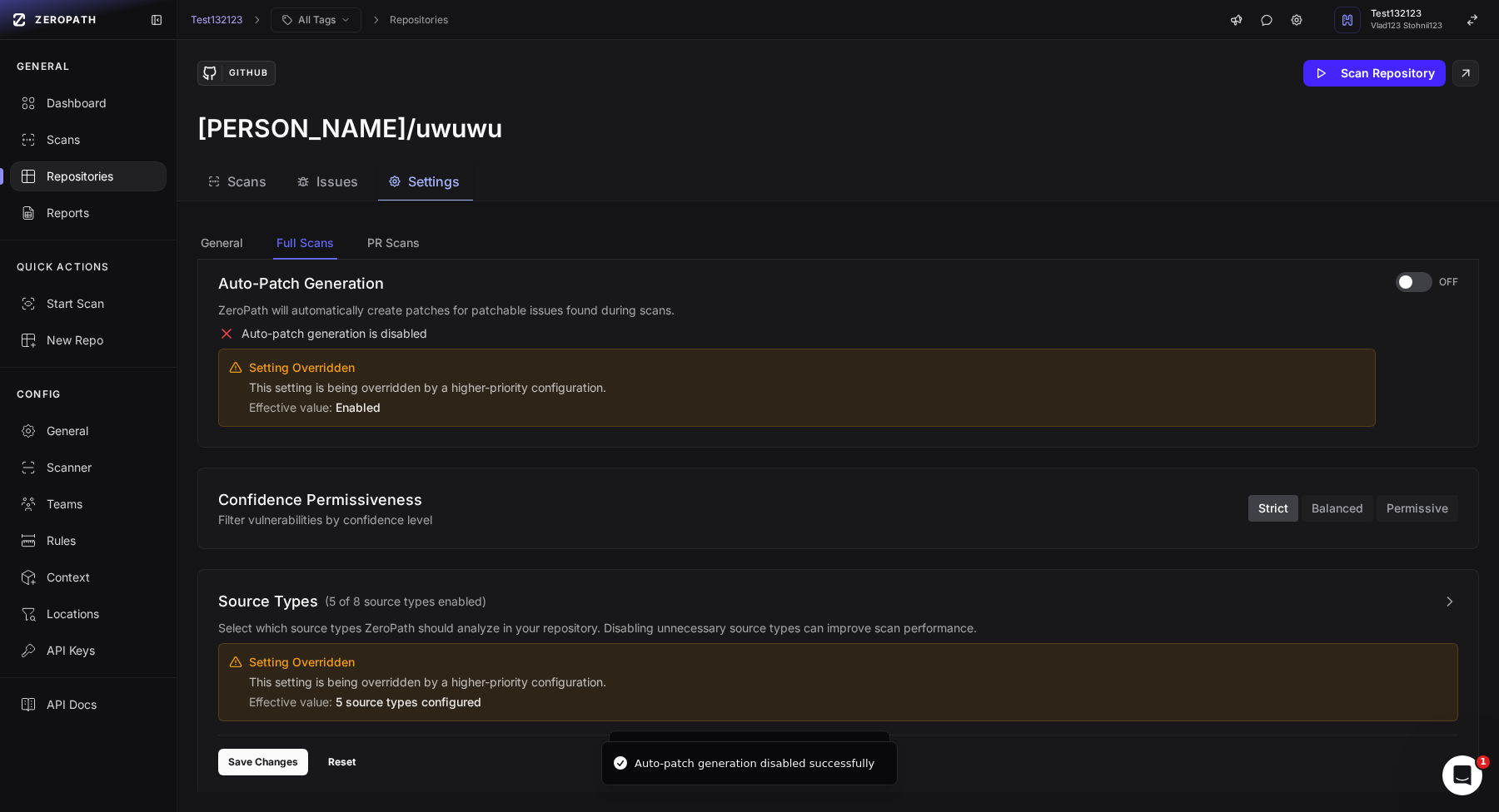
scroll to position [78, 0]
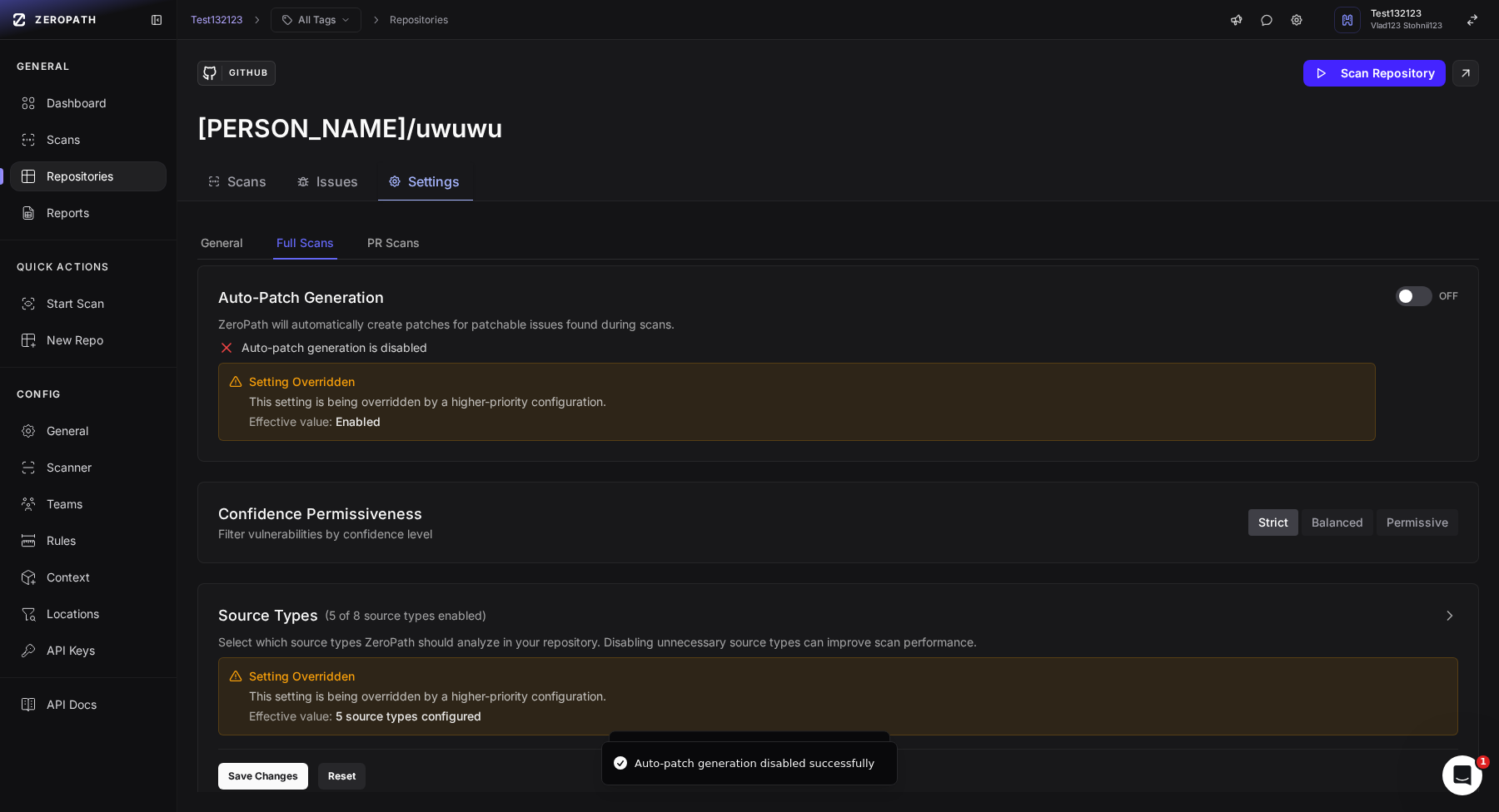
click at [338, 781] on button "Reset" at bounding box center [341, 776] width 47 height 26
click at [439, 653] on div "Source Types ( 5 of 8 source types enabled ) Select which source types ZeroPath…" at bounding box center [838, 669] width 1240 height 131
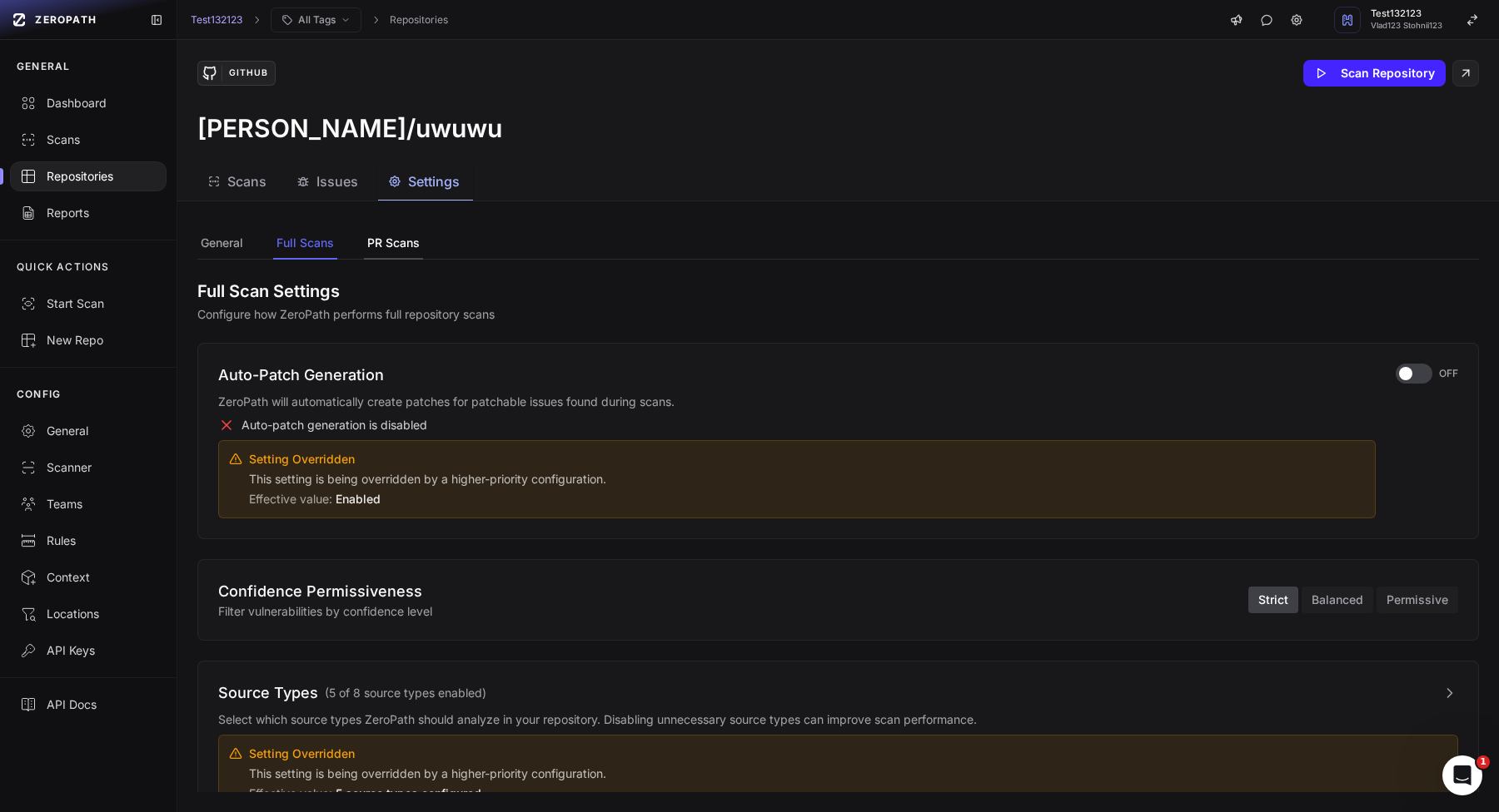
click at [397, 255] on button "PR Scans" at bounding box center [393, 243] width 60 height 31
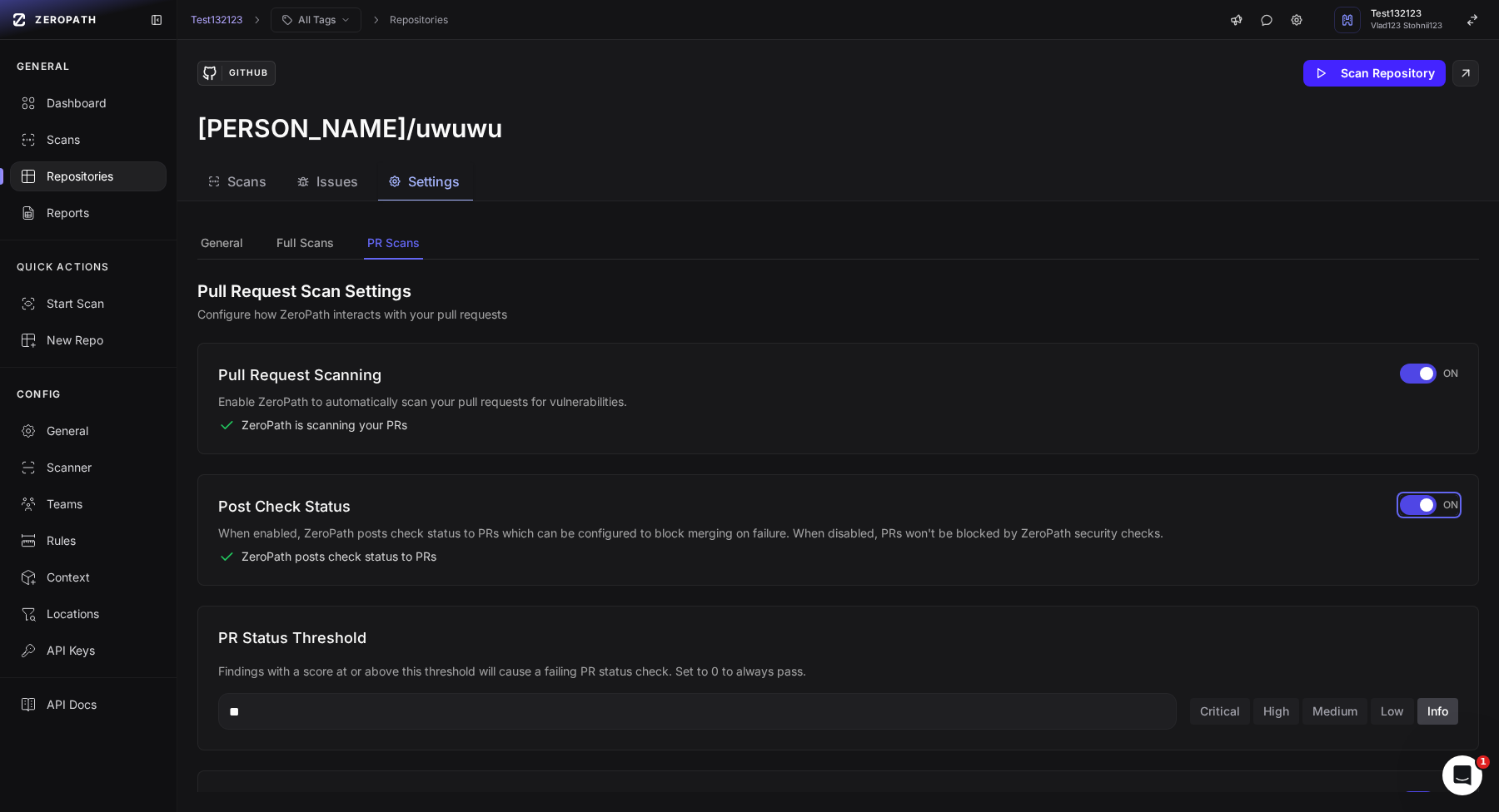
click at [1400, 499] on button "ON" at bounding box center [1429, 505] width 59 height 20
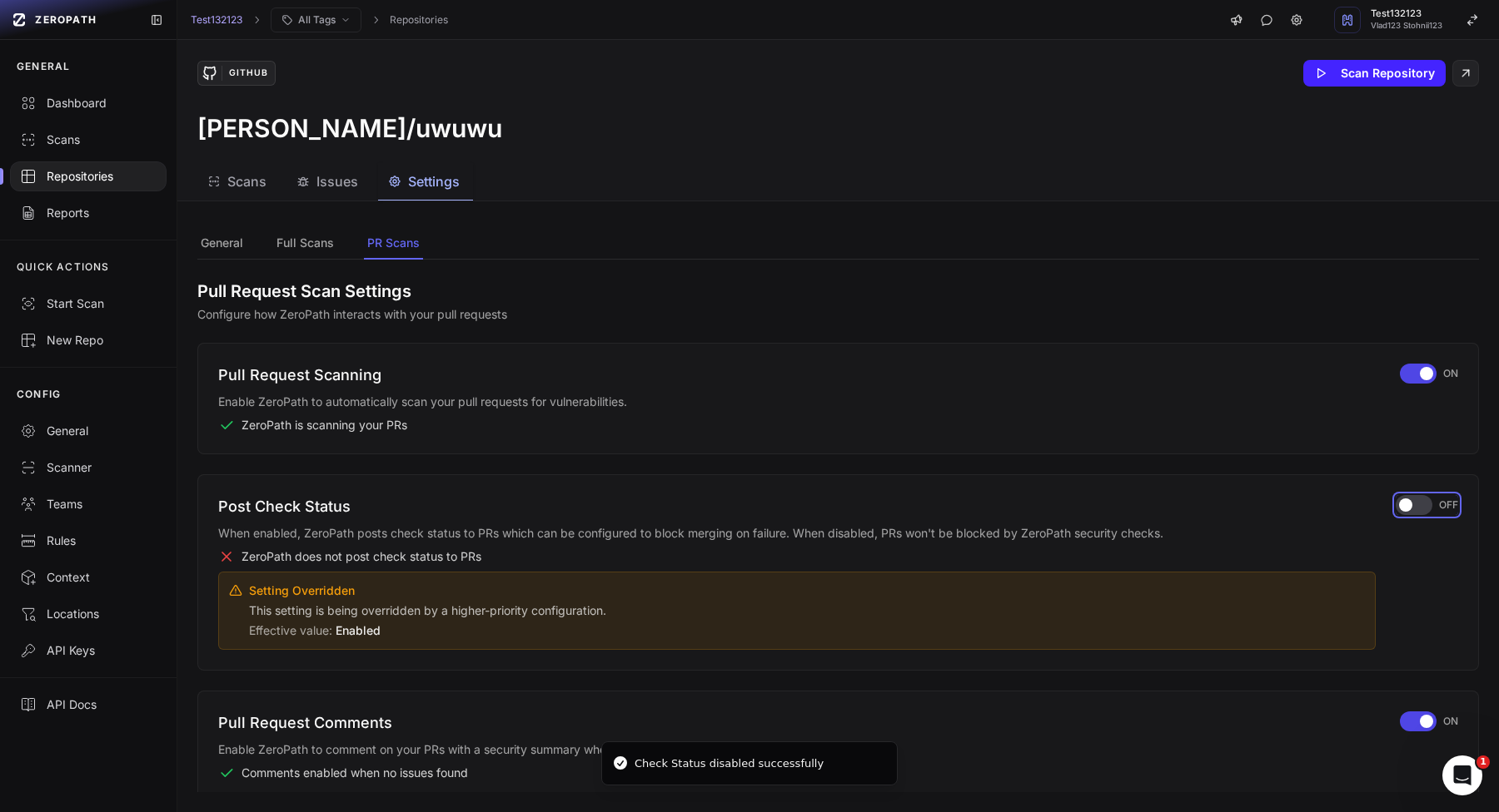
click at [1400, 500] on span "button" at bounding box center [1405, 505] width 13 height 13
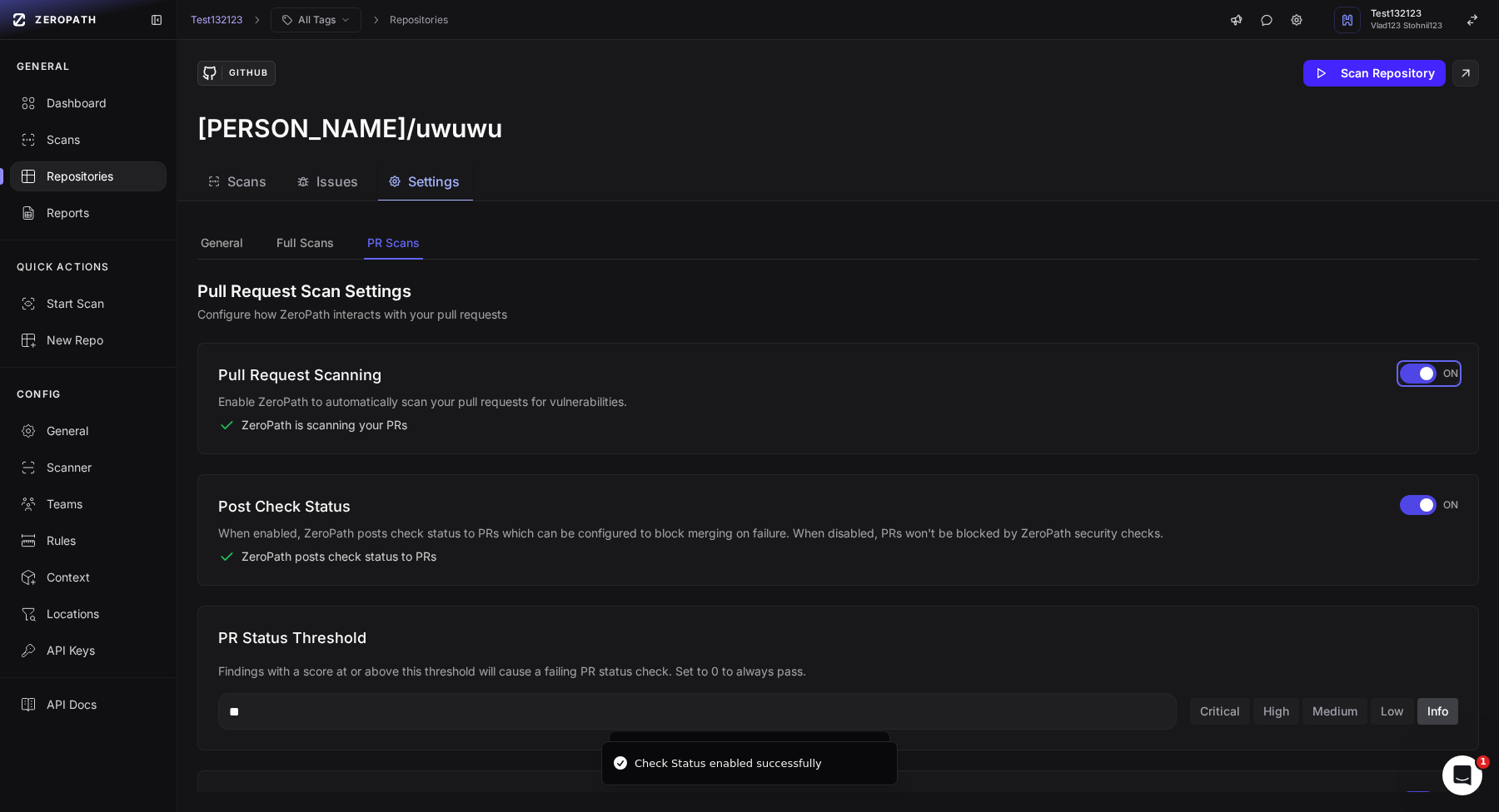
click at [1424, 366] on div "button" at bounding box center [1418, 373] width 37 height 20
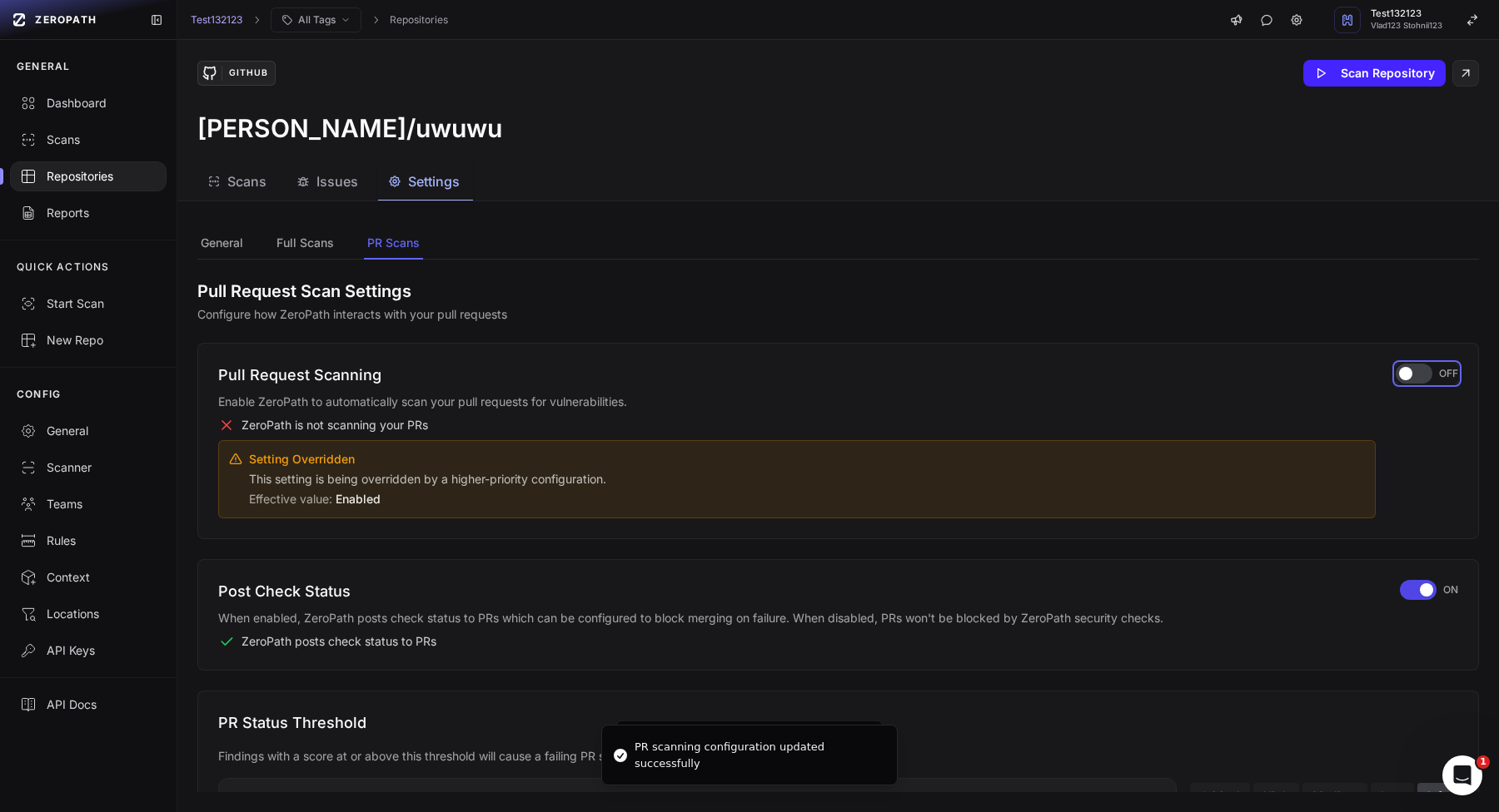
click at [1423, 366] on div "button" at bounding box center [1413, 373] width 37 height 20
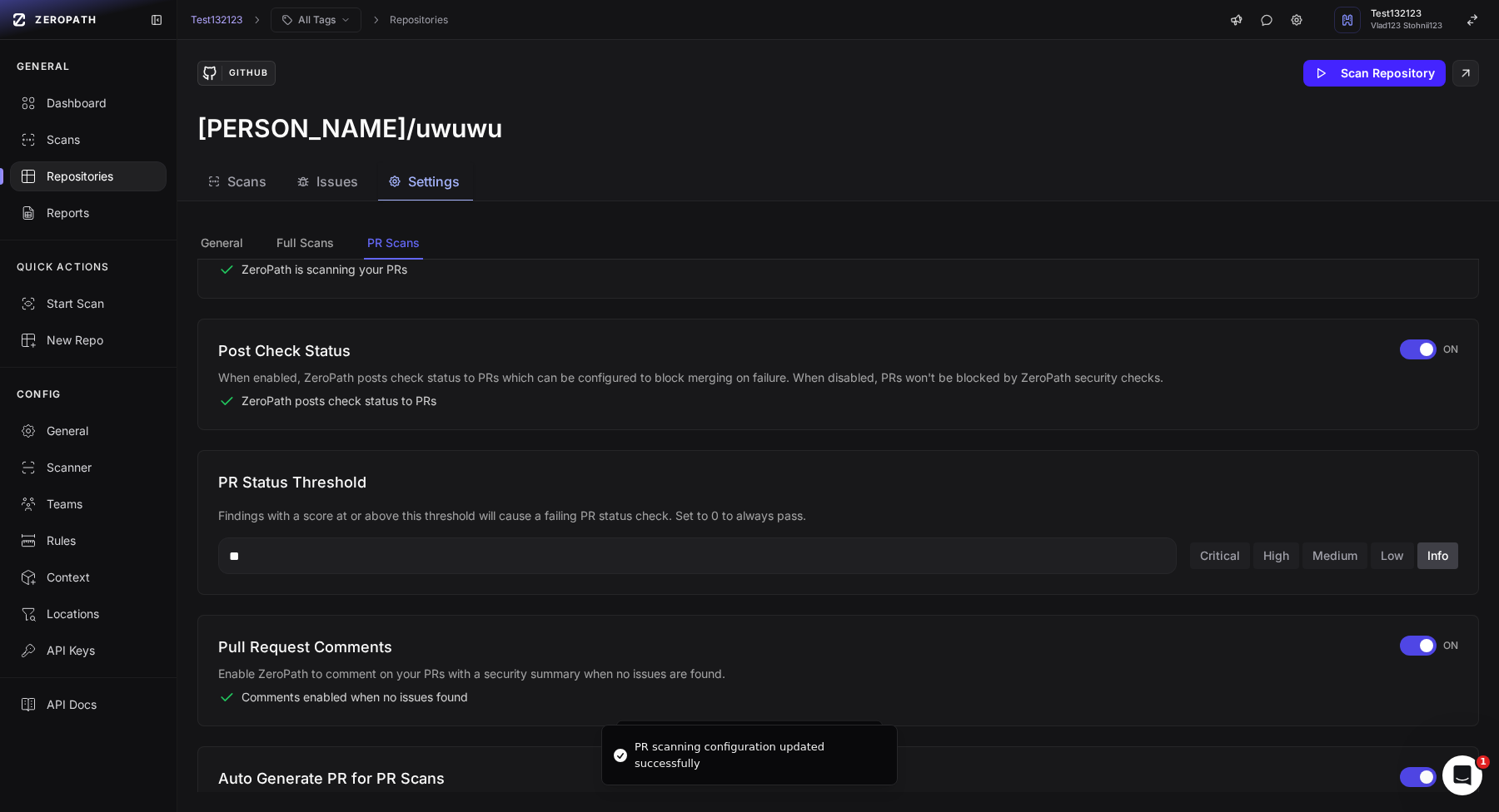
scroll to position [161, 0]
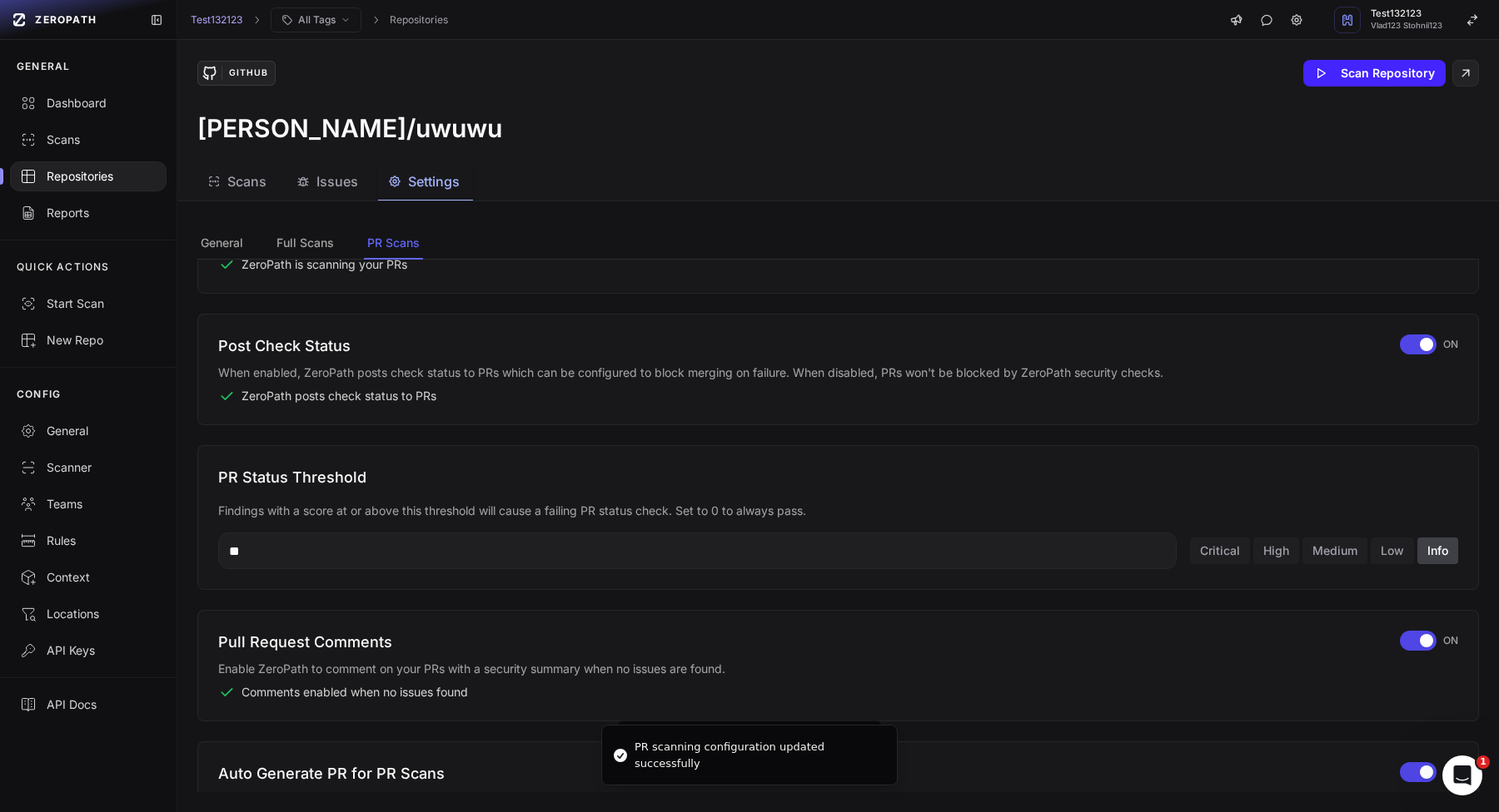
click at [922, 541] on input "**" at bounding box center [697, 550] width 958 height 37
click at [1258, 542] on button "High" at bounding box center [1276, 551] width 45 height 26
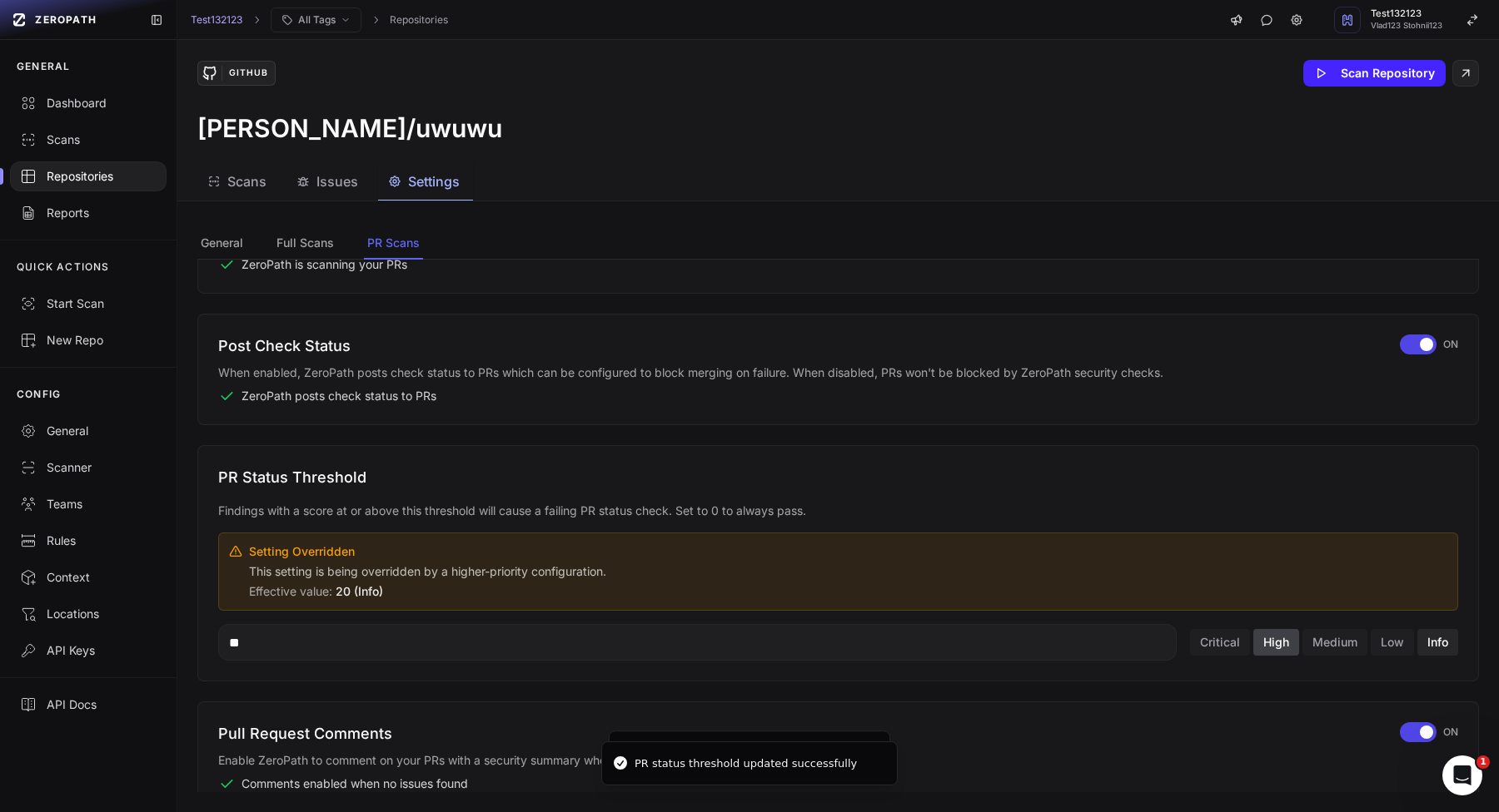
click at [1421, 635] on button "Info" at bounding box center [1437, 642] width 41 height 26
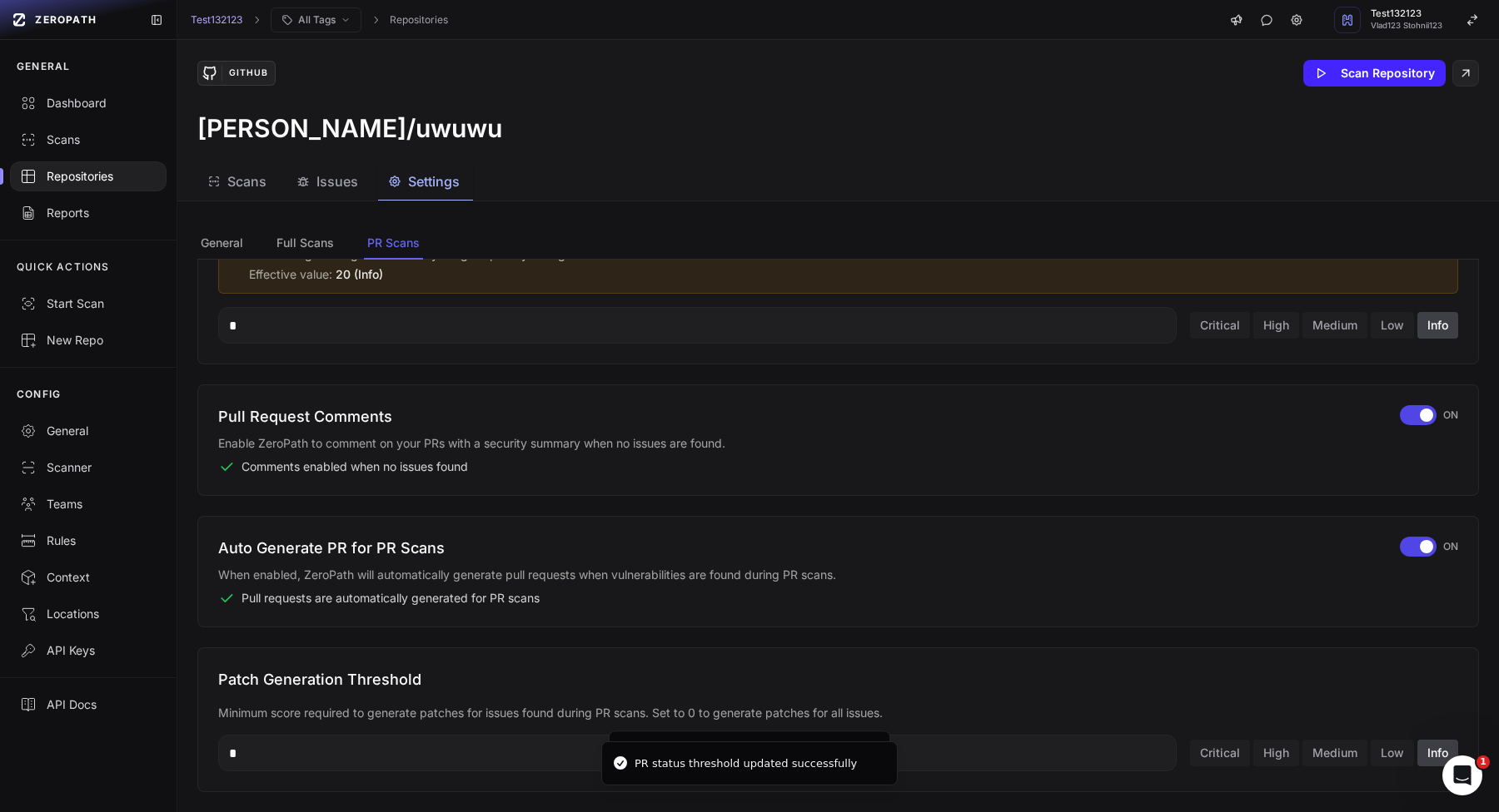
scroll to position [483, 0]
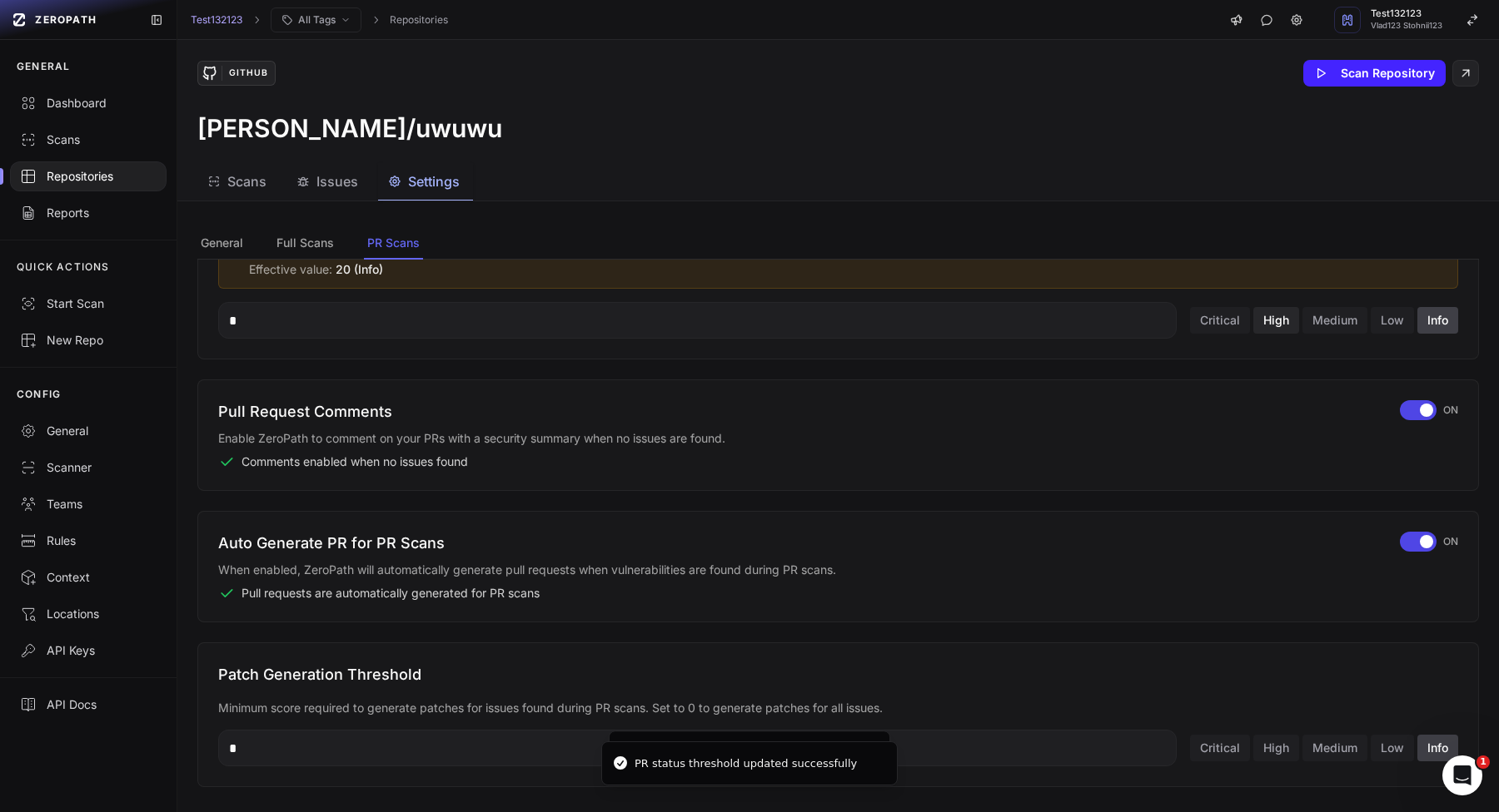
click at [1281, 315] on button "High" at bounding box center [1276, 320] width 45 height 26
type input "**"
click at [1428, 417] on div "button" at bounding box center [1418, 409] width 37 height 20
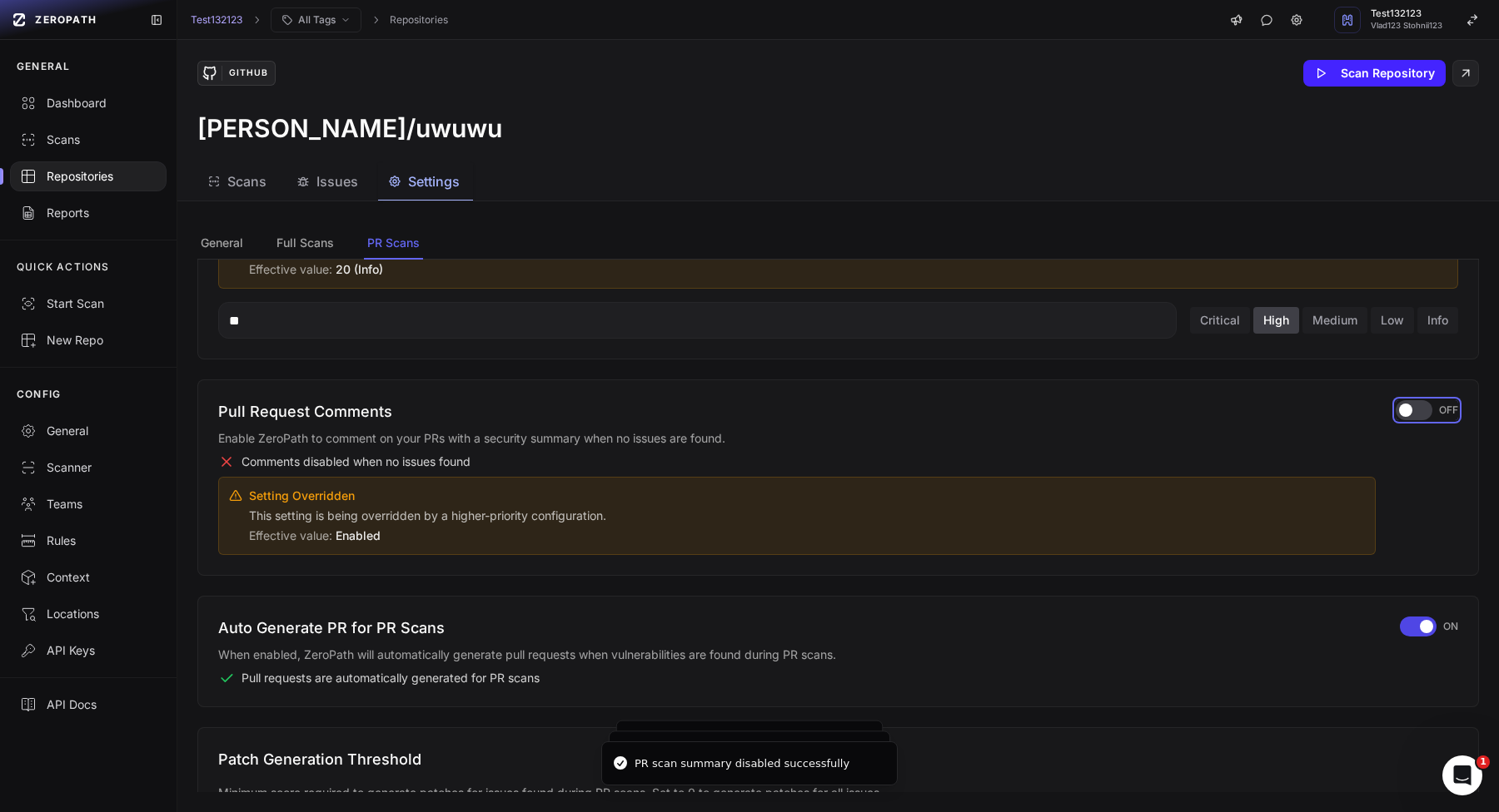
click at [1428, 416] on div "button" at bounding box center [1413, 409] width 37 height 20
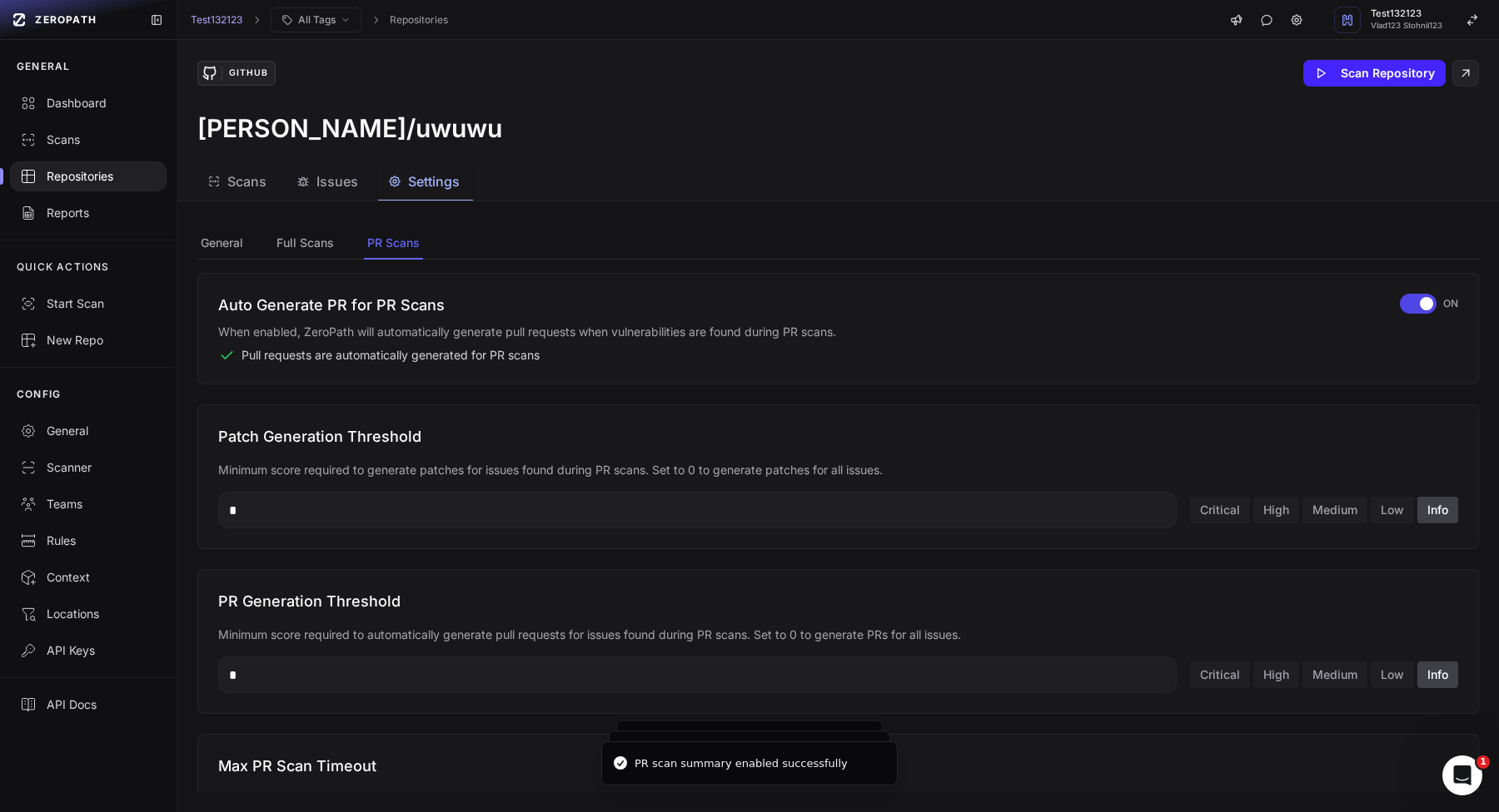
scroll to position [734, 0]
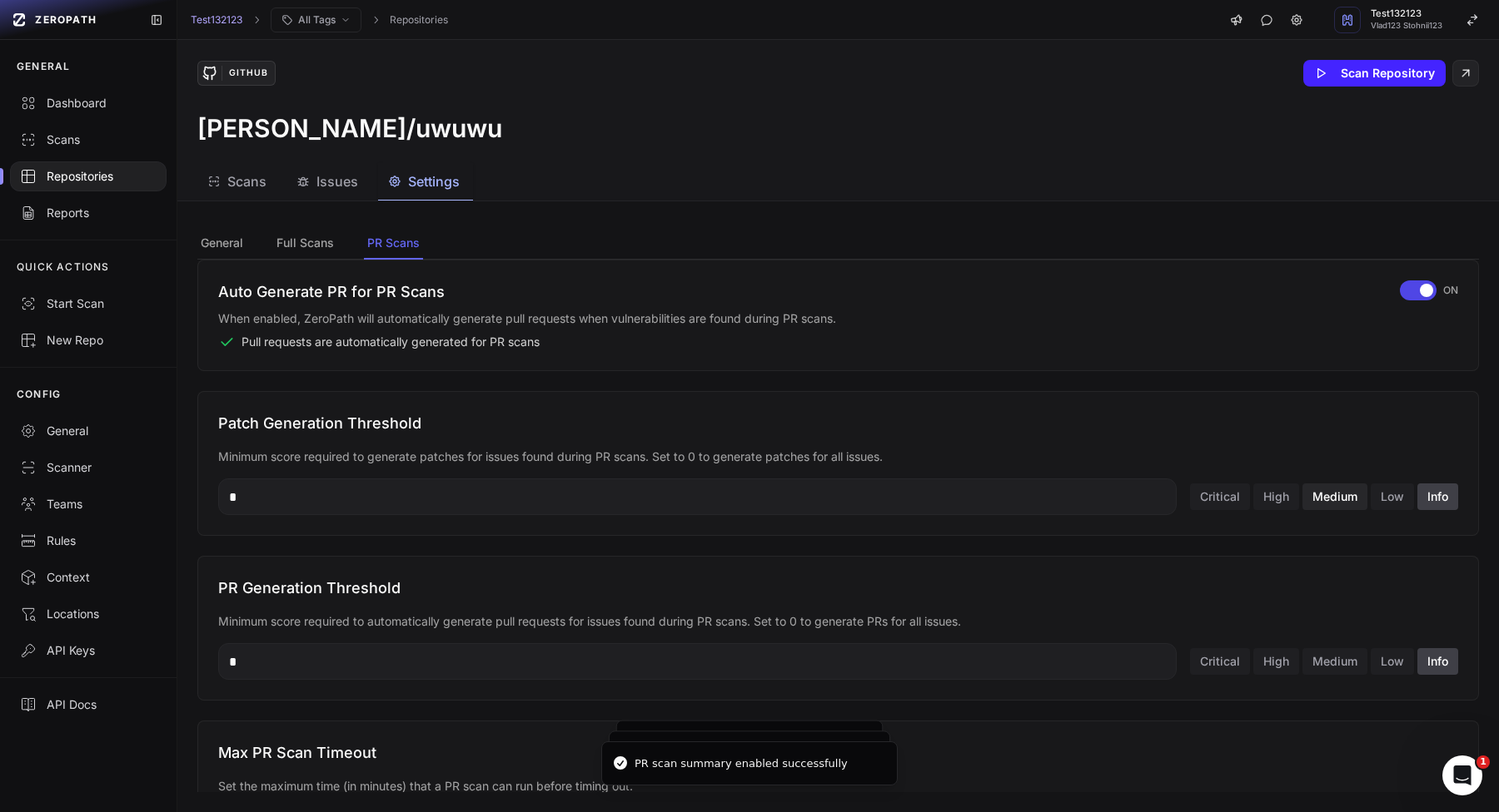
click at [1331, 502] on button "Medium" at bounding box center [1334, 496] width 65 height 26
type input "**"
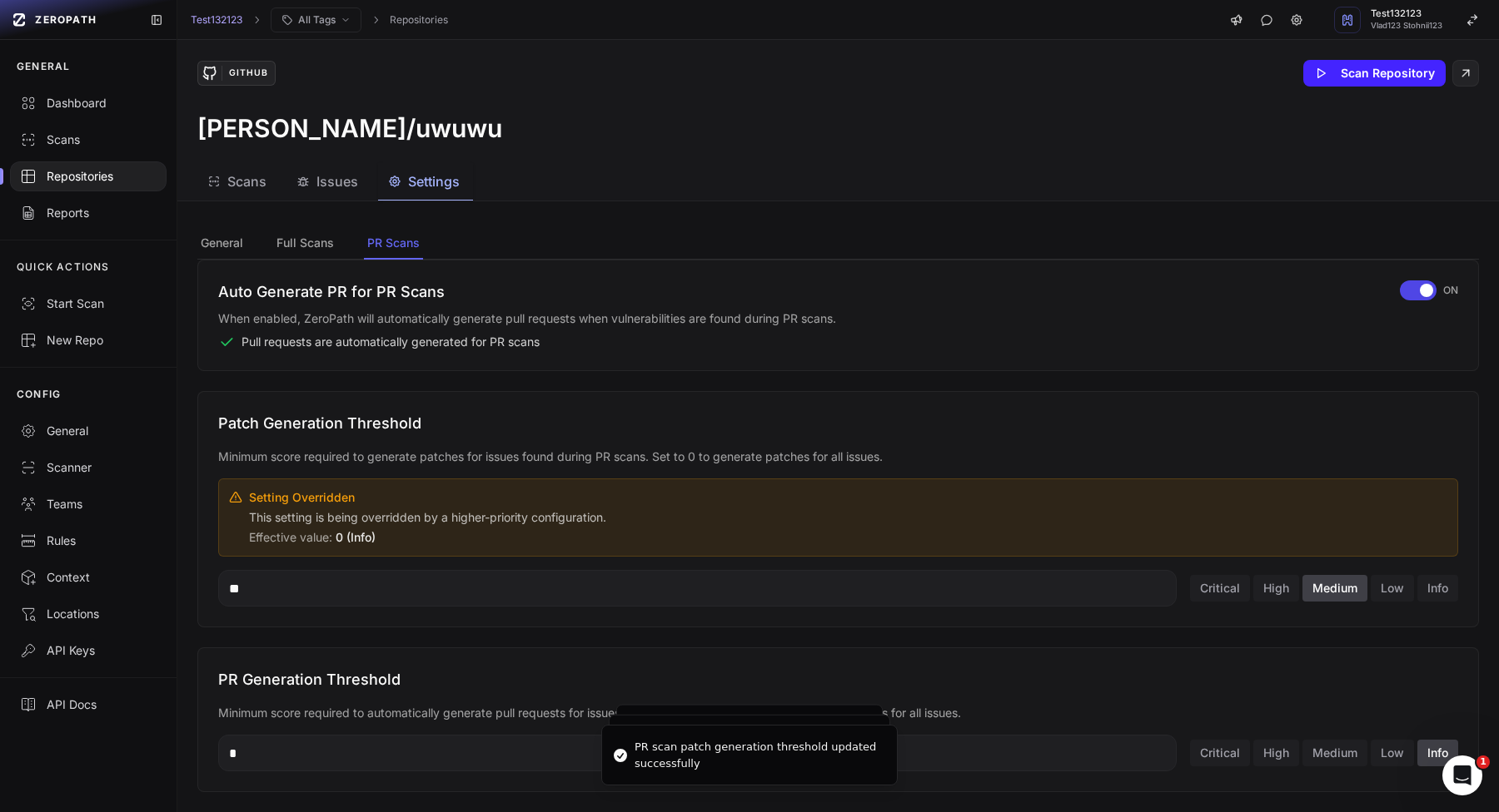
click at [1333, 664] on div "PR Generation Threshold Minimum score required to automatically generate pull r…" at bounding box center [838, 719] width 1281 height 145
click at [1333, 740] on button "Medium" at bounding box center [1334, 753] width 65 height 26
type input "**"
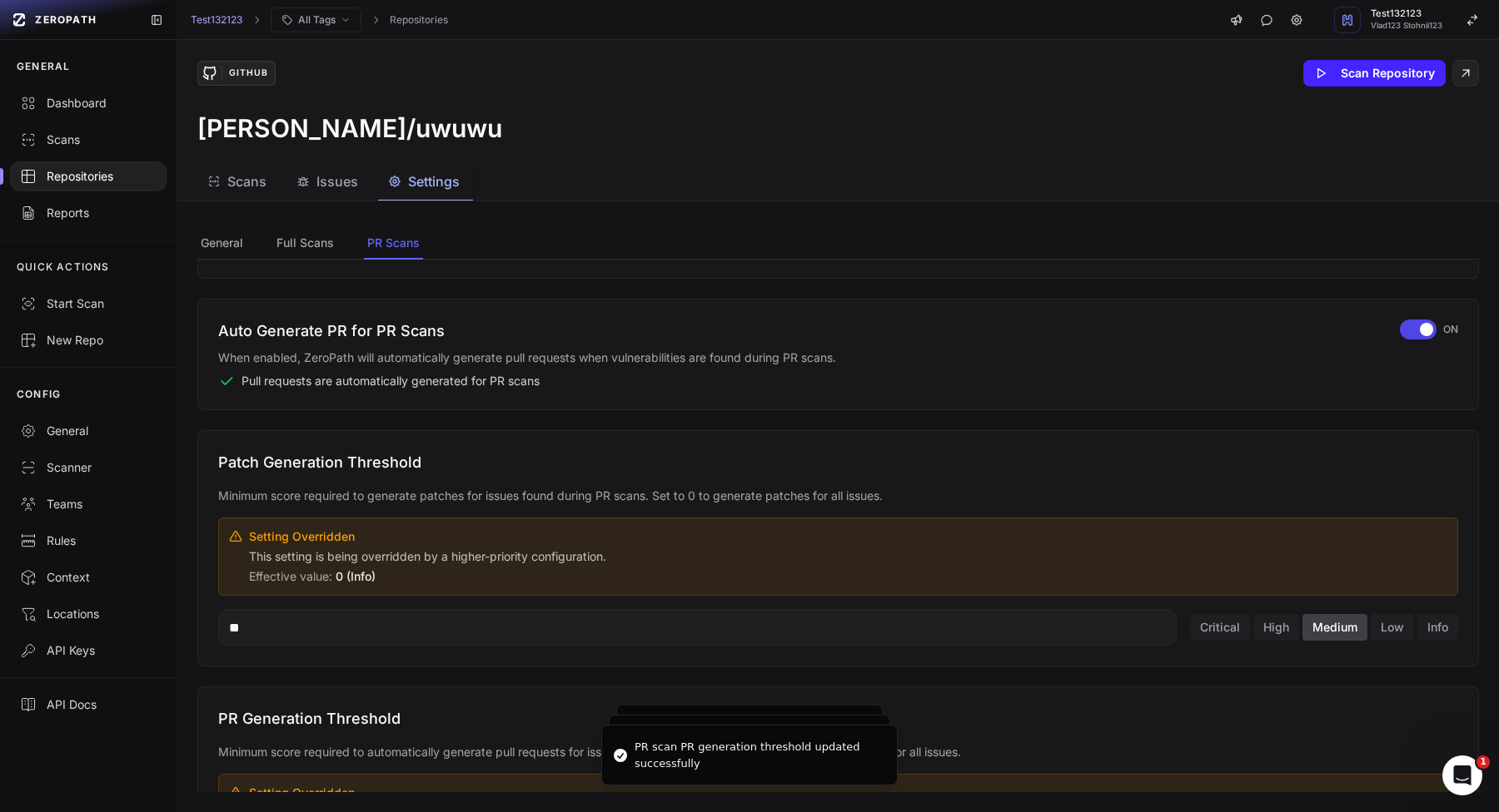
scroll to position [644, 0]
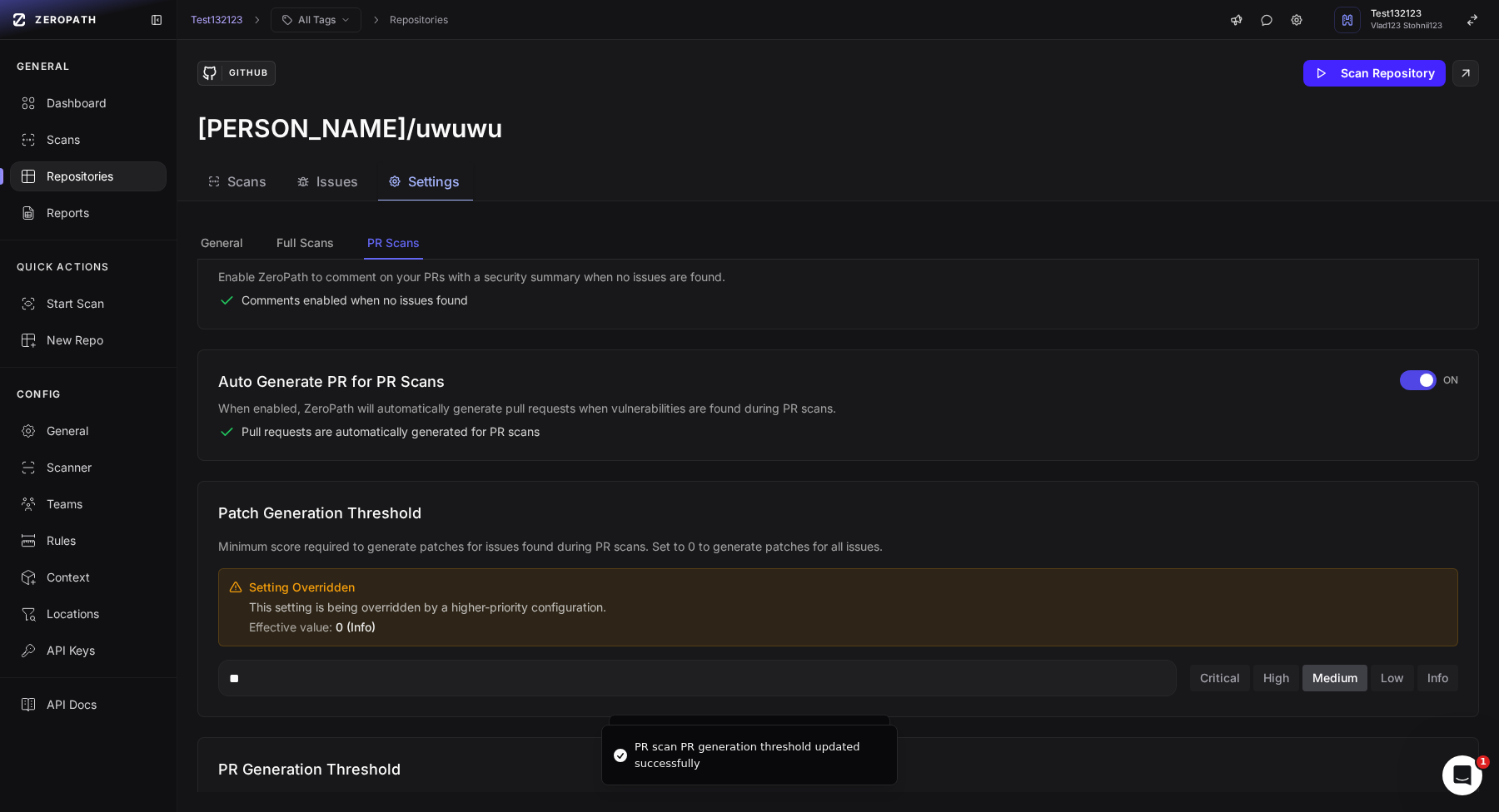
click at [1408, 348] on div "Pull Request Scan Settings Configure how ZeroPath interacts with your pull requ…" at bounding box center [838, 396] width 1281 height 1523
click at [1408, 377] on div "button" at bounding box center [1418, 380] width 37 height 20
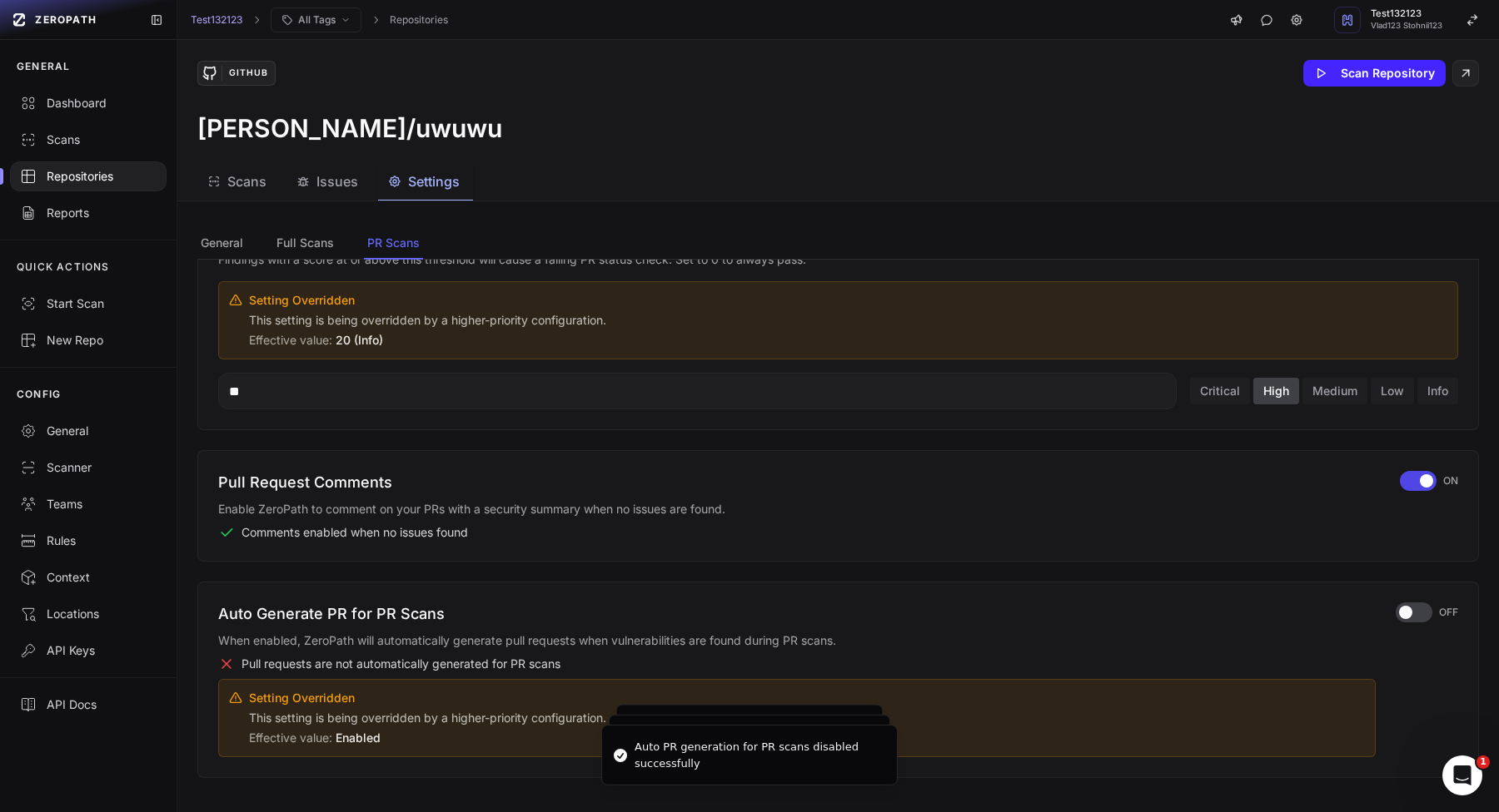
scroll to position [405, 0]
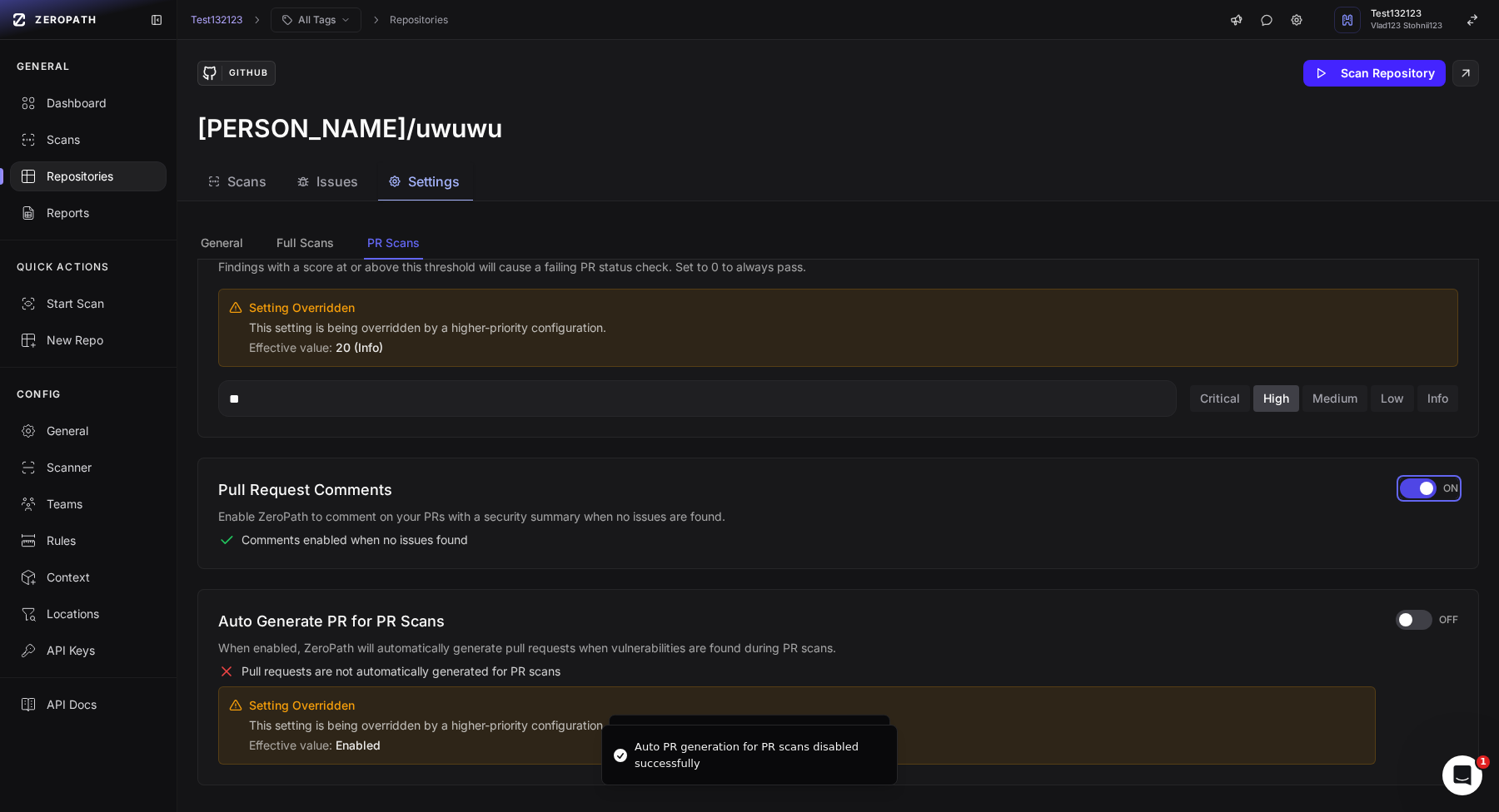
click at [1425, 479] on div "button" at bounding box center [1418, 488] width 37 height 20
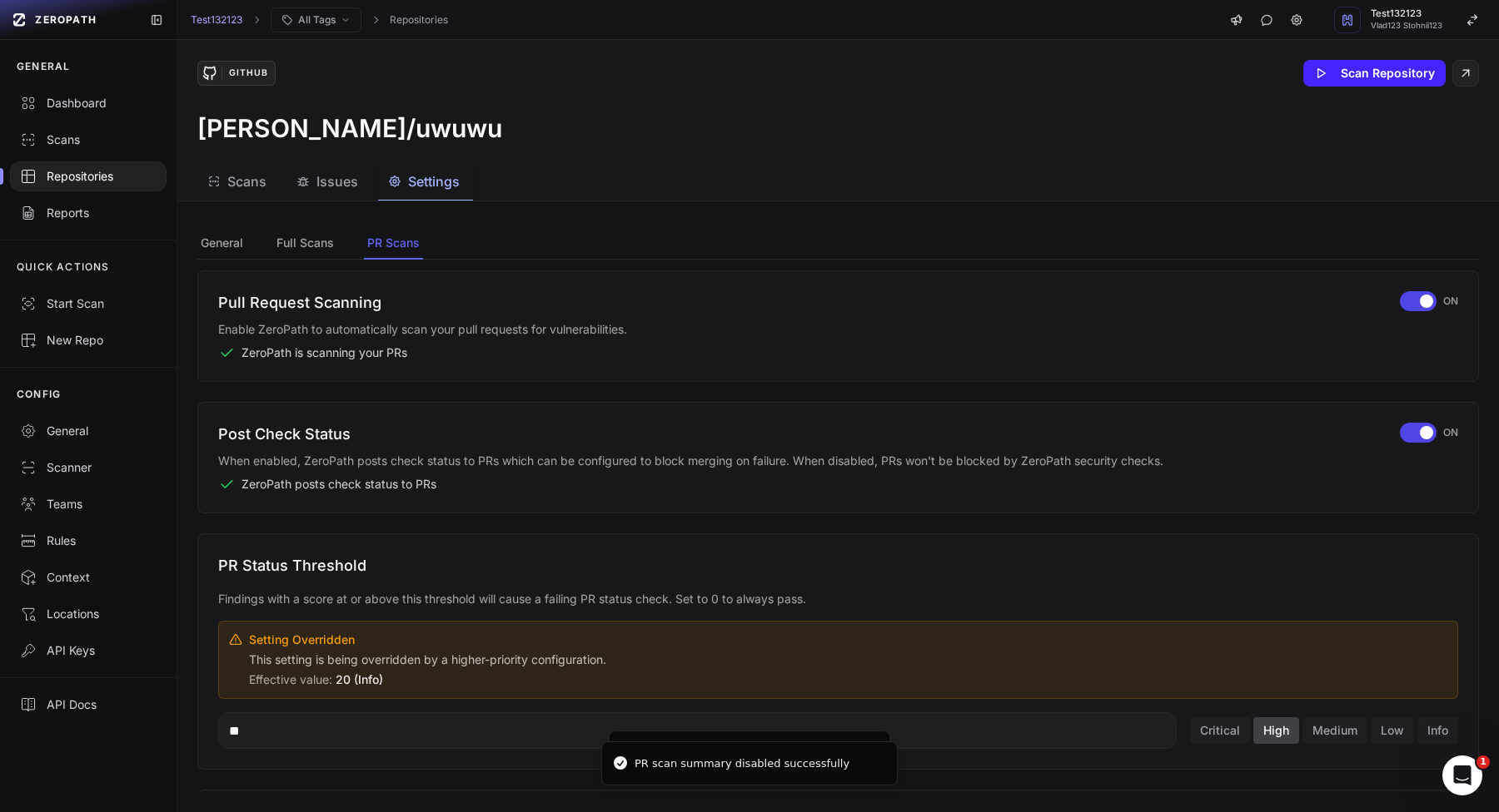
scroll to position [47, 0]
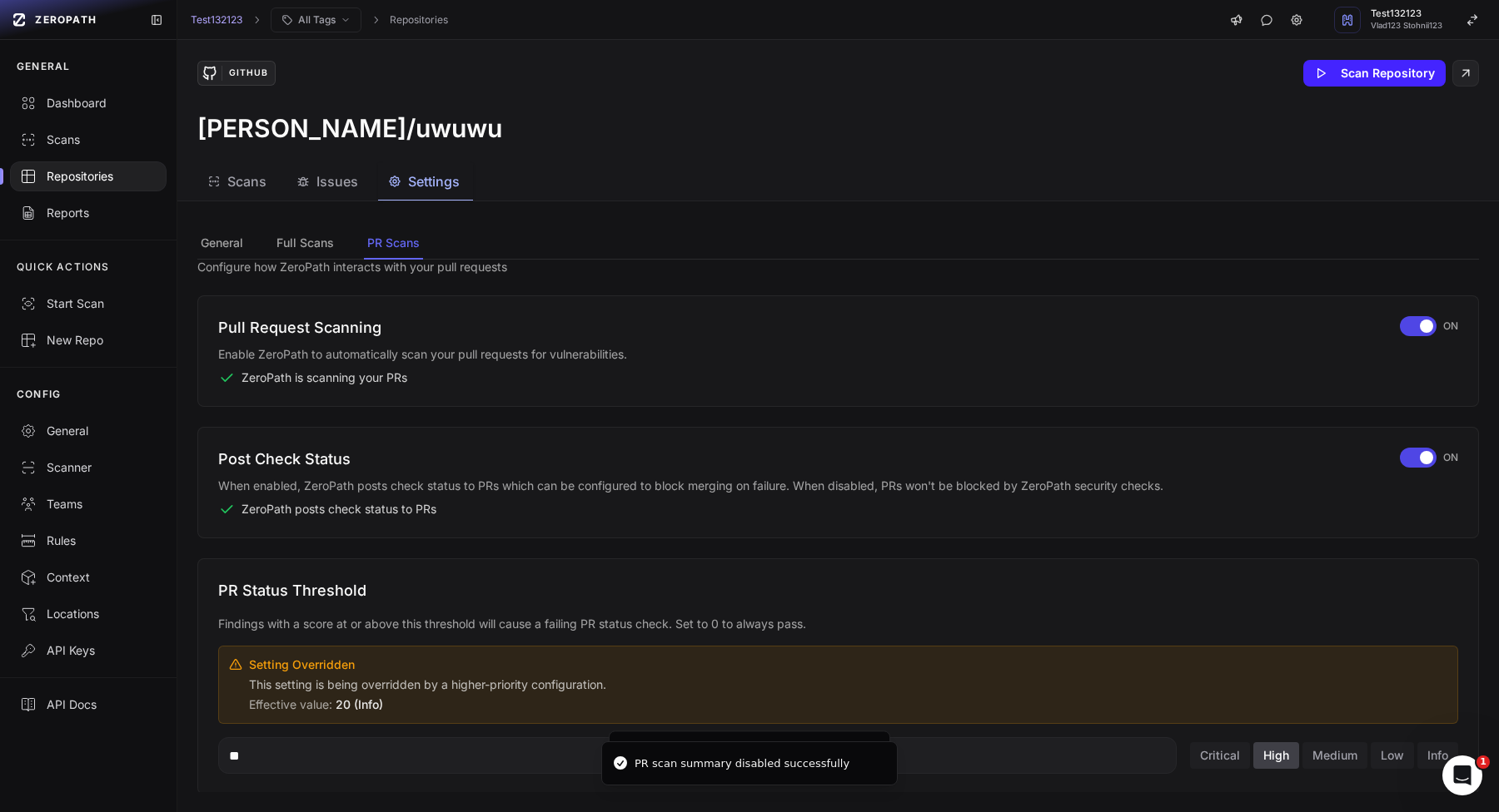
click at [1426, 472] on div "Post Check Status When enabled, ZeroPath posts check status to PRs which can be…" at bounding box center [838, 483] width 1240 height 70
click at [1417, 441] on div "Post Check Status When enabled, ZeroPath posts check status to PRs which can be…" at bounding box center [838, 483] width 1281 height 112
click at [1417, 455] on div "button" at bounding box center [1418, 458] width 37 height 20
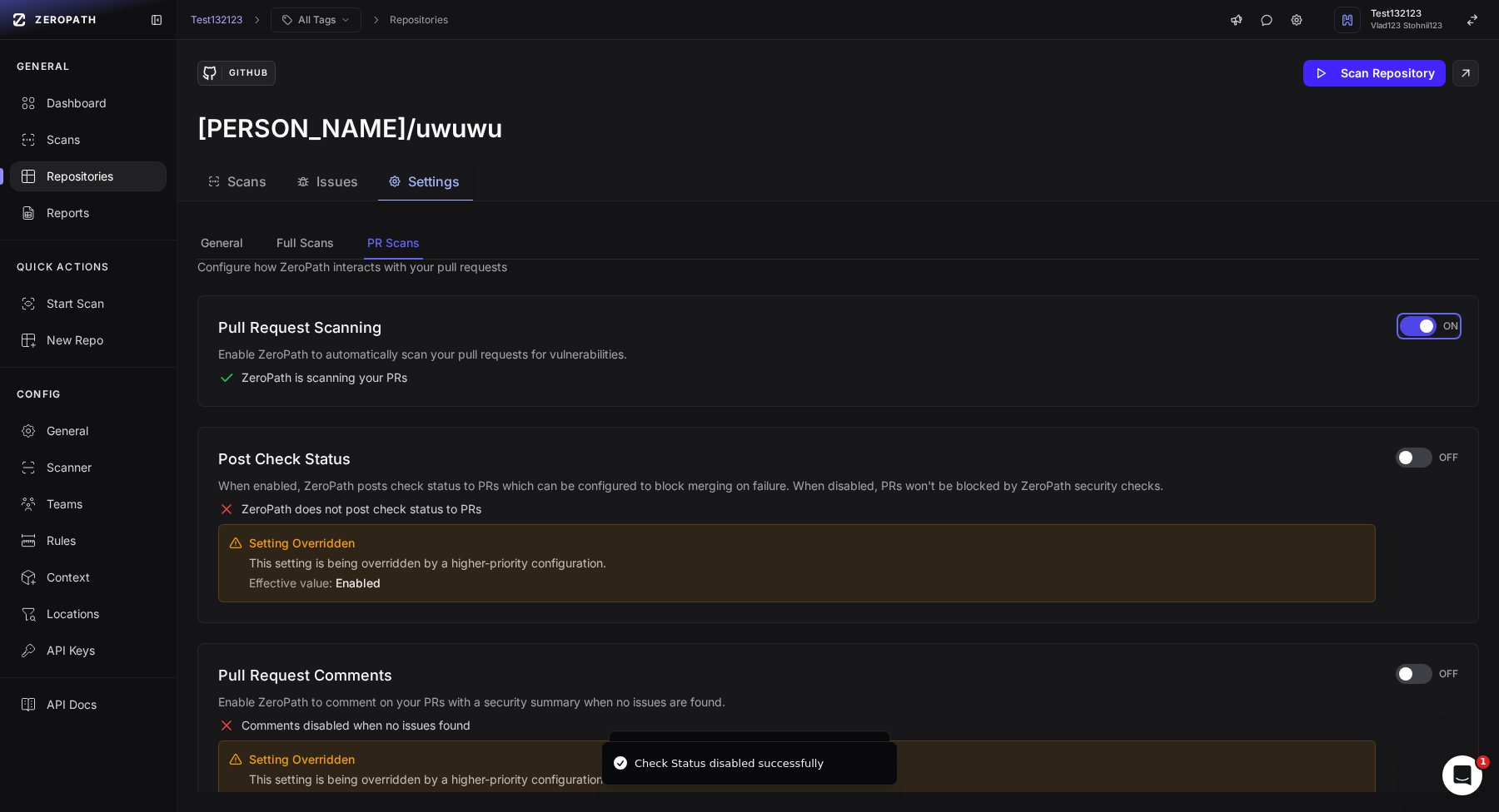
click at [1408, 320] on div "button" at bounding box center [1418, 326] width 37 height 20
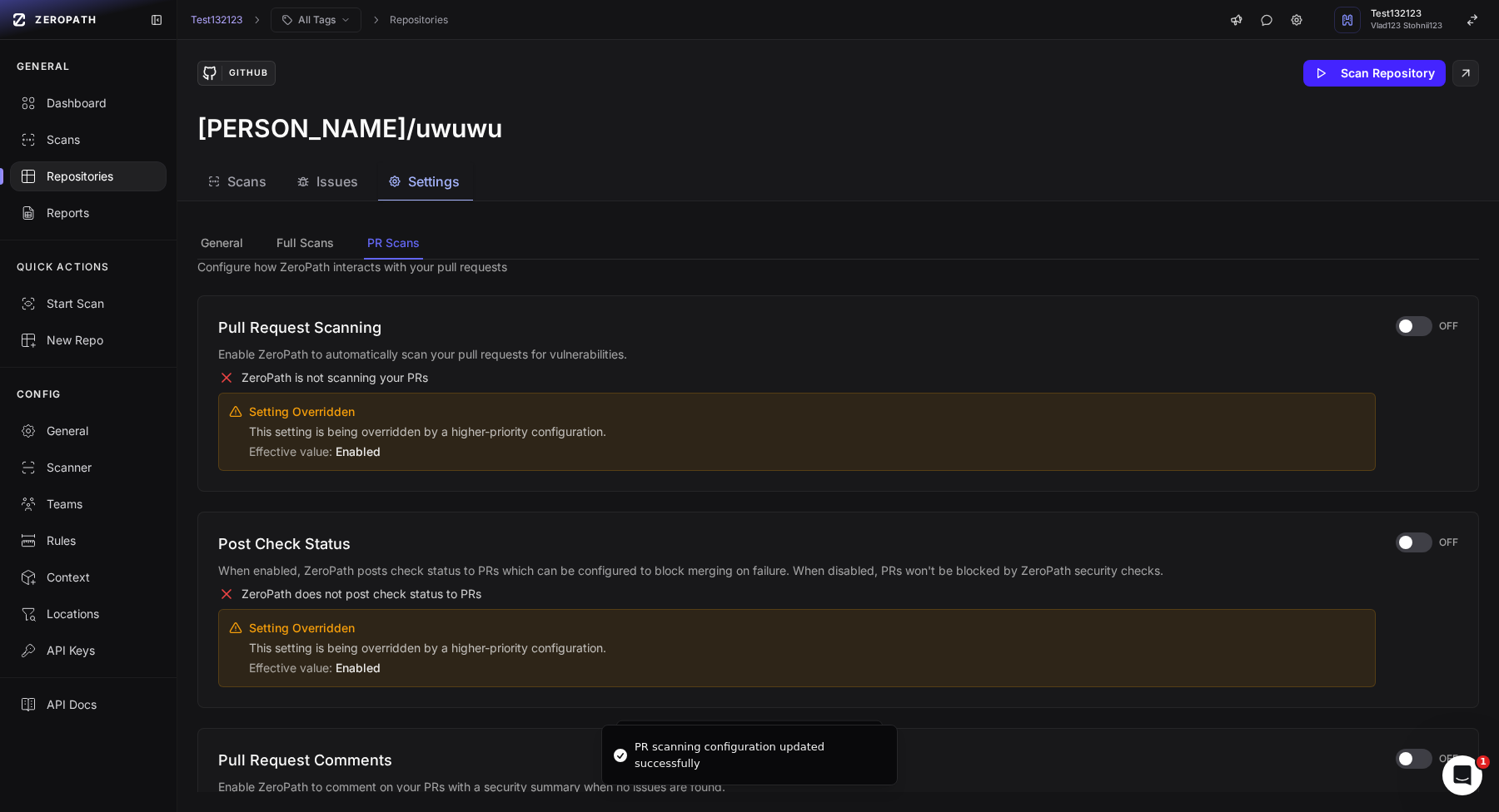
scroll to position [0, 0]
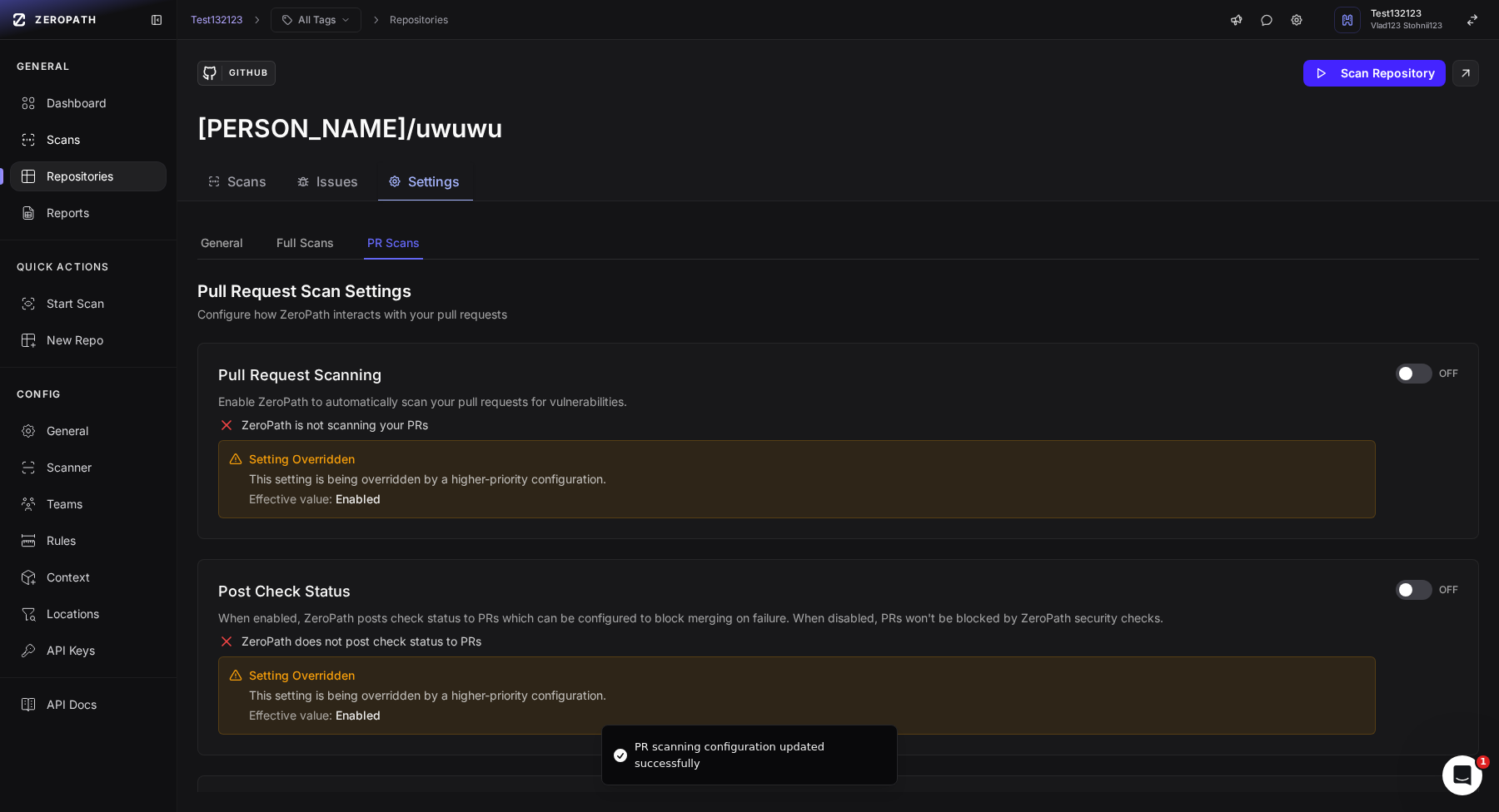
click at [59, 122] on link "Scans" at bounding box center [88, 140] width 177 height 37
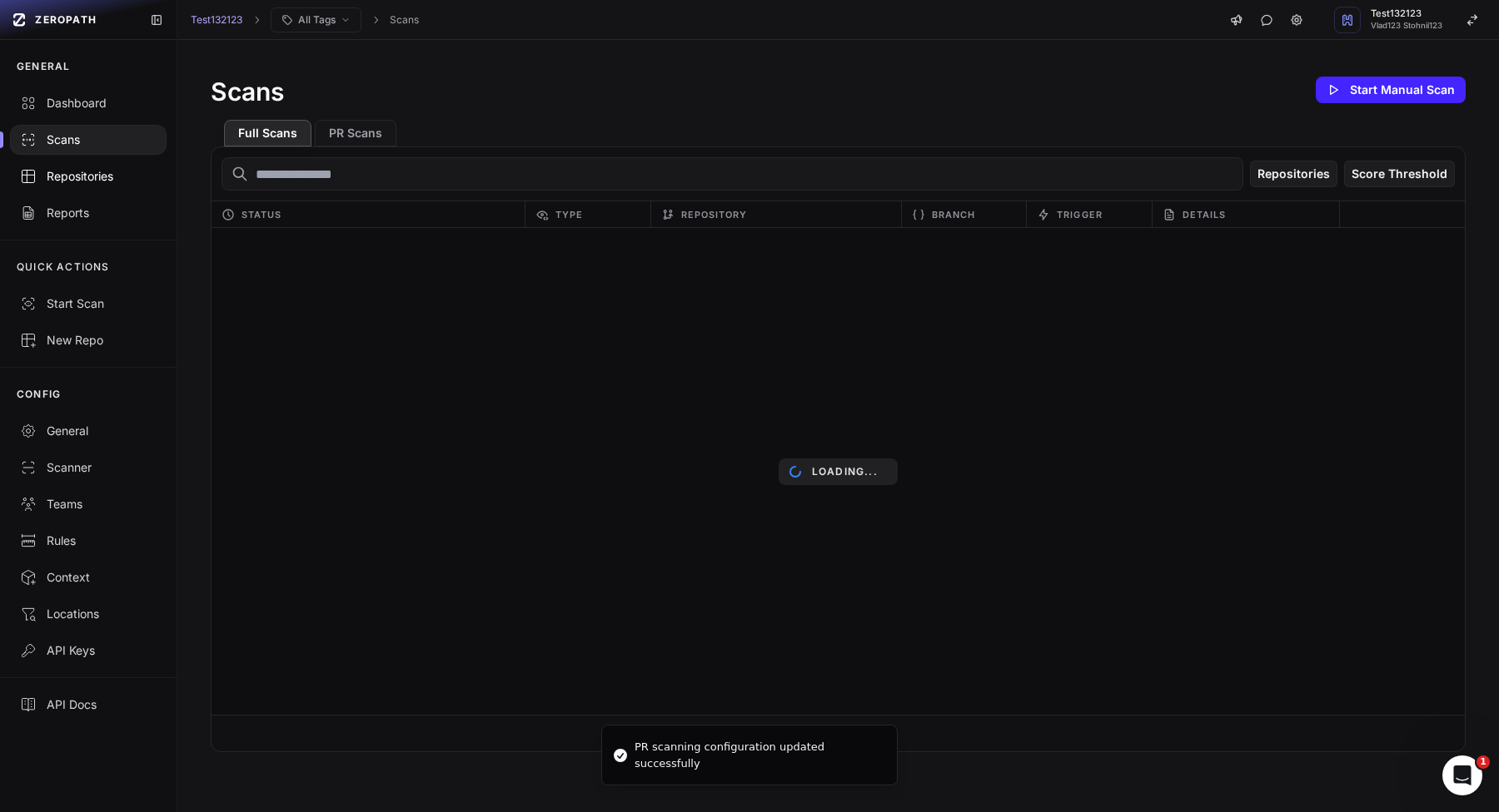
click at [60, 178] on div "Repositories" at bounding box center [88, 177] width 136 height 17
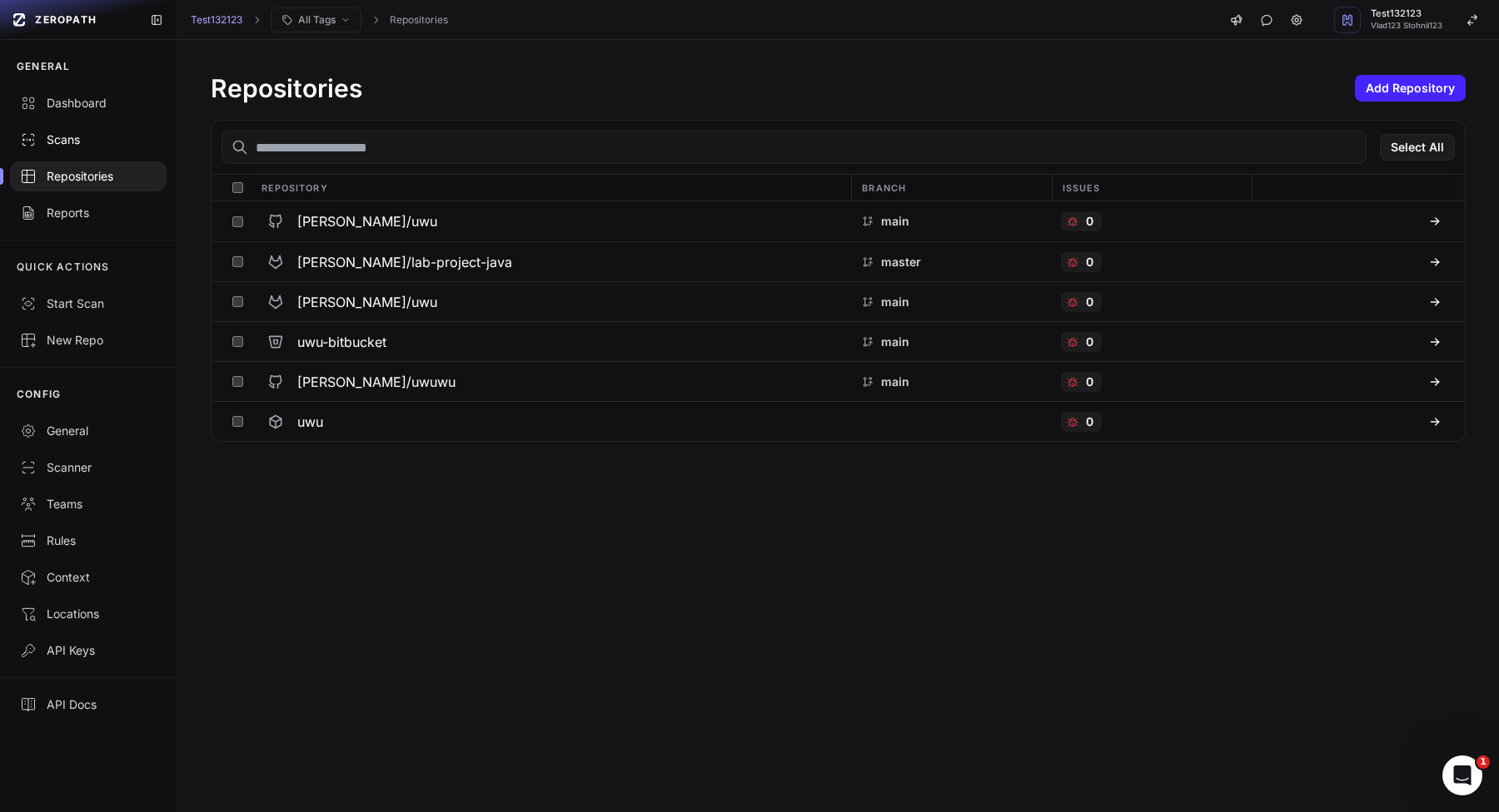
click at [122, 136] on div "Scans" at bounding box center [88, 140] width 136 height 17
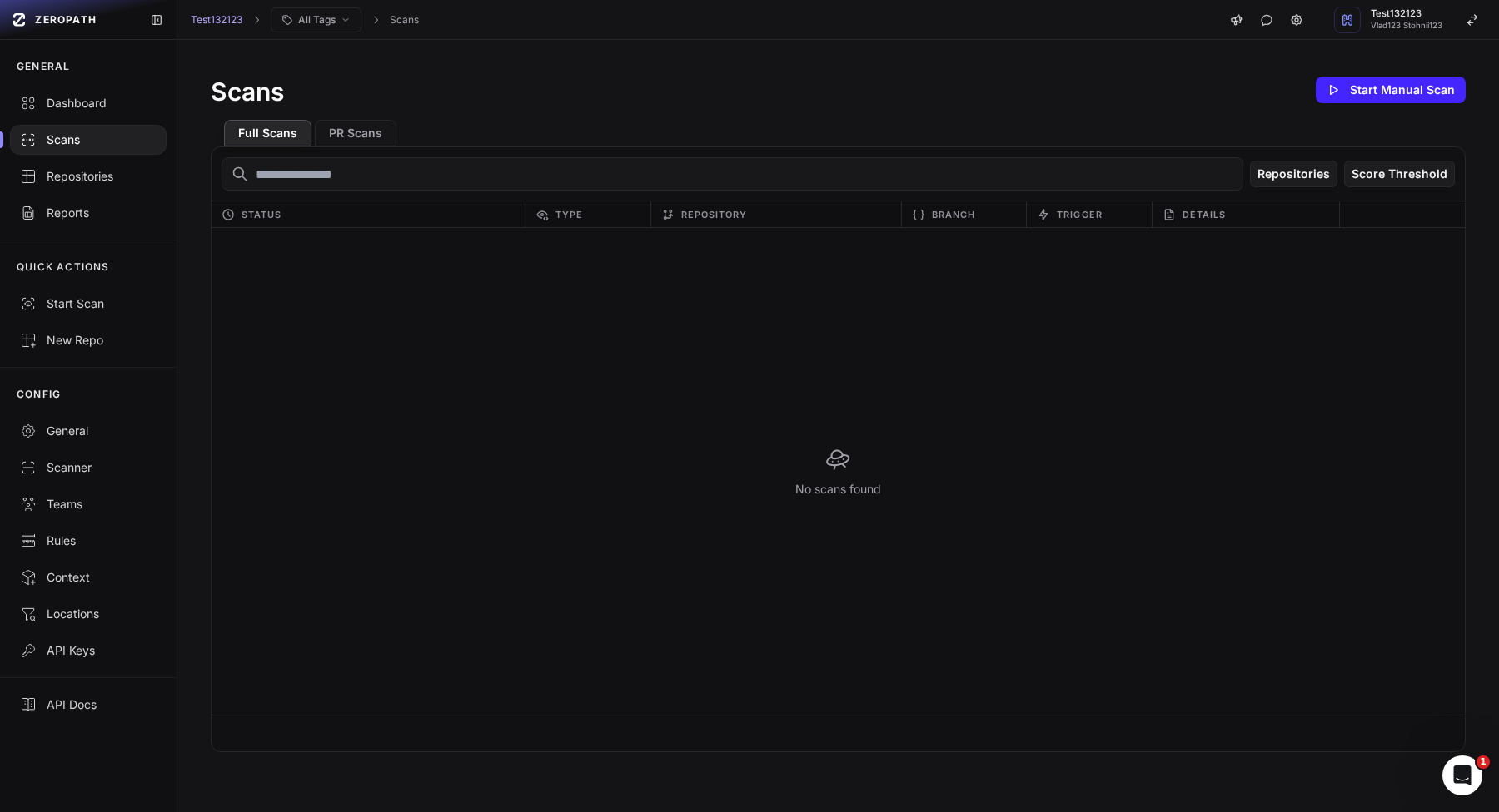
click at [1379, 73] on div "Scans Start Manual Scan Full Scans PR Scans Repositories Score Threshold Status…" at bounding box center [838, 412] width 1321 height 746
click at [1375, 91] on button "Start Manual Scan" at bounding box center [1390, 90] width 149 height 26
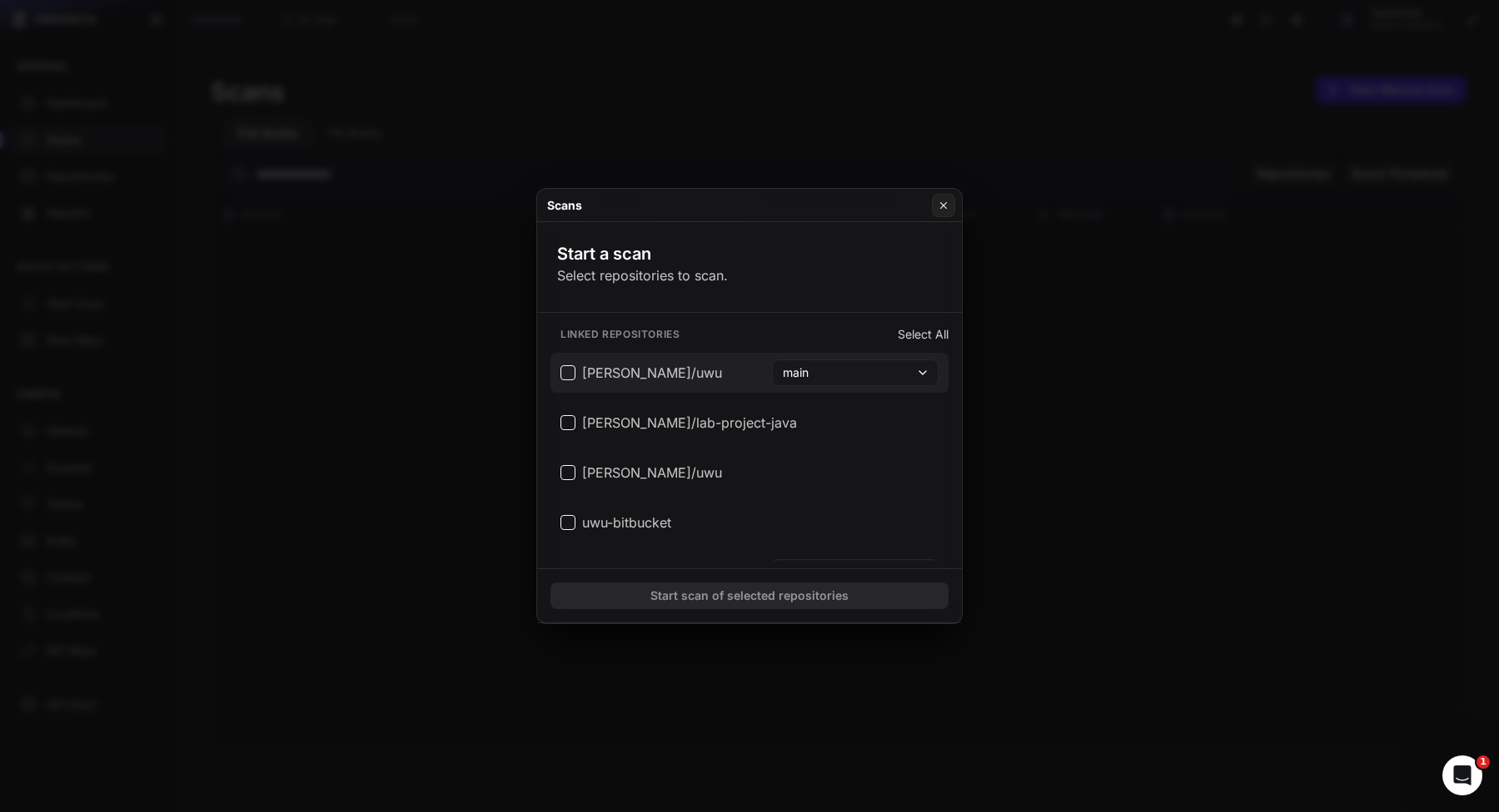
click at [660, 371] on span "[PERSON_NAME]/uwu" at bounding box center [652, 372] width 140 height 20
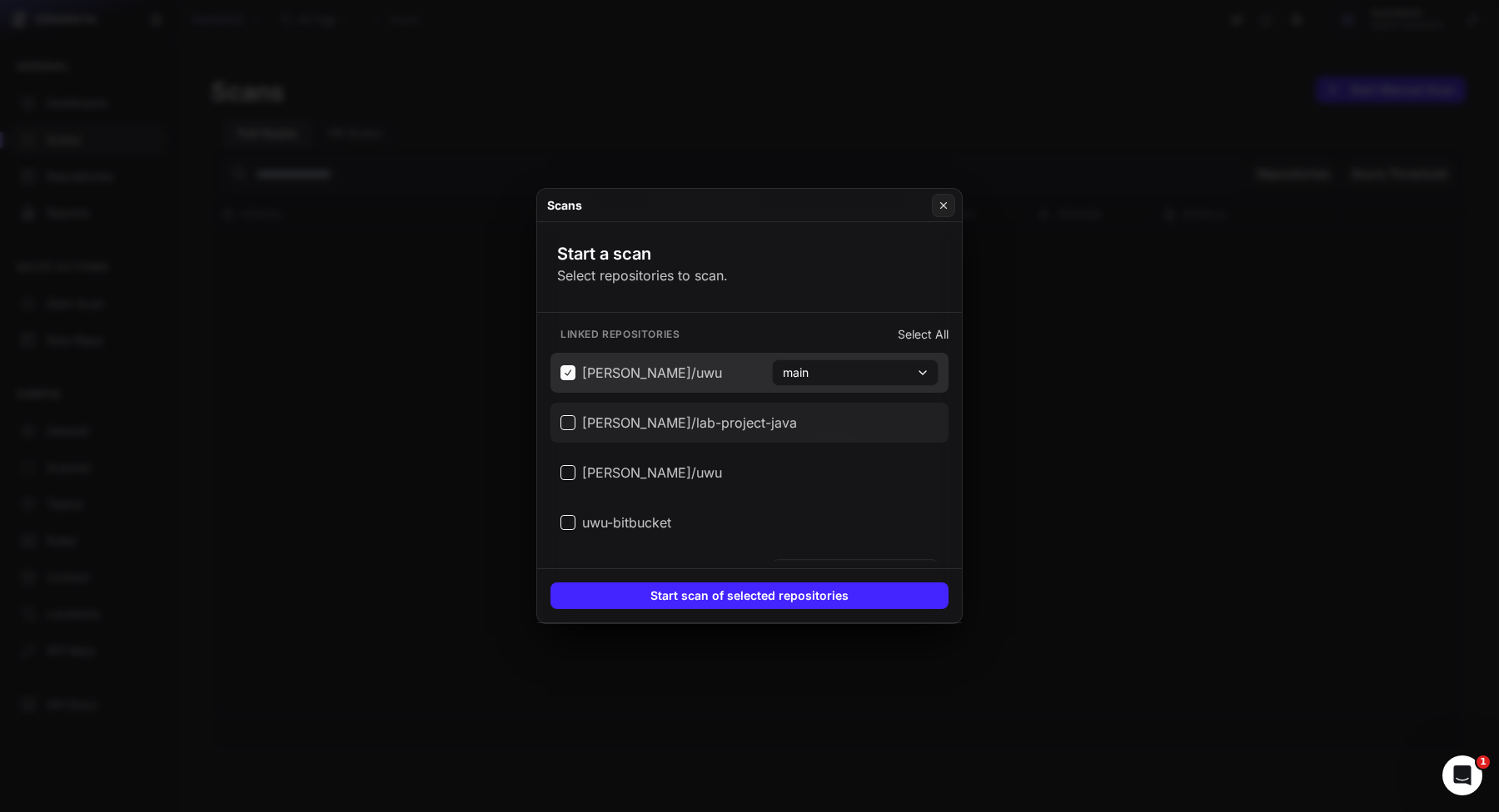
click at [660, 420] on span "vladislav-stohnii/lab-project-java" at bounding box center [688, 423] width 215 height 20
click at [651, 414] on span "vladislav-stohnii/lab-project-java" at bounding box center [688, 423] width 215 height 20
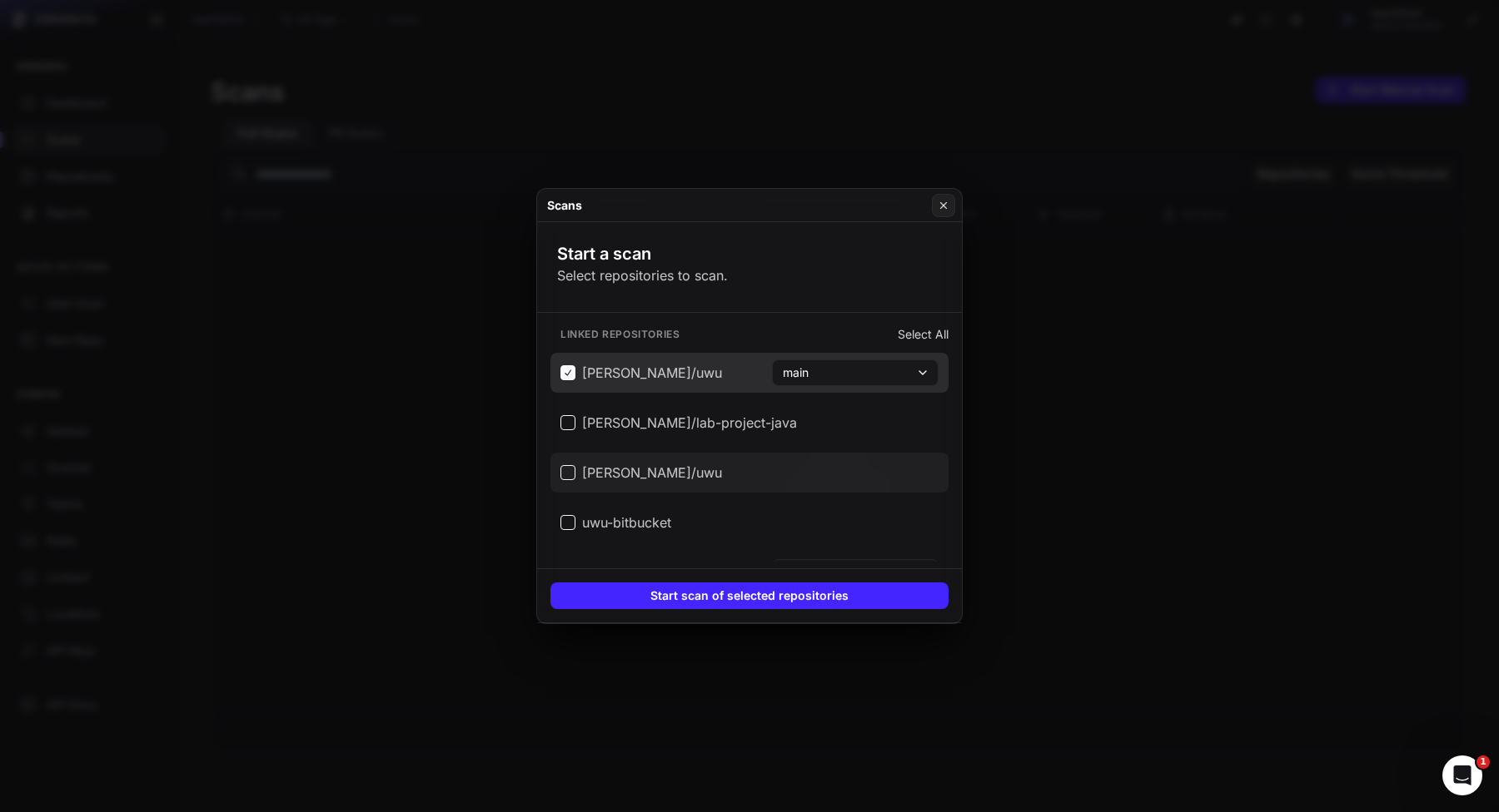
click at [649, 481] on span "[PERSON_NAME]/uwu" at bounding box center [652, 472] width 140 height 20
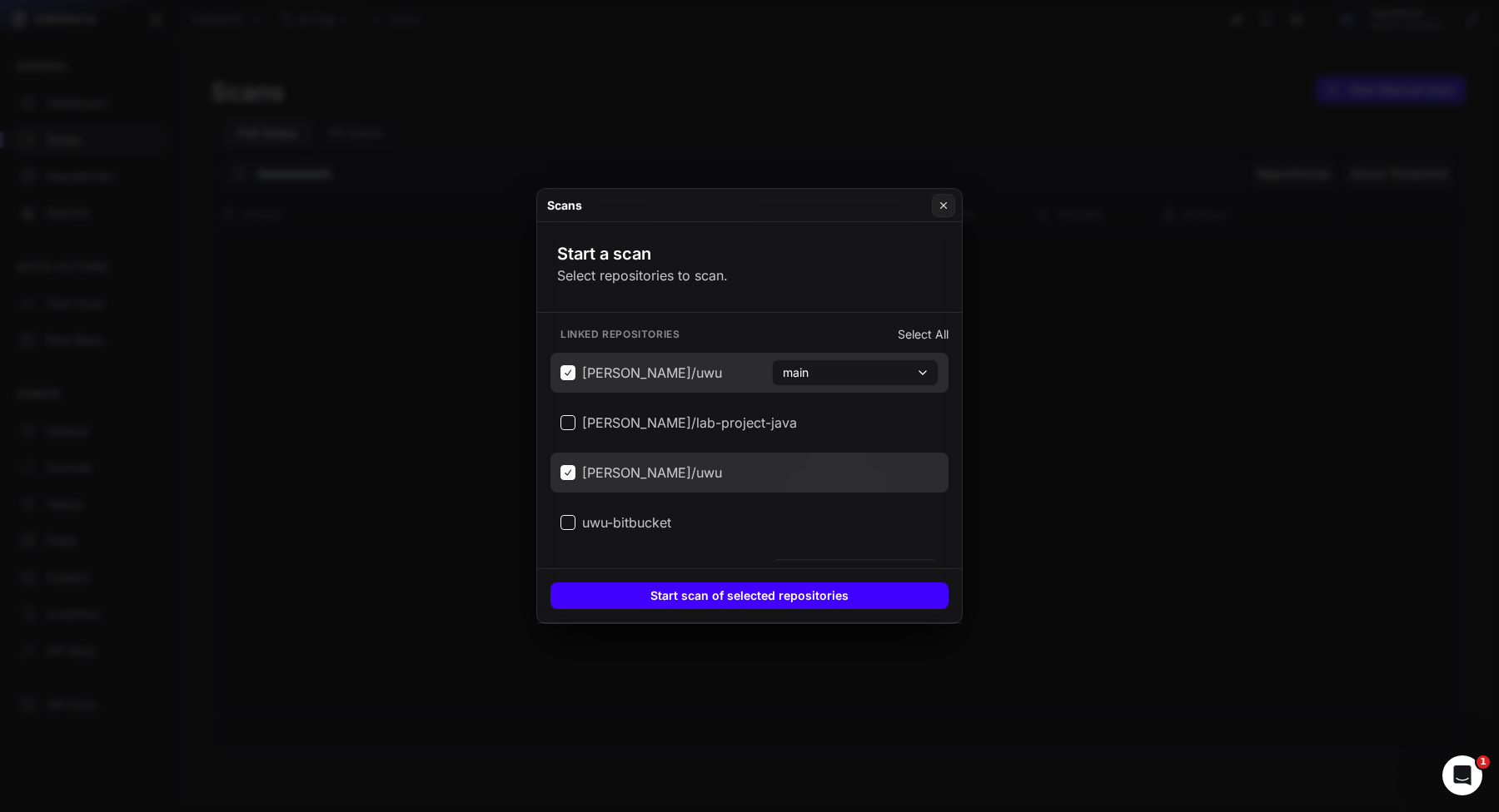
click at [713, 601] on button "Start scan of selected repositories" at bounding box center [749, 596] width 398 height 26
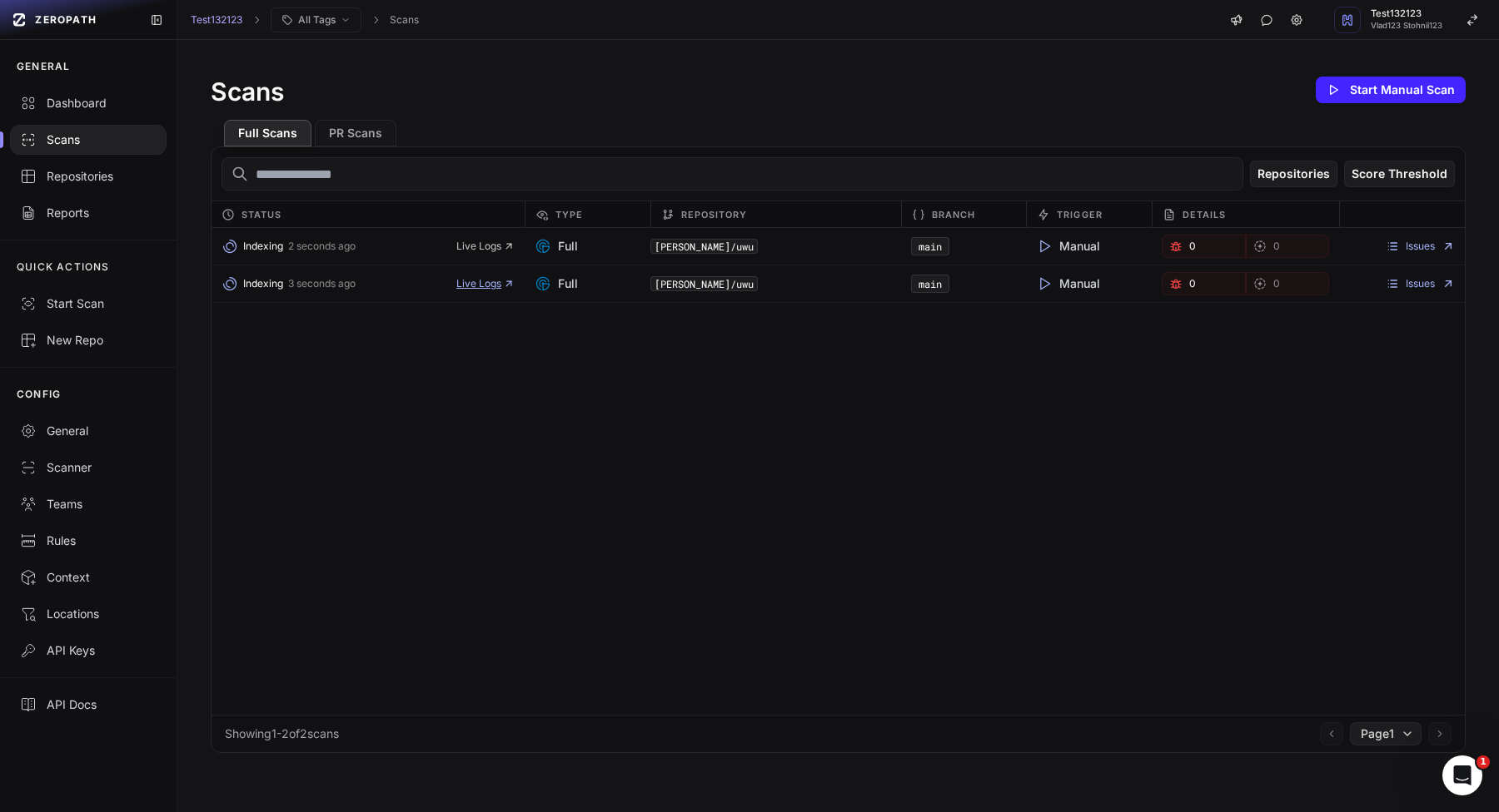
click at [466, 284] on span "Live Logs" at bounding box center [485, 284] width 59 height 13
click at [469, 282] on span "Live Logs" at bounding box center [485, 284] width 59 height 13
click at [1294, 306] on div "Done 28 seconds ago 38s Full [PERSON_NAME]/uwu main Manual 3 3 Issues Done 28 s…" at bounding box center [838, 471] width 1253 height 487
click at [1193, 281] on span "3" at bounding box center [1192, 284] width 6 height 13
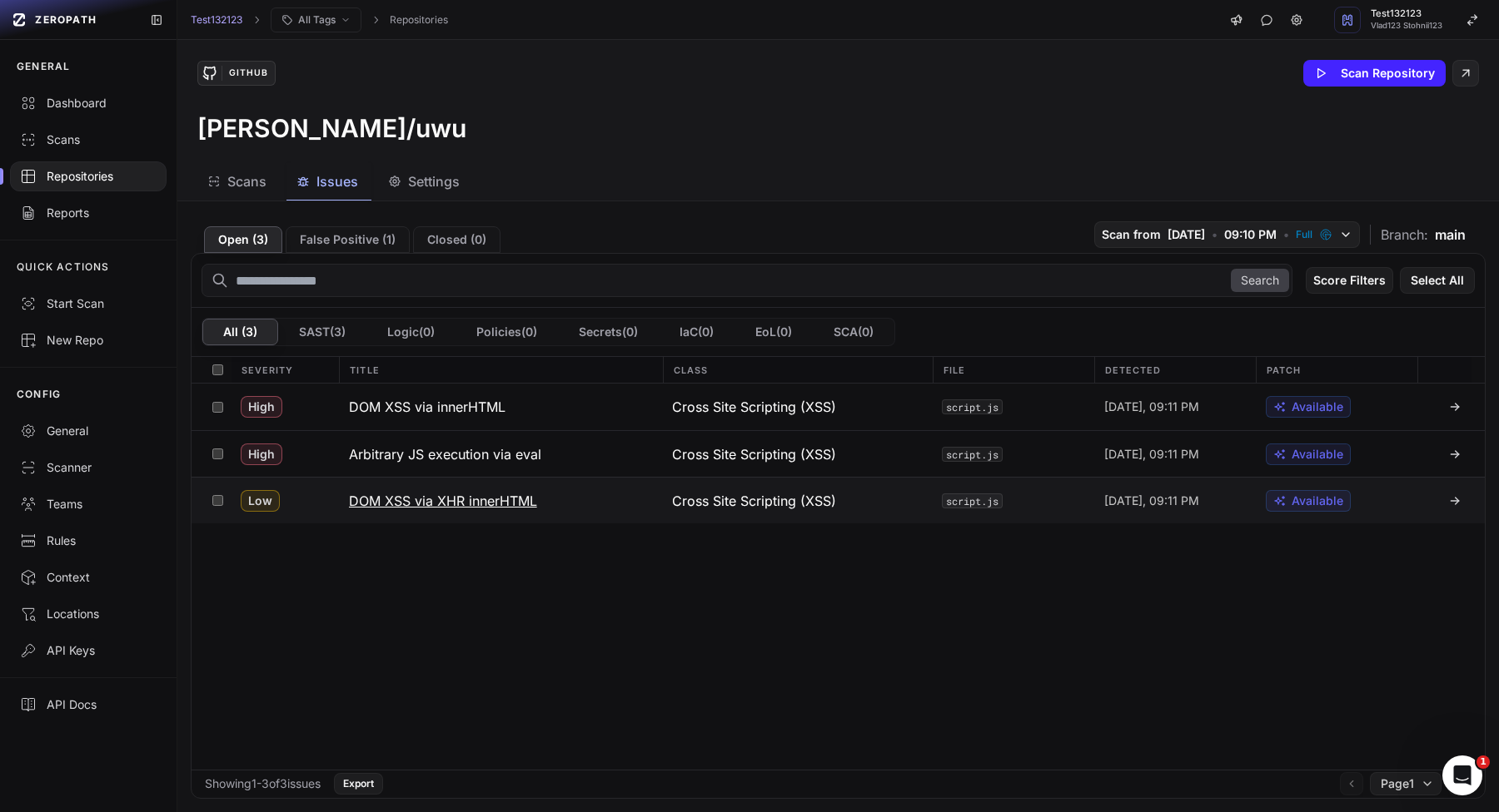
click at [401, 507] on h3 "DOM XSS via XHR innerHTML" at bounding box center [443, 500] width 188 height 20
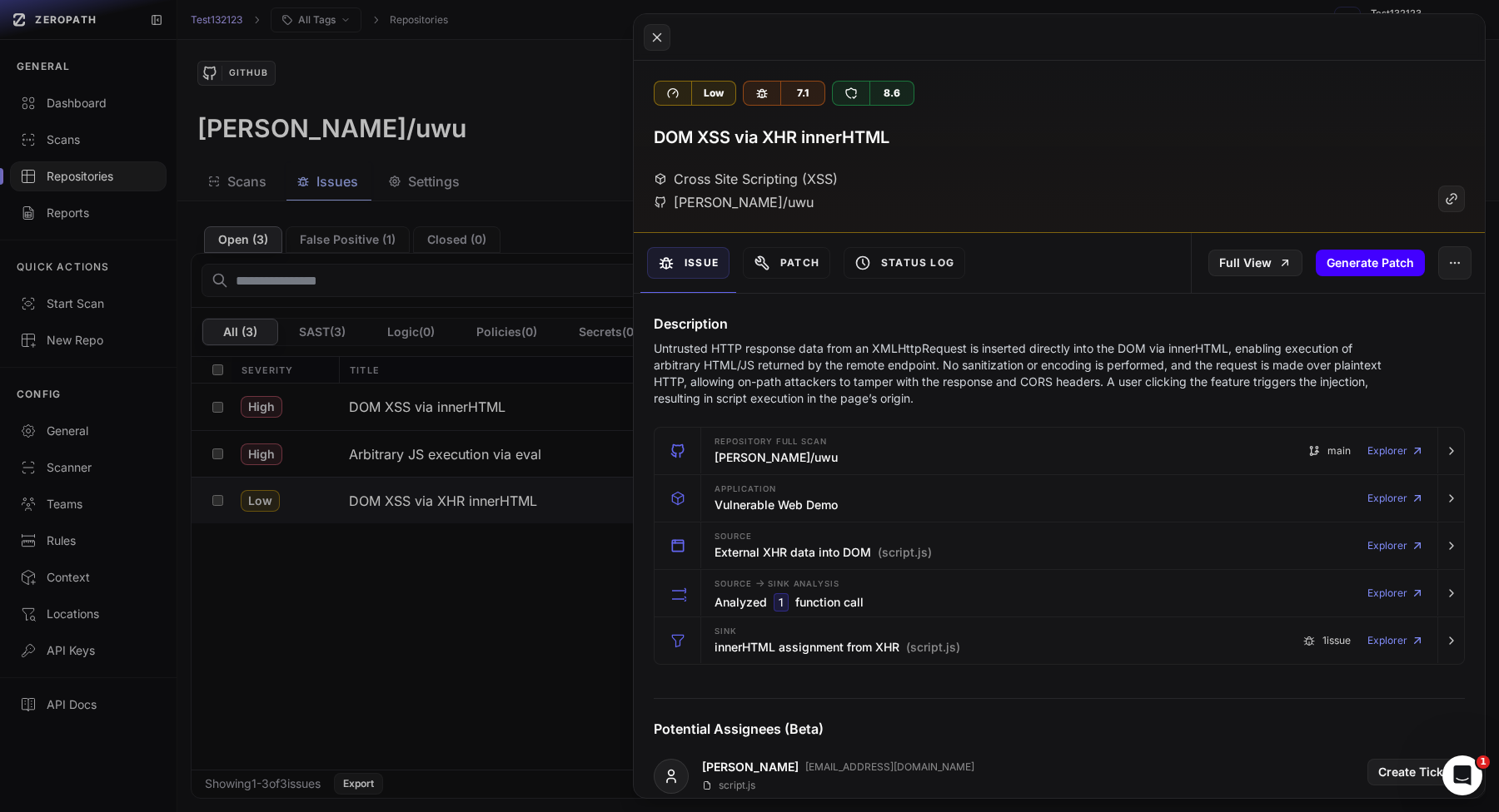
click at [1380, 263] on button "Generate Patch" at bounding box center [1369, 263] width 109 height 26
click at [378, 583] on button at bounding box center [749, 406] width 1499 height 812
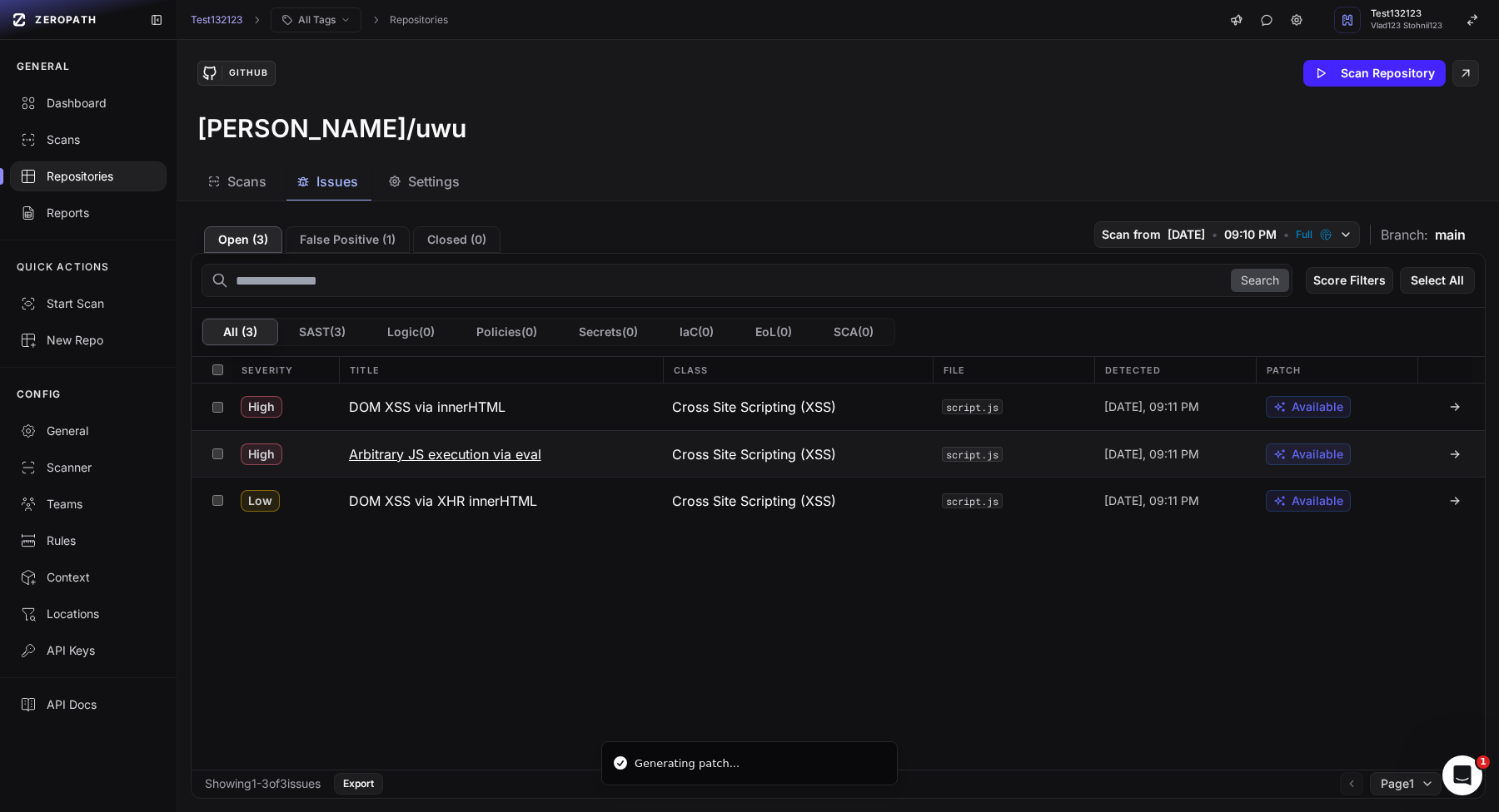
click at [432, 454] on h3 "Arbitrary JS execution via eval" at bounding box center [444, 454] width 192 height 20
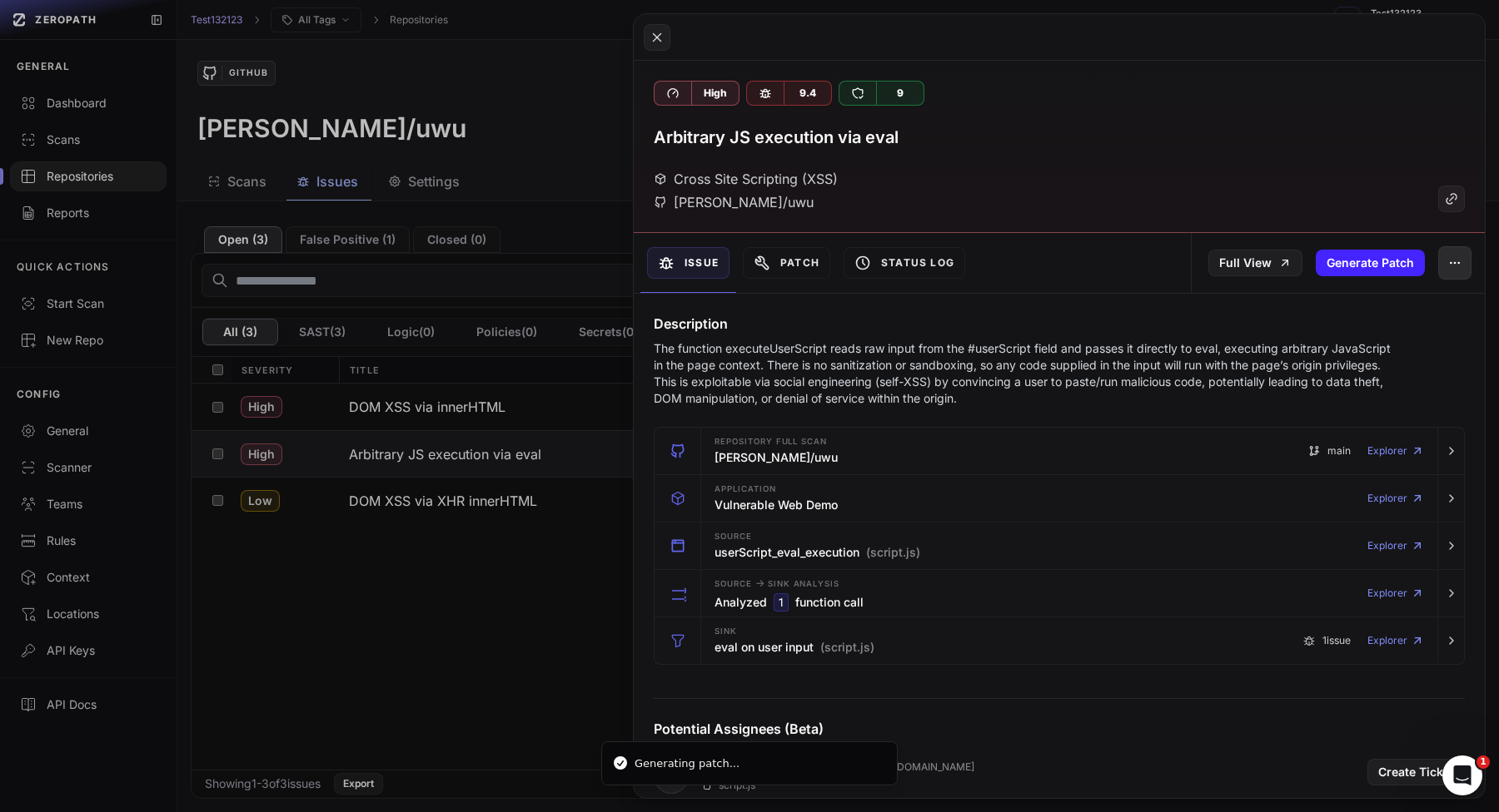
click at [1443, 259] on button "button" at bounding box center [1454, 263] width 33 height 33
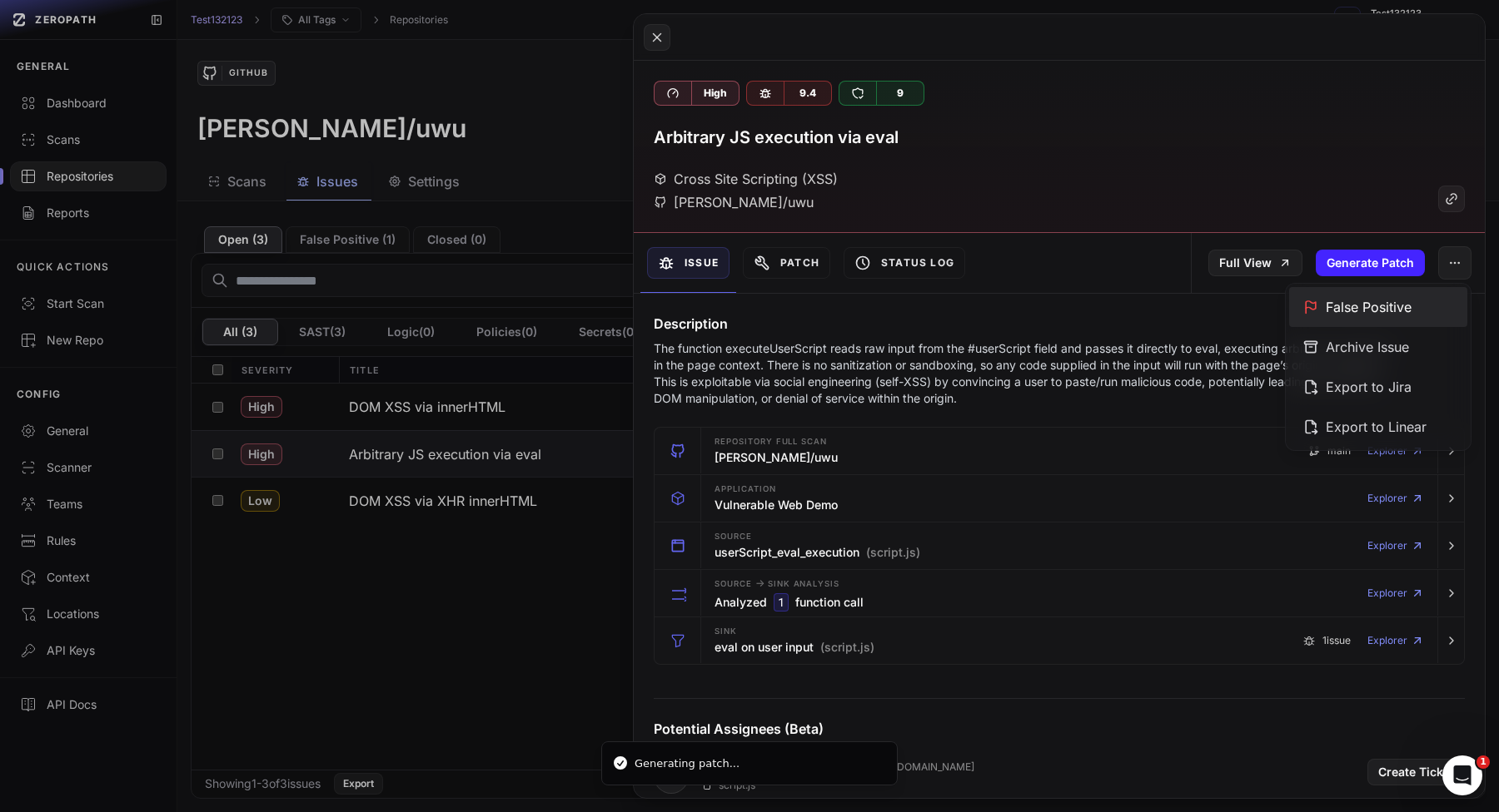
click at [1408, 294] on div "False Positive" at bounding box center [1378, 307] width 178 height 40
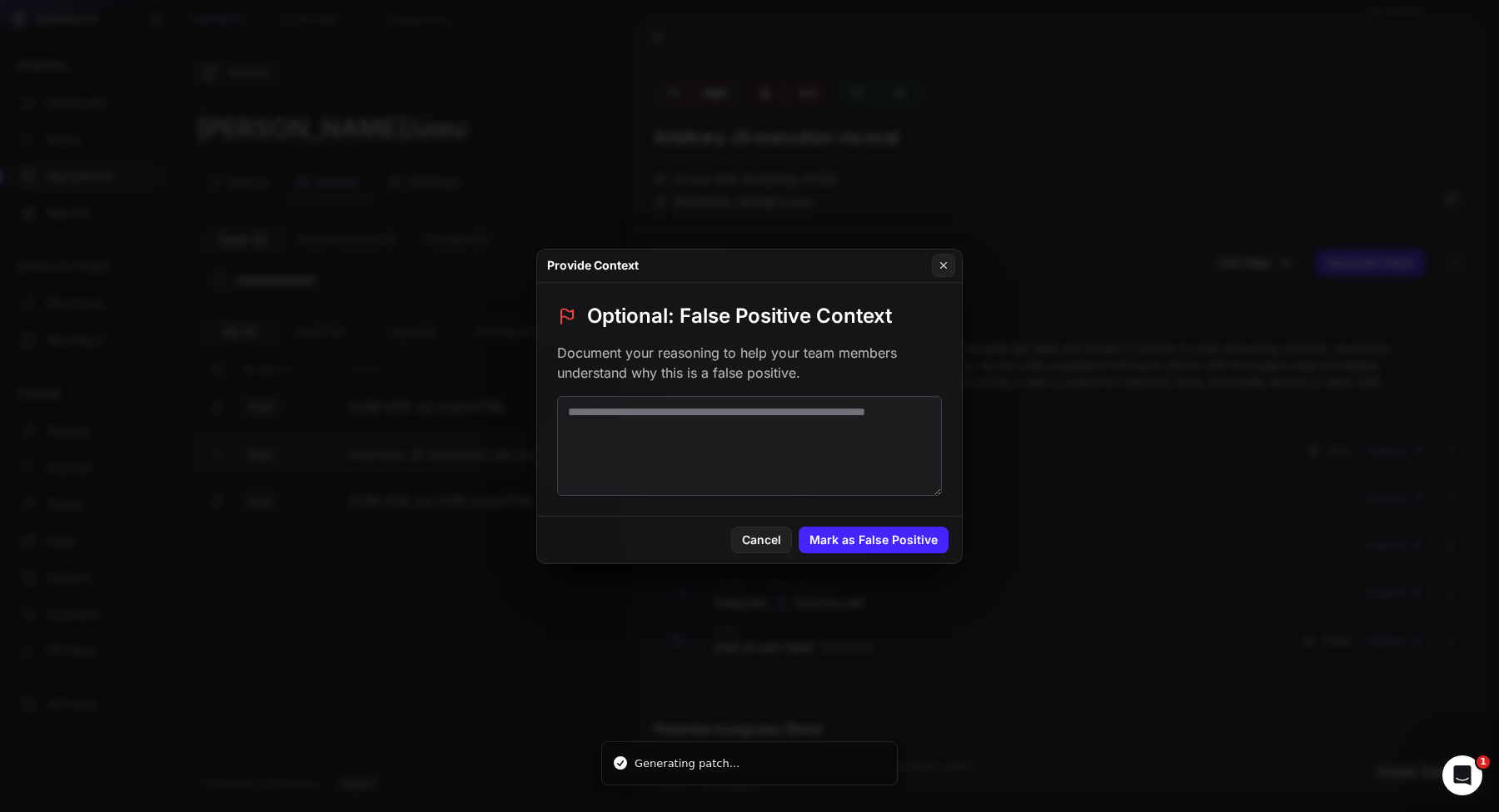
click at [660, 411] on textarea at bounding box center [749, 446] width 385 height 100
type textarea "****"
click at [828, 537] on button "Mark as False Positive" at bounding box center [873, 540] width 149 height 26
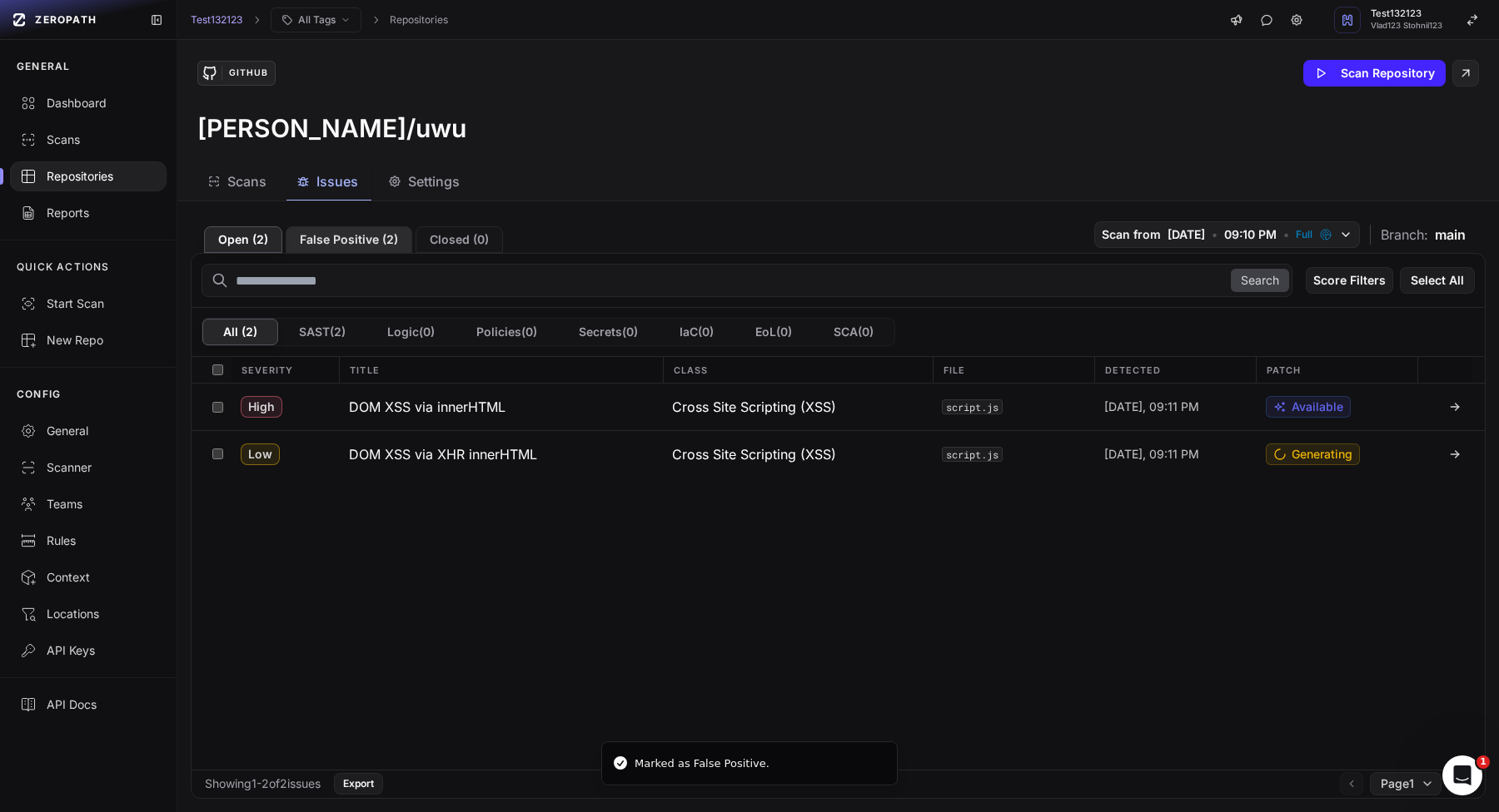
click at [340, 233] on button "False Positive ( 2 )" at bounding box center [349, 239] width 127 height 26
click at [578, 425] on button "Reflected/DOM XSS via innerHTML" at bounding box center [500, 406] width 323 height 46
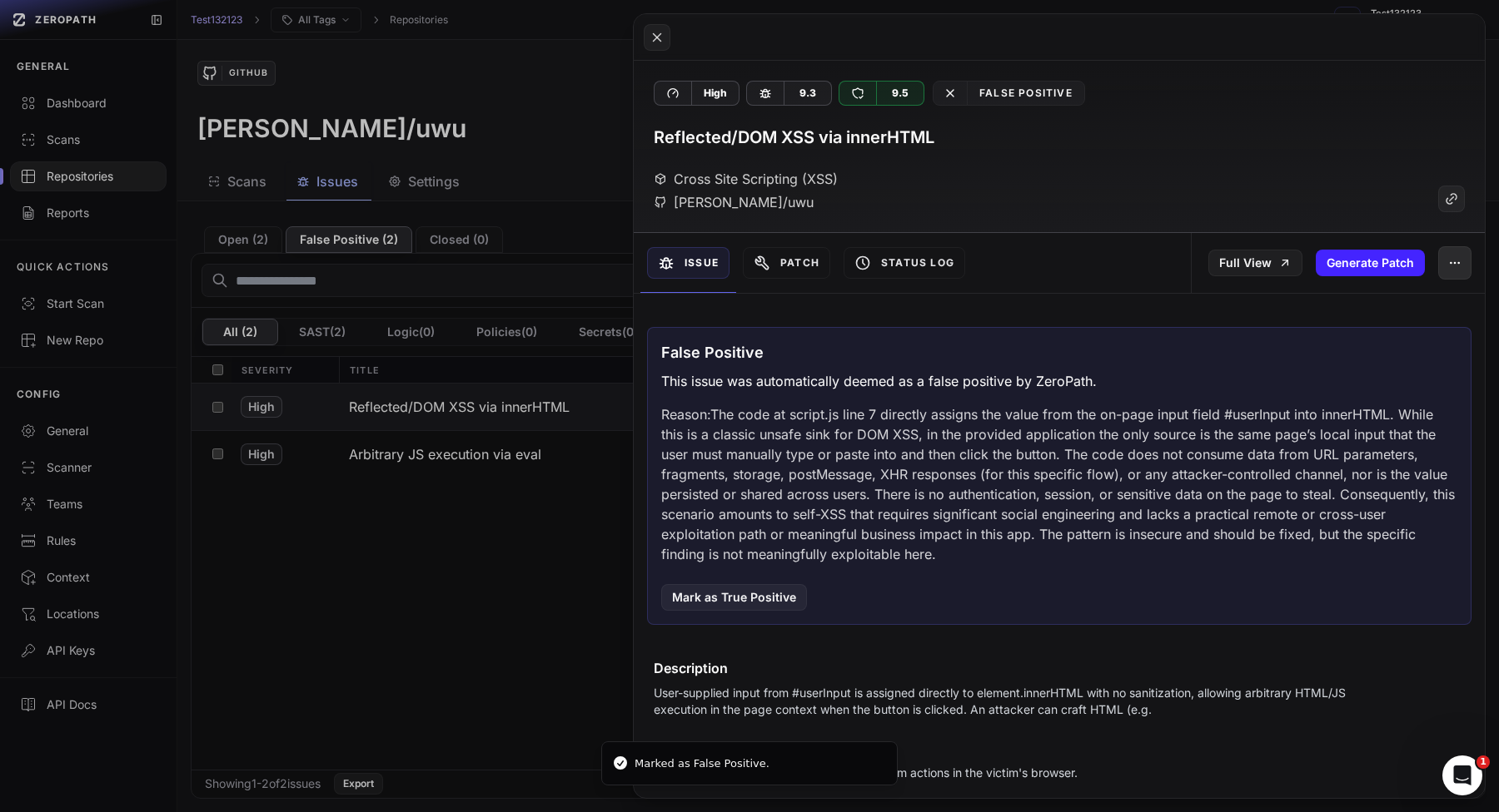
click at [1455, 267] on icon "button" at bounding box center [1455, 263] width 13 height 13
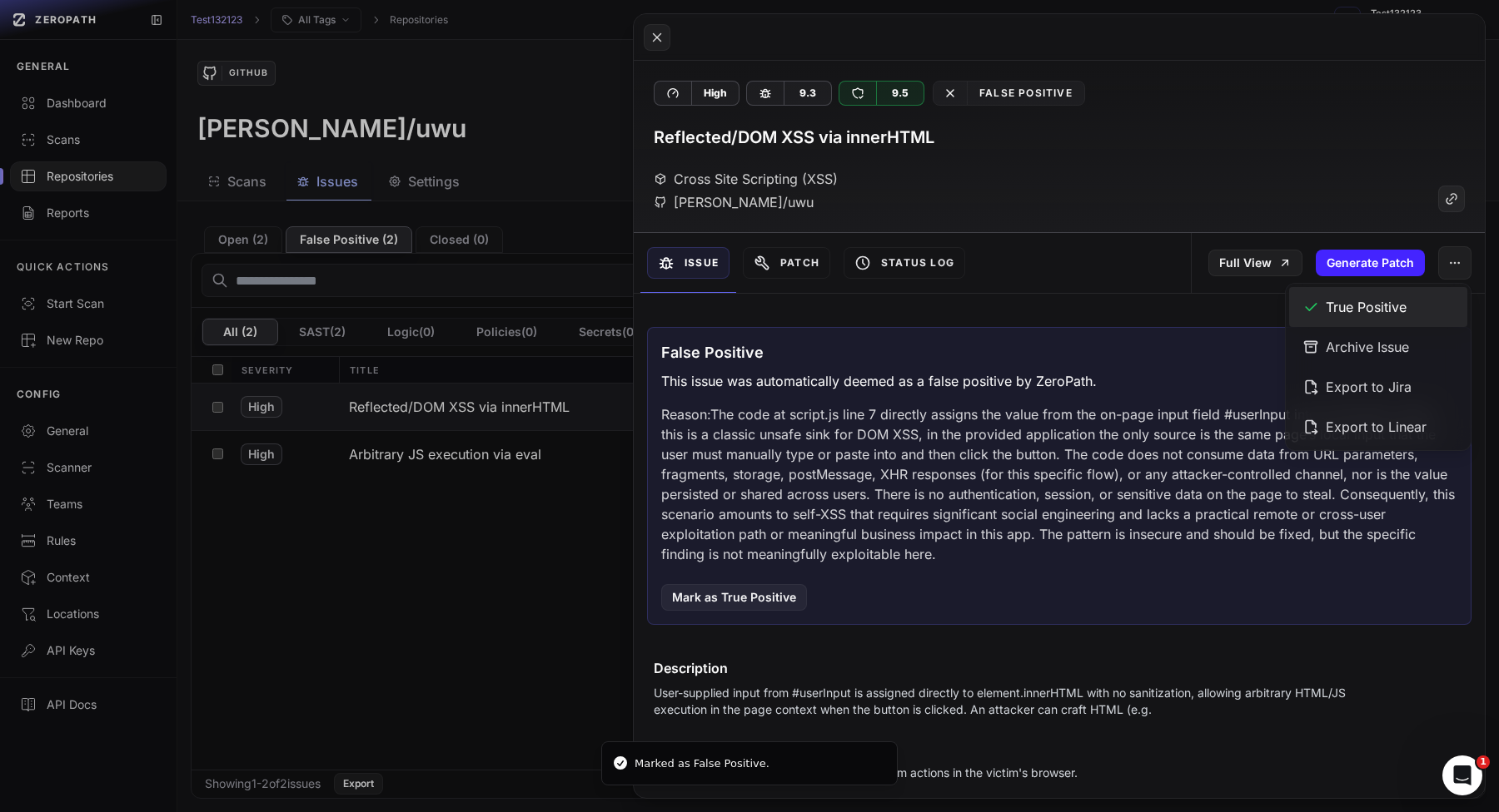
click at [1385, 303] on div "True Positive" at bounding box center [1378, 307] width 178 height 40
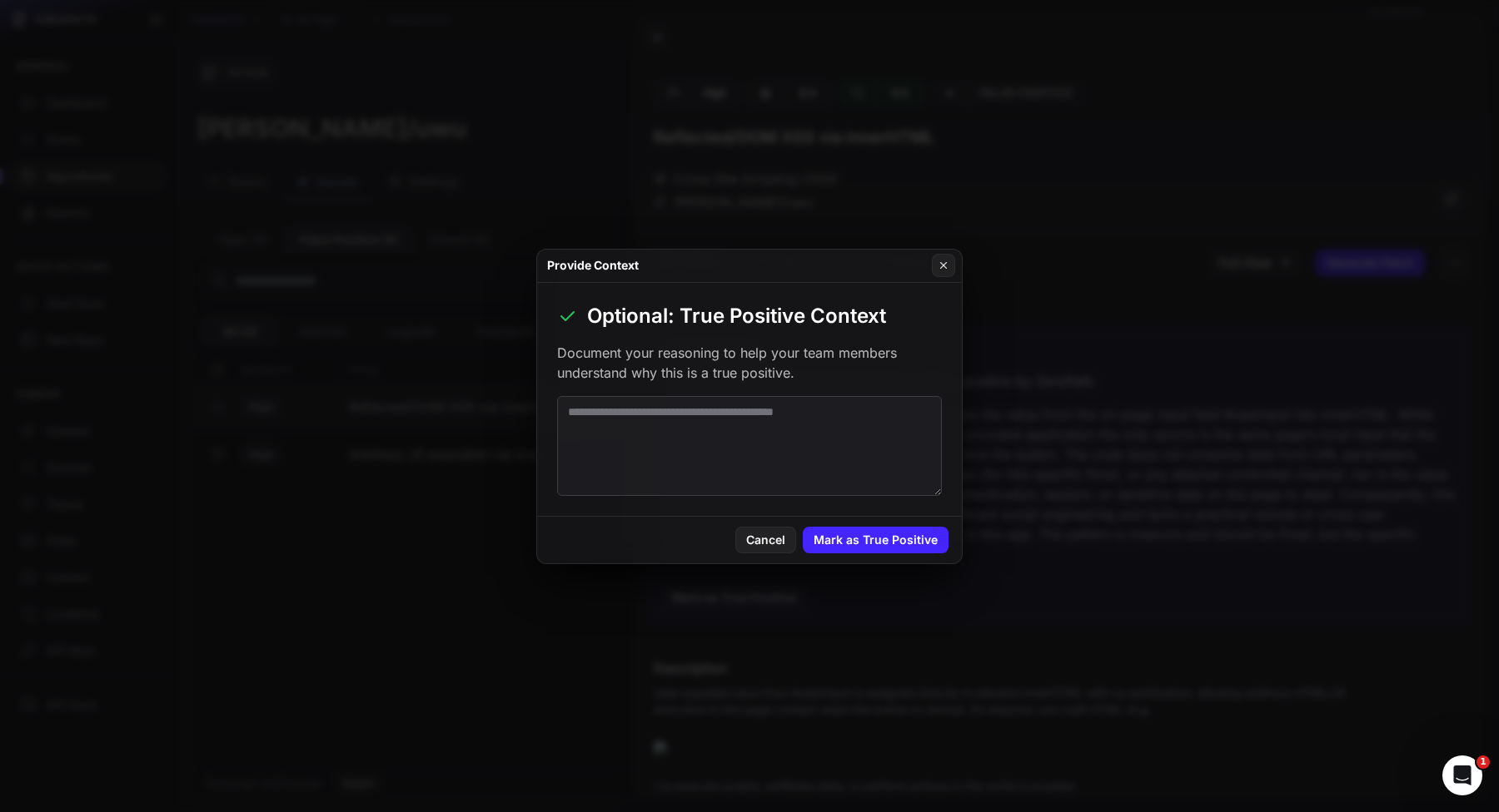
click at [1385, 303] on button at bounding box center [749, 406] width 1499 height 812
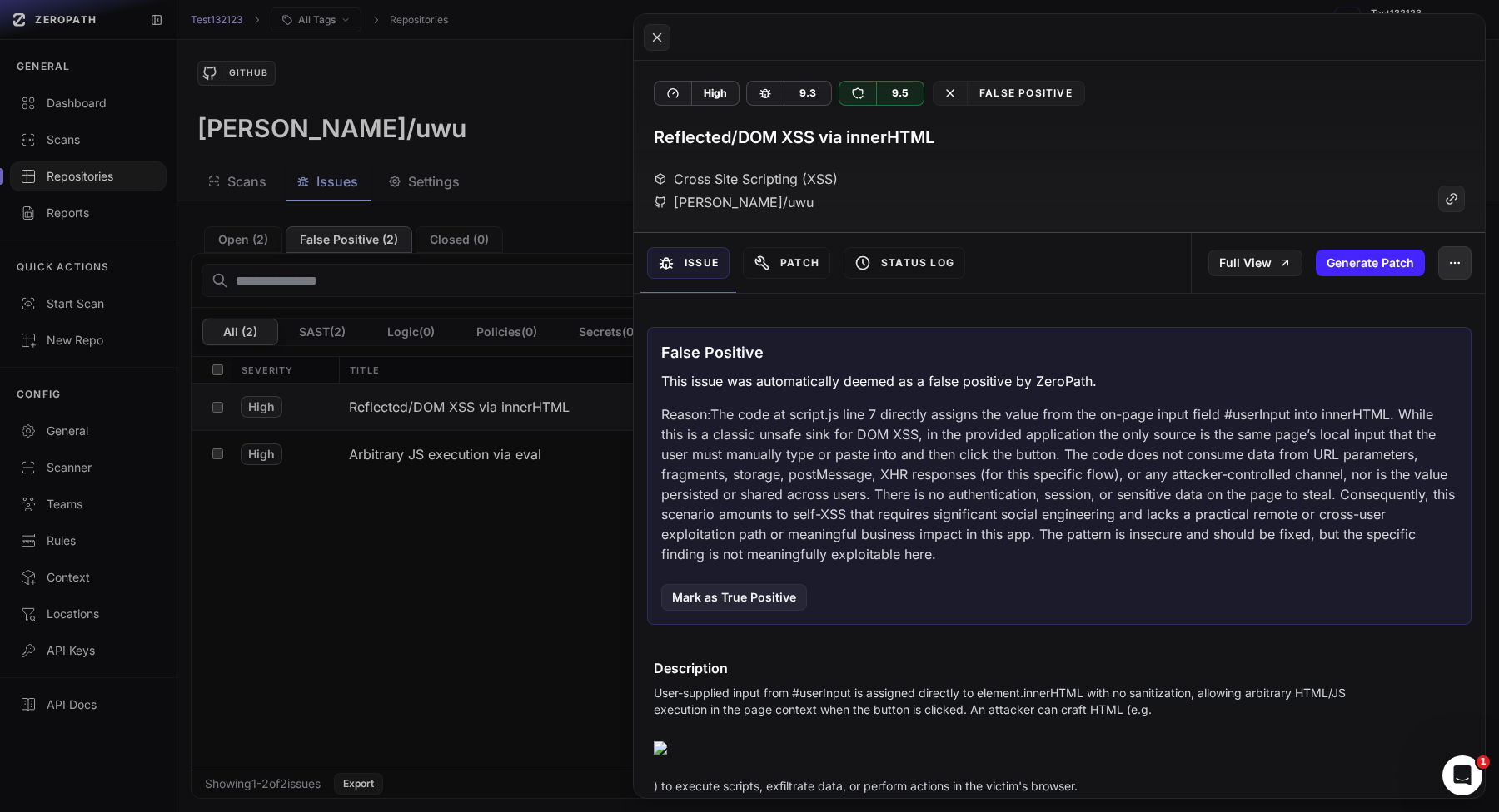
click at [1442, 262] on button "button" at bounding box center [1454, 263] width 33 height 33
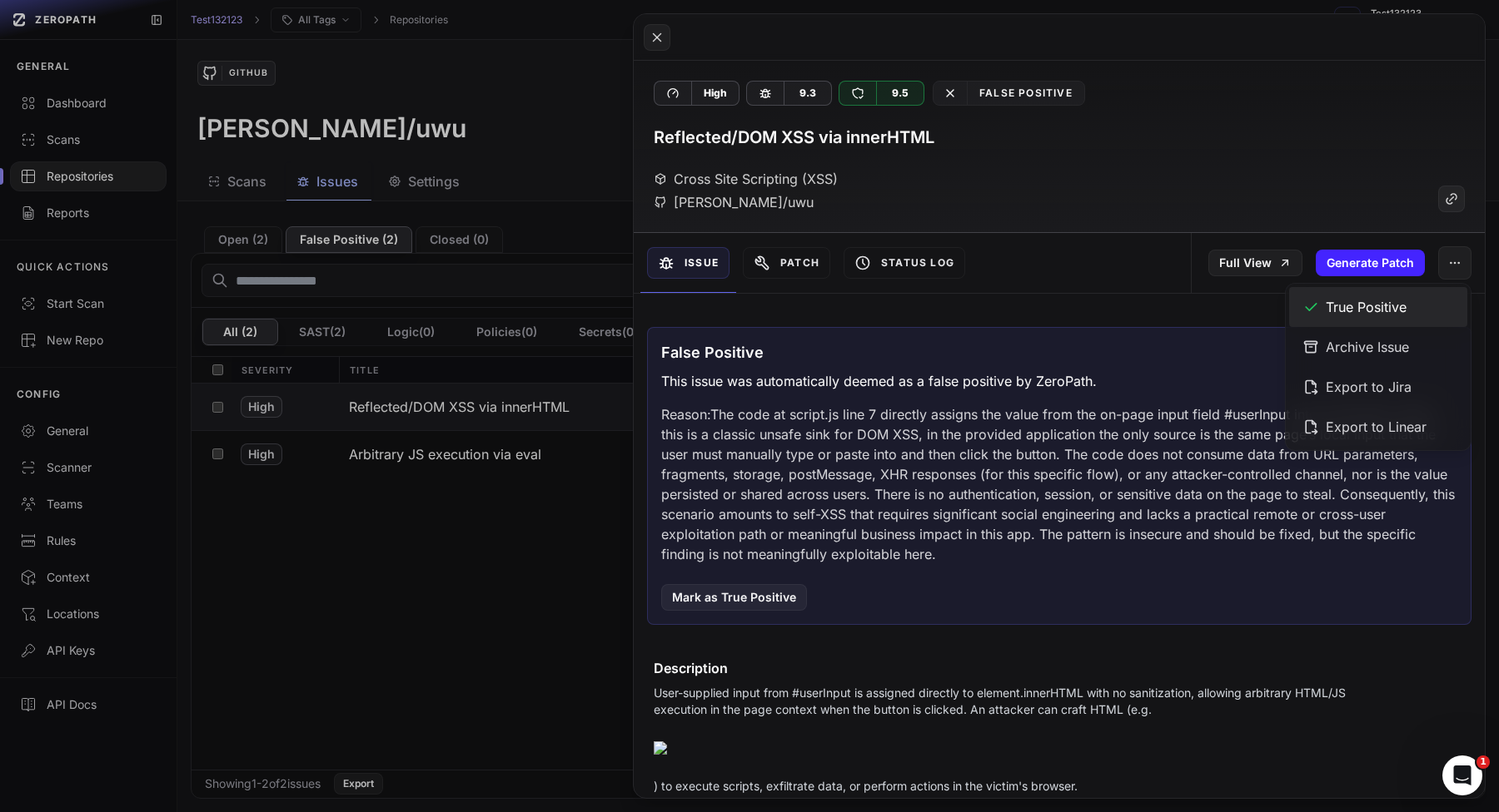
click at [1406, 305] on div "True Positive" at bounding box center [1378, 307] width 178 height 40
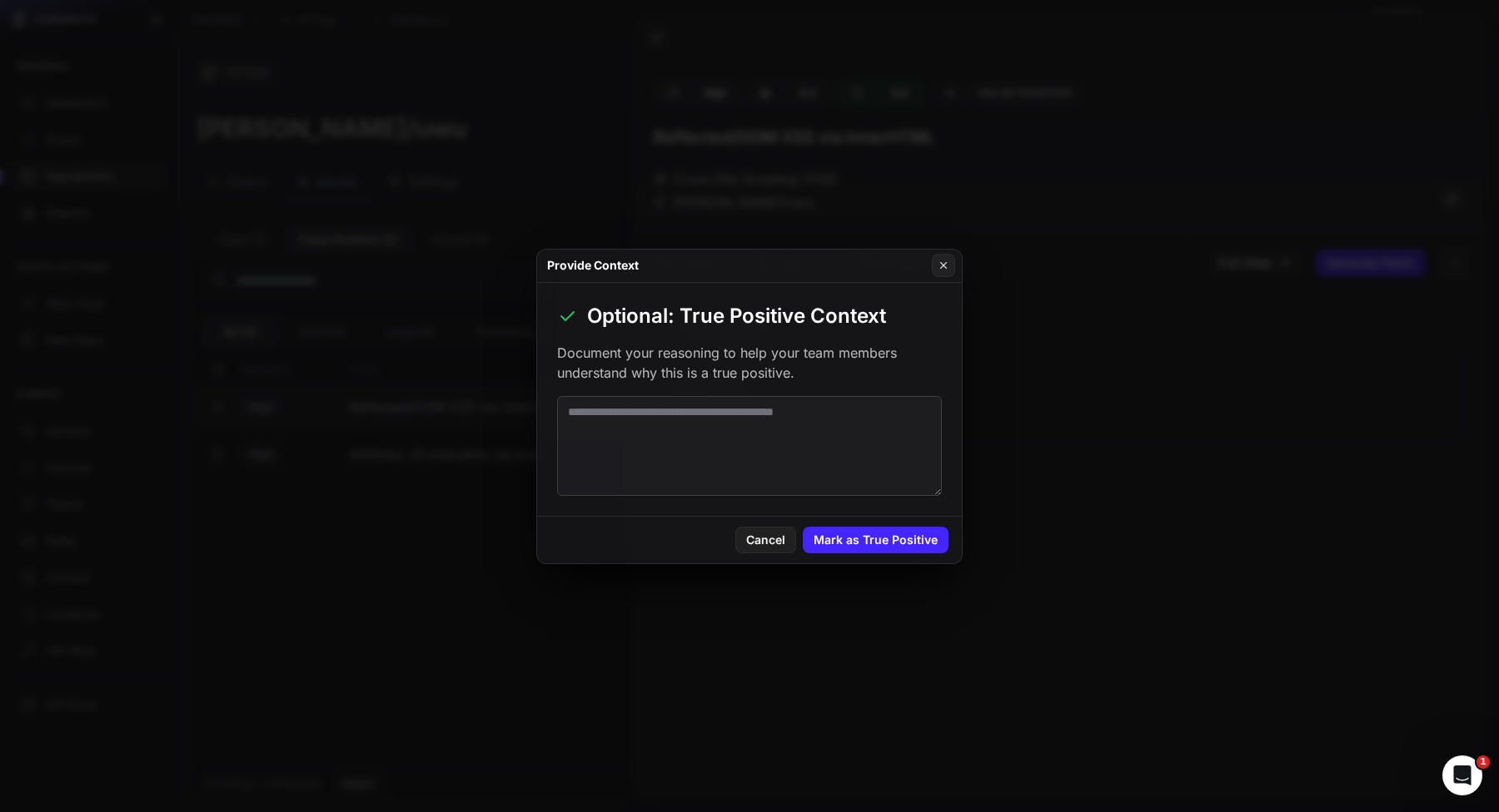
click at [746, 444] on textarea at bounding box center [749, 446] width 385 height 100
type textarea "*****"
click at [894, 534] on button "Mark as True Positive" at bounding box center [876, 540] width 146 height 26
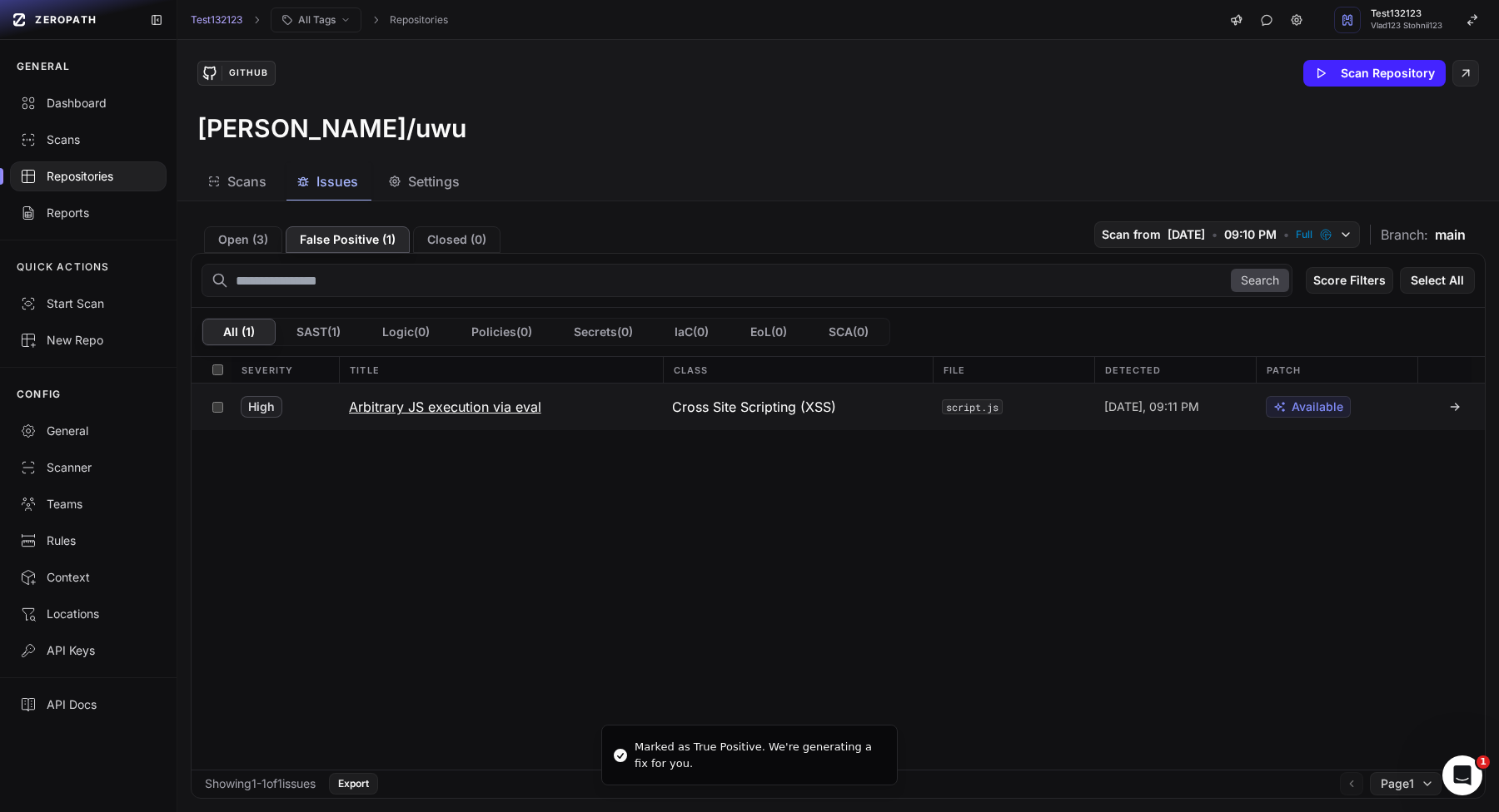
click at [647, 403] on button "Arbitrary JS execution via eval" at bounding box center [500, 406] width 323 height 46
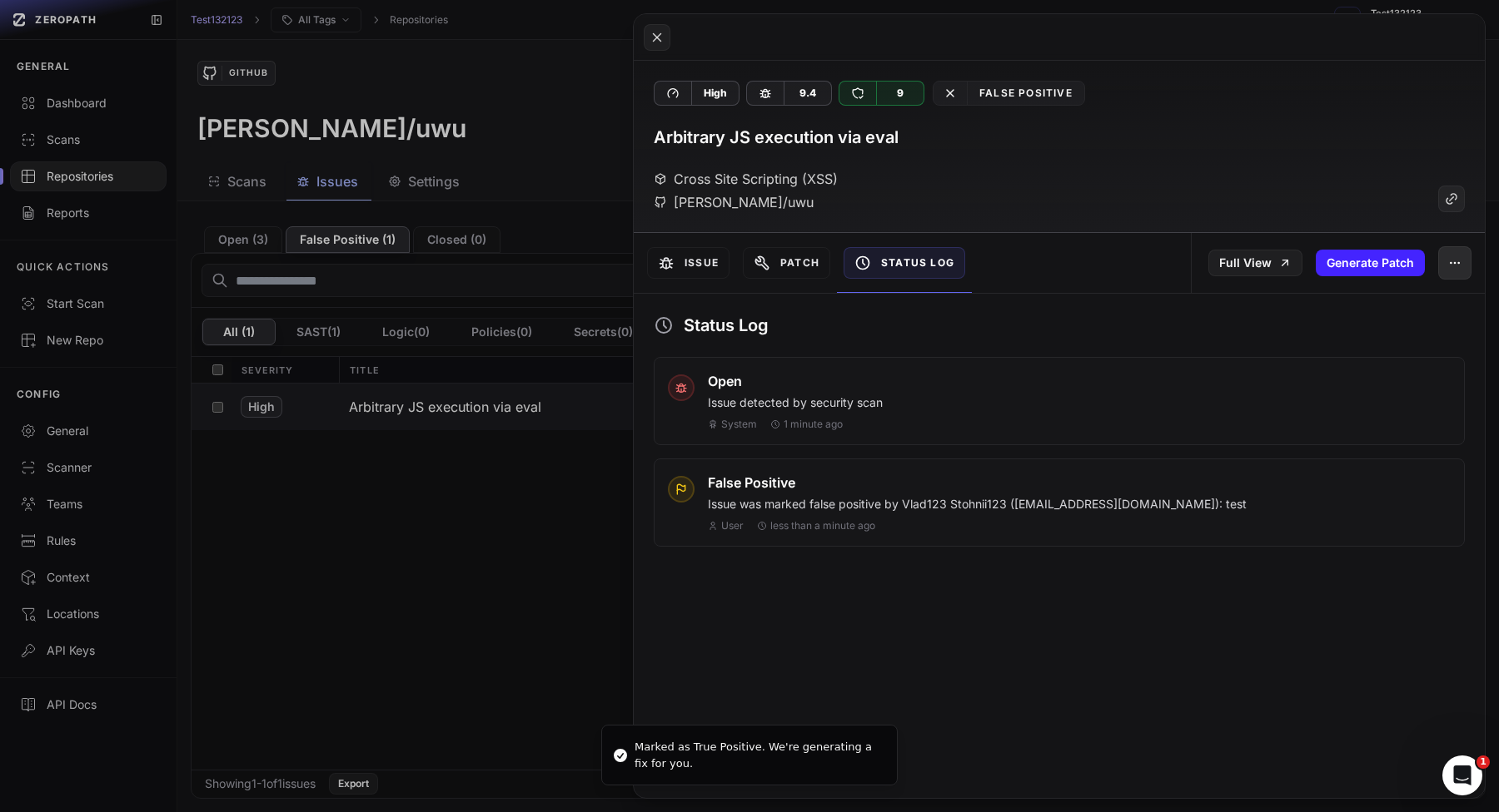
click at [1456, 257] on icon "button" at bounding box center [1455, 263] width 13 height 13
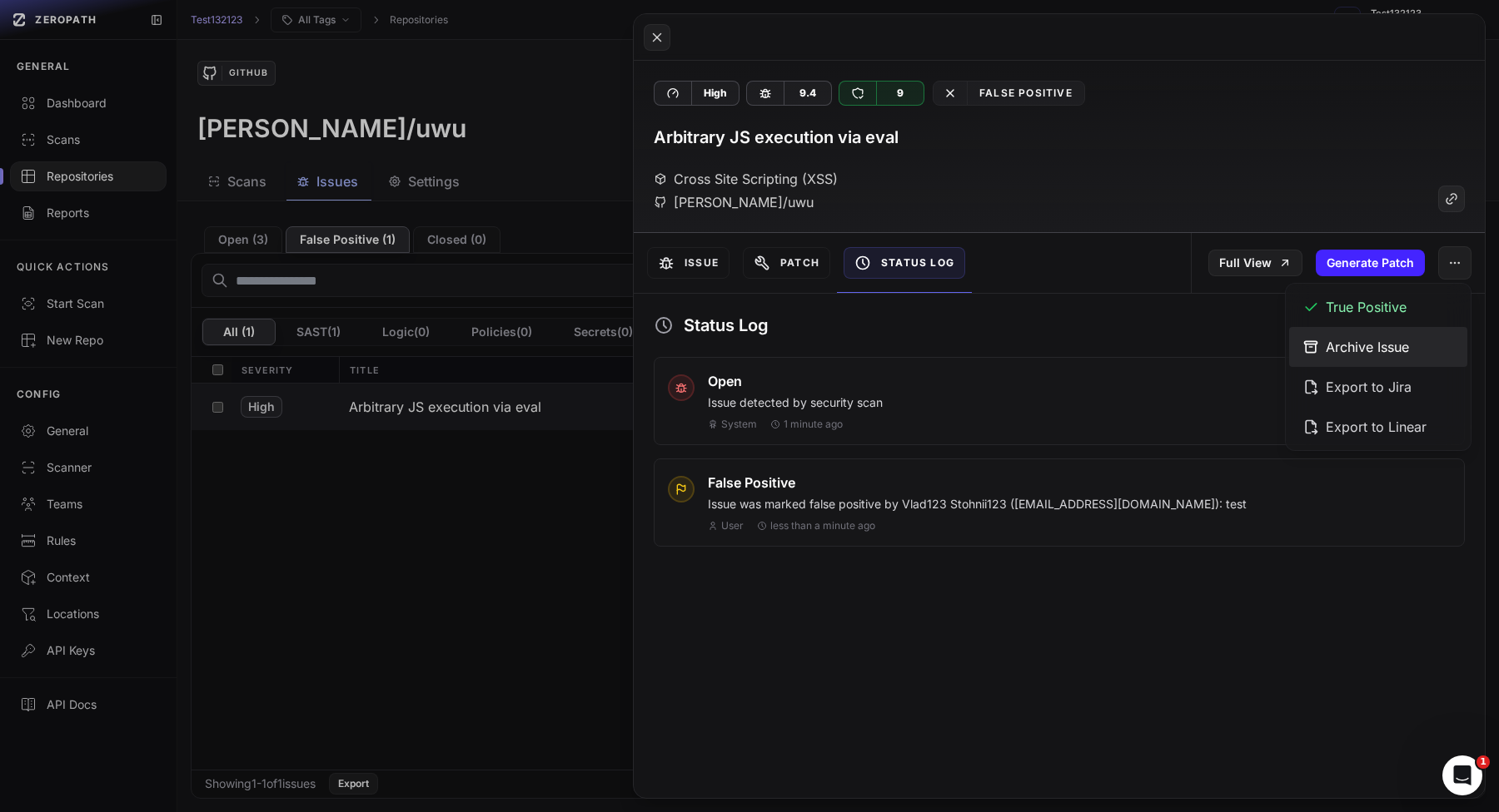
click at [1364, 345] on div "Archive Issue" at bounding box center [1378, 347] width 178 height 40
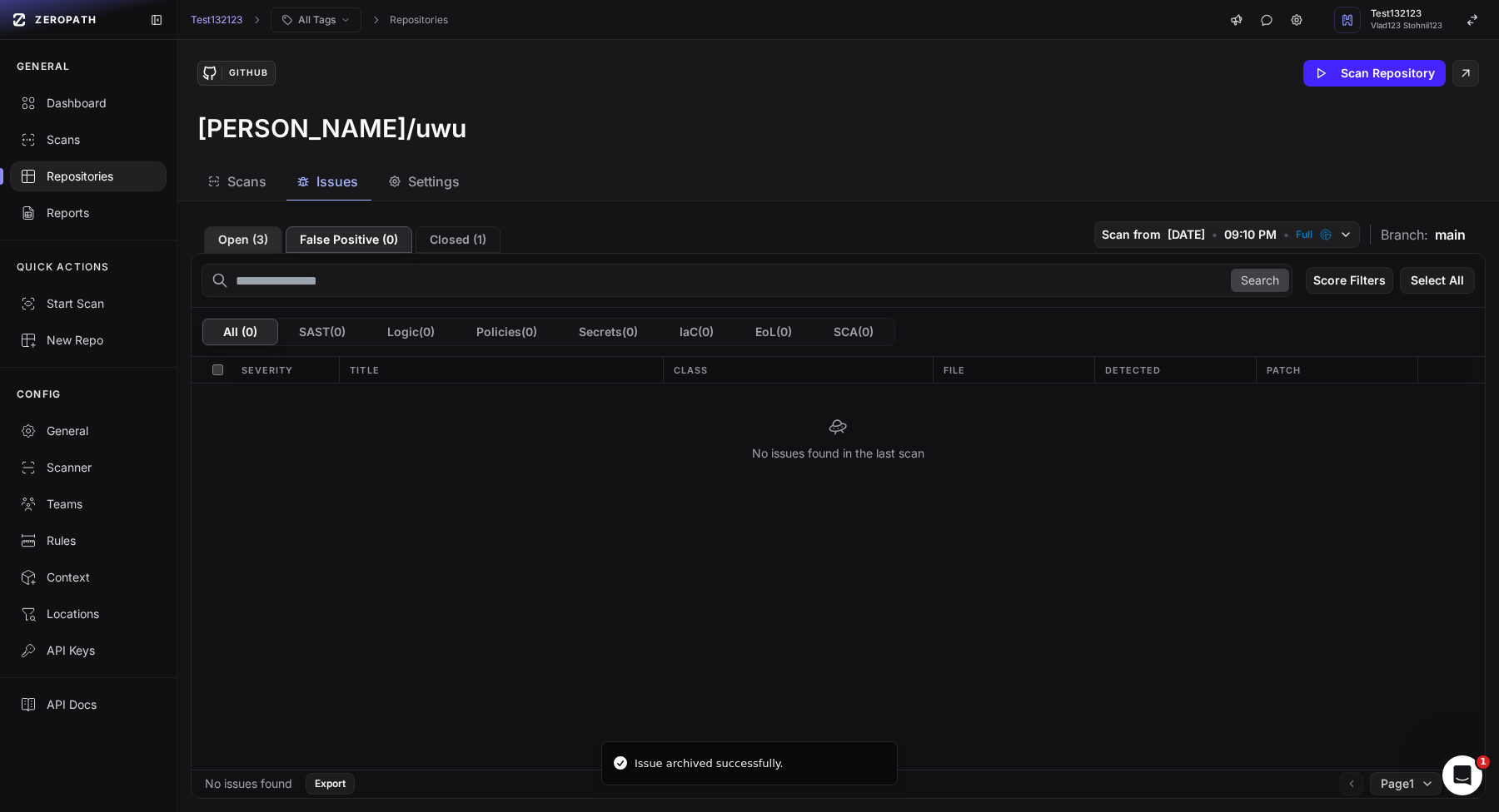
click at [250, 240] on button "Open ( 3 )" at bounding box center [243, 239] width 78 height 26
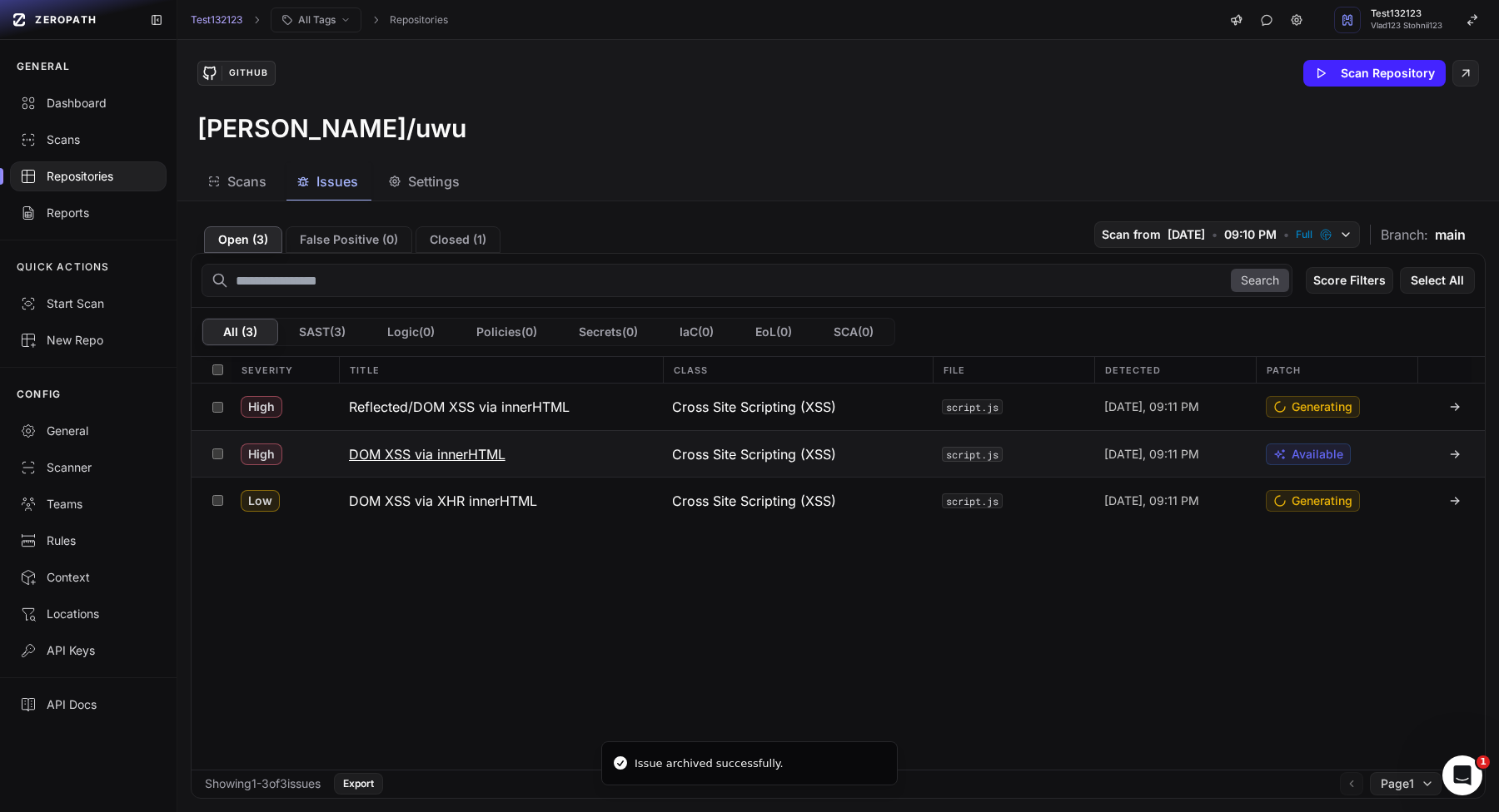
click at [462, 460] on h3 "DOM XSS via innerHTML" at bounding box center [427, 454] width 156 height 20
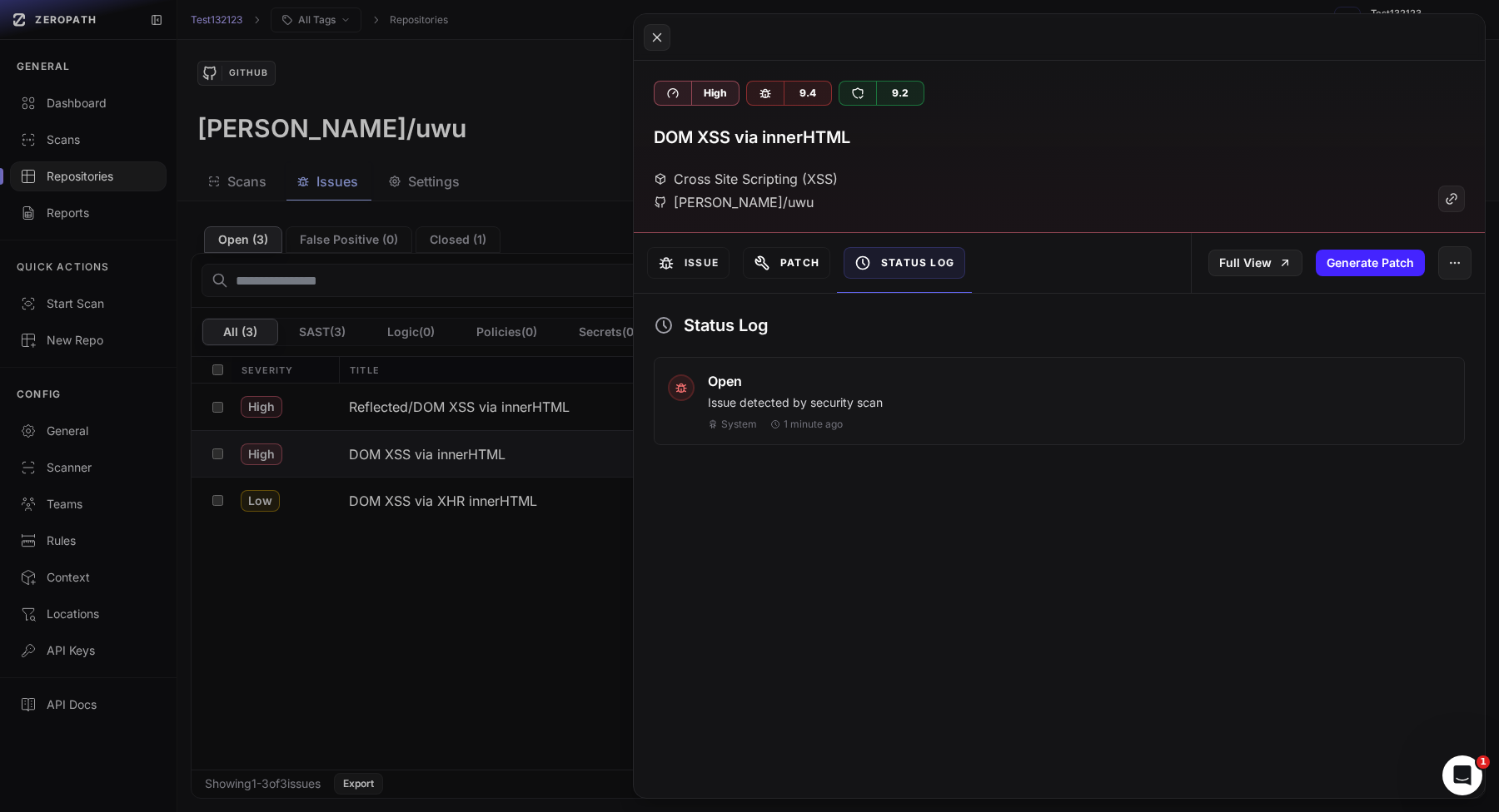
click at [800, 265] on button "Patch" at bounding box center [786, 262] width 87 height 31
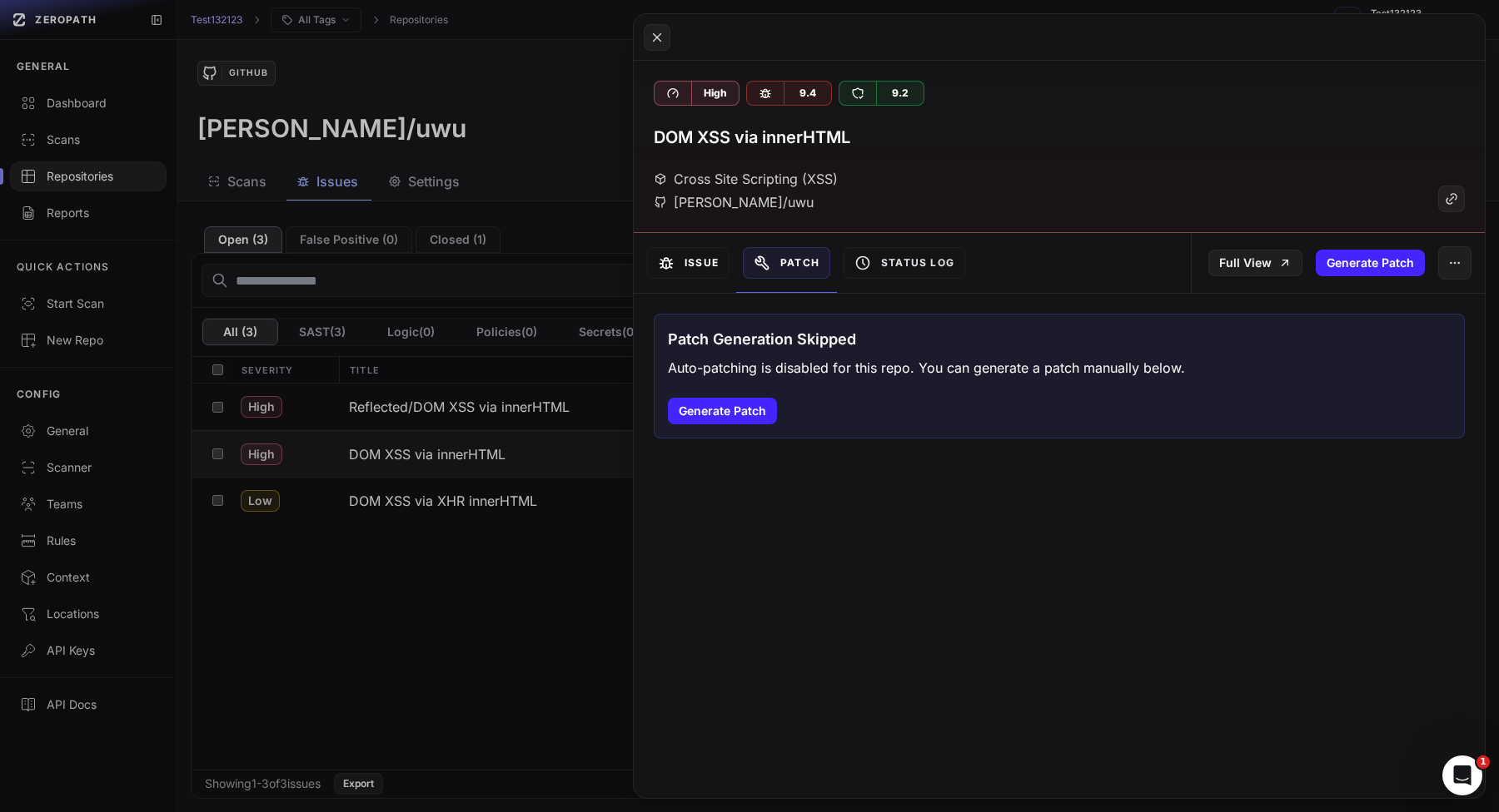
click at [687, 269] on button "Issue" at bounding box center [688, 262] width 82 height 31
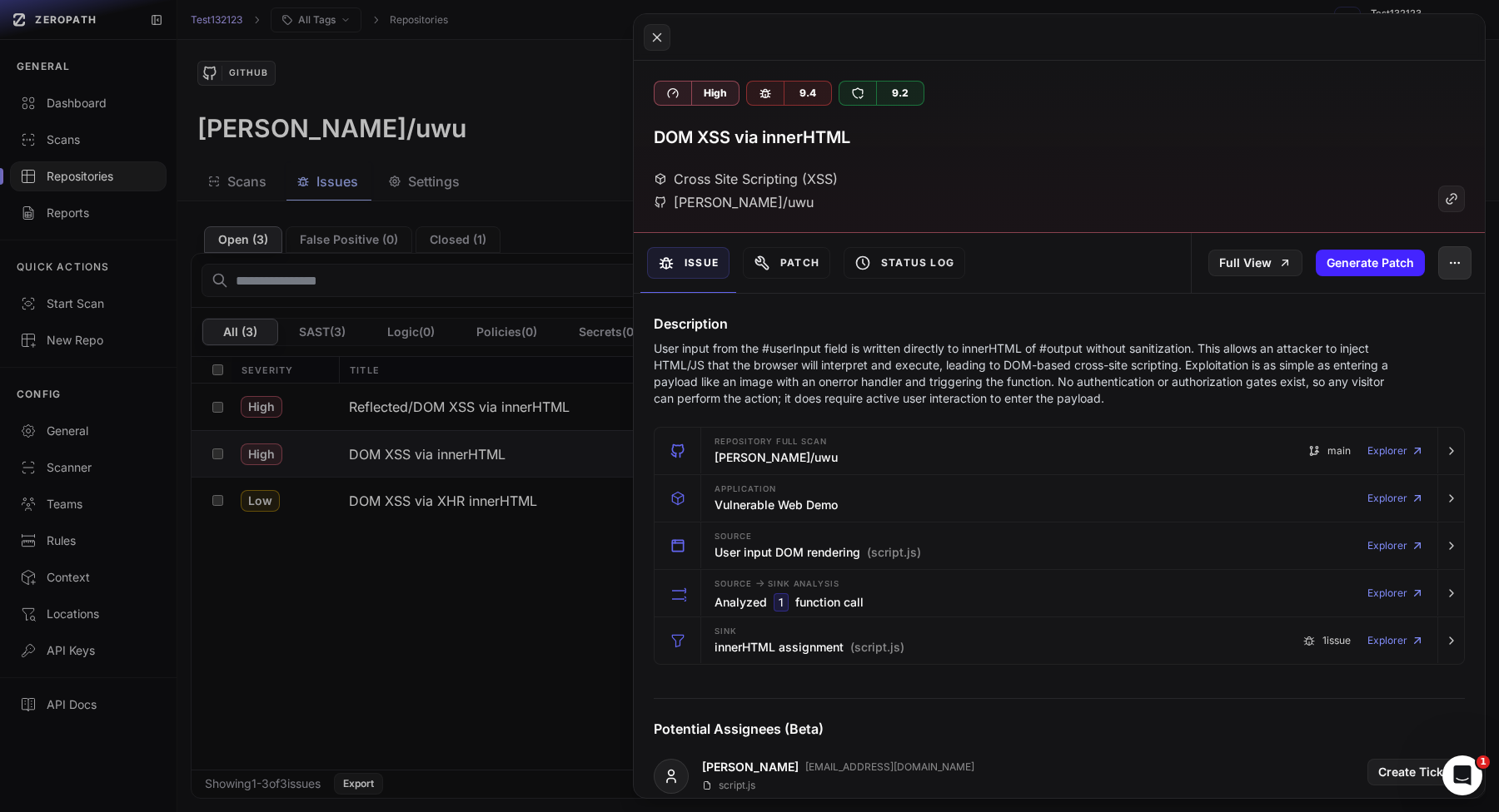
click at [1460, 260] on button "button" at bounding box center [1454, 263] width 33 height 33
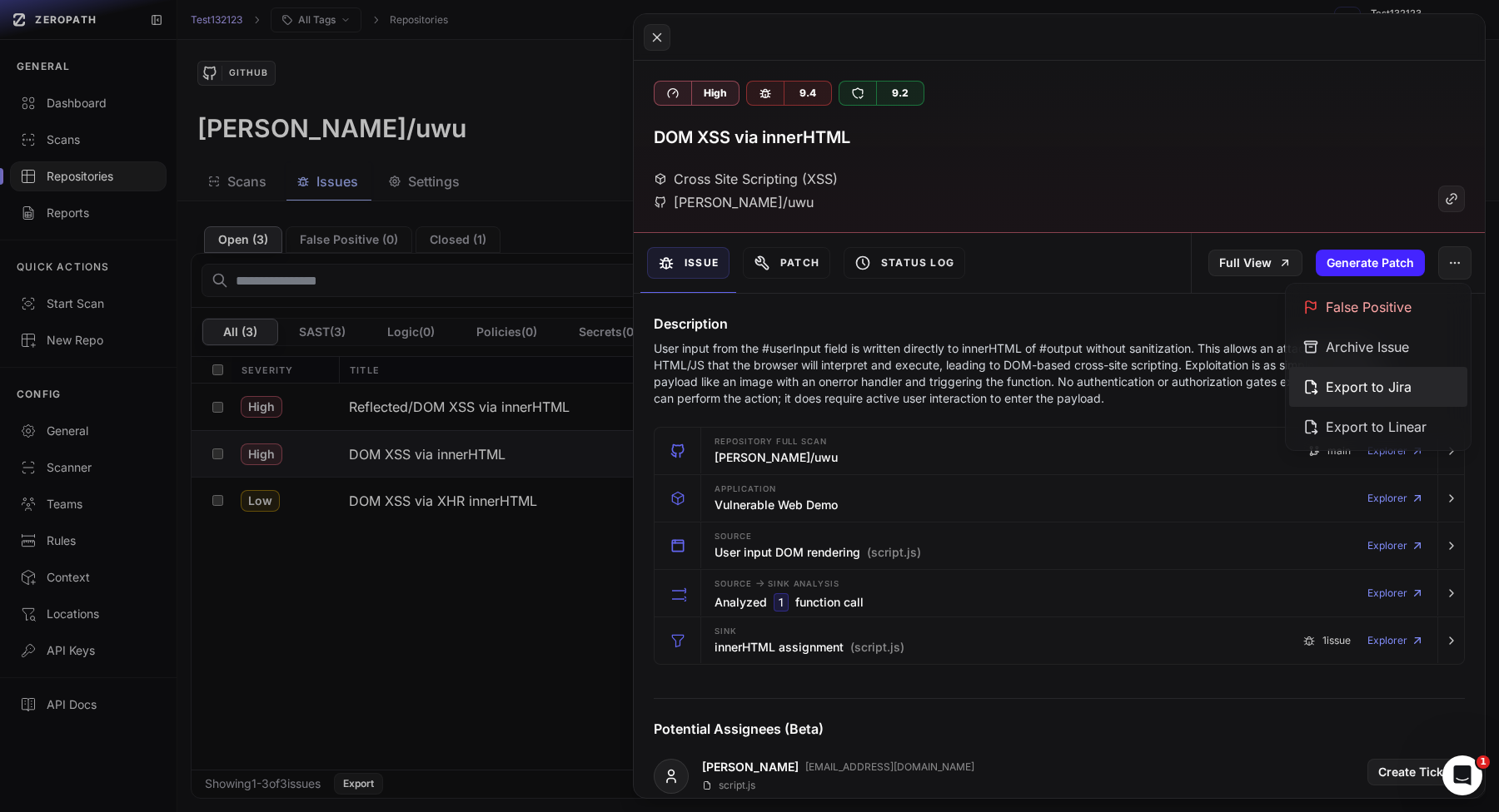
click at [1376, 383] on div "Export to Jira" at bounding box center [1378, 387] width 178 height 40
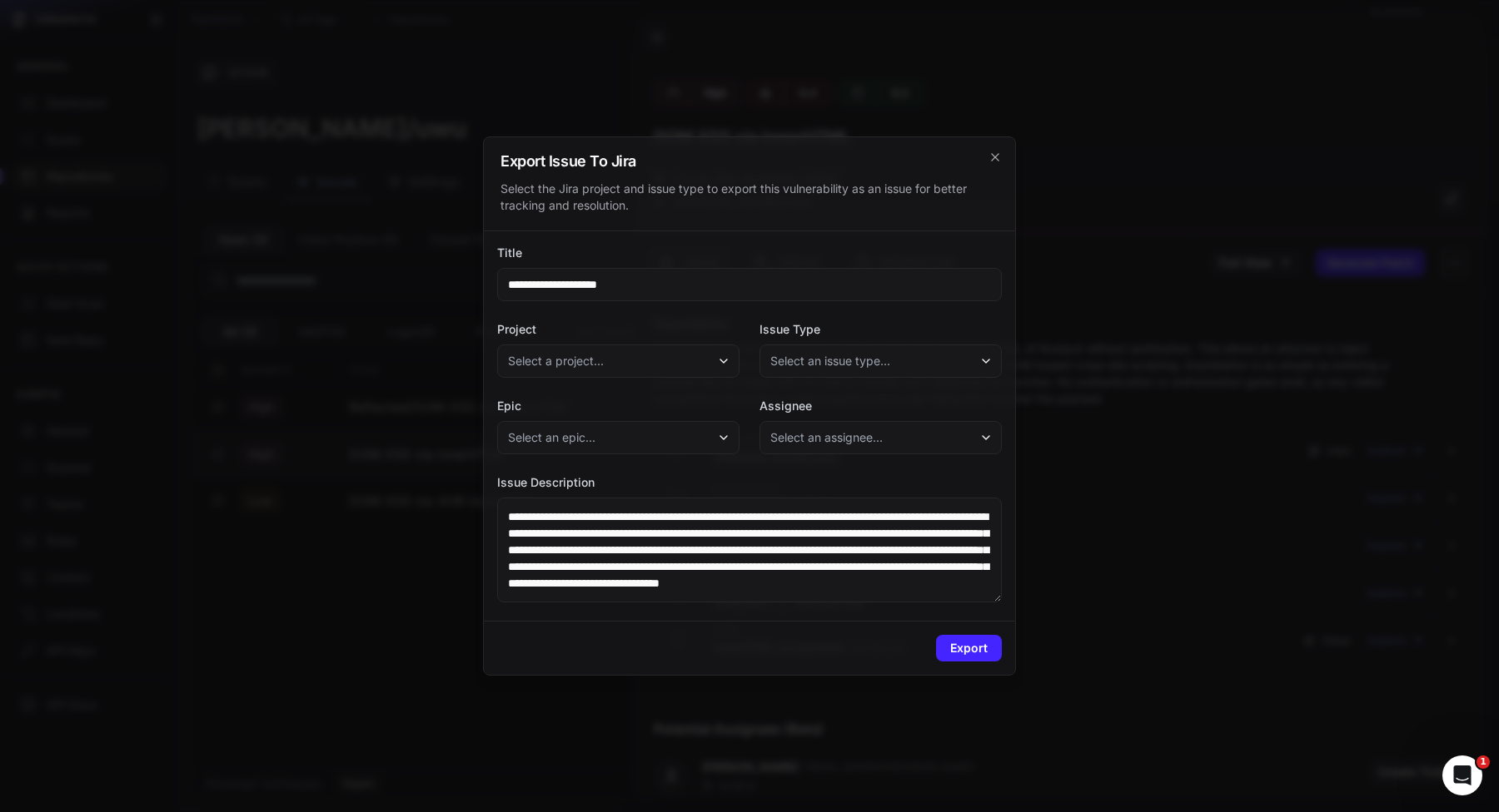
click at [717, 355] on icon "button" at bounding box center [723, 361] width 13 height 13
click at [690, 432] on div "Zero Test" at bounding box center [621, 437] width 243 height 30
click at [828, 357] on span "Select an issue type..." at bounding box center [829, 361] width 120 height 17
click at [839, 406] on div "Epic" at bounding box center [880, 407] width 235 height 30
click at [946, 648] on button "Export" at bounding box center [968, 648] width 66 height 26
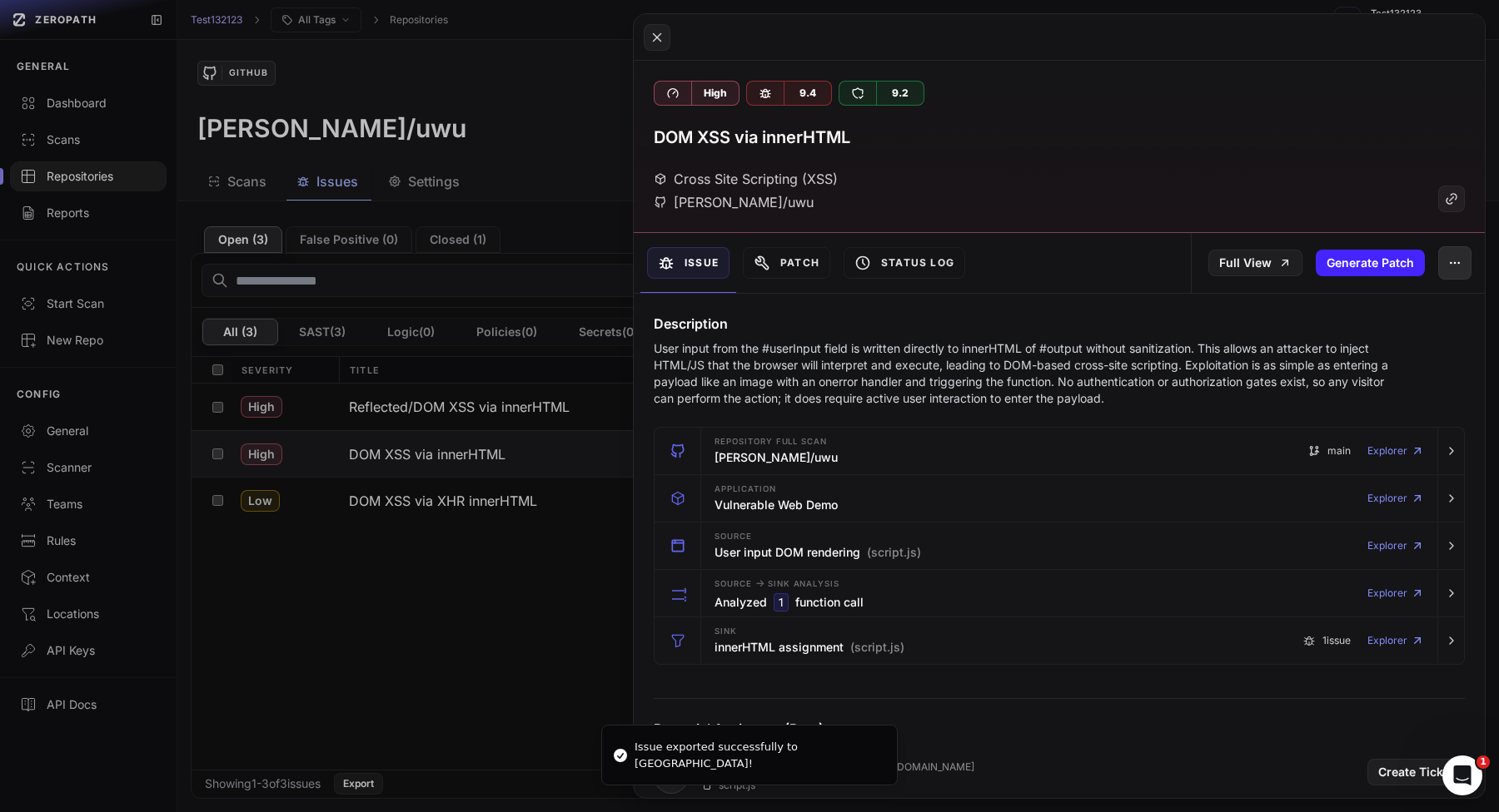
click at [1457, 266] on icon "button" at bounding box center [1455, 263] width 13 height 13
click at [1362, 420] on div "Export to Linear" at bounding box center [1378, 426] width 178 height 40
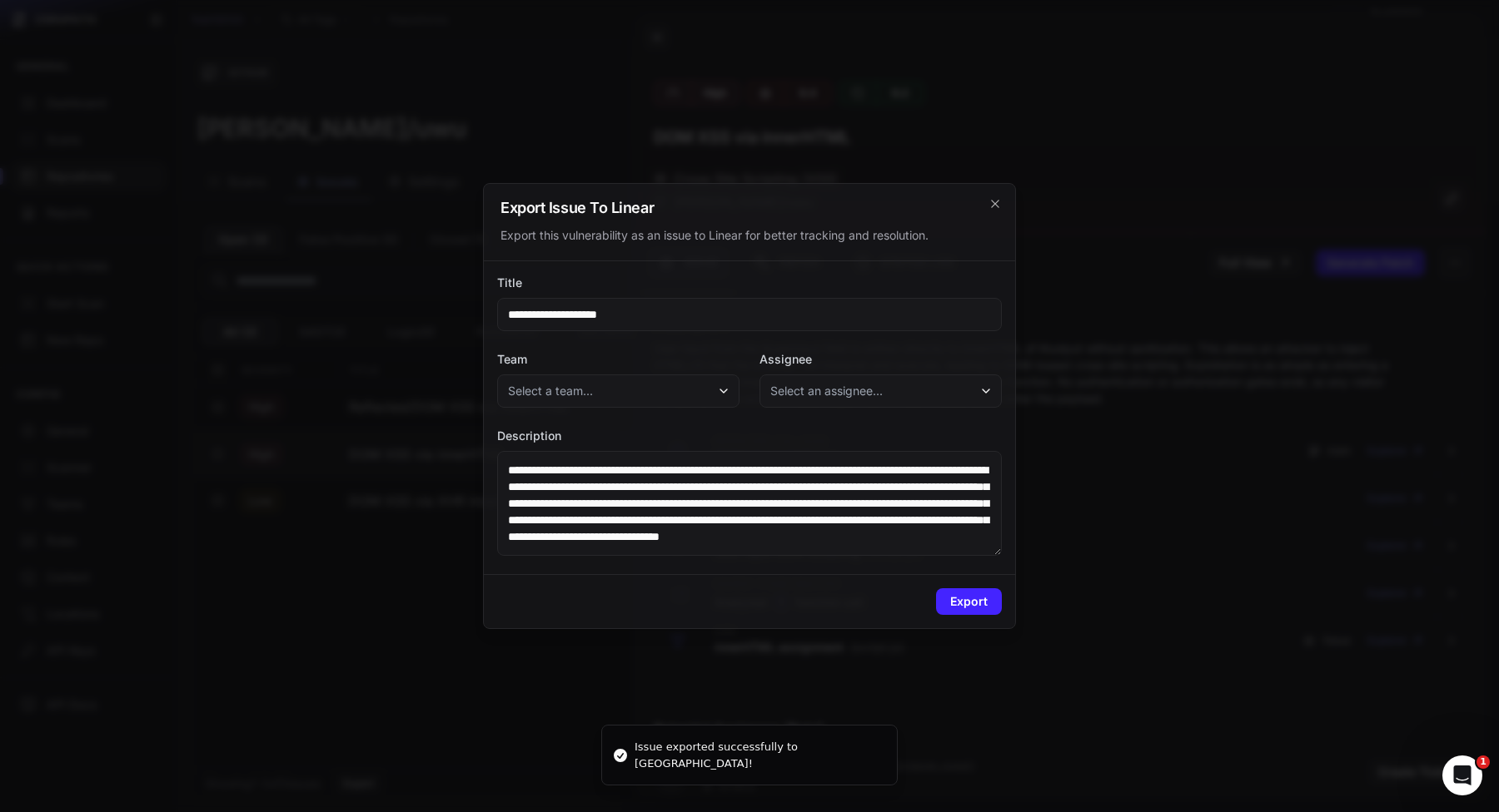
click at [673, 392] on button "Select a team..." at bounding box center [619, 390] width 242 height 33
click at [667, 430] on div "[ NEW ] NewTestTeam" at bounding box center [618, 437] width 235 height 30
click at [849, 392] on span "Select an assignee..." at bounding box center [826, 391] width 113 height 17
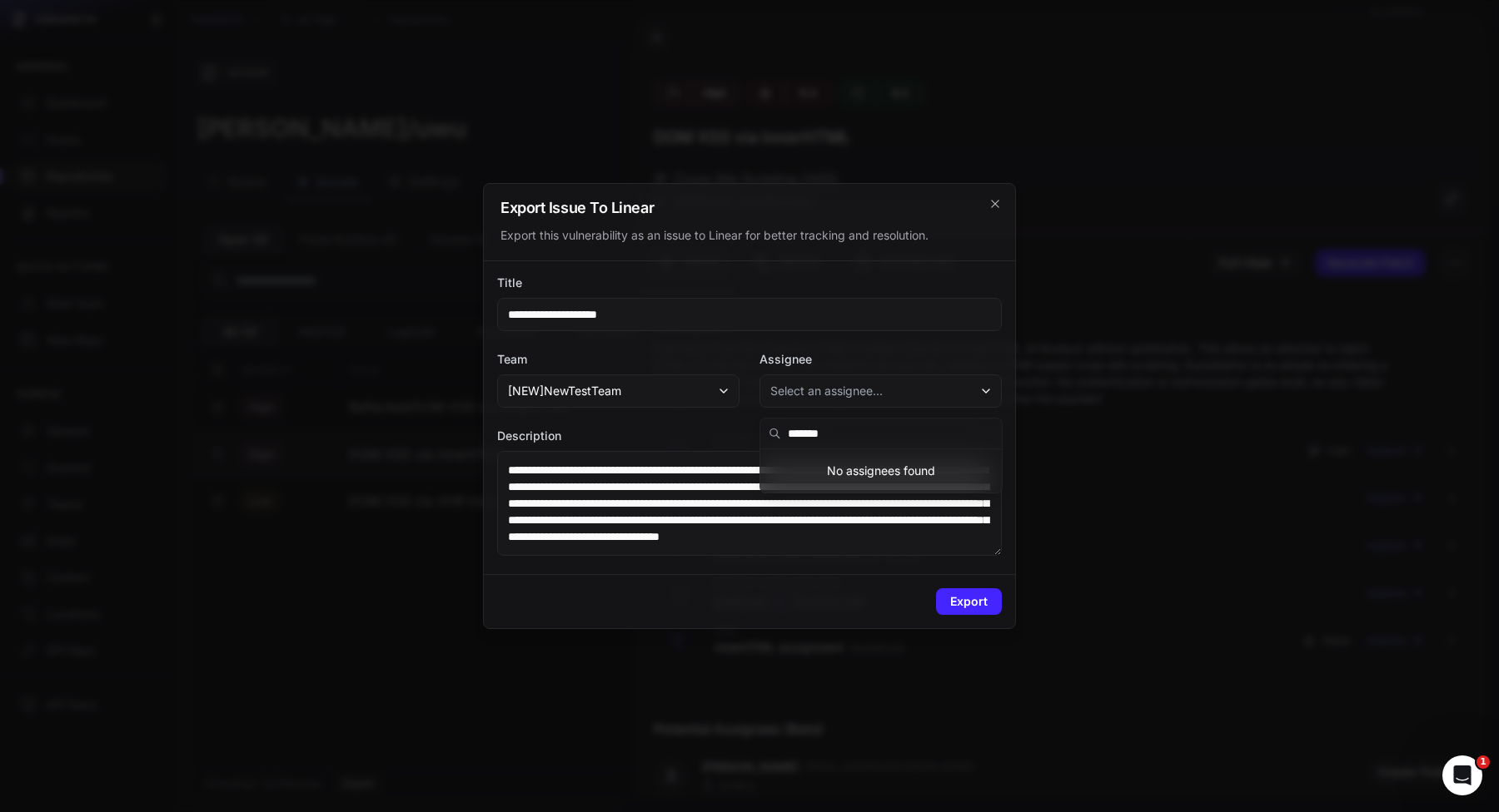
type input "**********"
type textarea "**********"
click at [828, 302] on input "**********" at bounding box center [749, 314] width 504 height 33
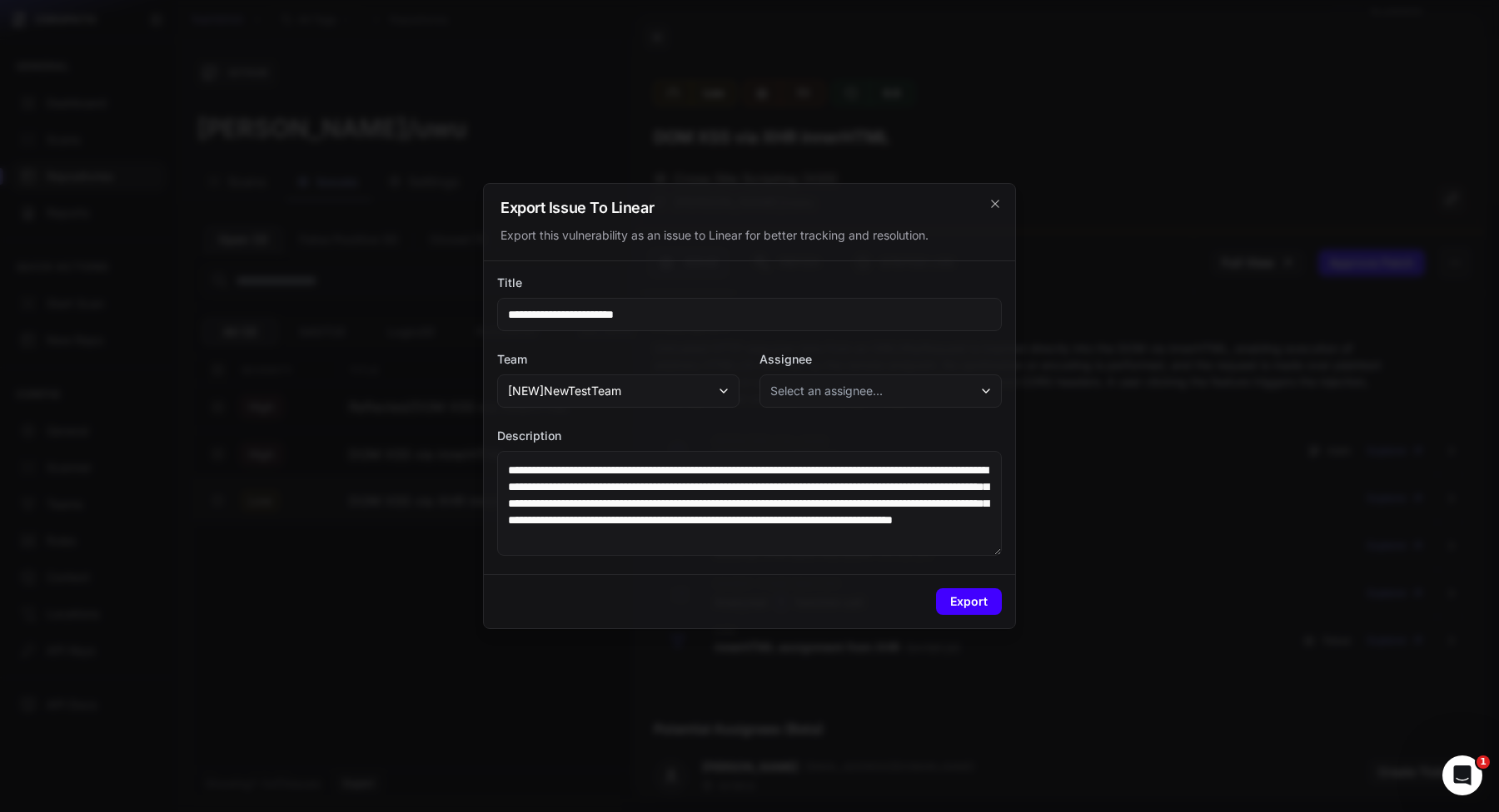
click at [963, 596] on button "Export" at bounding box center [968, 601] width 66 height 26
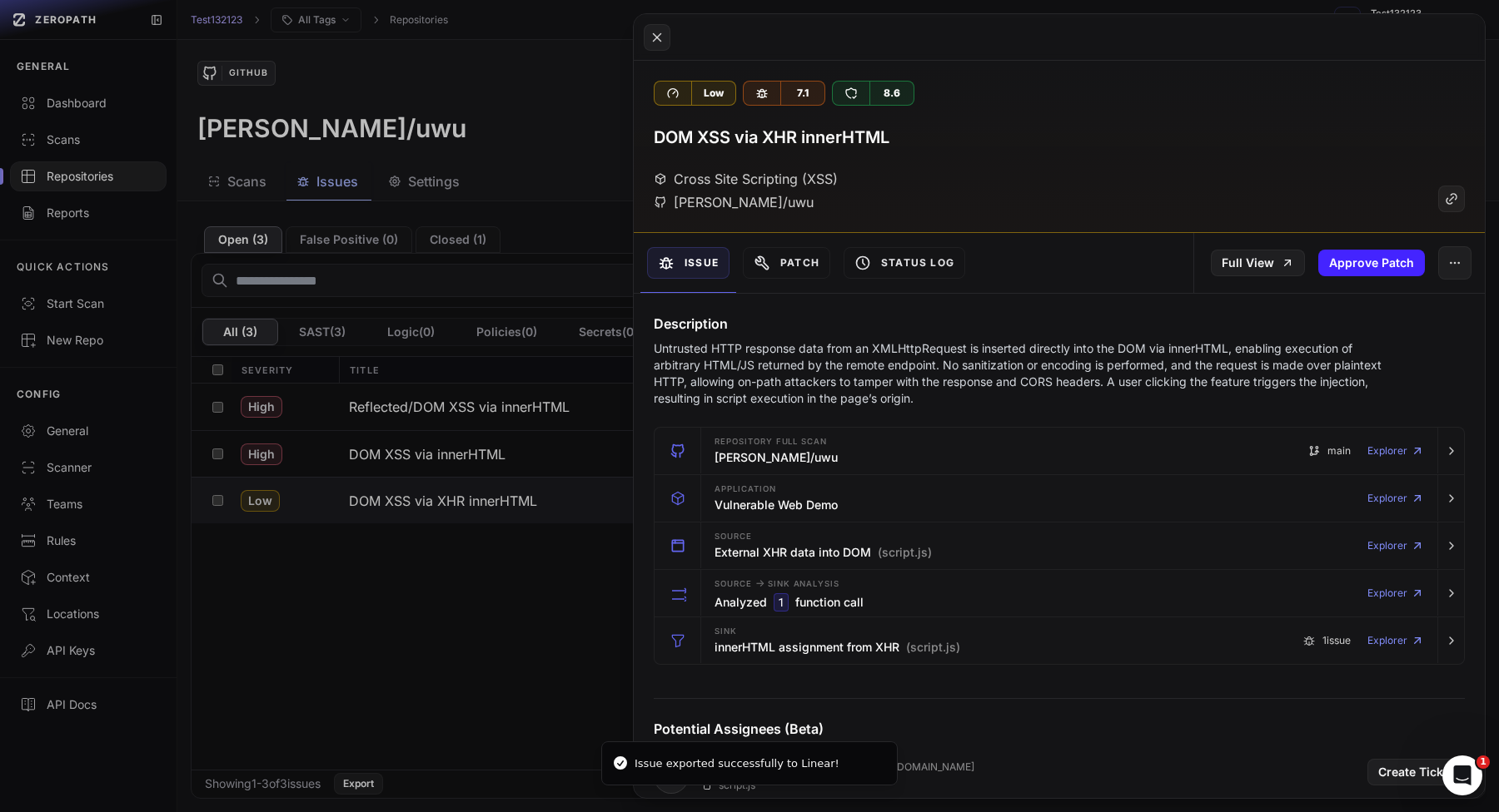
click at [443, 578] on button at bounding box center [749, 406] width 1499 height 812
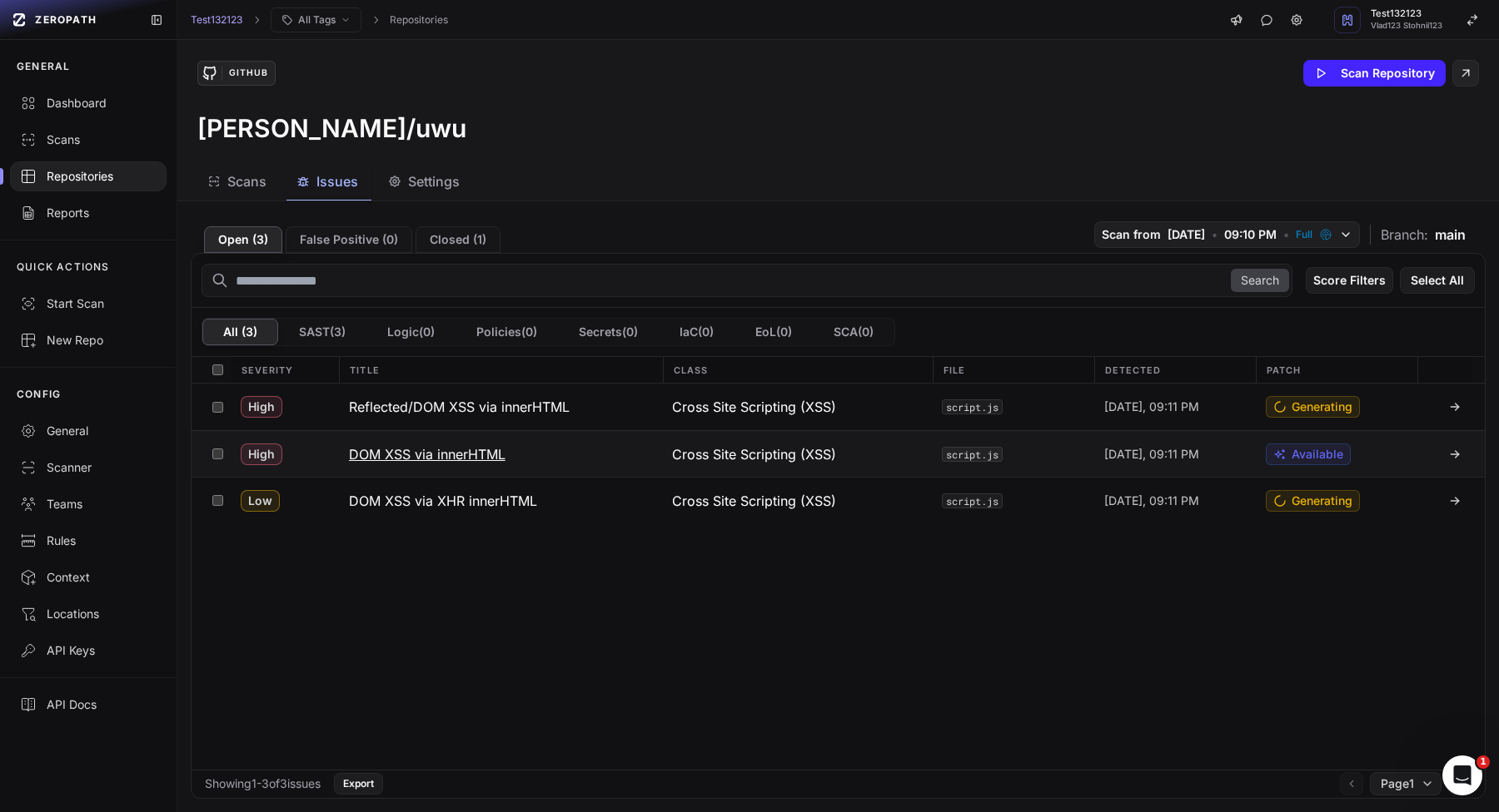
click at [425, 448] on h3 "DOM XSS via innerHTML" at bounding box center [427, 454] width 156 height 20
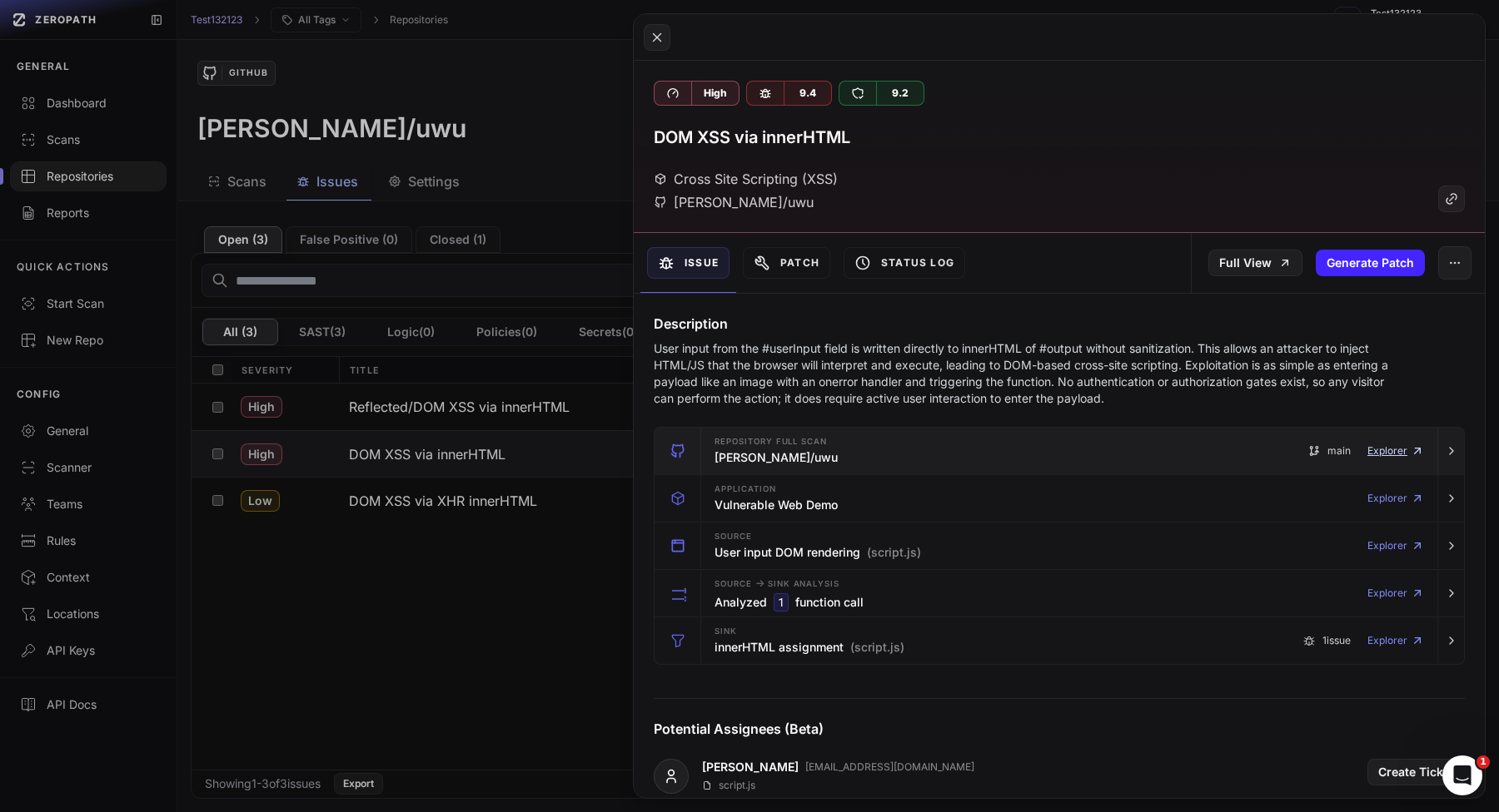
click at [1406, 450] on link "Explorer" at bounding box center [1395, 451] width 57 height 33
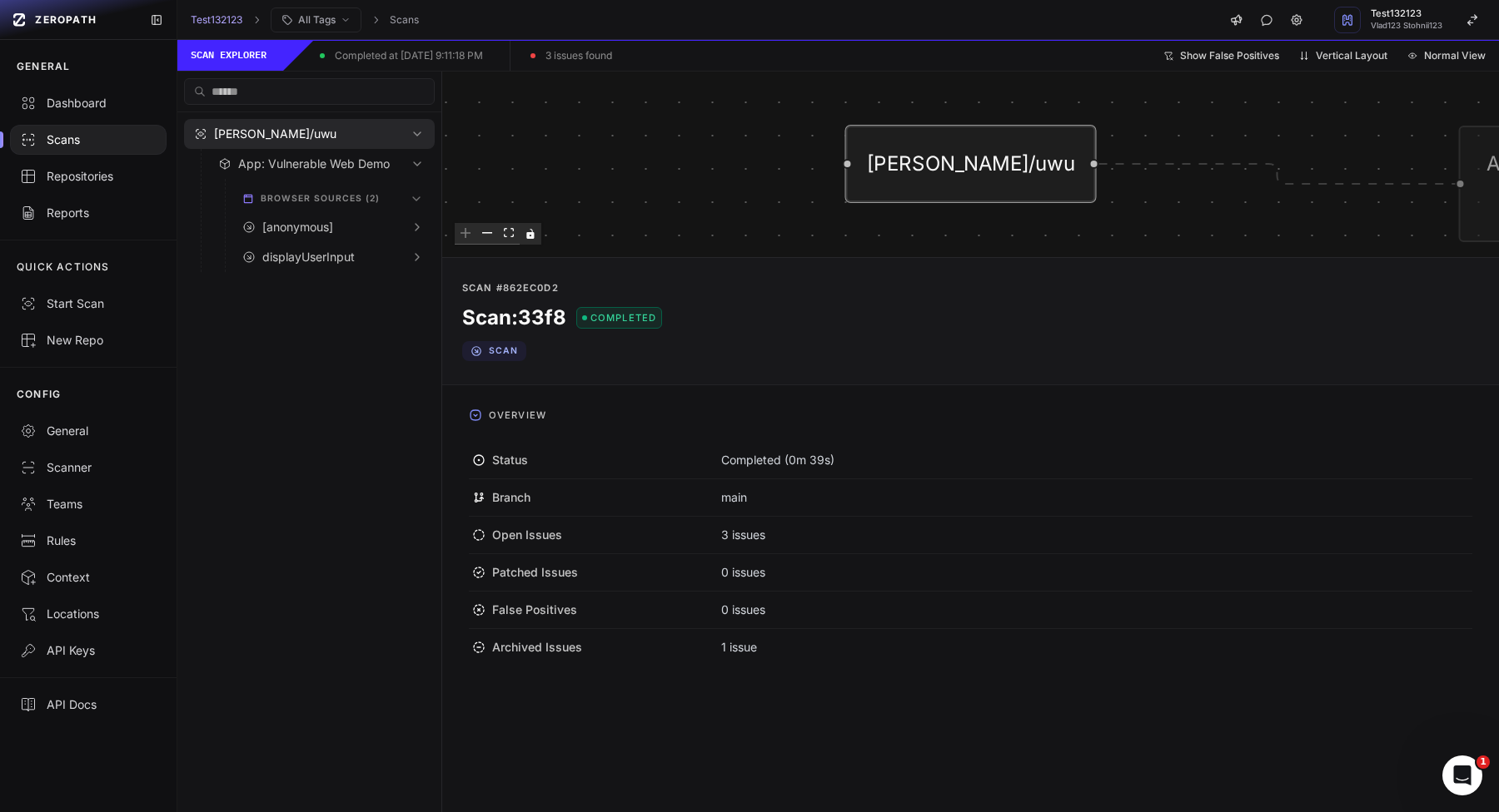
drag, startPoint x: 983, startPoint y: 188, endPoint x: 527, endPoint y: 181, distance: 456.1
click at [530, 181] on div "vlad-stohnii/uwu App: Vulnerable Web Demo [anonymous] Call #1 74ec XMLHttpReque…" at bounding box center [969, 164] width 1056 height 184
drag, startPoint x: 908, startPoint y: 179, endPoint x: 566, endPoint y: 174, distance: 342.0
click at [547, 175] on div "vlad-stohnii/uwu App: Vulnerable Web Demo [anonymous] Call #1 74ec XMLHttpReque…" at bounding box center [969, 164] width 1056 height 184
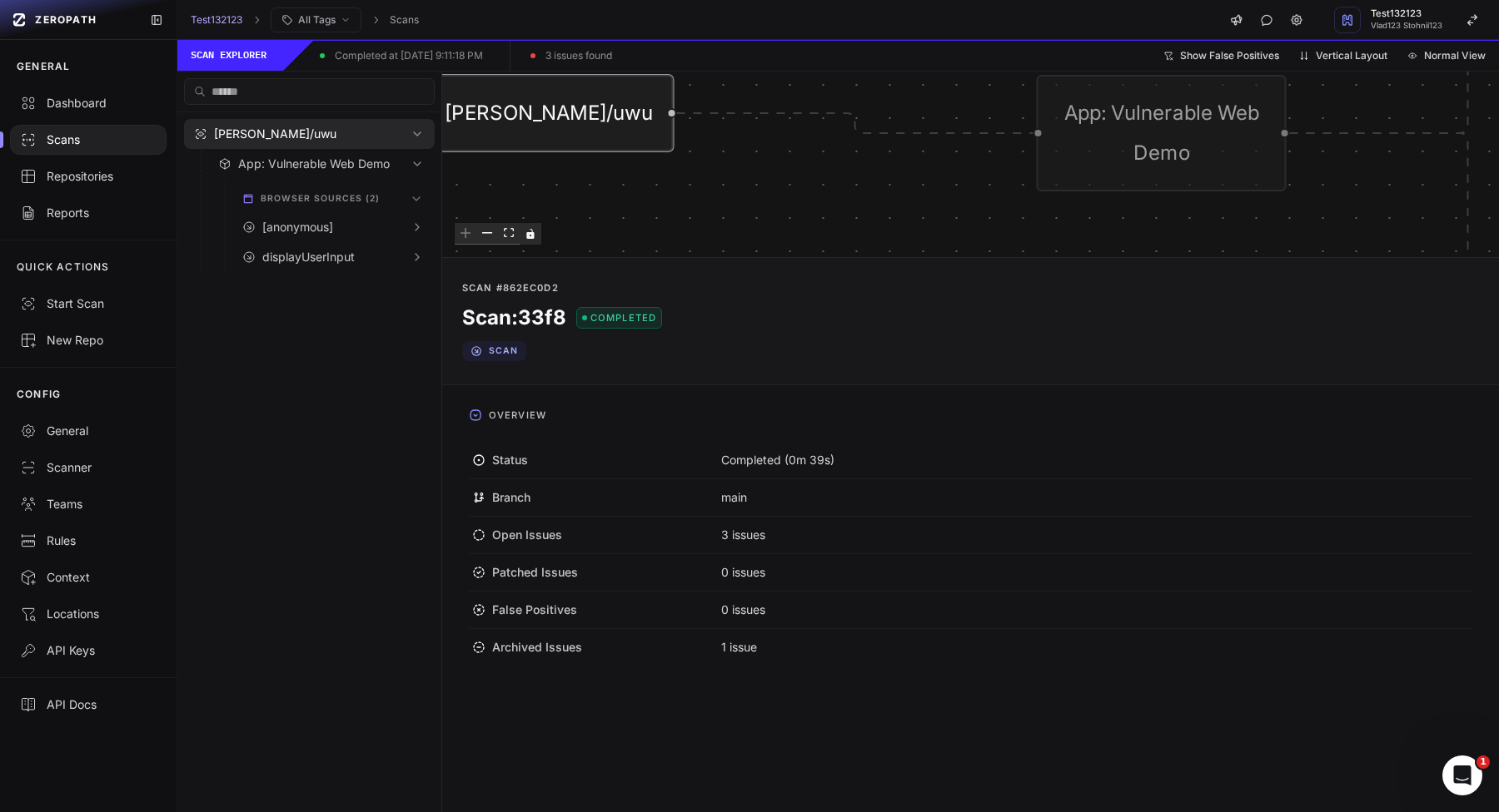
drag, startPoint x: 1127, startPoint y: 186, endPoint x: 636, endPoint y: 177, distance: 491.1
click at [641, 171] on div "vlad-stohnii/uwu App: Vulnerable Web Demo [anonymous] Call #1 74ec XMLHttpReque…" at bounding box center [969, 164] width 1056 height 184
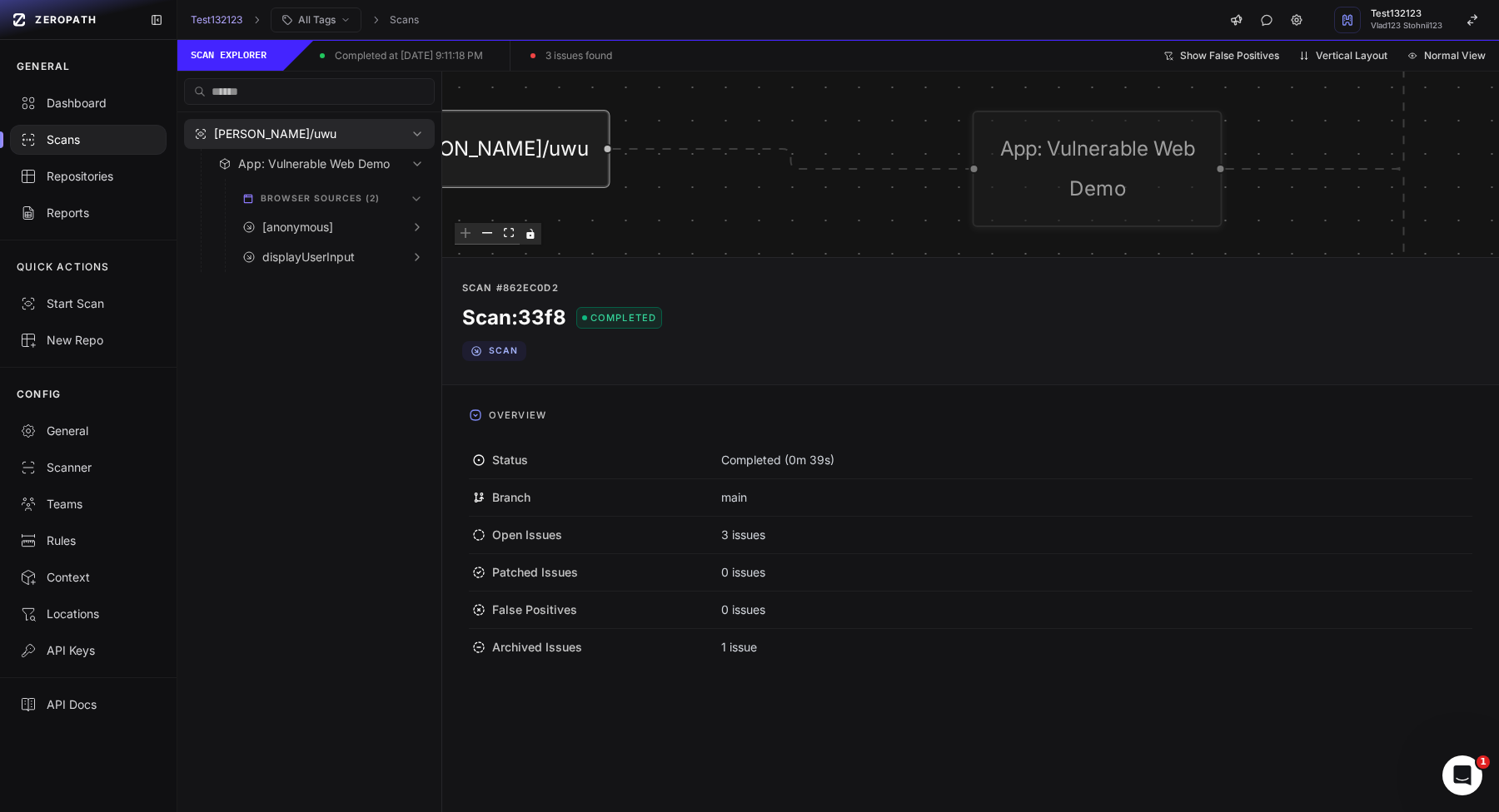
click at [1162, 175] on div "App: Vulnerable Web Demo" at bounding box center [1097, 168] width 250 height 116
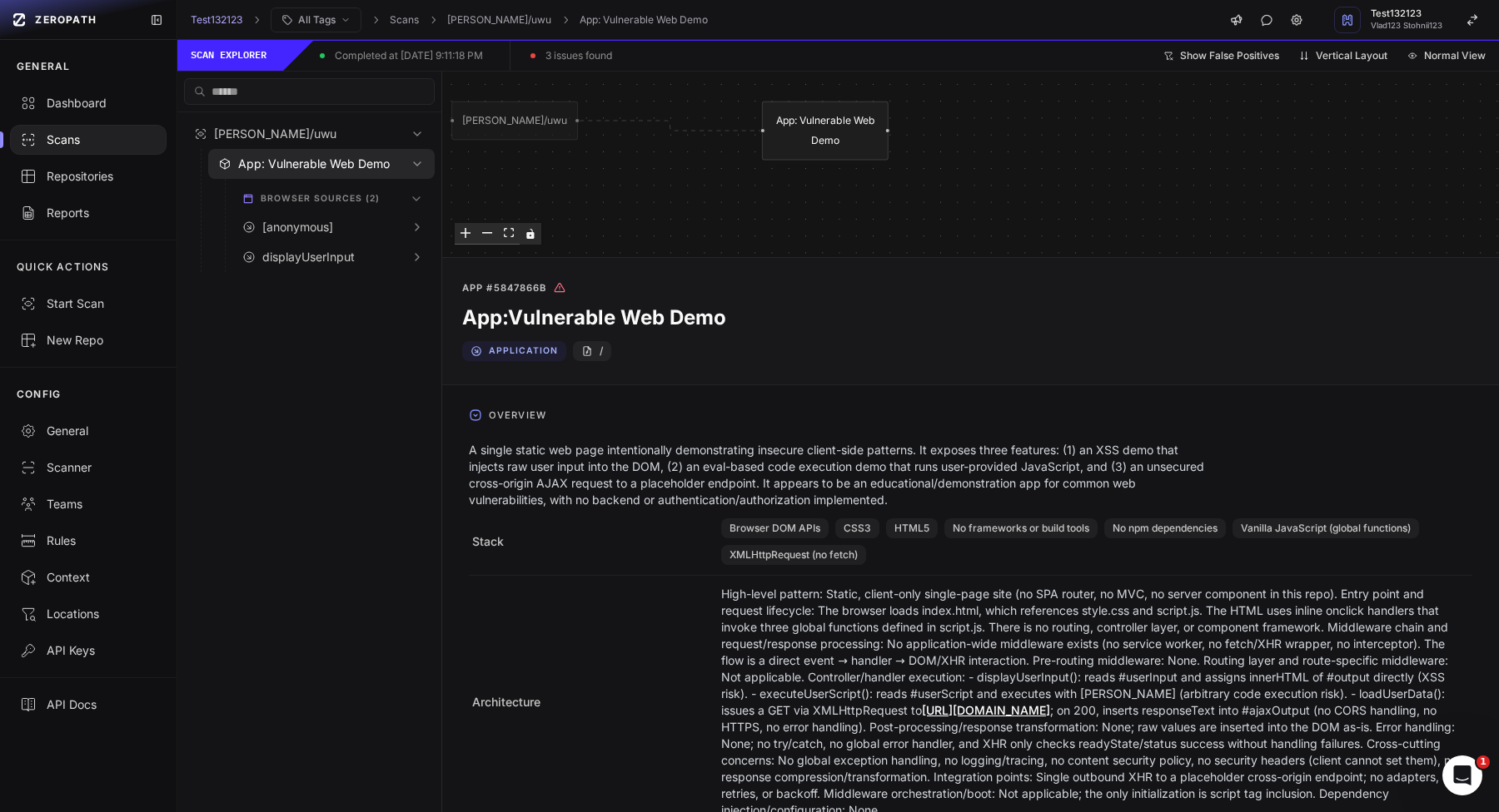
drag, startPoint x: 1074, startPoint y: 205, endPoint x: 779, endPoint y: 188, distance: 295.5
click at [779, 188] on div "vlad-stohnii/uwu App: Vulnerable Web Demo" at bounding box center [969, 164] width 1056 height 184
click at [1164, 186] on div "vlad-stohnii/uwu App: Vulnerable Web Demo" at bounding box center [969, 164] width 1056 height 184
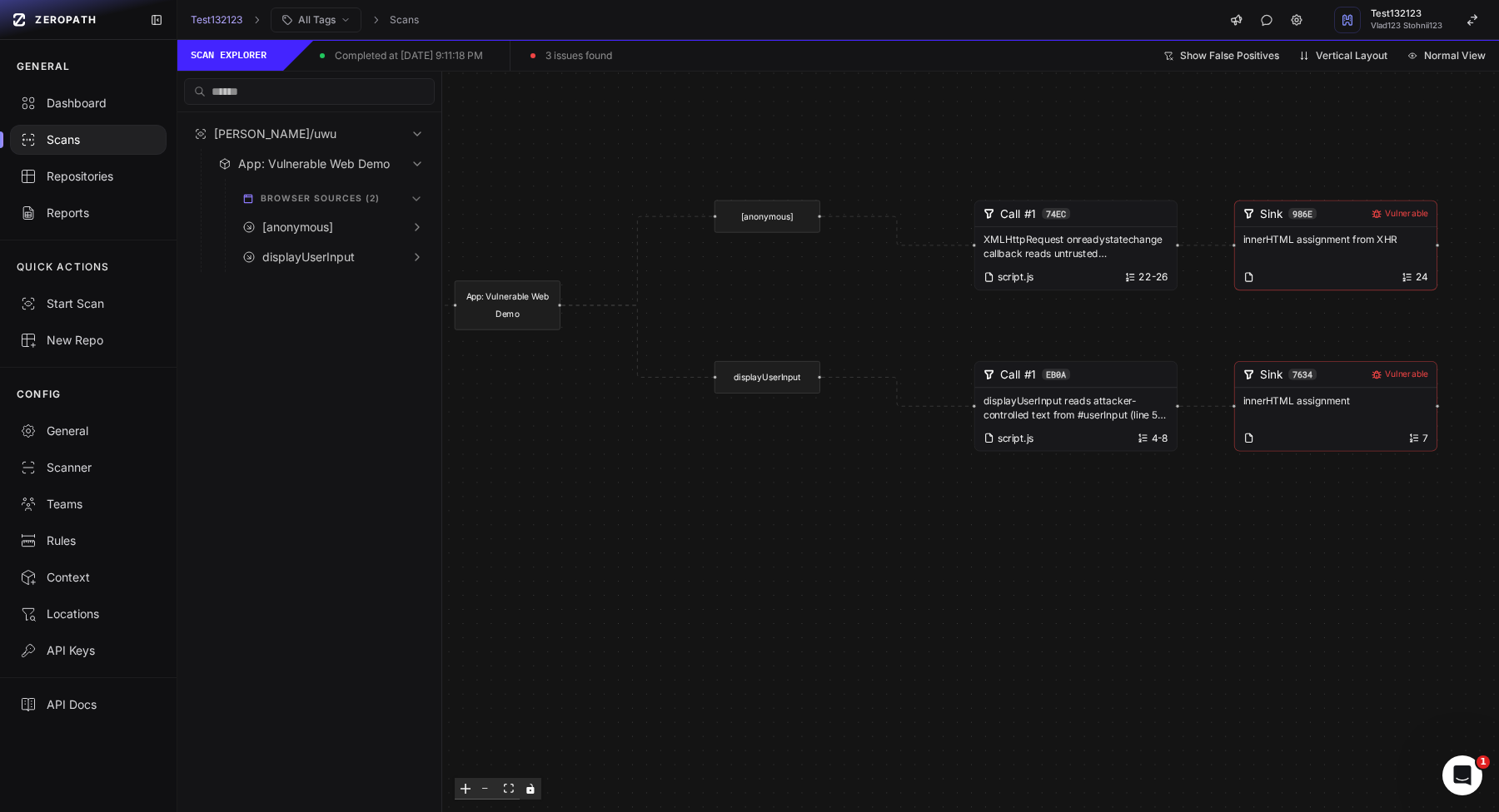
drag, startPoint x: 1036, startPoint y: 293, endPoint x: 555, endPoint y: 309, distance: 481.3
click at [550, 309] on div "vlad-stohnii/uwu App: Vulnerable Web Demo [anonymous] Call #1 74ec XMLHttpReque…" at bounding box center [969, 441] width 1056 height 740
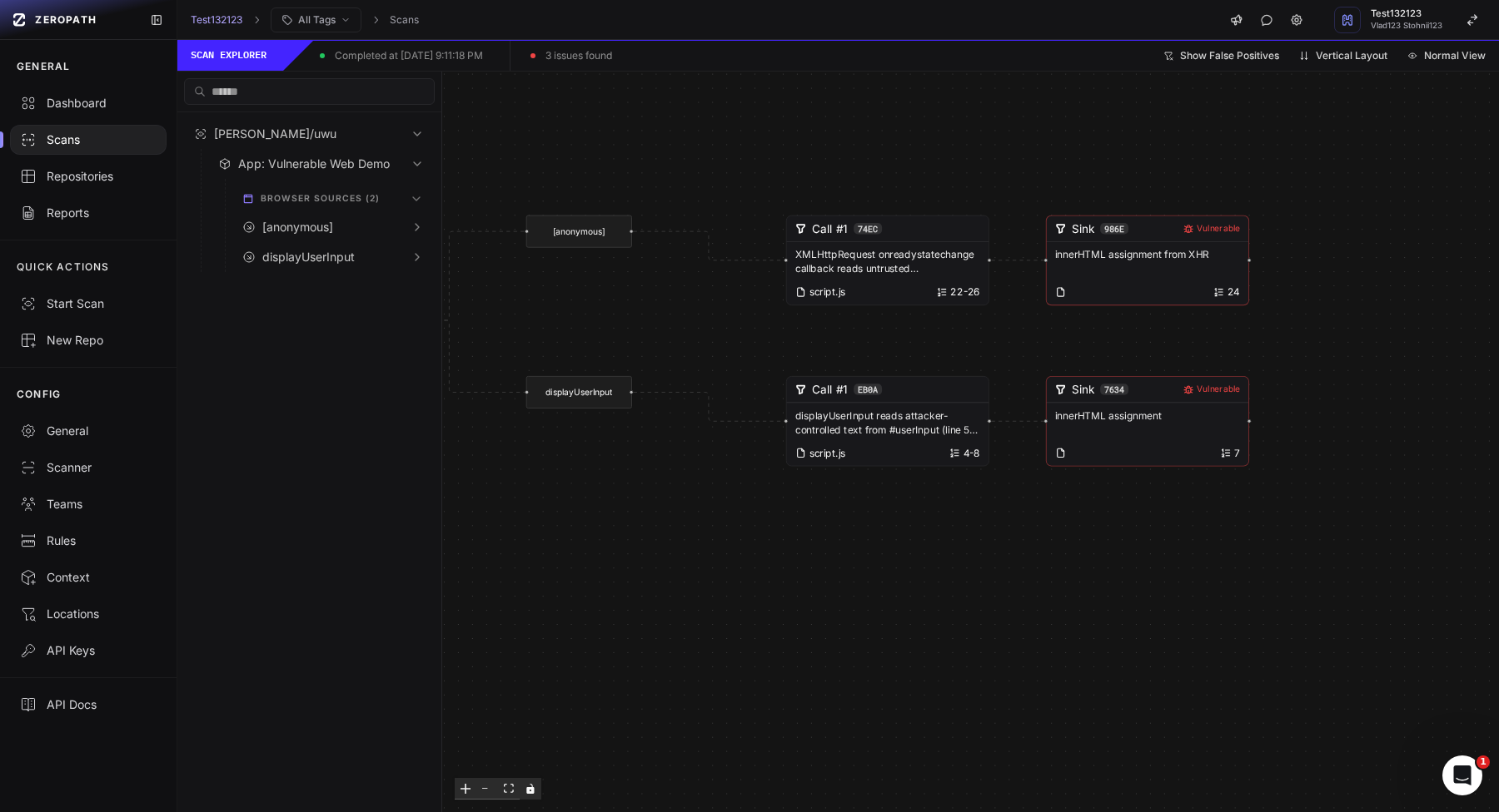
click at [1083, 281] on div "innerHTML assignment from XHR 24" at bounding box center [1148, 273] width 202 height 62
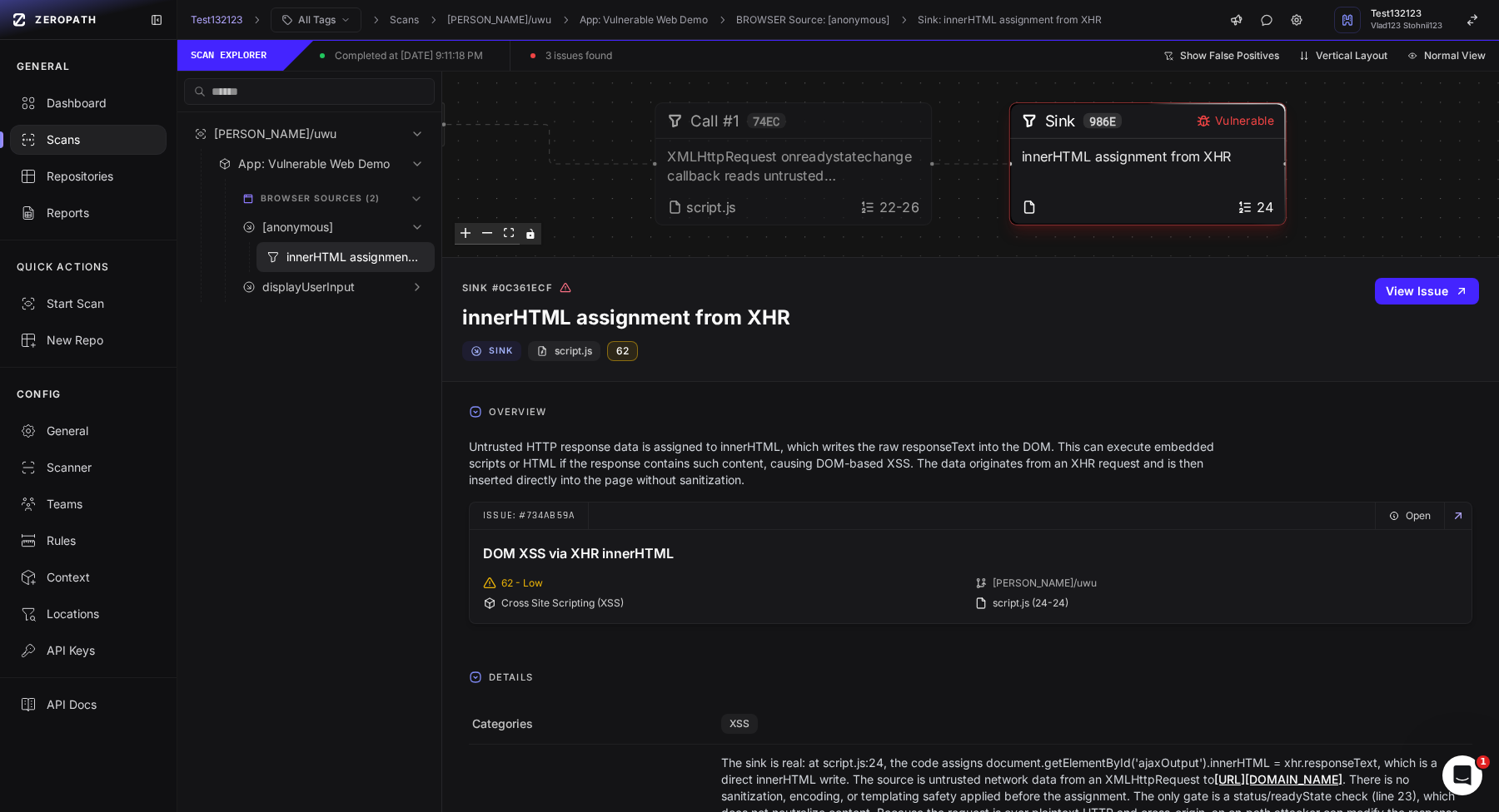
click at [900, 149] on p "XMLHttpRequest onreadystatechange callback reads untrusted xhr.responseText fro…" at bounding box center [793, 166] width 253 height 38
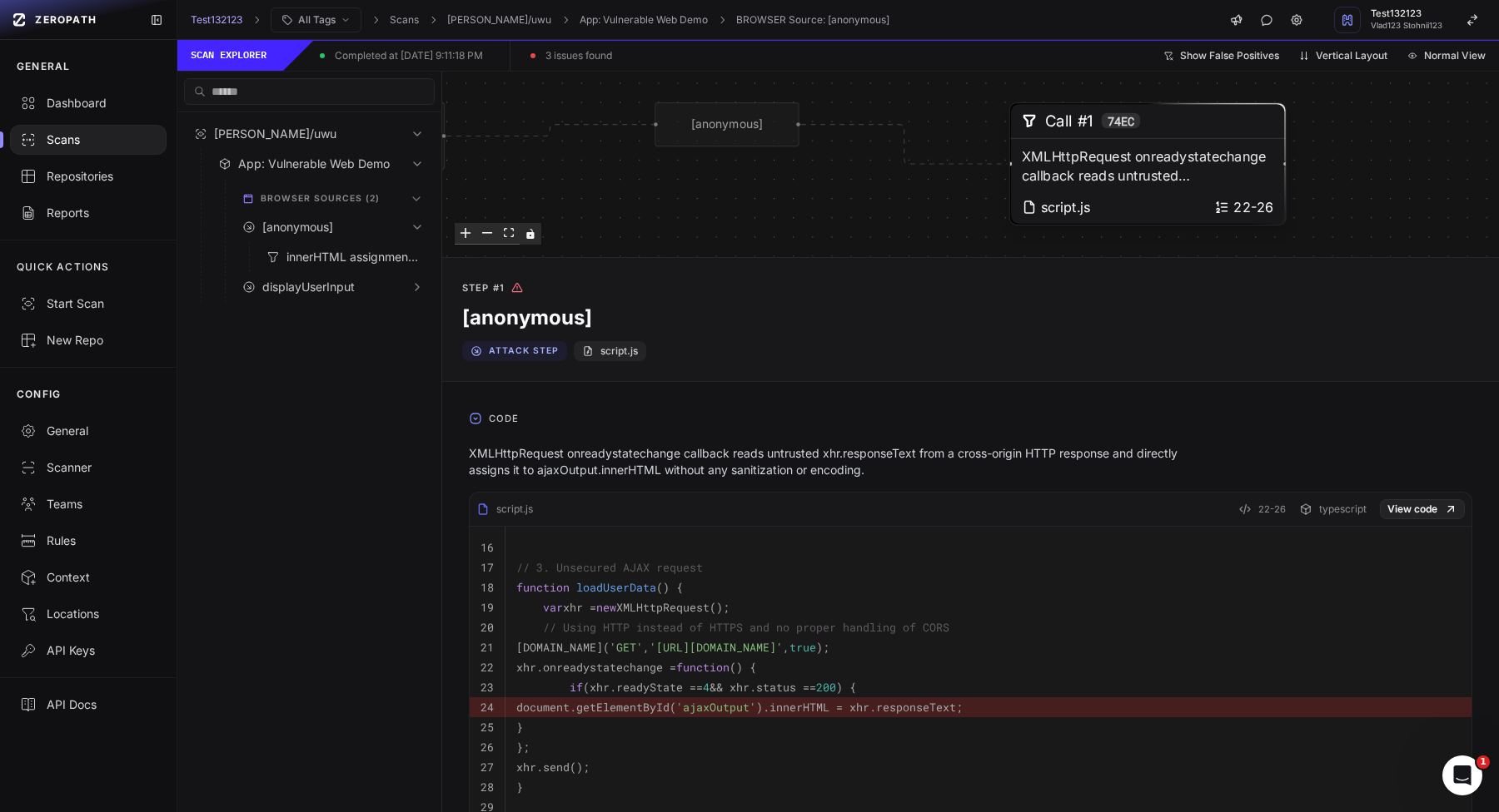
click at [487, 424] on span "Code" at bounding box center [504, 419] width 44 height 26
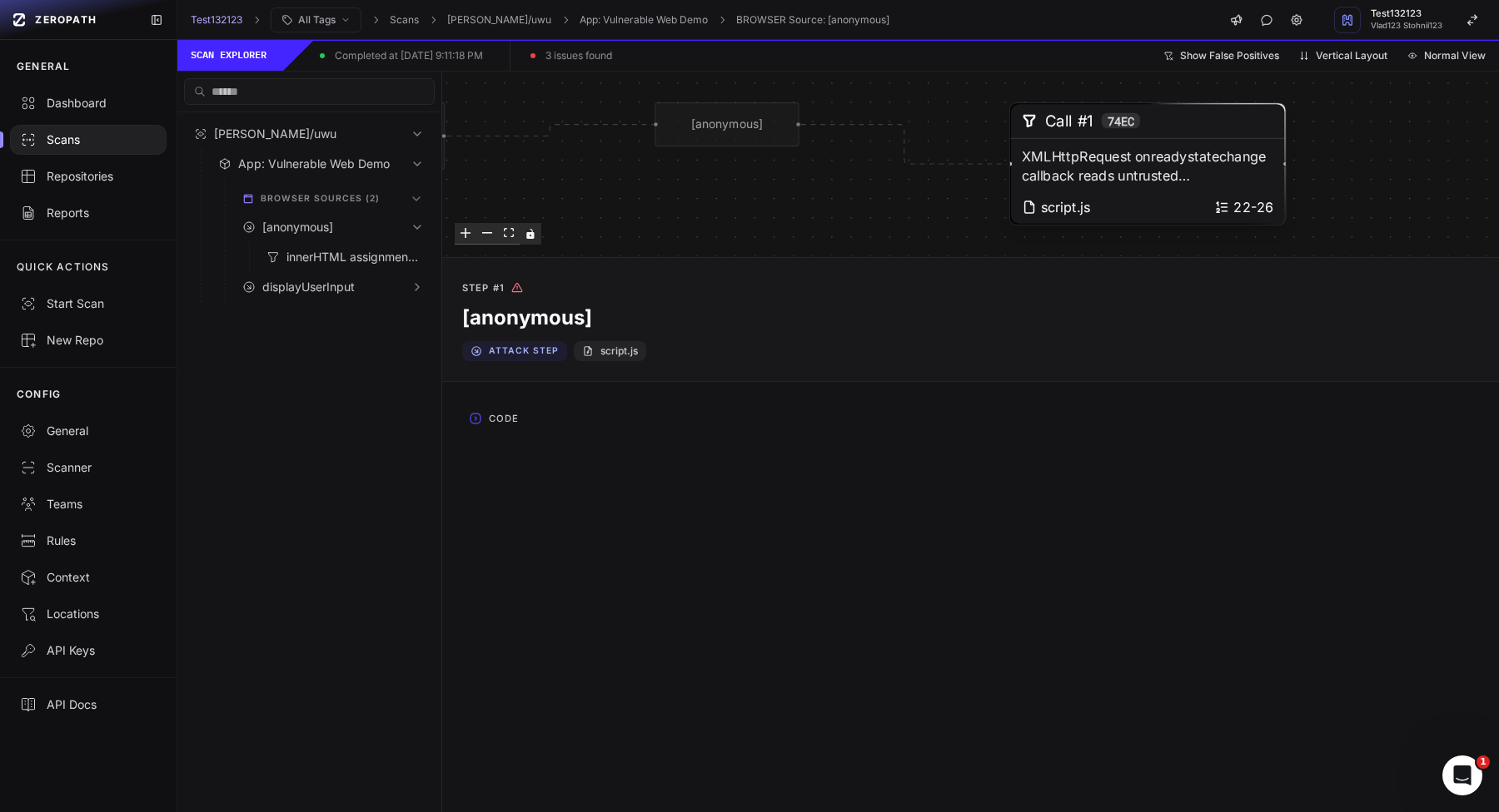
click at [487, 424] on span "Code" at bounding box center [504, 419] width 44 height 26
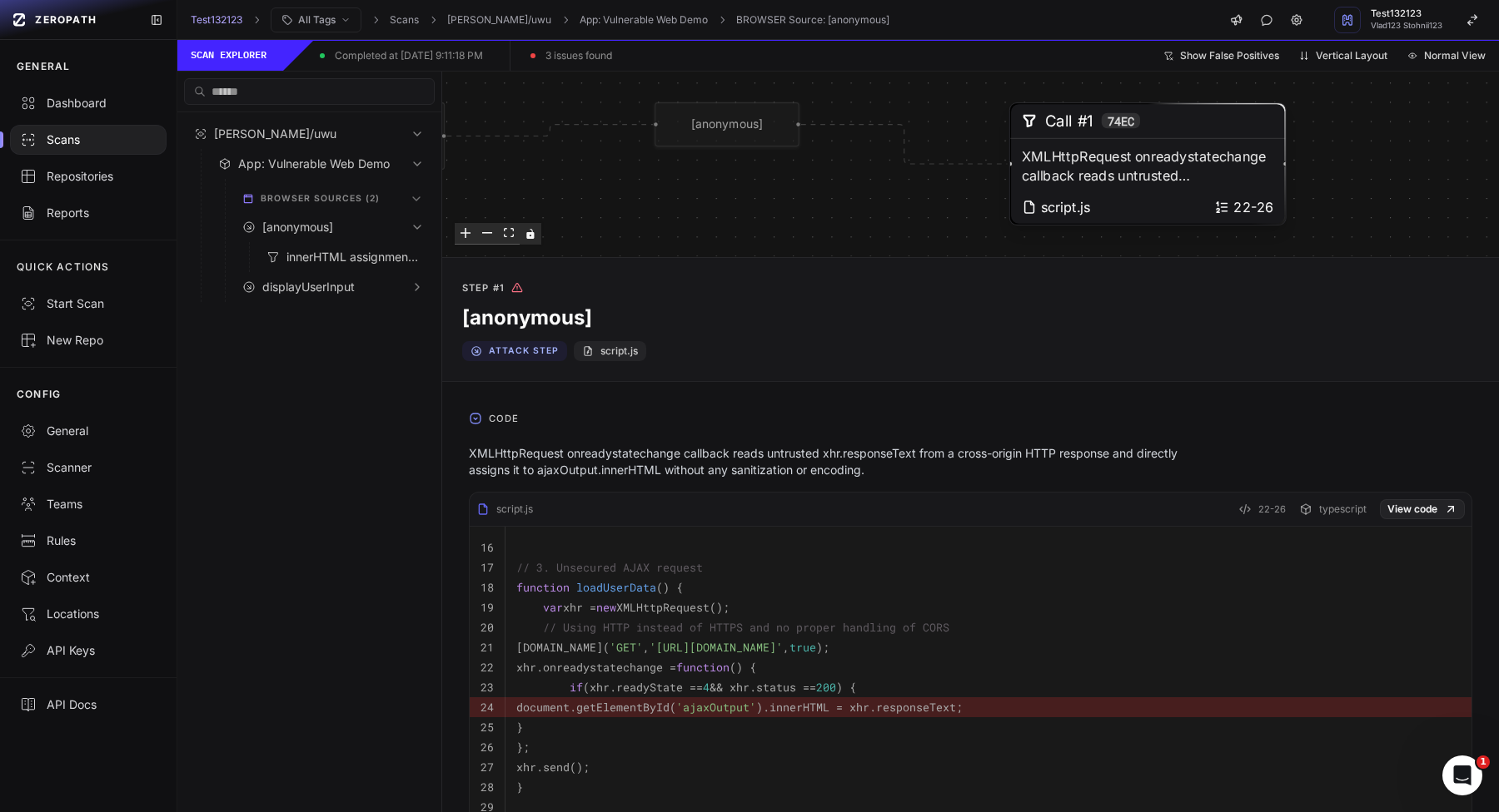
click at [717, 112] on div "[anonymous]" at bounding box center [726, 124] width 144 height 44
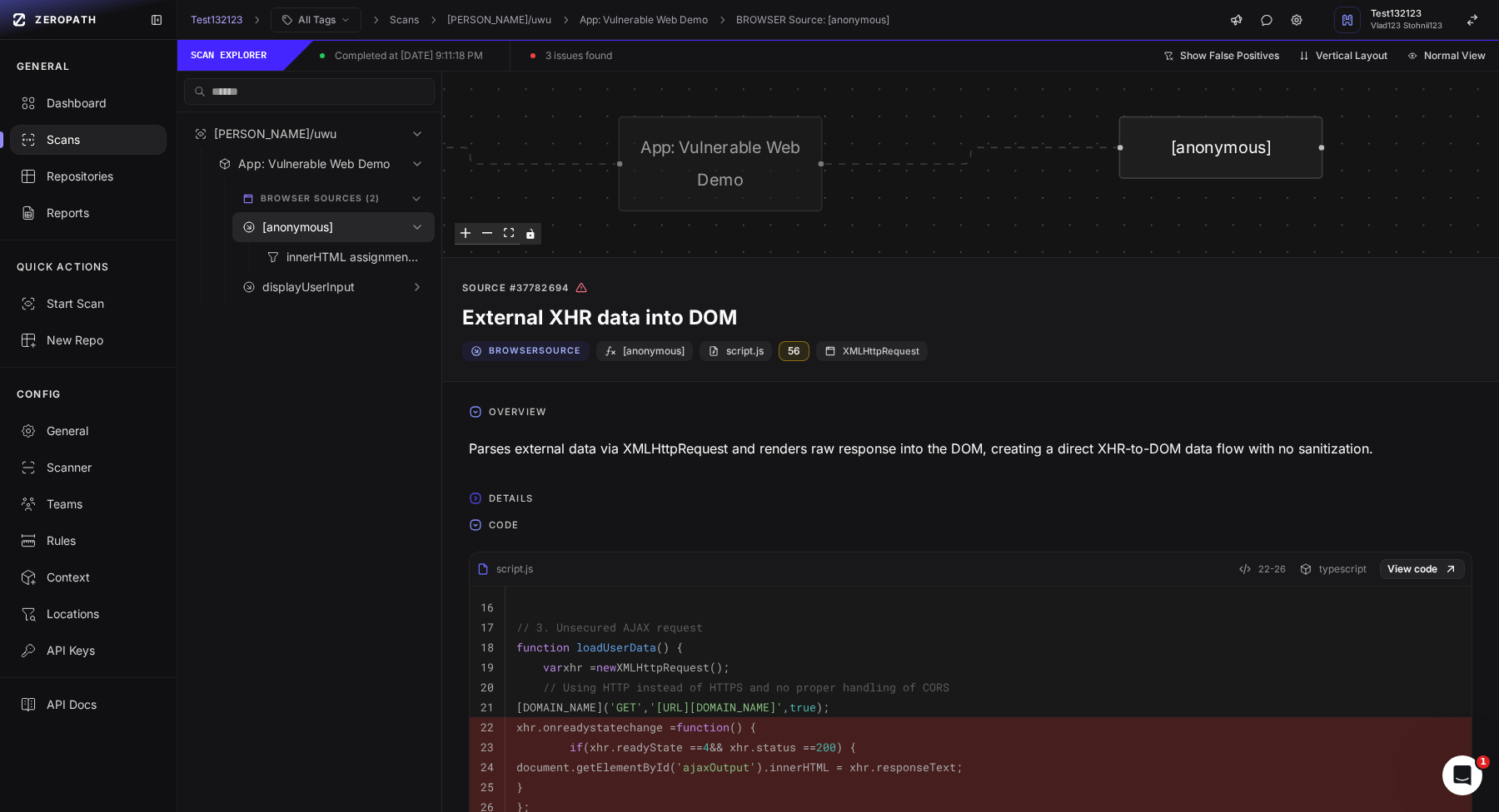
click at [524, 494] on span "Details" at bounding box center [511, 498] width 58 height 26
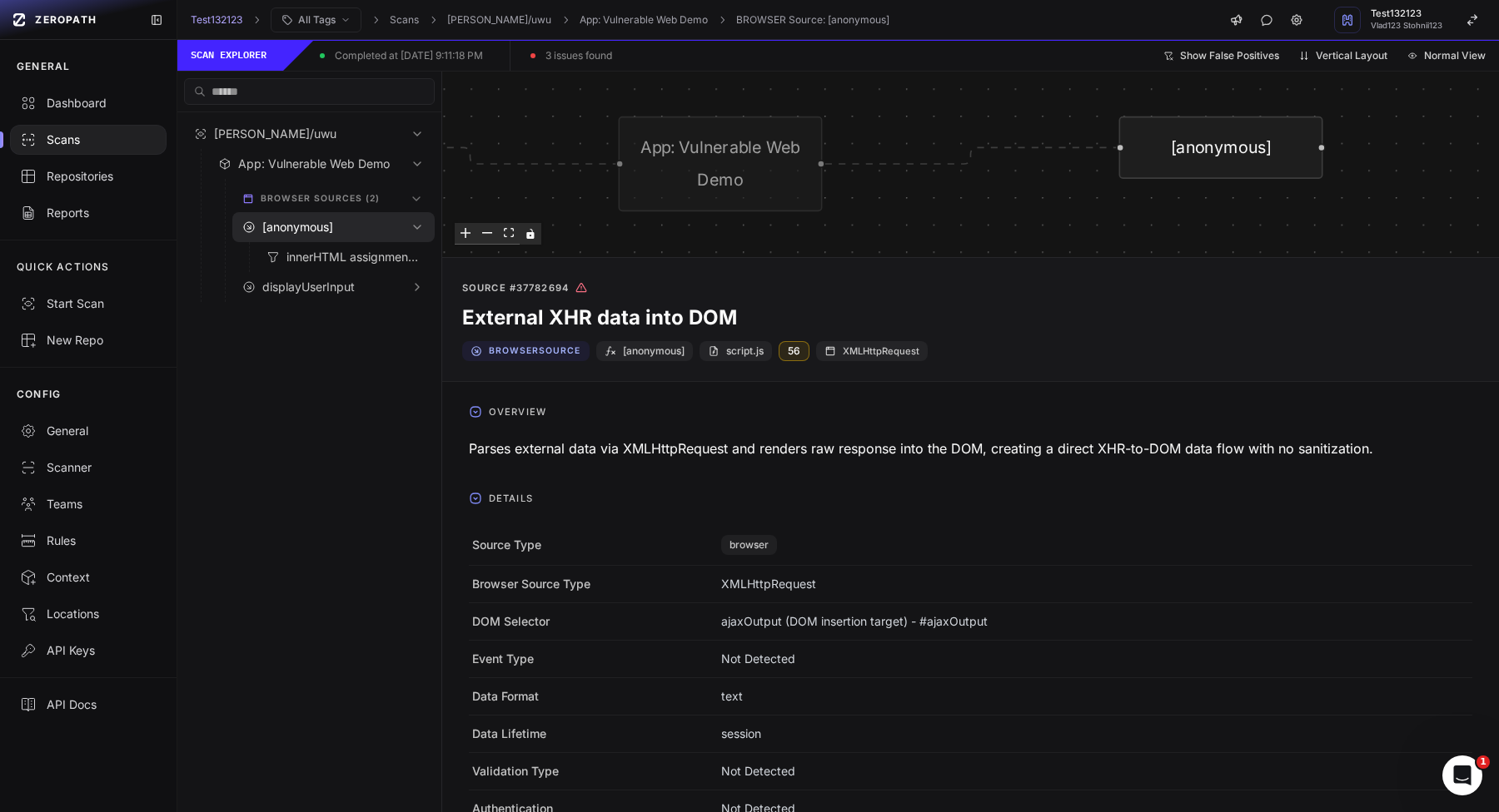
click at [273, 188] on div "browser sources (2)" at bounding box center [334, 195] width 216 height 33
click at [305, 175] on button "App: Vulnerable Web Demo" at bounding box center [321, 164] width 226 height 30
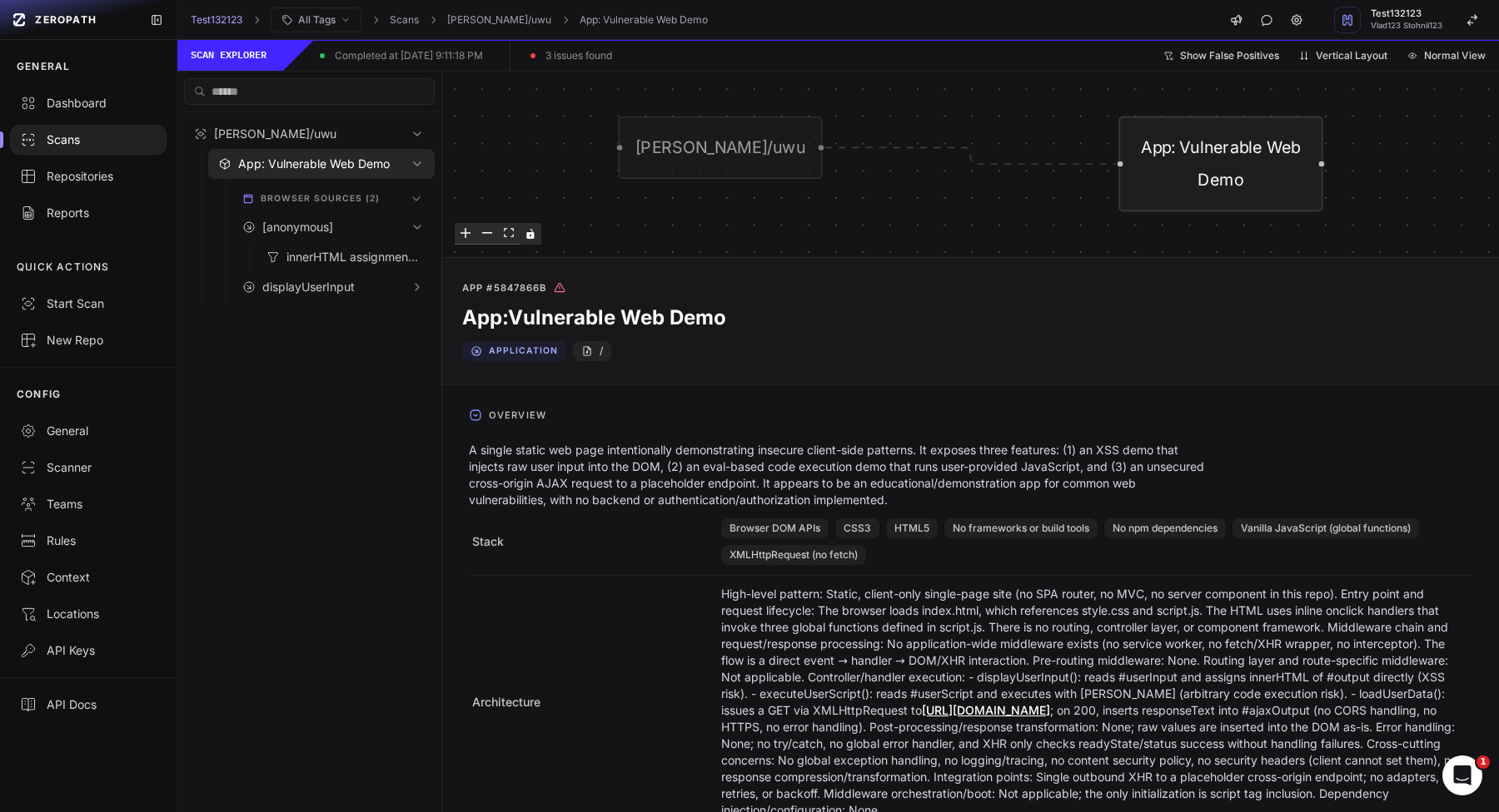
click at [599, 99] on div "vlad-stohnii/uwu App: Vulnerable Web Demo" at bounding box center [969, 164] width 1056 height 184
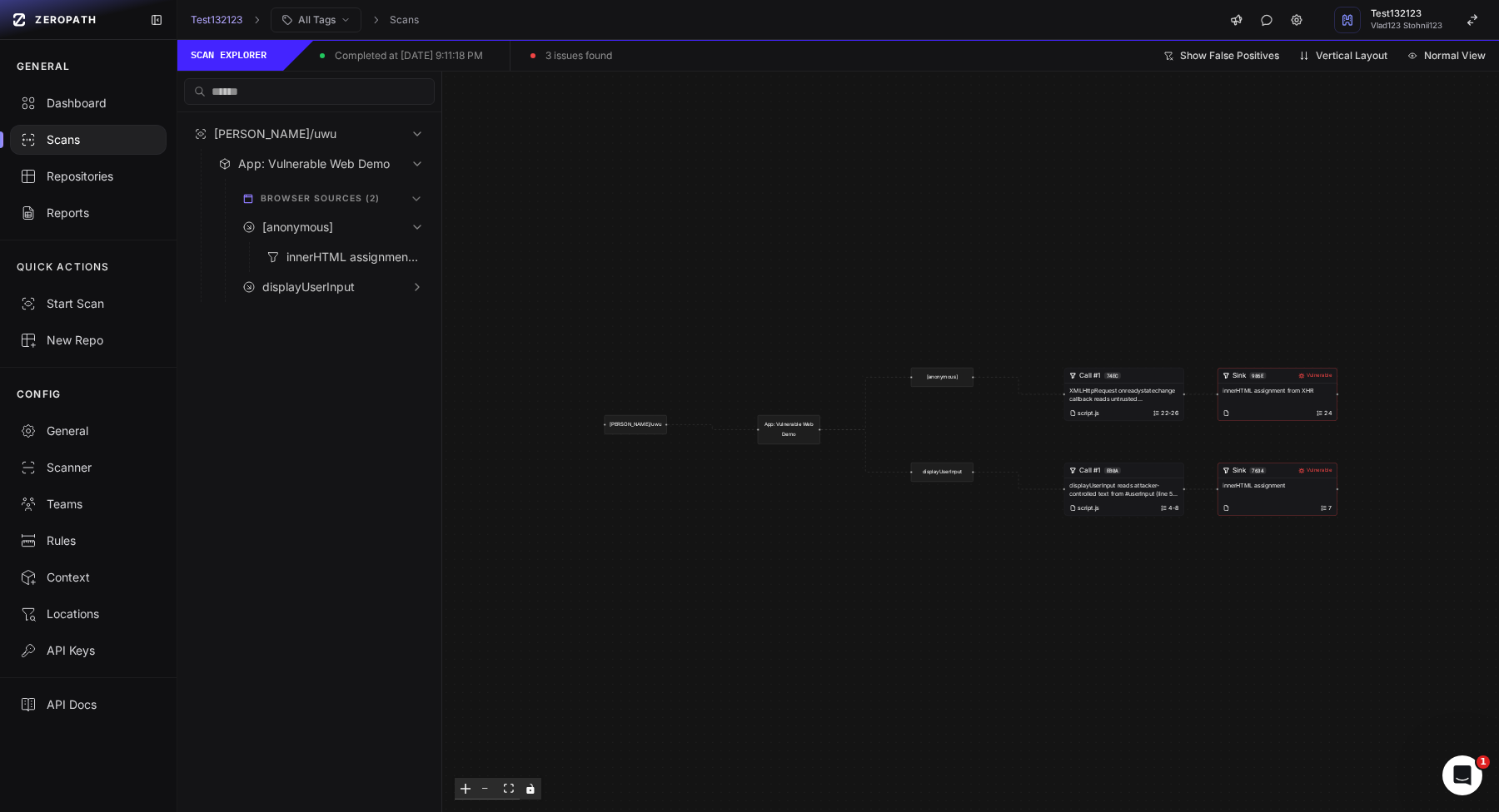
click at [78, 156] on div at bounding box center [88, 140] width 177 height 37
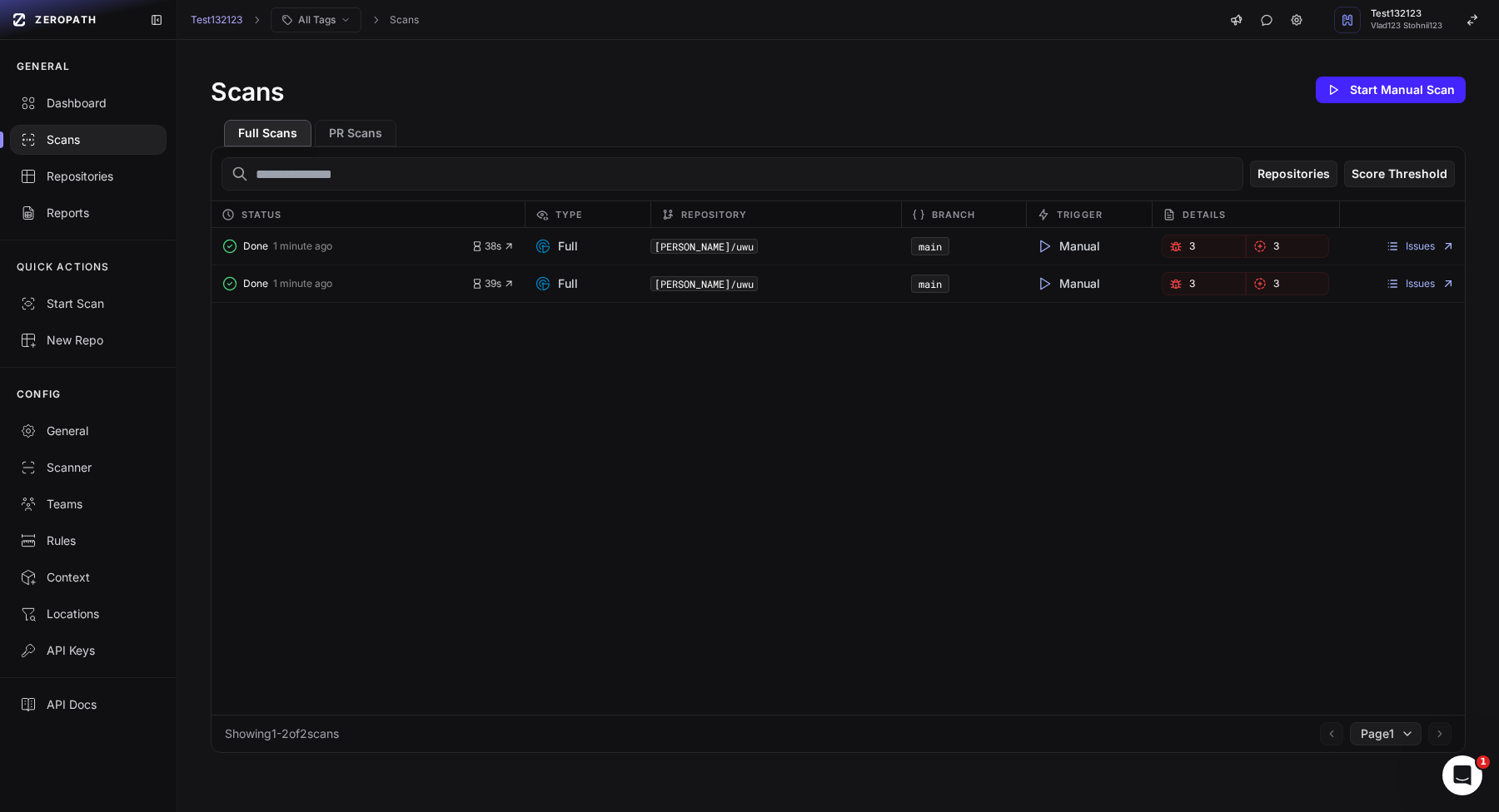
click at [1179, 285] on icon "button" at bounding box center [1179, 285] width 3 height 0
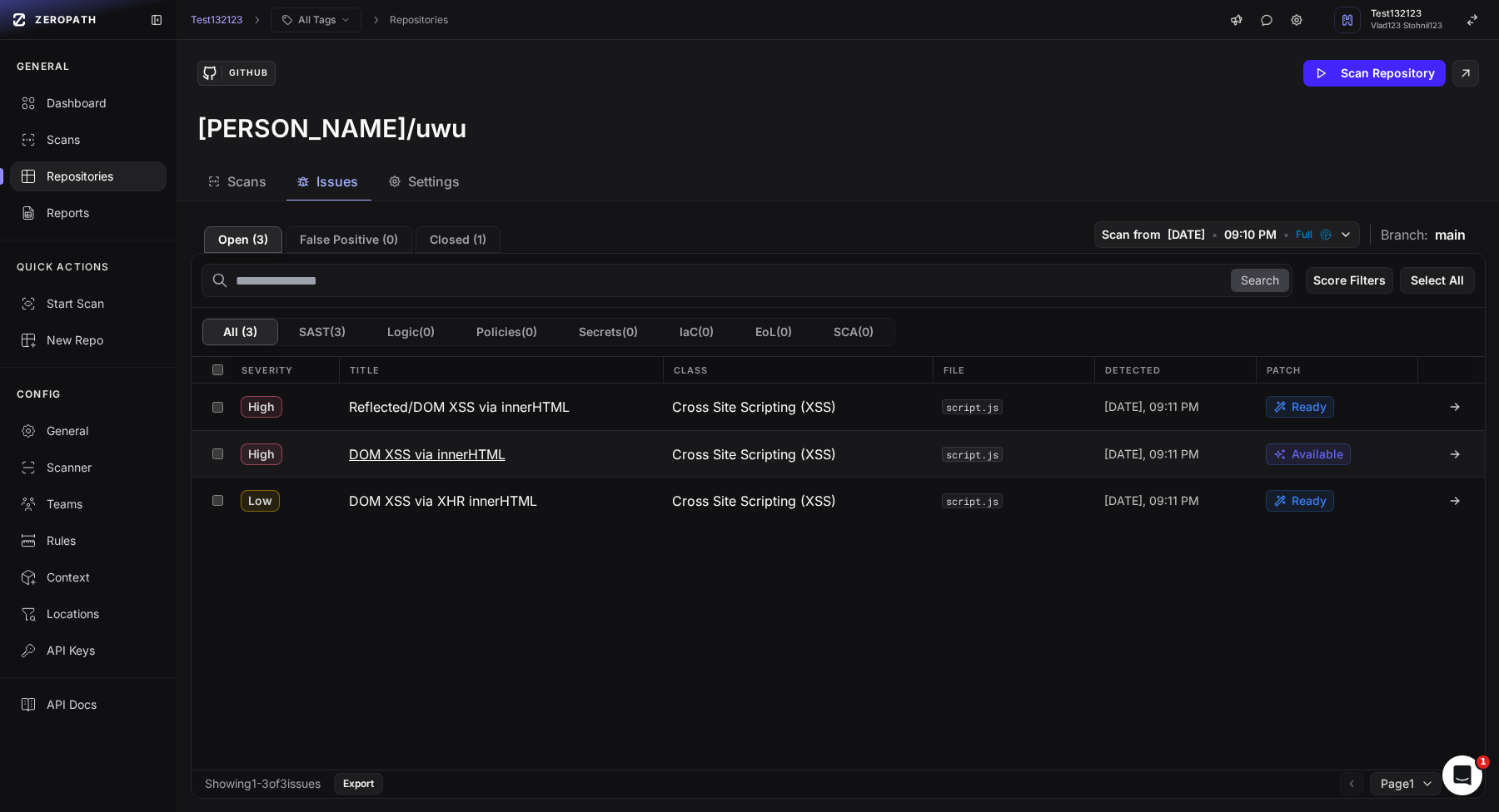
click at [442, 452] on h3 "DOM XSS via innerHTML" at bounding box center [427, 454] width 156 height 20
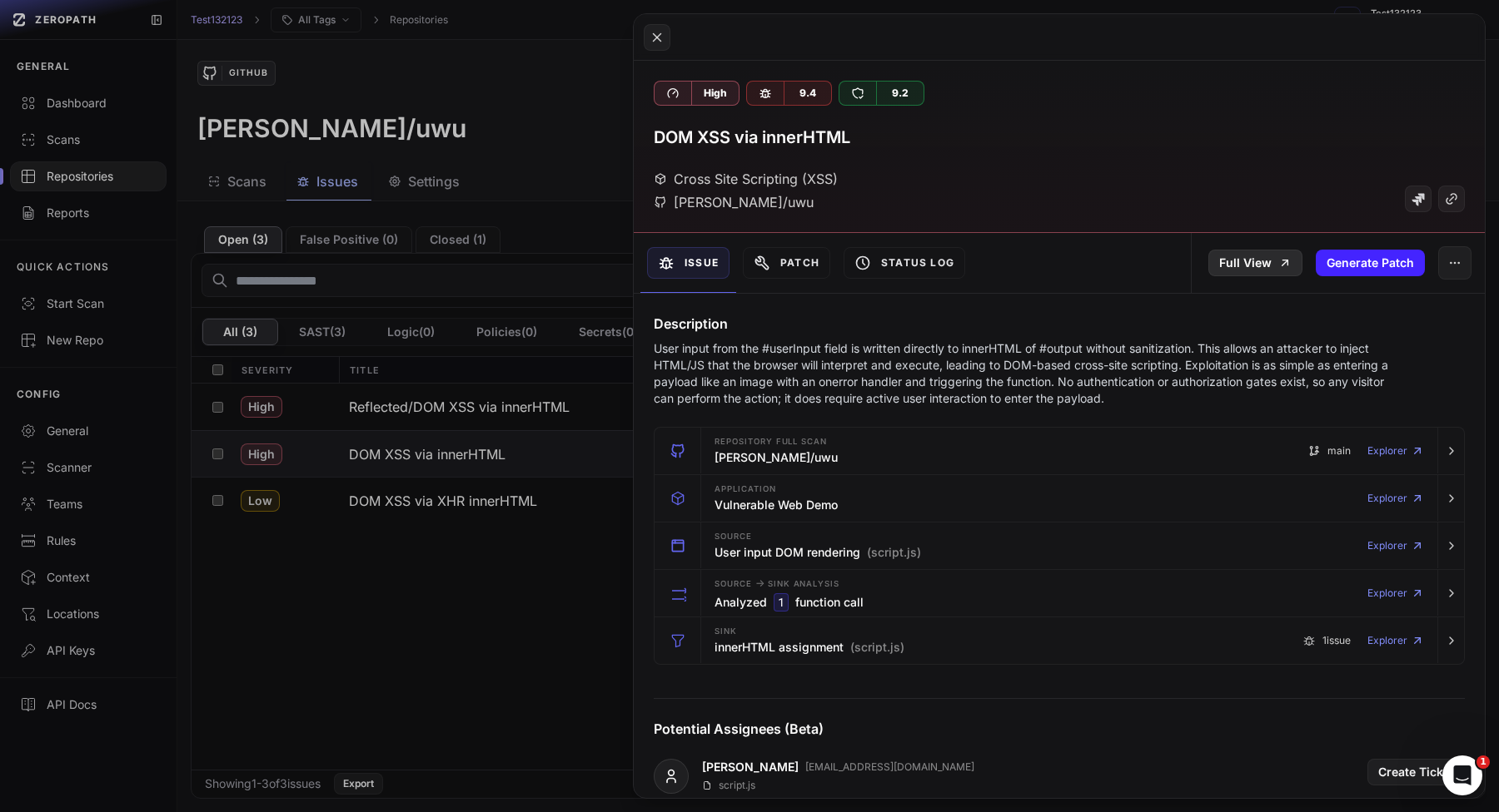
click at [1258, 262] on link "Full View" at bounding box center [1254, 263] width 94 height 26
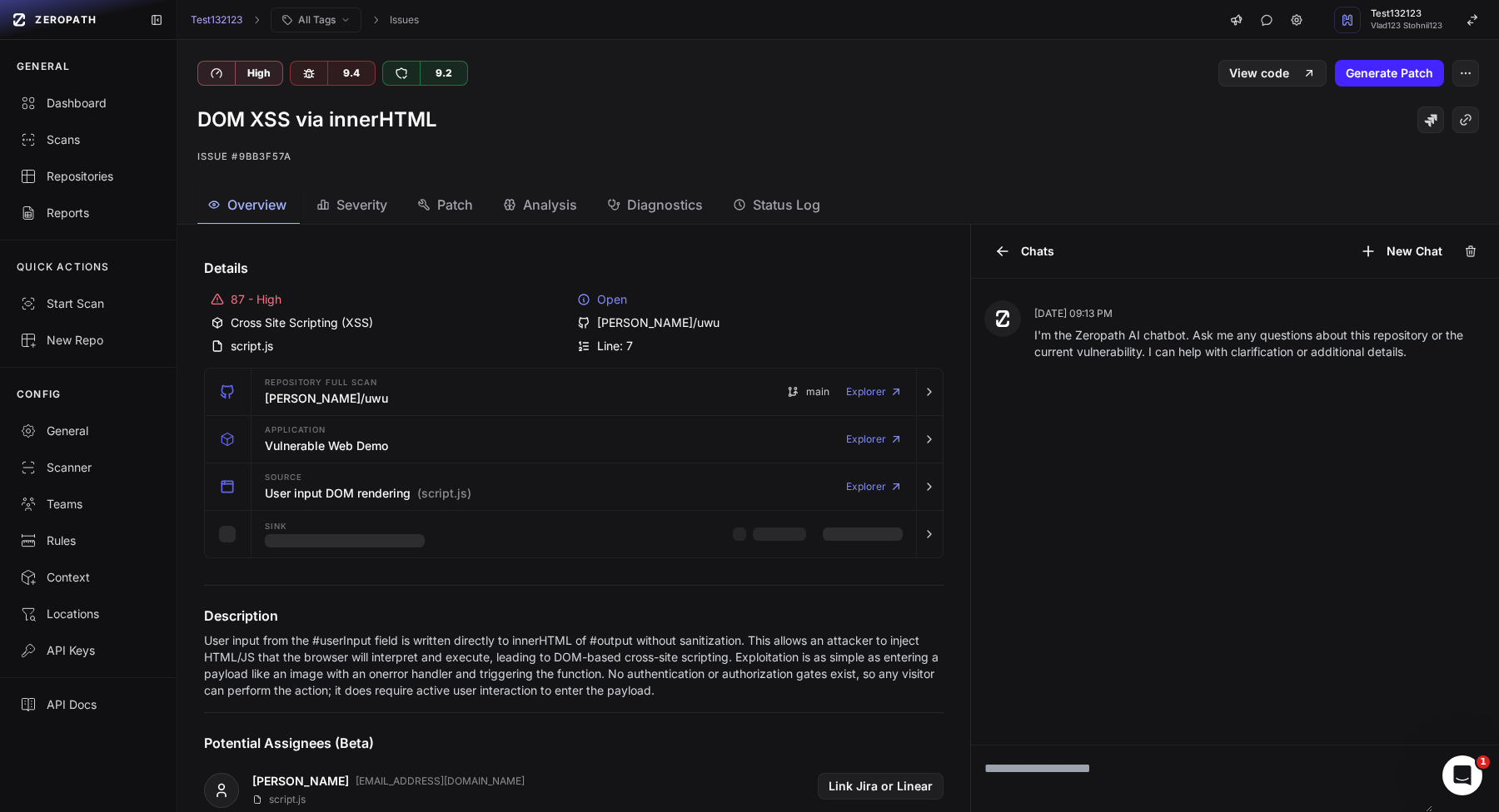
click at [1087, 739] on div "Aug 31, 09:13 PM I'm the Zeropath AI chatbot. Ask me any questions about this r…" at bounding box center [1234, 511] width 529 height 466
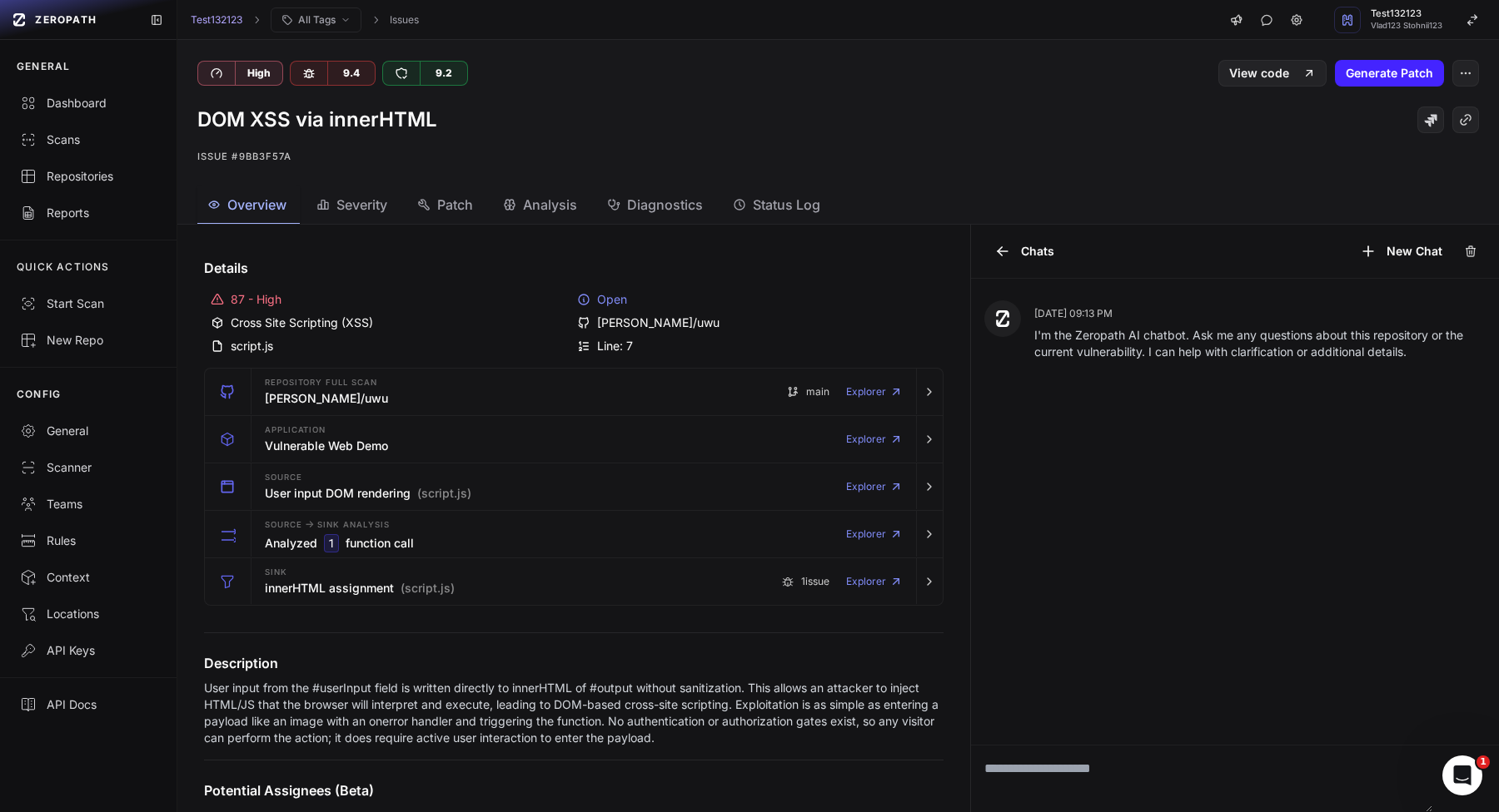
click at [1077, 760] on textarea at bounding box center [1201, 779] width 462 height 66
type textarea "****"
click at [121, 229] on link "Reports" at bounding box center [88, 213] width 177 height 37
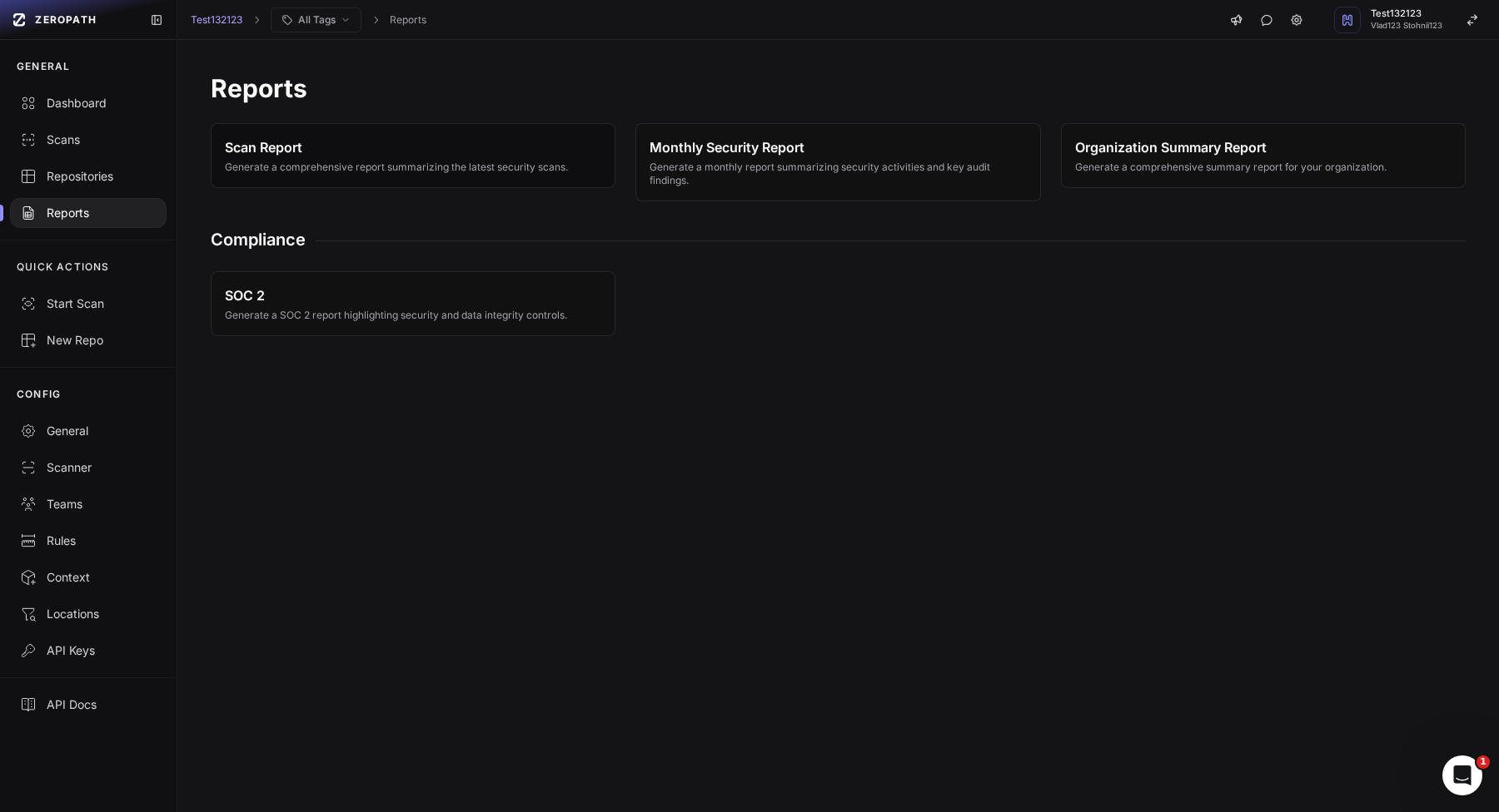
click at [604, 155] on button "Scan Report Generate a comprehensive report summarizing the latest security sca…" at bounding box center [413, 155] width 405 height 65
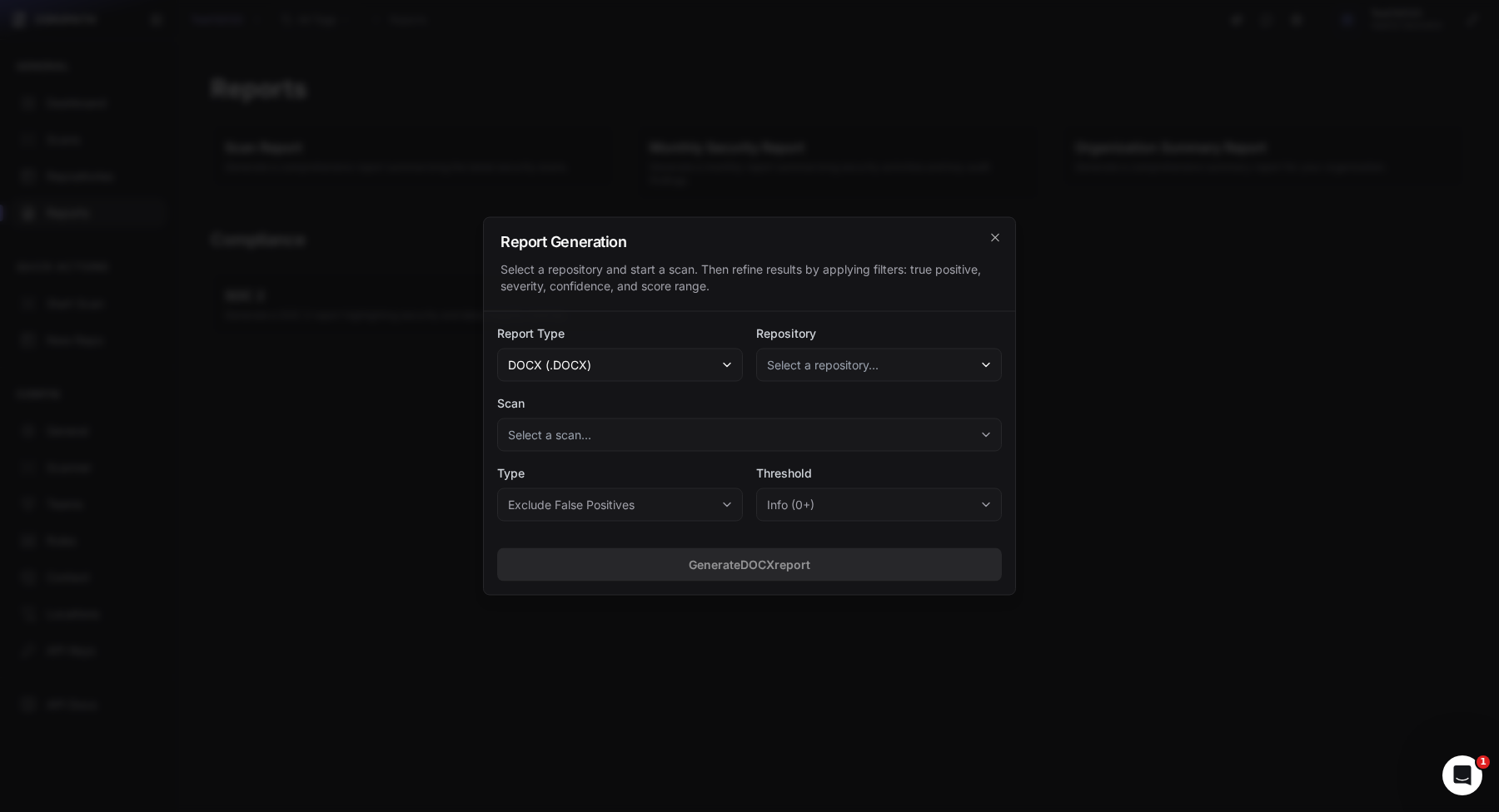
click at [934, 360] on button "Select a repository..." at bounding box center [879, 365] width 246 height 33
click at [861, 411] on span "vlad-stohnii/uwu (Last scan issues: 4 )" at bounding box center [880, 411] width 215 height 17
click at [694, 409] on label "Scan" at bounding box center [749, 404] width 504 height 17
click at [694, 424] on button "Select a scan..." at bounding box center [749, 435] width 504 height 33
click at [660, 491] on div "[ Full Scan ] Completed on 08/31/2025, 09:11 PM (Open: 3 , False Positive: 0 )" at bounding box center [748, 481] width 497 height 30
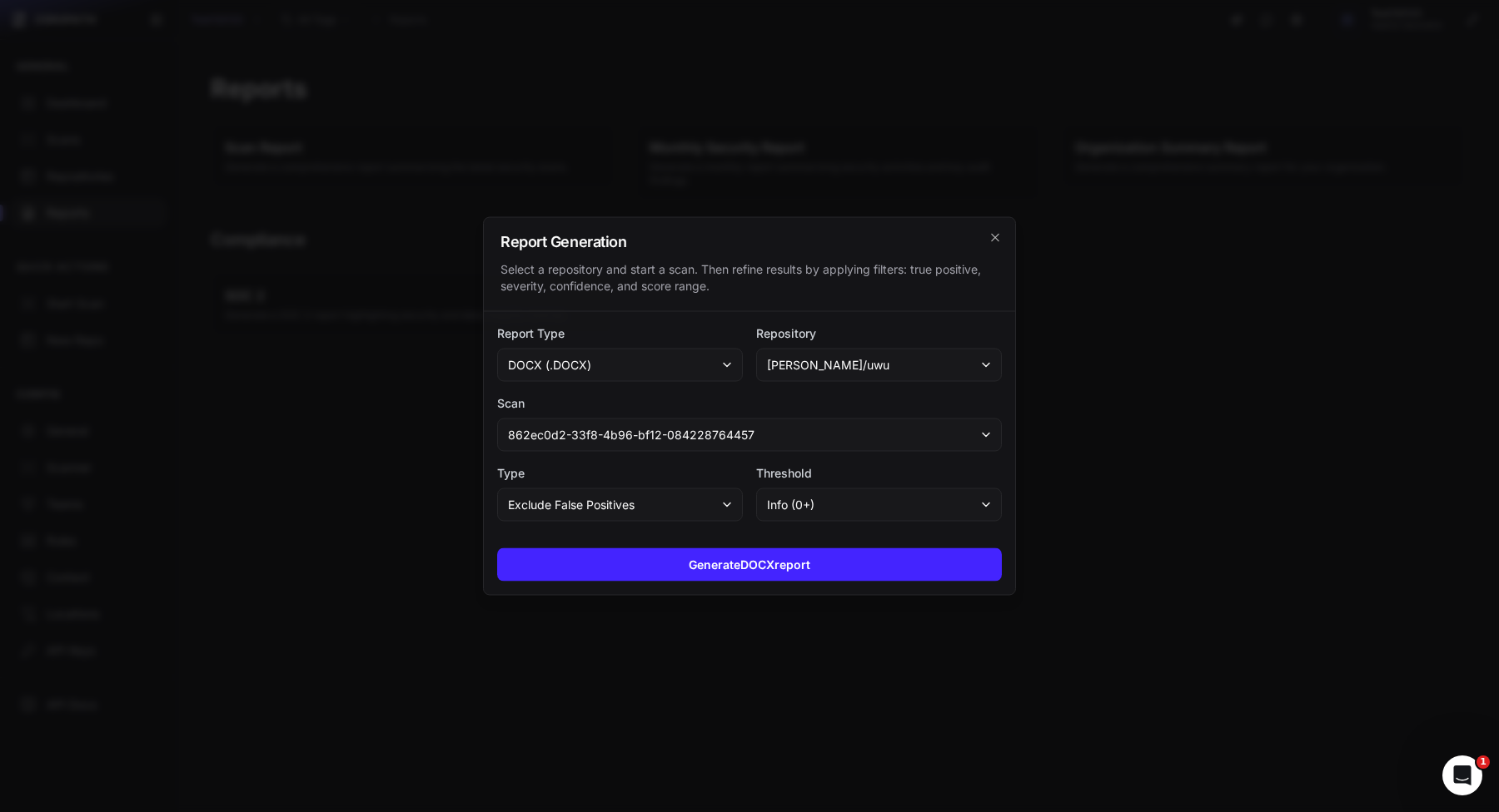
click at [648, 501] on button "Exclude False Positives" at bounding box center [620, 505] width 246 height 33
click at [727, 483] on div "Type Exclude False Positives All Issues Exclude False Positives" at bounding box center [620, 493] width 246 height 57
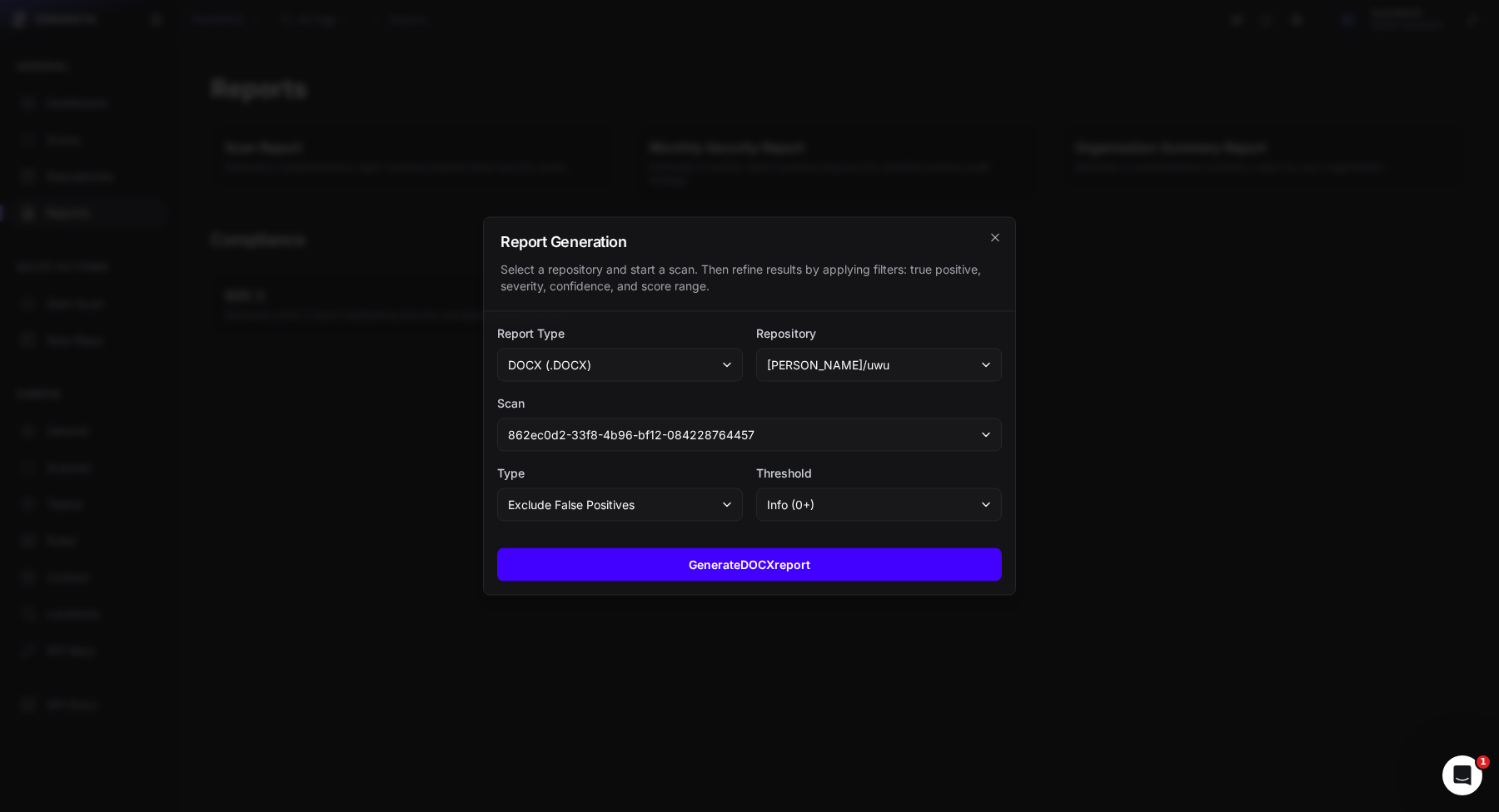
click at [727, 574] on button "Generate DOCX report" at bounding box center [749, 564] width 504 height 33
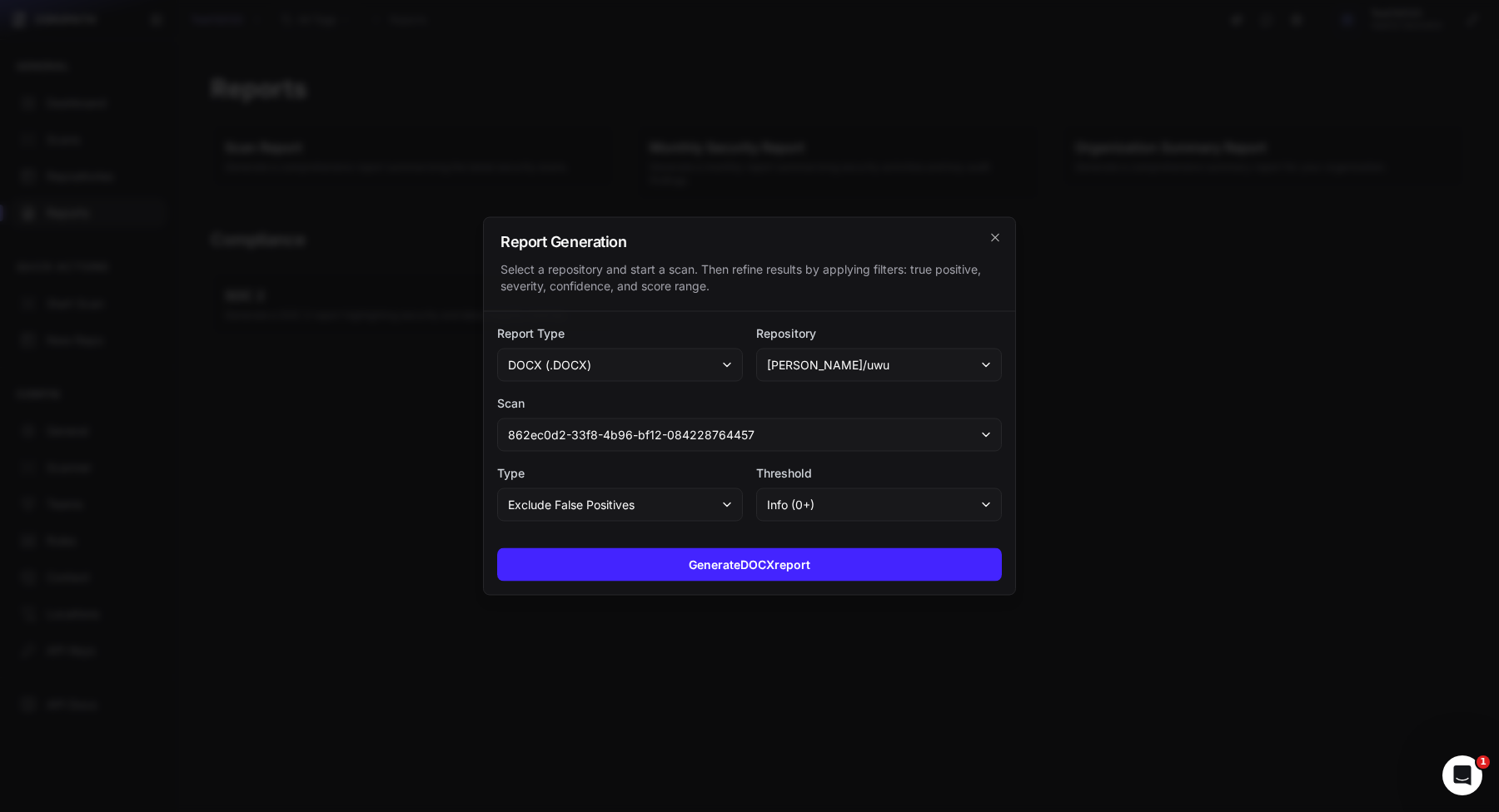
click at [701, 336] on label "Report Type" at bounding box center [620, 334] width 246 height 17
click at [699, 358] on button "docx (.docx)" at bounding box center [620, 365] width 246 height 33
click at [633, 443] on div "CSV (.csv)" at bounding box center [621, 441] width 235 height 30
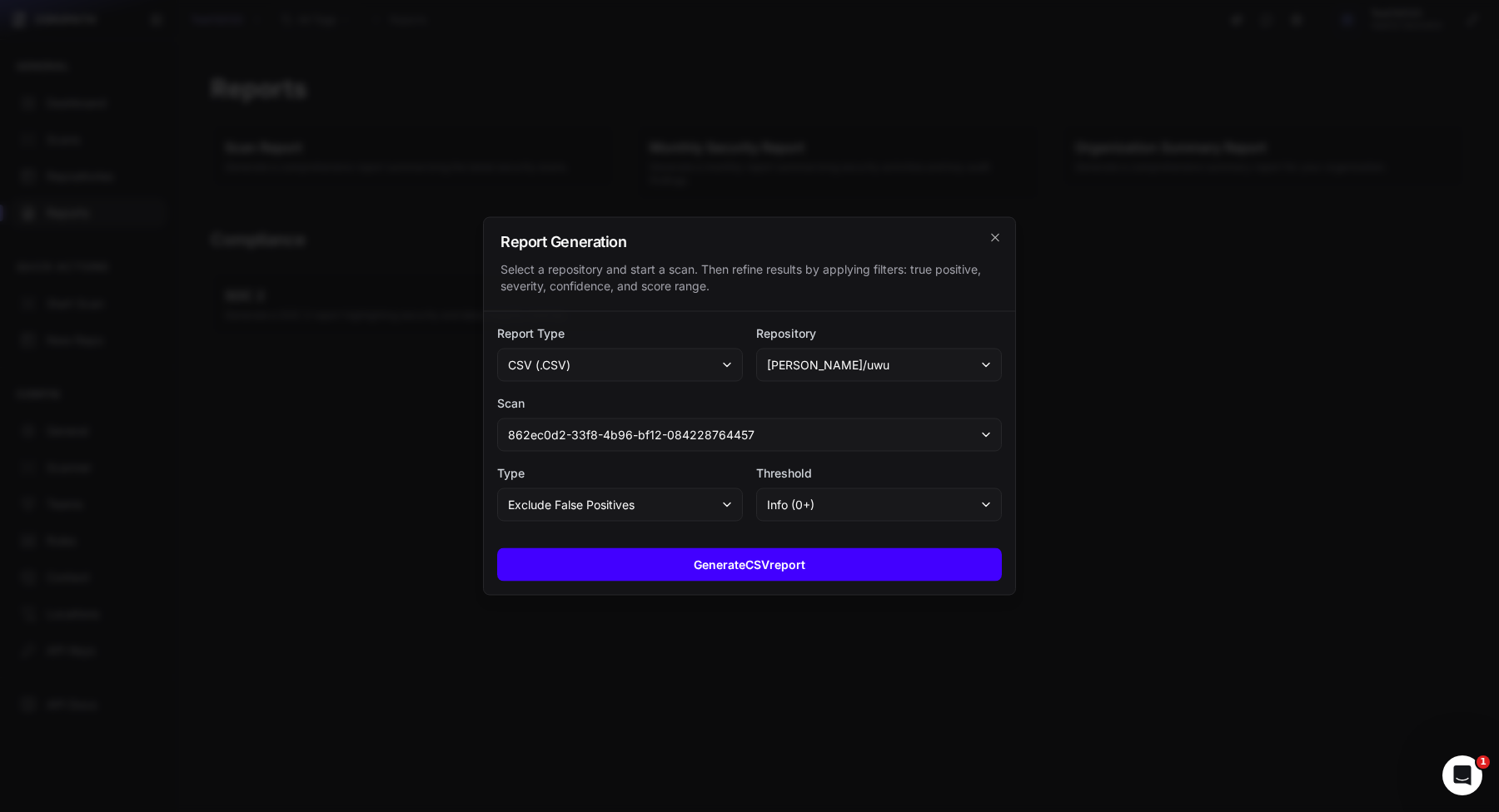
click at [637, 548] on button "Generate CSV report" at bounding box center [749, 564] width 504 height 33
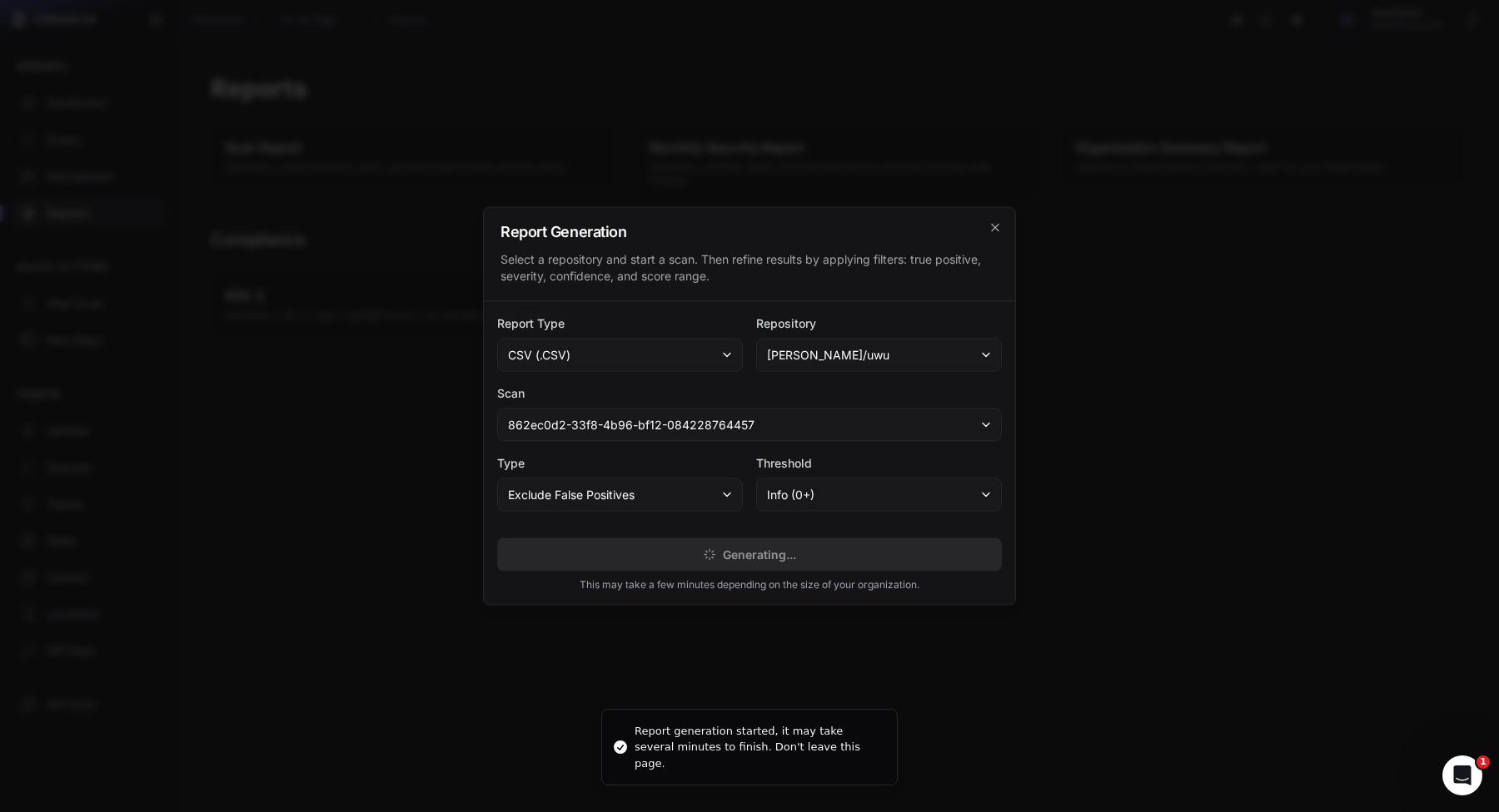
click at [621, 351] on button "csv (.csv)" at bounding box center [620, 354] width 246 height 33
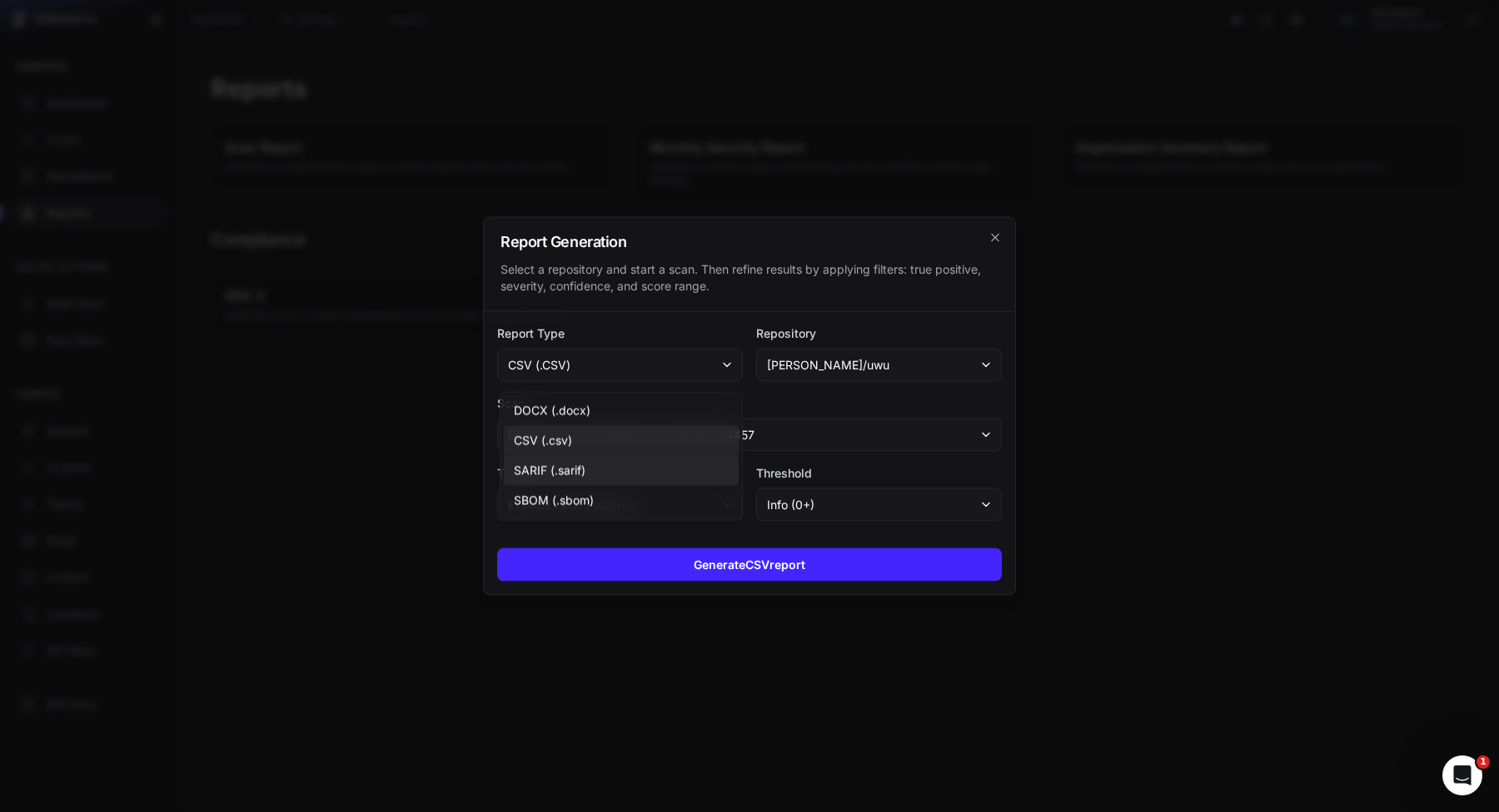
click at [597, 474] on div "SARIF (.sarif)" at bounding box center [621, 471] width 235 height 30
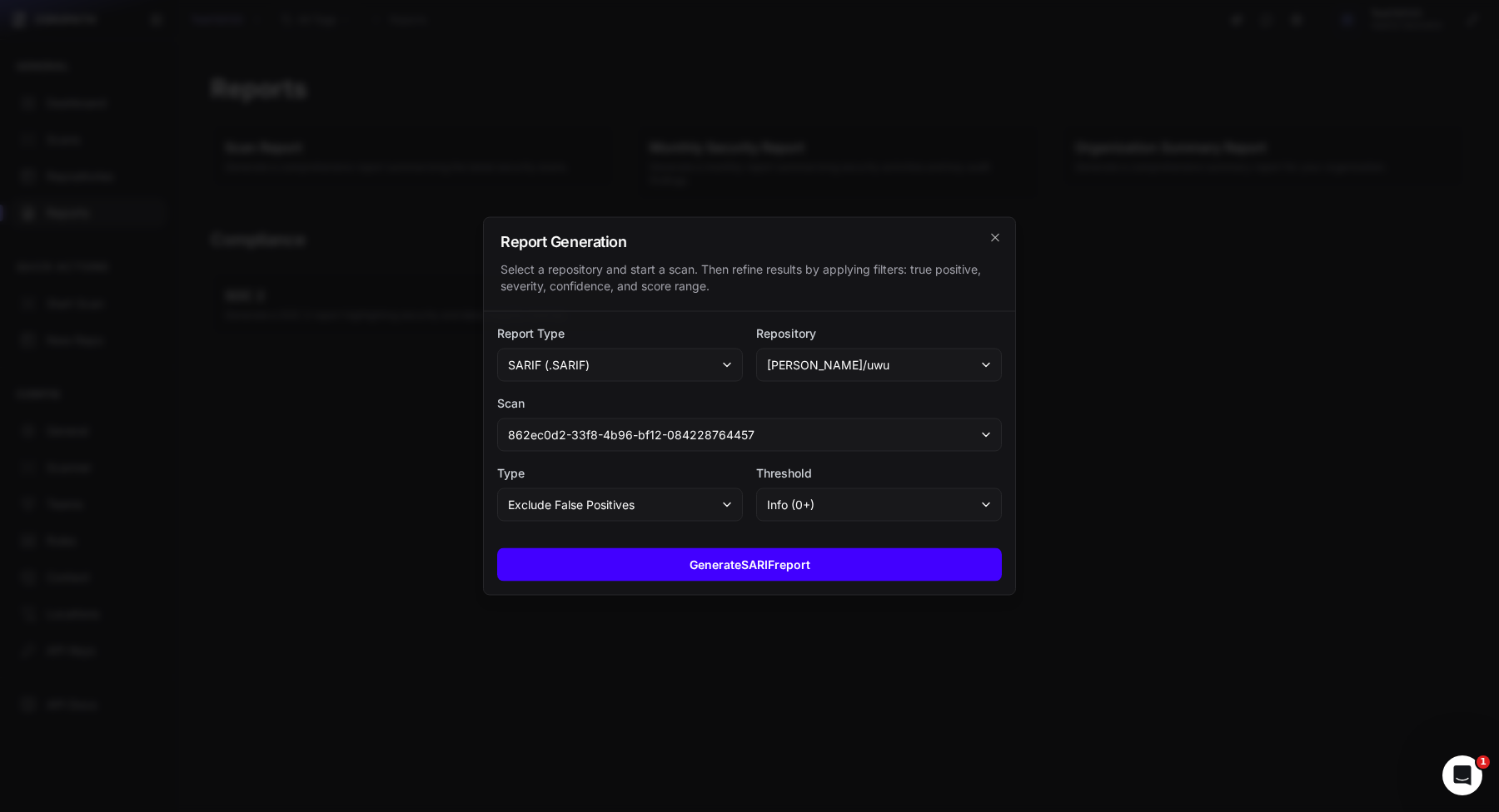
click at [625, 566] on button "Generate SARIF report" at bounding box center [749, 564] width 504 height 33
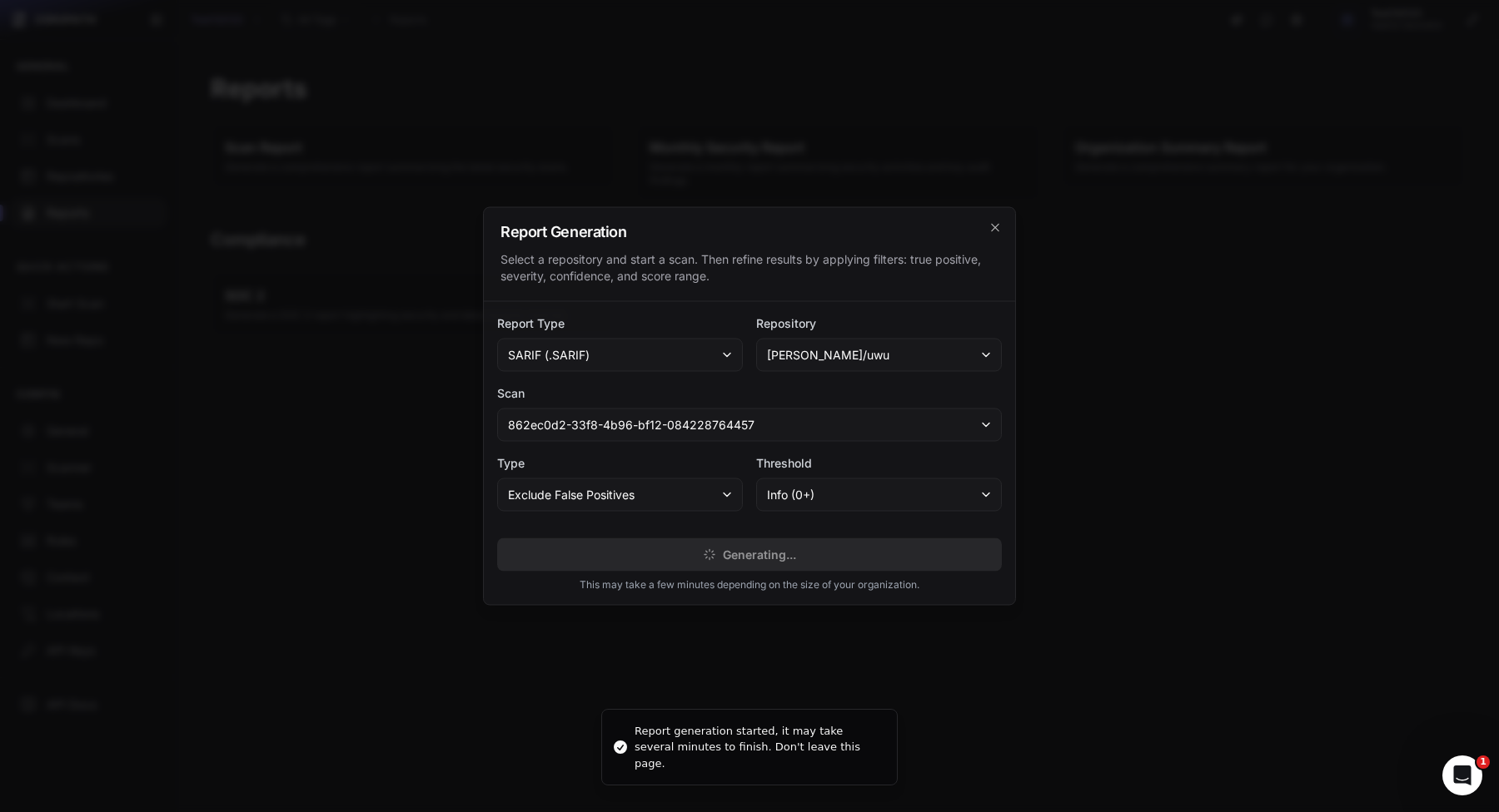
click at [683, 359] on button "sarif (.sarif)" at bounding box center [620, 354] width 246 height 33
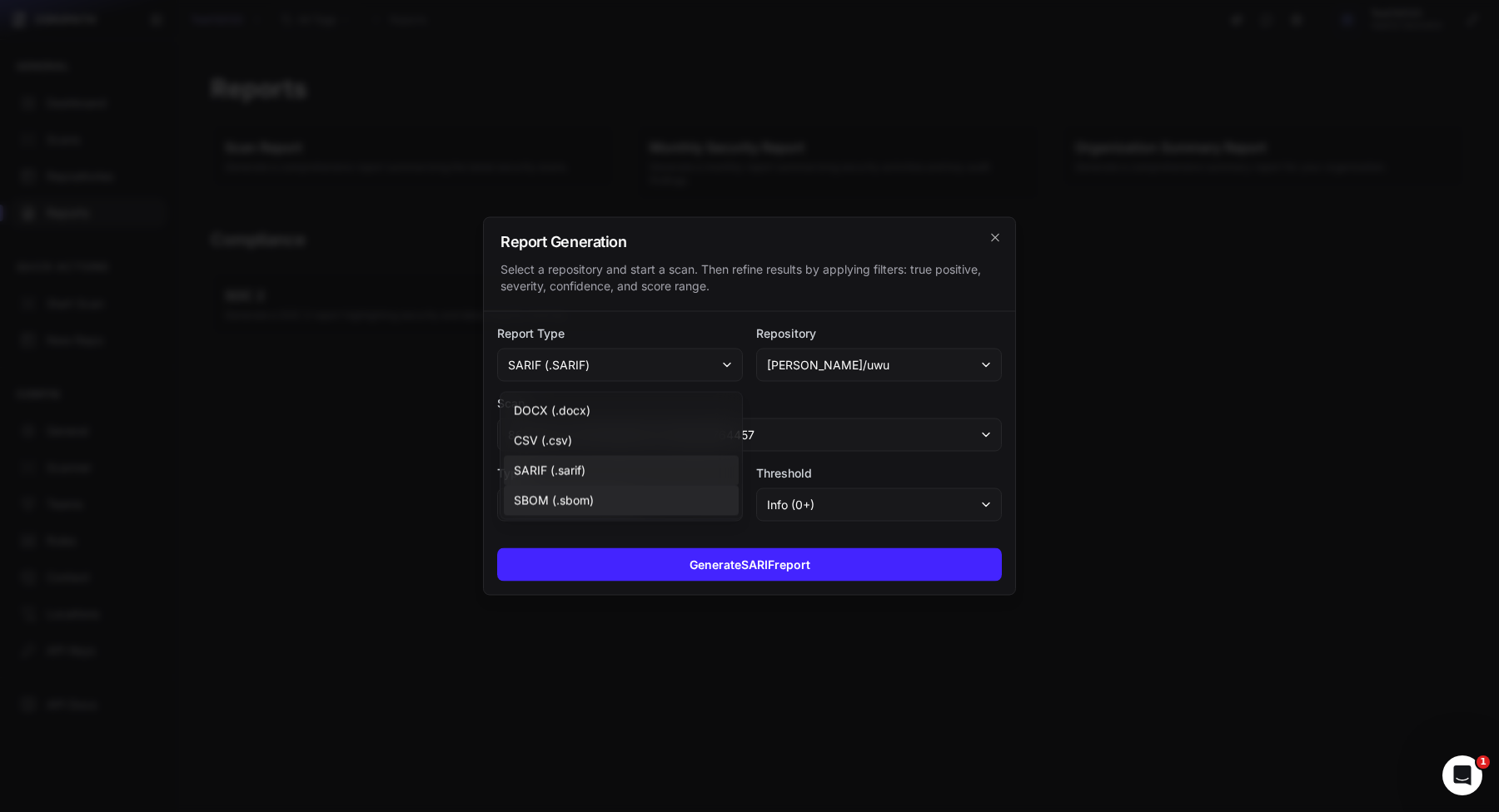
click at [633, 497] on div "SBOM (.sbom)" at bounding box center [621, 501] width 235 height 30
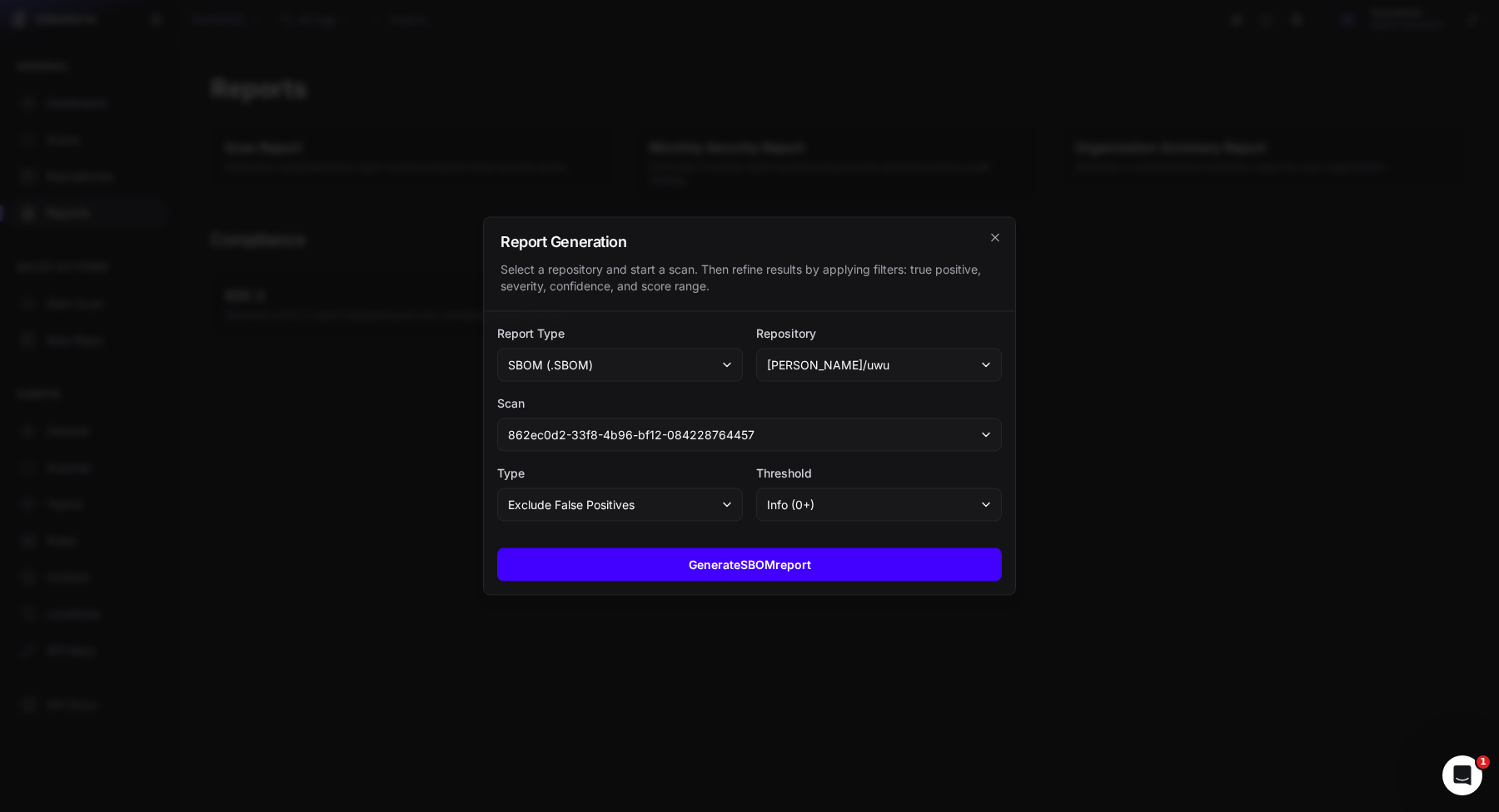
click at [639, 564] on button "Generate SBOM report" at bounding box center [749, 564] width 504 height 33
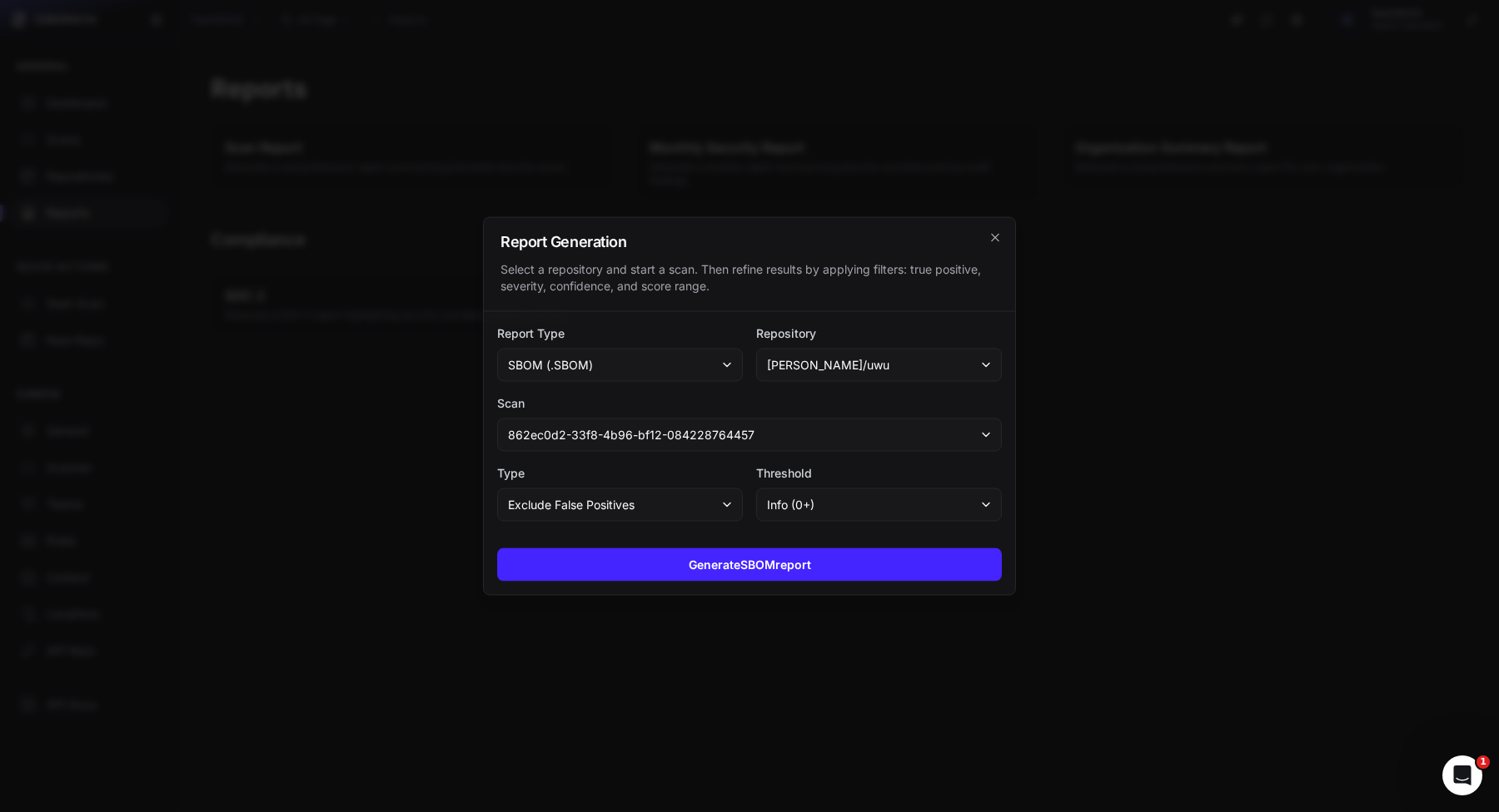
click at [634, 625] on div at bounding box center [749, 406] width 1499 height 812
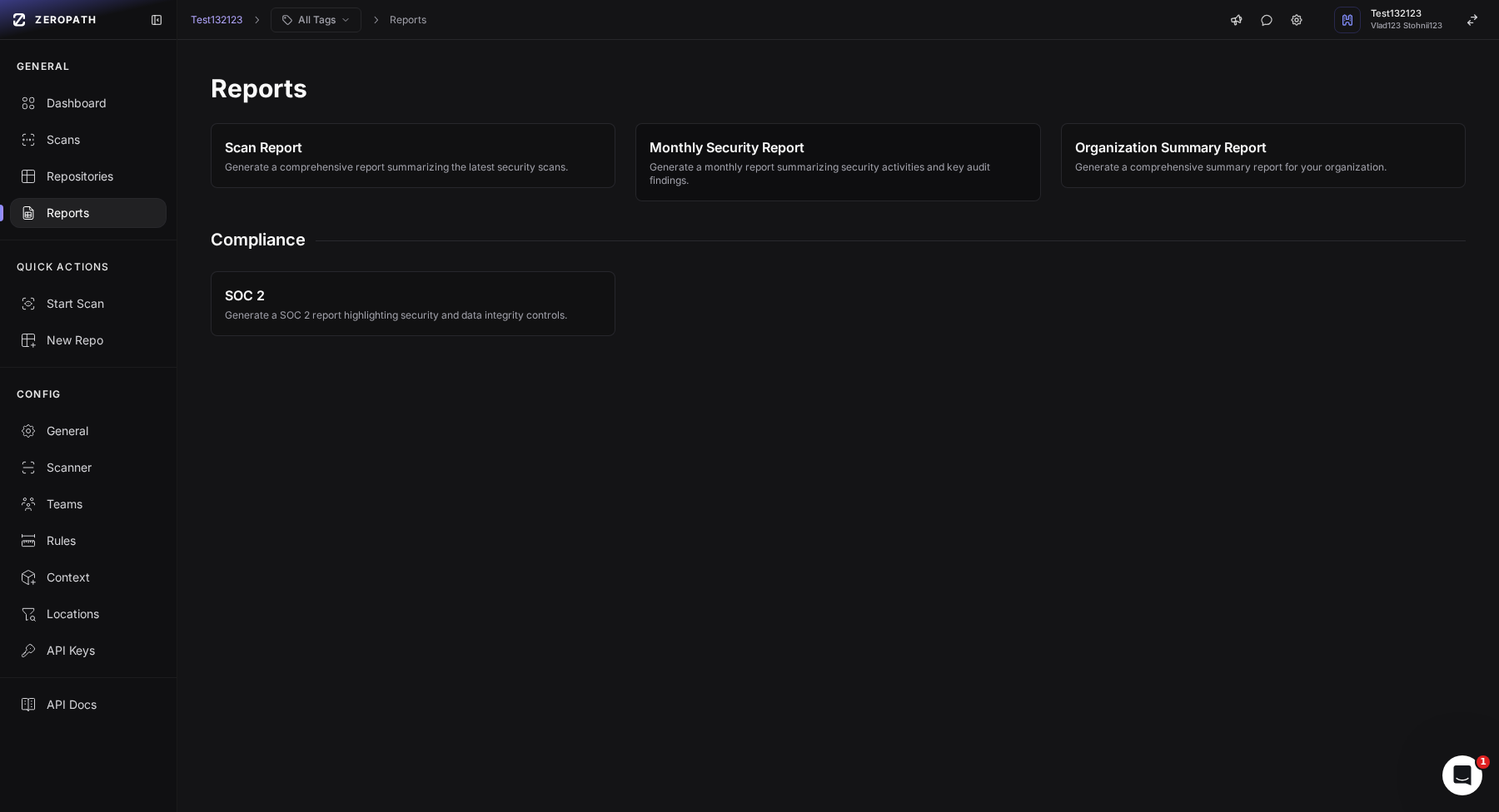
click at [748, 145] on span "Monthly Security Report" at bounding box center [838, 147] width 376 height 20
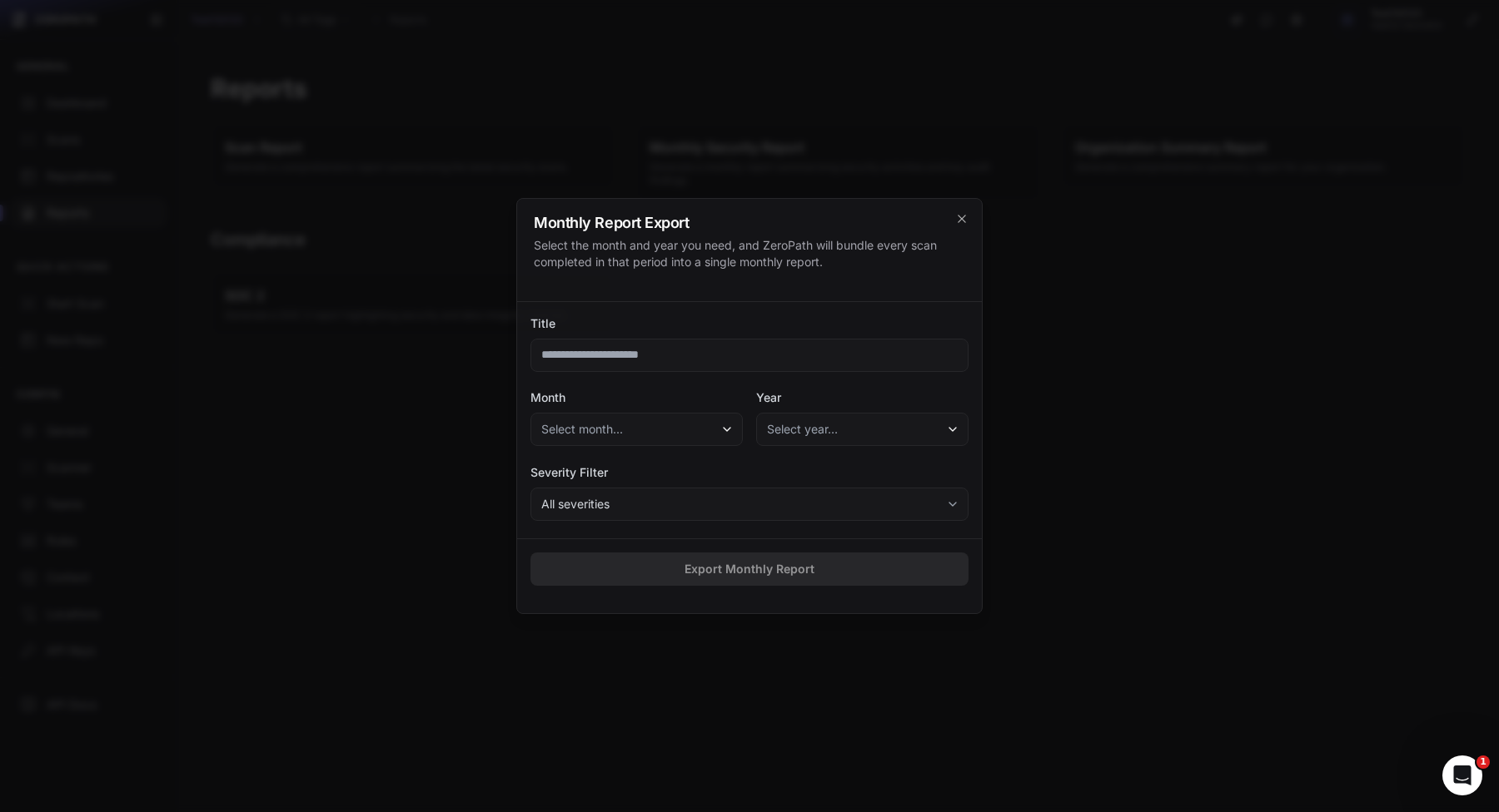
click at [703, 359] on input "Title" at bounding box center [749, 354] width 438 height 33
click at [554, 427] on span "Select month..." at bounding box center [582, 429] width 81 height 17
click at [605, 417] on button "Select month..." at bounding box center [636, 429] width 212 height 33
click at [602, 432] on span "Select month..." at bounding box center [582, 429] width 81 height 17
click at [601, 476] on div "January" at bounding box center [636, 475] width 204 height 30
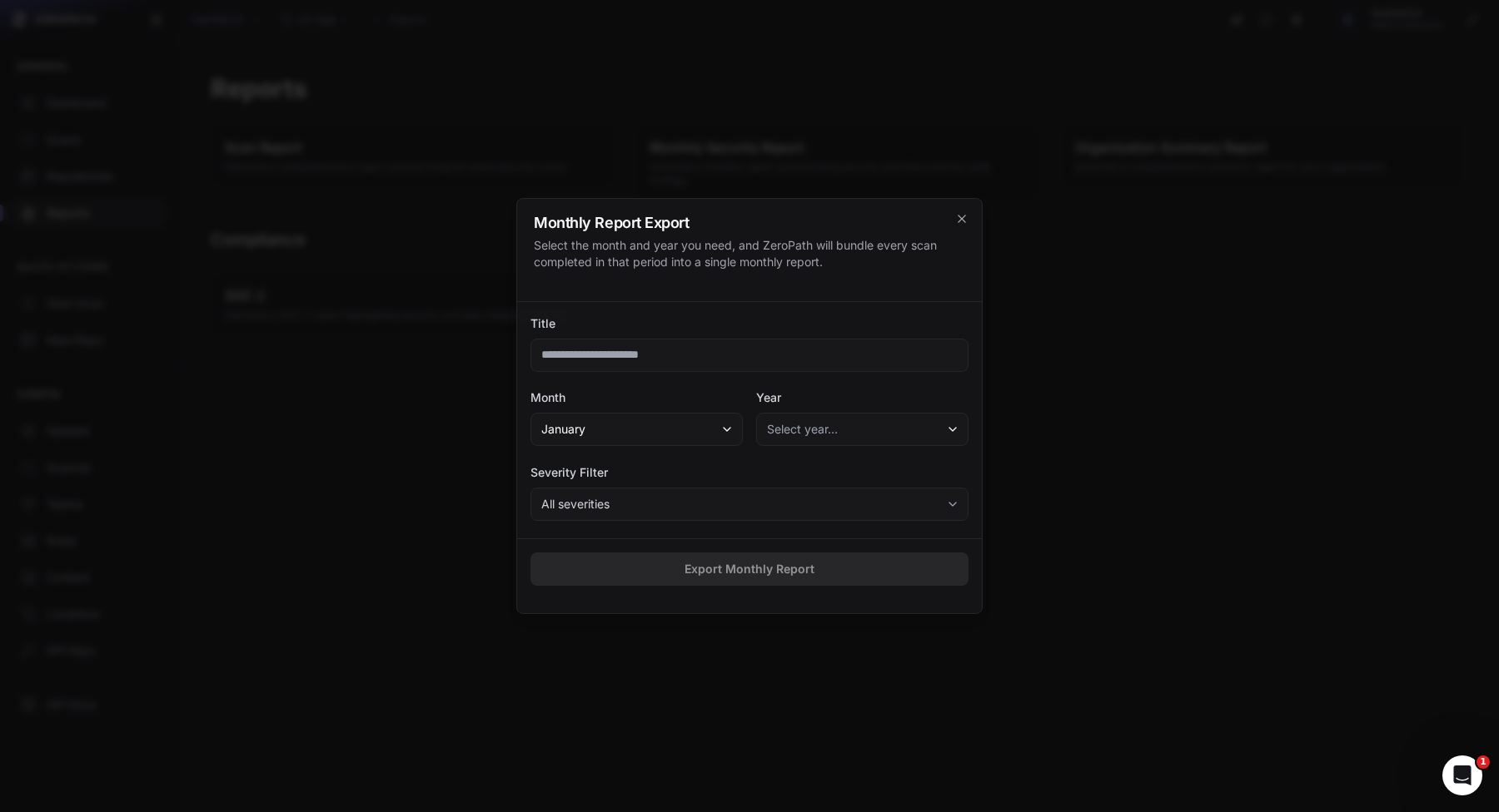
click at [828, 427] on span "Select year…" at bounding box center [802, 429] width 71 height 17
click at [812, 459] on div "2025 2024" at bounding box center [862, 490] width 212 height 68
click at [812, 465] on div "2025" at bounding box center [863, 475] width 204 height 30
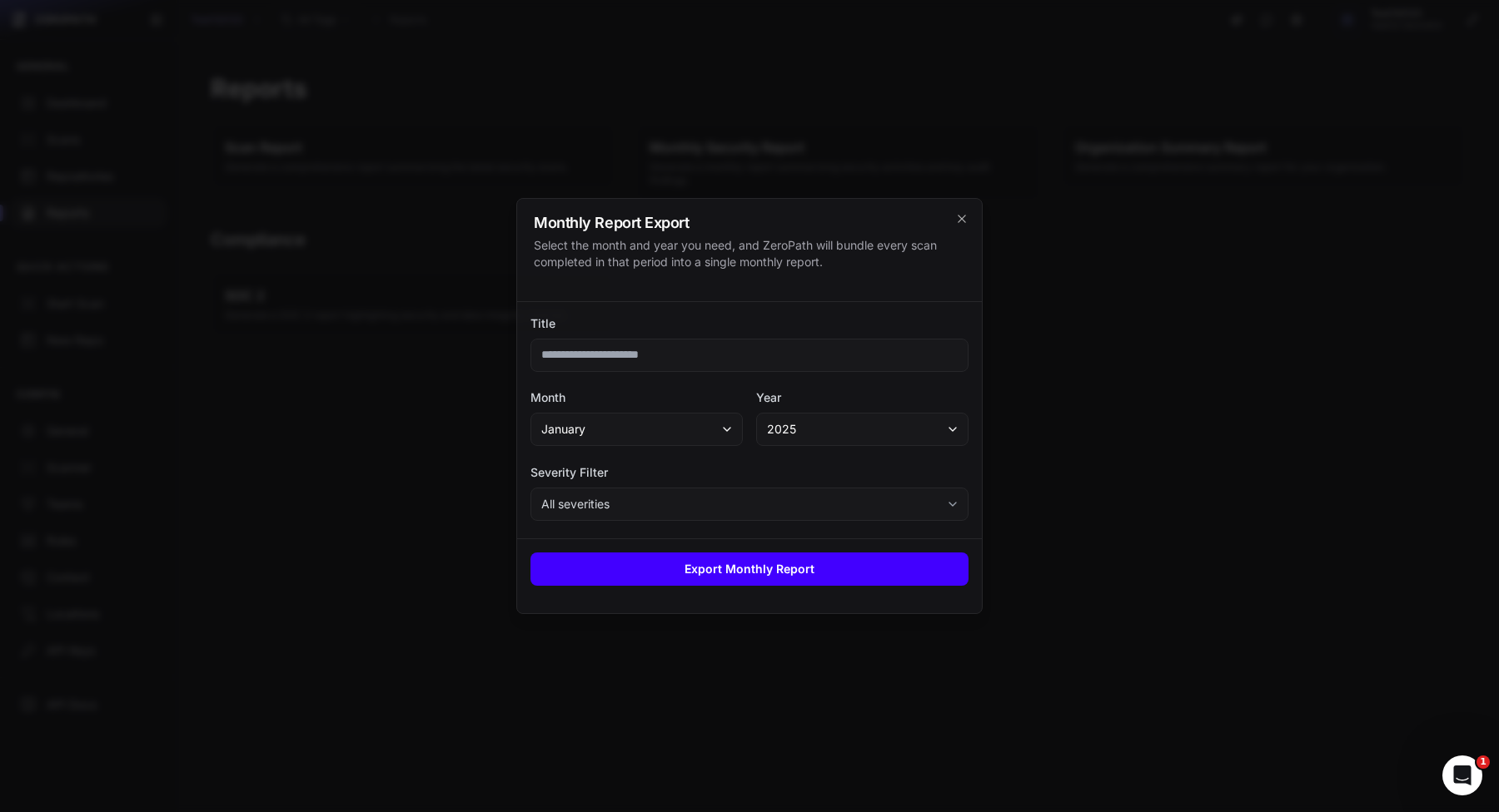
click at [776, 583] on button "Export Monthly Report" at bounding box center [749, 569] width 438 height 33
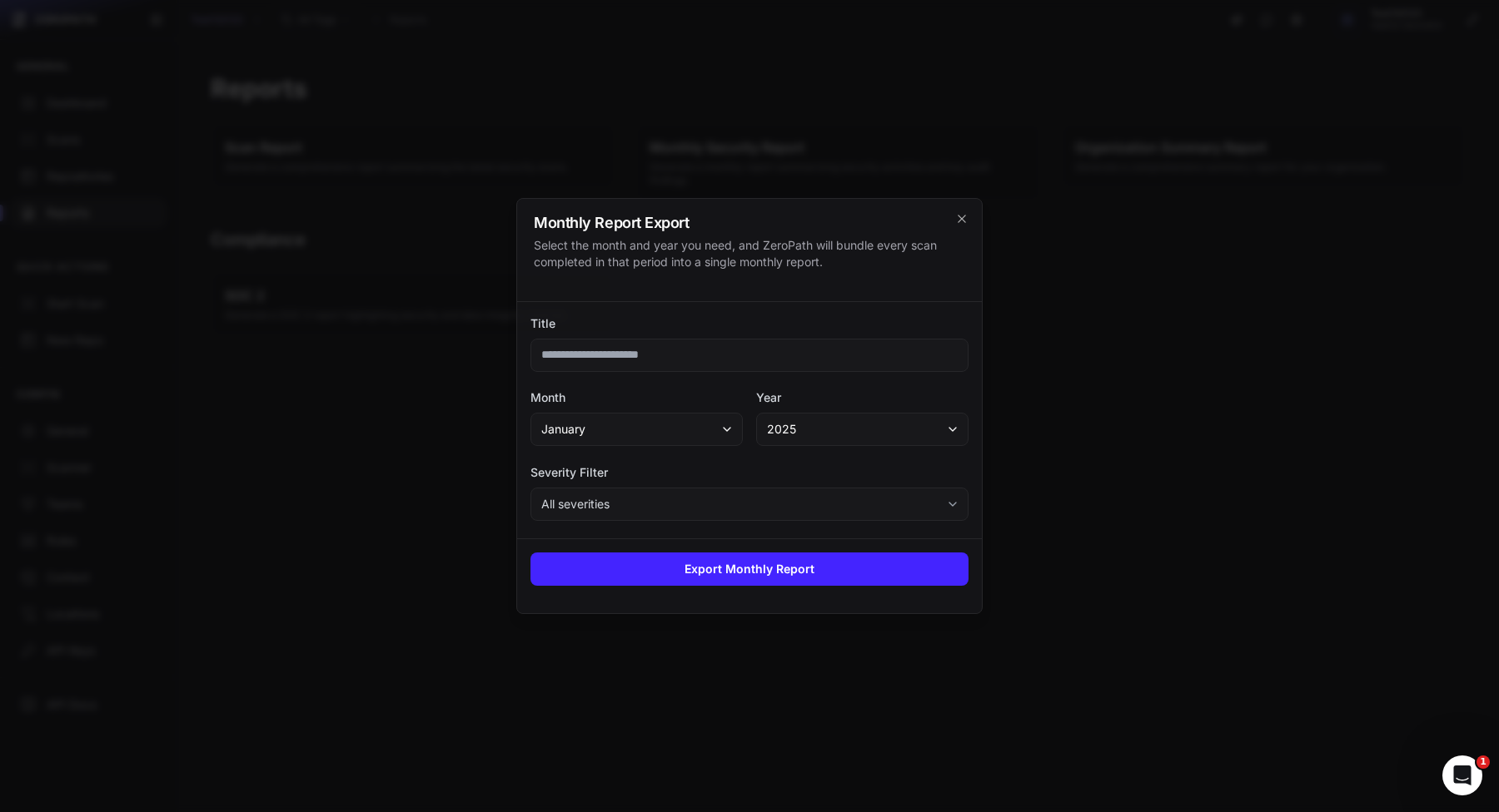
click at [1021, 247] on div at bounding box center [749, 406] width 1499 height 812
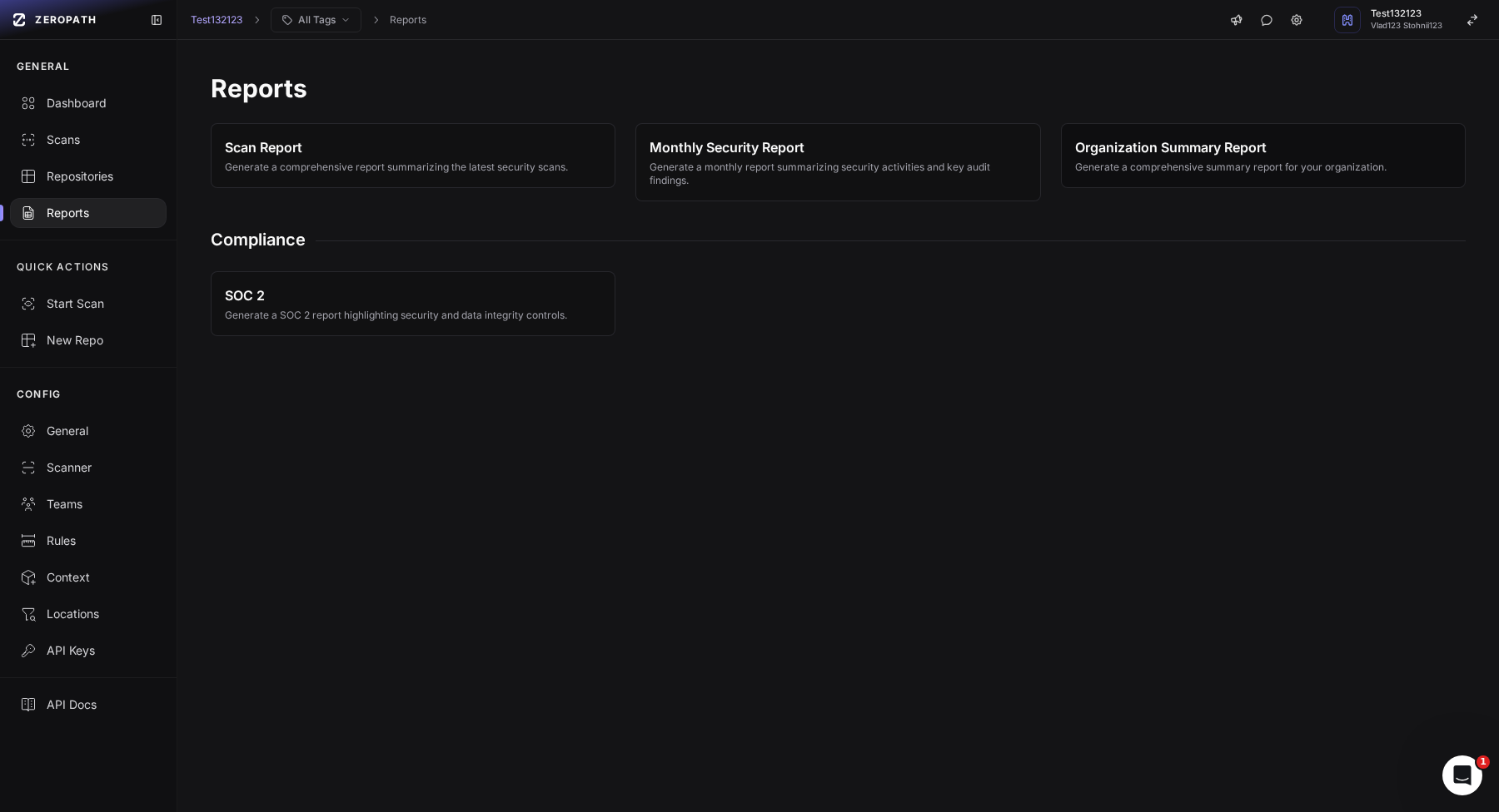
click at [1115, 159] on span "Organization Summary Report Generate a comprehensive summary report for your or…" at bounding box center [1229, 155] width 311 height 37
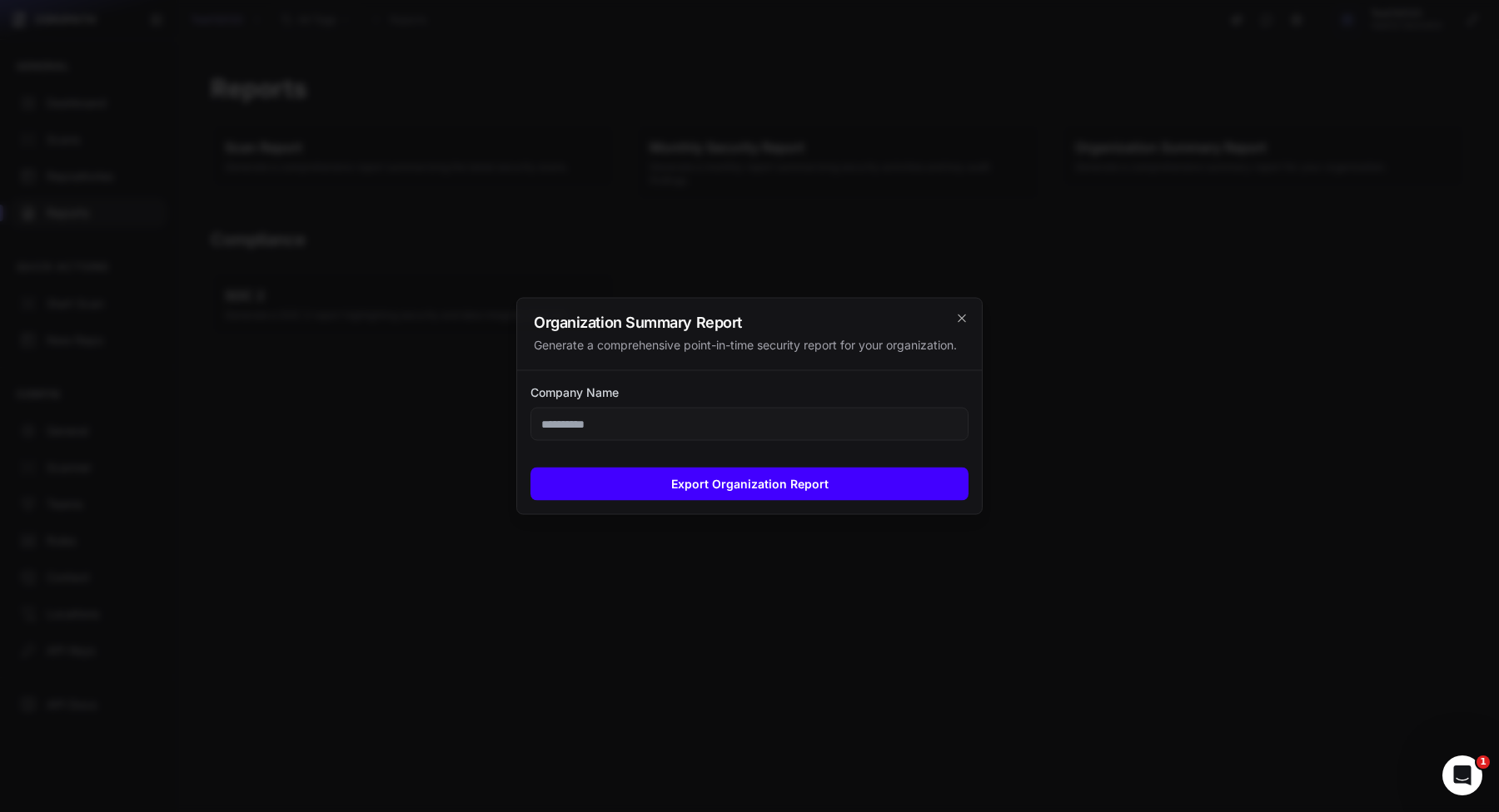
click at [880, 489] on button "Export Organization Report" at bounding box center [749, 484] width 438 height 33
click at [400, 441] on div at bounding box center [749, 406] width 1499 height 812
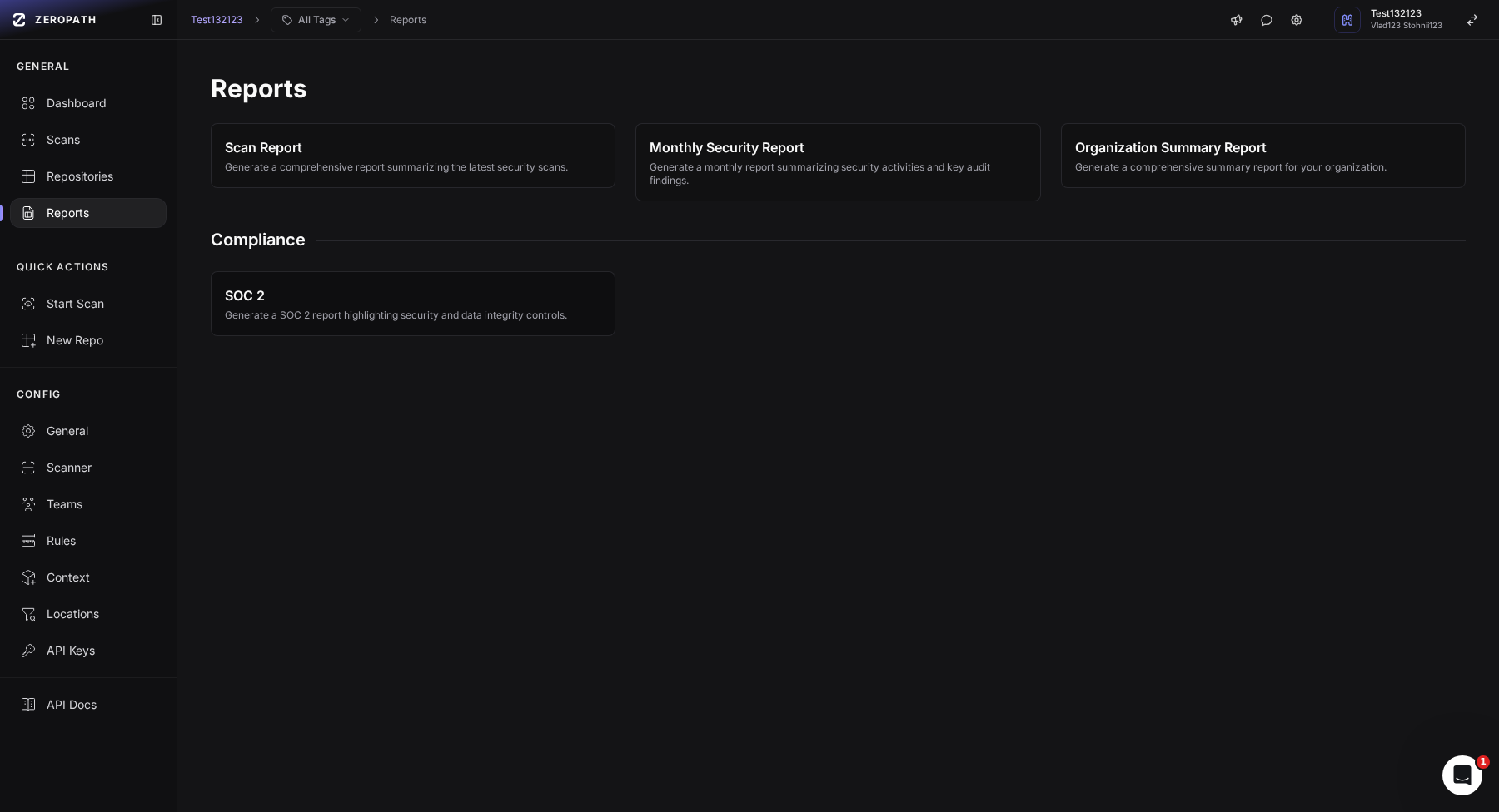
click at [446, 293] on span "SOC 2" at bounding box center [396, 295] width 342 height 20
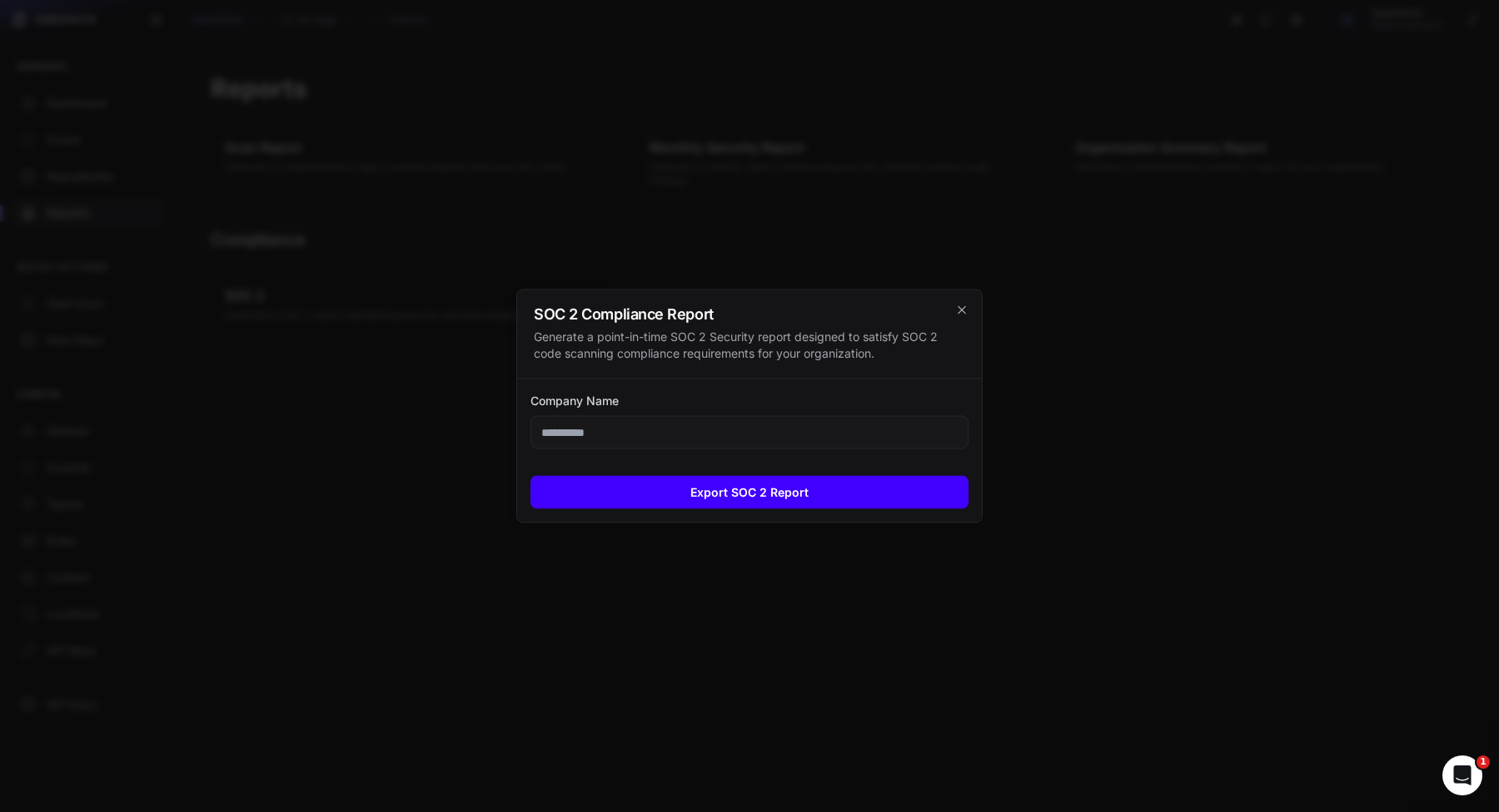
click at [718, 502] on button "Export SOC 2 Report" at bounding box center [749, 492] width 438 height 33
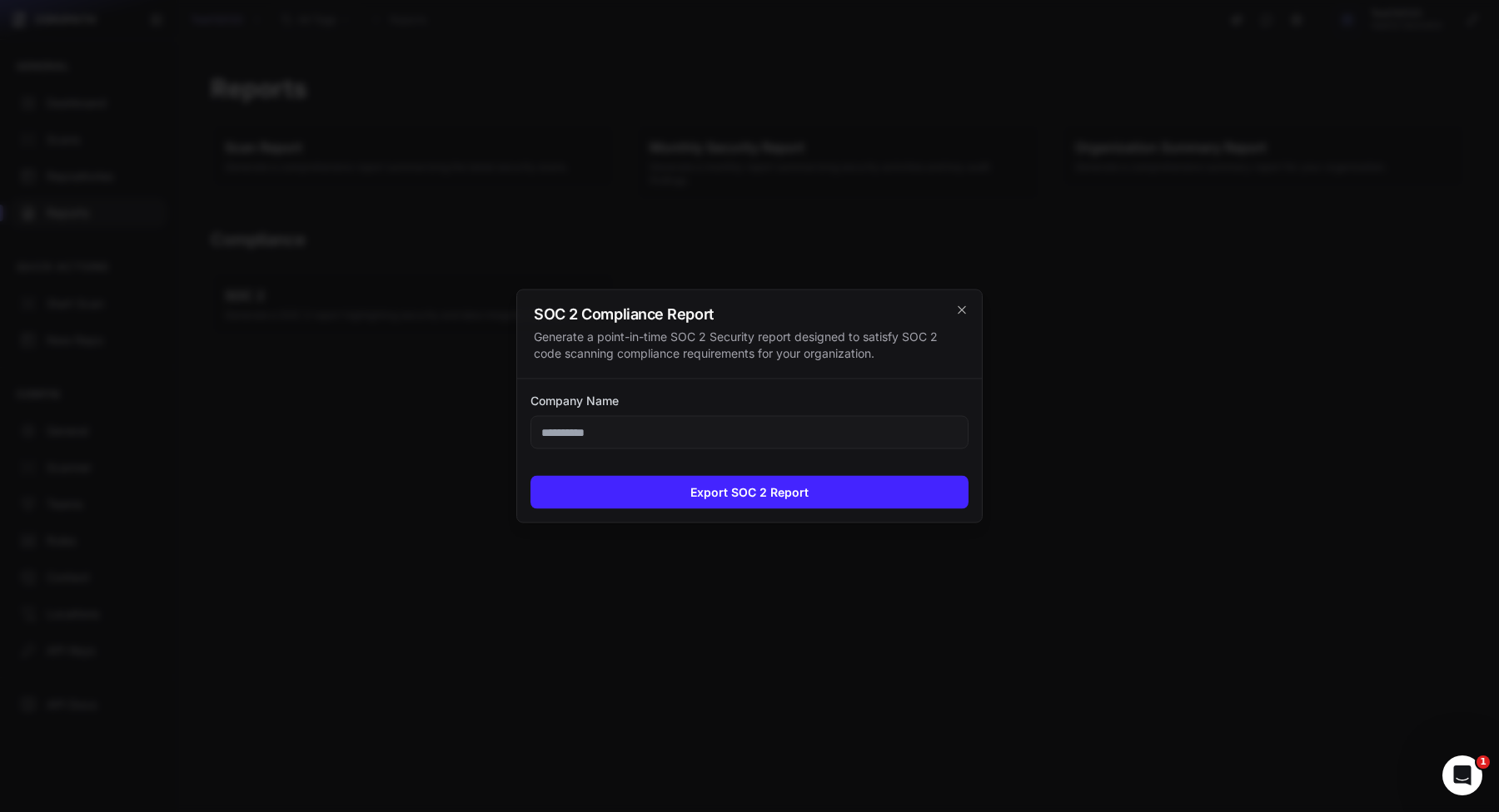
click at [272, 421] on div at bounding box center [749, 406] width 1499 height 812
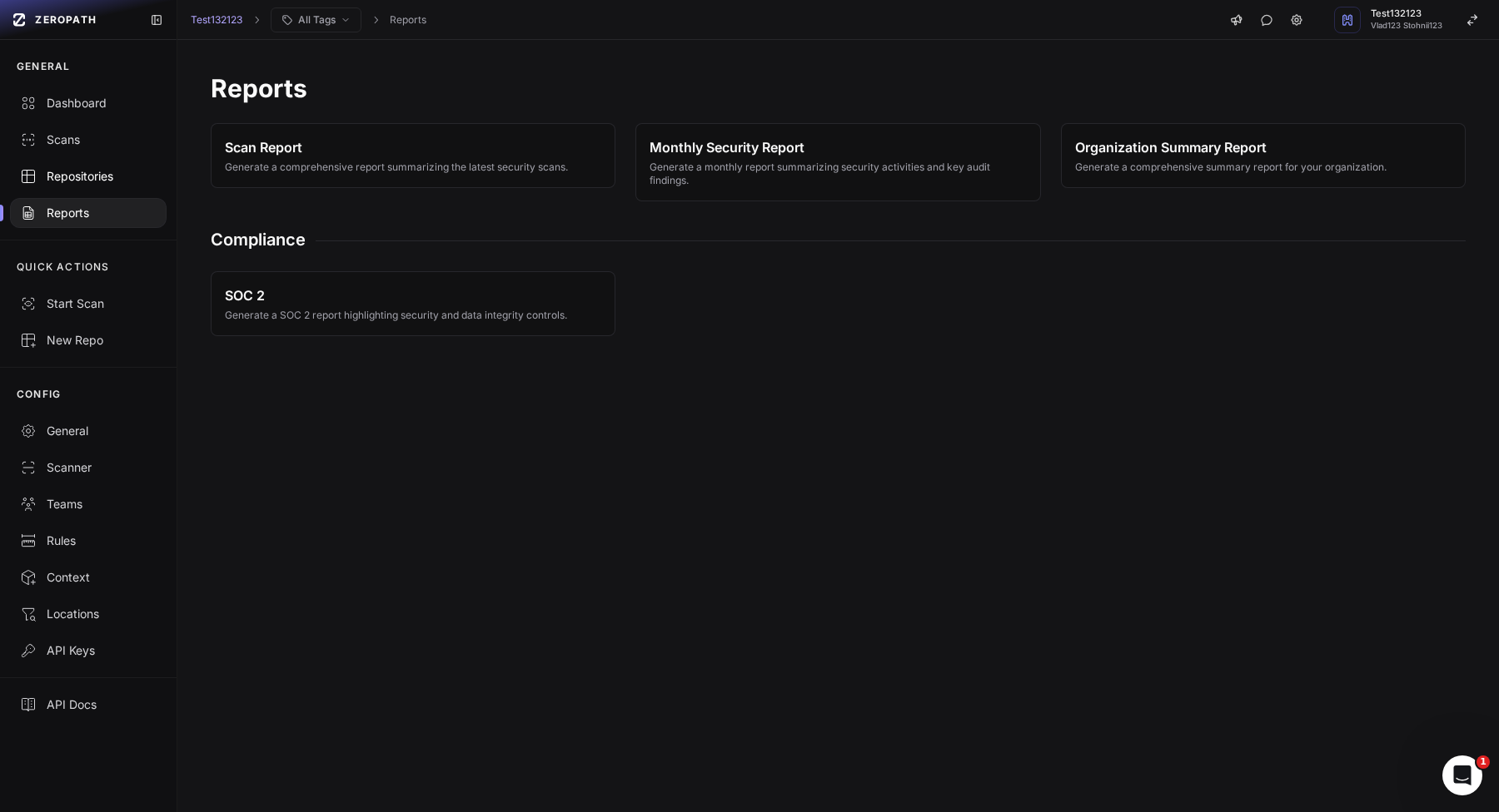
click at [101, 172] on div "Repositories" at bounding box center [88, 177] width 136 height 17
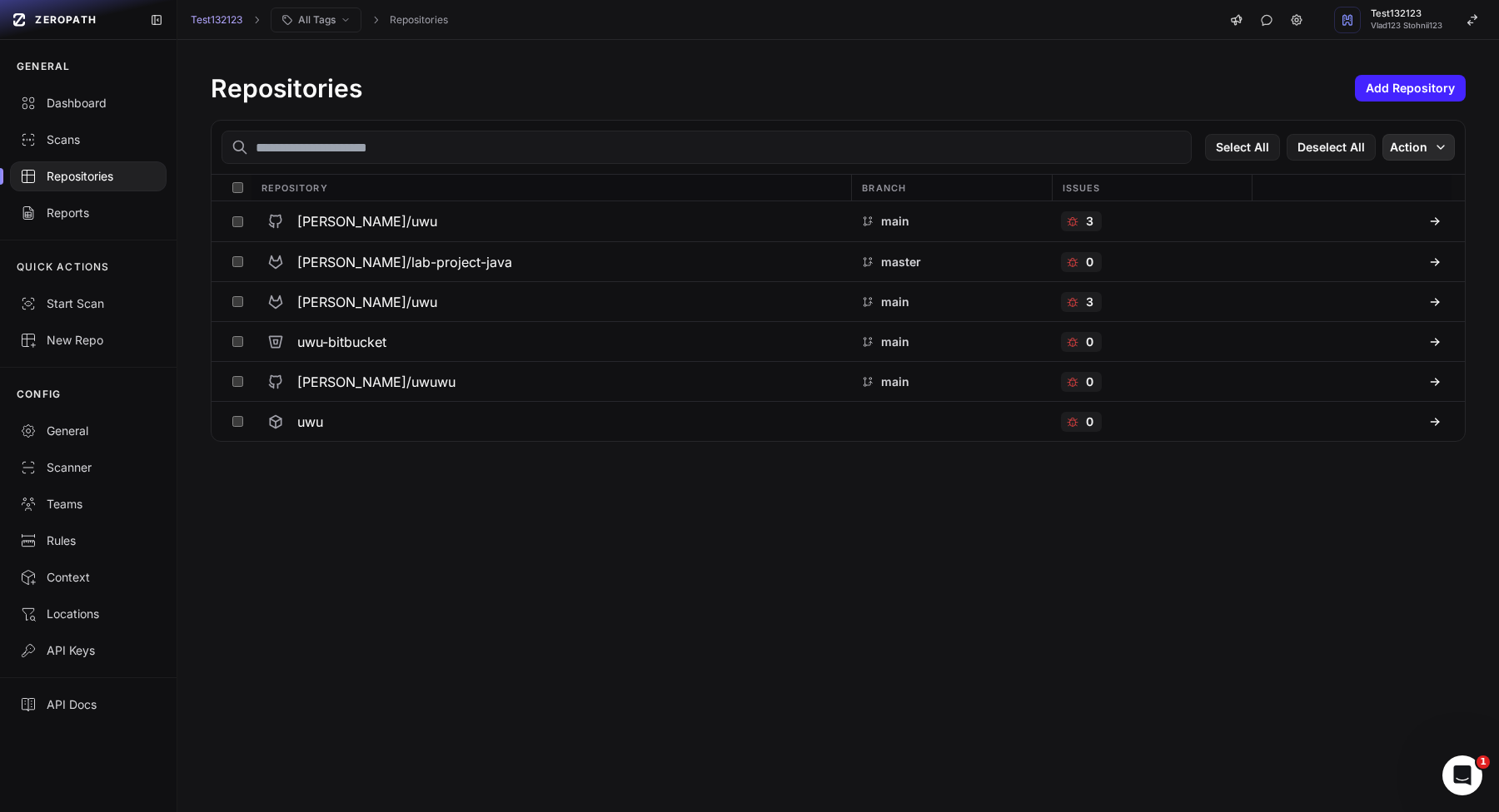
click at [1436, 146] on icon "button" at bounding box center [1440, 147] width 13 height 13
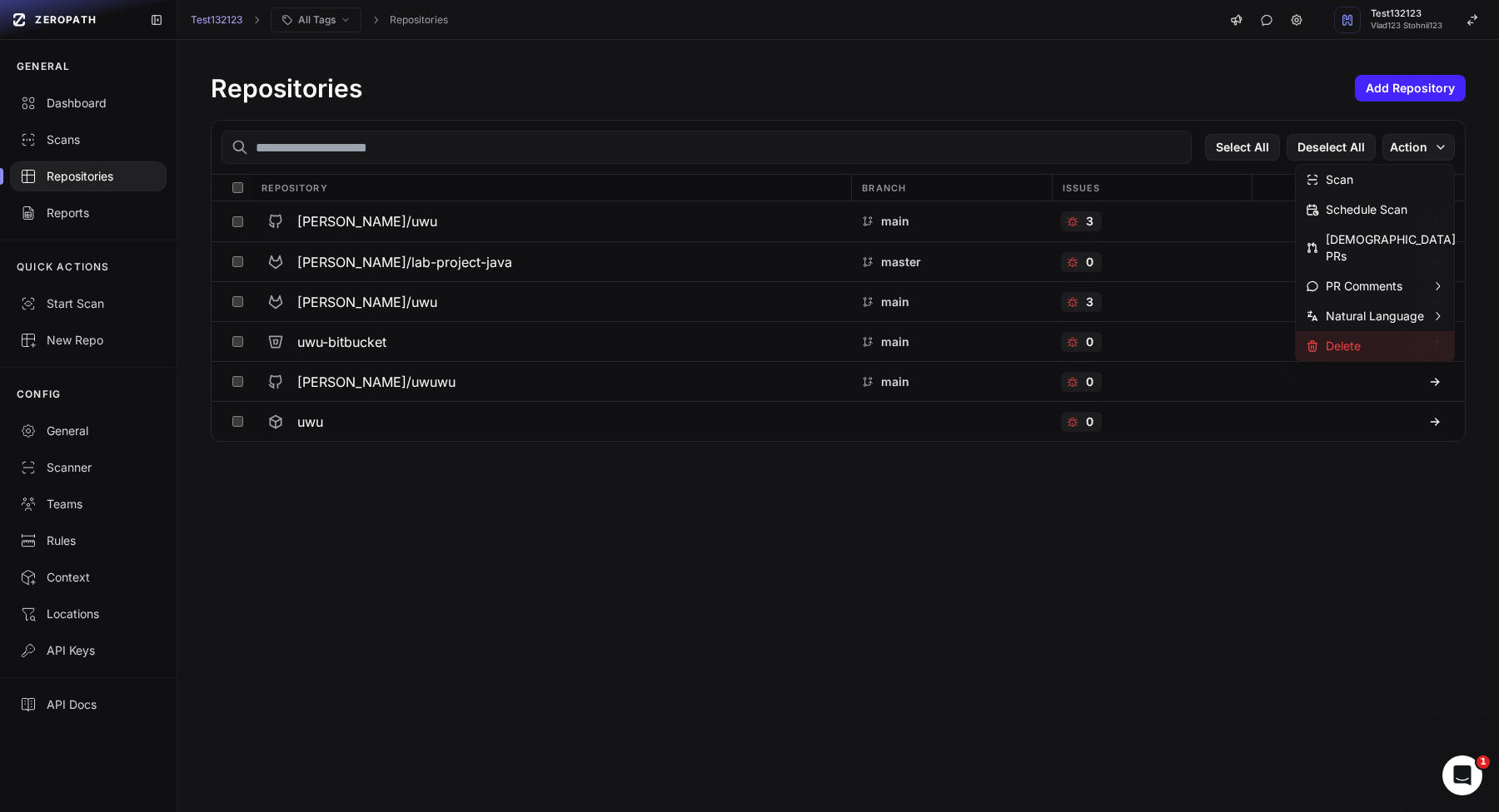
click at [1366, 339] on div "Delete" at bounding box center [1374, 346] width 158 height 30
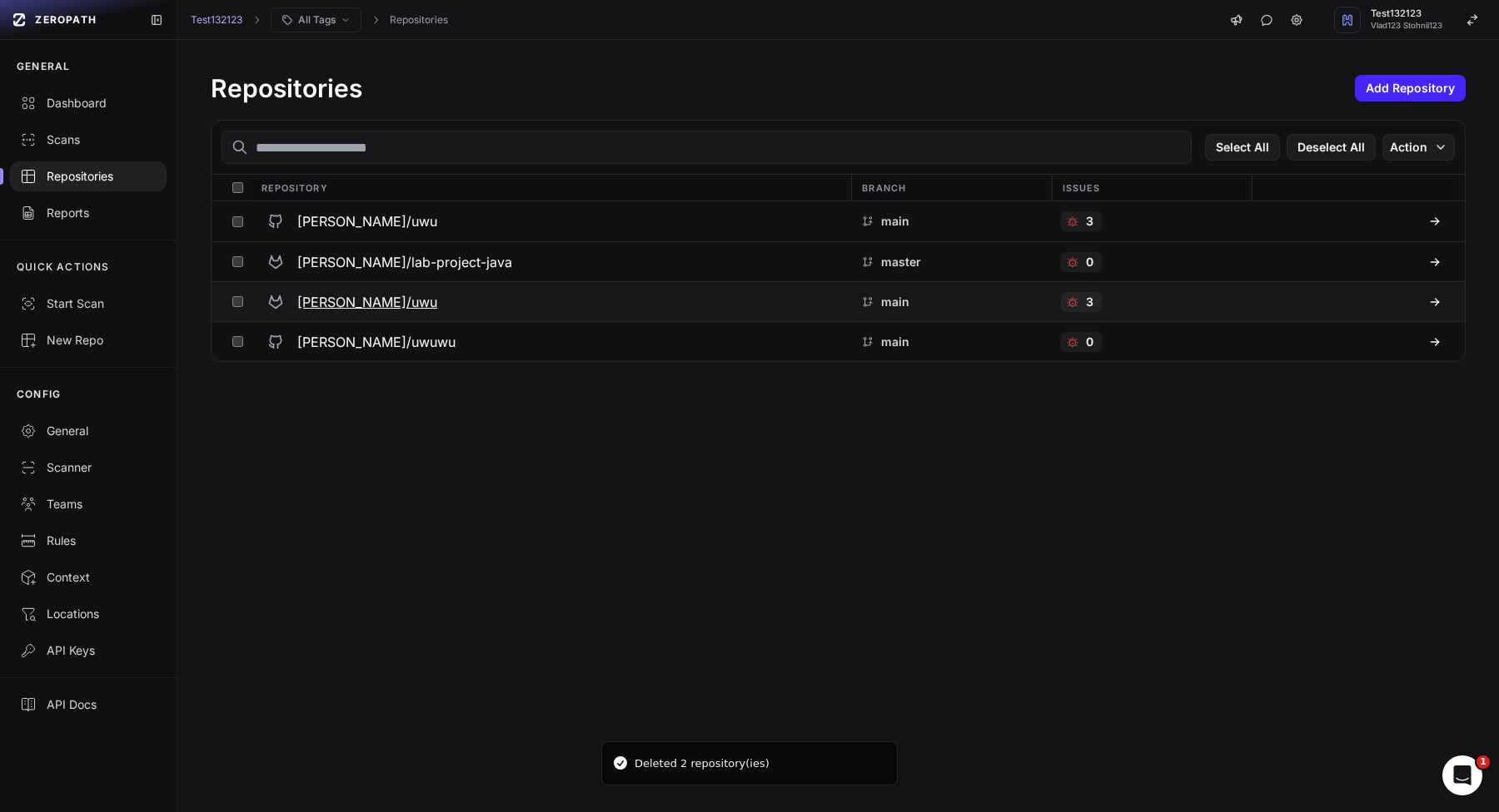
click at [235, 295] on button at bounding box center [237, 301] width 26 height 39
click at [1447, 154] on button "Action" at bounding box center [1418, 147] width 73 height 26
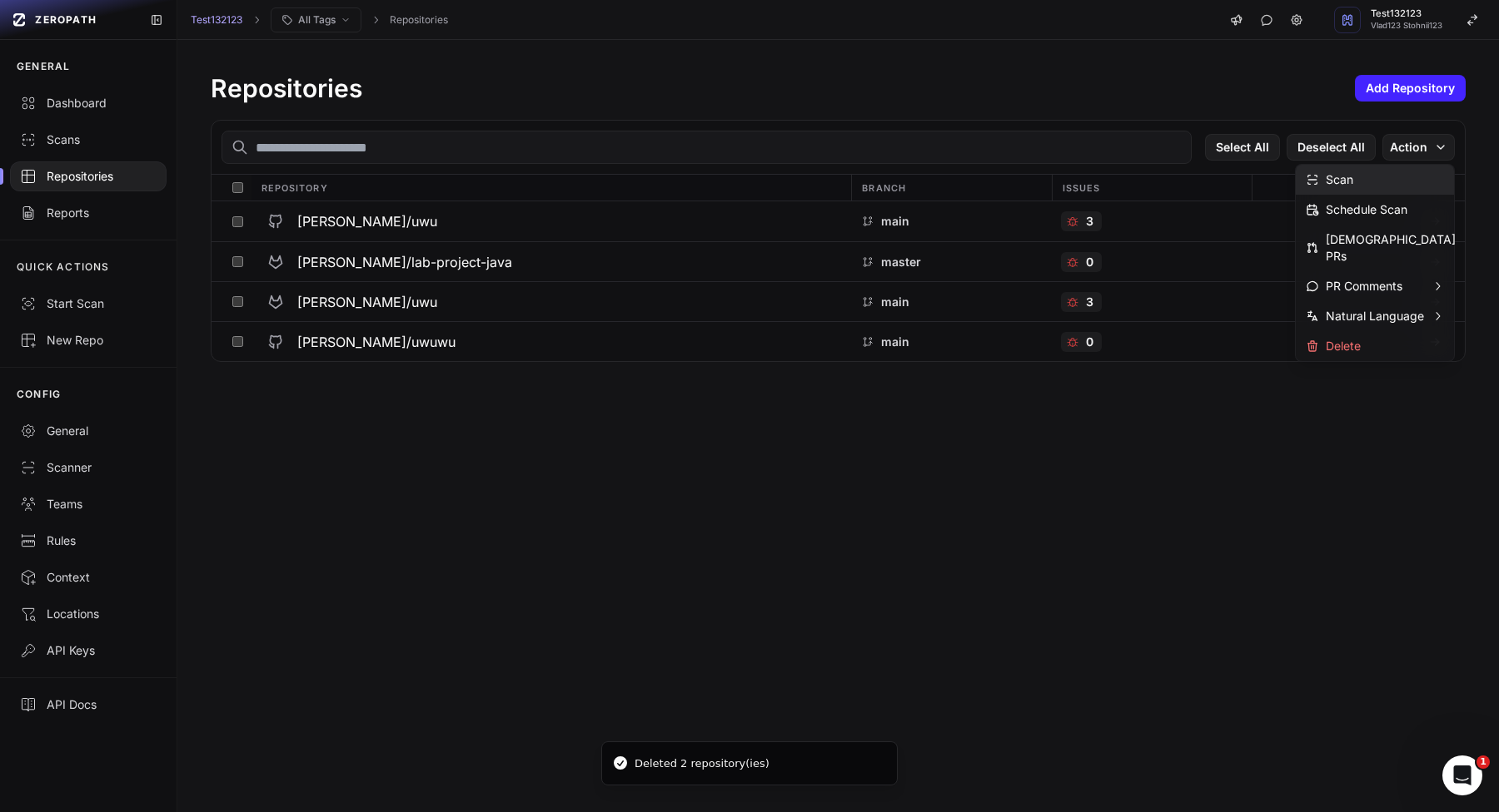
click at [1345, 183] on div "Scan" at bounding box center [1329, 180] width 47 height 17
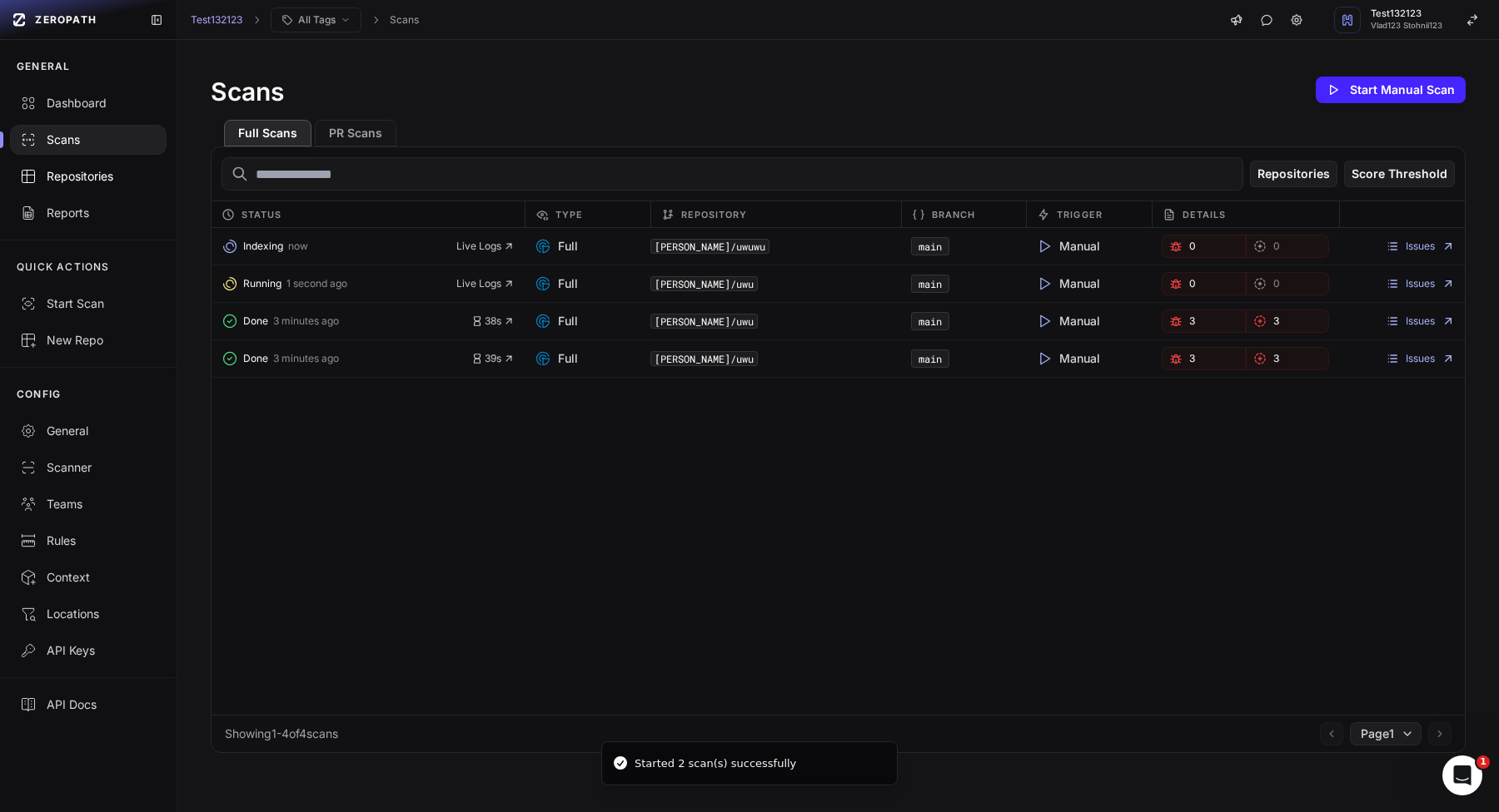
click at [130, 165] on link "Repositories" at bounding box center [88, 176] width 177 height 37
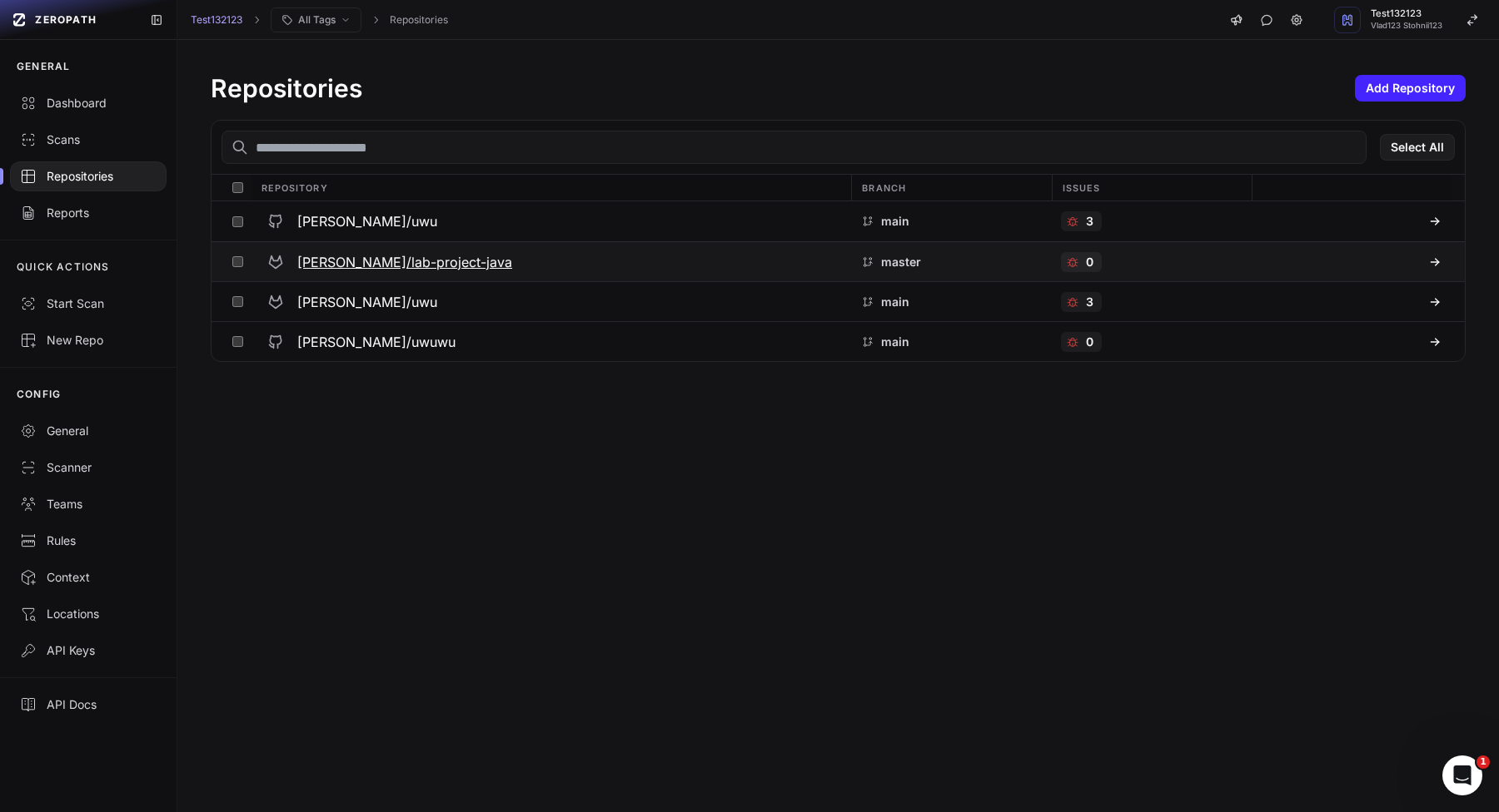
click at [236, 270] on button at bounding box center [237, 261] width 26 height 39
click at [240, 226] on button at bounding box center [237, 221] width 26 height 40
click at [1424, 156] on button "Action" at bounding box center [1418, 147] width 73 height 26
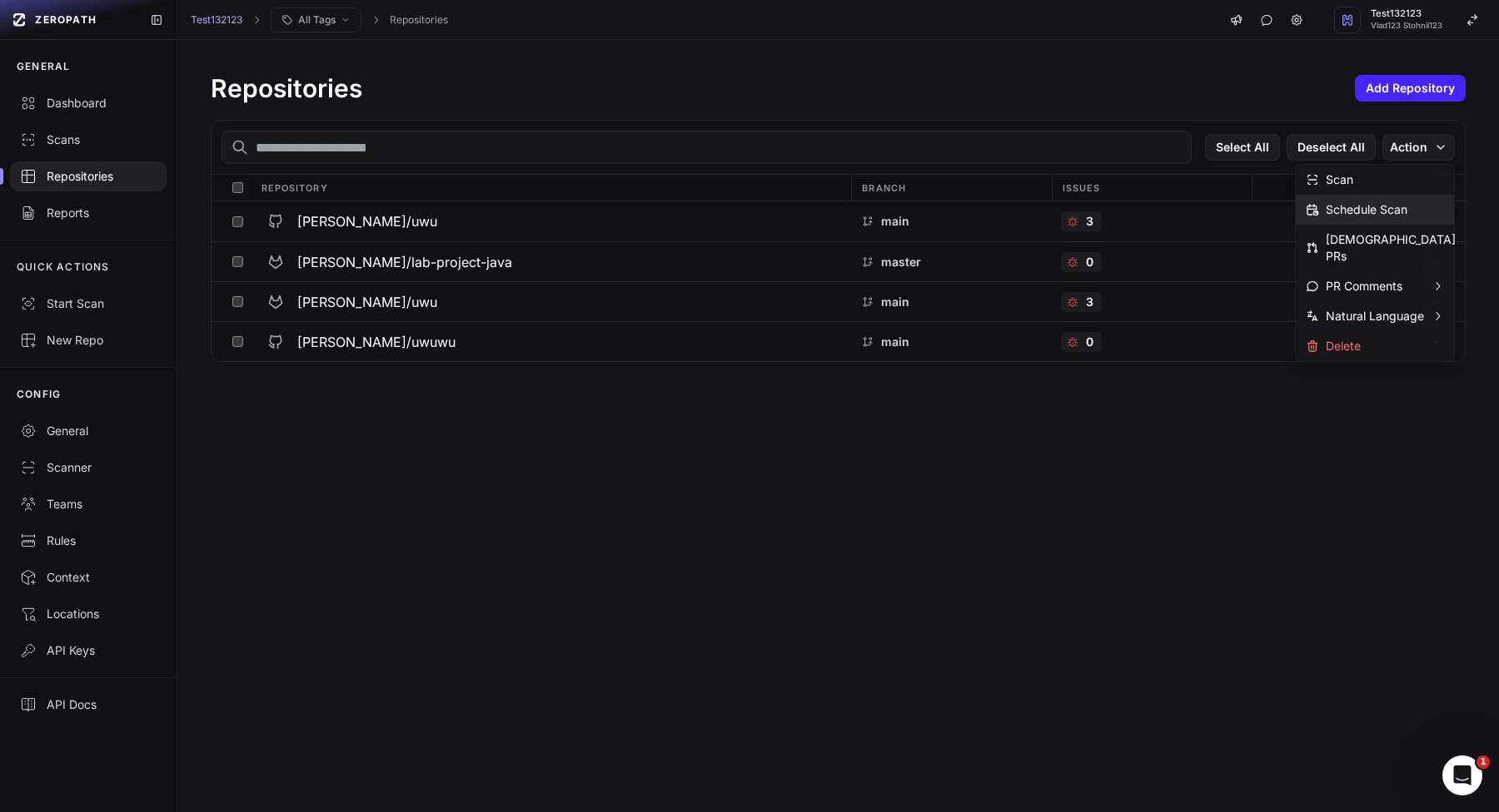
click at [1388, 215] on div "Schedule Scan" at bounding box center [1355, 210] width 101 height 17
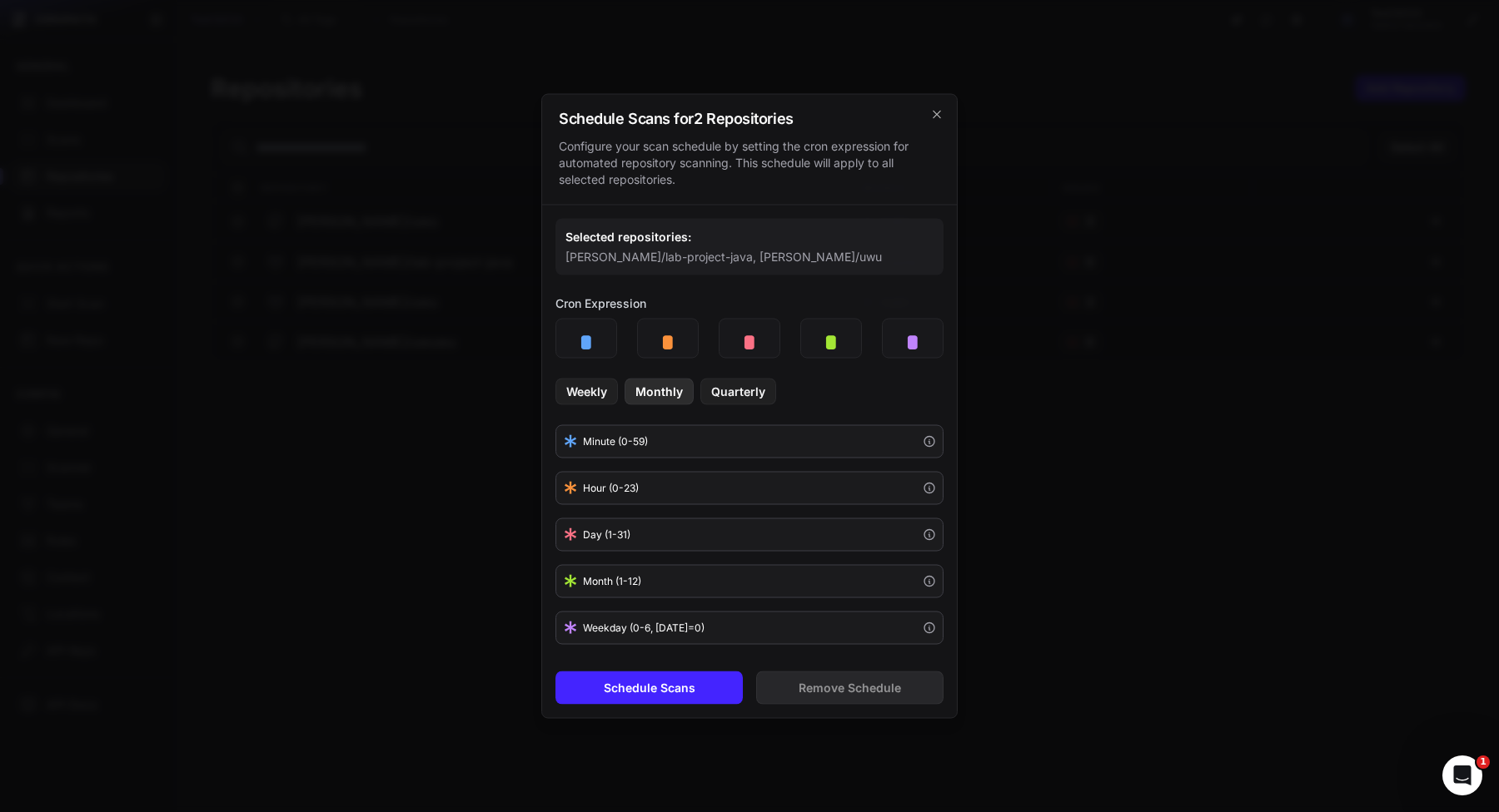
click at [670, 382] on button "Monthly" at bounding box center [658, 392] width 69 height 26
type input "*"
click at [678, 684] on button "Schedule Scans" at bounding box center [649, 687] width 187 height 33
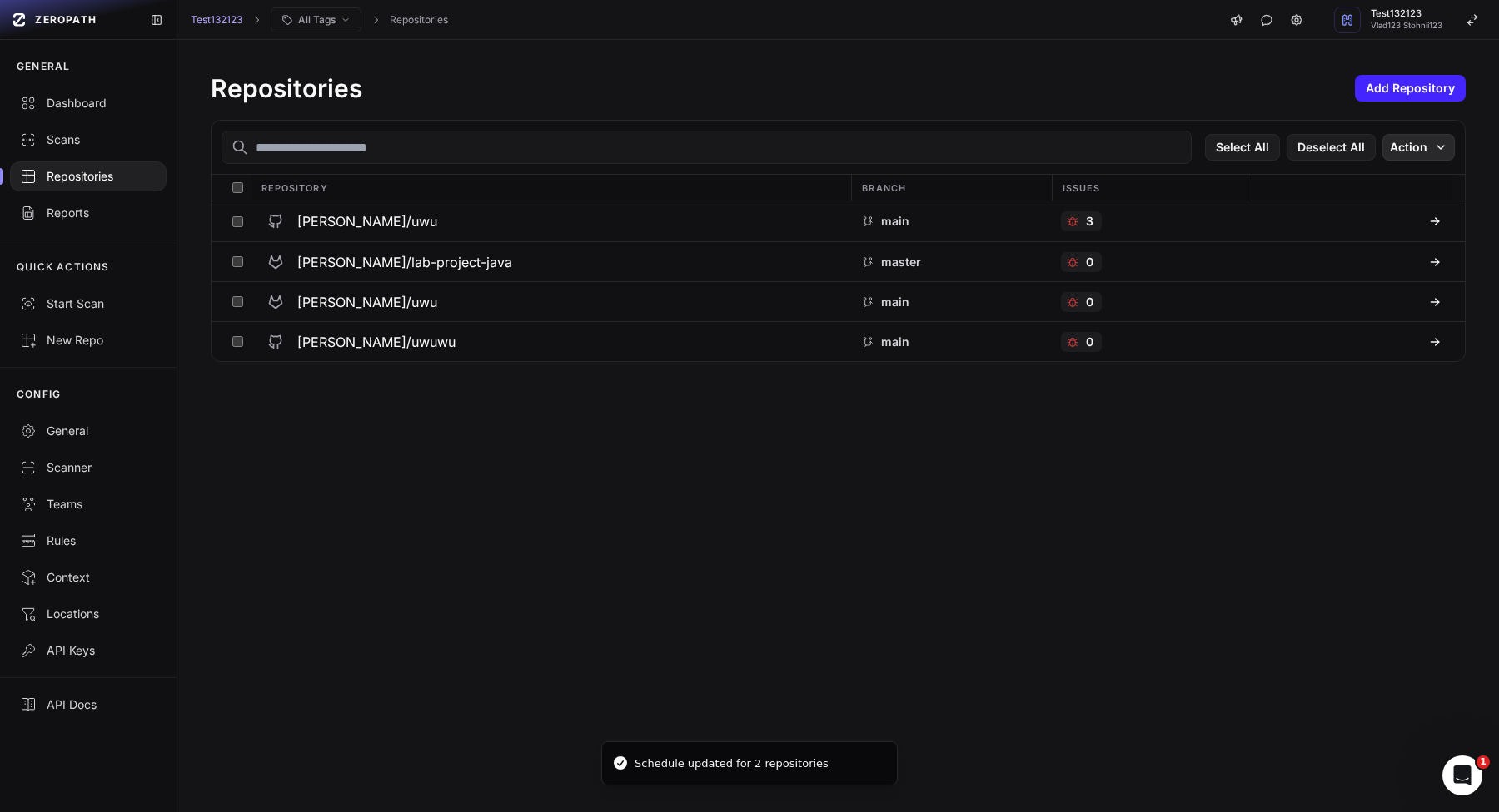
click at [1392, 147] on button "Action" at bounding box center [1418, 147] width 73 height 26
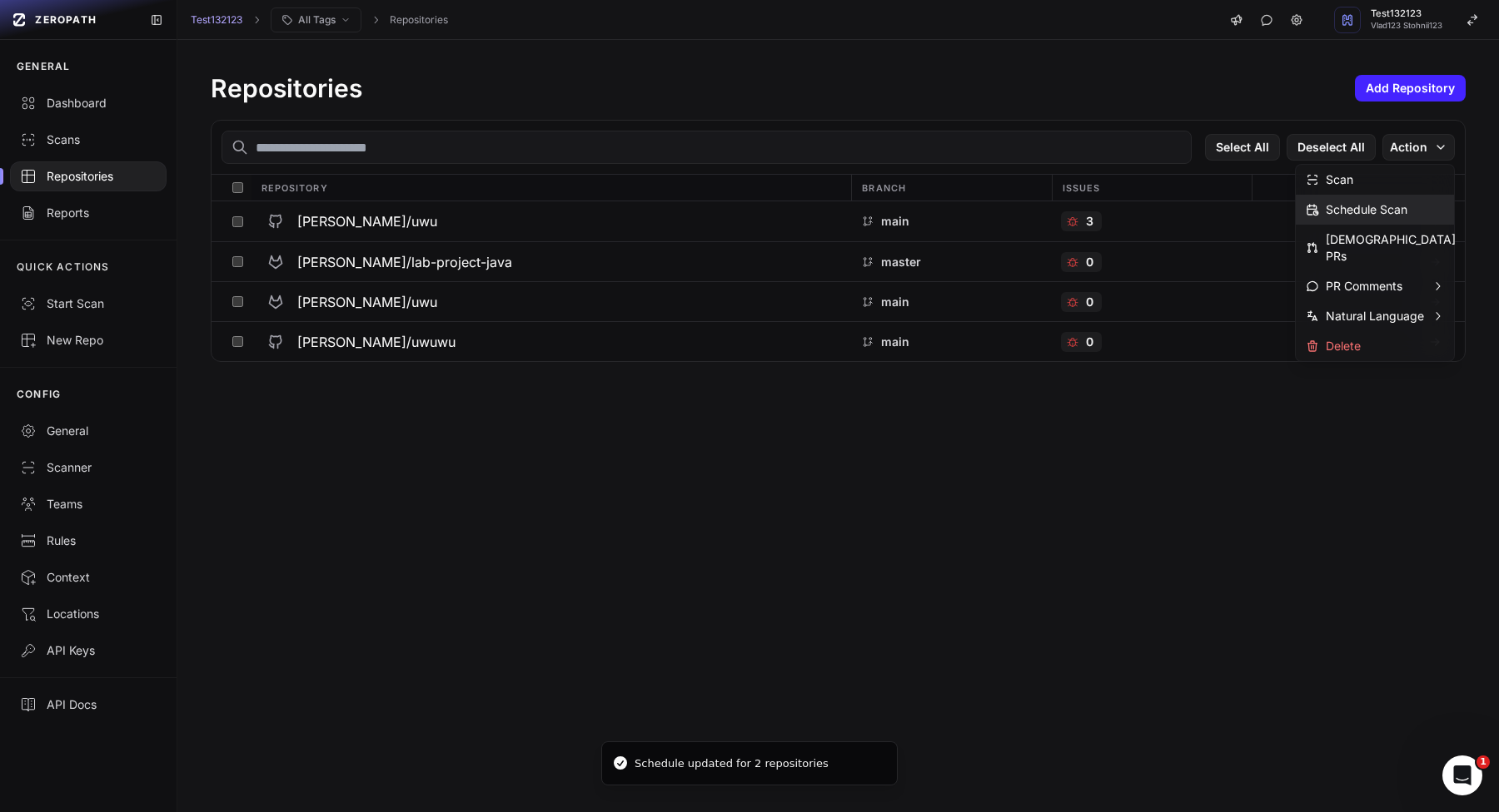
click at [1361, 210] on div "Schedule Scan" at bounding box center [1355, 210] width 101 height 17
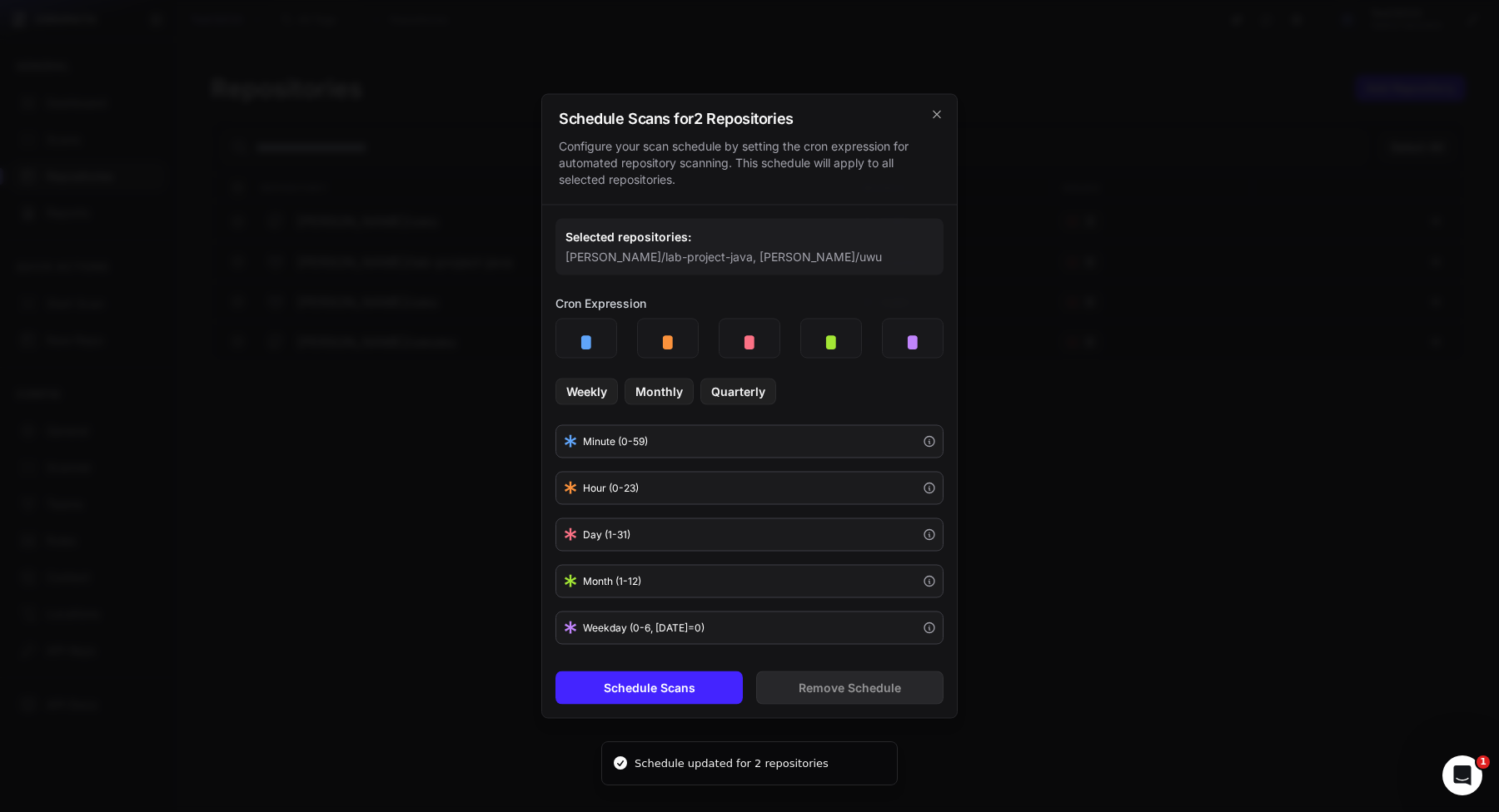
type input "*"
click at [805, 686] on button "Remove Schedule" at bounding box center [849, 687] width 187 height 33
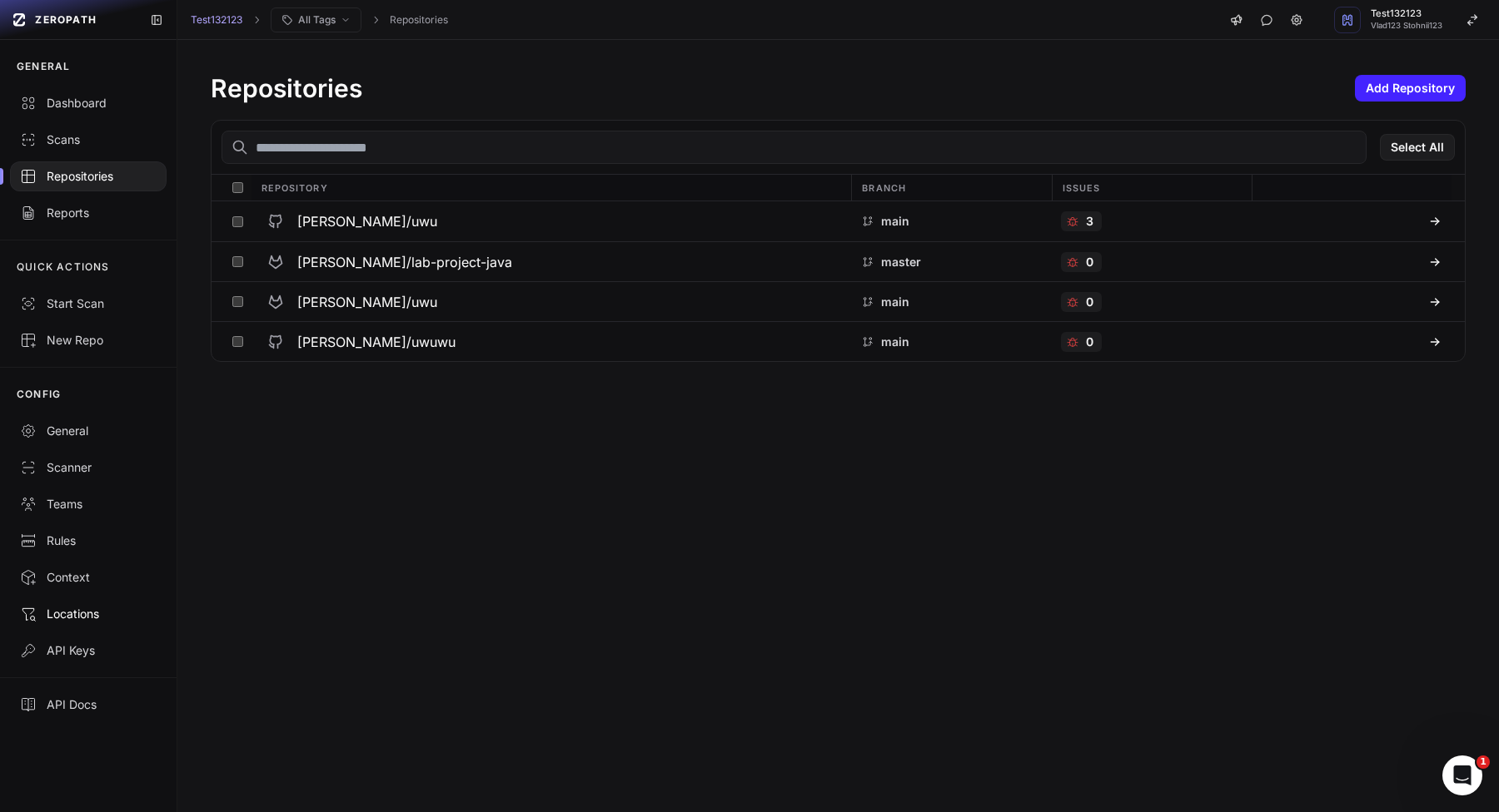
click at [76, 617] on div "Locations" at bounding box center [88, 614] width 136 height 17
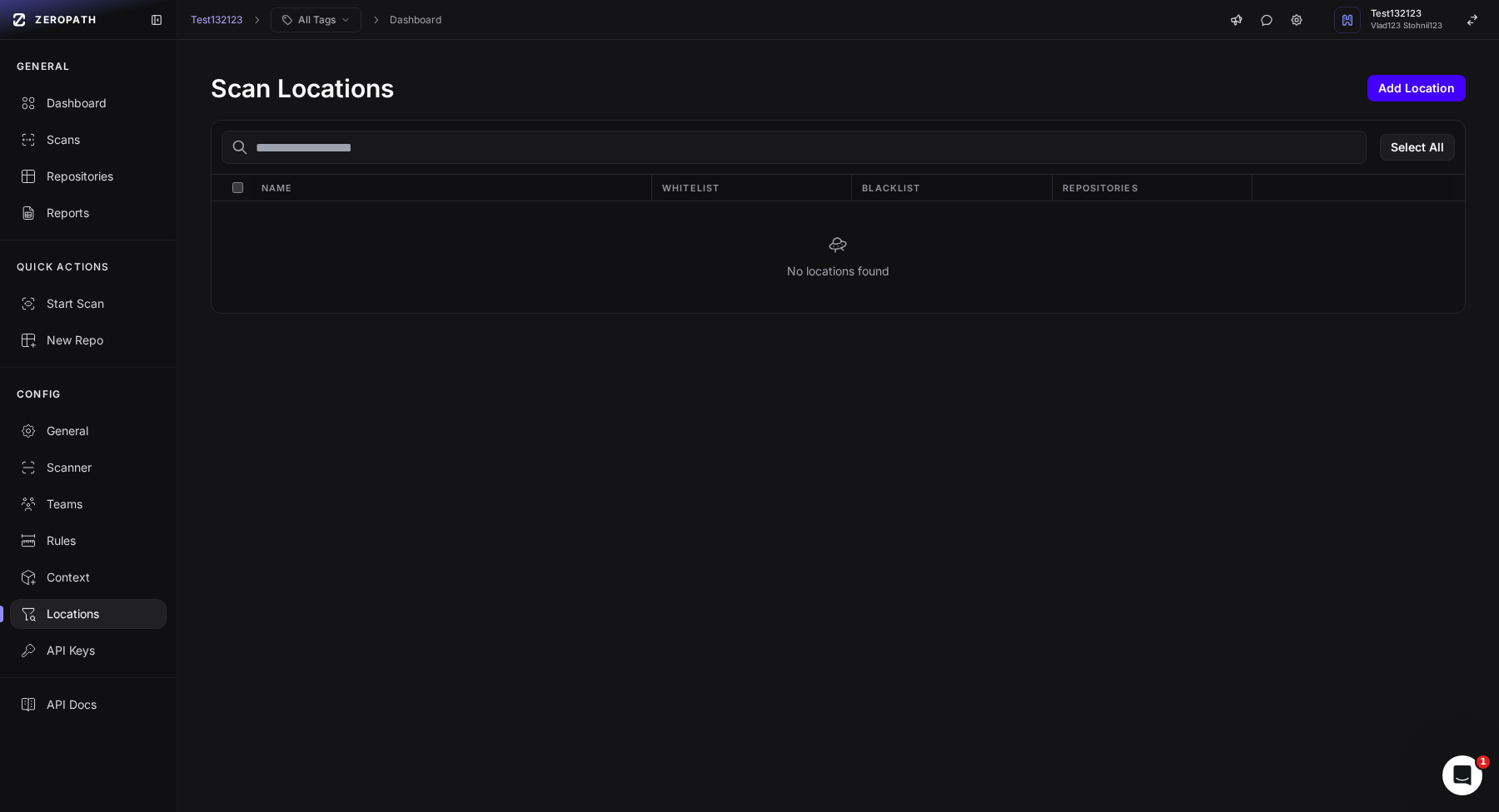
click at [1419, 89] on button "Add Location" at bounding box center [1416, 88] width 98 height 26
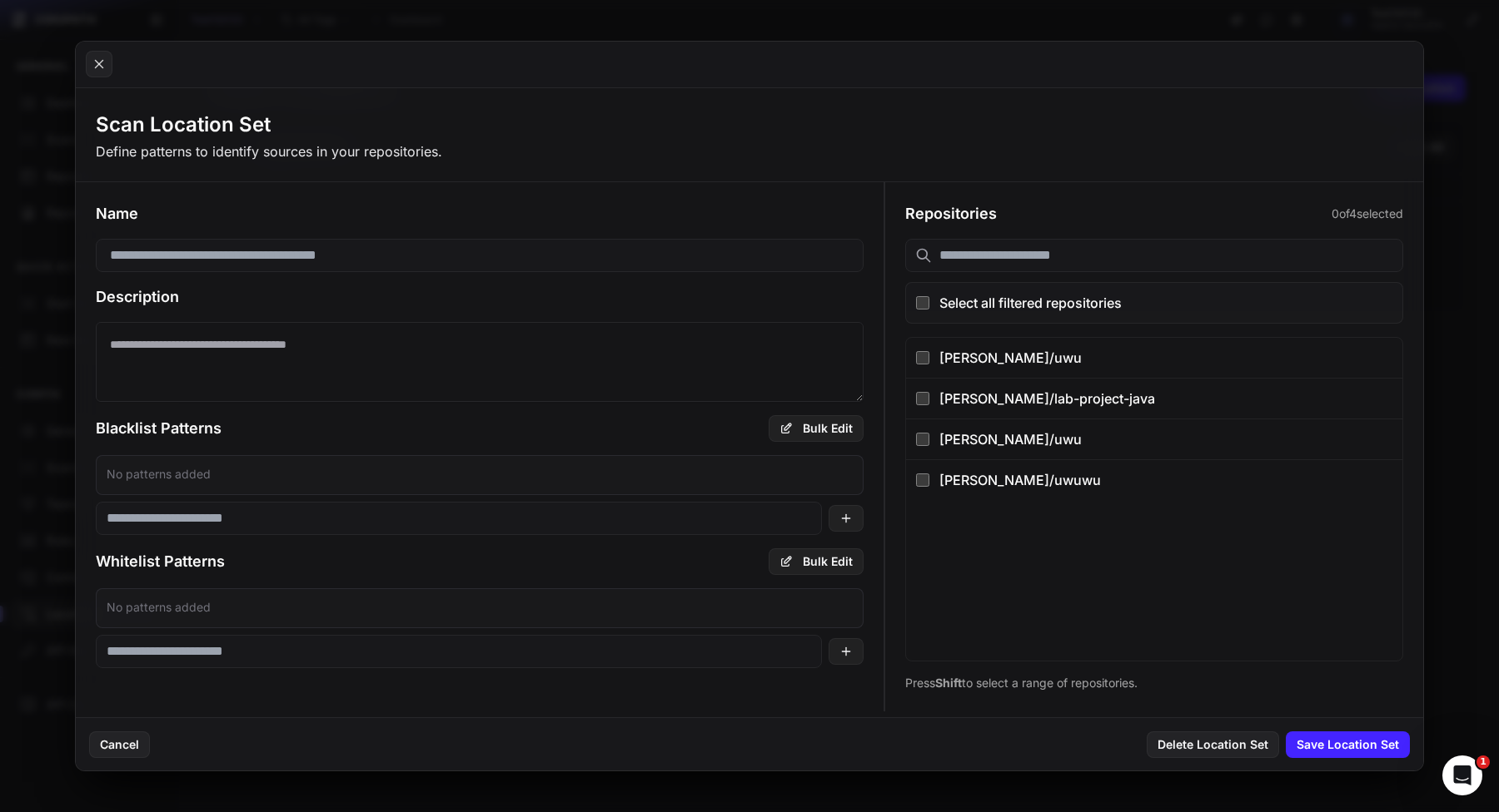
click at [574, 268] on input at bounding box center [479, 255] width 768 height 33
type input "****"
type textarea "*******"
click at [415, 518] on input at bounding box center [459, 518] width 726 height 33
type input "****"
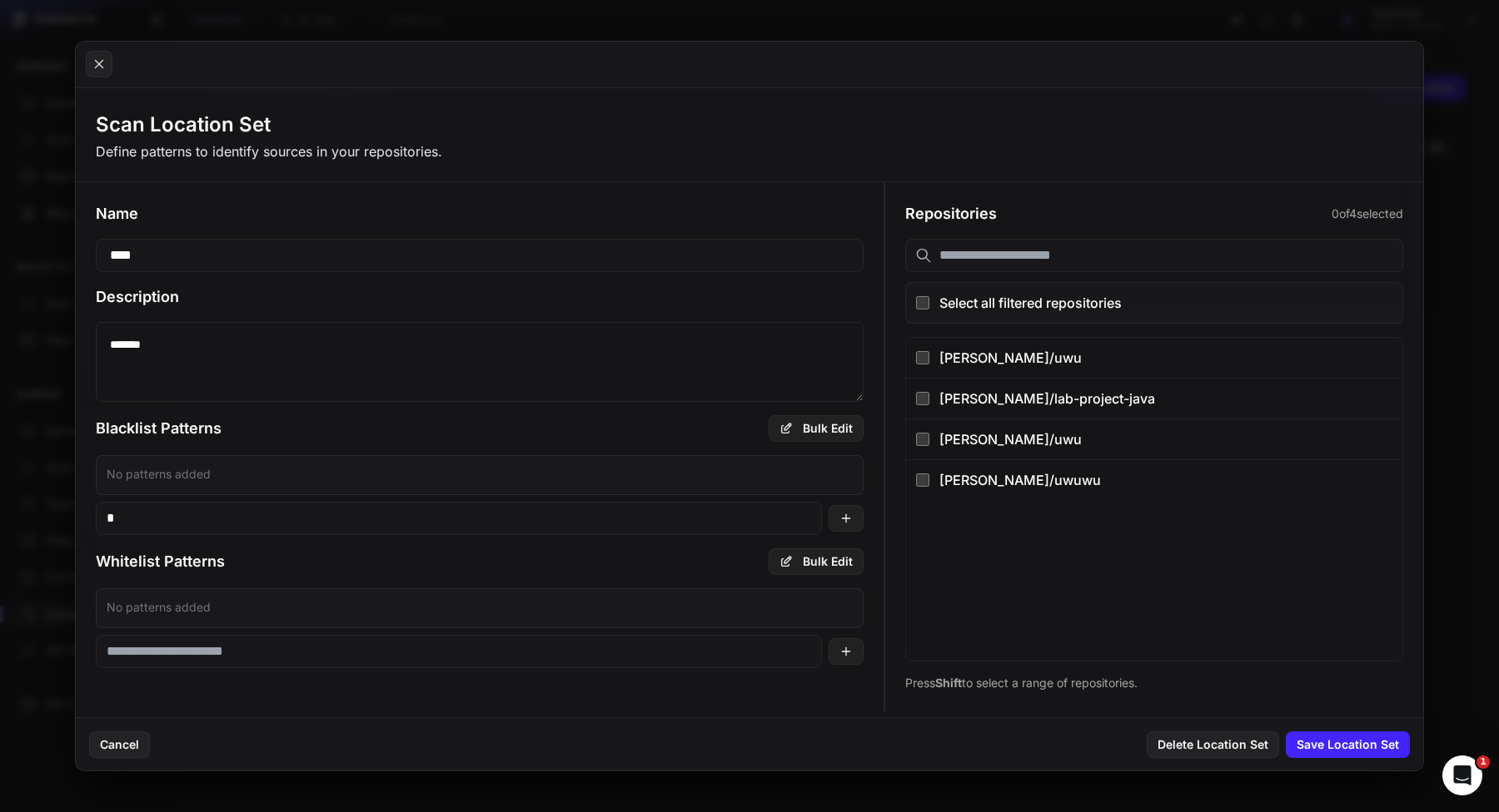
type input "**"
type input "***"
type input "*"
type input "***"
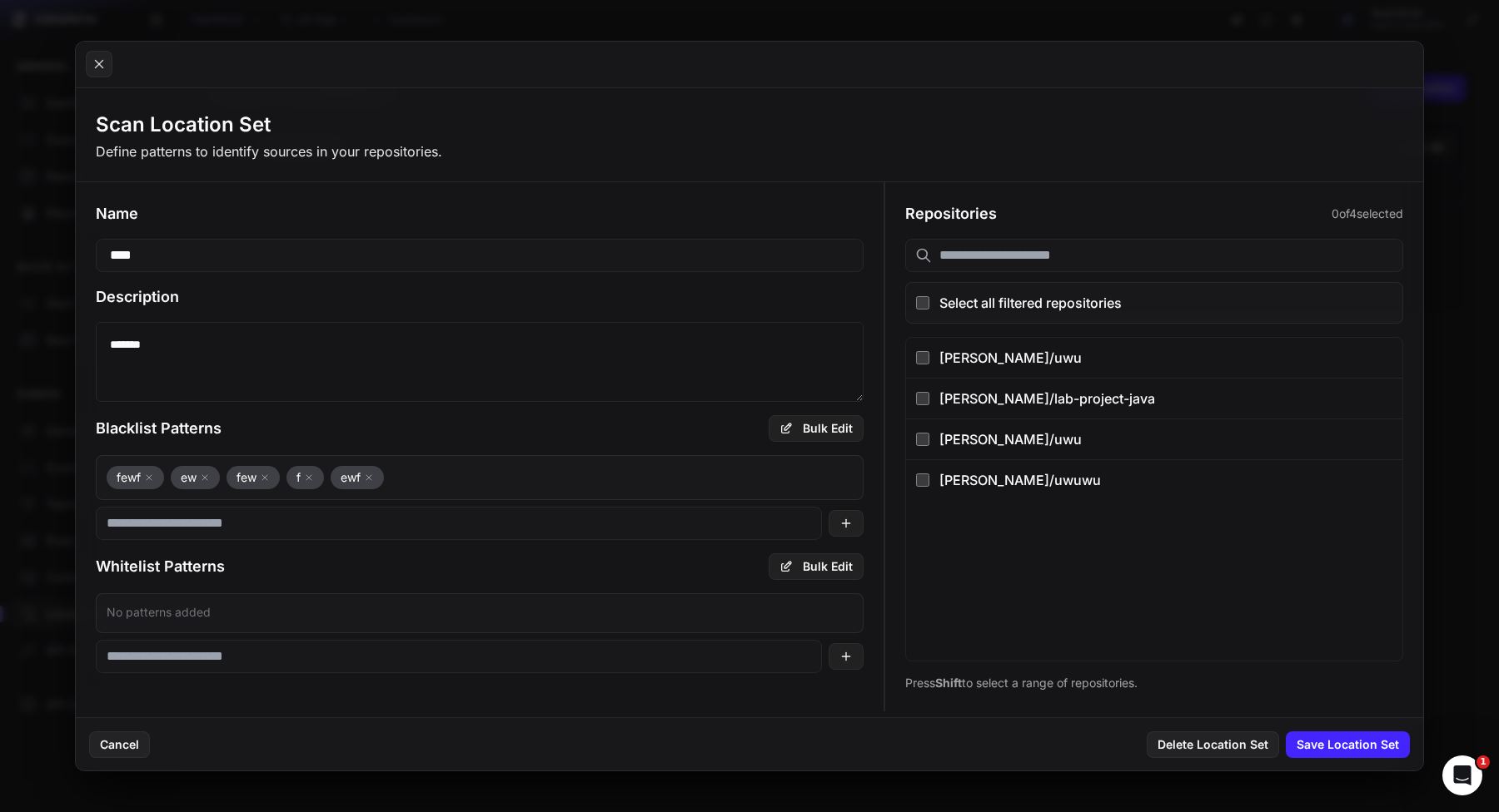
click at [335, 657] on input at bounding box center [459, 656] width 726 height 33
type input "****"
type input "**"
type input "***"
type input "*"
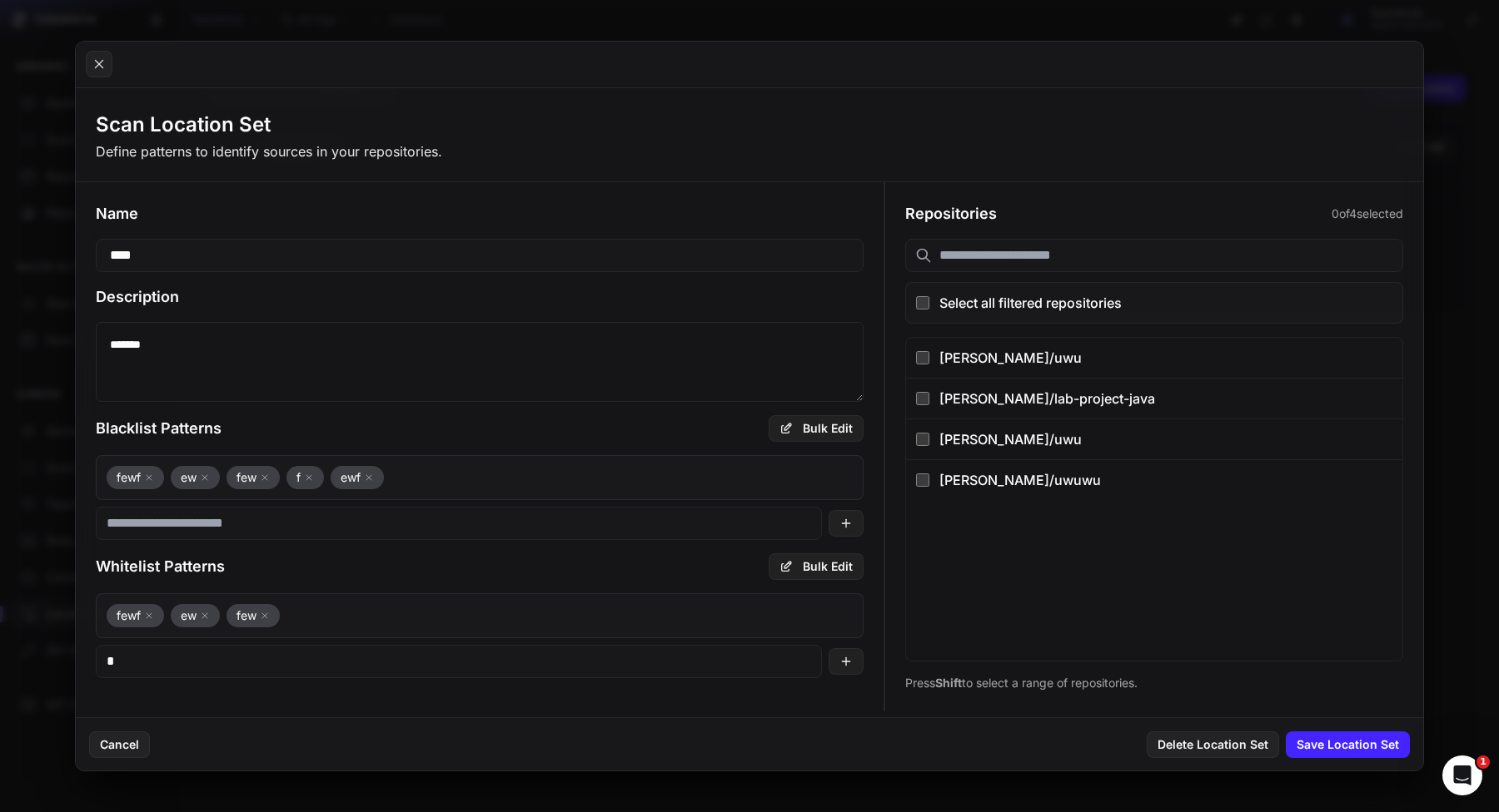
type input "**"
click at [923, 351] on button "[PERSON_NAME]/uwu" at bounding box center [1154, 357] width 497 height 40
click at [925, 392] on button "[PERSON_NAME]/lab-project-java" at bounding box center [1154, 398] width 497 height 41
click at [1352, 744] on button "Save Location Set" at bounding box center [1347, 745] width 124 height 26
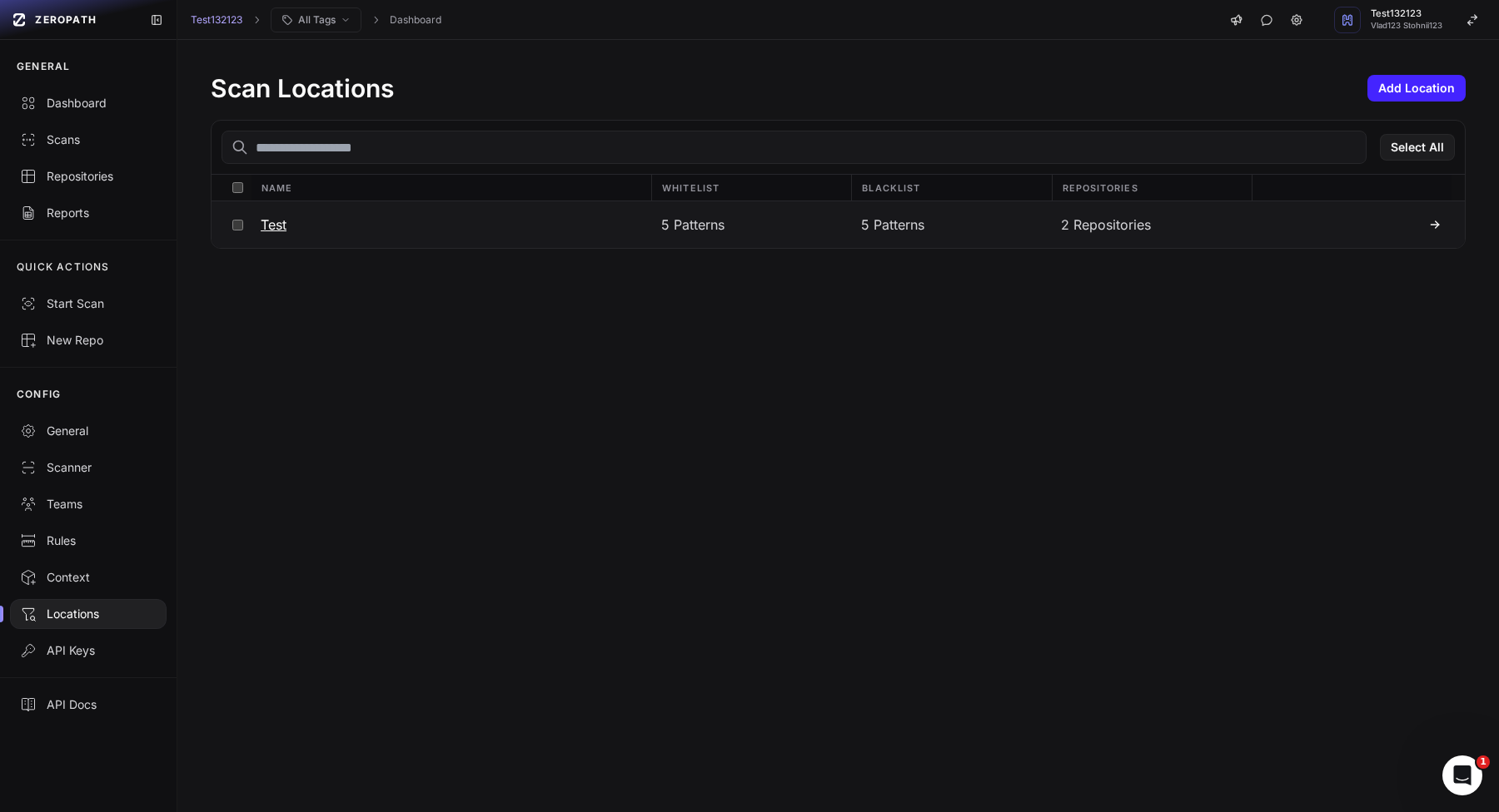
click at [1312, 219] on div at bounding box center [1351, 225] width 180 height 13
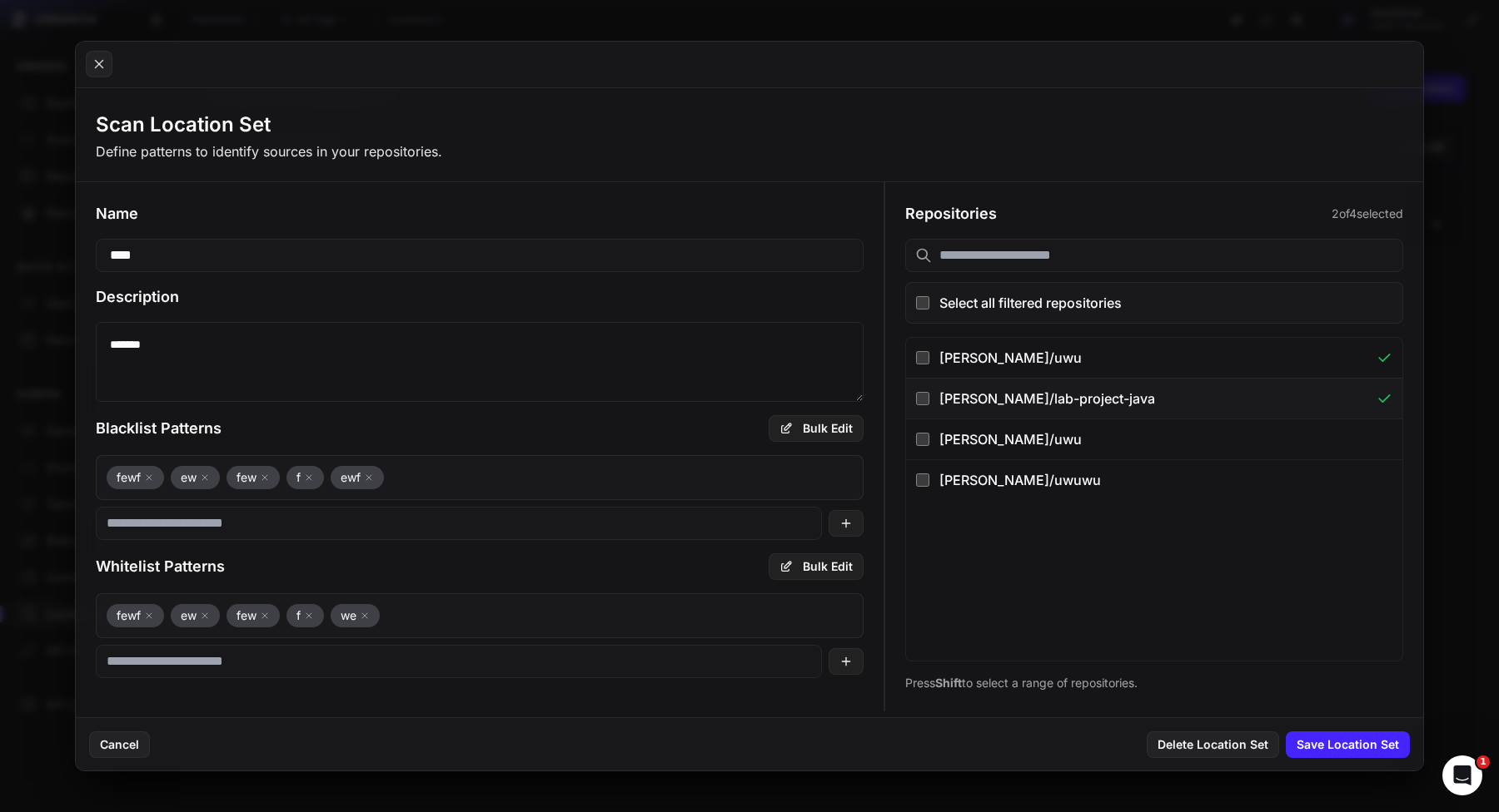
click at [1098, 392] on div "vladislav-stohnii/lab-project-java" at bounding box center [1152, 398] width 427 height 20
click at [334, 612] on button "we" at bounding box center [355, 615] width 49 height 24
click at [317, 612] on button "f" at bounding box center [305, 615] width 38 height 24
click at [1365, 734] on button "Save Location Set" at bounding box center [1347, 745] width 124 height 26
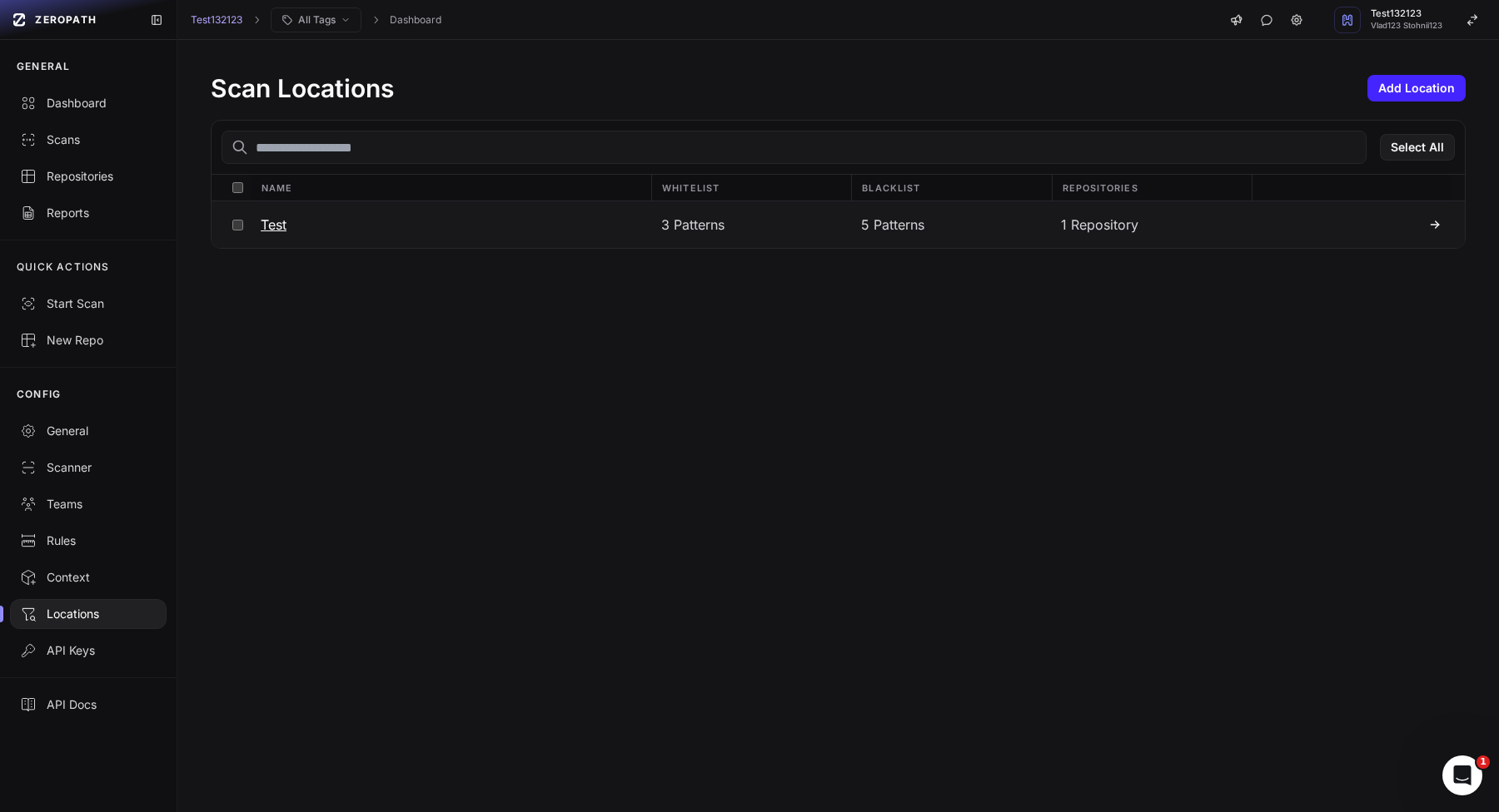
click at [1218, 230] on div "1 Repository" at bounding box center [1150, 224] width 200 height 46
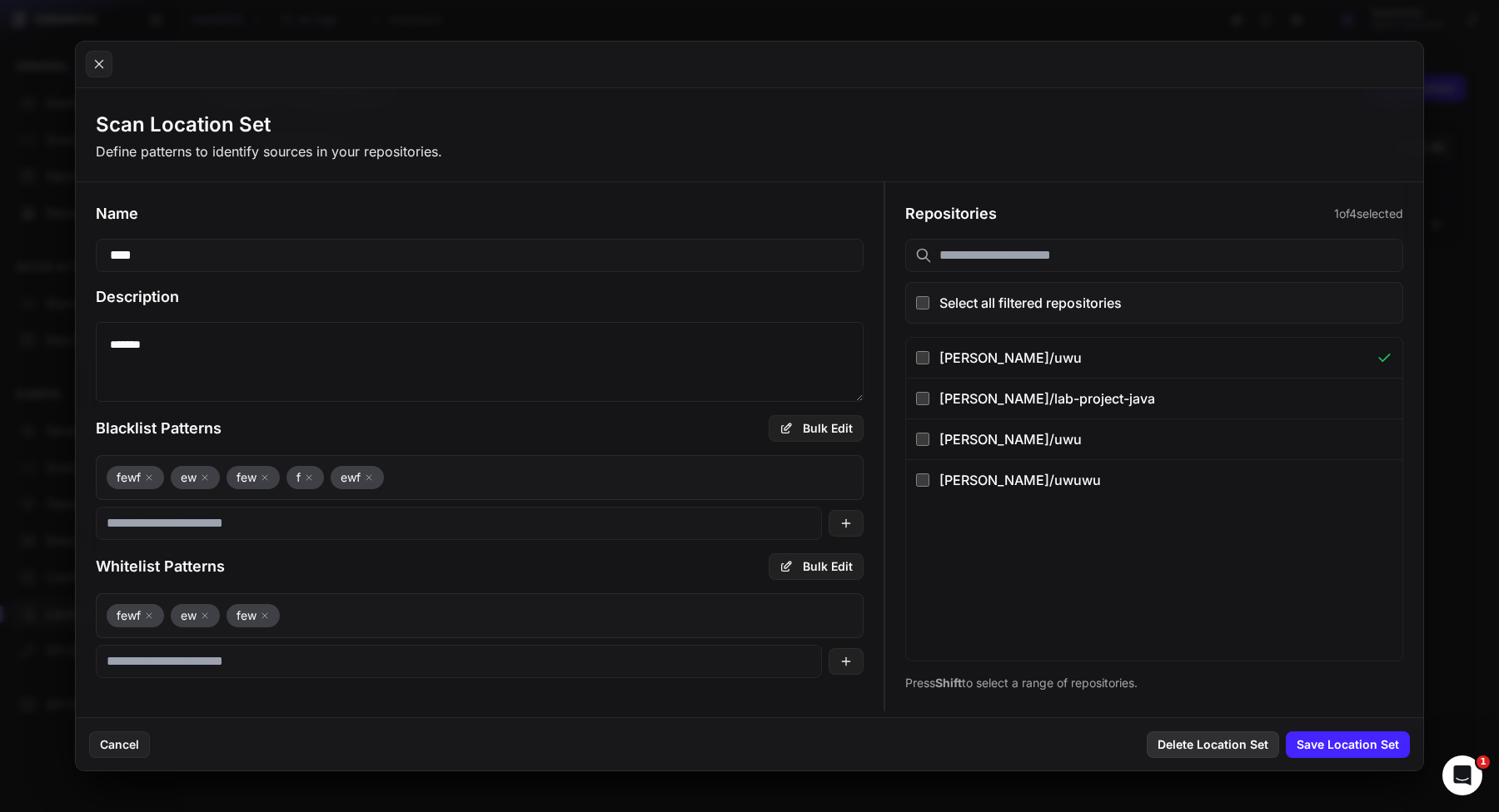
click at [1190, 743] on button "Delete Location Set" at bounding box center [1212, 745] width 132 height 26
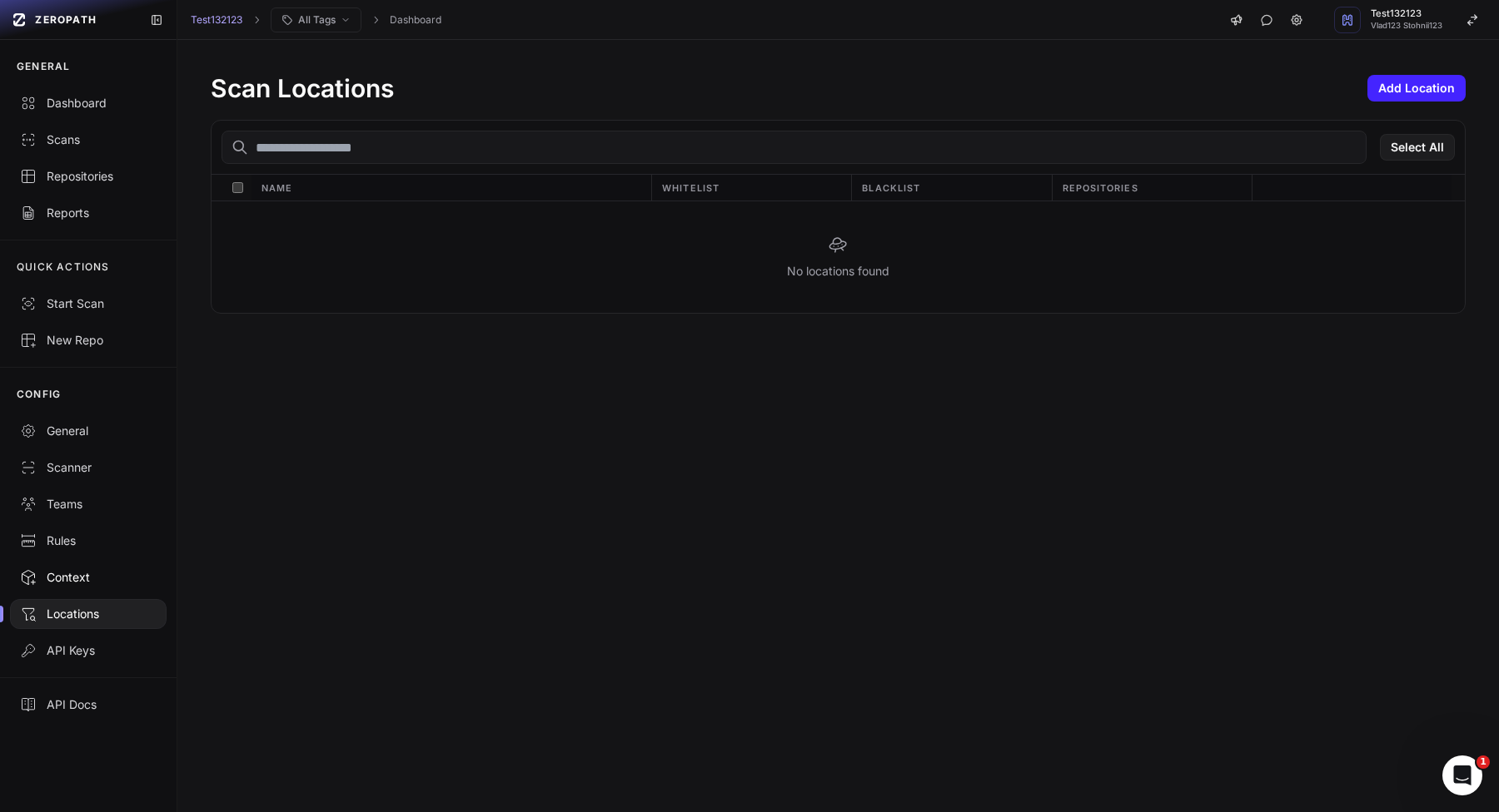
click at [70, 577] on div "Context" at bounding box center [88, 578] width 136 height 17
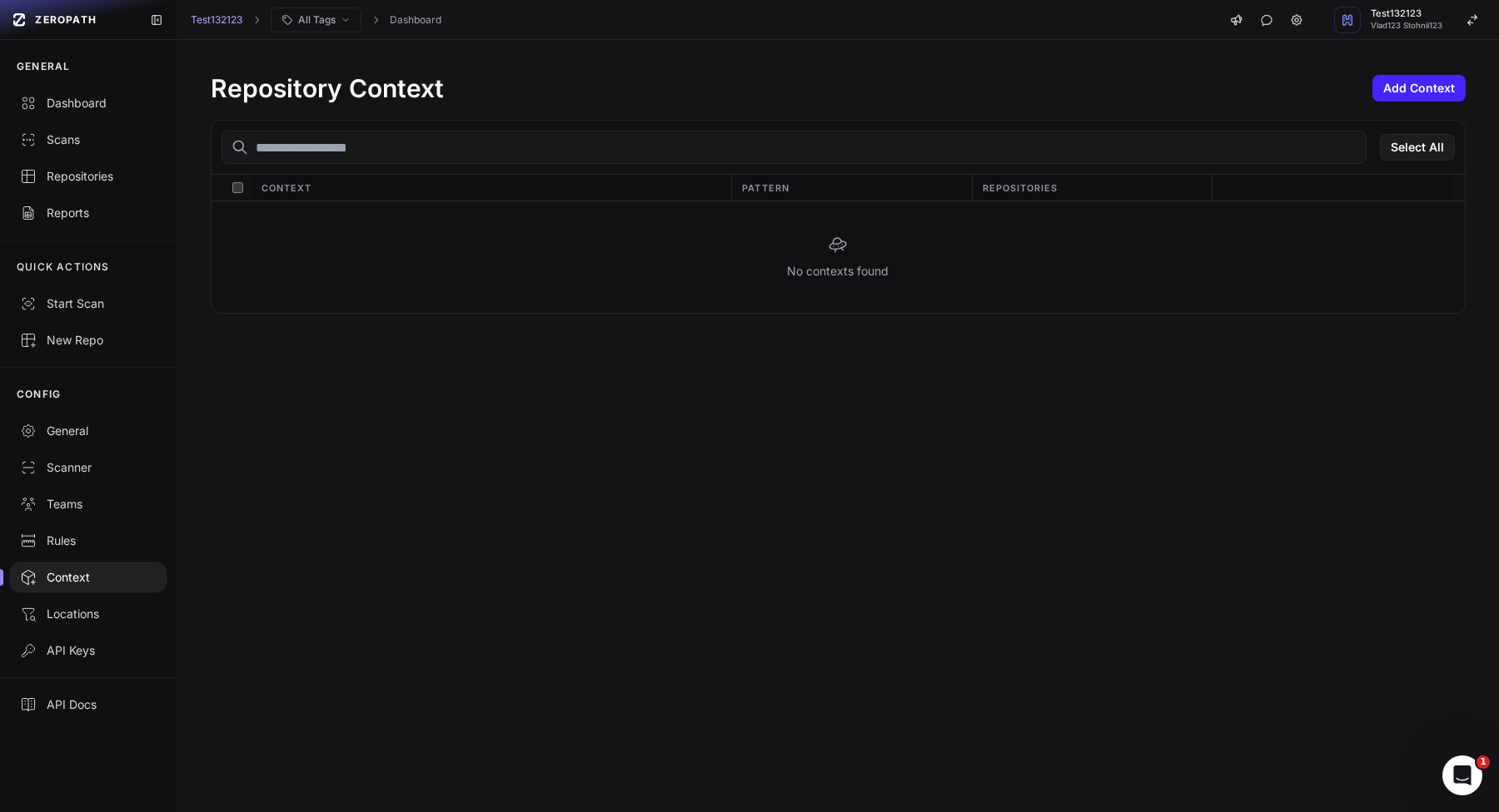
click at [1404, 107] on div "Repository Context Add Context Select All Context Pattern Repositories No conte…" at bounding box center [838, 193] width 1321 height 307
click at [1406, 93] on button "Add Context" at bounding box center [1419, 88] width 94 height 26
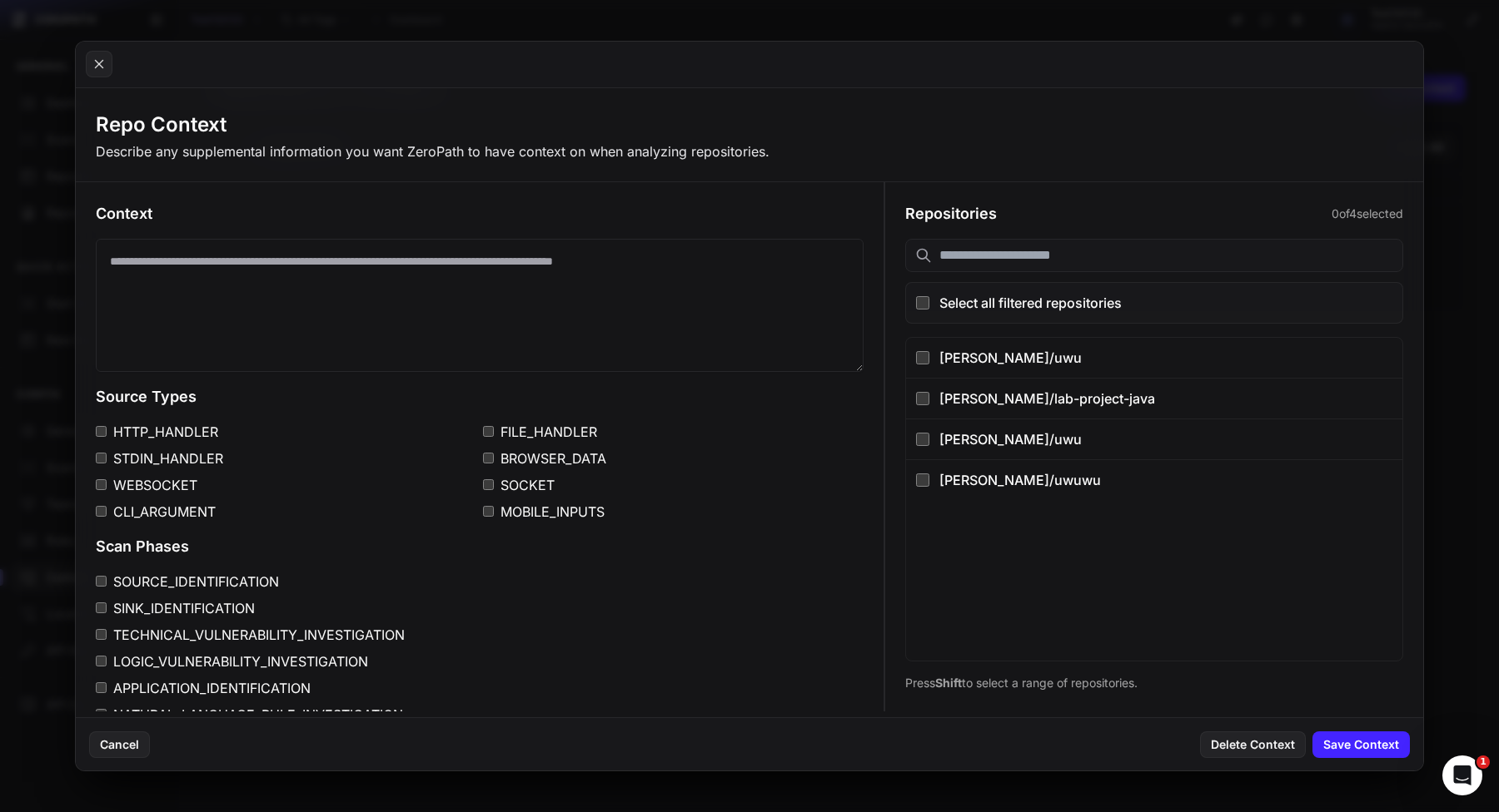
click at [334, 282] on textarea at bounding box center [479, 305] width 768 height 133
type textarea "**********"
click at [156, 440] on label "HTTP_HANDLER" at bounding box center [286, 431] width 380 height 20
click at [156, 464] on label "STDIN_HANDLER" at bounding box center [286, 458] width 380 height 20
click at [1101, 470] on div "[PERSON_NAME]/uwuwu" at bounding box center [1165, 479] width 453 height 20
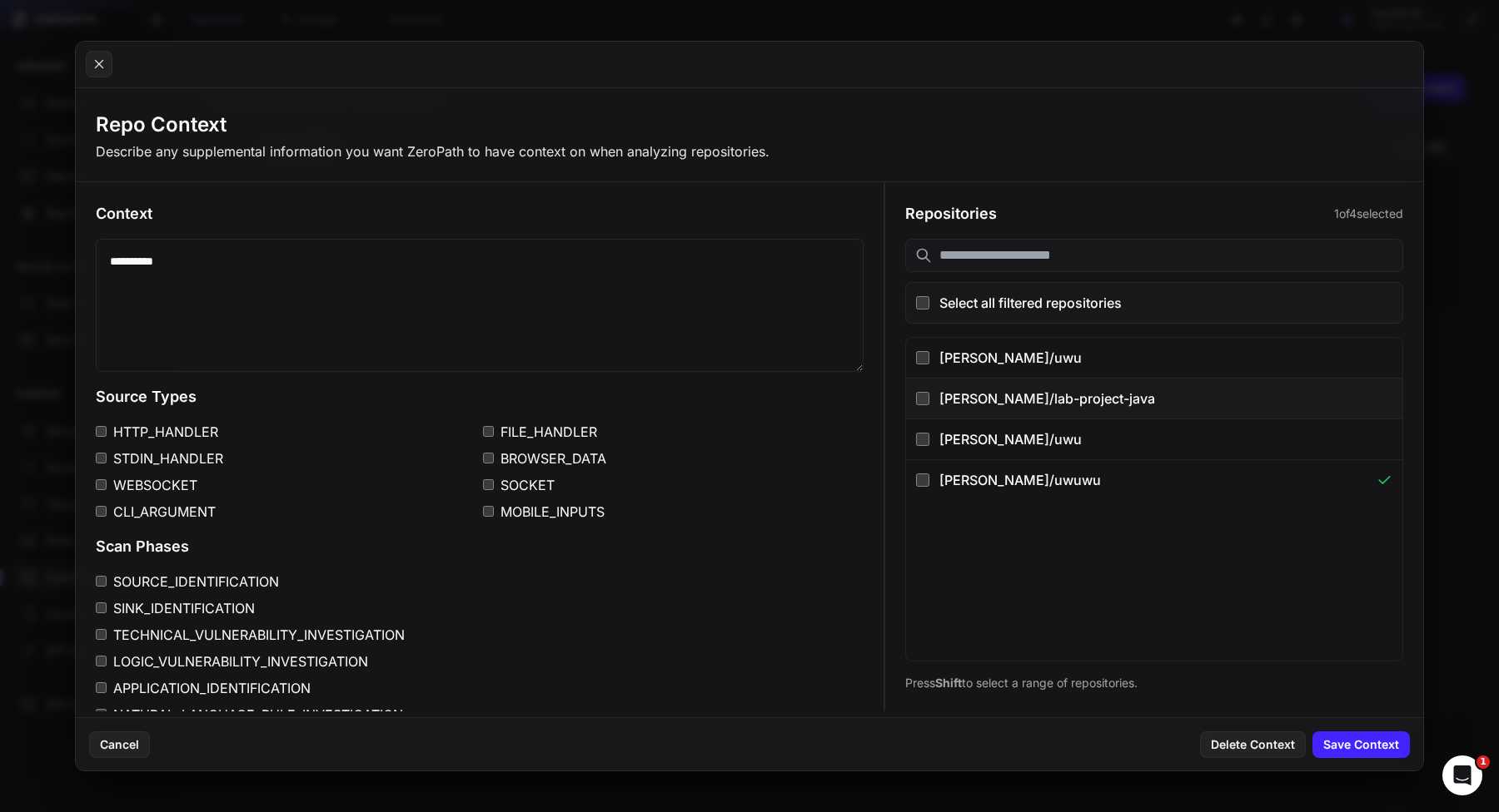
click at [1112, 387] on button "vladislav-stohnii/lab-project-java" at bounding box center [1154, 398] width 497 height 41
click at [1366, 742] on button "Save Context" at bounding box center [1360, 745] width 97 height 26
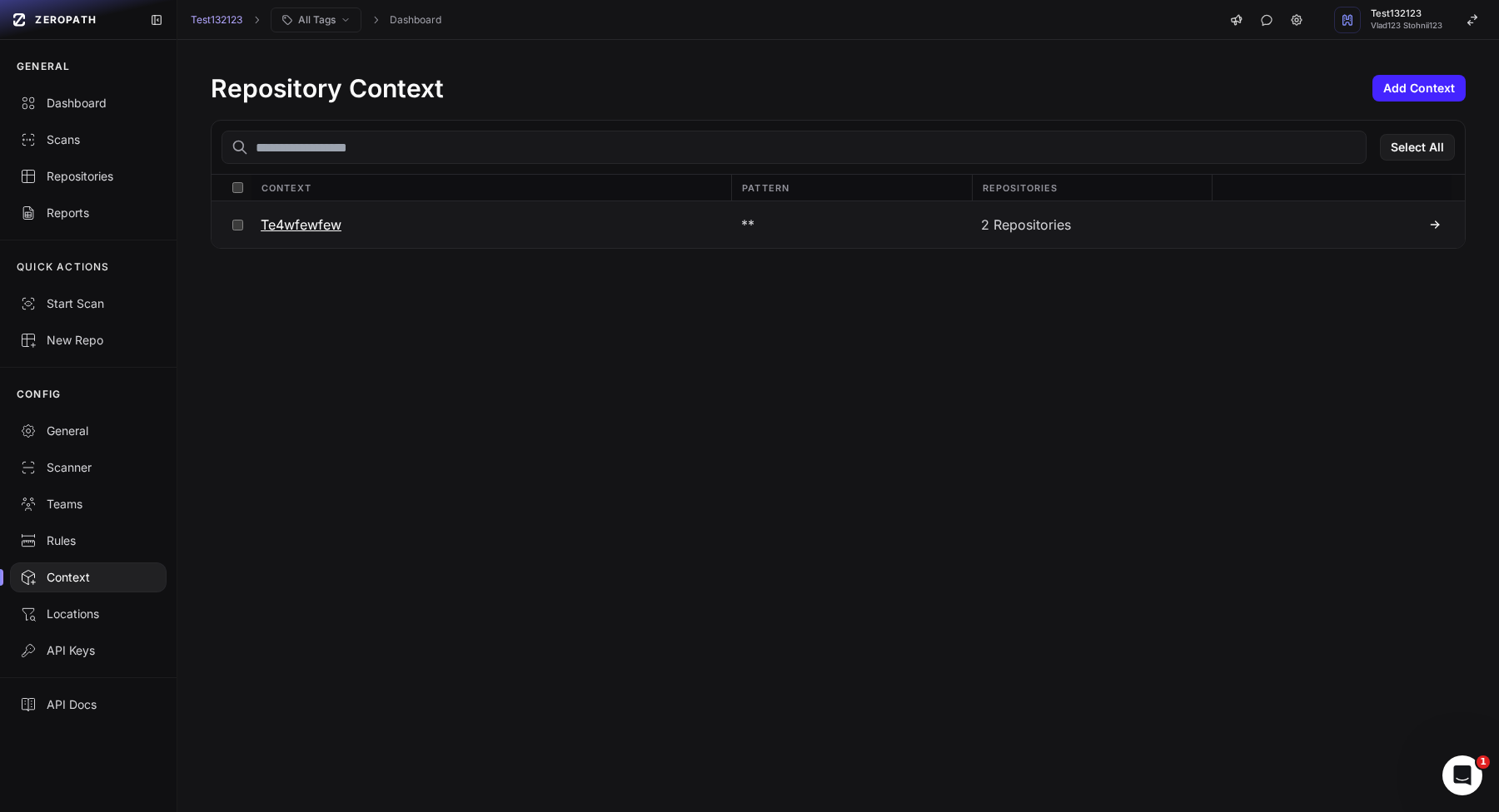
click at [1139, 233] on div "2 Repositories" at bounding box center [1090, 224] width 240 height 46
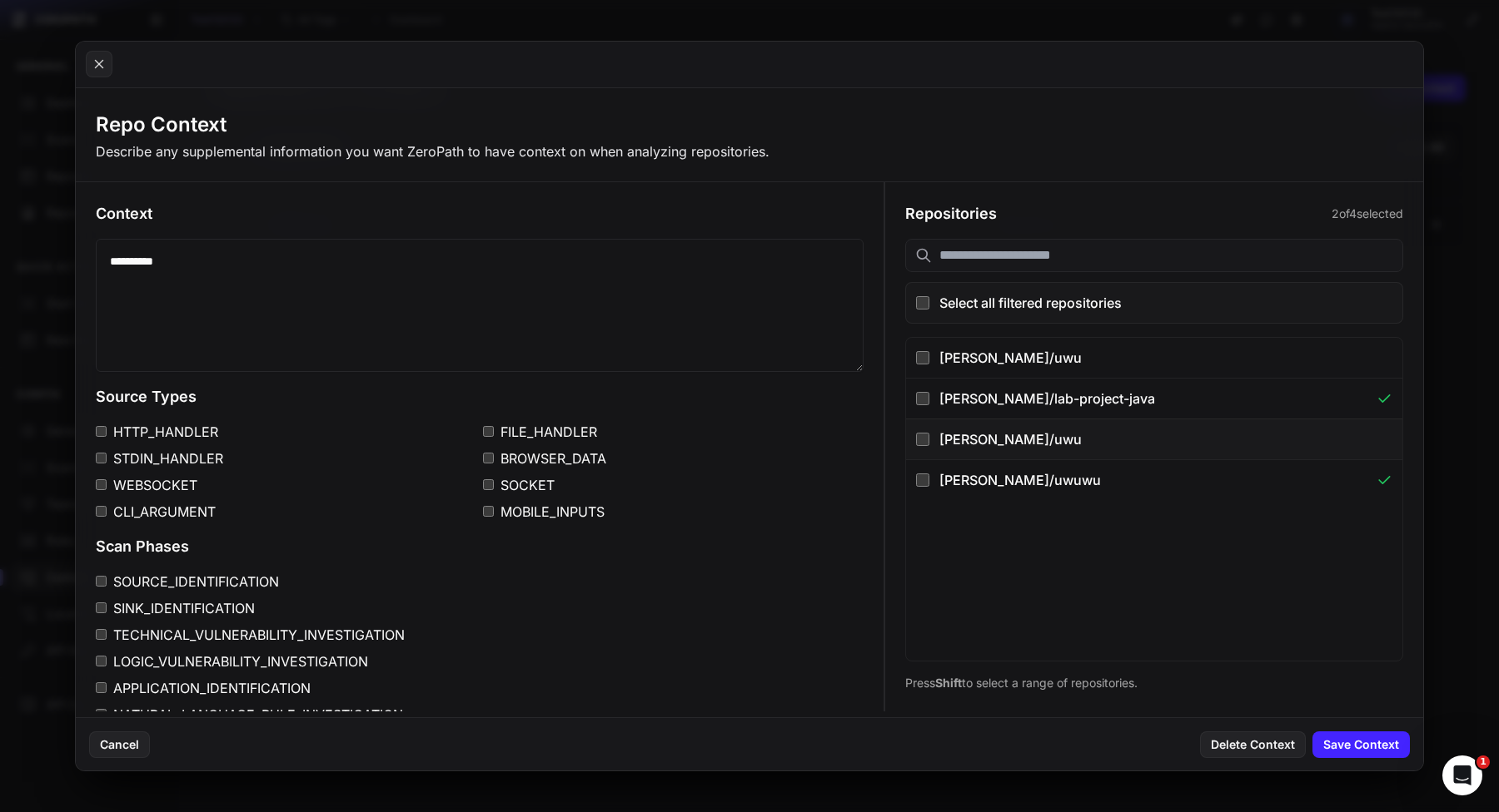
click at [1056, 447] on div "vladislav-stohnii/uwu" at bounding box center [1165, 439] width 453 height 20
click at [481, 456] on div "HTTP_HANDLER FILE_HANDLER STDIN_HANDLER BROWSER_DATA WEBSOCKET SOCKET CLI_ARGUM…" at bounding box center [479, 472] width 768 height 100
click at [481, 476] on div "HTTP_HANDLER FILE_HANDLER STDIN_HANDLER BROWSER_DATA WEBSOCKET SOCKET CLI_ARGUM…" at bounding box center [479, 472] width 768 height 100
click at [509, 471] on div "HTTP_HANDLER FILE_HANDLER STDIN_HANDLER BROWSER_DATA WEBSOCKET SOCKET CLI_ARGUM…" at bounding box center [479, 472] width 768 height 100
click at [514, 427] on label "FILE_HANDLER" at bounding box center [673, 431] width 380 height 20
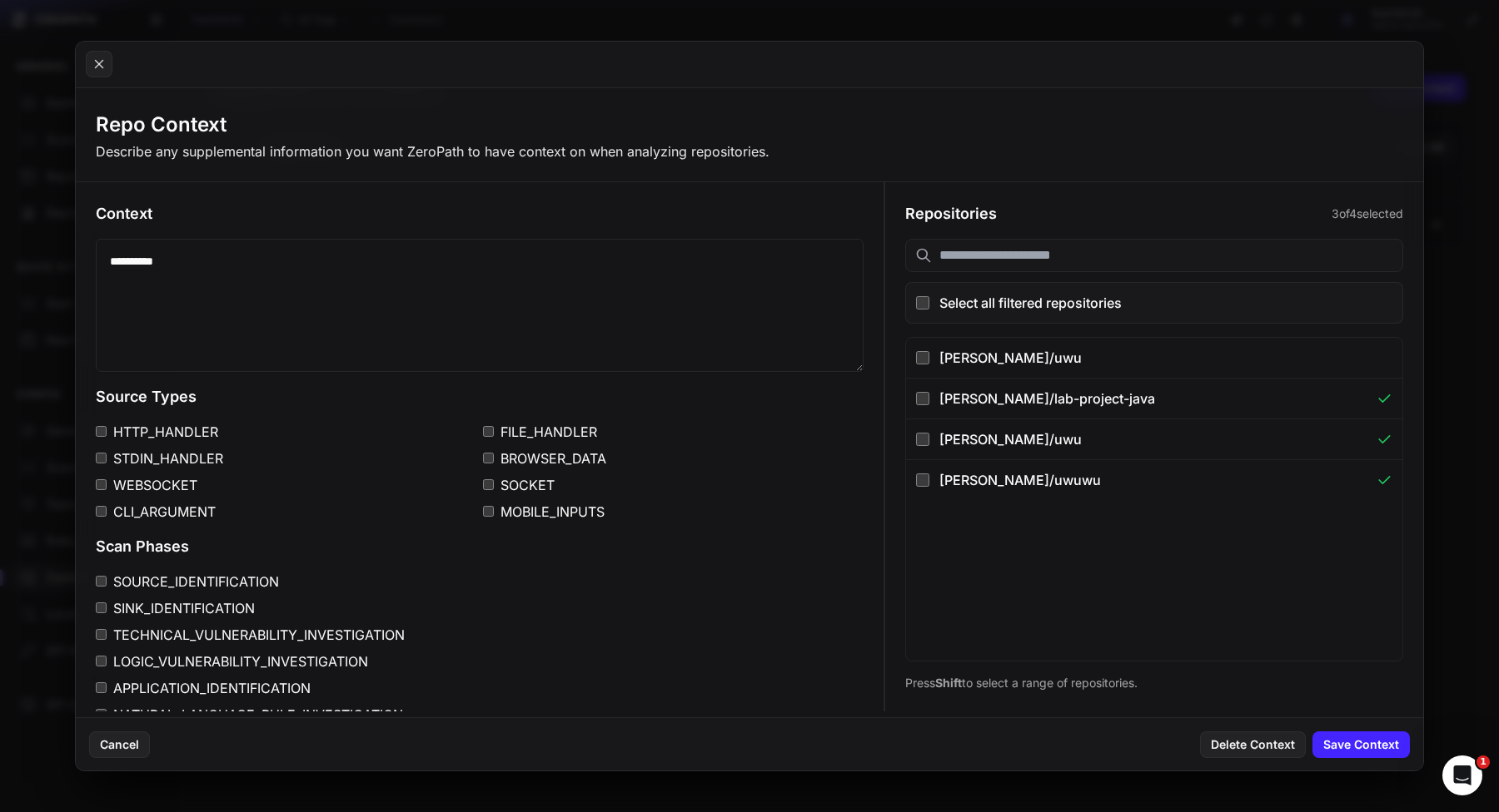
click at [497, 311] on textarea "**********" at bounding box center [479, 305] width 768 height 133
type textarea "**********"
click at [1360, 752] on button "Save Context" at bounding box center [1360, 745] width 97 height 26
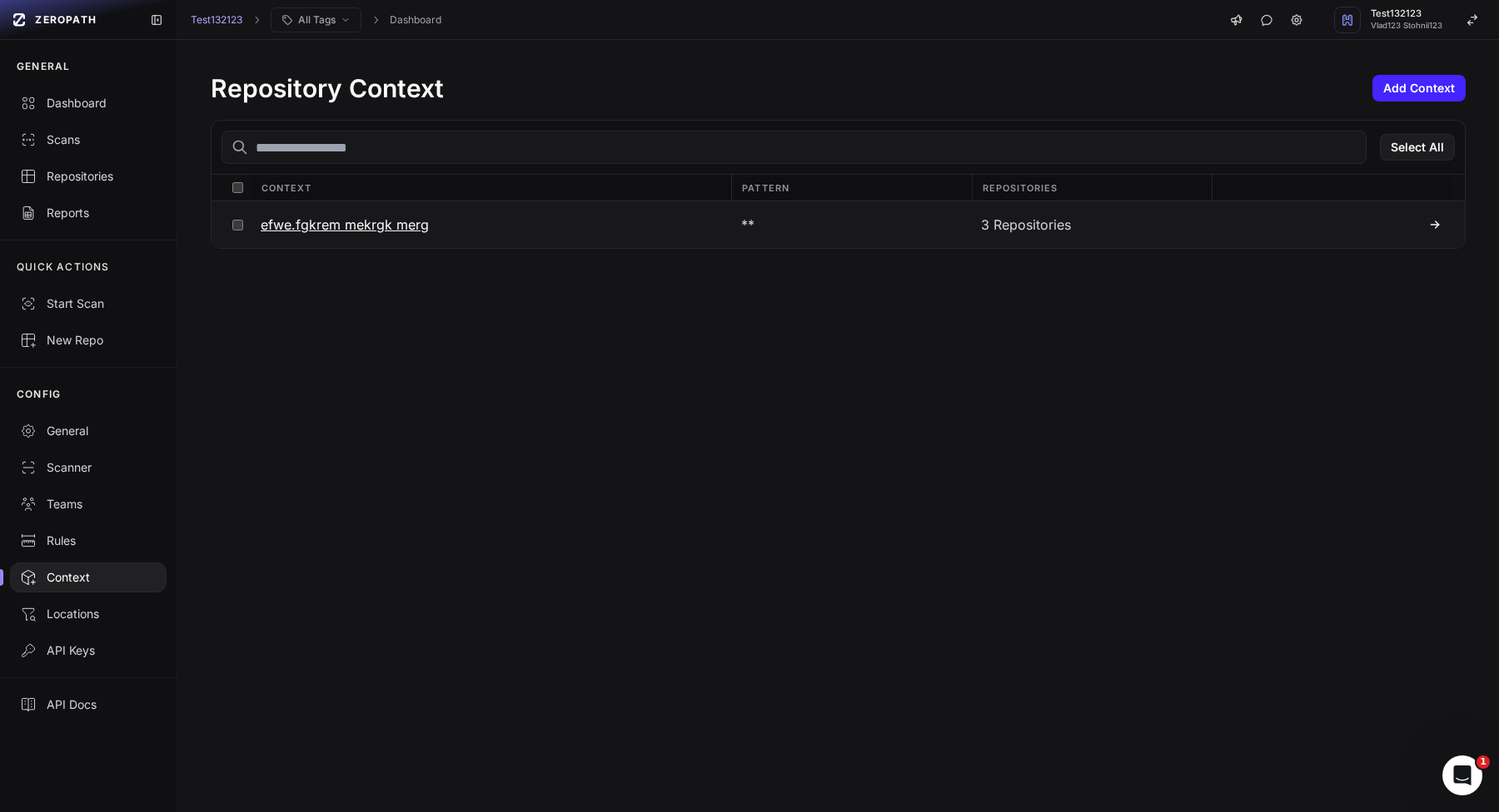
click at [1275, 240] on button at bounding box center [1332, 224] width 240 height 46
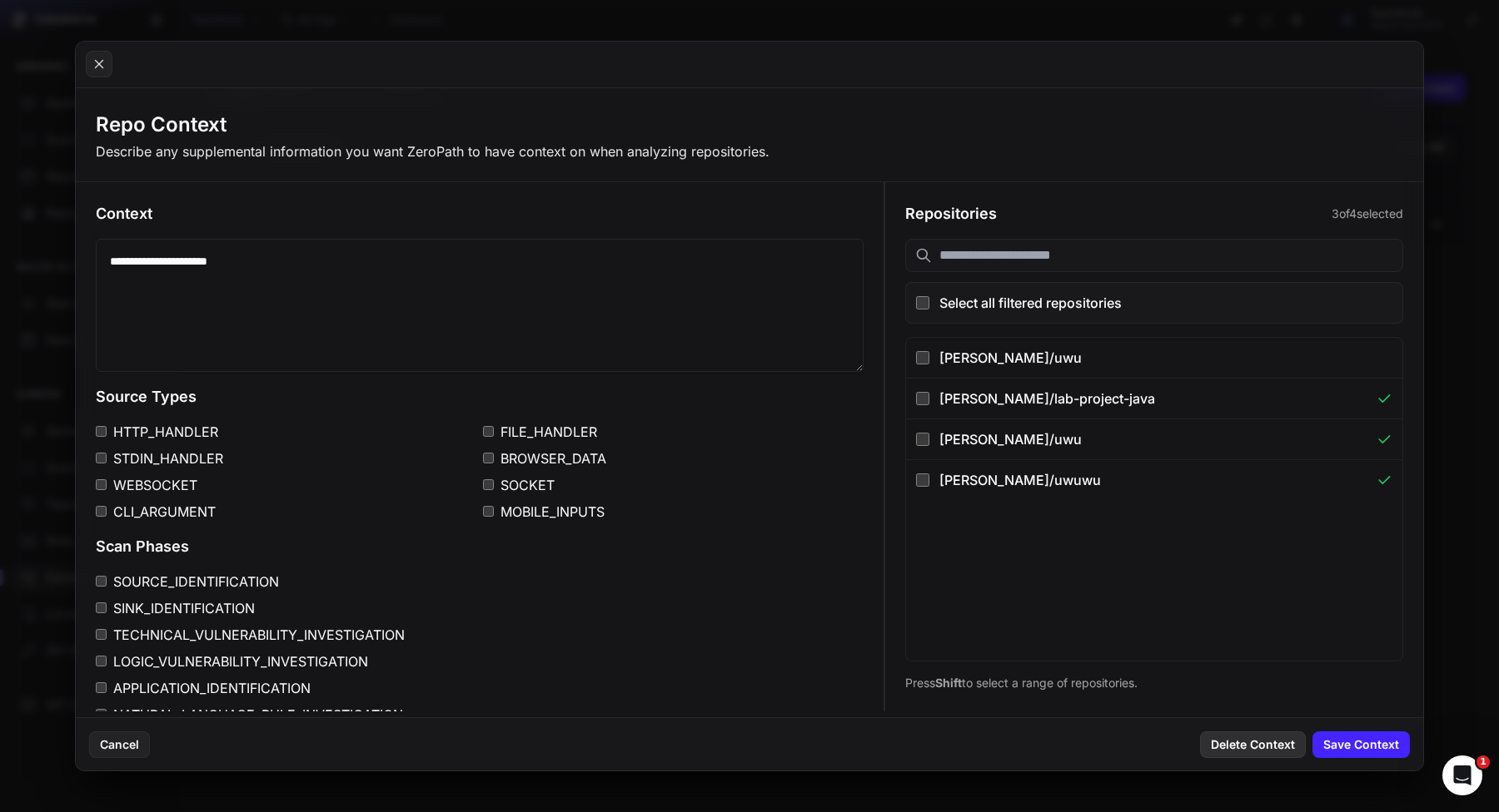
click at [1240, 751] on button "Delete Context" at bounding box center [1252, 745] width 106 height 26
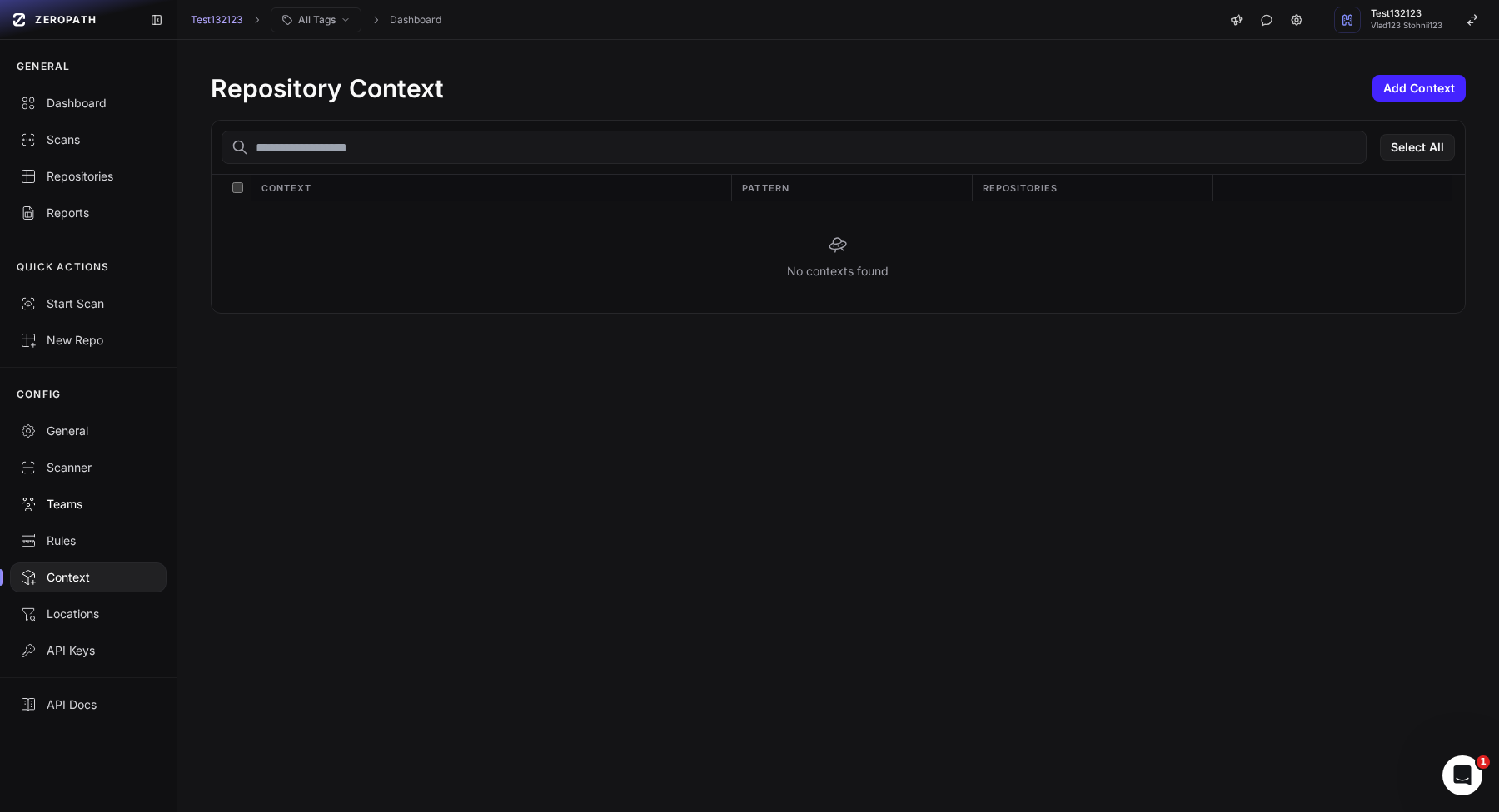
click at [77, 510] on div "Teams" at bounding box center [88, 505] width 136 height 17
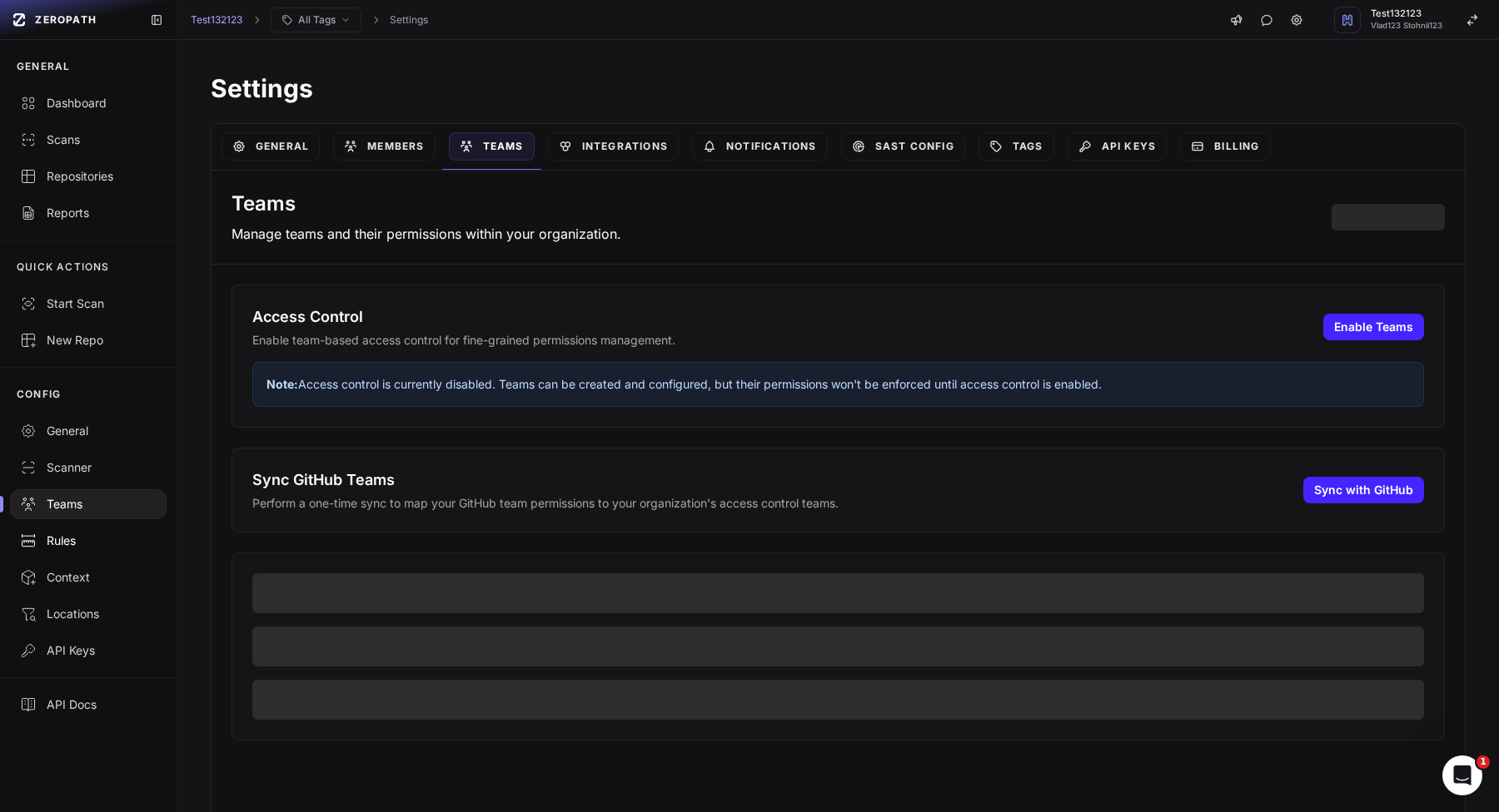
click at [76, 534] on div "Rules" at bounding box center [88, 541] width 136 height 17
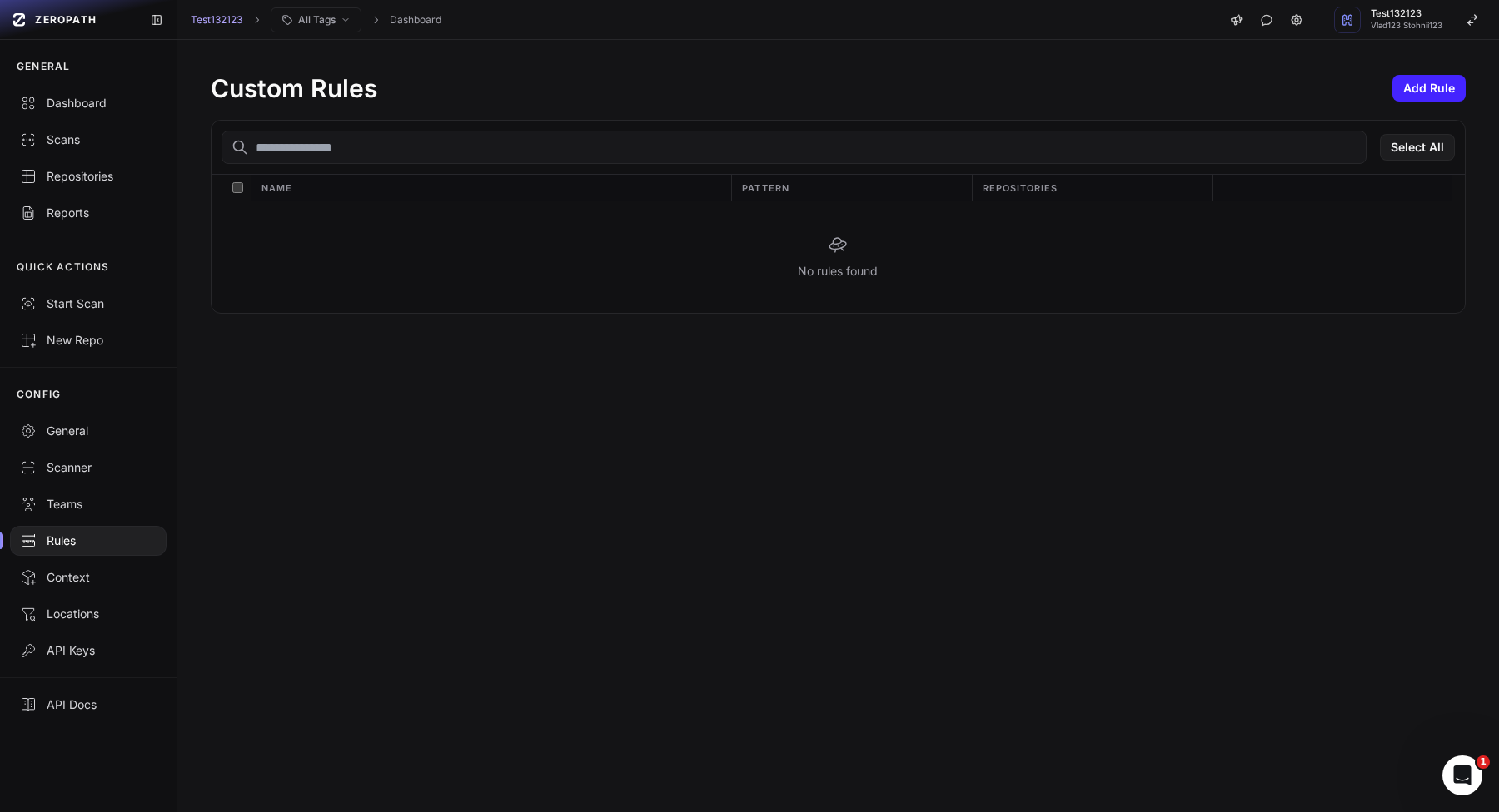
click at [1403, 74] on div "Custom Rules Add Rule" at bounding box center [838, 88] width 1255 height 30
click at [1402, 86] on button "Add Rule" at bounding box center [1428, 88] width 73 height 26
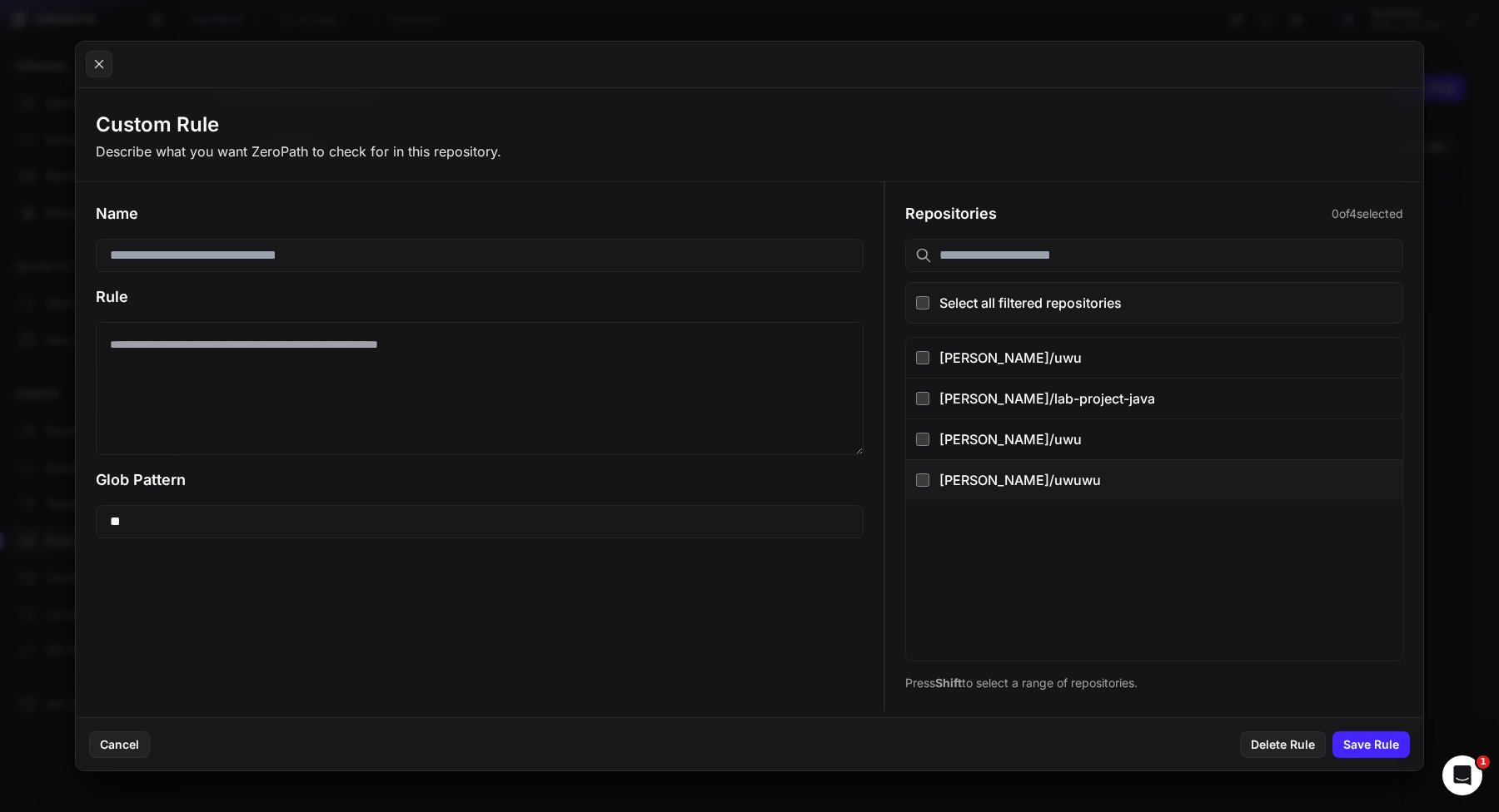
click at [1068, 468] on button "[PERSON_NAME]/uwuwu" at bounding box center [1154, 479] width 497 height 41
click at [253, 393] on textarea at bounding box center [479, 389] width 768 height 133
paste textarea "**********"
type textarea "**********"
click at [354, 261] on input at bounding box center [479, 255] width 768 height 33
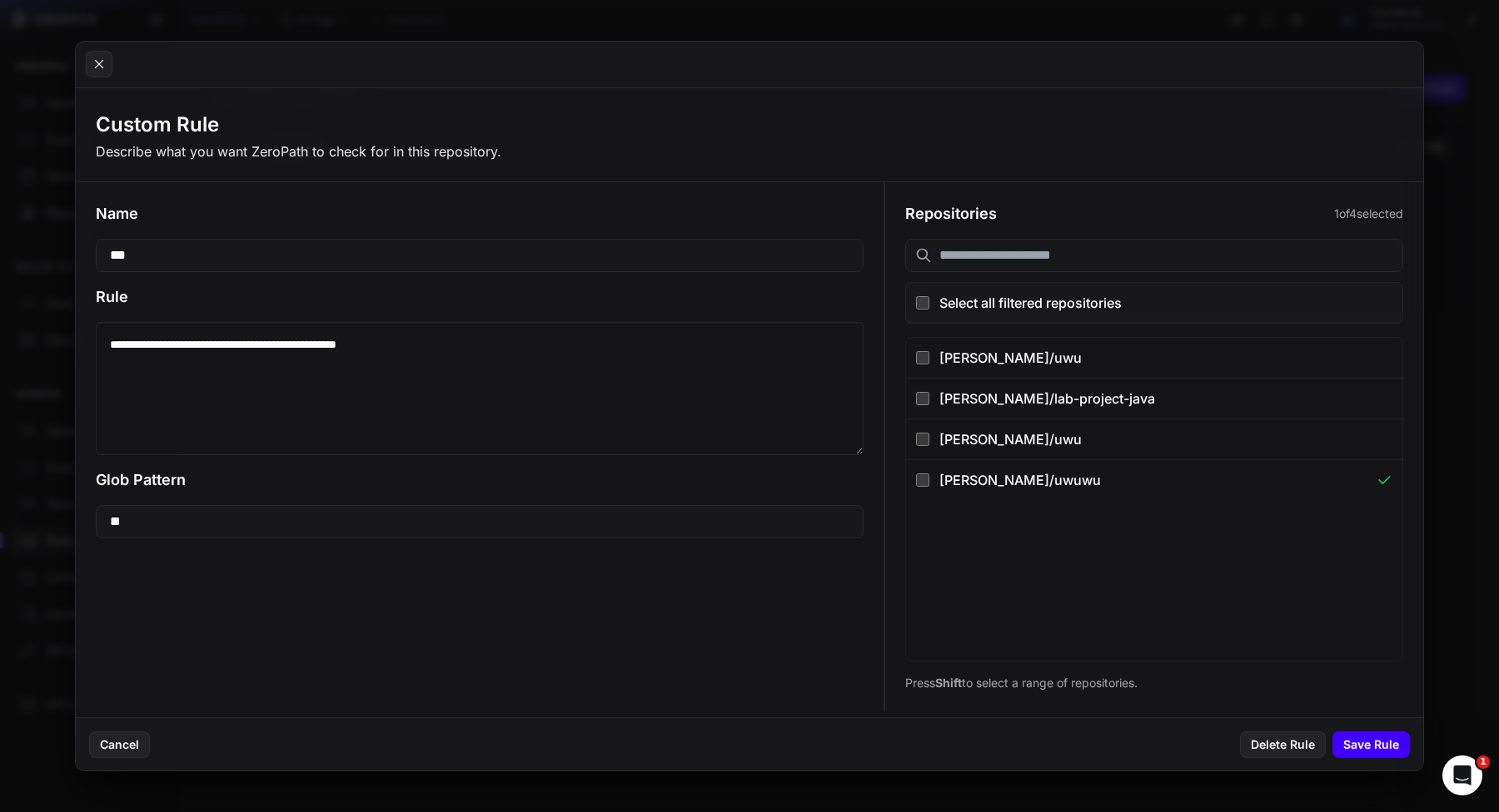
type input "***"
click at [1381, 747] on button "Save Rule" at bounding box center [1370, 745] width 78 height 26
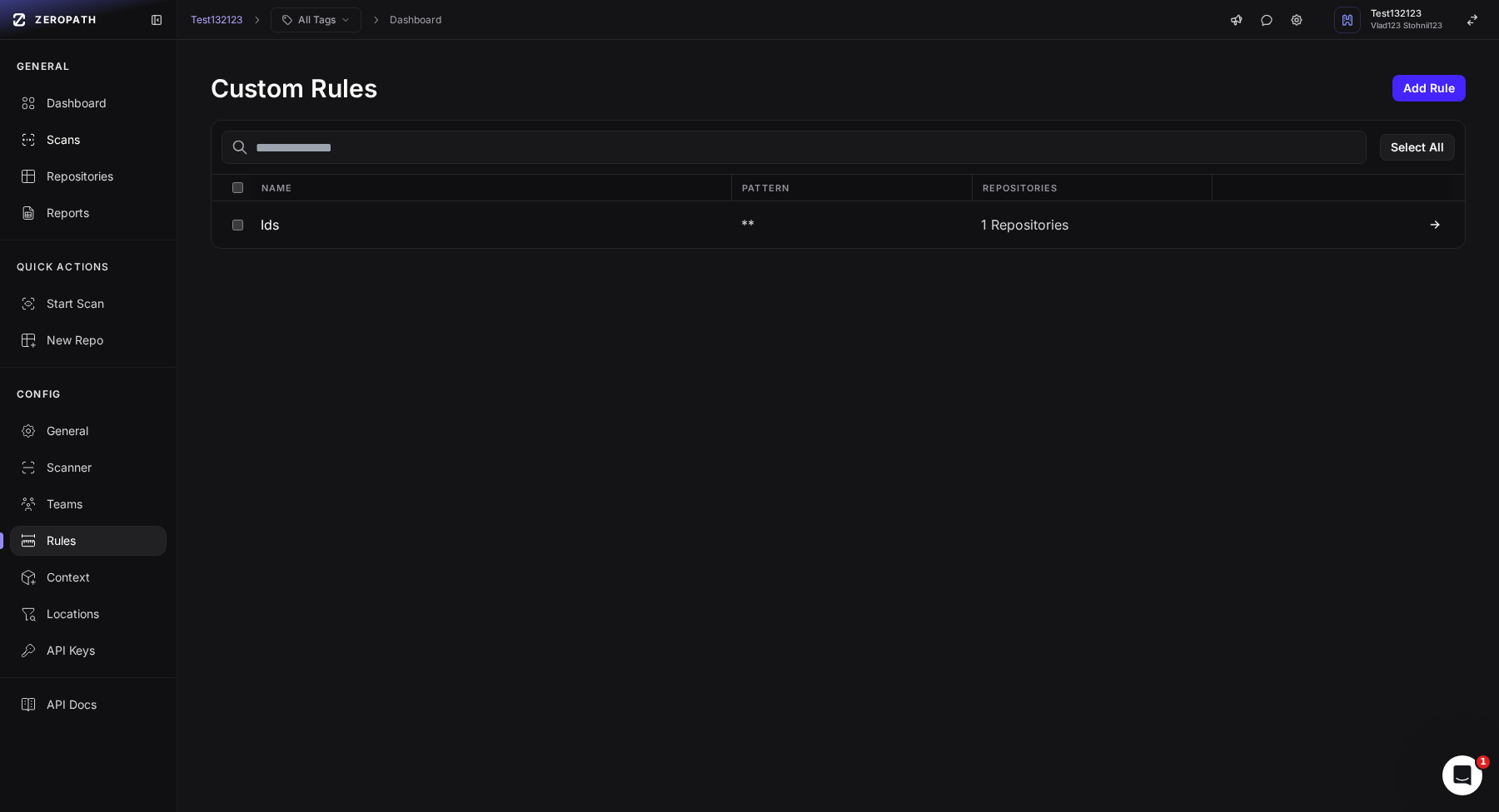
click at [96, 147] on div "Scans" at bounding box center [88, 140] width 136 height 17
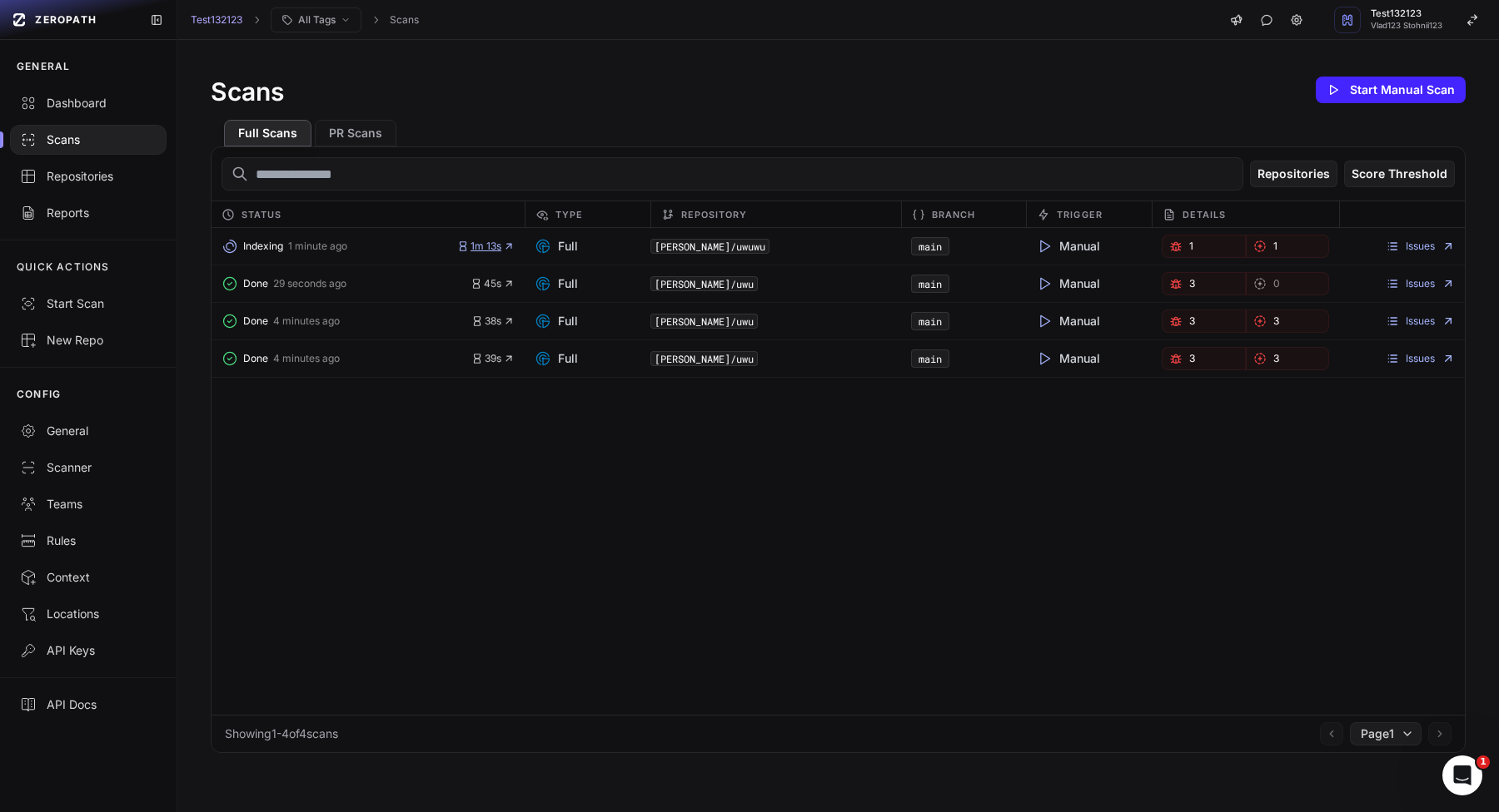
click at [458, 245] on icon "button" at bounding box center [462, 246] width 11 height 11
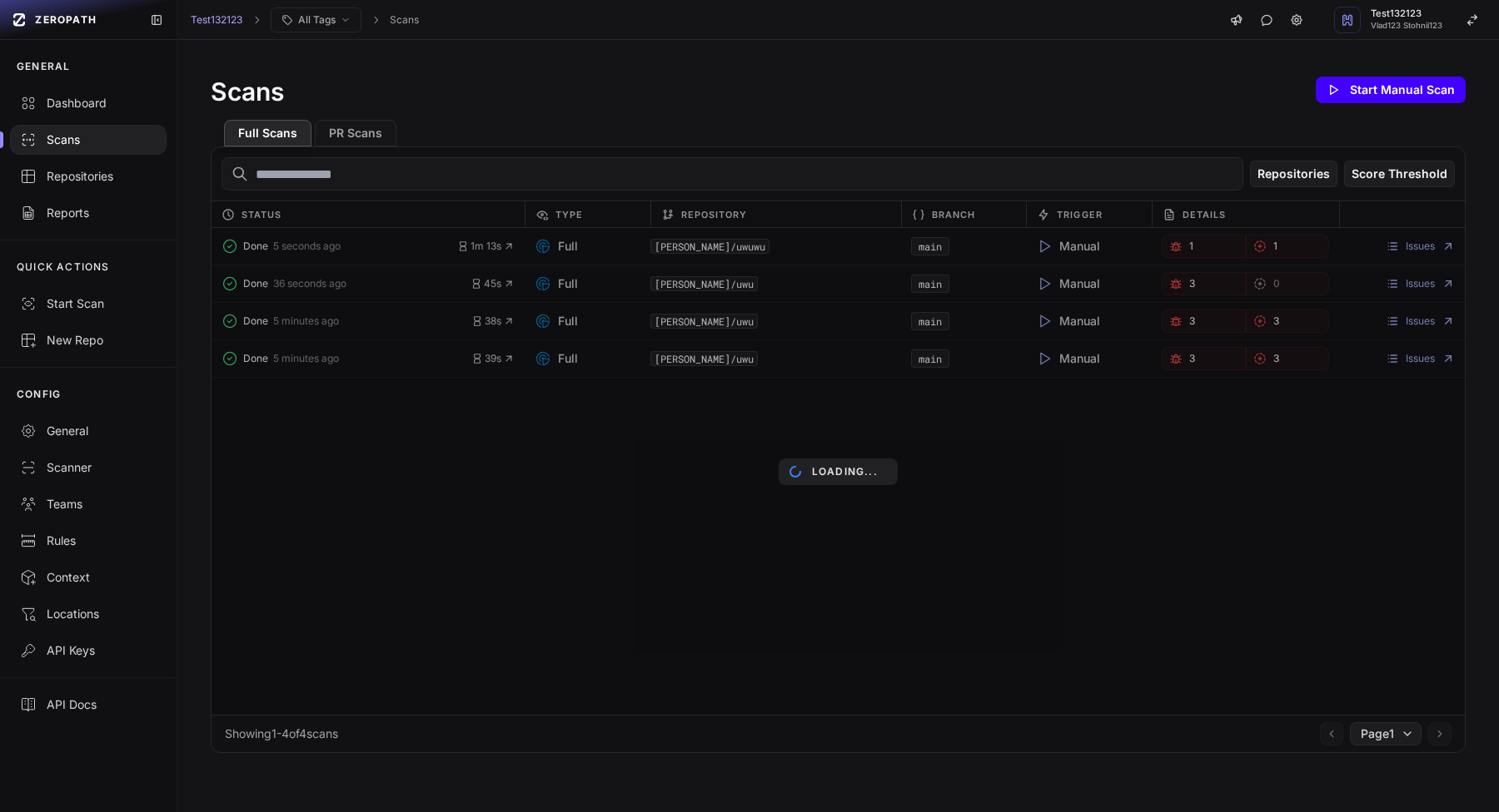
click at [1350, 77] on button "Start Manual Scan" at bounding box center [1390, 90] width 149 height 26
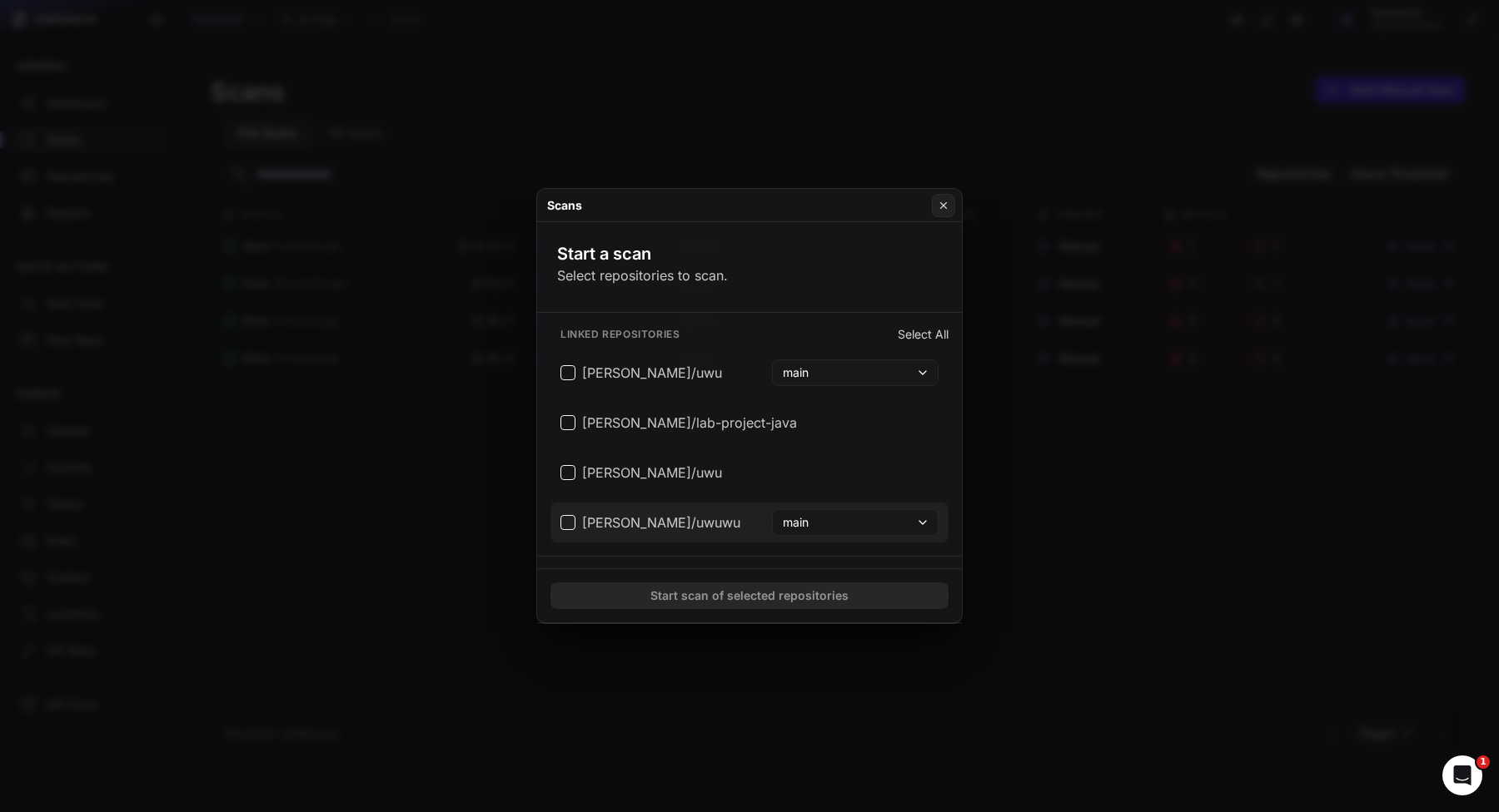
click at [713, 534] on button "[PERSON_NAME]/uwuwu main" at bounding box center [749, 523] width 398 height 40
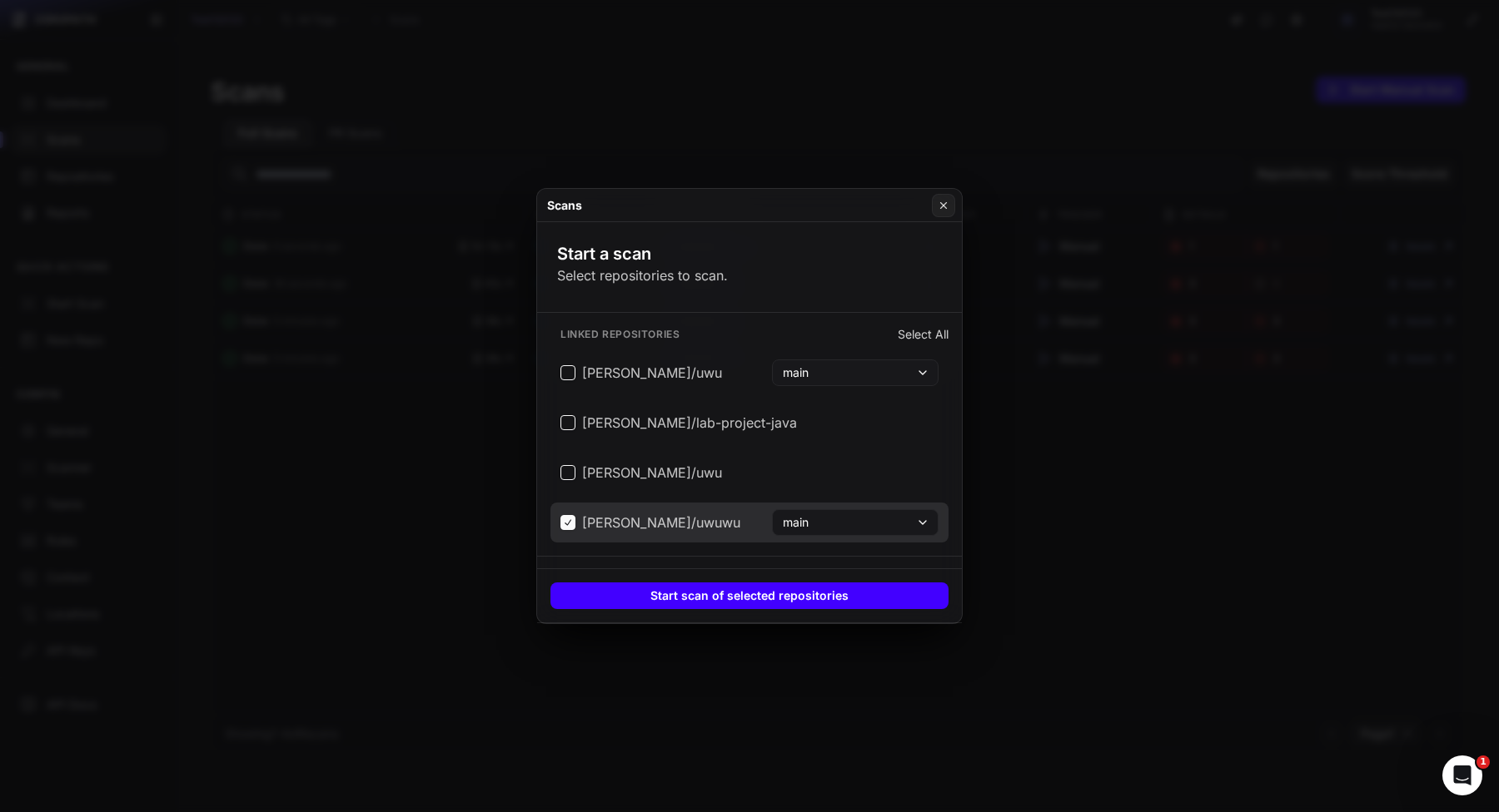
click at [695, 582] on button "Start scan of selected repositories" at bounding box center [749, 596] width 398 height 26
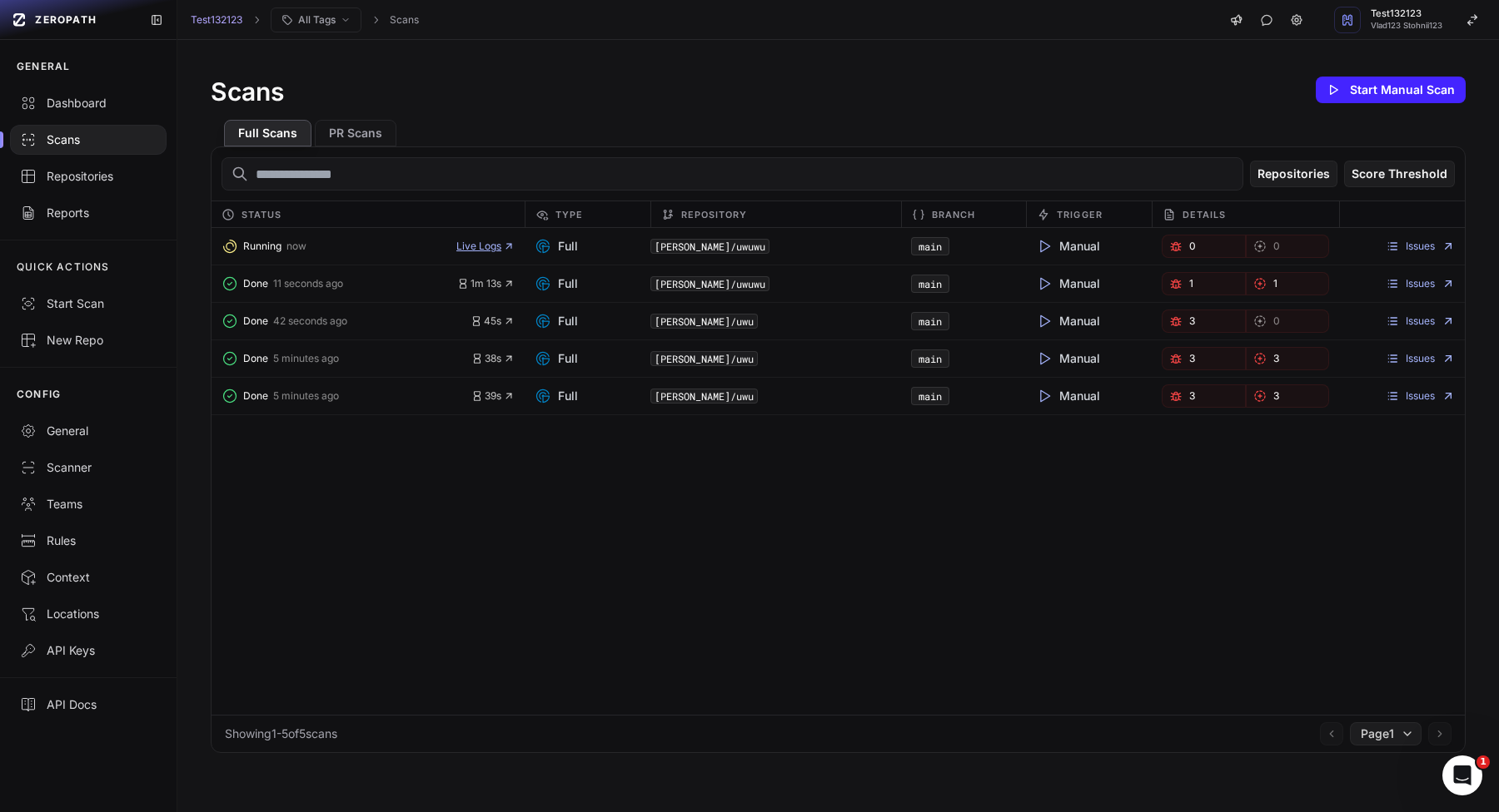
click at [480, 250] on span "Live Logs" at bounding box center [485, 247] width 59 height 13
click at [1402, 243] on link "Issues" at bounding box center [1420, 247] width 69 height 13
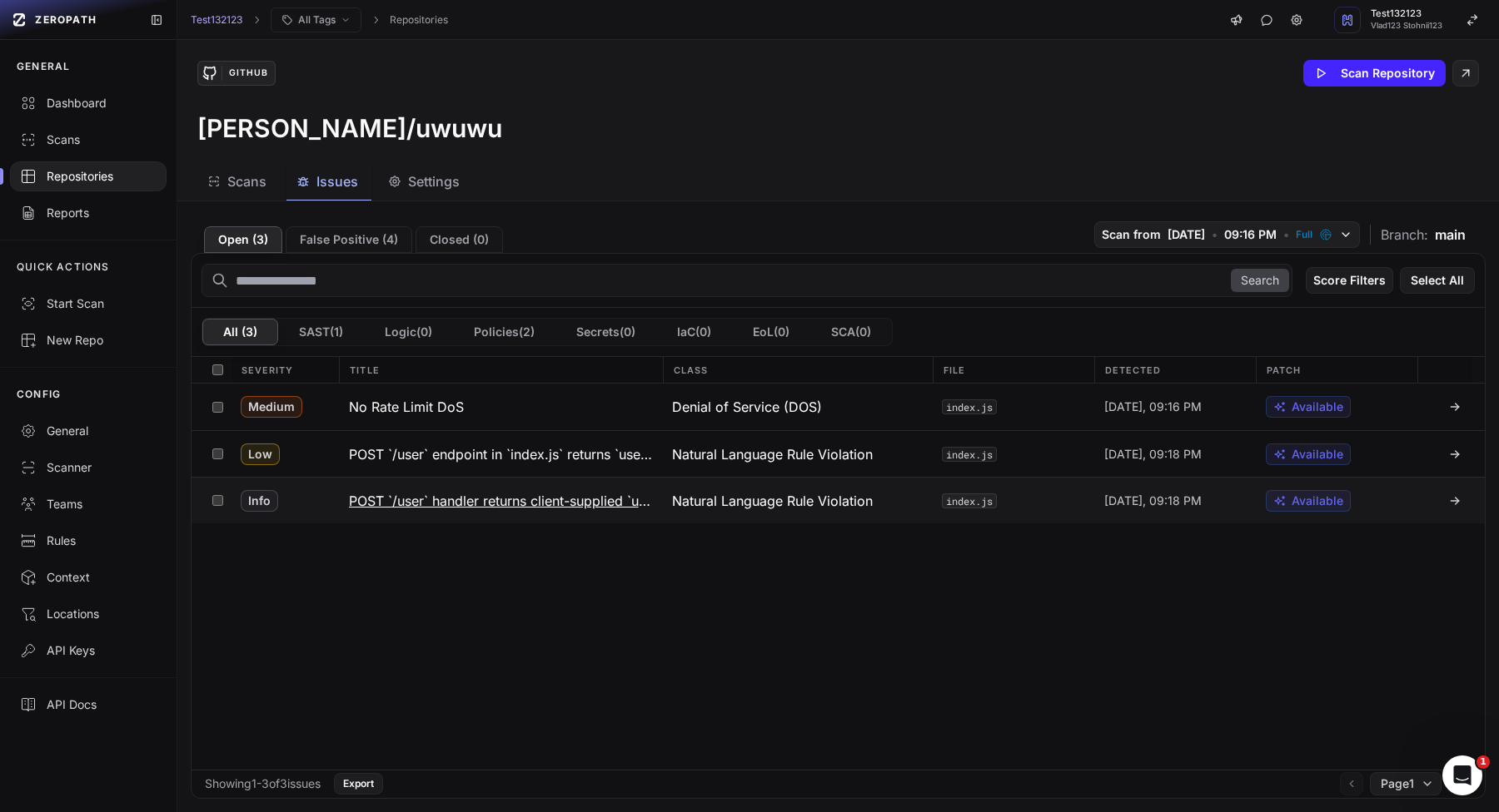
click at [448, 505] on h3 "POST `/user` handler returns client-supplied `userid` in API response, disclosi…" at bounding box center [500, 500] width 304 height 20
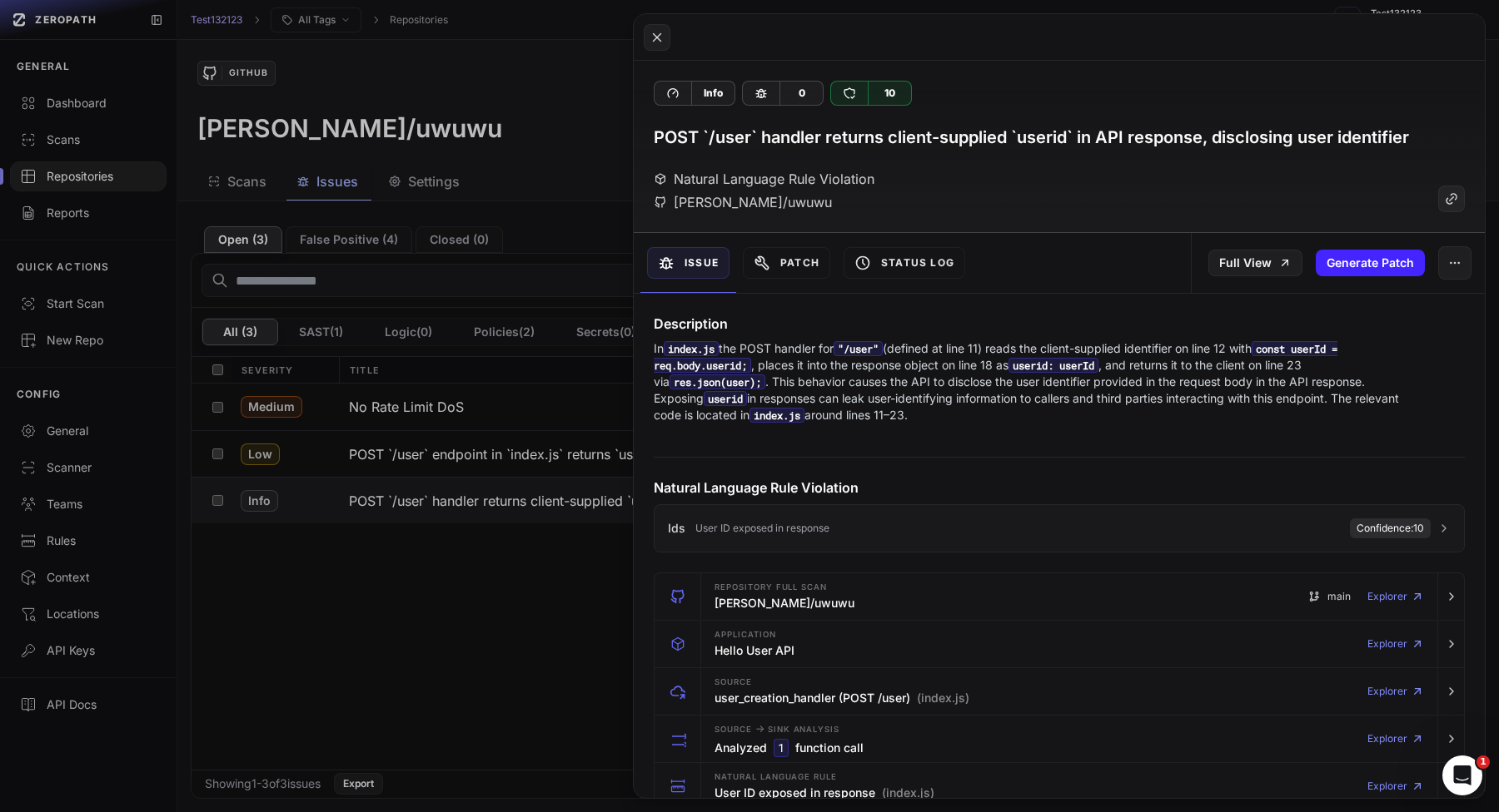
drag, startPoint x: 737, startPoint y: 529, endPoint x: 964, endPoint y: 464, distance: 236.1
click at [964, 464] on div "Natural Language Rule Violation Ids User ID exposed in response Confidence: 10" at bounding box center [1059, 497] width 851 height 109
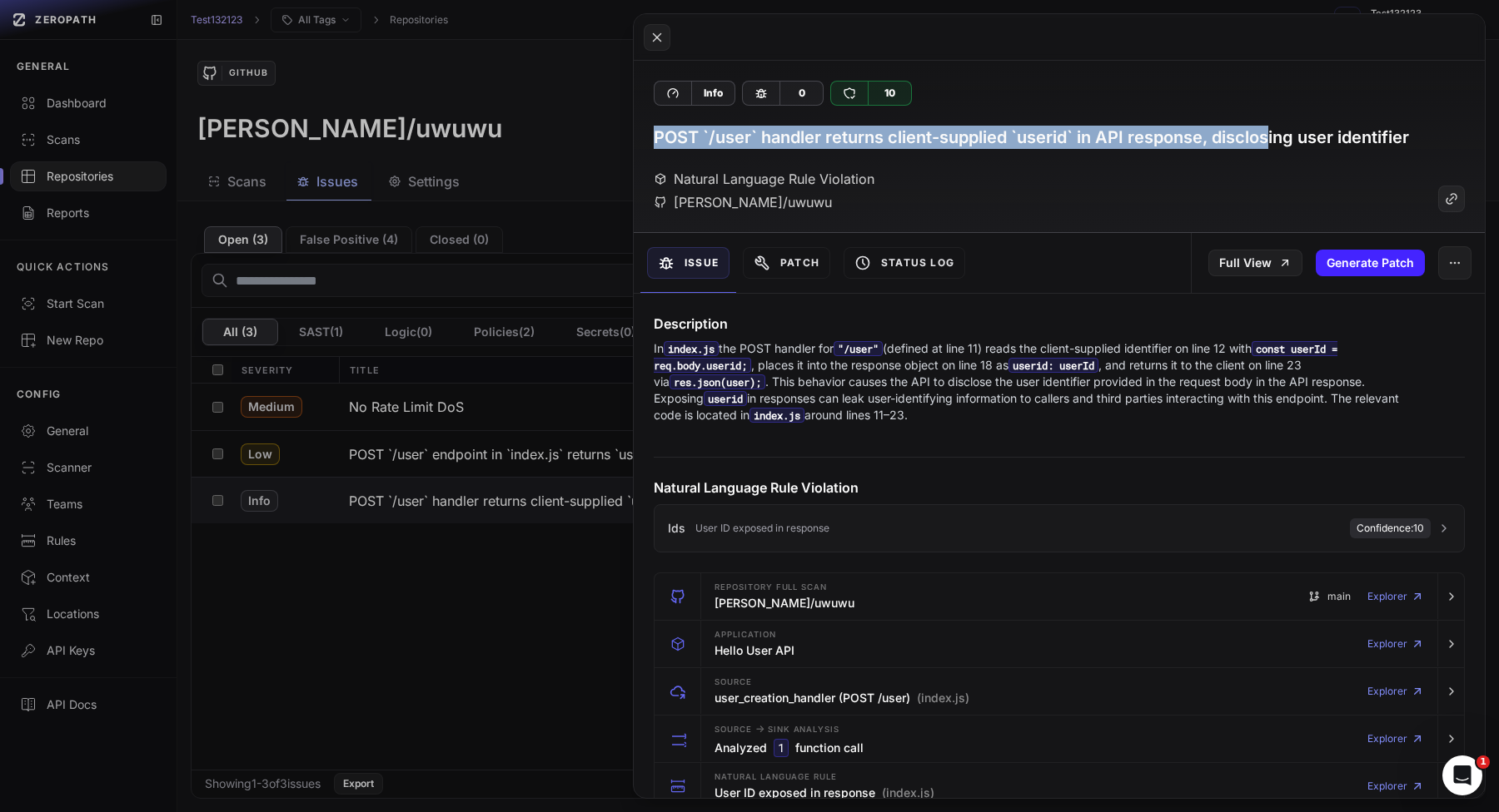
drag, startPoint x: 655, startPoint y: 135, endPoint x: 1272, endPoint y: 135, distance: 617.0
click at [1272, 135] on h3 "POST `/user` handler returns client-supplied `userid` in API response, disclosi…" at bounding box center [1031, 137] width 755 height 24
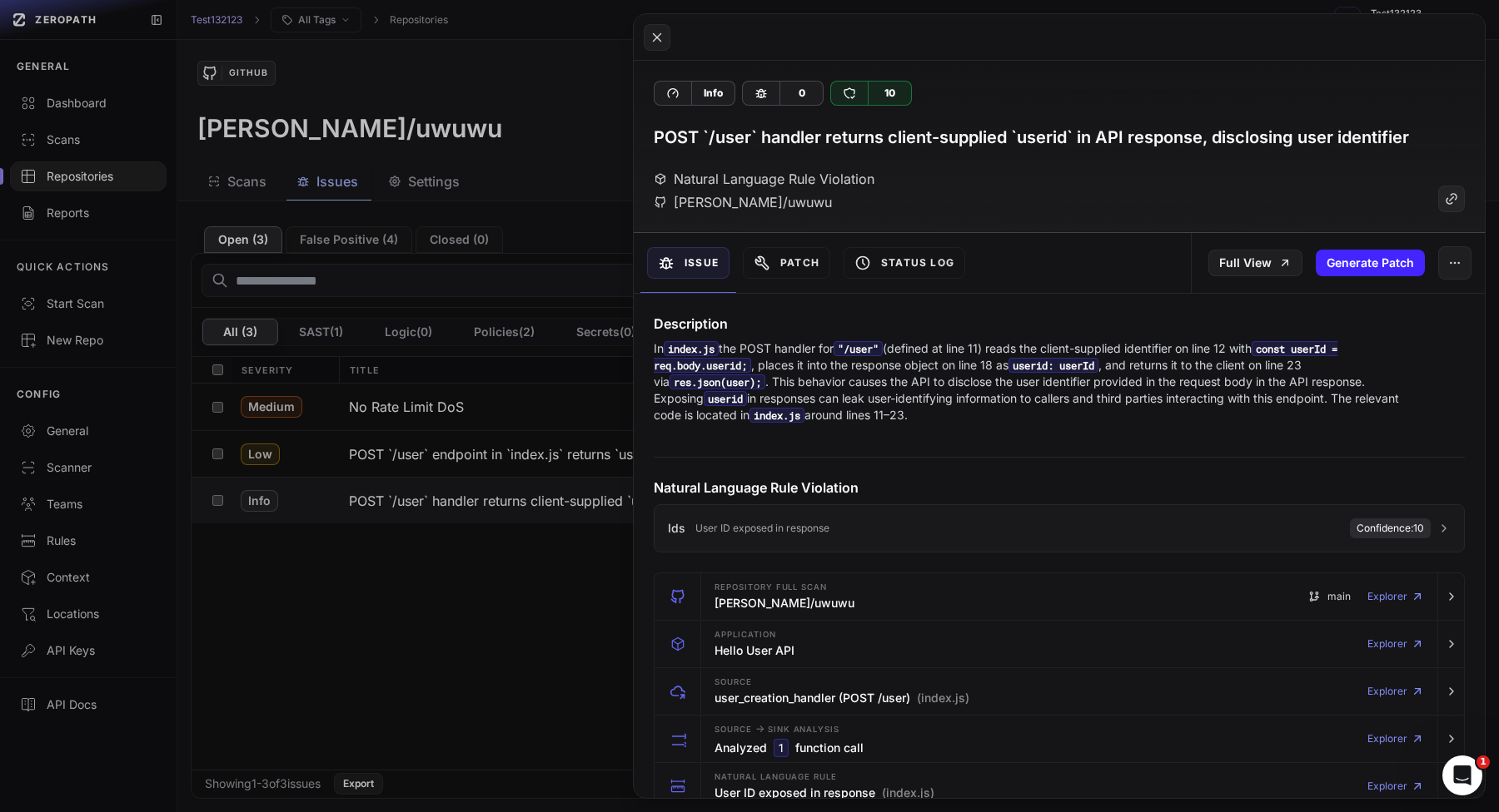
click at [1193, 204] on div "Natural Language Rule Violation vlad-stohnii/uwuwu" at bounding box center [1058, 191] width 811 height 43
click at [351, 586] on button at bounding box center [749, 406] width 1499 height 812
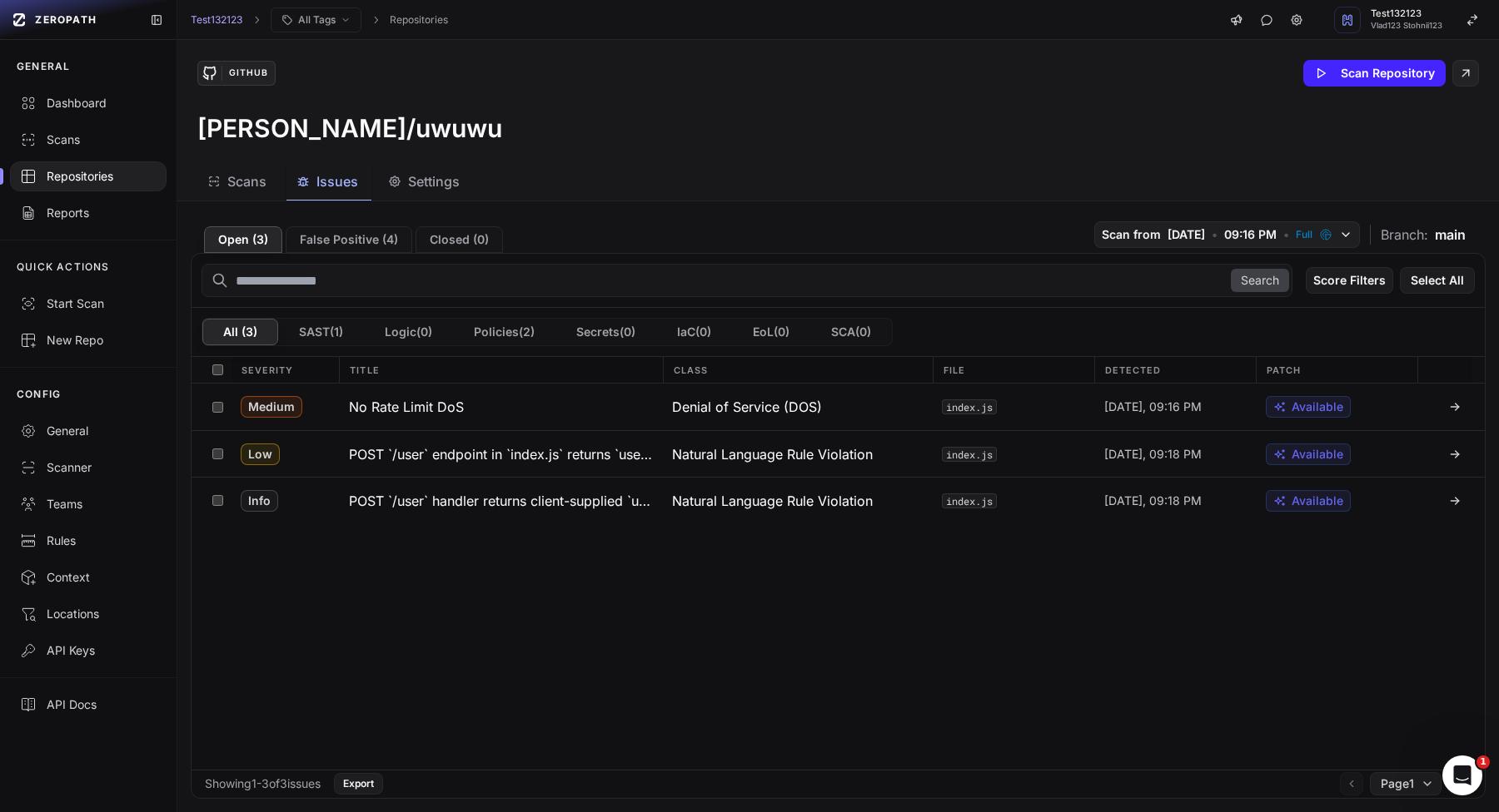
click at [451, 179] on span "Settings" at bounding box center [433, 181] width 52 height 20
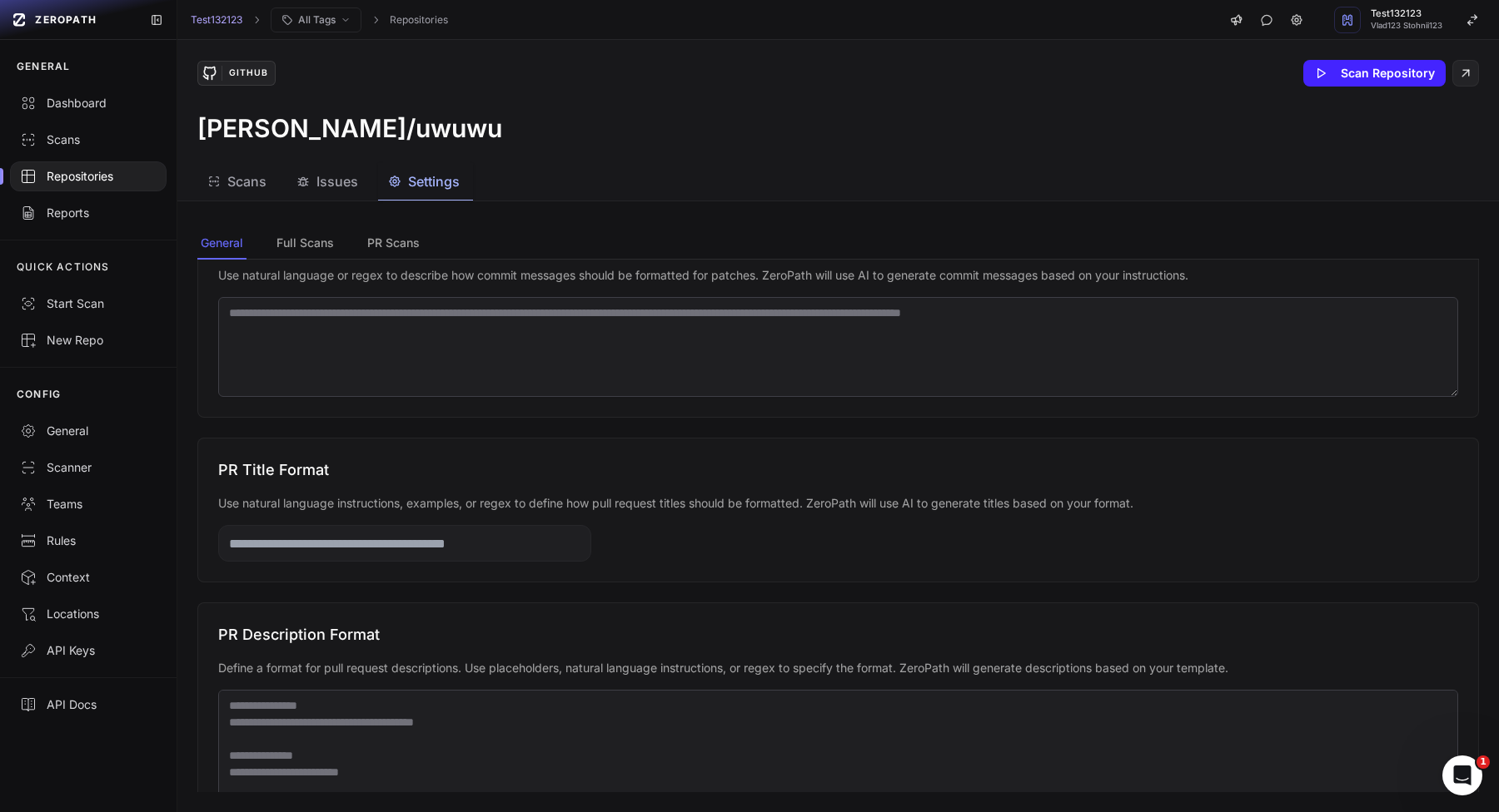
scroll to position [1291, 0]
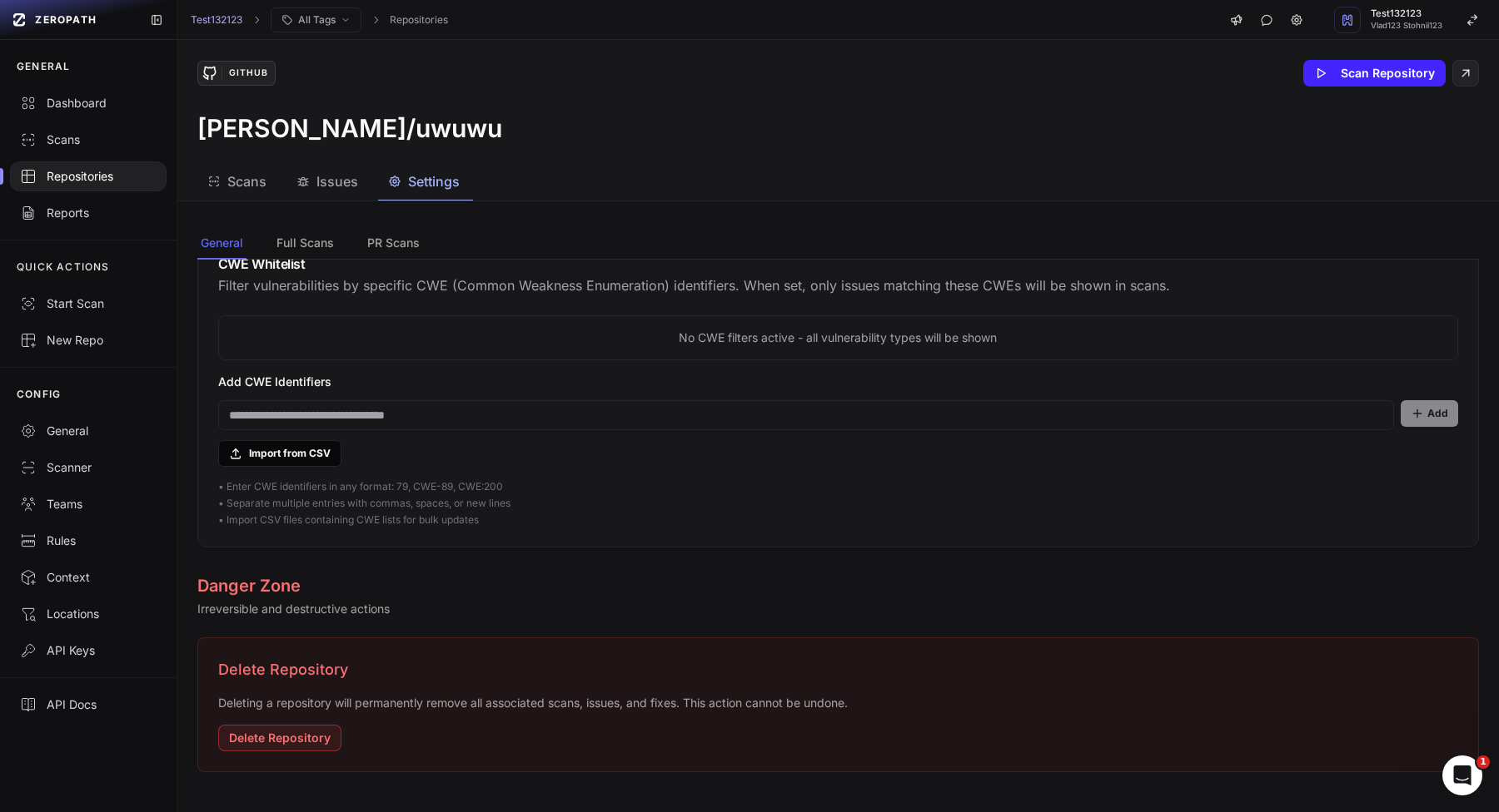
click at [60, 164] on div at bounding box center [88, 177] width 156 height 30
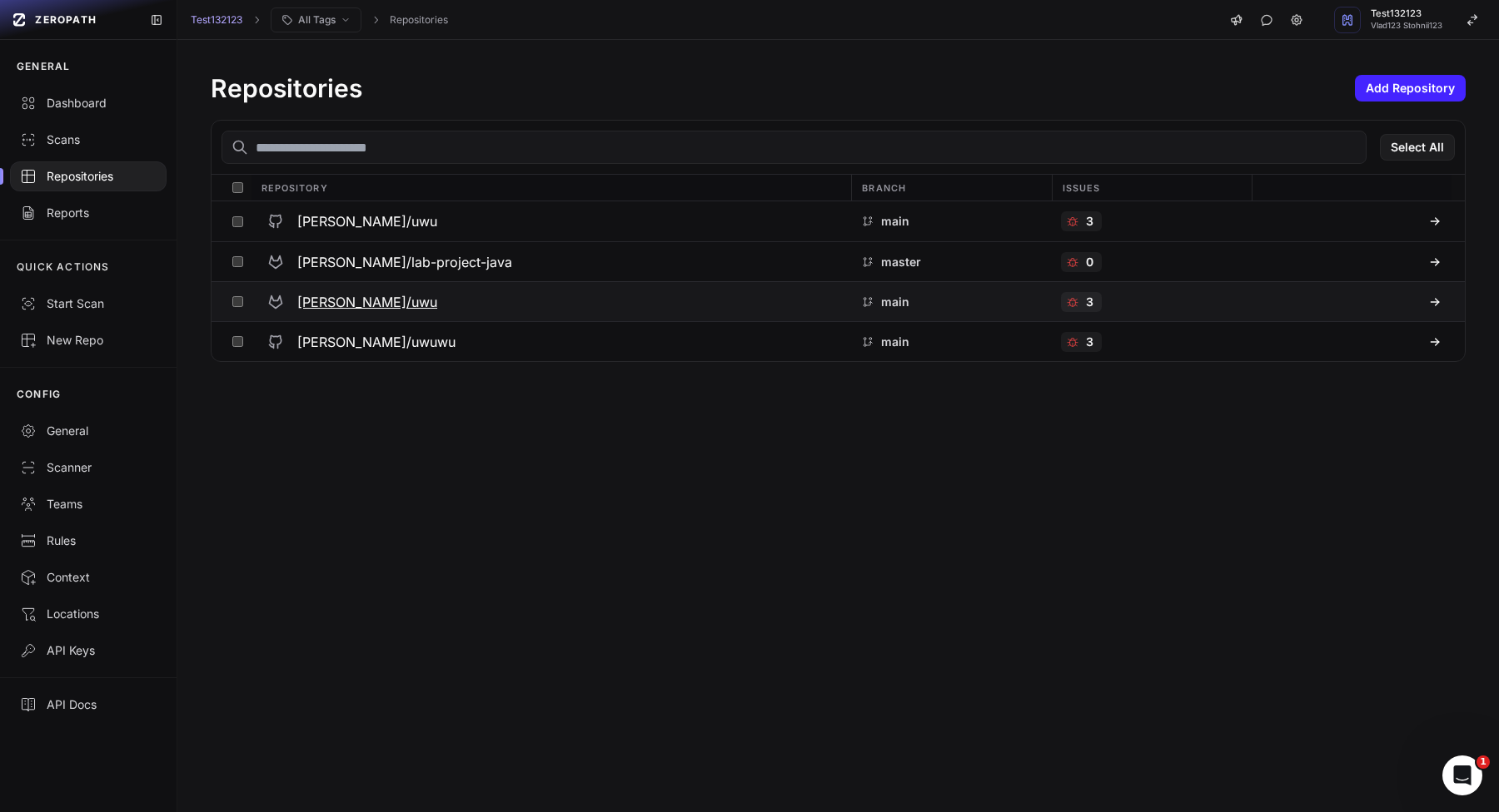
click at [397, 303] on h3 "vladislav-stohnii/uwu" at bounding box center [367, 302] width 140 height 20
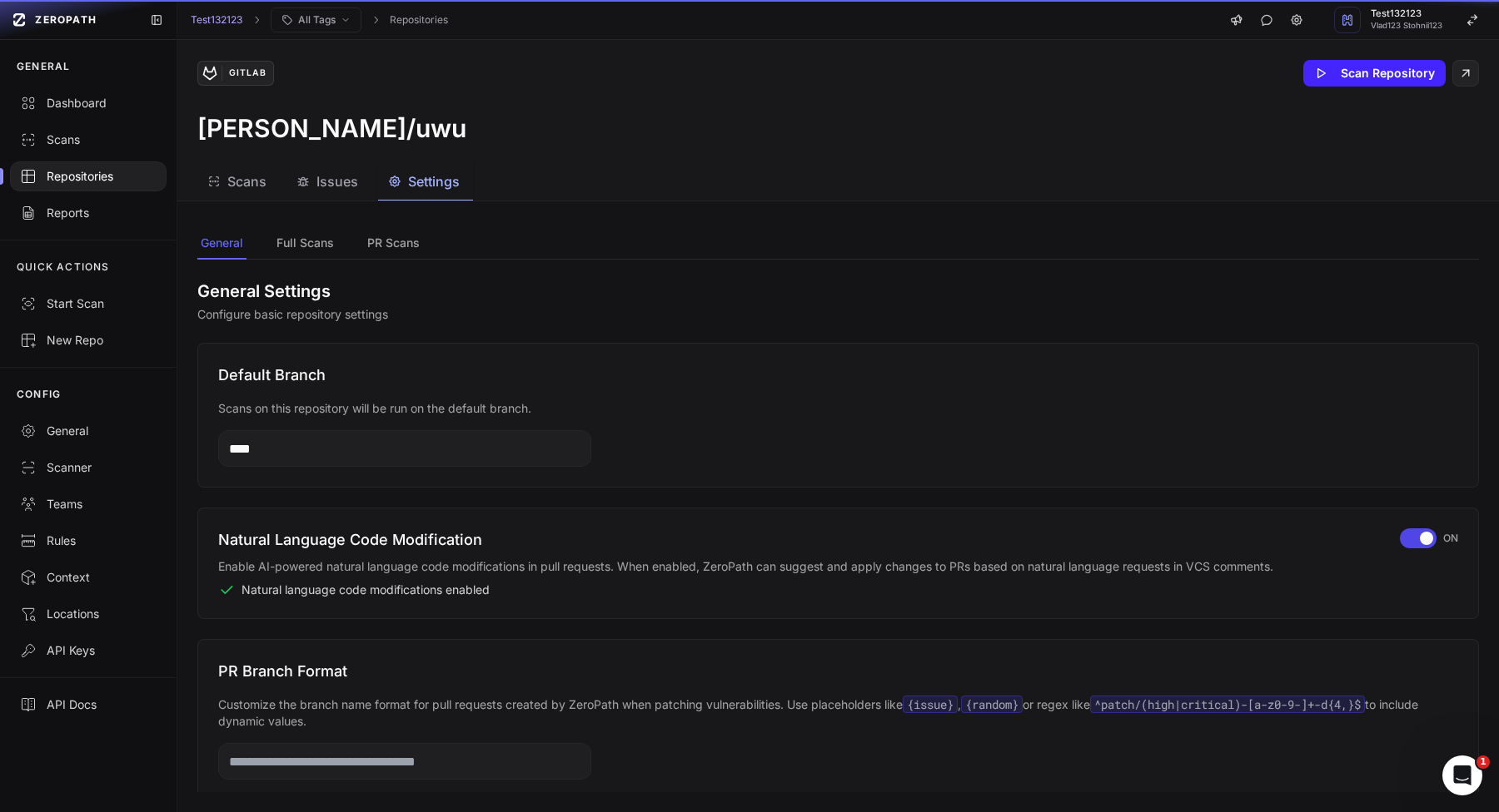
click at [435, 186] on span "Settings" at bounding box center [433, 181] width 52 height 20
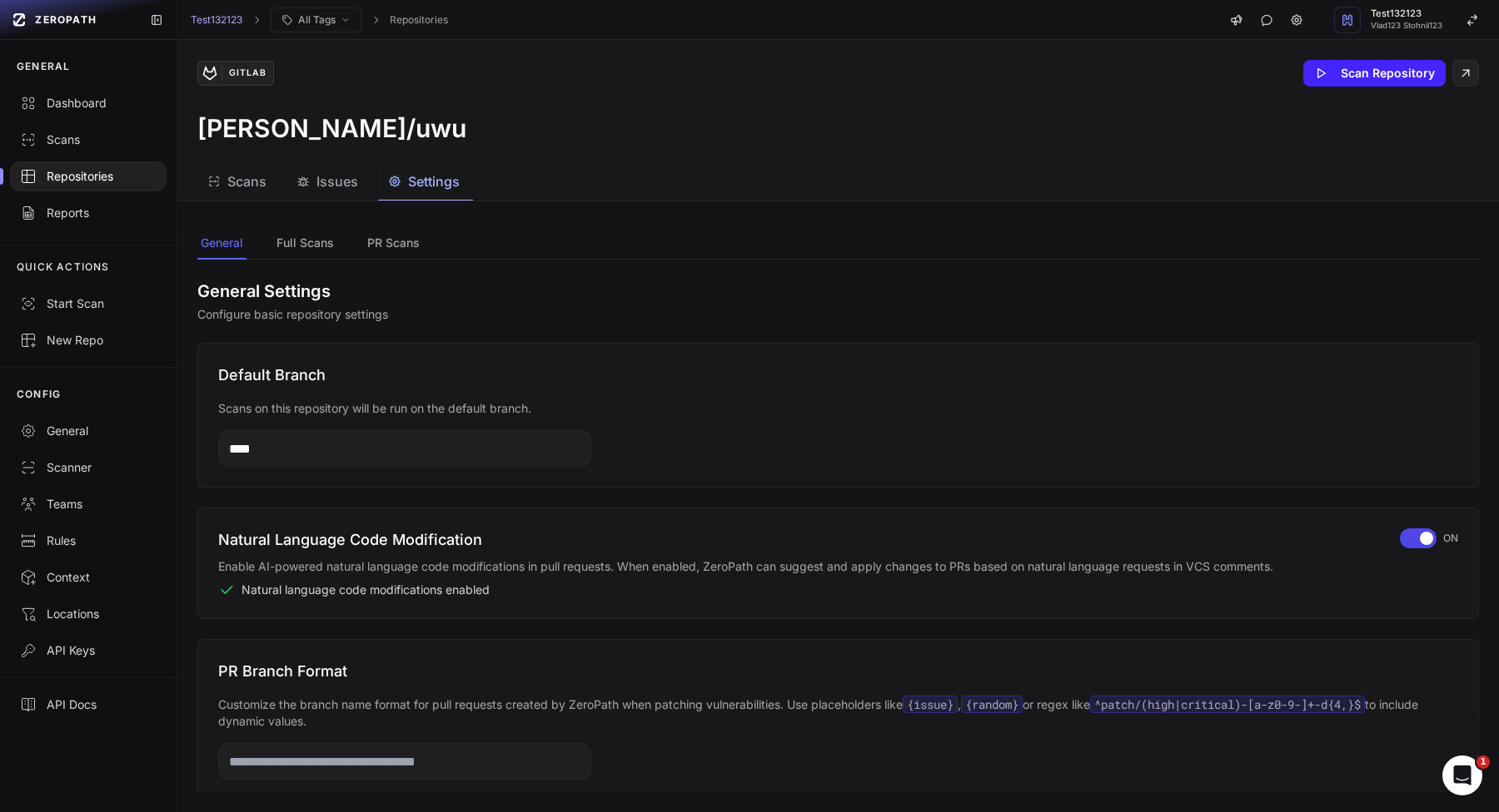
scroll to position [1298, 0]
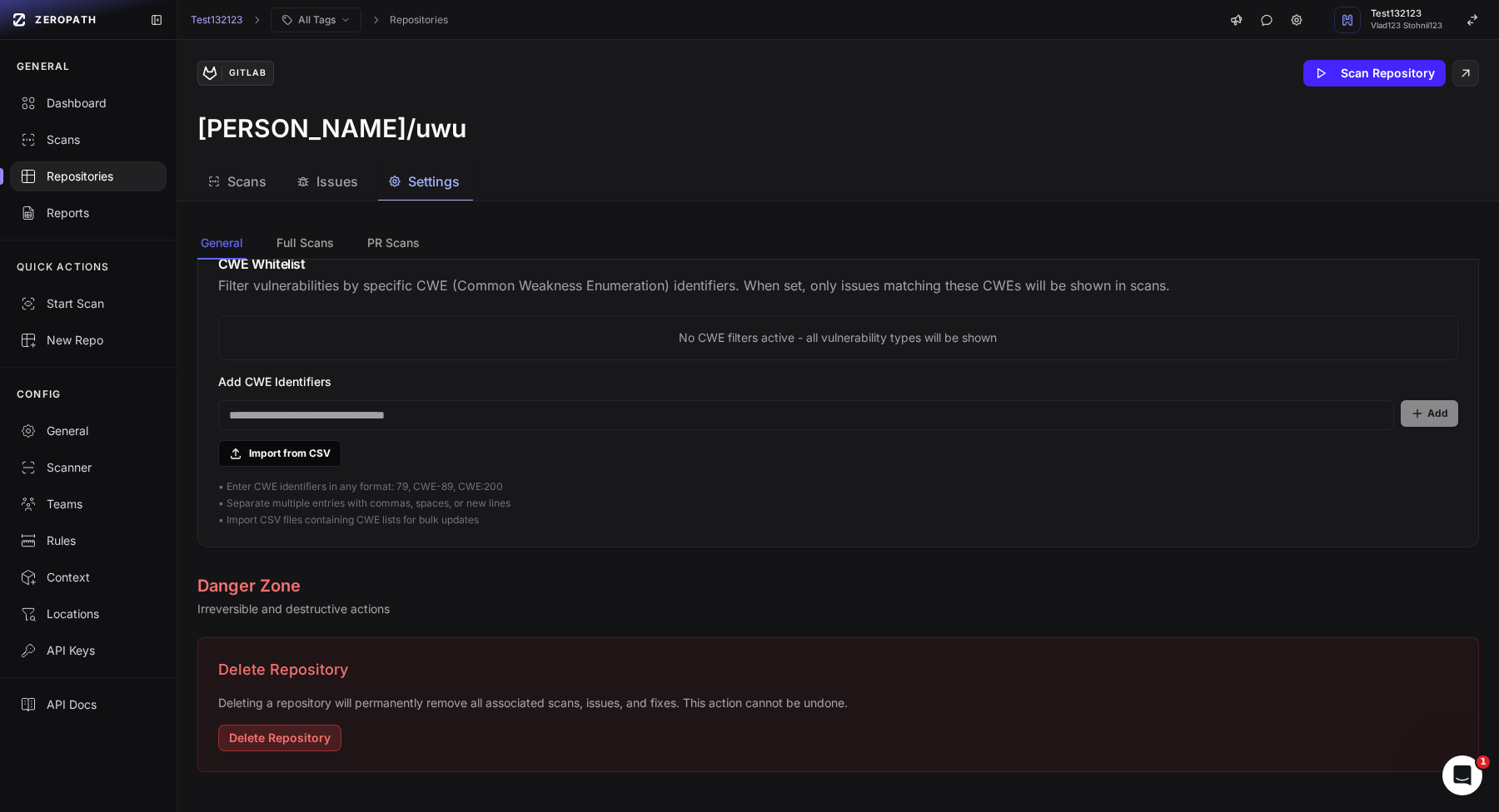
click at [289, 740] on button "Delete Repository" at bounding box center [280, 738] width 123 height 26
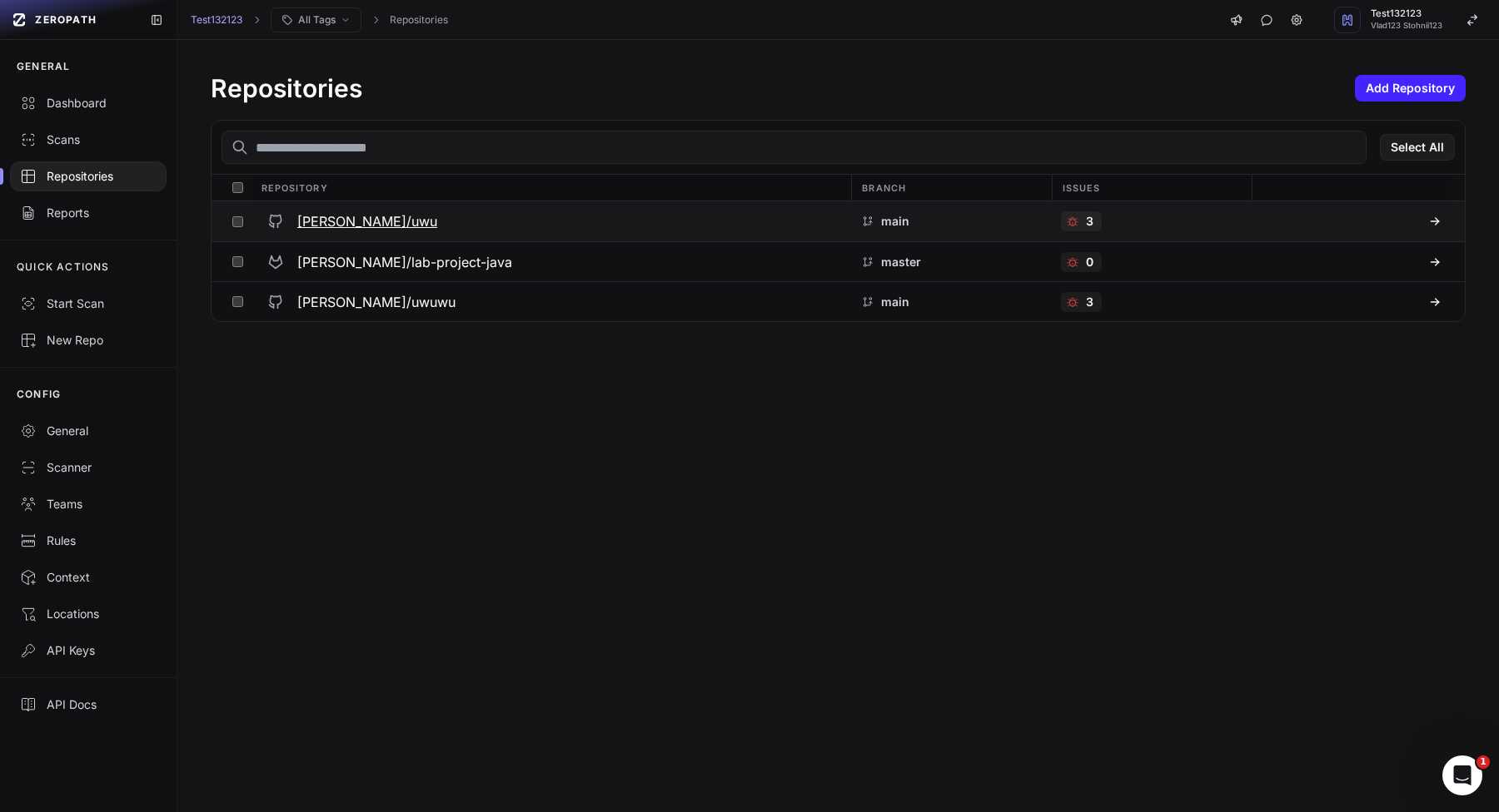
click at [344, 221] on h3 "[PERSON_NAME]/uwu" at bounding box center [367, 221] width 140 height 20
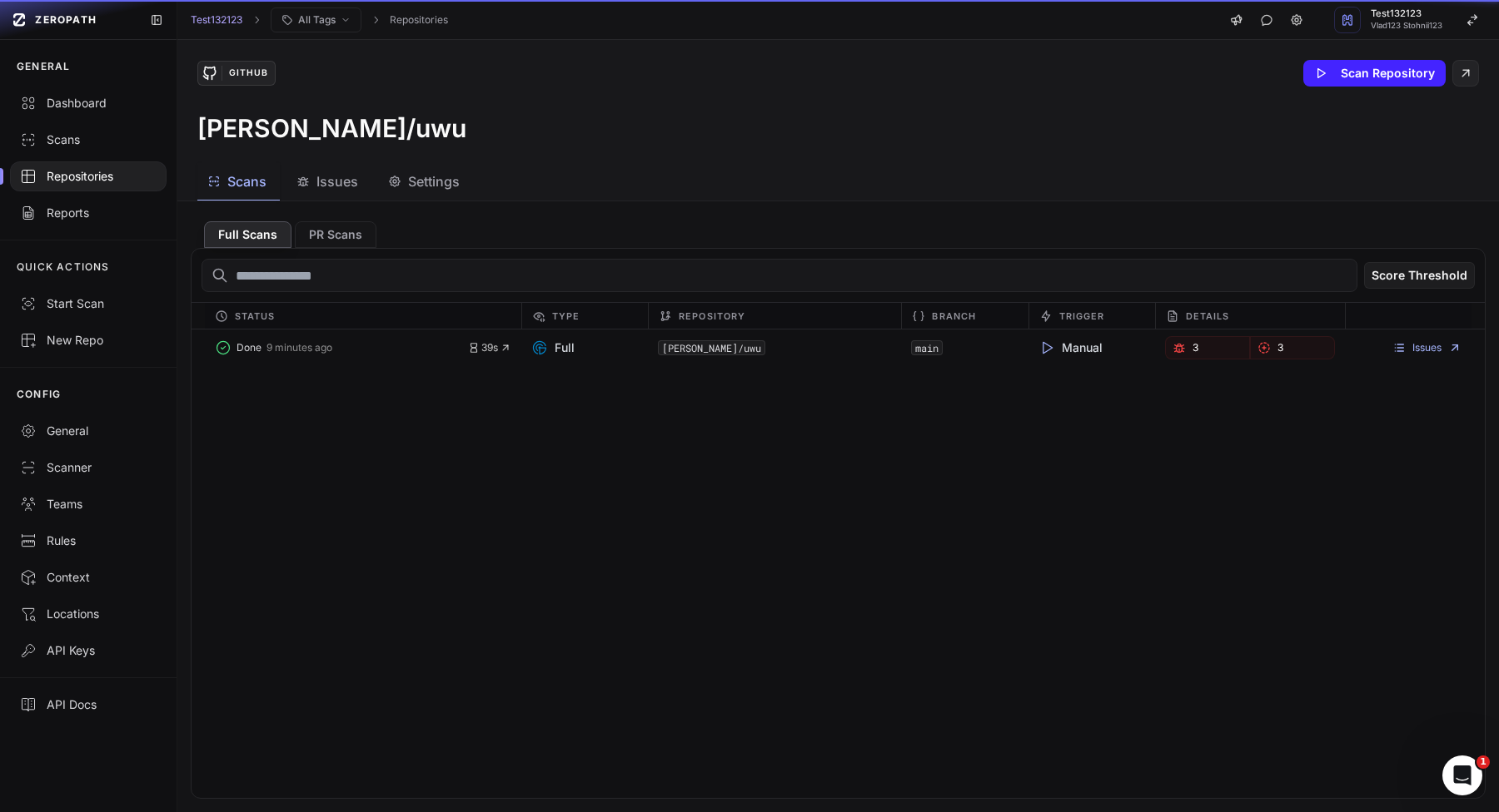
click at [460, 183] on button "Settings" at bounding box center [426, 182] width 95 height 38
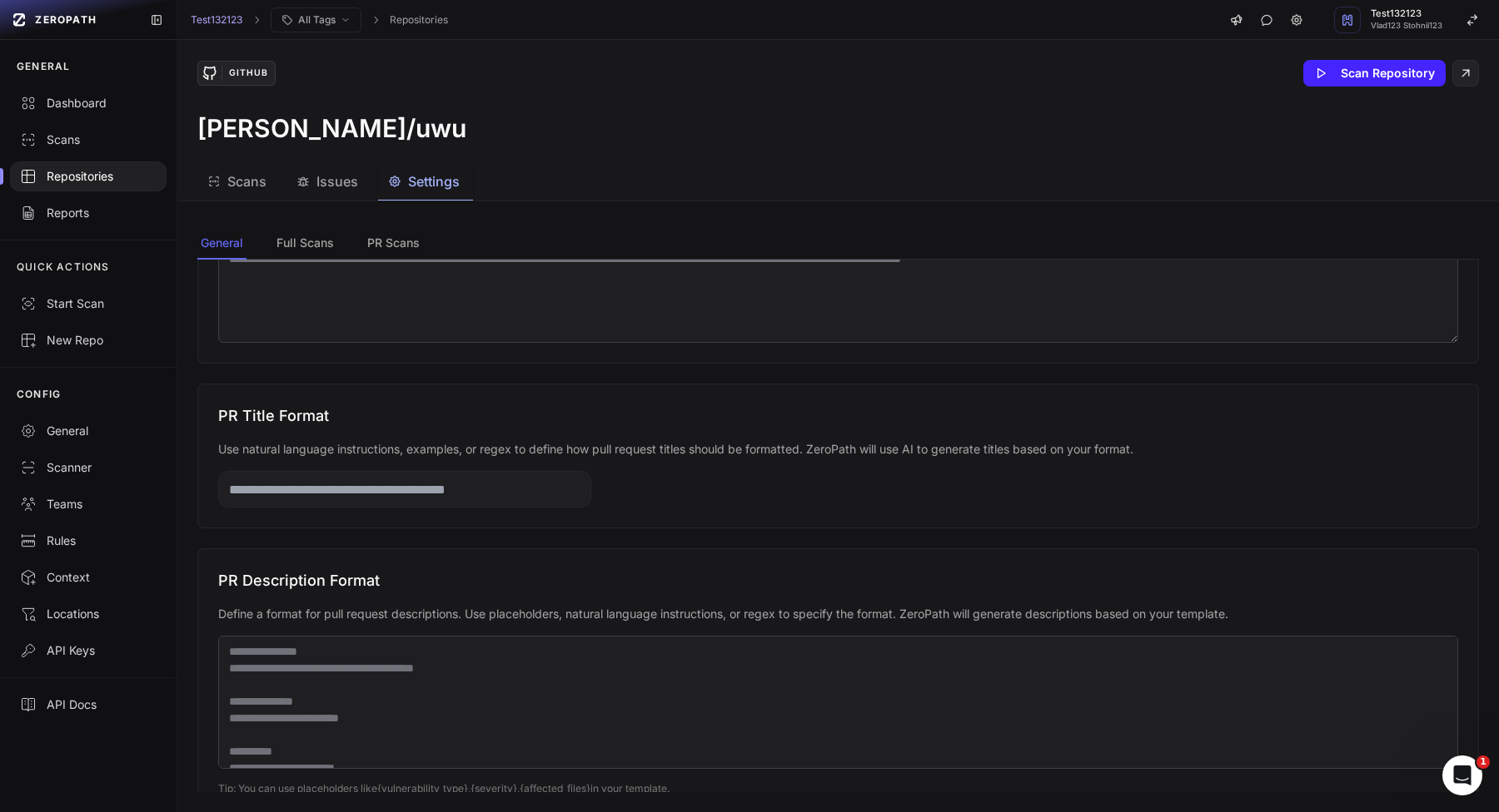
scroll to position [672, 0]
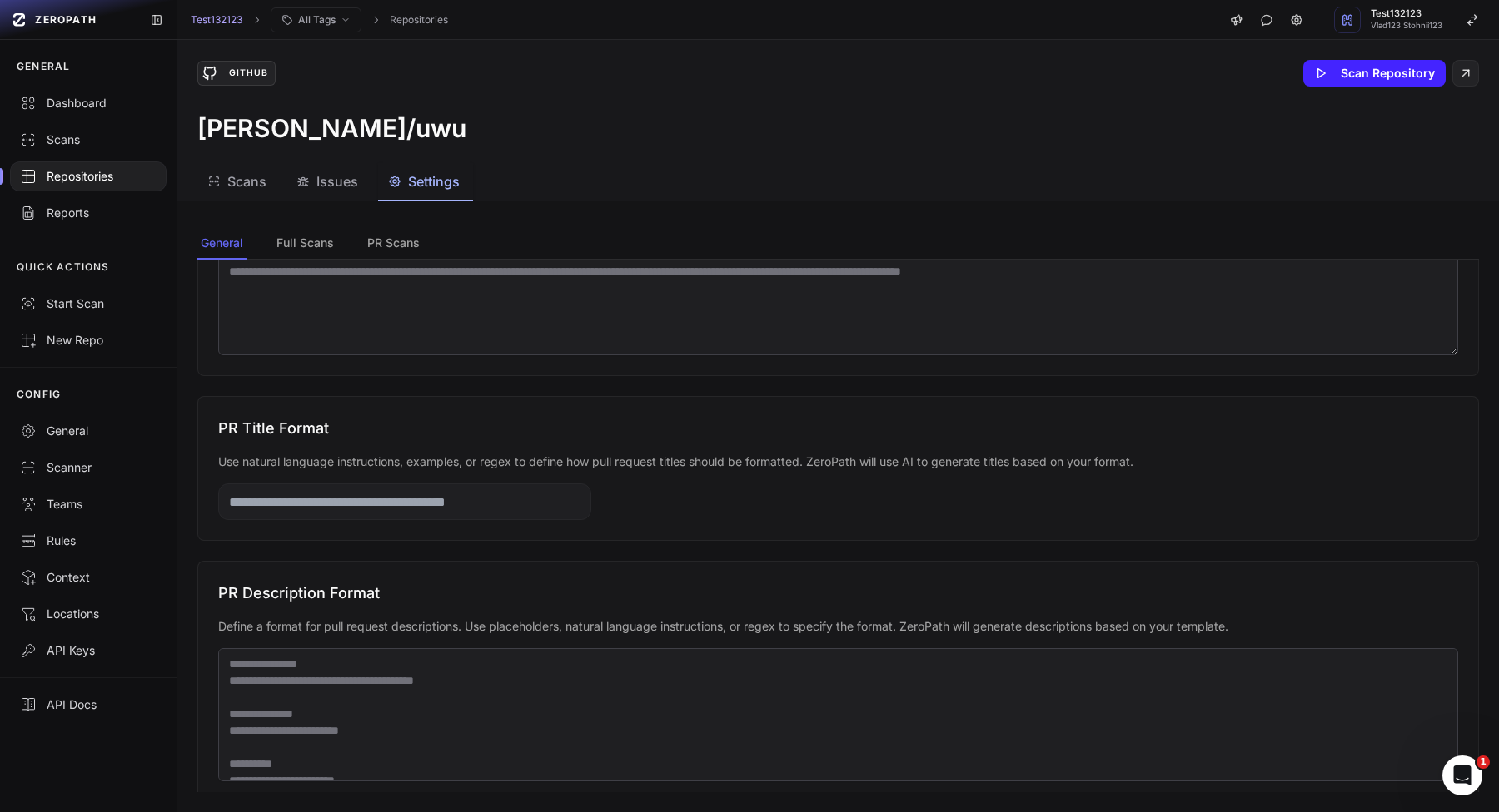
click at [543, 495] on input "text" at bounding box center [405, 501] width 373 height 37
type input "*******"
type input "****"
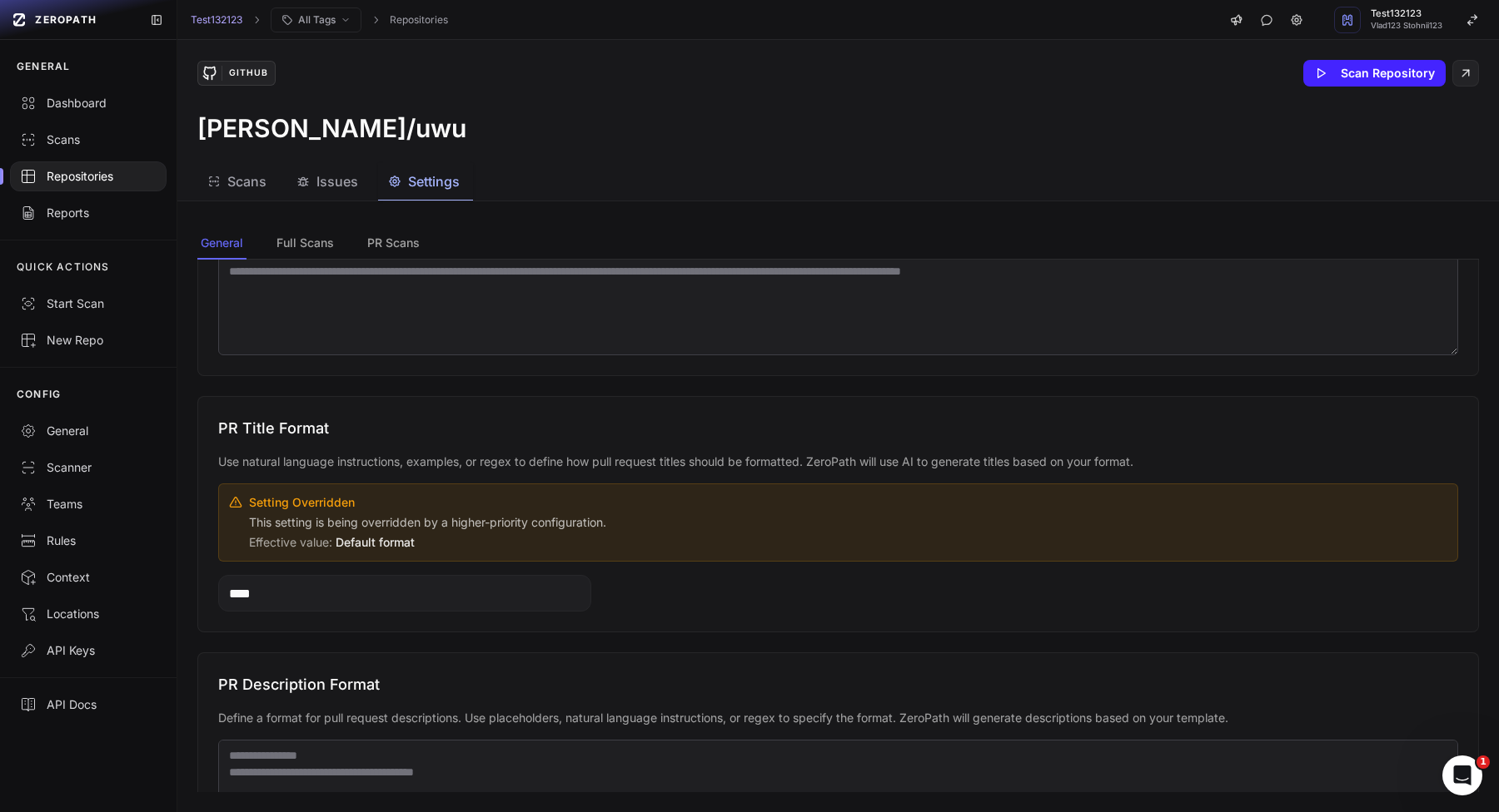
click at [360, 597] on input "****" at bounding box center [405, 593] width 373 height 37
click at [523, 595] on button "Save" at bounding box center [534, 593] width 45 height 24
drag, startPoint x: 357, startPoint y: 547, endPoint x: 421, endPoint y: 544, distance: 64.1
click at [421, 544] on p "Effective value: Default format" at bounding box center [847, 543] width 1198 height 17
click at [397, 541] on span "Default format" at bounding box center [375, 542] width 79 height 14
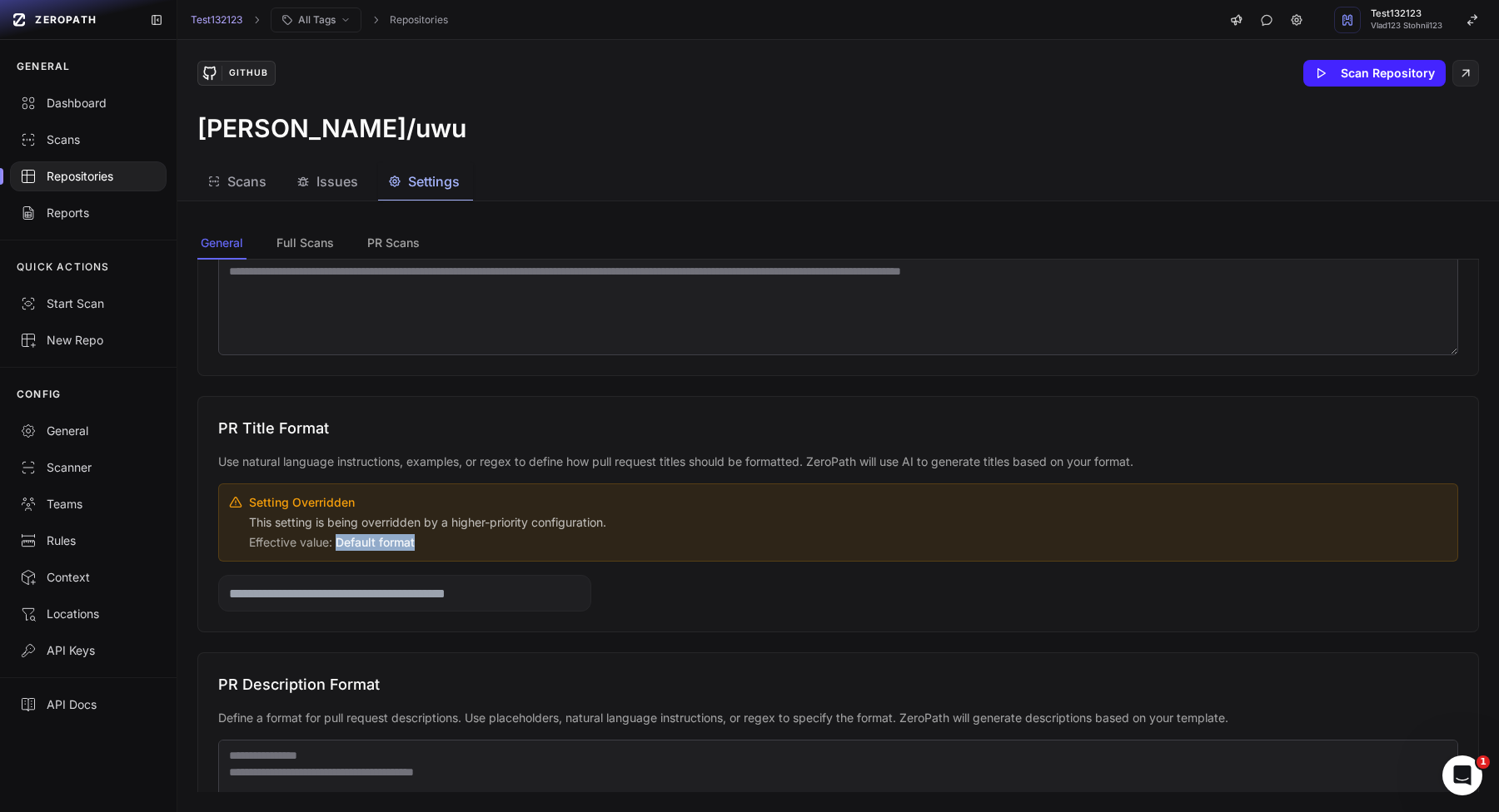
drag, startPoint x: 397, startPoint y: 541, endPoint x: 344, endPoint y: 541, distance: 53.0
click at [344, 541] on span "Default format" at bounding box center [375, 542] width 79 height 14
copy span "Default format"
click at [327, 583] on input "text" at bounding box center [405, 593] width 373 height 37
paste input "**********"
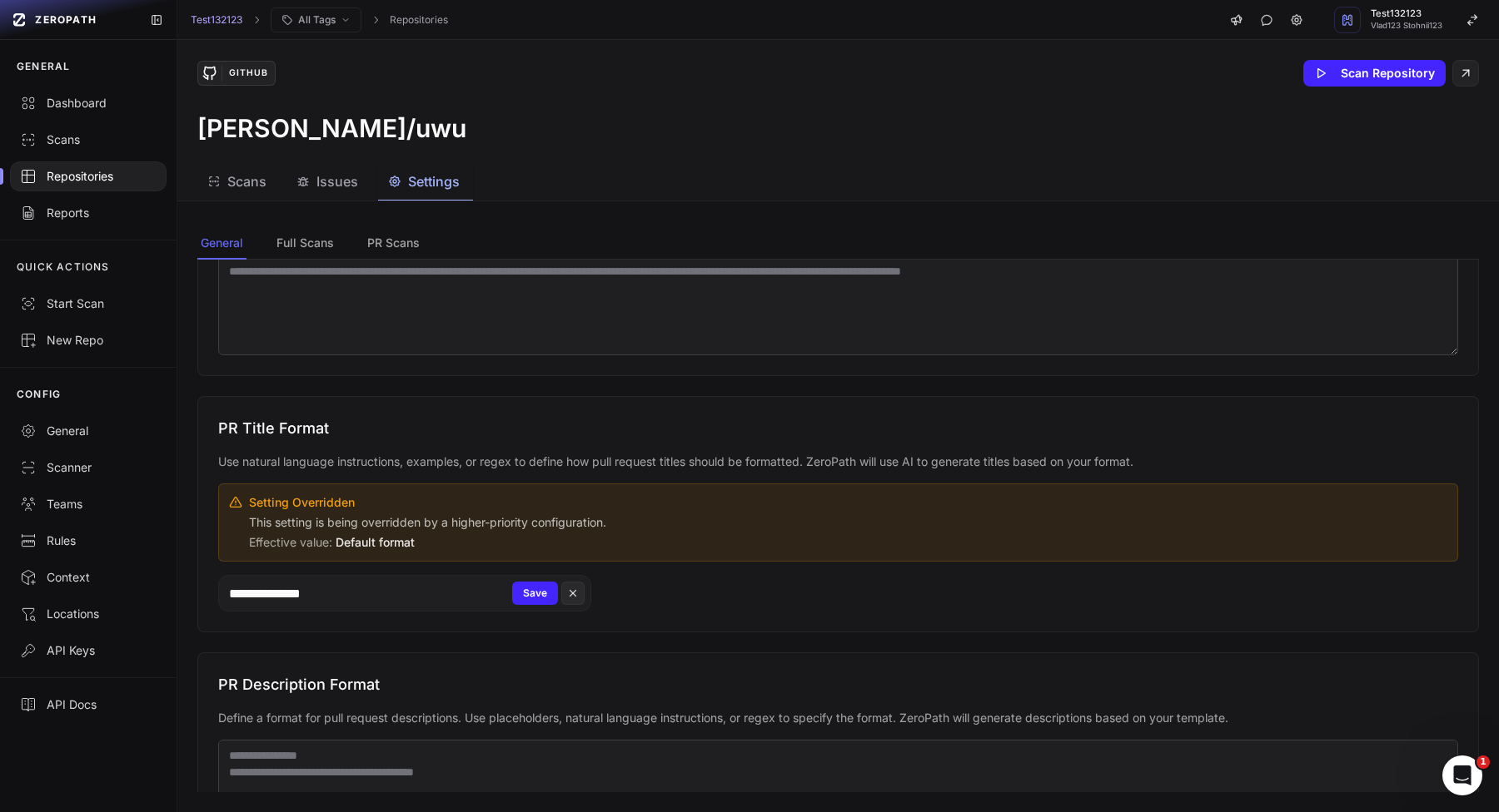
type input "**********"
click at [476, 589] on input "**********" at bounding box center [405, 593] width 373 height 37
click at [546, 595] on button "Save" at bounding box center [534, 593] width 45 height 24
click at [84, 455] on link "Scanner" at bounding box center [88, 467] width 177 height 37
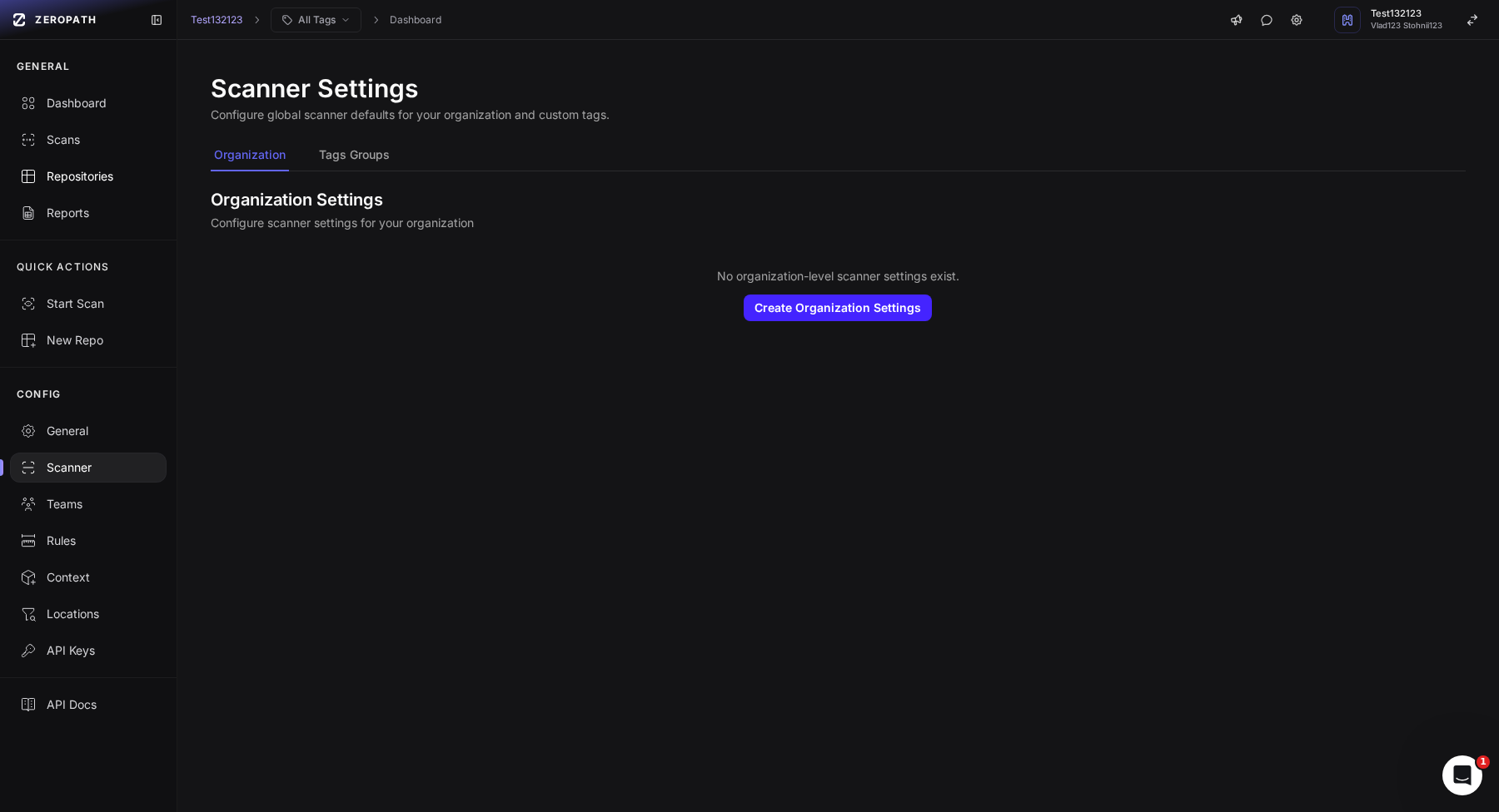
click at [134, 175] on div "Repositories" at bounding box center [88, 177] width 136 height 17
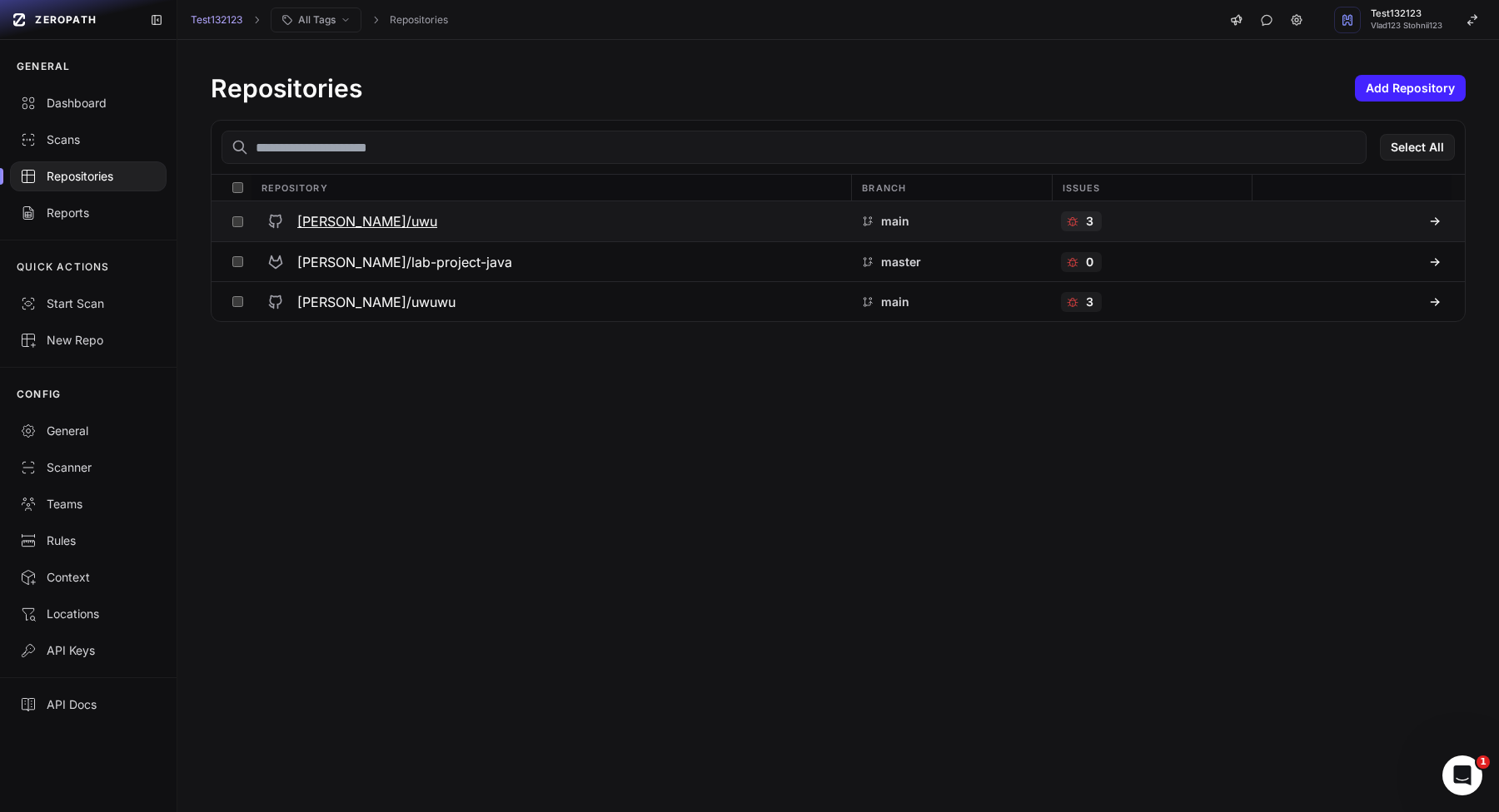
click at [344, 229] on h3 "vlad-stohnii/uwu" at bounding box center [367, 221] width 140 height 20
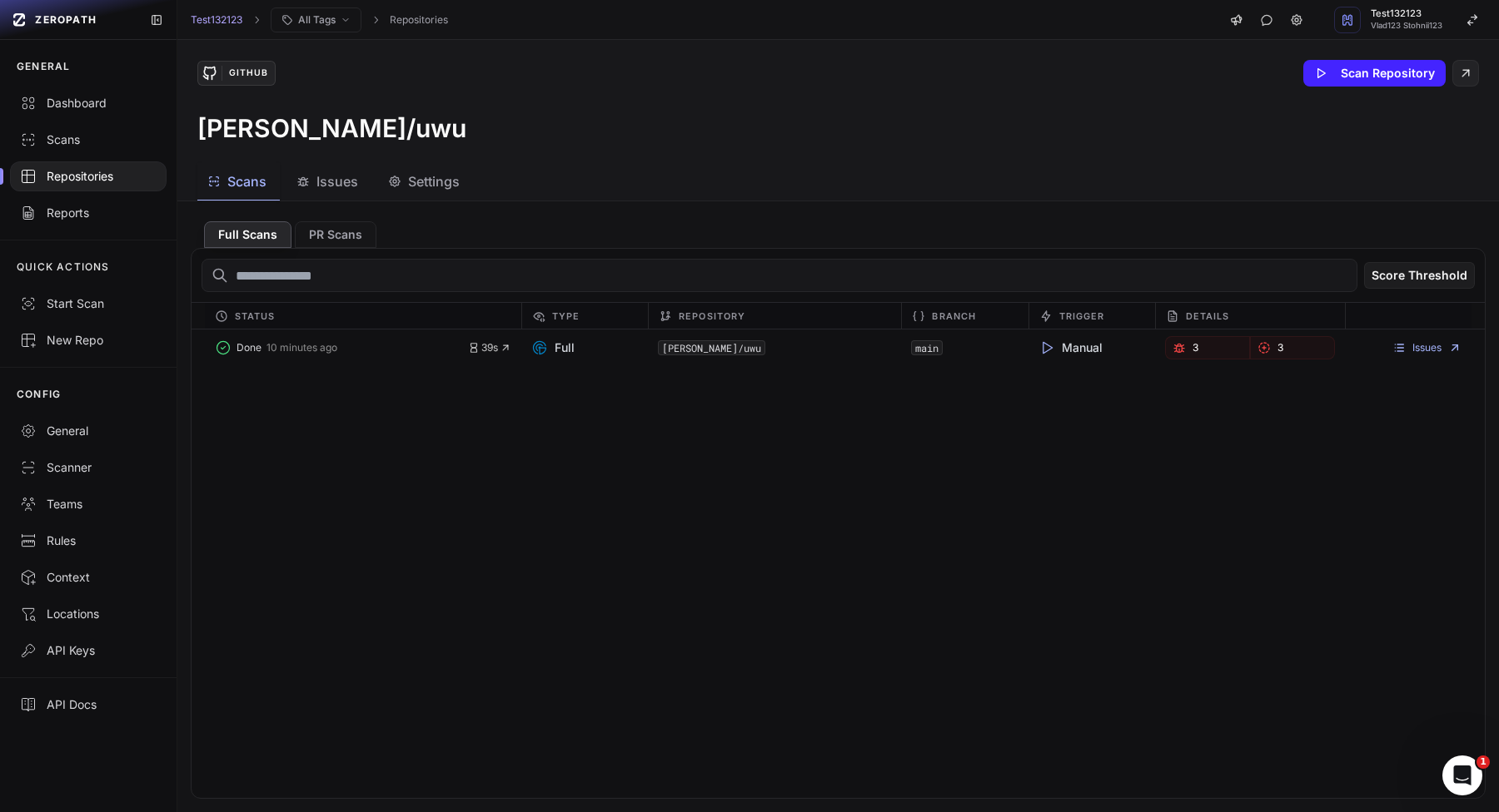
click at [440, 170] on button "Settings" at bounding box center [426, 182] width 95 height 38
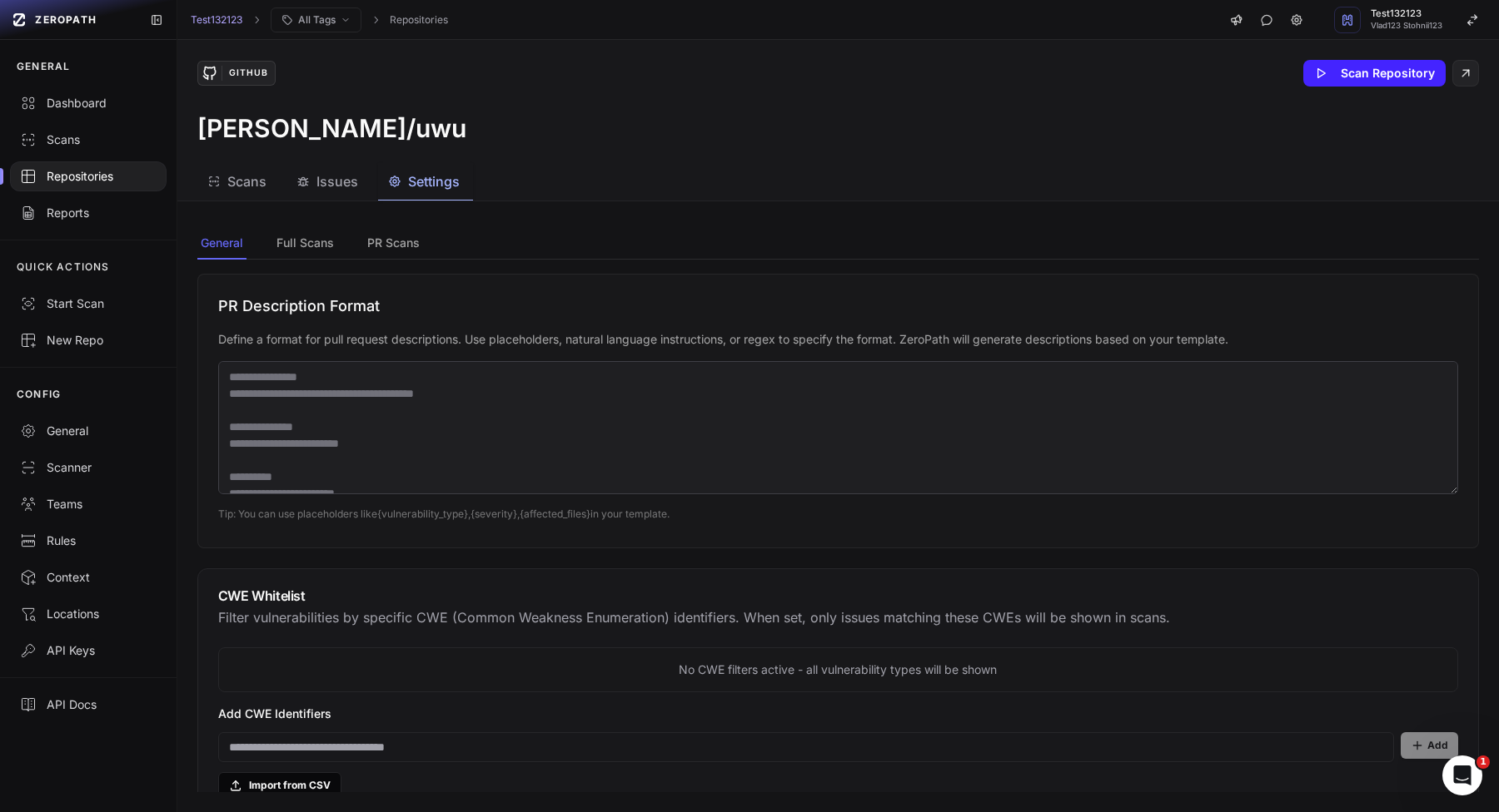
scroll to position [1383, 0]
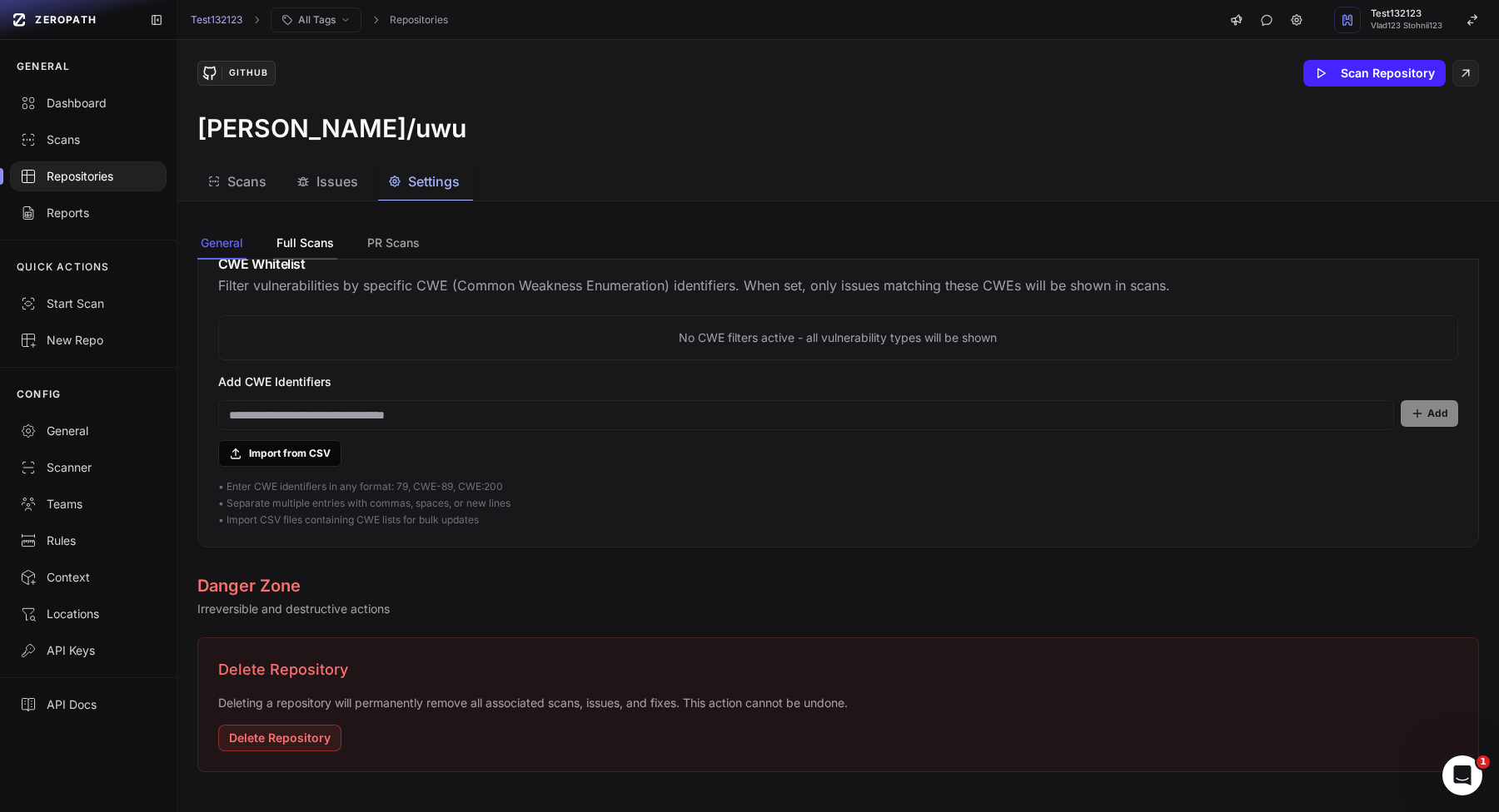
click at [292, 249] on button "Full Scans" at bounding box center [305, 243] width 64 height 31
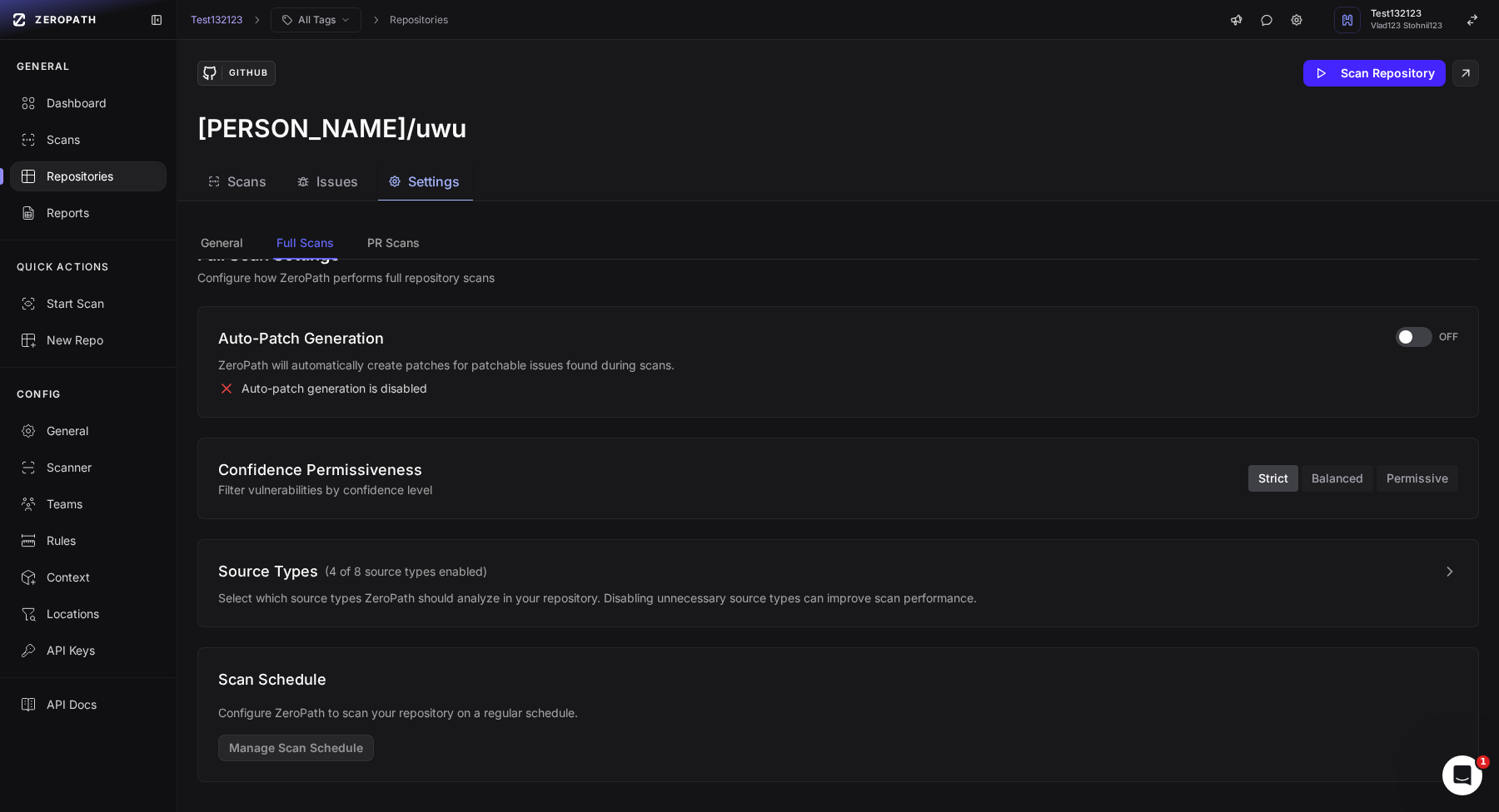
scroll to position [46, 0]
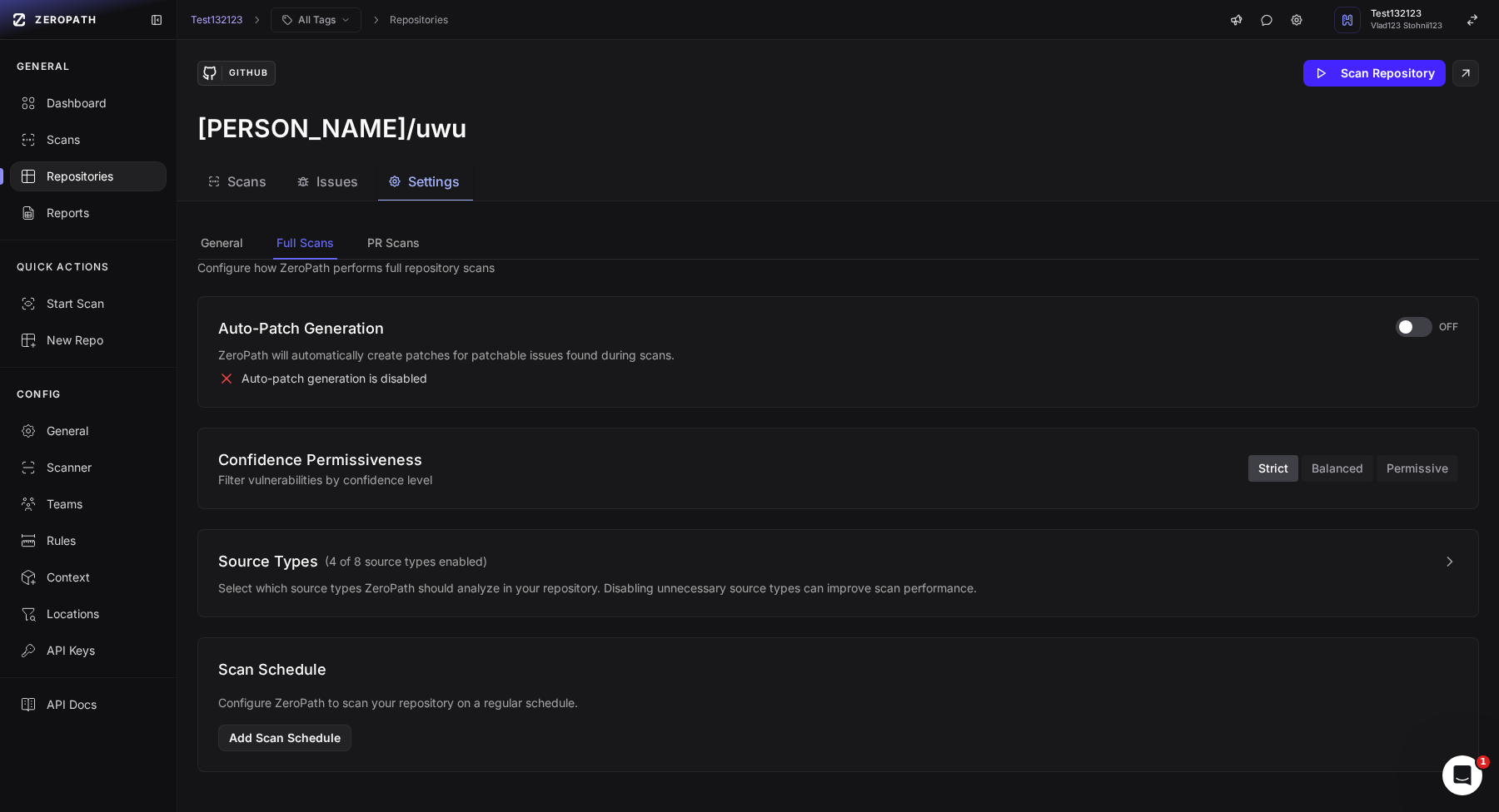
click at [372, 580] on p "Select which source types ZeroPath should analyze in your repository. Disabling…" at bounding box center [838, 589] width 1240 height 17
click at [373, 573] on div "Source Types ( 4 of 8 source types enabled )" at bounding box center [353, 561] width 269 height 24
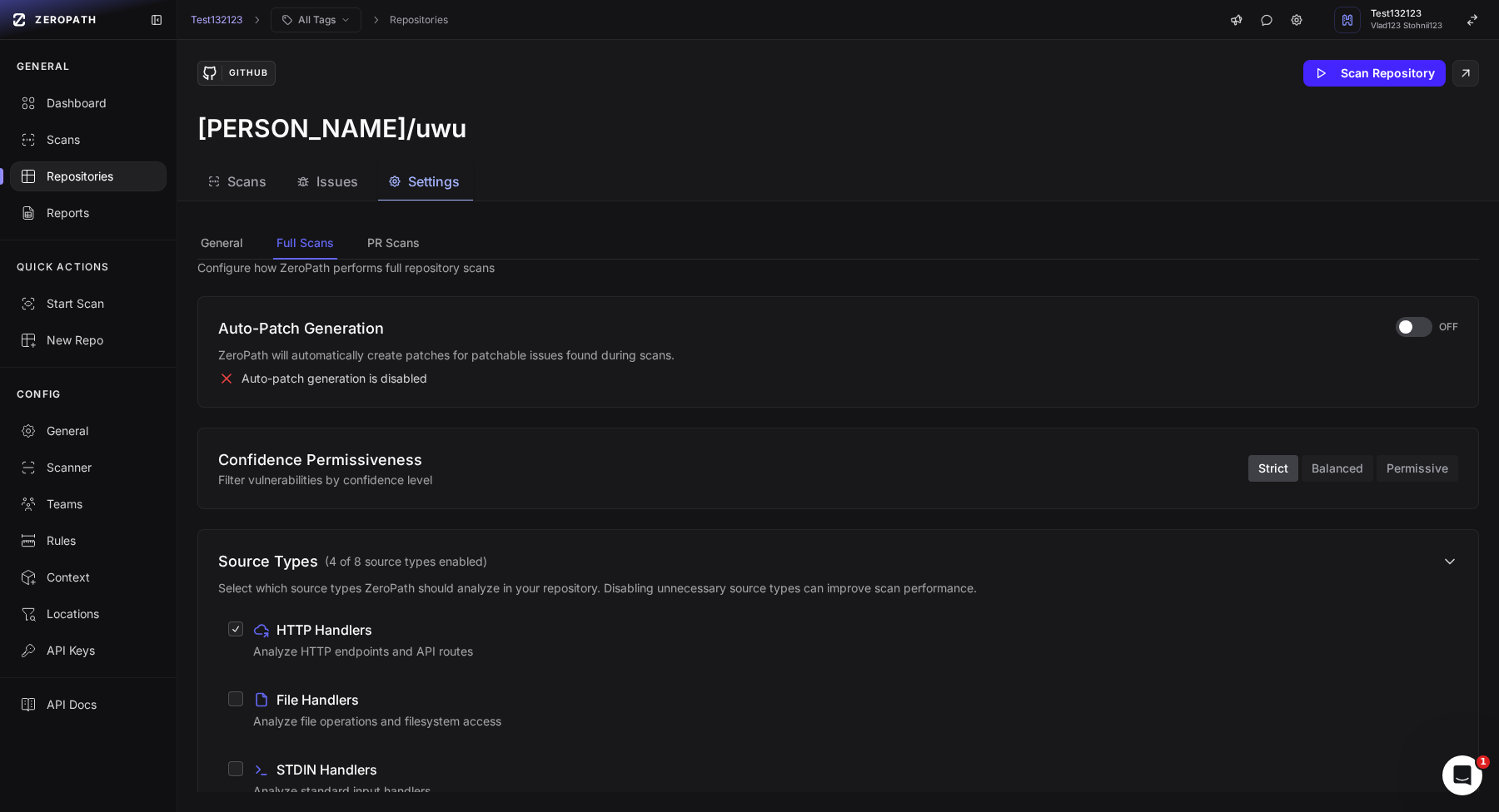
click at [371, 567] on span "( 4 of 8 source types enabled )" at bounding box center [406, 561] width 163 height 17
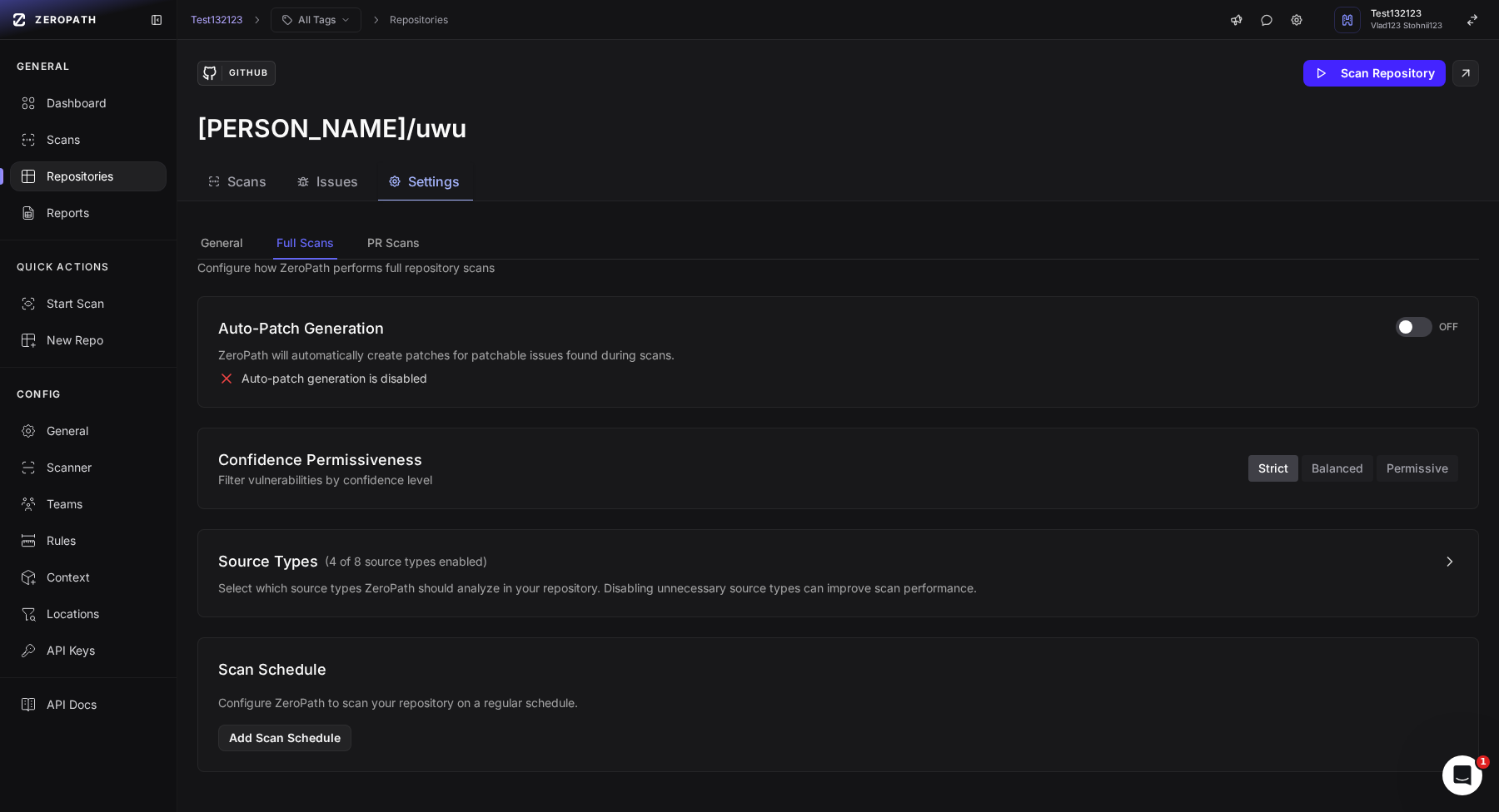
click at [371, 566] on span "( 4 of 8 source types enabled )" at bounding box center [406, 561] width 163 height 17
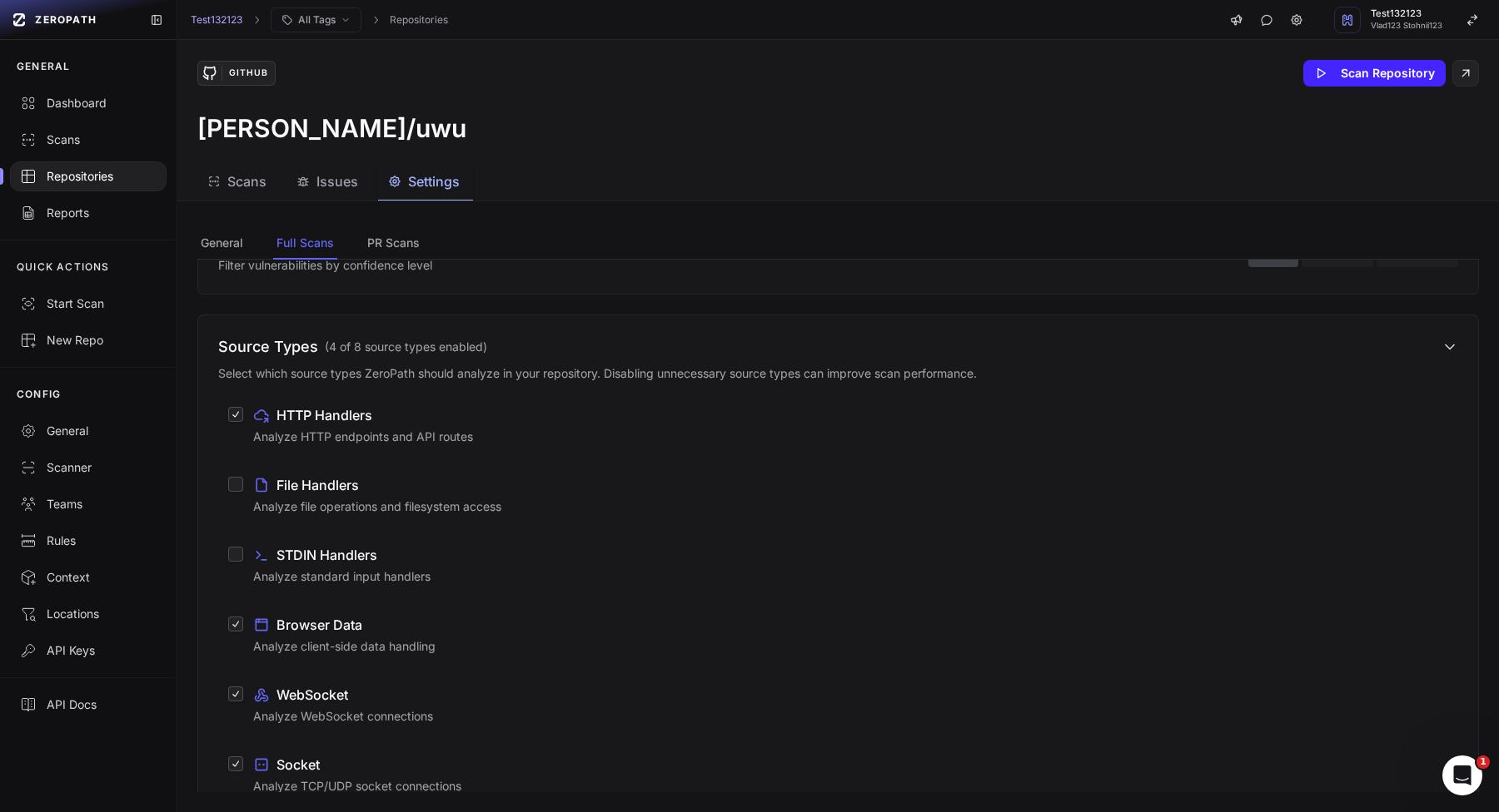
scroll to position [274, 0]
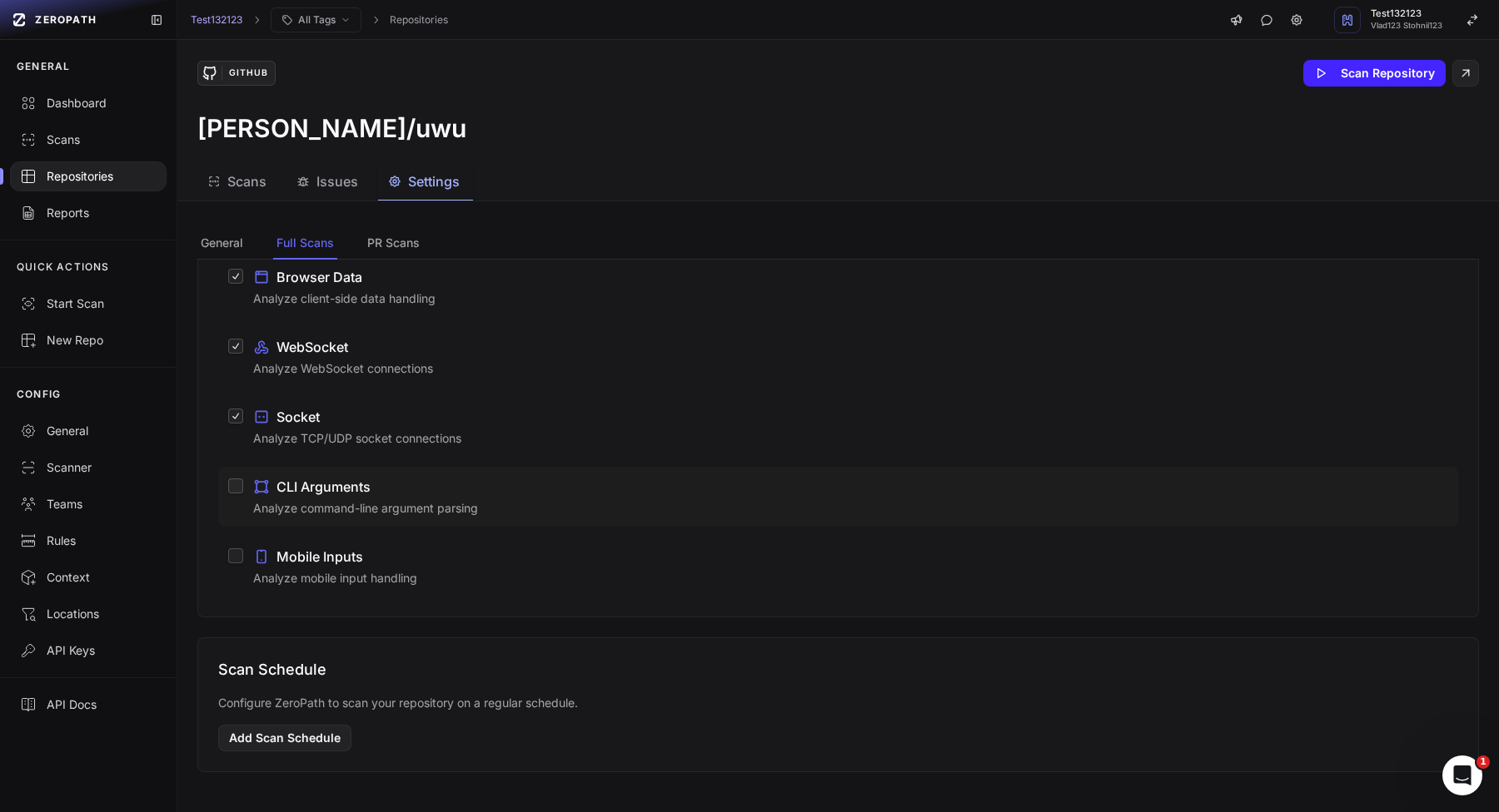
click at [334, 490] on span "CLI Arguments" at bounding box center [322, 486] width 94 height 20
click at [243, 490] on button "CLI Arguments Analyze command-line argument parsing" at bounding box center [235, 486] width 15 height 15
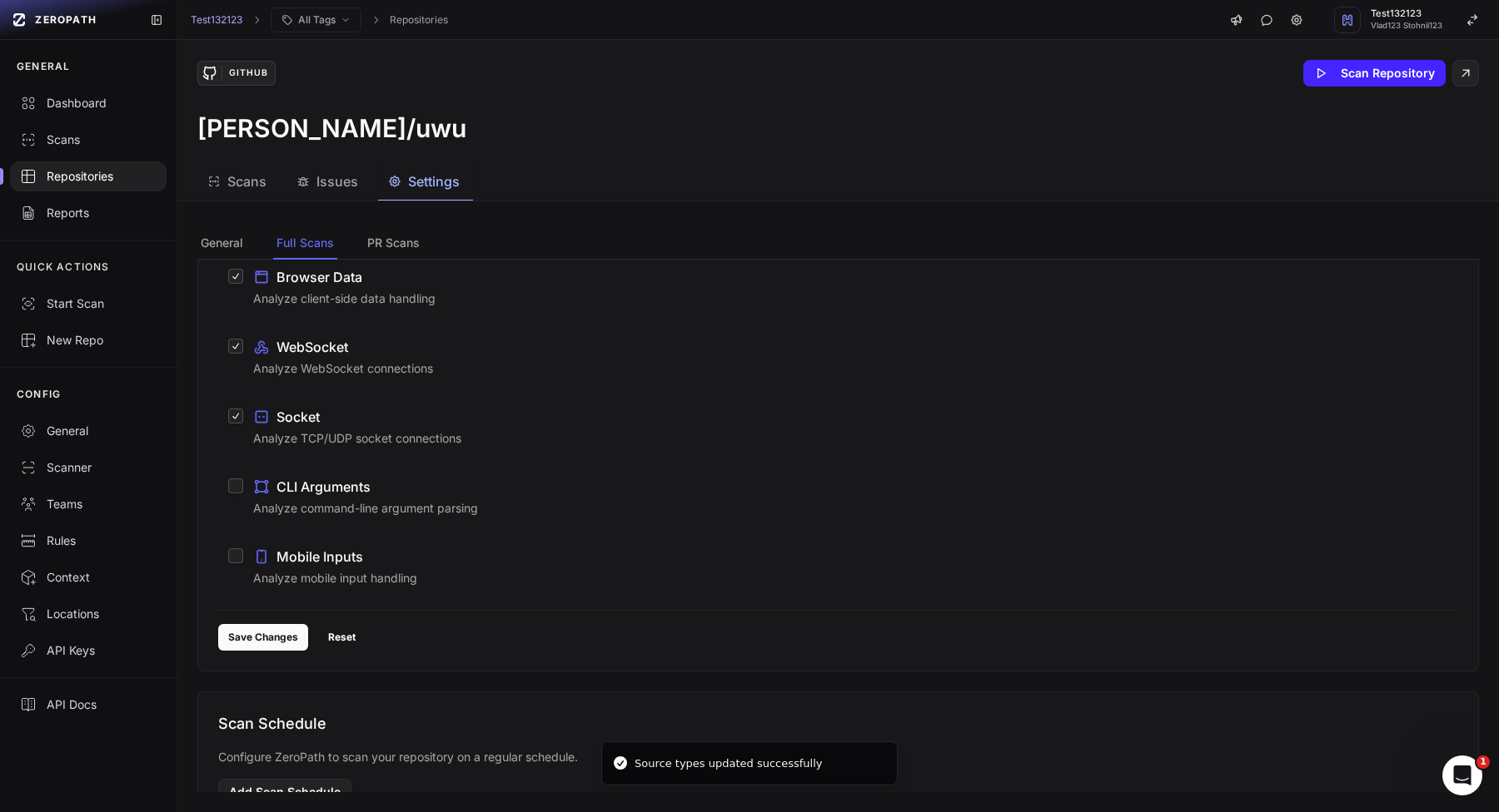
scroll to position [748, 0]
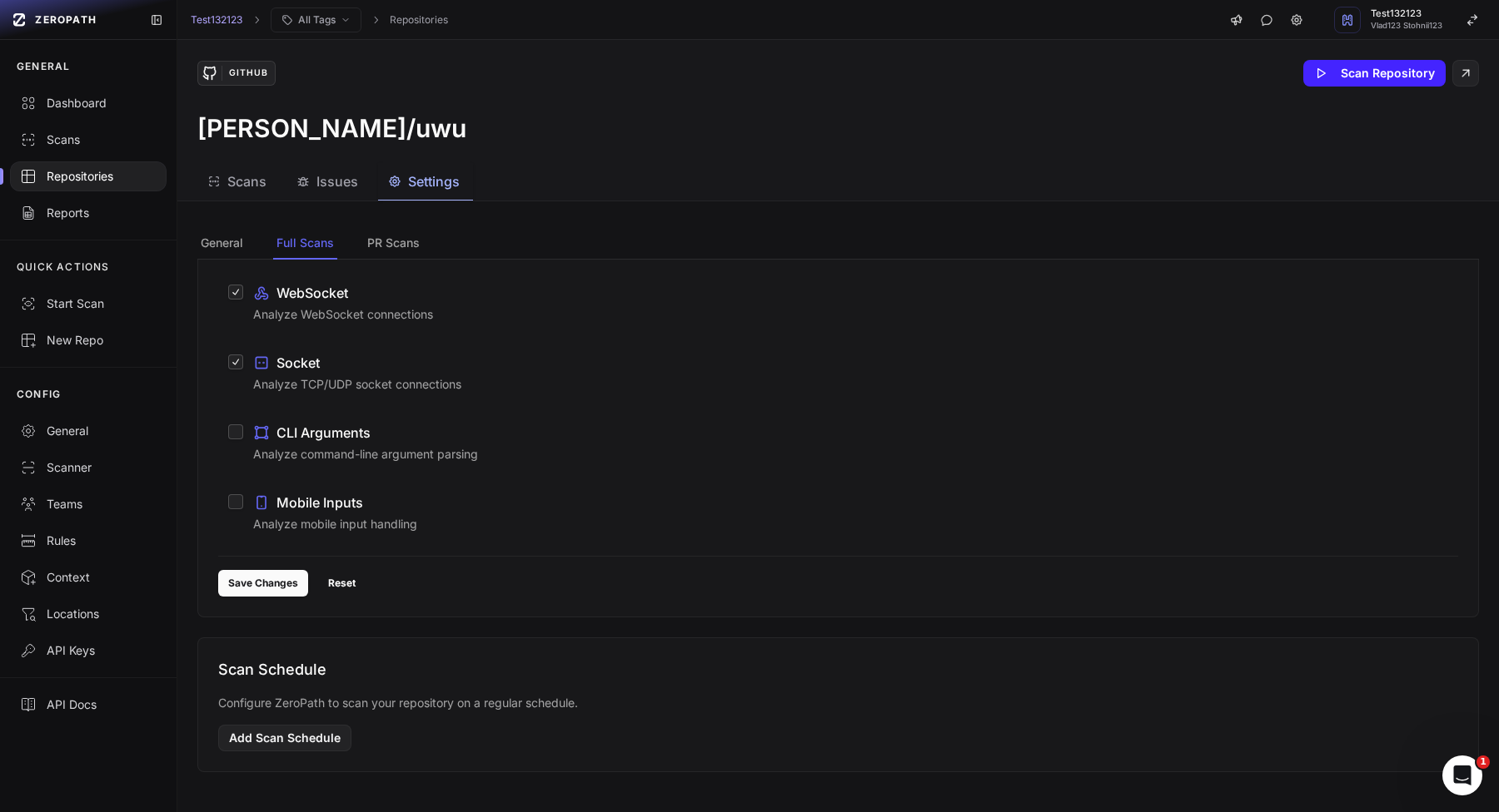
click at [117, 174] on div "Repositories" at bounding box center [88, 177] width 136 height 17
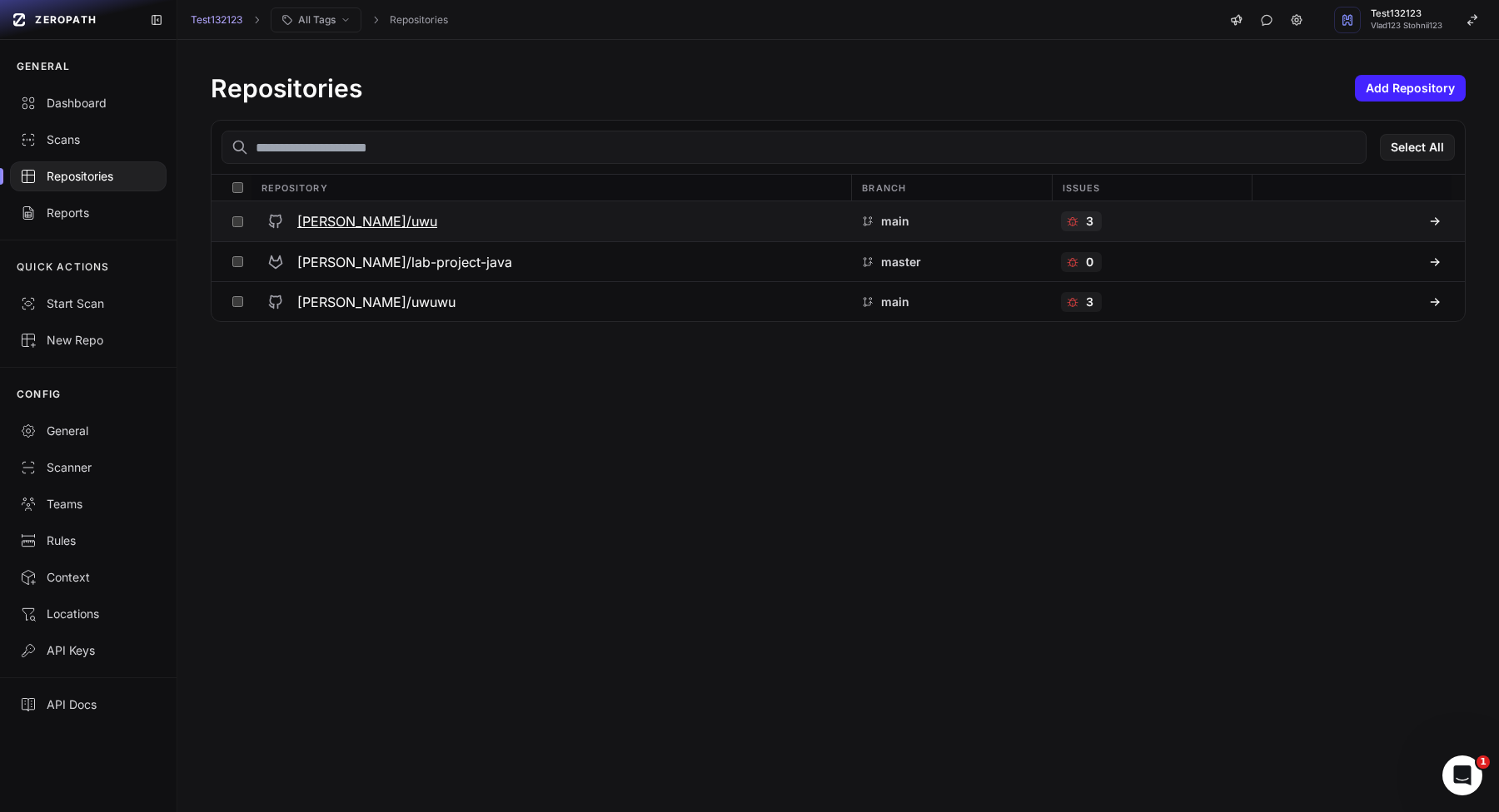
click at [357, 220] on h3 "[PERSON_NAME]/uwu" at bounding box center [367, 221] width 140 height 20
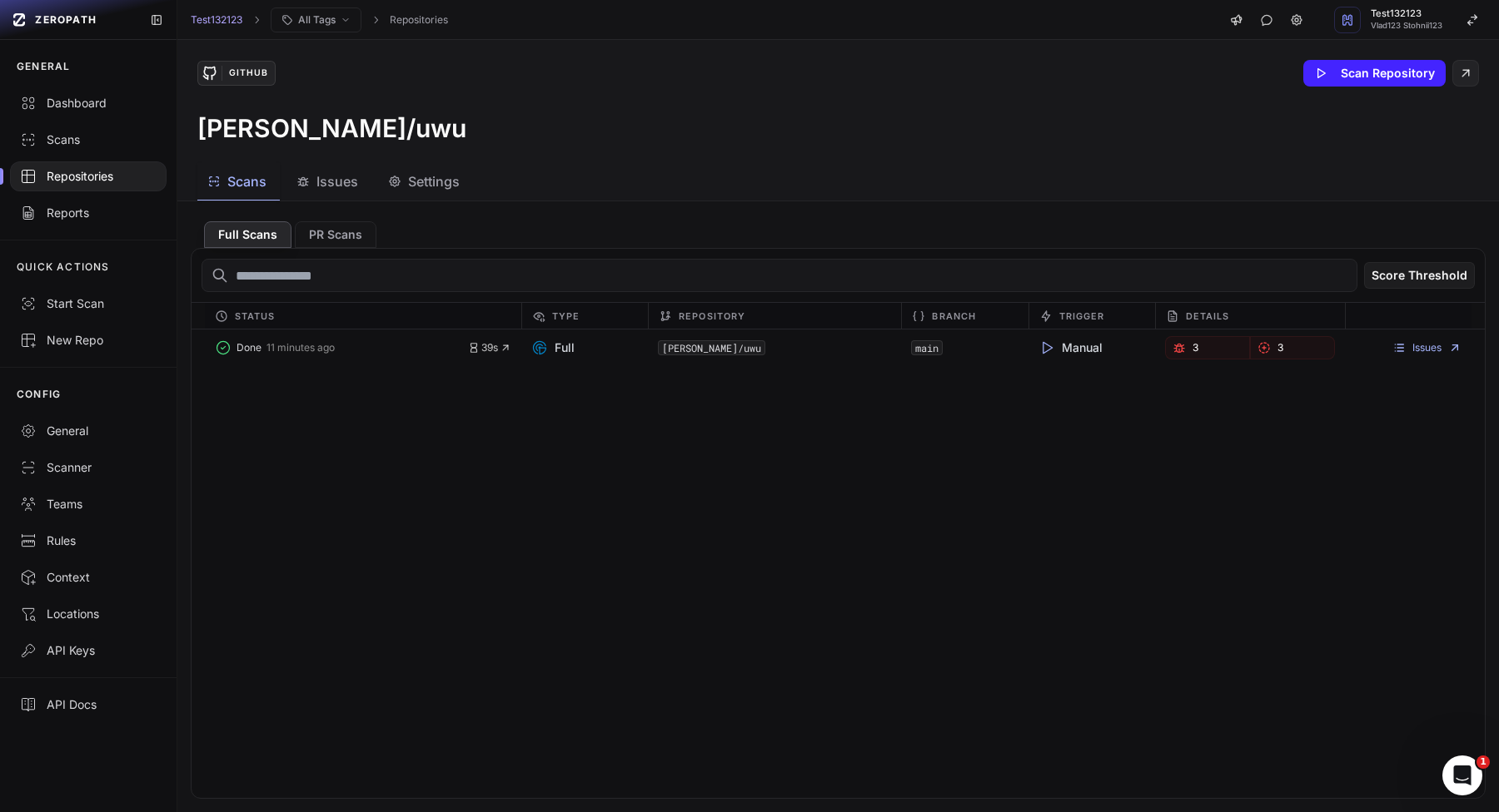
click at [455, 187] on span "Settings" at bounding box center [433, 181] width 52 height 20
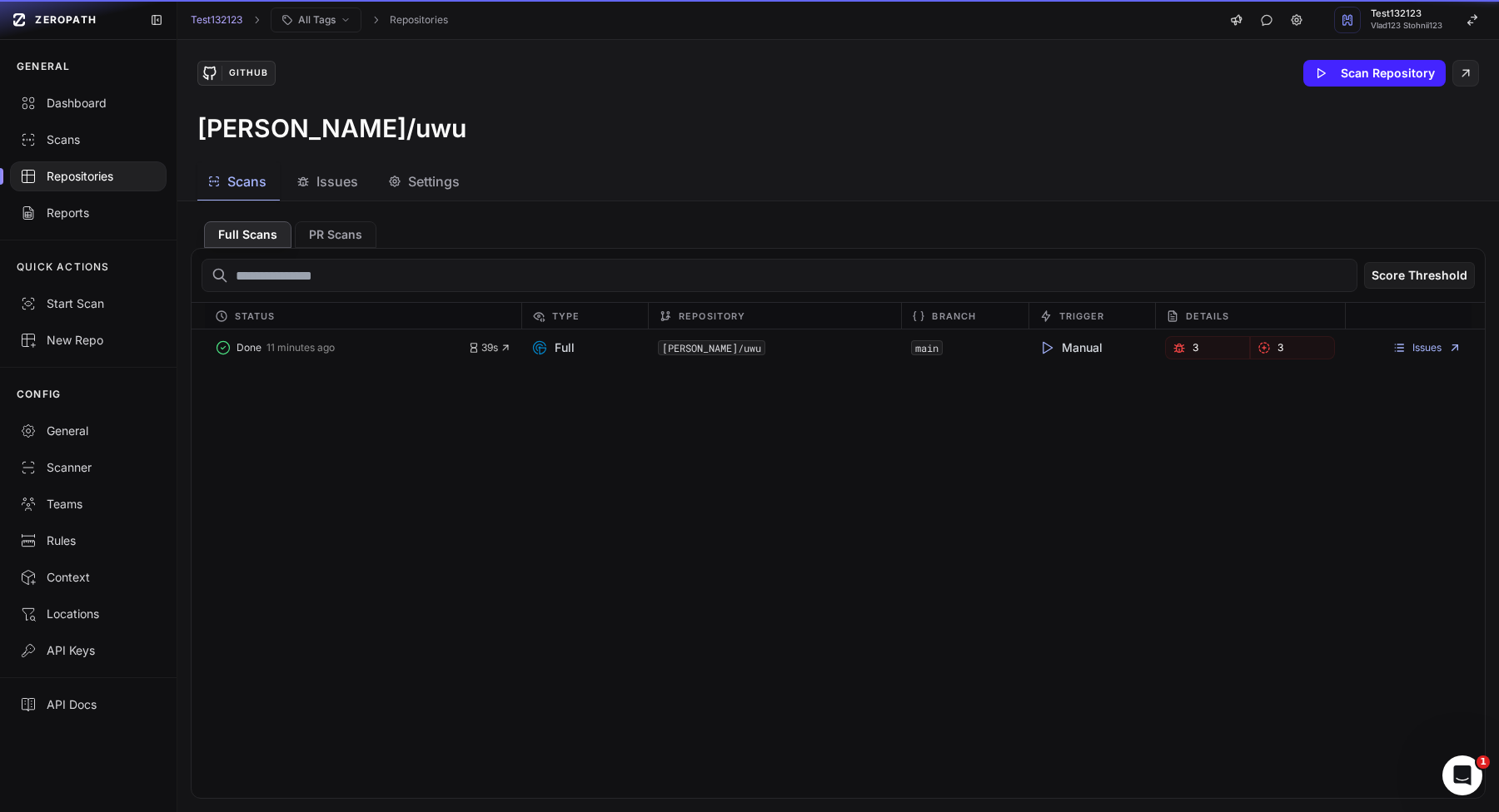
click at [227, 178] on span "Scans" at bounding box center [246, 181] width 39 height 20
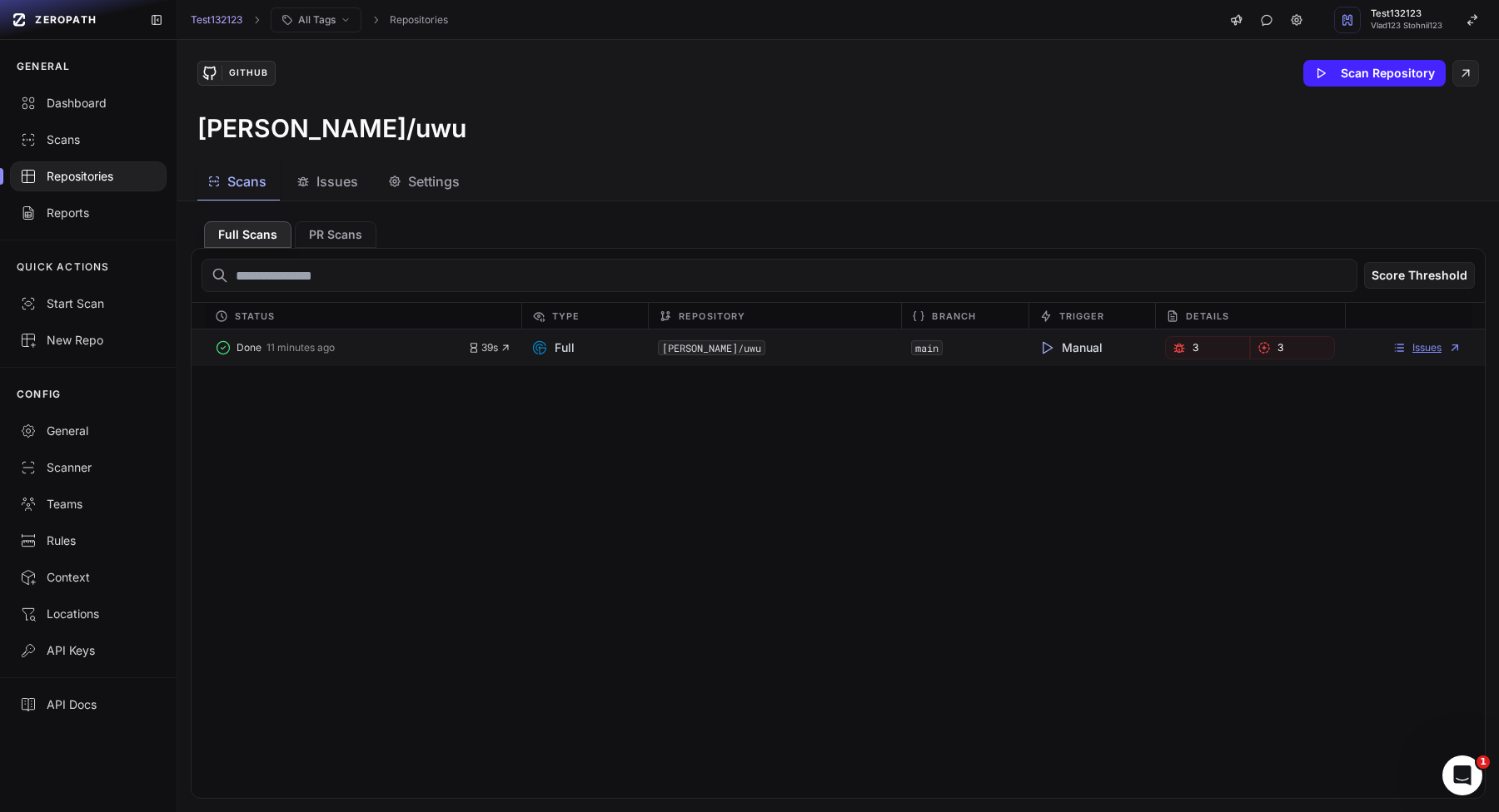
click at [1451, 347] on icon at bounding box center [1455, 348] width 13 height 13
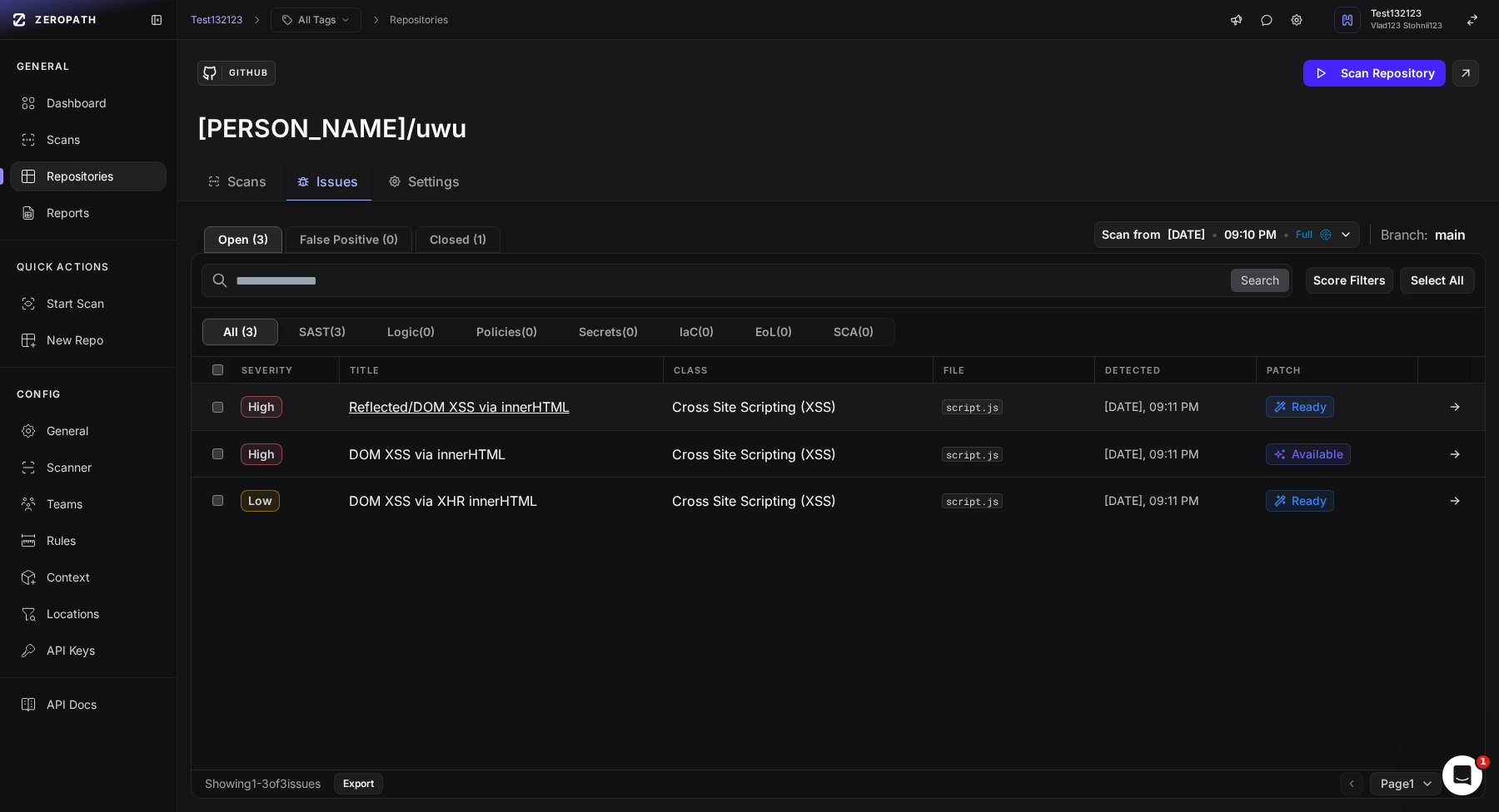
click at [482, 415] on h3 "Reflected/DOM XSS via innerHTML" at bounding box center [459, 406] width 220 height 20
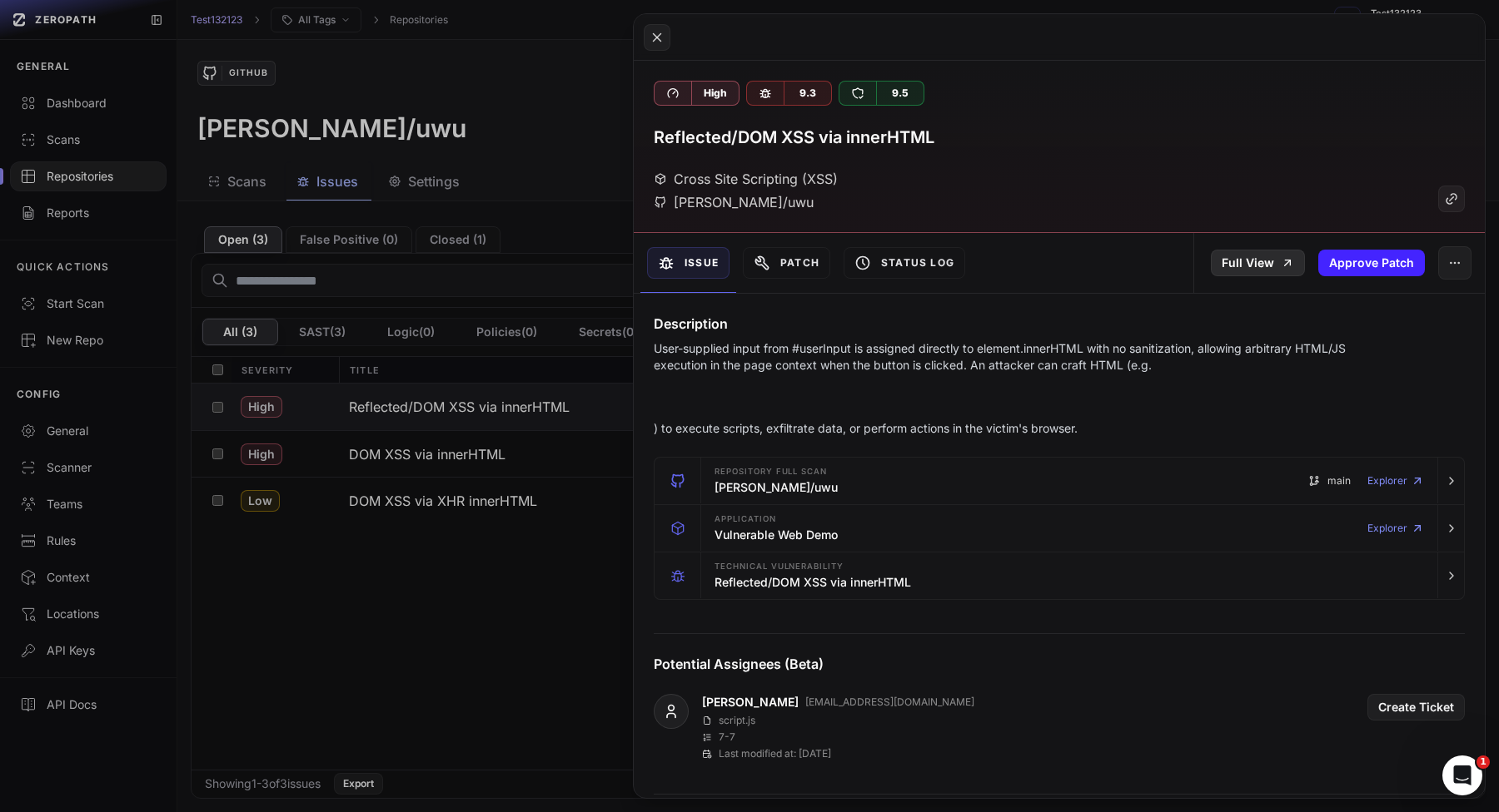
click at [1234, 273] on link "Full View" at bounding box center [1257, 263] width 94 height 26
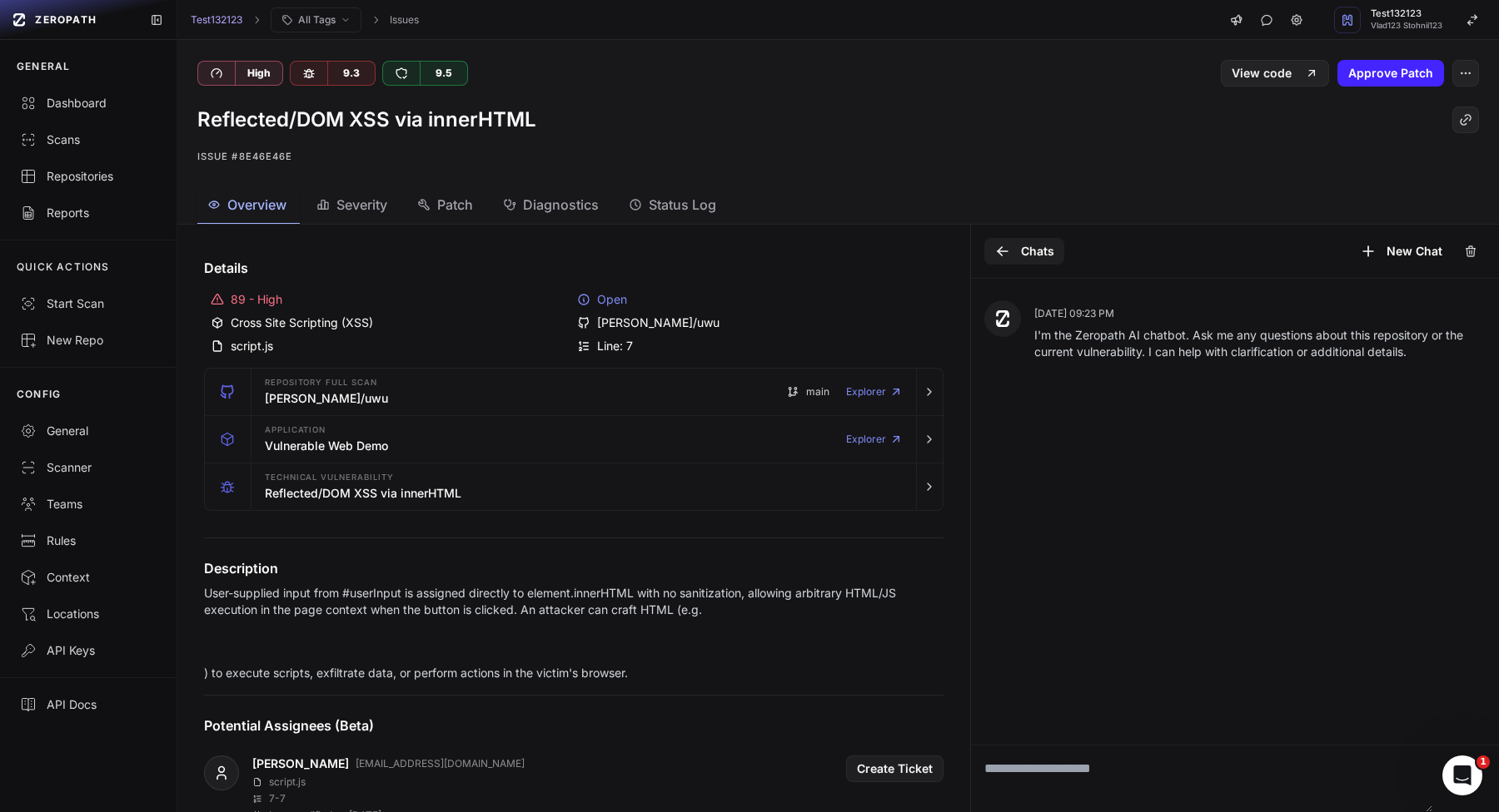
click at [998, 240] on button "Chats" at bounding box center [1024, 251] width 80 height 26
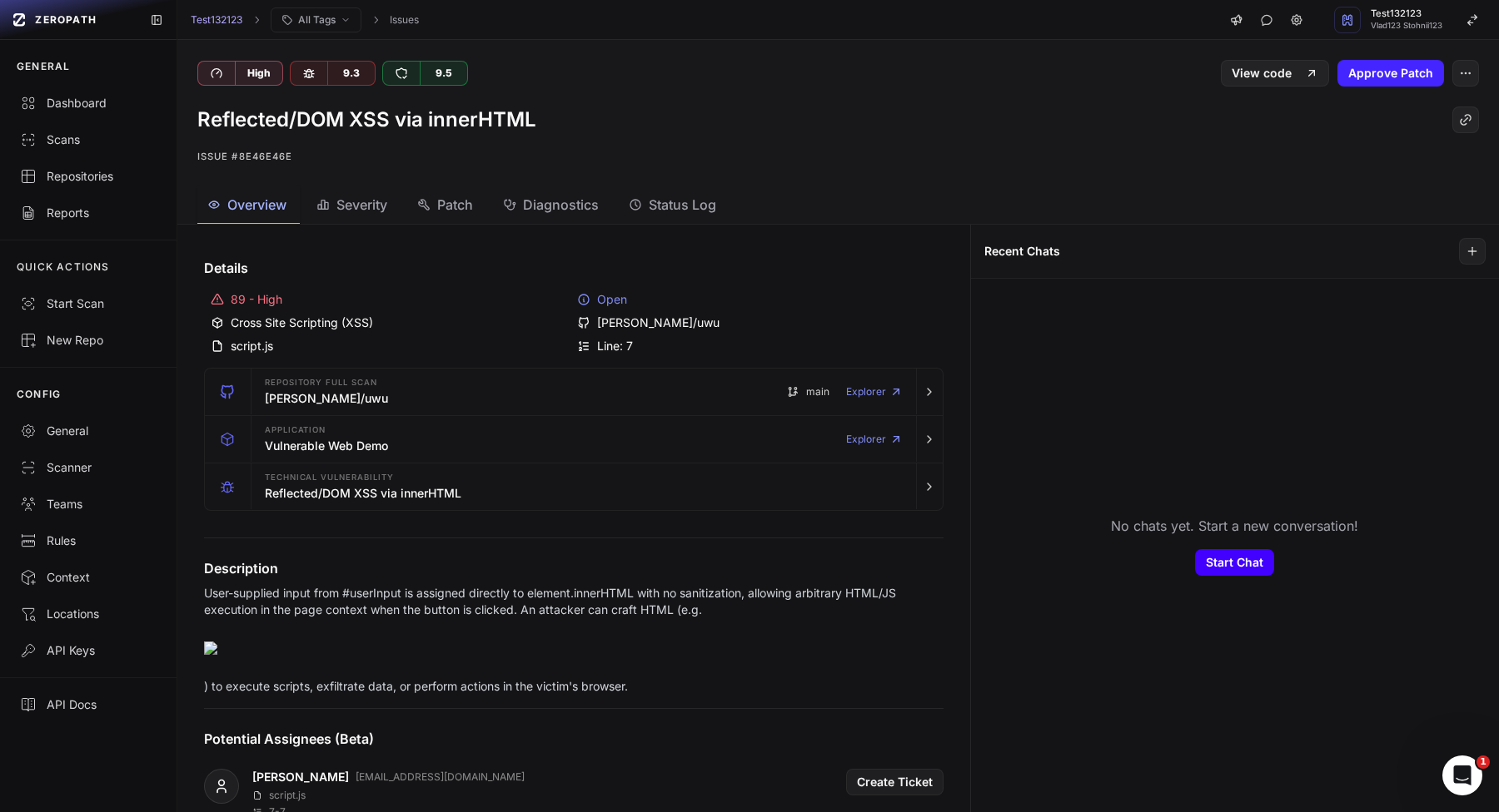
click at [1241, 571] on button "Start Chat" at bounding box center [1234, 562] width 79 height 26
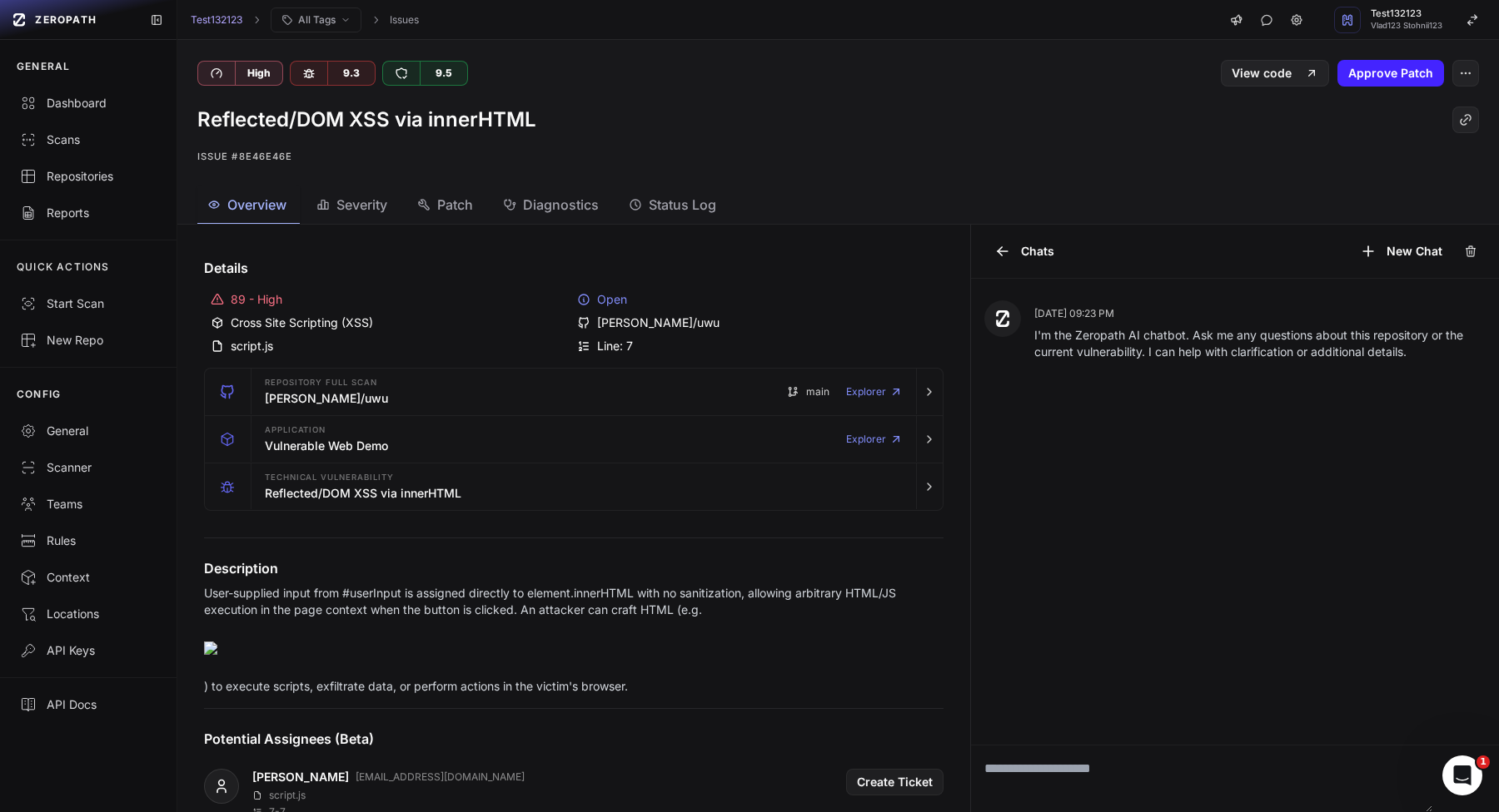
click at [1075, 766] on textarea at bounding box center [1201, 779] width 462 height 66
type textarea "****"
click at [1485, 233] on div "Chats New Chat" at bounding box center [1234, 251] width 529 height 54
click at [1473, 241] on button at bounding box center [1472, 251] width 26 height 26
click at [1061, 795] on textarea at bounding box center [1201, 779] width 462 height 66
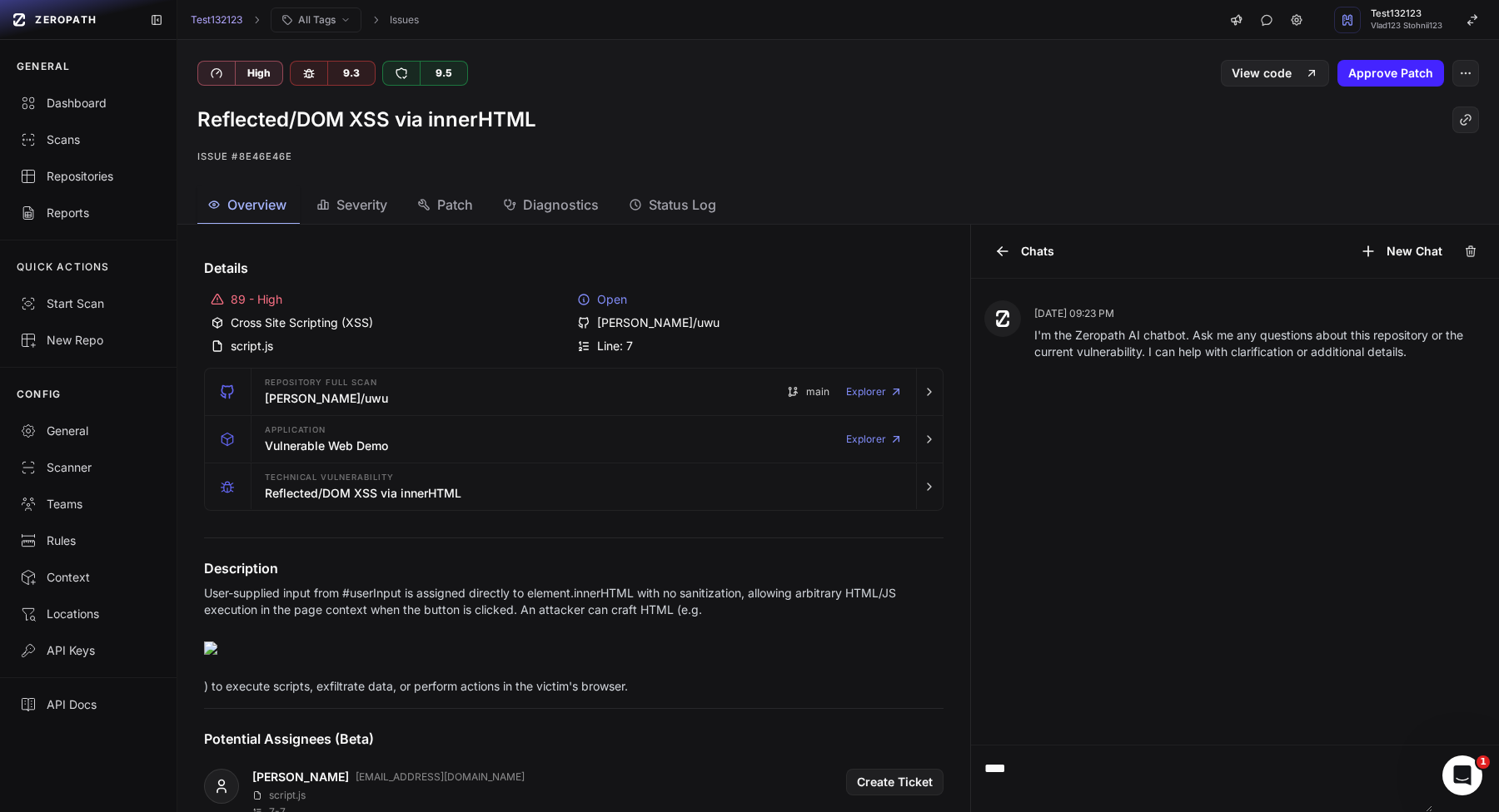
type textarea "****"
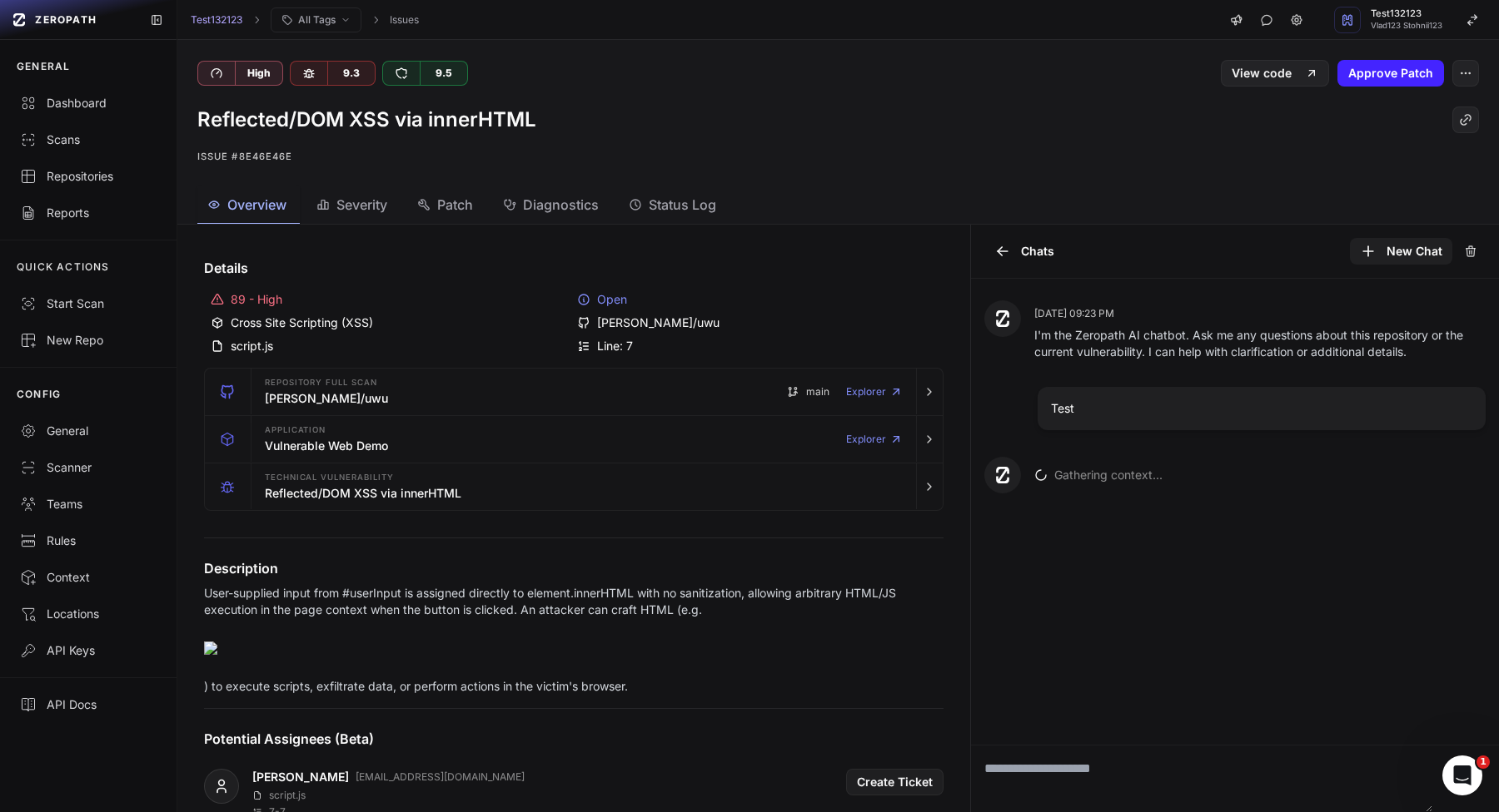
click at [1397, 251] on button "New Chat" at bounding box center [1401, 251] width 102 height 26
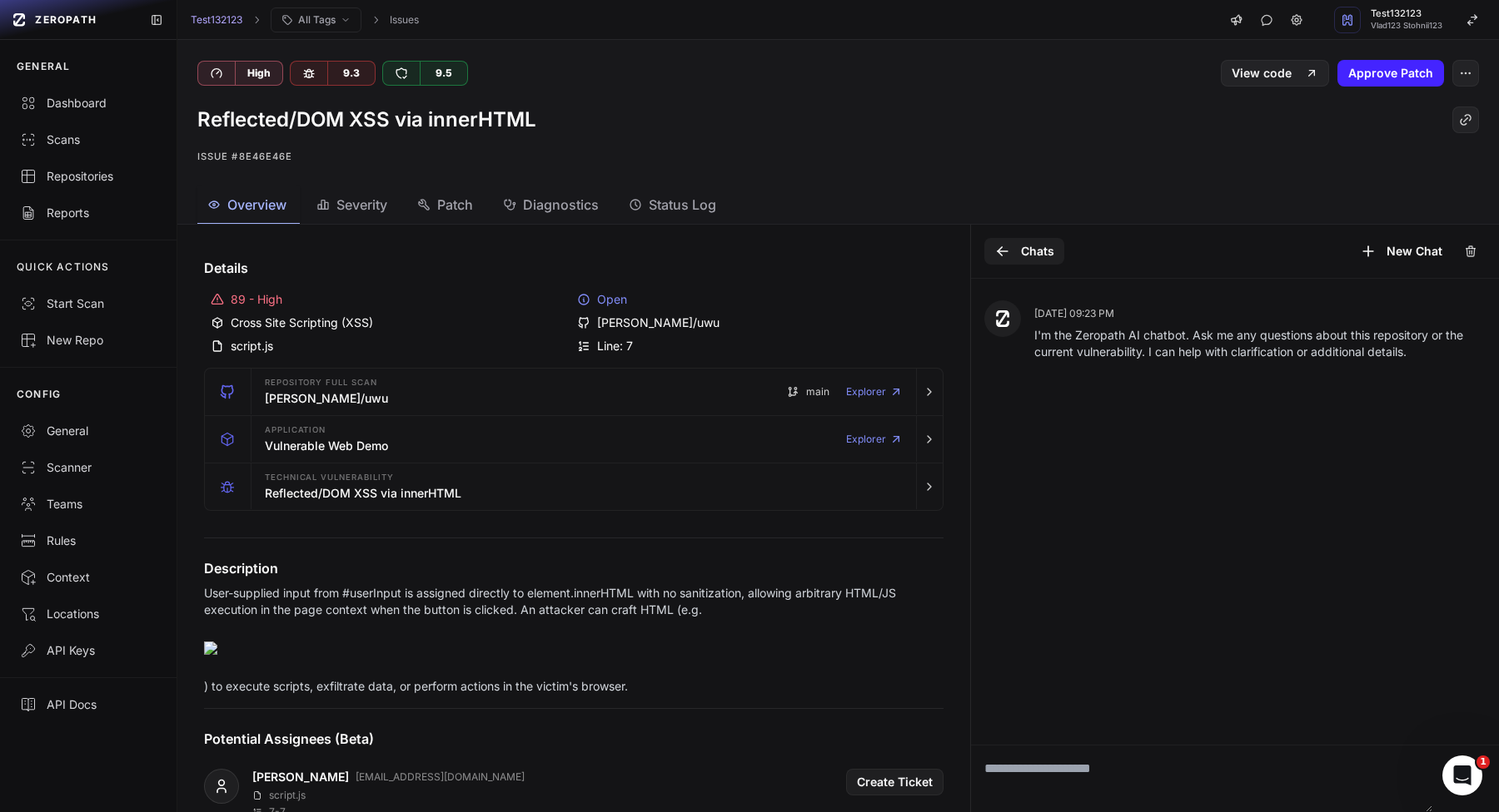
click at [1019, 252] on button "Chats" at bounding box center [1024, 251] width 80 height 26
click at [995, 243] on icon at bounding box center [1002, 251] width 17 height 17
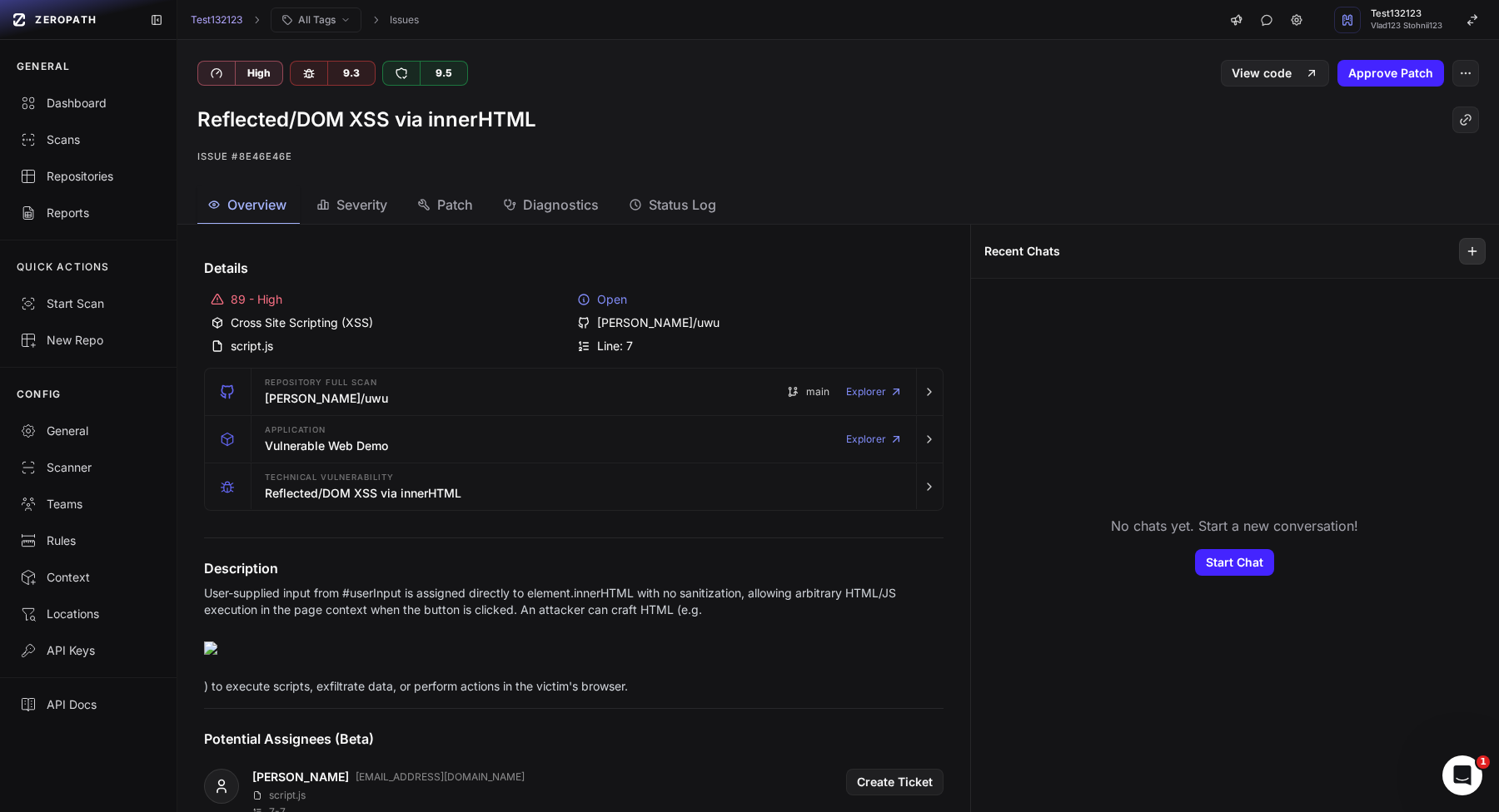
click at [1463, 258] on button at bounding box center [1472, 251] width 26 height 26
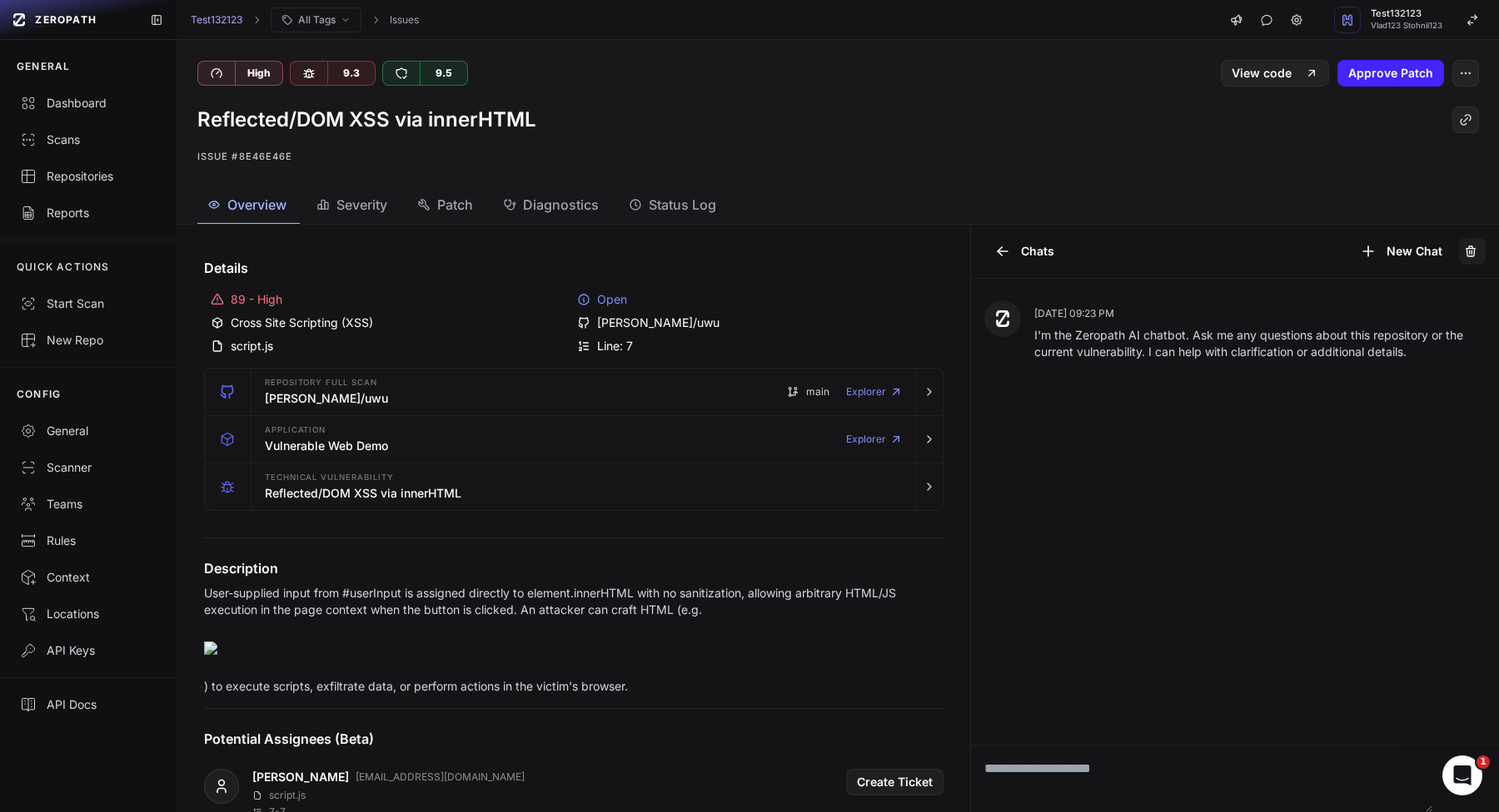
click at [1476, 255] on icon at bounding box center [1471, 251] width 13 height 17
click at [1443, 255] on button "New Chat" at bounding box center [1401, 251] width 102 height 26
click at [1394, 265] on div "Chats New Chat" at bounding box center [1234, 251] width 529 height 54
click at [982, 245] on div "Chats New Chat" at bounding box center [1234, 251] width 529 height 54
click at [998, 245] on icon at bounding box center [1002, 251] width 17 height 17
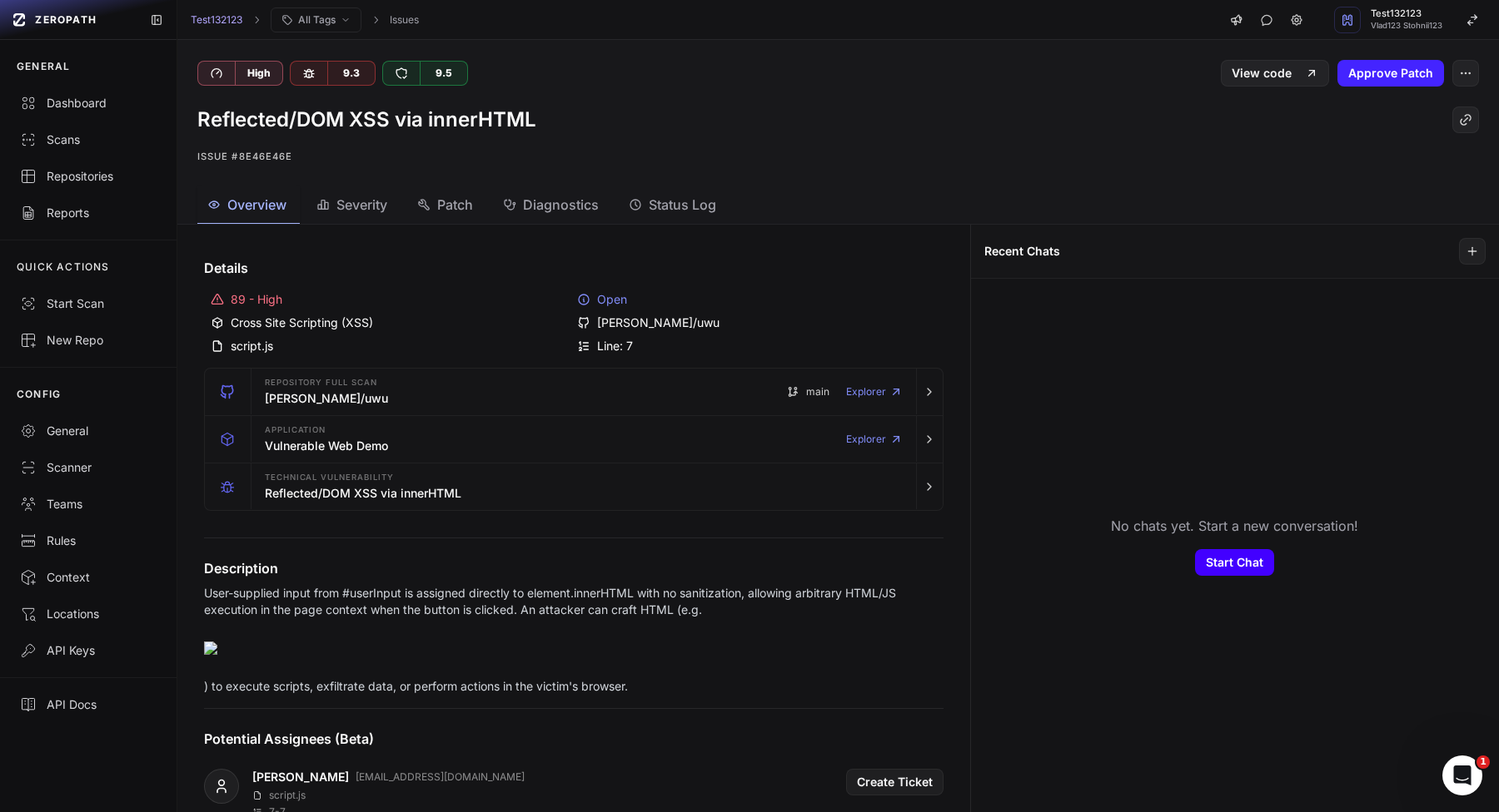
click at [1221, 561] on button "Start Chat" at bounding box center [1234, 562] width 79 height 26
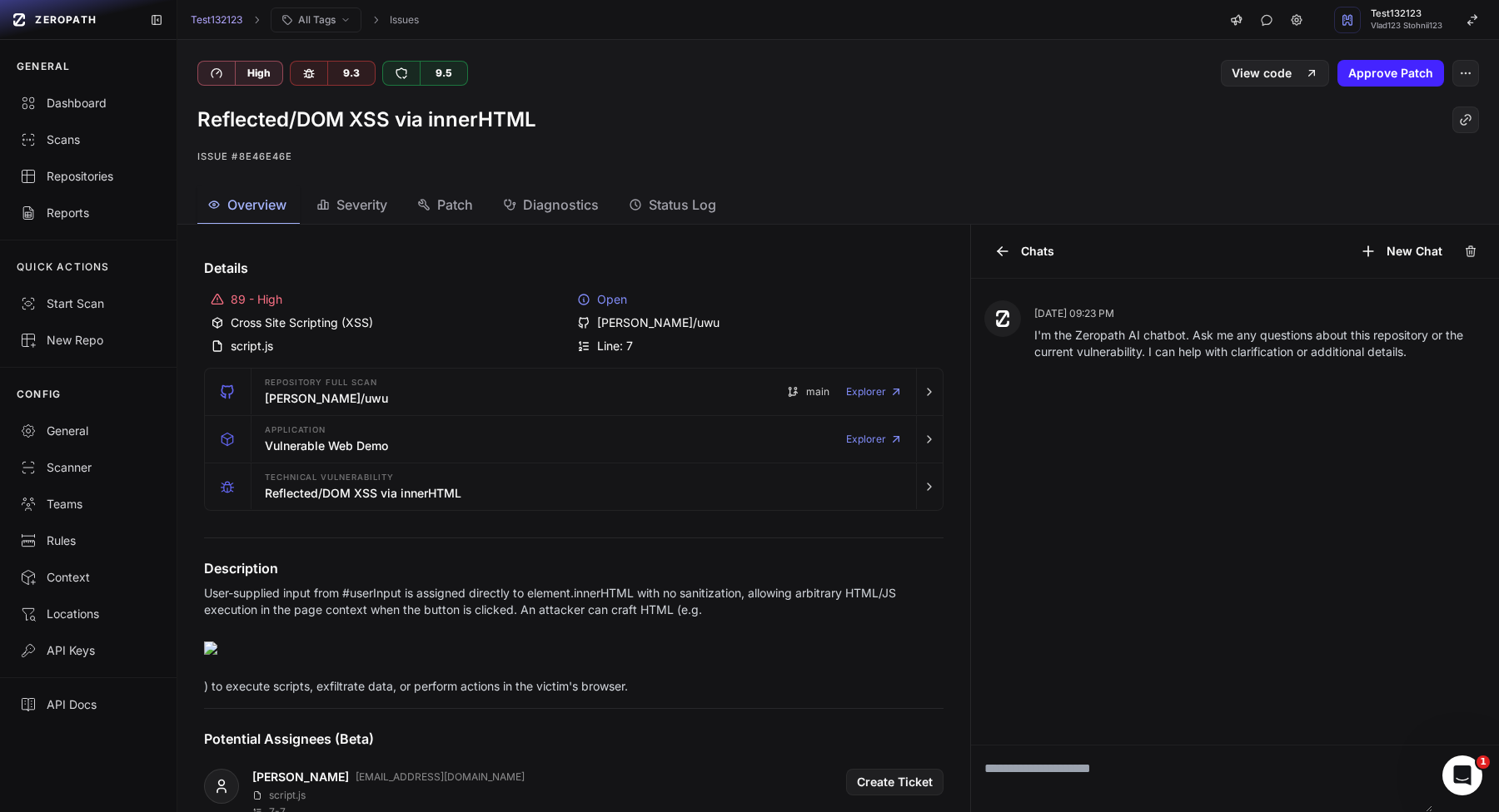
click at [1046, 789] on textarea at bounding box center [1201, 779] width 462 height 66
type textarea "*****"
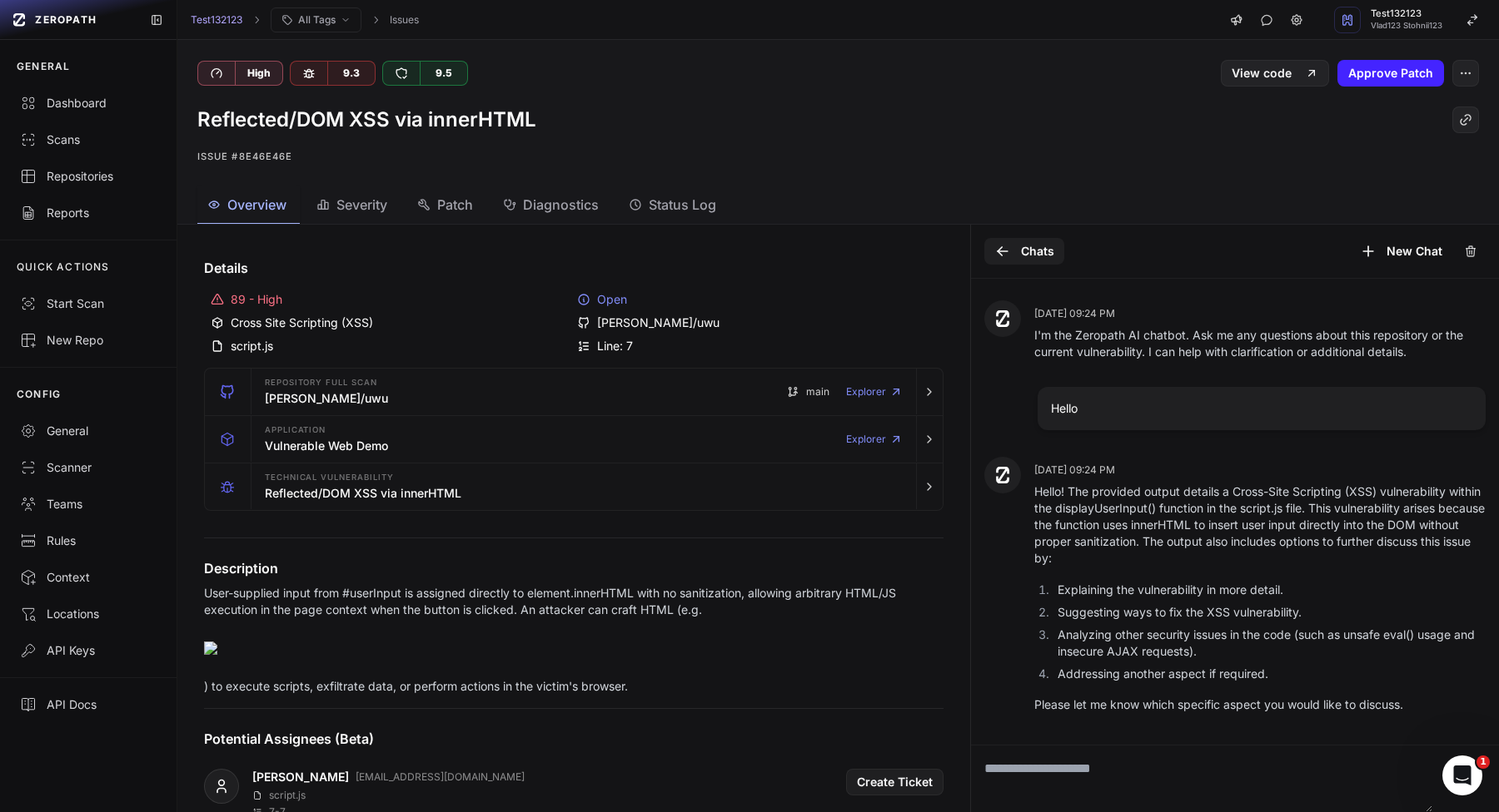
click at [991, 251] on button "Chats" at bounding box center [1024, 251] width 80 height 26
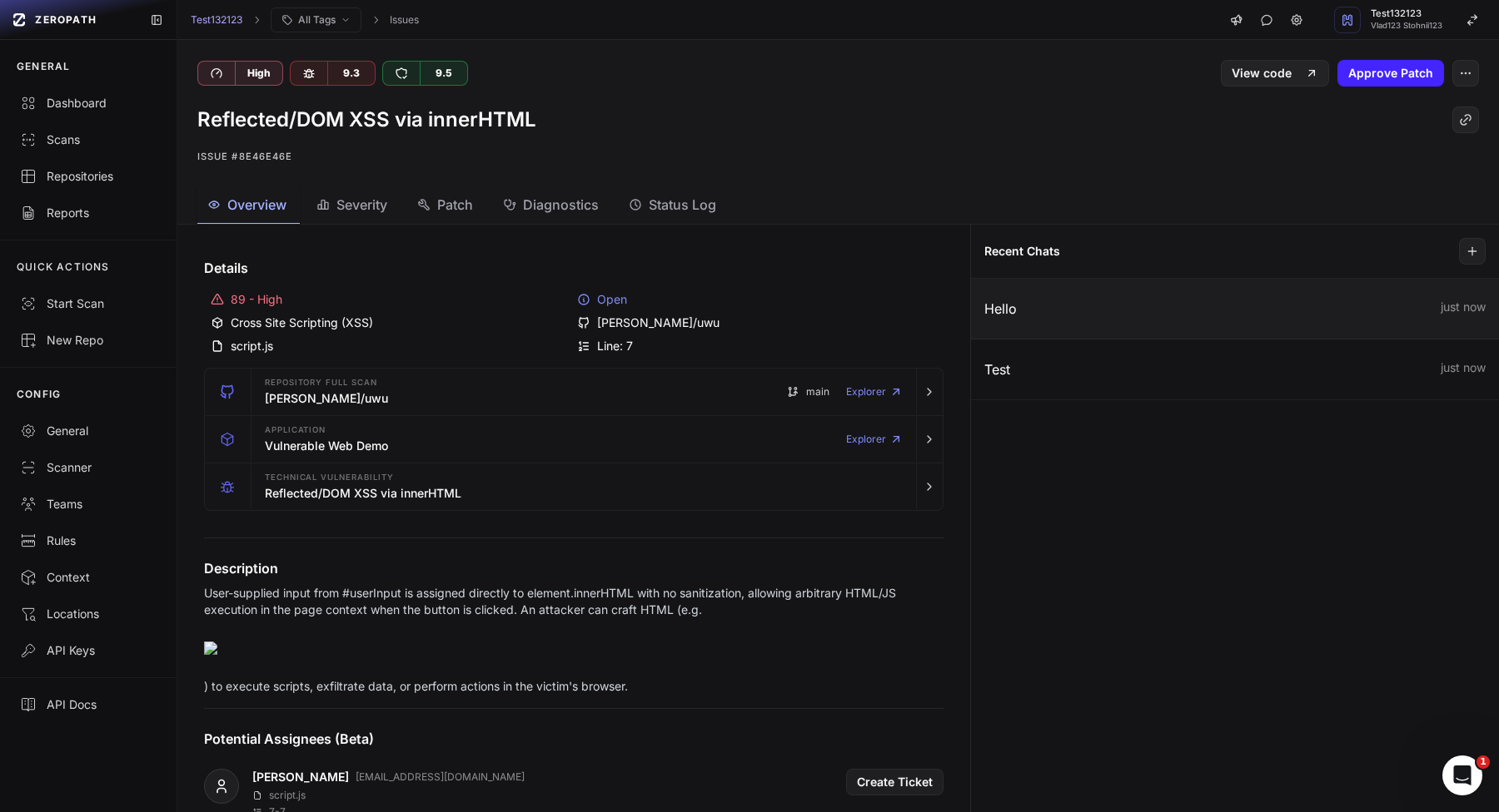
click at [1103, 320] on button "Hello just now" at bounding box center [1234, 309] width 529 height 60
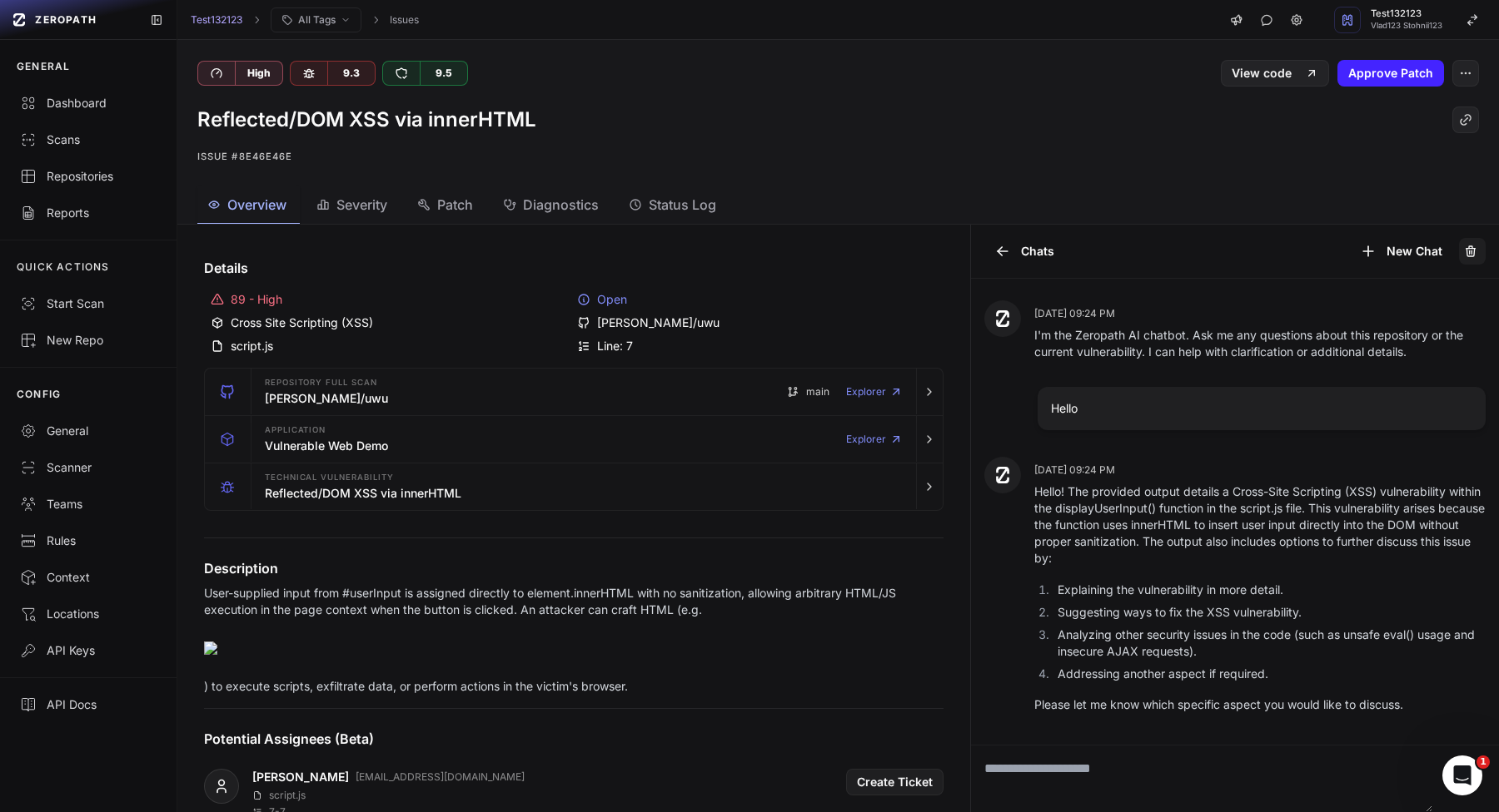
click at [1464, 252] on icon at bounding box center [1471, 251] width 13 height 17
click at [1460, 253] on button at bounding box center [1472, 251] width 26 height 26
click at [1461, 253] on button at bounding box center [1472, 251] width 26 height 26
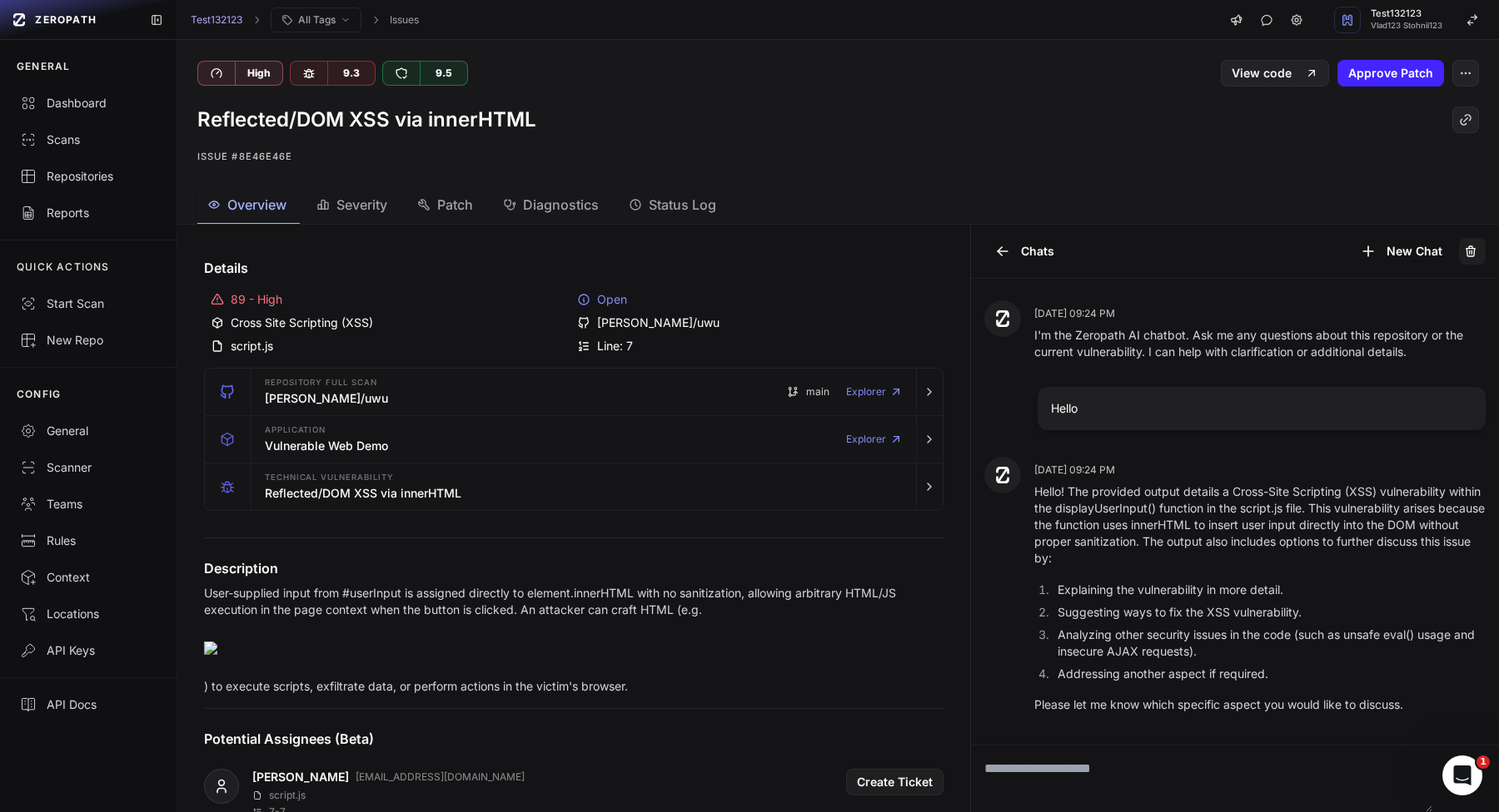
click at [1461, 253] on button at bounding box center [1472, 251] width 26 height 26
click at [1001, 252] on icon at bounding box center [1002, 251] width 17 height 17
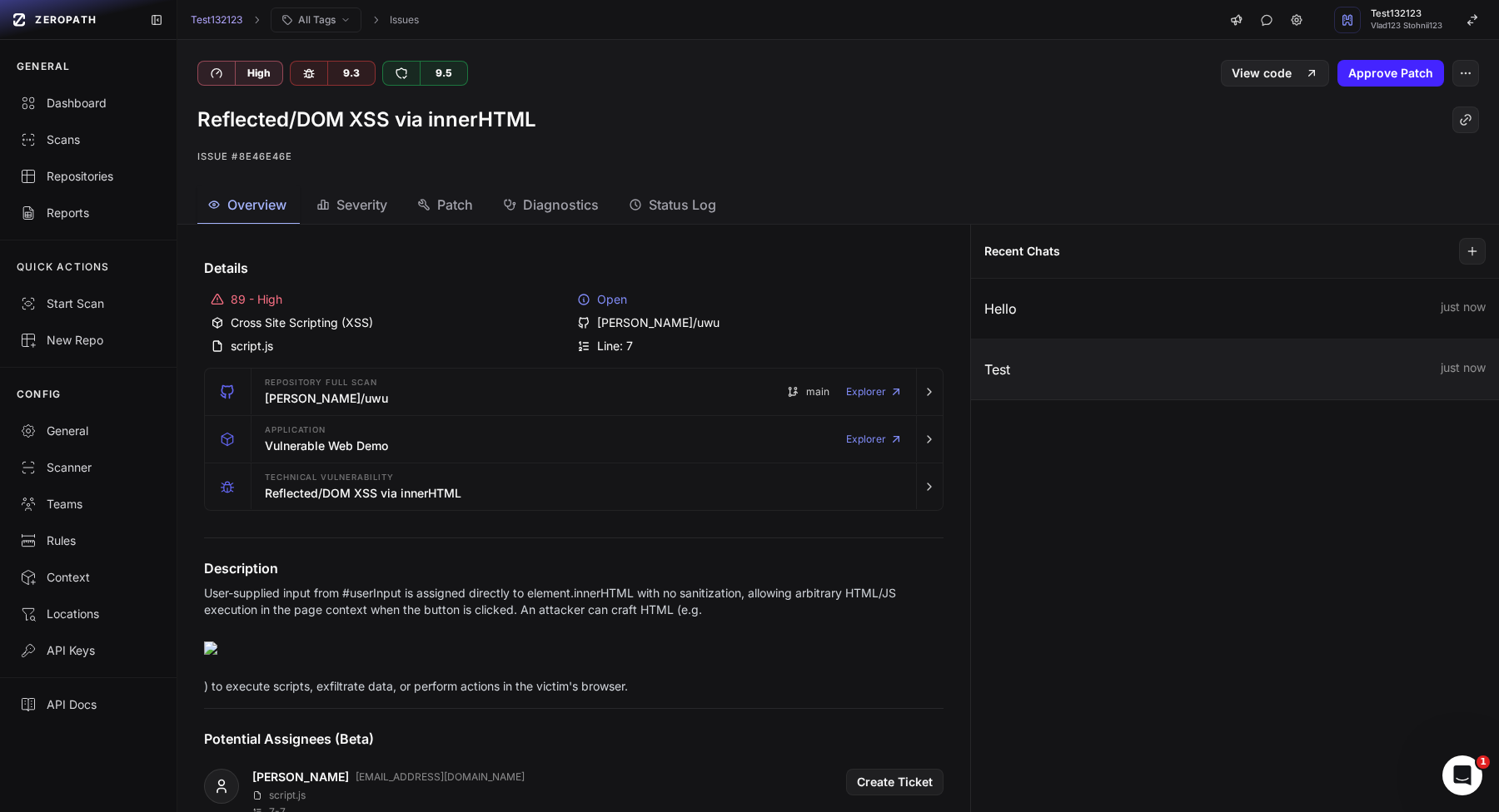
click at [1074, 368] on p "Test" at bounding box center [1199, 369] width 430 height 20
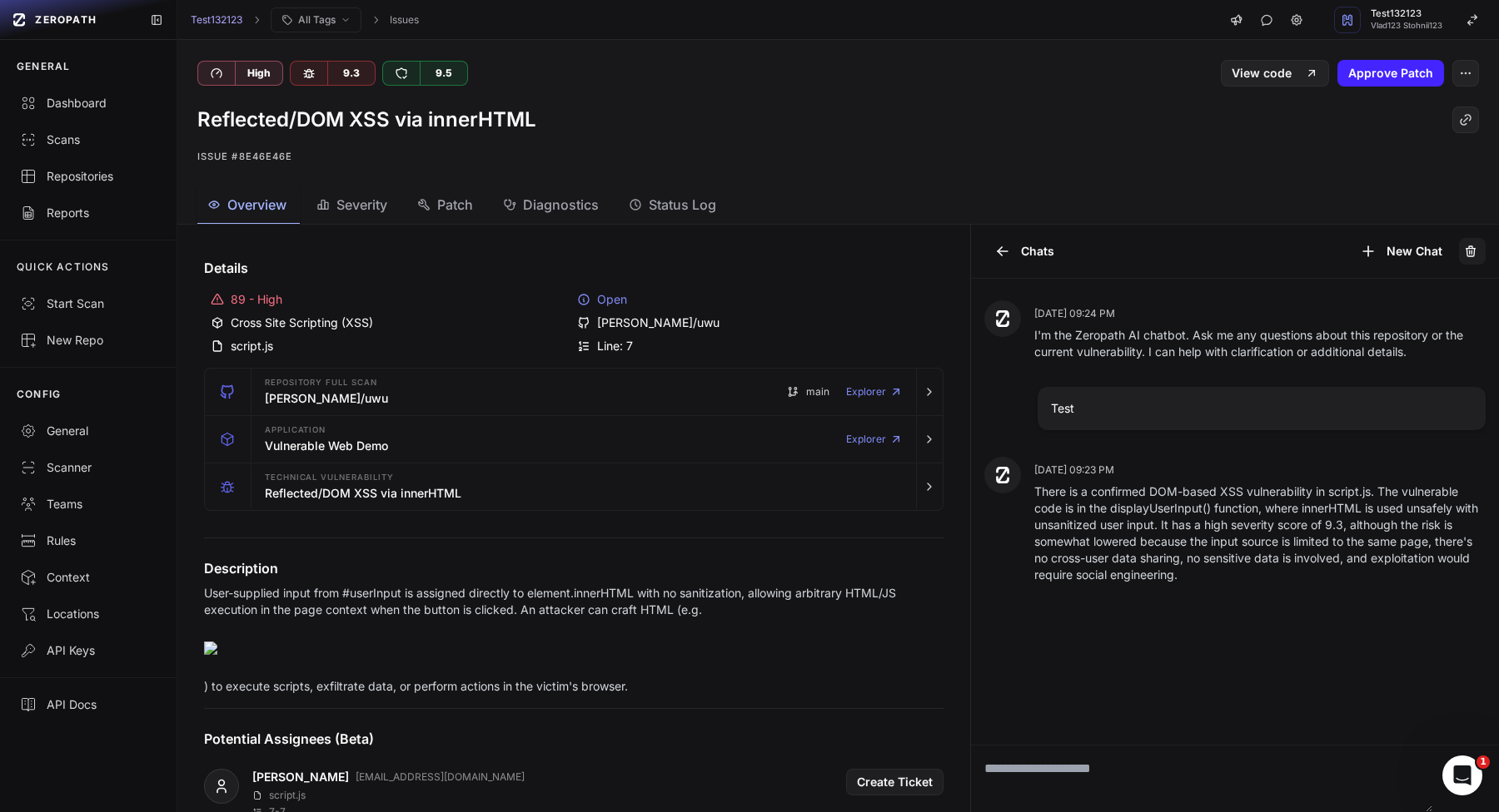
click at [1470, 251] on icon at bounding box center [1470, 252] width 0 height 4
click at [1008, 246] on icon at bounding box center [1002, 251] width 17 height 17
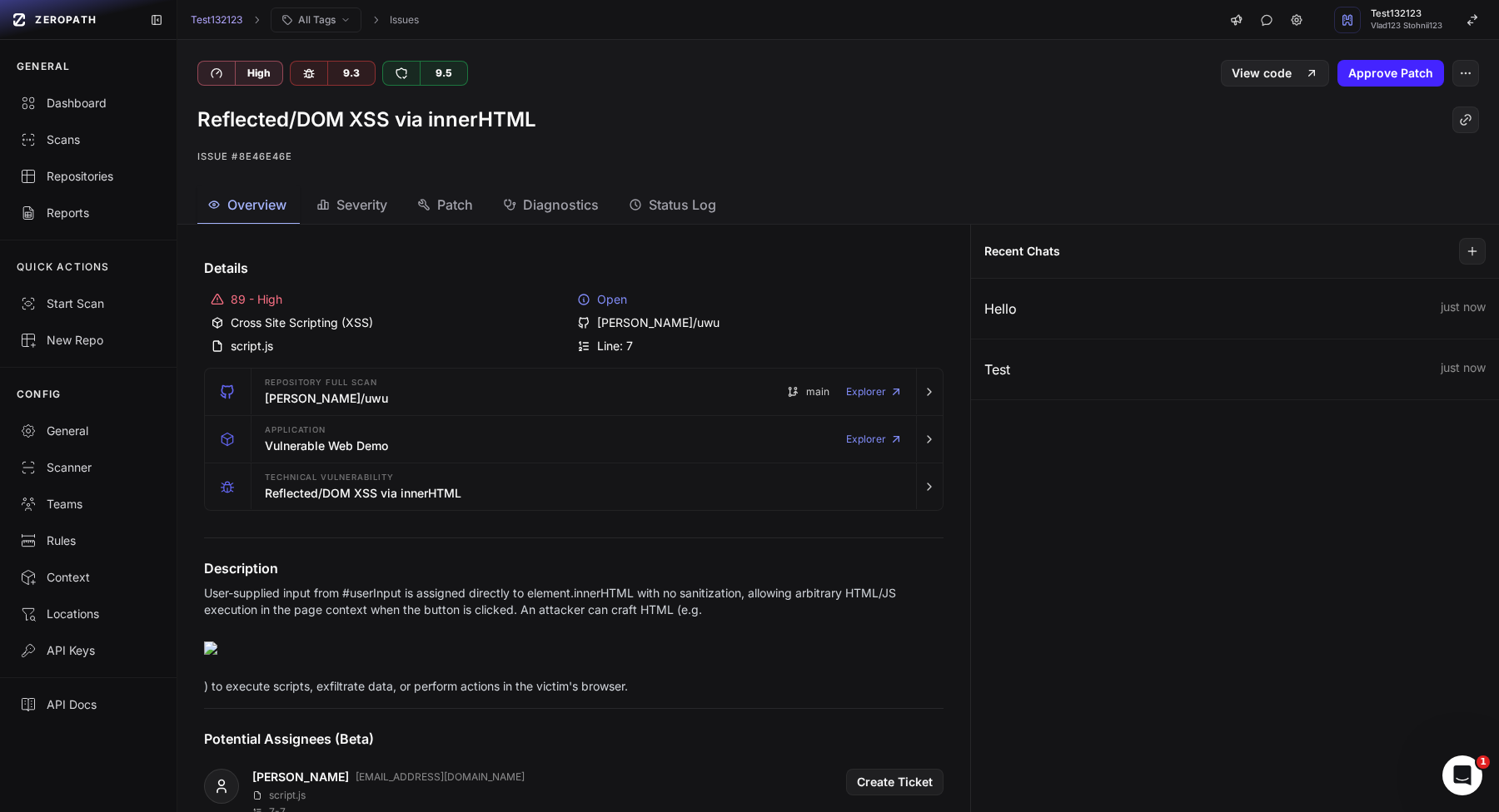
click at [974, 629] on div "Hello just now Test just now" at bounding box center [1234, 545] width 529 height 533
click at [96, 472] on div "Scanner" at bounding box center [88, 468] width 136 height 17
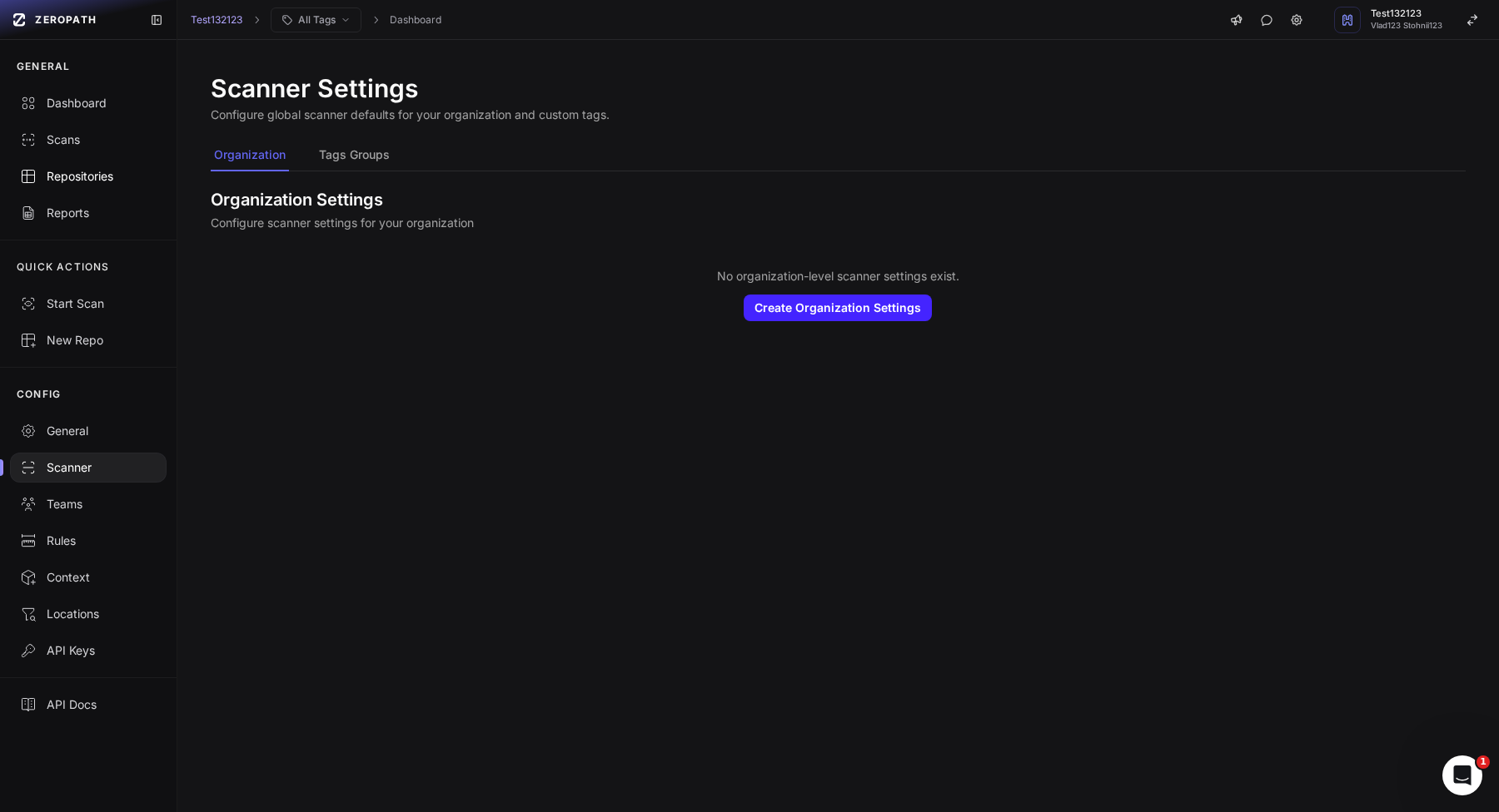
click at [82, 173] on div "Repositories" at bounding box center [88, 177] width 136 height 17
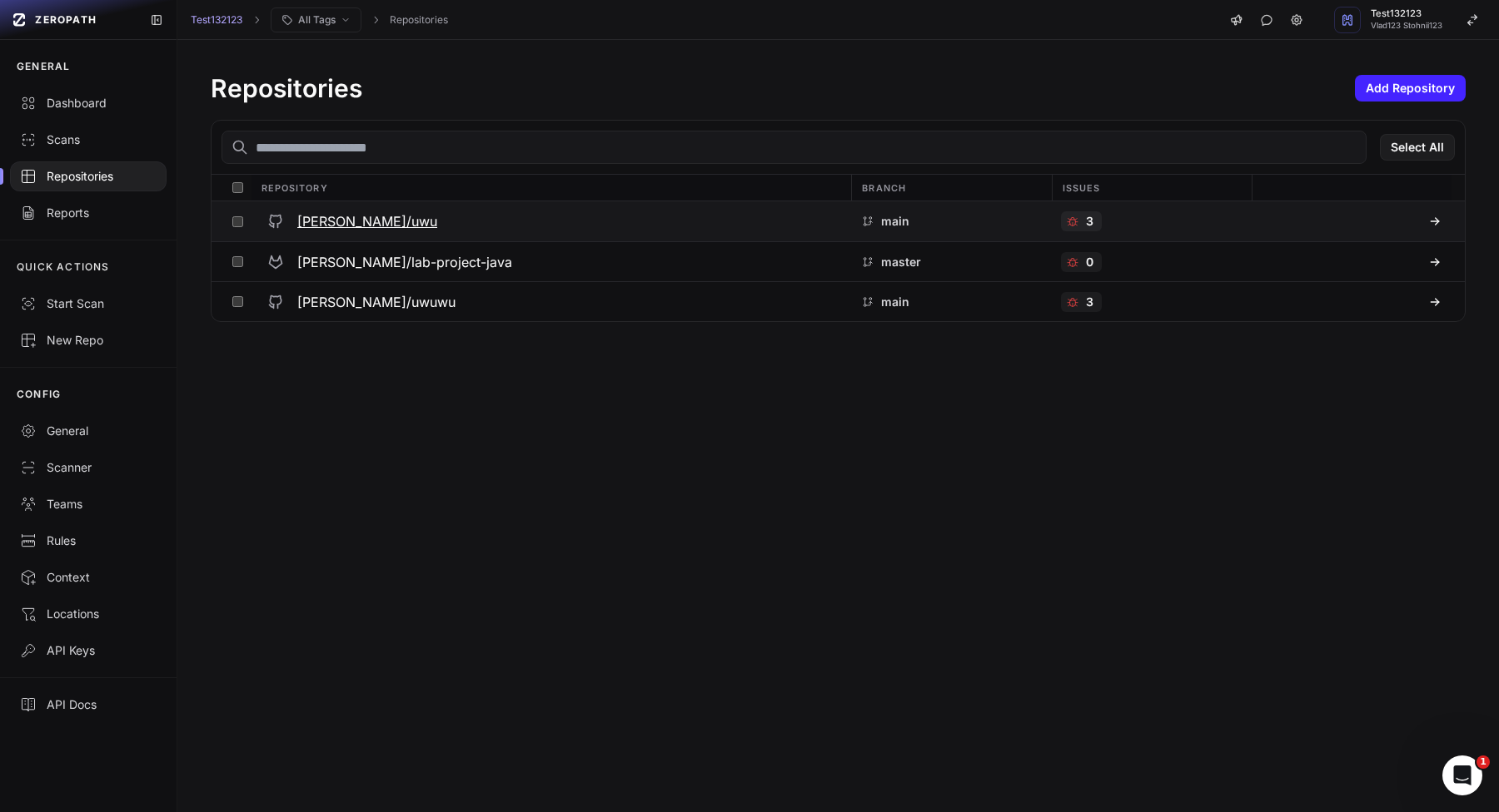
click at [356, 219] on h3 "[PERSON_NAME]/uwu" at bounding box center [367, 221] width 140 height 20
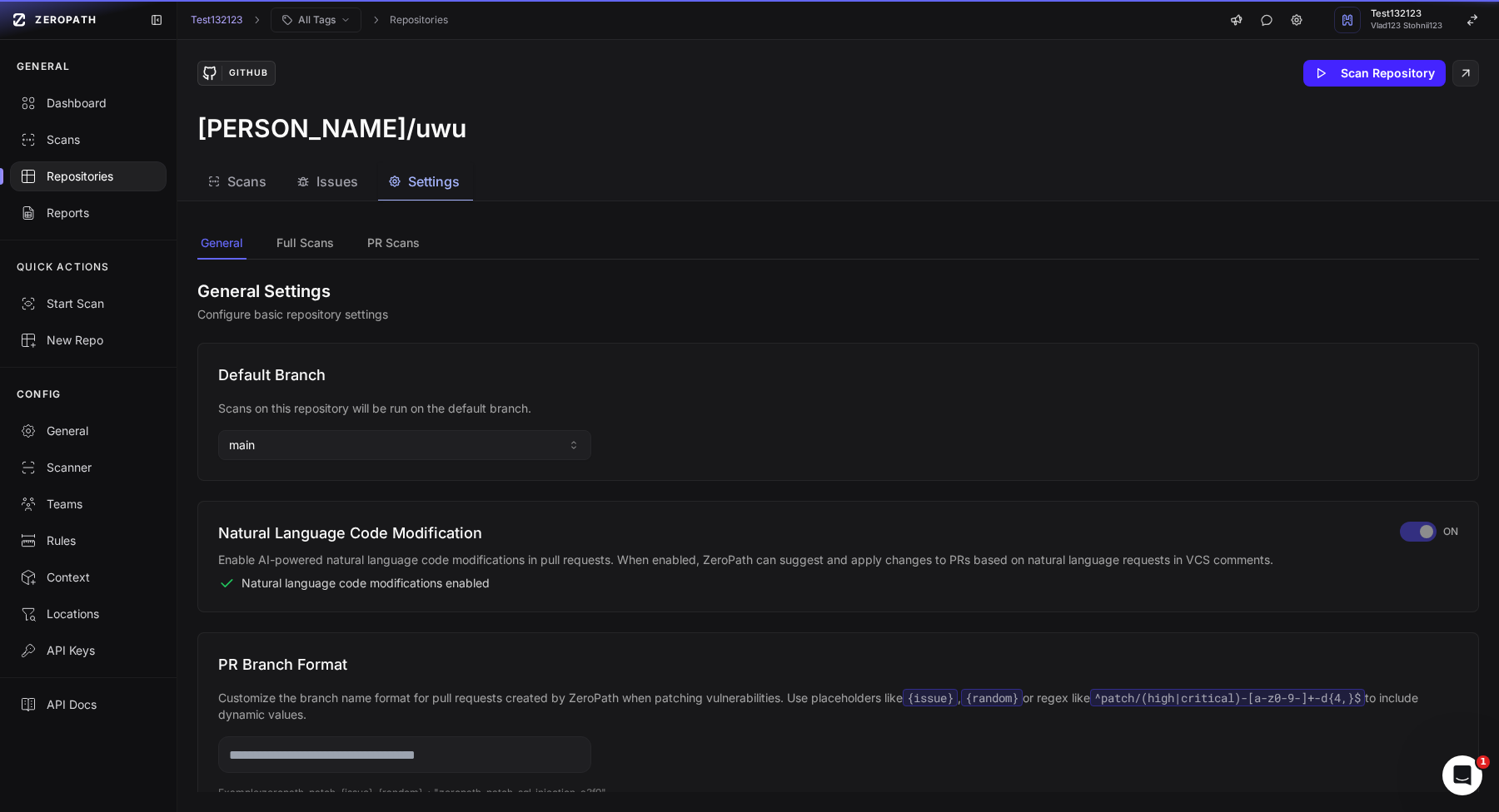
click at [450, 176] on span "Settings" at bounding box center [433, 181] width 52 height 20
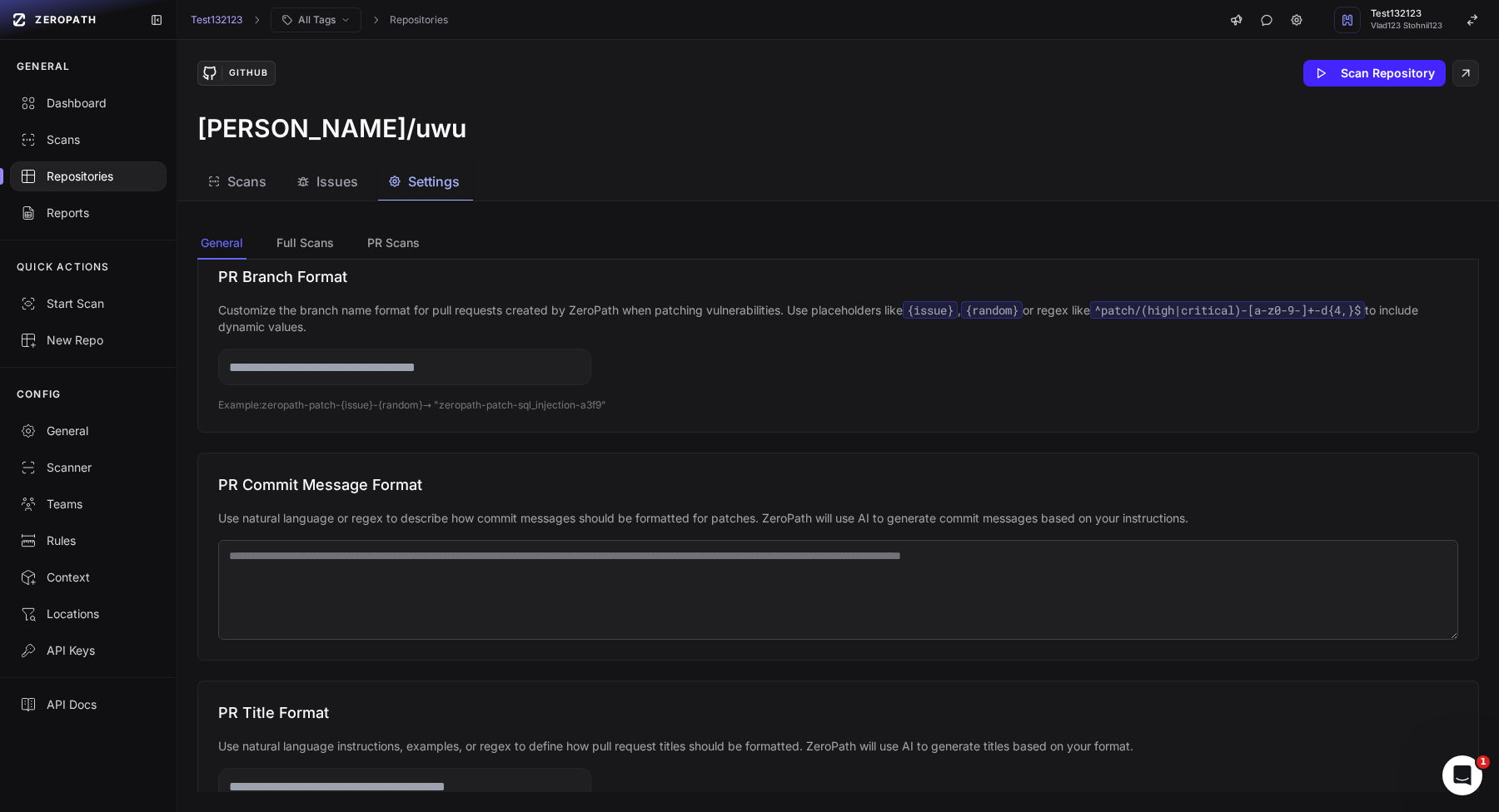
scroll to position [394, 0]
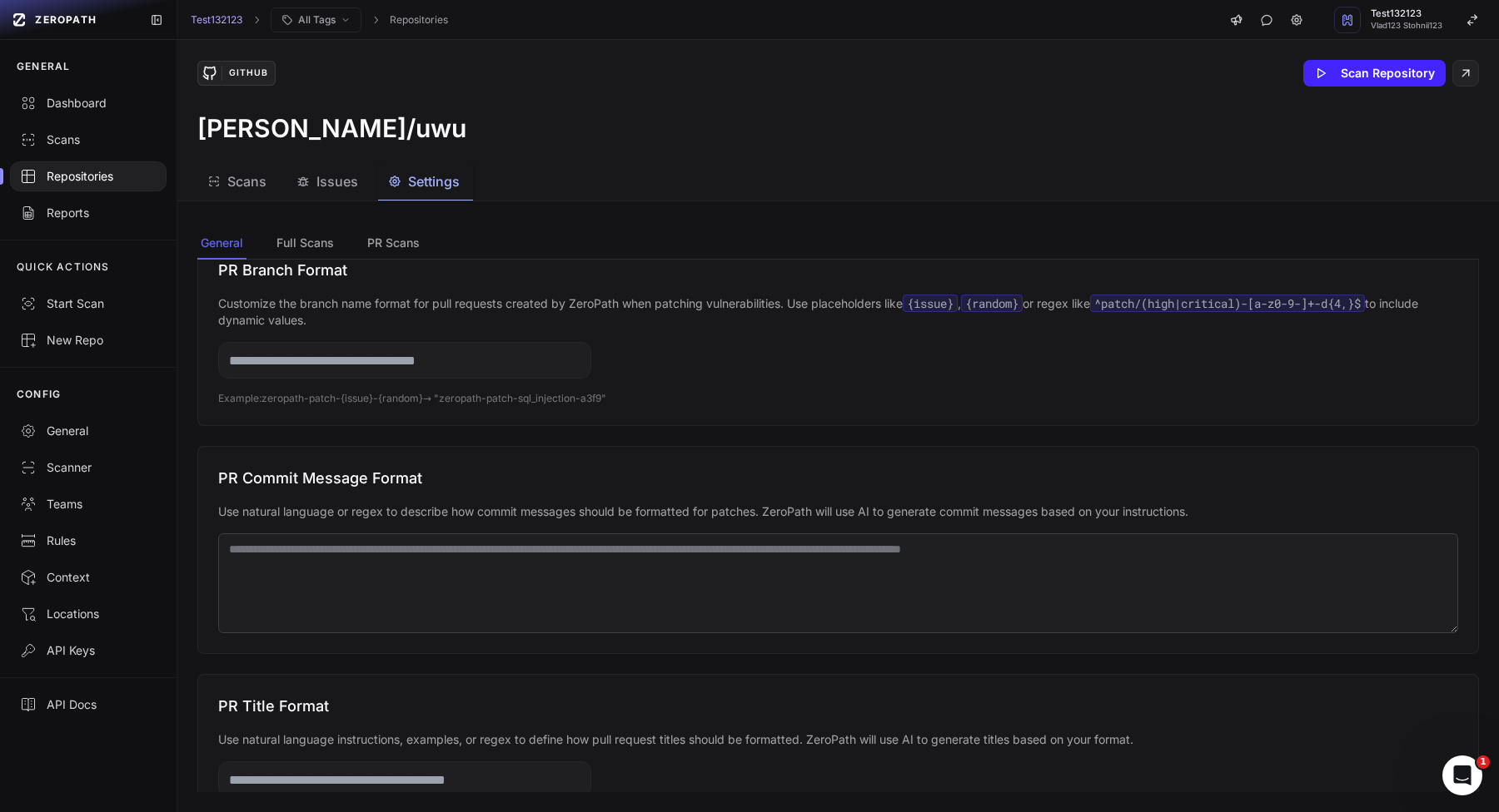
click at [306, 225] on div "General Full Scans PR Scans General Settings Configure basic repository setting…" at bounding box center [838, 510] width 1321 height 604
click at [306, 246] on button "Full Scans" at bounding box center [305, 243] width 64 height 31
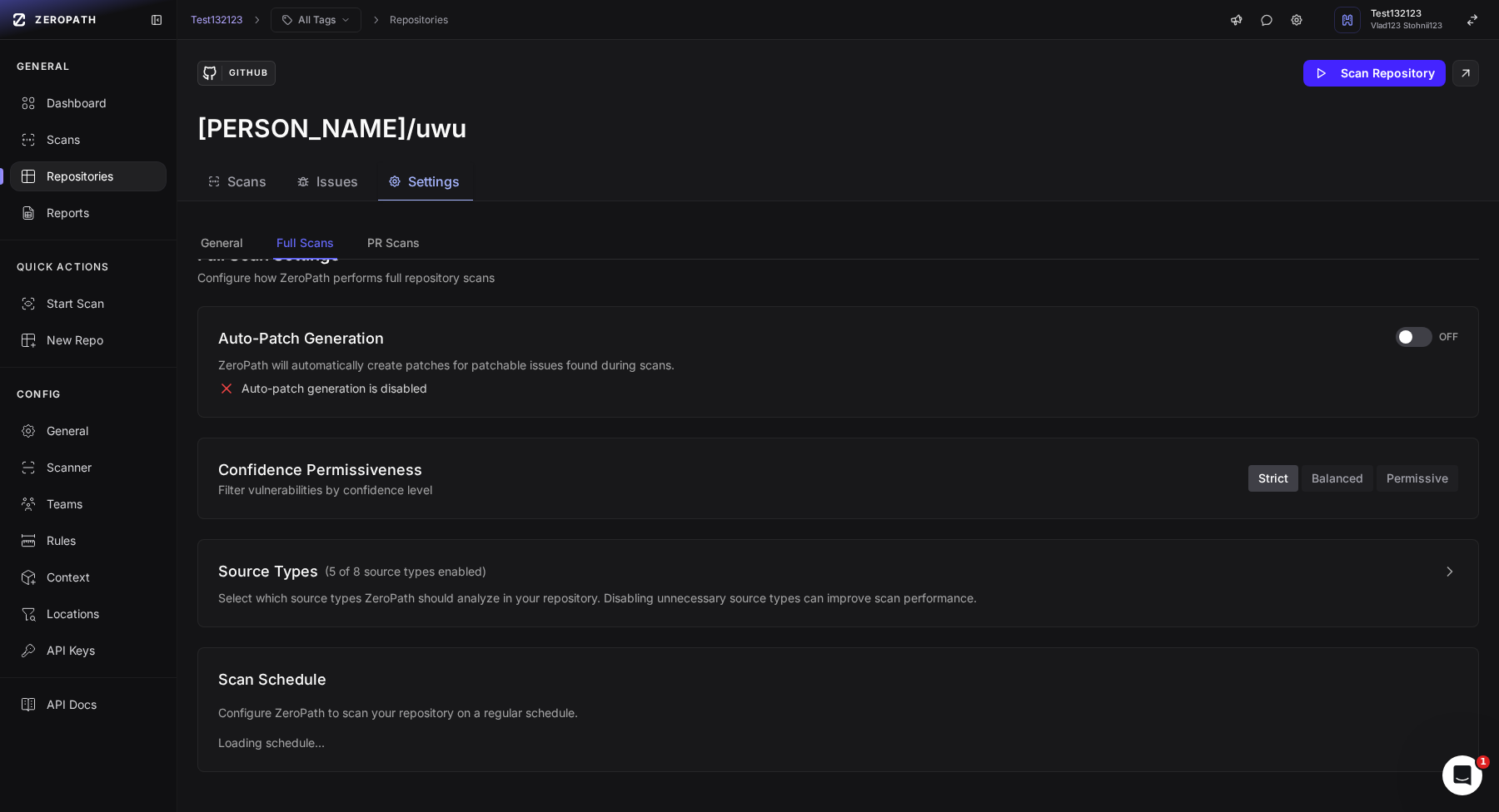
scroll to position [46, 0]
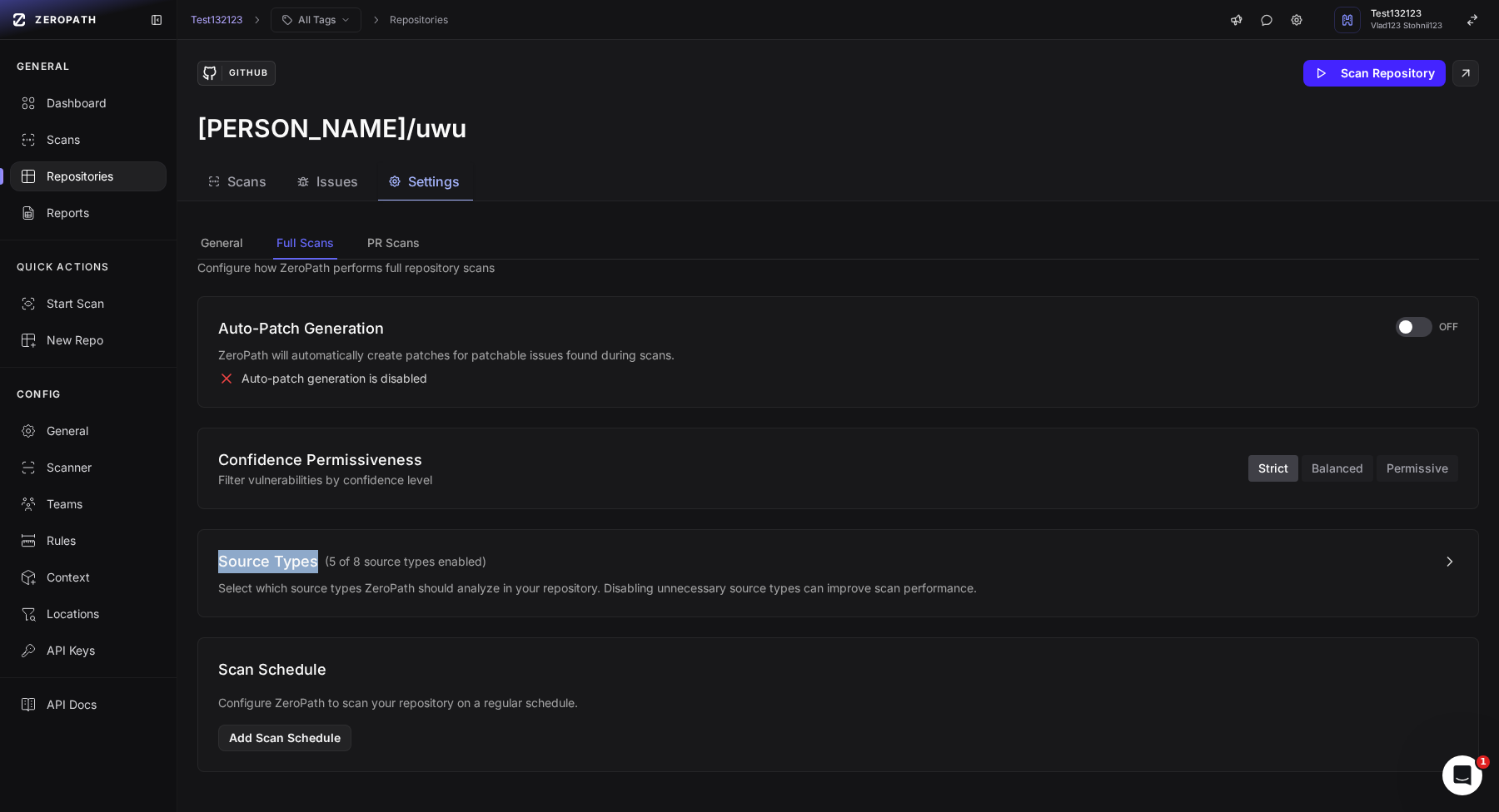
drag, startPoint x: 214, startPoint y: 561, endPoint x: 317, endPoint y: 562, distance: 103.0
click at [317, 562] on div "Source Types ( 5 of 8 source types enabled ) Select which source types ZeroPath…" at bounding box center [838, 573] width 1281 height 88
copy h3 "Source Types"
click at [408, 580] on p "Select which source types ZeroPath should analyze in your repository. Disabling…" at bounding box center [838, 589] width 1240 height 17
click at [410, 561] on span "( 5 of 8 source types enabled )" at bounding box center [405, 561] width 162 height 17
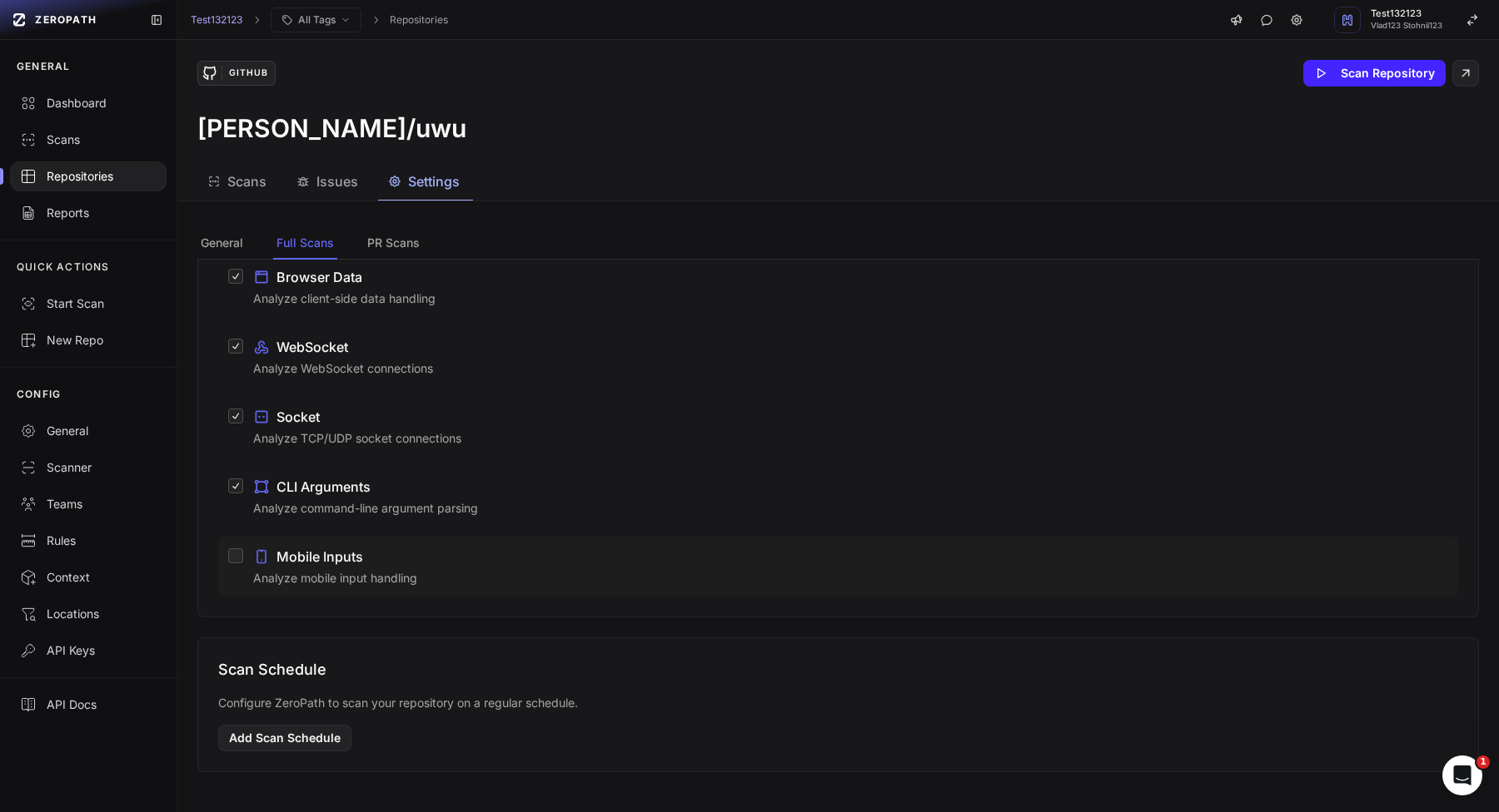
click at [284, 546] on span "Mobile Inputs" at bounding box center [320, 556] width 87 height 20
click at [243, 548] on button "Mobile Inputs Analyze mobile input handling" at bounding box center [235, 556] width 15 height 15
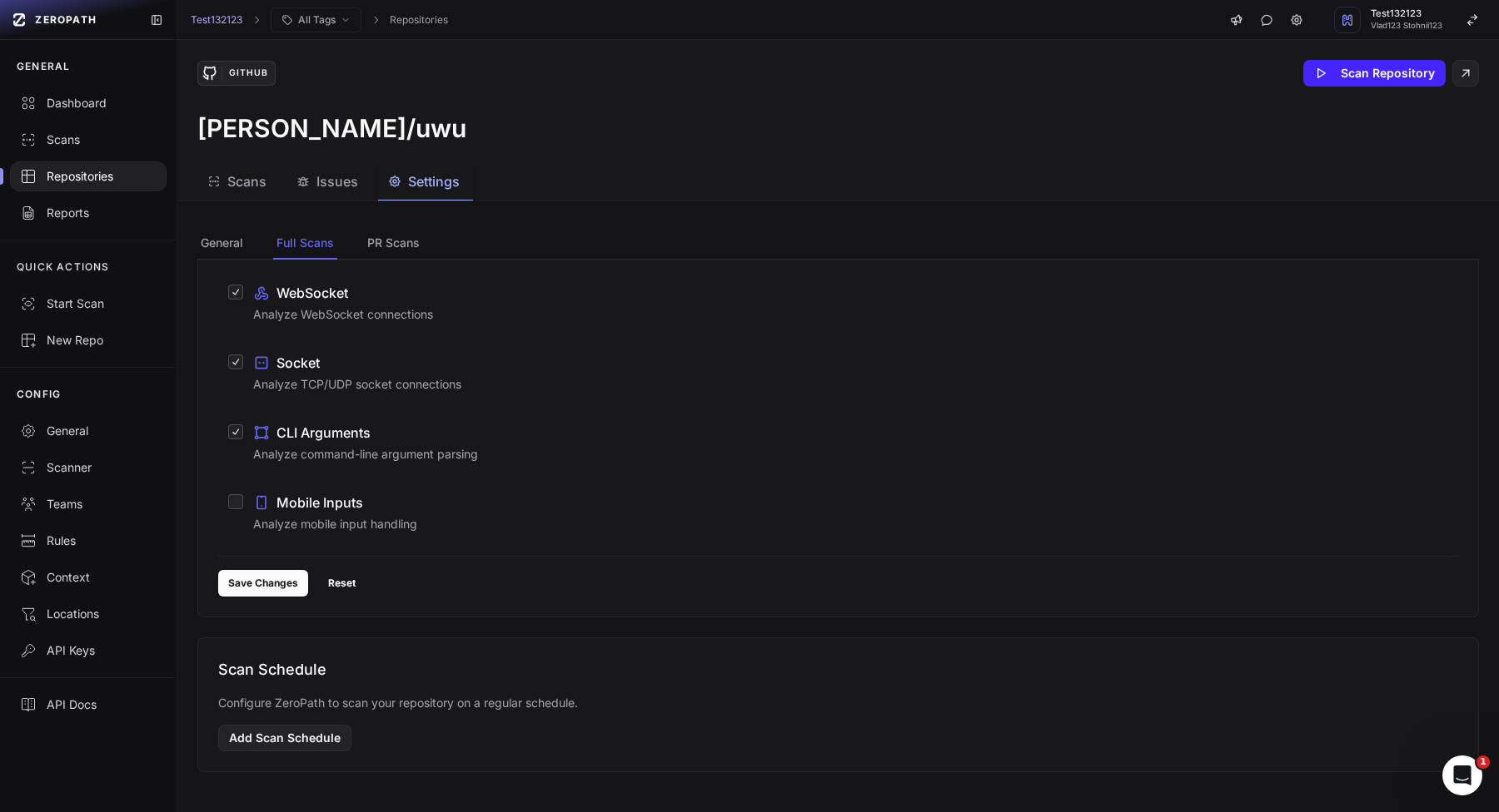
scroll to position [0, 0]
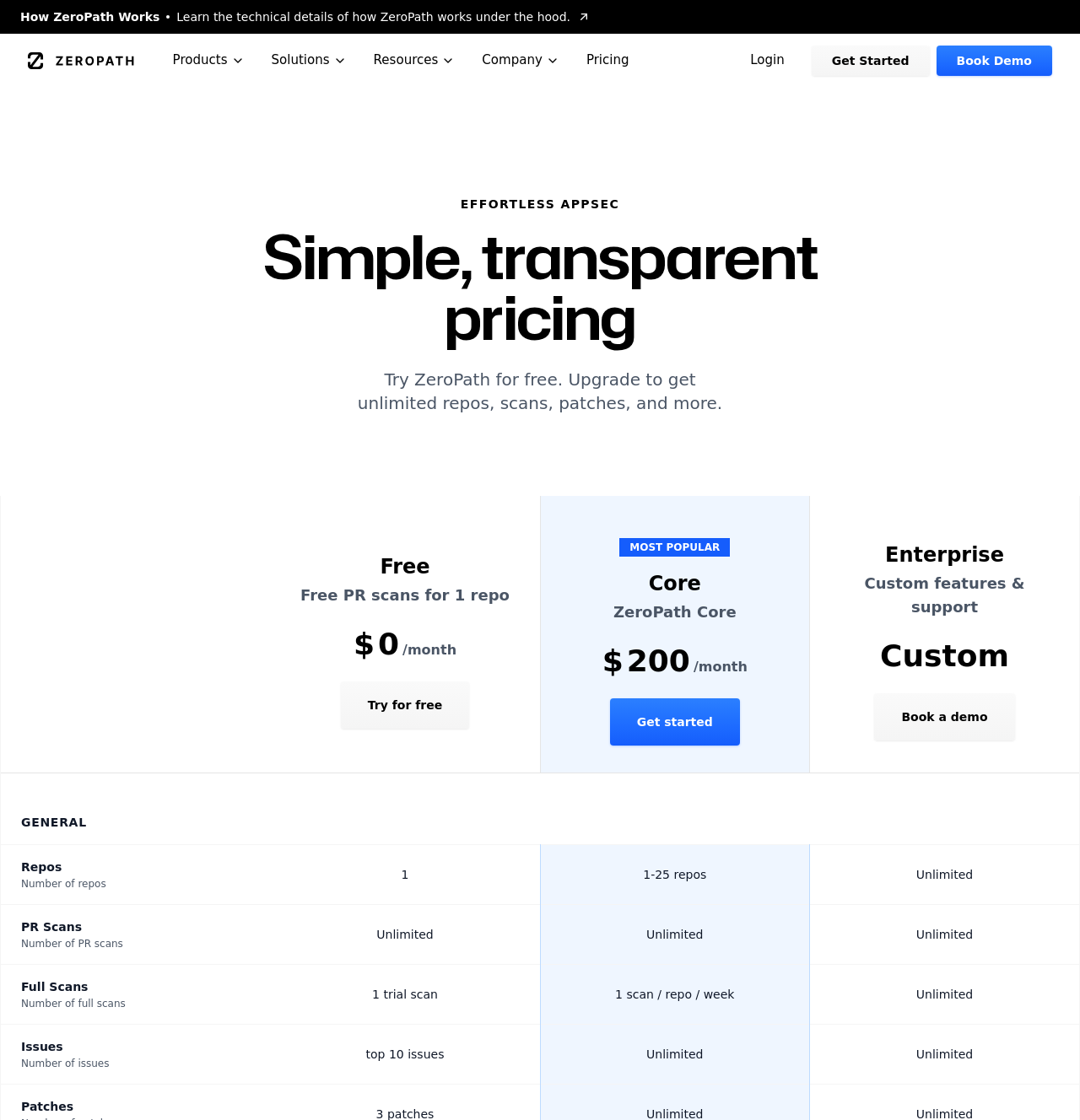
click at [805, 61] on link "Login" at bounding box center [767, 61] width 75 height 31
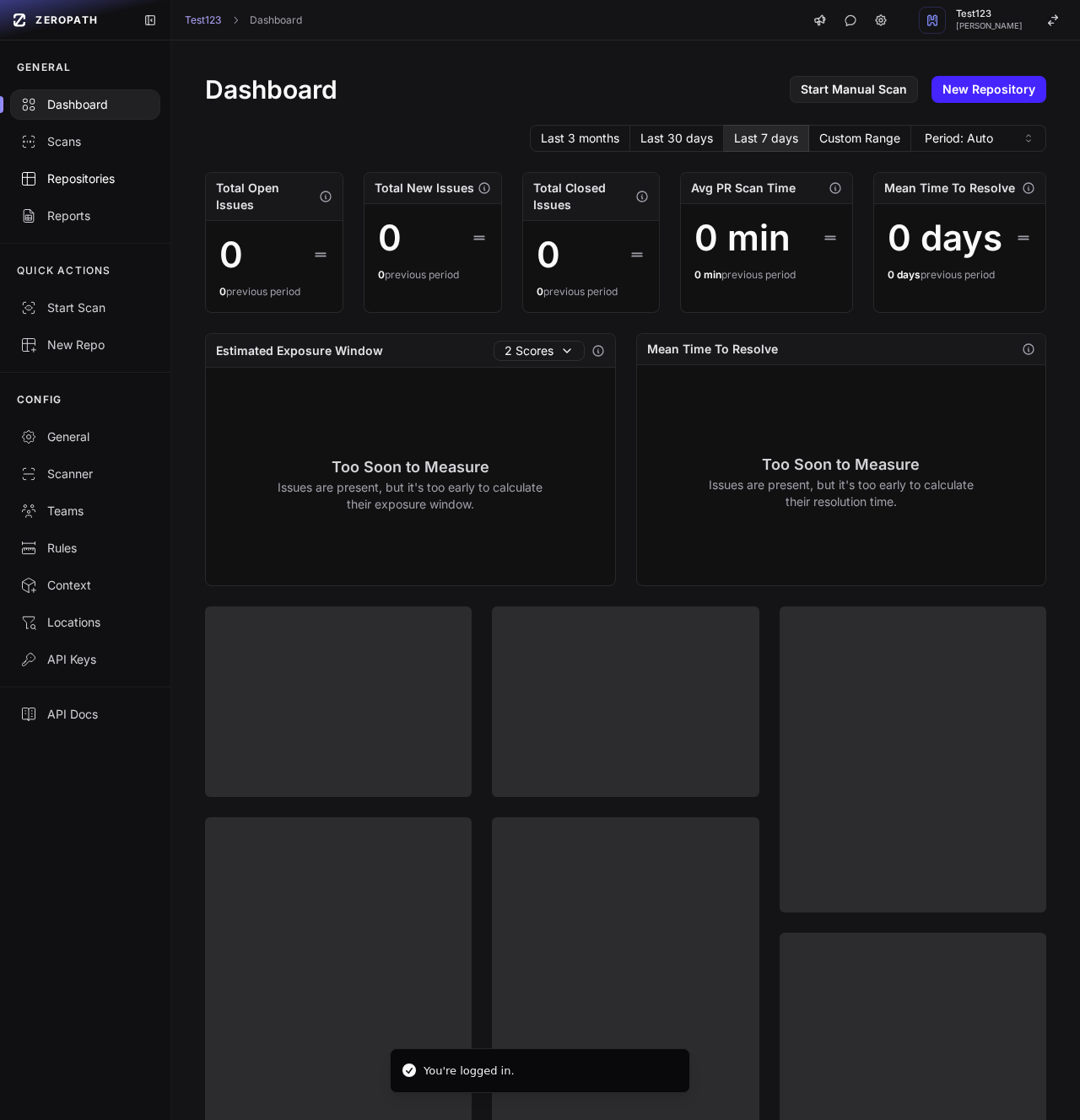
click at [122, 174] on div "Repositories" at bounding box center [85, 179] width 130 height 17
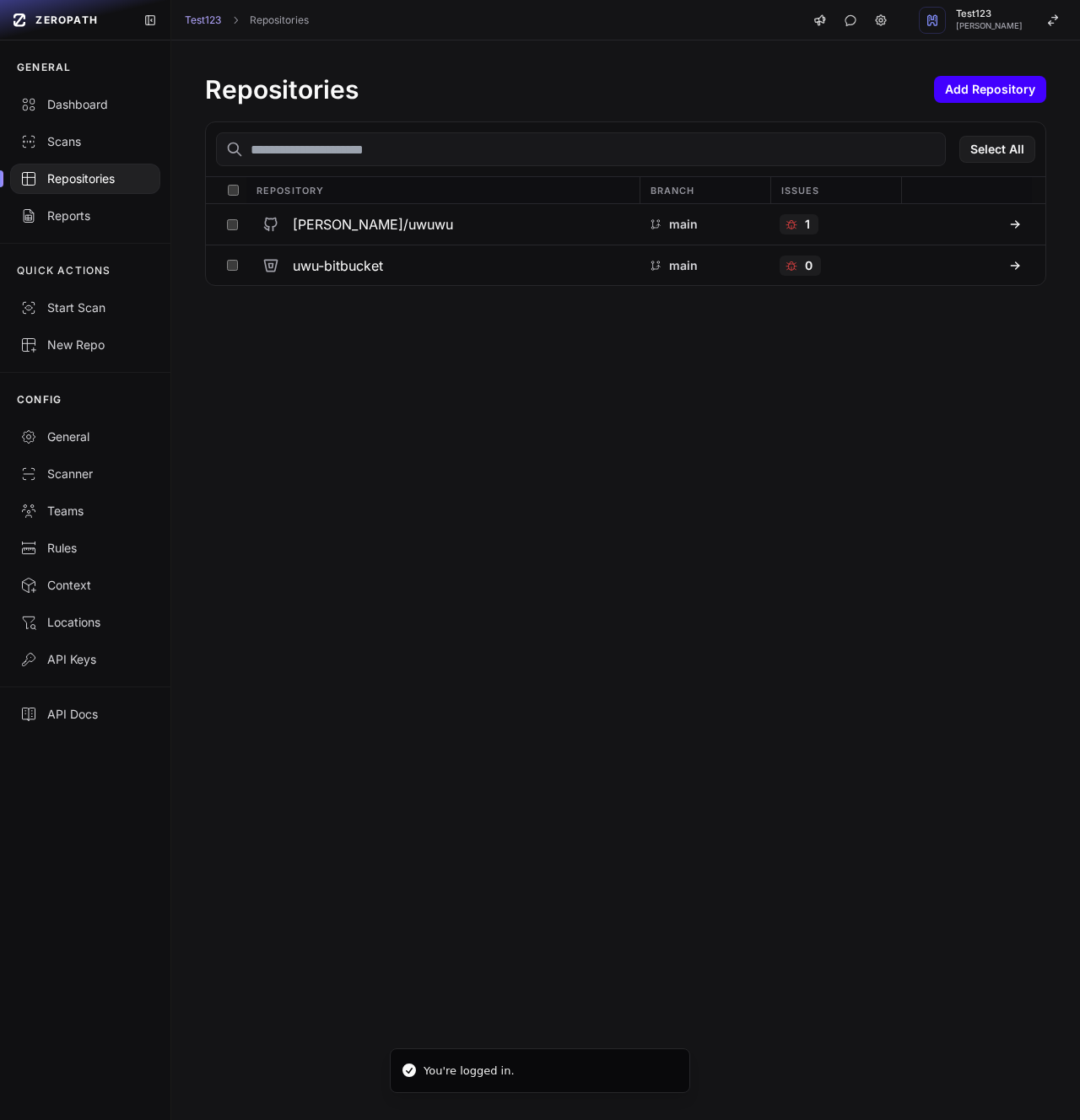
click at [1017, 95] on button "Add Repository" at bounding box center [989, 89] width 112 height 27
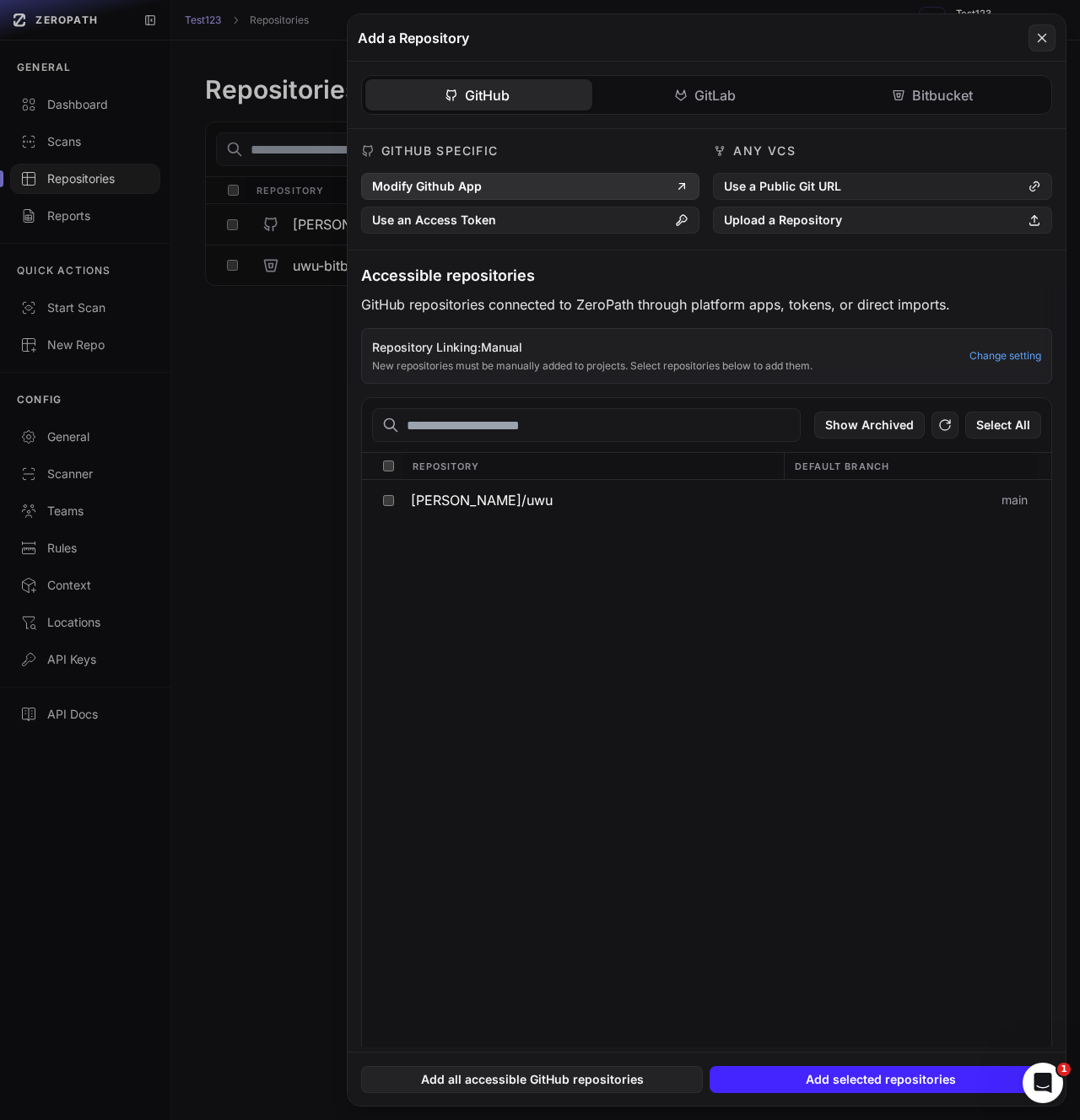
click at [490, 188] on button "Modify Github App" at bounding box center [531, 186] width 339 height 27
click at [512, 179] on button "Modify Github App" at bounding box center [531, 186] width 339 height 27
